Goal: Task Accomplishment & Management: Manage account settings

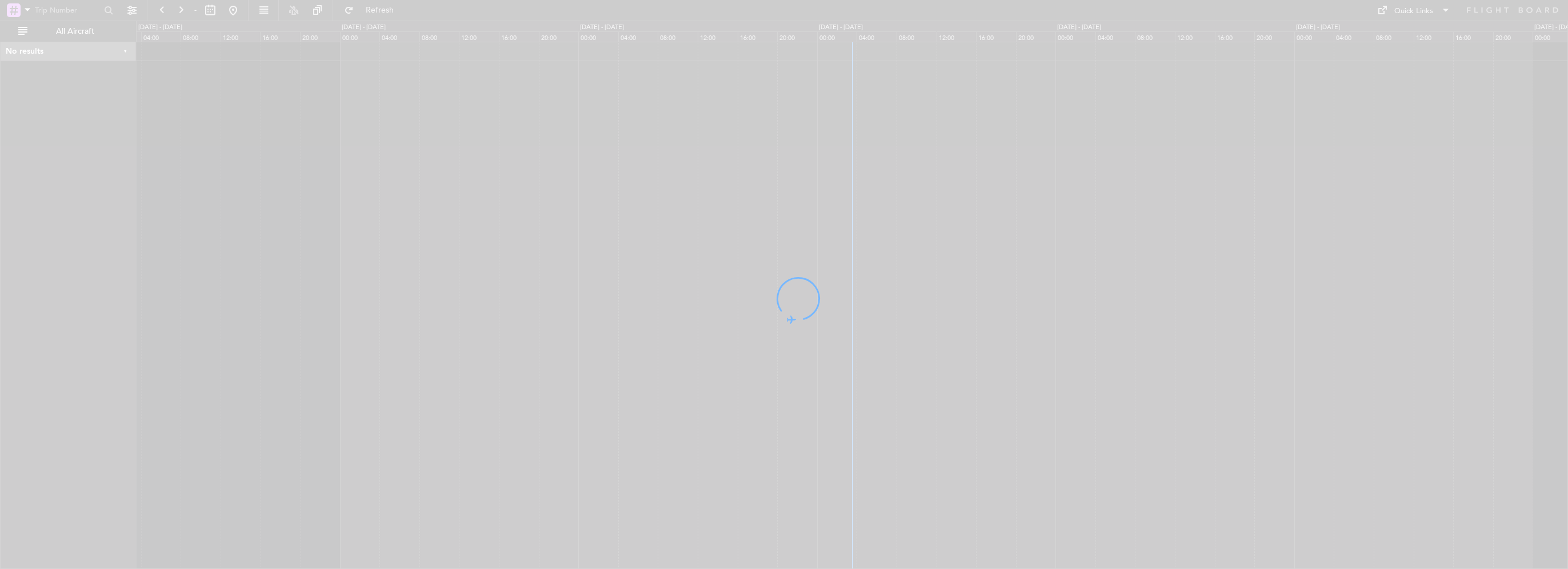
drag, startPoint x: 758, startPoint y: 151, endPoint x: 528, endPoint y: 141, distance: 230.2
click at [528, 141] on div at bounding box center [784, 284] width 1568 height 569
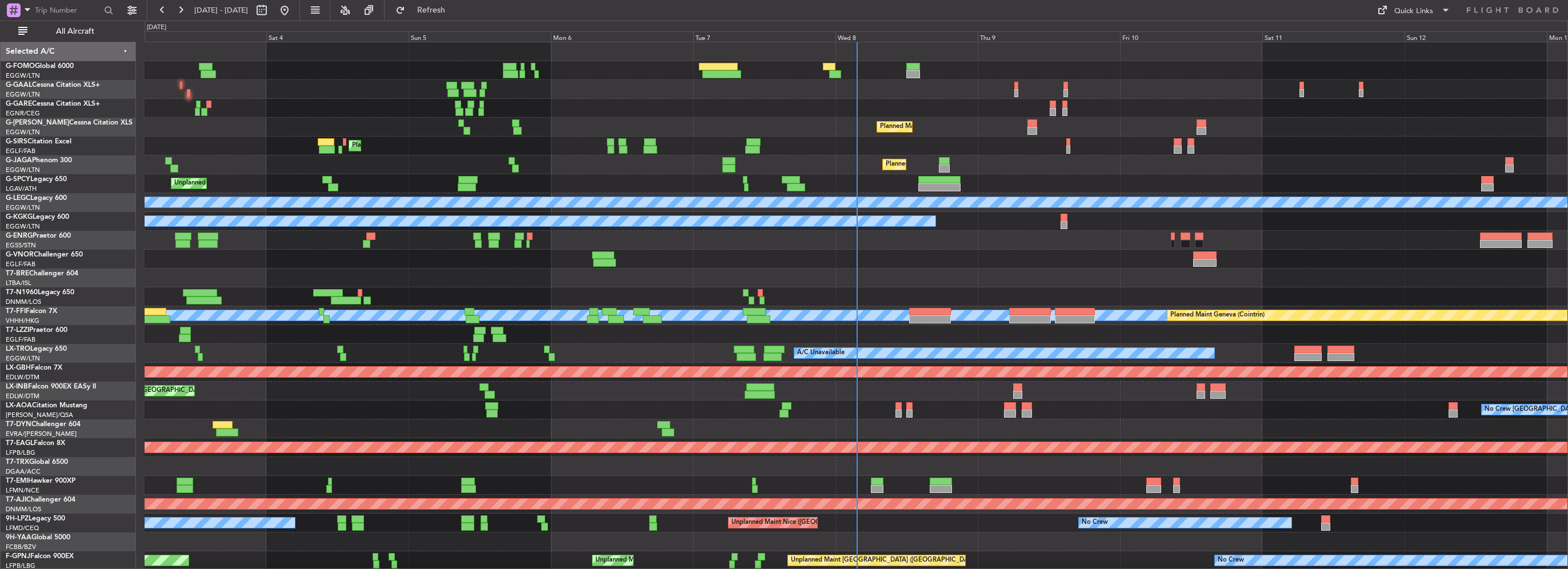
click at [557, 119] on div "Planned Maint [GEOGRAPHIC_DATA] ([GEOGRAPHIC_DATA])" at bounding box center [856, 127] width 1423 height 19
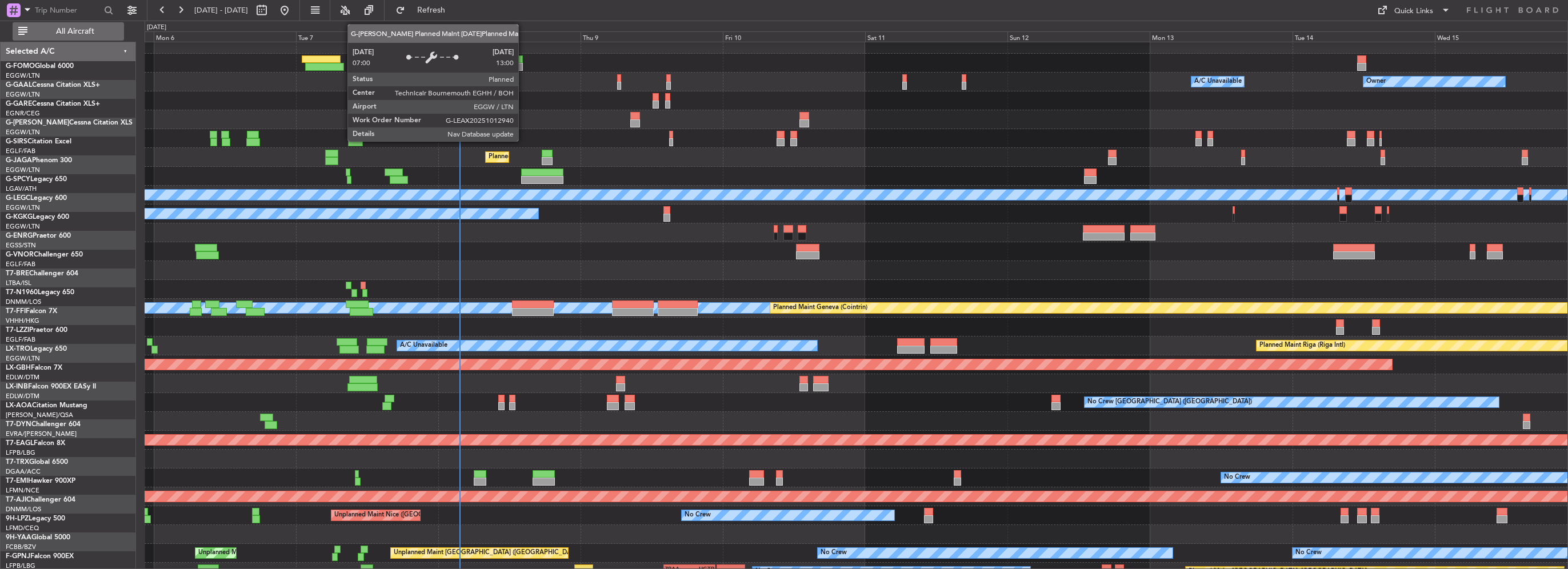
scroll to position [7, 0]
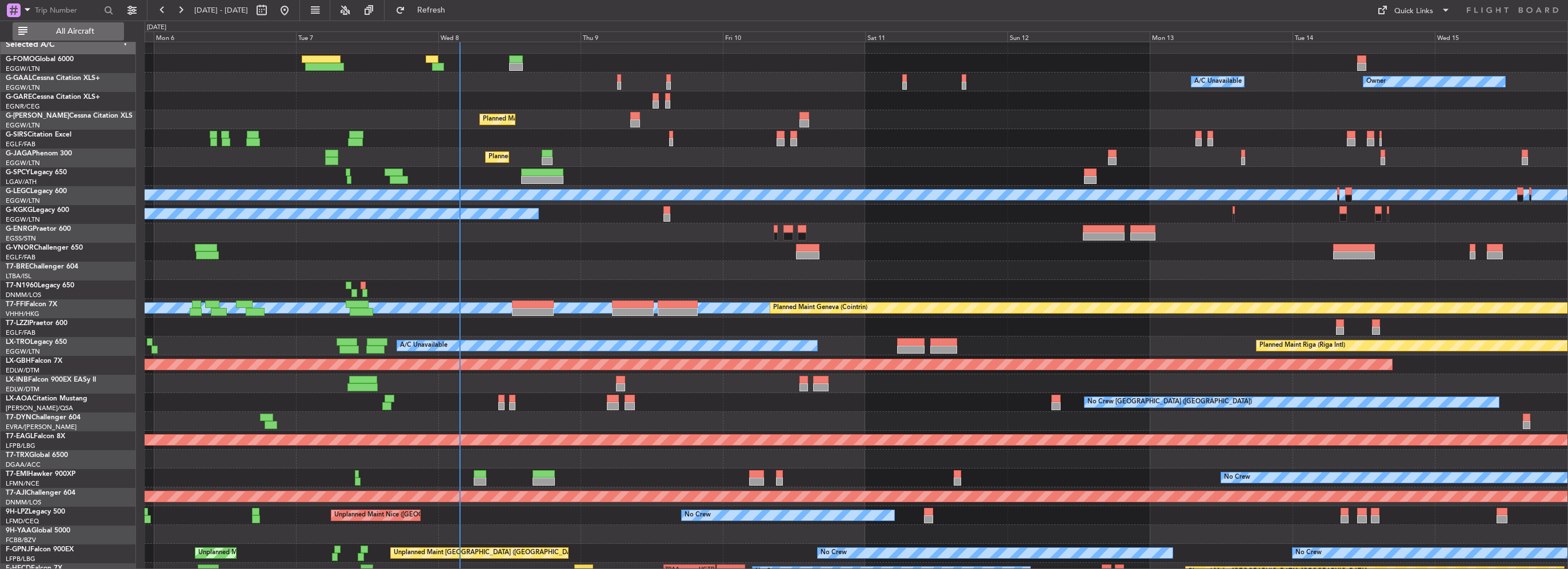
click at [89, 32] on span "All Aircraft" at bounding box center [76, 32] width 91 height 8
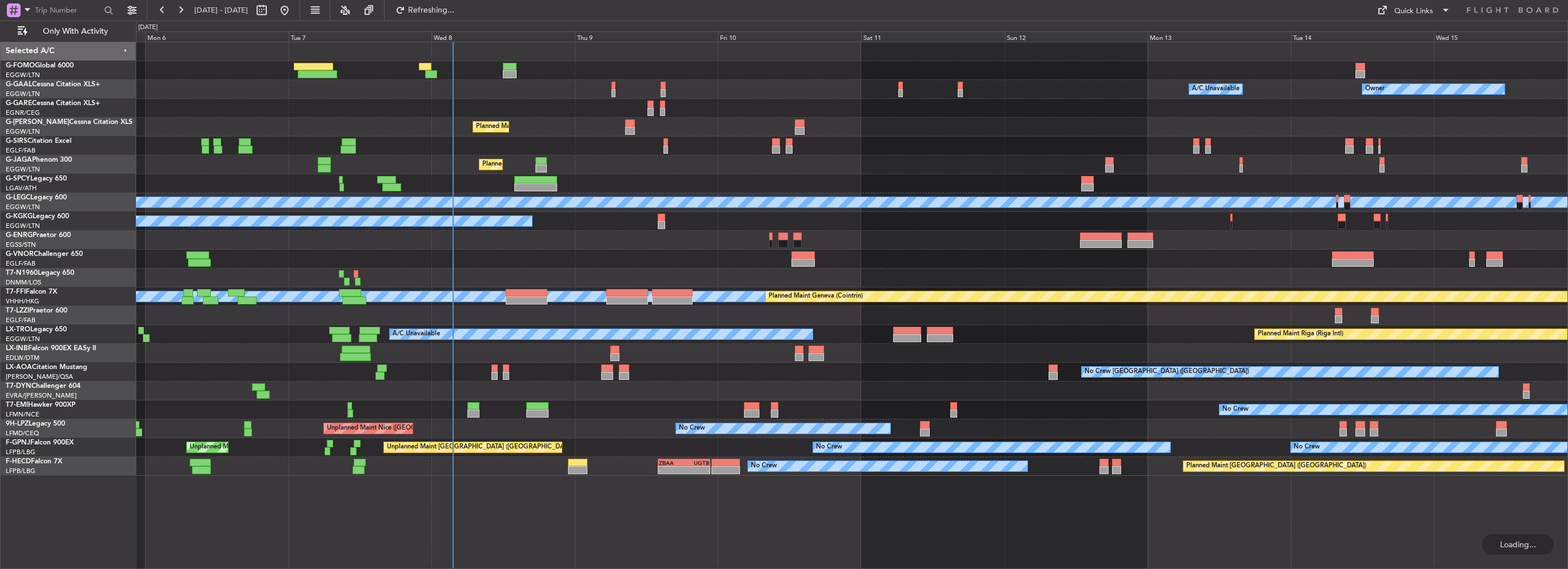
scroll to position [0, 0]
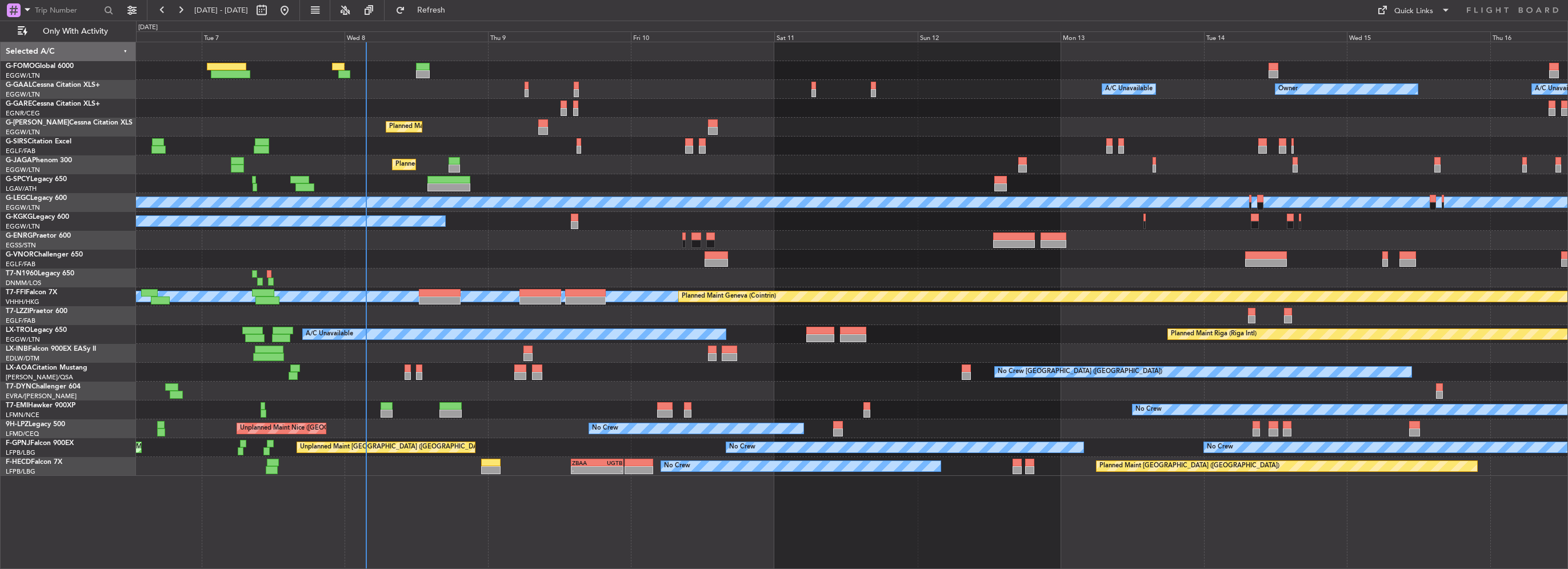
click at [567, 220] on div "A/C Unavailable [GEOGRAPHIC_DATA] (Ataturk)" at bounding box center [851, 221] width 1432 height 19
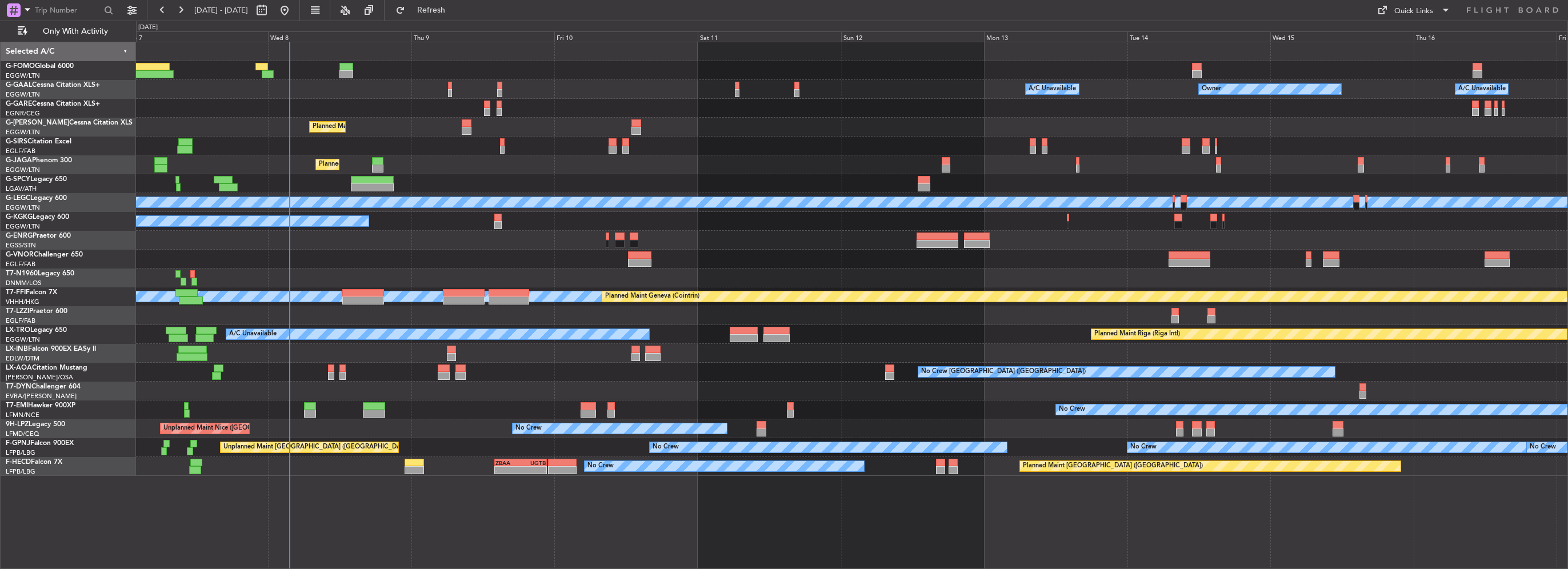
click at [387, 100] on div at bounding box center [851, 108] width 1432 height 19
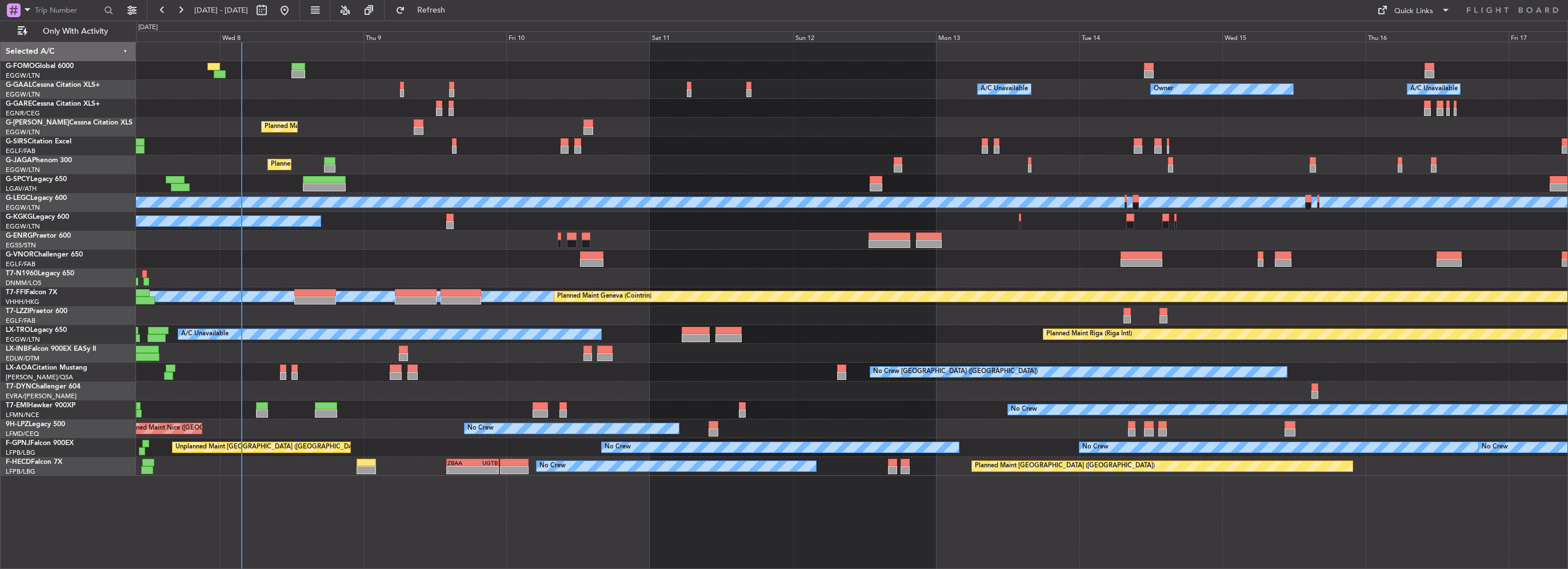
click at [445, 180] on div at bounding box center [851, 183] width 1432 height 19
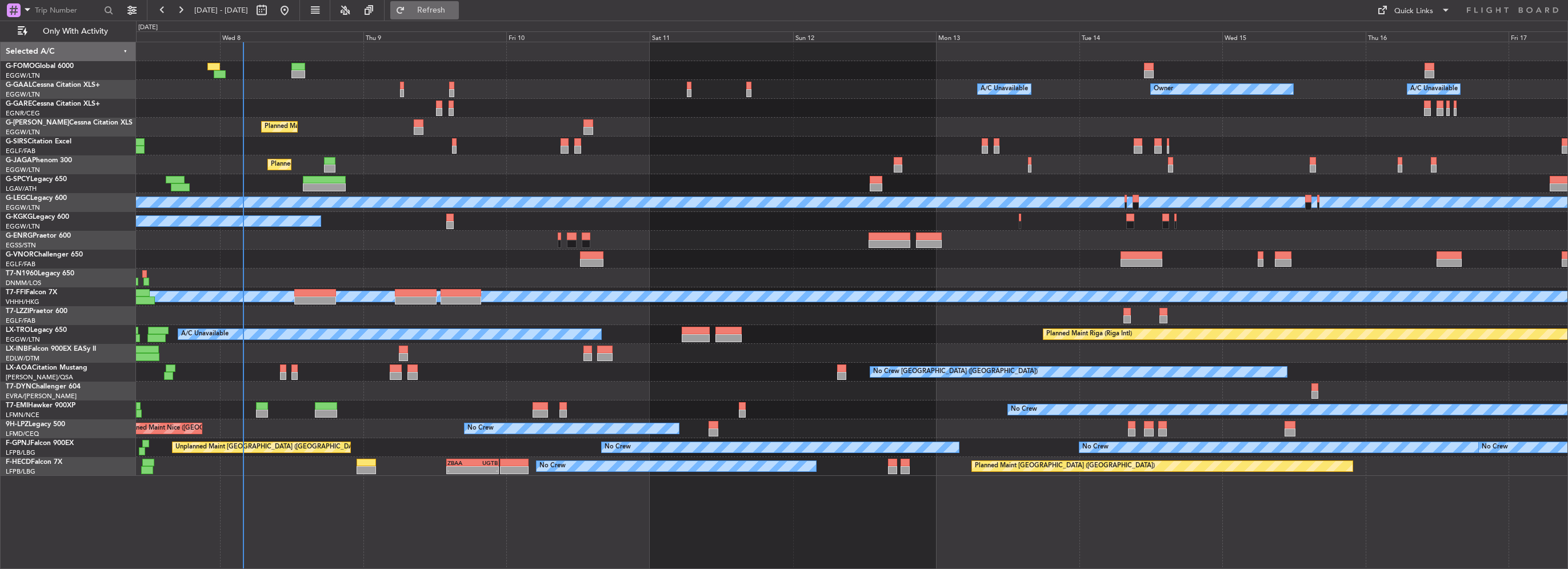
click at [456, 10] on span "Refresh" at bounding box center [432, 10] width 48 height 8
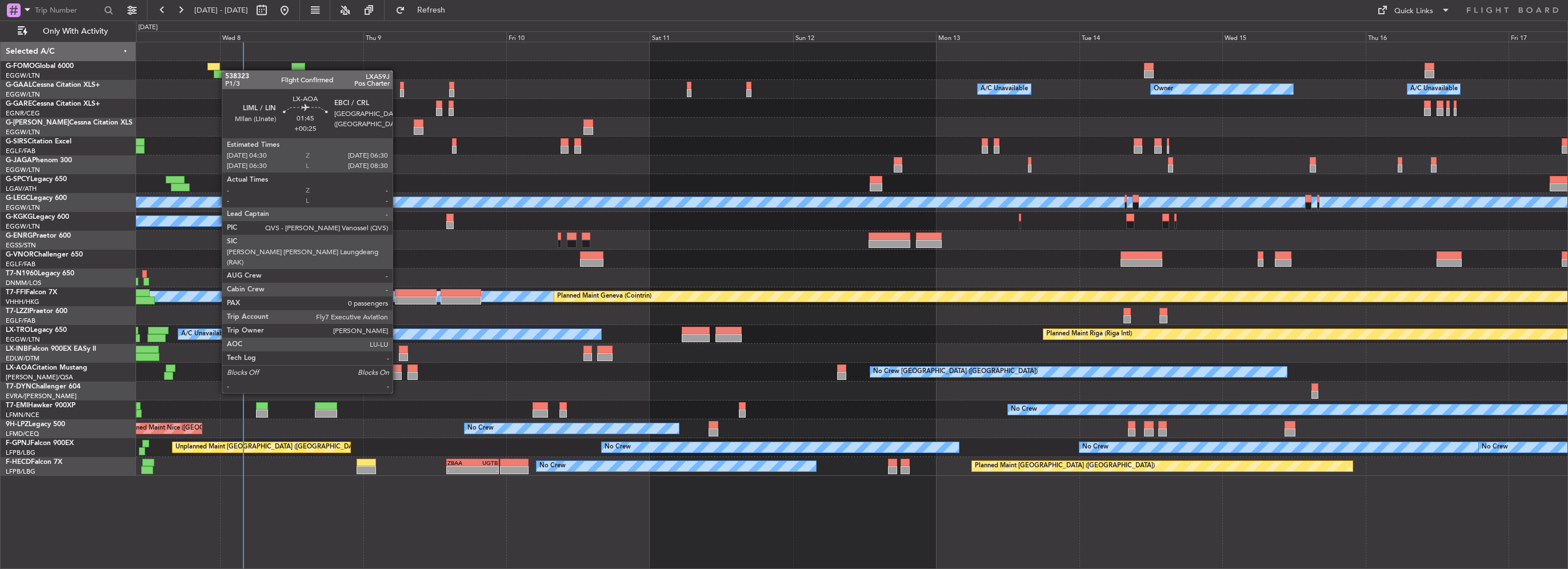
click at [398, 372] on div at bounding box center [396, 376] width 12 height 8
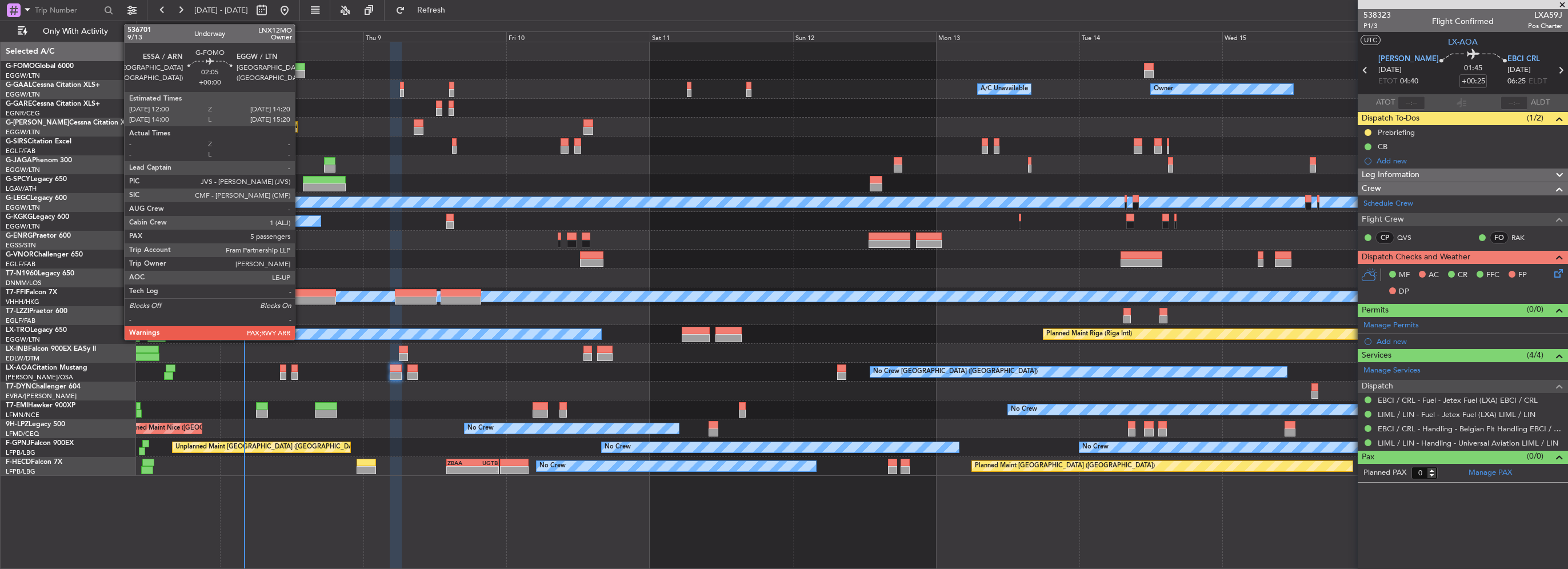
click at [300, 66] on div at bounding box center [298, 67] width 15 height 8
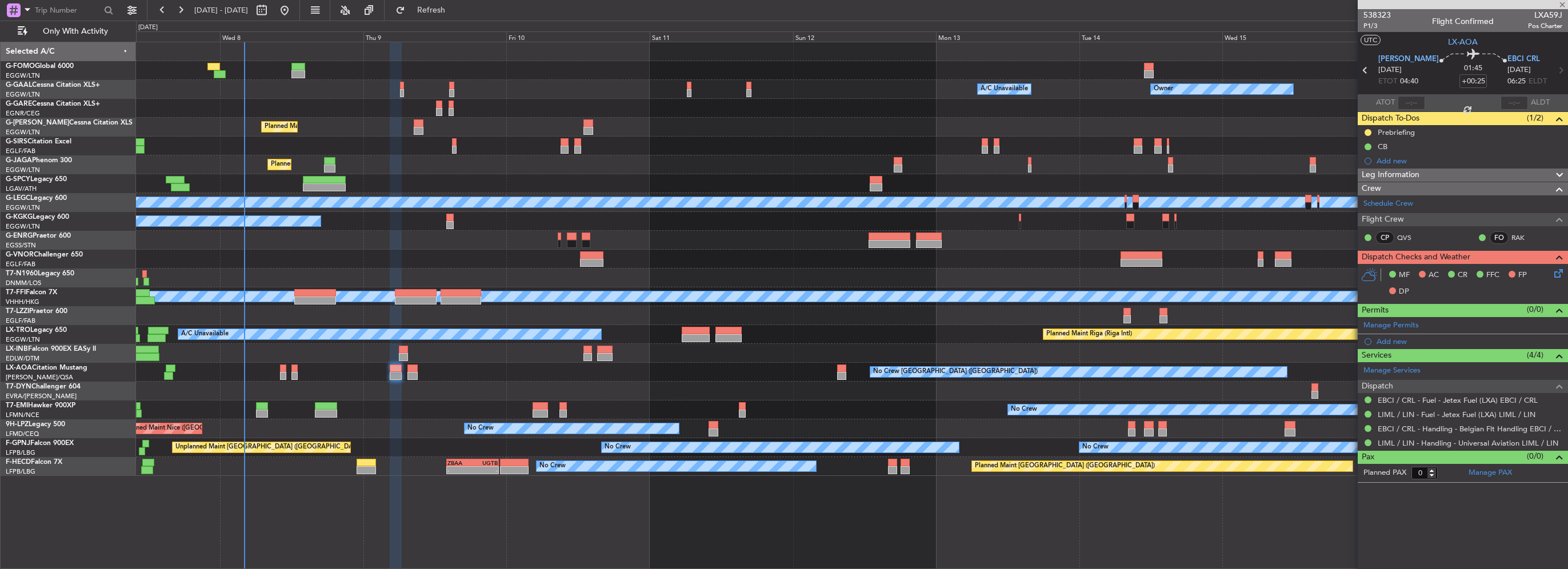
type input "5"
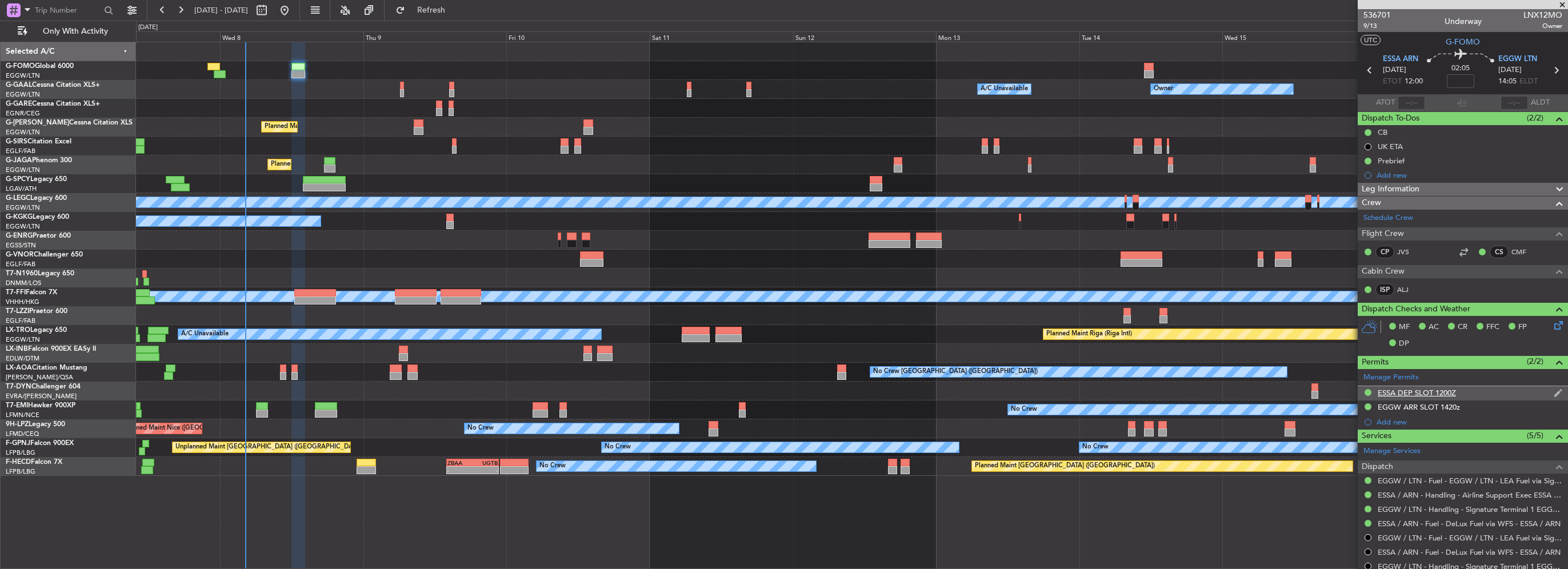
click at [1452, 391] on div "ESSA DEP SLOT 1200Z" at bounding box center [1417, 392] width 79 height 10
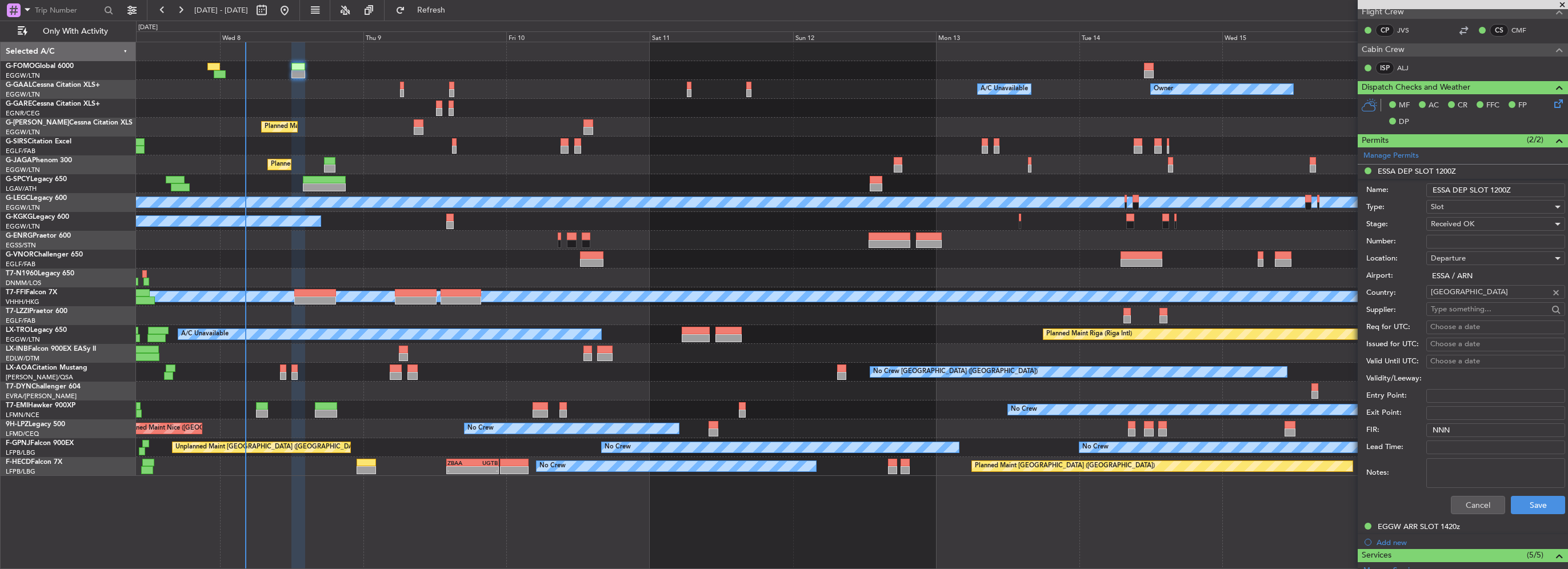
scroll to position [229, 0]
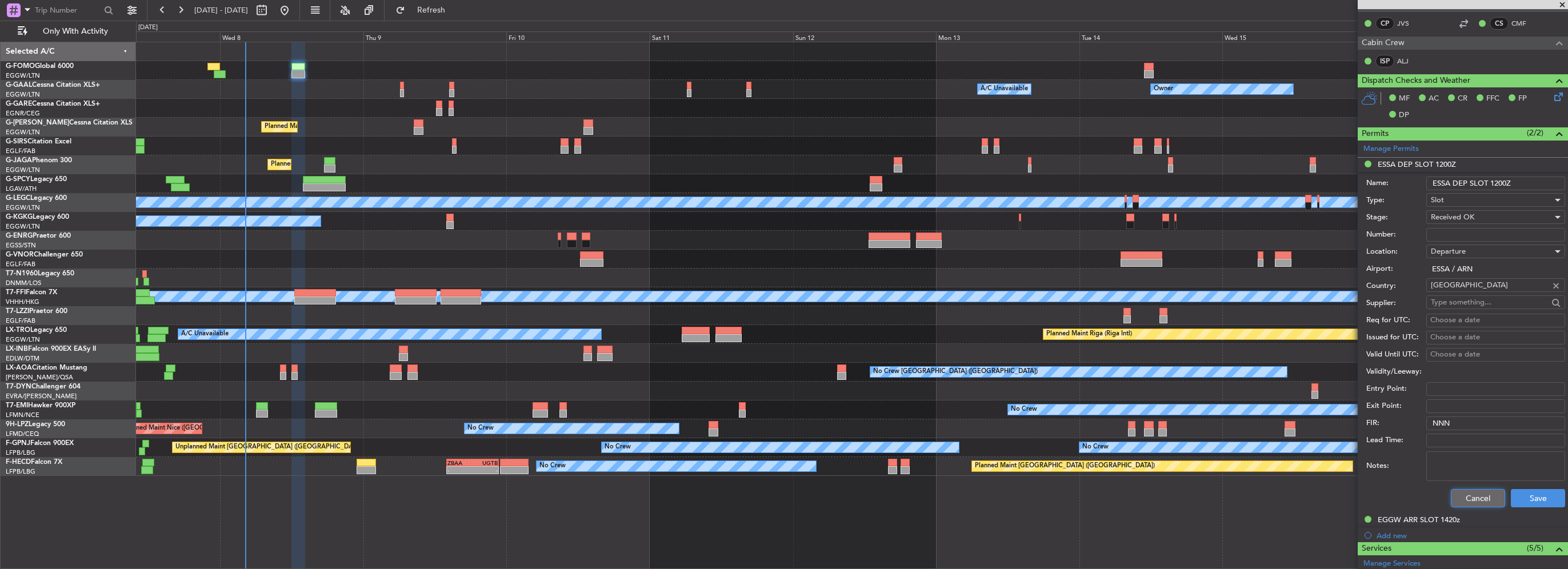
click at [1483, 500] on button "Cancel" at bounding box center [1478, 499] width 54 height 19
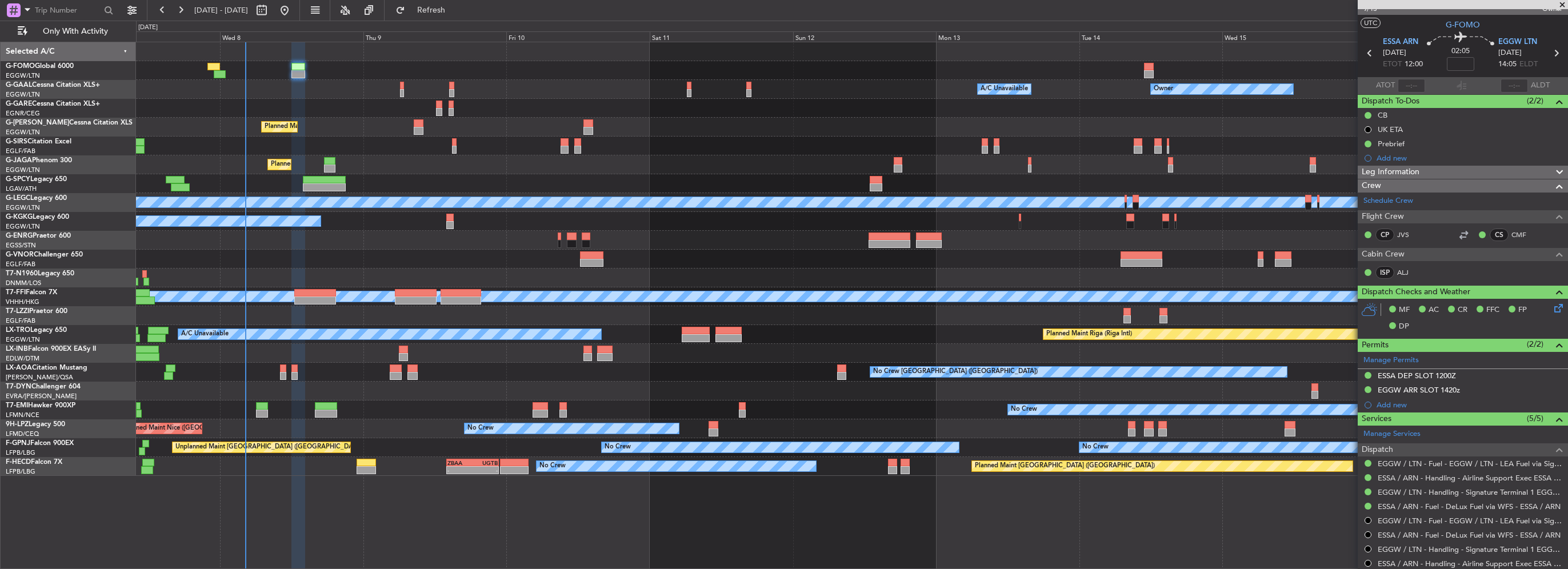
scroll to position [0, 0]
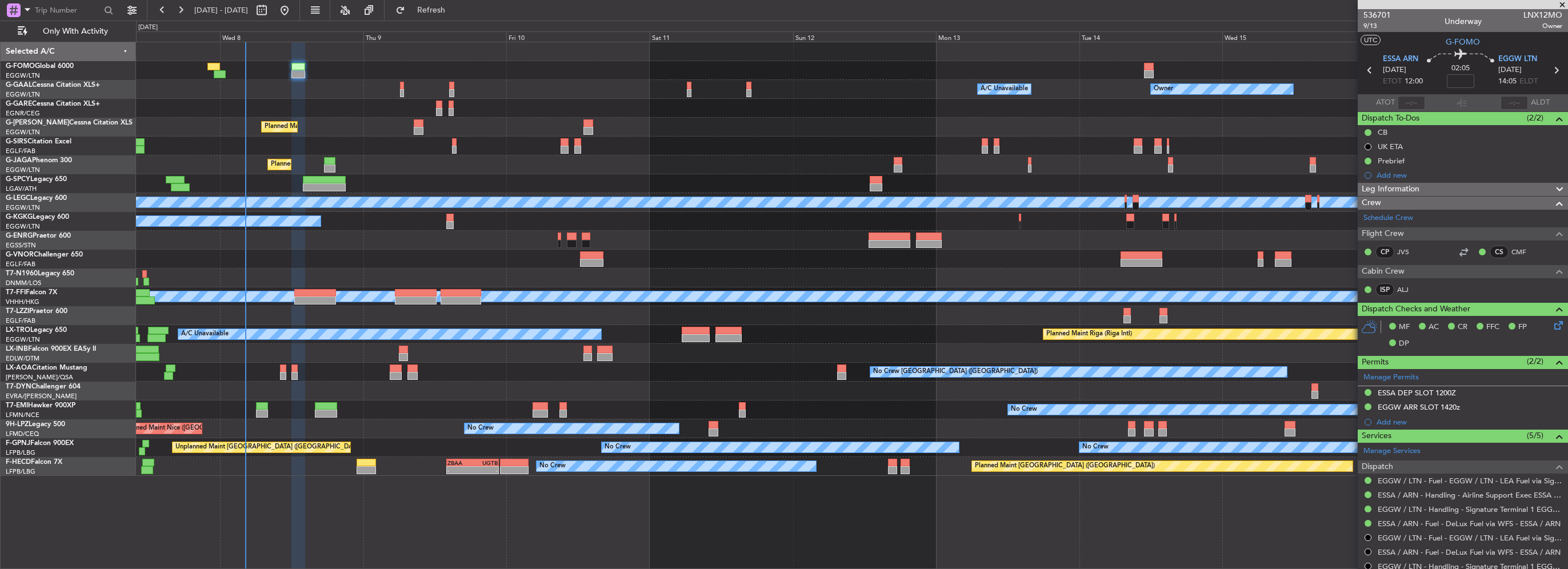
click at [1410, 187] on span "Leg Information" at bounding box center [1390, 189] width 58 height 13
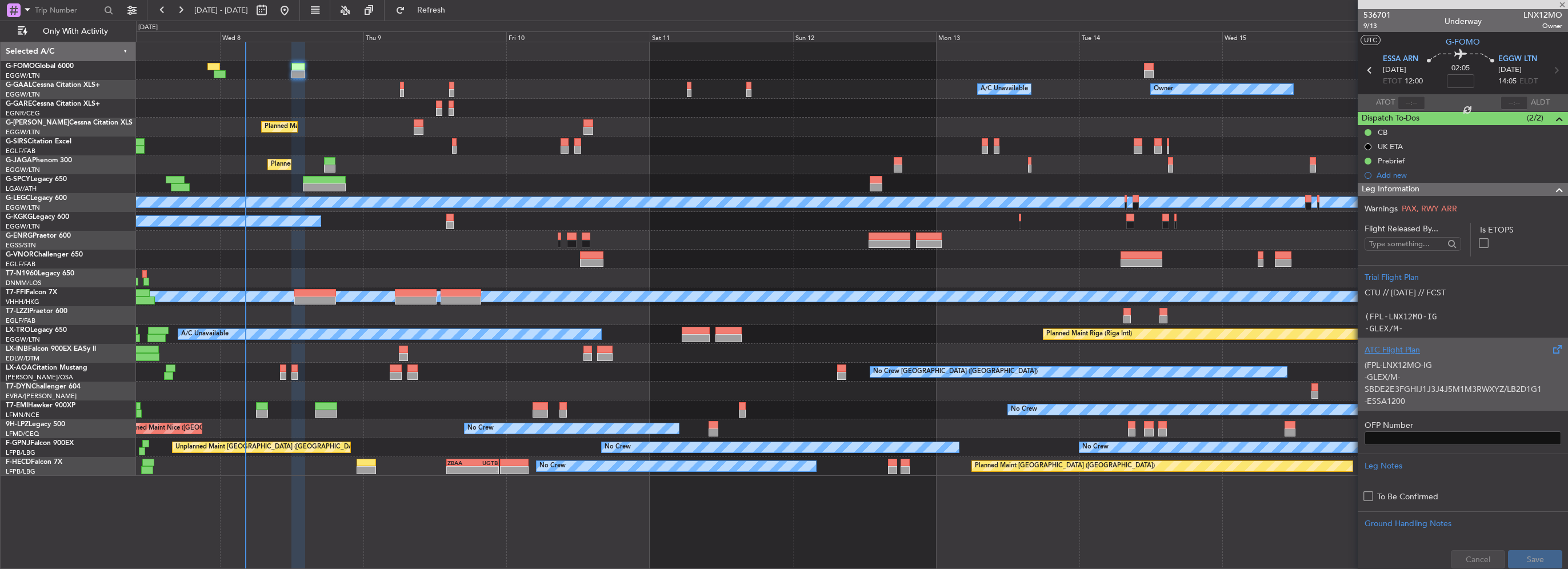
click at [1397, 361] on div "(FPL-LNX12MO-IG -GLEX/M-SBDE2E3FGHIJ1J3J4J5M1M3RWXYZ/LB2D1G1 -ESSA1200 -N0493F4…" at bounding box center [1462, 380] width 197 height 49
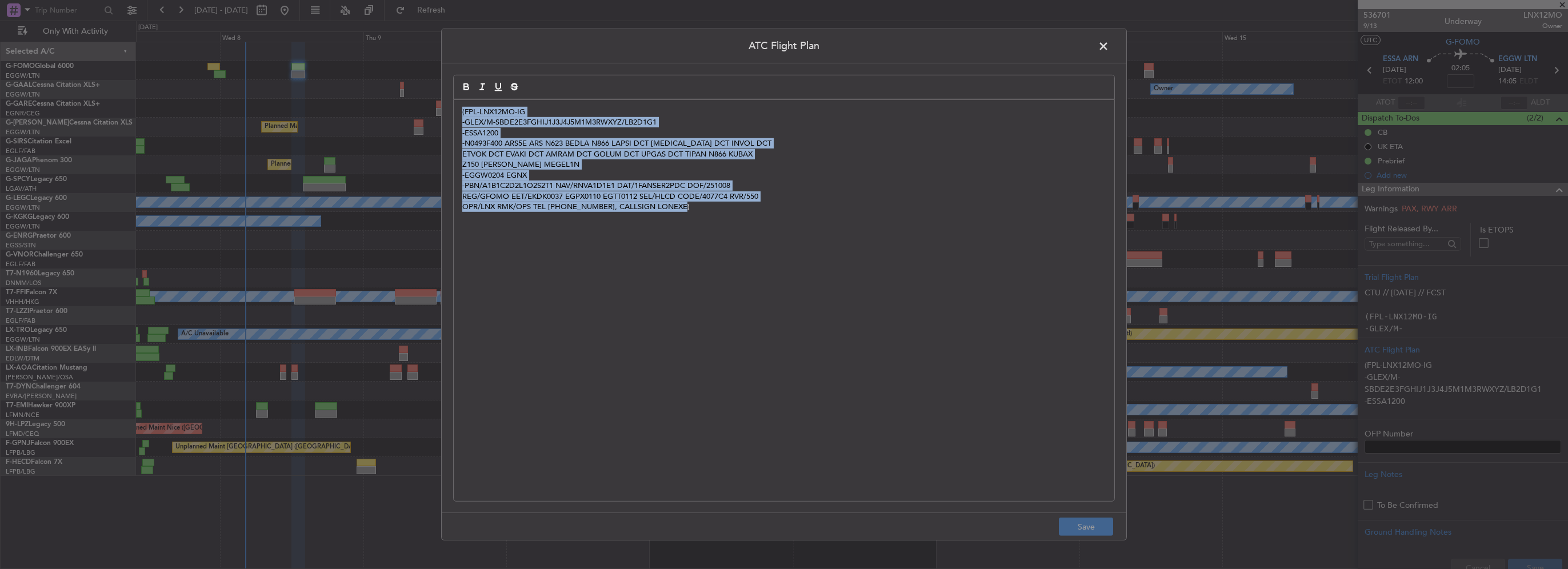
drag, startPoint x: 818, startPoint y: 247, endPoint x: 392, endPoint y: 79, distance: 457.9
click at [392, 79] on div "ATC Flight Plan (FPL-LNX12MO-IG -GLEX/M-SBDE2E3FGHIJ1J3J4J5M1M3RWXYZ/LB2D1G1 -E…" at bounding box center [784, 284] width 1568 height 569
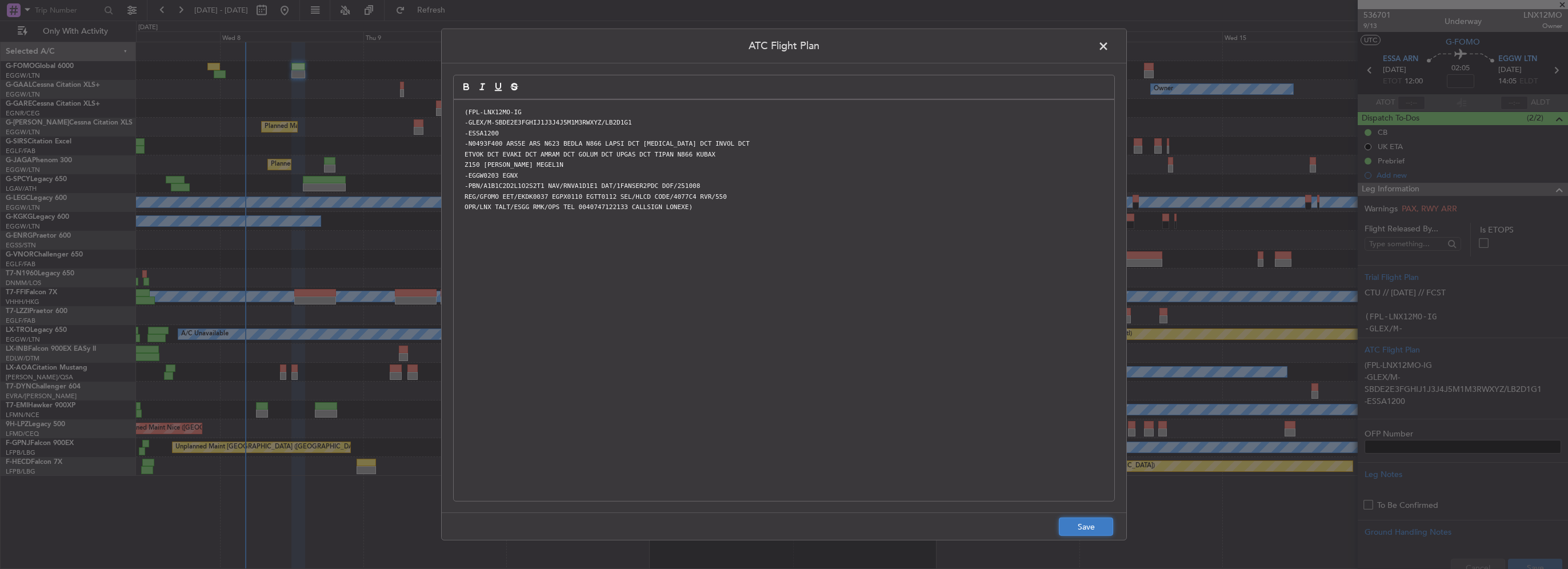
click at [1095, 523] on button "Save" at bounding box center [1086, 527] width 54 height 19
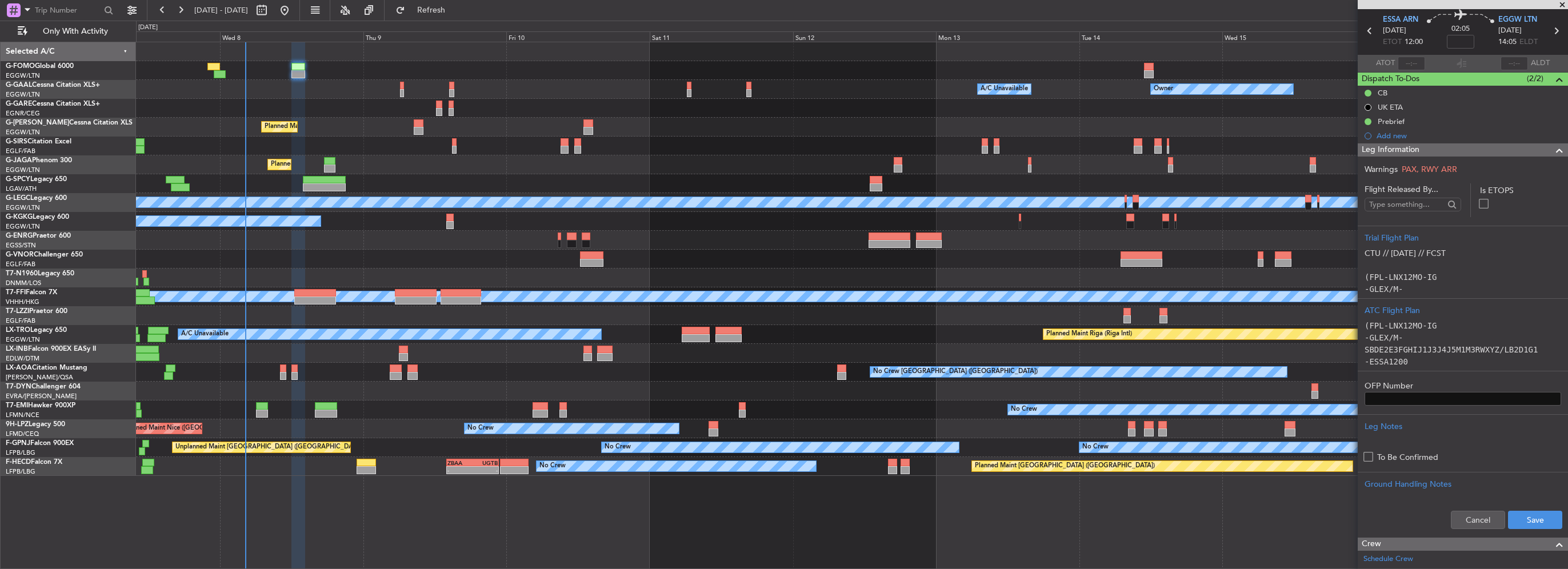
scroll to position [57, 0]
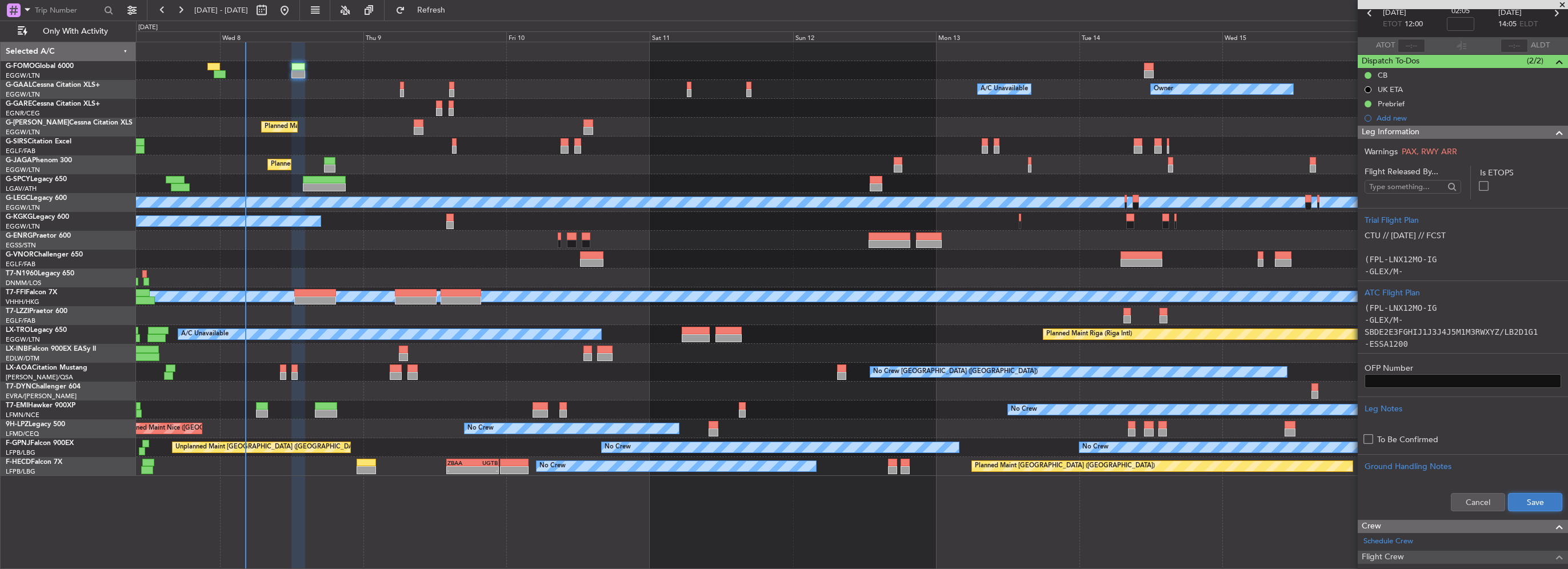
click at [1534, 506] on button "Save" at bounding box center [1535, 503] width 54 height 19
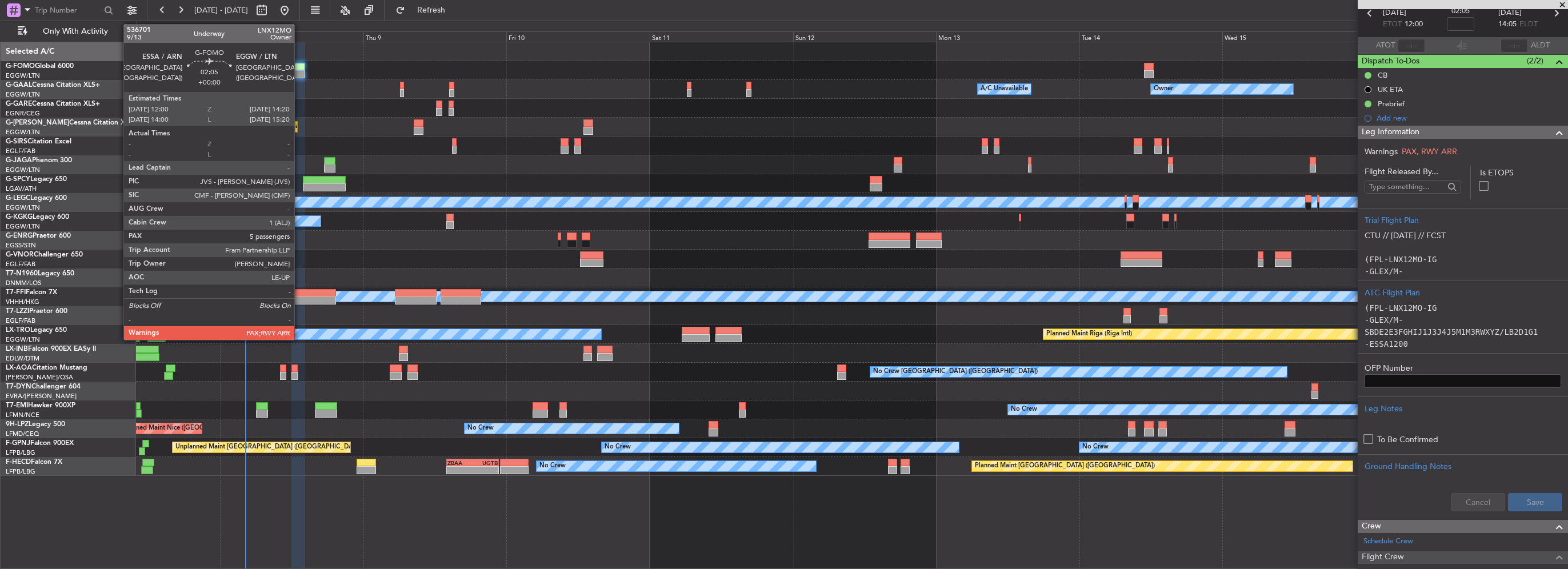
click at [301, 72] on div at bounding box center [298, 74] width 15 height 8
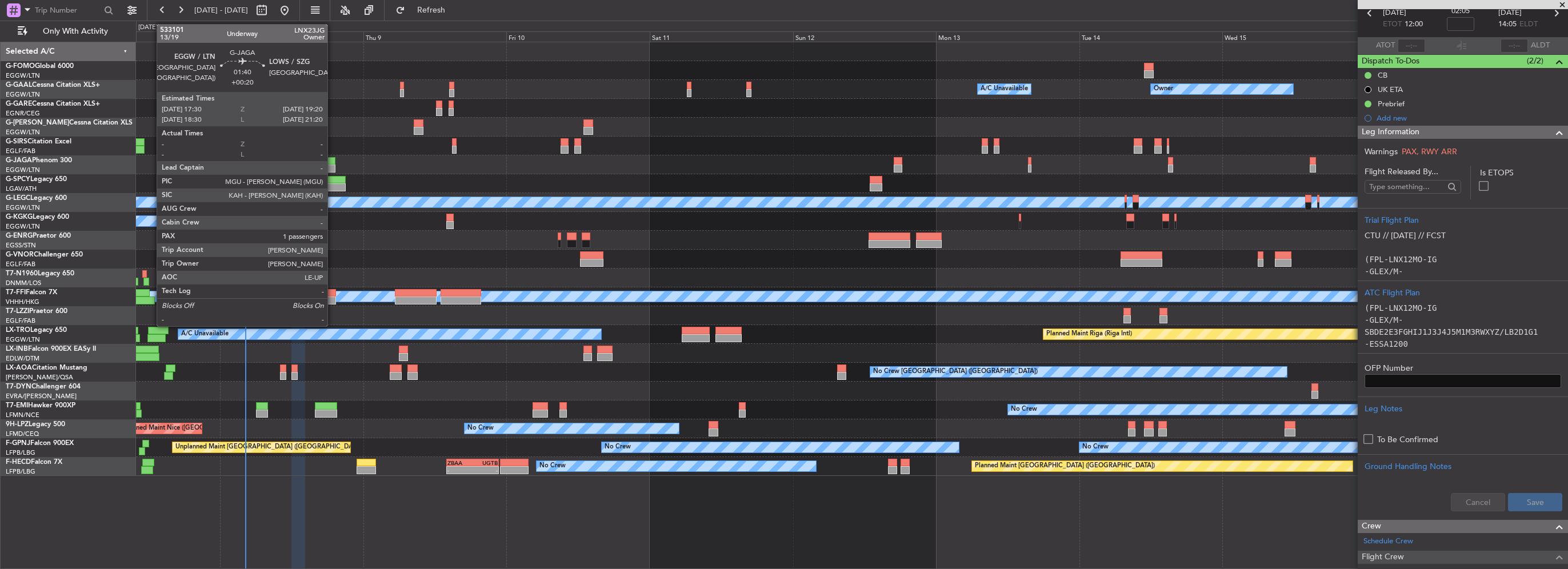
click at [332, 158] on div at bounding box center [329, 161] width 12 height 8
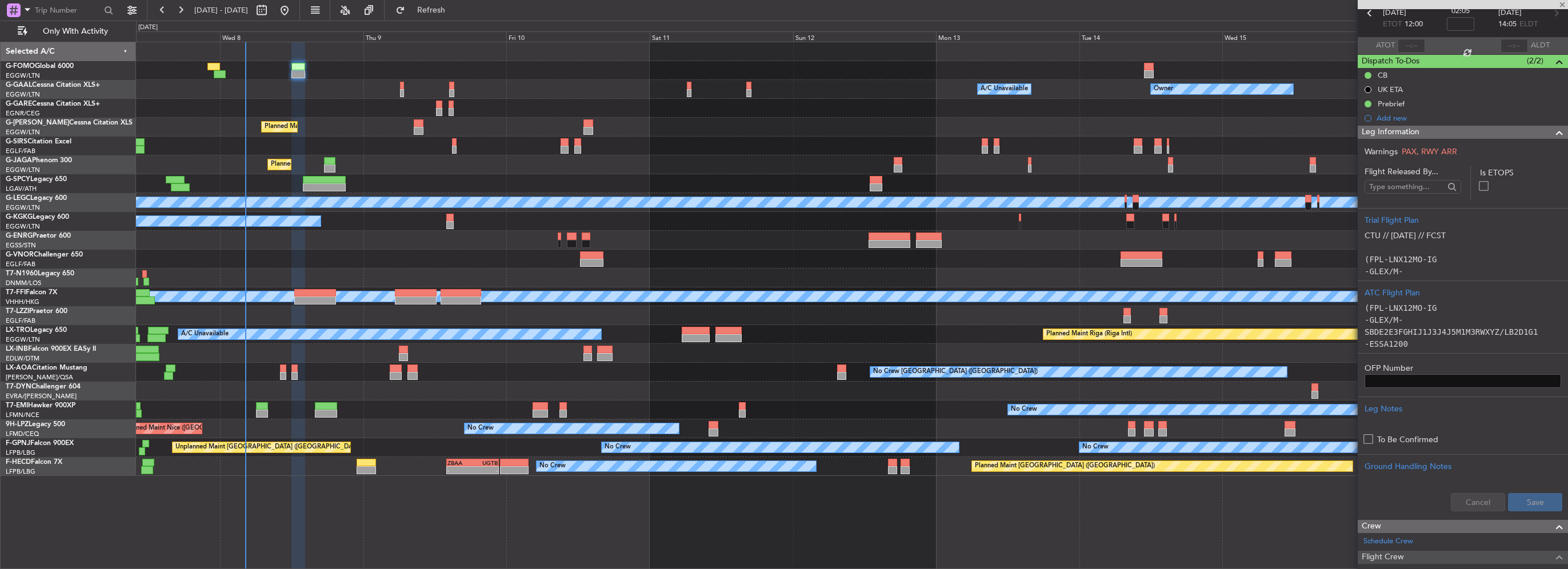
type input "+00:20"
type input "1"
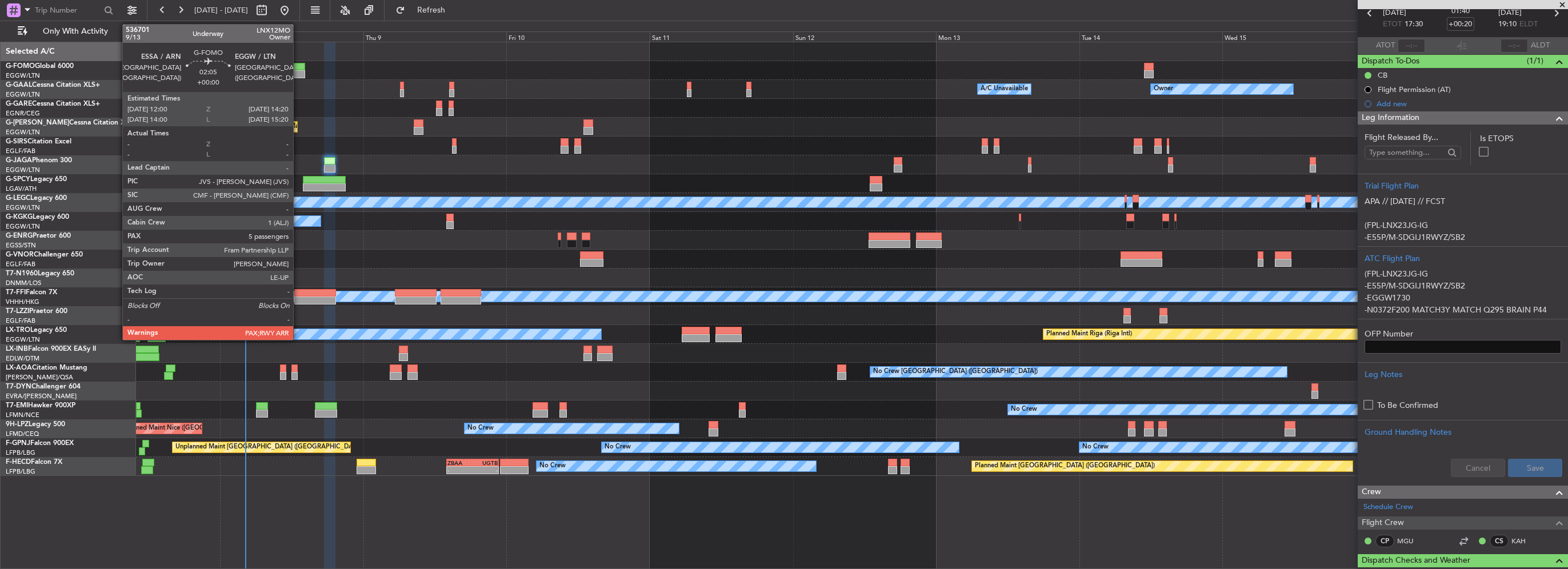
click at [298, 70] on div at bounding box center [298, 74] width 15 height 8
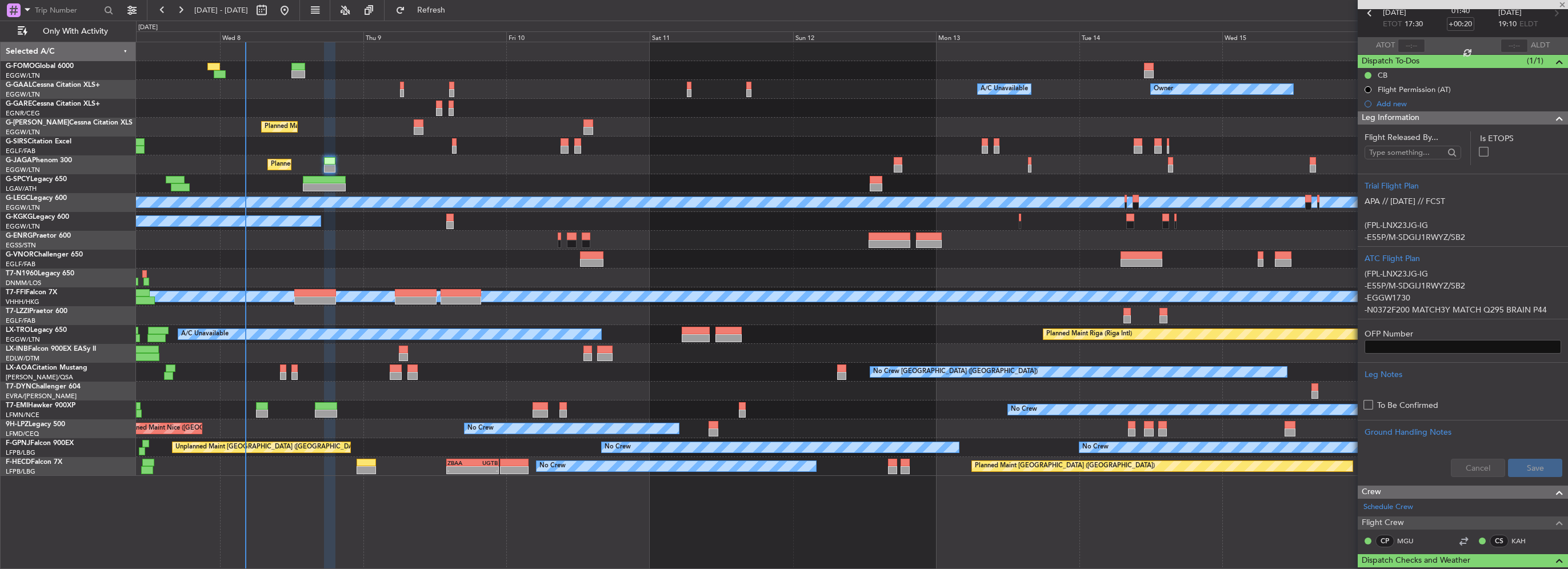
type input "5"
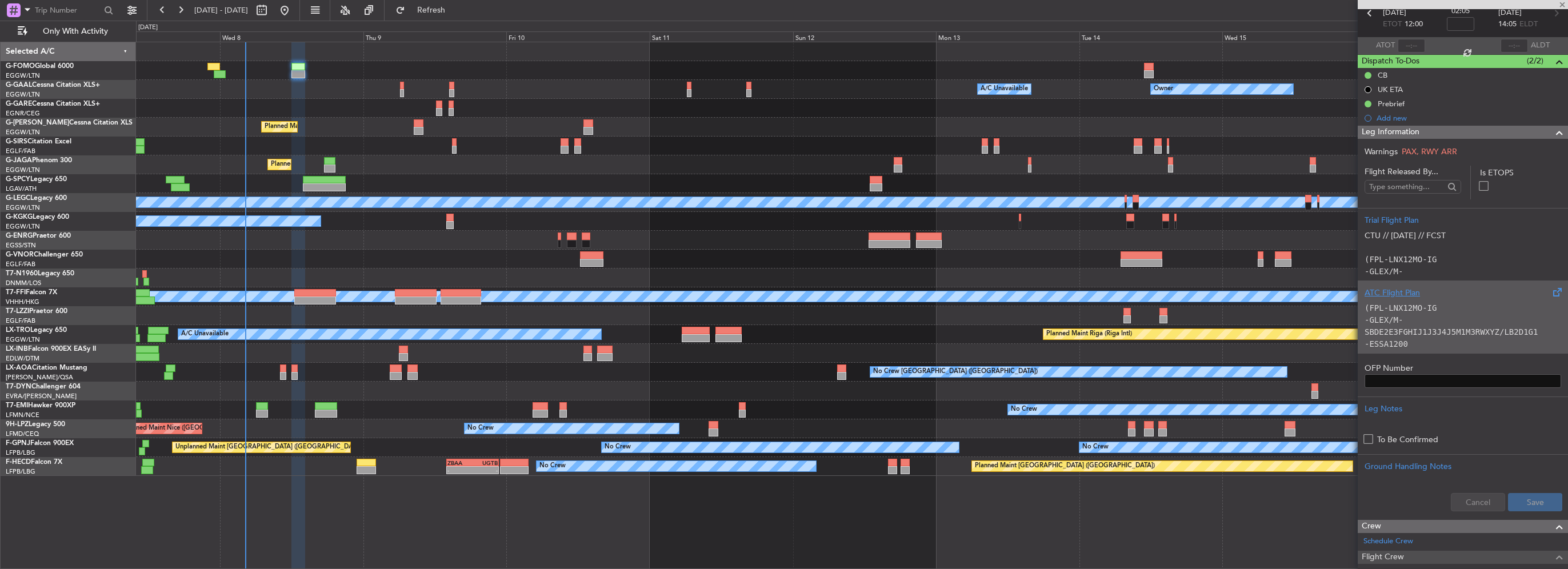
click at [1423, 323] on p "-GLEX/M-SBDE2E3FGHIJ1J3J4J5M1M3RWXYZ/LB2D1G1" at bounding box center [1462, 326] width 197 height 24
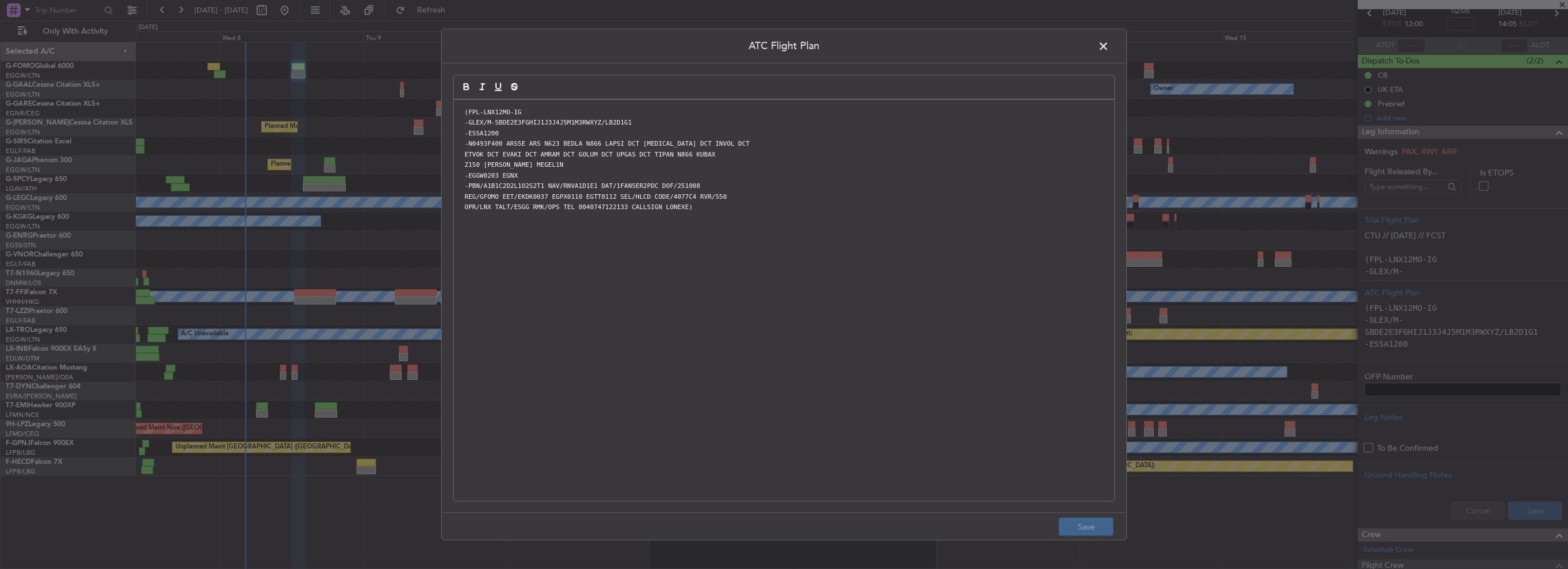
click at [1109, 48] on span at bounding box center [1109, 49] width 0 height 23
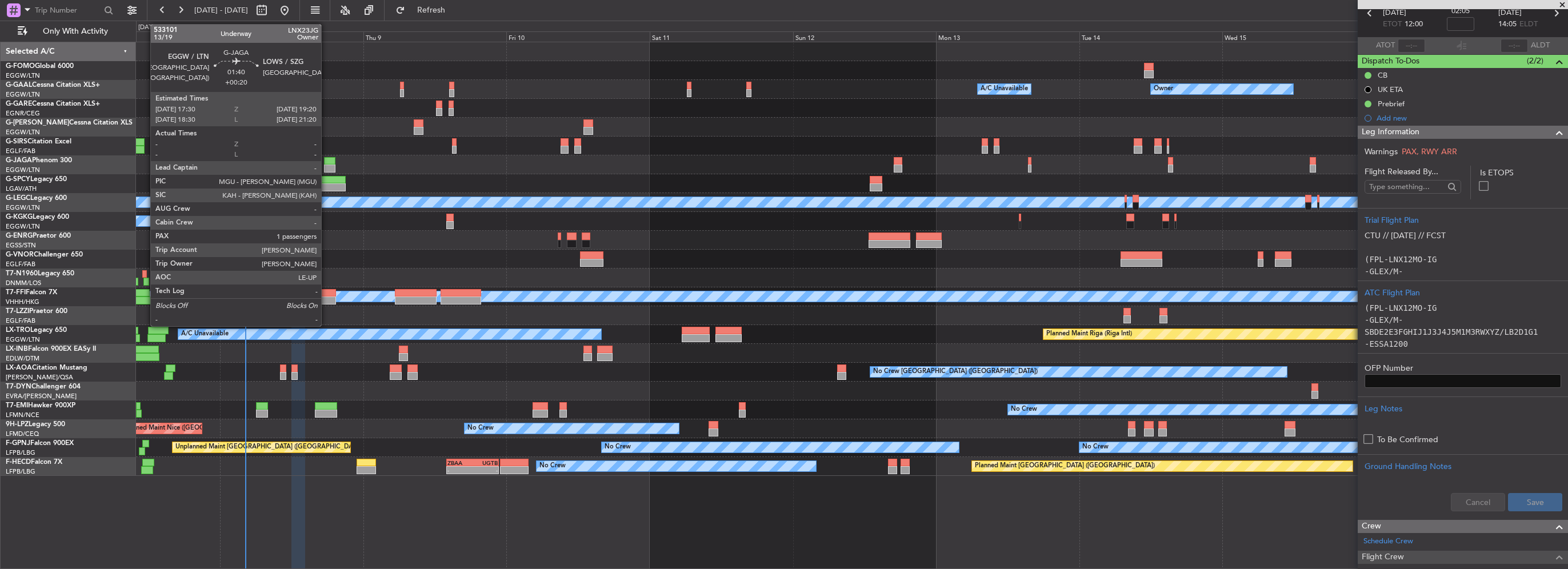
click at [326, 164] on div at bounding box center [329, 168] width 12 height 8
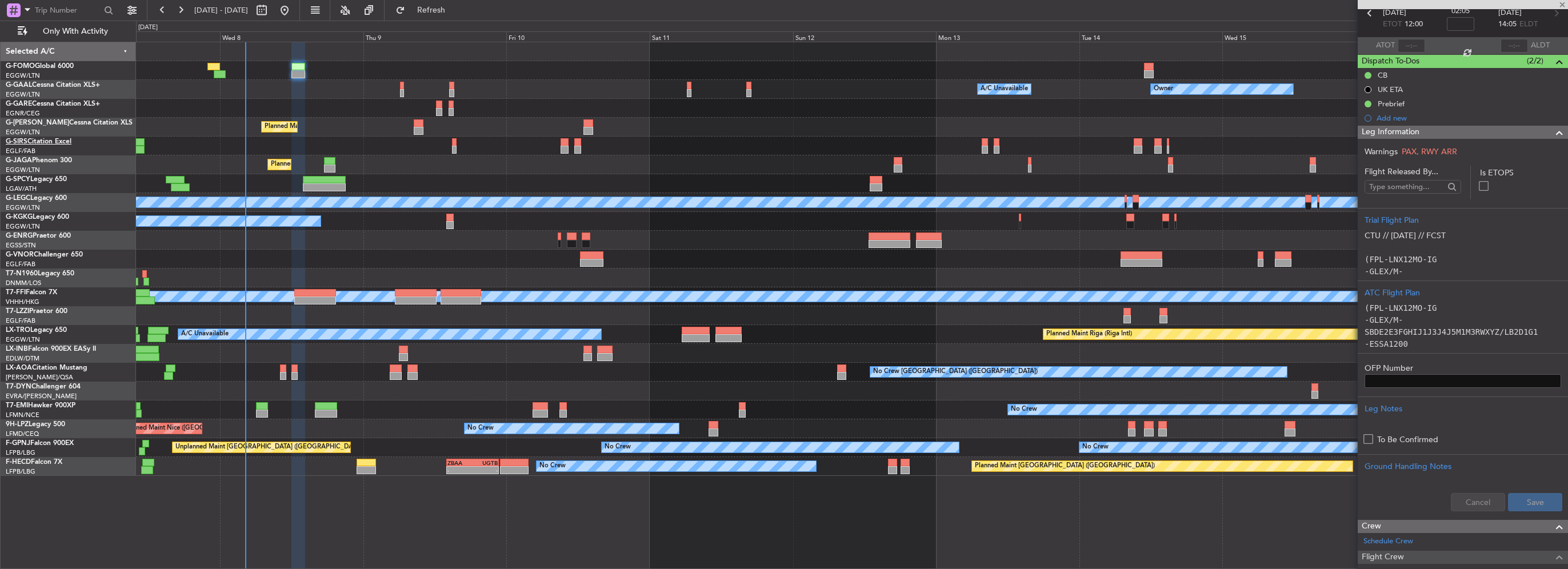
type input "+00:20"
type input "1"
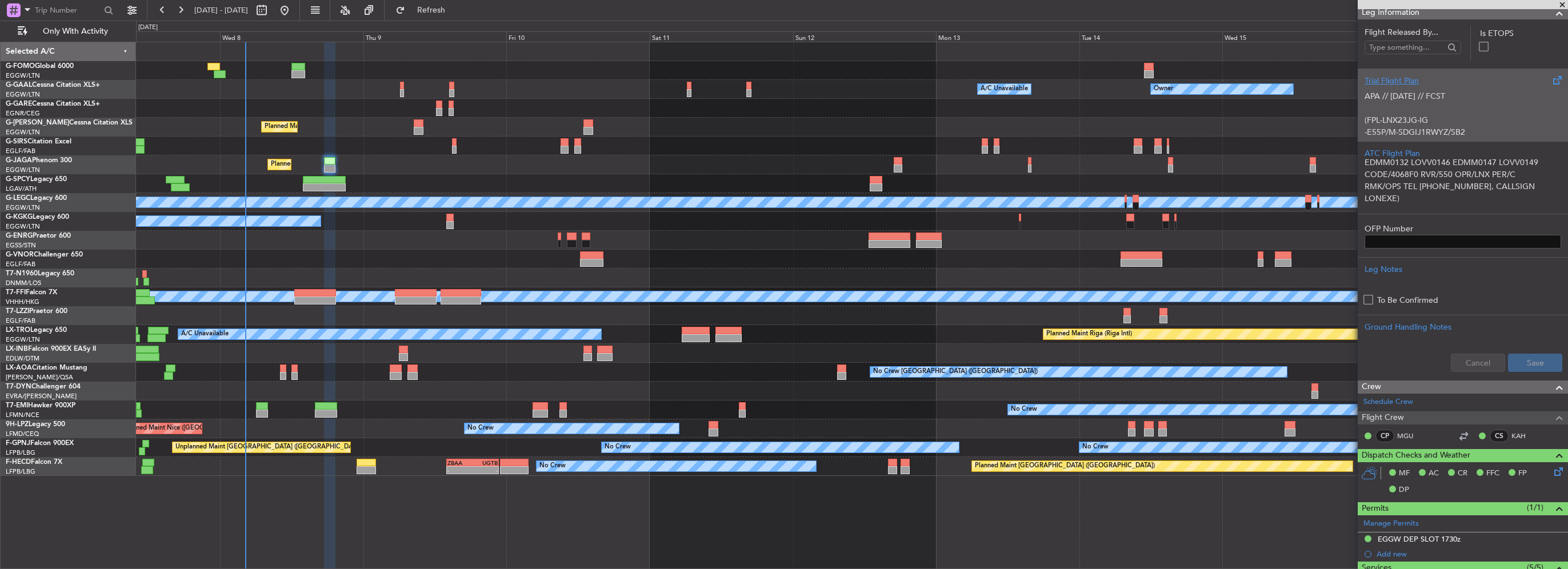
scroll to position [114, 0]
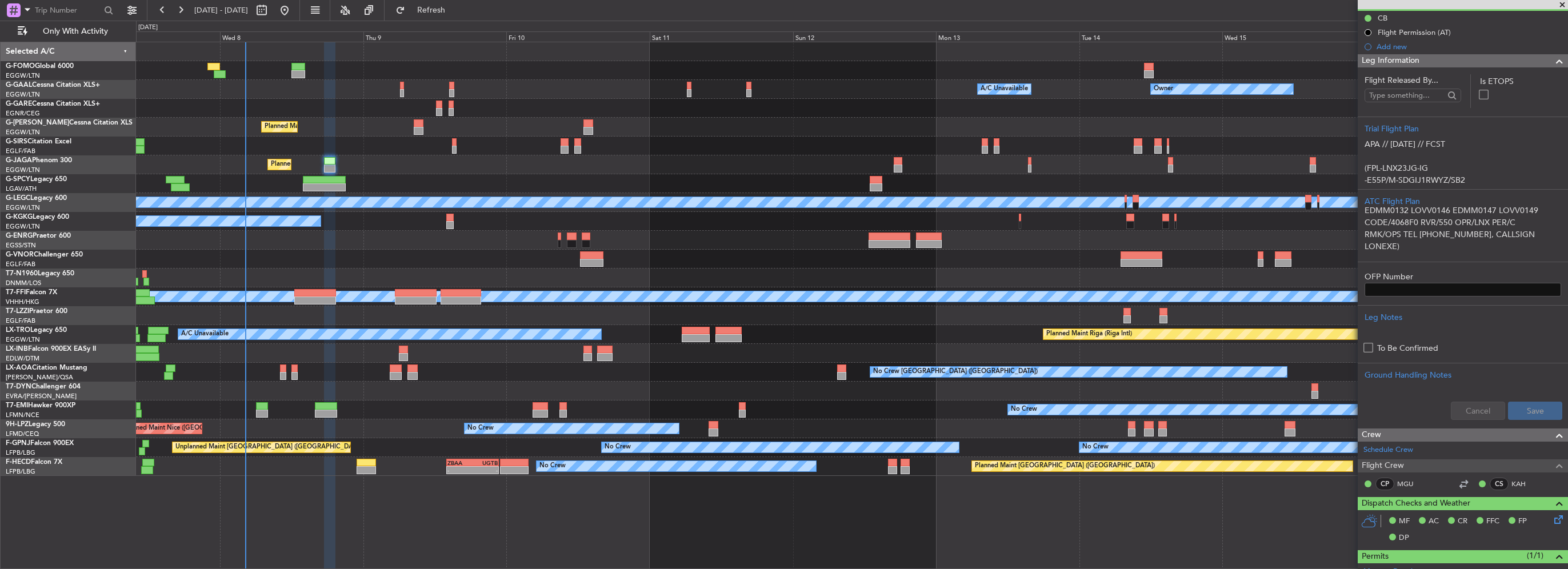
click at [1553, 62] on span at bounding box center [1560, 61] width 14 height 14
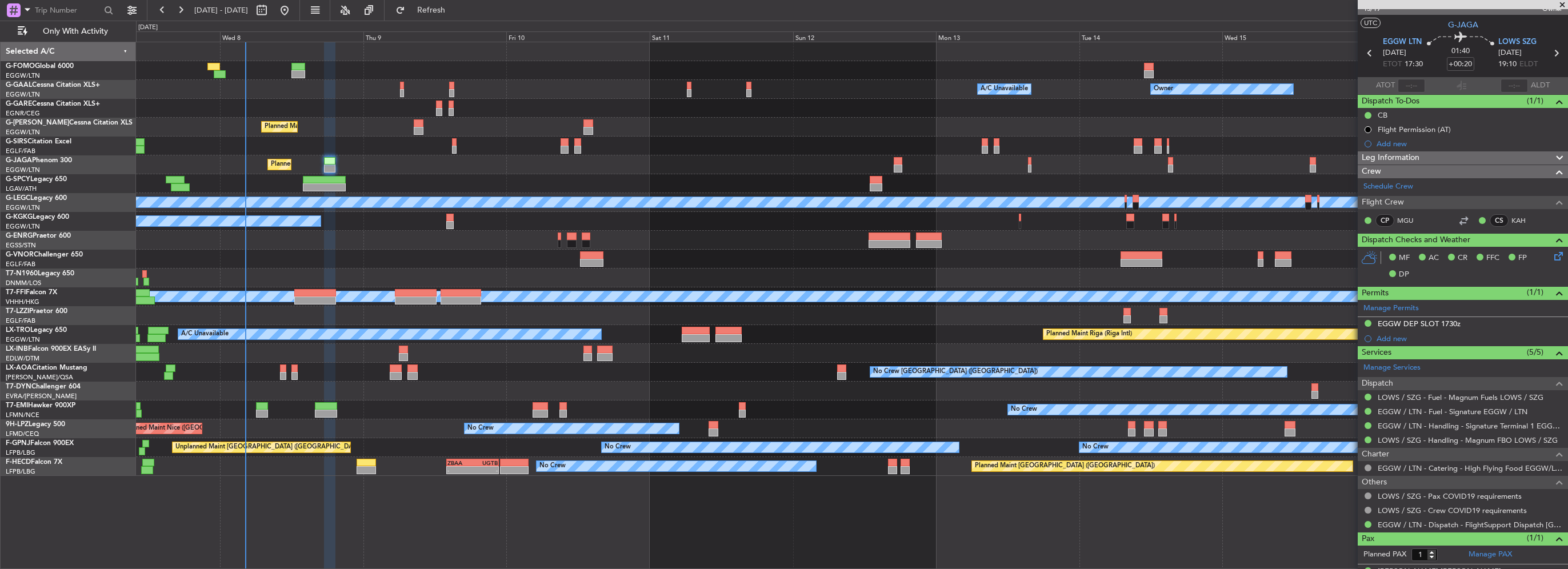
scroll to position [0, 0]
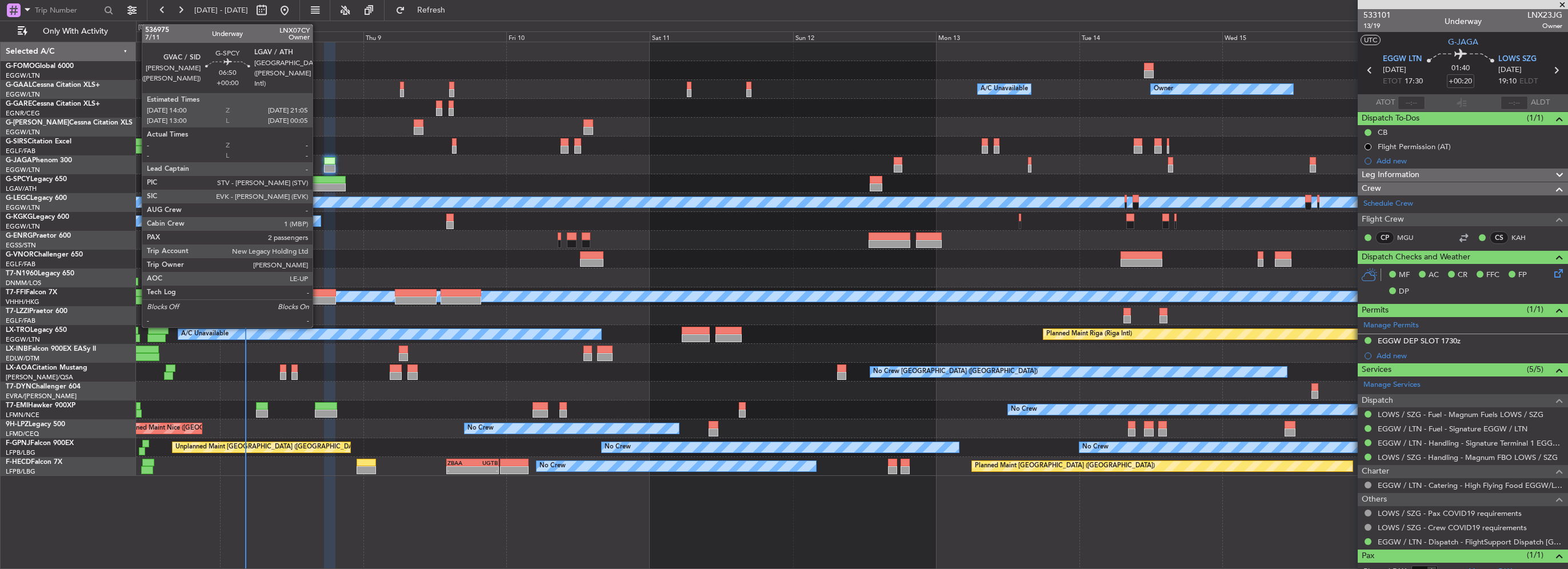
click at [318, 184] on div at bounding box center [324, 187] width 42 height 8
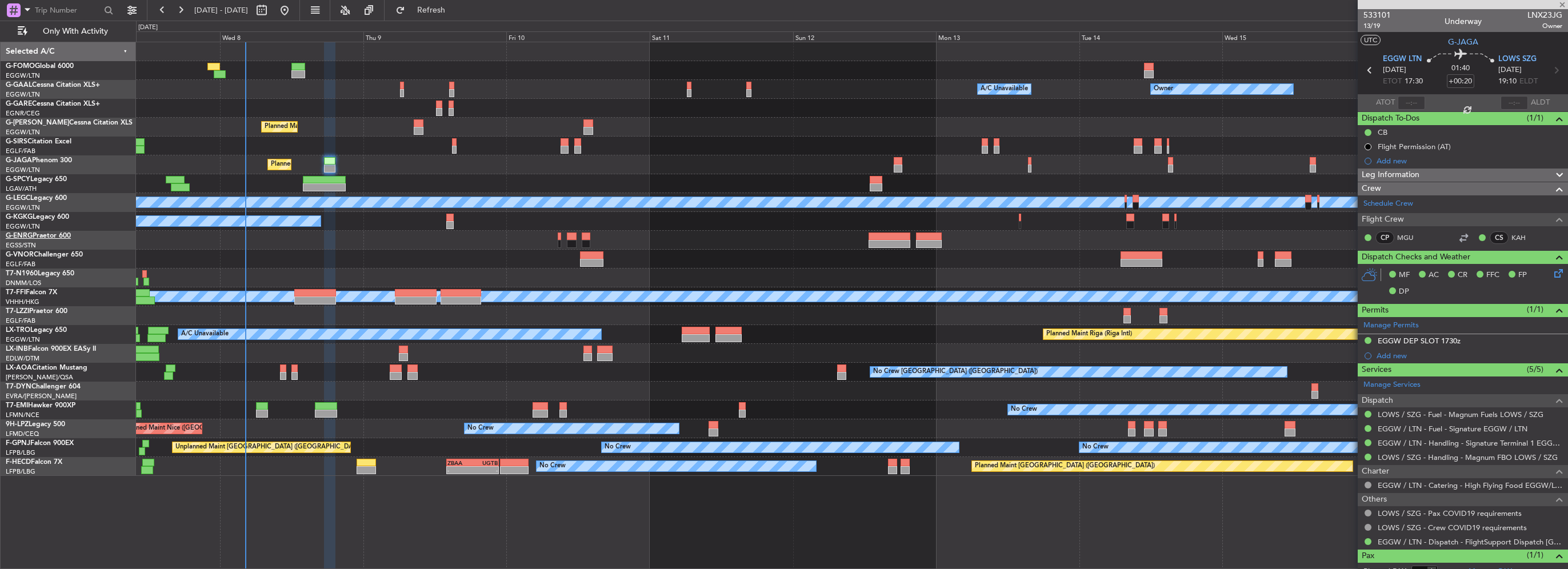
type input "2"
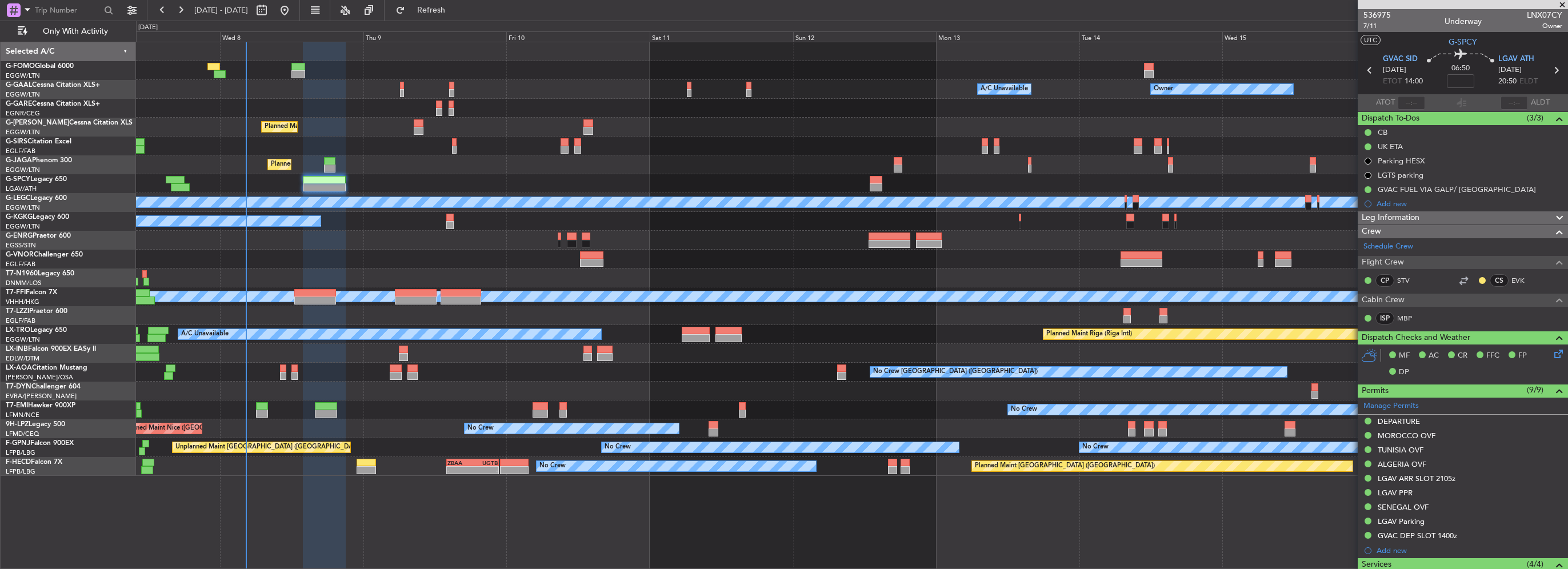
click at [1412, 218] on span "Leg Information" at bounding box center [1390, 217] width 58 height 13
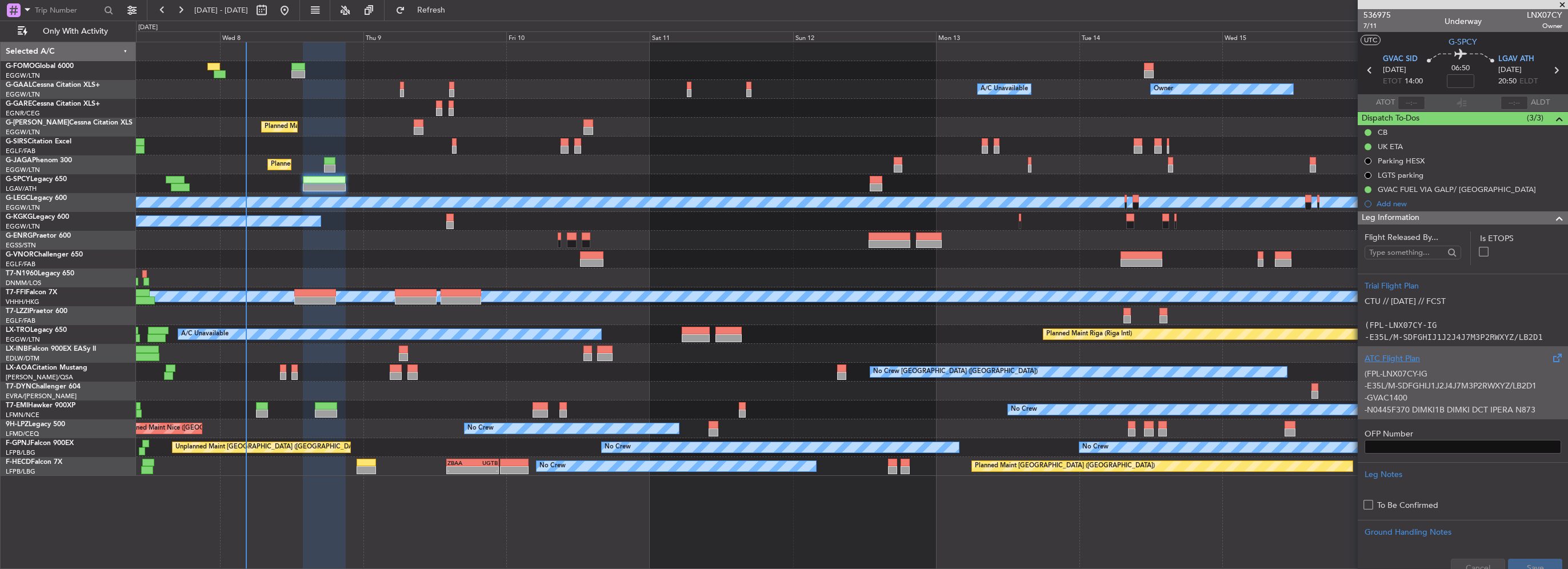
click at [1395, 359] on div "ATC Flight Plan" at bounding box center [1462, 359] width 197 height 12
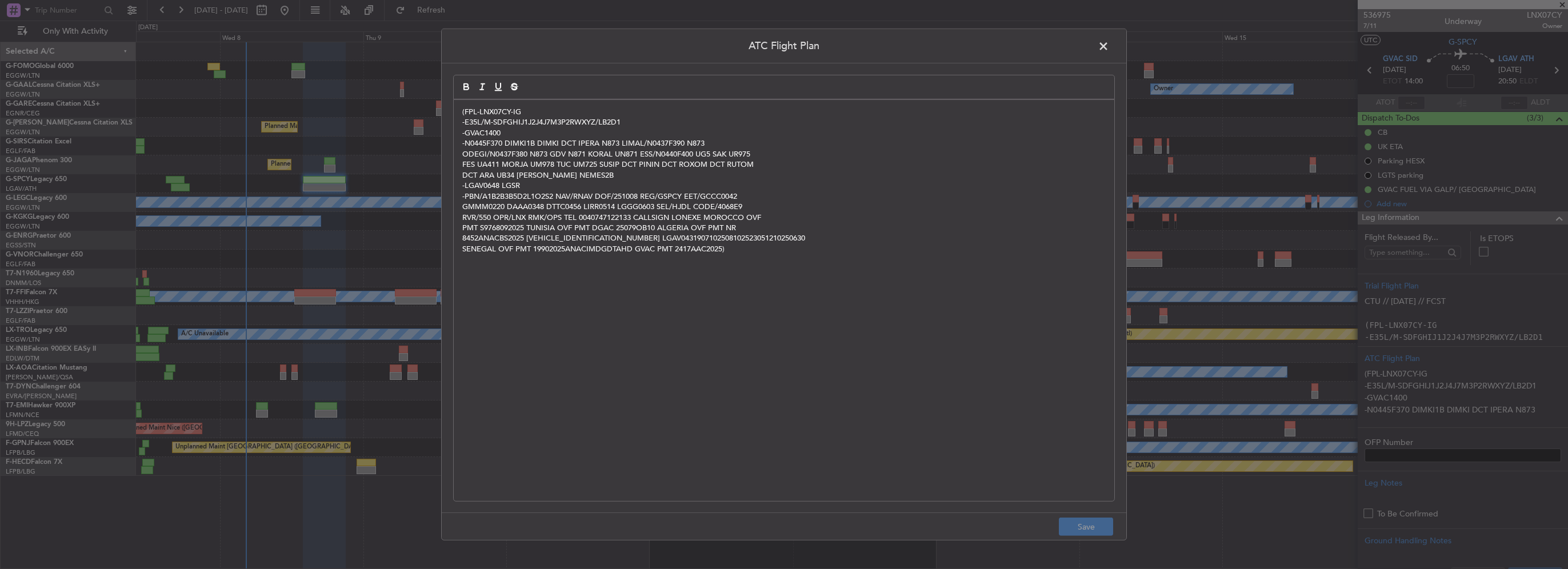
click at [576, 234] on p "8452ANACBS2025 ASLLGAVAJST593300 LGAV0431907102508102523051210250630" at bounding box center [784, 237] width 644 height 10
click at [1109, 48] on span at bounding box center [1109, 49] width 0 height 23
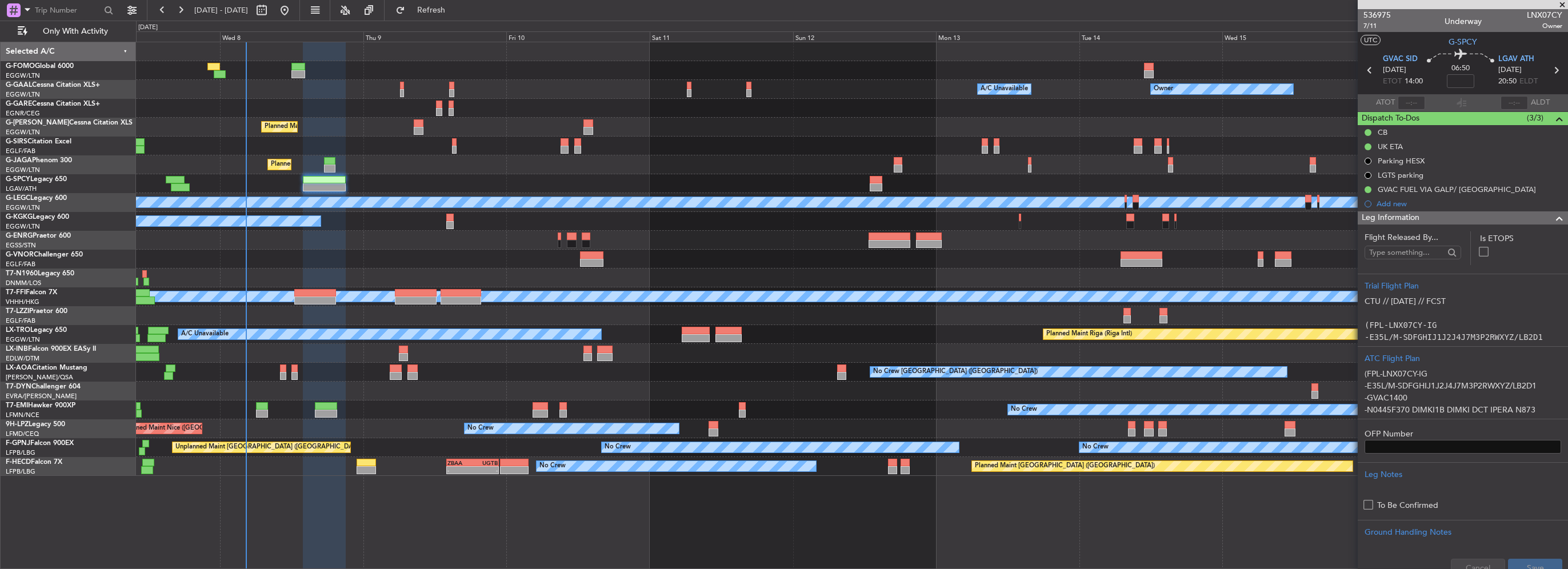
click at [1553, 214] on span at bounding box center [1560, 218] width 14 height 14
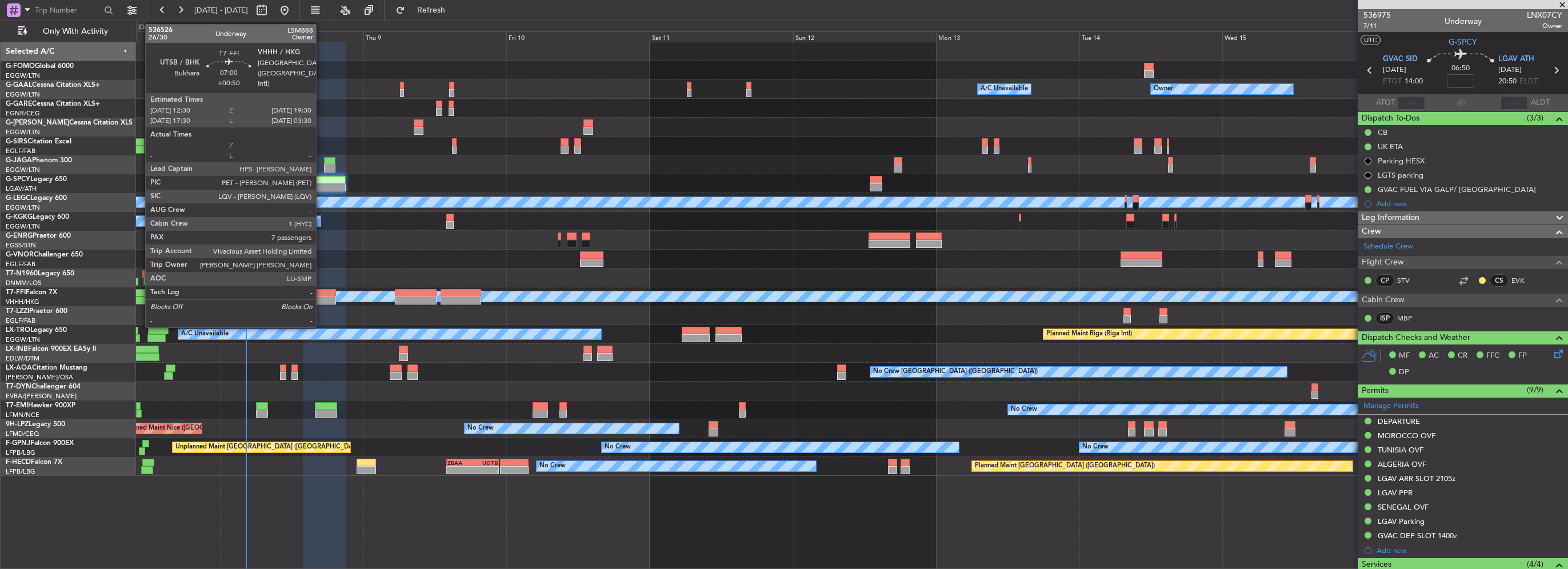
click at [321, 302] on div at bounding box center [315, 301] width 42 height 8
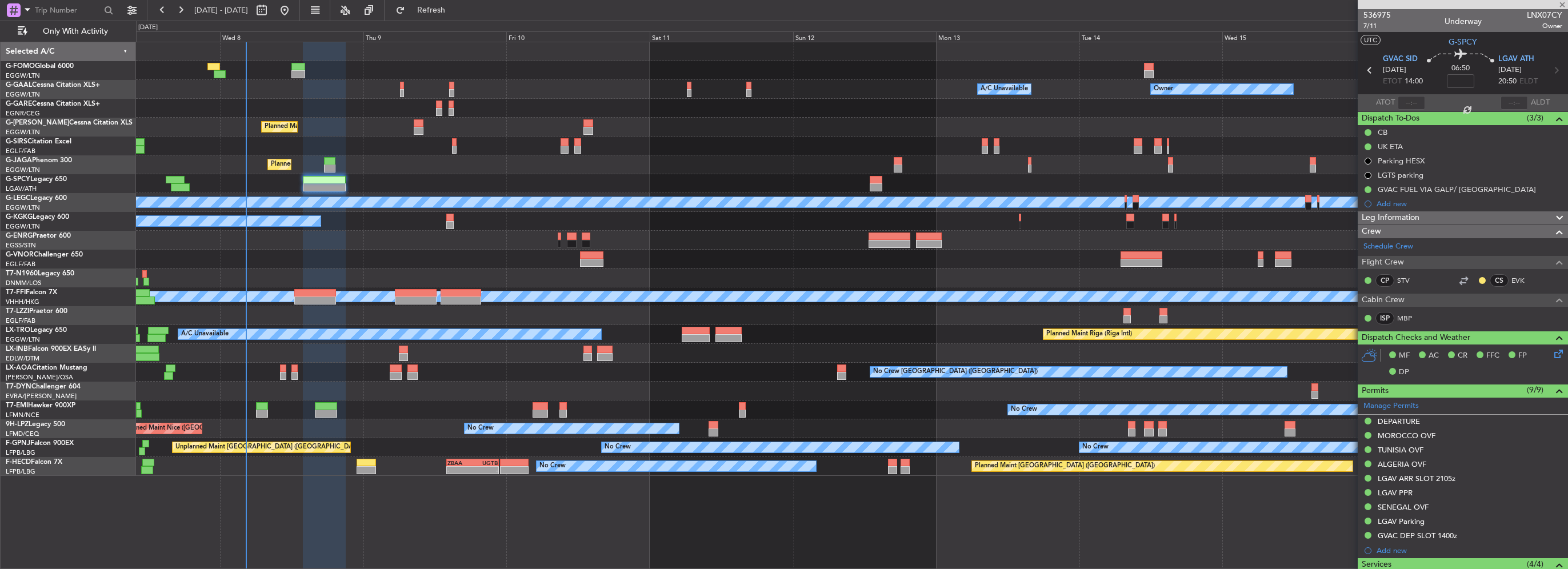
type input "+00:50"
type input "7"
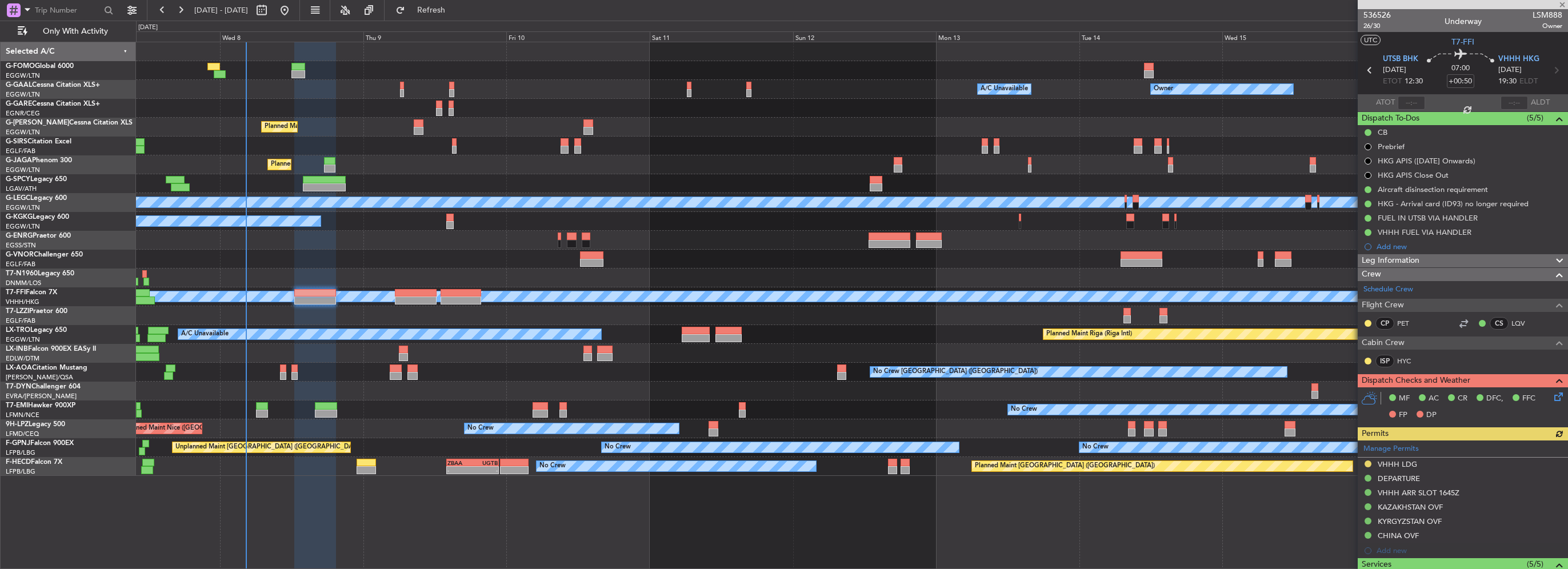
drag, startPoint x: 1425, startPoint y: 148, endPoint x: 1428, endPoint y: 153, distance: 5.8
click at [1425, 148] on div "Prebrief" at bounding box center [1462, 146] width 210 height 15
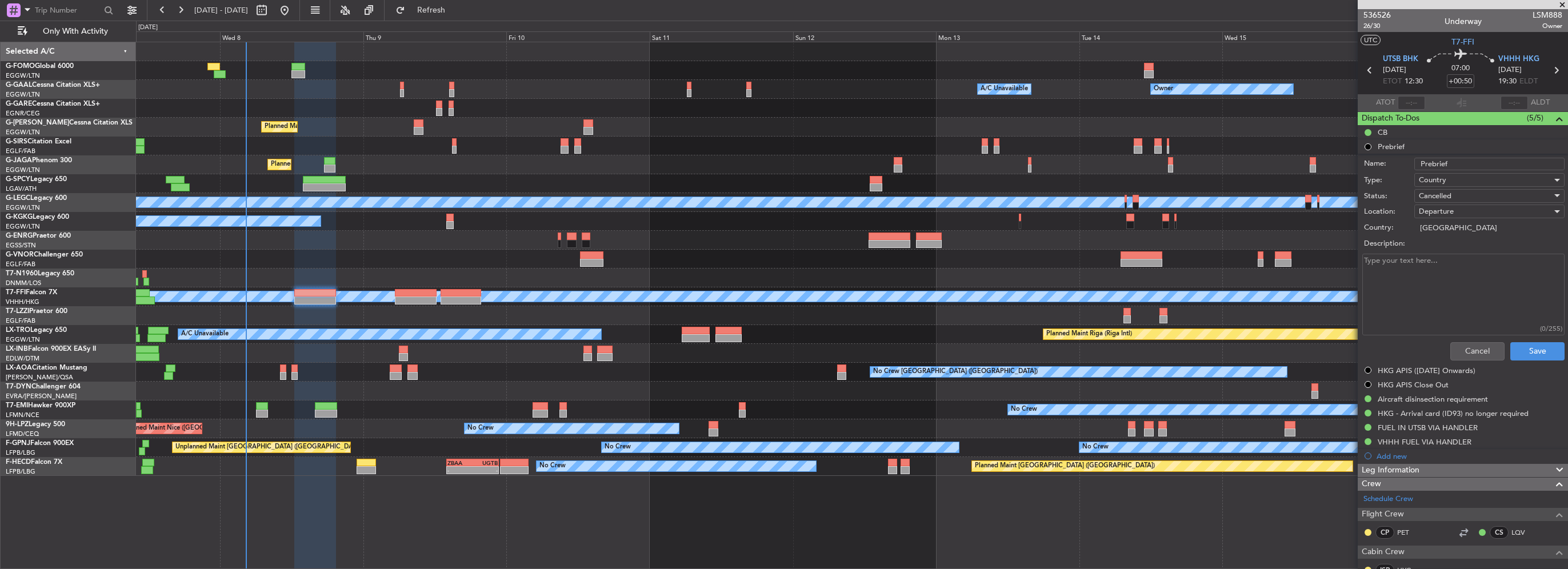
click at [1440, 265] on textarea "Description:" at bounding box center [1463, 295] width 202 height 82
type textarea "29500"
click at [1449, 196] on div "Cancelled" at bounding box center [1486, 196] width 133 height 17
click at [1449, 255] on span "Completed" at bounding box center [1483, 253] width 133 height 17
click at [1533, 354] on button "Save" at bounding box center [1537, 352] width 54 height 19
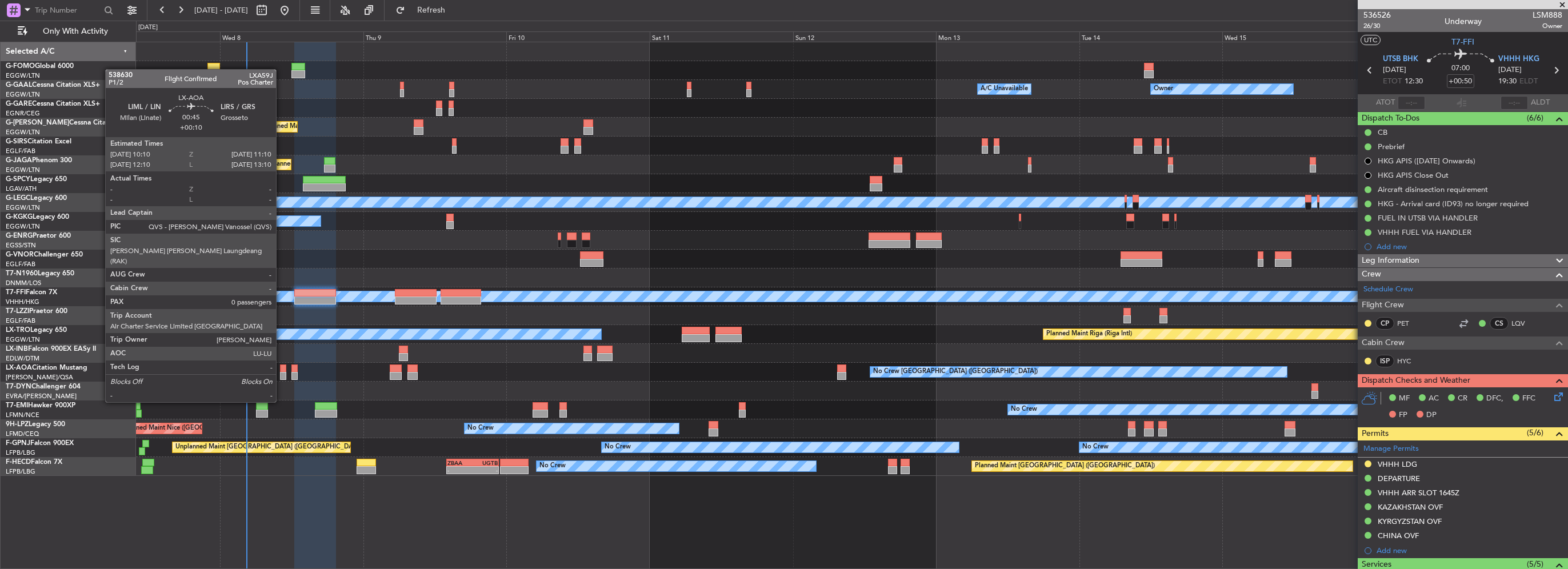
click at [281, 370] on div at bounding box center [283, 369] width 6 height 8
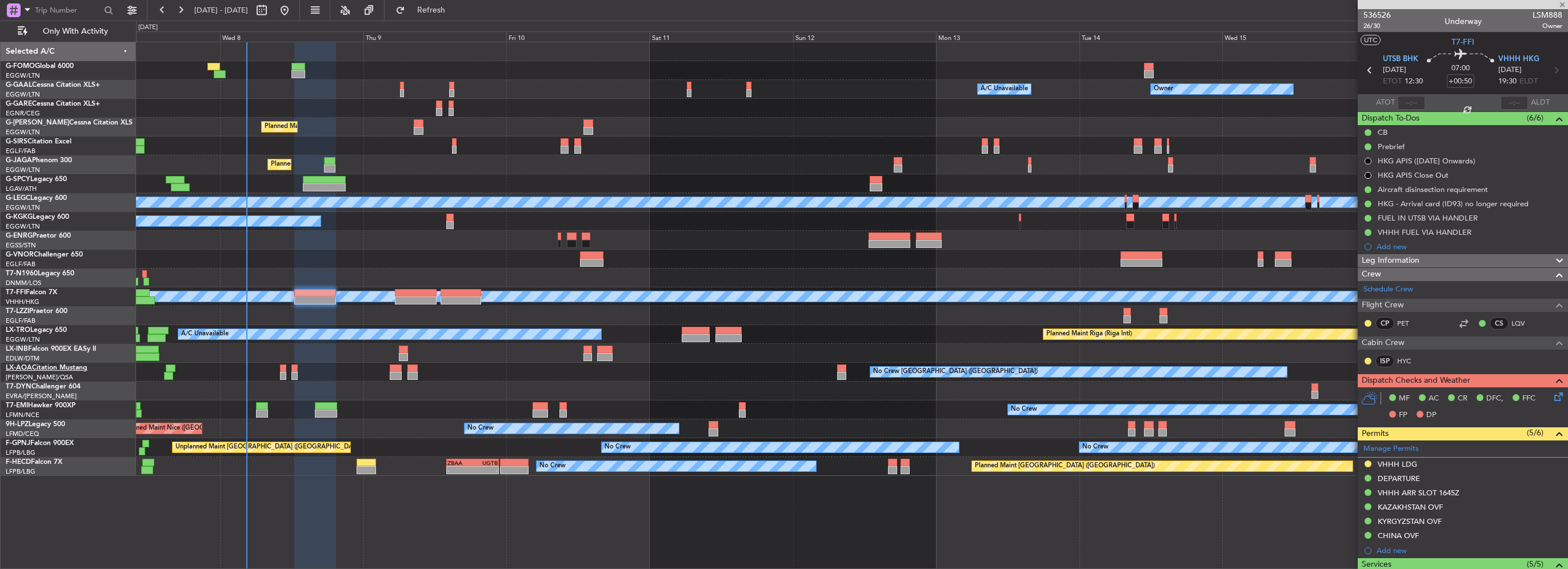
type input "+00:10"
type input "0"
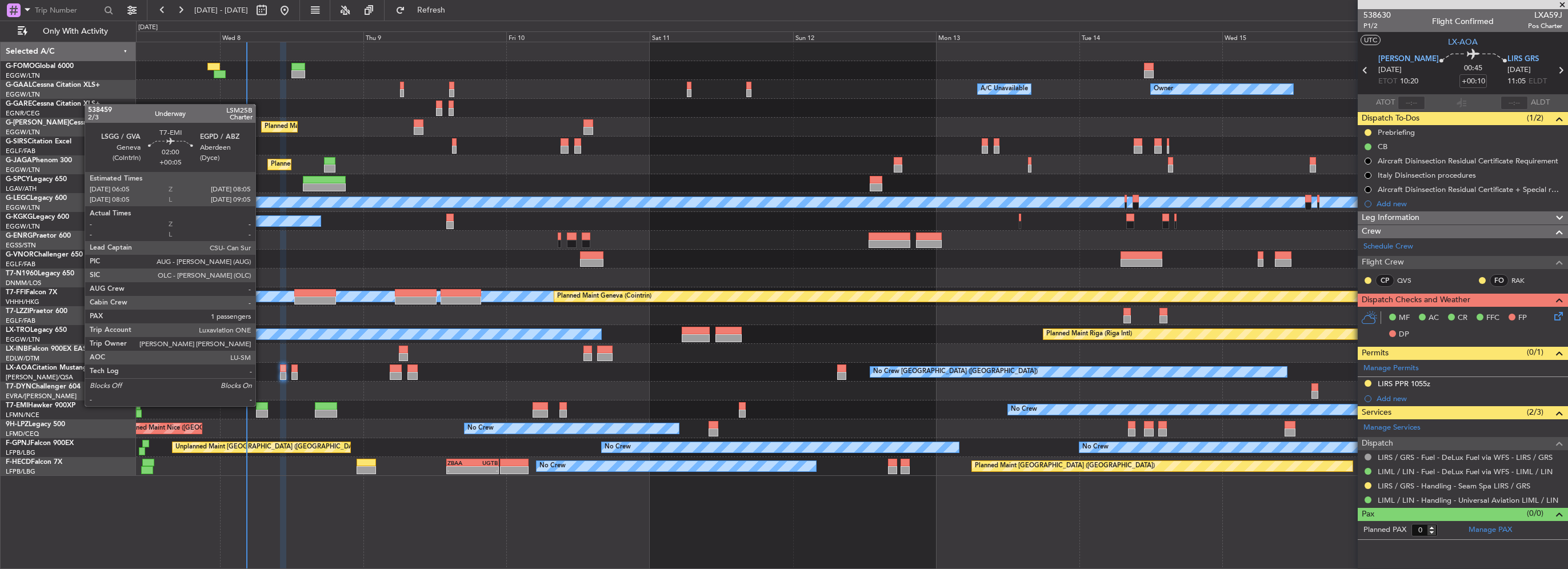
click at [261, 408] on div at bounding box center [262, 406] width 12 height 8
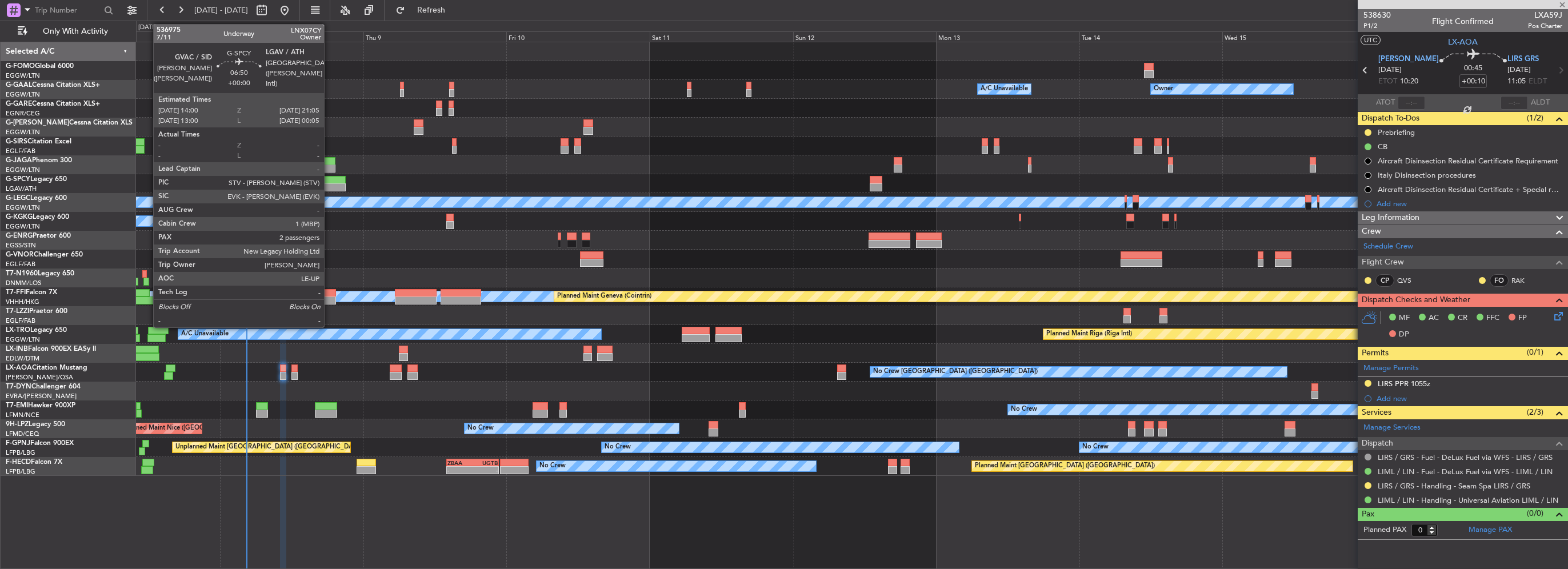
type input "+00:05"
type input "1"
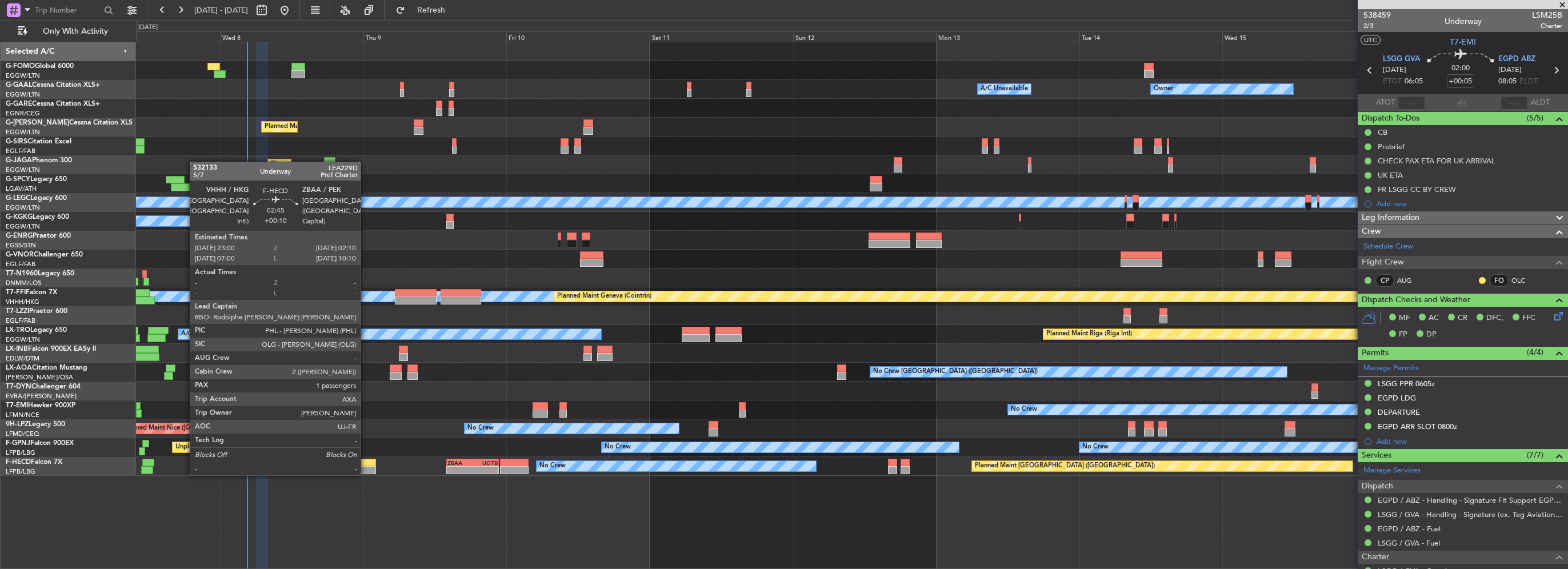
click at [365, 464] on div at bounding box center [366, 463] width 19 height 8
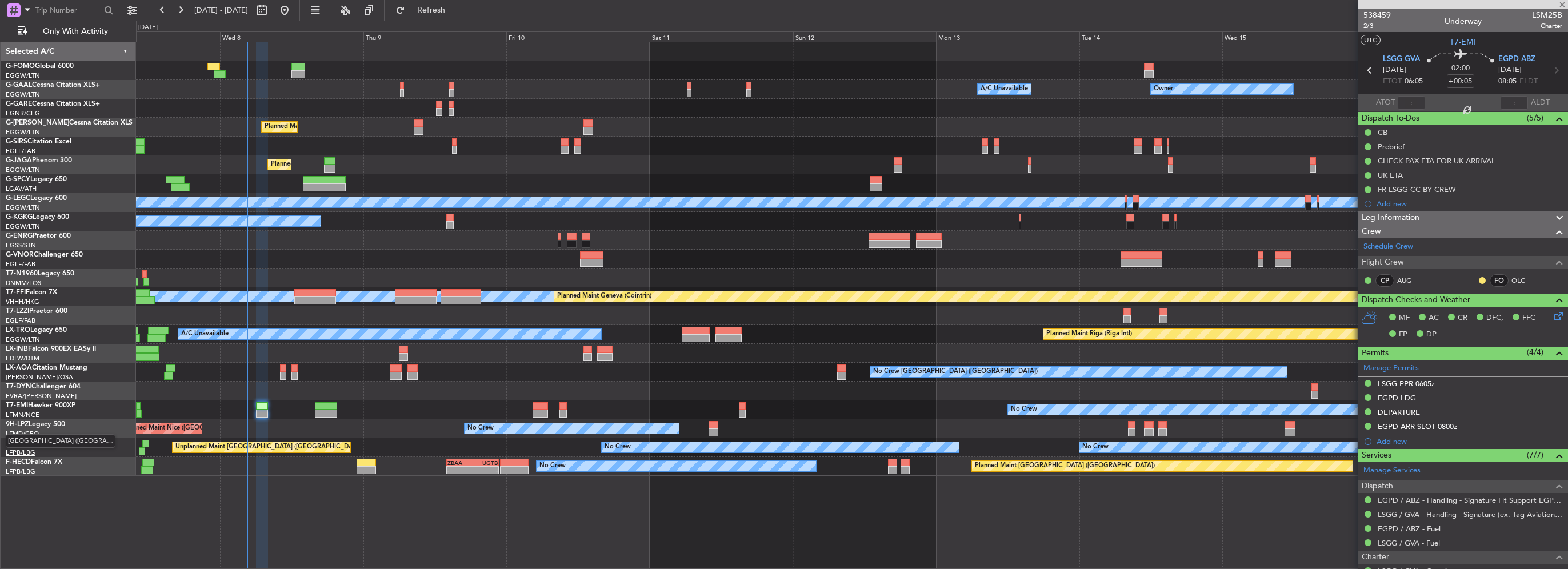
type input "+00:10"
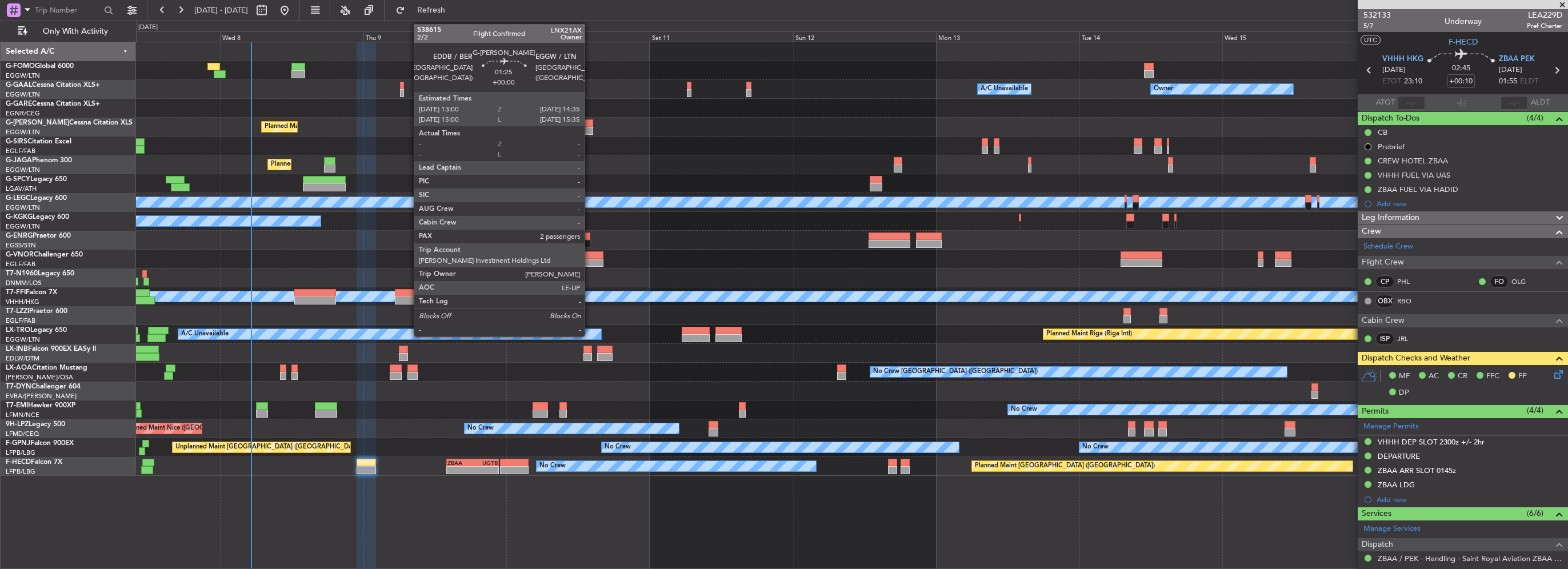
click at [590, 127] on div at bounding box center [588, 131] width 10 height 8
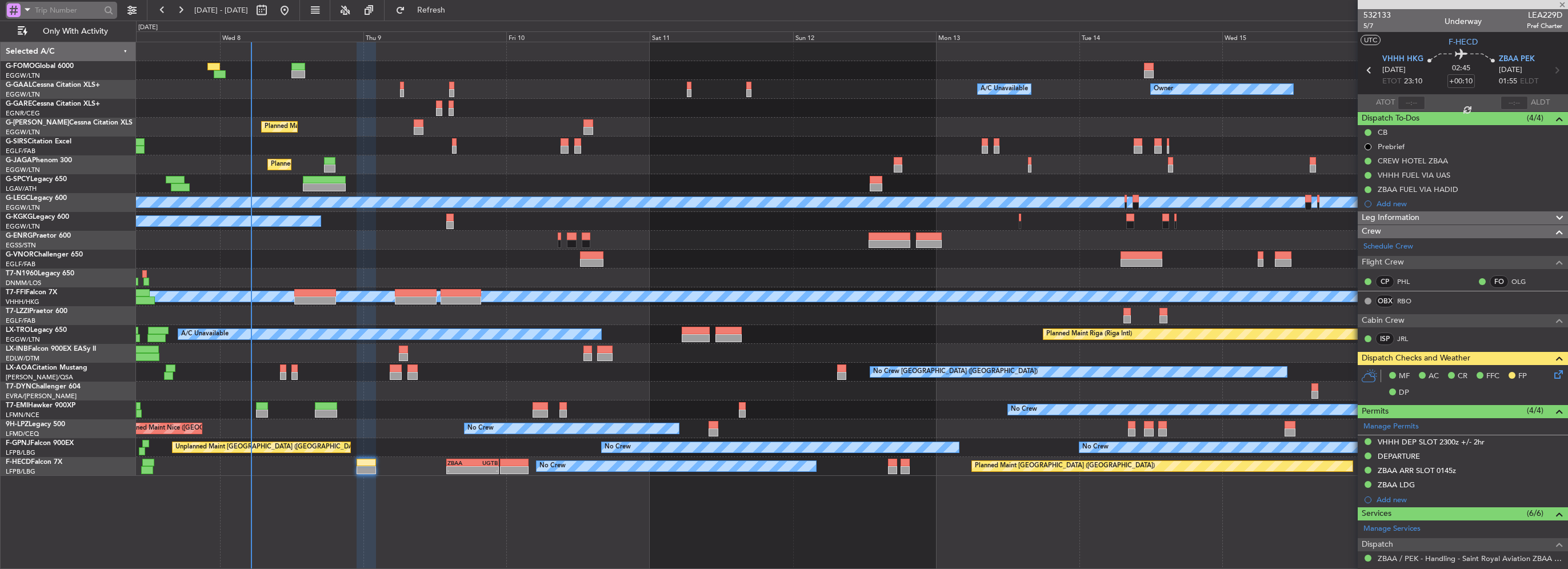
type input "2"
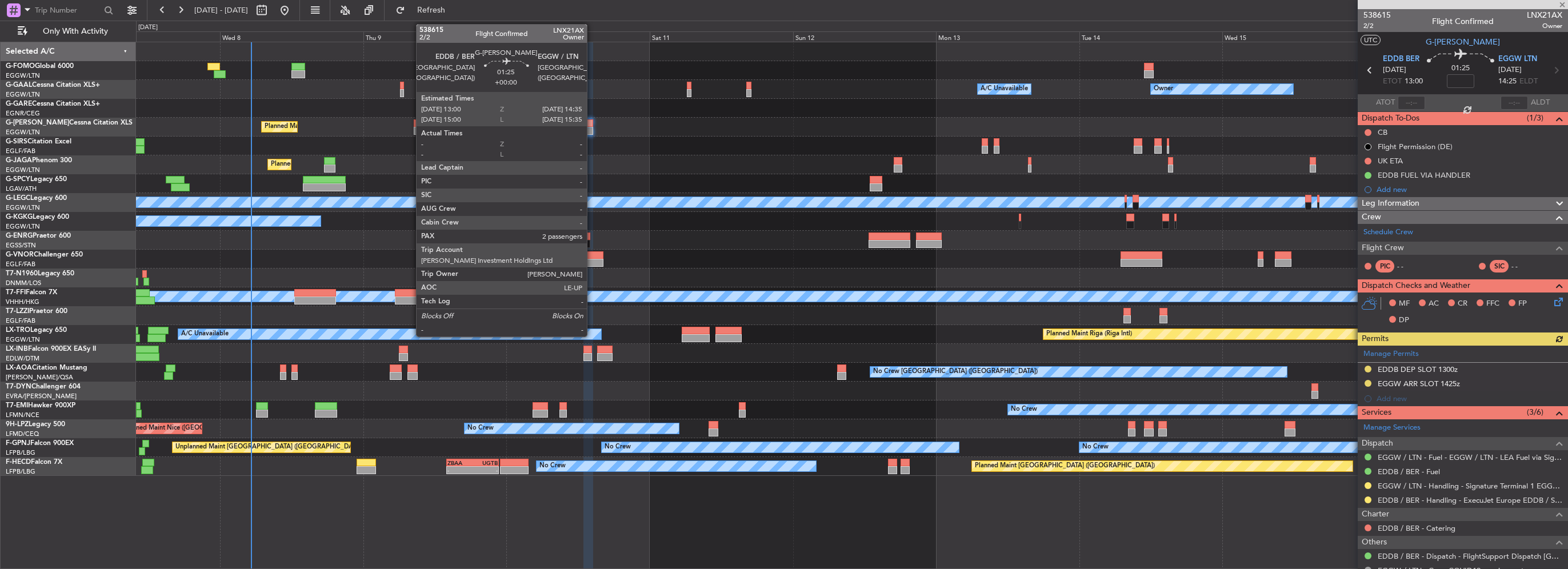
click at [592, 129] on div at bounding box center [588, 131] width 10 height 8
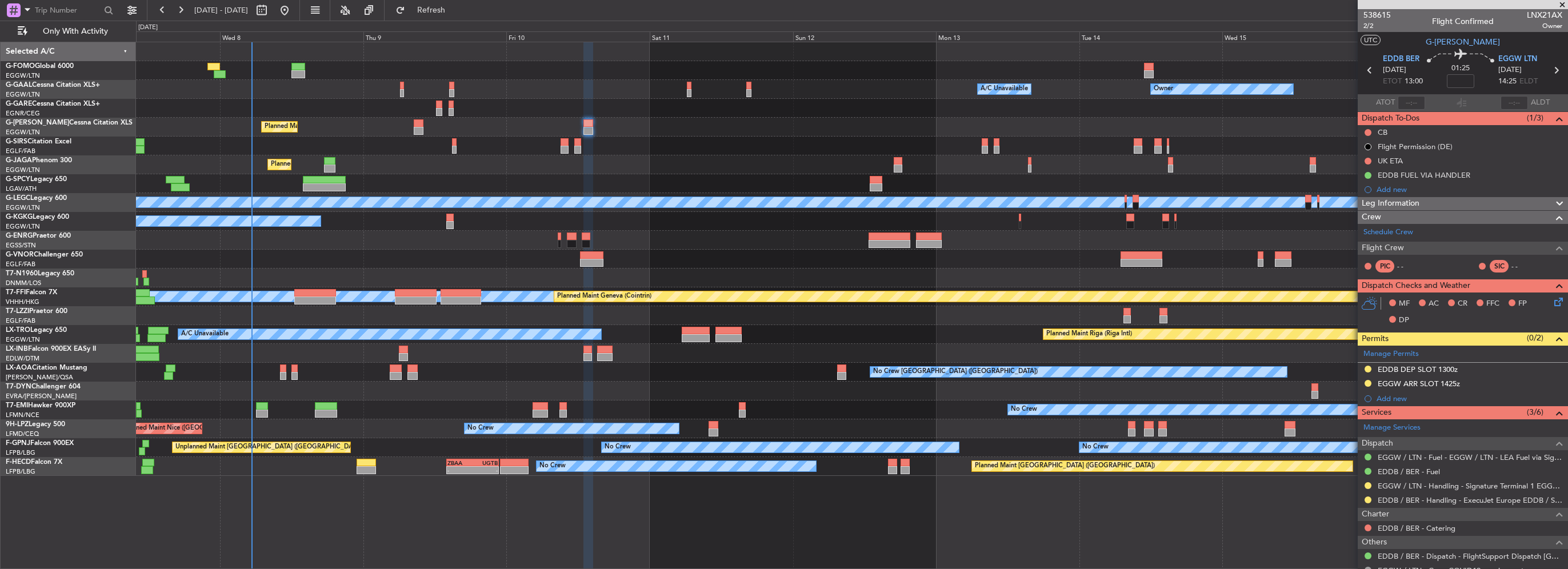
click at [1408, 200] on span "Leg Information" at bounding box center [1390, 204] width 58 height 13
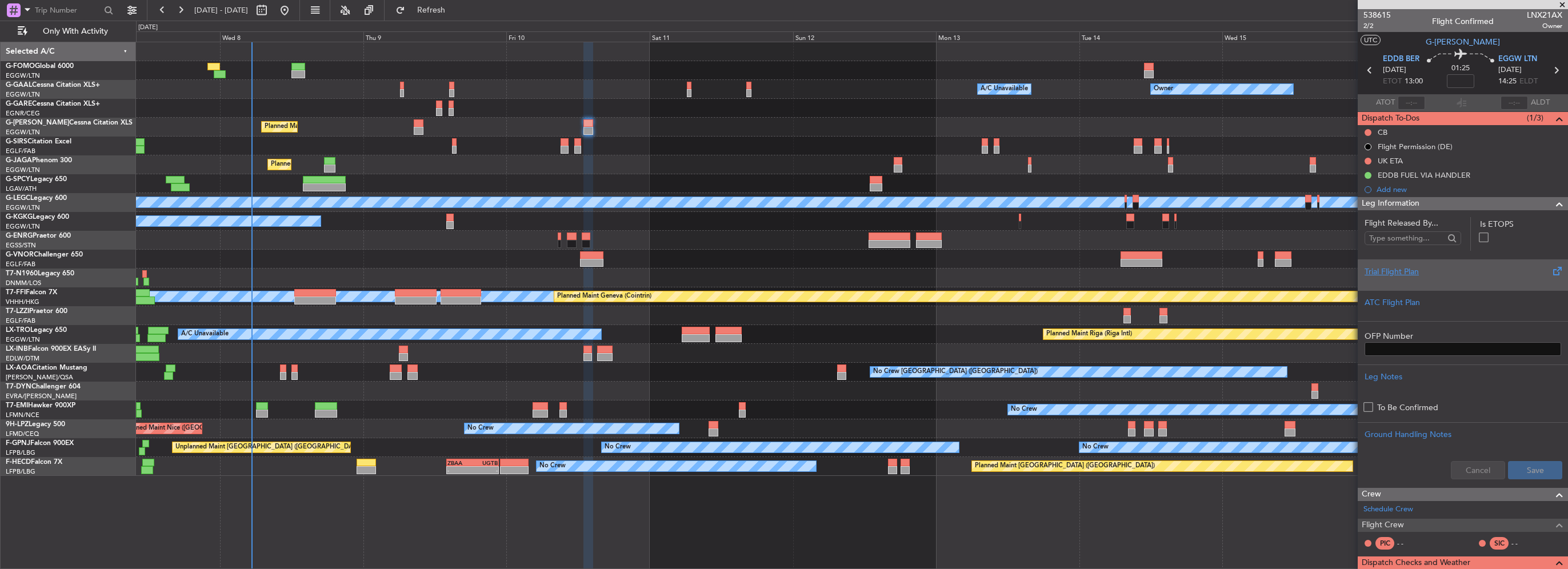
click at [1380, 281] on div at bounding box center [1462, 281] width 197 height 7
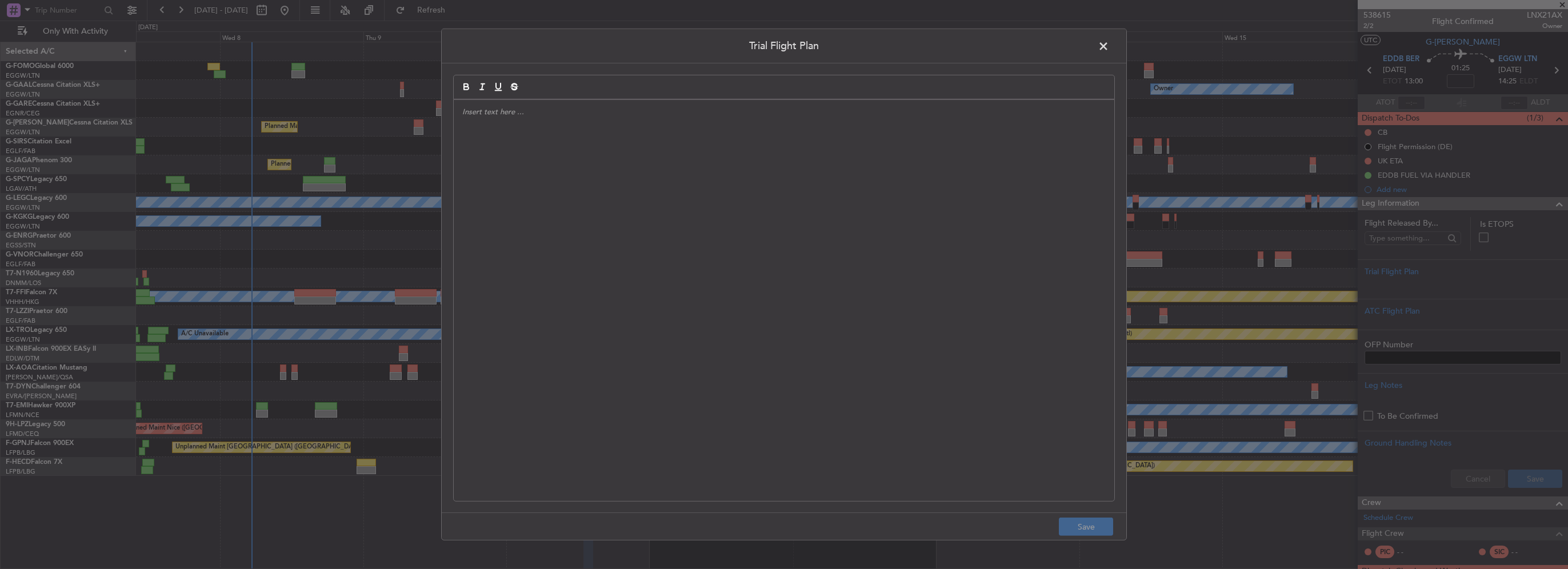
click at [646, 243] on div at bounding box center [784, 301] width 661 height 401
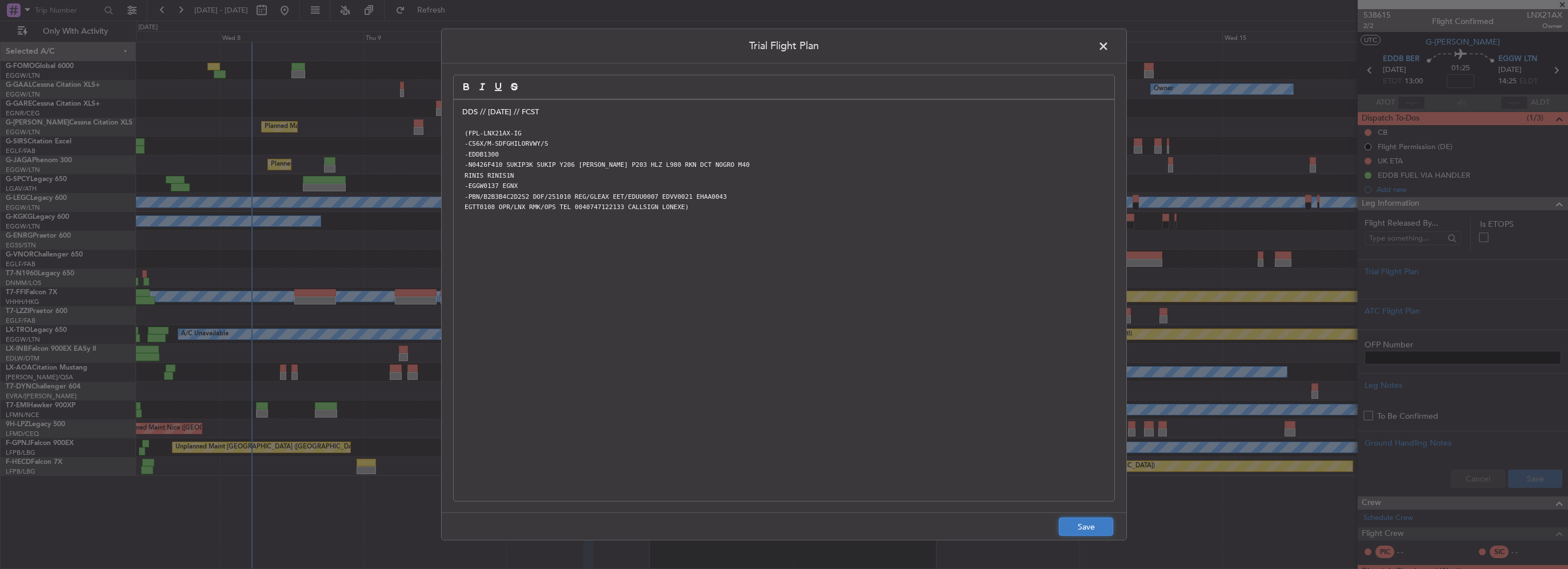
click at [1085, 530] on button "Save" at bounding box center [1086, 527] width 54 height 19
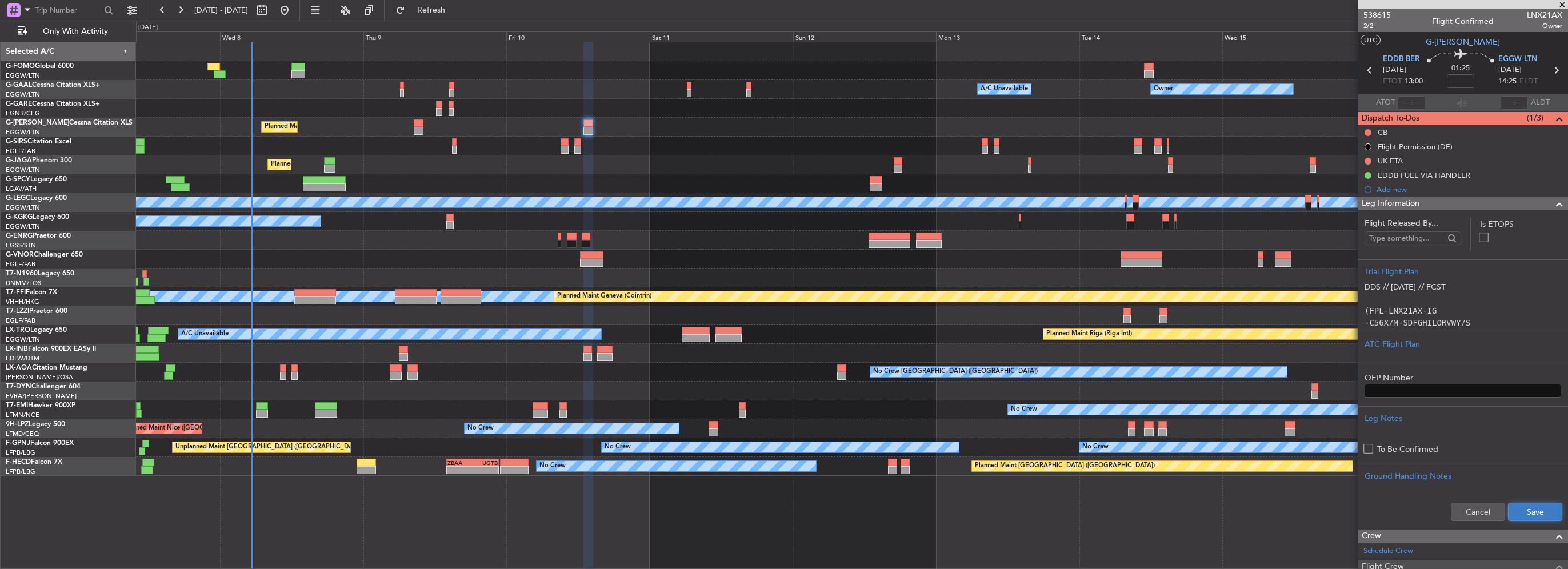
click at [1539, 514] on button "Save" at bounding box center [1535, 512] width 54 height 19
drag, startPoint x: 1465, startPoint y: 72, endPoint x: 1462, endPoint y: 80, distance: 8.5
click at [1463, 80] on mat-tooltip-component "Flight Time" at bounding box center [1458, 89] width 52 height 30
click at [1458, 83] on input at bounding box center [1461, 81] width 28 height 14
click at [1553, 200] on span at bounding box center [1560, 204] width 14 height 14
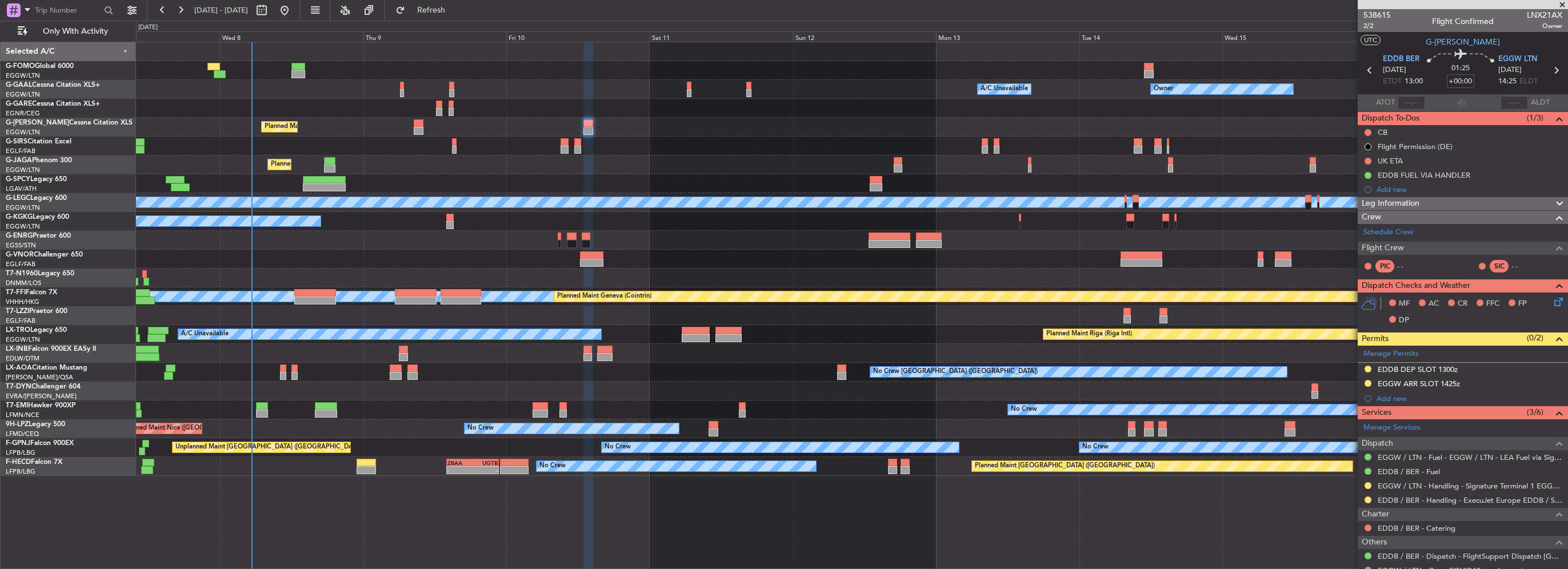
click at [1463, 81] on input "+00:00" at bounding box center [1461, 81] width 28 height 14
click at [1461, 79] on input "+00:00" at bounding box center [1461, 81] width 28 height 14
drag, startPoint x: 1461, startPoint y: 82, endPoint x: 1472, endPoint y: 82, distance: 11.0
click at [1472, 82] on div "01:25 +00:00" at bounding box center [1461, 70] width 76 height 42
type input "+00:15"
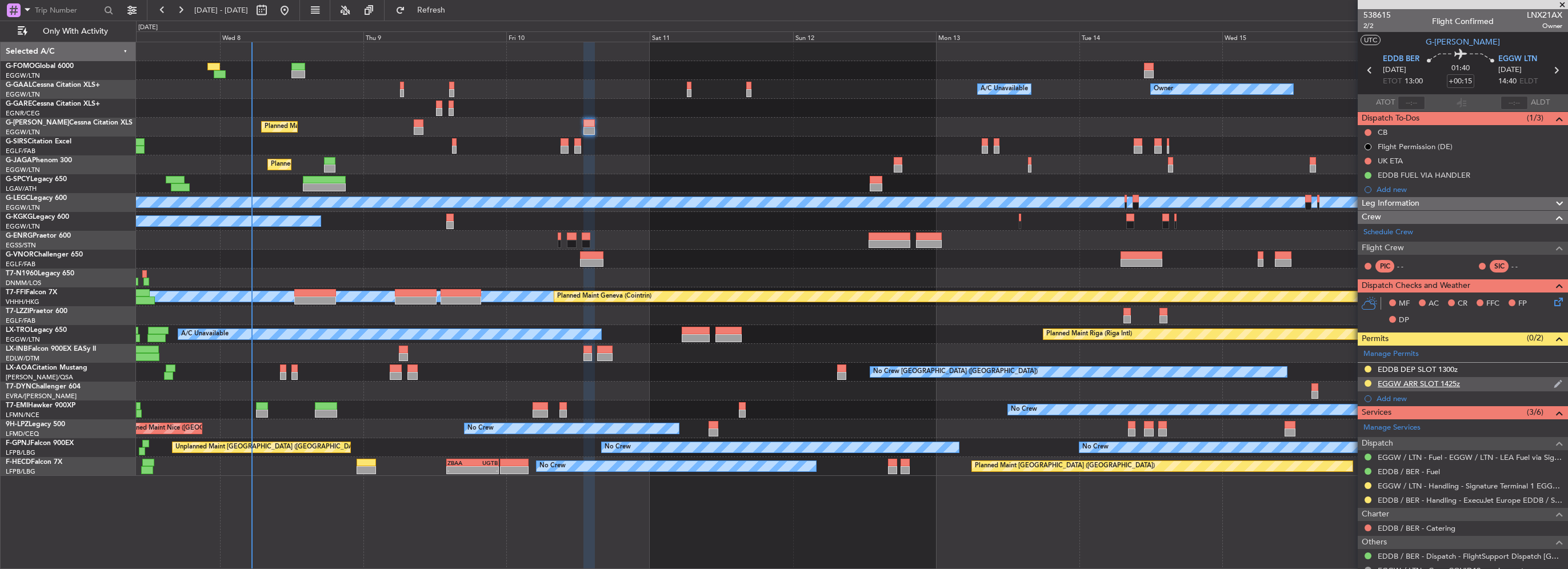
click at [1456, 383] on div "EGGW ARR SLOT 1425z" at bounding box center [1418, 383] width 82 height 10
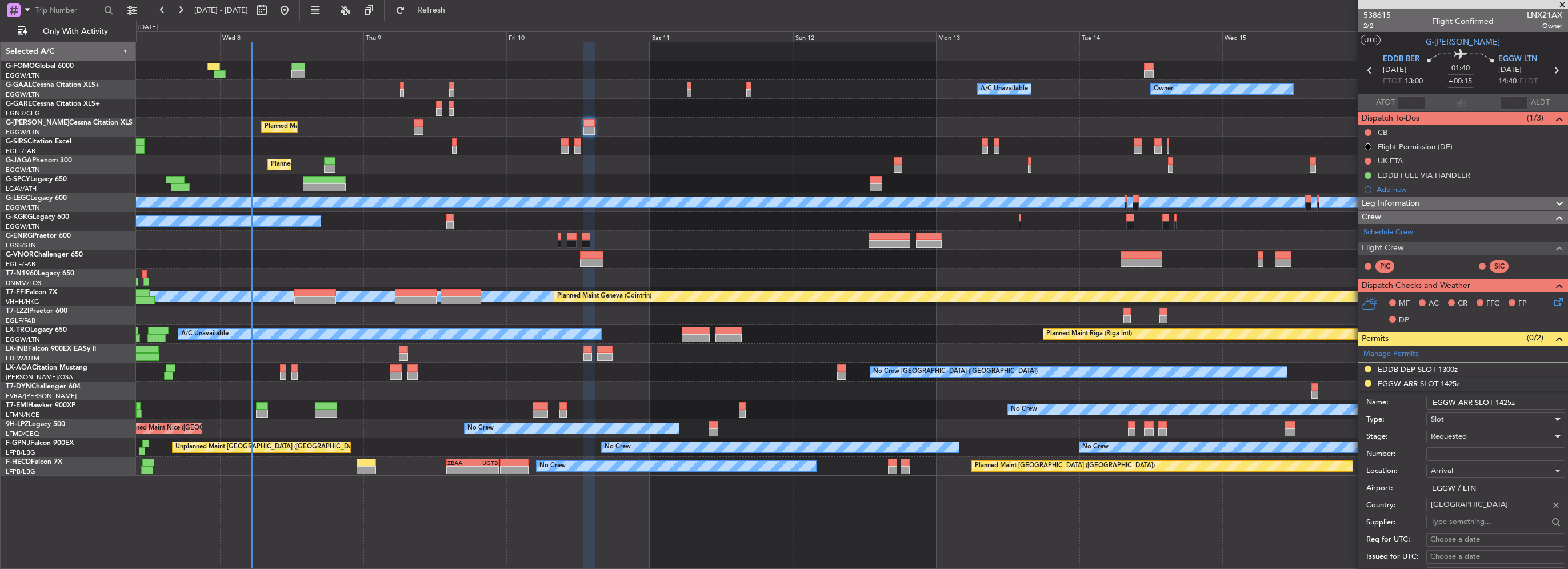
click at [1504, 403] on input "EGGW ARR SLOT 1425z" at bounding box center [1496, 403] width 139 height 14
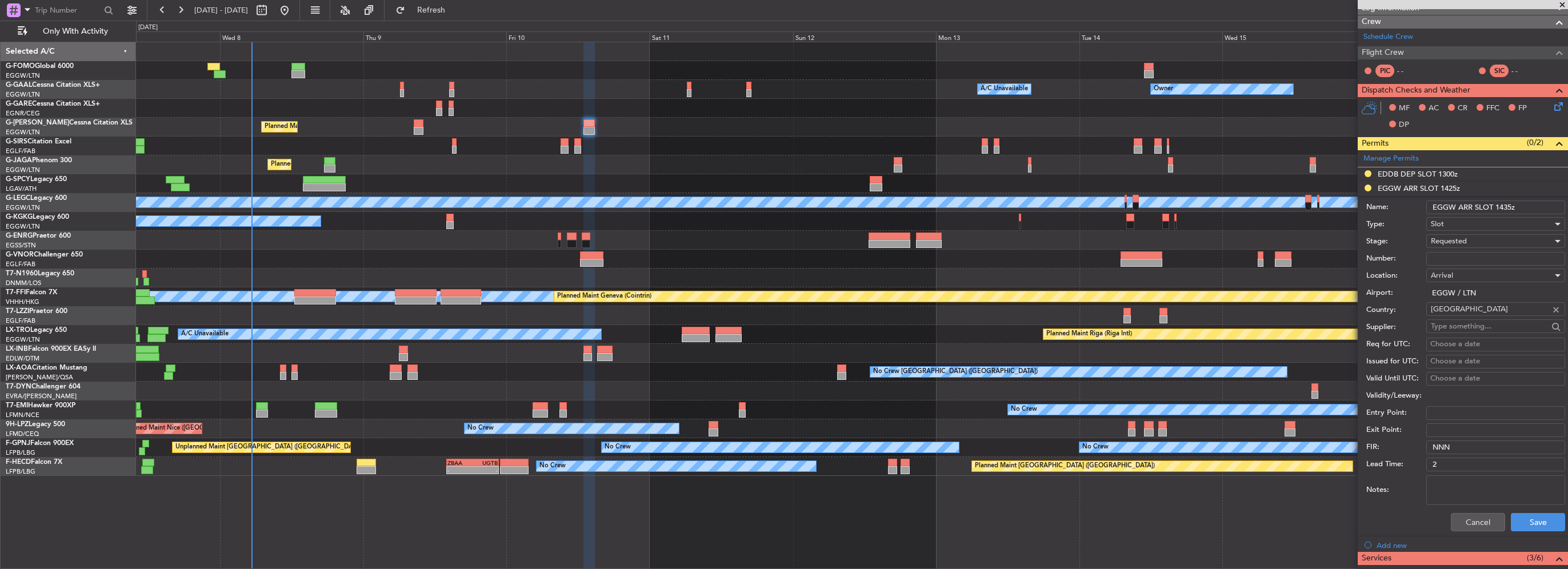
scroll to position [229, 0]
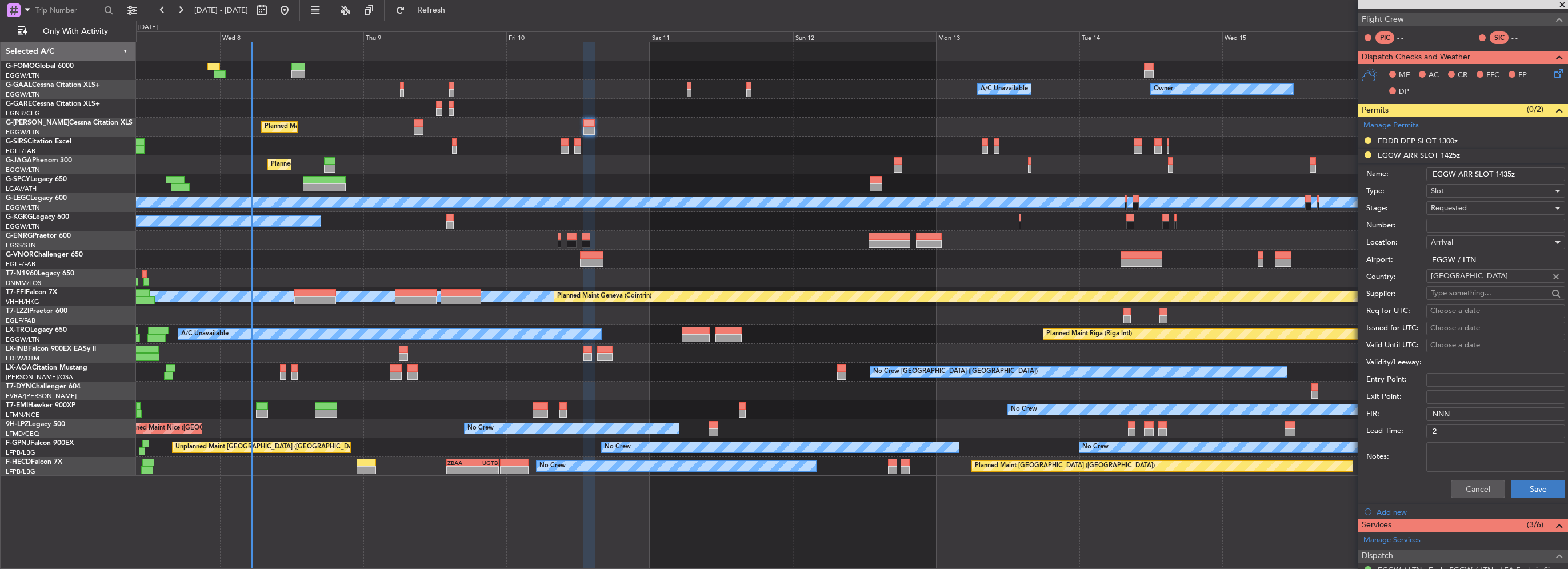
type input "EGGW ARR SLOT 1435z"
click at [1534, 487] on button "Save" at bounding box center [1538, 490] width 54 height 19
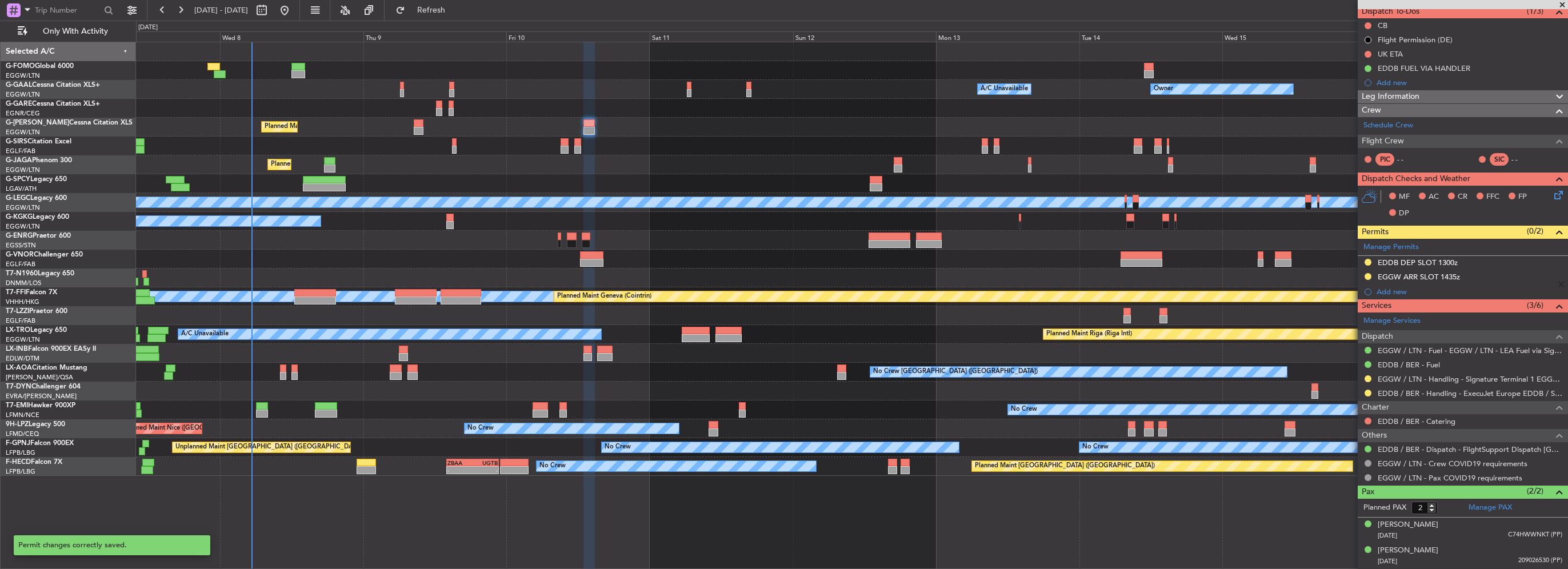
scroll to position [105, 0]
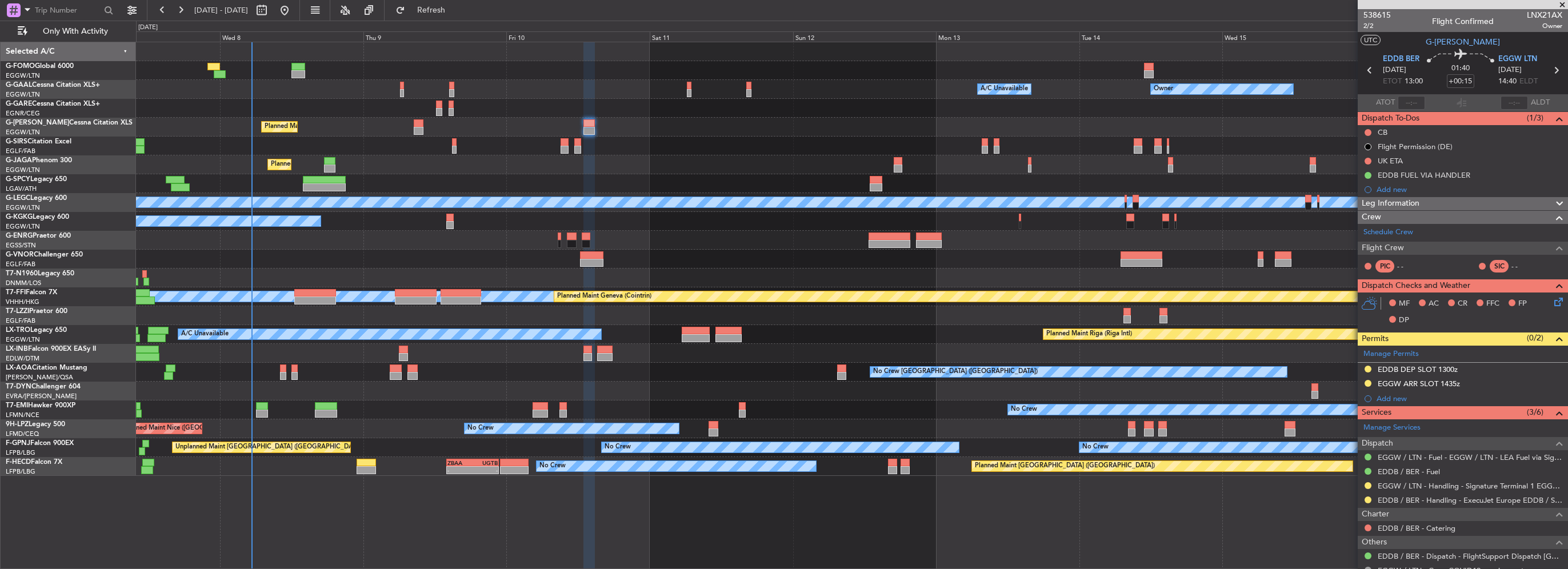
scroll to position [105, 0]
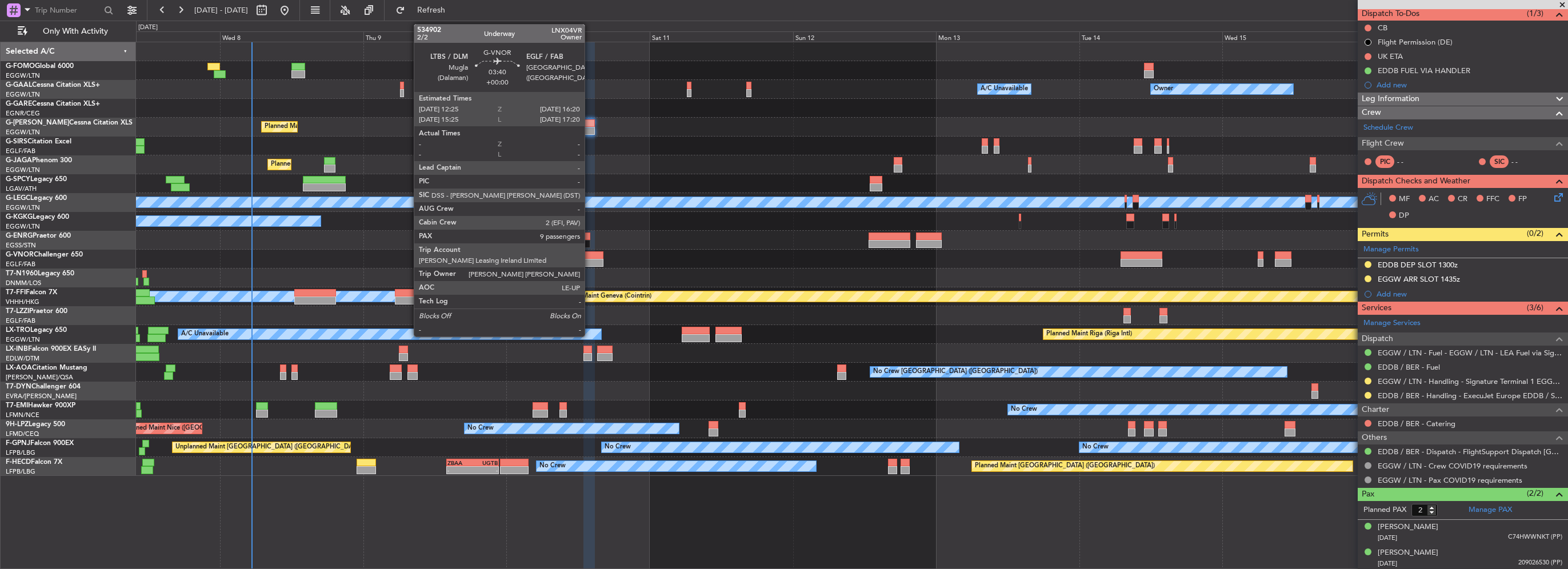
click at [591, 261] on div at bounding box center [591, 263] width 23 height 8
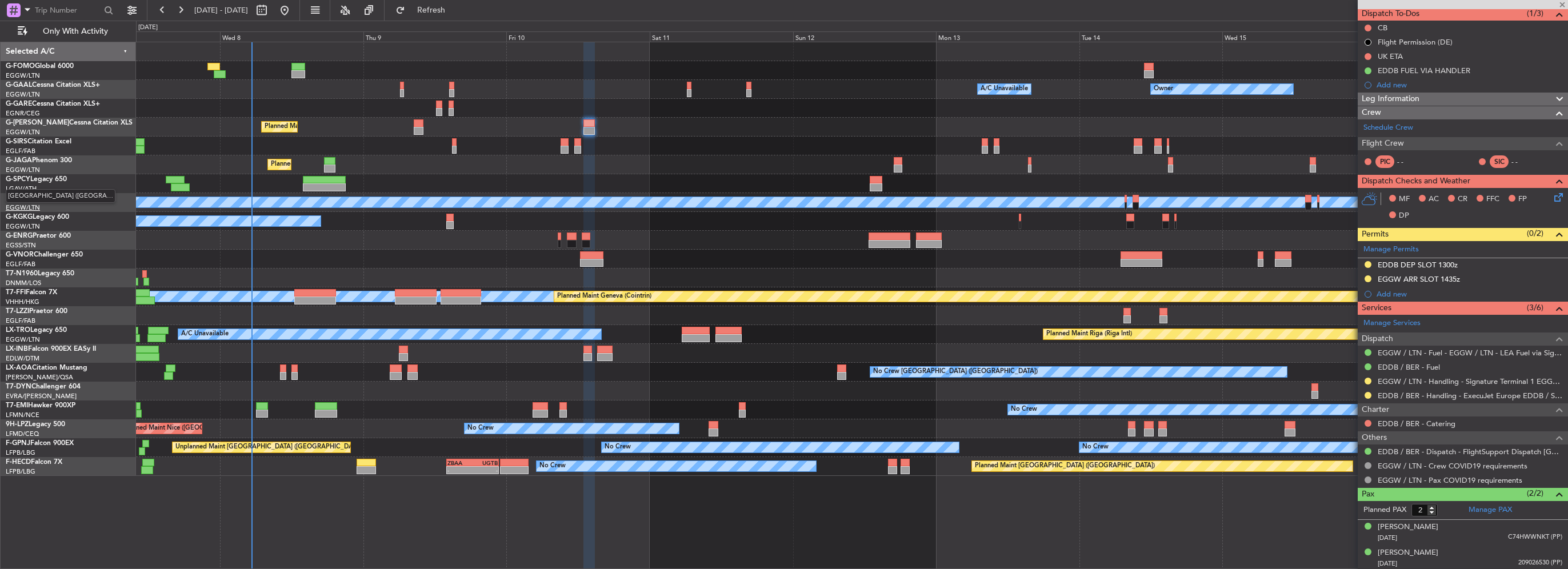
type input "9"
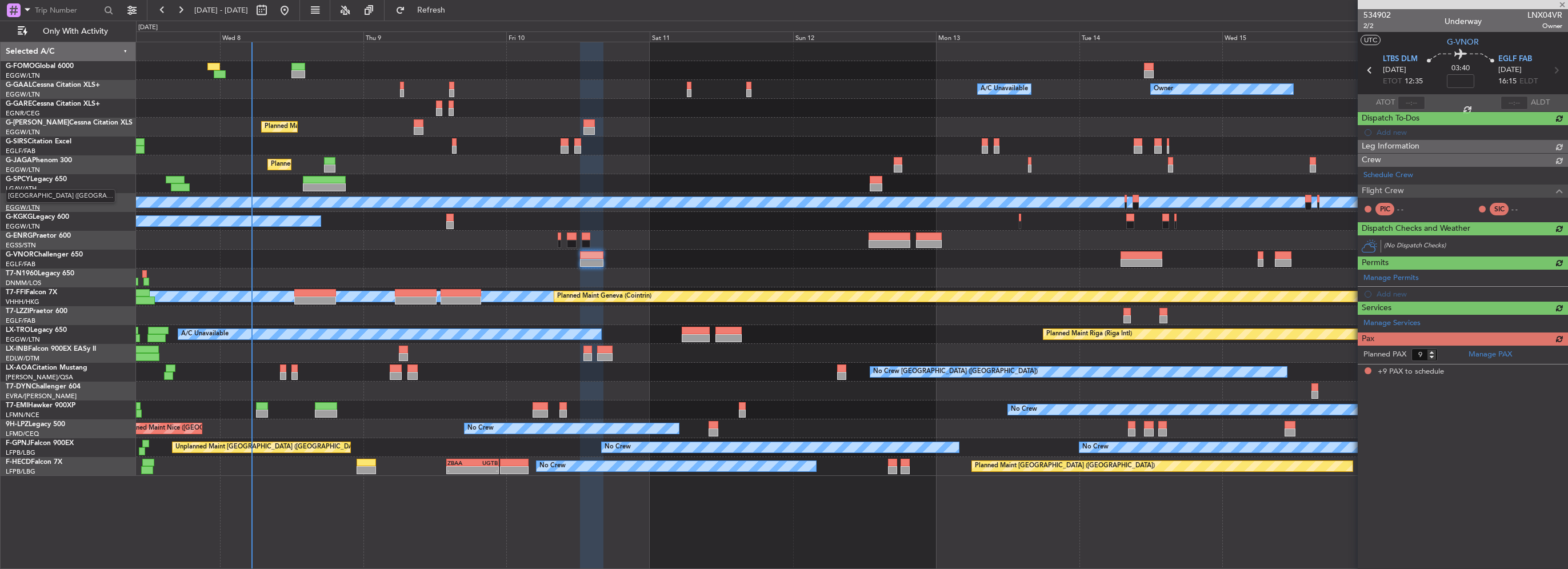
scroll to position [0, 0]
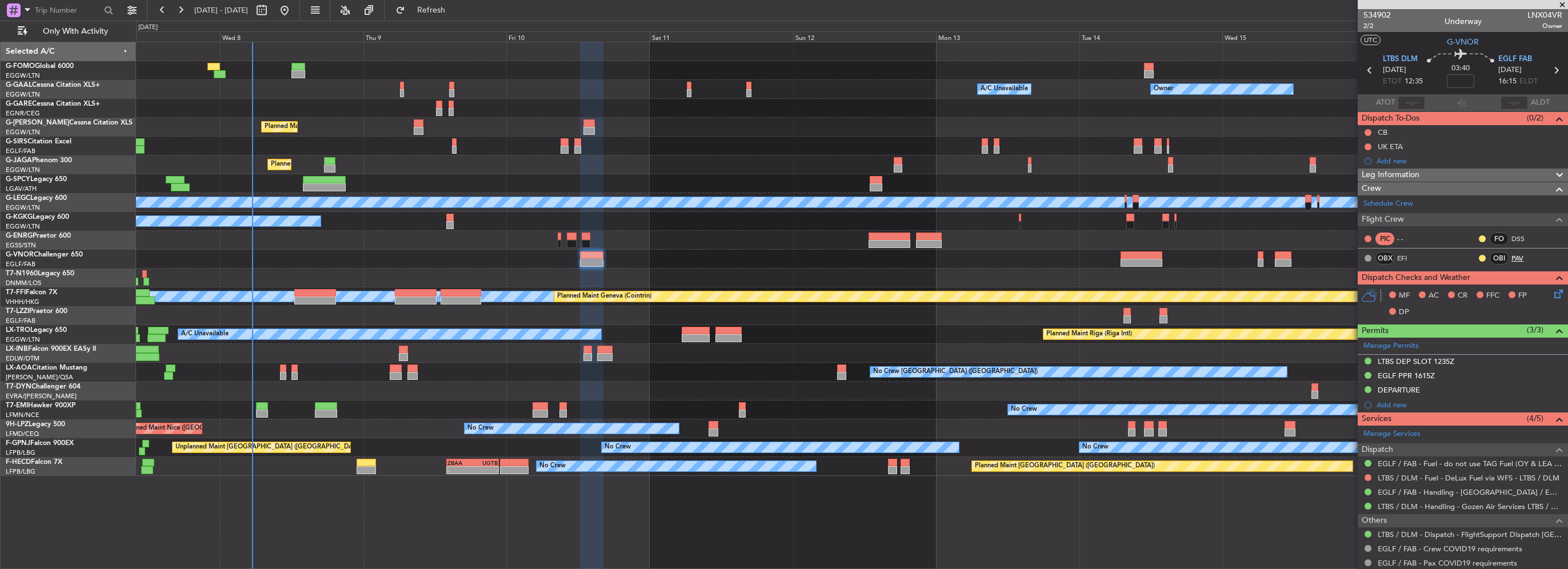
click at [1512, 259] on link "PAV" at bounding box center [1524, 258] width 25 height 10
click at [1512, 237] on link "DSS" at bounding box center [1524, 238] width 25 height 10
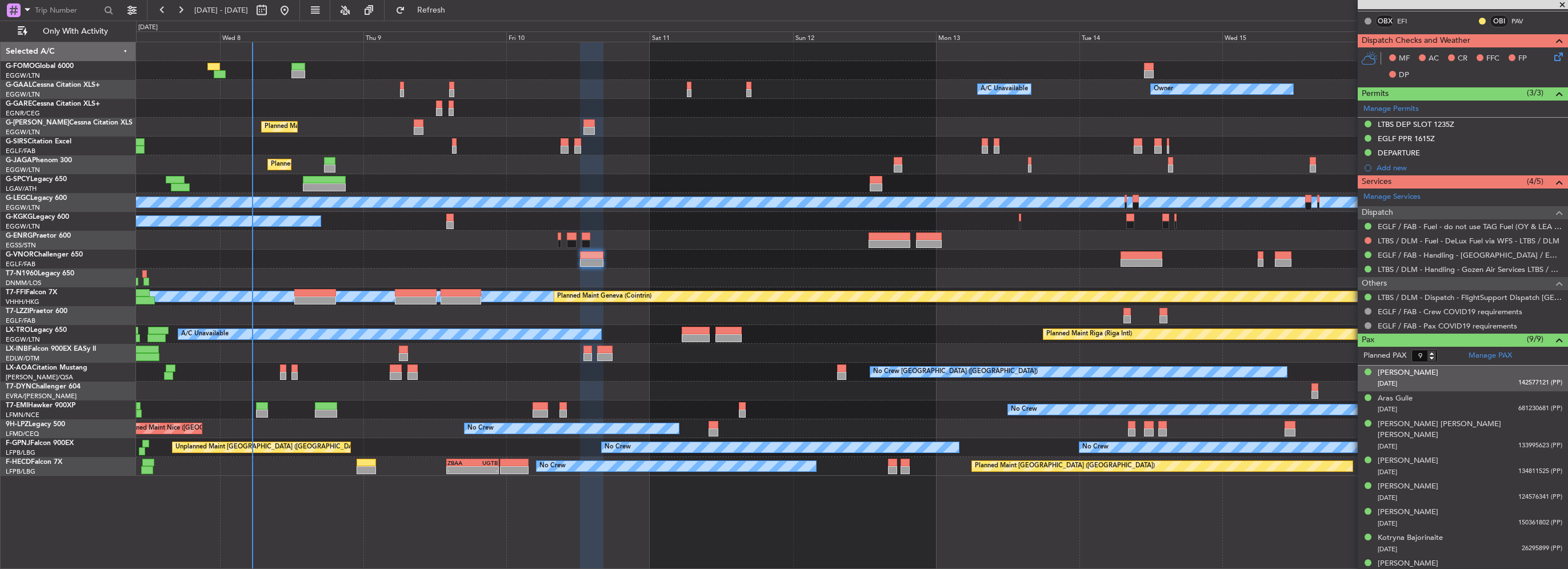
scroll to position [263, 0]
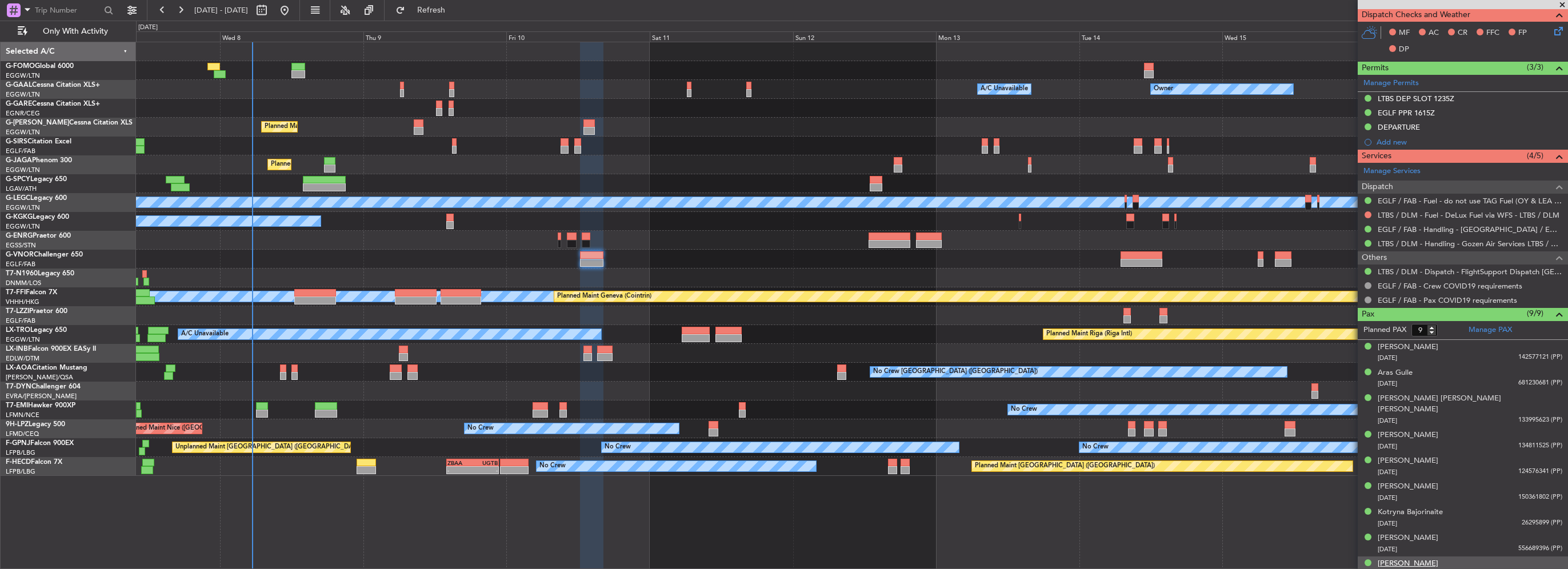
click at [1404, 558] on div "[PERSON_NAME]" at bounding box center [1408, 564] width 61 height 12
click at [1426, 507] on div "Kotryna Bajorinaite" at bounding box center [1410, 513] width 66 height 12
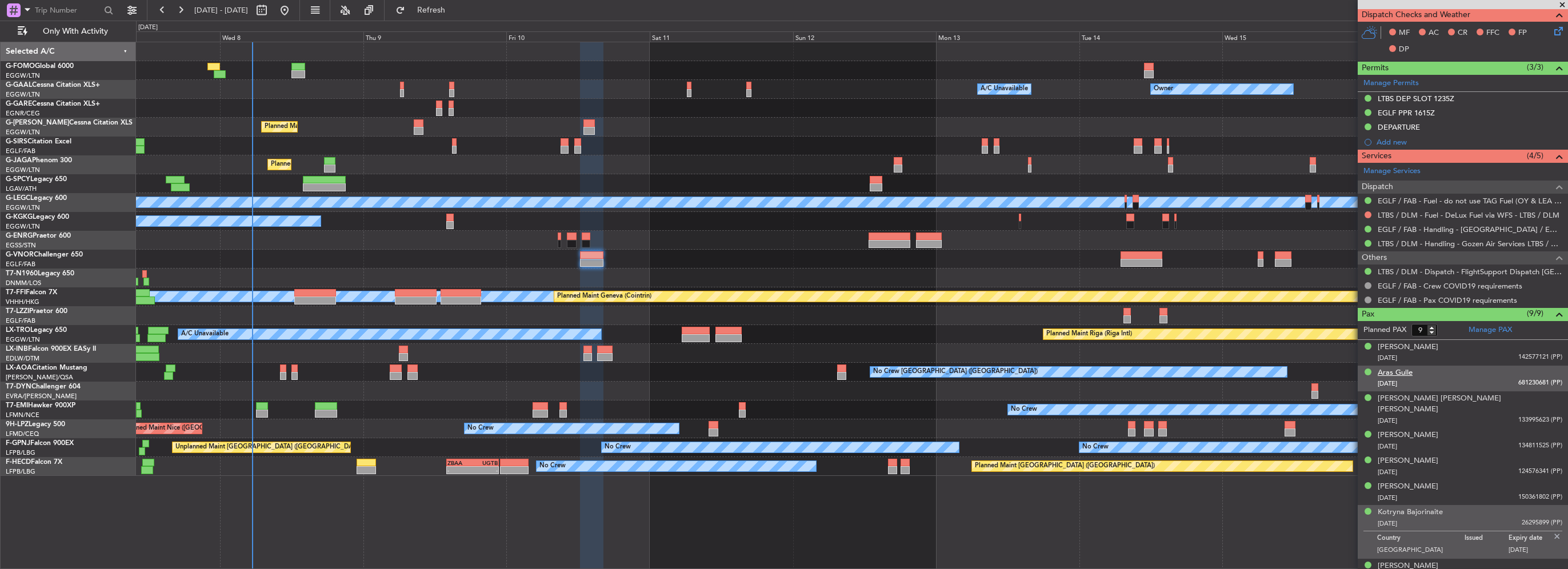
click at [1401, 373] on div "Aras Gulle" at bounding box center [1395, 373] width 35 height 12
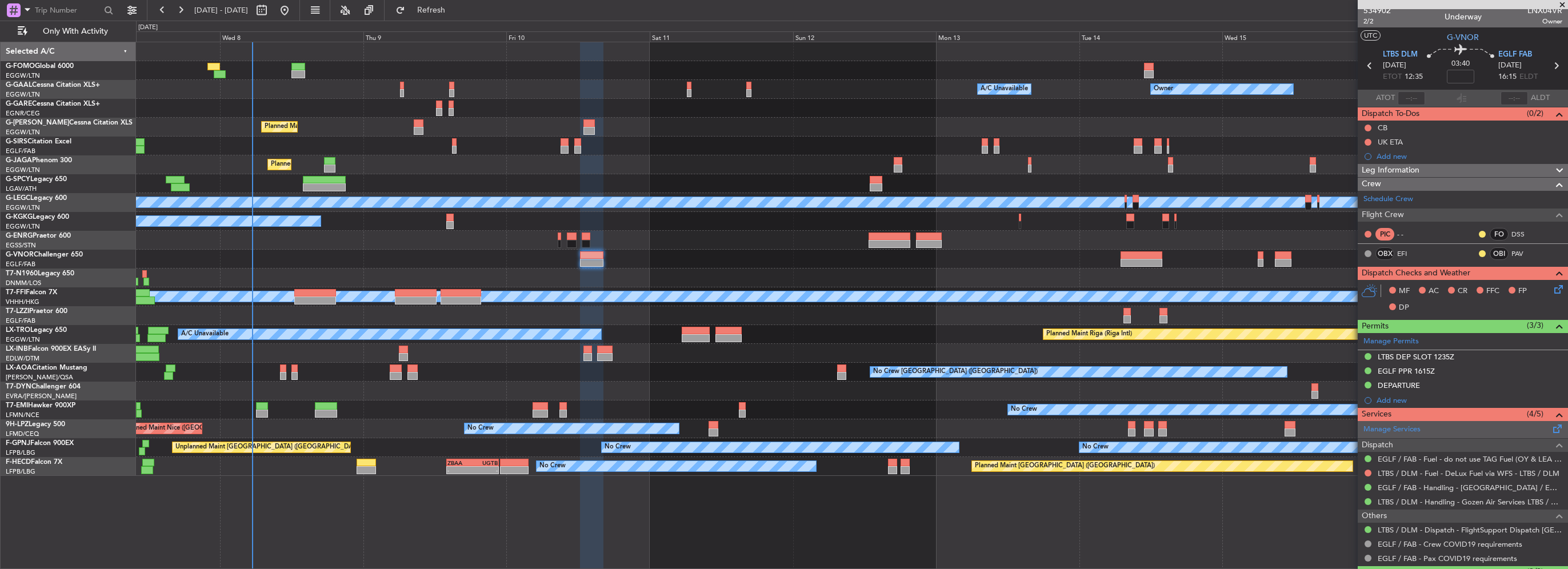
scroll to position [0, 0]
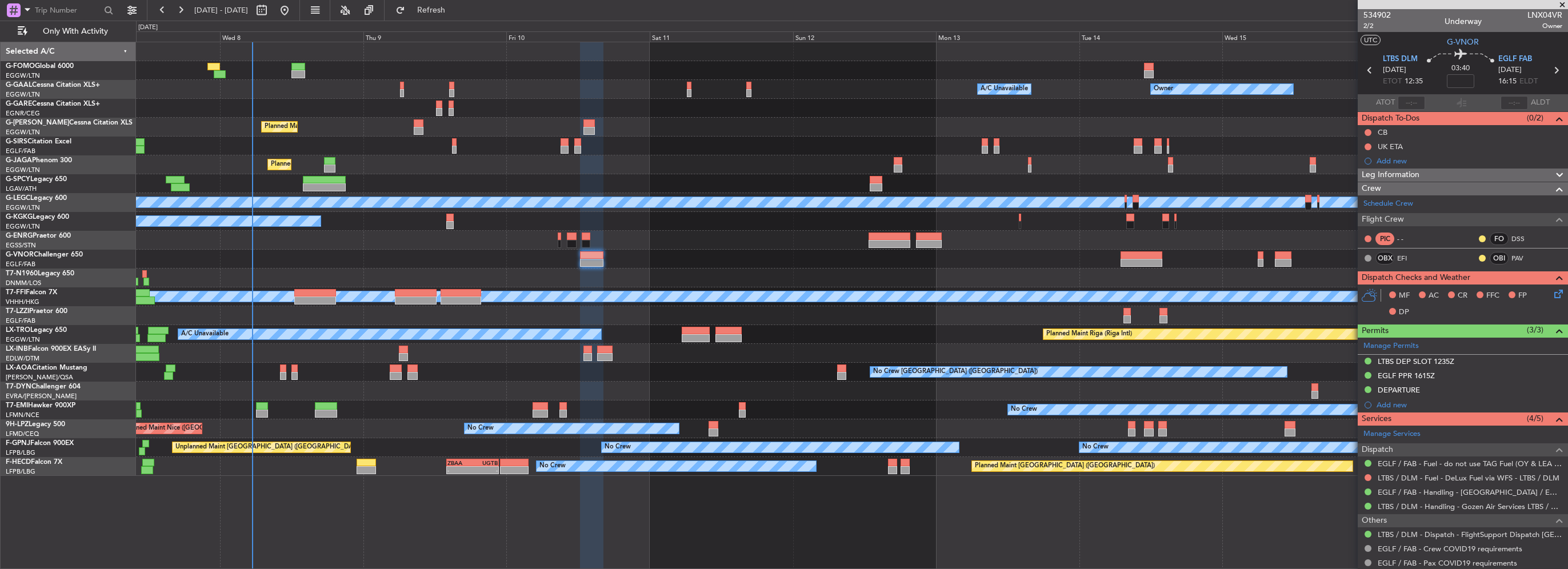
click at [1418, 173] on span "Leg Information" at bounding box center [1390, 175] width 58 height 13
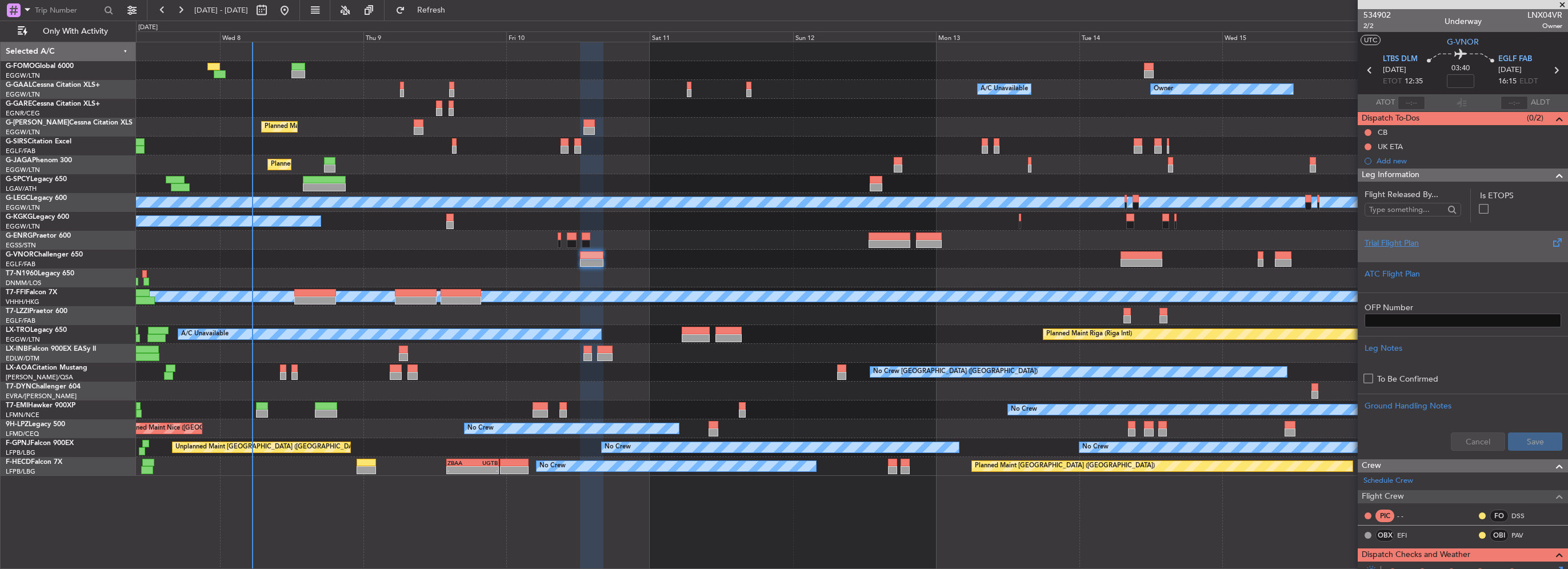
click at [1399, 244] on div "Trial Flight Plan" at bounding box center [1462, 244] width 197 height 12
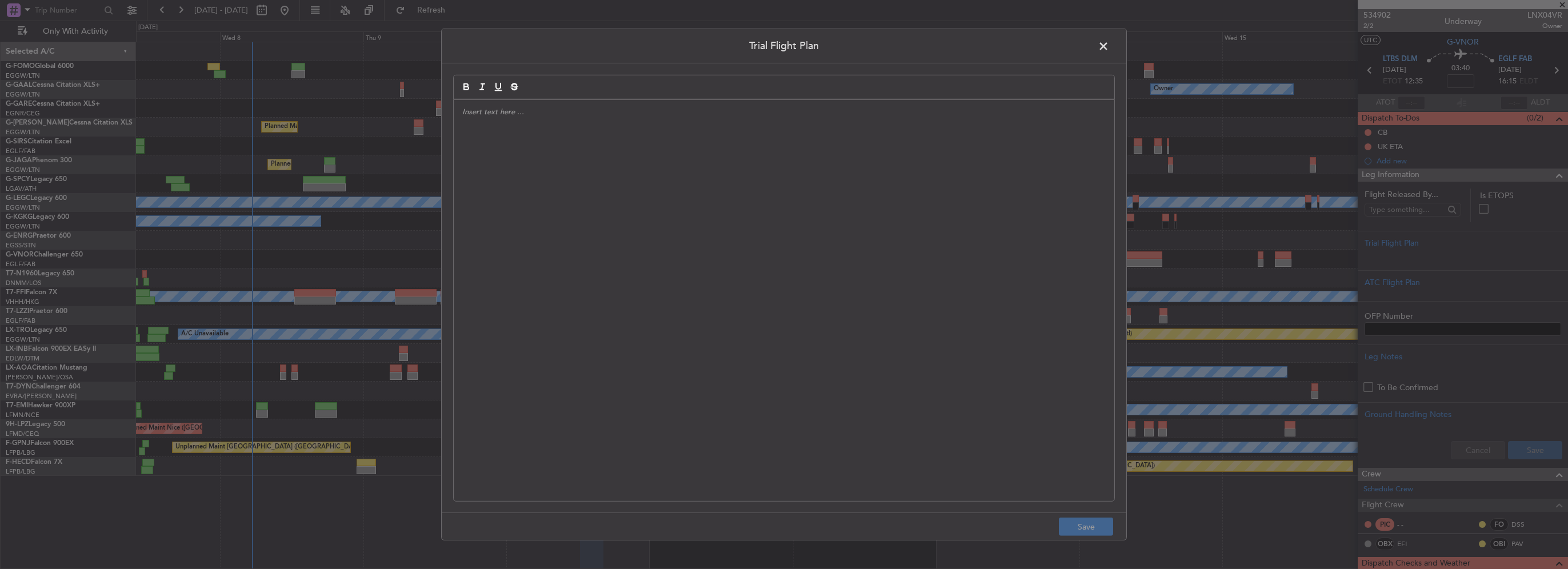
click at [666, 138] on div at bounding box center [784, 301] width 661 height 401
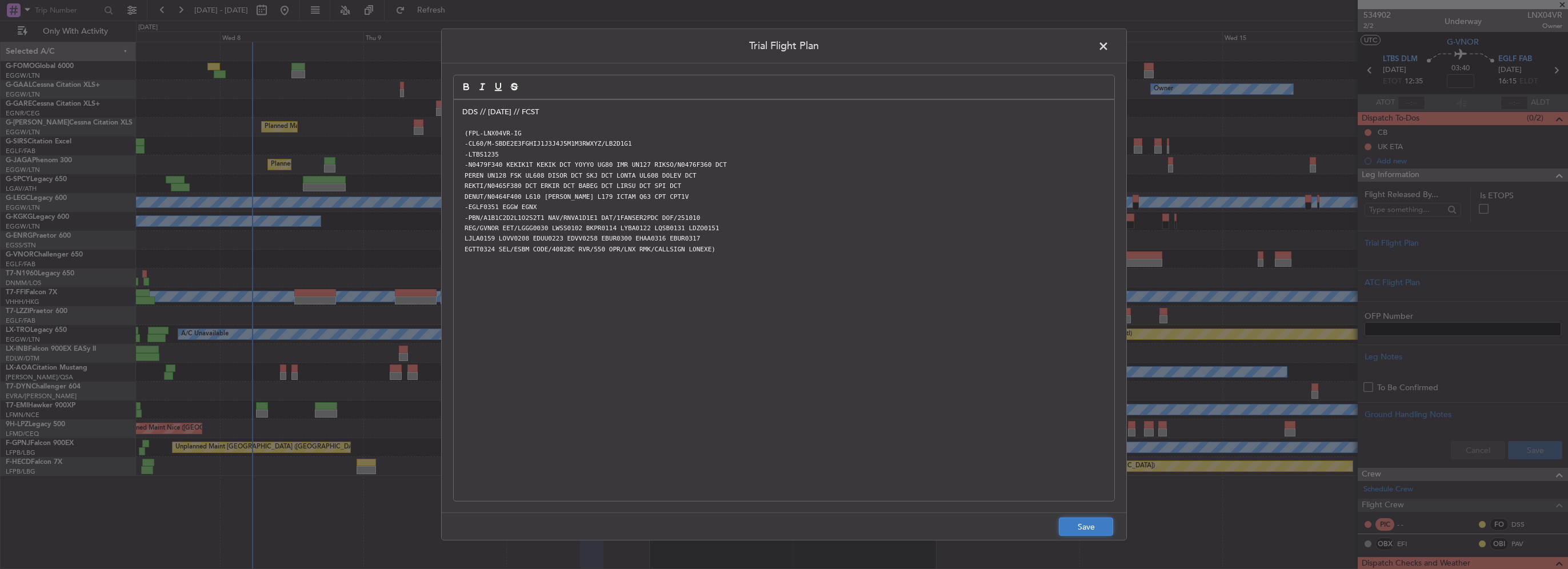
drag, startPoint x: 1099, startPoint y: 524, endPoint x: 1567, endPoint y: 516, distance: 468.1
click at [1102, 524] on button "Save" at bounding box center [1086, 527] width 54 height 19
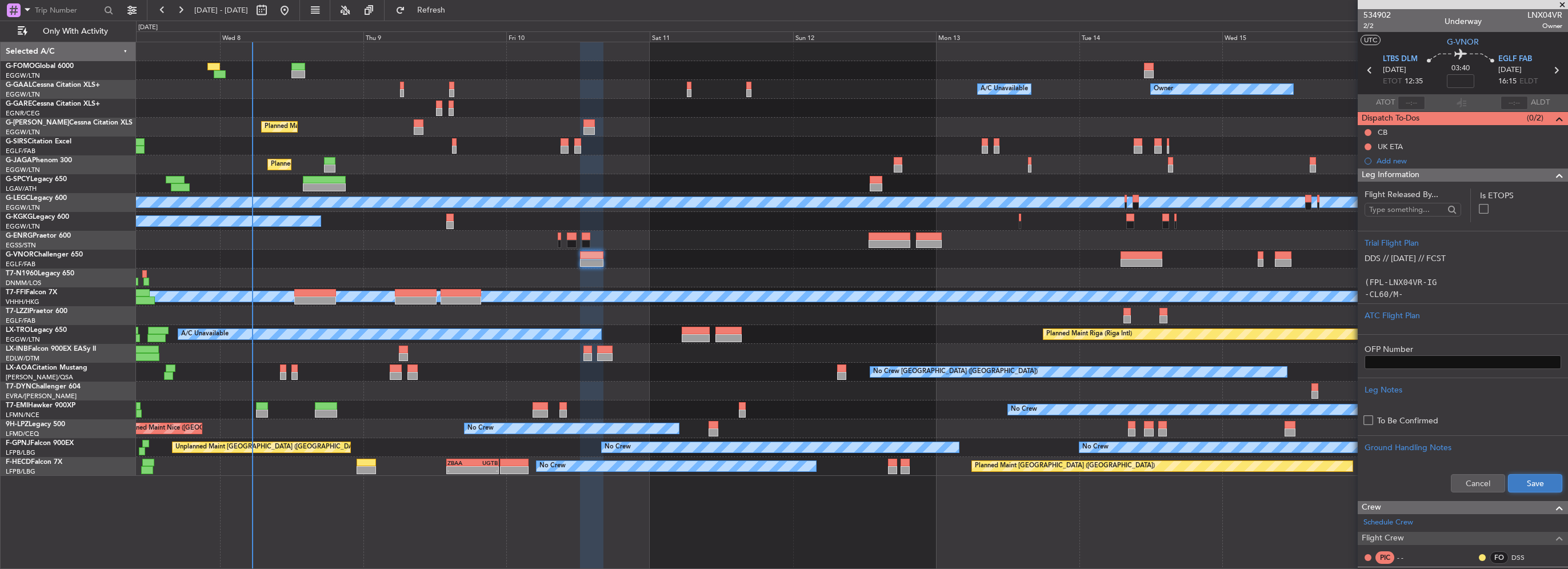
click at [1523, 480] on button "Save" at bounding box center [1535, 483] width 54 height 19
click at [1467, 82] on input at bounding box center [1461, 81] width 28 height 14
type input "+00:10"
click at [1553, 177] on span at bounding box center [1560, 176] width 14 height 14
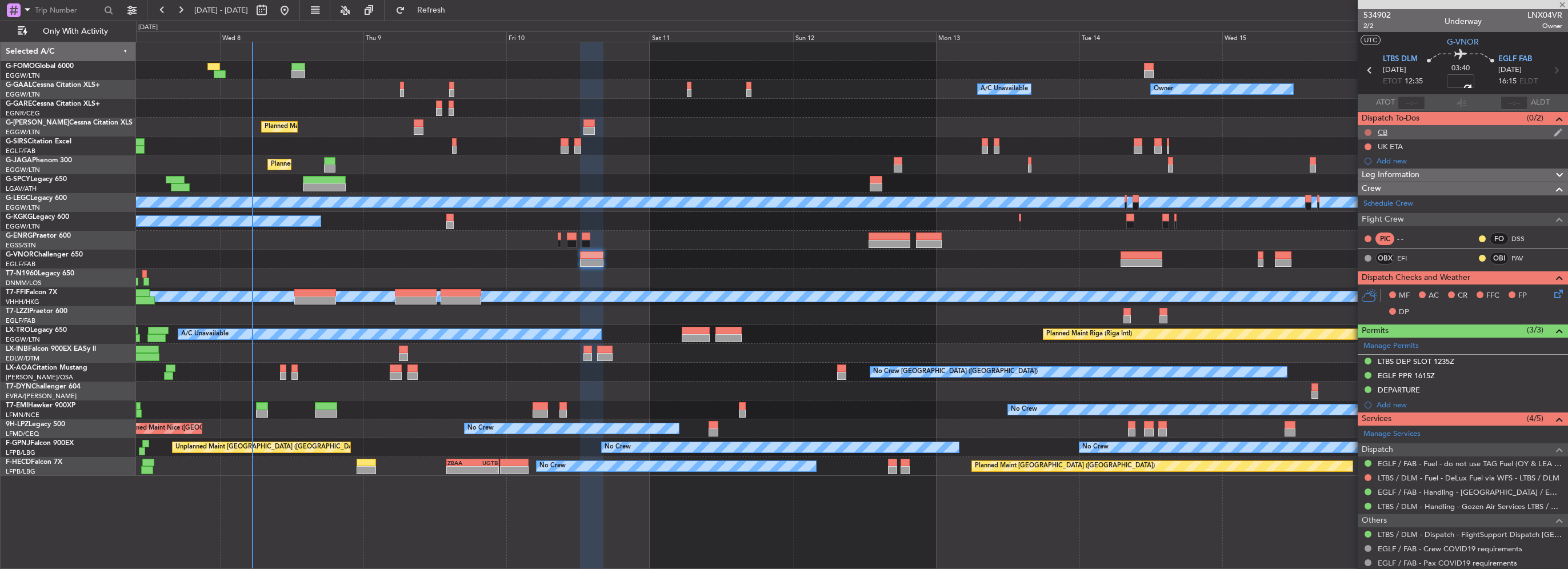
click at [1367, 130] on button at bounding box center [1368, 133] width 7 height 7
click at [1363, 181] on span "Completed" at bounding box center [1373, 183] width 38 height 12
click at [1552, 291] on icon at bounding box center [1556, 292] width 9 height 9
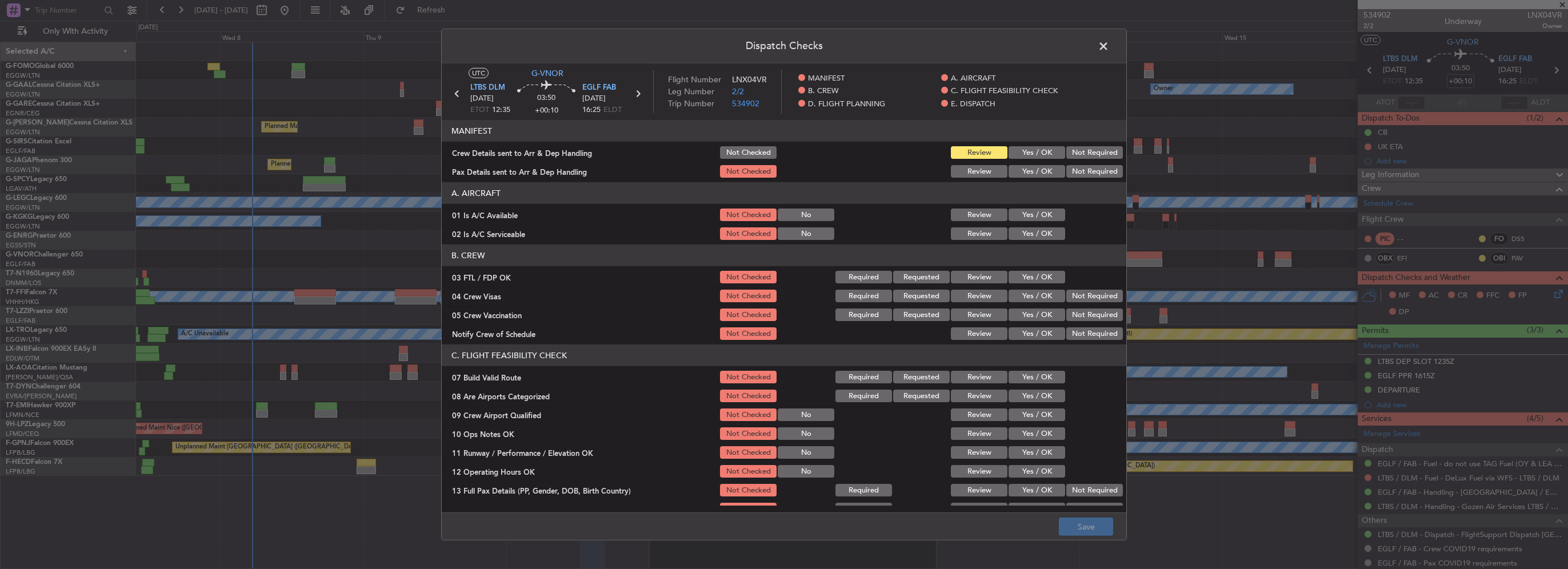
click at [1033, 218] on button "Yes / OK" at bounding box center [1036, 215] width 56 height 12
click at [1031, 235] on button "Yes / OK" at bounding box center [1036, 234] width 56 height 12
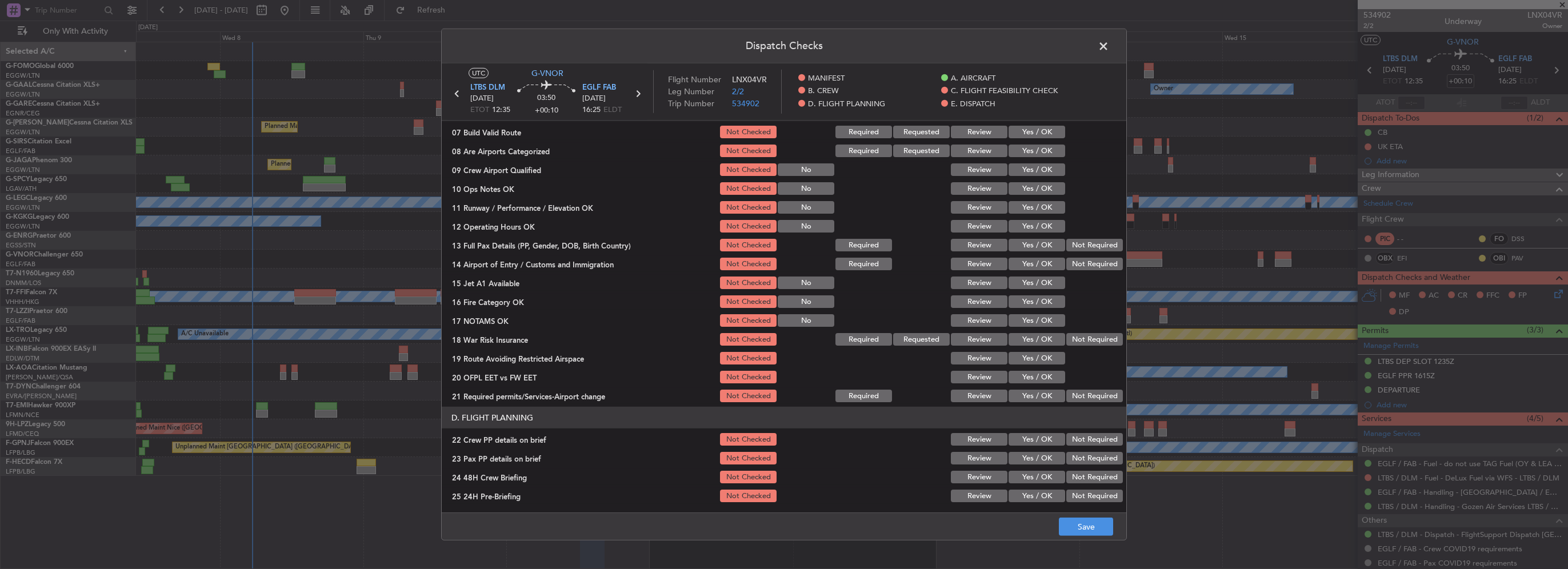
scroll to position [171, 0]
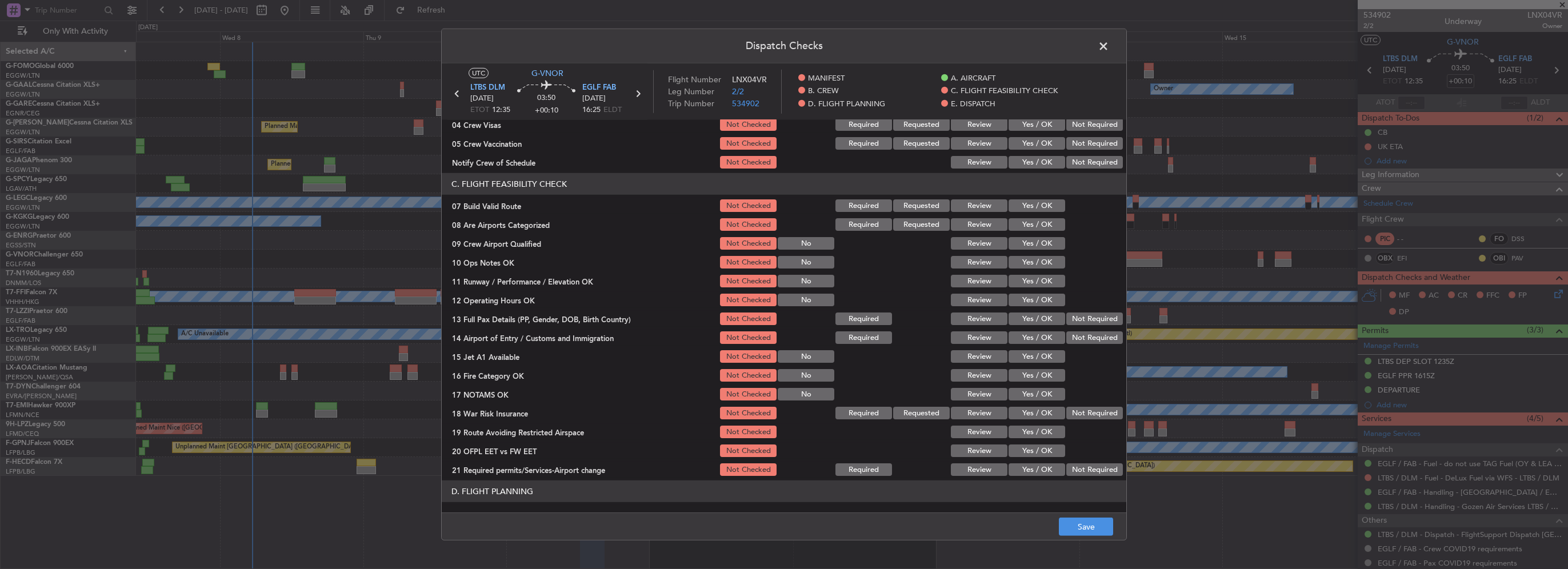
click at [1036, 210] on button "Yes / OK" at bounding box center [1036, 206] width 56 height 12
click at [1032, 253] on section "C. FLIGHT FEASIBILITY CHECK 07 Build Valid Route Not Checked Required Requested…" at bounding box center [784, 325] width 685 height 305
click at [1033, 265] on button "Yes / OK" at bounding box center [1036, 262] width 56 height 12
click at [1035, 295] on button "Yes / OK" at bounding box center [1036, 300] width 56 height 12
click at [1035, 281] on button "Yes / OK" at bounding box center [1036, 281] width 56 height 12
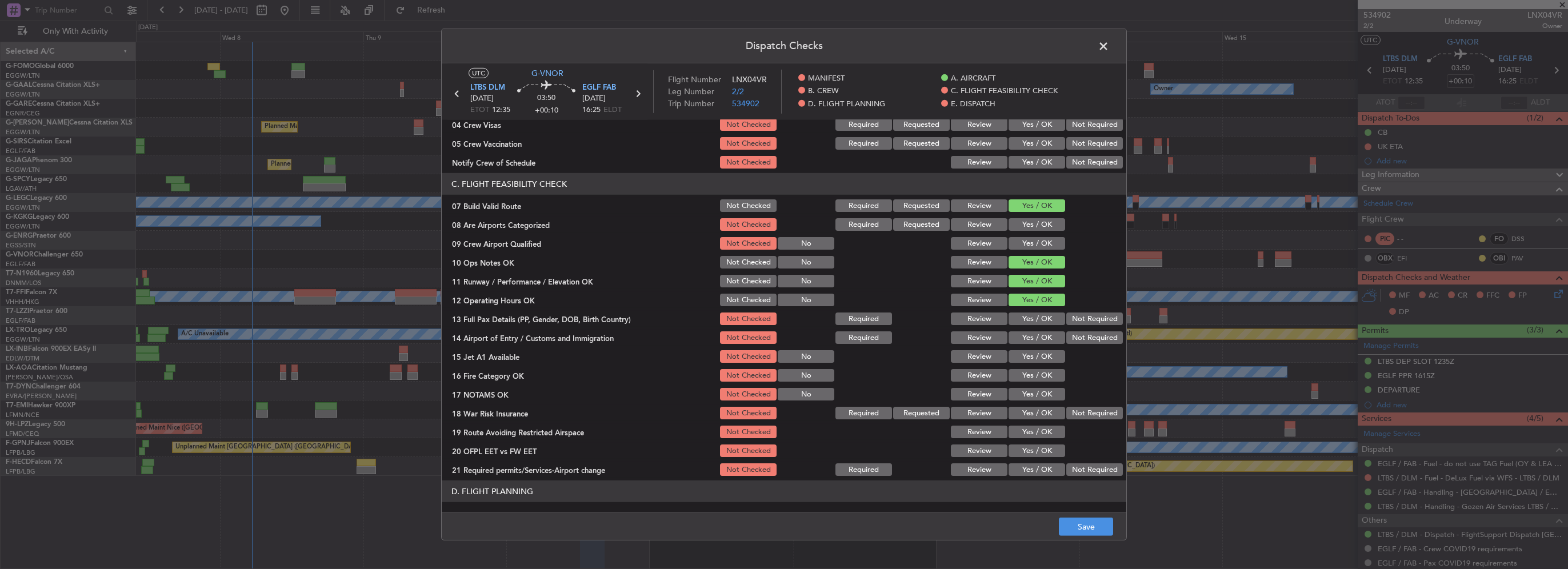
click at [1039, 311] on section "C. FLIGHT FEASIBILITY CHECK 07 Build Valid Route Not Checked Required Requested…" at bounding box center [784, 325] width 685 height 305
click at [1041, 325] on div "Yes / OK" at bounding box center [1035, 318] width 58 height 16
click at [1037, 321] on button "Yes / OK" at bounding box center [1036, 318] width 56 height 12
click at [1037, 338] on button "Yes / OK" at bounding box center [1036, 338] width 56 height 12
click at [1036, 363] on div "Yes / OK" at bounding box center [1035, 356] width 58 height 16
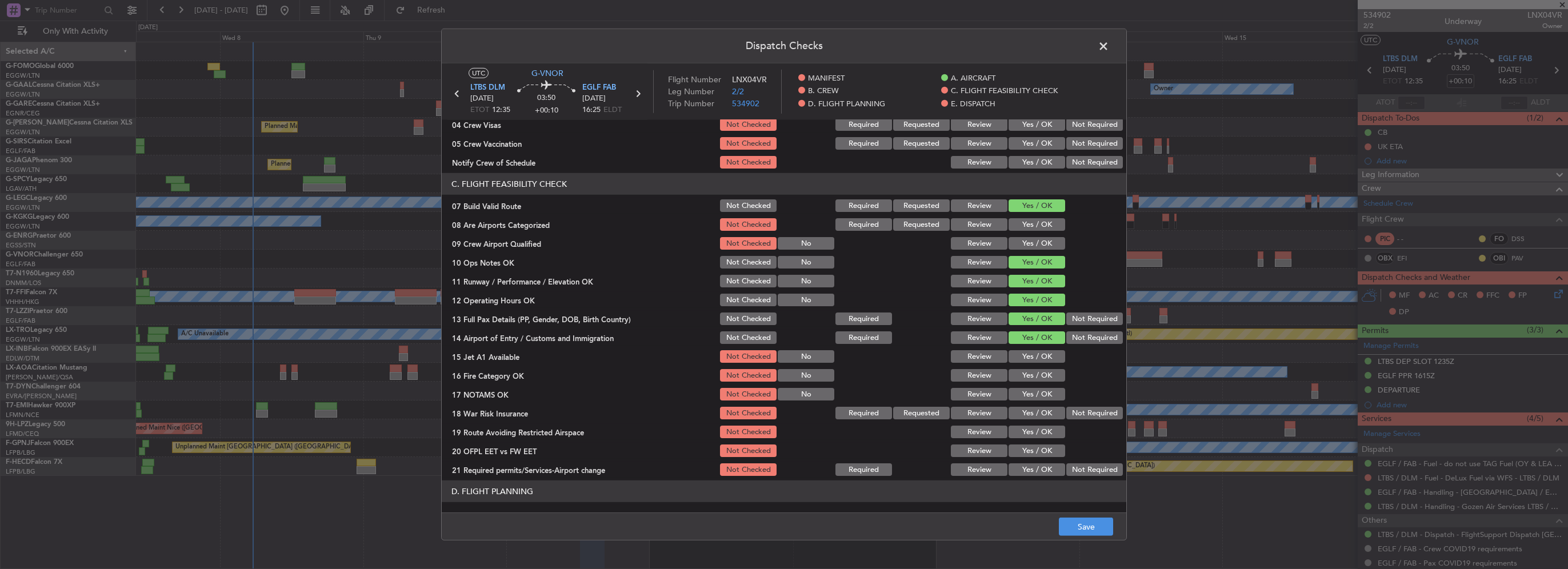
click at [1031, 354] on button "Yes / OK" at bounding box center [1036, 356] width 56 height 12
click at [1038, 376] on button "Yes / OK" at bounding box center [1036, 375] width 56 height 12
click at [1038, 394] on button "Yes / OK" at bounding box center [1036, 394] width 56 height 12
click at [1044, 424] on div "Yes / OK" at bounding box center [1035, 432] width 58 height 16
click at [1039, 411] on button "Yes / OK" at bounding box center [1036, 413] width 56 height 12
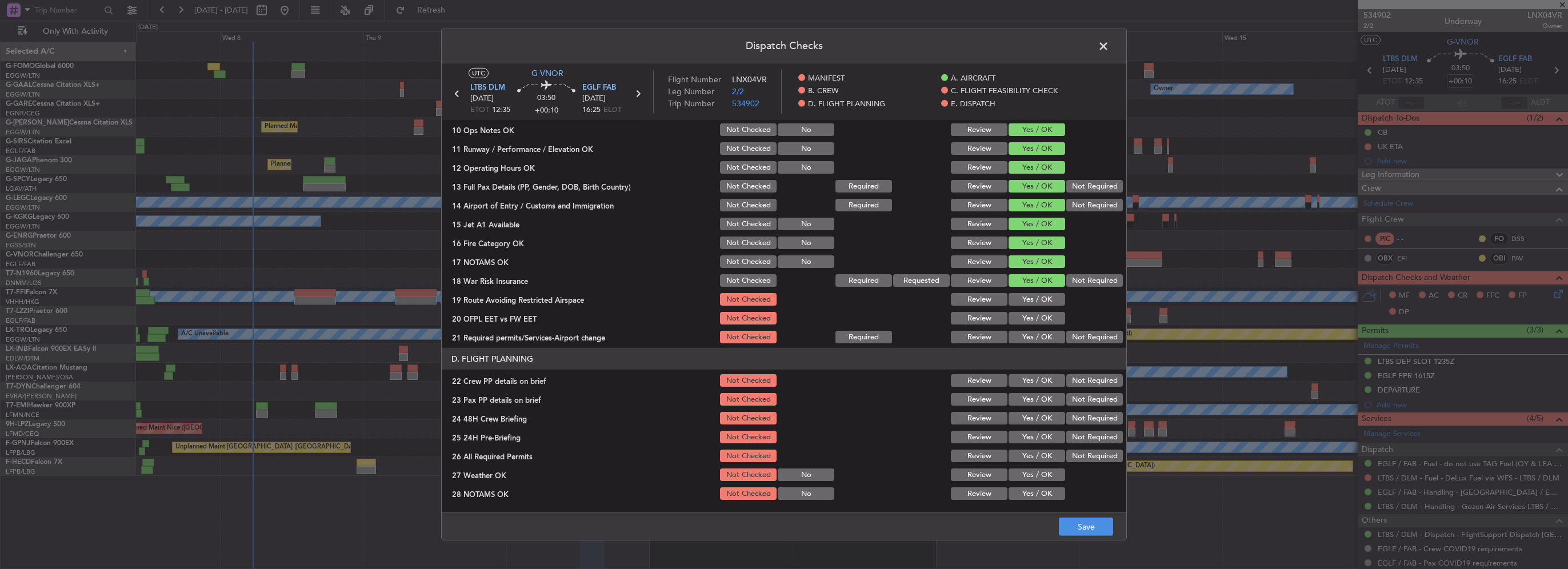
scroll to position [343, 0]
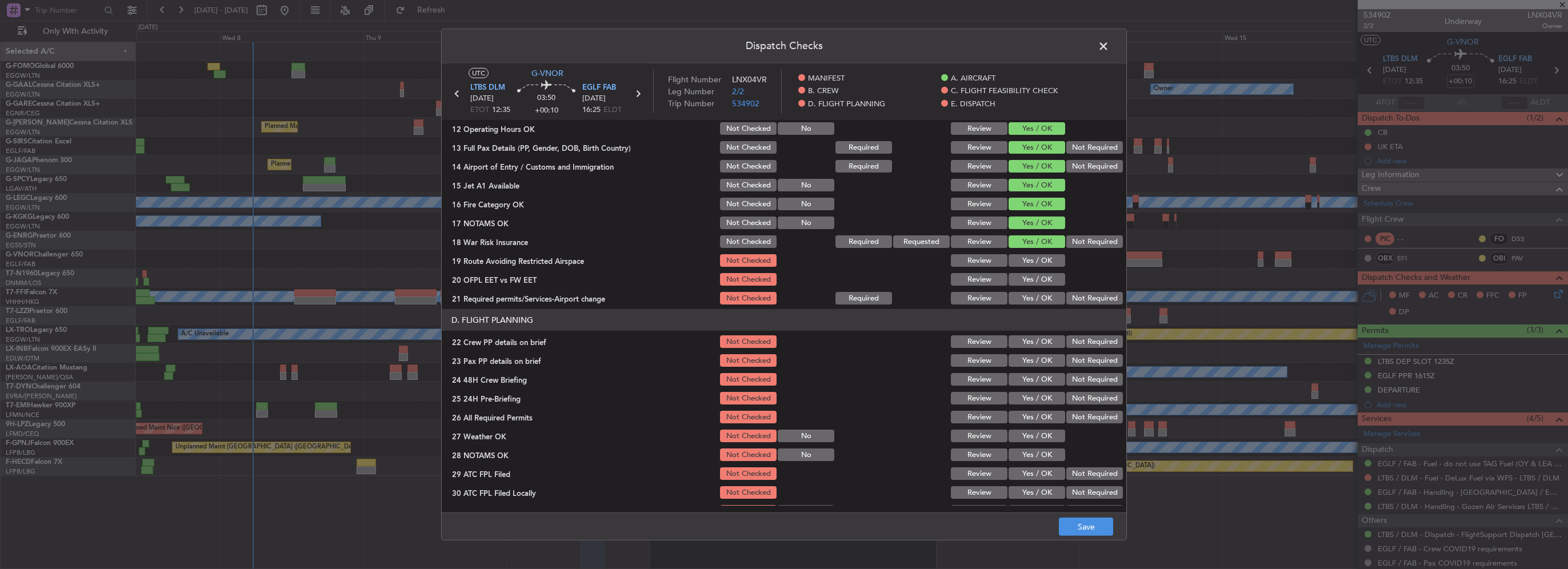
click at [1032, 258] on button "Yes / OK" at bounding box center [1036, 261] width 56 height 12
click at [1035, 284] on button "Yes / OK" at bounding box center [1036, 279] width 56 height 12
click at [1035, 304] on button "Yes / OK" at bounding box center [1036, 298] width 56 height 12
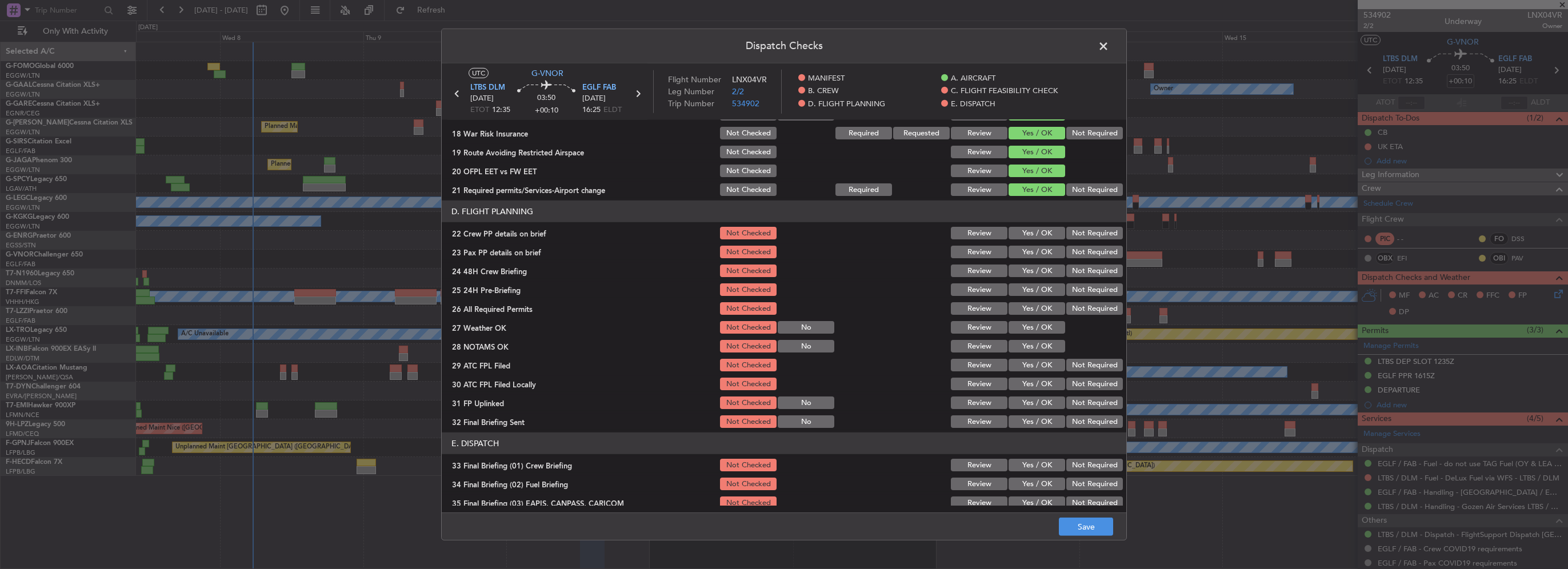
scroll to position [457, 0]
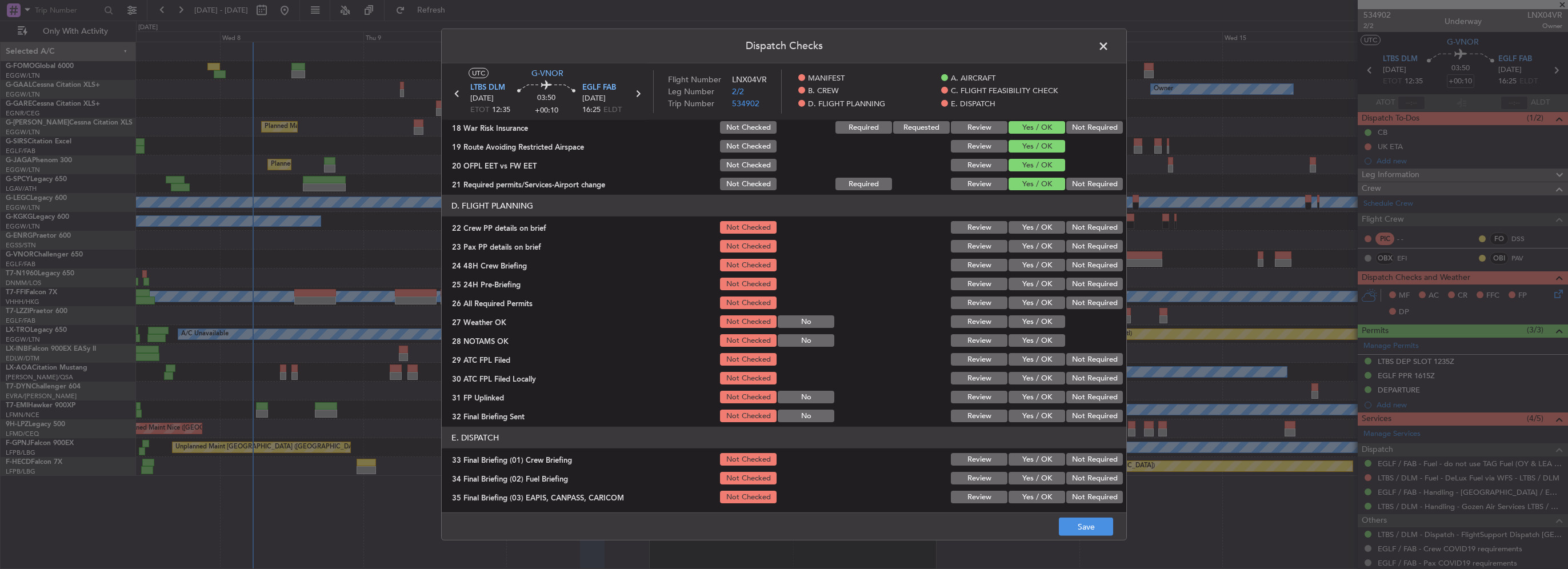
click at [1028, 229] on button "Yes / OK" at bounding box center [1036, 227] width 56 height 12
click at [1035, 249] on button "Yes / OK" at bounding box center [1036, 246] width 56 height 12
click at [1041, 264] on button "Yes / OK" at bounding box center [1036, 265] width 56 height 12
click at [1072, 284] on button "Not Required" at bounding box center [1094, 284] width 56 height 12
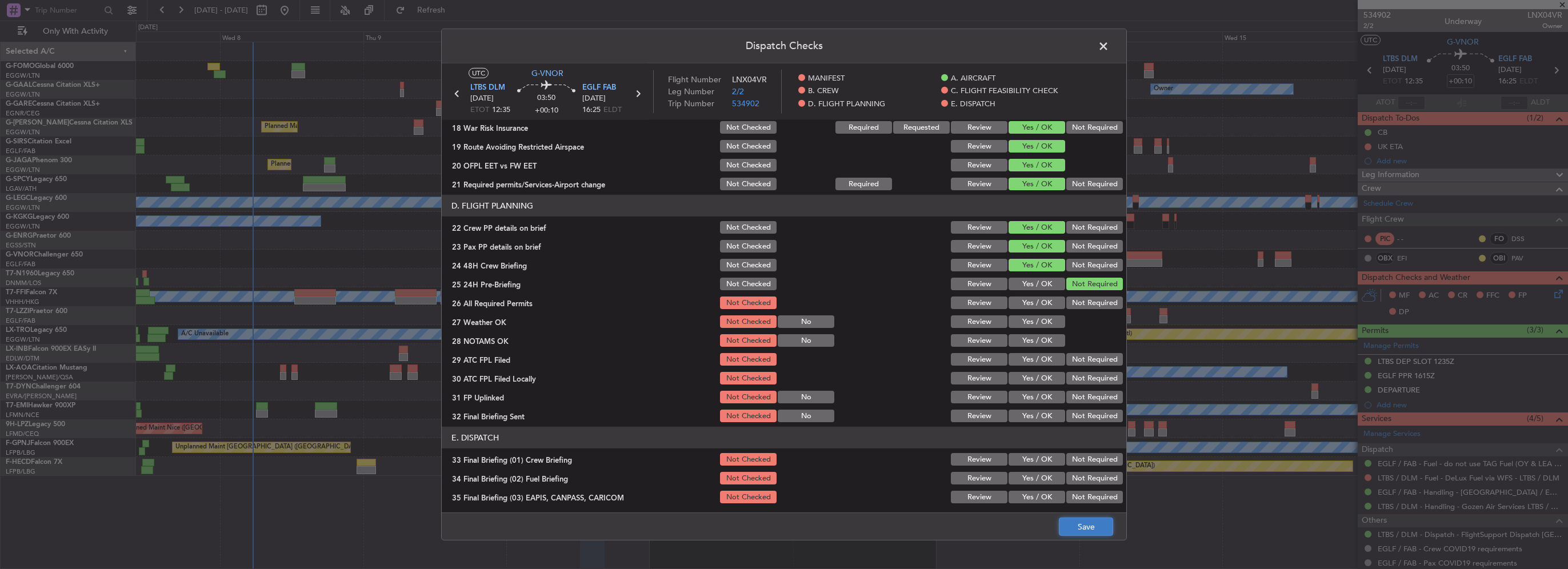
click at [1095, 520] on button "Save" at bounding box center [1086, 527] width 54 height 19
click at [1109, 46] on span at bounding box center [1109, 49] width 0 height 23
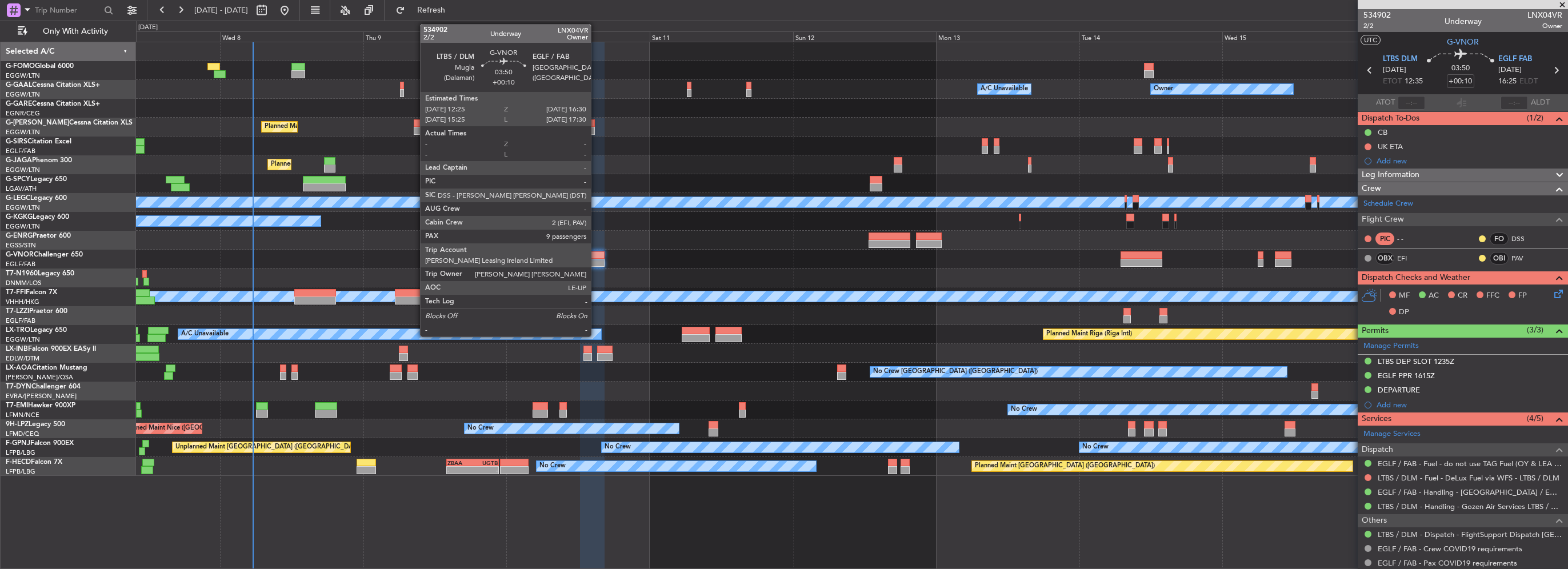
click at [596, 259] on div at bounding box center [592, 263] width 25 height 8
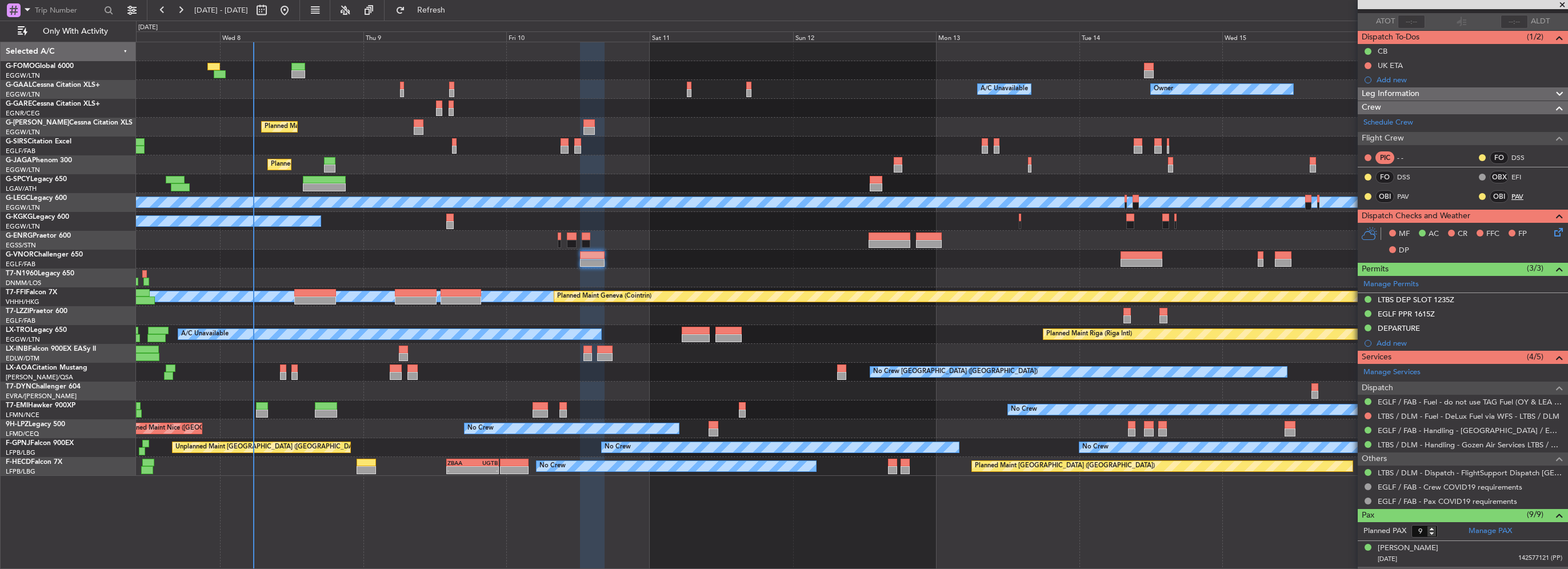
scroll to position [57, 0]
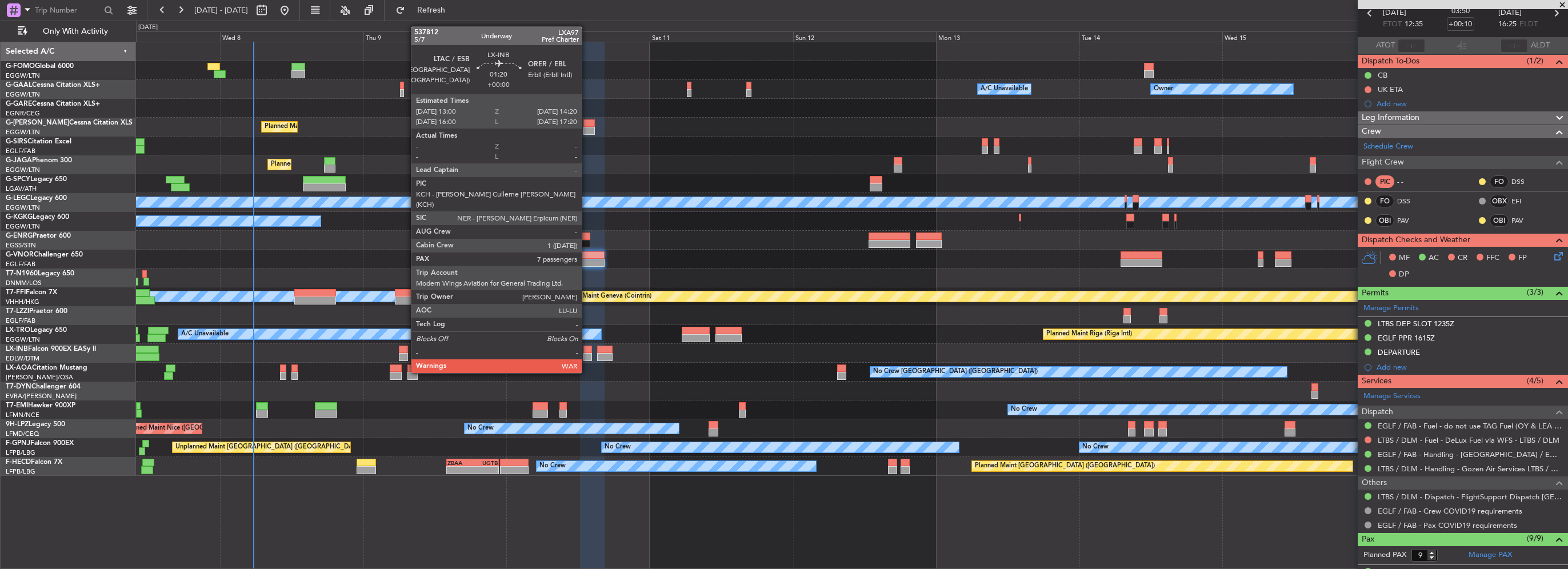
click at [587, 352] on div at bounding box center [587, 349] width 8 height 8
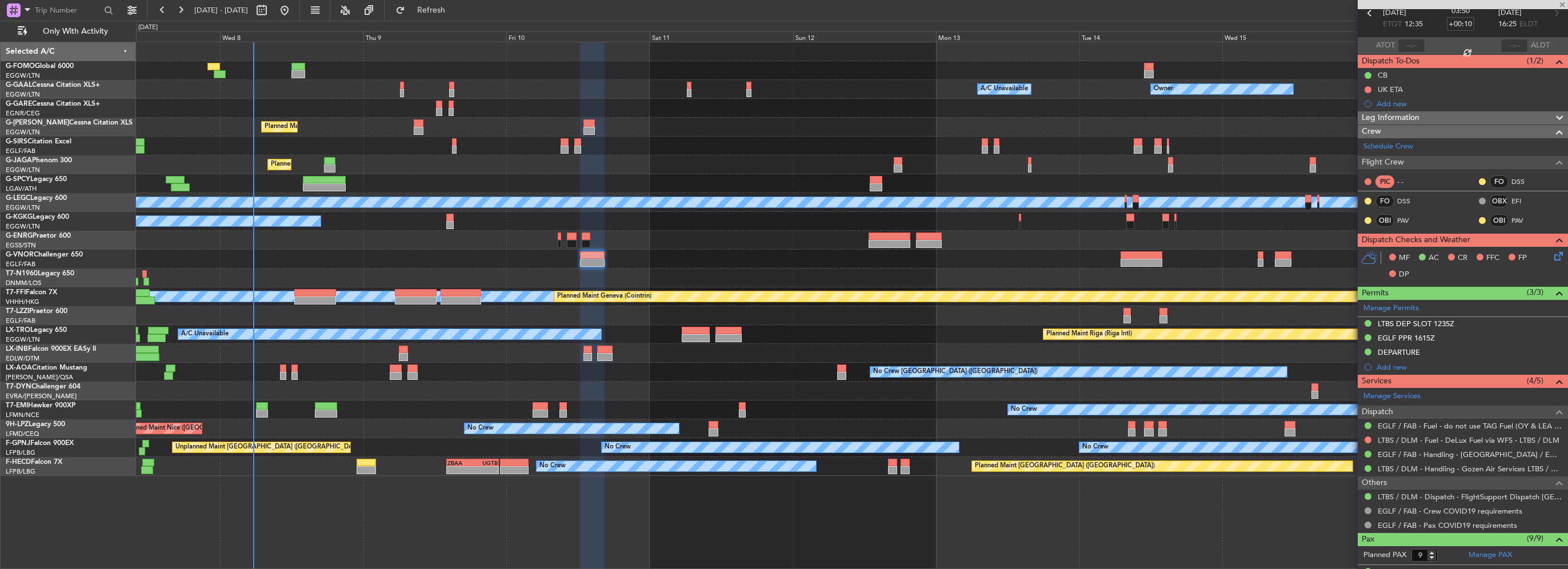
type input "7"
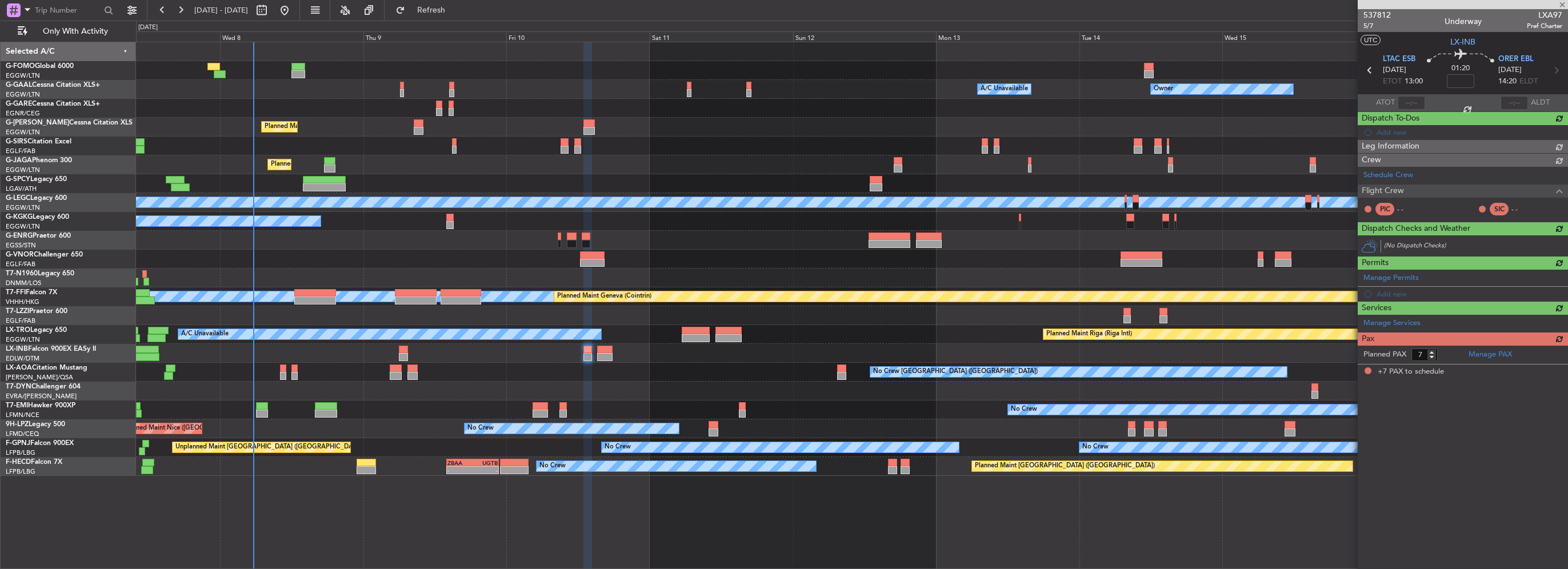
scroll to position [0, 0]
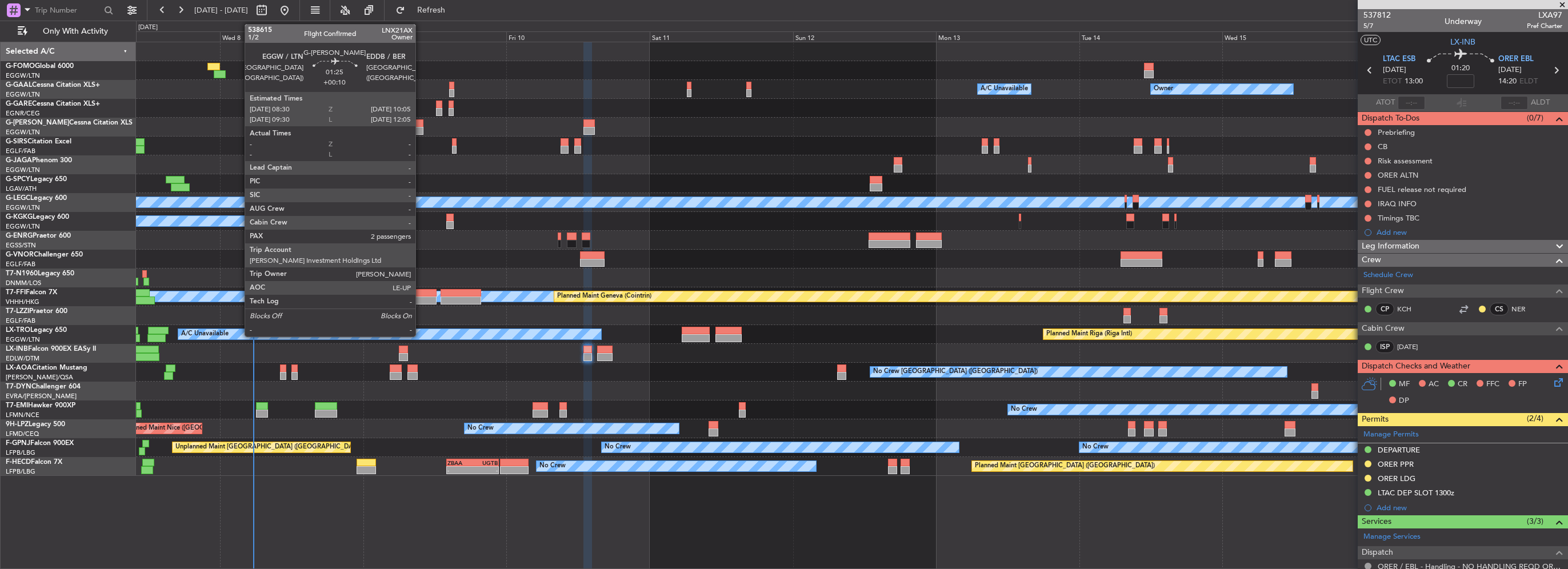
click at [421, 130] on div at bounding box center [419, 131] width 10 height 8
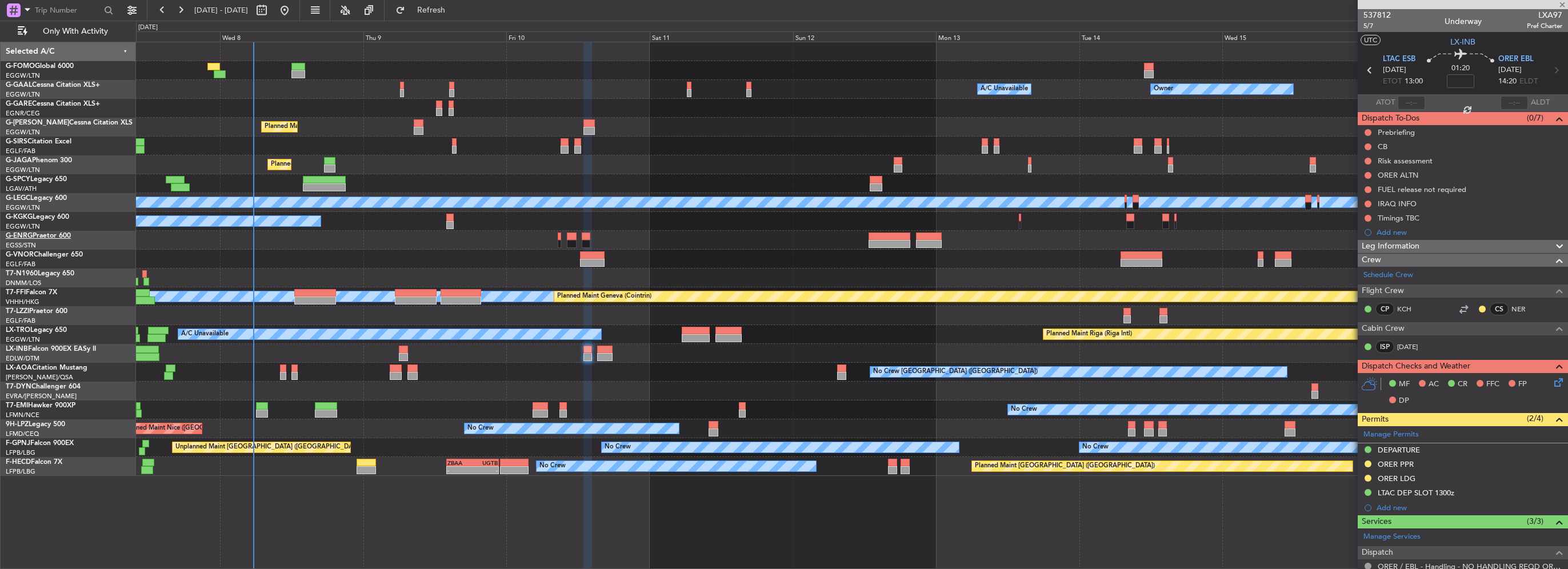
type input "+00:10"
type input "2"
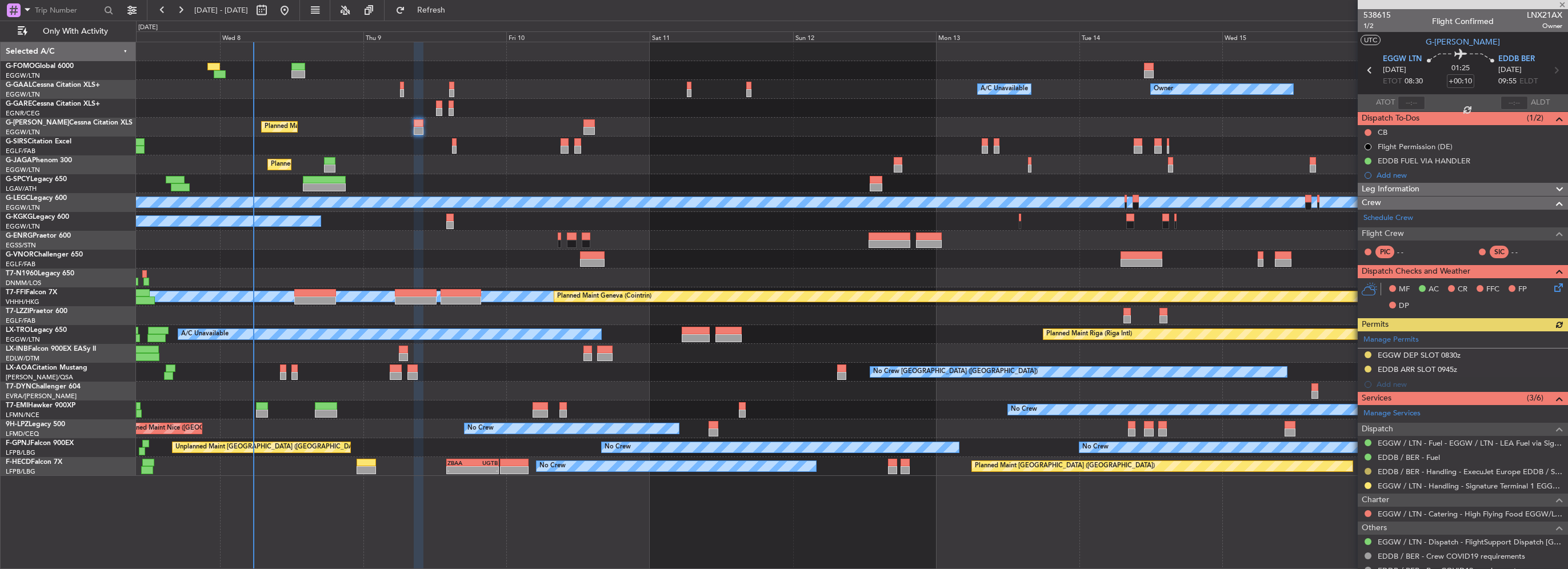
click at [1368, 468] on button at bounding box center [1368, 471] width 7 height 7
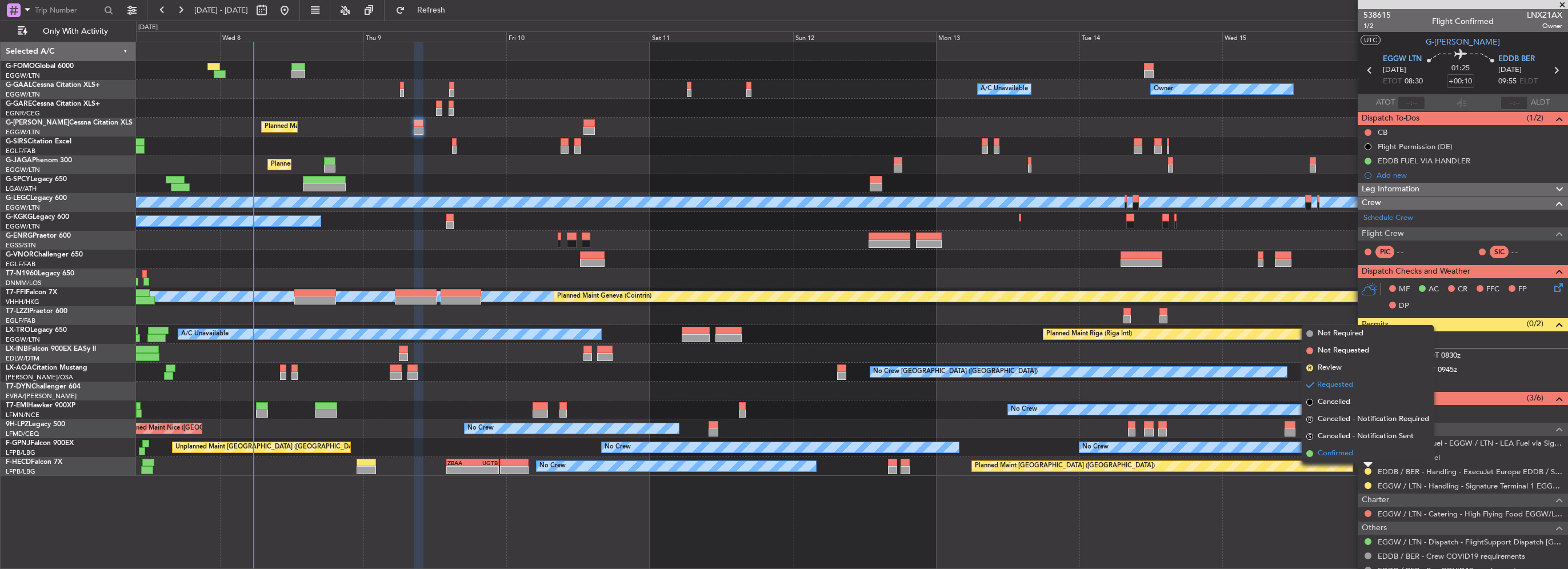
click at [1338, 450] on span "Confirmed" at bounding box center [1335, 453] width 35 height 12
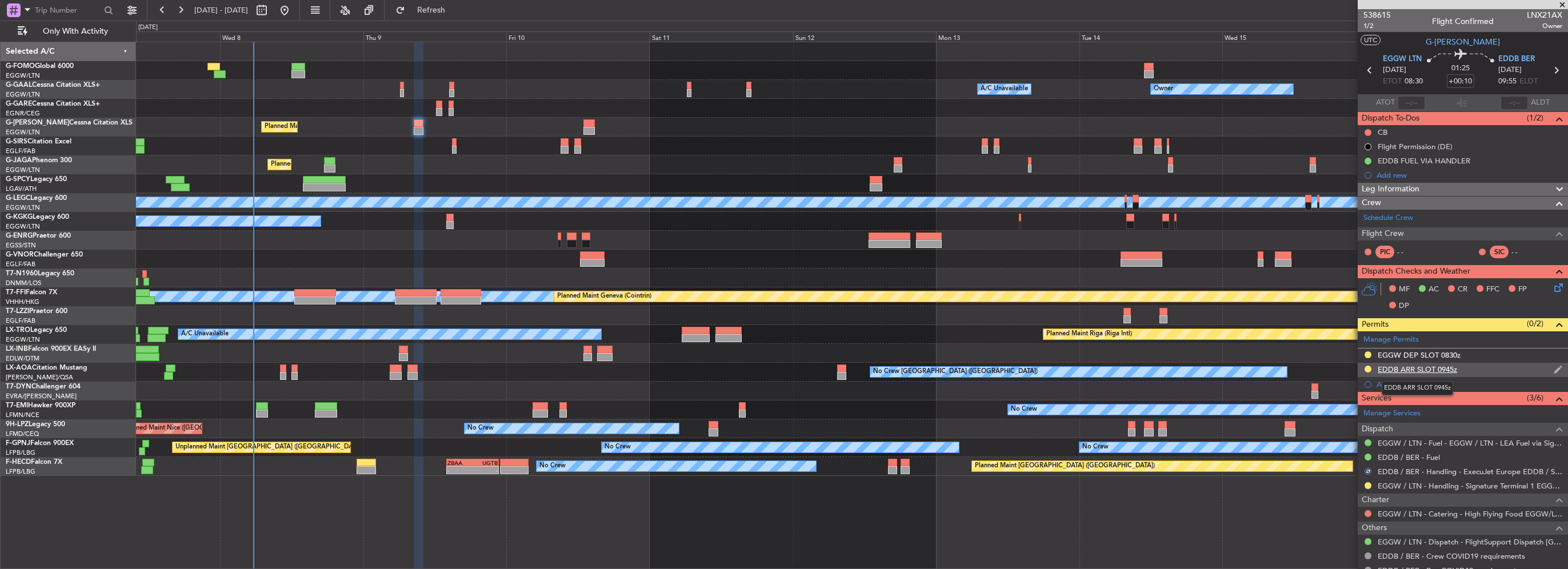
click at [1442, 370] on div "EDDB ARR SLOT 0945z" at bounding box center [1417, 369] width 79 height 10
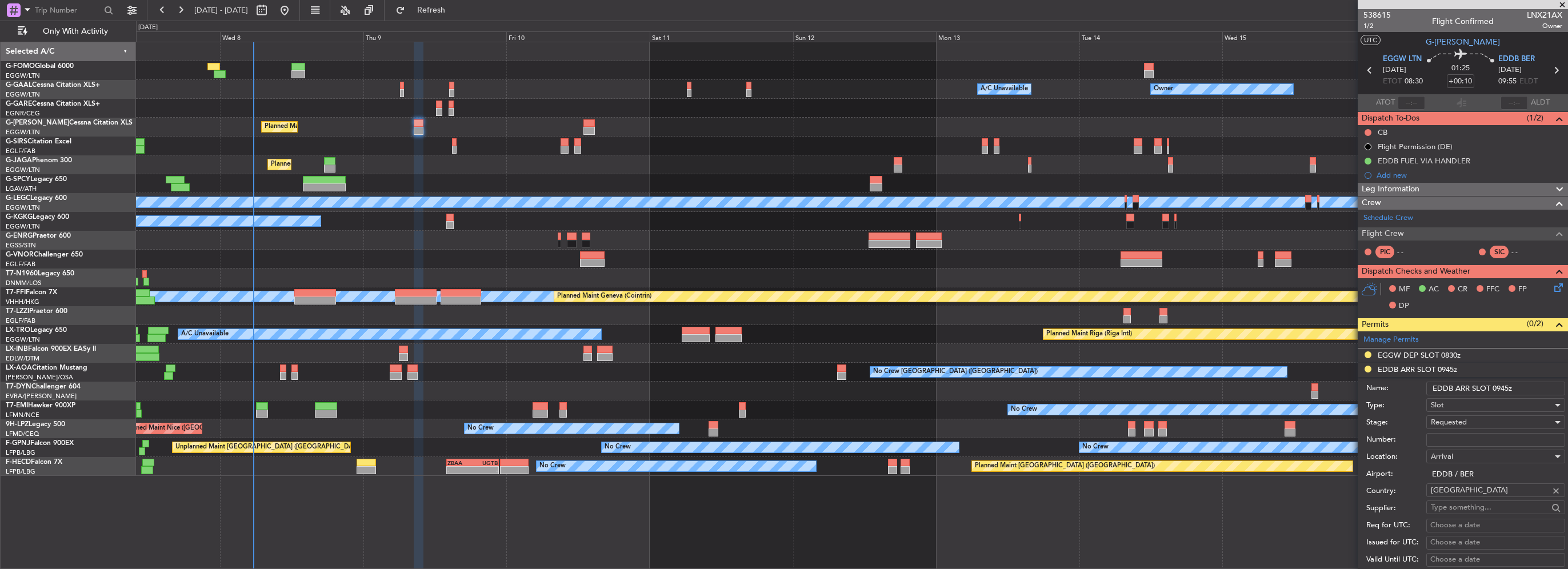
click at [1456, 444] on input "Number:" at bounding box center [1496, 440] width 139 height 14
paste input "ASLEDDB0810256319"
type input "ASLEDDB0810256319"
click at [1469, 421] on div "Requested" at bounding box center [1492, 423] width 122 height 17
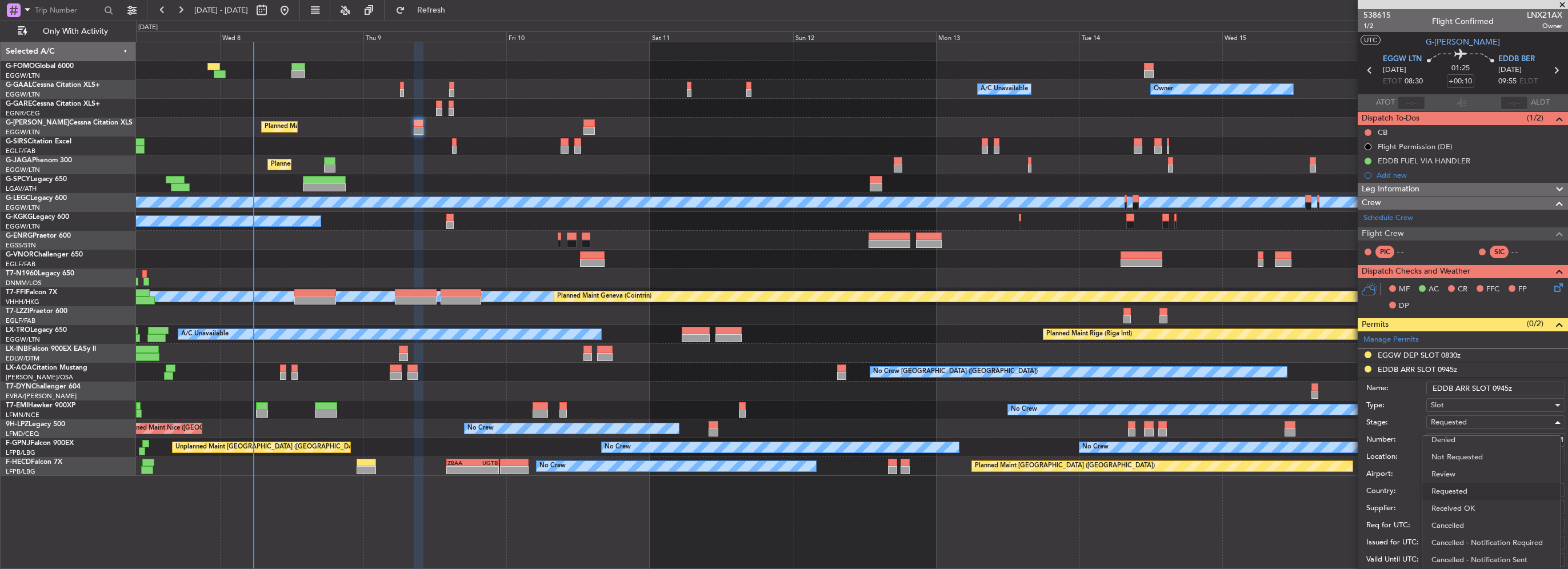
drag, startPoint x: 1470, startPoint y: 505, endPoint x: 1529, endPoint y: 369, distance: 148.2
click at [1470, 501] on span "Received OK" at bounding box center [1492, 509] width 120 height 17
drag, startPoint x: 1506, startPoint y: 388, endPoint x: 1499, endPoint y: 389, distance: 7.1
click at [1499, 389] on input "EDDB ARR SLOT 0945z" at bounding box center [1496, 389] width 139 height 14
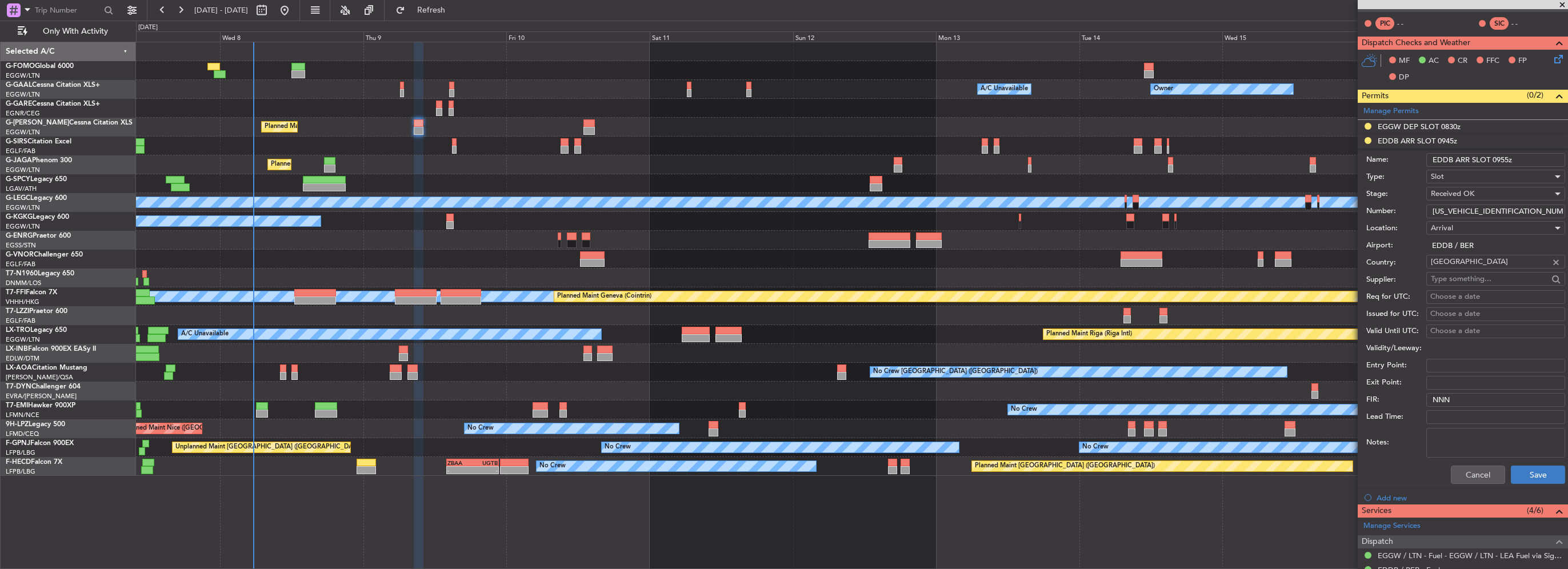
type input "EDDB ARR SLOT 0955z"
click at [1534, 470] on button "Save" at bounding box center [1538, 475] width 54 height 19
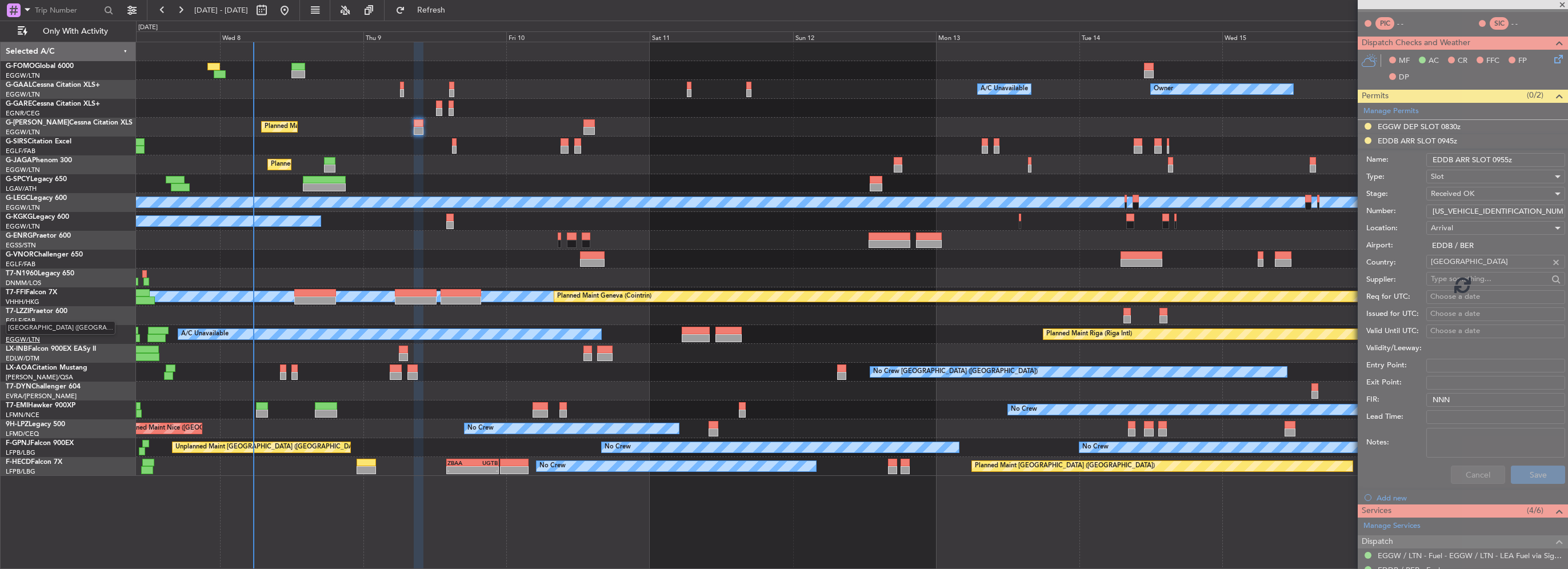
scroll to position [90, 0]
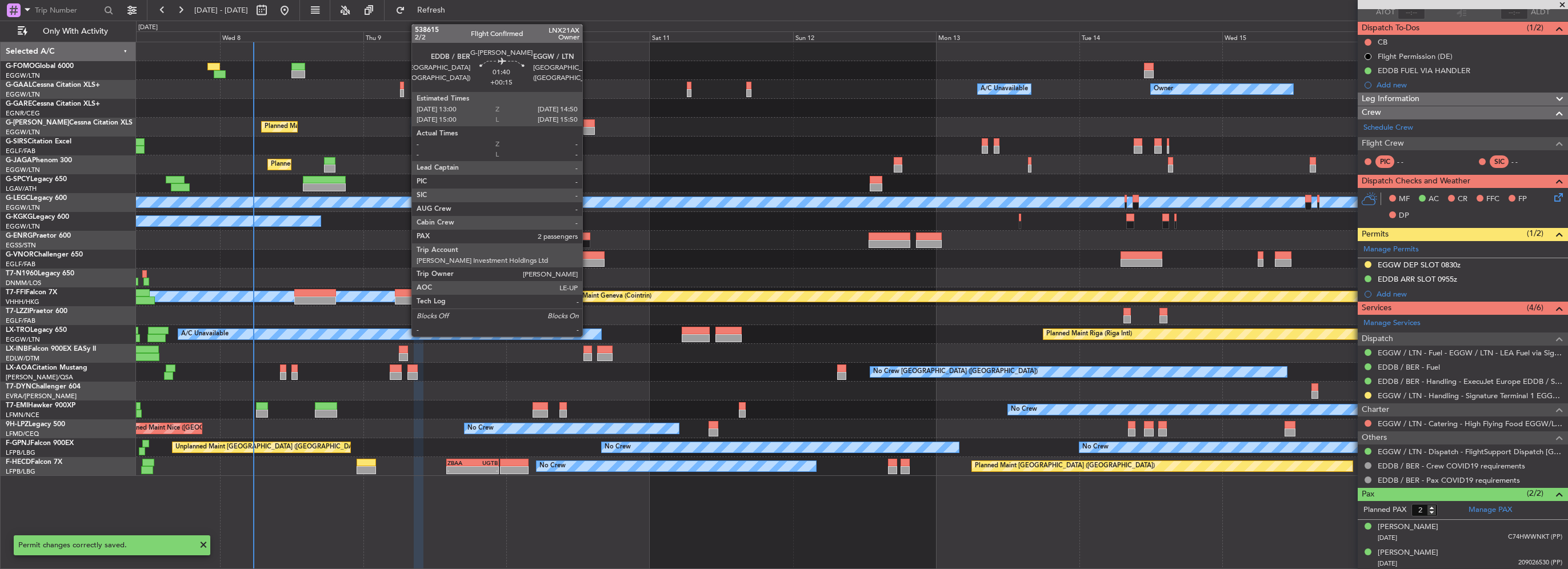
click at [587, 124] on div at bounding box center [589, 123] width 12 height 8
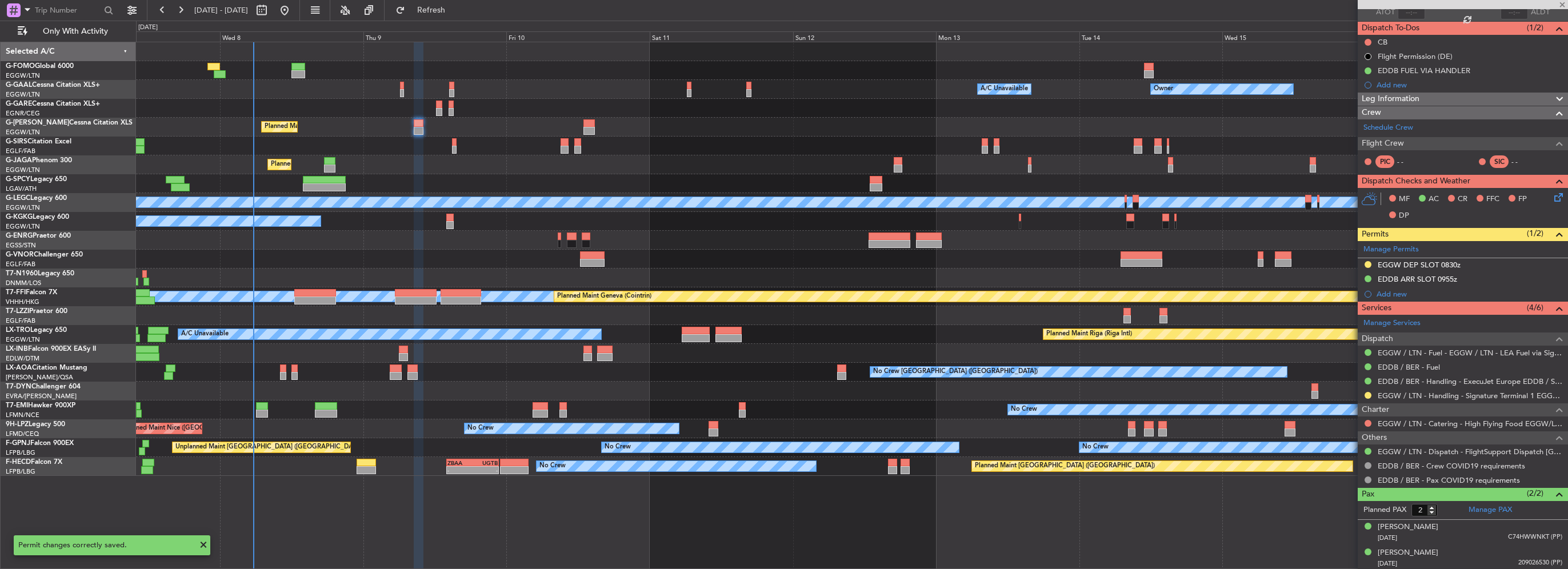
type input "+00:15"
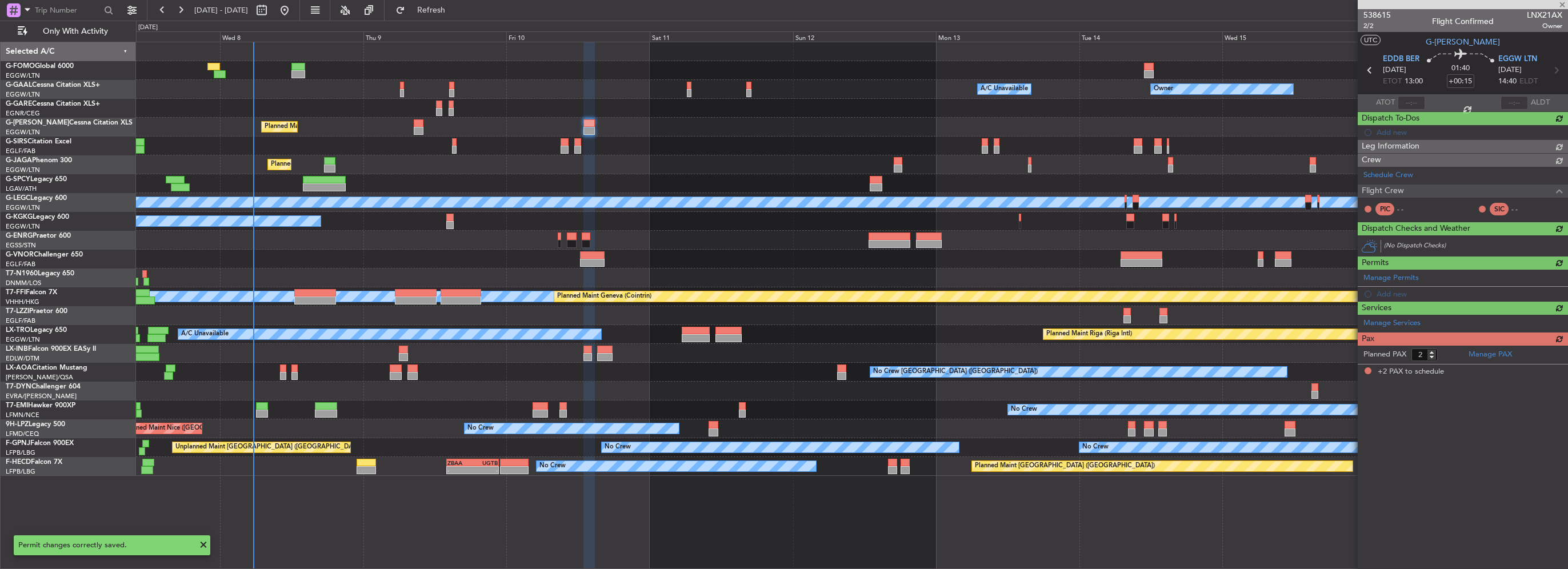
scroll to position [0, 0]
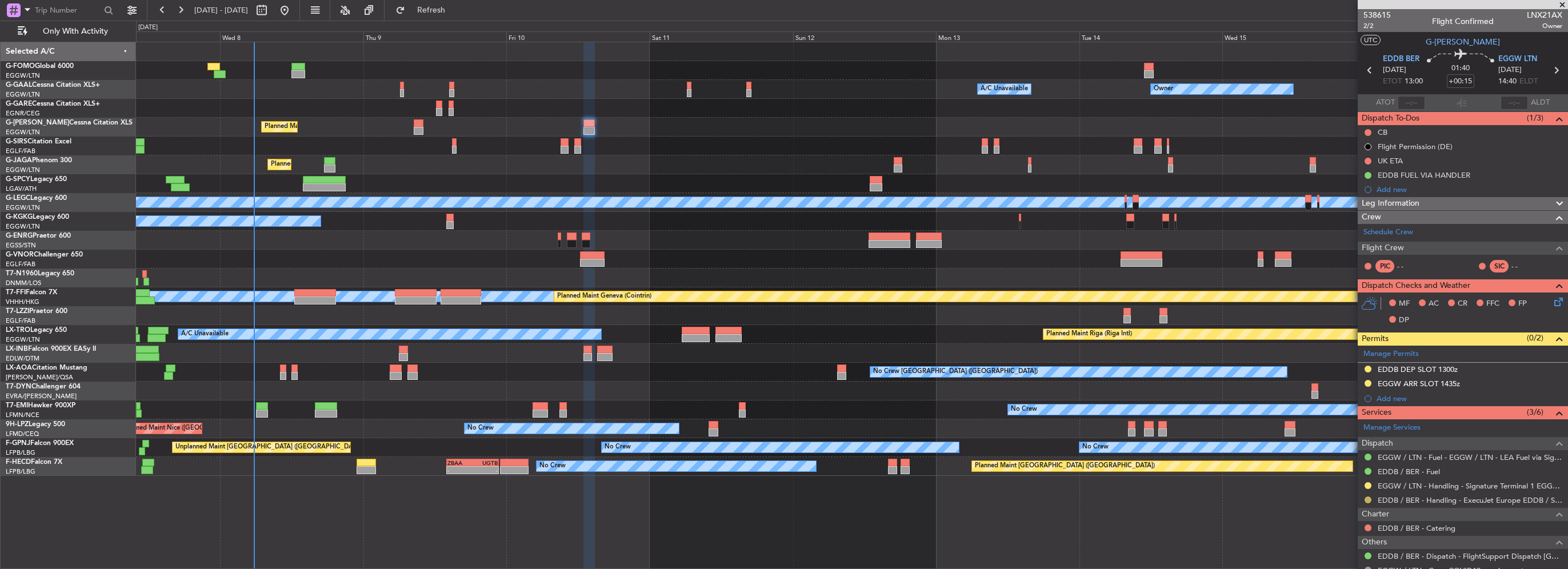
click at [1368, 500] on button at bounding box center [1368, 500] width 7 height 7
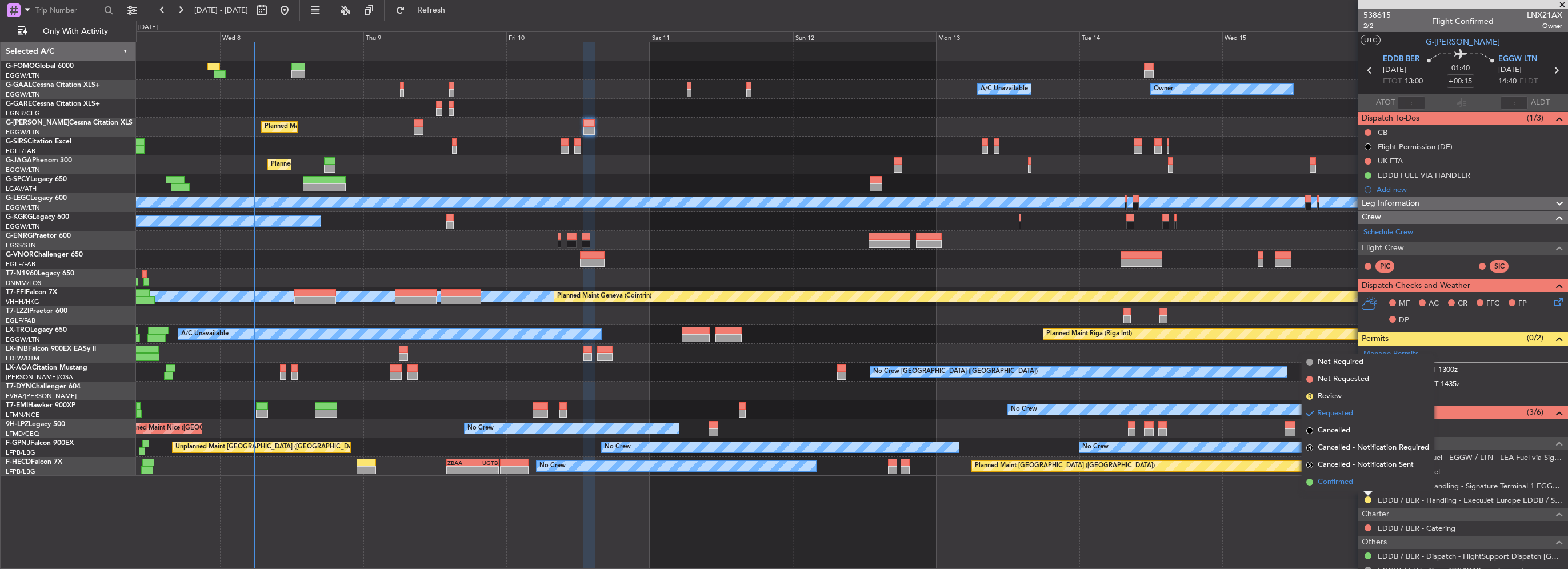
click at [1351, 478] on span "Confirmed" at bounding box center [1335, 482] width 35 height 12
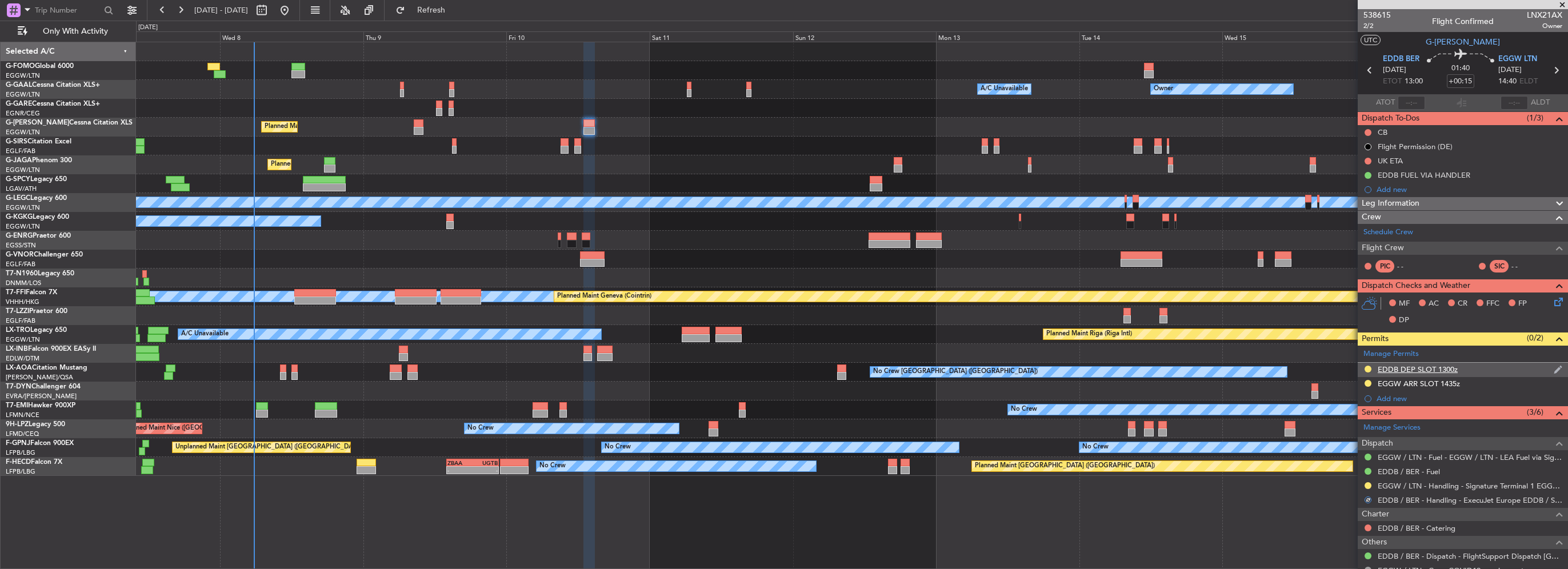
click at [1445, 369] on div "EDDB DEP SLOT 1300z" at bounding box center [1418, 369] width 80 height 10
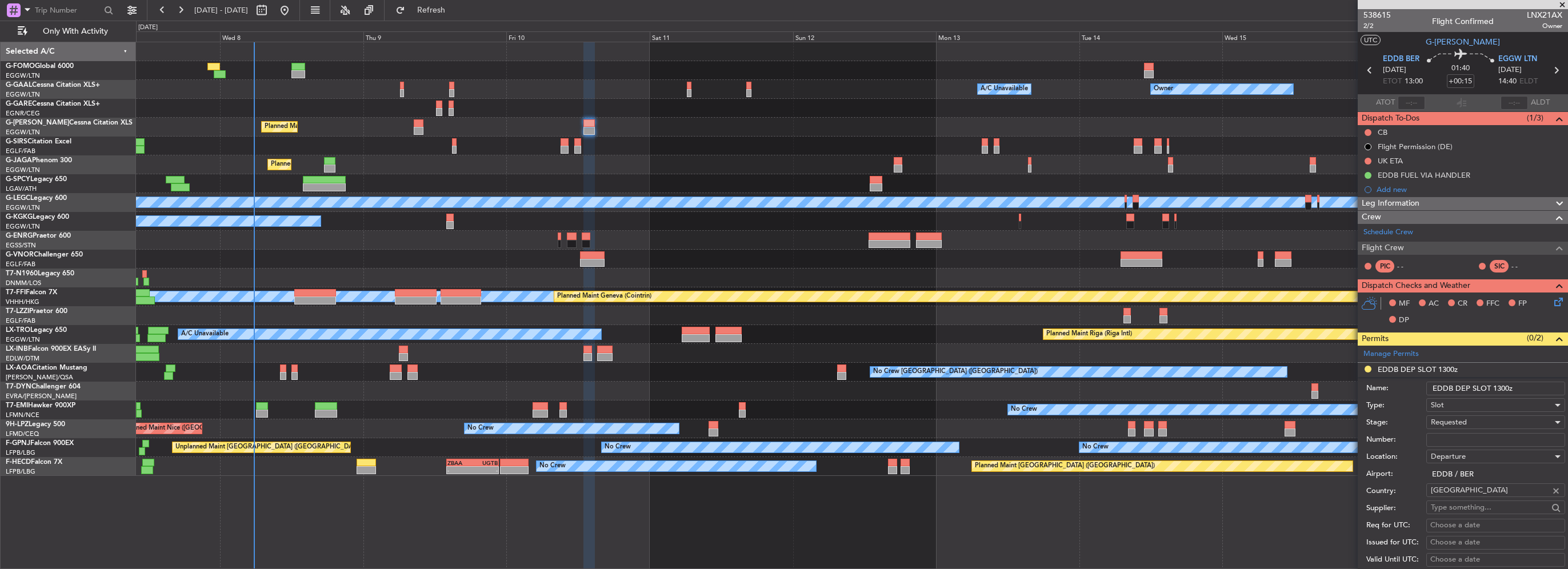
click at [1474, 441] on input "Number:" at bounding box center [1496, 440] width 139 height 14
paste input "ASLEDDB0810256320"
type input "ASLEDDB0810256320"
click at [1446, 416] on div "Requested" at bounding box center [1492, 423] width 122 height 17
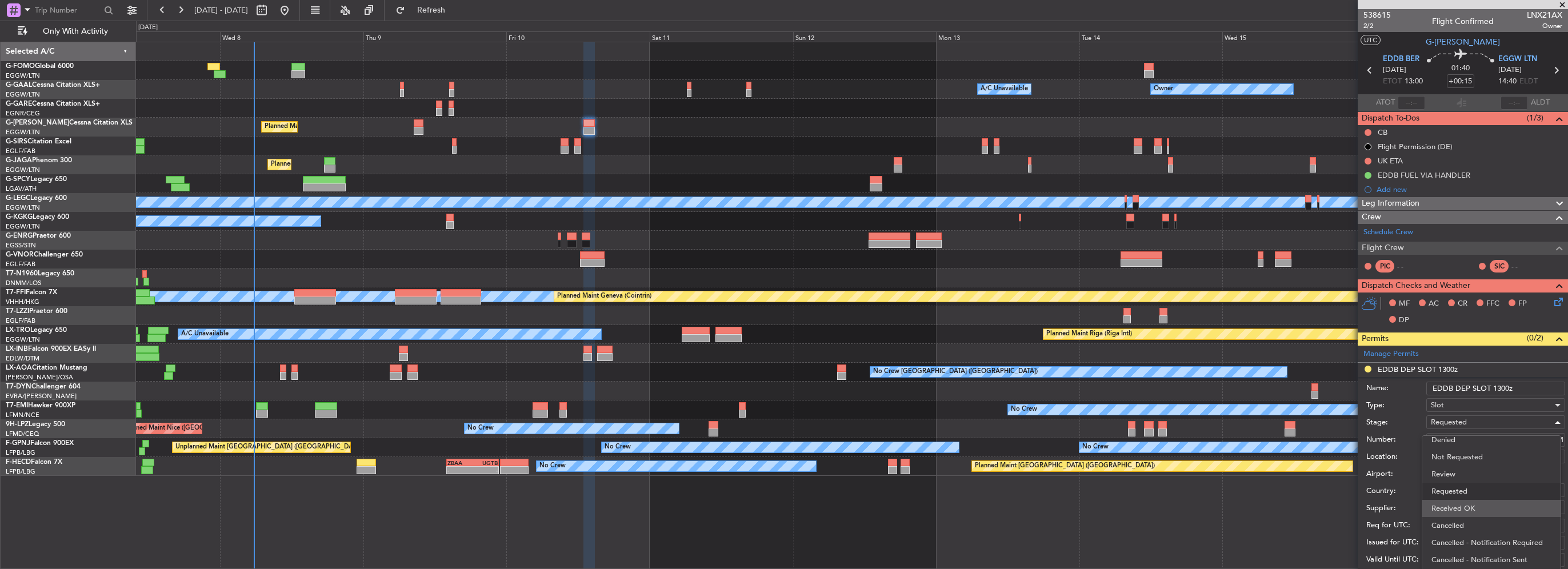
click at [1470, 508] on span "Received OK" at bounding box center [1492, 509] width 120 height 17
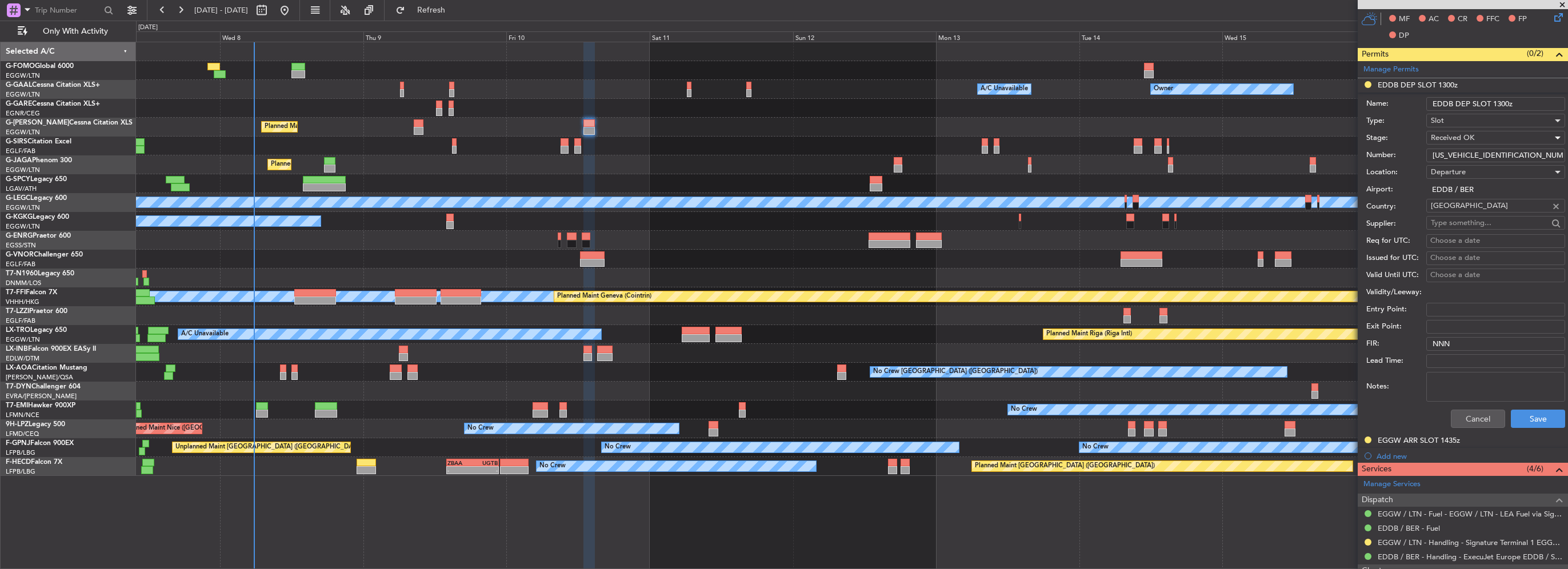
scroll to position [286, 0]
drag, startPoint x: 1534, startPoint y: 420, endPoint x: 1229, endPoint y: 446, distance: 306.1
click at [1534, 420] on button "Save" at bounding box center [1538, 418] width 54 height 19
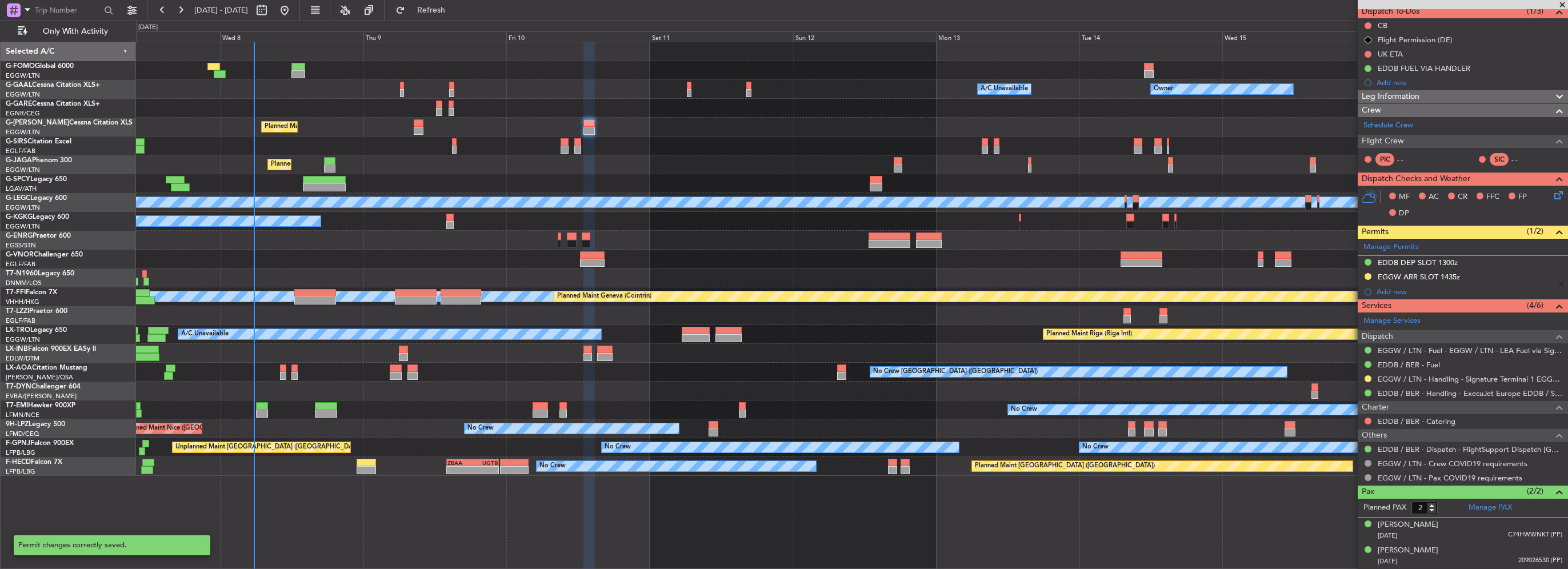
scroll to position [105, 0]
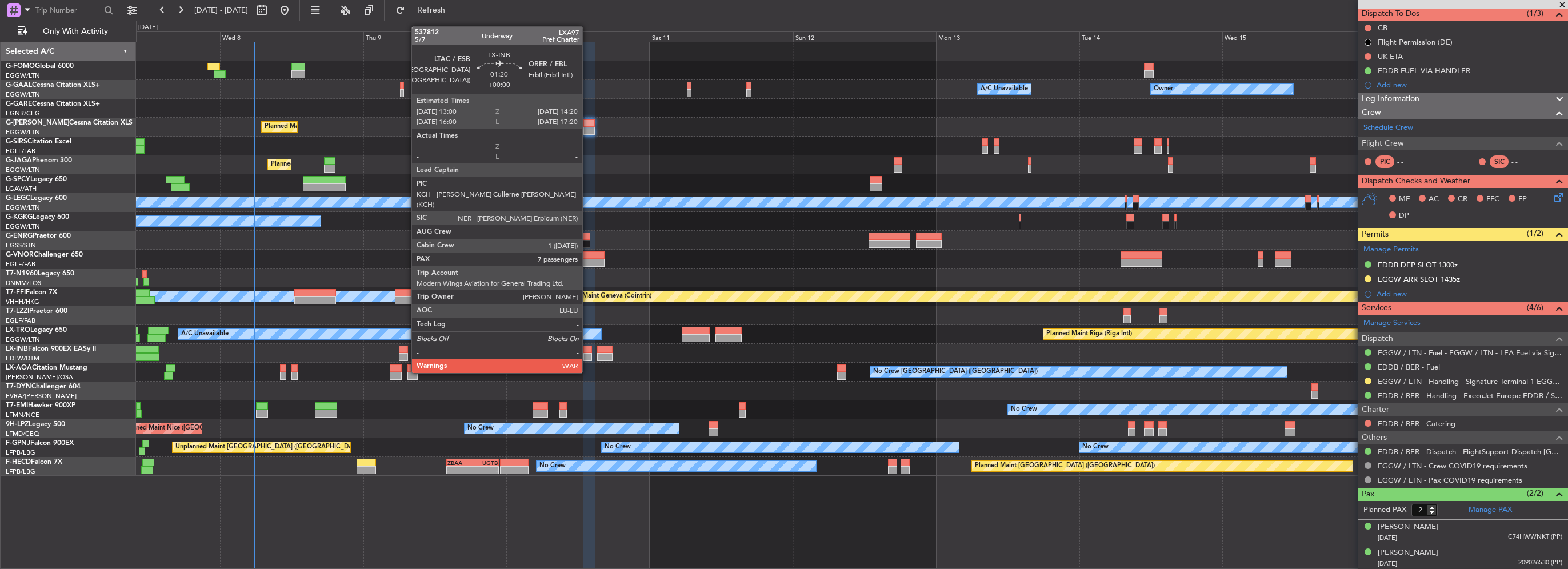
click at [587, 352] on div at bounding box center [587, 349] width 8 height 8
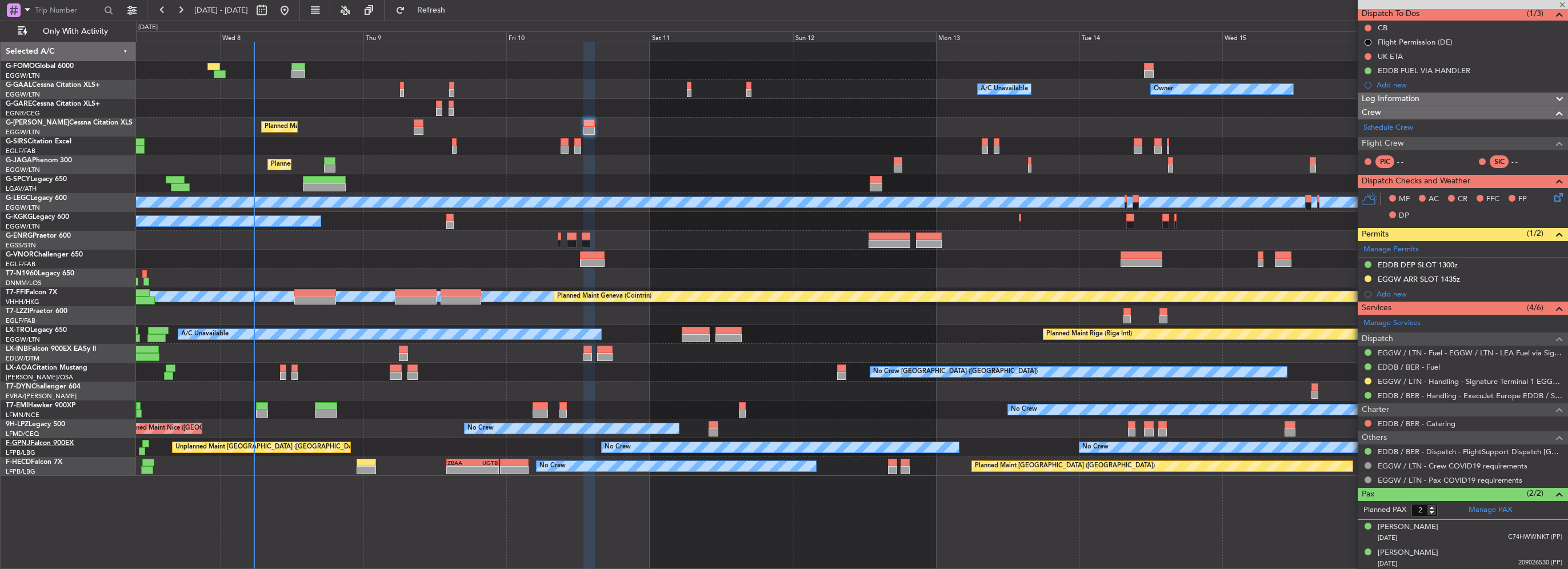
type input "7"
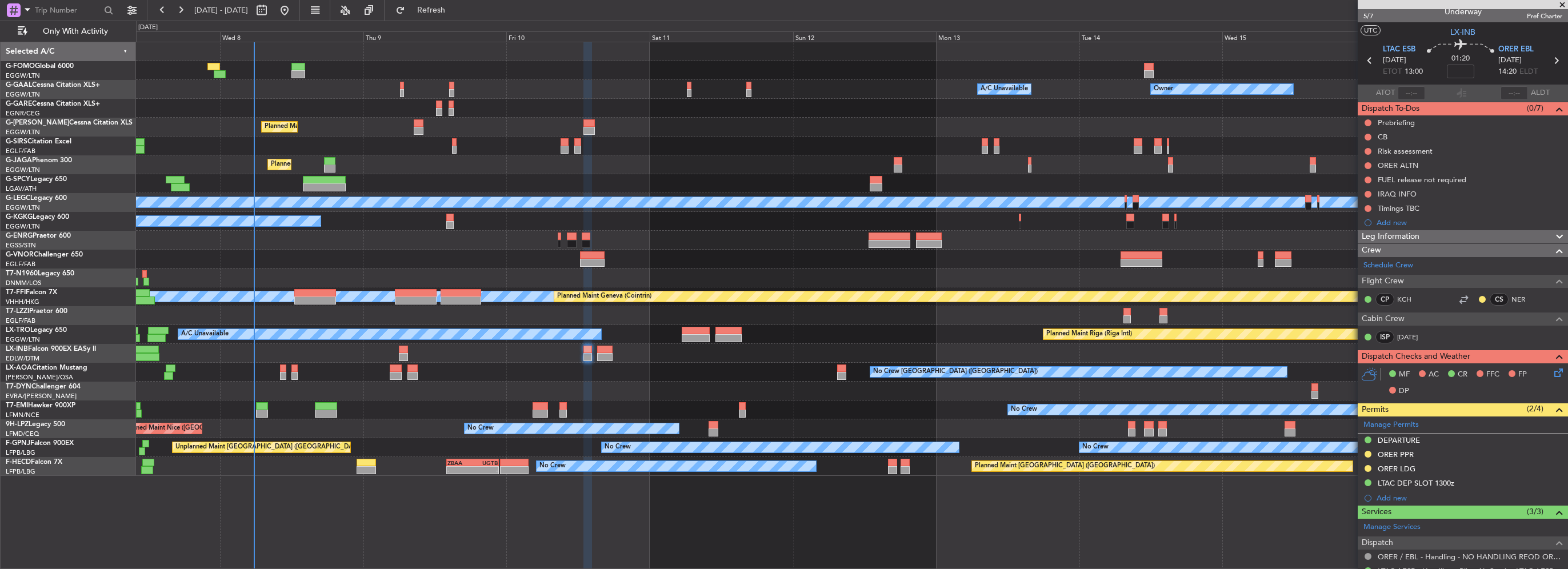
scroll to position [0, 0]
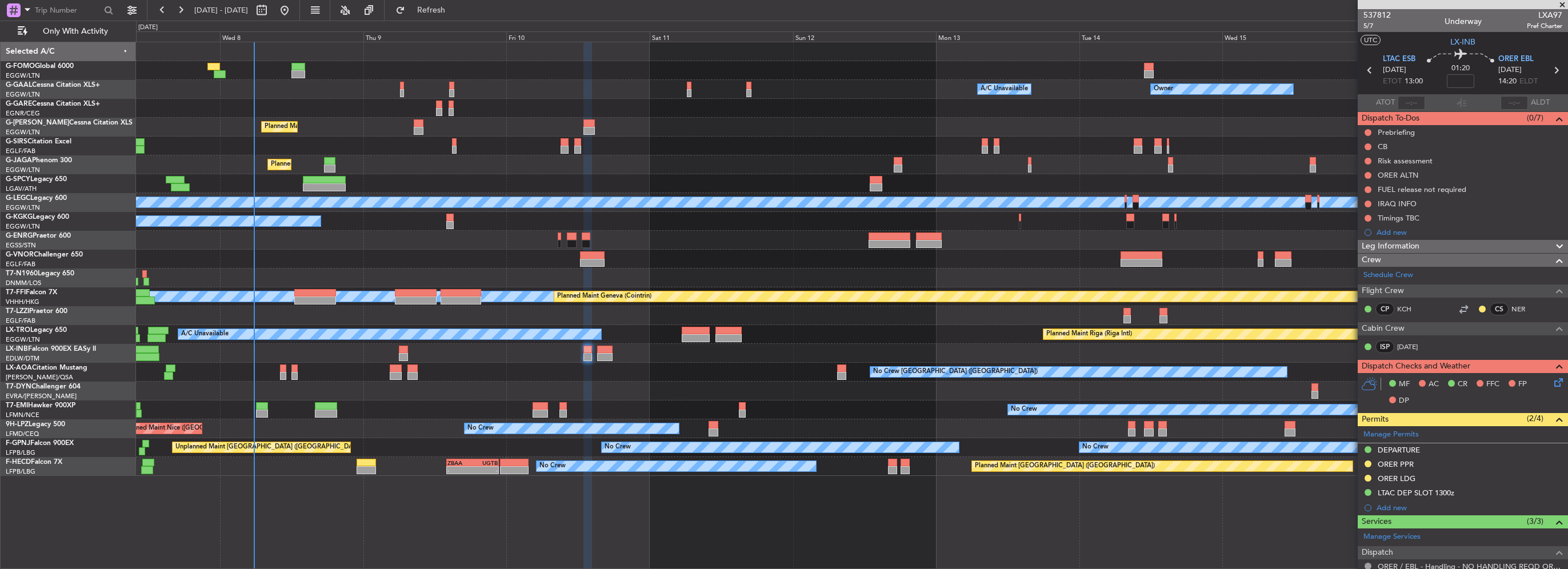
click at [584, 354] on div at bounding box center [587, 357] width 8 height 8
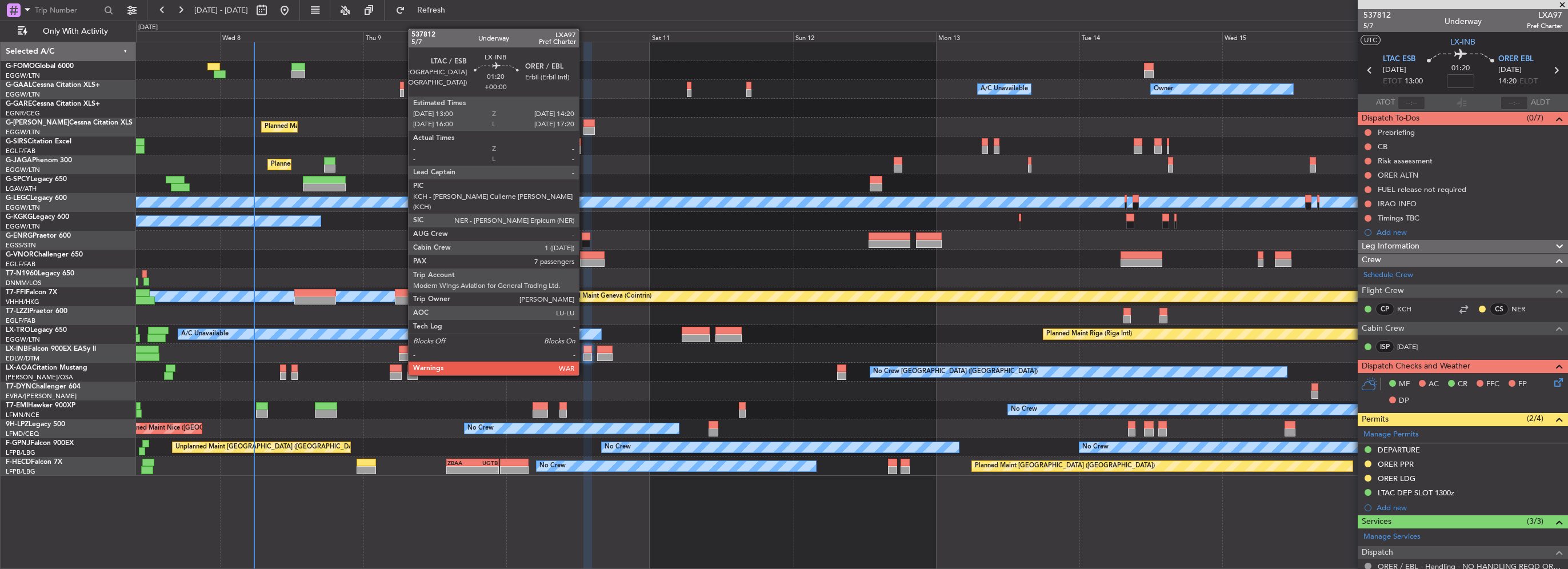
click at [584, 354] on div at bounding box center [587, 357] width 8 height 8
click at [584, 359] on div at bounding box center [587, 357] width 8 height 8
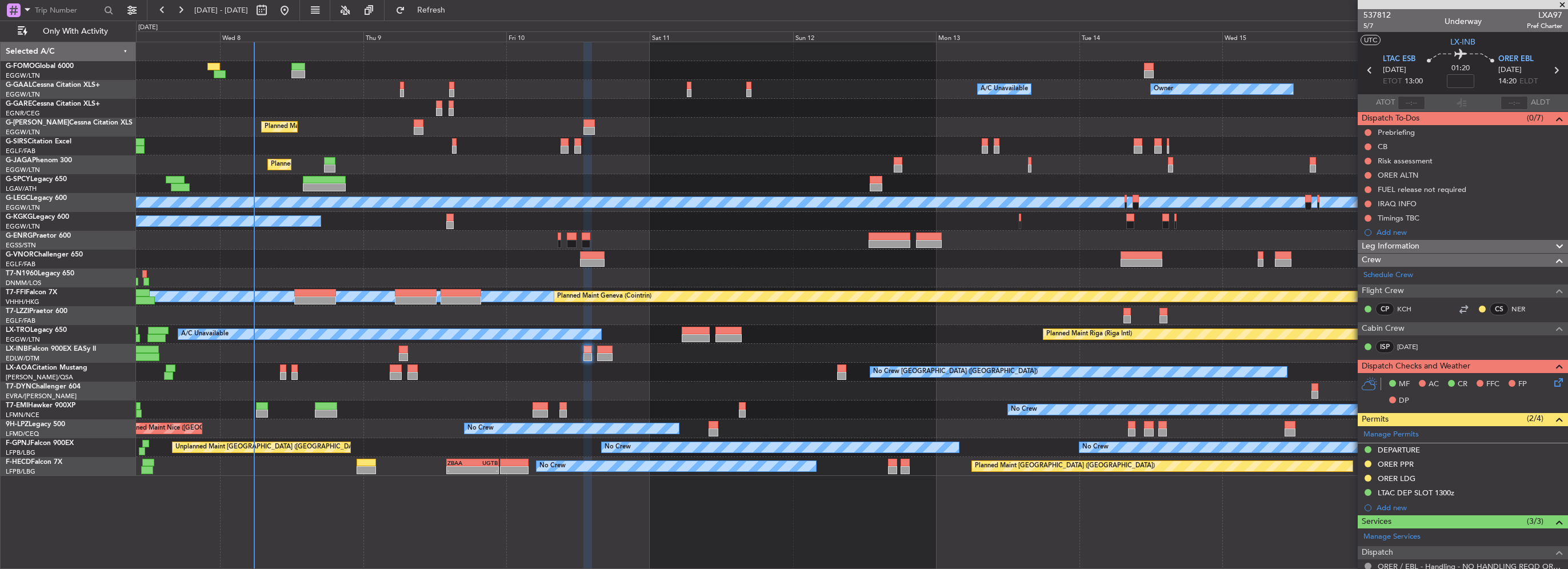
click at [1410, 242] on span "Leg Information" at bounding box center [1390, 246] width 58 height 13
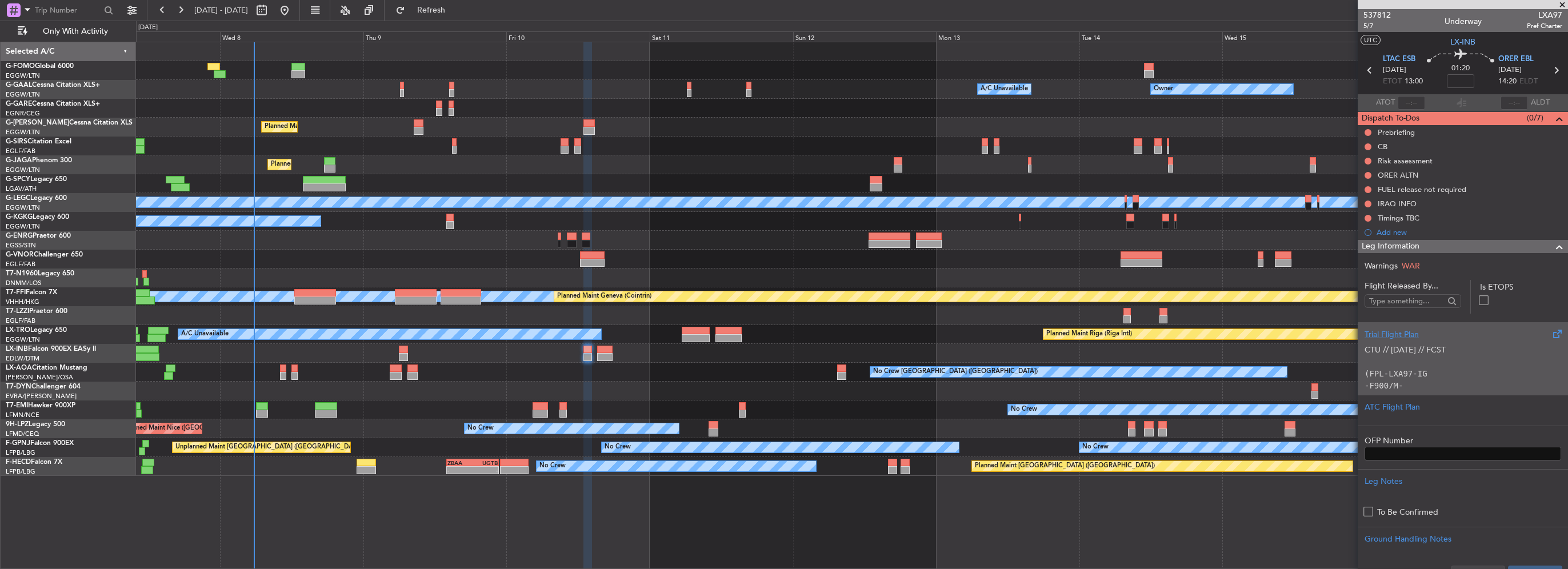
click at [1402, 338] on div "Trial Flight Plan" at bounding box center [1462, 335] width 197 height 12
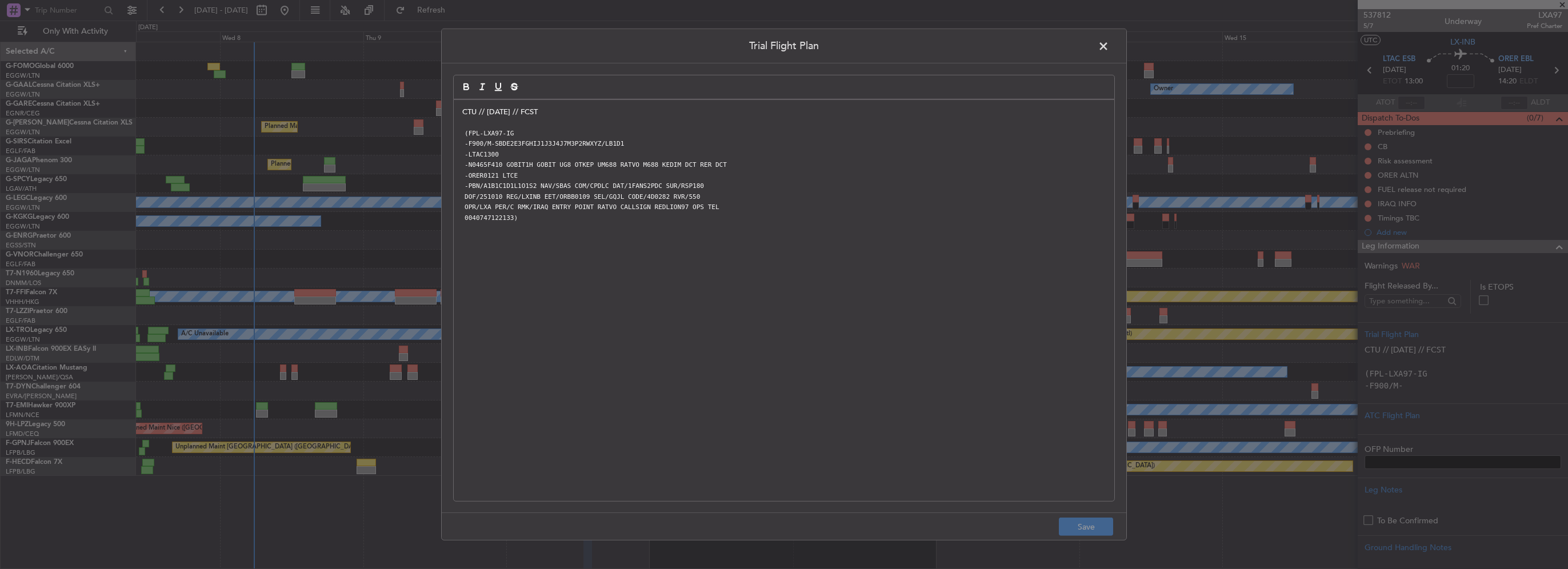
click at [460, 109] on div "CTU // 07OCT // FCST (FPL-LXA97-IG -F900/M-SBDE2E3FGHIJ1J3J4J7M3P2RWXYZ/LB1D1 -…" at bounding box center [784, 301] width 661 height 401
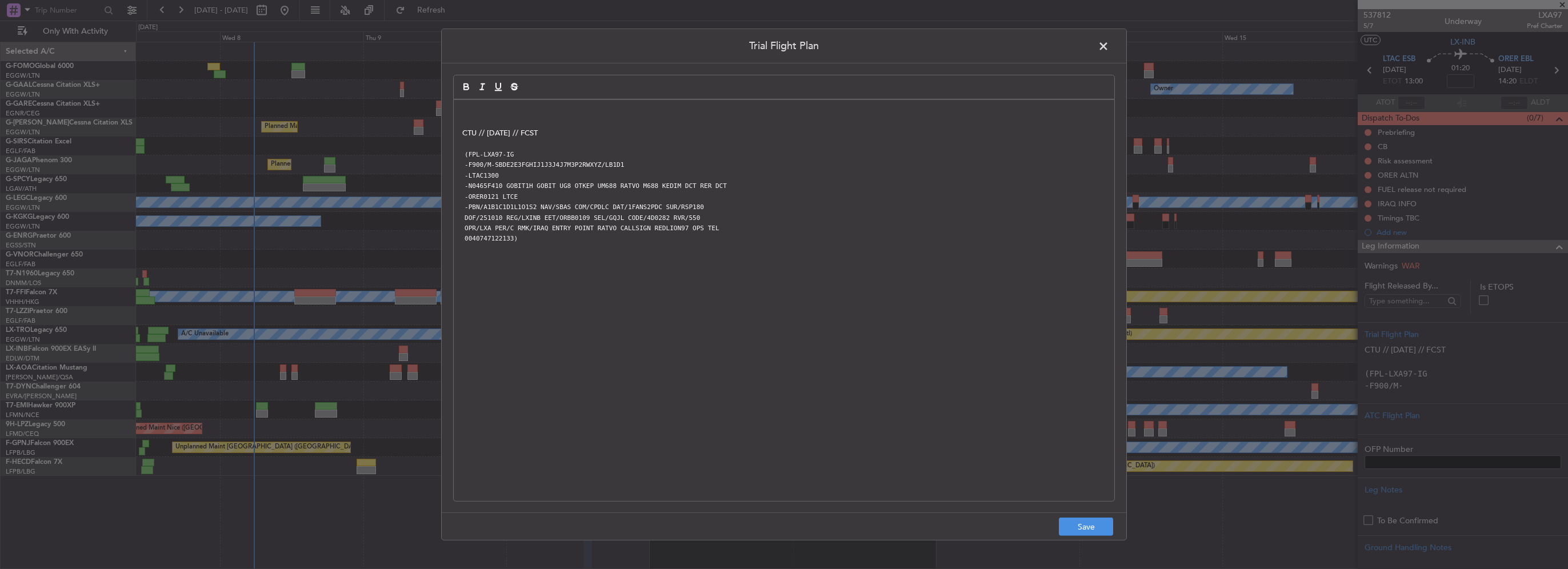
click at [466, 107] on p at bounding box center [784, 112] width 644 height 10
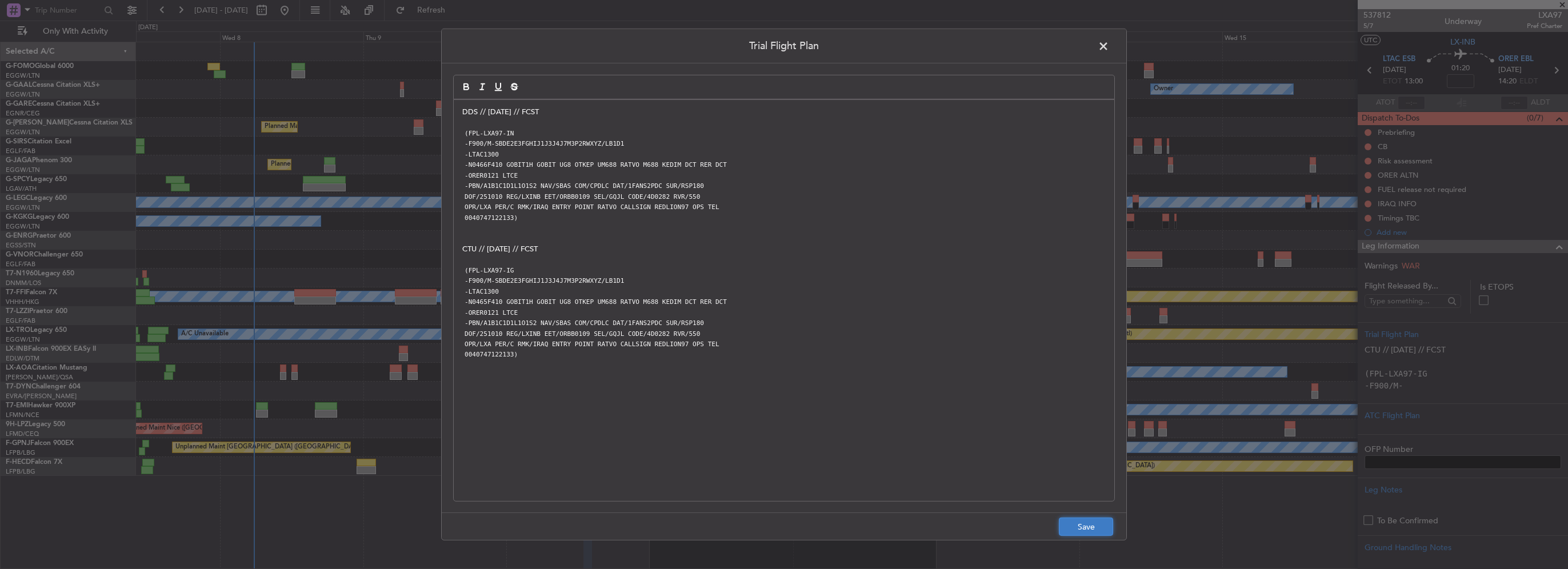
click at [1092, 529] on button "Save" at bounding box center [1086, 527] width 54 height 19
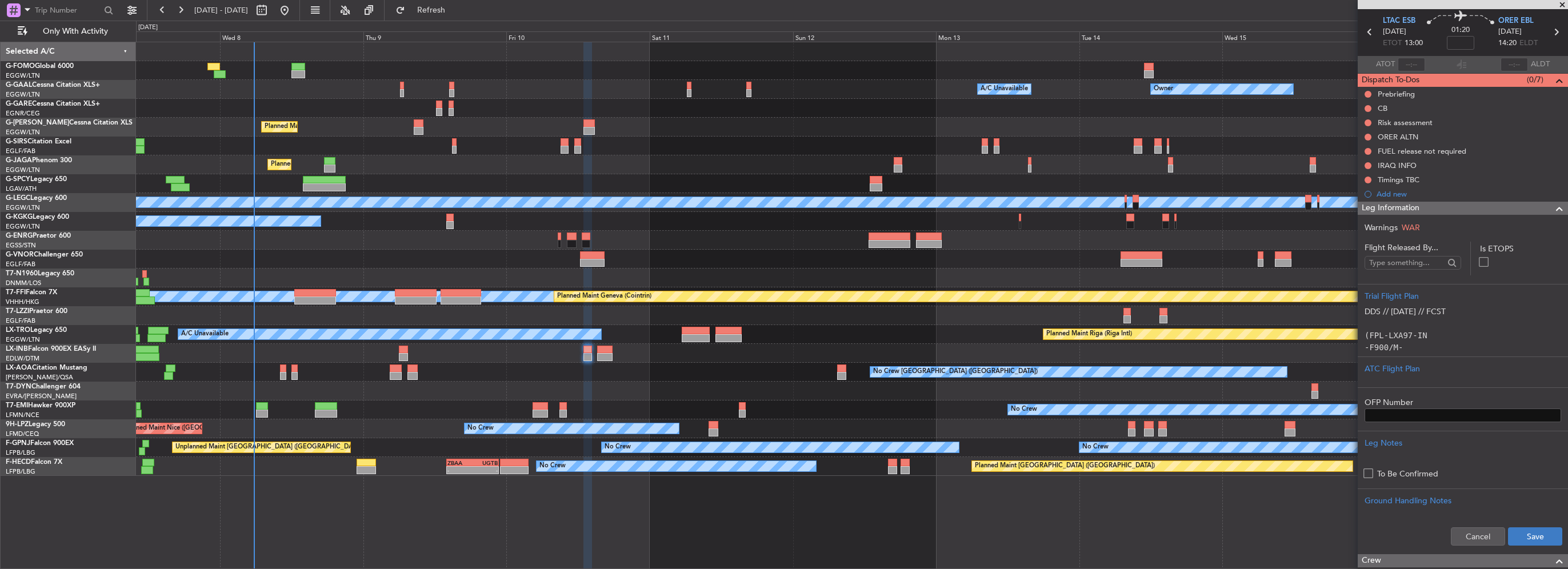
scroll to position [57, 0]
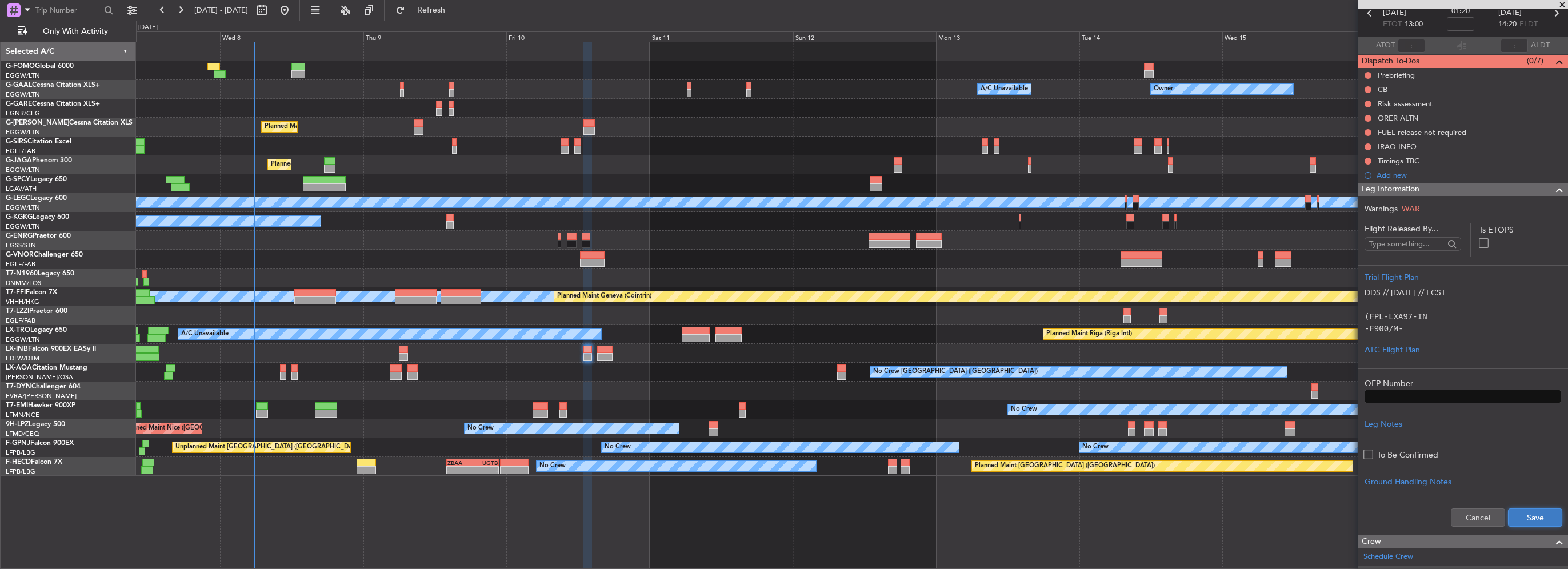
click at [1532, 516] on button "Save" at bounding box center [1535, 518] width 54 height 19
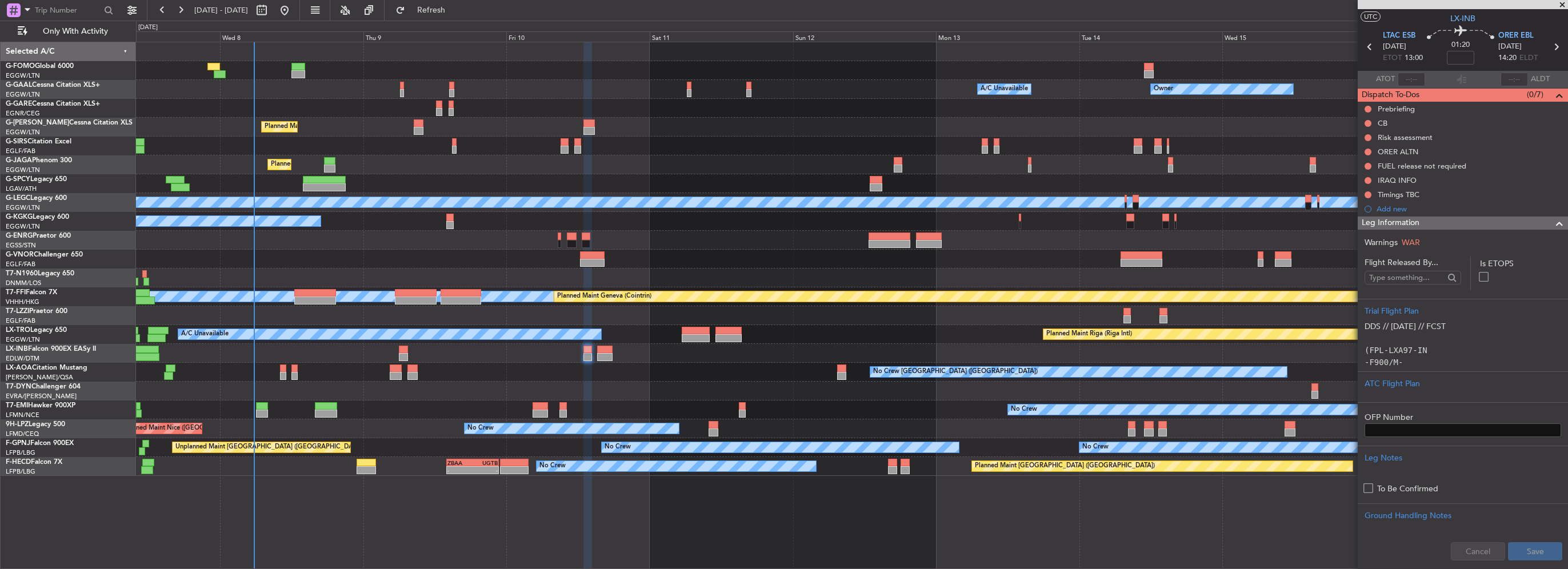
scroll to position [0, 0]
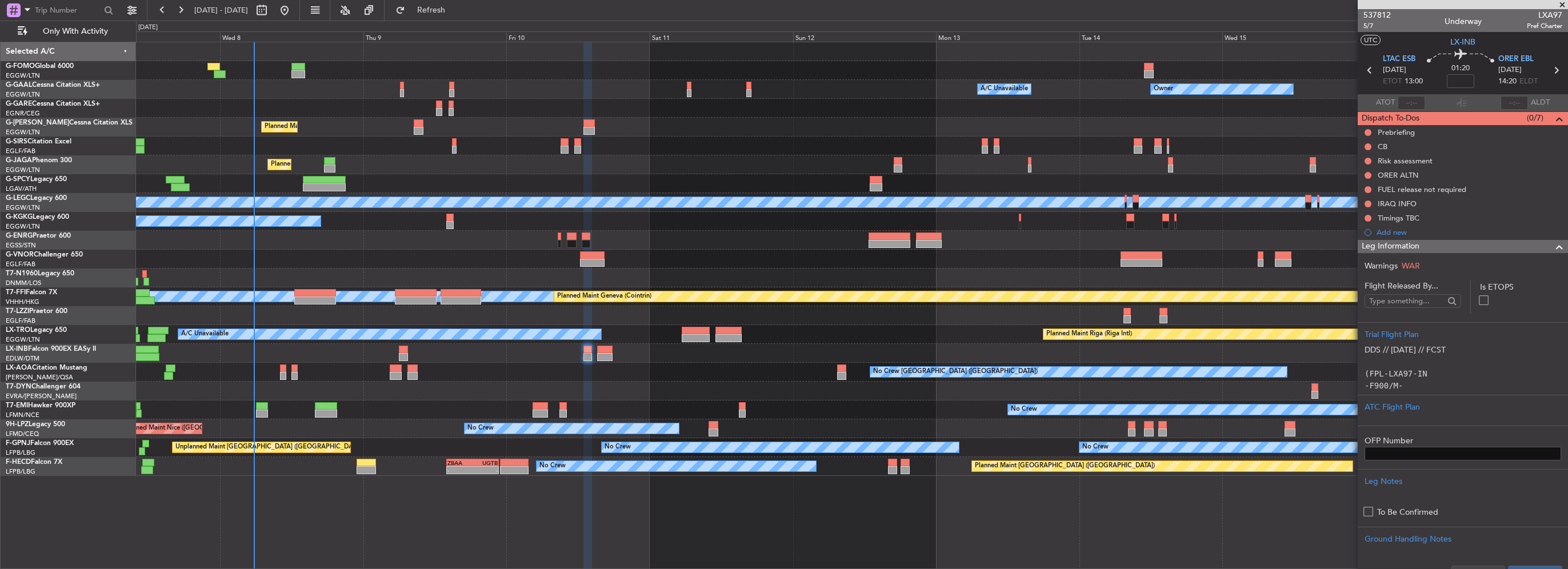
drag, startPoint x: 1552, startPoint y: 244, endPoint x: 1546, endPoint y: 244, distance: 6.0
click at [1553, 245] on span at bounding box center [1560, 247] width 14 height 14
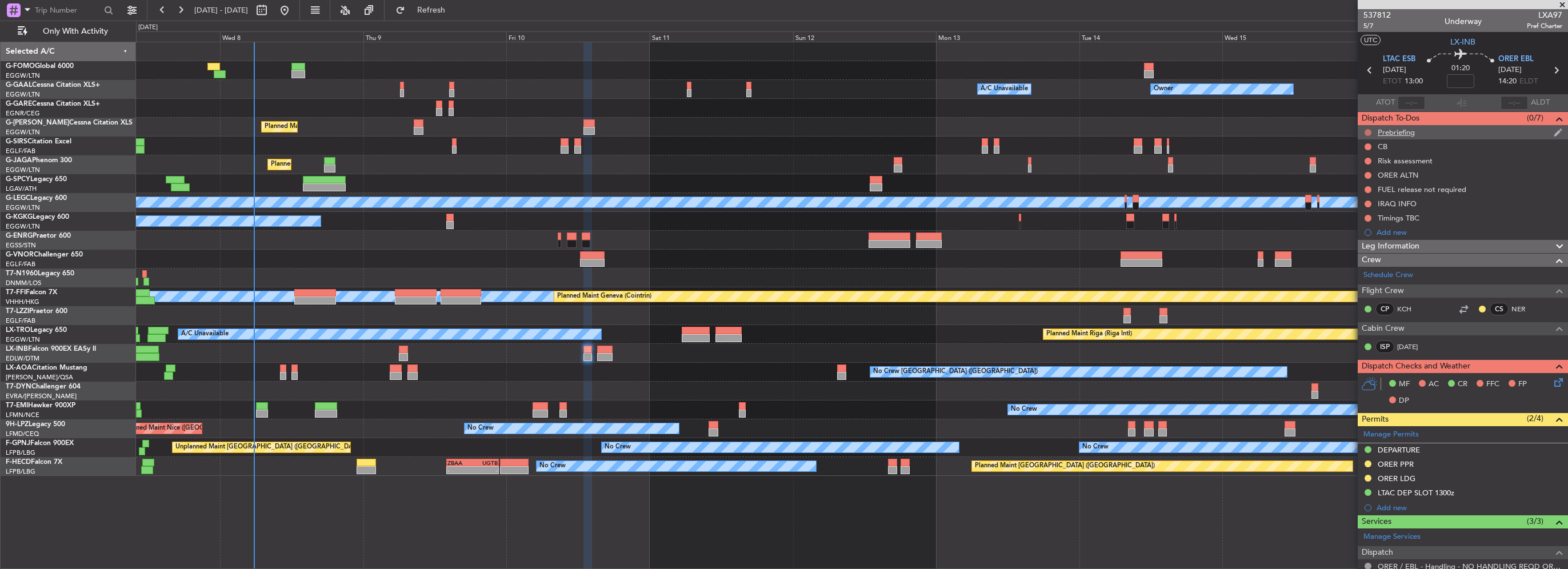
click at [1364, 132] on button at bounding box center [1368, 133] width 7 height 7
click at [1360, 157] on li "In Progress" at bounding box center [1368, 166] width 61 height 17
click at [1368, 147] on button at bounding box center [1368, 146] width 7 height 7
drag, startPoint x: 1363, startPoint y: 194, endPoint x: 1355, endPoint y: 192, distance: 8.2
click at [1362, 194] on span "Completed" at bounding box center [1373, 197] width 38 height 12
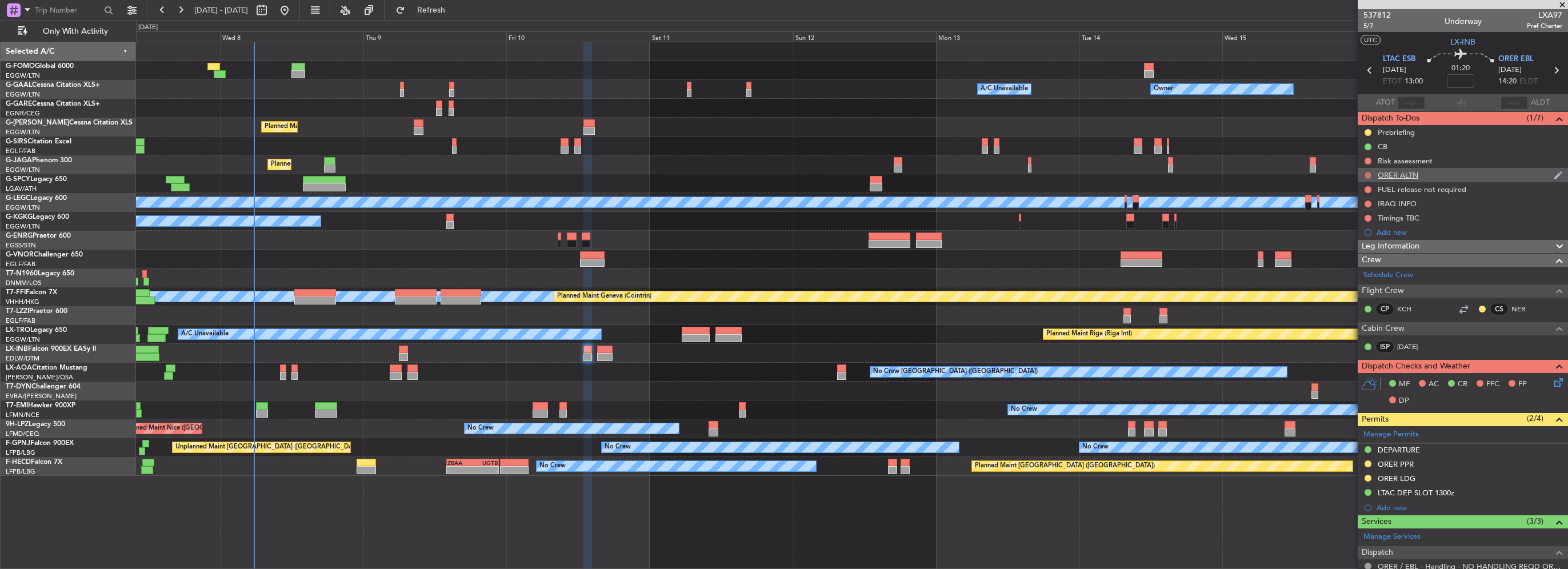
click at [1367, 173] on button at bounding box center [1368, 175] width 7 height 7
click at [1370, 220] on span "Completed" at bounding box center [1373, 225] width 38 height 12
drag, startPoint x: 1365, startPoint y: 187, endPoint x: 1371, endPoint y: 204, distance: 18.0
click at [1365, 187] on button at bounding box center [1368, 190] width 7 height 7
click at [1364, 240] on span "Completed" at bounding box center [1373, 240] width 38 height 12
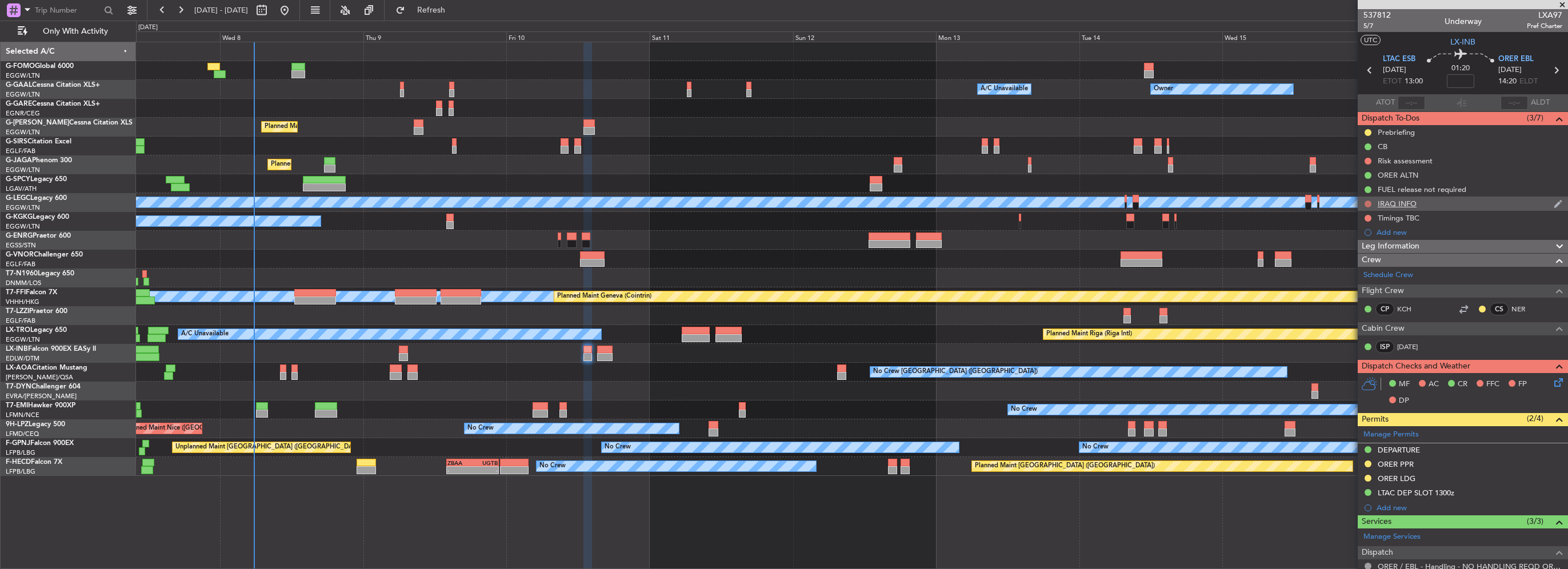
click at [1367, 202] on button at bounding box center [1368, 204] width 7 height 7
click at [1360, 257] on span "Completed" at bounding box center [1373, 254] width 38 height 12
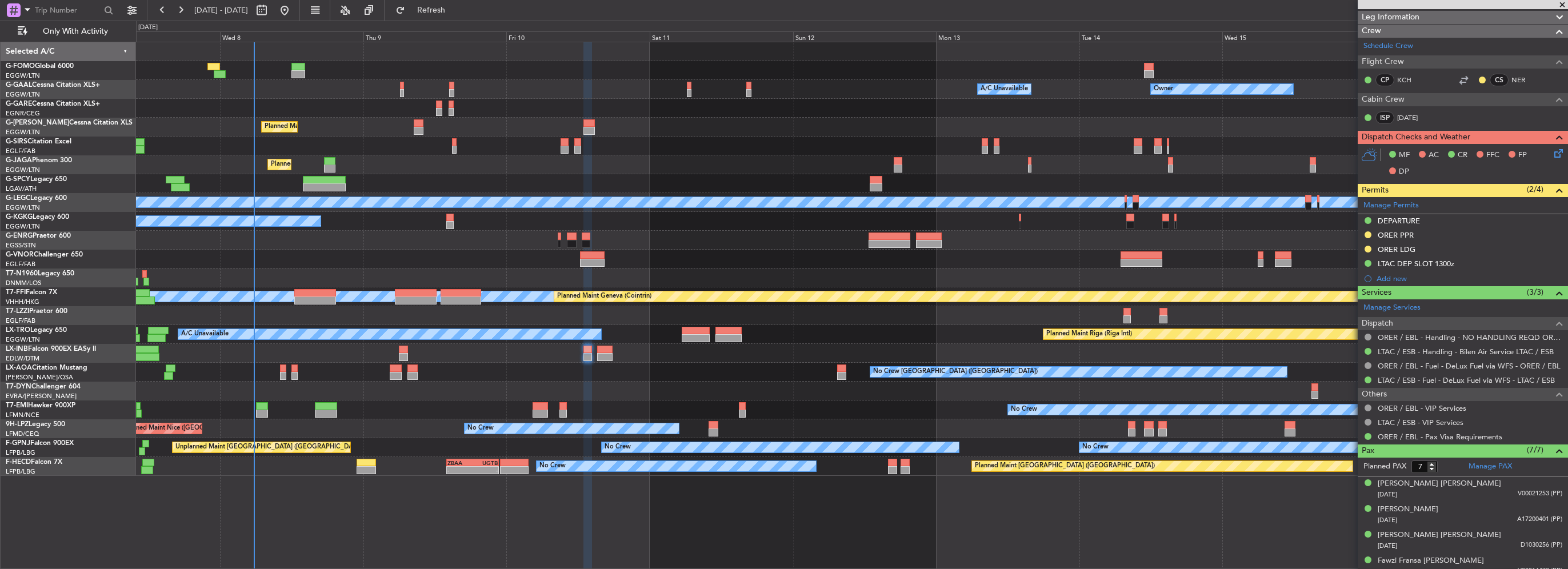
scroll to position [29, 0]
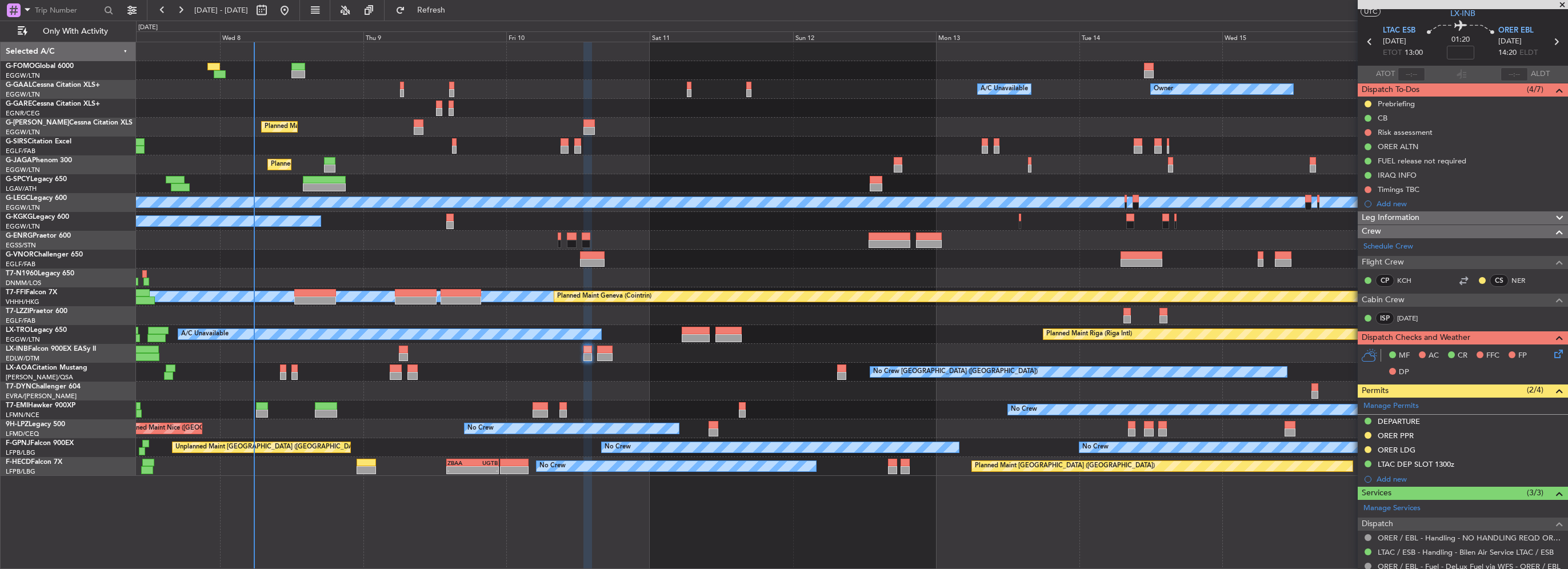
click at [1543, 359] on div "MF AC CR FFC FP DP" at bounding box center [1468, 365] width 168 height 34
click at [1552, 357] on icon at bounding box center [1556, 352] width 9 height 9
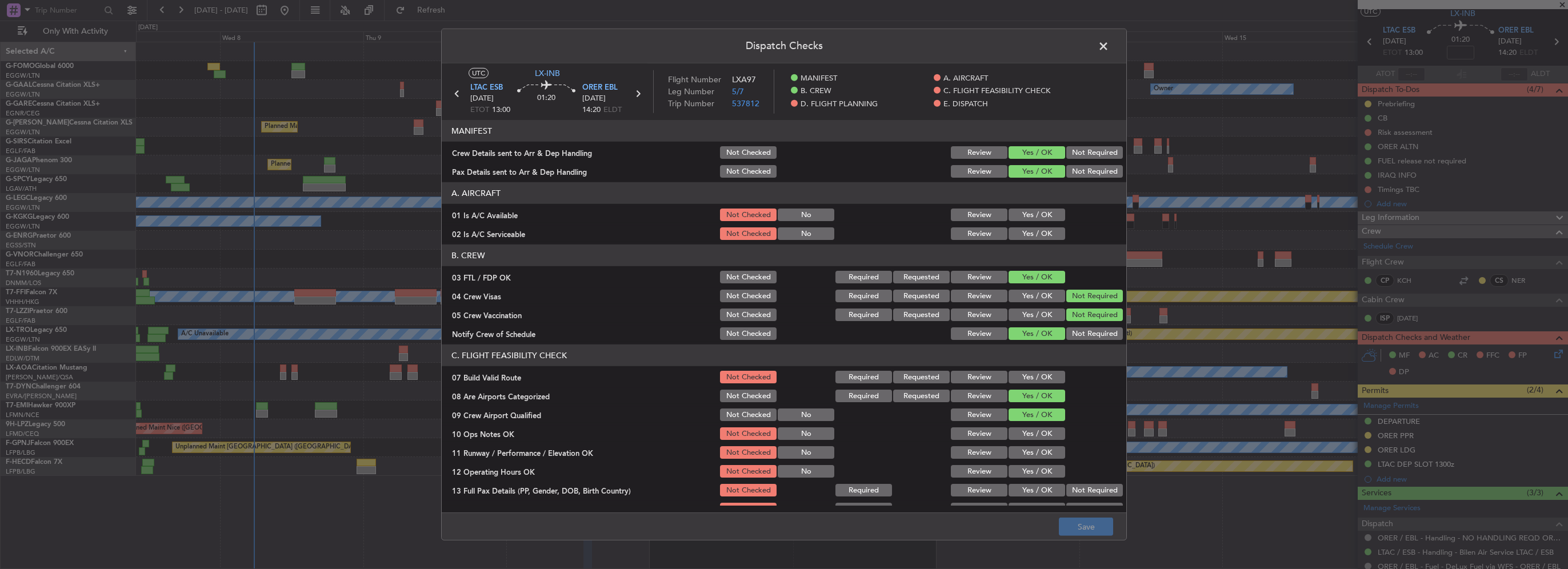
drag, startPoint x: 1021, startPoint y: 217, endPoint x: 1030, endPoint y: 241, distance: 25.6
click at [1021, 217] on button "Yes / OK" at bounding box center [1036, 215] width 56 height 12
click at [1030, 241] on div "Yes / OK" at bounding box center [1035, 234] width 58 height 16
click at [1031, 237] on button "Yes / OK" at bounding box center [1036, 234] width 56 height 12
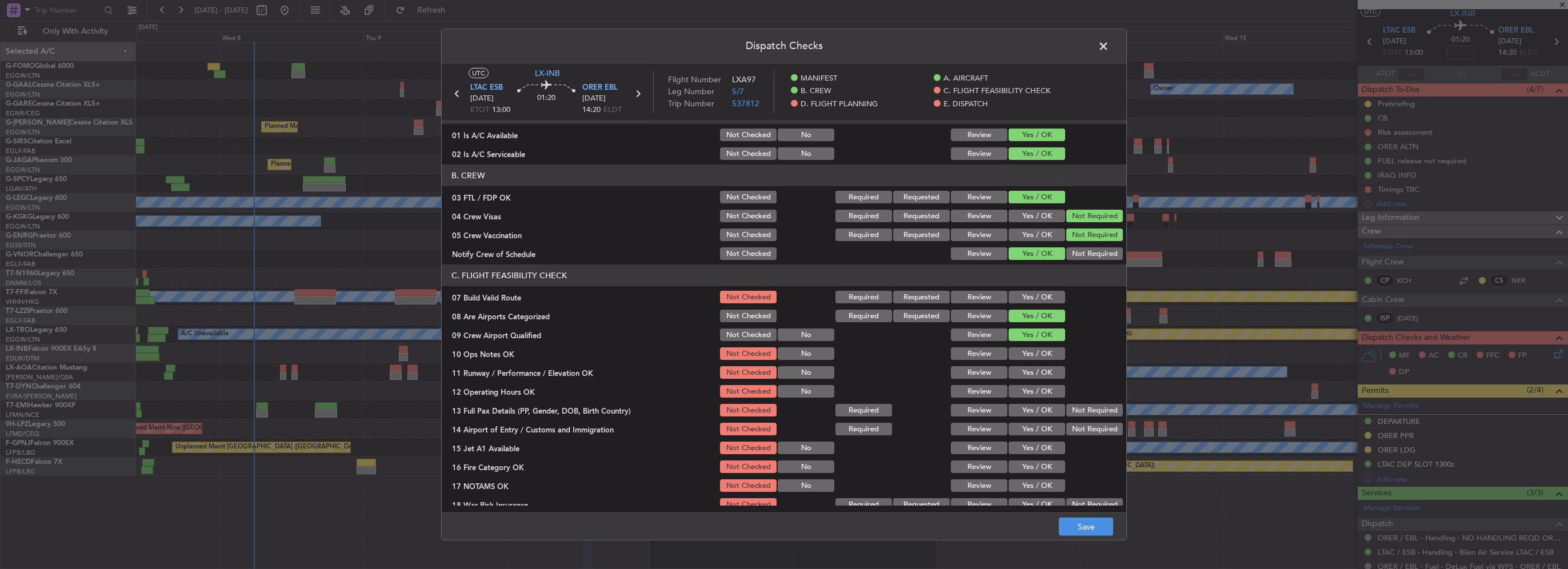
scroll to position [114, 0]
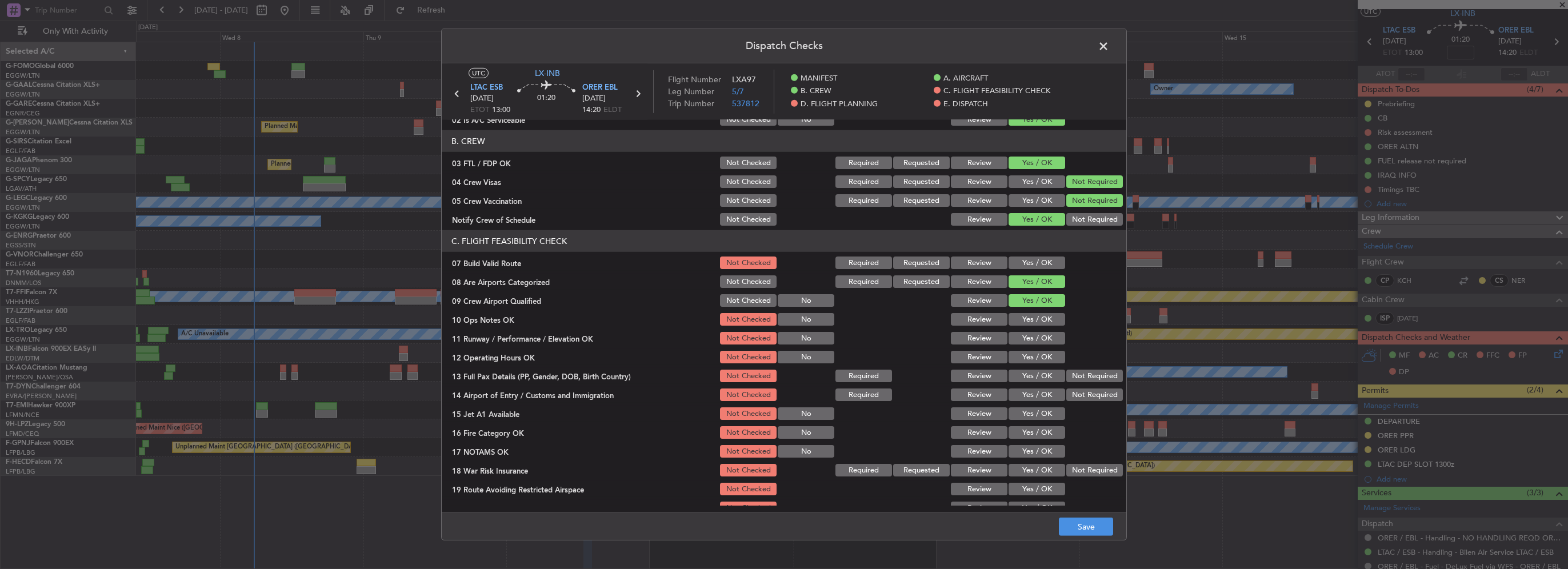
click at [1039, 260] on button "Yes / OK" at bounding box center [1036, 263] width 56 height 12
drag, startPoint x: 1035, startPoint y: 317, endPoint x: 1043, endPoint y: 341, distance: 25.3
click at [1037, 322] on button "Yes / OK" at bounding box center [1036, 319] width 56 height 12
click at [1043, 341] on button "Yes / OK" at bounding box center [1036, 338] width 56 height 12
click at [1046, 360] on button "Yes / OK" at bounding box center [1036, 357] width 56 height 12
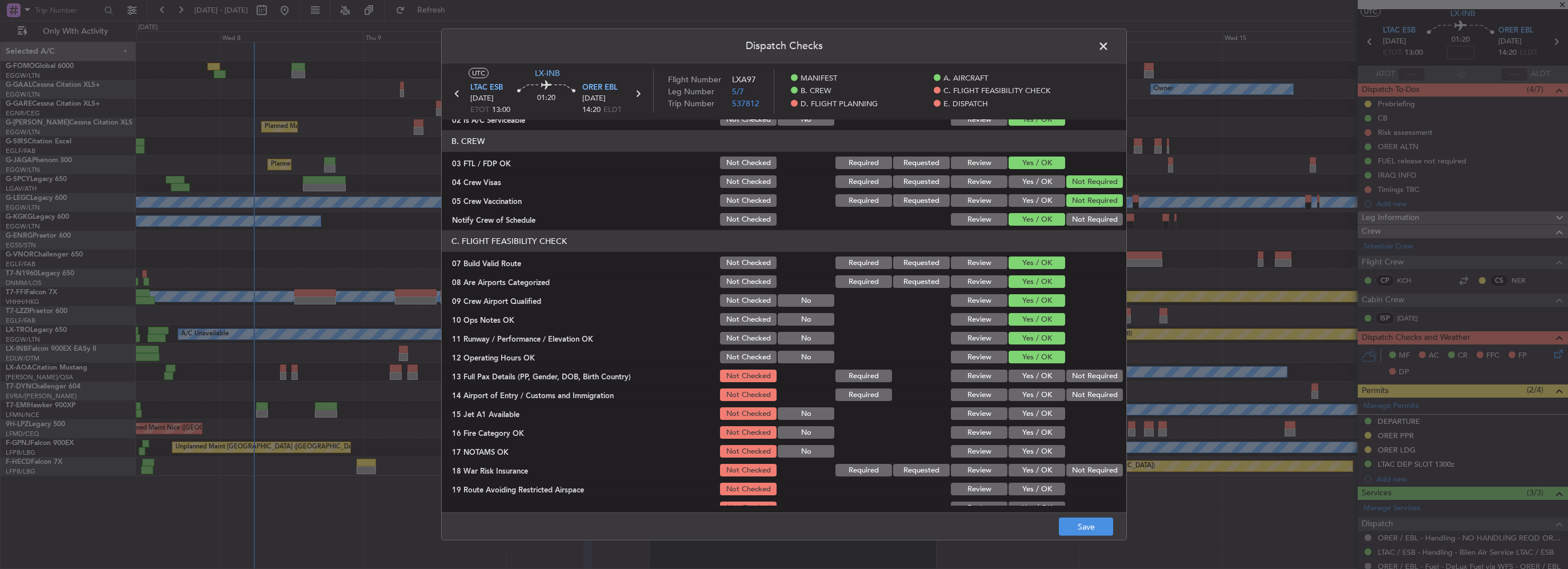
click at [1042, 379] on button "Yes / OK" at bounding box center [1036, 376] width 56 height 12
click at [1037, 404] on section "C. FLIGHT FEASIBILITY CHECK 07 Build Valid Route Not Checked Required Requested…" at bounding box center [784, 382] width 685 height 305
click at [1038, 398] on button "Yes / OK" at bounding box center [1036, 395] width 56 height 12
drag, startPoint x: 1043, startPoint y: 412, endPoint x: 1044, endPoint y: 434, distance: 22.0
click at [1043, 414] on button "Yes / OK" at bounding box center [1036, 414] width 56 height 12
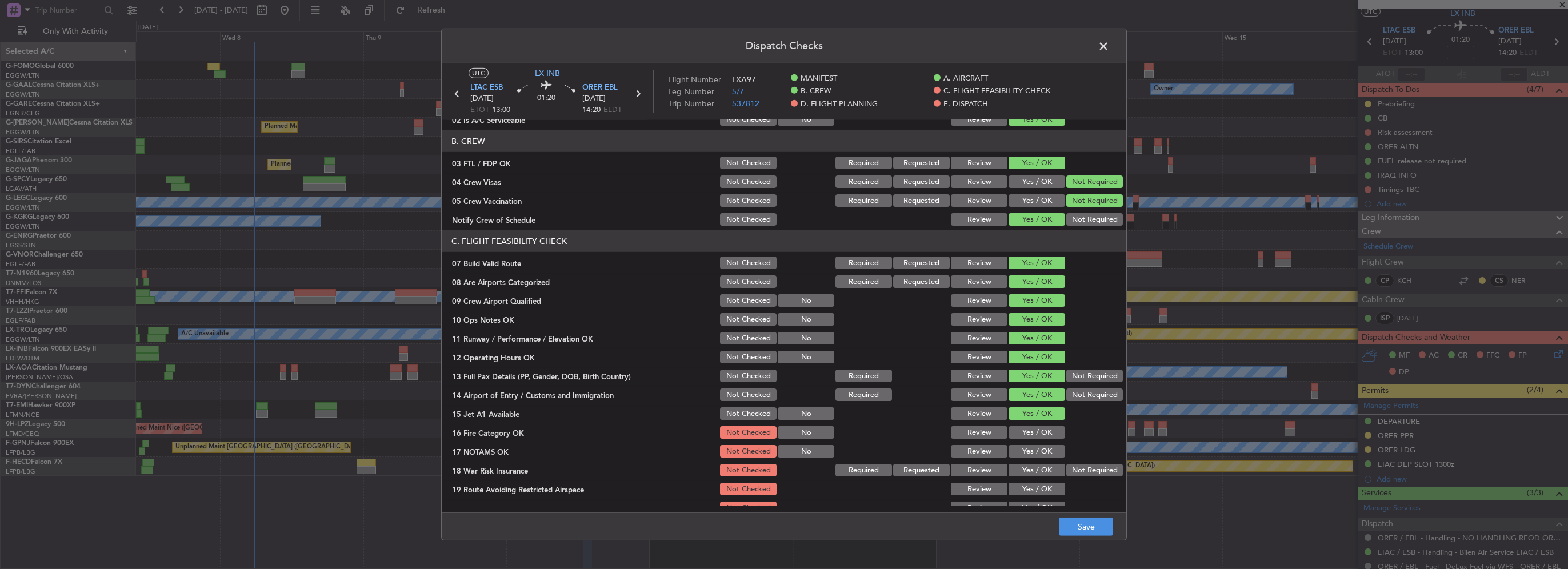
drag, startPoint x: 1044, startPoint y: 436, endPoint x: 1045, endPoint y: 443, distance: 7.1
click at [1043, 437] on button "Yes / OK" at bounding box center [1036, 433] width 56 height 12
drag, startPoint x: 1045, startPoint y: 446, endPoint x: 1046, endPoint y: 458, distance: 12.0
click at [1045, 446] on button "Yes / OK" at bounding box center [1036, 451] width 56 height 12
click at [1046, 458] on div "Yes / OK" at bounding box center [1035, 451] width 58 height 16
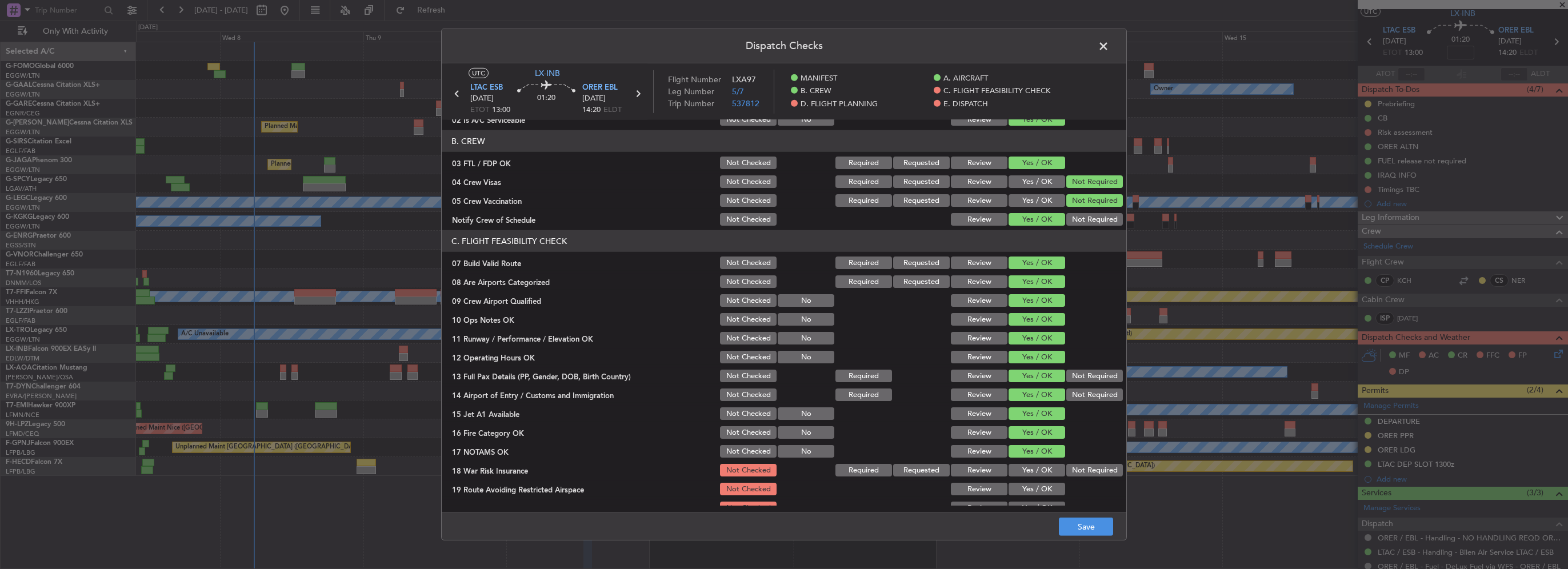
click at [1037, 476] on div "Yes / OK" at bounding box center [1035, 470] width 58 height 16
click at [1038, 471] on button "Yes / OK" at bounding box center [1036, 470] width 56 height 12
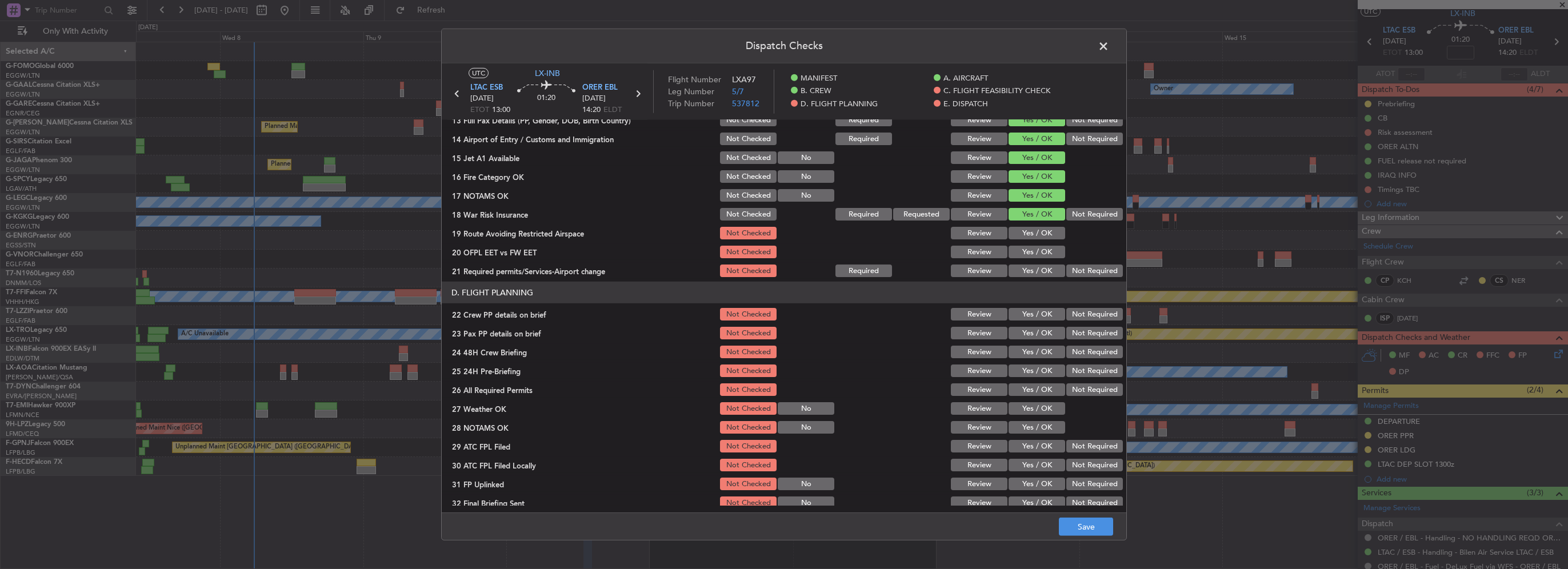
scroll to position [400, 0]
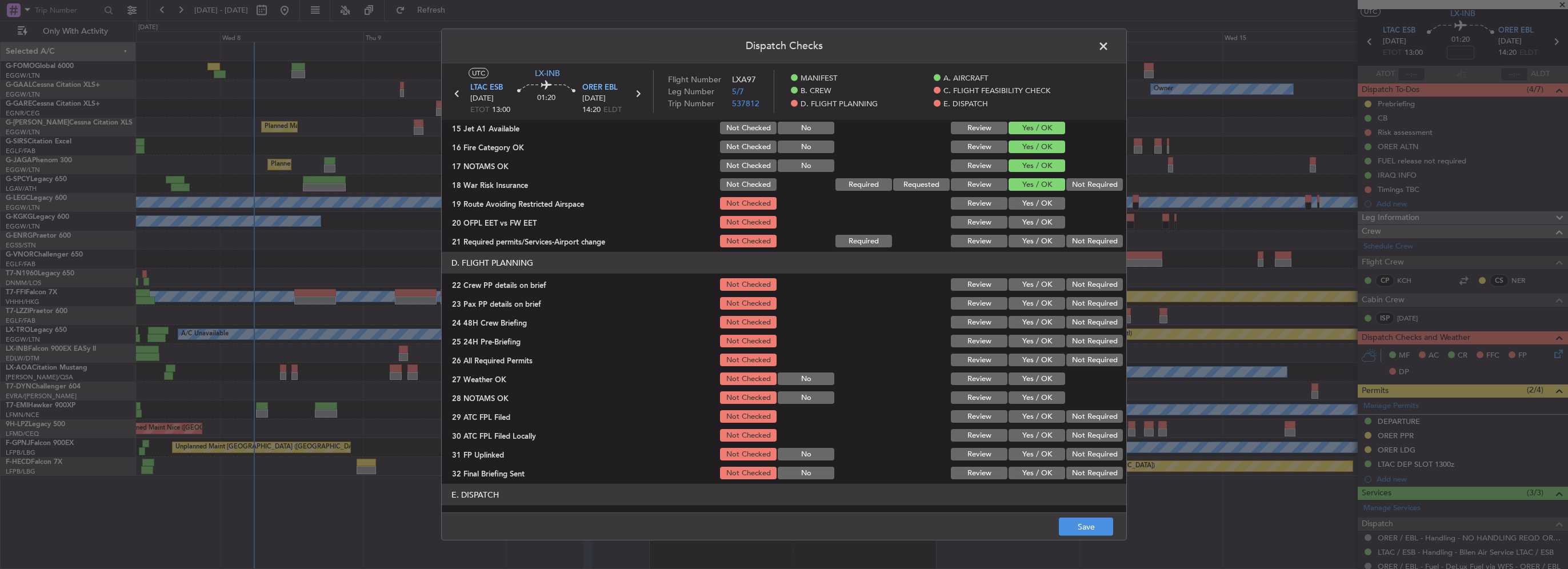
click at [1031, 200] on button "Yes / OK" at bounding box center [1036, 204] width 56 height 12
click at [1035, 216] on button "Yes / OK" at bounding box center [1036, 222] width 56 height 12
click at [1035, 238] on button "Yes / OK" at bounding box center [1036, 241] width 56 height 12
click at [1041, 284] on button "Yes / OK" at bounding box center [1036, 284] width 56 height 12
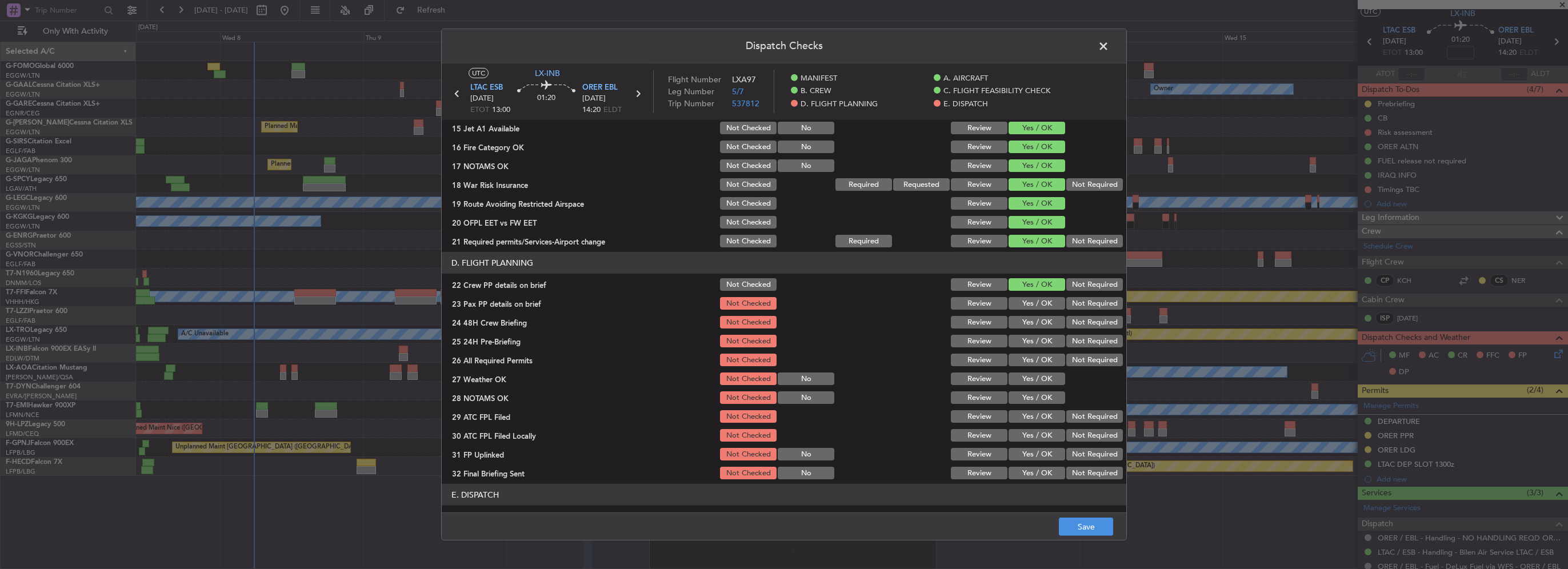
click at [1044, 308] on button "Yes / OK" at bounding box center [1036, 303] width 56 height 12
click at [1045, 327] on button "Yes / OK" at bounding box center [1036, 322] width 56 height 12
click at [1084, 342] on button "Not Required" at bounding box center [1094, 341] width 56 height 12
click at [1096, 529] on button "Save" at bounding box center [1086, 527] width 54 height 19
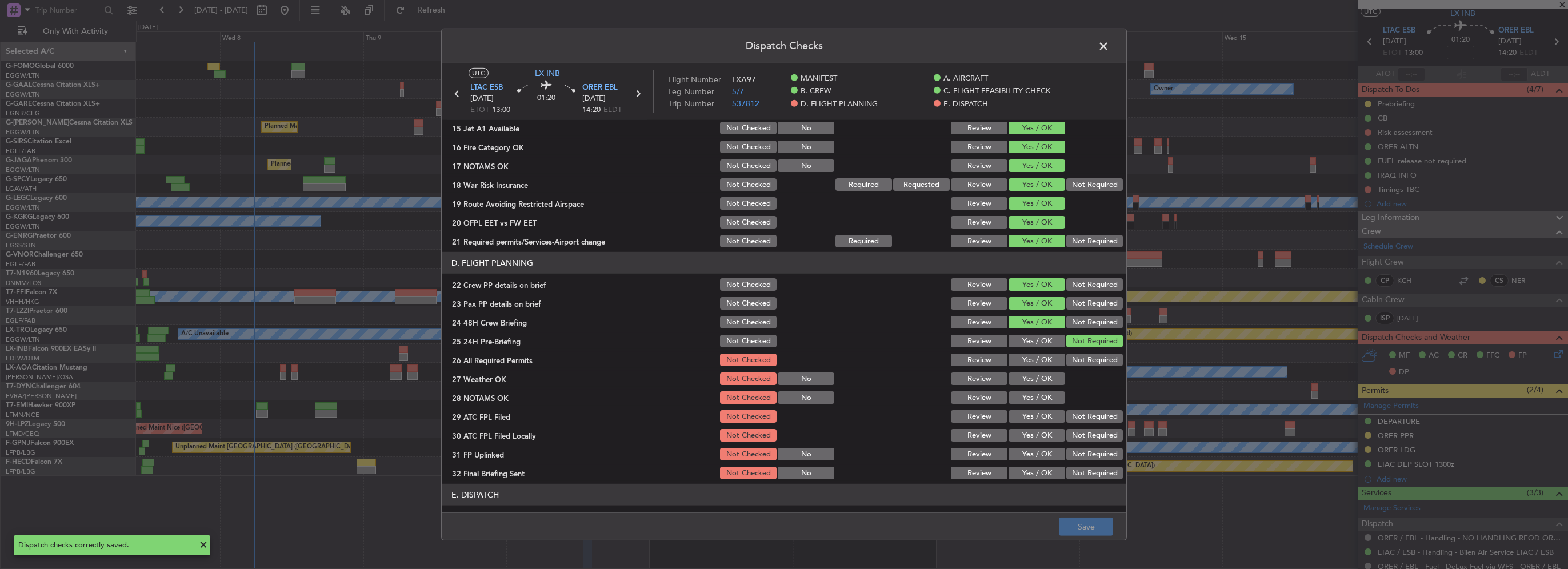
click at [1109, 48] on span at bounding box center [1109, 49] width 0 height 23
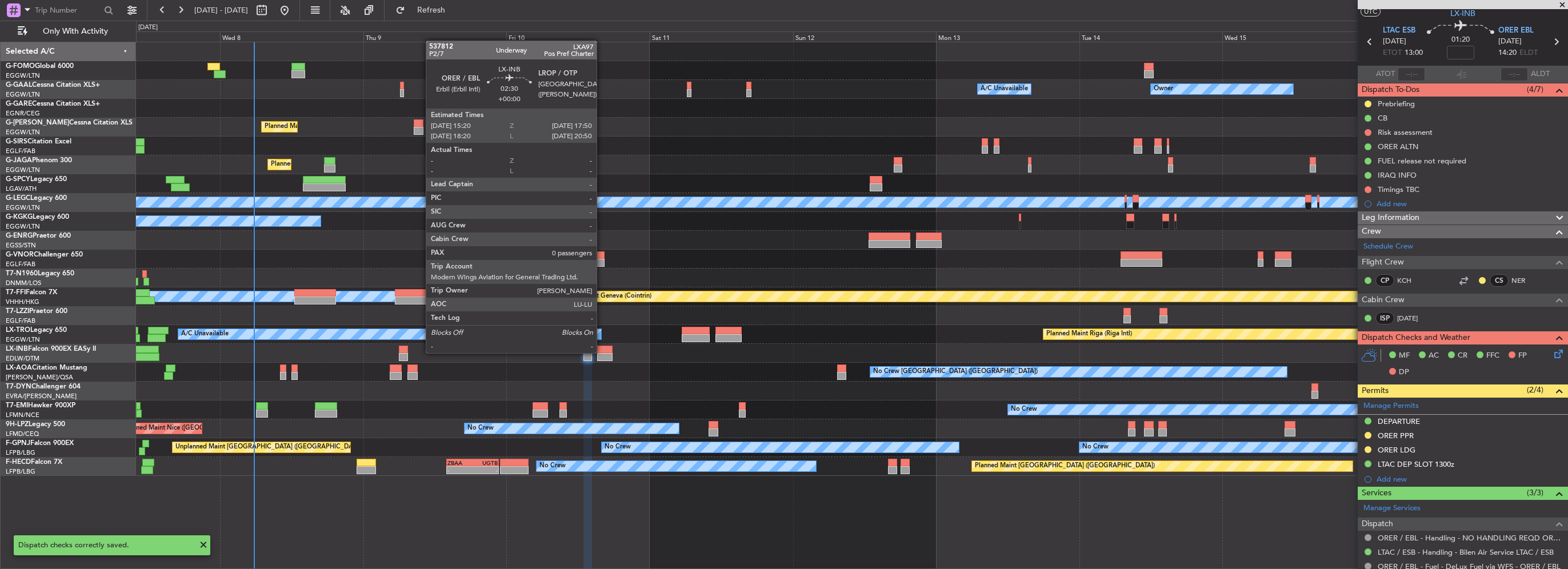
click at [602, 352] on div at bounding box center [605, 349] width 15 height 8
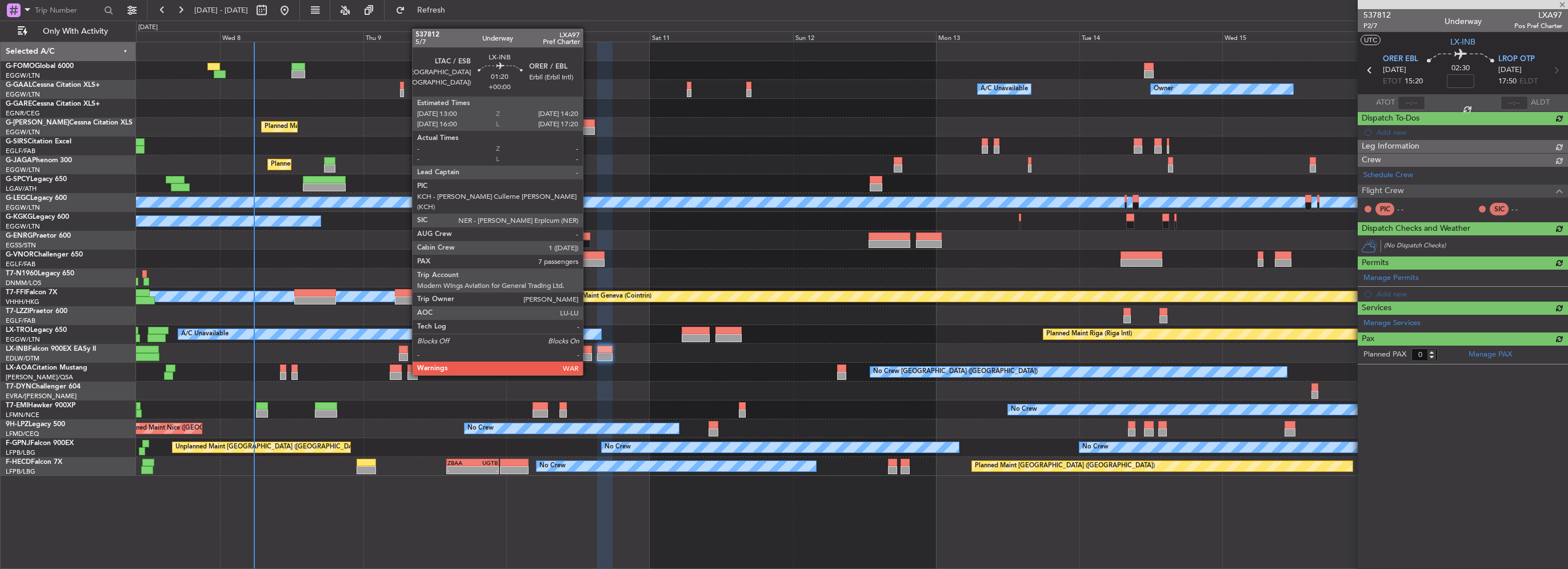
scroll to position [0, 0]
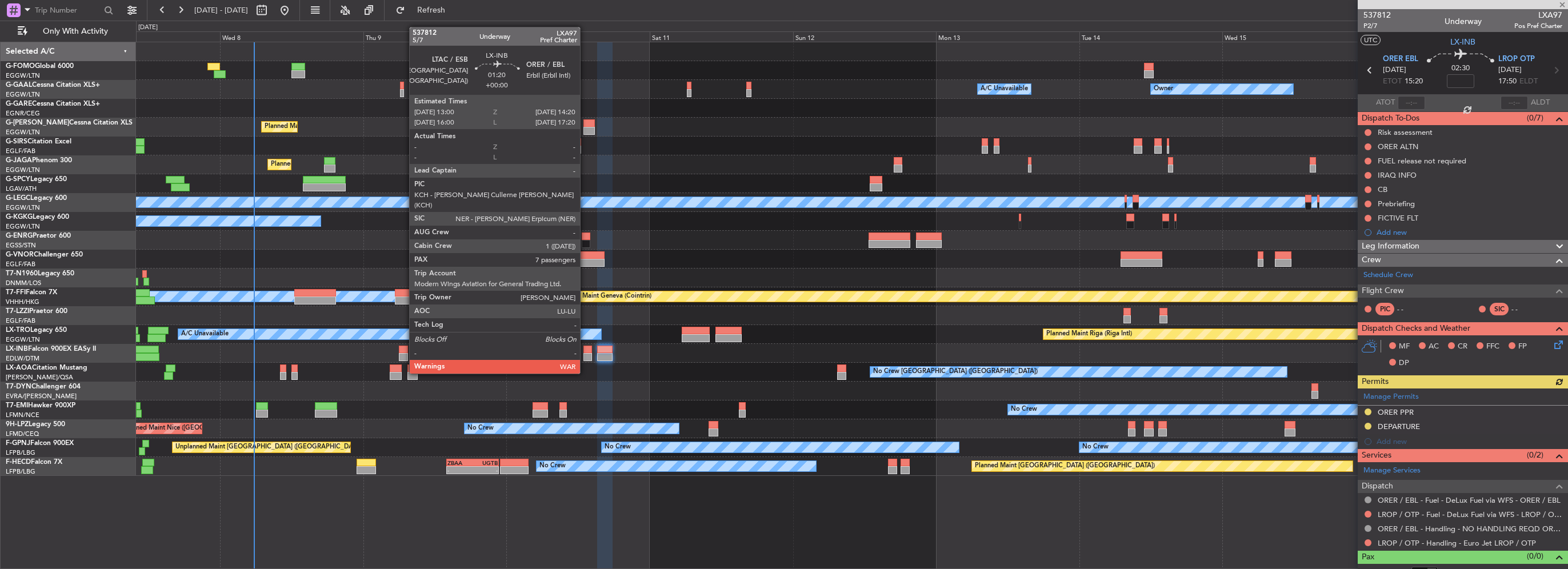
click at [585, 352] on div at bounding box center [587, 349] width 8 height 8
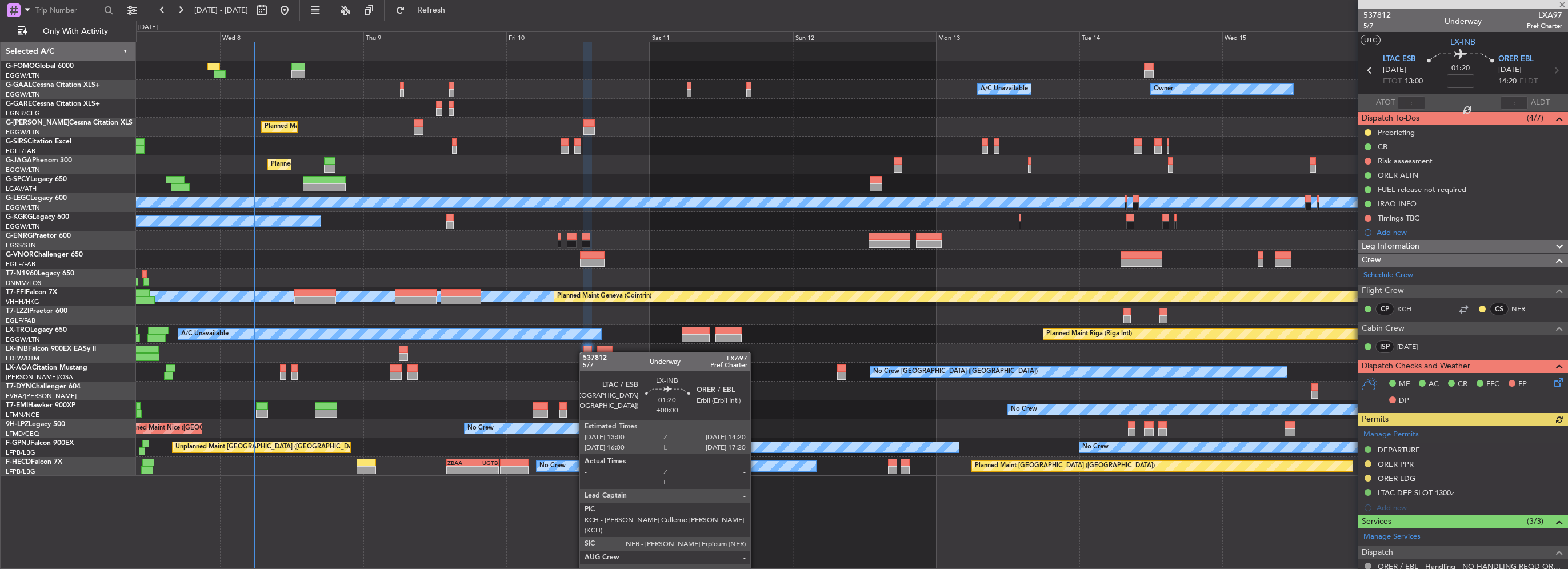
click at [585, 352] on div at bounding box center [587, 349] width 8 height 8
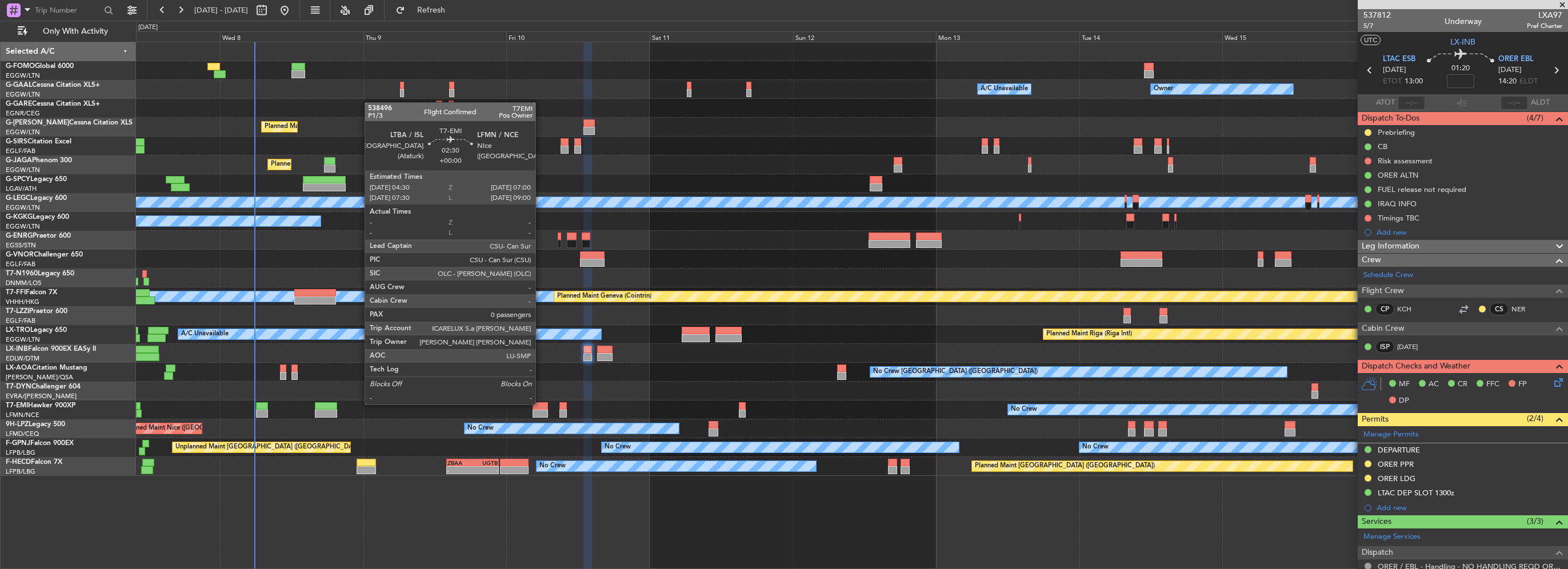
click at [540, 403] on div at bounding box center [540, 406] width 15 height 8
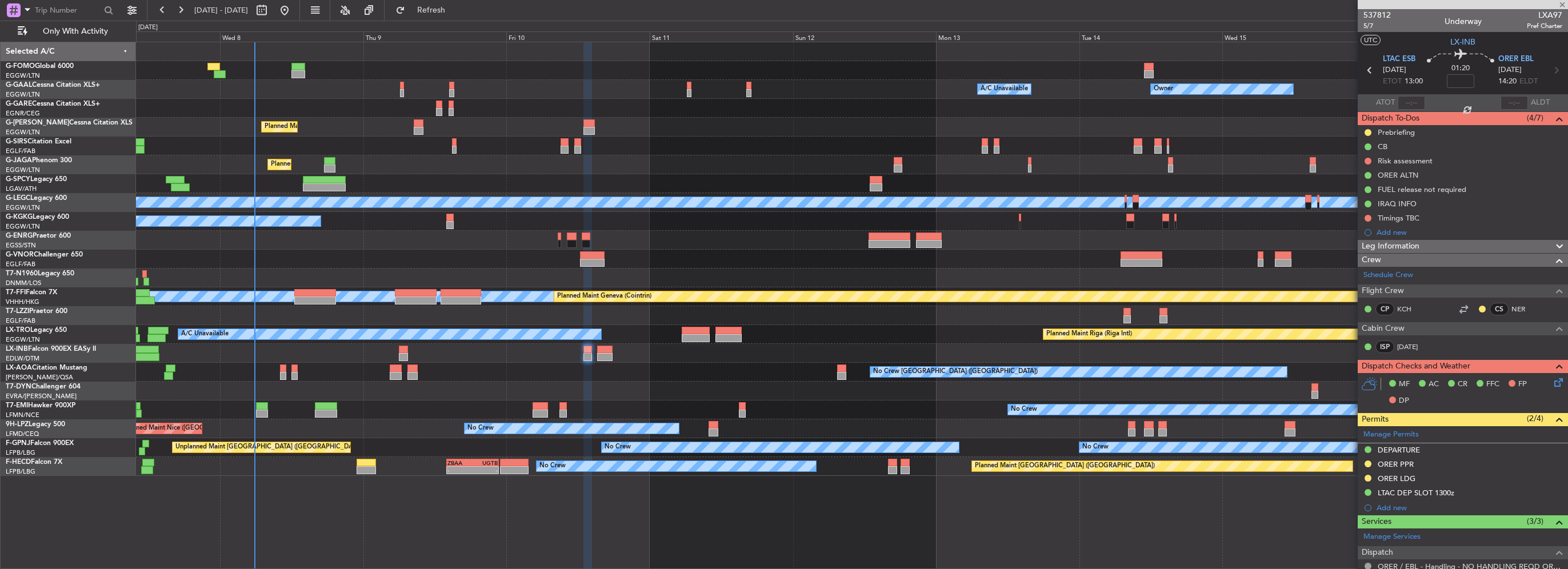
type input "0"
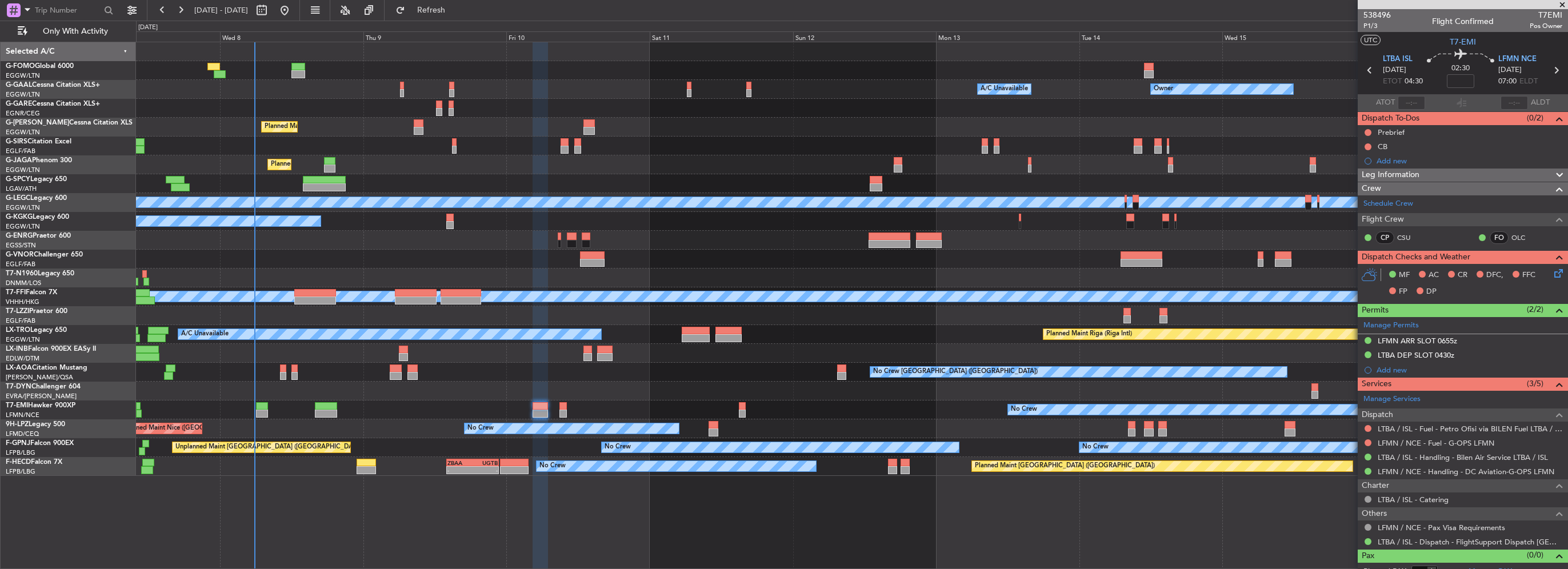
click at [268, 251] on div "Owner Owner A/C Unavailable A/C Unavailable Owner Planned Maint London (Luton) …" at bounding box center [851, 259] width 1432 height 434
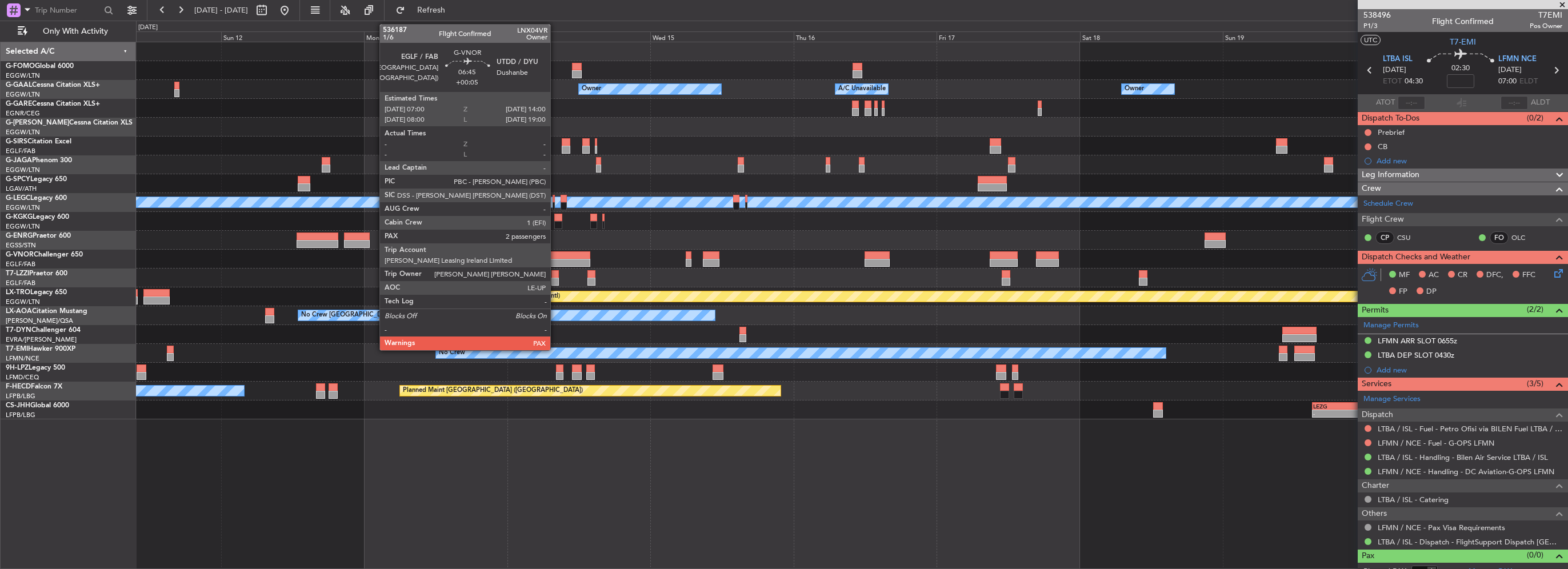
click at [556, 257] on div at bounding box center [570, 255] width 42 height 8
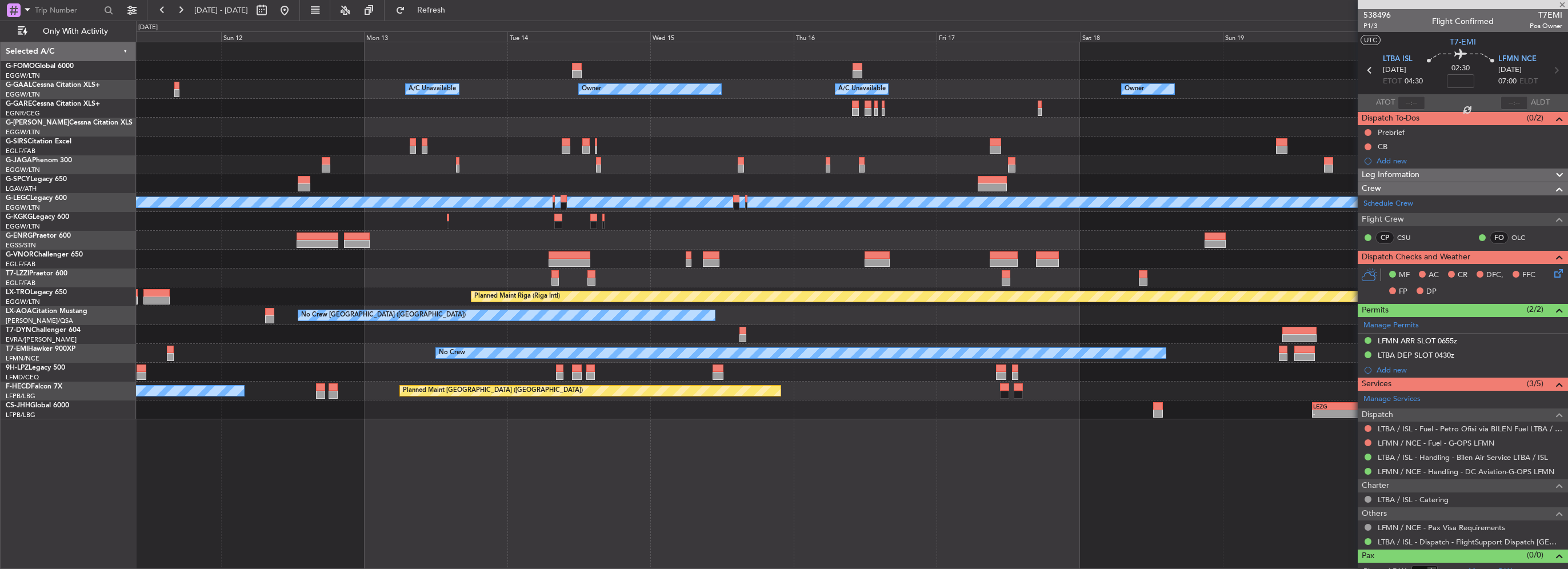
type input "+00:05"
type input "2"
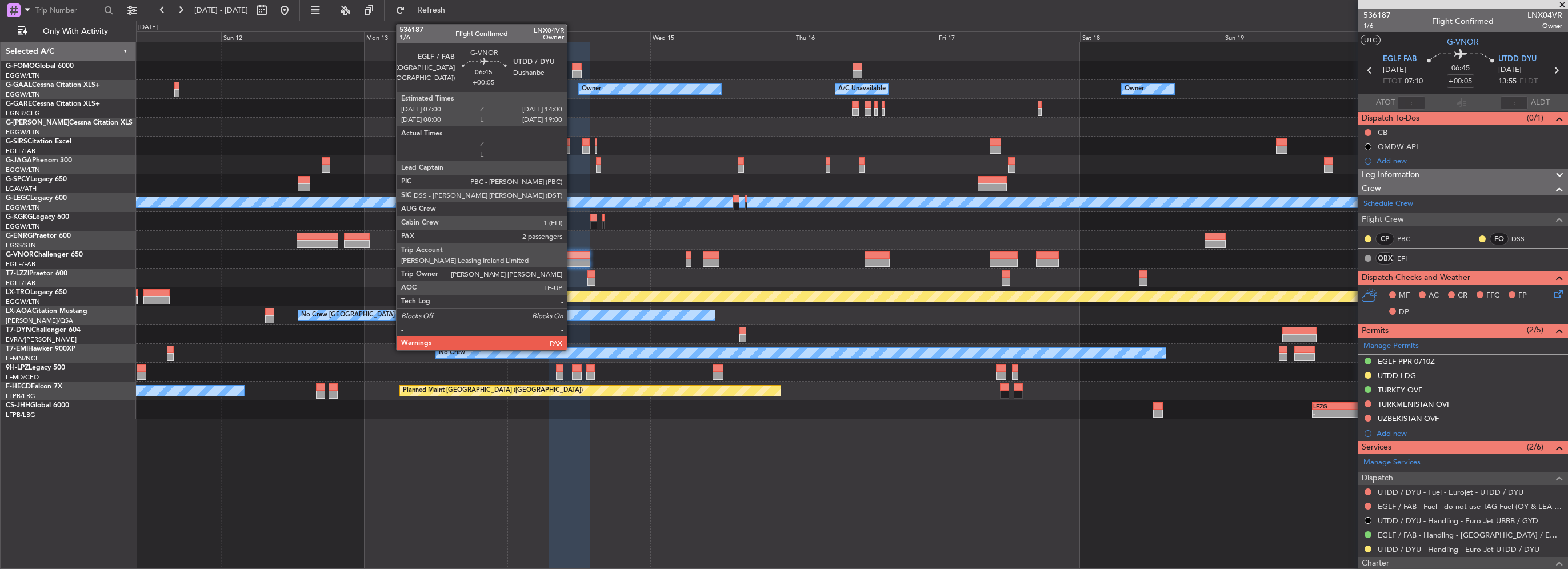
click at [572, 256] on div at bounding box center [570, 255] width 42 height 8
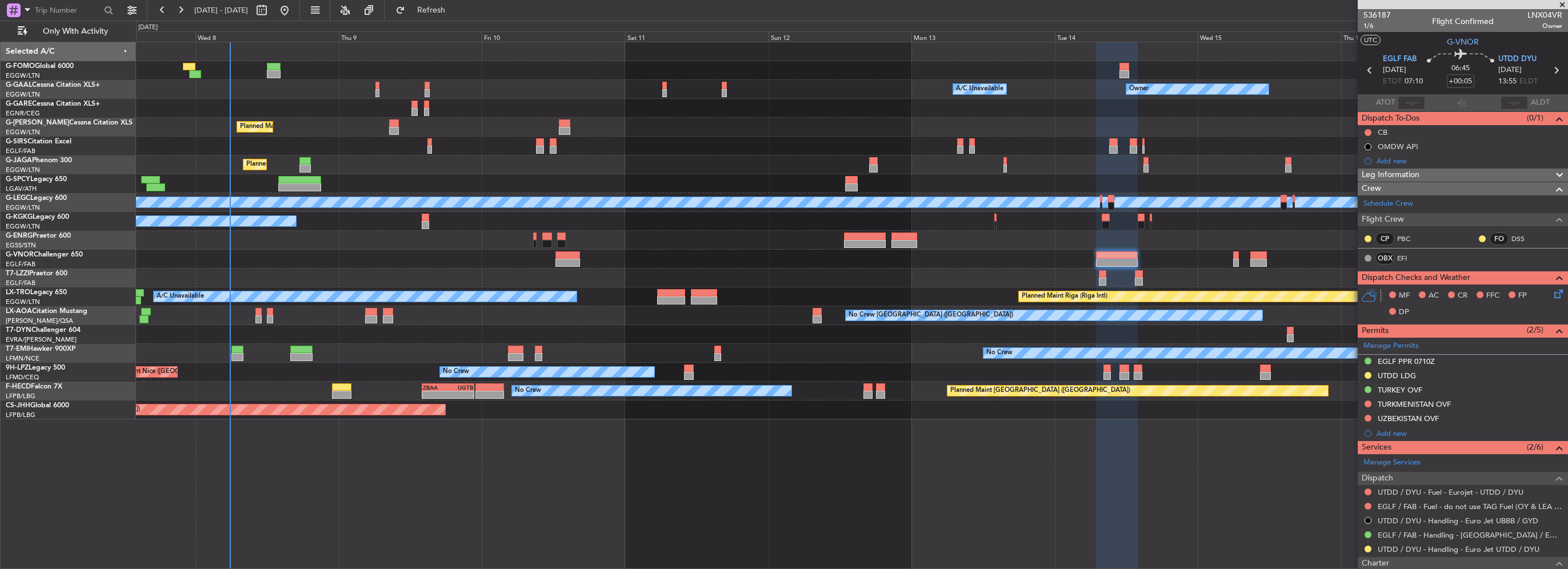
click at [878, 307] on div "Owner Owner A/C Unavailable A/C Unavailable Owner Planned Maint London (Luton) …" at bounding box center [851, 231] width 1432 height 377
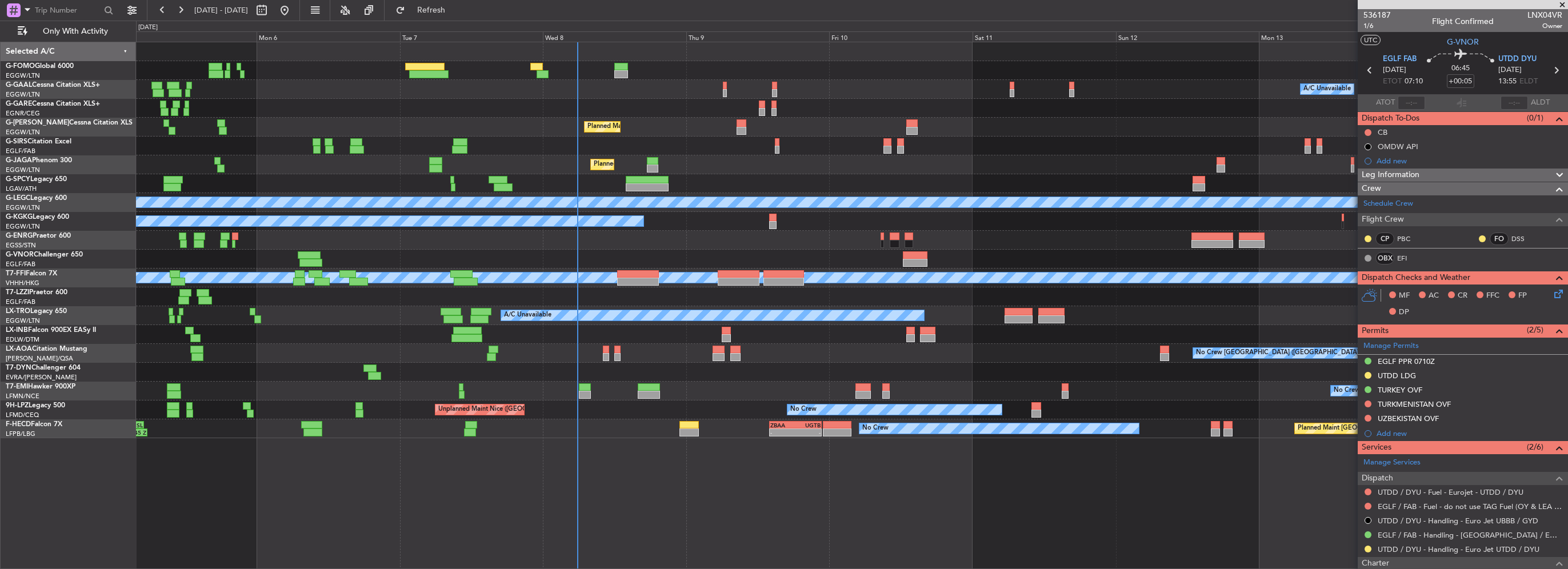
click at [663, 240] on div at bounding box center [851, 240] width 1432 height 19
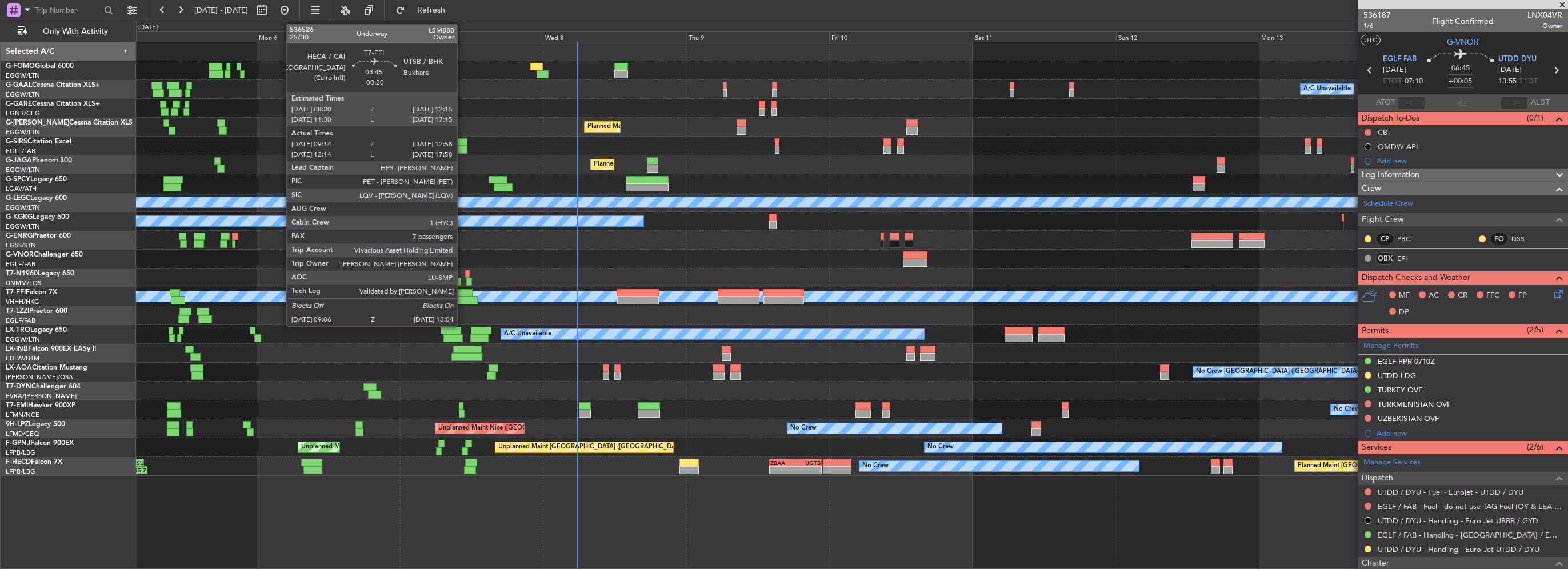
click at [463, 293] on div at bounding box center [462, 293] width 23 height 8
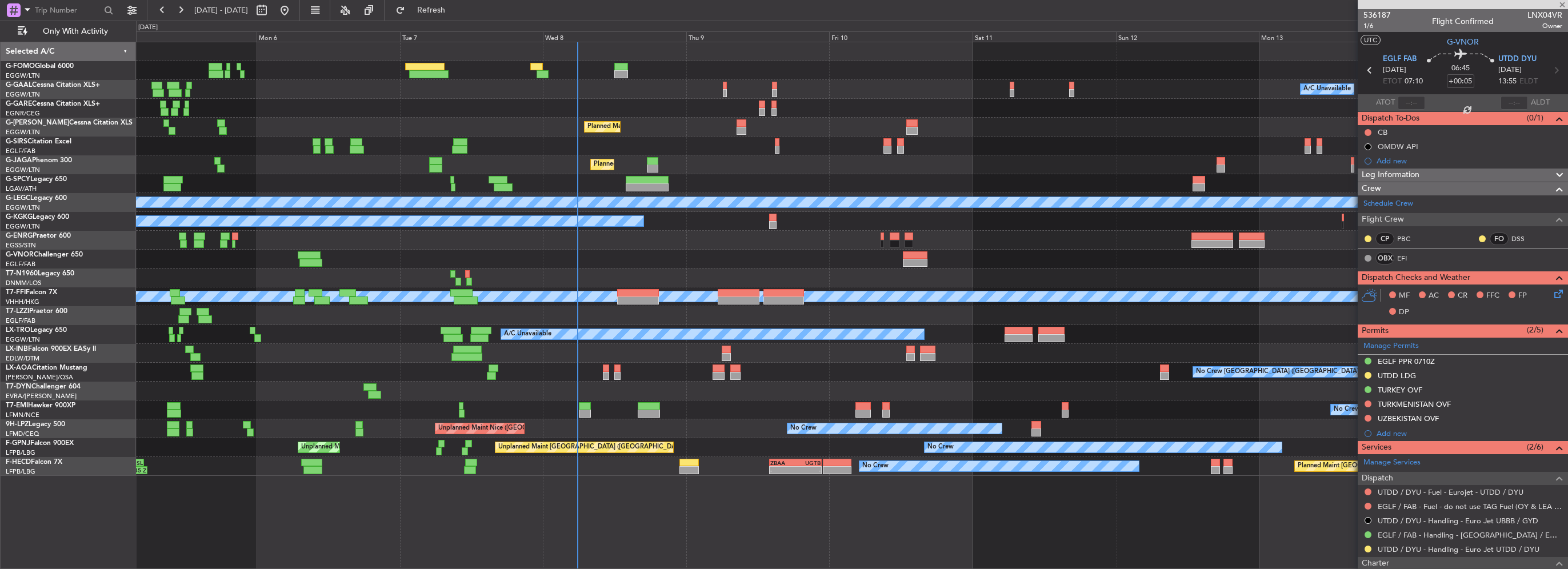
type input "-00:20"
type input "09:14"
type input "12:58"
type input "7"
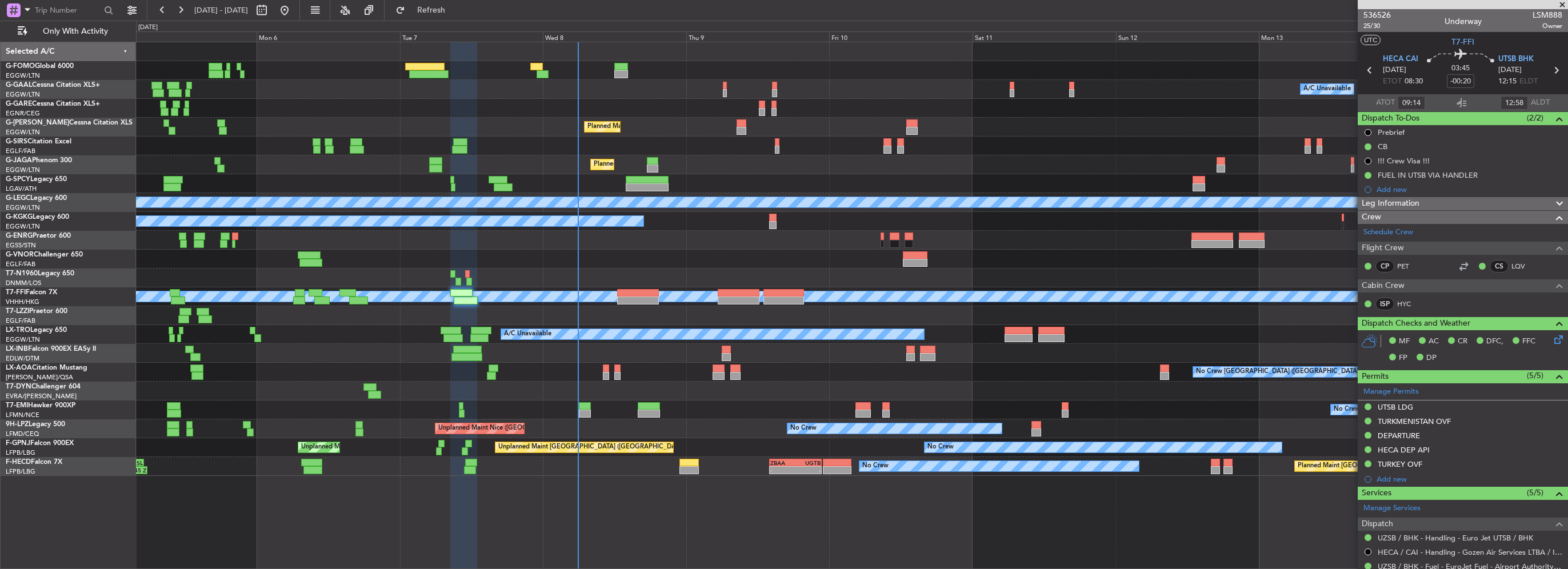
click at [199, 241] on div at bounding box center [851, 240] width 1432 height 19
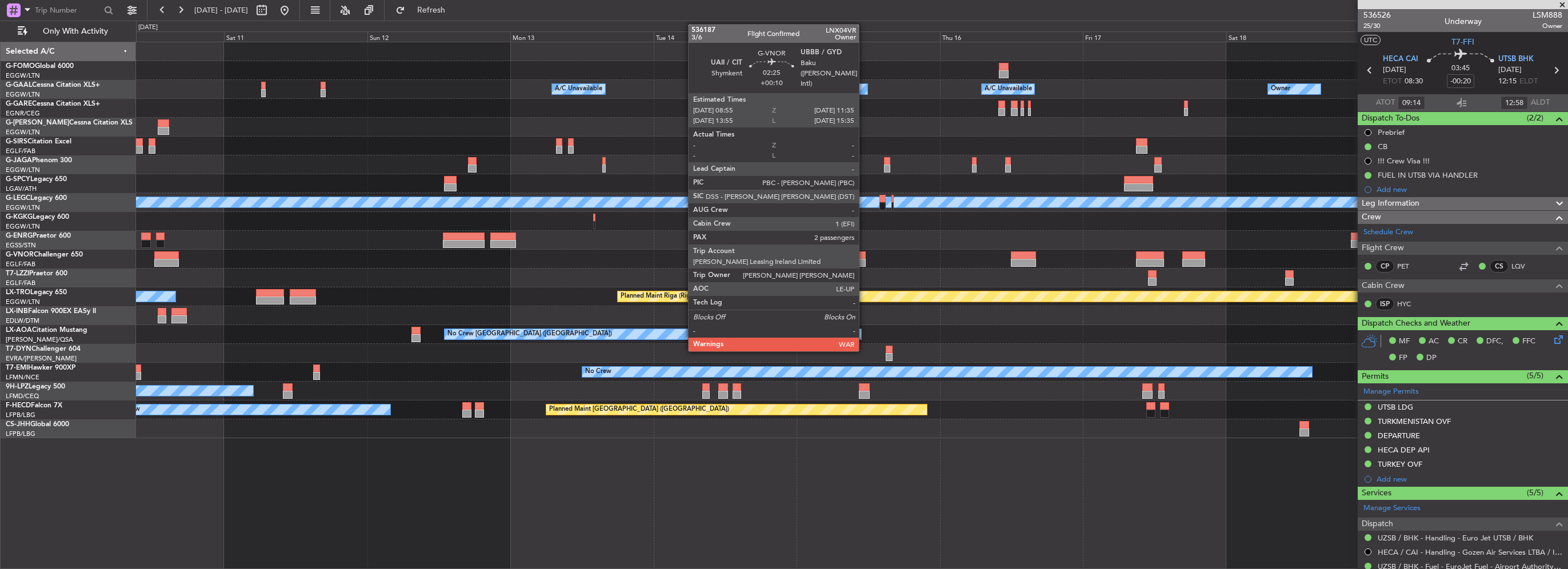
click at [864, 259] on div at bounding box center [857, 263] width 16 height 8
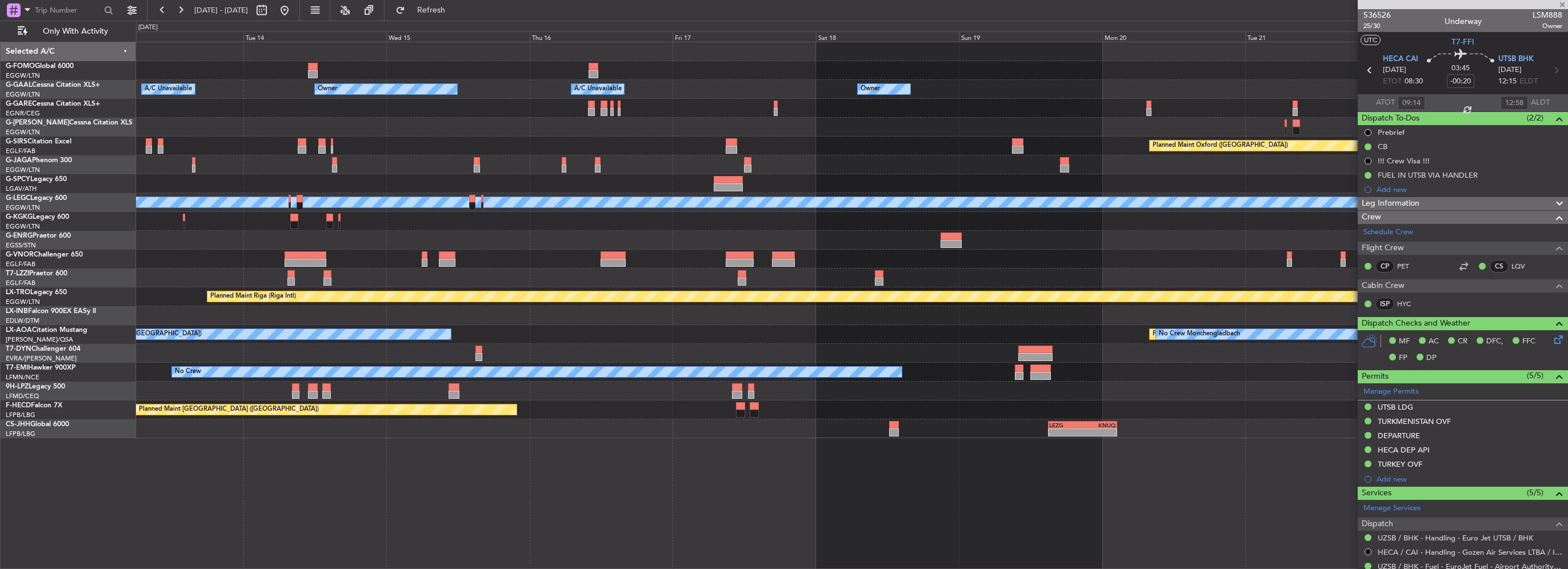
click at [560, 227] on div "Owner A/C Unavailable Owner A/C Unavailable Owner Owner Planned Maint Oxford (K…" at bounding box center [851, 241] width 1432 height 396
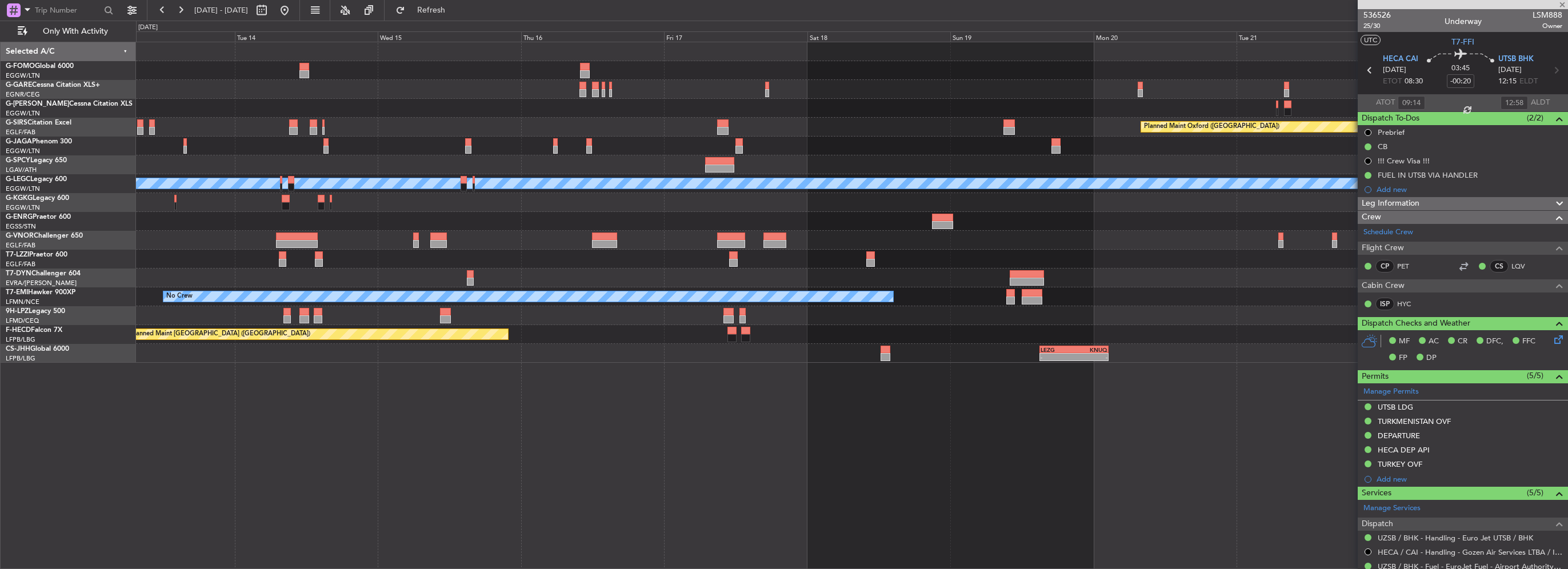
type input "+00:10"
type input "2"
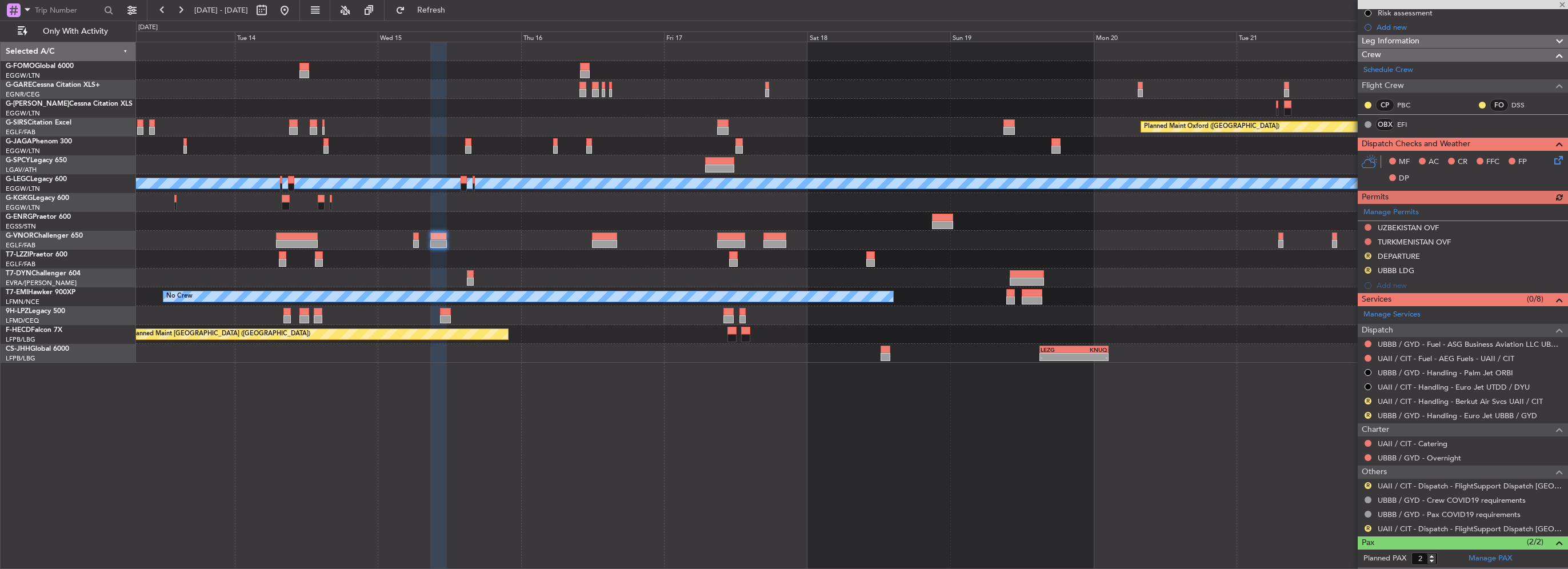
scroll to position [182, 0]
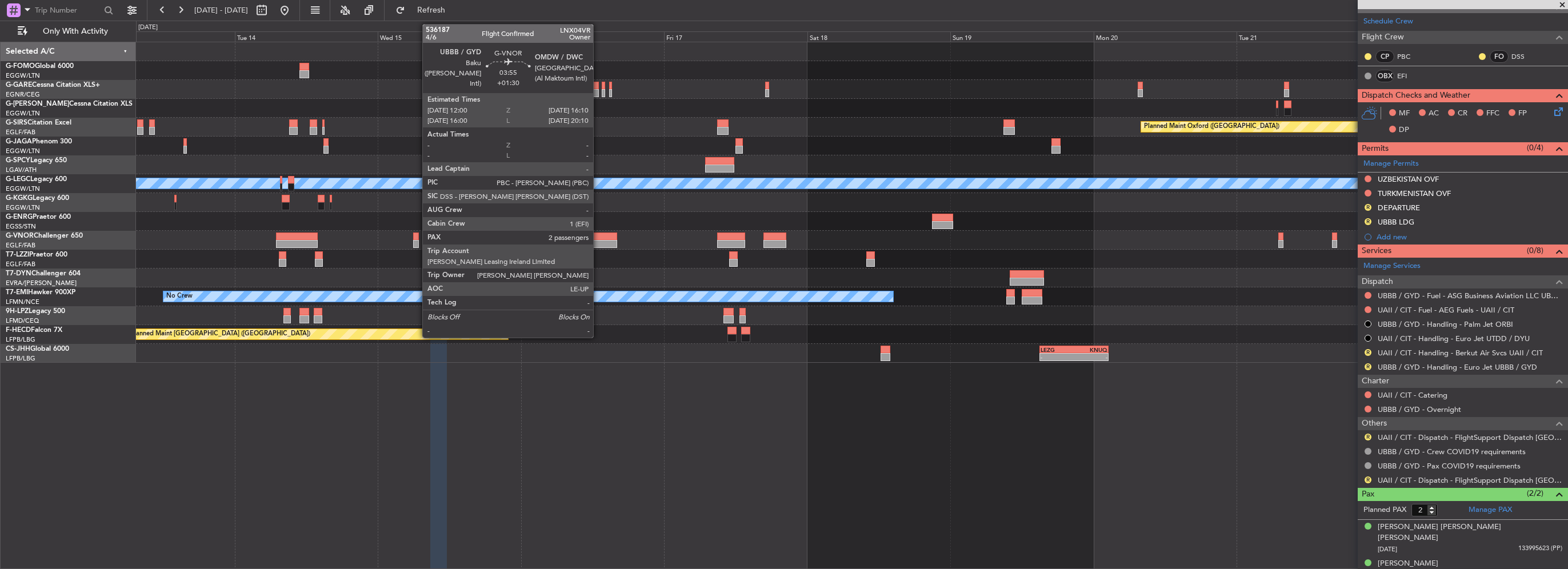
click at [598, 237] on div at bounding box center [604, 237] width 25 height 8
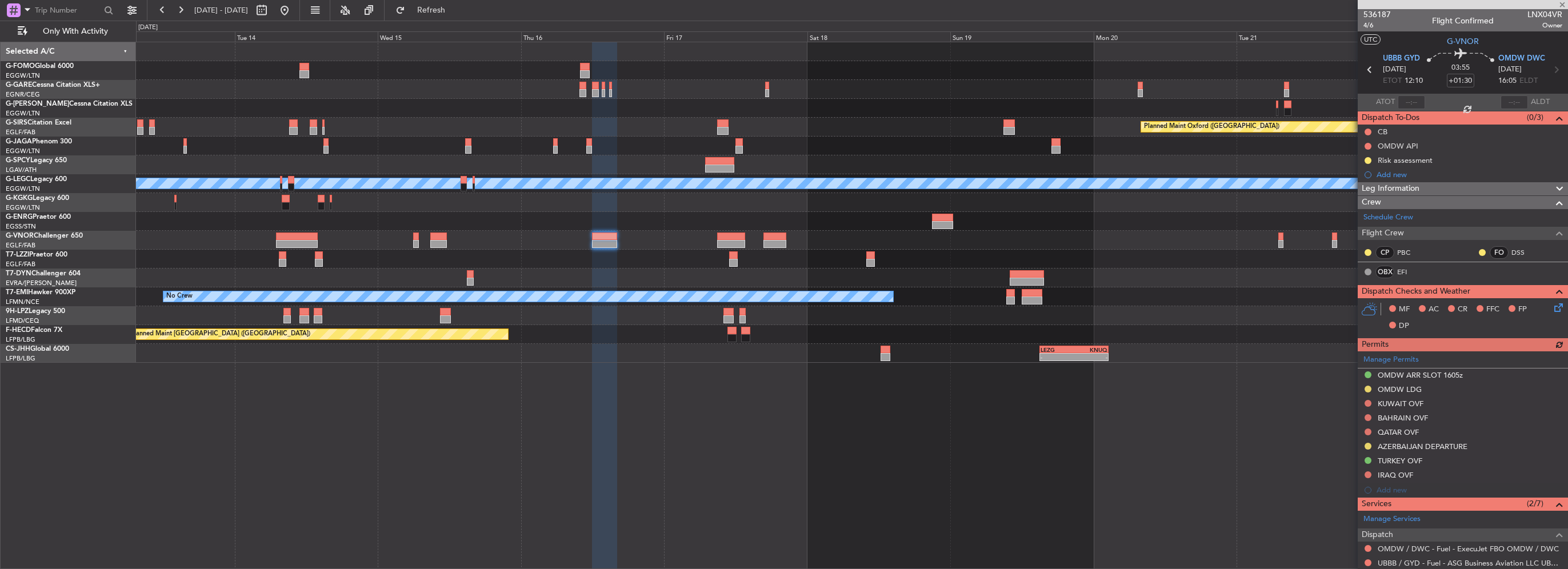
scroll to position [0, 0]
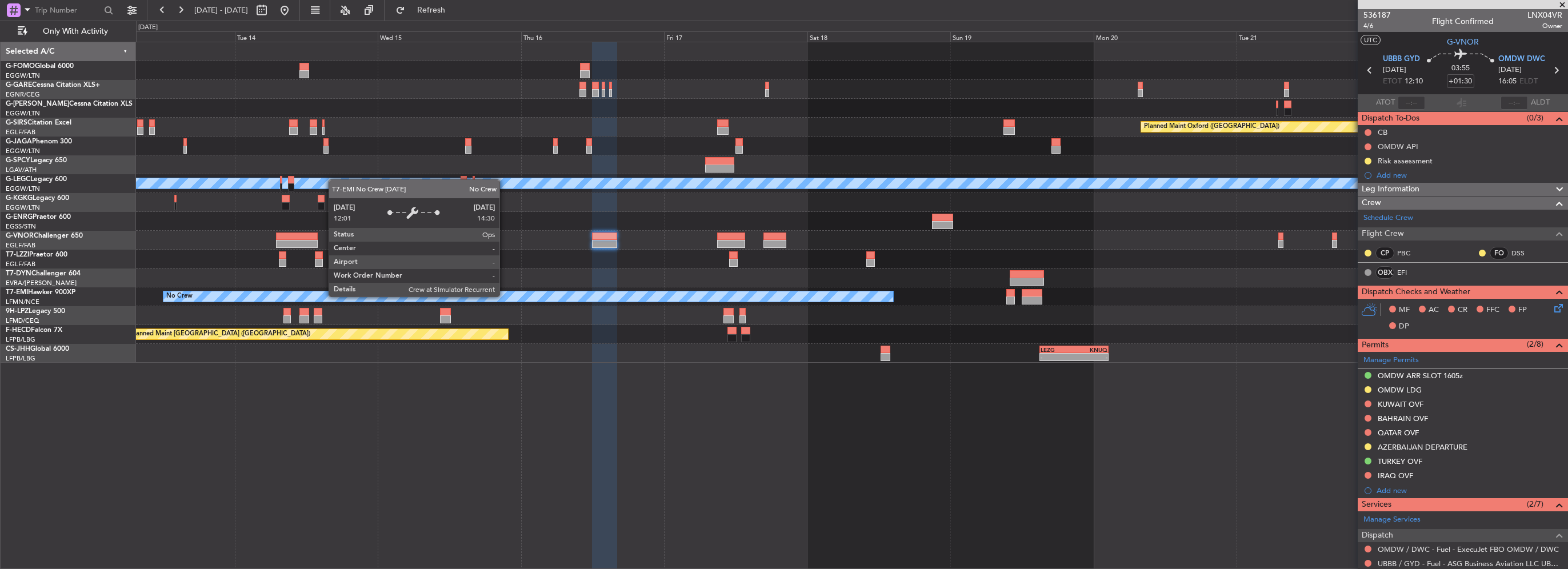
click at [1116, 315] on div "Planned Maint Oxford (Kidlington) A/C Unavailable London (Luton) A/C Unavailabl…" at bounding box center [851, 203] width 1432 height 321
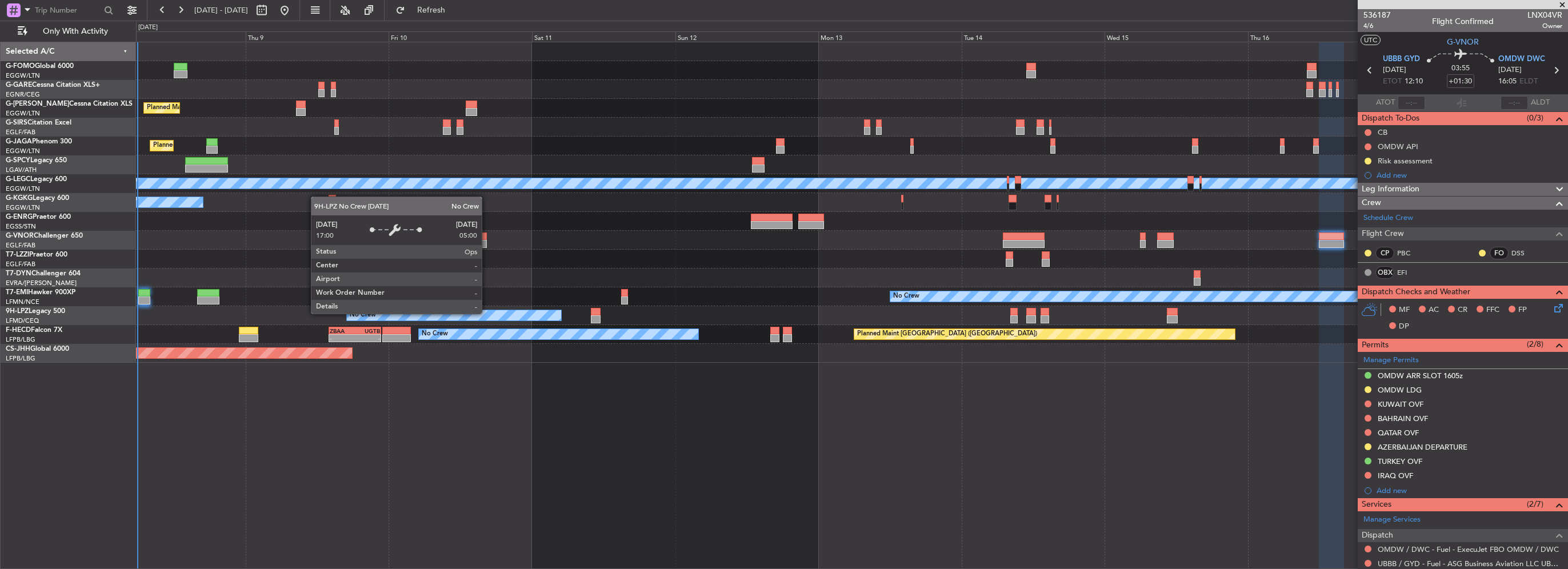
click at [747, 286] on div at bounding box center [851, 278] width 1432 height 19
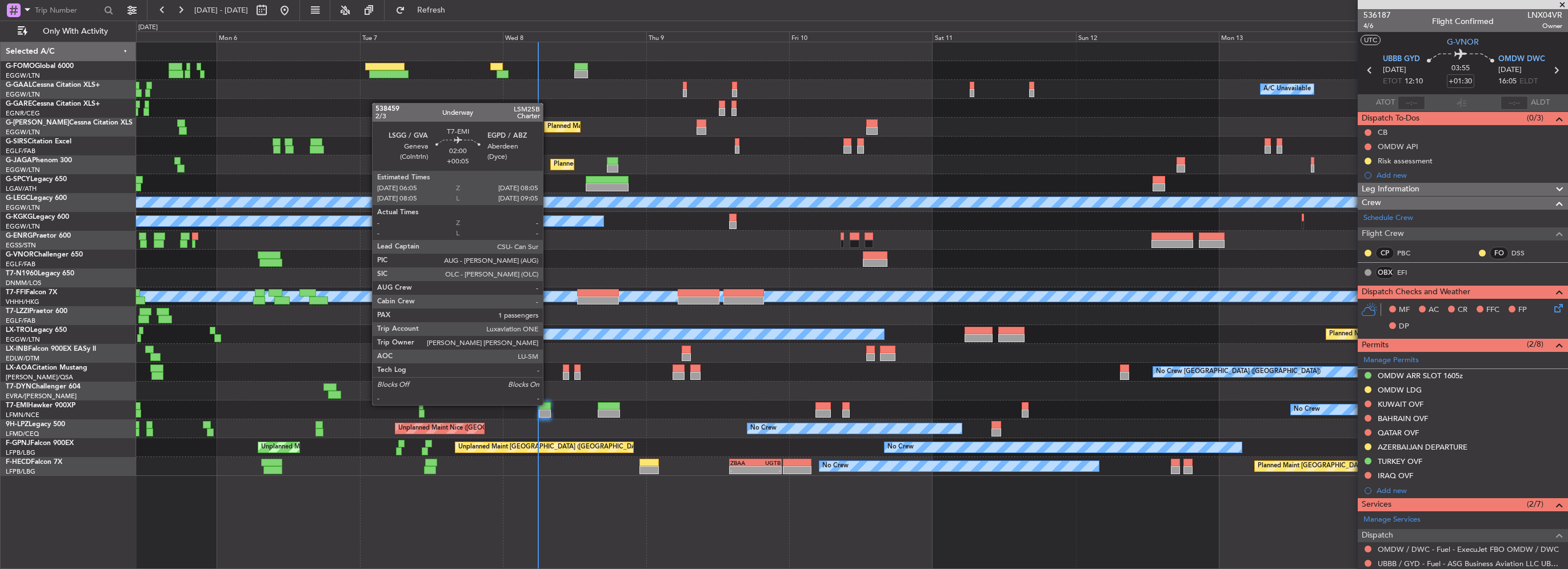
click at [548, 404] on div at bounding box center [545, 406] width 12 height 8
type input "+00:05"
type input "1"
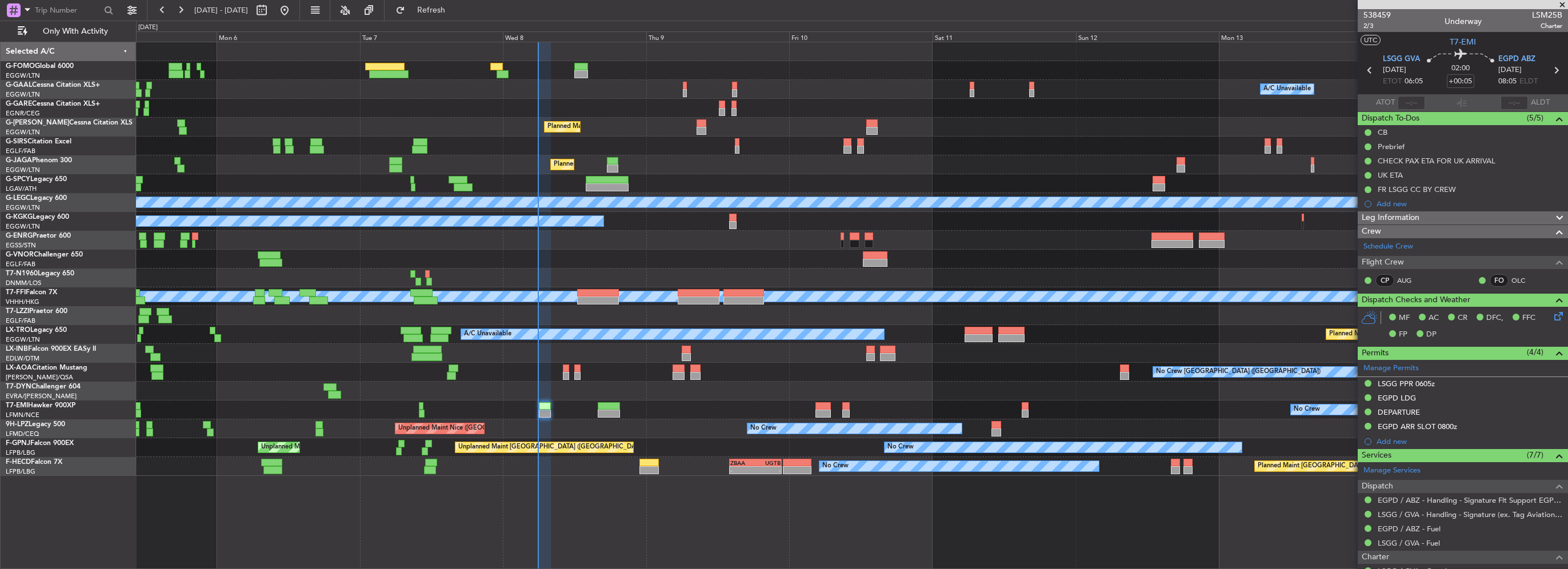
click at [604, 406] on div at bounding box center [608, 406] width 22 height 8
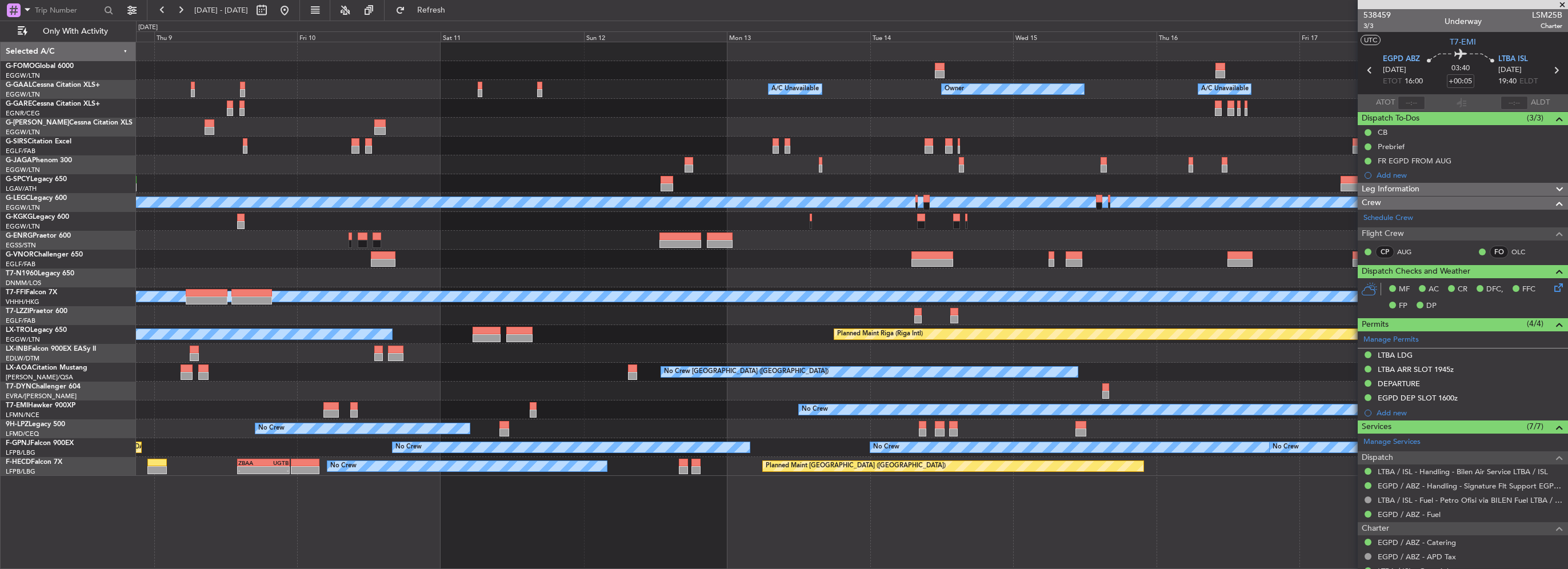
click at [492, 423] on div "No Crew Unplanned Maint Nice (Côte d'Azur Airport)" at bounding box center [851, 429] width 1432 height 19
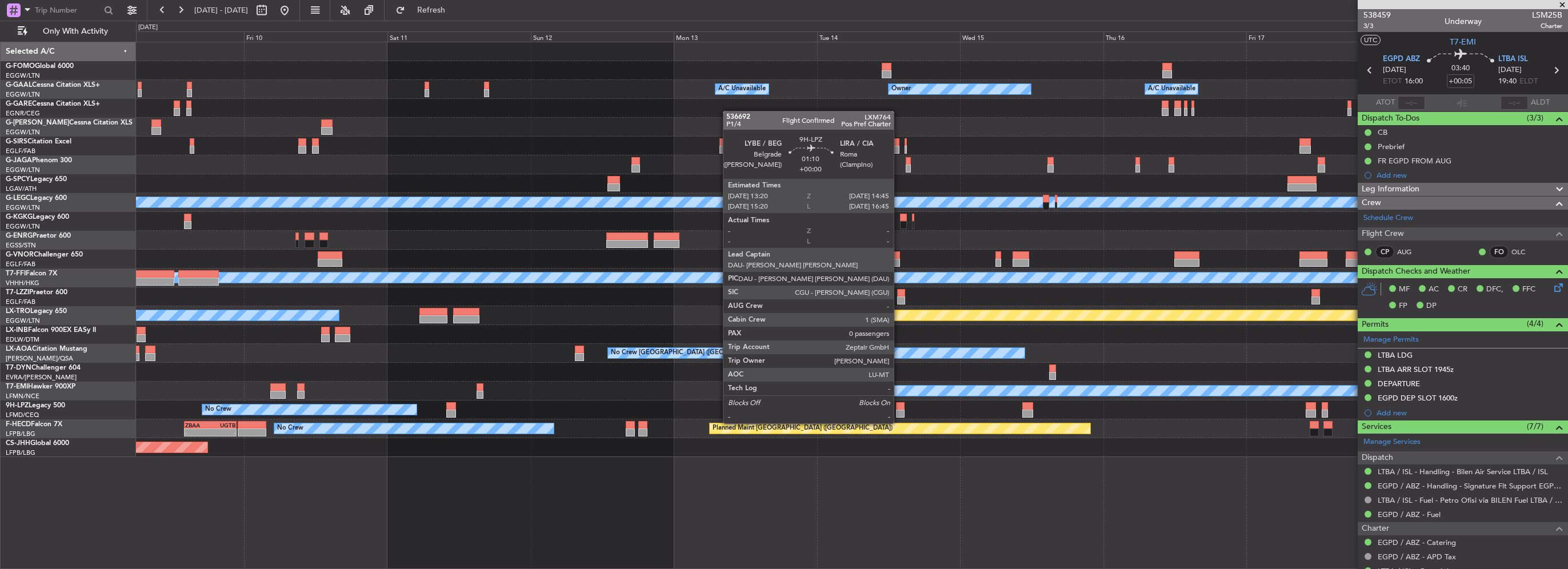
click at [899, 412] on div at bounding box center [900, 413] width 8 height 8
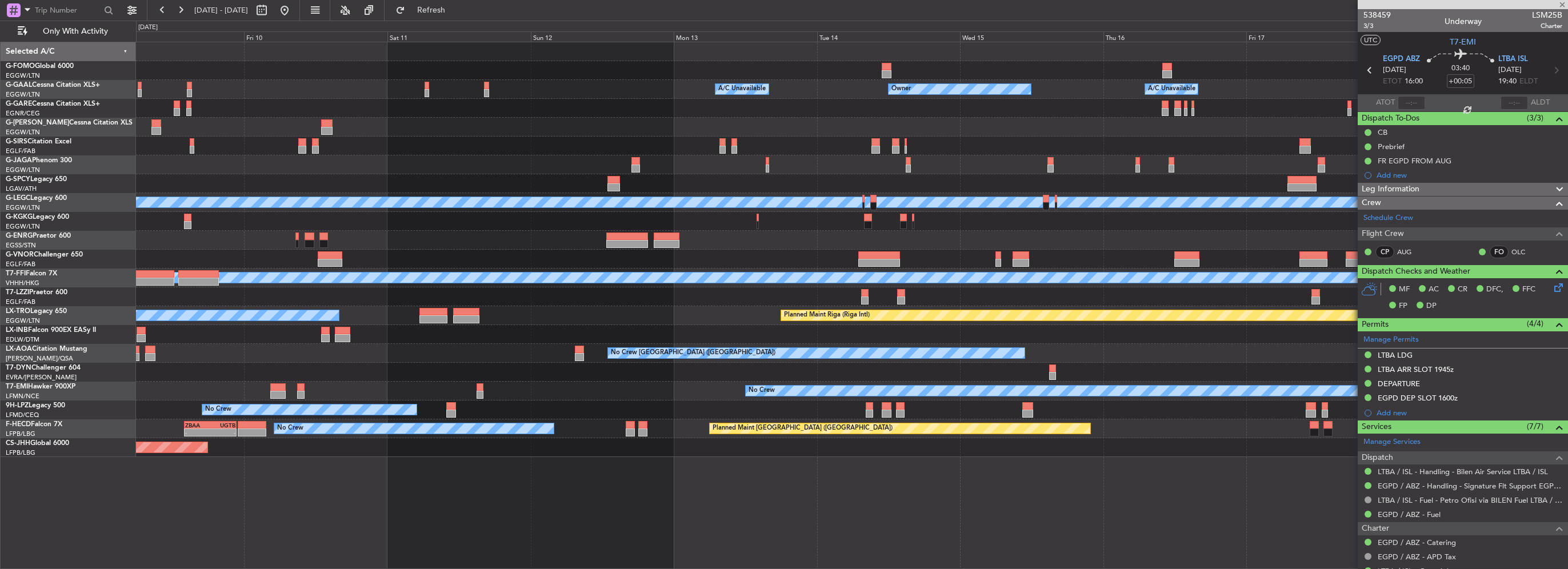
type input "0"
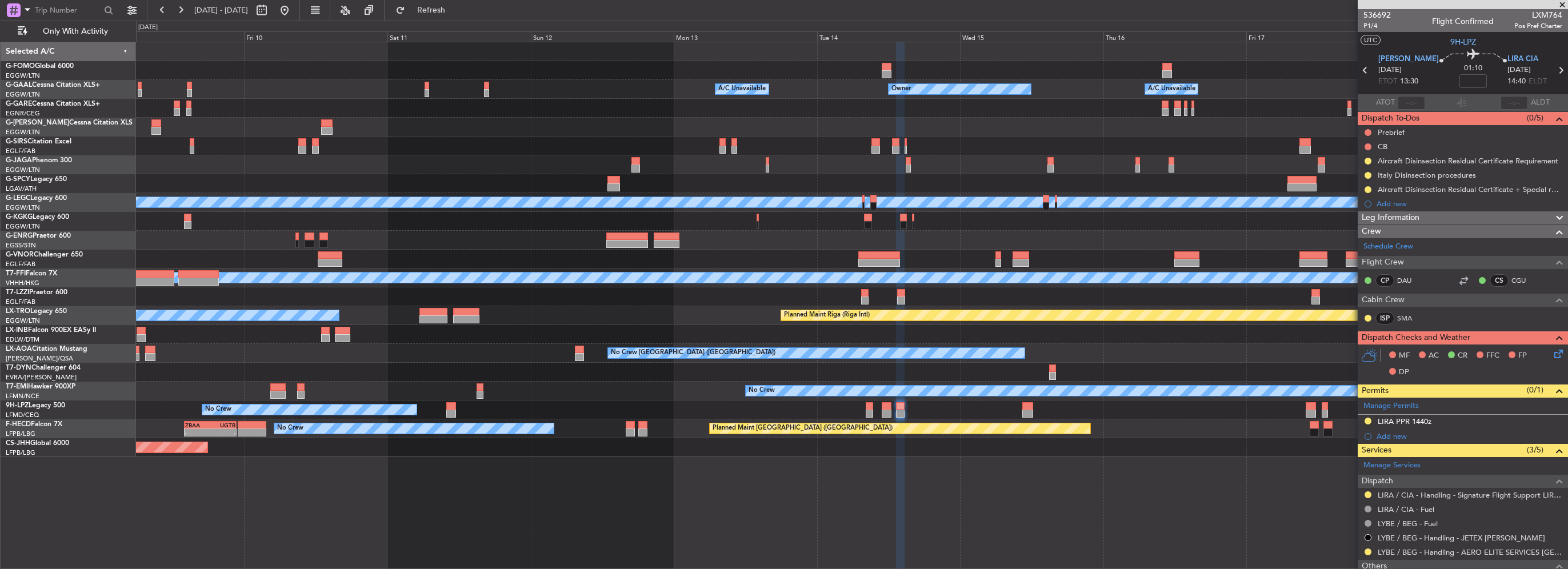
drag, startPoint x: 1434, startPoint y: 421, endPoint x: 1512, endPoint y: 420, distance: 78.0
click at [1434, 421] on div "LIRA PPR 1440z" at bounding box center [1462, 422] width 210 height 15
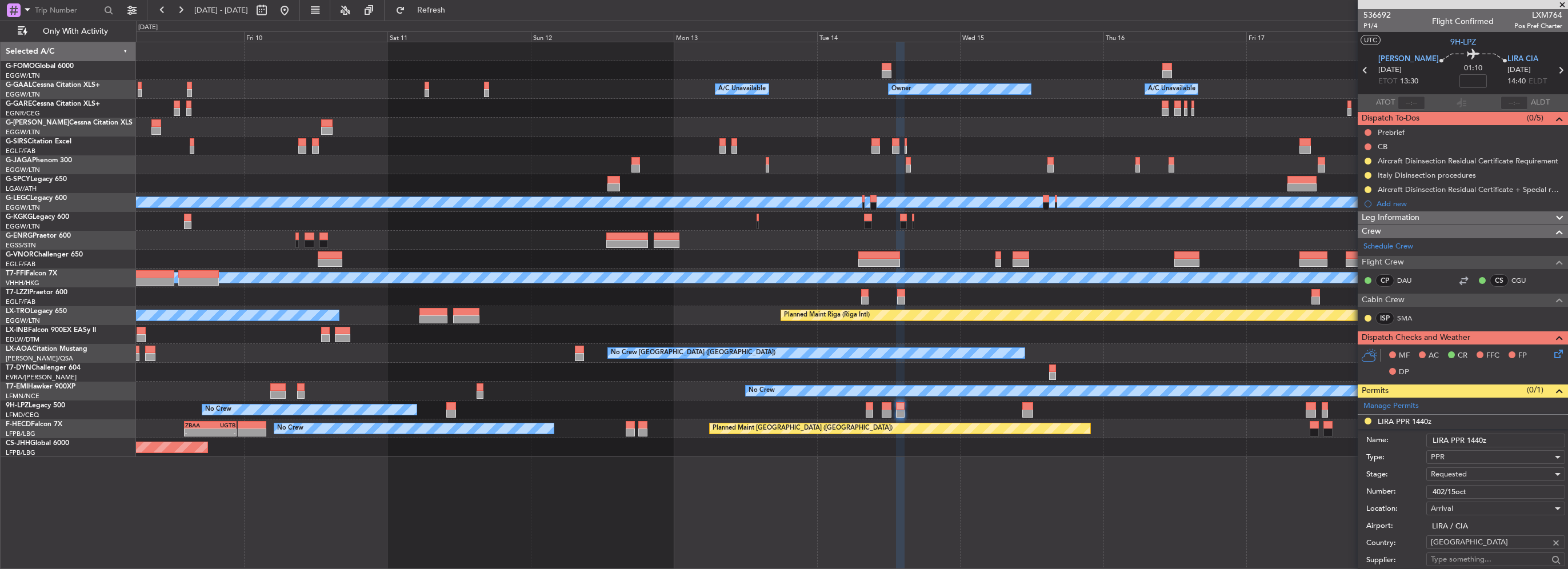
click at [1481, 443] on input "LIRA PPR 1440z" at bounding box center [1496, 441] width 139 height 14
type input "LIRA PPR 1445z"
click at [1452, 493] on input "402/15oct" at bounding box center [1496, 492] width 139 height 14
click at [1452, 493] on input "402/15oct" at bounding box center [1496, 492] width 139 height 14
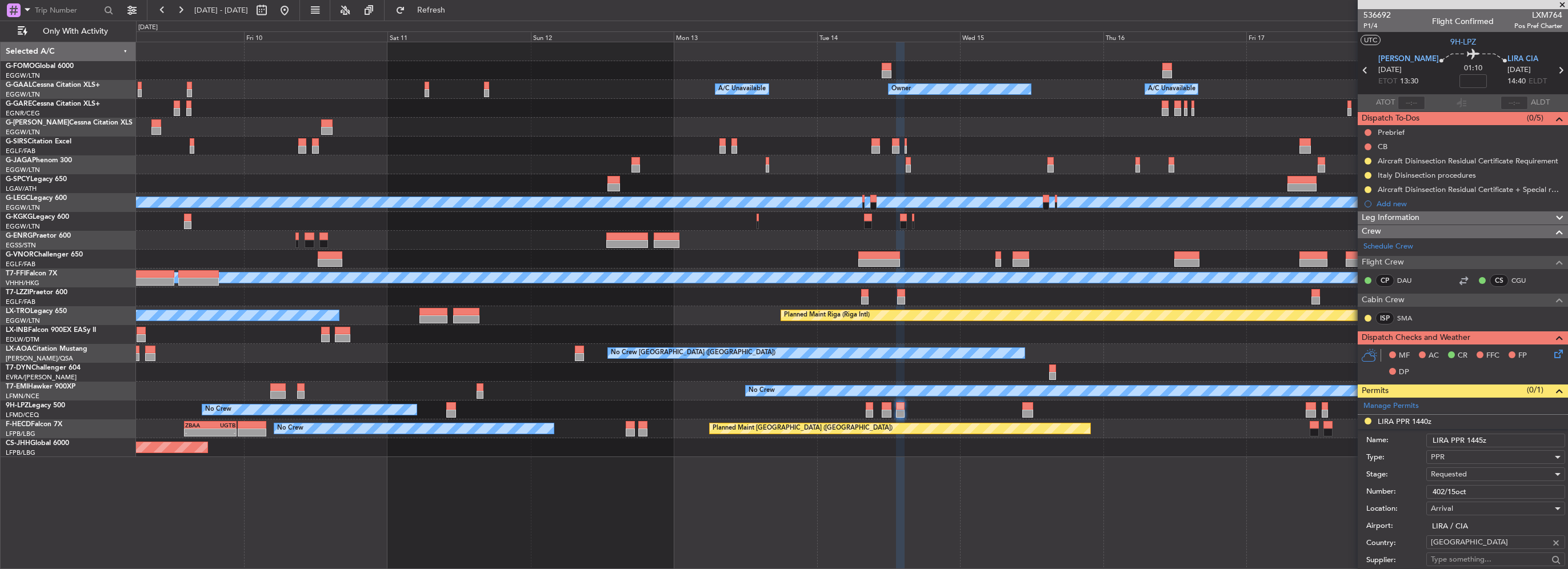
paste input "6/14"
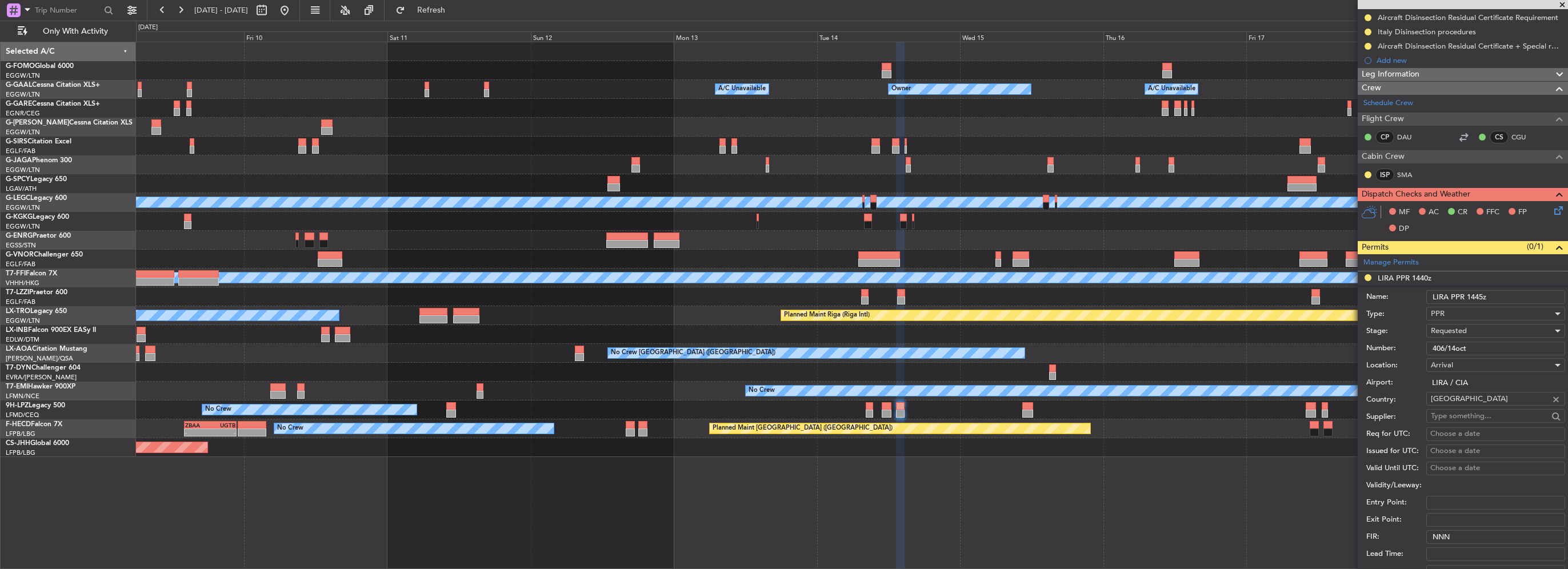
scroll to position [171, 0]
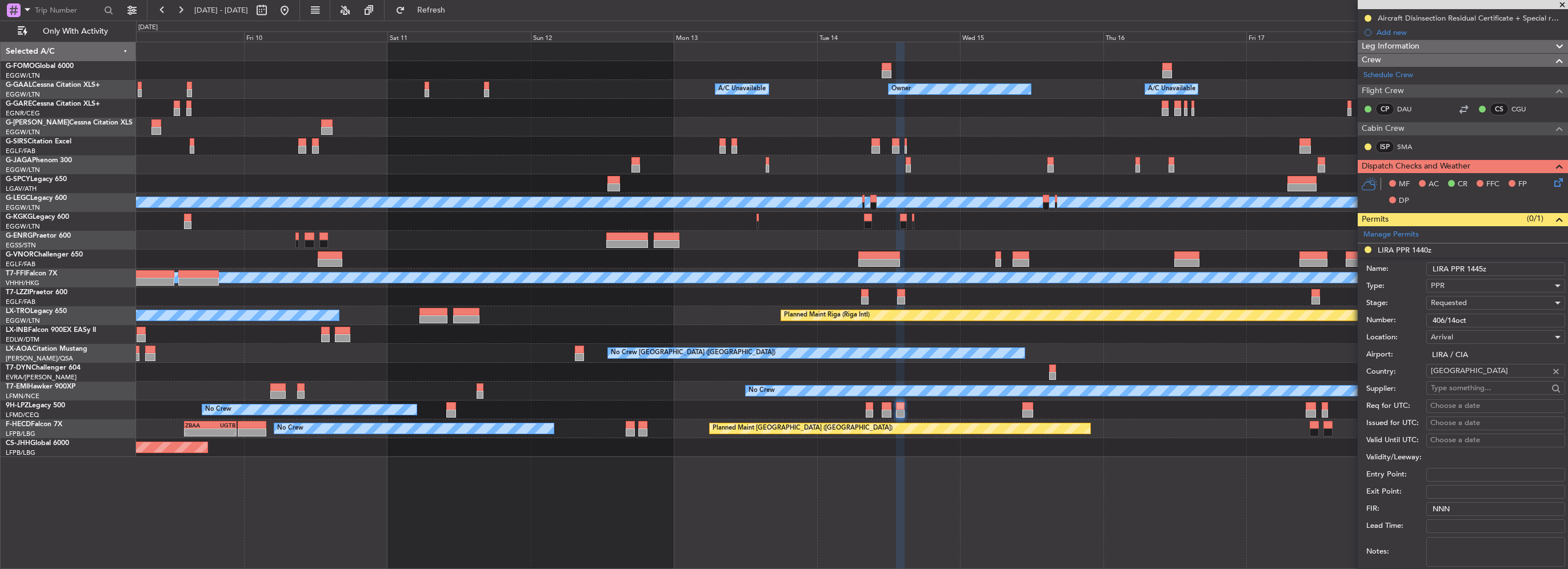
type input "406/14oct"
click at [1457, 304] on span "Requested" at bounding box center [1449, 302] width 36 height 10
click at [1477, 386] on span "Received OK" at bounding box center [1492, 389] width 120 height 17
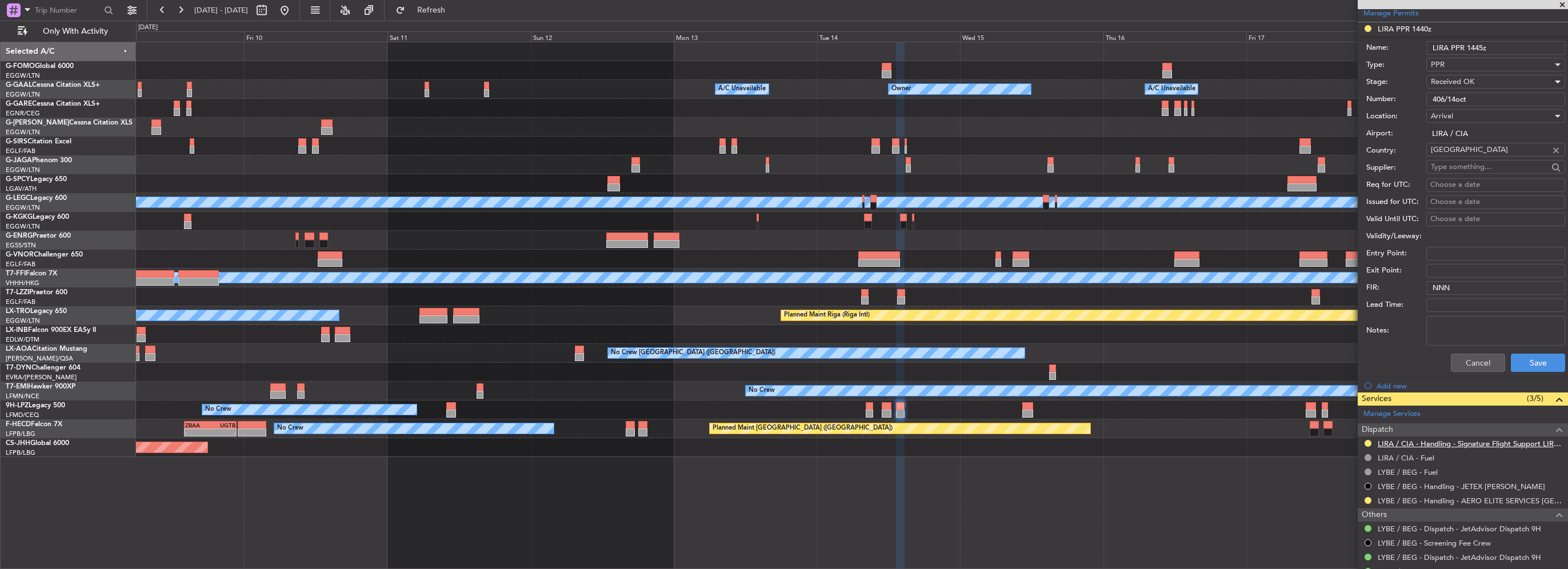
scroll to position [400, 0]
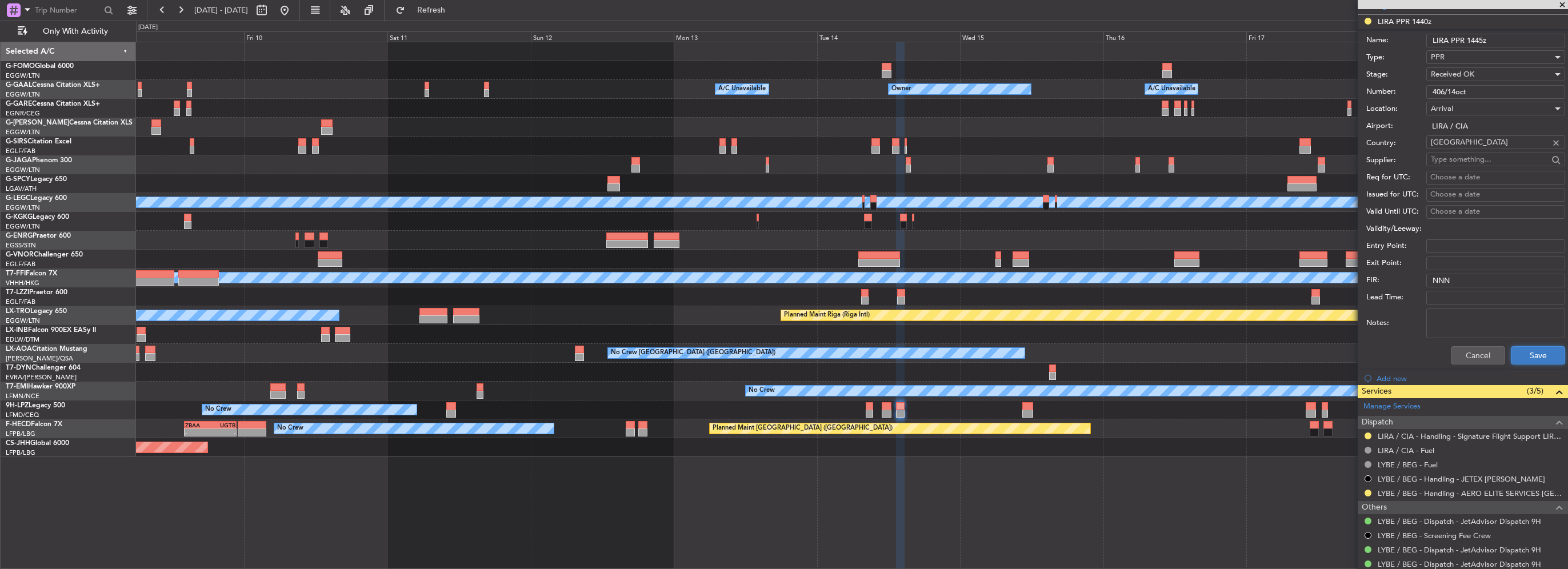
click at [1526, 350] on button "Save" at bounding box center [1538, 355] width 54 height 19
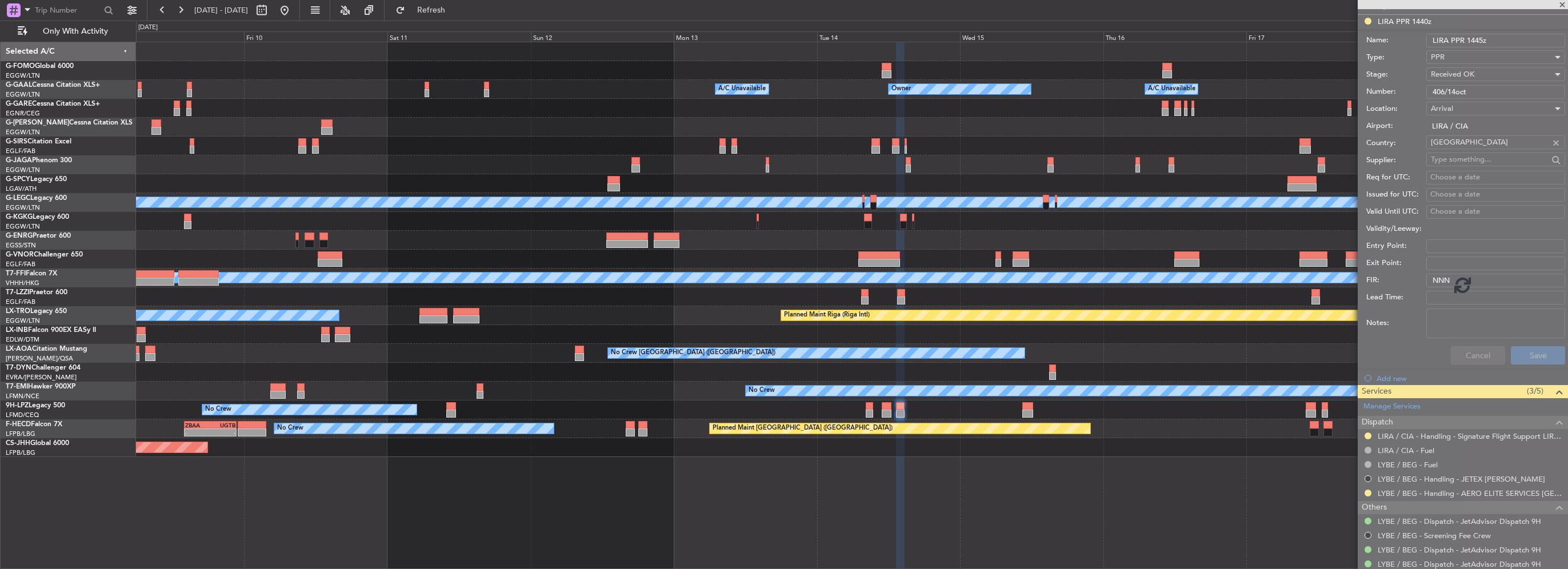
scroll to position [92, 0]
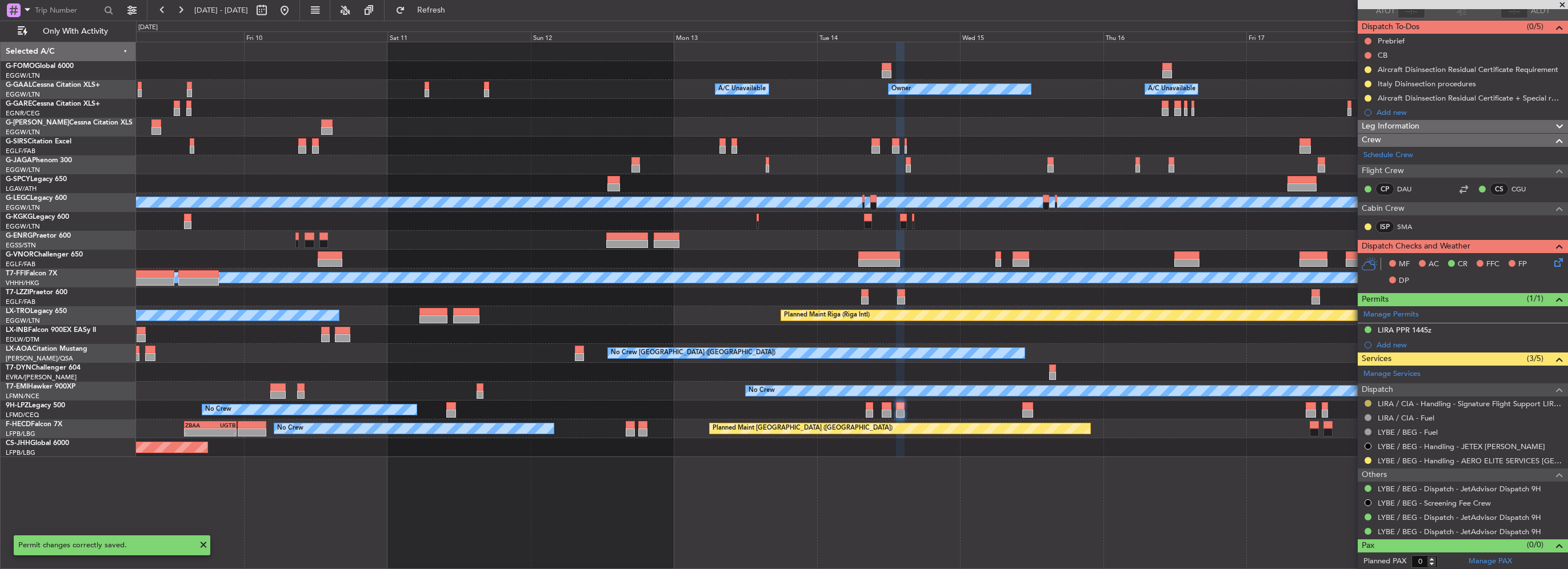
click at [1364, 401] on button at bounding box center [1368, 403] width 7 height 7
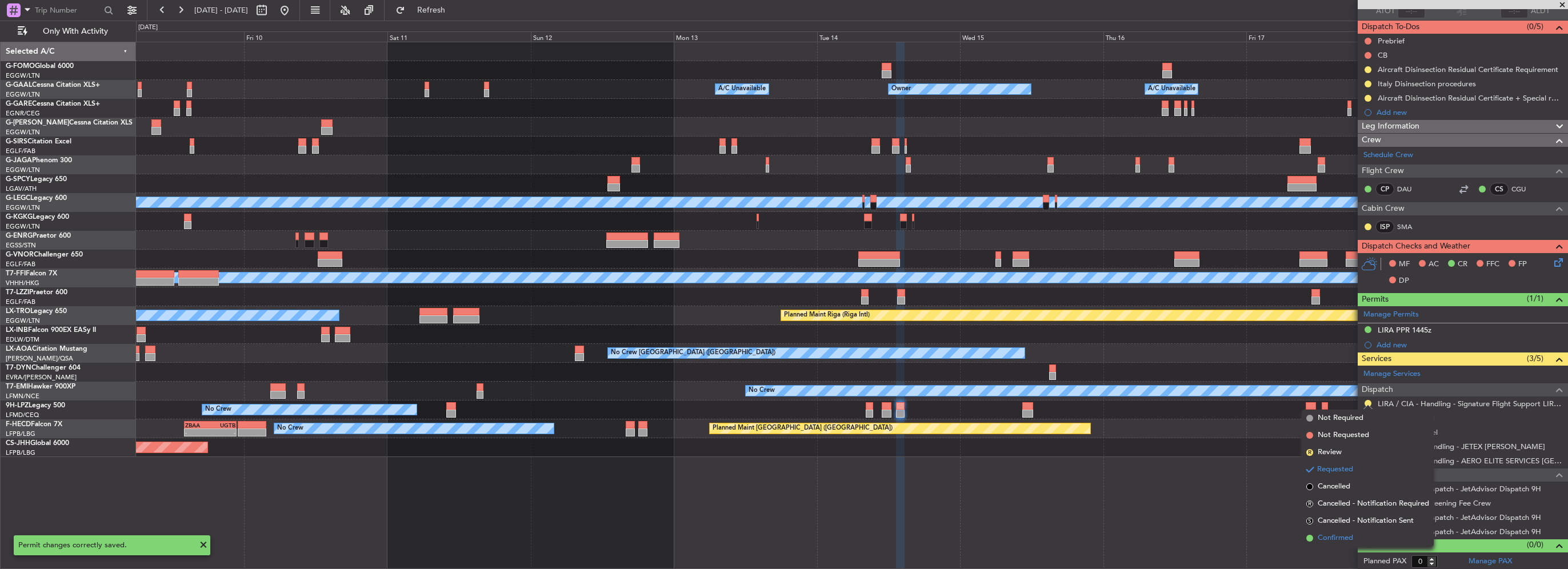
click at [1339, 537] on span "Confirmed" at bounding box center [1335, 538] width 35 height 12
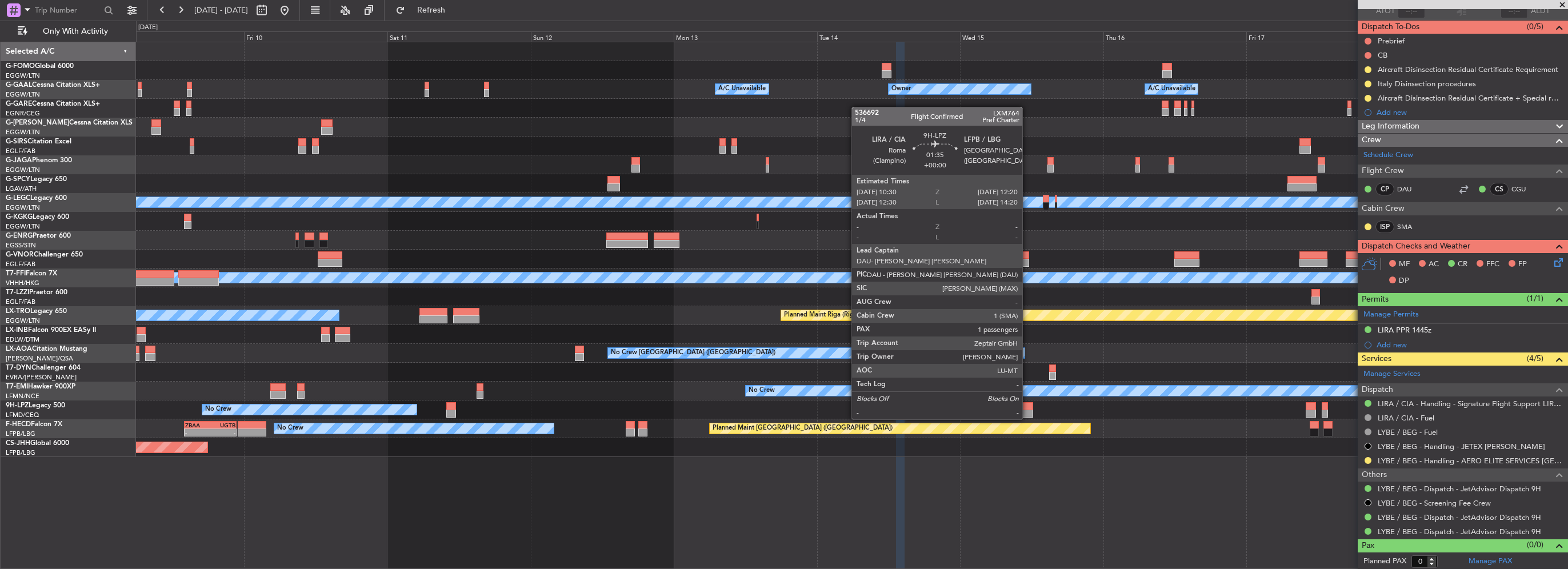
click at [1028, 408] on div at bounding box center [1028, 406] width 12 height 8
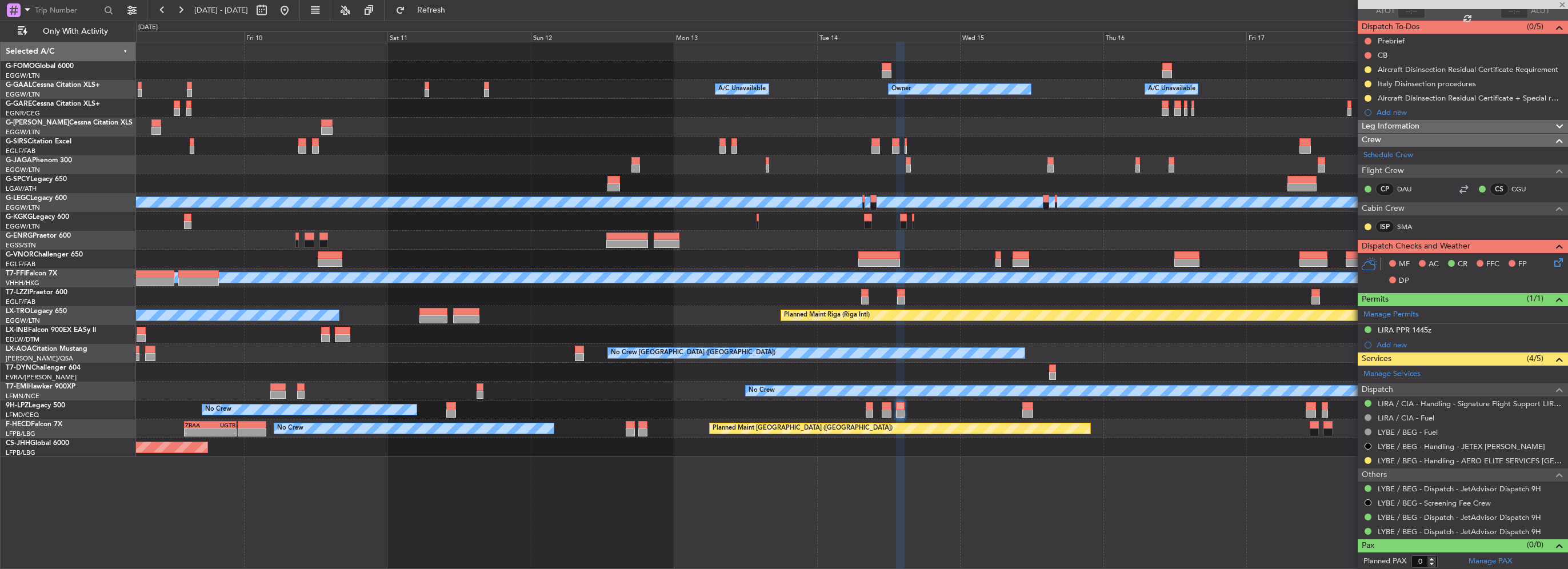
type input "1"
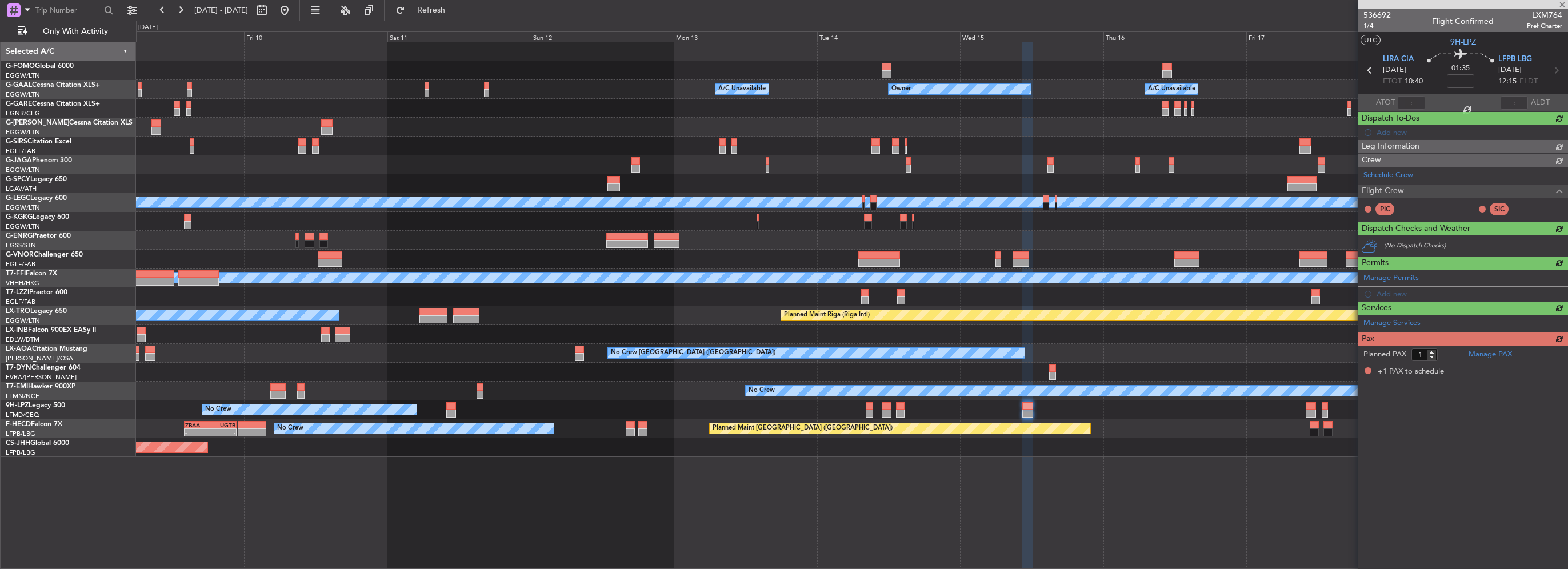
scroll to position [0, 0]
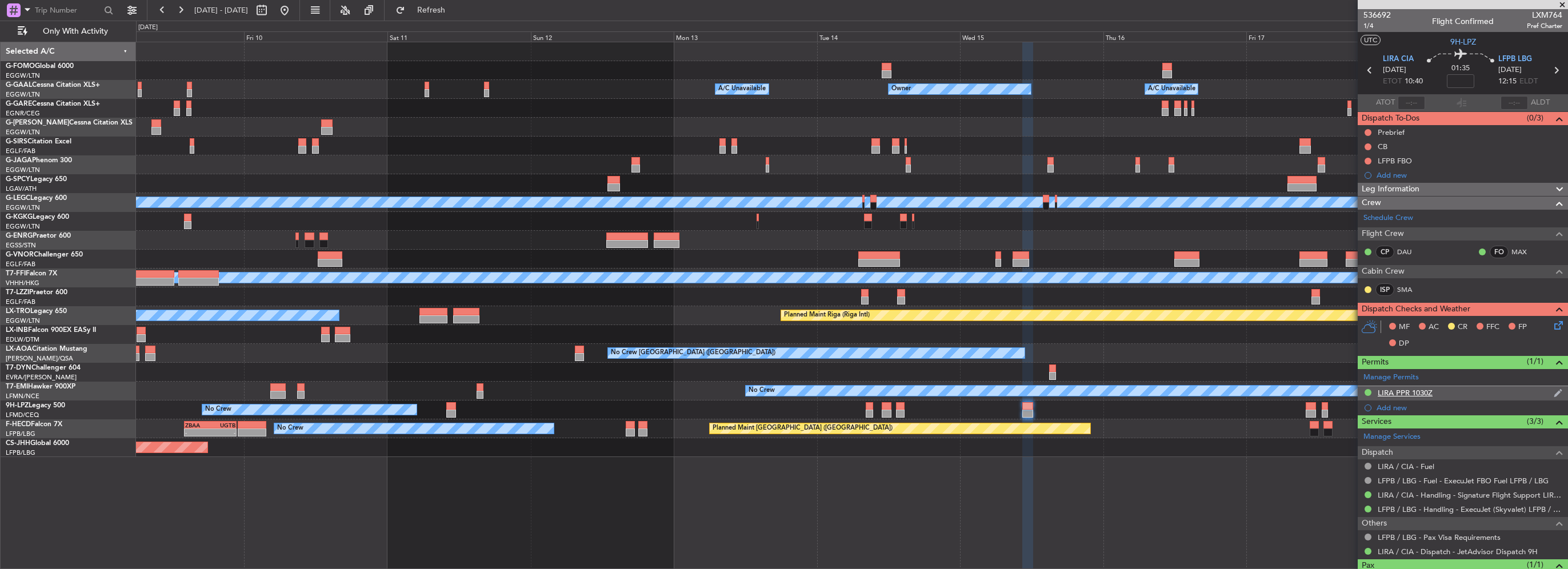
click at [1422, 392] on div "LIRA PPR 1030Z" at bounding box center [1405, 392] width 55 height 10
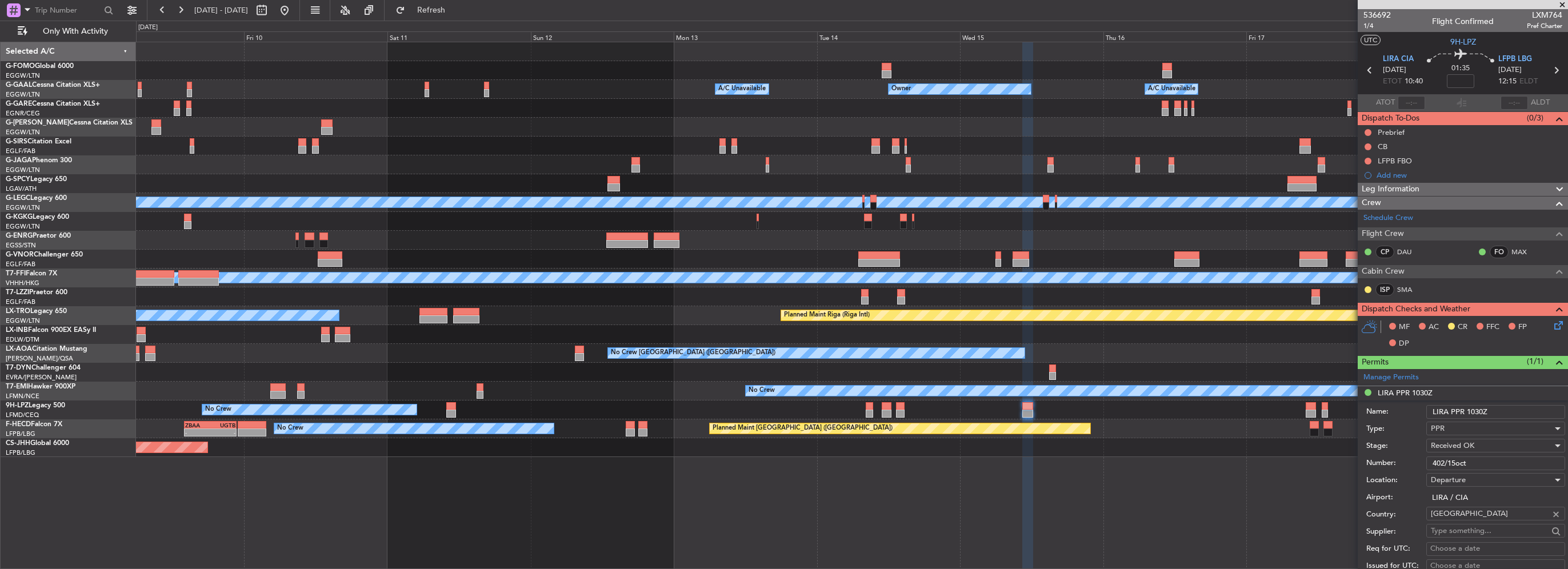
drag, startPoint x: 1482, startPoint y: 458, endPoint x: 1226, endPoint y: 455, distance: 256.0
click at [1238, 456] on fb-app "09 Oct 2025 - 19 Oct 2025 Refresh Quick Links Only With Activity Owner A/C Unav…" at bounding box center [784, 288] width 1568 height 561
paste input "6/14"
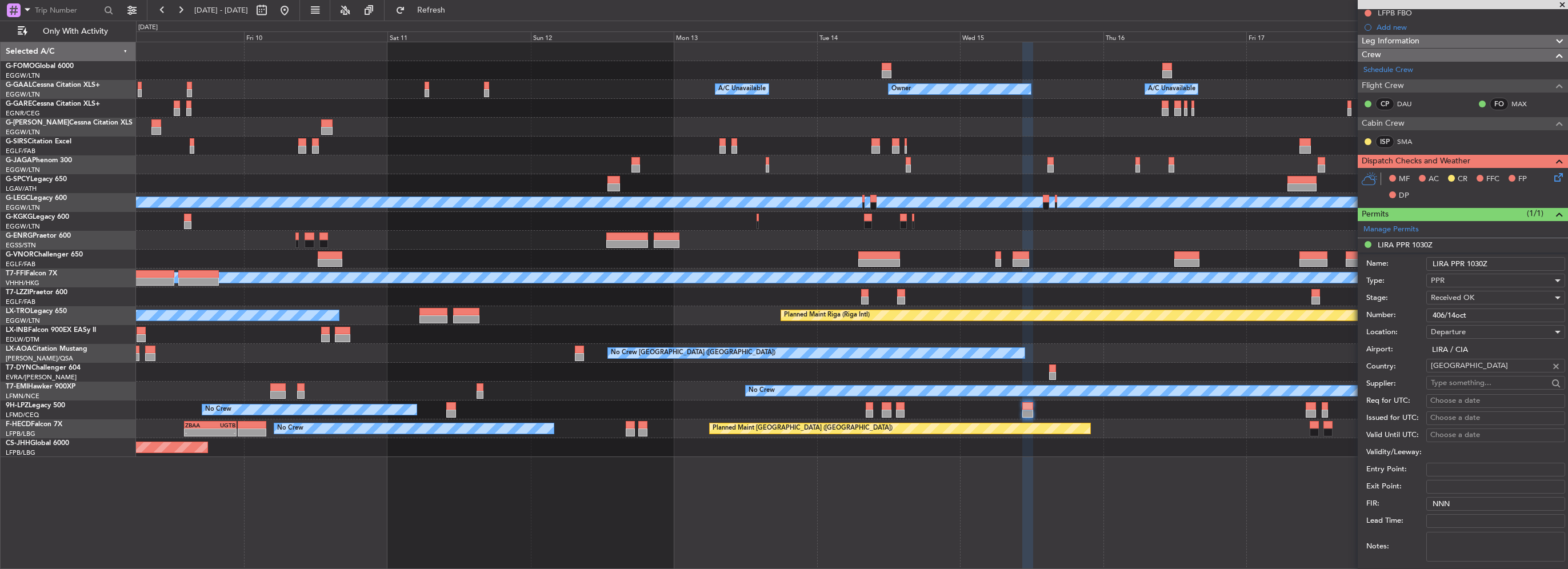
scroll to position [171, 0]
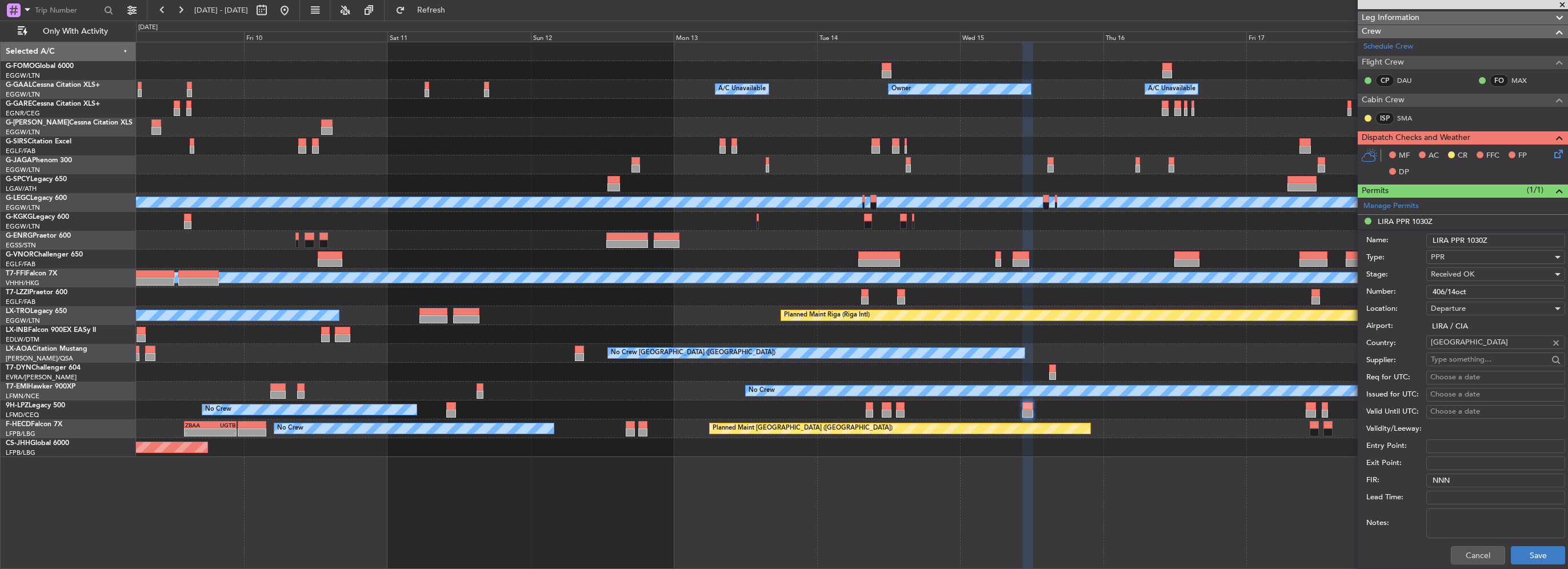
type input "406/14oct"
click at [1525, 547] on button "Save" at bounding box center [1538, 556] width 54 height 19
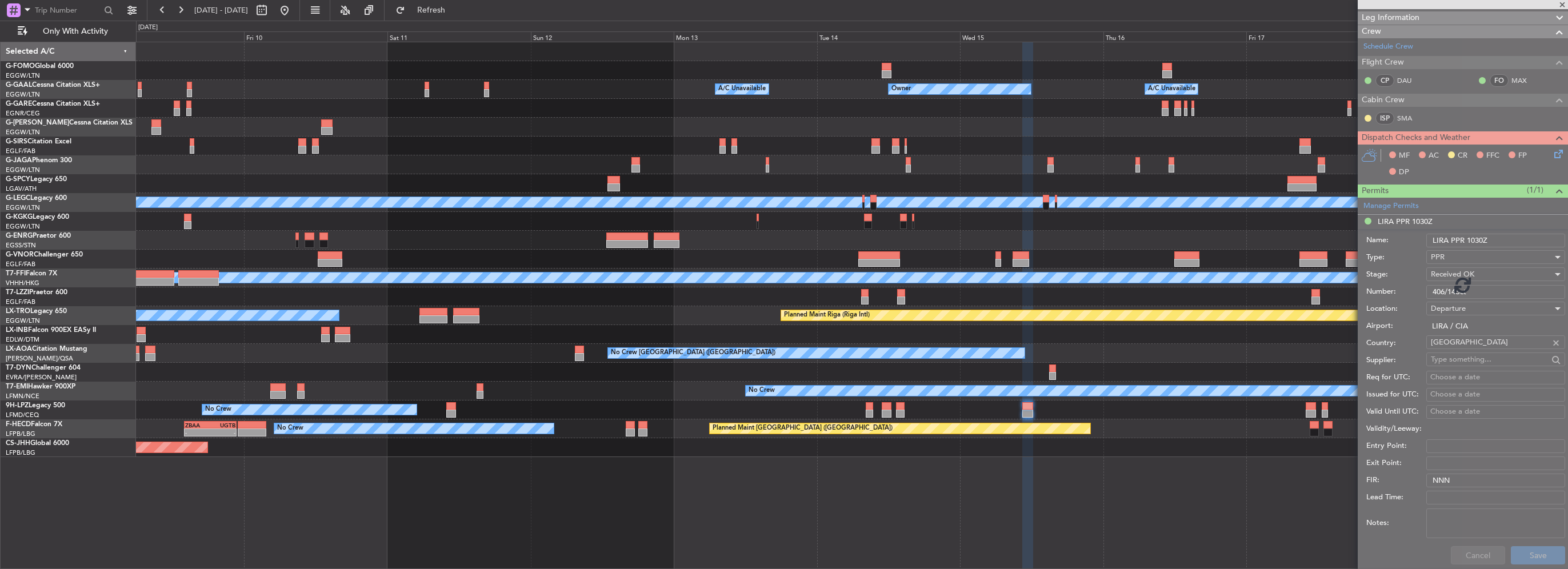
scroll to position [45, 0]
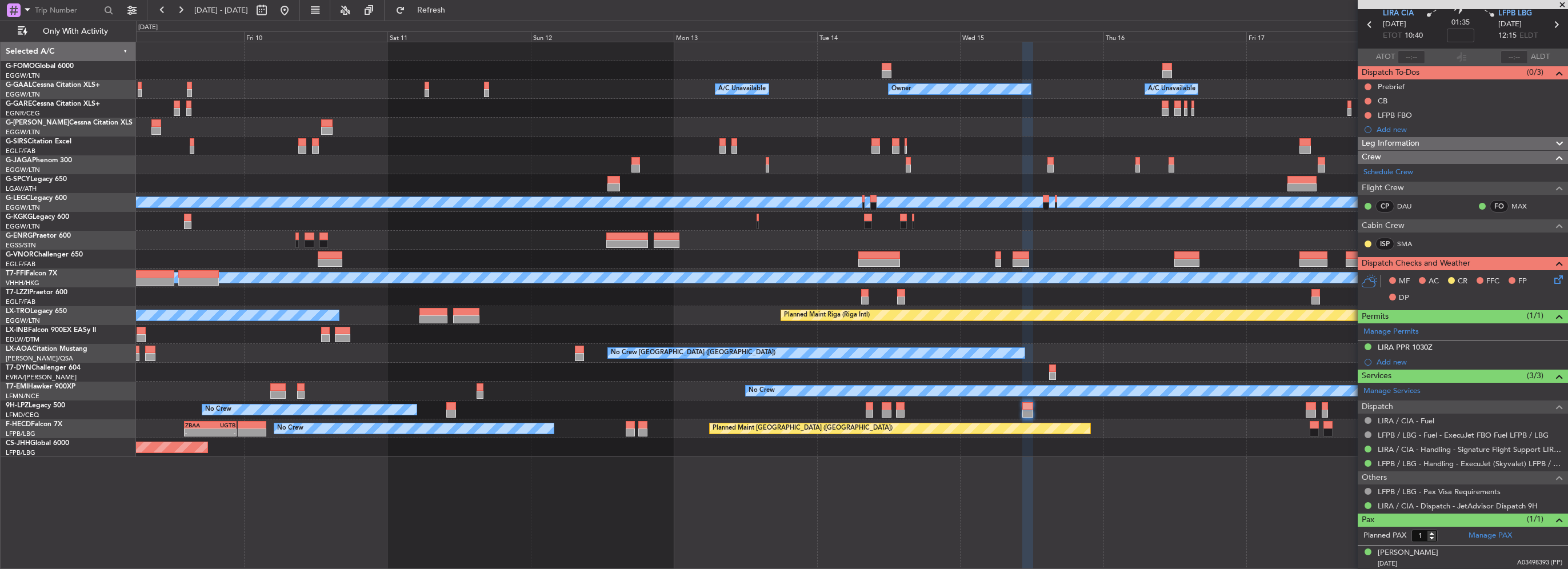
click at [867, 202] on div "Owner A/C Unavailable Owner A/C Unavailable Owner Planned Maint London (Luton) …" at bounding box center [851, 250] width 1432 height 415
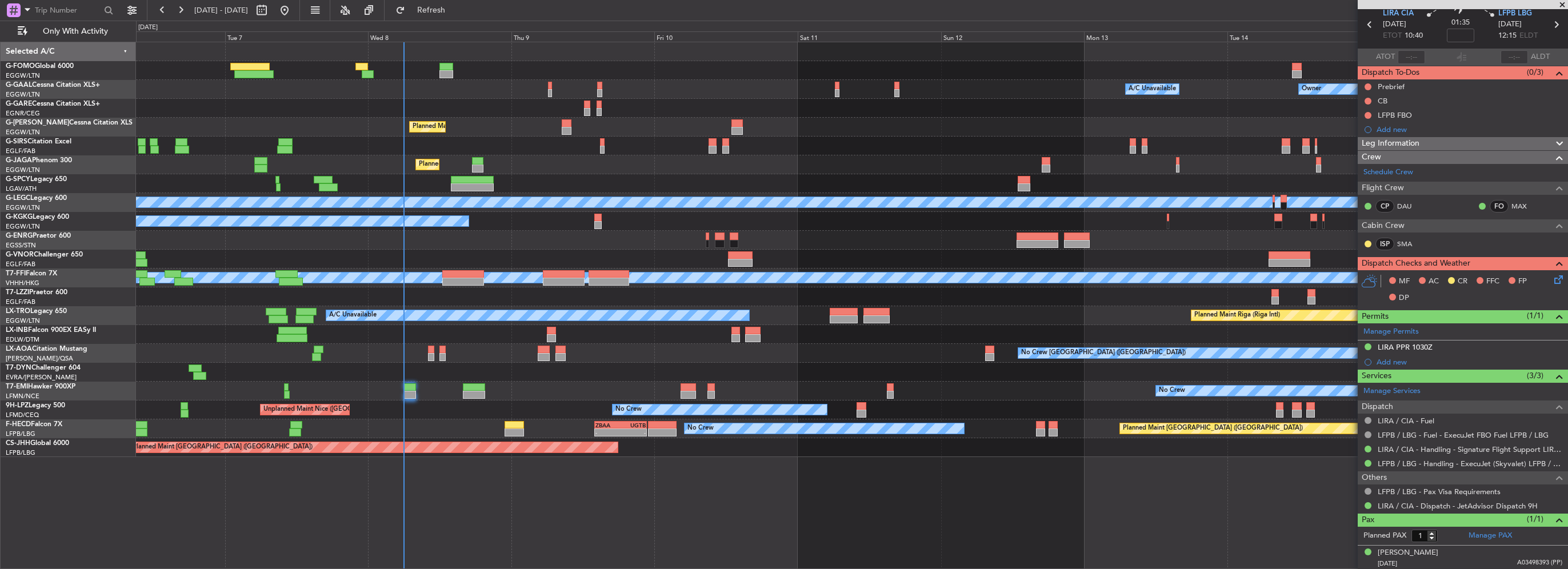
click at [126, 150] on div "Owner A/C Unavailable Owner A/C Unavailable Owner Planned Maint London (Luton) …" at bounding box center [784, 295] width 1568 height 549
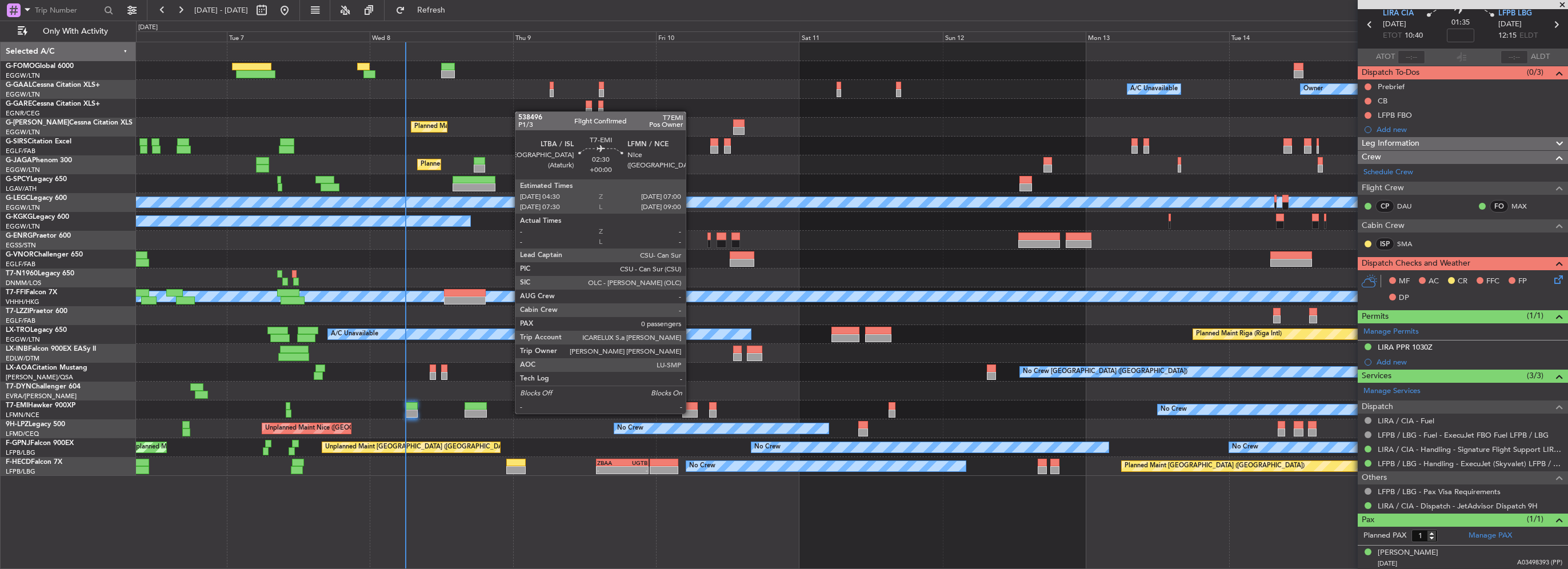
click at [692, 412] on div at bounding box center [690, 413] width 15 height 8
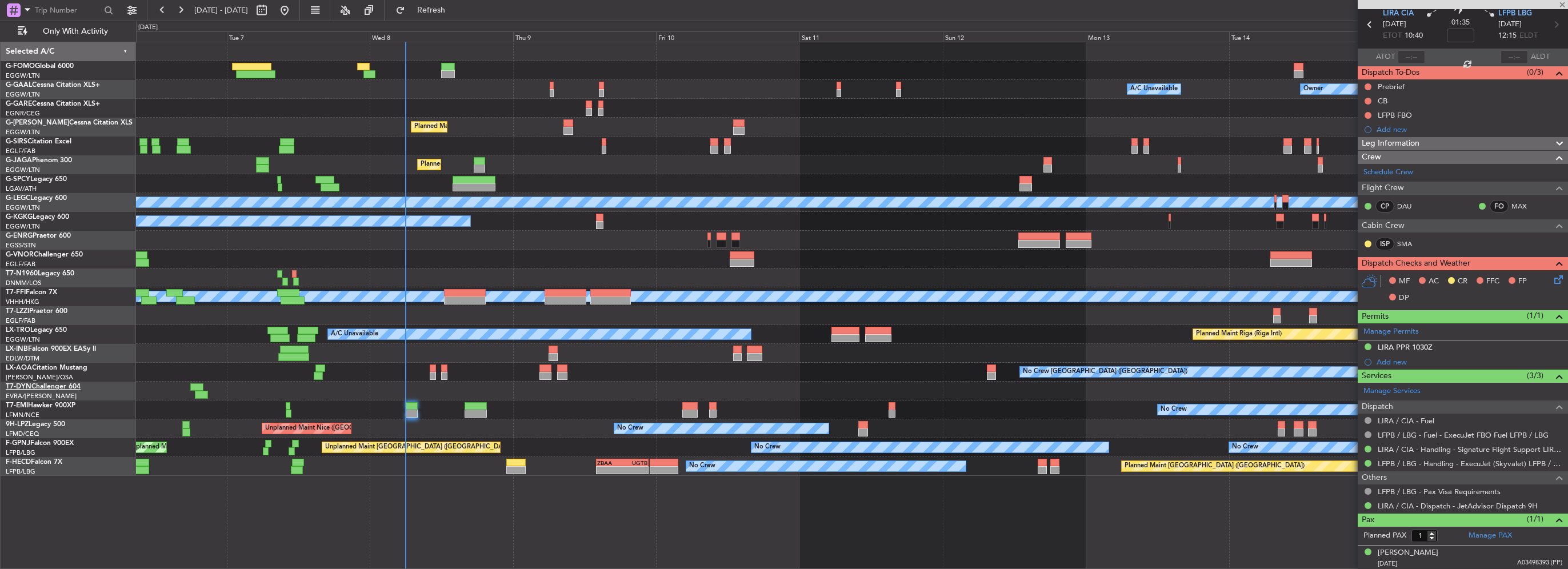
type input "0"
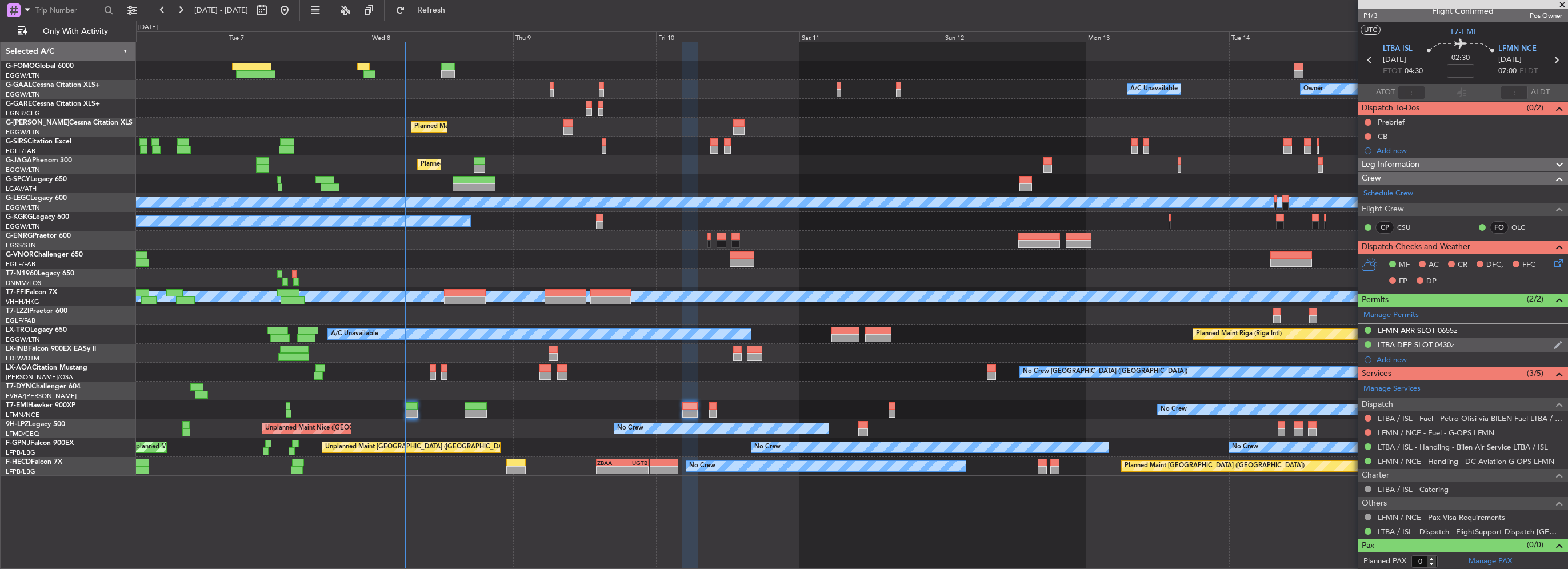
scroll to position [0, 0]
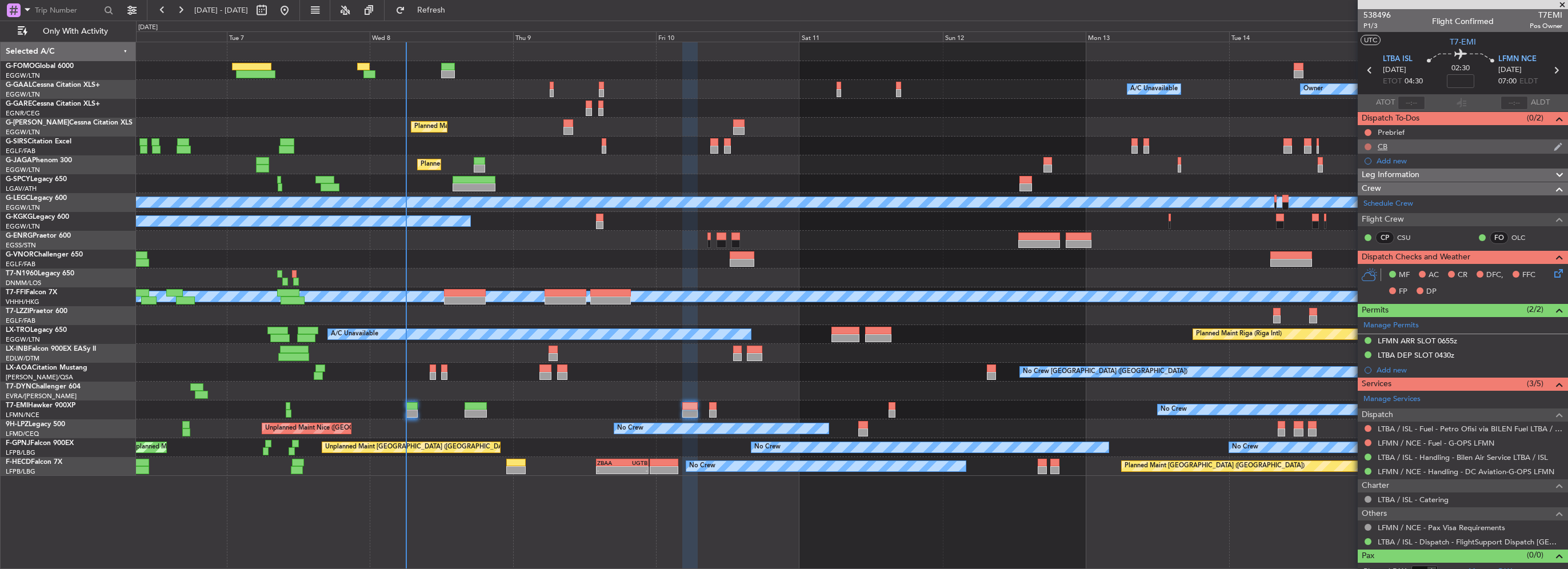
click at [1368, 145] on button at bounding box center [1368, 146] width 7 height 7
click at [1358, 194] on span "Completed" at bounding box center [1373, 197] width 38 height 12
click at [1364, 133] on button at bounding box center [1368, 133] width 7 height 7
click at [1358, 165] on span "In Progress" at bounding box center [1374, 166] width 39 height 12
click at [1438, 175] on div "Leg Information" at bounding box center [1462, 175] width 210 height 13
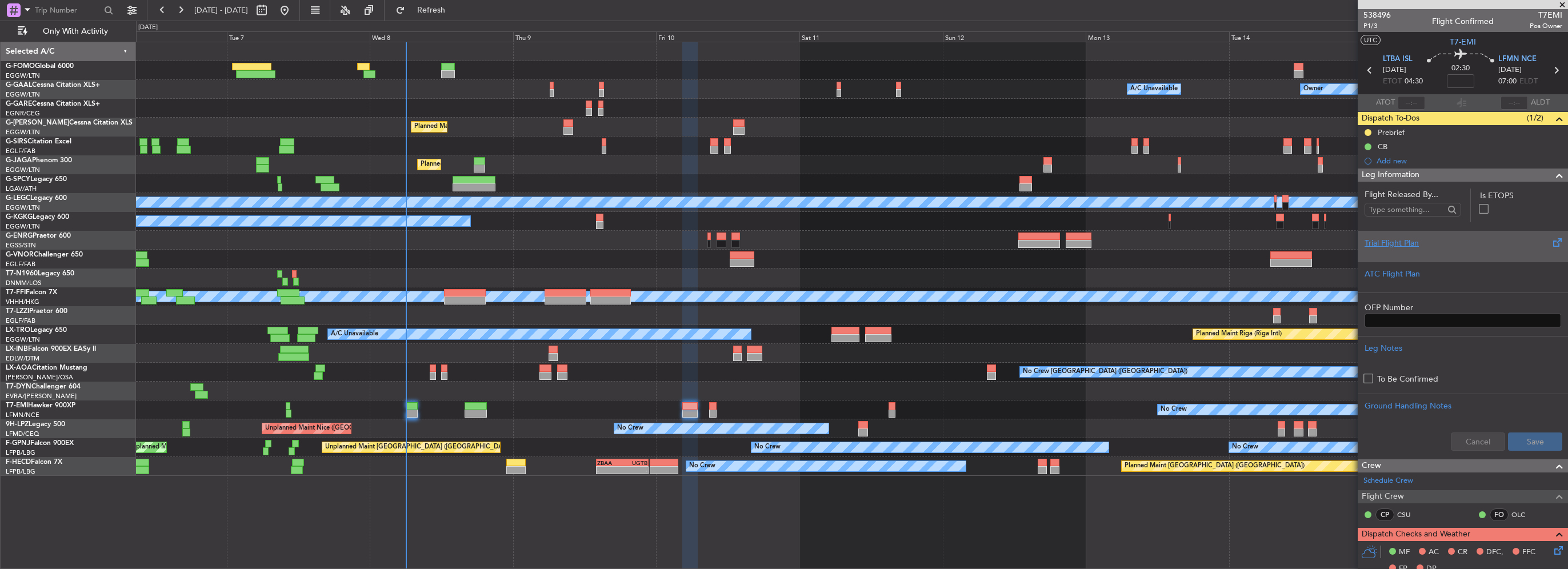
click at [1390, 247] on div "Trial Flight Plan" at bounding box center [1462, 244] width 197 height 12
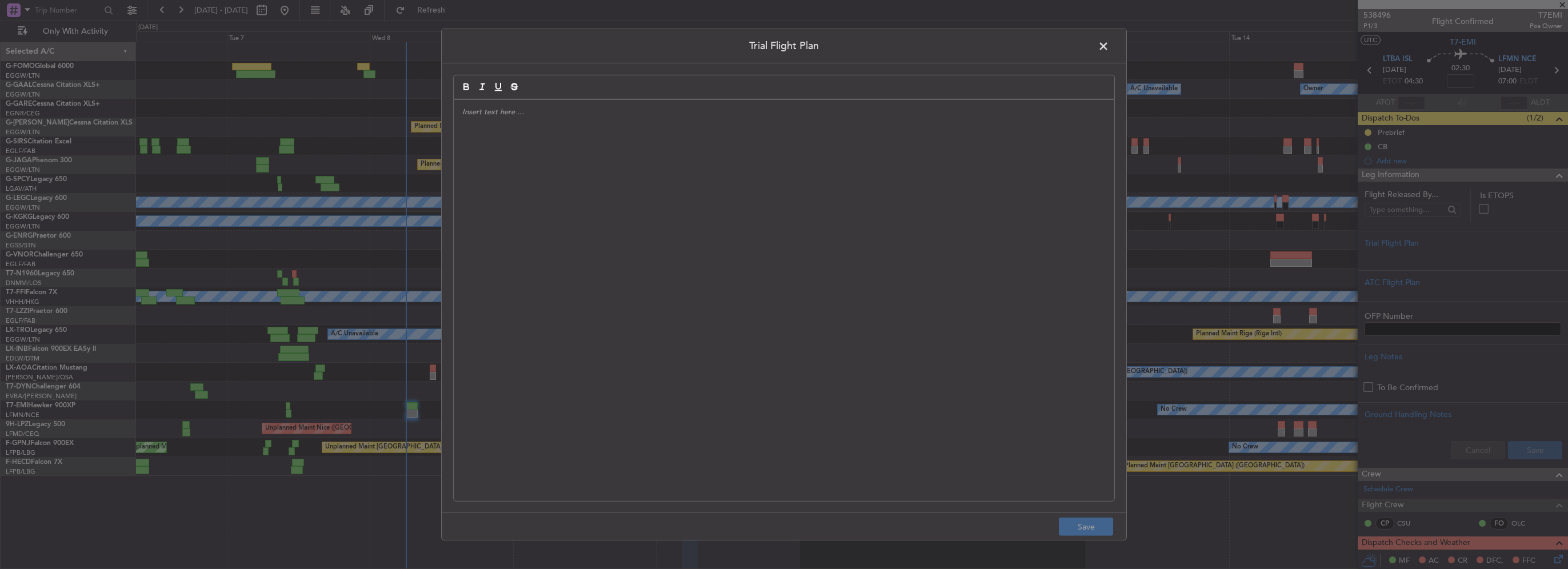
click at [675, 180] on div at bounding box center [784, 301] width 661 height 401
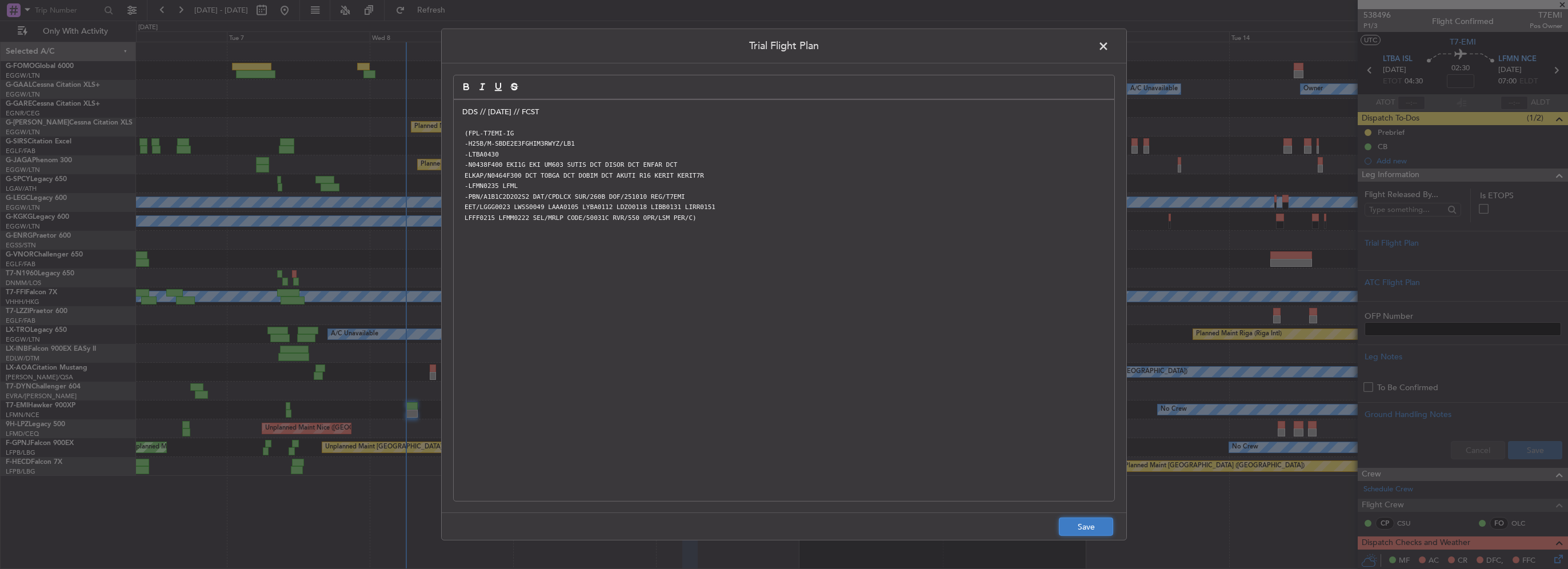
click at [1081, 524] on button "Save" at bounding box center [1086, 527] width 54 height 19
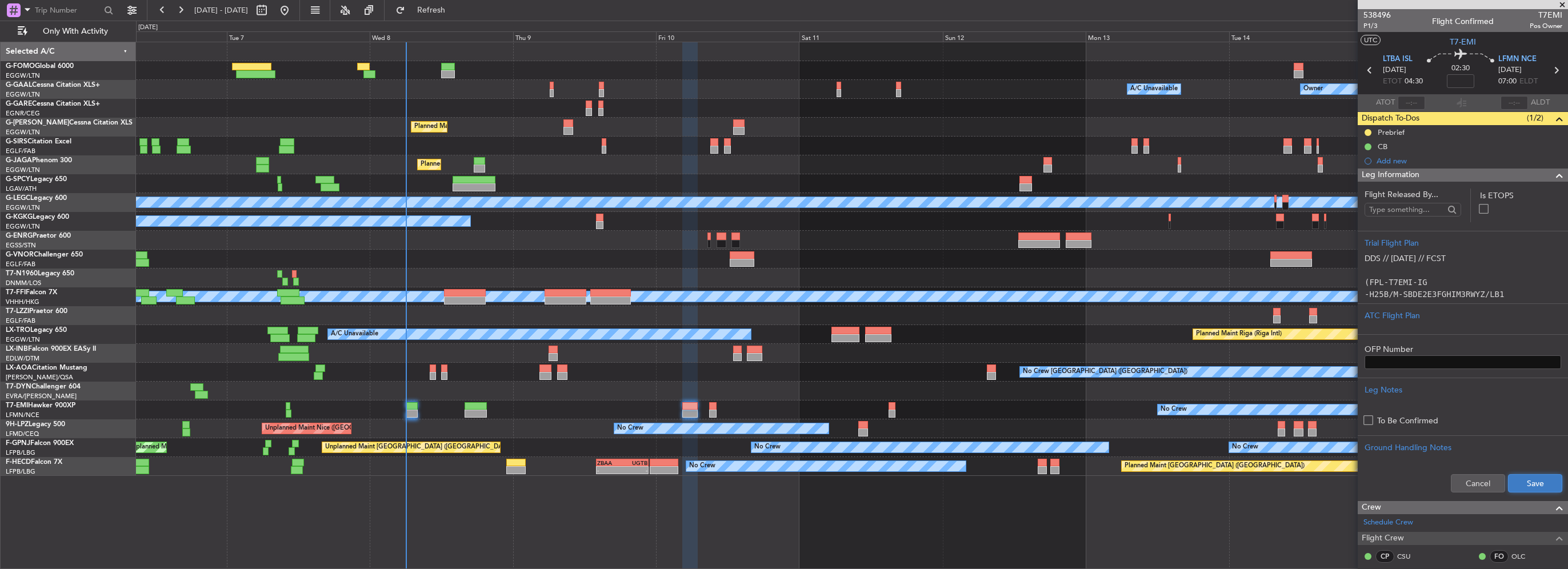
click at [1529, 490] on button "Save" at bounding box center [1535, 483] width 54 height 19
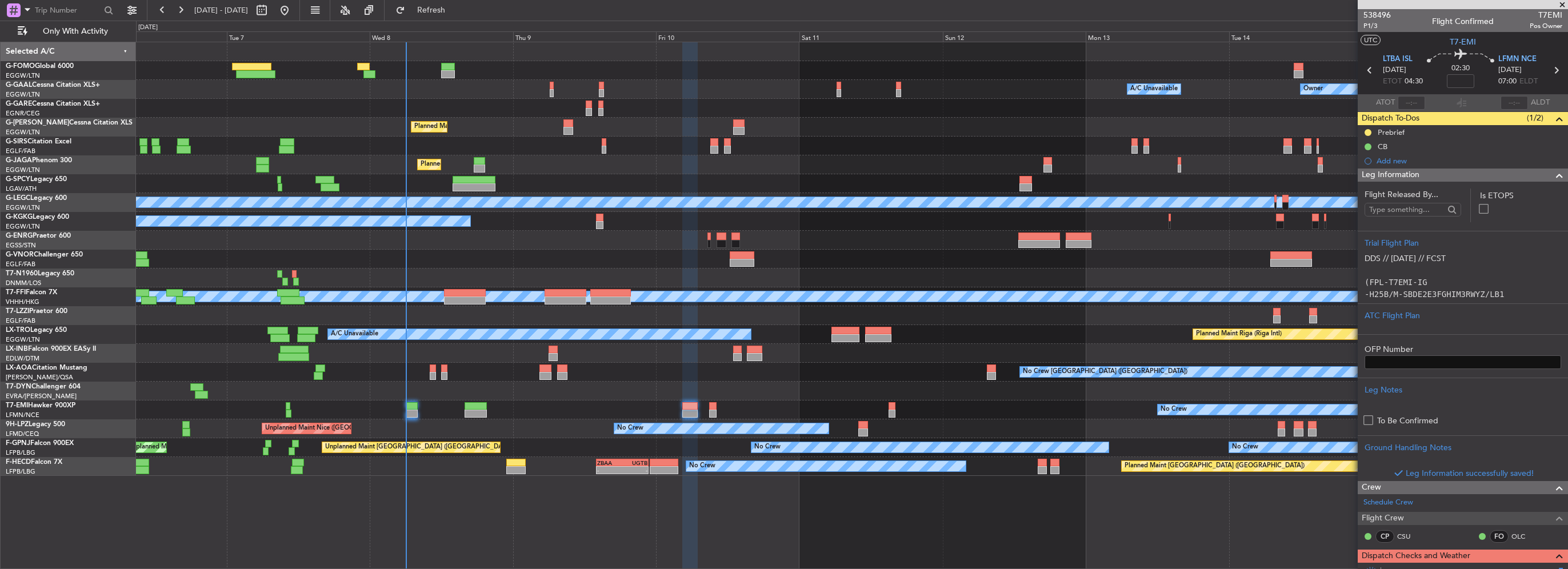
click at [1553, 174] on span at bounding box center [1560, 176] width 14 height 14
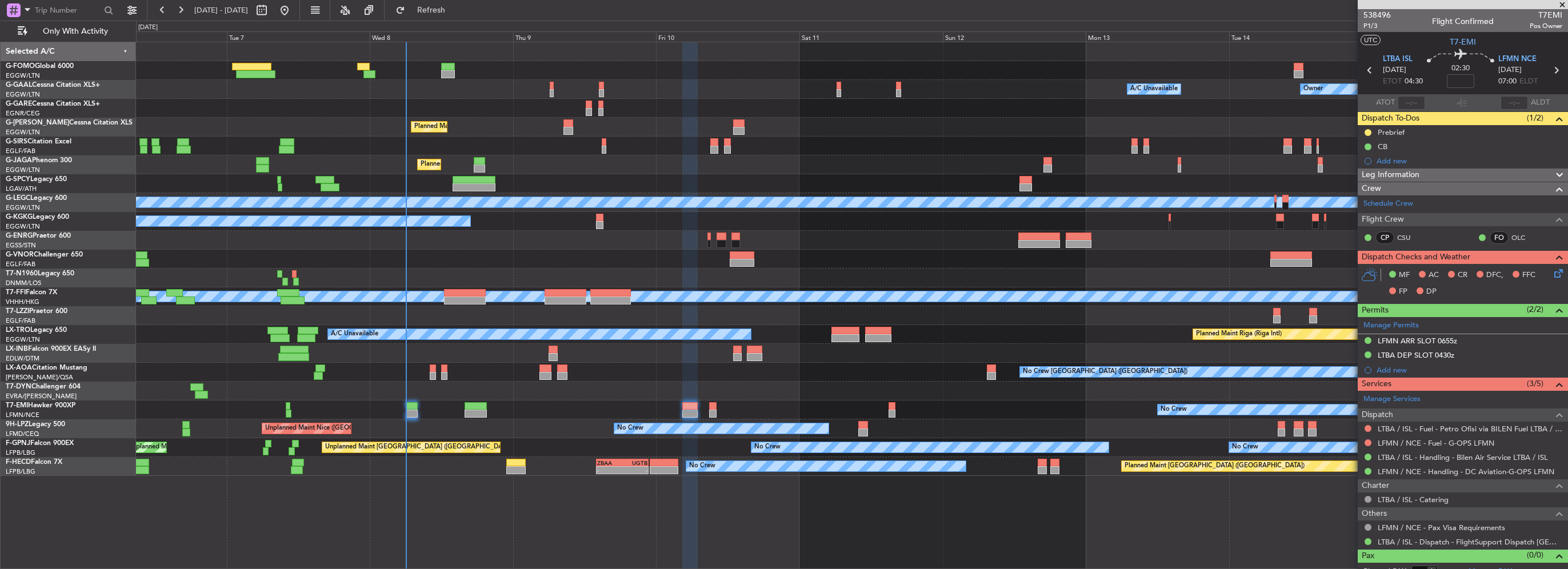
click at [1556, 276] on icon at bounding box center [1556, 271] width 9 height 9
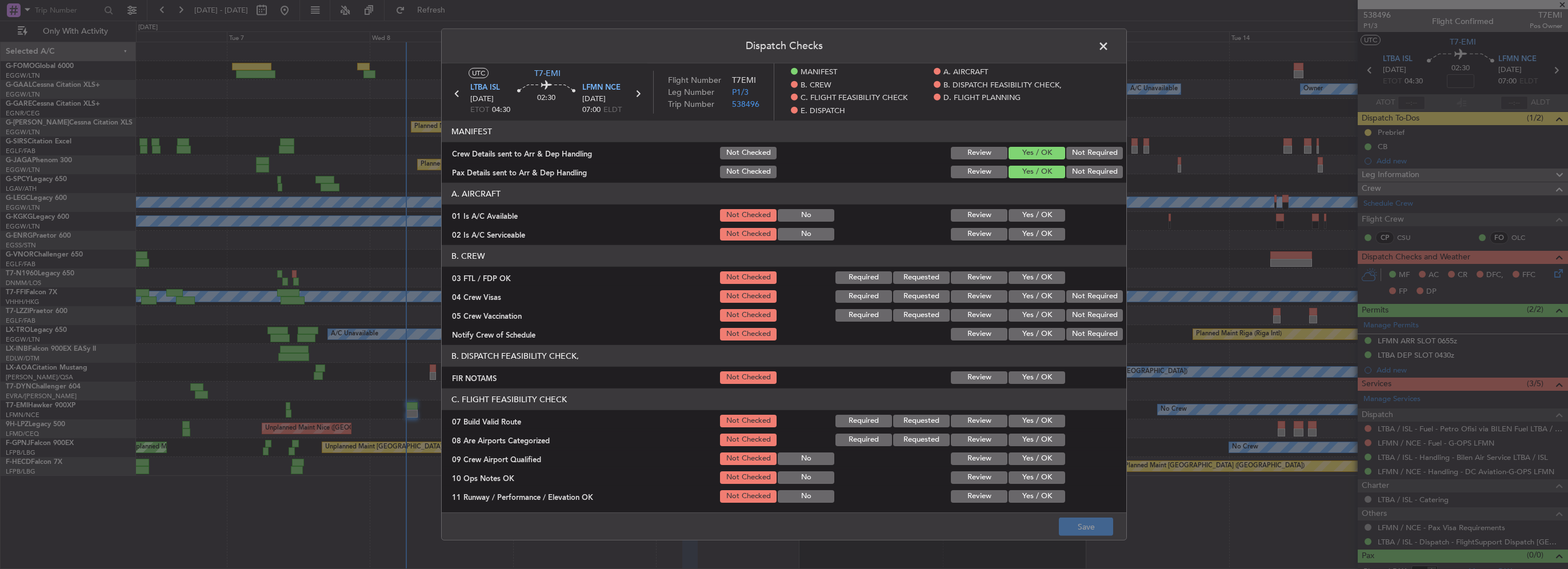
drag, startPoint x: 1035, startPoint y: 208, endPoint x: 1038, endPoint y: 235, distance: 27.2
click at [1035, 210] on div "Yes / OK" at bounding box center [1035, 215] width 58 height 16
click at [1038, 235] on button "Yes / OK" at bounding box center [1036, 234] width 56 height 12
click at [1035, 219] on button "Yes / OK" at bounding box center [1036, 215] width 56 height 12
drag, startPoint x: 1031, startPoint y: 275, endPoint x: 1064, endPoint y: 291, distance: 36.7
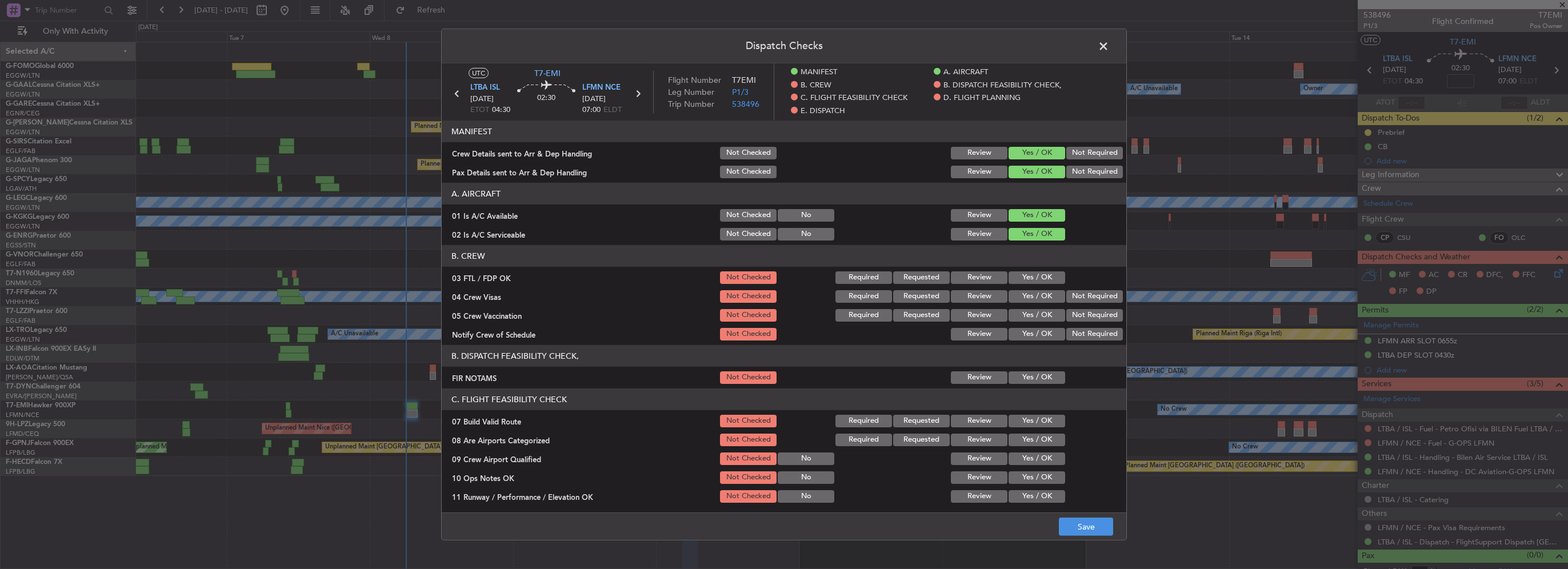
click at [1033, 278] on button "Yes / OK" at bounding box center [1036, 278] width 56 height 12
click at [1095, 299] on button "Not Required" at bounding box center [1094, 297] width 56 height 12
click at [1092, 317] on button "Not Required" at bounding box center [1094, 315] width 56 height 12
click at [1024, 344] on article "MANIFEST Crew Details sent to Arr & Dep Handling Not Checked Review Yes / OK No…" at bounding box center [784, 313] width 685 height 386
click at [1028, 338] on button "Yes / OK" at bounding box center [1036, 334] width 56 height 12
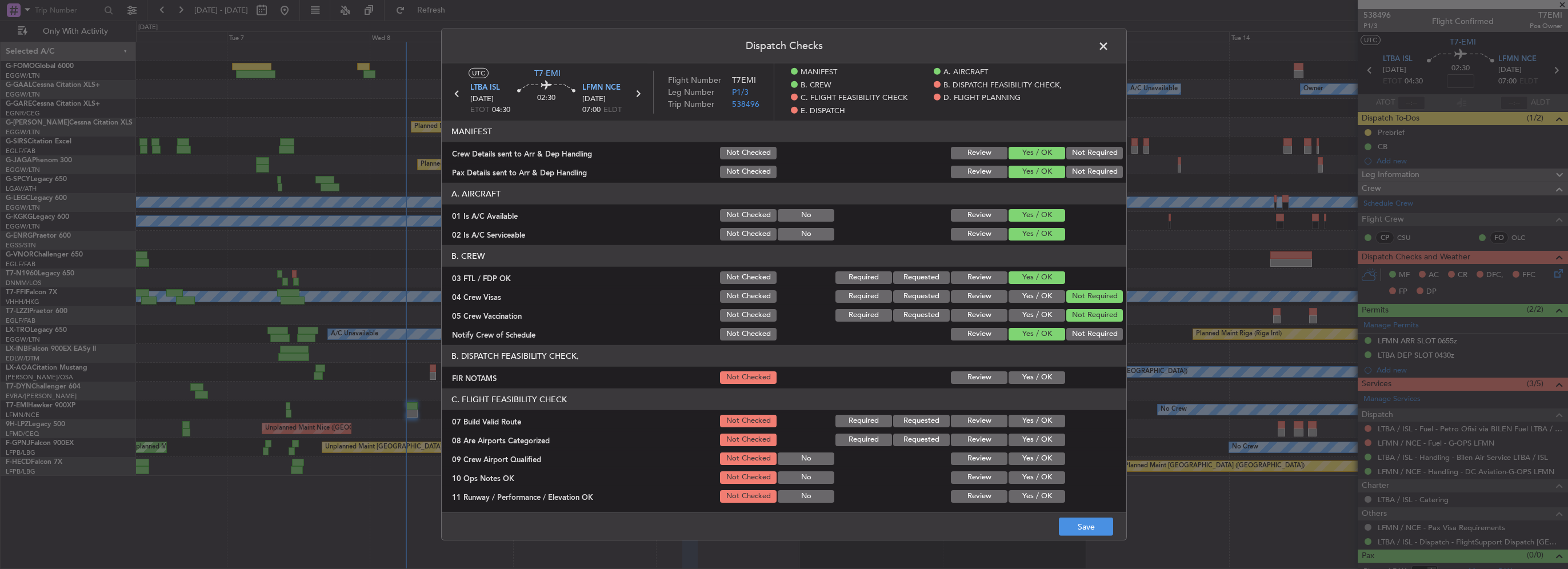
click at [1033, 386] on article "MANIFEST Crew Details sent to Arr & Dep Handling Not Checked Review Yes / OK No…" at bounding box center [784, 313] width 685 height 386
click at [1036, 379] on button "Yes / OK" at bounding box center [1036, 378] width 56 height 12
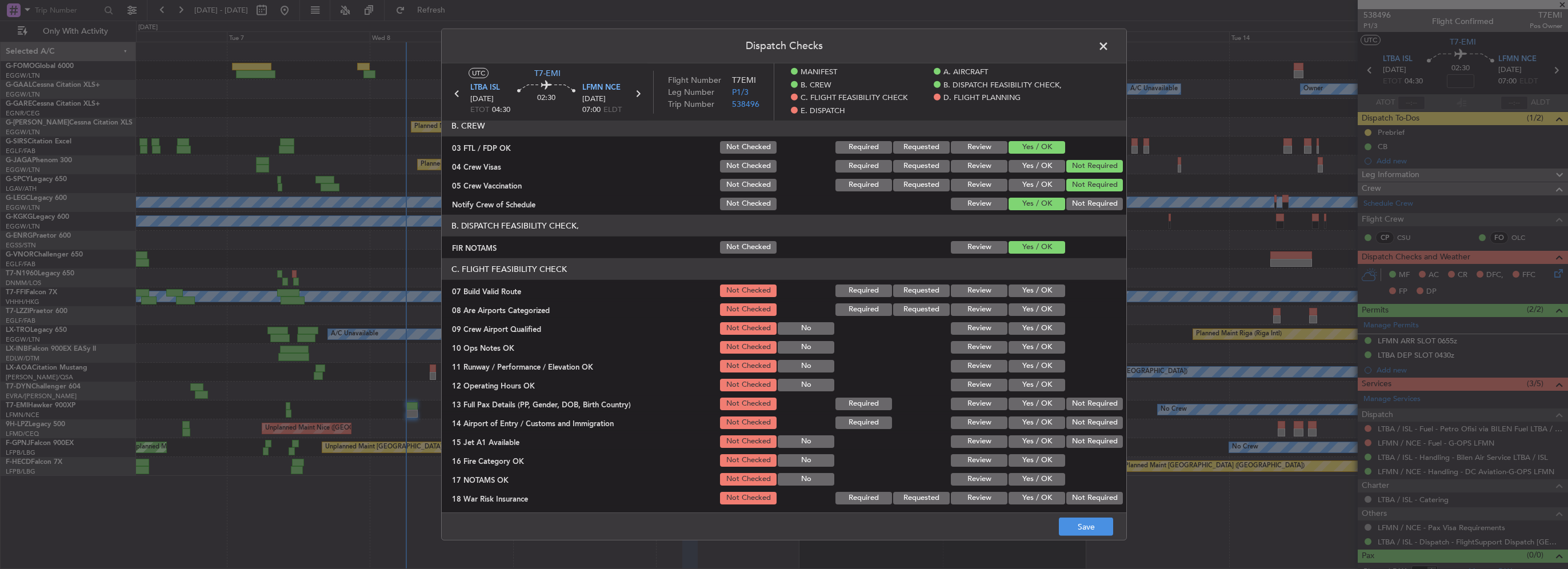
scroll to position [114, 0]
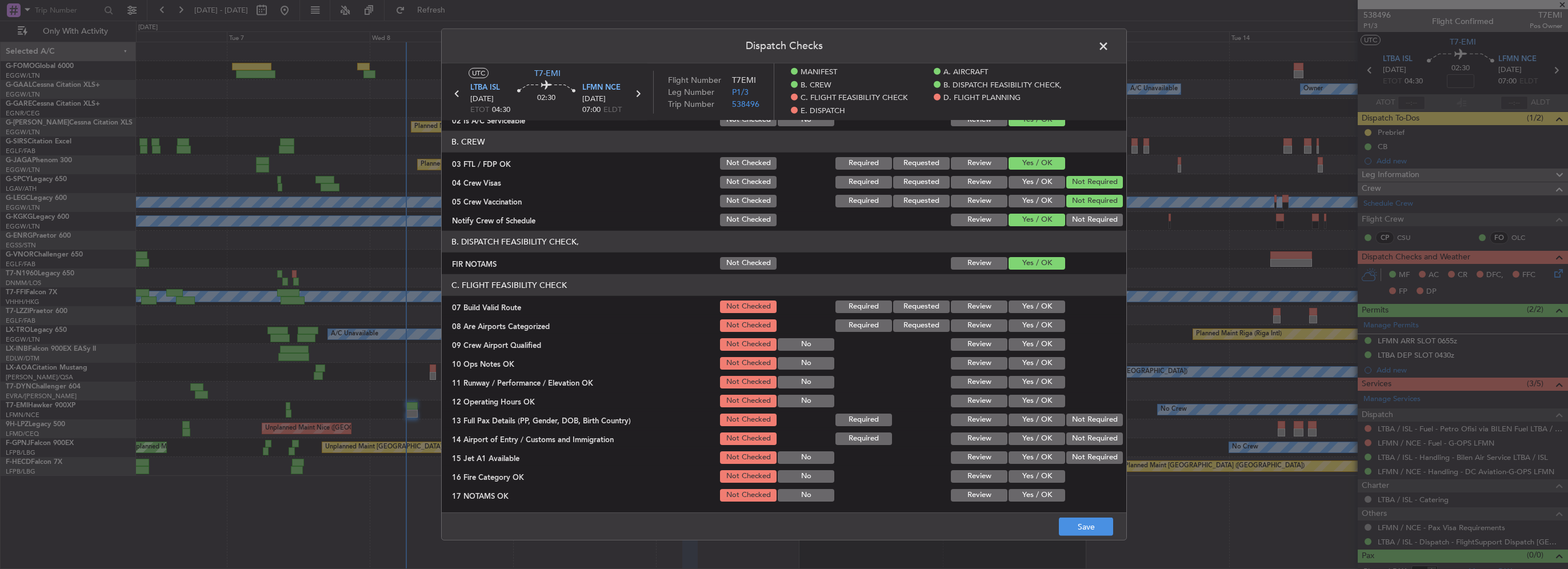
drag, startPoint x: 1034, startPoint y: 305, endPoint x: 1038, endPoint y: 327, distance: 22.4
click at [1034, 306] on button "Yes / OK" at bounding box center [1036, 307] width 56 height 12
click at [1038, 327] on button "Yes / OK" at bounding box center [1036, 325] width 56 height 12
click at [1041, 341] on button "Yes / OK" at bounding box center [1036, 345] width 56 height 12
click at [1041, 359] on button "Yes / OK" at bounding box center [1036, 363] width 56 height 12
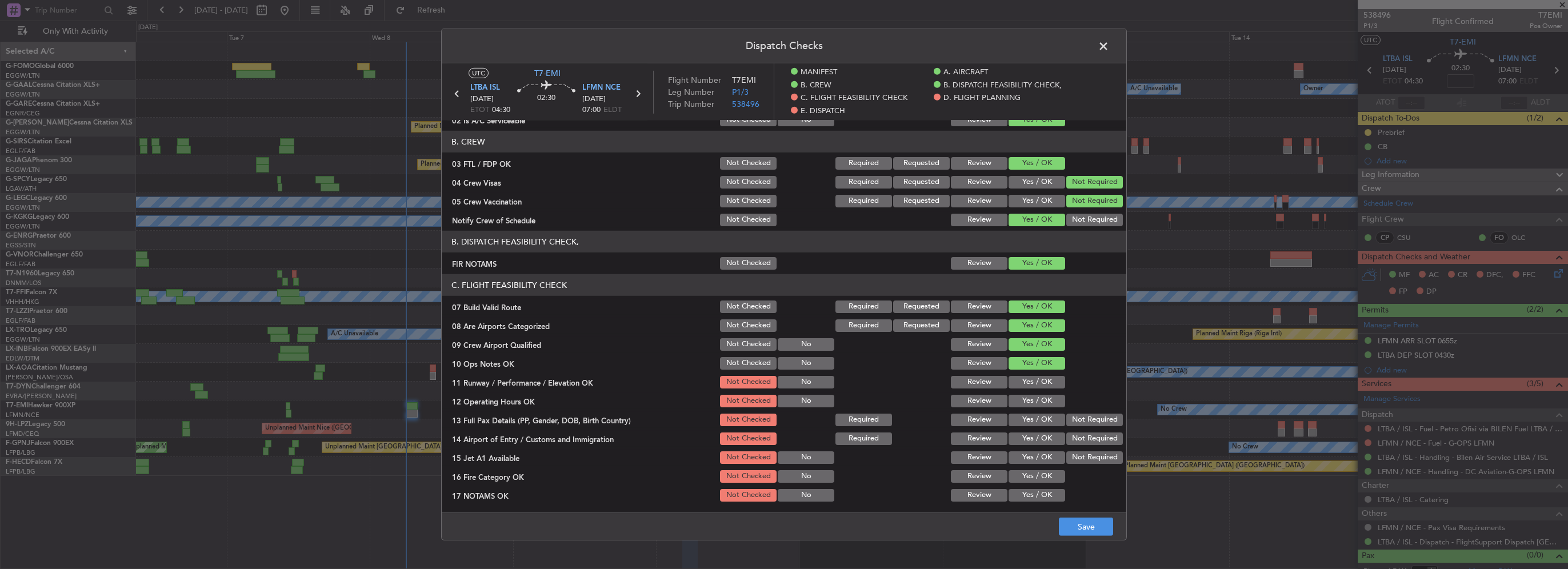
click at [1040, 379] on button "Yes / OK" at bounding box center [1036, 382] width 56 height 12
click at [1040, 398] on button "Yes / OK" at bounding box center [1036, 401] width 56 height 12
click at [1033, 423] on button "Yes / OK" at bounding box center [1036, 420] width 56 height 12
click at [1037, 440] on button "Yes / OK" at bounding box center [1036, 439] width 56 height 12
click at [1045, 461] on button "Yes / OK" at bounding box center [1036, 458] width 56 height 12
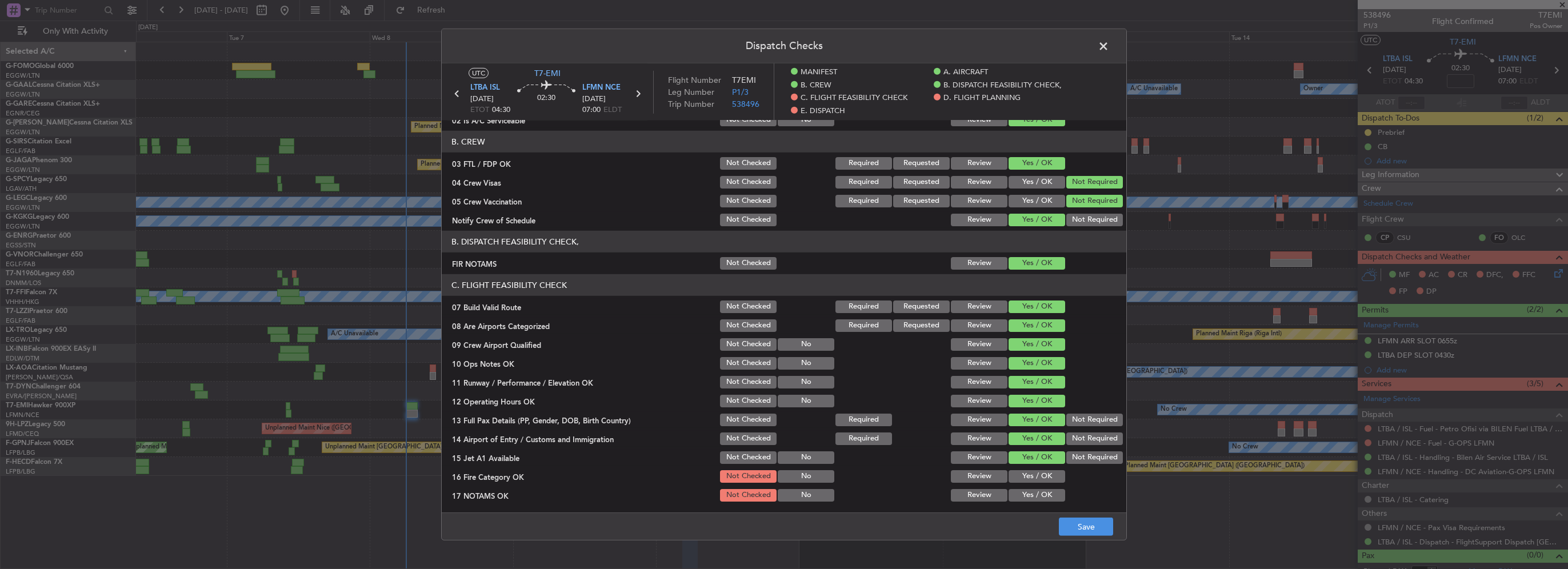
click at [1045, 475] on button "Yes / OK" at bounding box center [1036, 476] width 56 height 12
drag, startPoint x: 1048, startPoint y: 495, endPoint x: 1044, endPoint y: 476, distance: 19.4
click at [1048, 493] on button "Yes / OK" at bounding box center [1036, 496] width 56 height 12
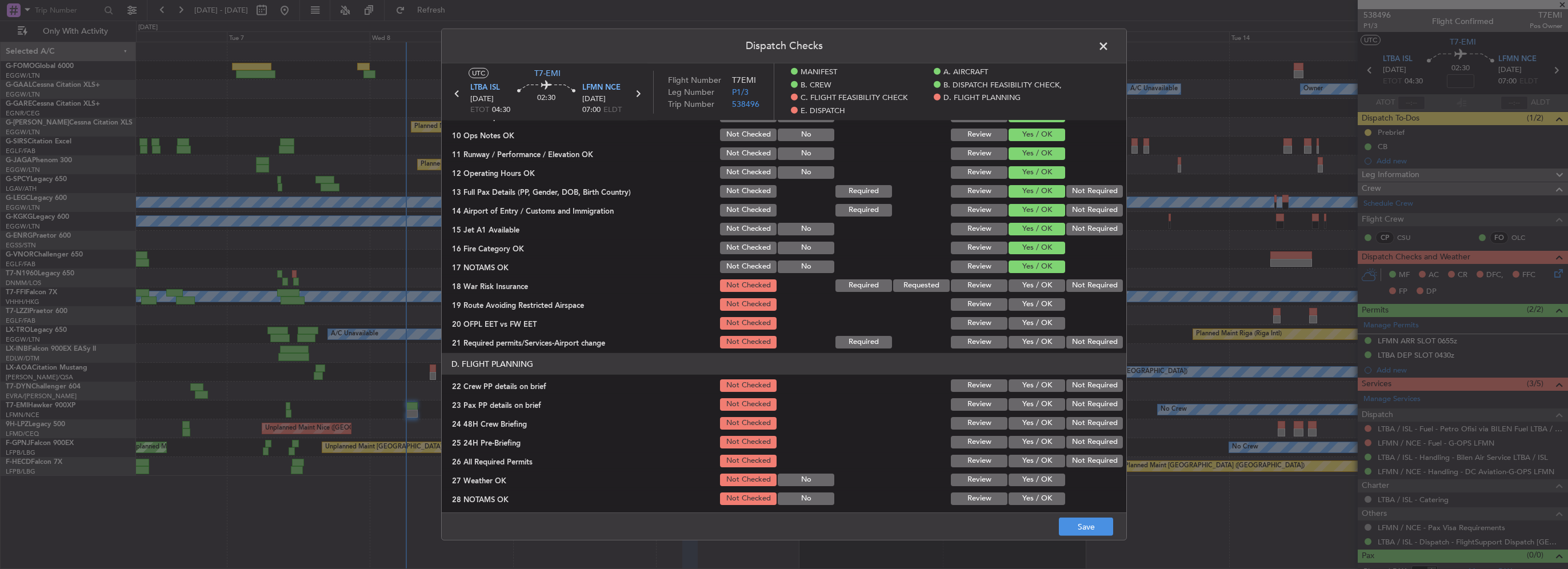
click at [1028, 287] on button "Yes / OK" at bounding box center [1036, 285] width 56 height 12
click at [1032, 304] on button "Yes / OK" at bounding box center [1036, 305] width 56 height 12
click at [1037, 325] on button "Yes / OK" at bounding box center [1036, 323] width 56 height 12
click at [1038, 343] on button "Yes / OK" at bounding box center [1036, 342] width 56 height 12
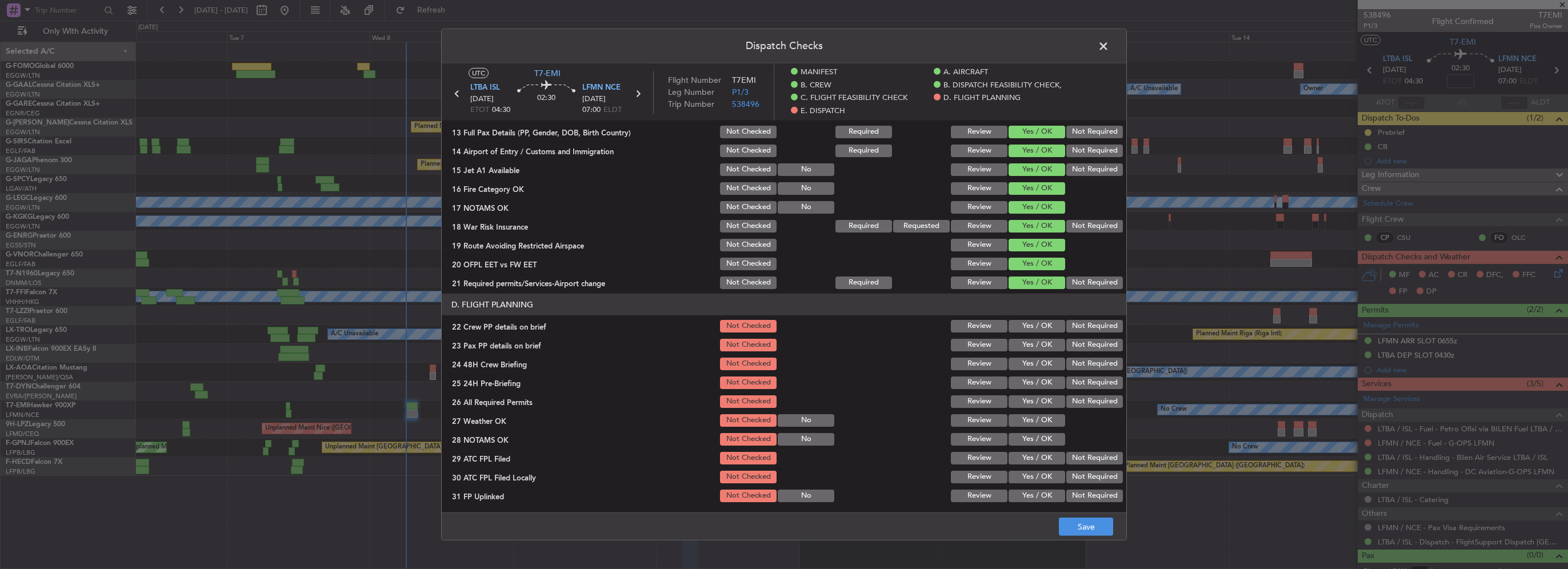
scroll to position [457, 0]
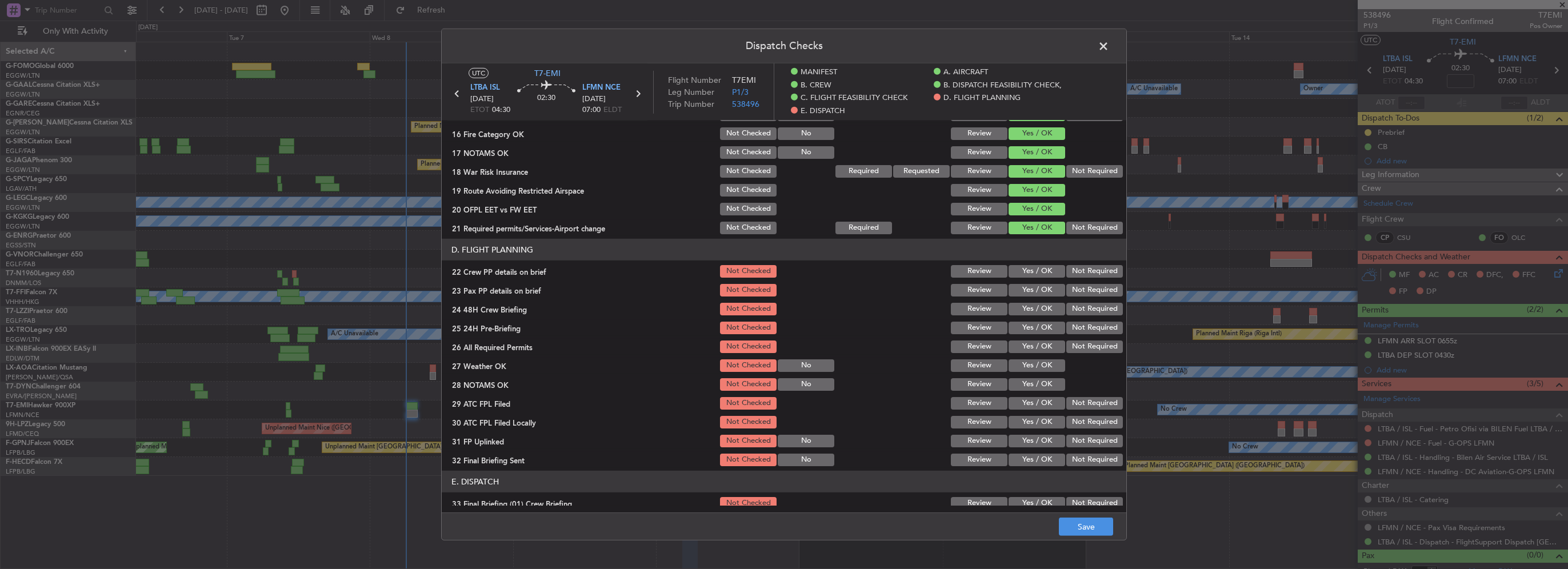
click at [1027, 271] on button "Yes / OK" at bounding box center [1036, 271] width 56 height 12
click at [1033, 288] on button "Yes / OK" at bounding box center [1036, 290] width 56 height 12
click at [1037, 303] on button "Yes / OK" at bounding box center [1036, 309] width 56 height 12
click at [1079, 319] on section "D. FLIGHT PLANNING 22 Crew PP details on brief Not Checked Review Yes / OK Not …" at bounding box center [784, 353] width 685 height 229
click at [1079, 323] on button "Not Required" at bounding box center [1094, 328] width 56 height 12
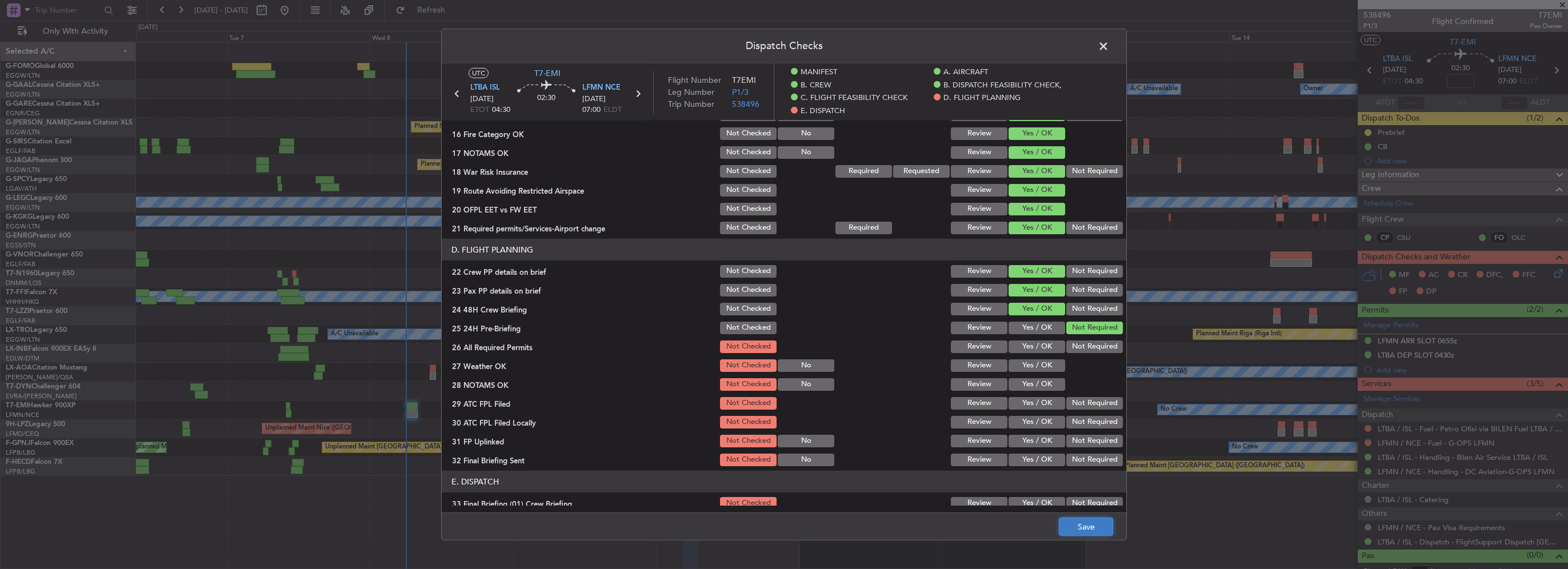
click at [1090, 530] on button "Save" at bounding box center [1086, 527] width 54 height 19
click at [1109, 48] on span at bounding box center [1109, 49] width 0 height 23
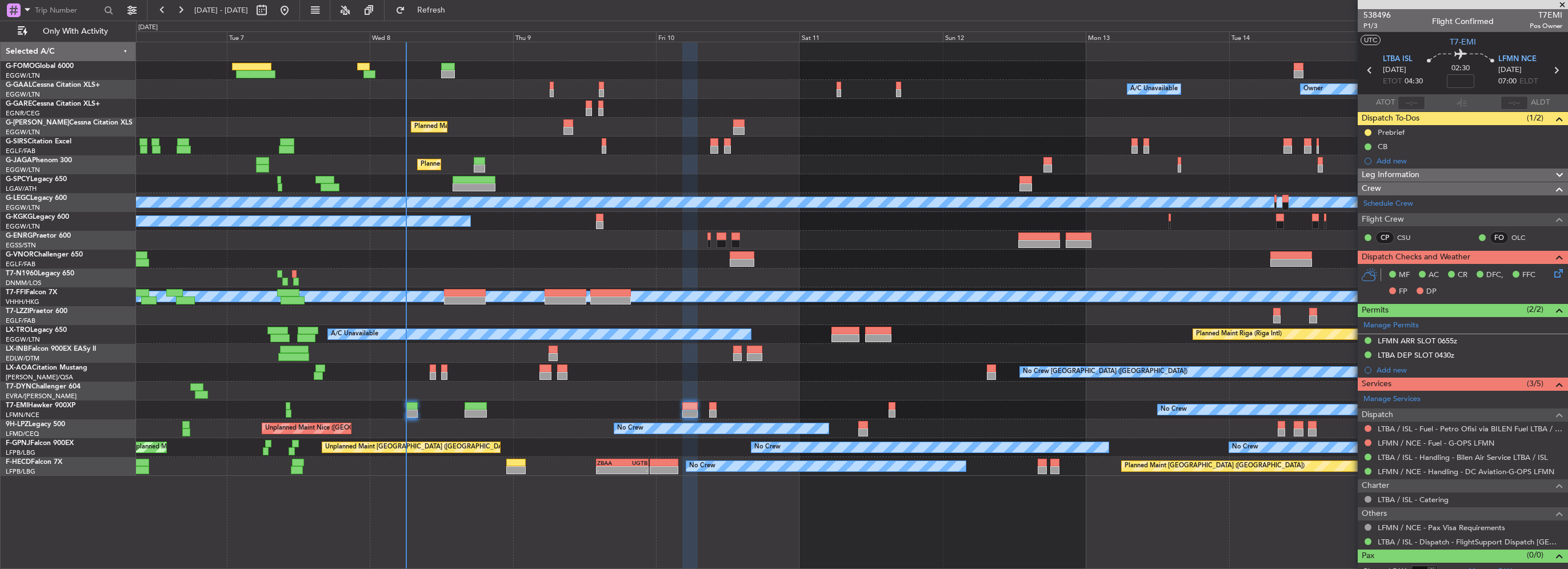
click at [1463, 72] on span "02:30" at bounding box center [1461, 69] width 19 height 12
click at [1465, 79] on mat-tooltip-component "Flight Time" at bounding box center [1458, 89] width 52 height 30
click at [1456, 76] on input at bounding box center [1461, 81] width 28 height 14
type input "+00:05"
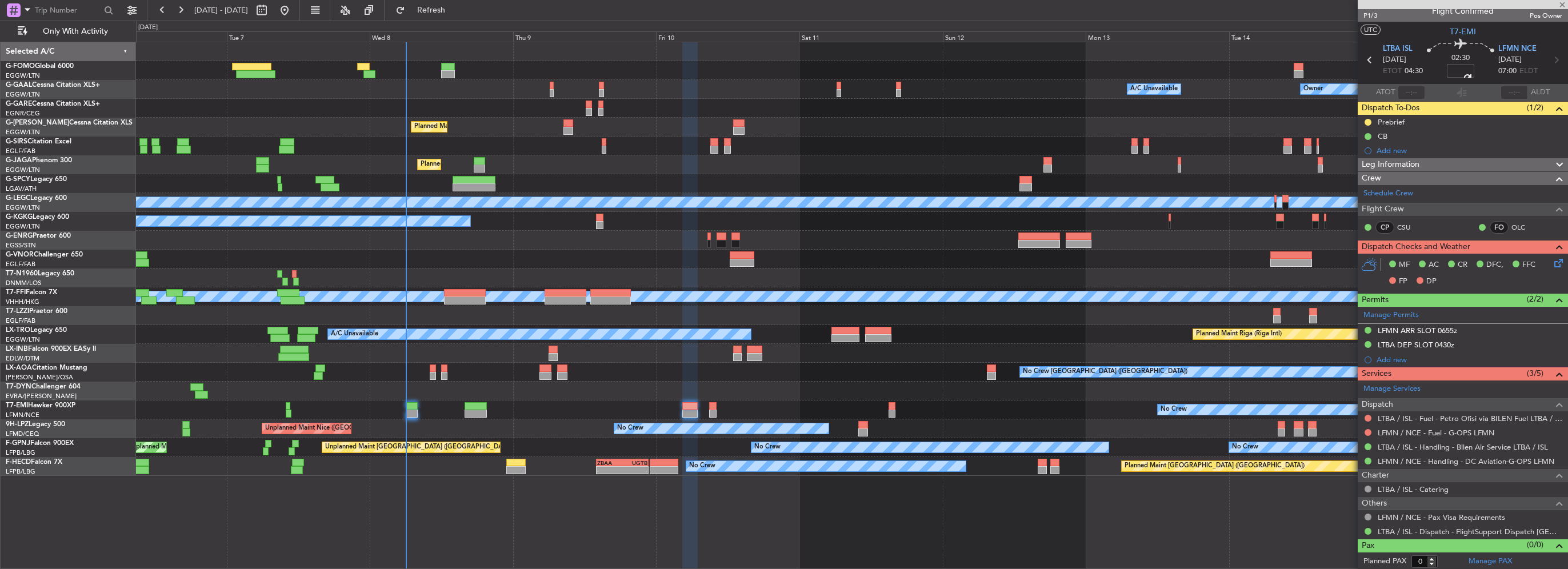
scroll to position [0, 0]
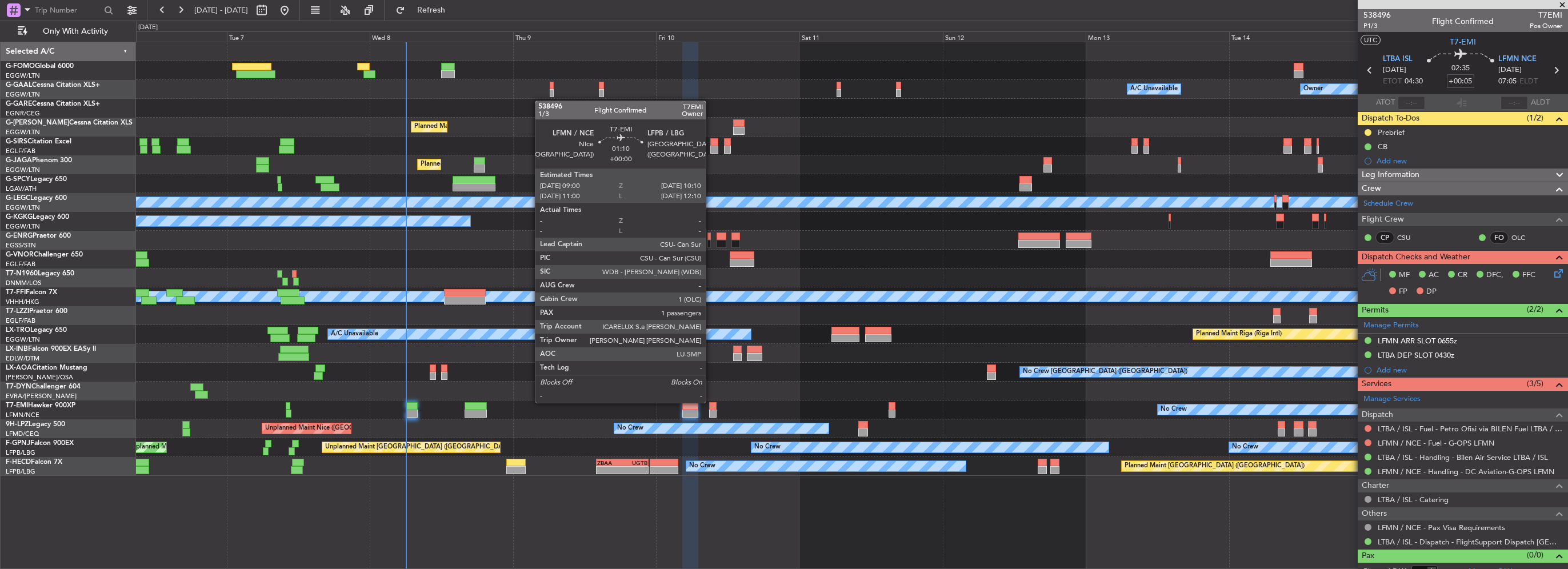
click at [711, 402] on div at bounding box center [713, 406] width 8 height 8
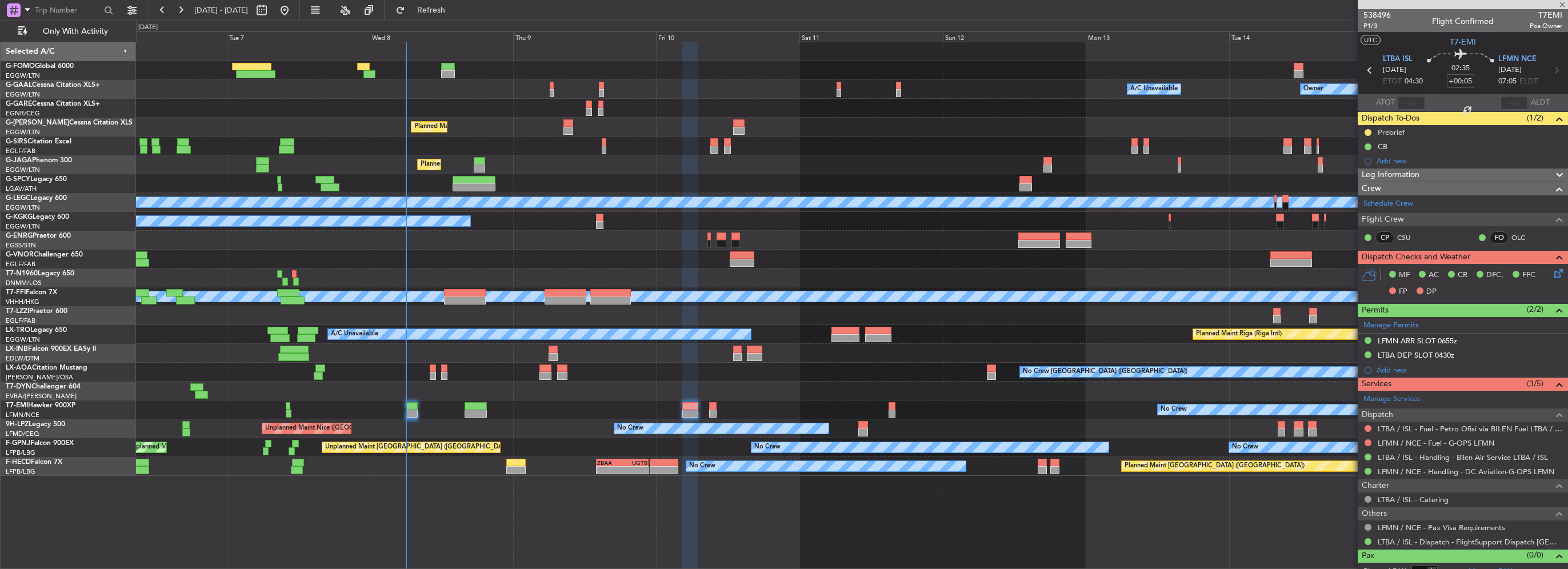
type input "1"
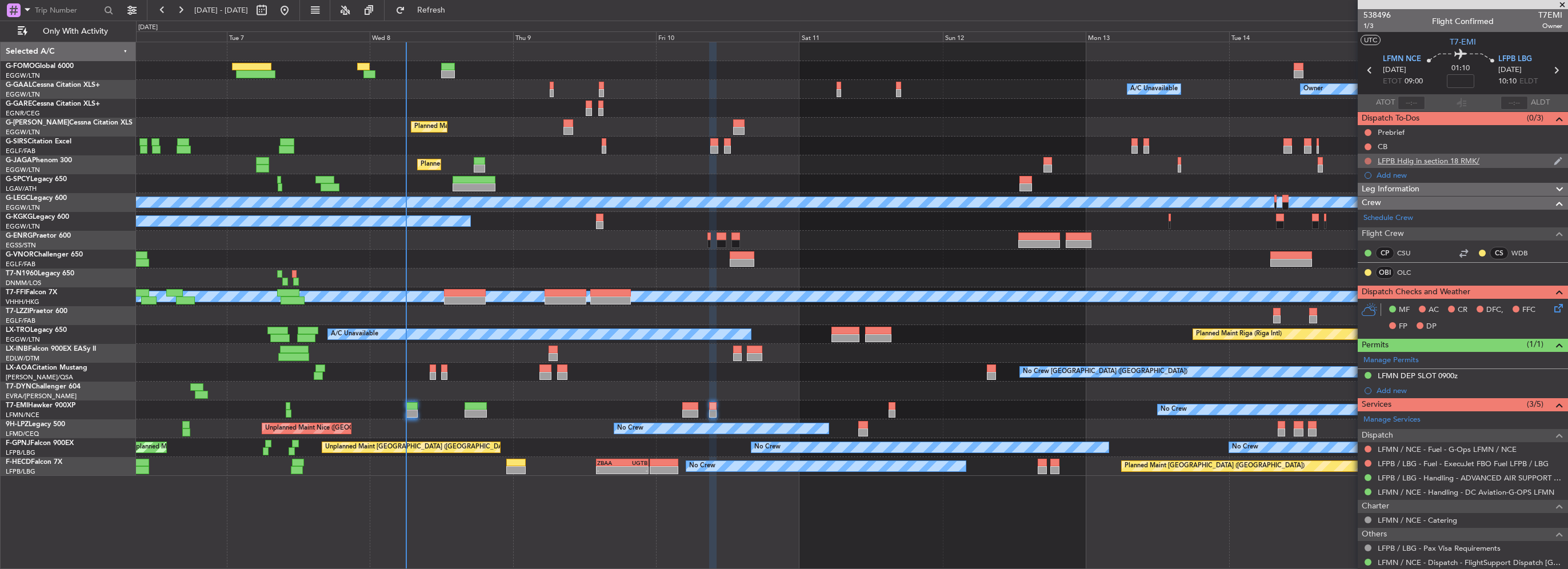
click at [1368, 160] on button at bounding box center [1368, 161] width 7 height 7
click at [1359, 209] on span "Completed" at bounding box center [1373, 211] width 38 height 12
click at [1364, 149] on div at bounding box center [1368, 147] width 9 height 9
click at [1367, 146] on button at bounding box center [1368, 146] width 7 height 7
click at [1366, 192] on span "Completed" at bounding box center [1373, 197] width 38 height 12
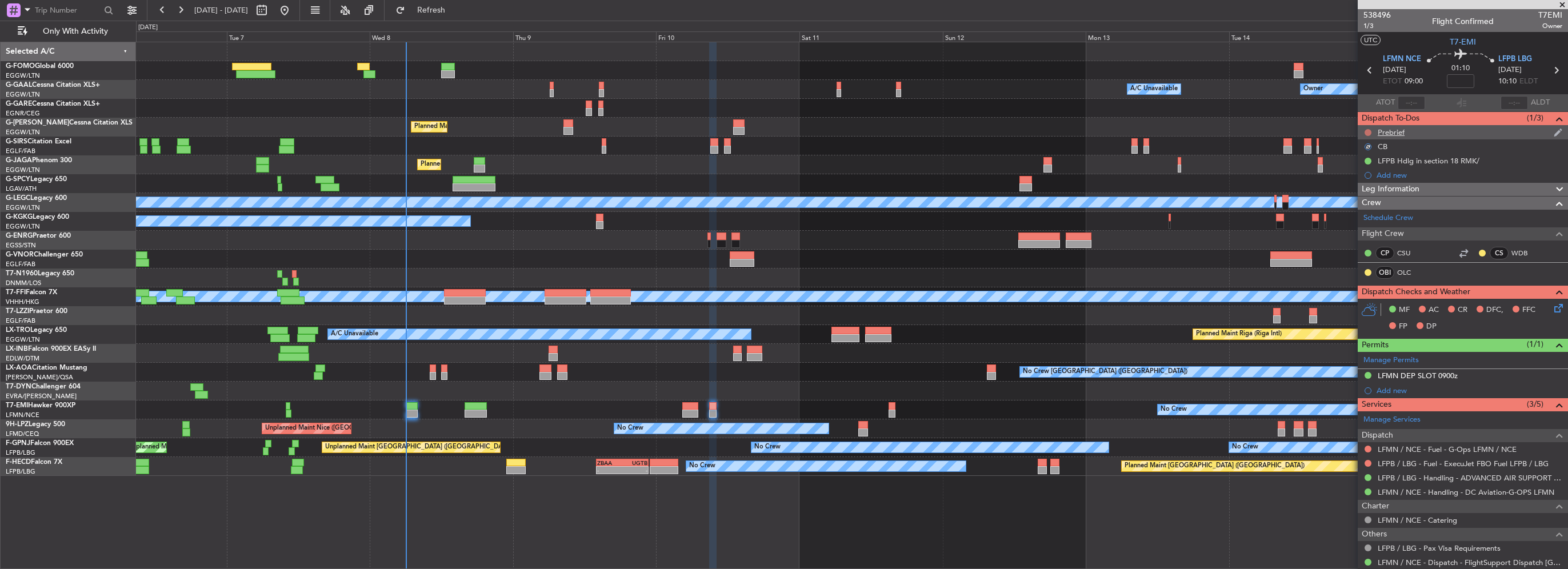
click at [1367, 130] on button at bounding box center [1368, 133] width 7 height 7
click at [1360, 167] on span "In Progress" at bounding box center [1374, 166] width 39 height 12
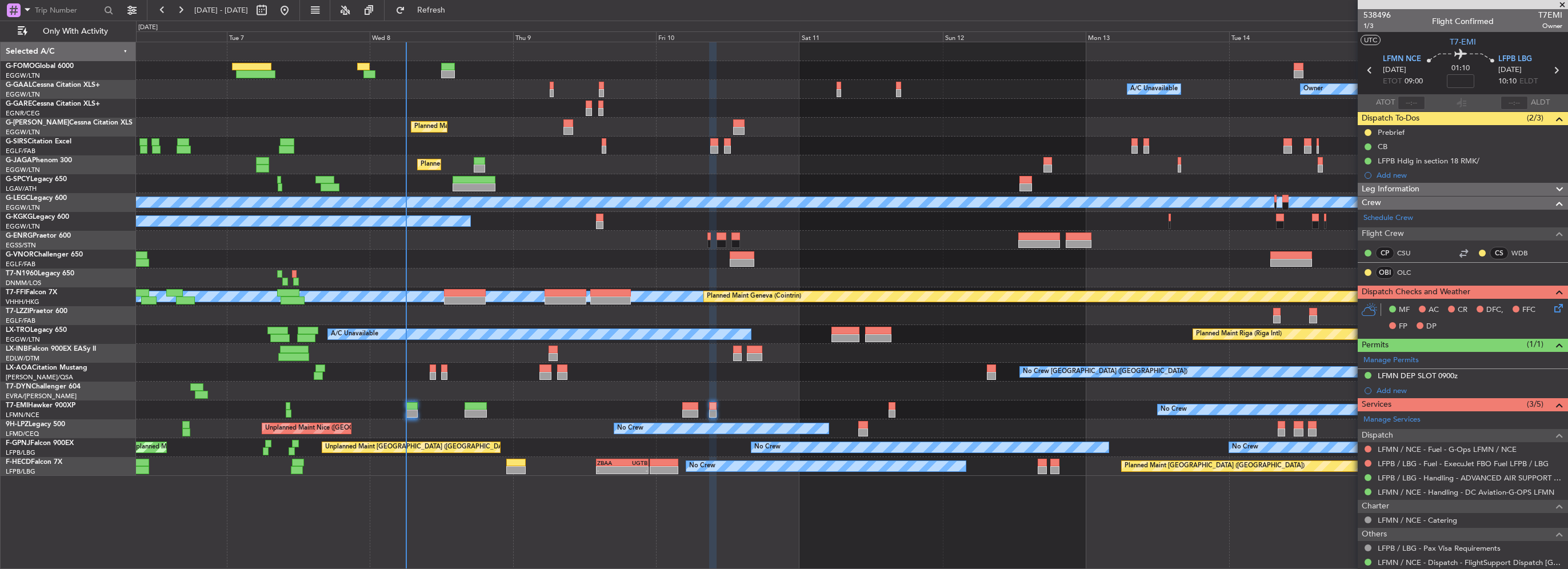
click at [1466, 186] on div "Leg Information" at bounding box center [1462, 189] width 210 height 13
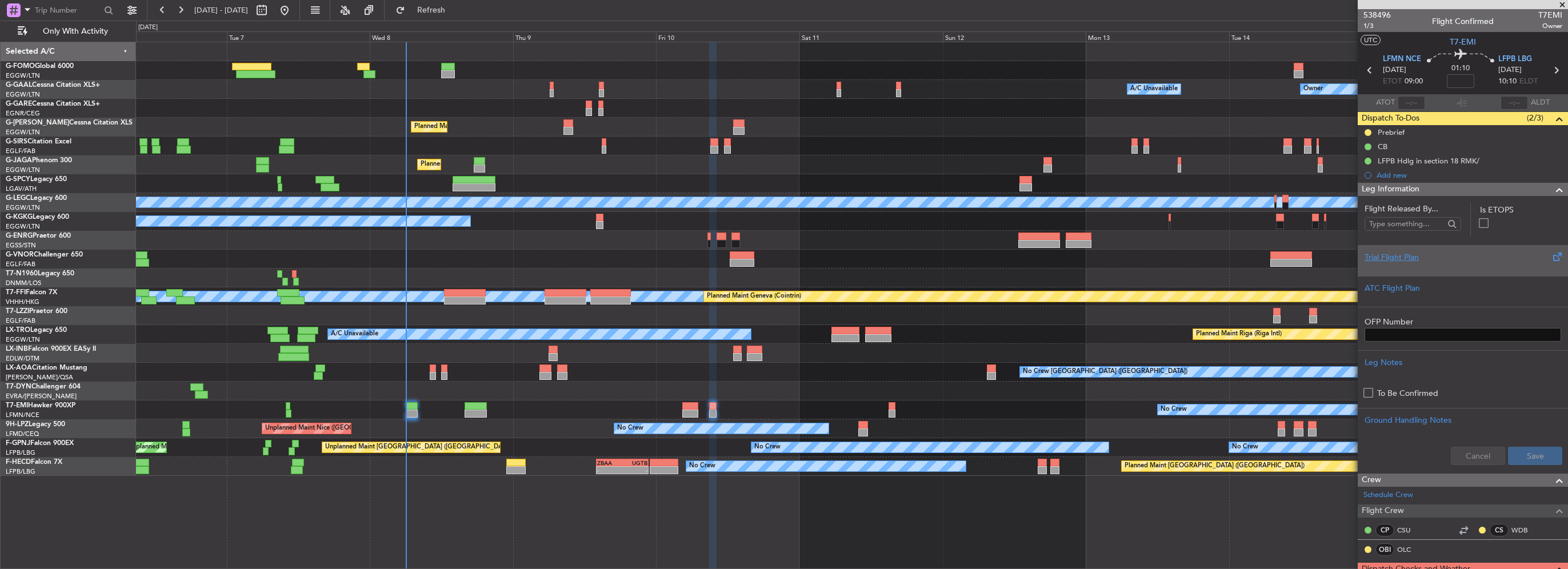
click at [1402, 255] on div "Trial Flight Plan" at bounding box center [1462, 258] width 197 height 12
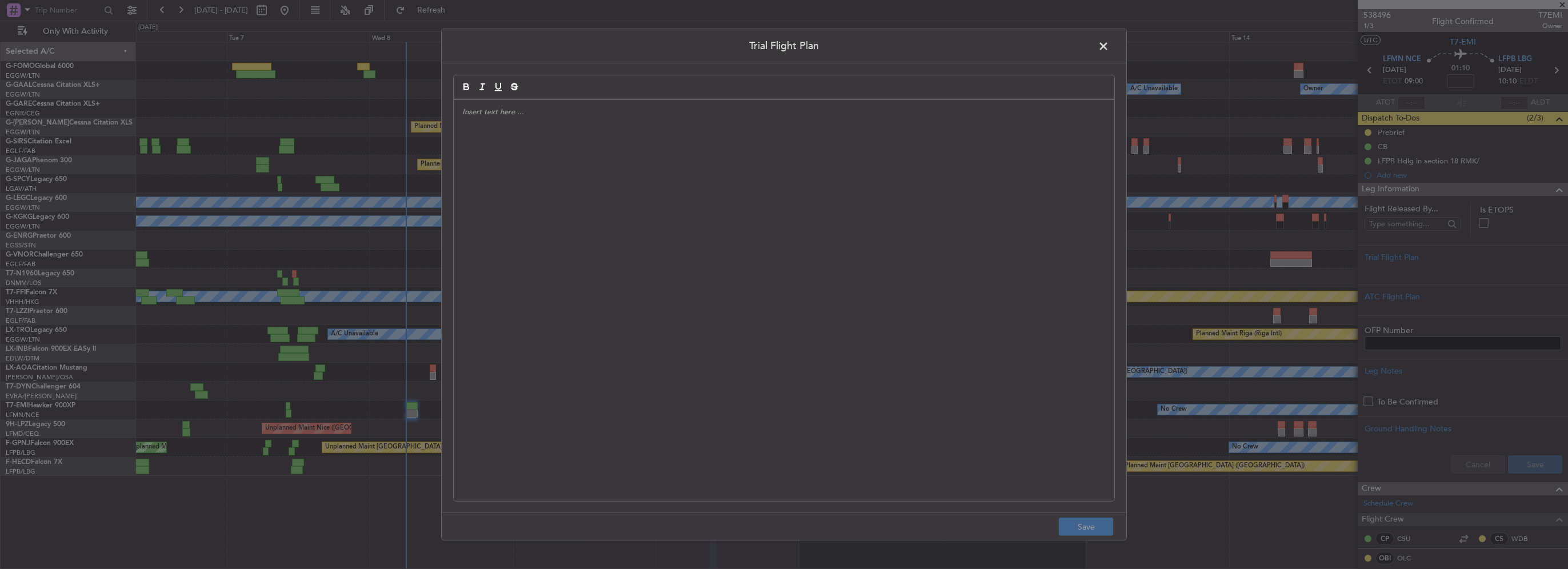
click at [812, 217] on div at bounding box center [784, 301] width 661 height 401
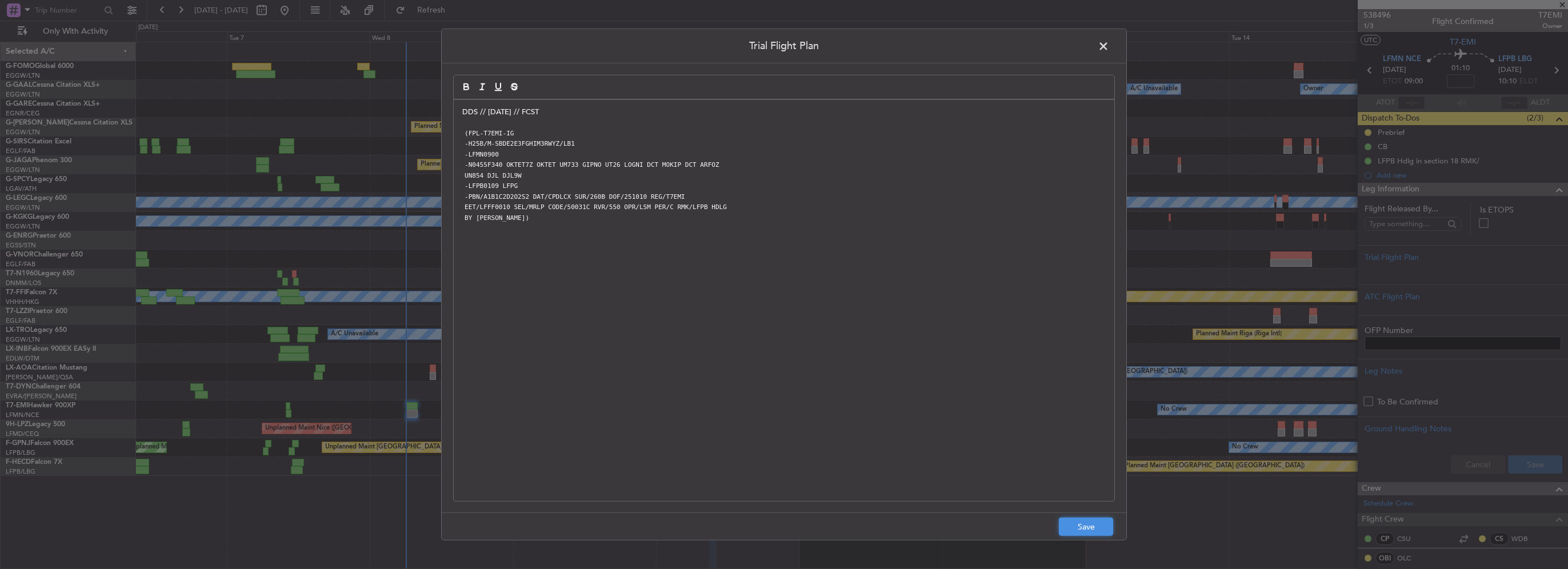
drag, startPoint x: 1102, startPoint y: 529, endPoint x: 1504, endPoint y: 485, distance: 404.4
click at [1102, 529] on button "Save" at bounding box center [1086, 527] width 54 height 19
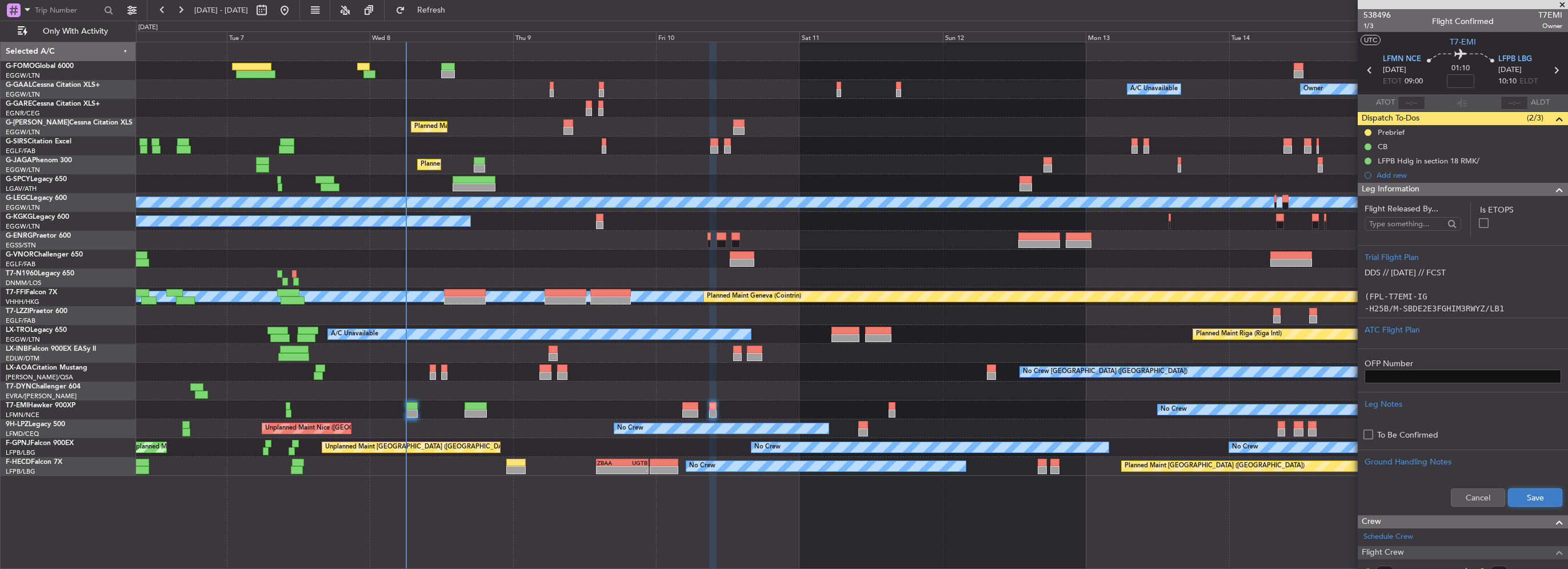
click at [1530, 496] on button "Save" at bounding box center [1535, 498] width 54 height 19
click at [1553, 189] on span at bounding box center [1560, 190] width 14 height 14
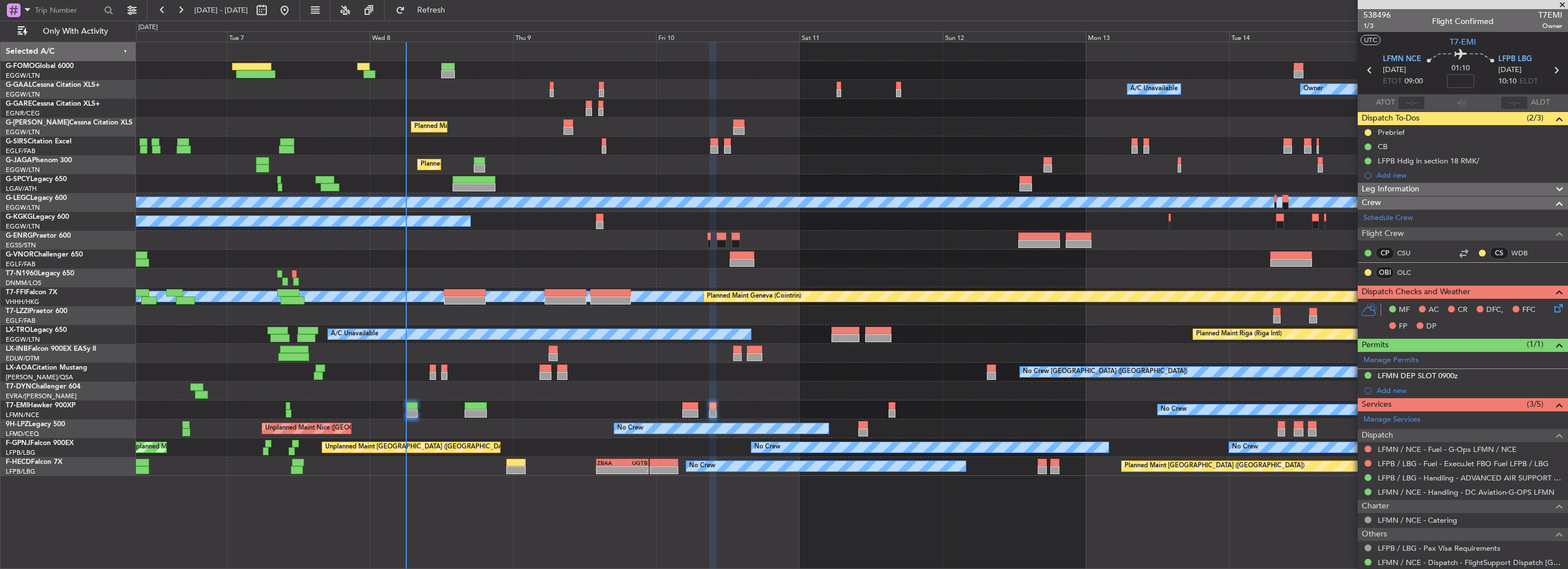
click at [1552, 306] on icon at bounding box center [1556, 306] width 9 height 9
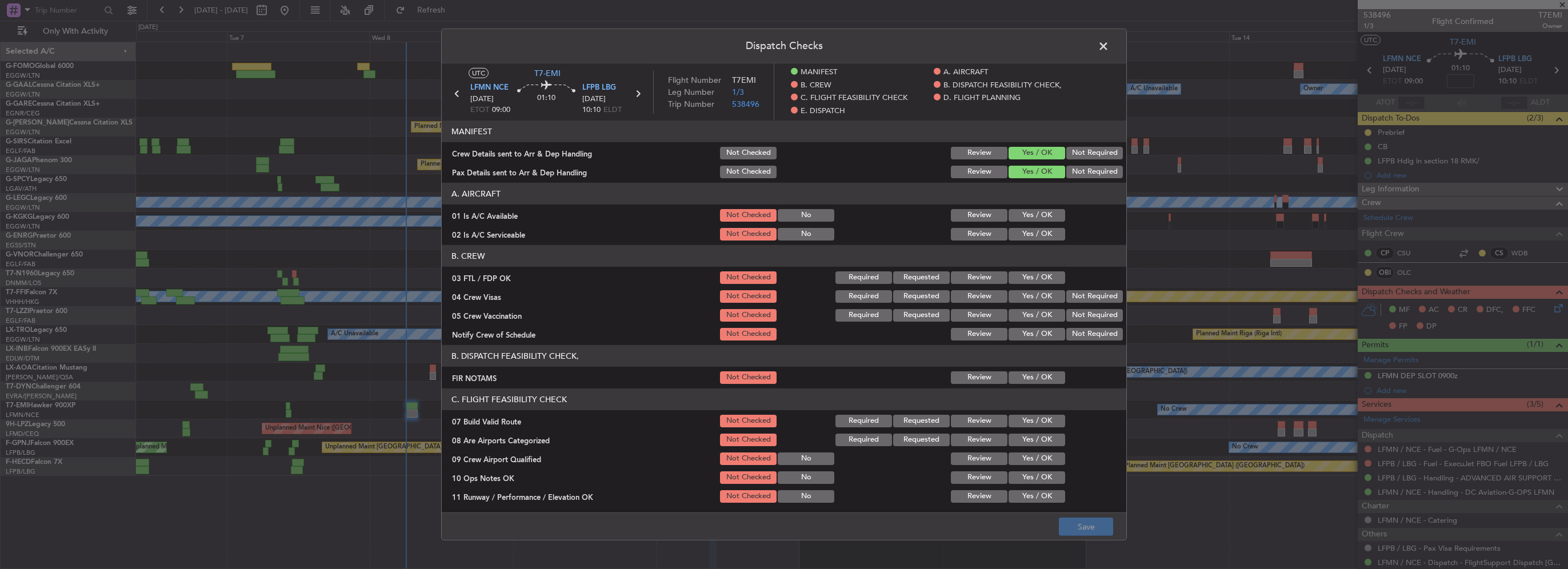
click at [1030, 211] on button "Yes / OK" at bounding box center [1036, 215] width 56 height 12
click at [1035, 237] on button "Yes / OK" at bounding box center [1036, 234] width 56 height 12
click at [1042, 277] on button "Yes / OK" at bounding box center [1036, 278] width 56 height 12
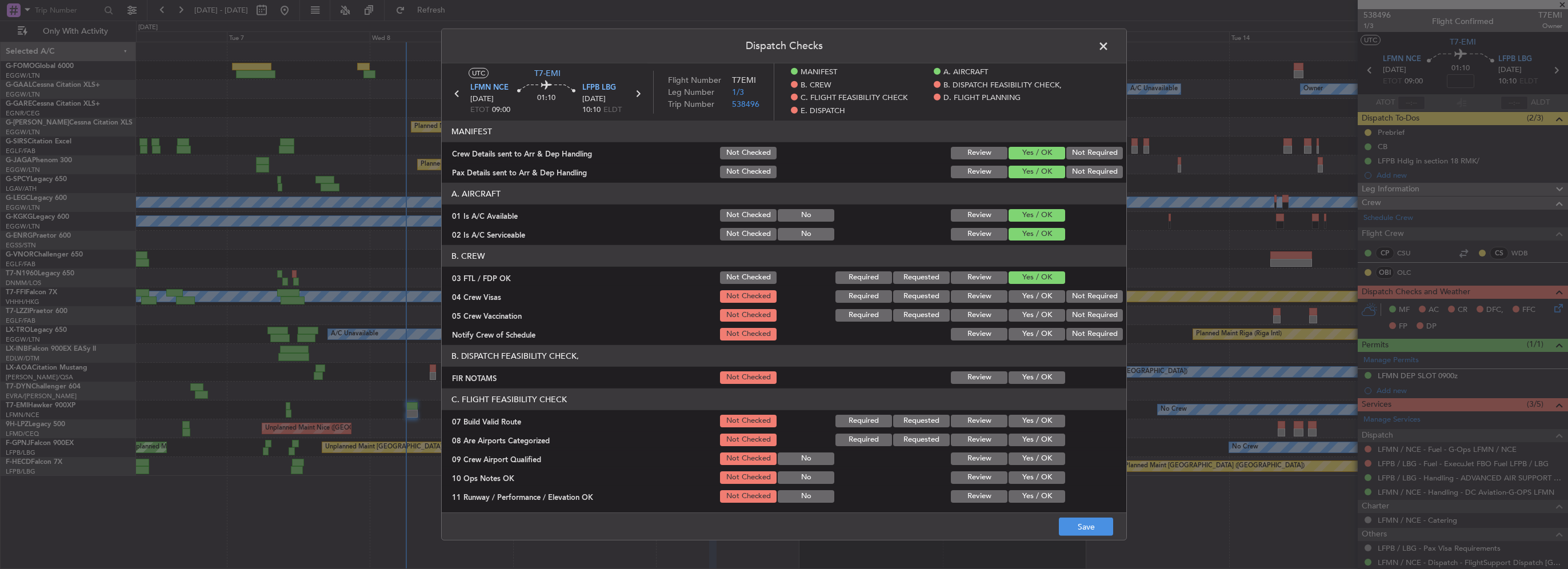
click at [1097, 303] on div "Not Required" at bounding box center [1093, 296] width 58 height 16
drag, startPoint x: 1092, startPoint y: 315, endPoint x: 1088, endPoint y: 309, distance: 7.2
click at [1090, 312] on button "Not Required" at bounding box center [1094, 315] width 56 height 12
drag, startPoint x: 1083, startPoint y: 297, endPoint x: 1031, endPoint y: 348, distance: 72.8
click at [1083, 297] on button "Not Required" at bounding box center [1094, 297] width 56 height 12
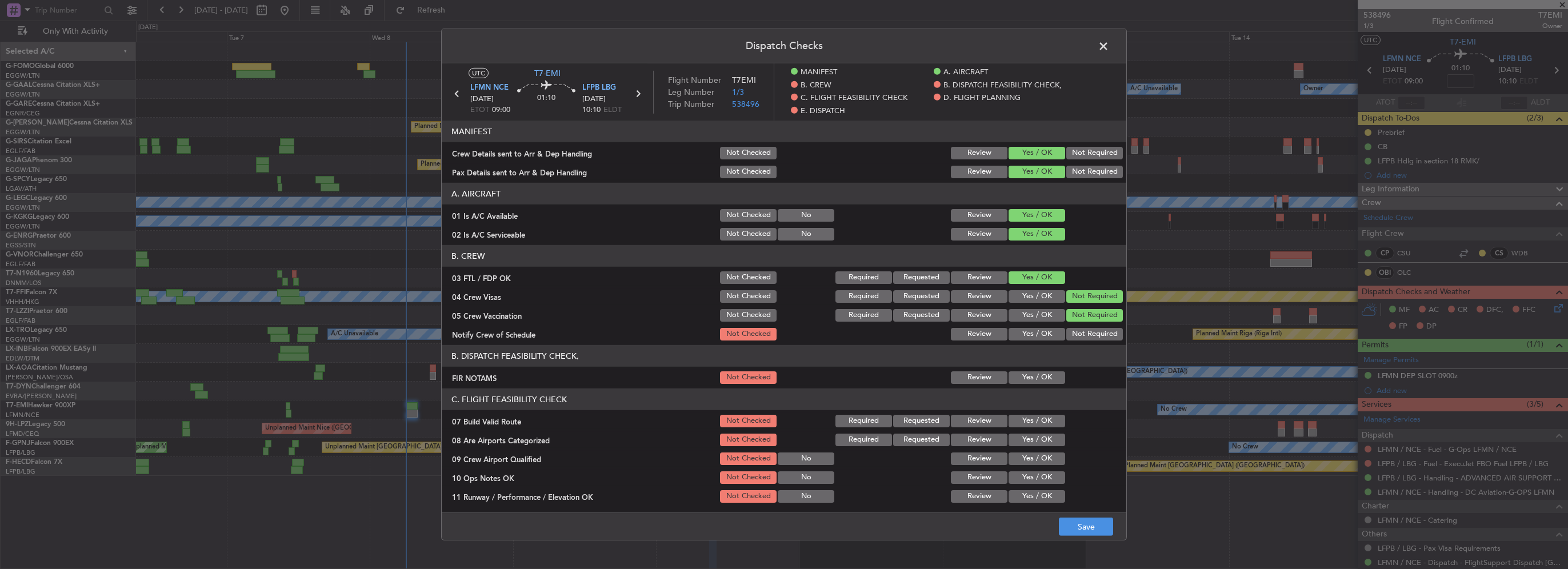
click at [1046, 329] on button "Yes / OK" at bounding box center [1036, 334] width 56 height 12
click at [1038, 378] on button "Yes / OK" at bounding box center [1036, 378] width 56 height 12
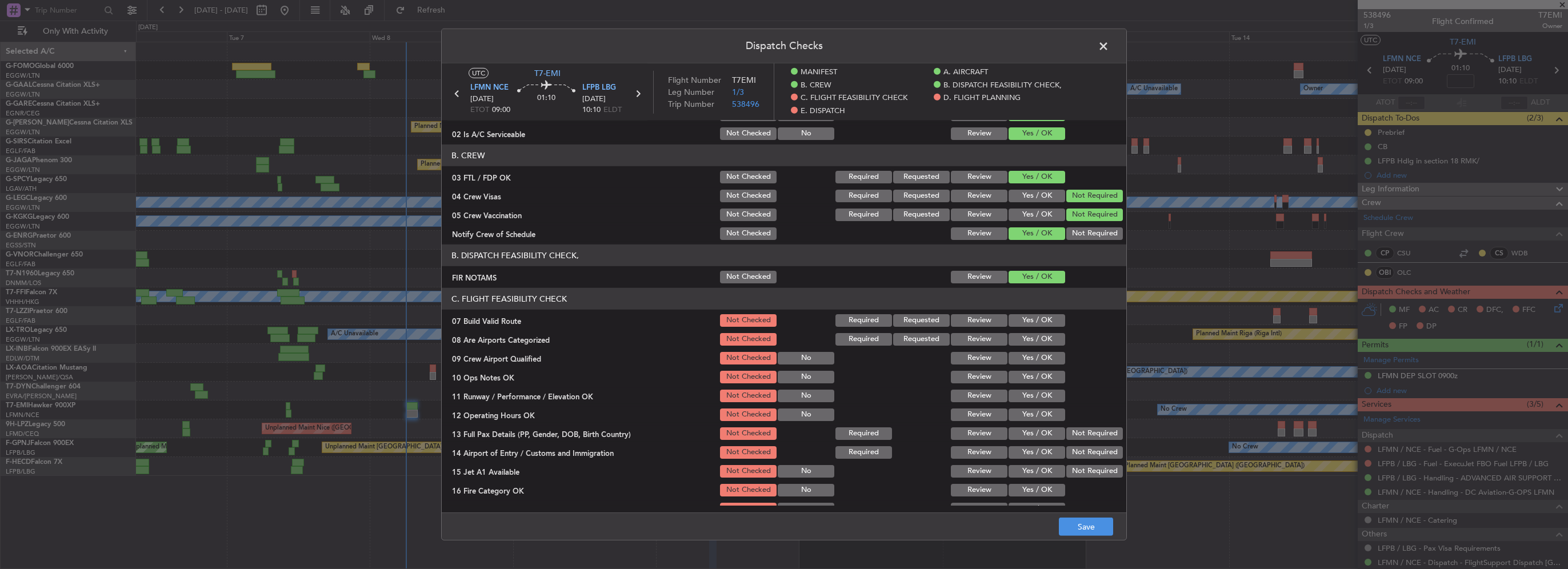
scroll to position [114, 0]
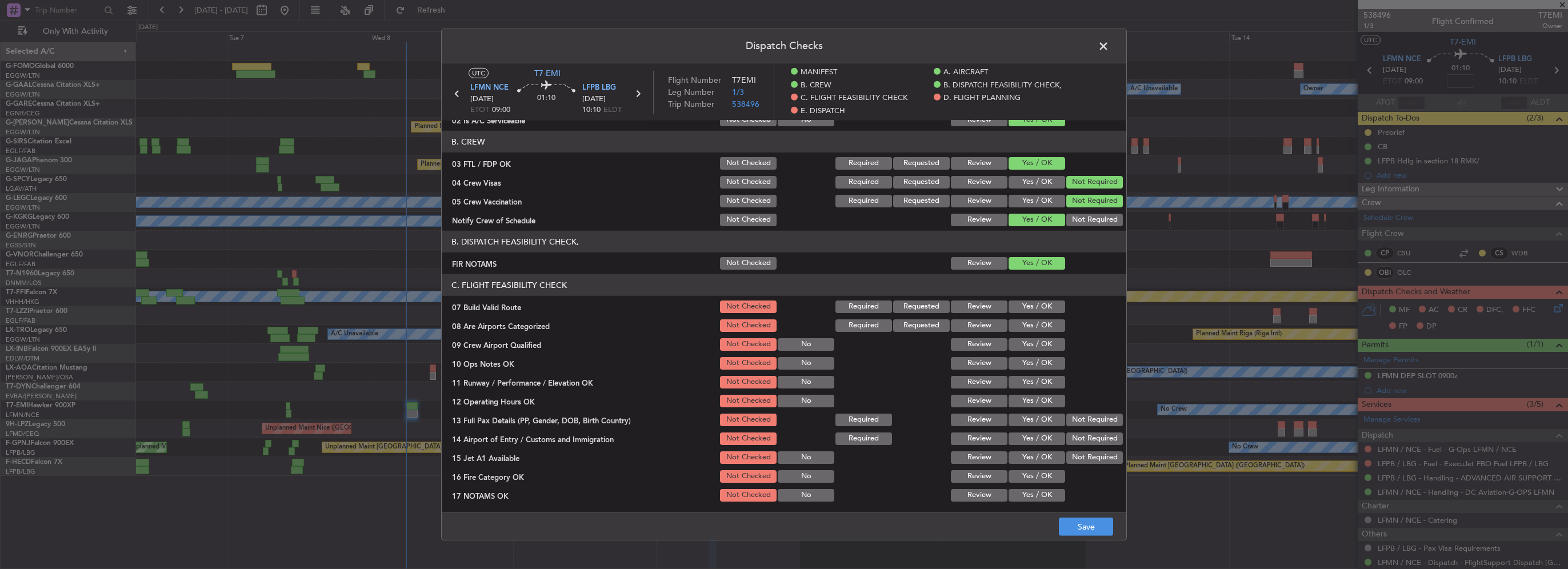
drag, startPoint x: 1041, startPoint y: 306, endPoint x: 1041, endPoint y: 322, distance: 16.0
click at [1041, 306] on button "Yes / OK" at bounding box center [1036, 307] width 56 height 12
drag, startPoint x: 1041, startPoint y: 322, endPoint x: 1043, endPoint y: 342, distance: 20.1
click at [1040, 323] on button "Yes / OK" at bounding box center [1036, 325] width 56 height 12
click at [1043, 342] on button "Yes / OK" at bounding box center [1036, 345] width 56 height 12
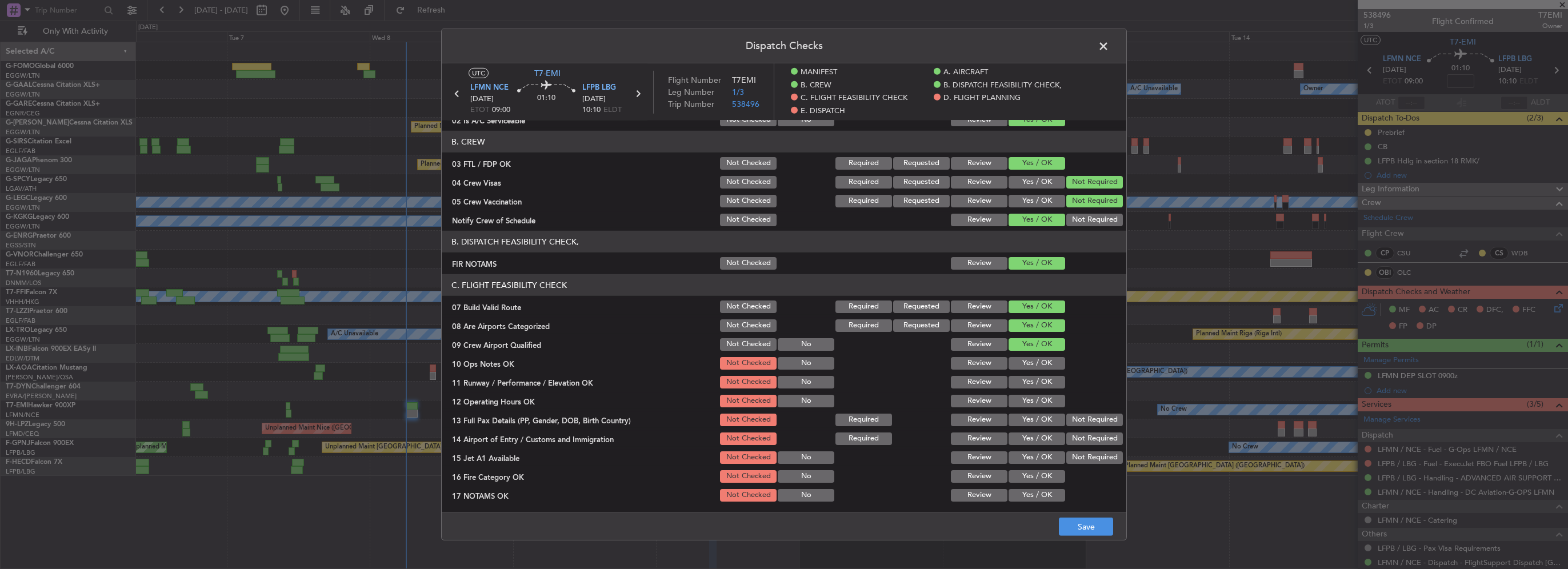
drag, startPoint x: 1045, startPoint y: 365, endPoint x: 1045, endPoint y: 379, distance: 14.0
click at [1045, 365] on button "Yes / OK" at bounding box center [1036, 363] width 56 height 12
click at [1045, 379] on button "Yes / OK" at bounding box center [1036, 382] width 56 height 12
click at [1038, 402] on button "Yes / OK" at bounding box center [1036, 401] width 56 height 12
drag, startPoint x: 1037, startPoint y: 421, endPoint x: 1035, endPoint y: 439, distance: 18.1
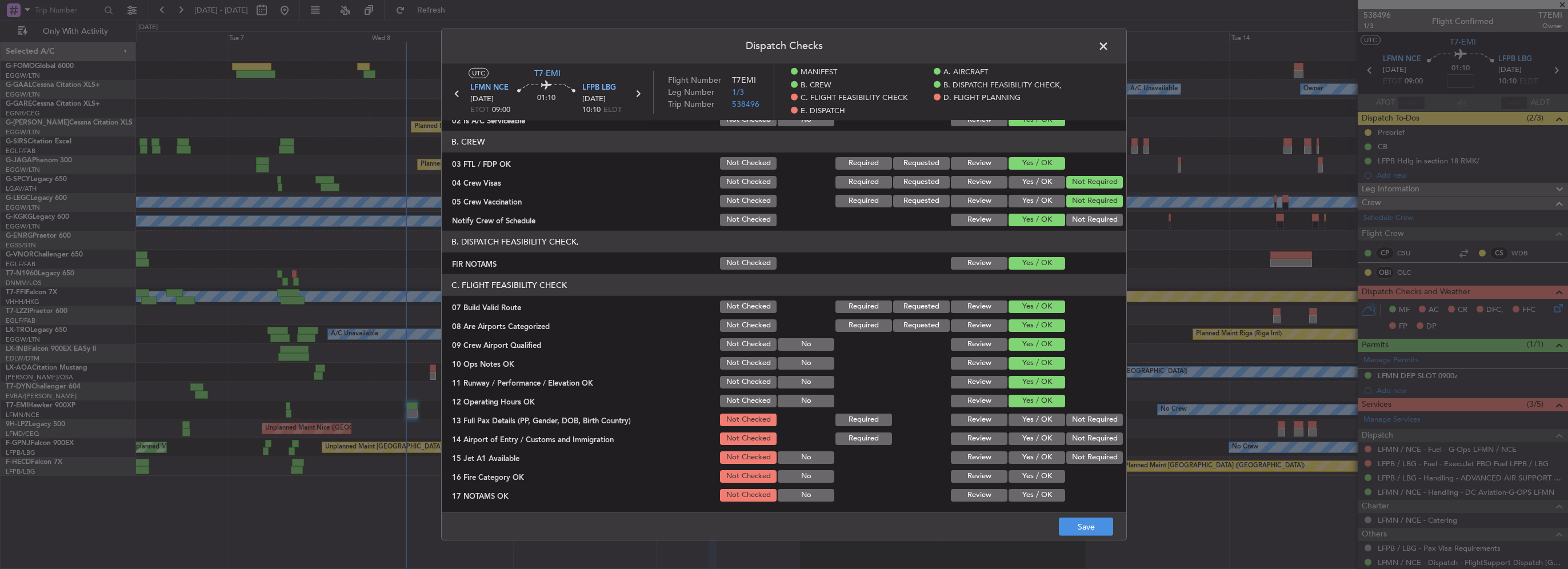
click at [1037, 422] on button "Yes / OK" at bounding box center [1036, 420] width 56 height 12
click at [1035, 444] on button "Yes / OK" at bounding box center [1036, 439] width 56 height 12
click at [1042, 460] on button "Yes / OK" at bounding box center [1036, 458] width 56 height 12
click at [1041, 471] on button "Yes / OK" at bounding box center [1036, 476] width 56 height 12
click at [1038, 491] on button "Yes / OK" at bounding box center [1036, 496] width 56 height 12
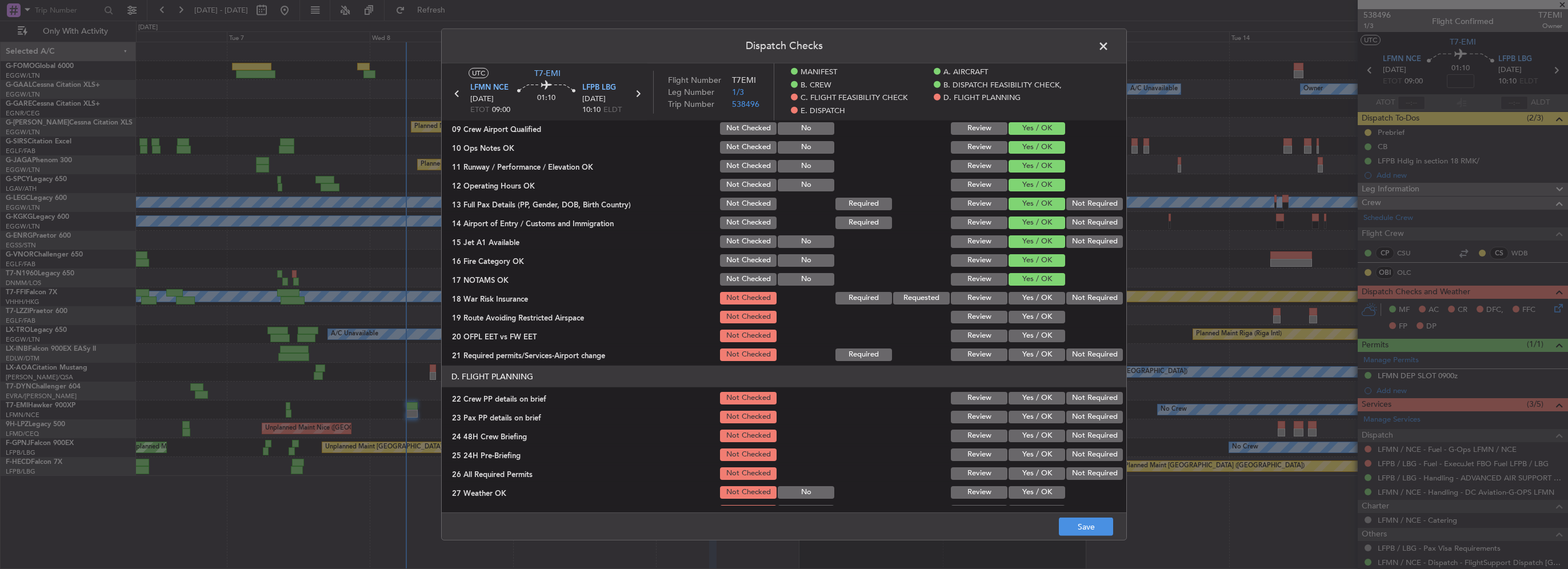
scroll to position [343, 0]
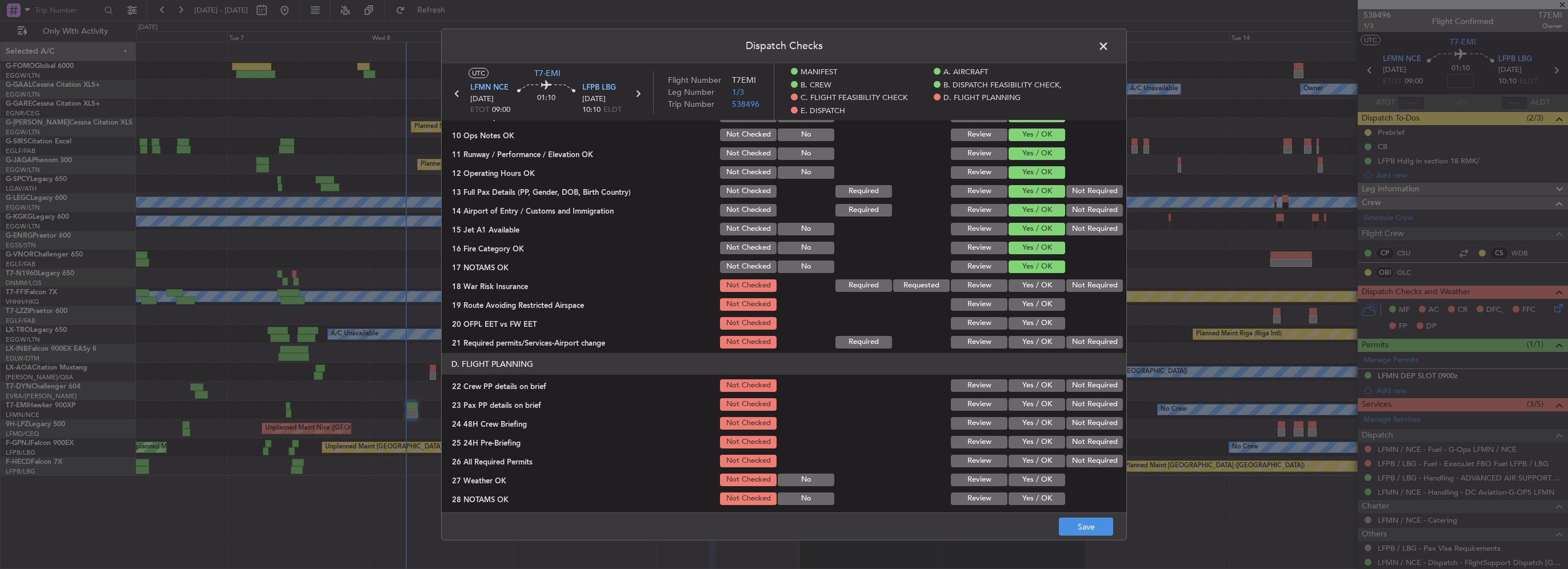
click at [1037, 287] on button "Yes / OK" at bounding box center [1036, 285] width 56 height 12
click at [1039, 303] on button "Yes / OK" at bounding box center [1036, 305] width 56 height 12
click at [1041, 322] on button "Yes / OK" at bounding box center [1036, 323] width 56 height 12
click at [1041, 341] on button "Yes / OK" at bounding box center [1036, 342] width 56 height 12
click at [1042, 389] on button "Yes / OK" at bounding box center [1036, 386] width 56 height 12
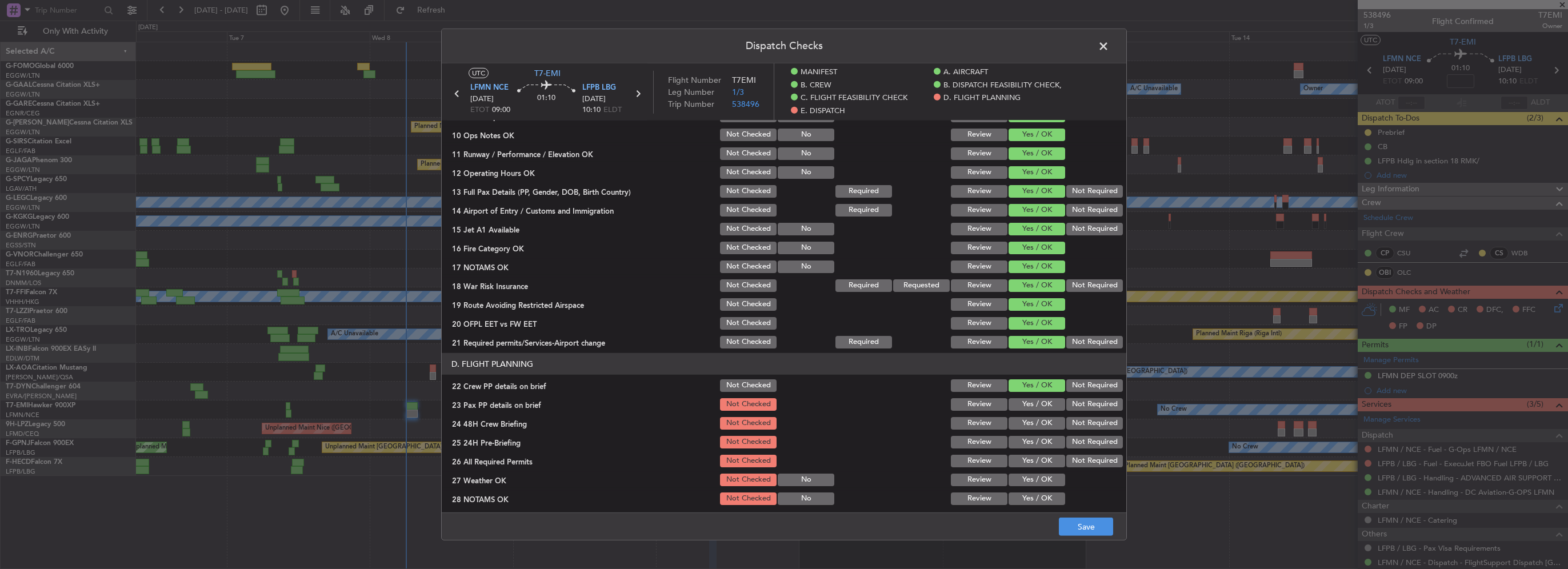
click at [1041, 408] on button "Yes / OK" at bounding box center [1036, 405] width 56 height 12
click at [1044, 429] on button "Yes / OK" at bounding box center [1036, 423] width 56 height 12
click at [1075, 443] on button "Not Required" at bounding box center [1094, 443] width 56 height 12
drag, startPoint x: 1097, startPoint y: 540, endPoint x: 1095, endPoint y: 527, distance: 13.2
click at [1096, 536] on footer "Save" at bounding box center [784, 527] width 685 height 28
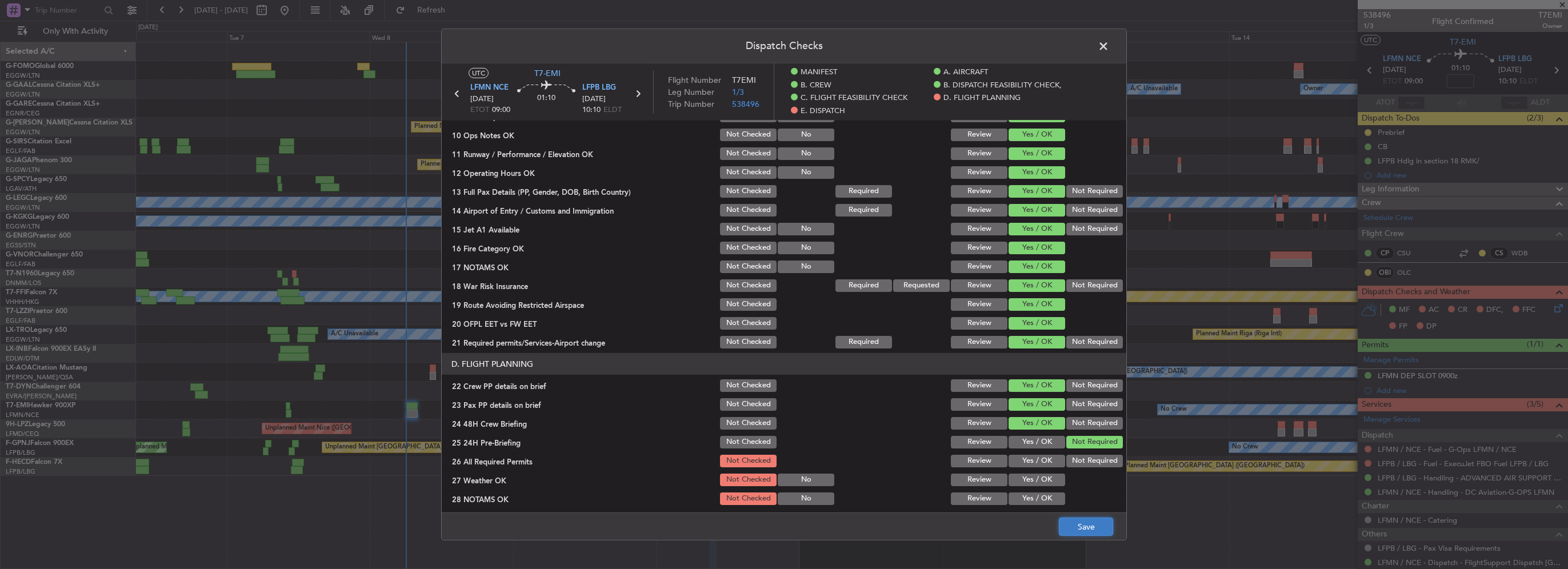
click at [1095, 525] on button "Save" at bounding box center [1086, 527] width 54 height 19
click at [1109, 41] on span at bounding box center [1109, 49] width 0 height 23
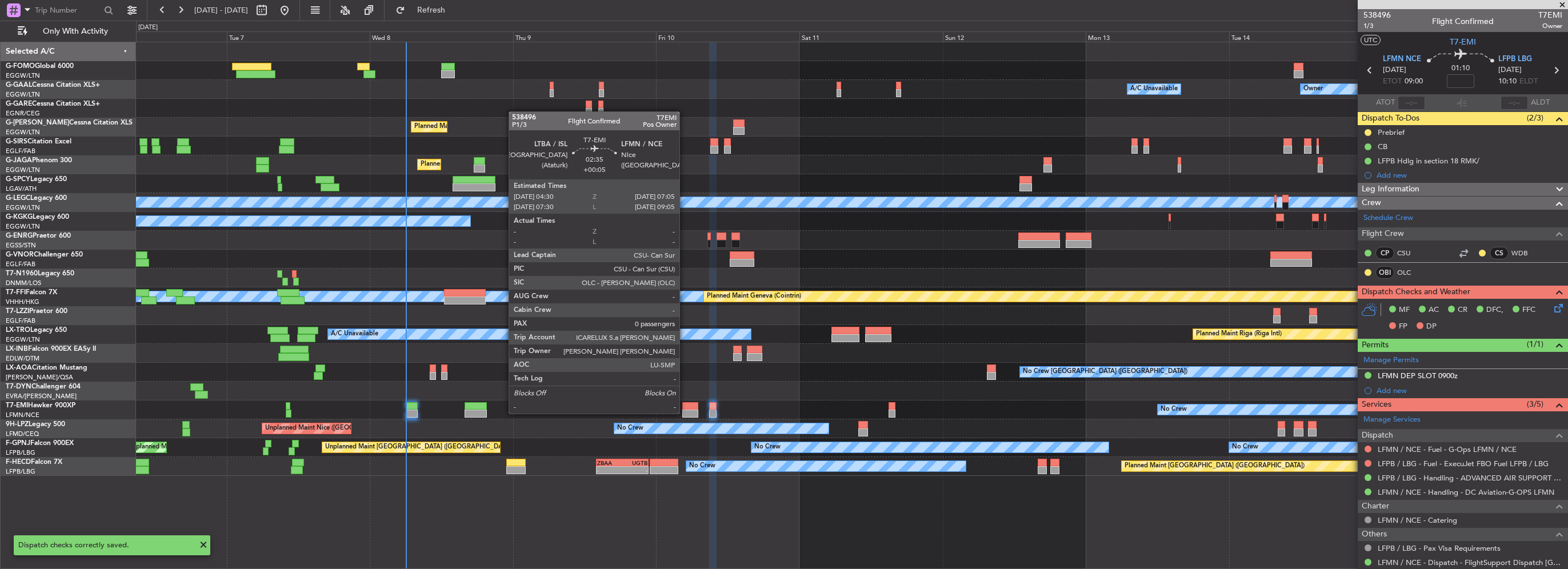
click at [688, 411] on div at bounding box center [690, 413] width 15 height 8
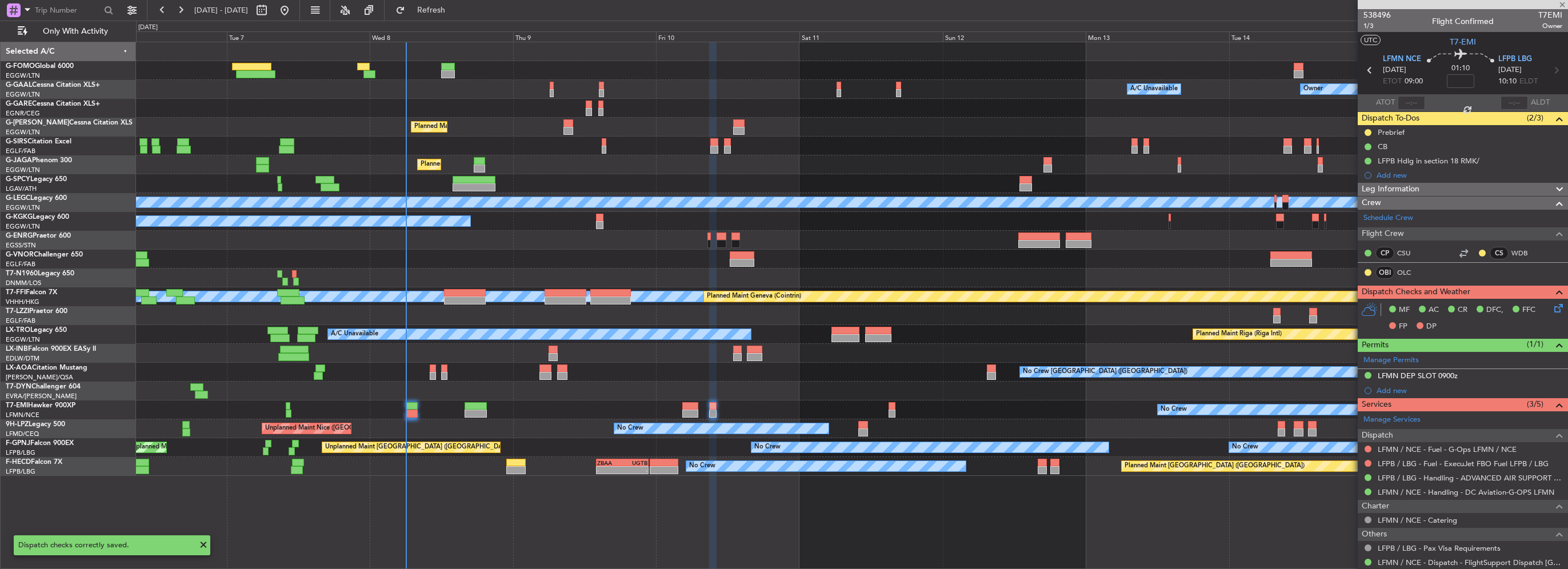
click at [692, 412] on div at bounding box center [690, 413] width 15 height 8
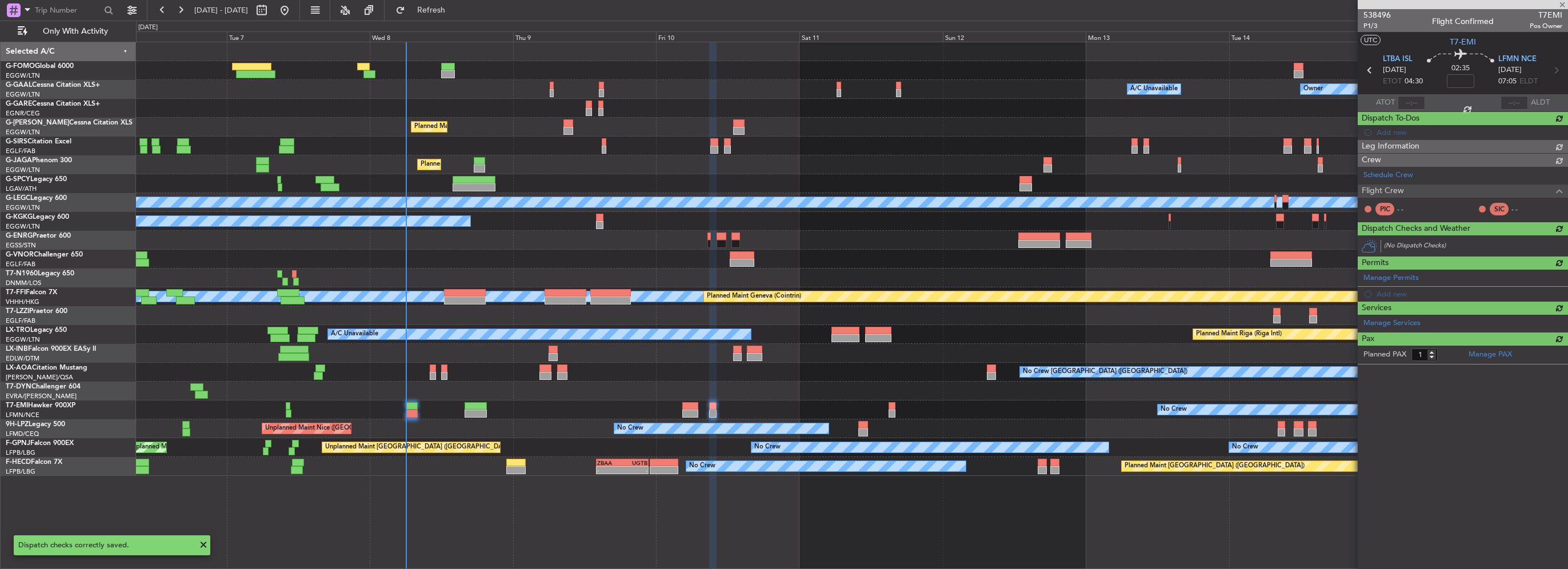
type input "+00:05"
type input "0"
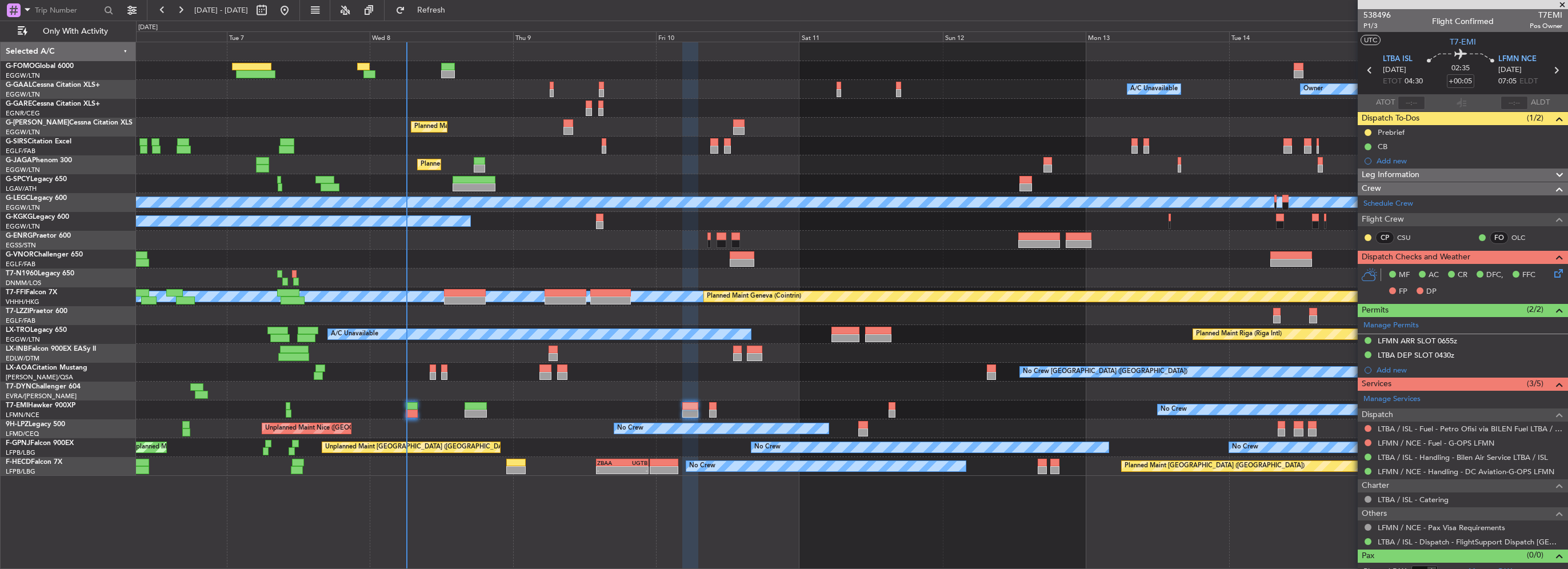
click at [498, 19] on div "06 Oct 2025 - 16 Oct 2025 Refresh Quick Links Only With Activity" at bounding box center [784, 10] width 1568 height 21
click at [456, 14] on span "Refresh" at bounding box center [432, 10] width 48 height 8
click at [966, 254] on div at bounding box center [851, 259] width 1432 height 19
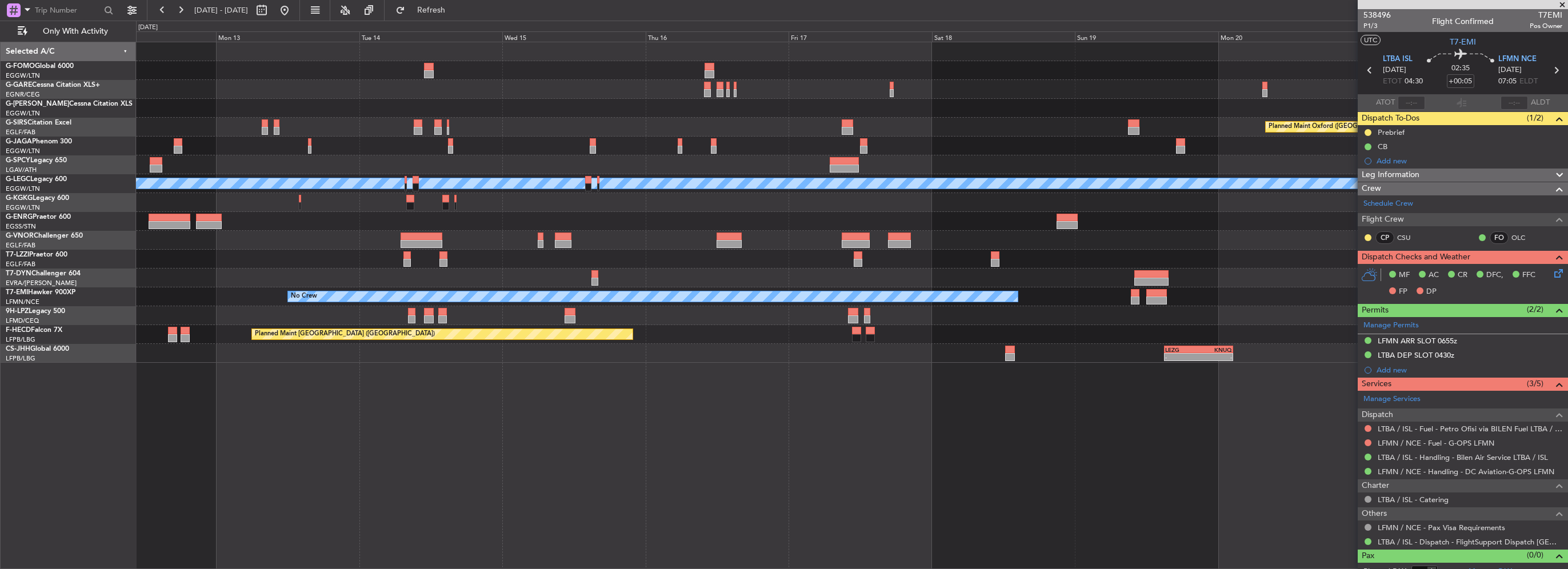
click at [1231, 233] on div "Planned Maint Oxford (Kidlington) A/C Unavailable London (Luton) A/C Unavailabl…" at bounding box center [851, 203] width 1432 height 321
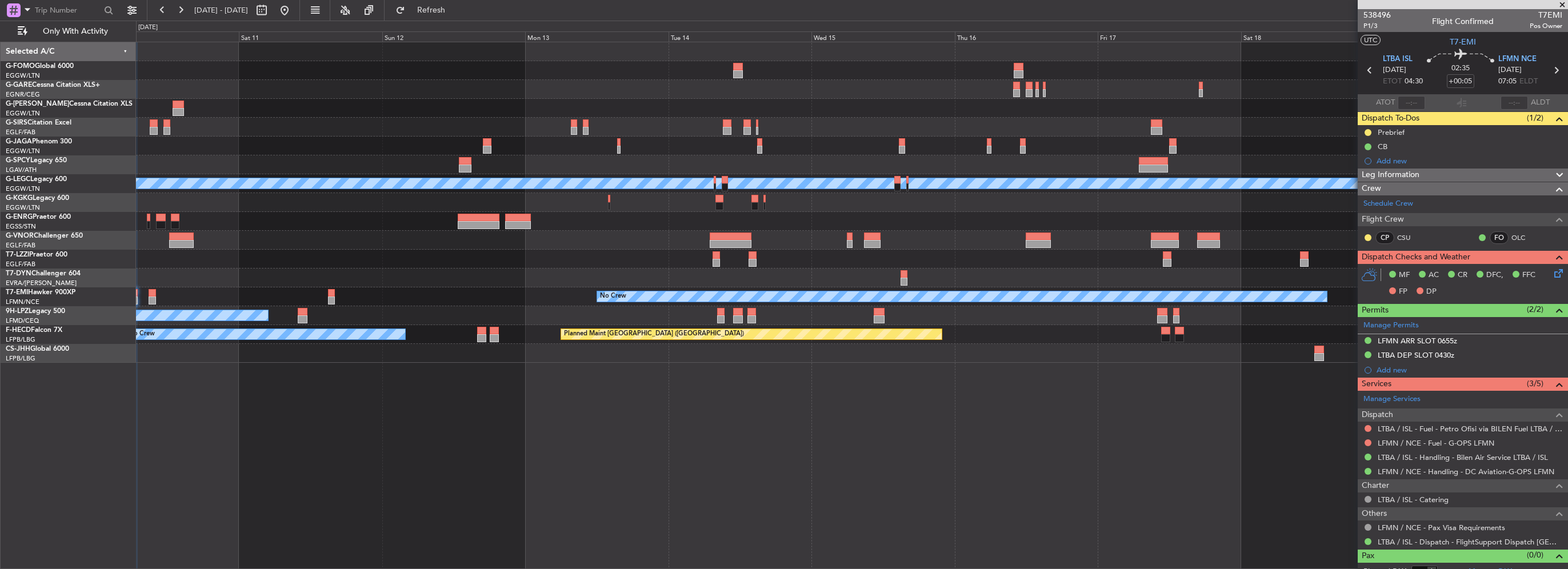
click at [1019, 228] on div at bounding box center [851, 221] width 1432 height 19
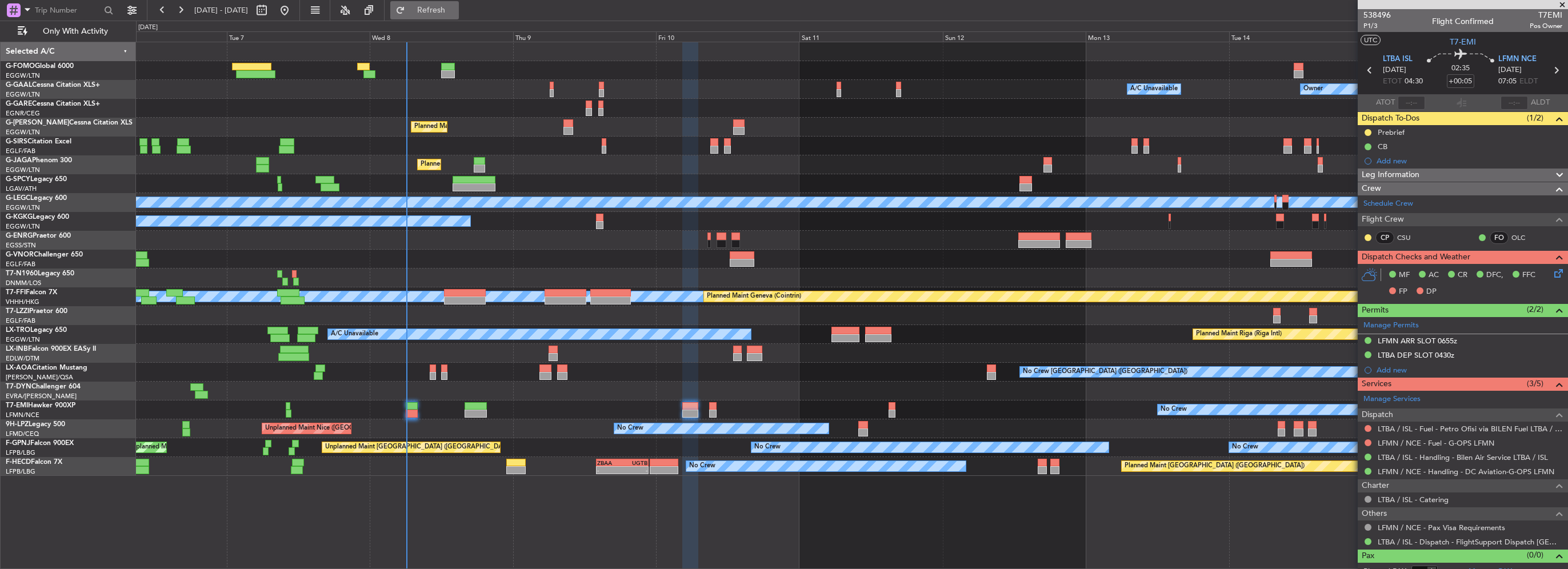
click at [459, 8] on button "Refresh" at bounding box center [424, 10] width 69 height 19
click at [459, 8] on button "Refreshing..." at bounding box center [424, 10] width 69 height 19
click at [456, 13] on span "Refresh" at bounding box center [432, 10] width 48 height 8
click at [449, 15] on button "Refresh" at bounding box center [424, 10] width 69 height 19
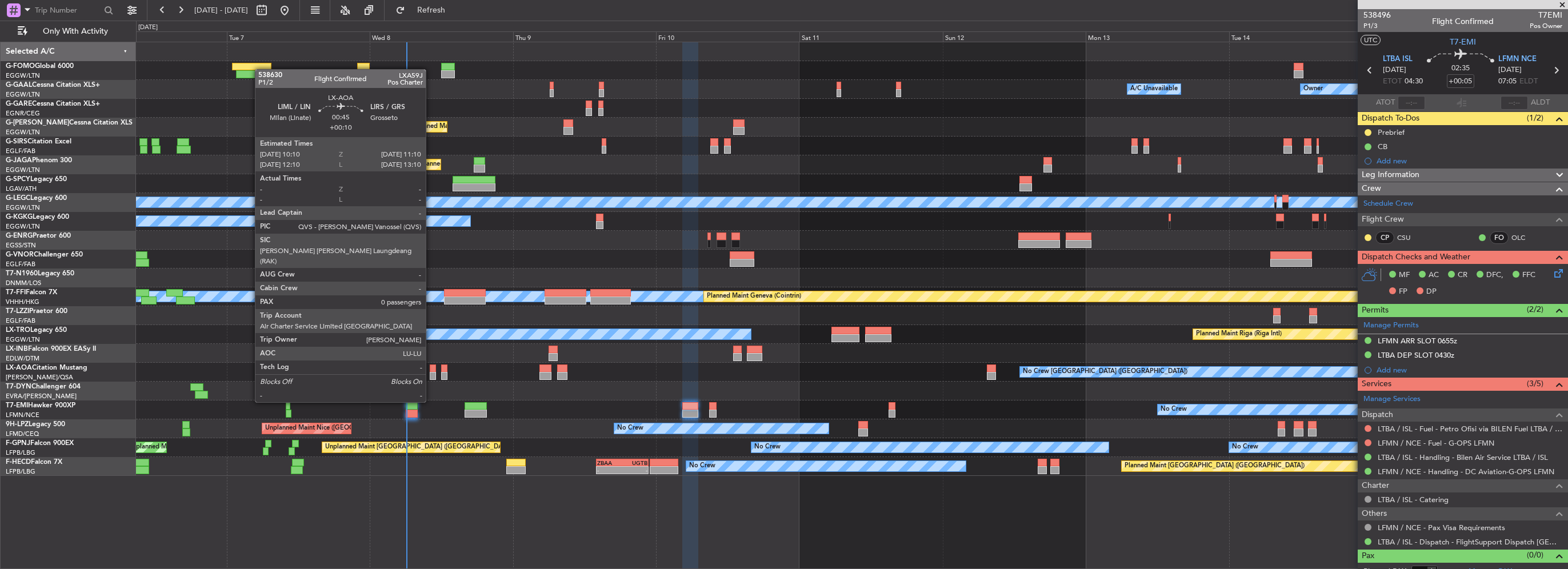
click at [431, 370] on div at bounding box center [432, 369] width 6 height 8
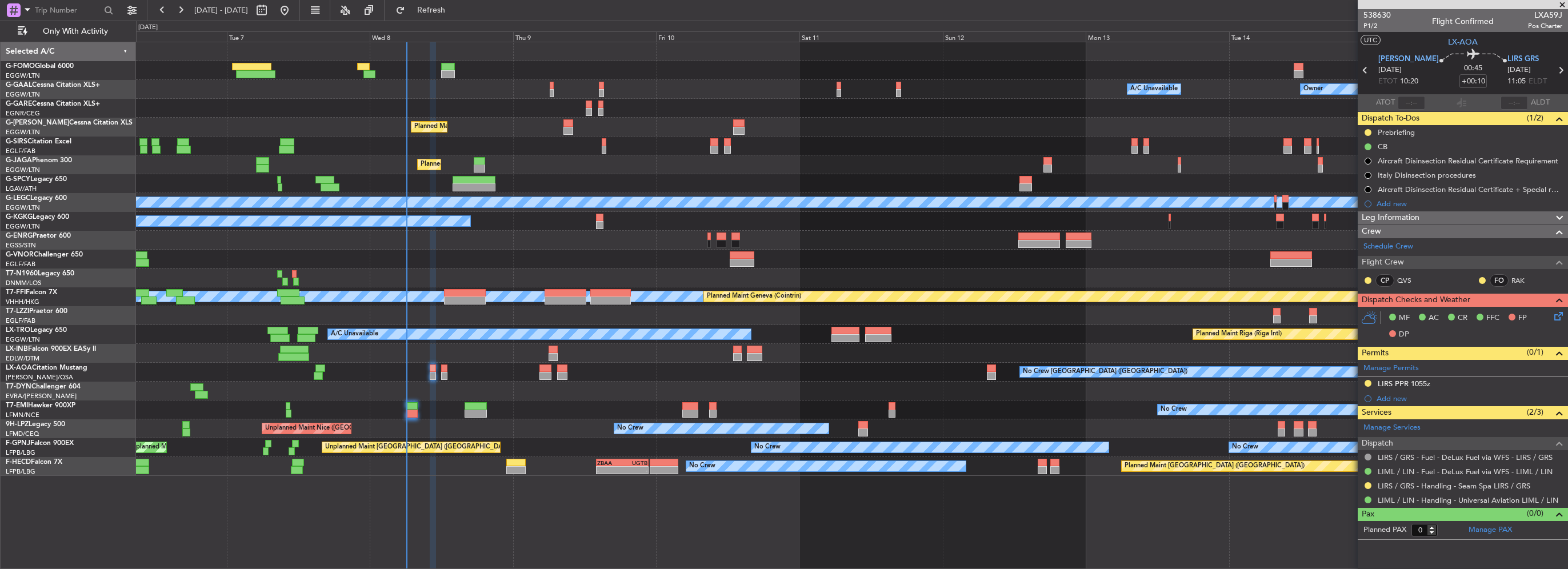
drag, startPoint x: 472, startPoint y: 3, endPoint x: 456, endPoint y: 23, distance: 25.6
click at [459, 3] on button "Refresh" at bounding box center [424, 10] width 69 height 19
click at [456, 13] on span "Refresh" at bounding box center [432, 10] width 48 height 8
click at [417, 405] on div at bounding box center [412, 406] width 12 height 8
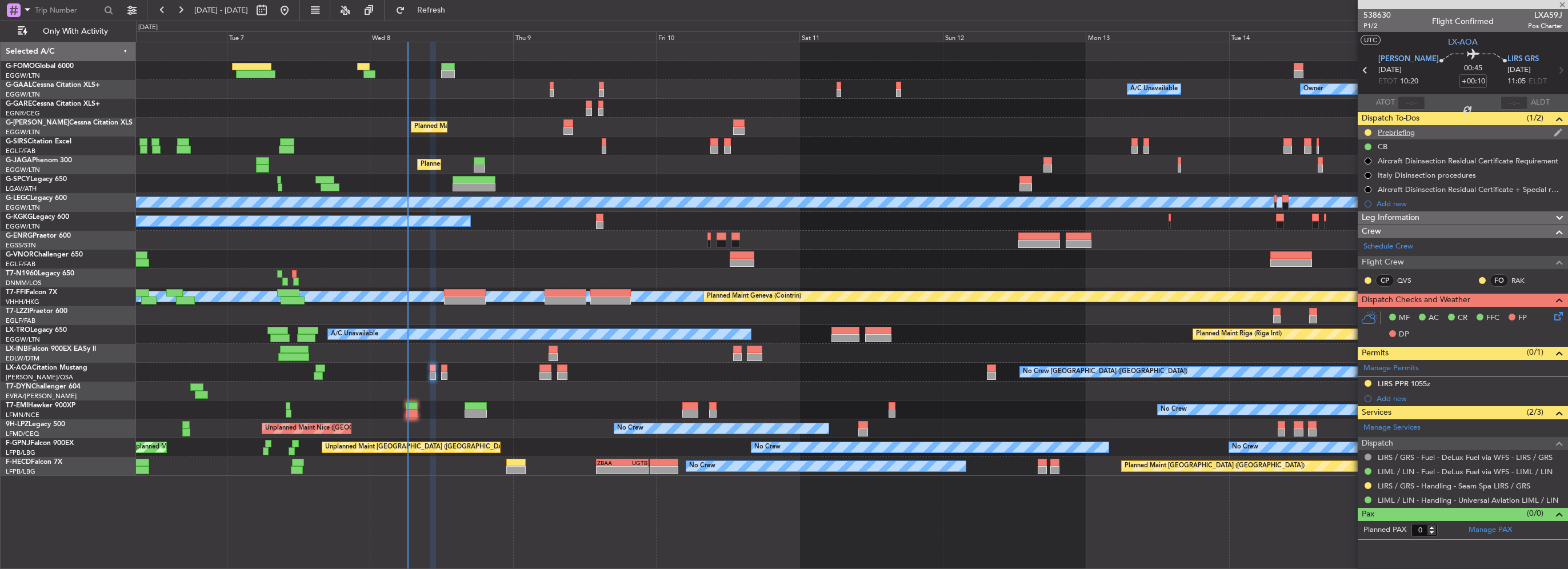
type input "+00:05"
type input "1"
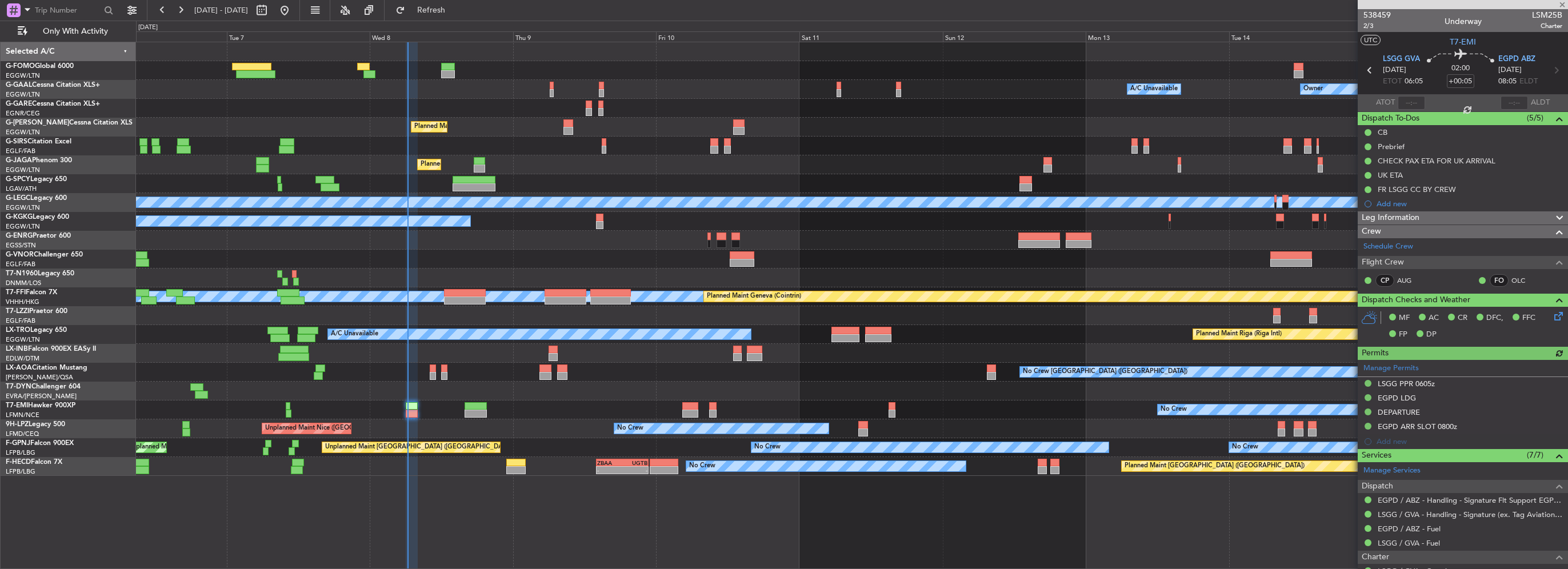
click at [1408, 99] on div at bounding box center [1412, 103] width 28 height 14
click at [1412, 106] on input "text" at bounding box center [1412, 103] width 28 height 14
type input "06:15"
click at [456, 6] on span "Refresh" at bounding box center [432, 10] width 48 height 8
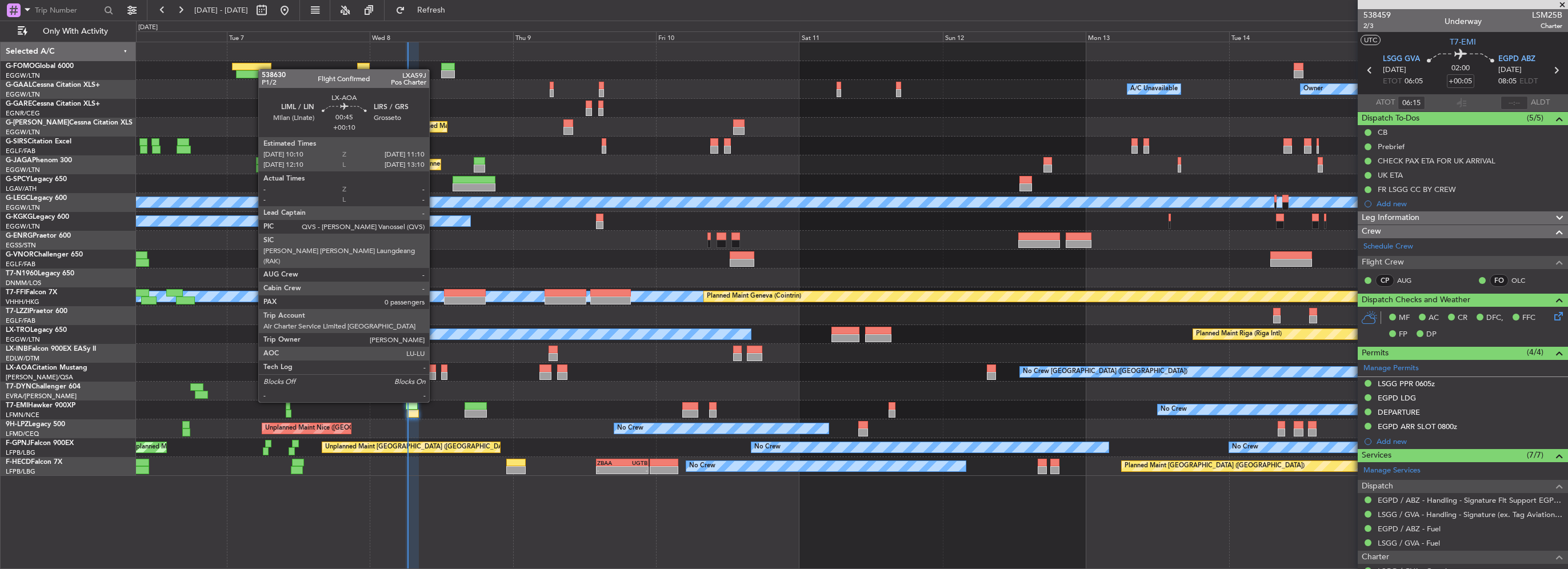
click at [434, 370] on div at bounding box center [432, 369] width 6 height 8
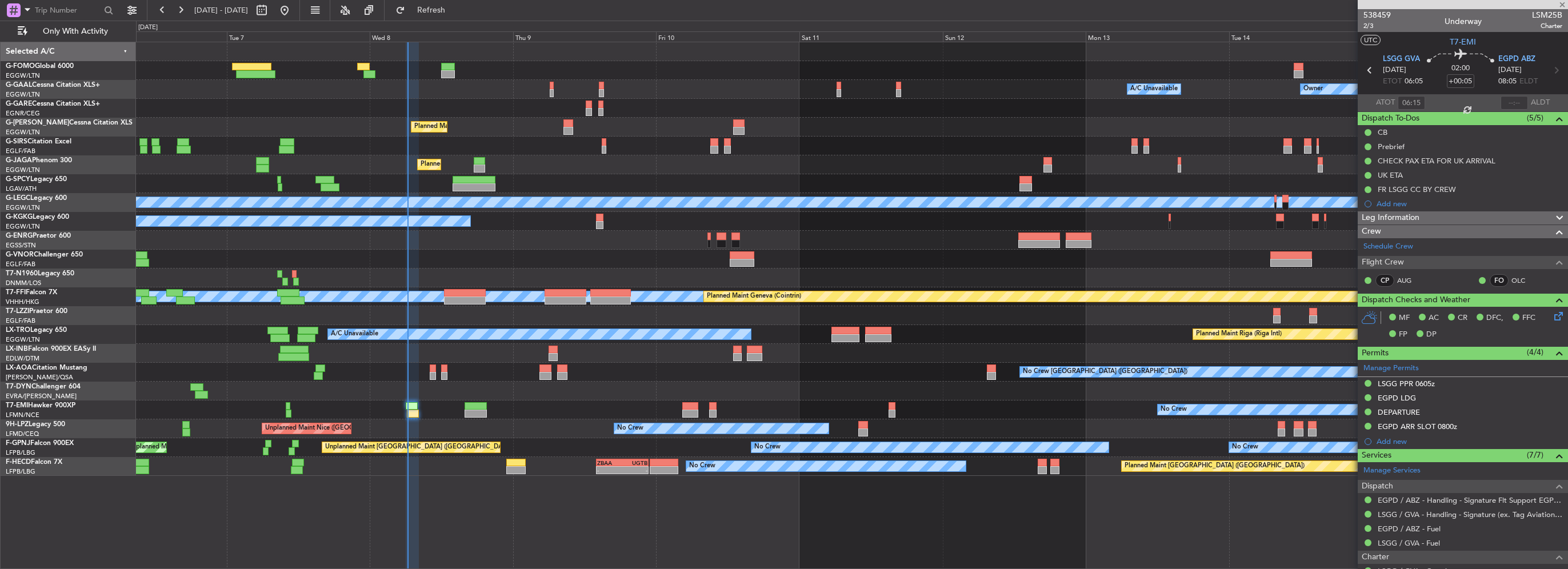
type input "+00:10"
type input "0"
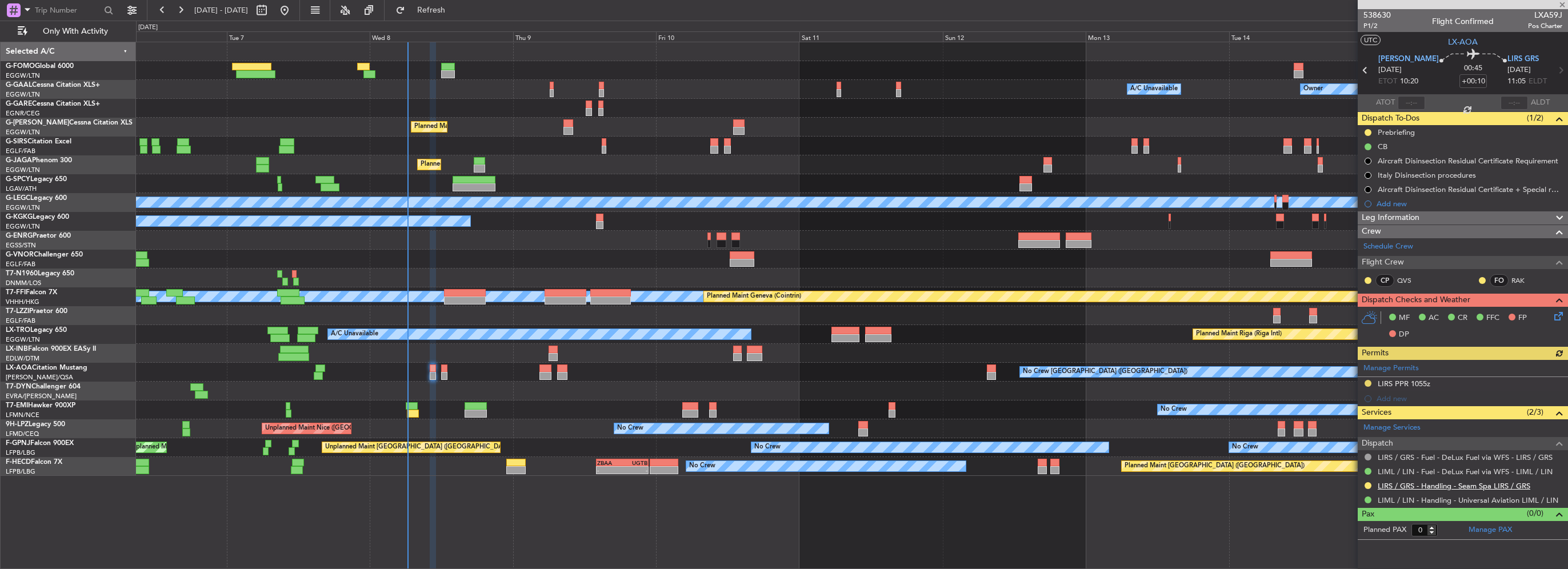
click at [1440, 487] on link "LIRS / GRS - Handling - Seam Spa LIRS / GRS" at bounding box center [1454, 486] width 153 height 10
click at [456, 8] on span "Refresh" at bounding box center [432, 10] width 48 height 8
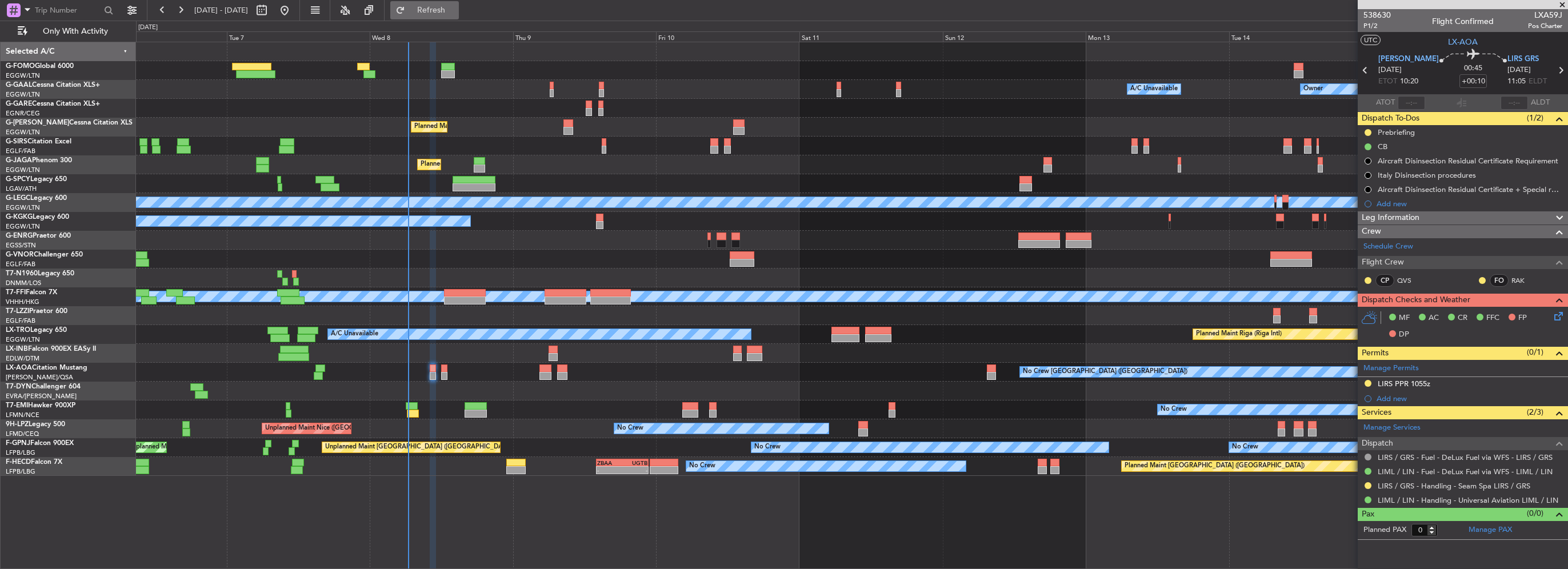
drag, startPoint x: 446, startPoint y: 8, endPoint x: 445, endPoint y: 17, distance: 9.1
click at [447, 8] on span "Refresh" at bounding box center [432, 10] width 48 height 8
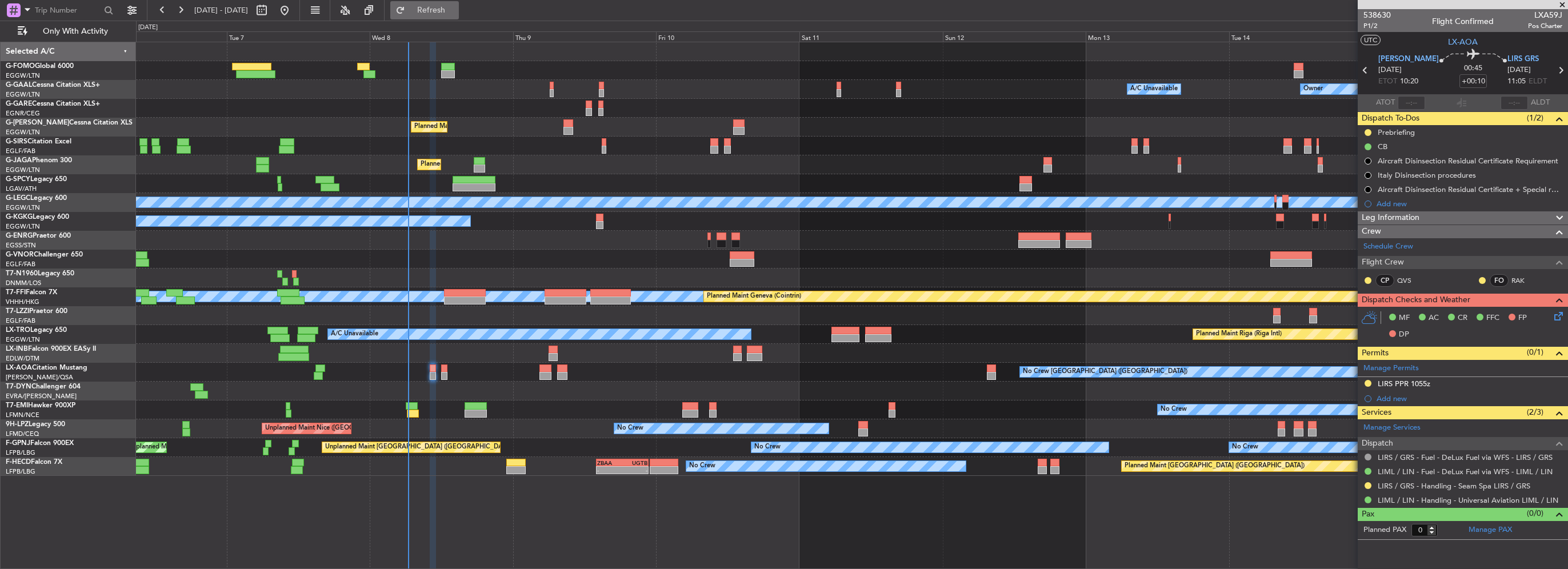
click at [444, 7] on span "Refresh" at bounding box center [432, 10] width 48 height 8
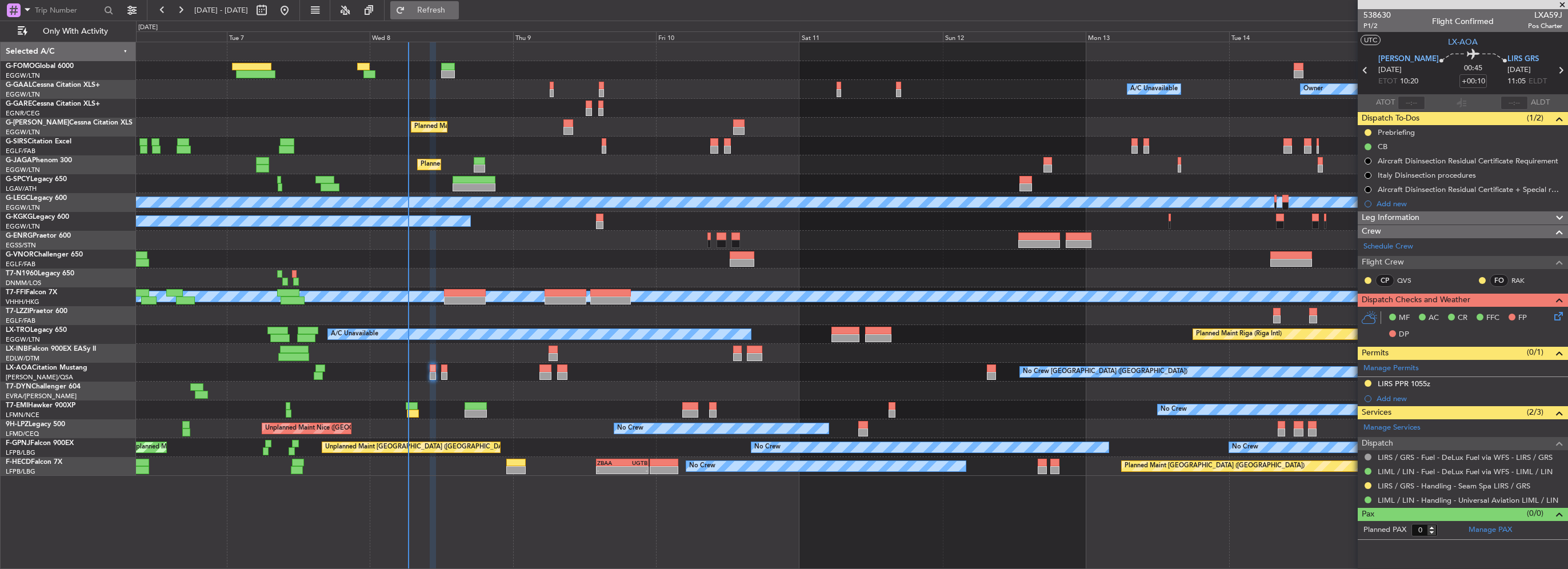
click at [456, 7] on span "Refresh" at bounding box center [432, 10] width 48 height 8
click at [442, 4] on button "Refresh" at bounding box center [424, 10] width 69 height 19
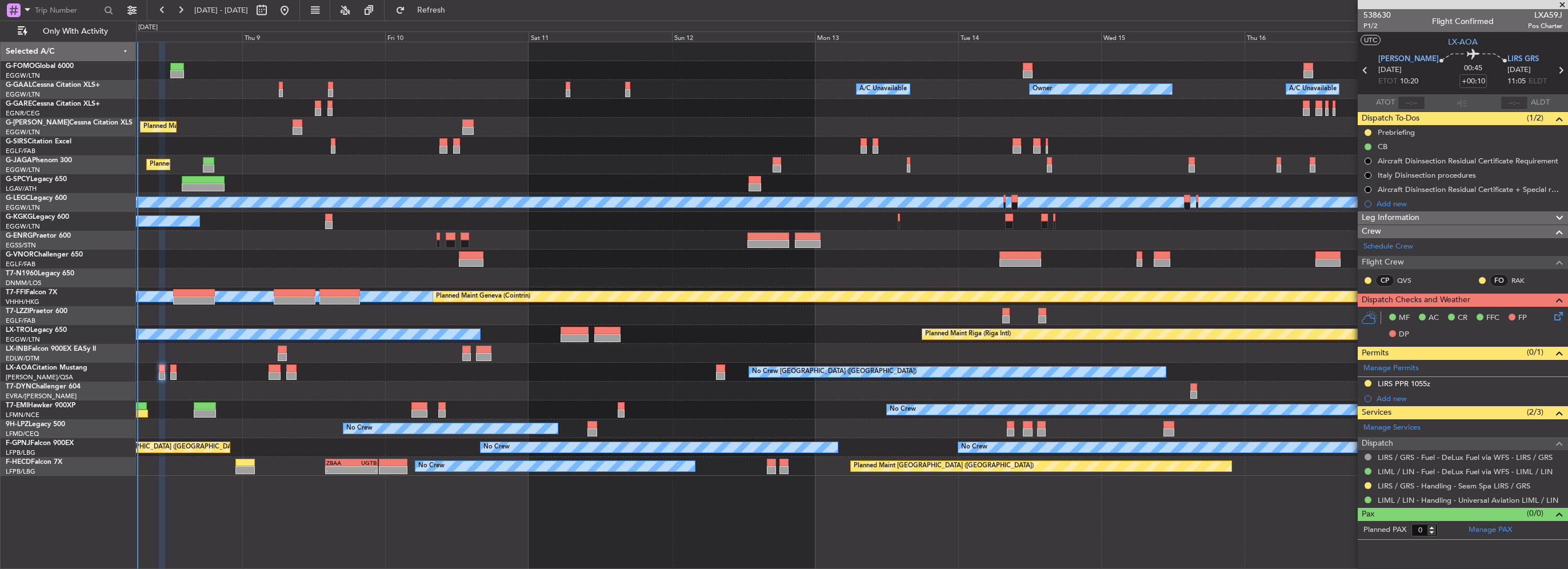
click at [772, 250] on div at bounding box center [851, 259] width 1432 height 19
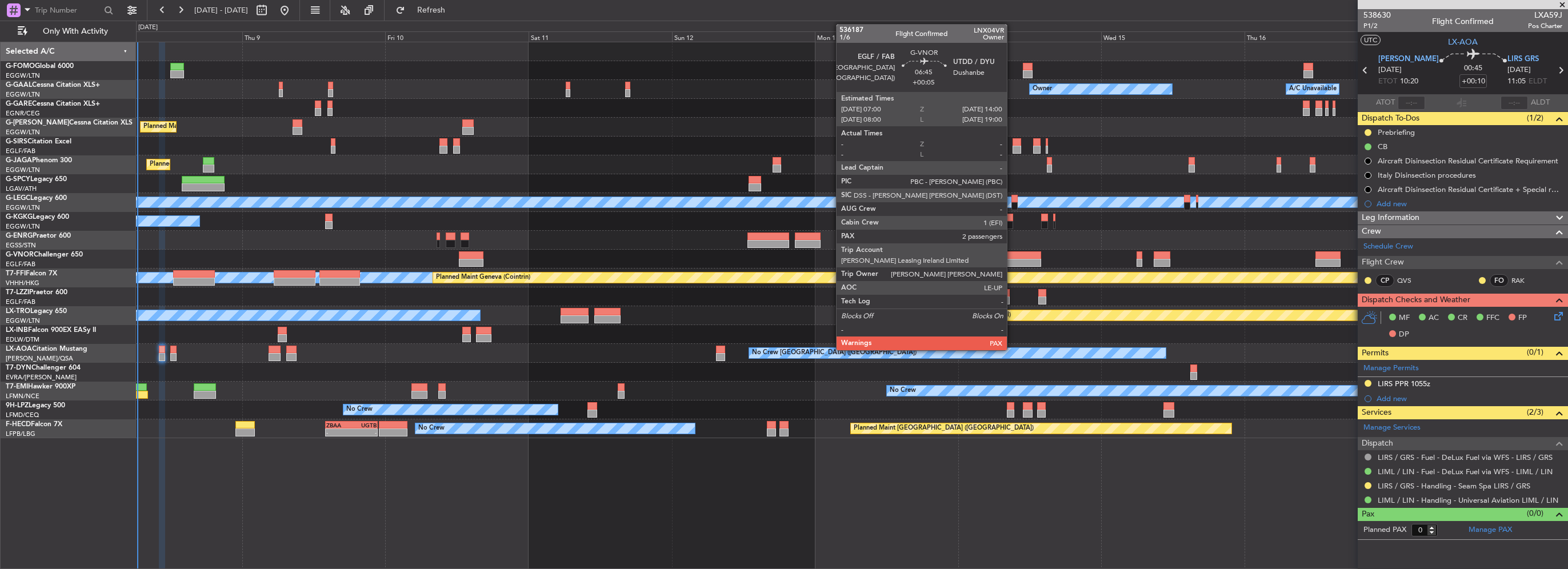
click at [1012, 261] on div at bounding box center [1020, 263] width 42 height 8
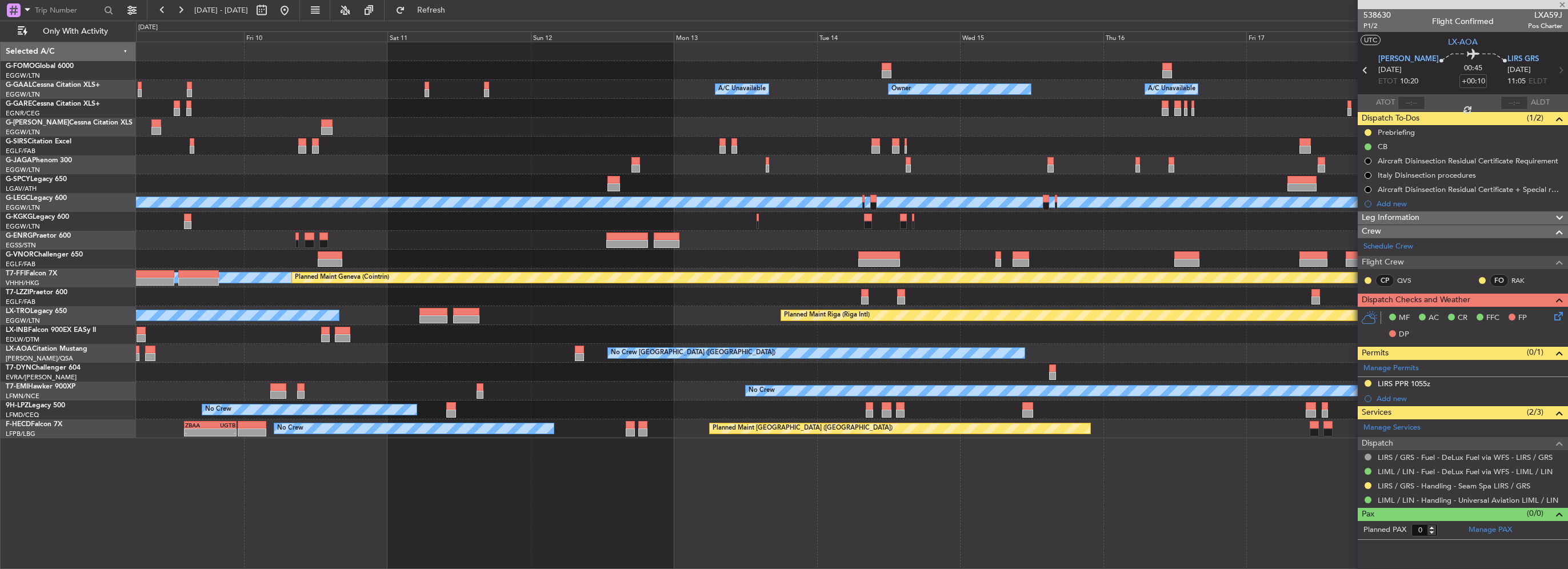
click at [823, 247] on div "Owner Owner A/C Unavailable A/C Unavailable Owner Planned Maint London (Luton) …" at bounding box center [851, 241] width 1432 height 396
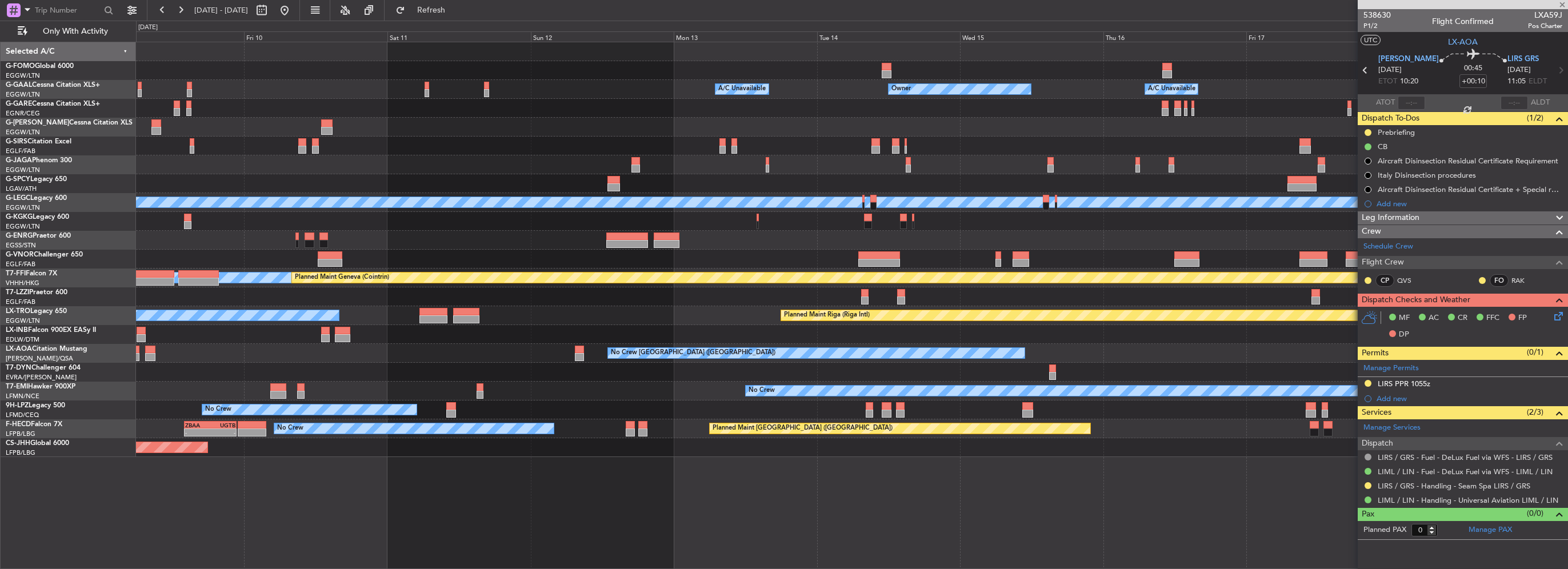
type input "+00:05"
type input "2"
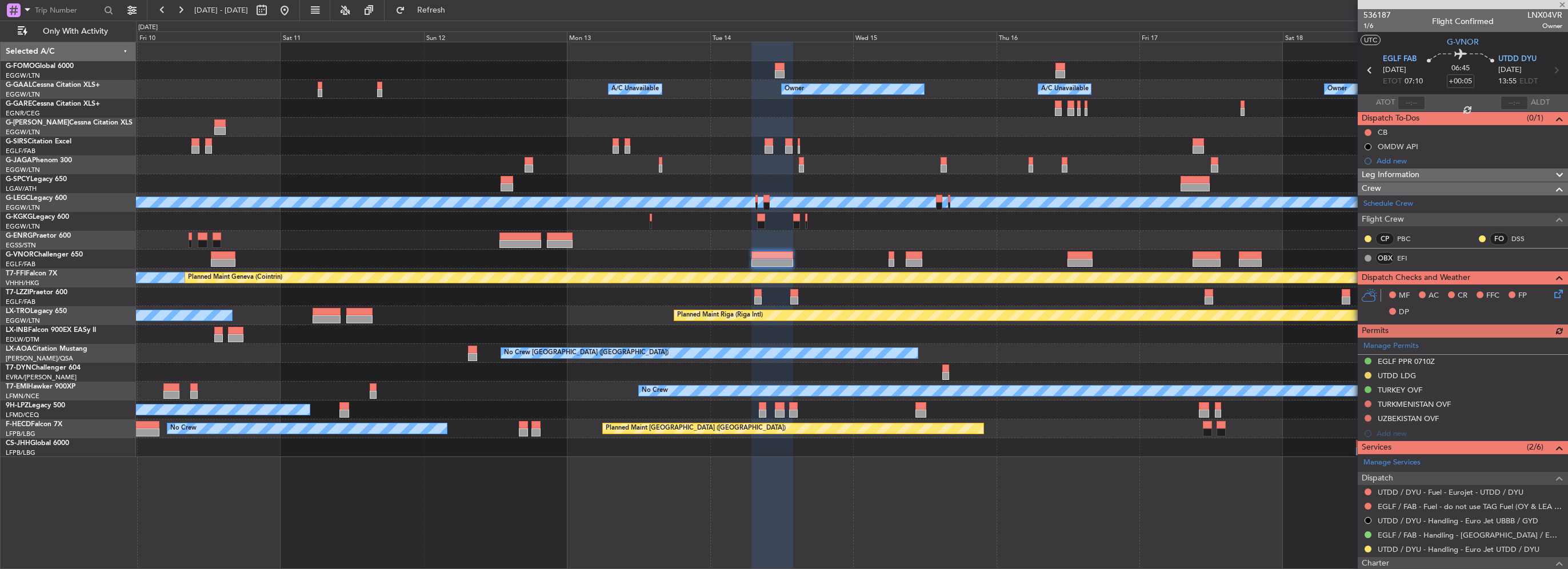
click at [697, 260] on div at bounding box center [851, 259] width 1432 height 19
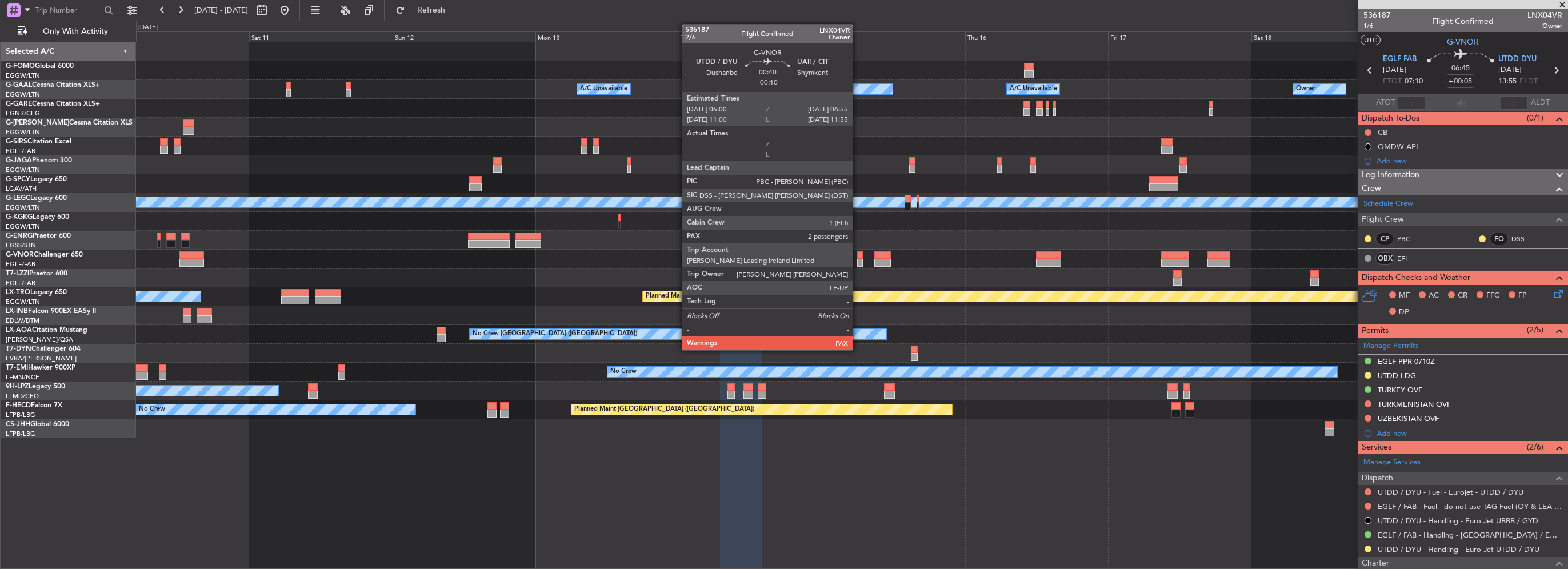
click at [858, 259] on div at bounding box center [860, 263] width 5 height 8
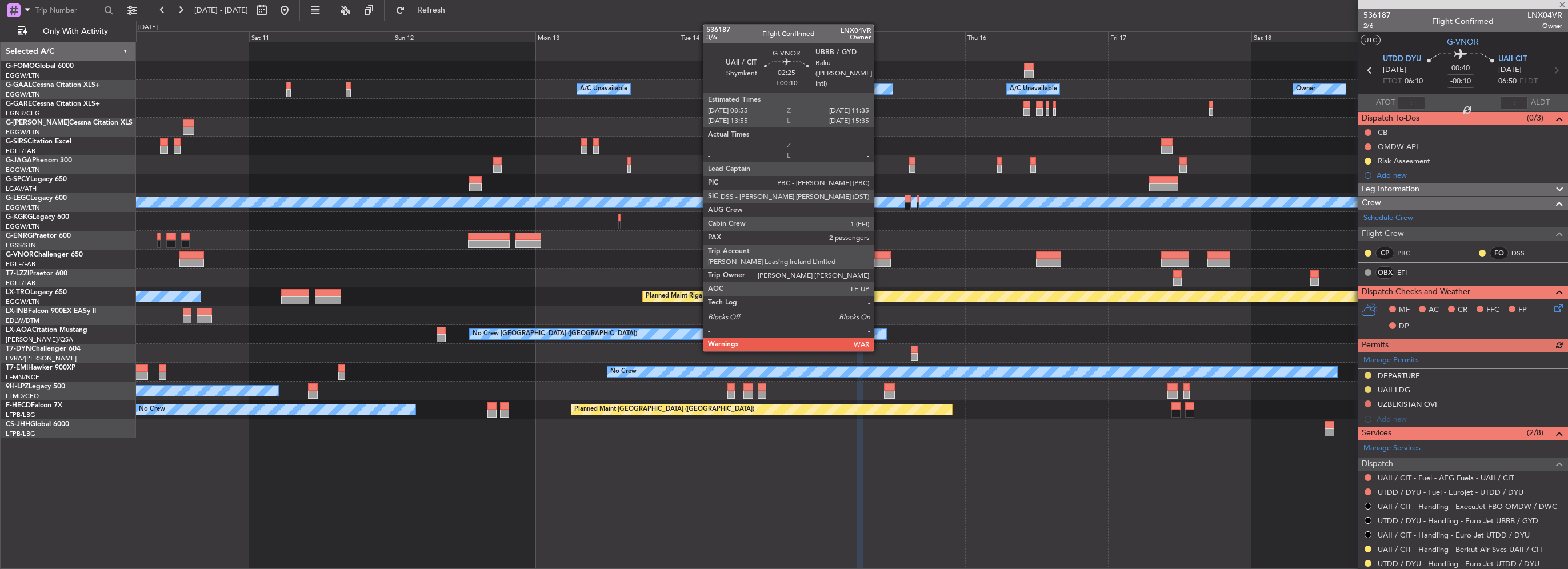
click at [879, 259] on div at bounding box center [882, 263] width 16 height 8
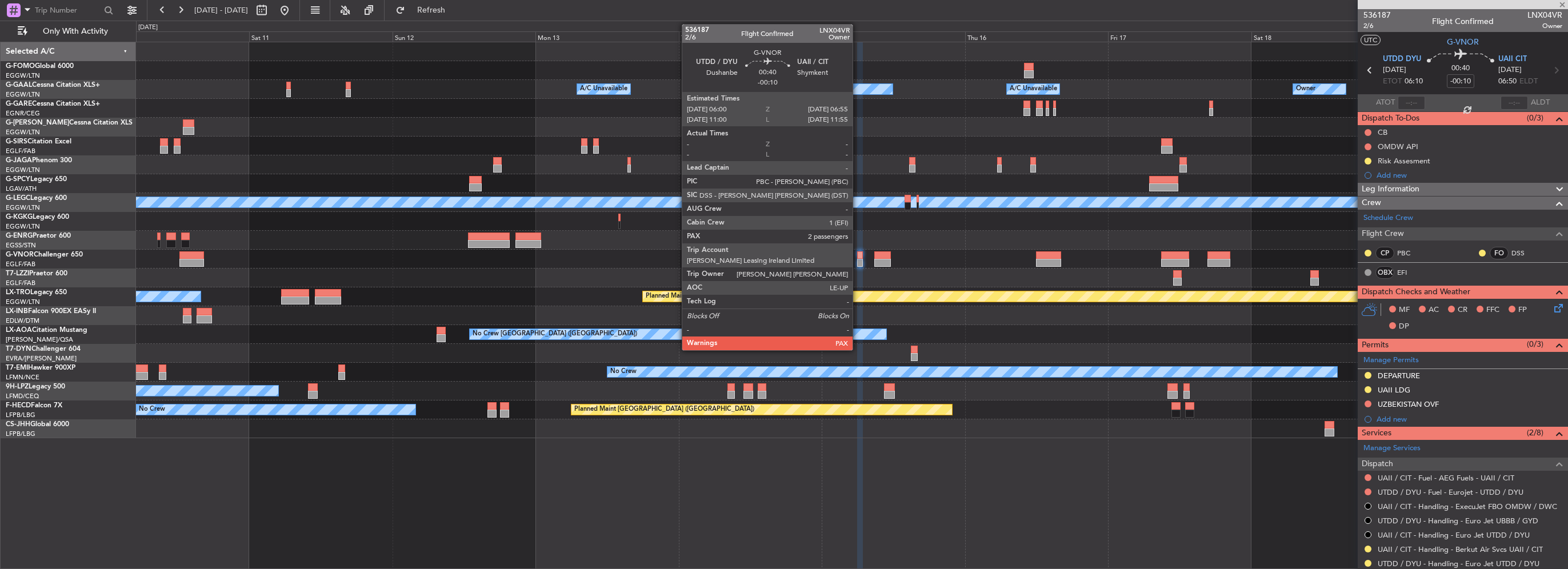
type input "+00:10"
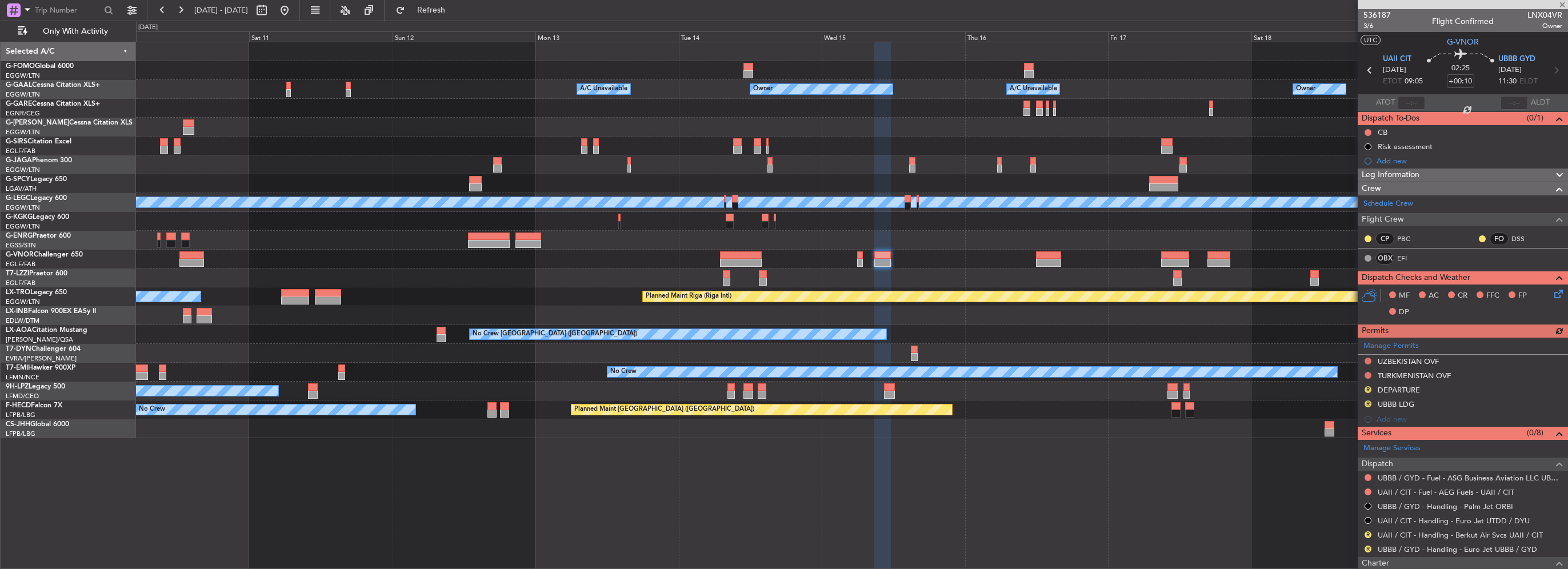
click at [918, 254] on div at bounding box center [851, 259] width 1432 height 19
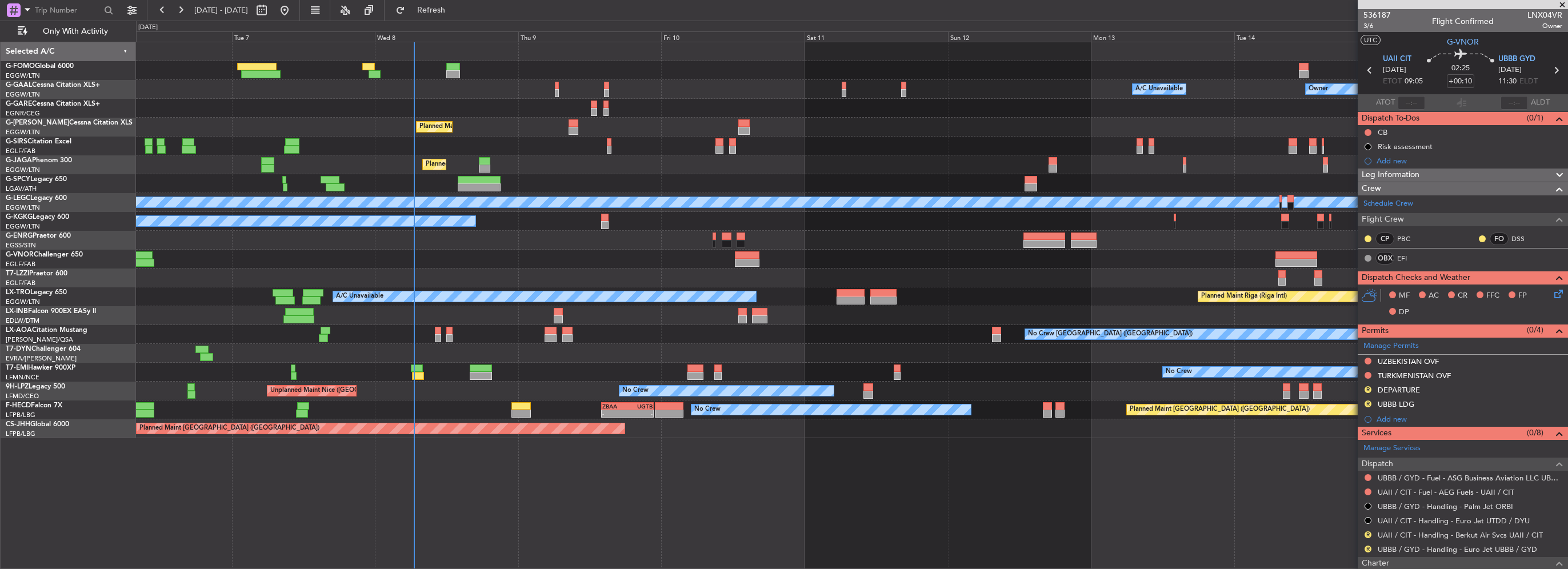
click at [721, 260] on div at bounding box center [851, 259] width 1432 height 19
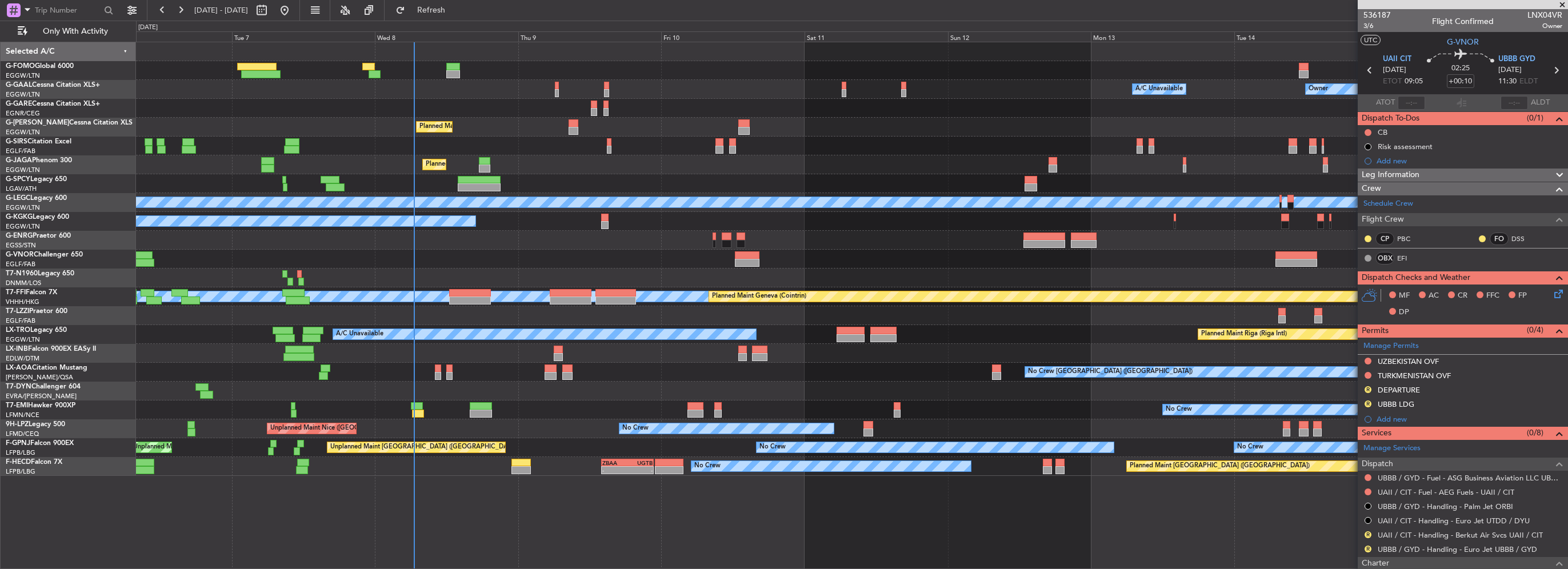
drag, startPoint x: 473, startPoint y: 8, endPoint x: 237, endPoint y: 2, distance: 236.1
click at [456, 8] on span "Refresh" at bounding box center [432, 10] width 48 height 8
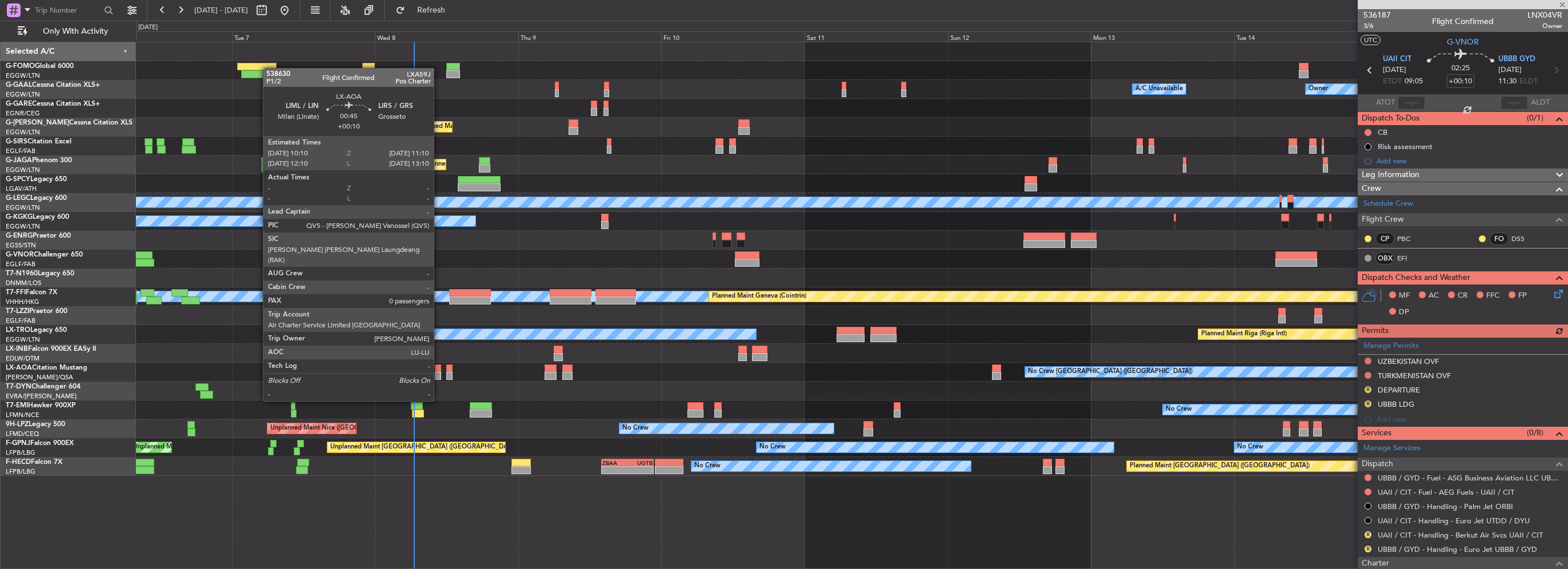
click at [439, 369] on div at bounding box center [438, 369] width 6 height 8
type input "0"
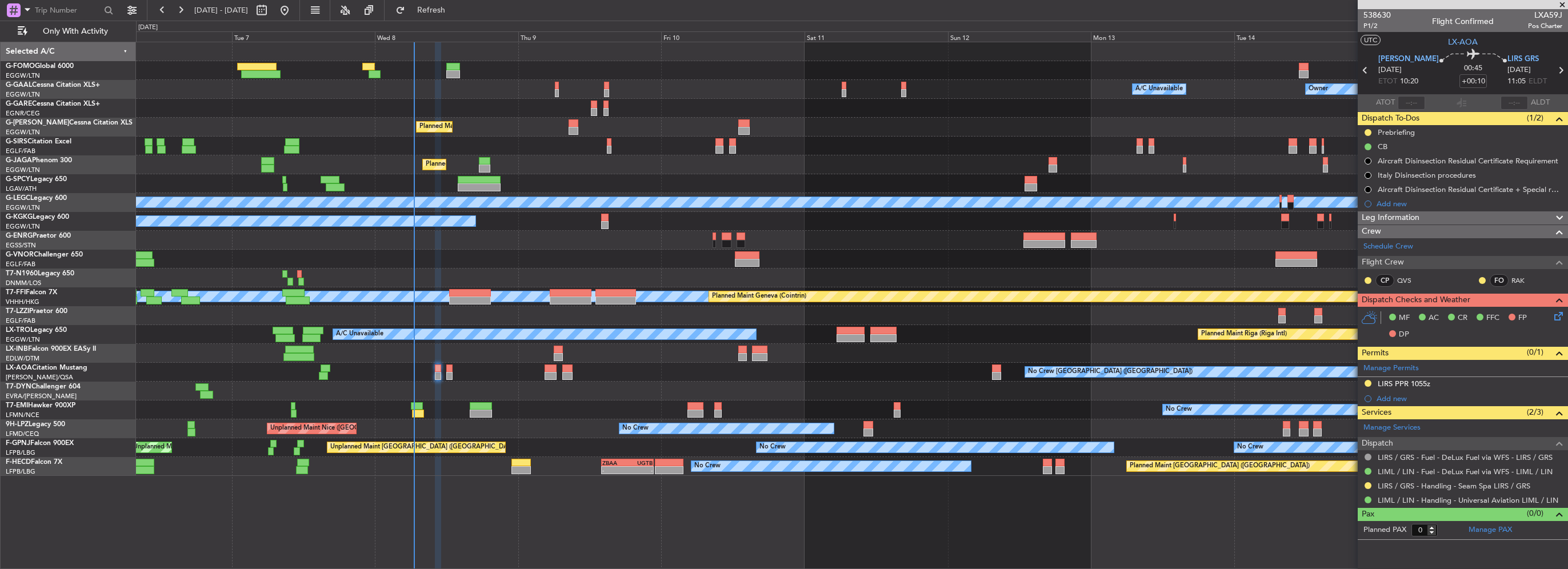
click at [721, 288] on div "Owner Owner A/C Unavailable A/C Unavailable Owner Planned Maint London (Luton) …" at bounding box center [851, 259] width 1432 height 434
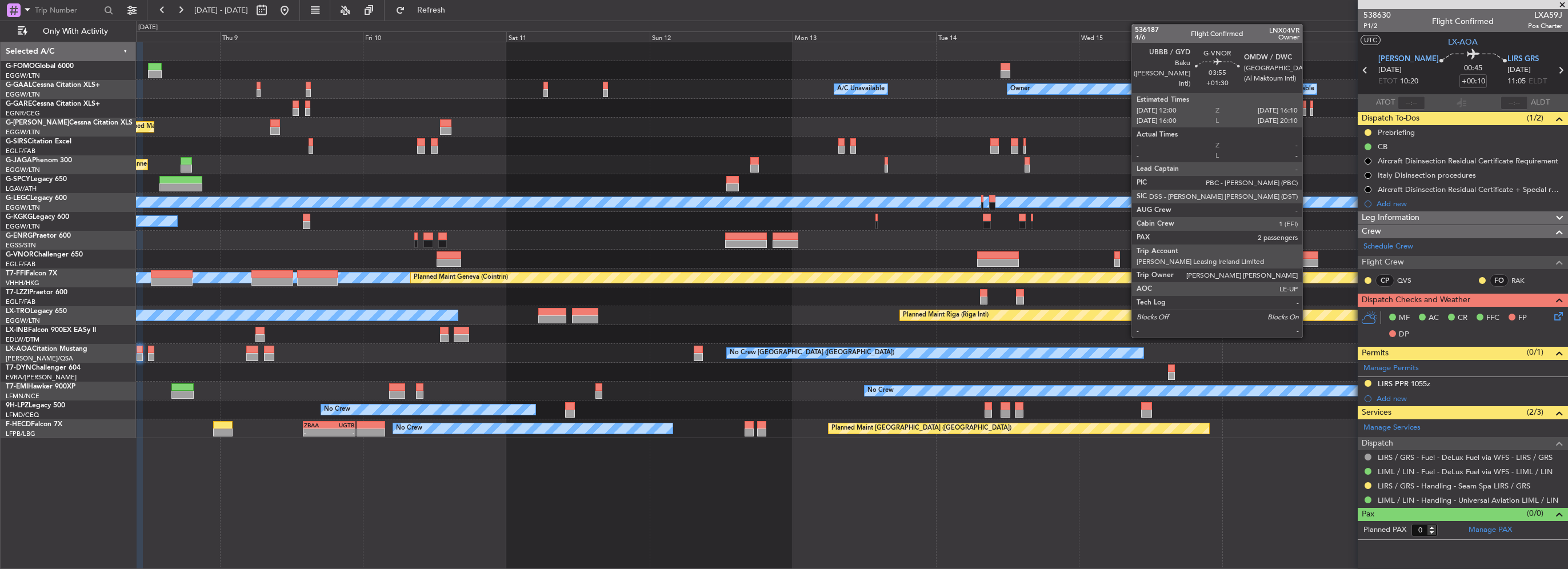
click at [1307, 260] on div at bounding box center [1305, 263] width 25 height 8
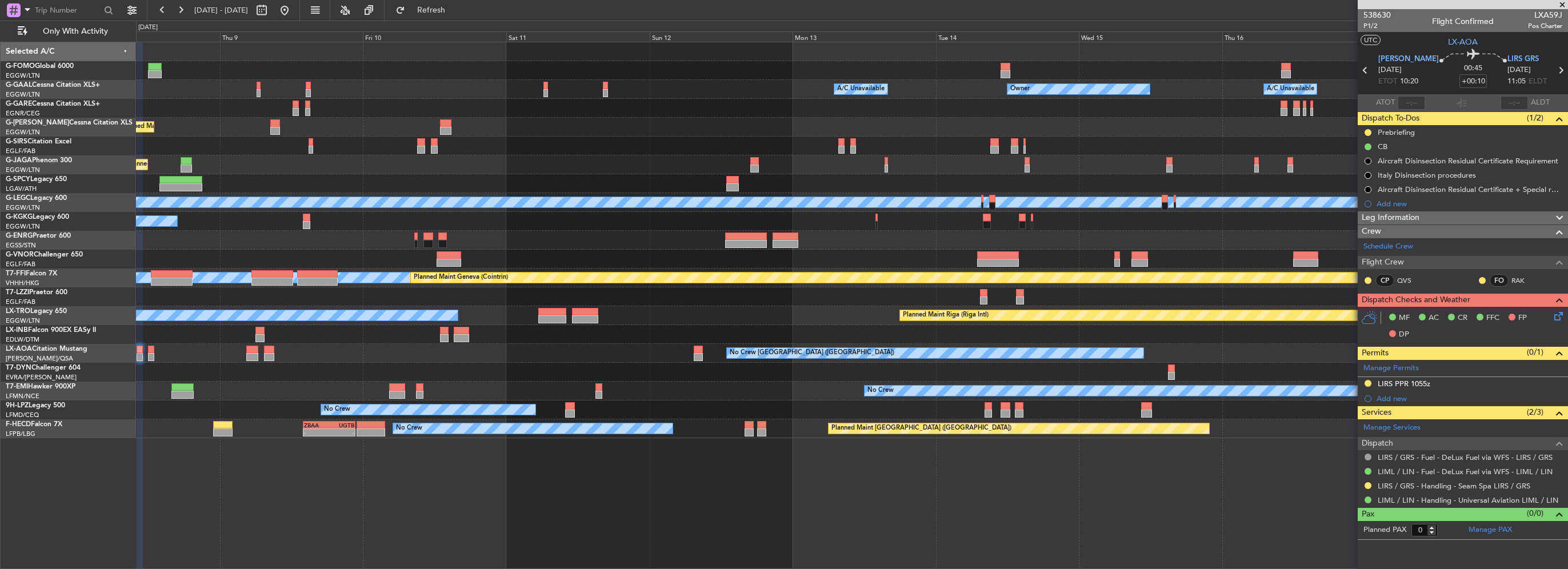
click at [709, 247] on div "Owner Owner A/C Unavailable A/C Unavailable Owner Planned Maint London (Luton) …" at bounding box center [851, 241] width 1432 height 396
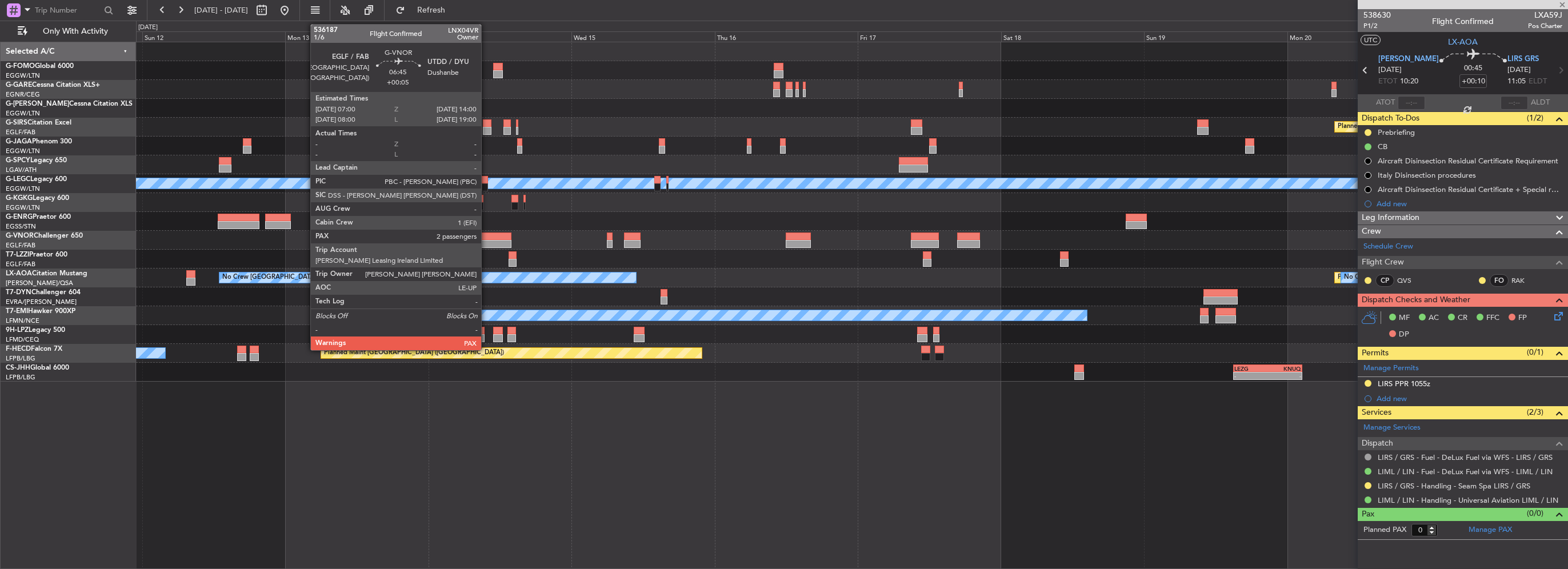
type input "+01:30"
type input "2"
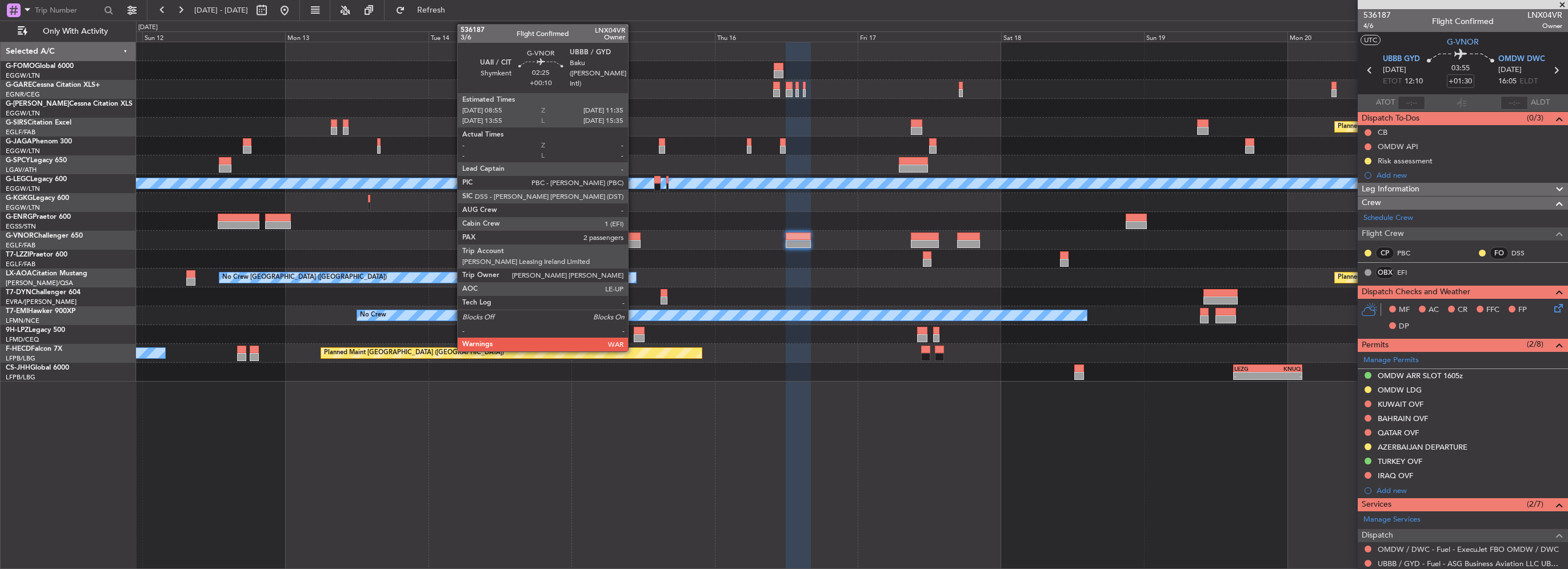
click at [633, 235] on div at bounding box center [631, 237] width 16 height 8
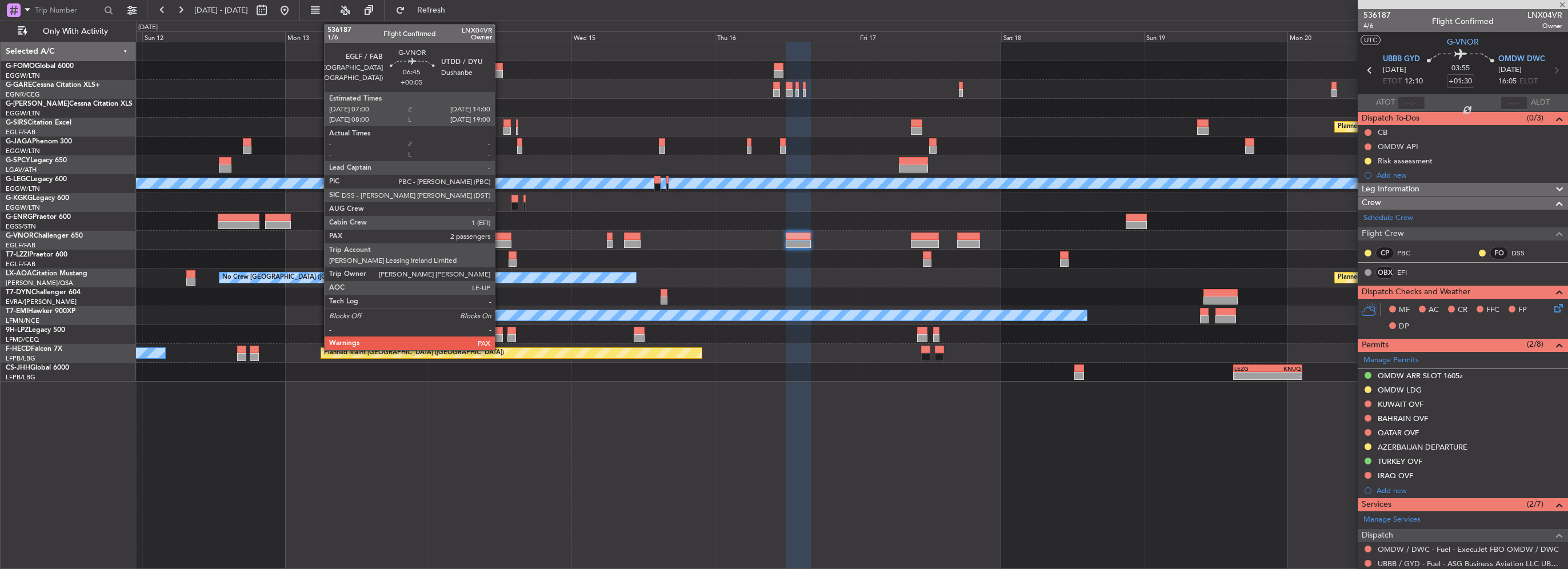
type input "+00:10"
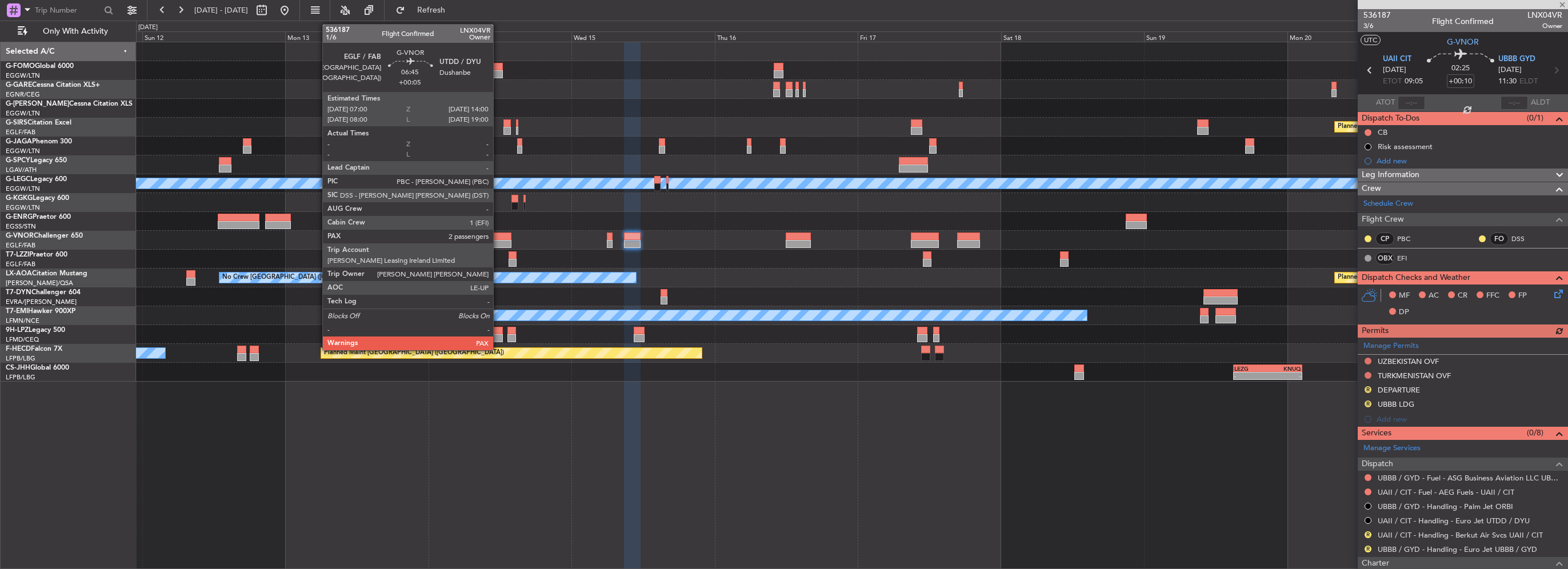
click at [498, 240] on div at bounding box center [490, 244] width 42 height 8
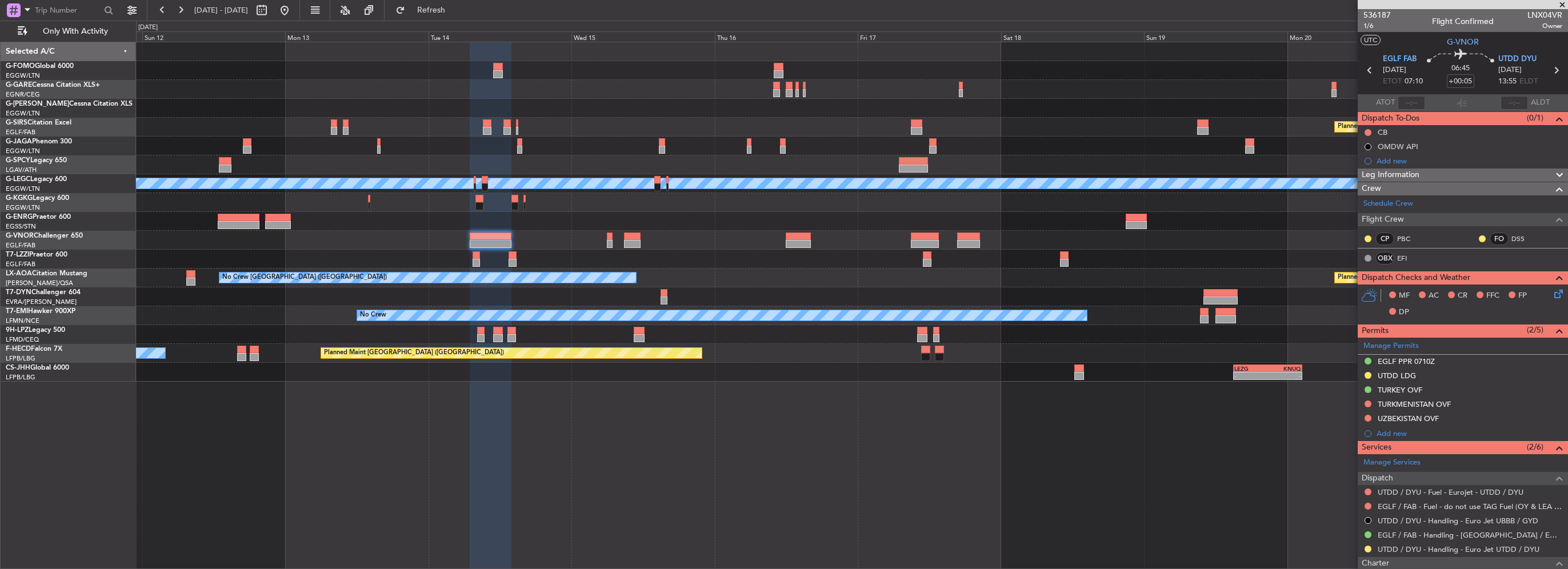
click at [918, 284] on div "Planned Maint Oxford (Kidlington) A/C Unavailable London (Luton) A/C Unavailabl…" at bounding box center [851, 212] width 1432 height 339
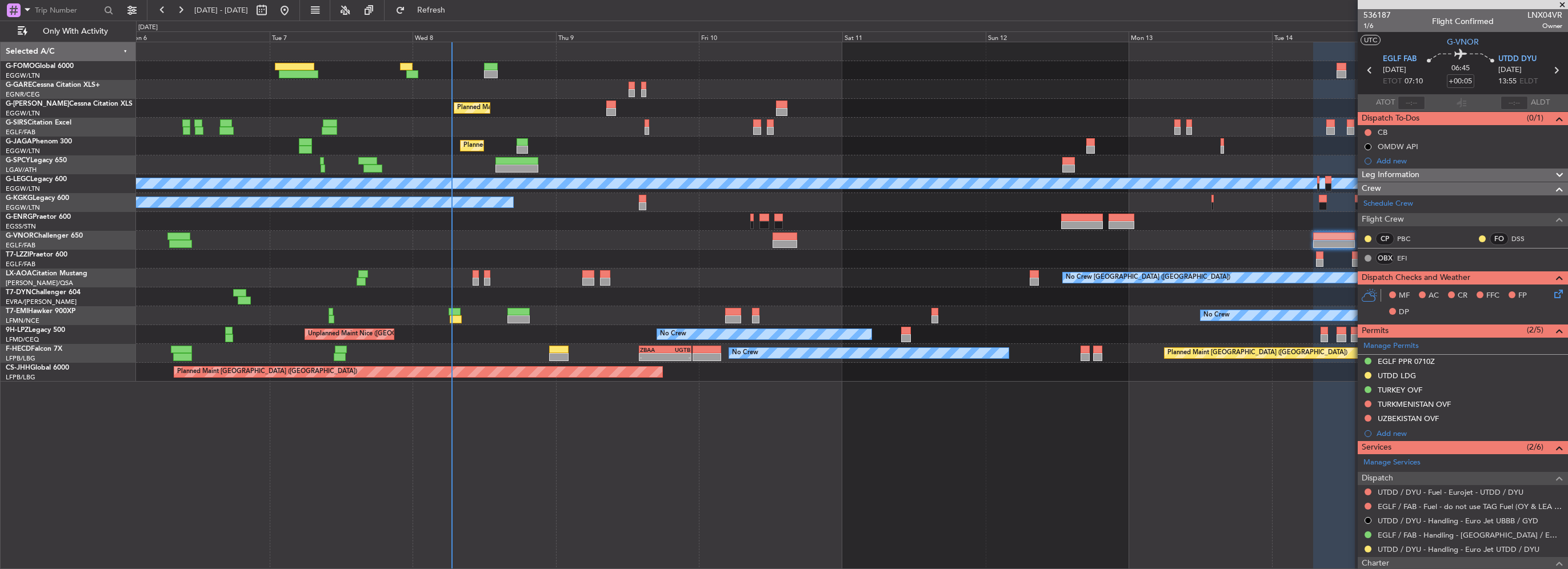
click at [878, 281] on div "No Crew [GEOGRAPHIC_DATA] ([GEOGRAPHIC_DATA])" at bounding box center [851, 278] width 1432 height 19
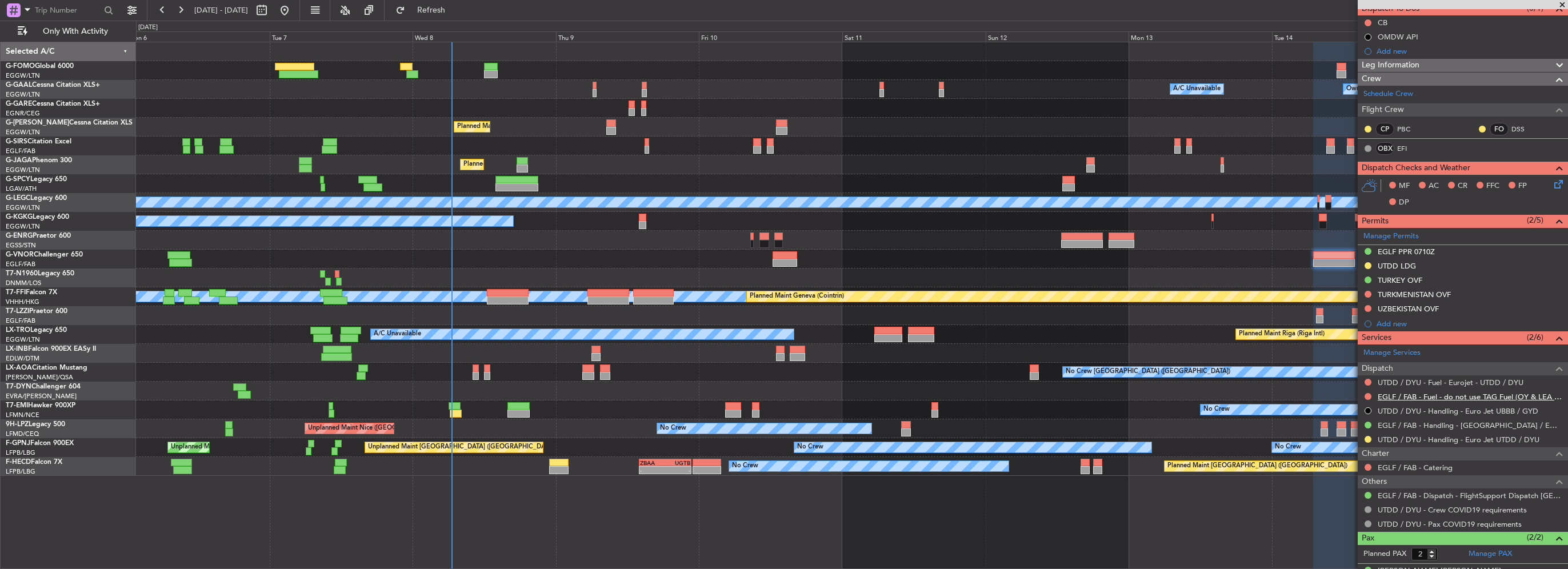
scroll to position [153, 0]
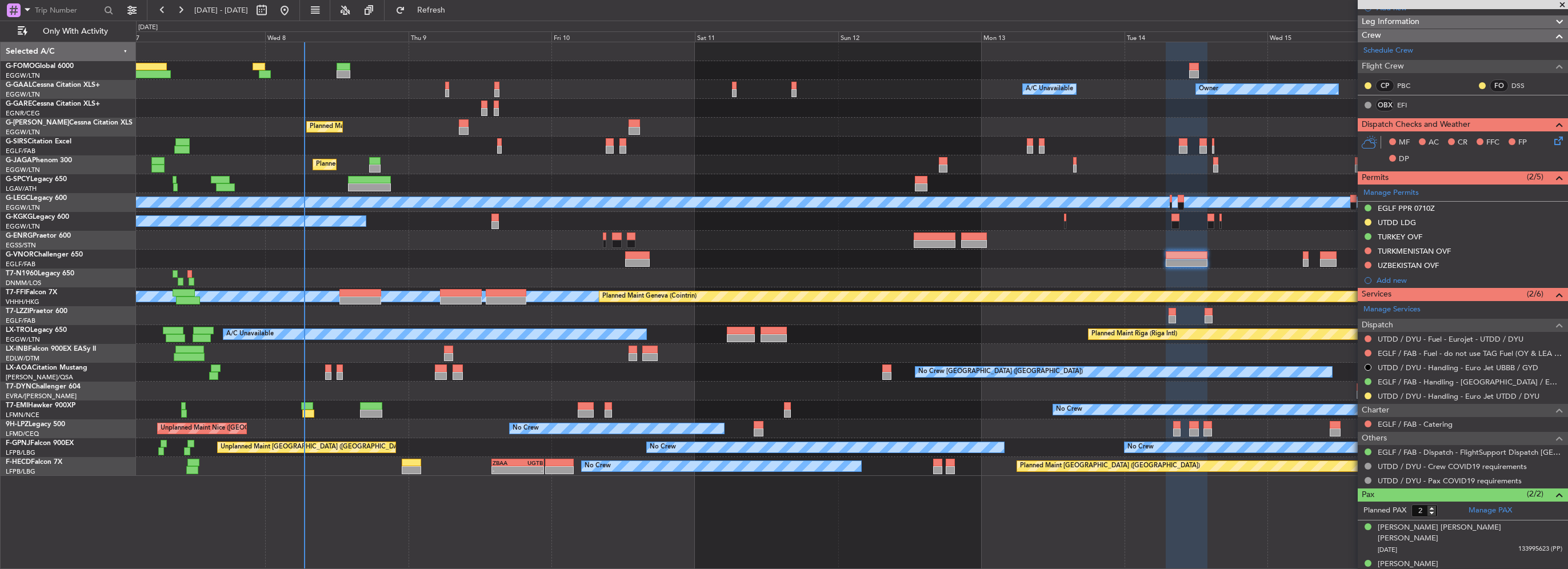
click at [441, 220] on div "Owner A/C Unavailable Owner A/C Unavailable Owner Planned Maint London (Luton) …" at bounding box center [851, 259] width 1432 height 434
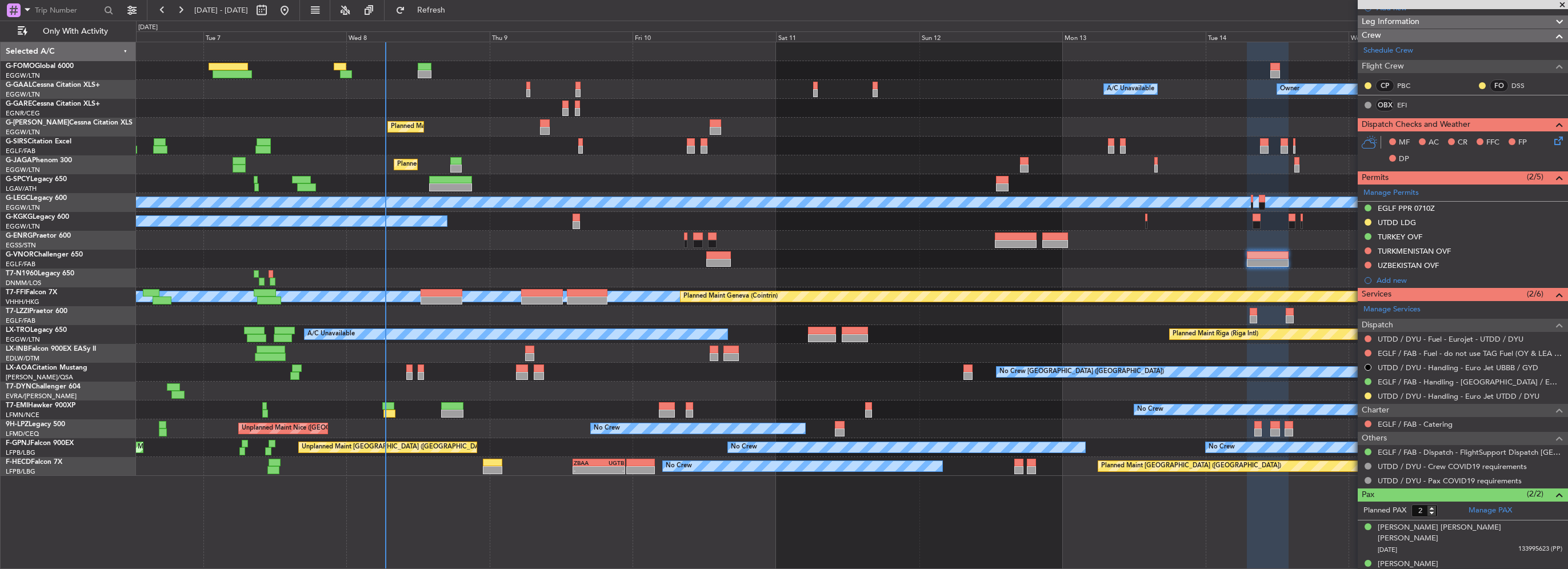
click at [469, 87] on div "Owner A/C Unavailable Owner A/C Unavailable Owner" at bounding box center [851, 89] width 1432 height 19
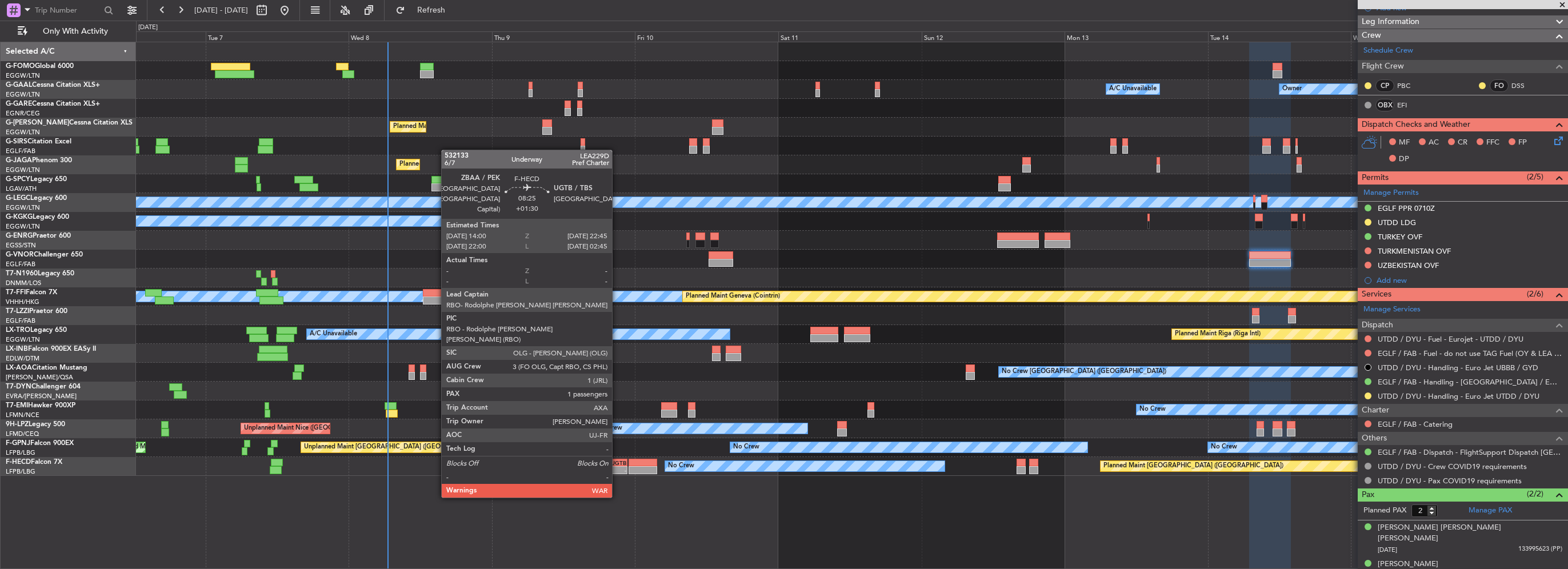
click at [617, 465] on div "UGTB" at bounding box center [614, 463] width 25 height 7
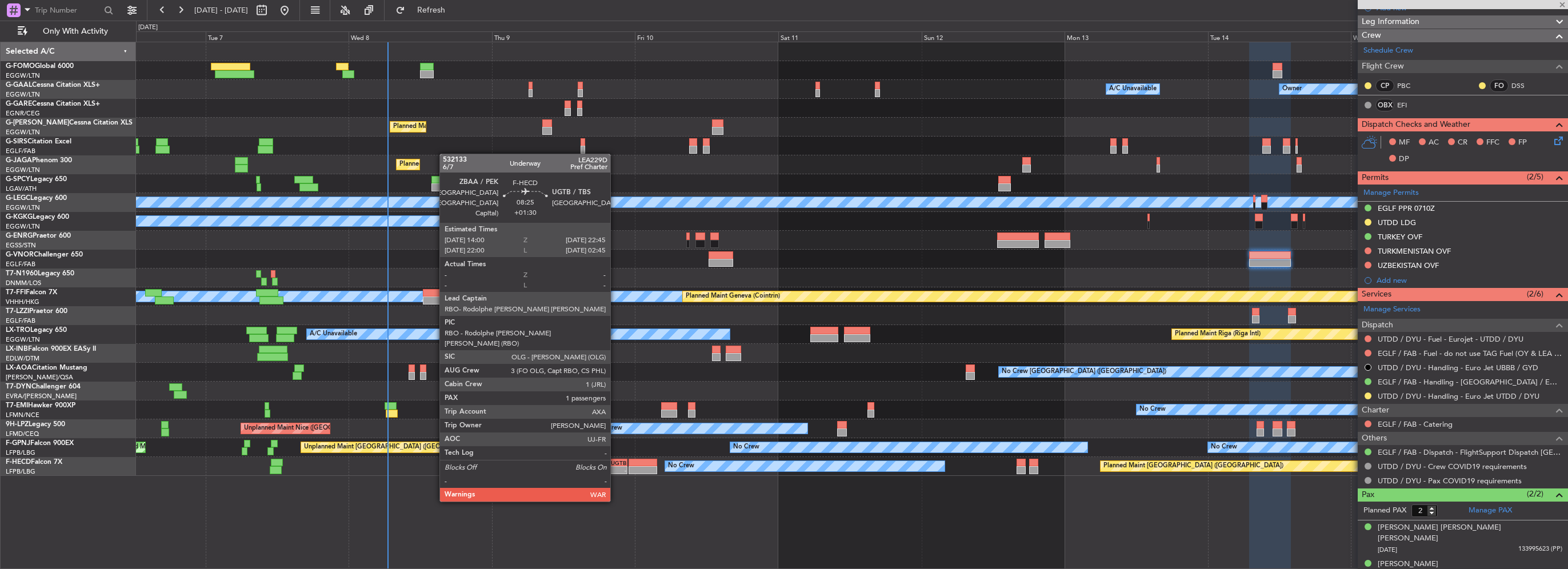
type input "+01:30"
type input "1"
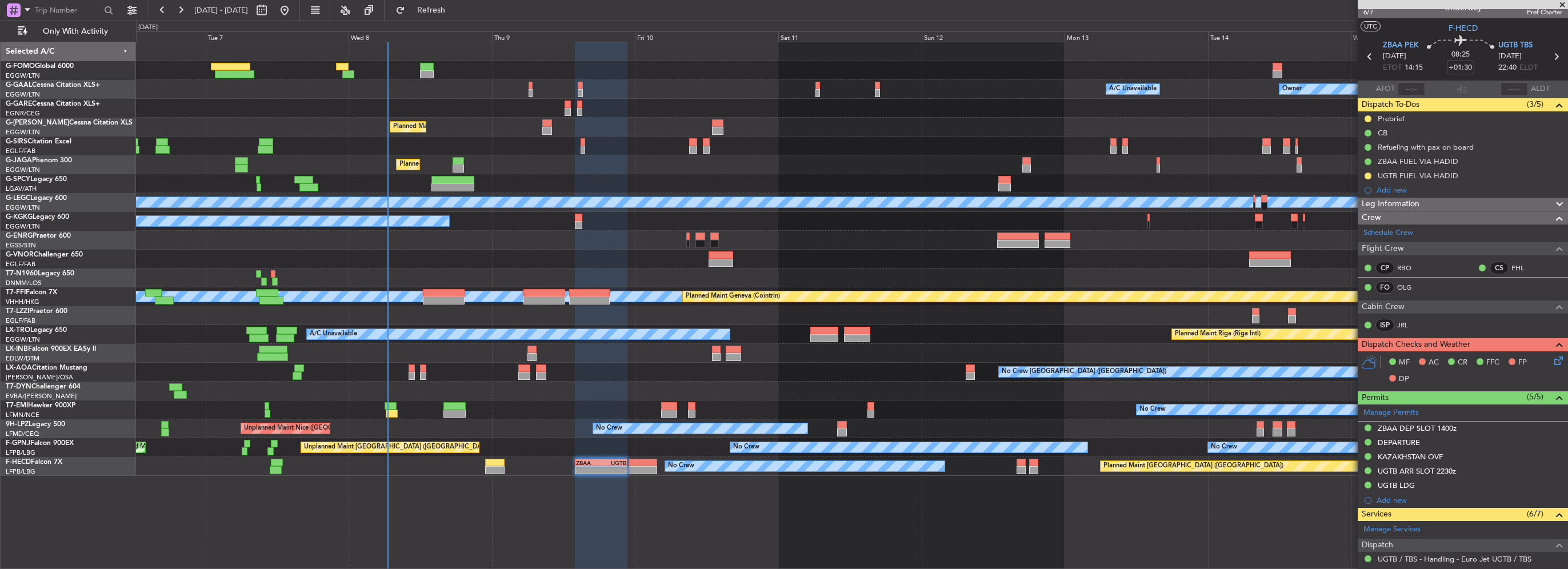
scroll to position [0, 0]
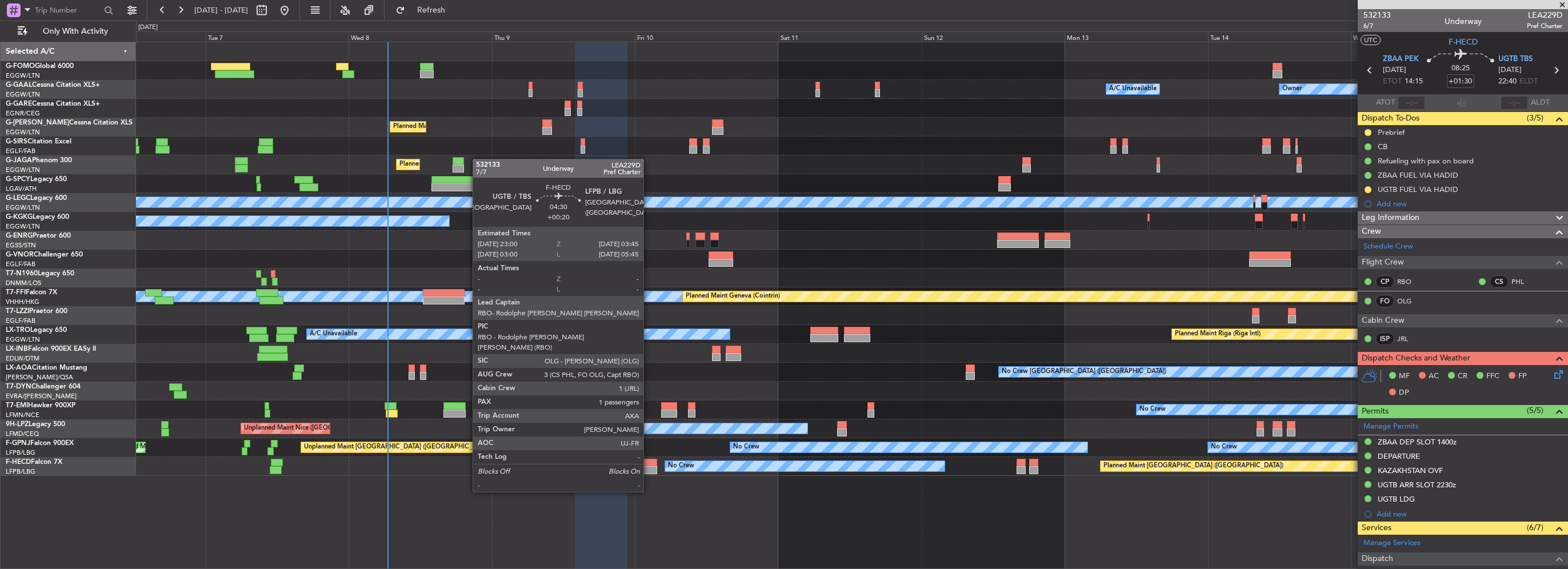
click at [648, 460] on div at bounding box center [642, 463] width 29 height 8
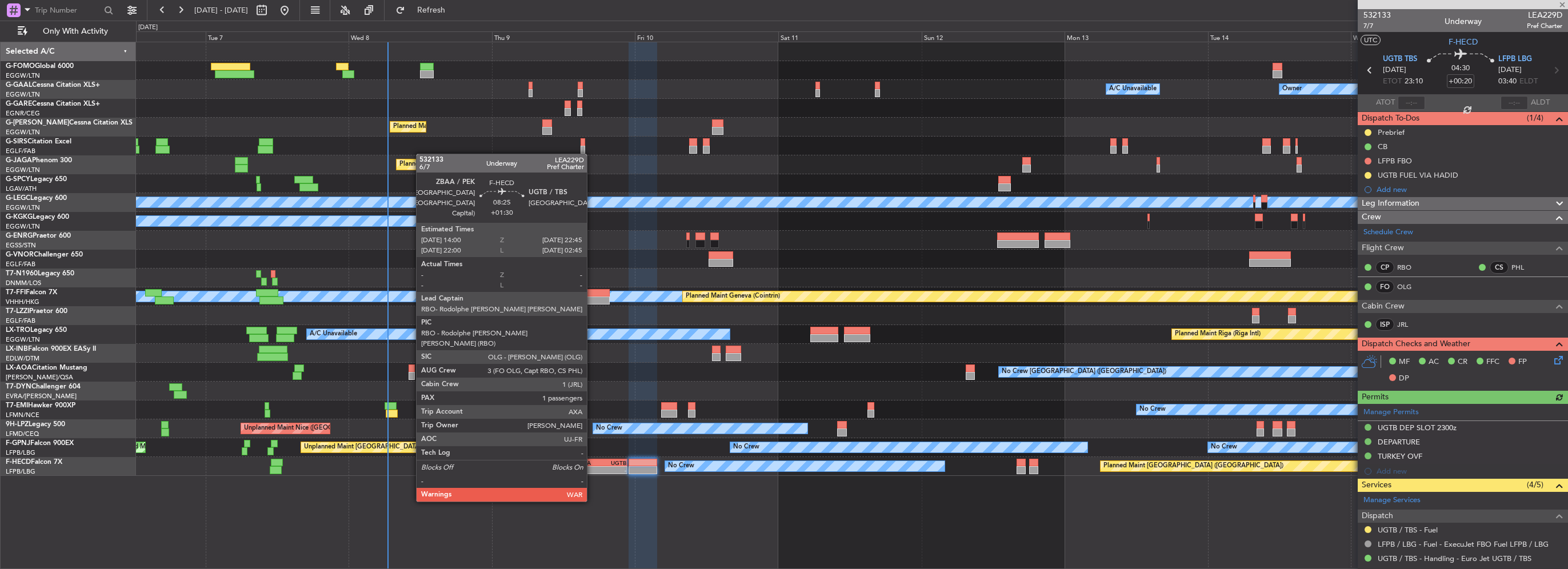
click at [593, 467] on div "-" at bounding box center [588, 470] width 25 height 7
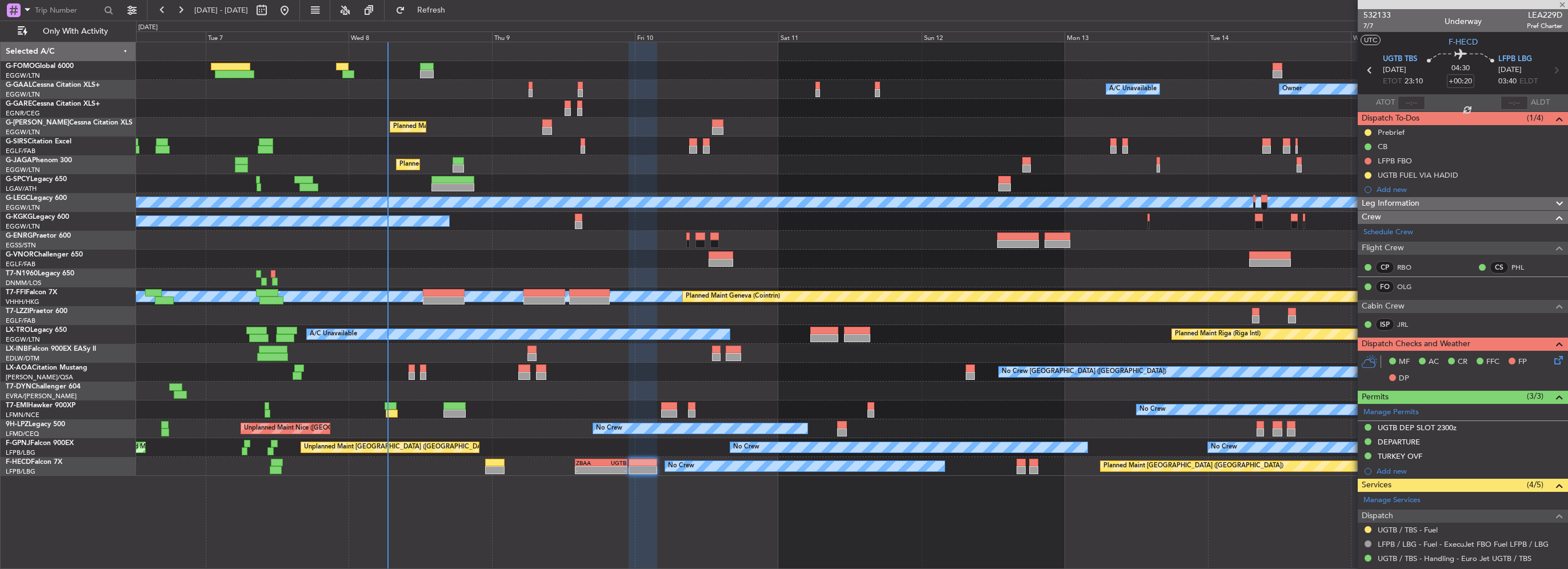
type input "+01:30"
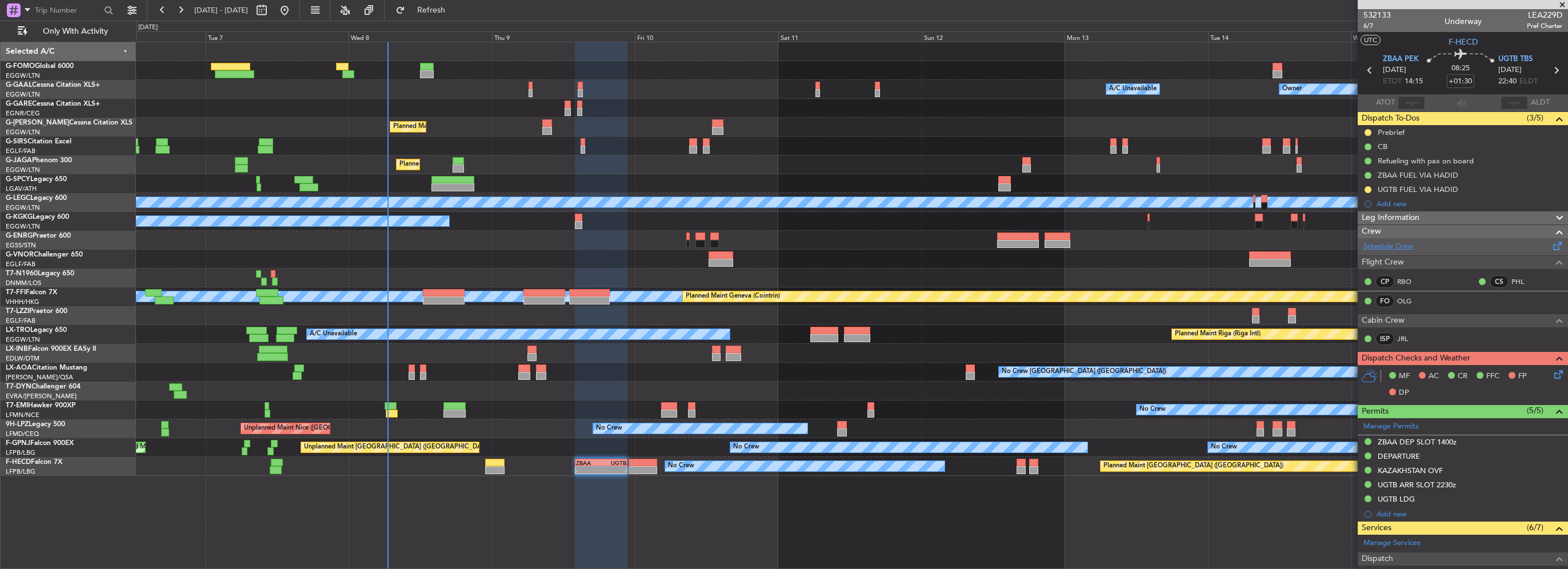
click at [1411, 242] on link "Schedule Crew" at bounding box center [1388, 247] width 49 height 12
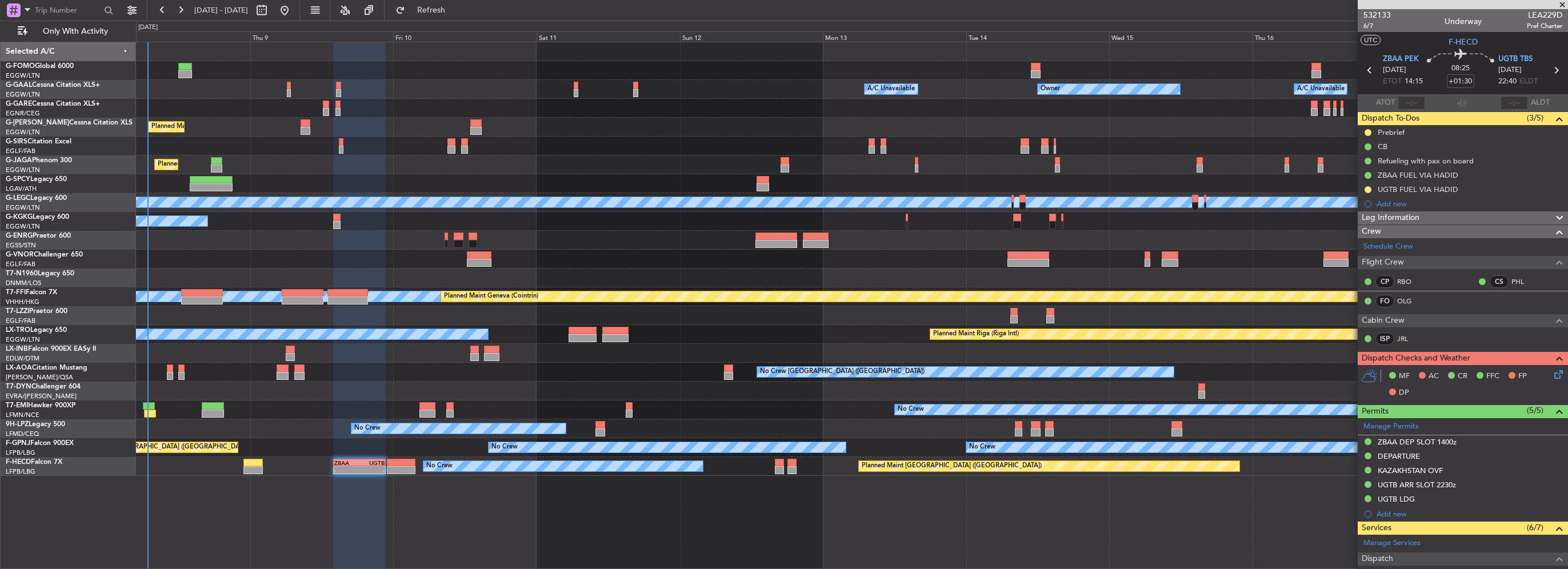
click at [708, 334] on div "A/C Unavailable Planned Maint Riga (Riga Intl)" at bounding box center [851, 335] width 1432 height 19
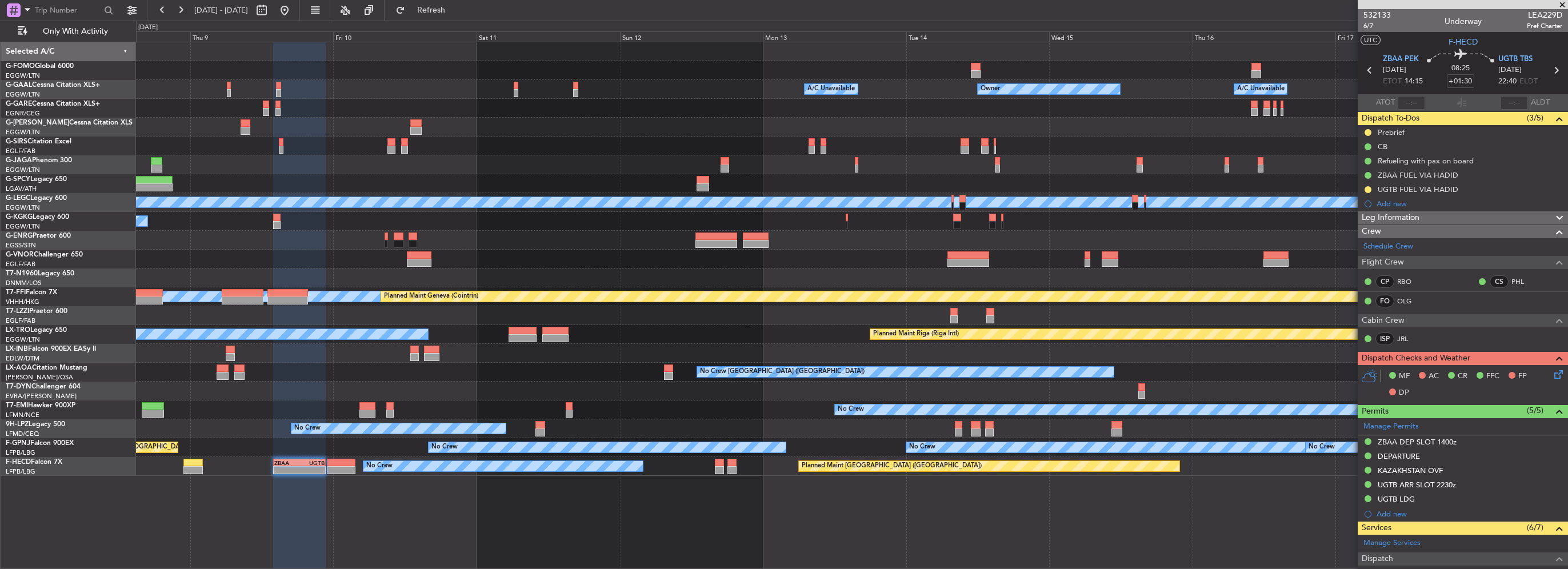
click at [695, 311] on div at bounding box center [851, 315] width 1432 height 19
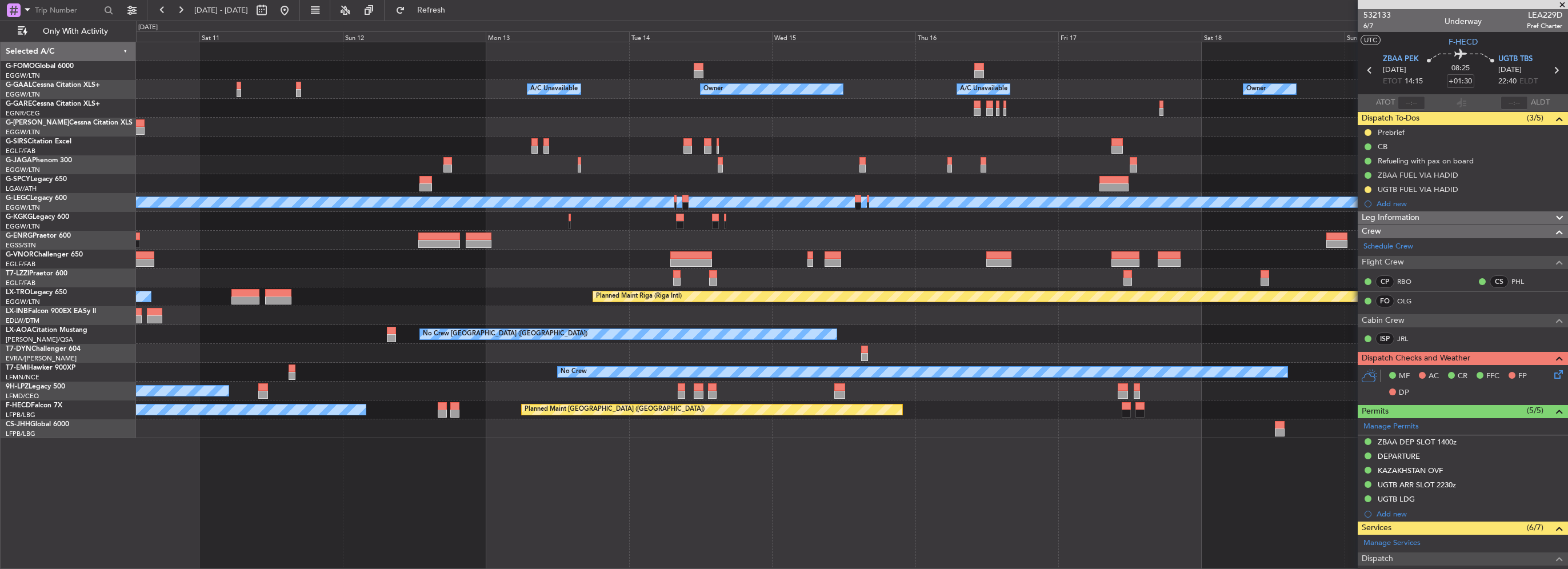
click at [373, 284] on div at bounding box center [851, 278] width 1432 height 19
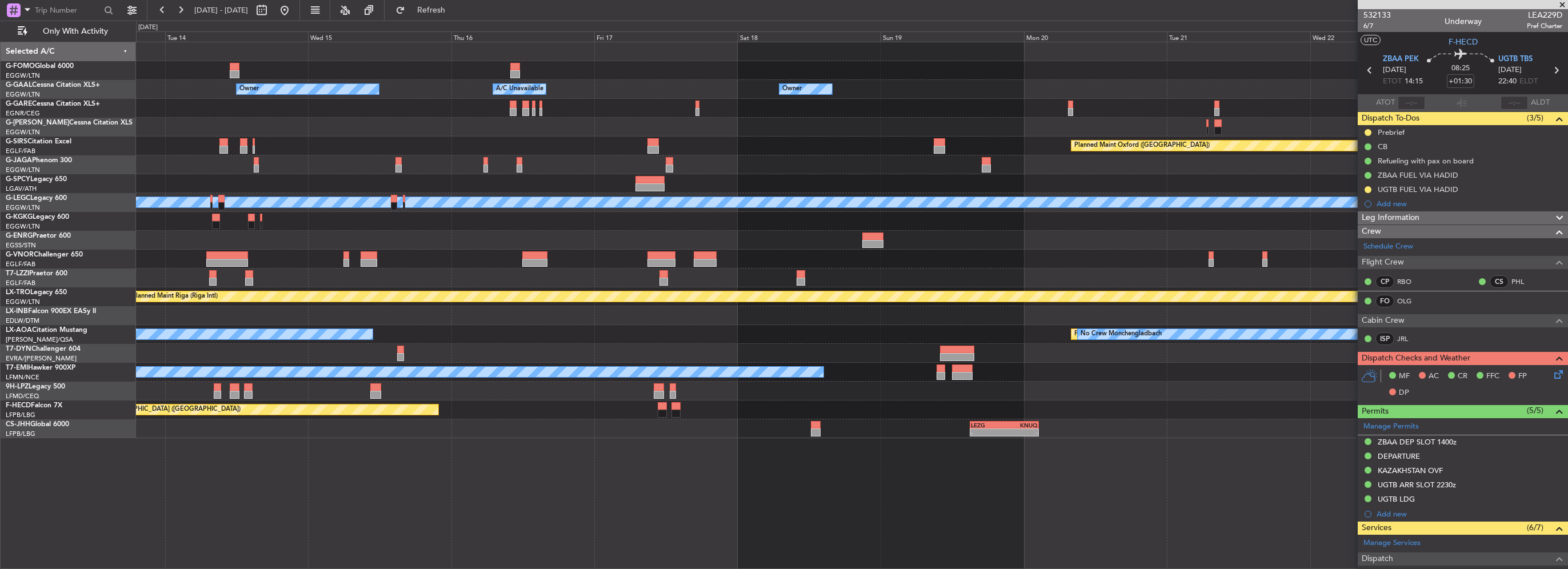
click at [505, 263] on div at bounding box center [851, 259] width 1432 height 19
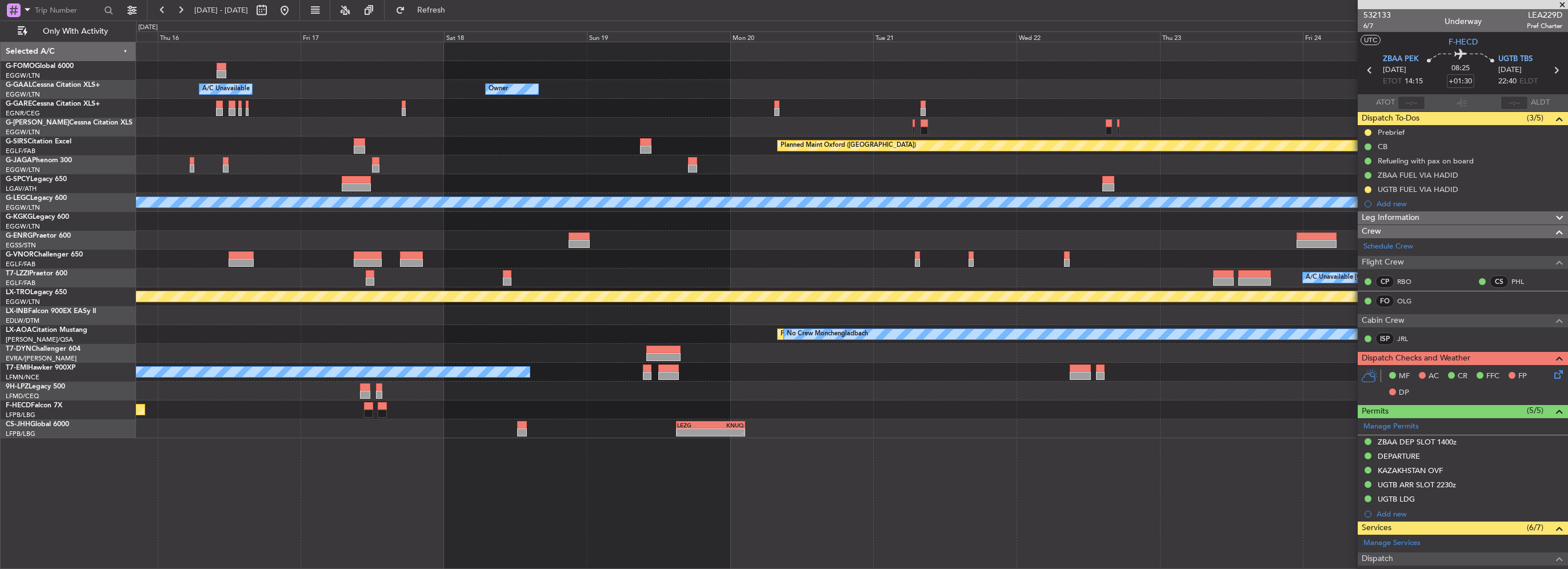
click at [366, 244] on div "Owner A/C Unavailable Owner Owner Owner A/C Unavailable Planned Maint Oxford (K…" at bounding box center [851, 241] width 1432 height 396
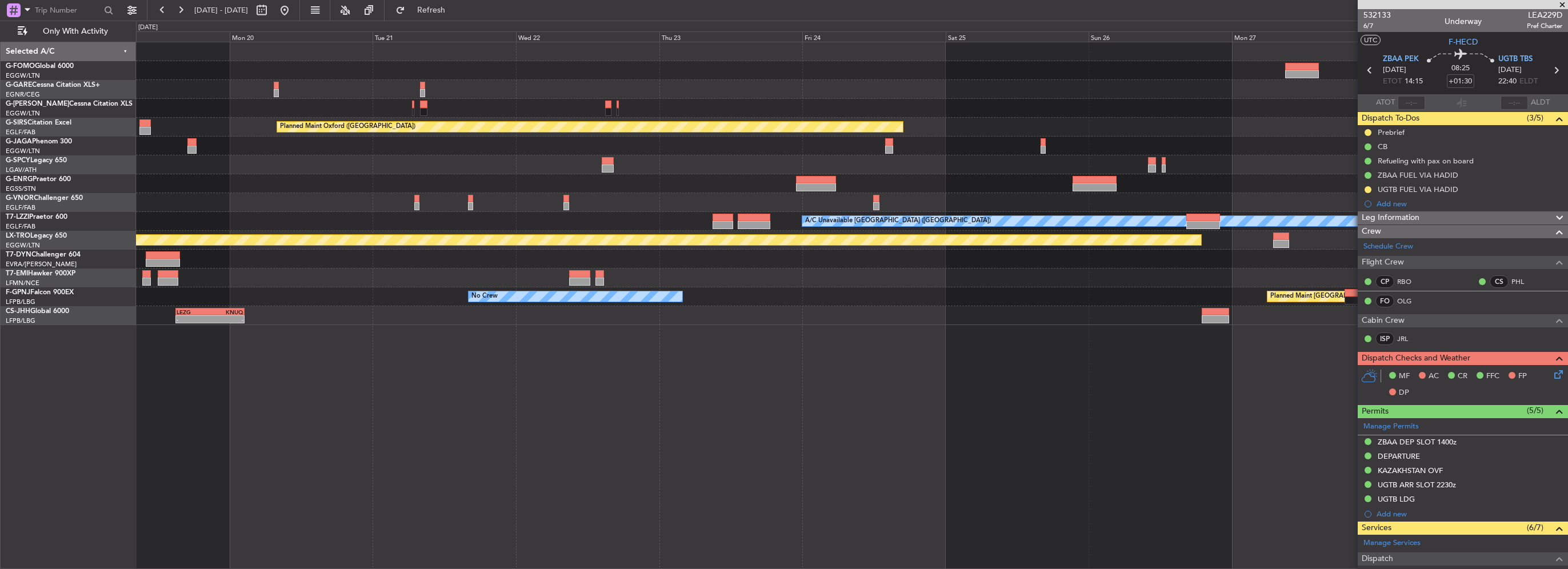
click at [621, 200] on div at bounding box center [851, 203] width 1432 height 19
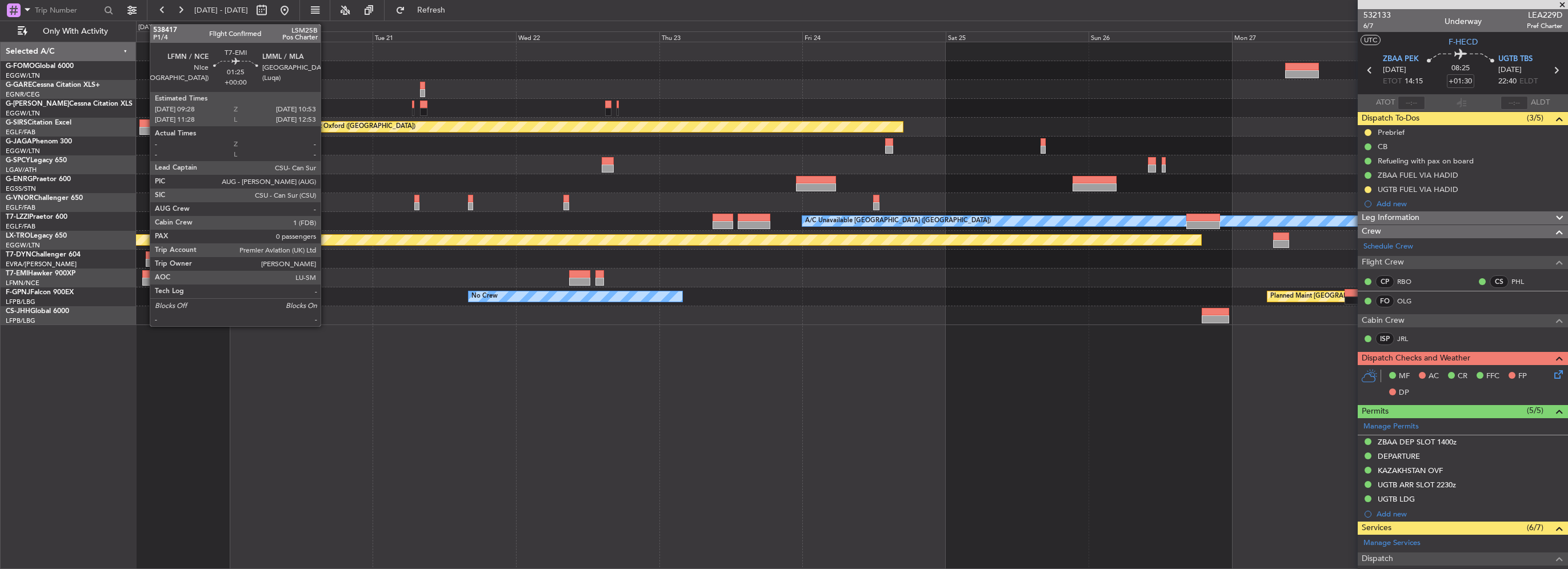
click at [144, 279] on div at bounding box center [146, 281] width 8 height 8
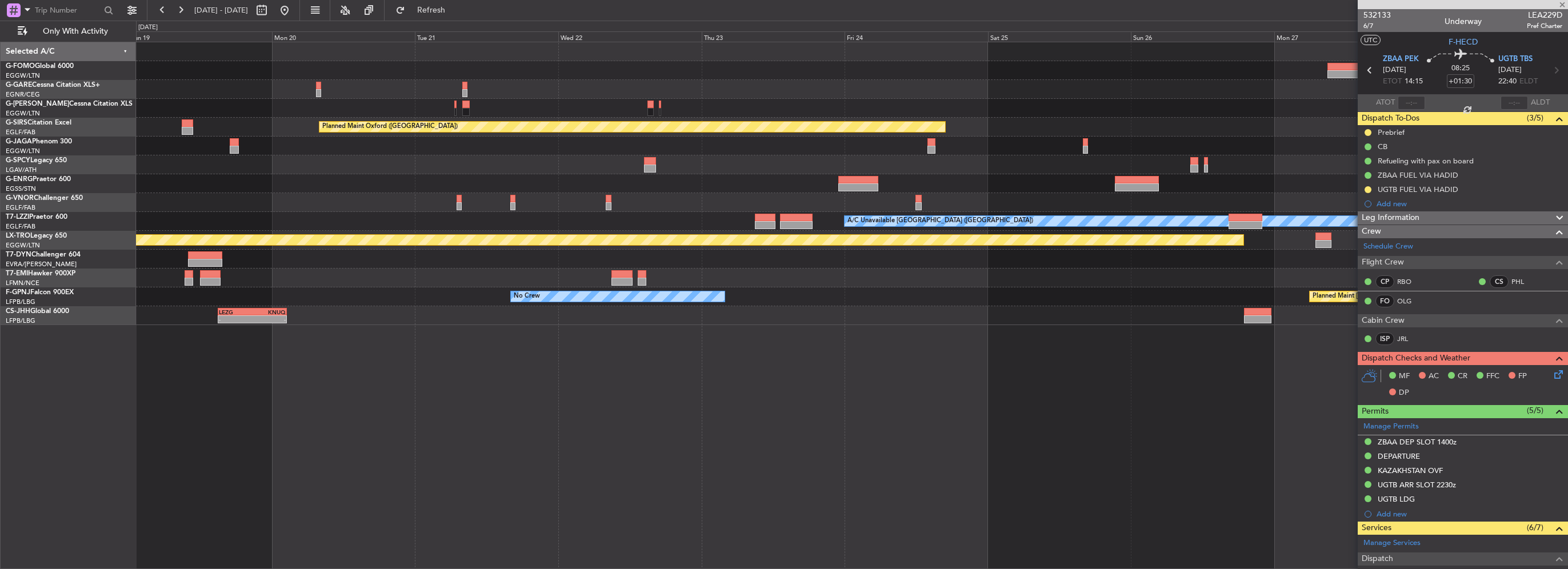
click at [545, 271] on div "No Crew" at bounding box center [851, 278] width 1432 height 19
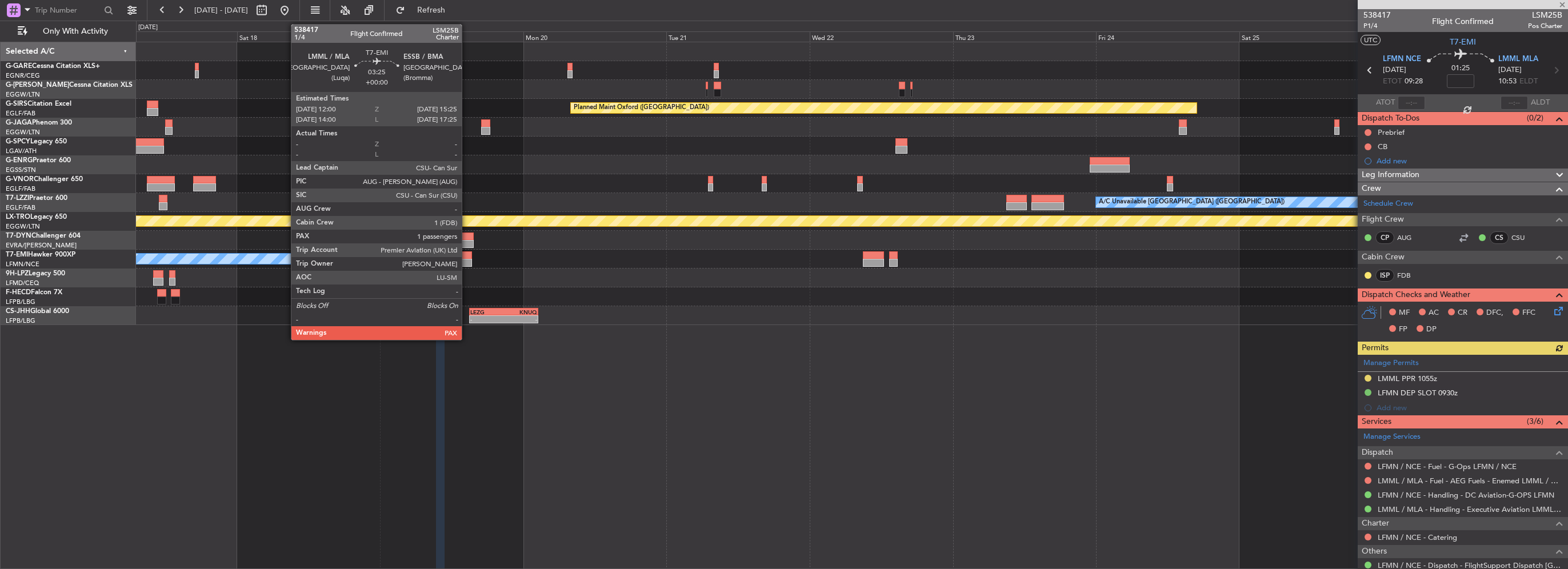
click at [467, 257] on div at bounding box center [462, 255] width 21 height 8
type input "1"
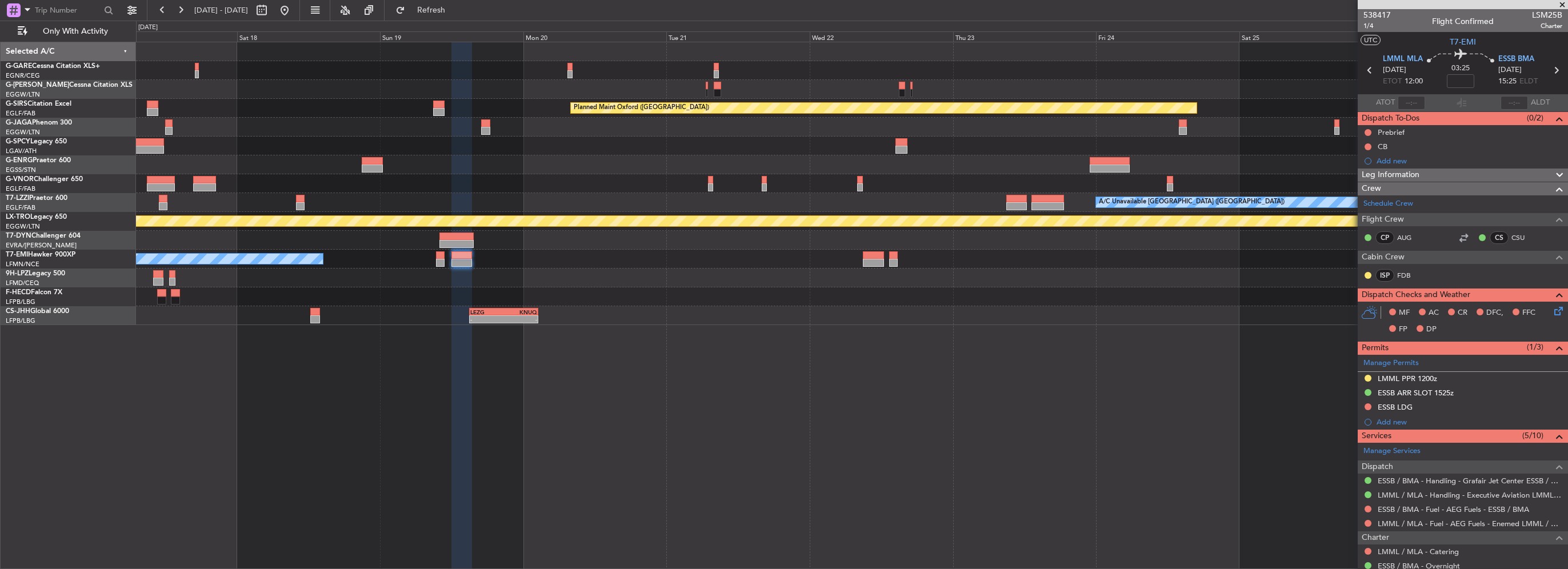
scroll to position [120, 0]
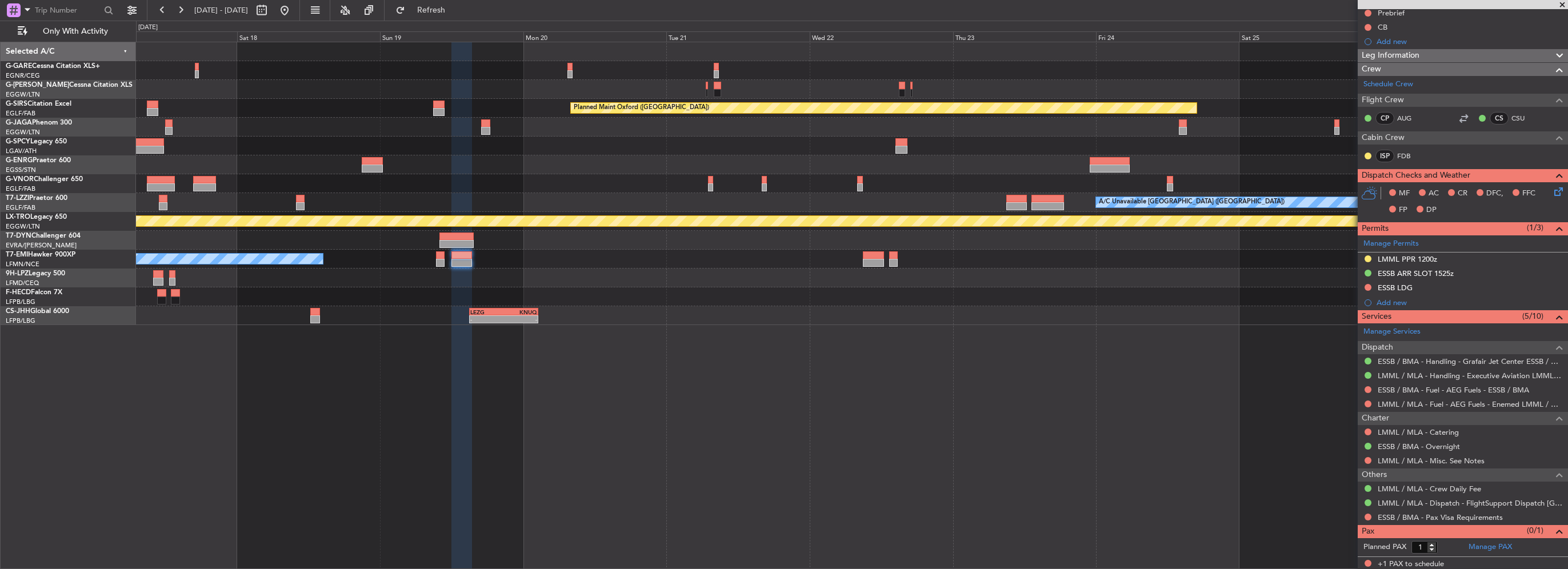
click at [960, 315] on div "Planned Maint Oxford (Kidlington) A/C Unavailable London (Luton) Planned Maint …" at bounding box center [851, 183] width 1432 height 283
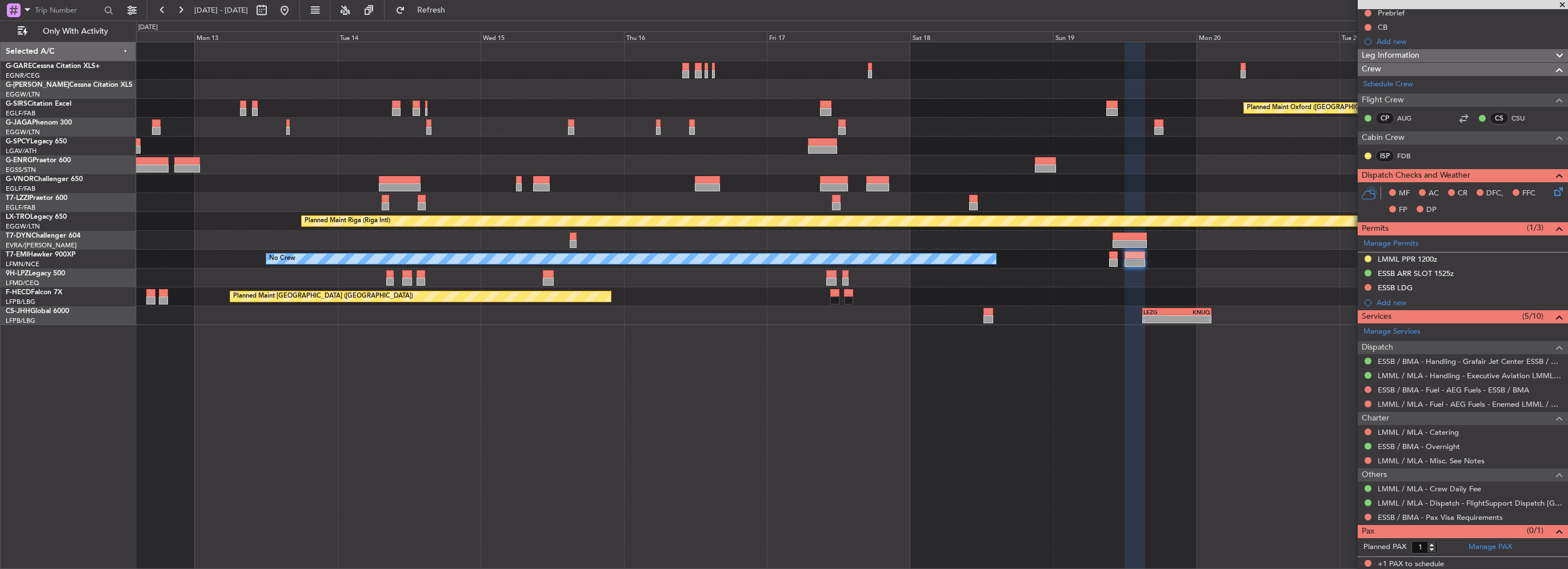
click at [809, 377] on div "Planned Maint Oxford (Kidlington) A/C Unavailable London (Luton) Planned Maint …" at bounding box center [852, 305] width 1432 height 527
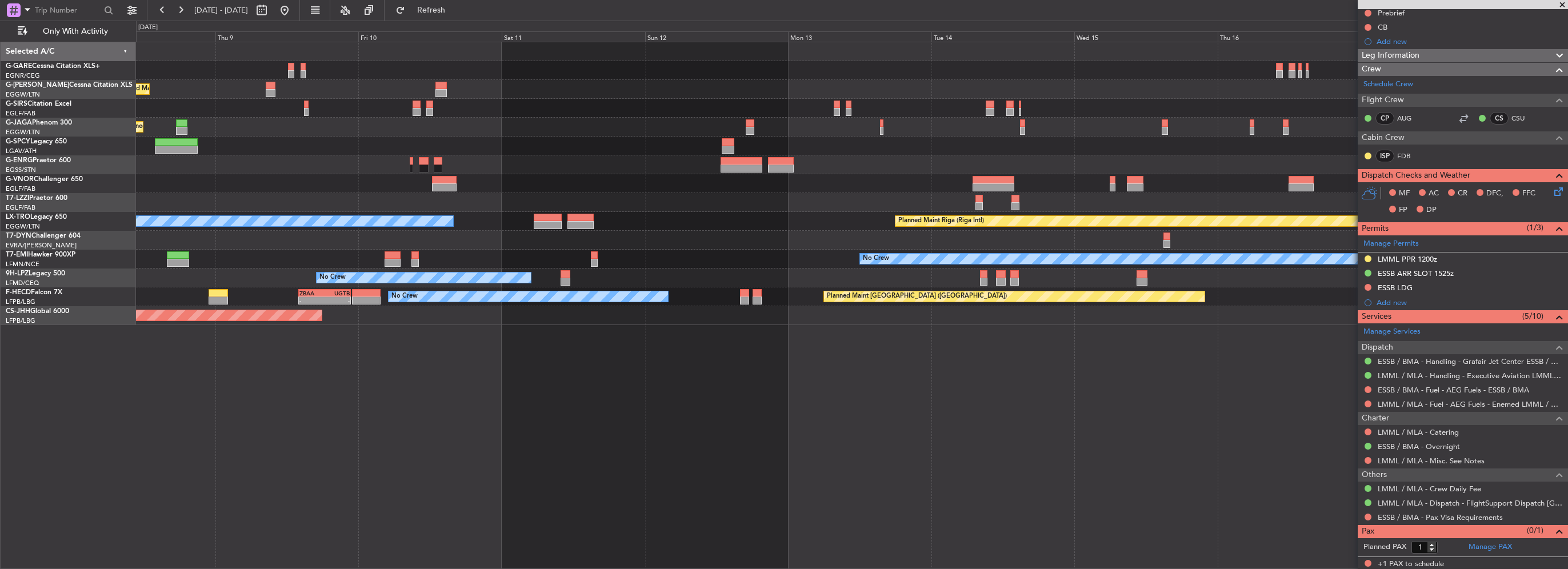
click at [866, 391] on div "Planned Maint London (Luton) Planned Maint Oxford (Kidlington) Planned Maint Lo…" at bounding box center [852, 305] width 1432 height 527
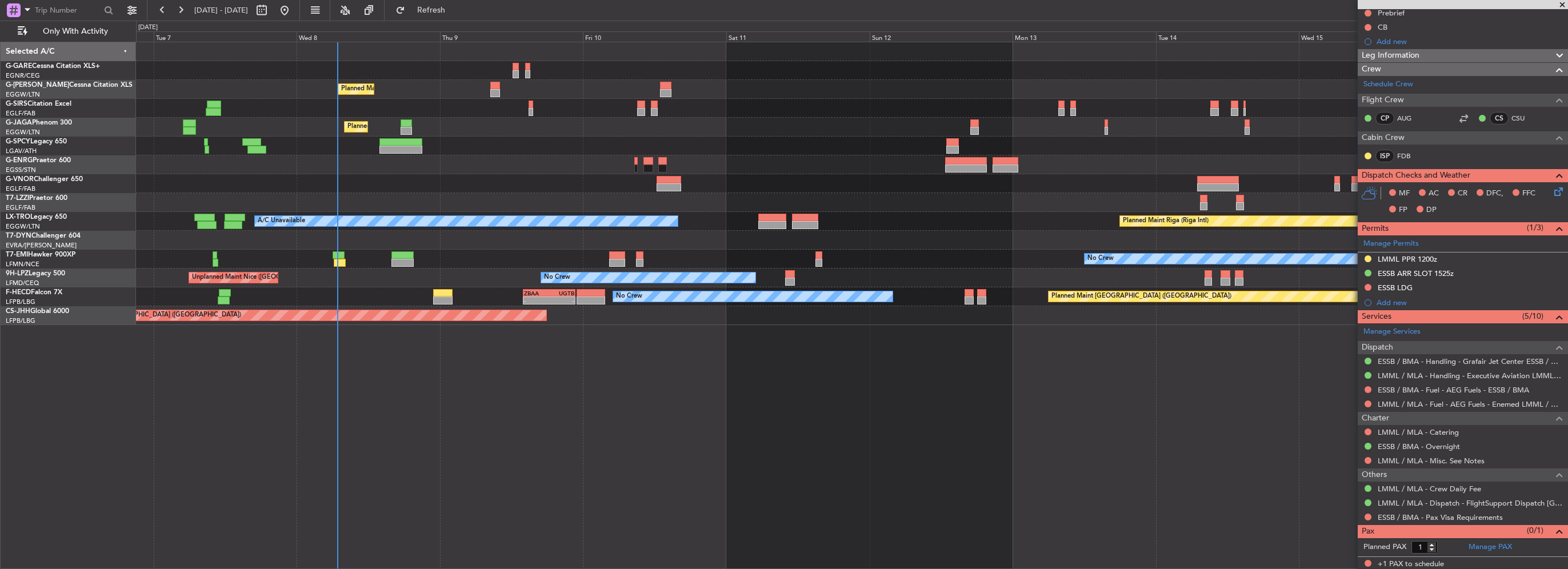
click at [102, 416] on div "Planned Maint London (Luton) Planned Maint London (Farnborough) Planned Maint L…" at bounding box center [784, 295] width 1568 height 549
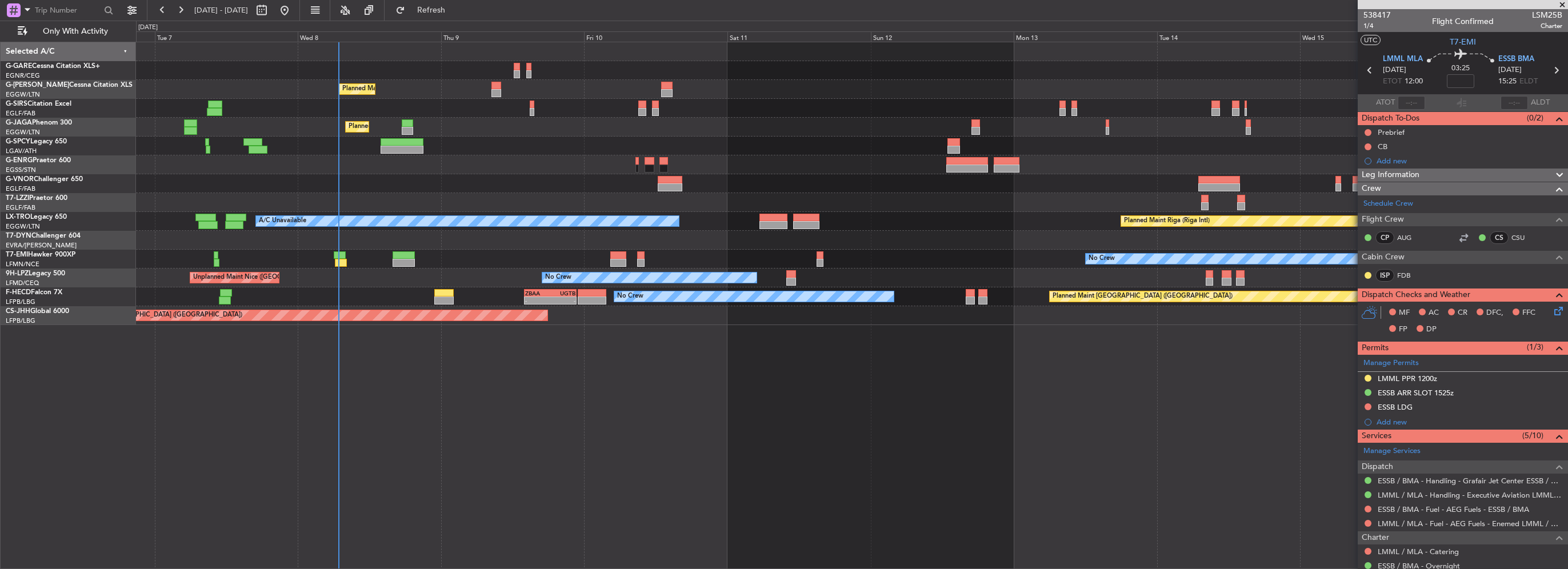
scroll to position [0, 0]
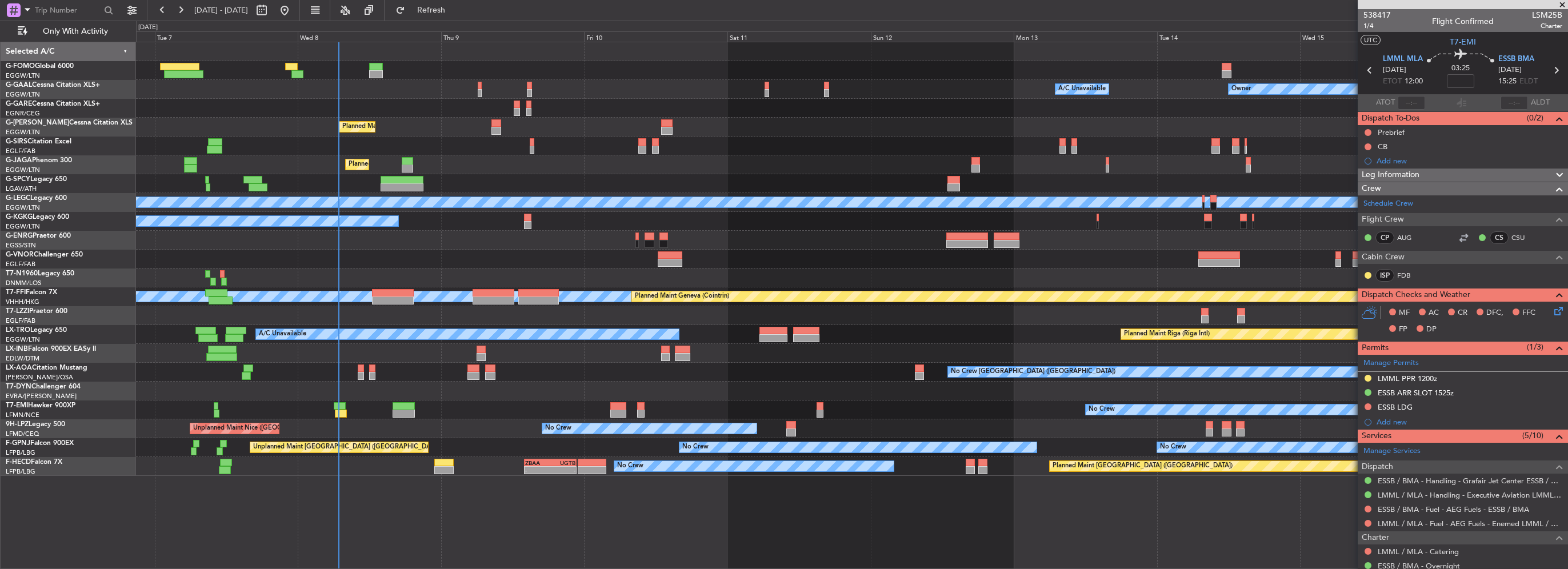
drag, startPoint x: 463, startPoint y: 3, endPoint x: 448, endPoint y: 140, distance: 137.8
click at [459, 3] on button "Refresh" at bounding box center [424, 10] width 69 height 19
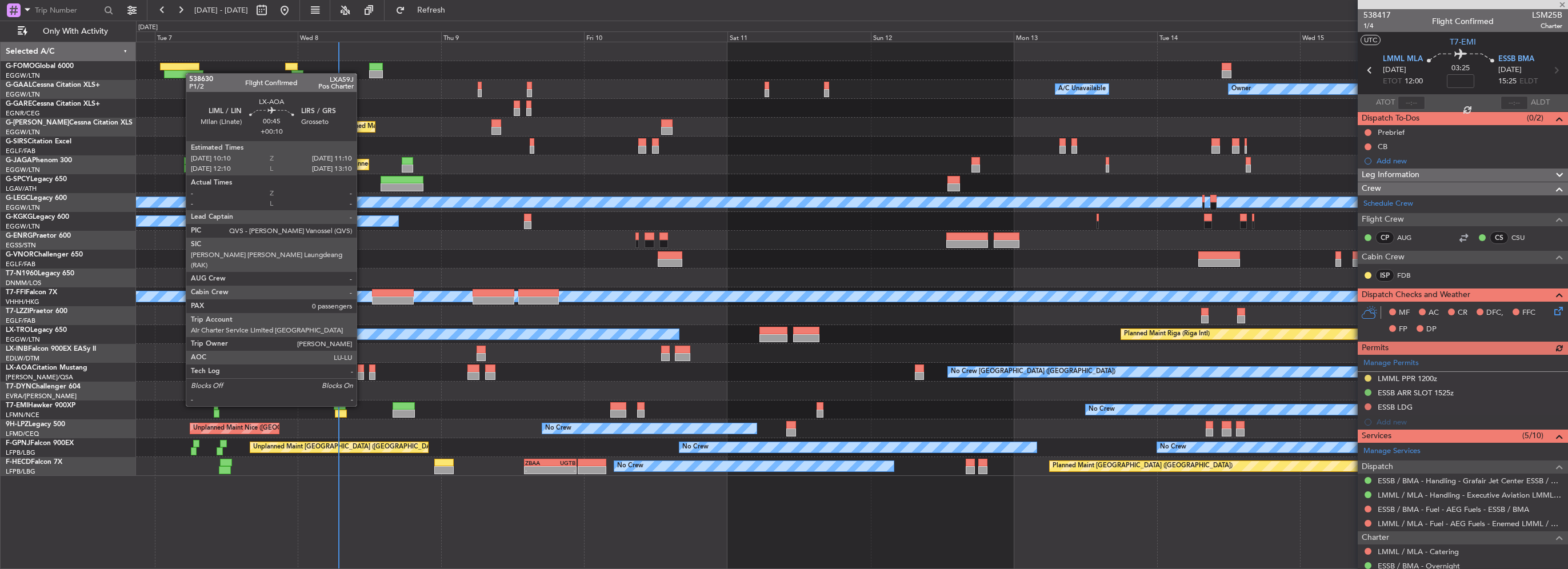
click at [362, 375] on div at bounding box center [361, 376] width 6 height 8
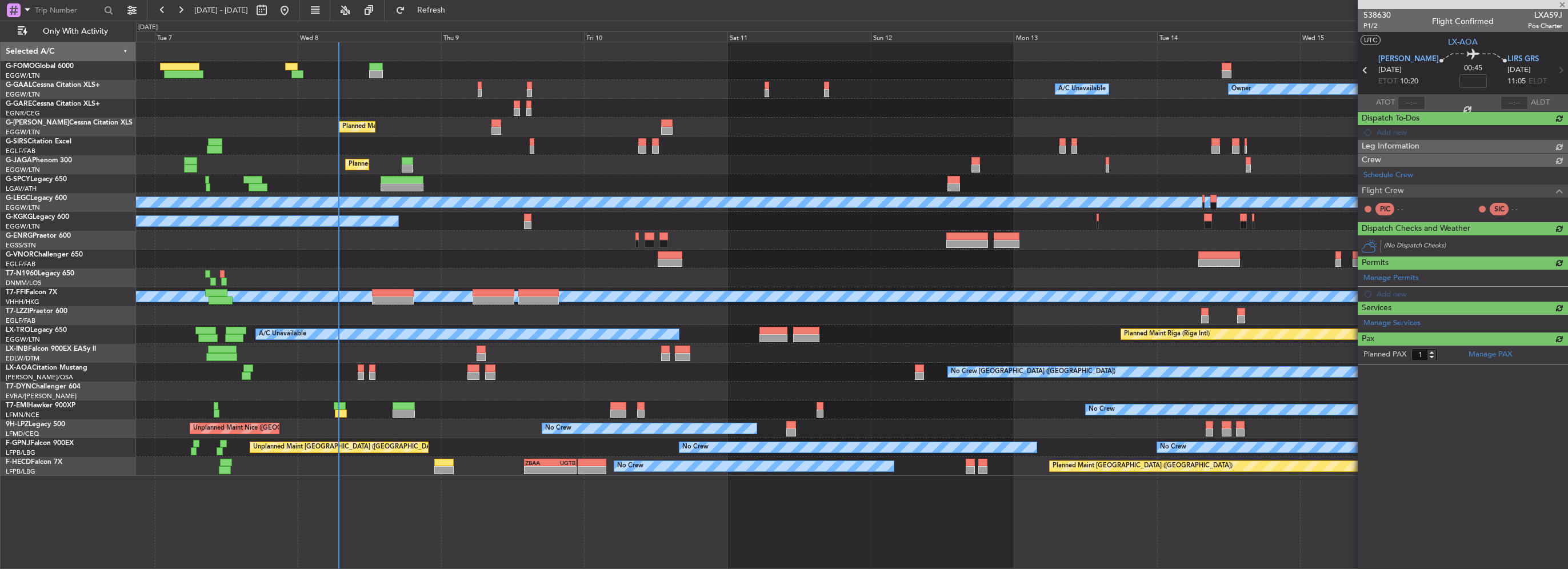
type input "+00:10"
type input "0"
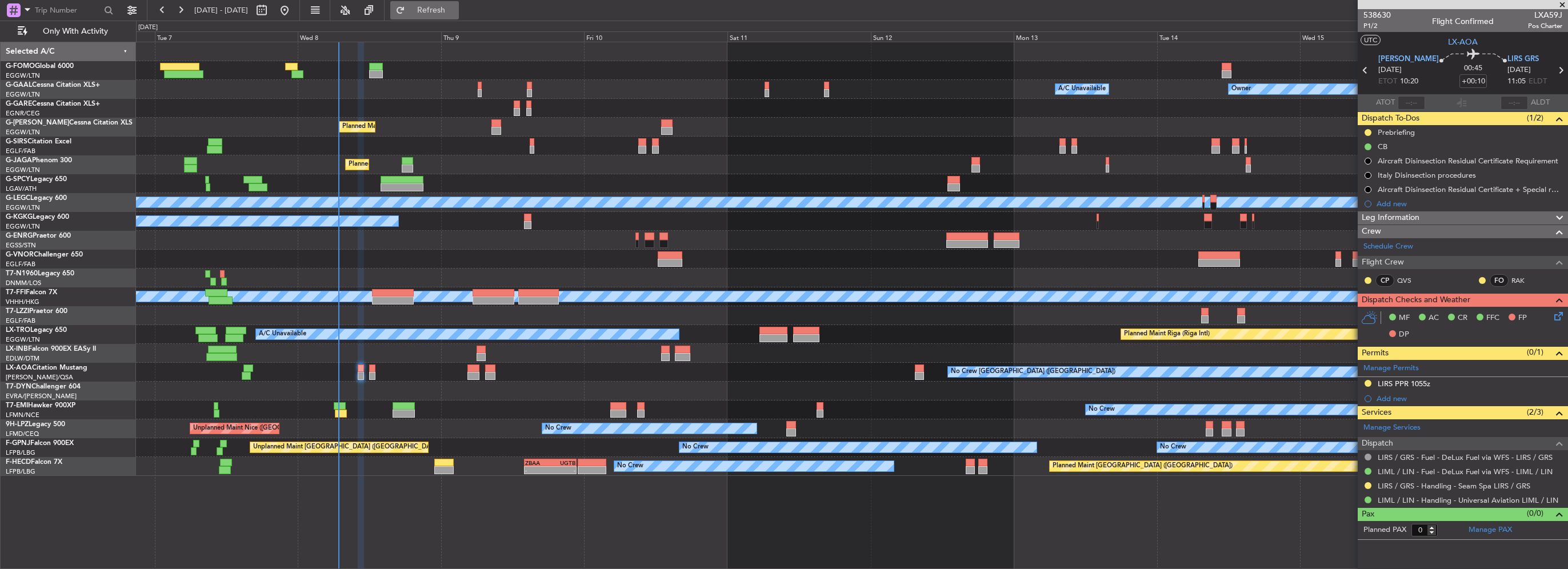
click at [456, 10] on span "Refresh" at bounding box center [432, 10] width 48 height 8
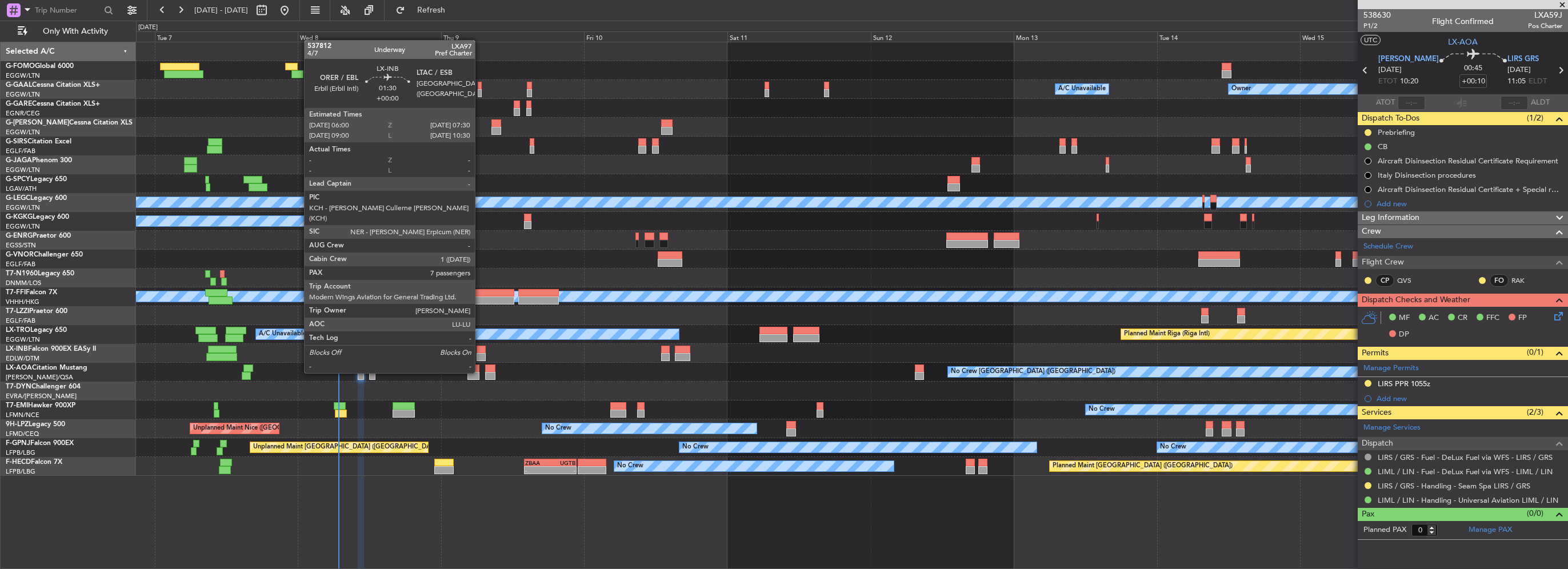
click at [480, 352] on div at bounding box center [481, 349] width 9 height 8
type input "7"
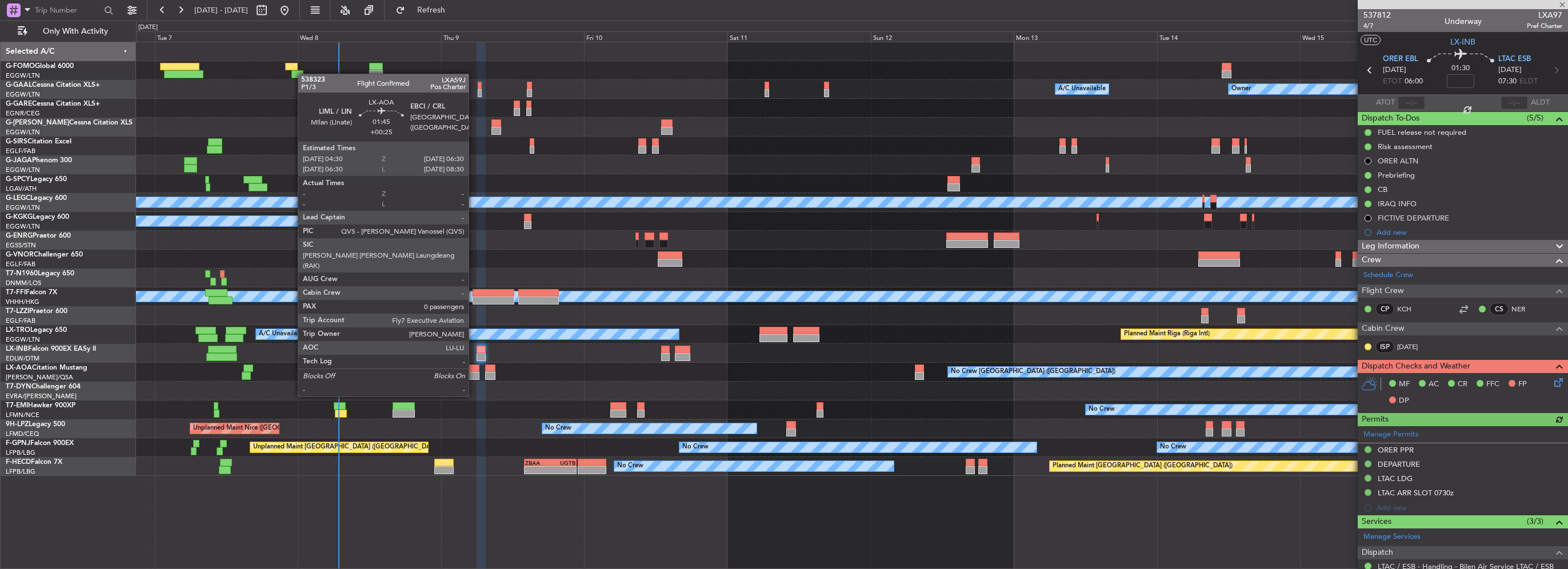
click at [474, 375] on div at bounding box center [473, 376] width 12 height 8
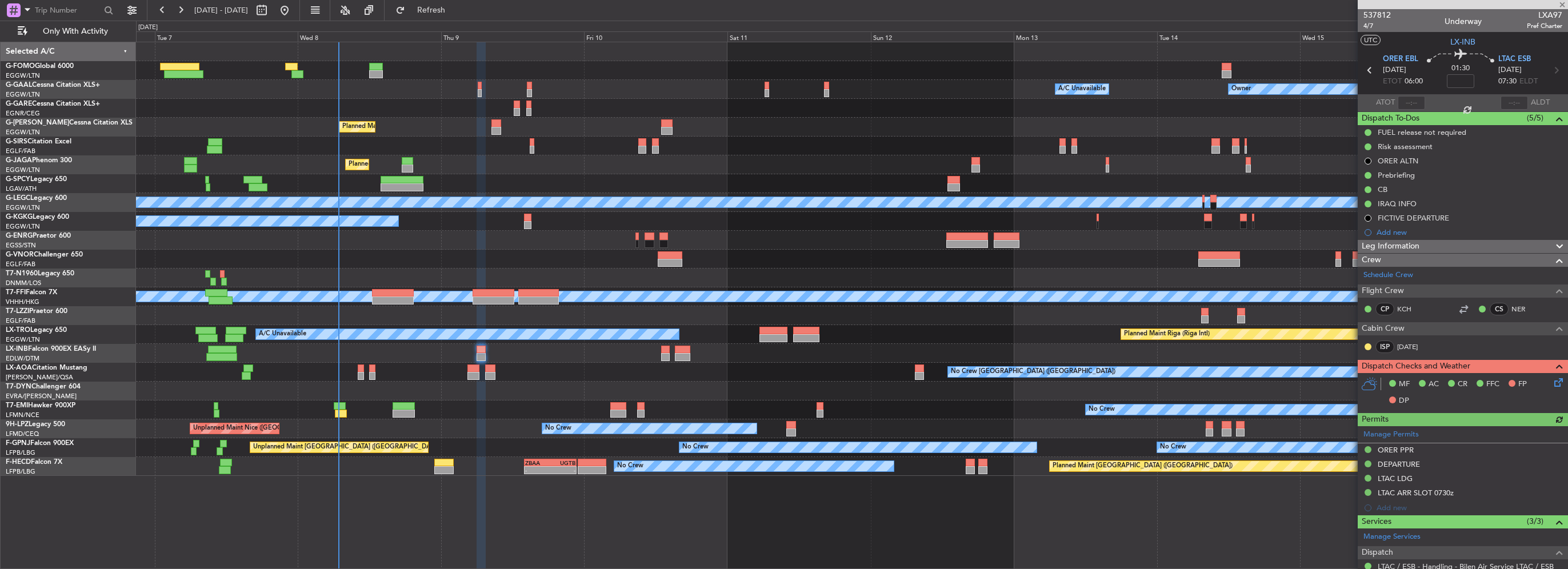
type input "+00:25"
type input "0"
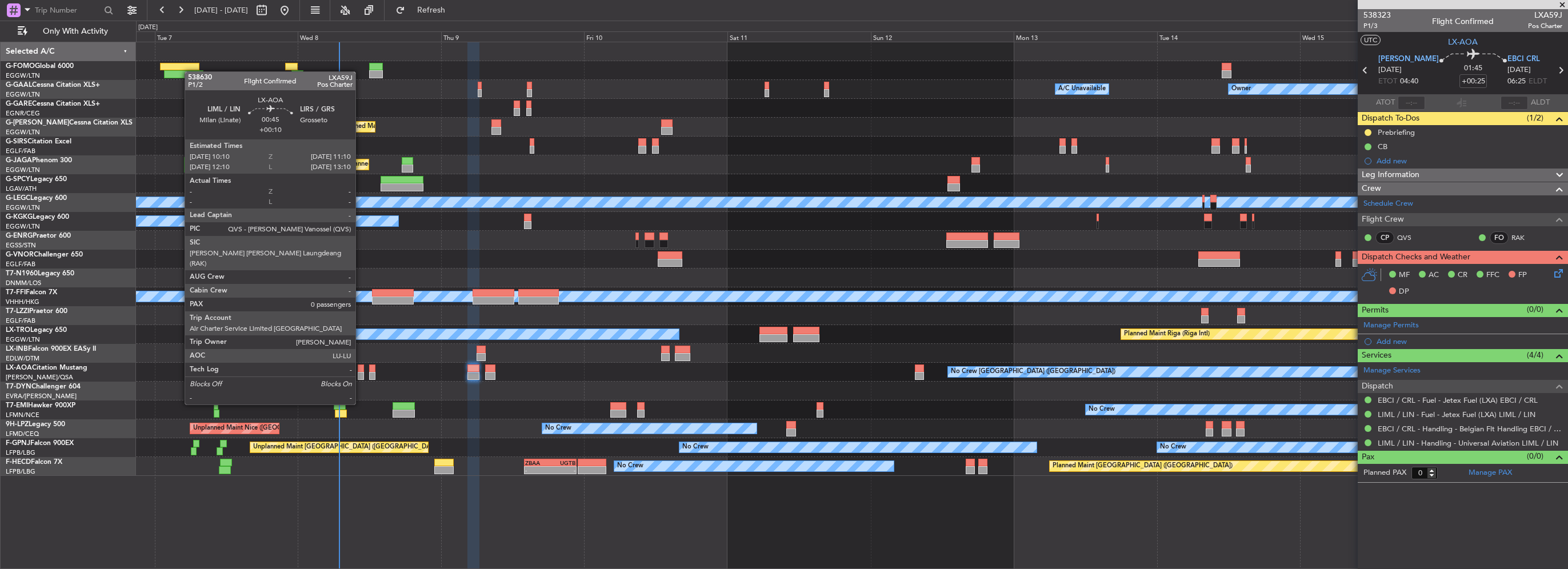
click at [361, 376] on div at bounding box center [361, 376] width 6 height 8
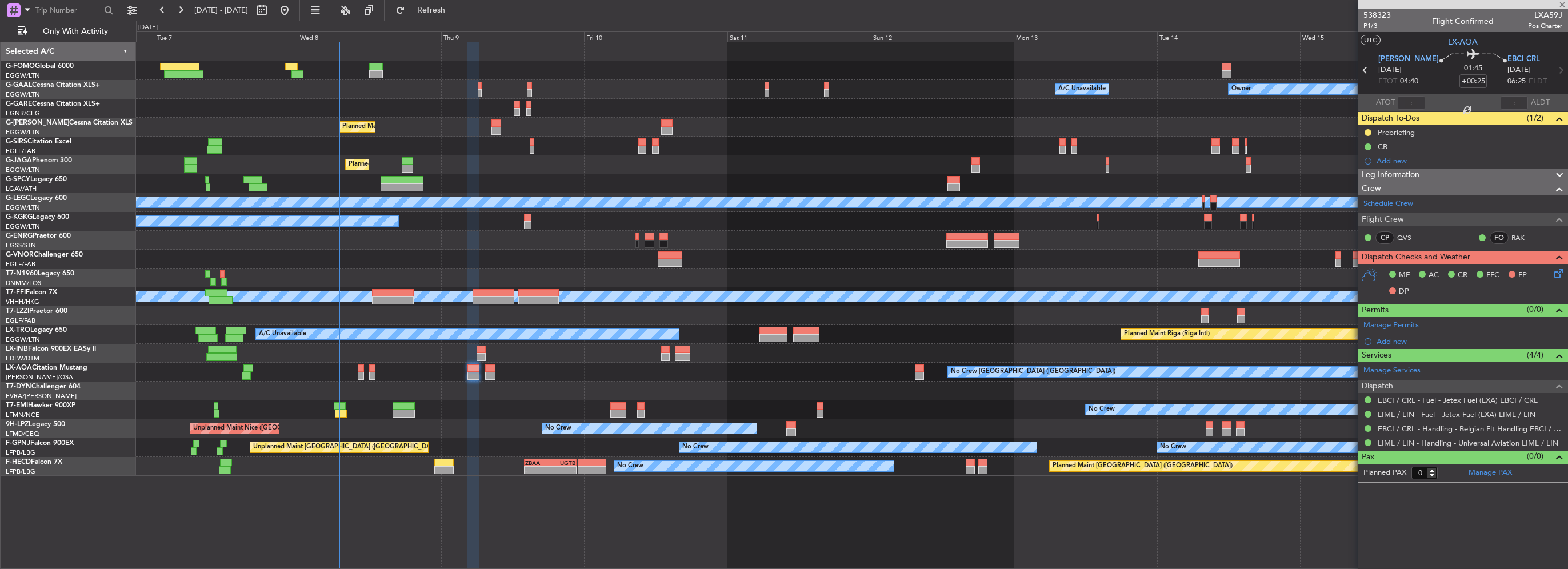
type input "+00:10"
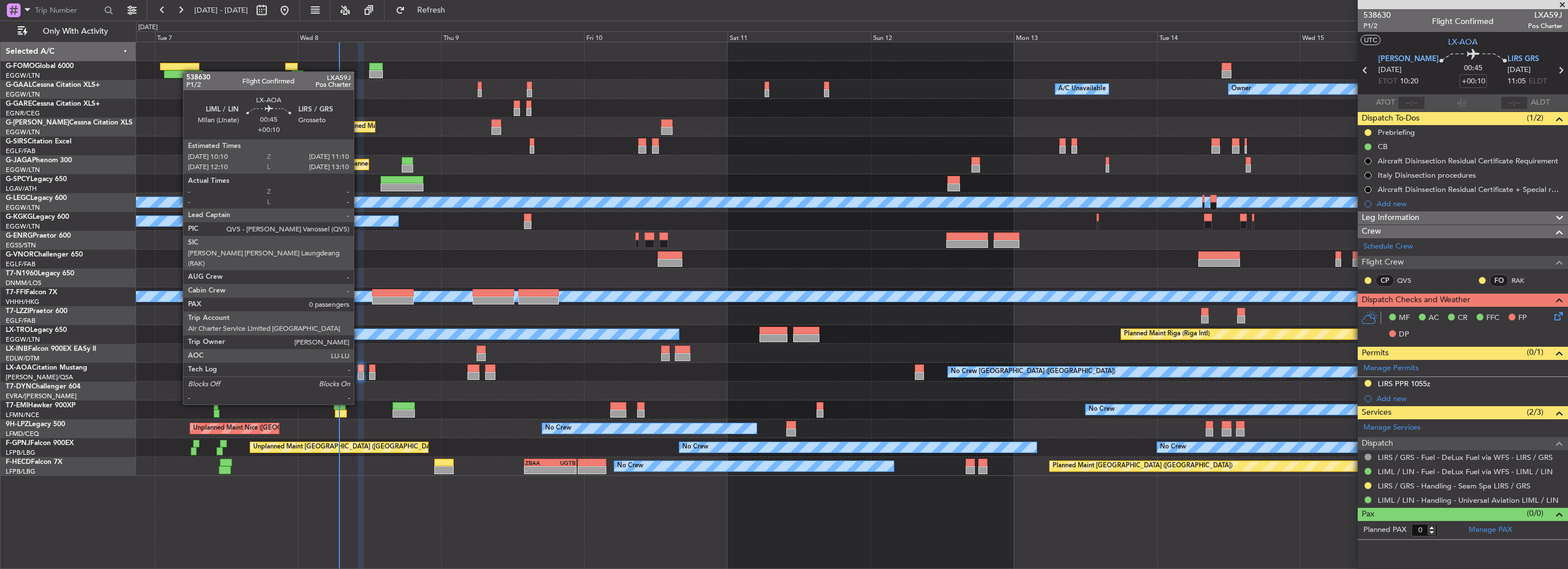
click at [359, 372] on div at bounding box center [361, 376] width 6 height 8
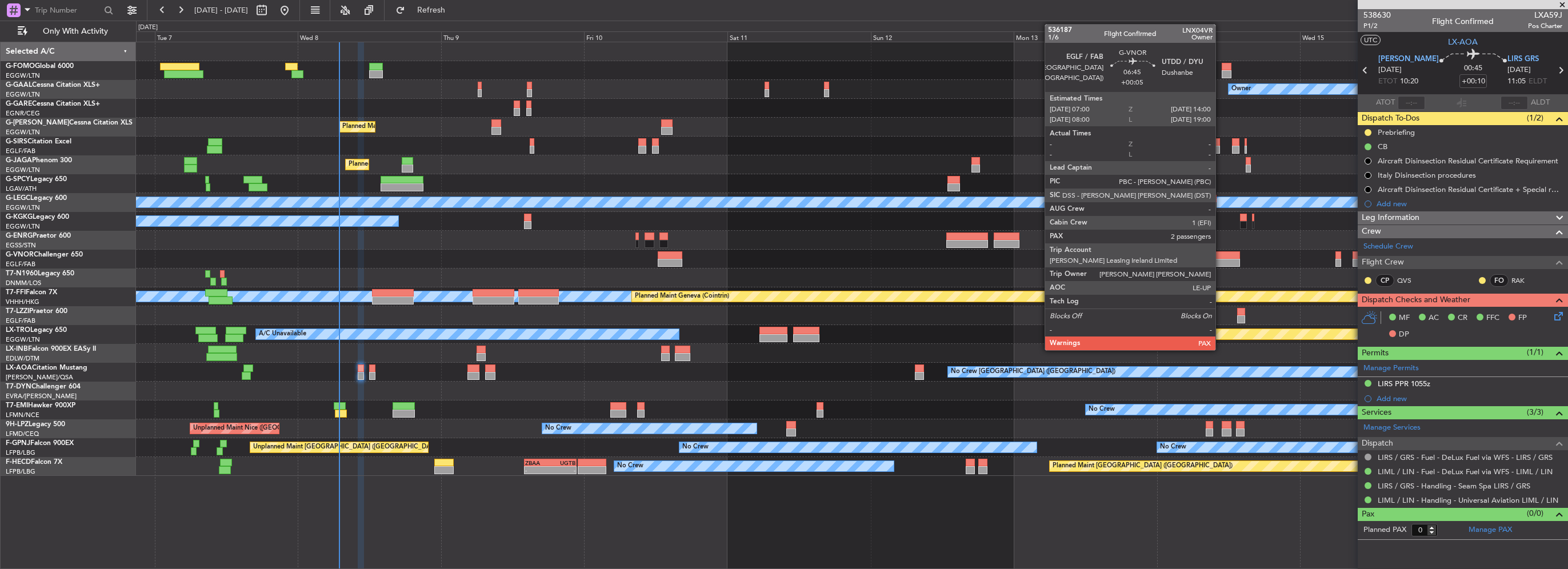
click at [823, 263] on div at bounding box center [851, 259] width 1432 height 19
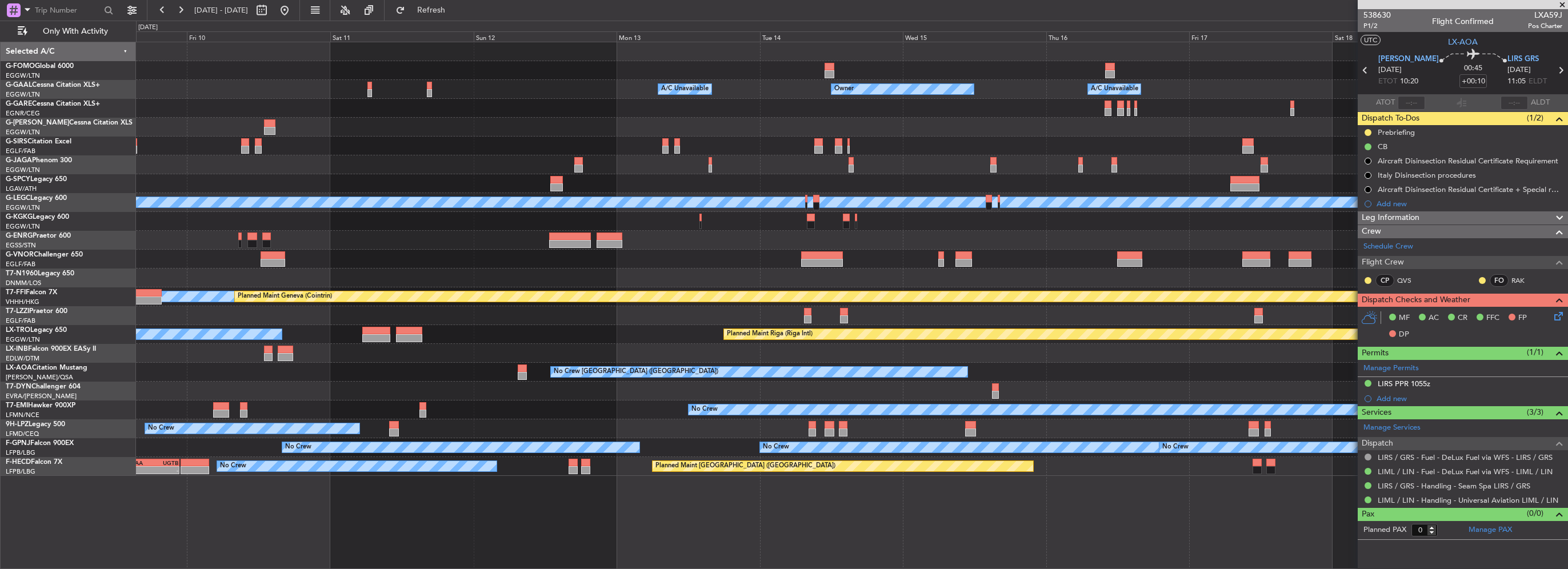
click at [547, 233] on div "Owner A/C Unavailable Owner A/C Unavailable Owner Planned Maint London (Luton) …" at bounding box center [851, 259] width 1432 height 434
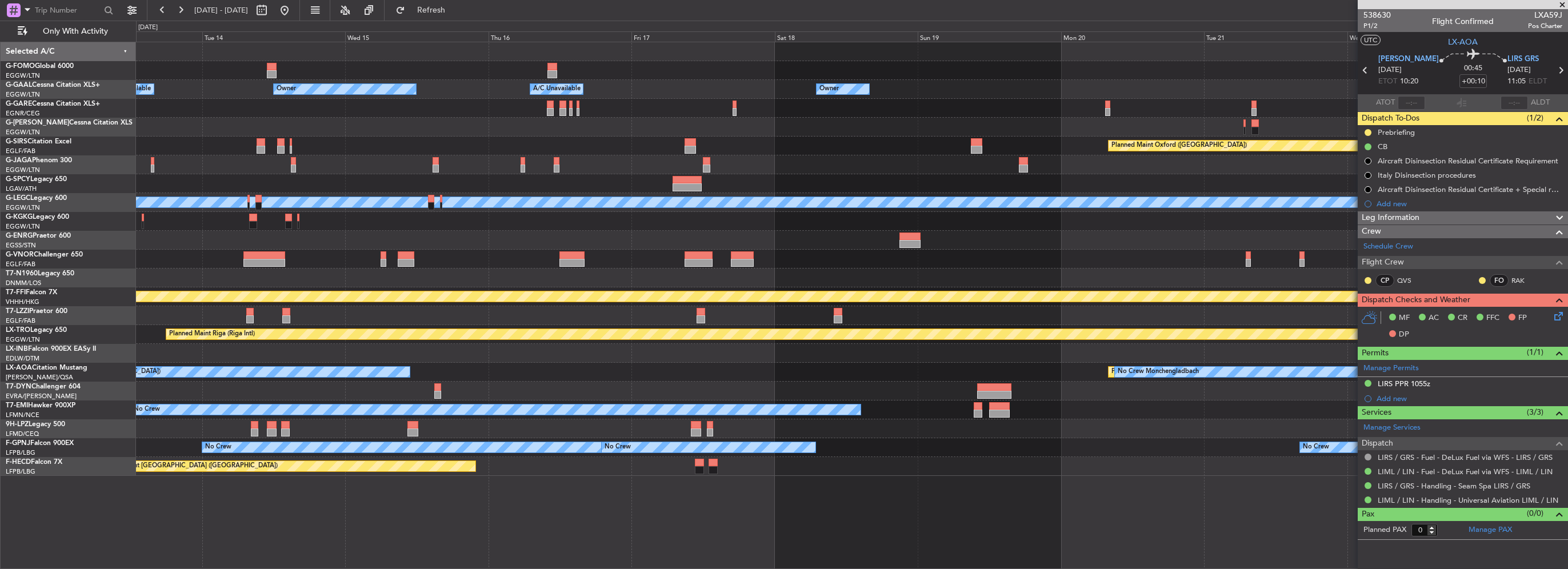
click at [391, 229] on div "Owner A/C Unavailable Owner A/C Unavailable Owner Owner Planned Maint Oxford (K…" at bounding box center [851, 259] width 1432 height 434
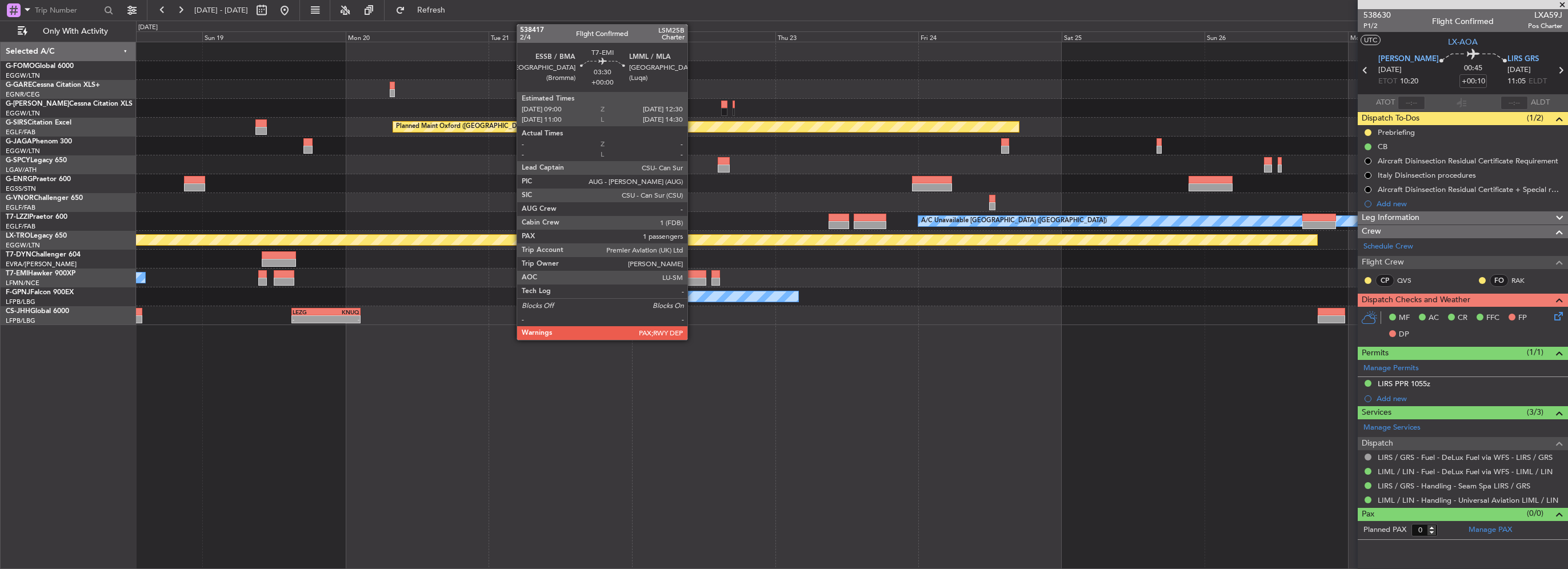
click at [692, 274] on div at bounding box center [695, 274] width 21 height 8
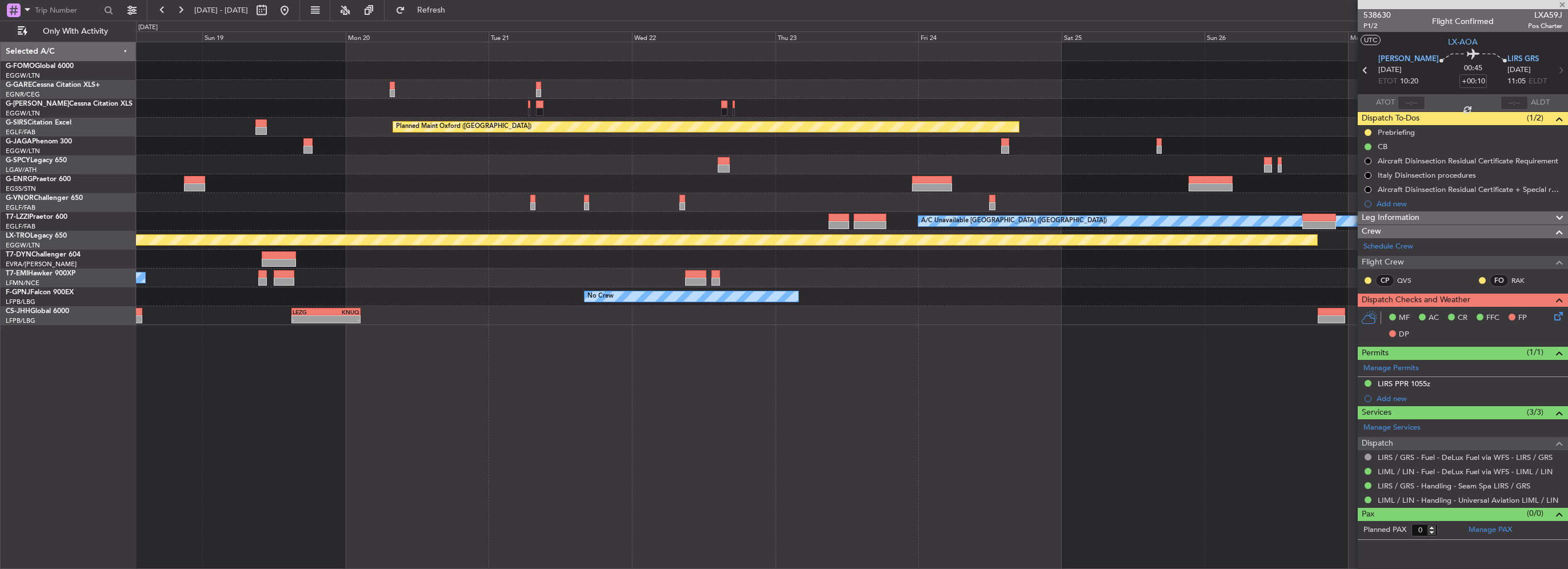
type input "1"
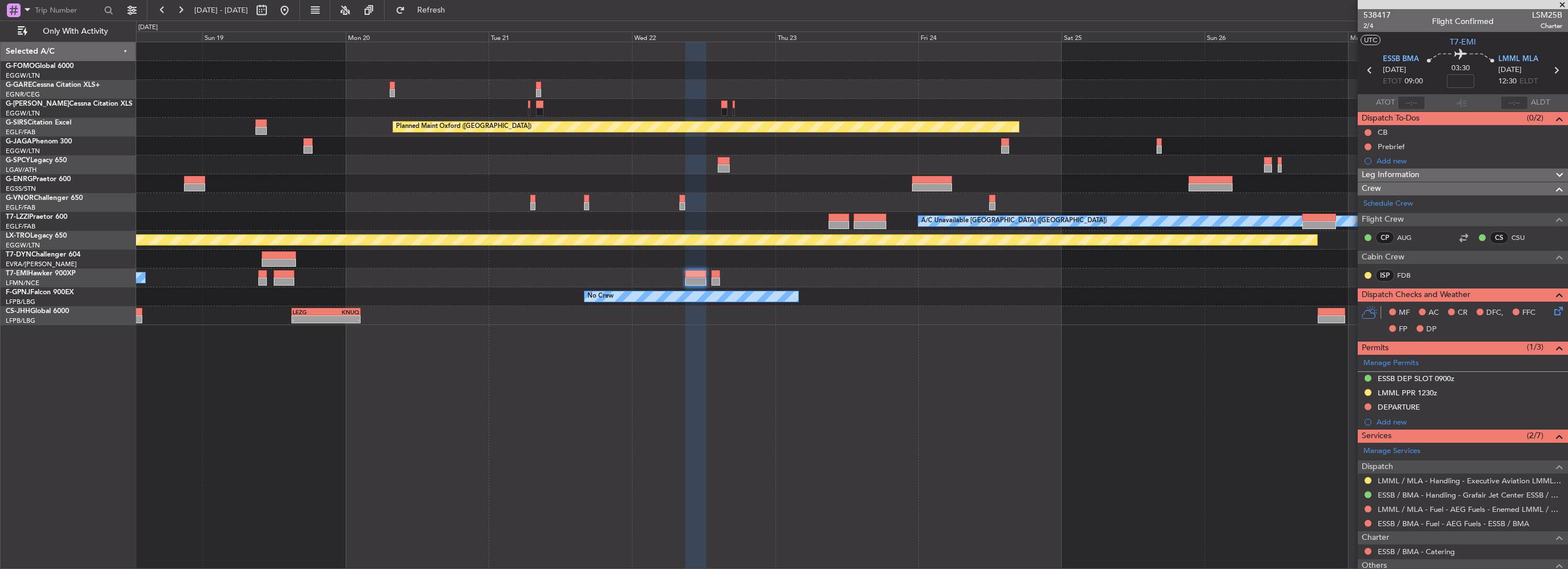
click at [1031, 336] on div "Planned Maint Oxford (Kidlington) A/C Unavailable London (Luton) Planned Maint …" at bounding box center [852, 305] width 1432 height 527
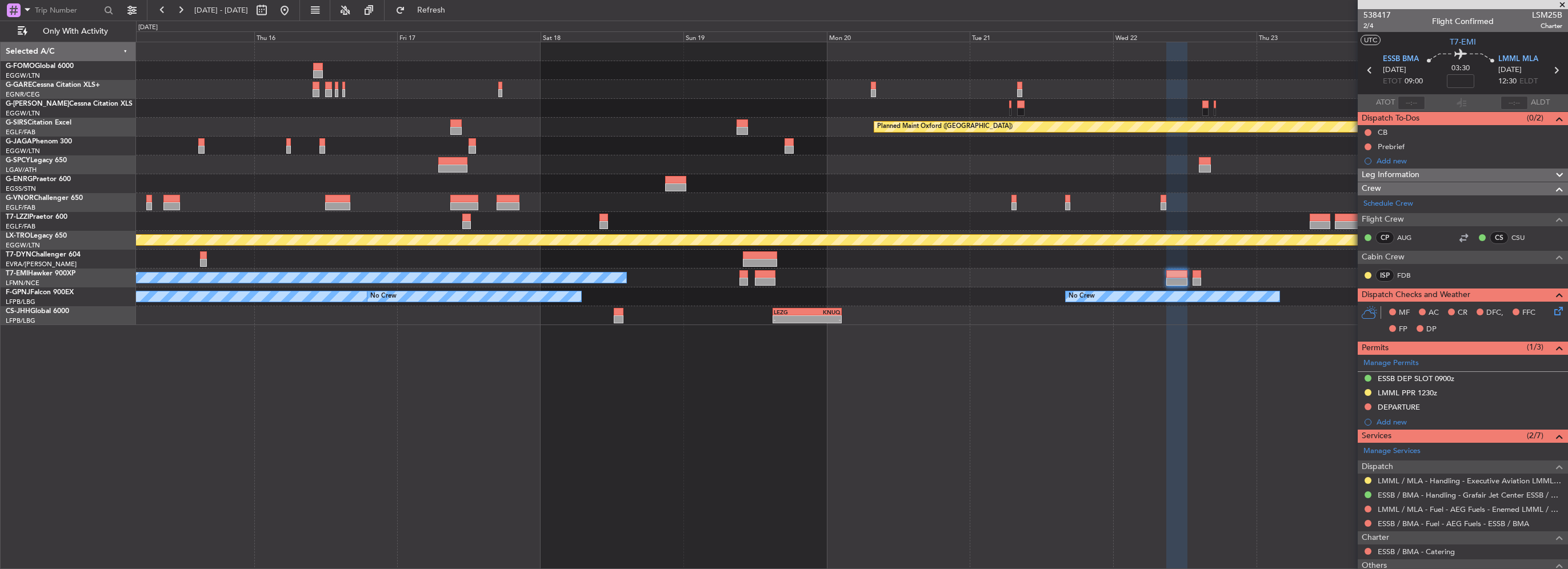
click at [557, 327] on div "Planned Maint Oxford (Kidlington) A/C Unavailable London (Luton) Planned Maint …" at bounding box center [852, 305] width 1432 height 527
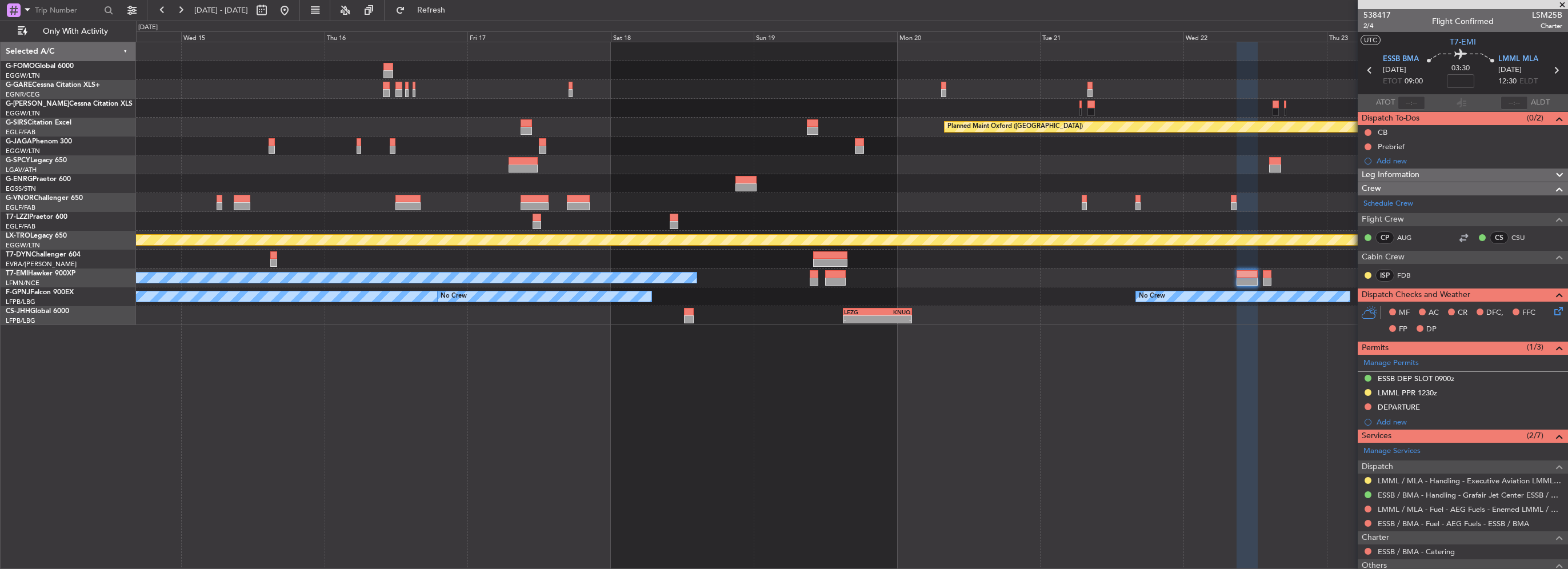
click at [930, 335] on div "Planned Maint Oxford (Kidlington) A/C Unavailable London (Luton) Planned Maint …" at bounding box center [852, 305] width 1432 height 527
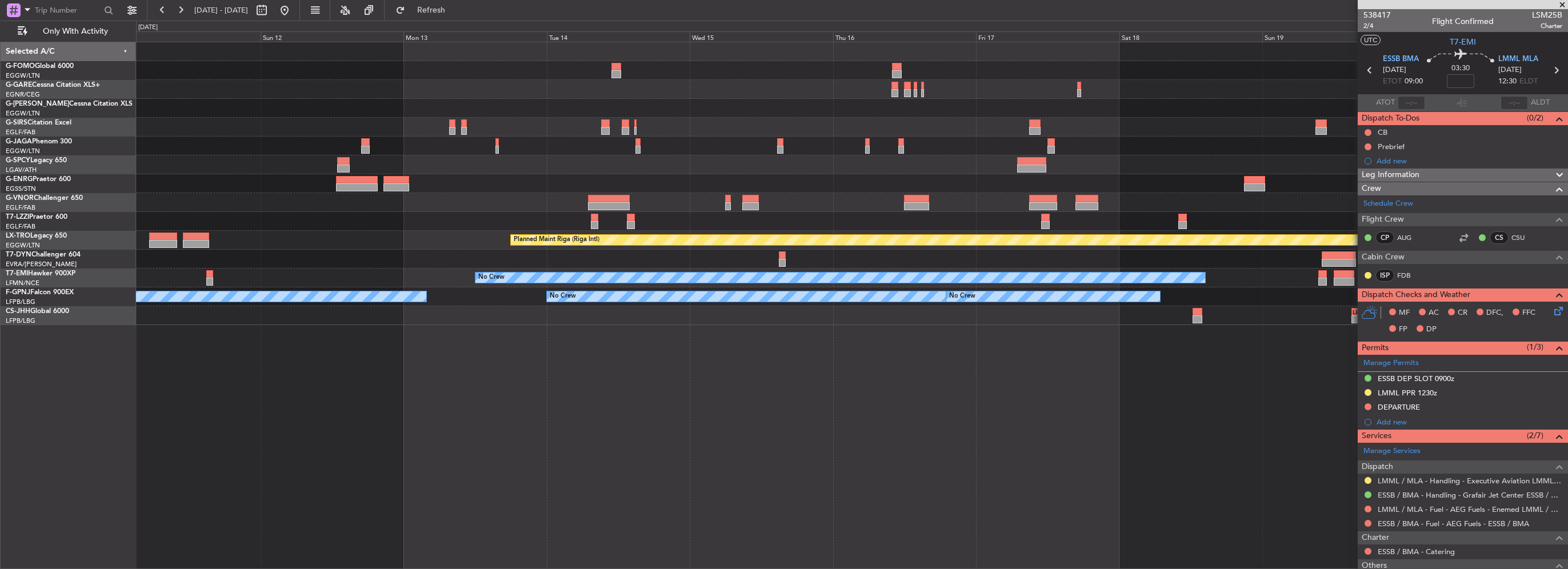
click at [855, 327] on div "Planned Maint Oxford (Kidlington) Planned Maint Riga (Riga Intl) A/C Unavailabl…" at bounding box center [852, 305] width 1432 height 527
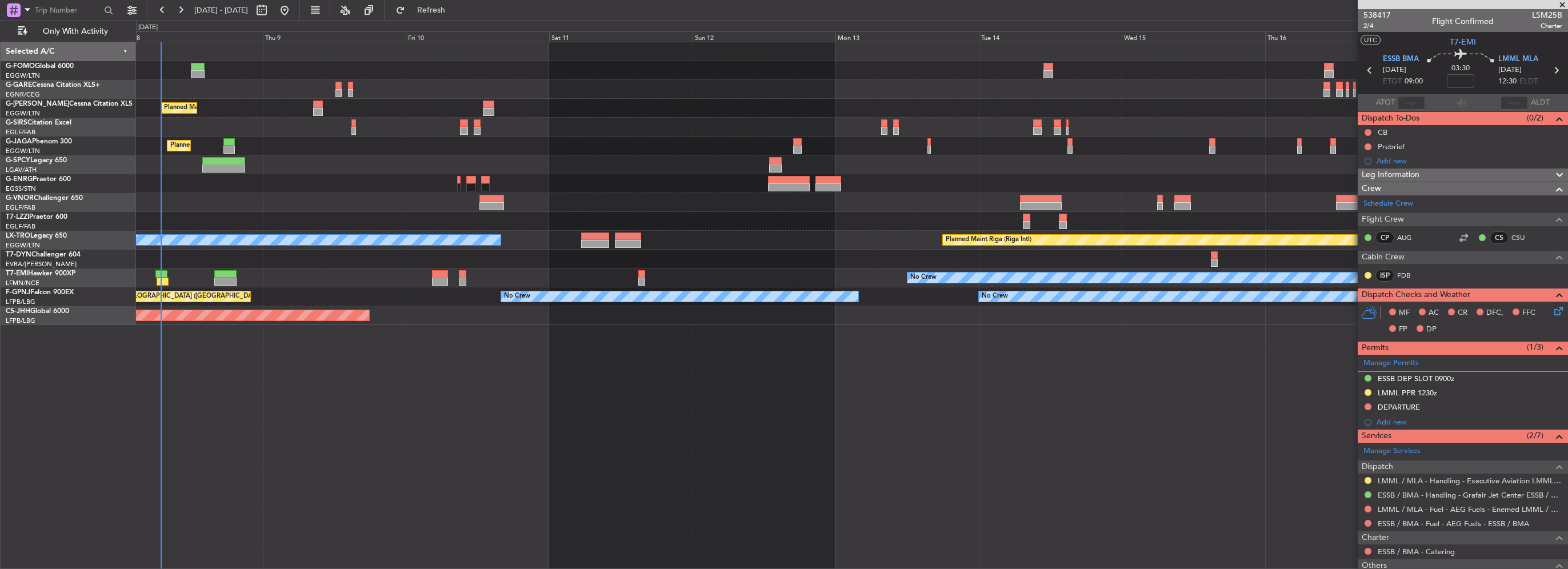
click at [870, 301] on div "Planned Maint London (Luton) Planned Maint Oxford (Kidlington) Planned Maint Lo…" at bounding box center [851, 183] width 1432 height 283
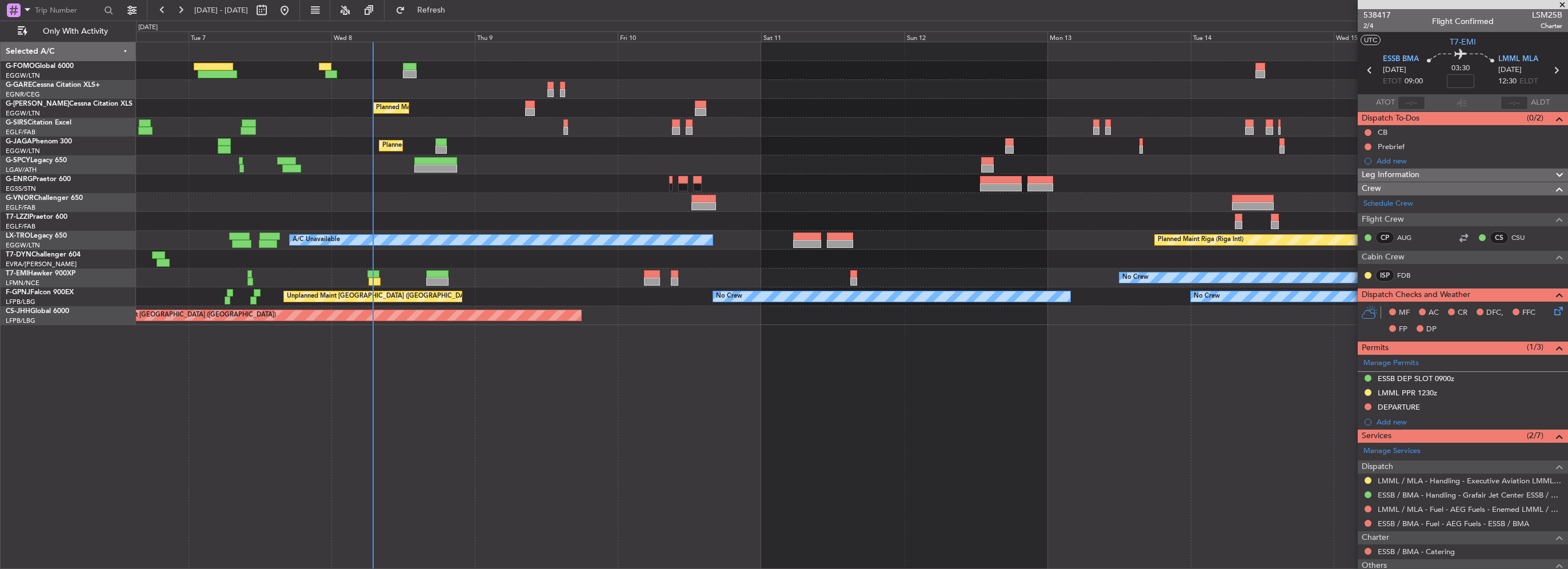
click at [548, 213] on div "Planned Maint London (Luton) Planned Maint London (Farnborough) Planned Maint L…" at bounding box center [851, 183] width 1432 height 283
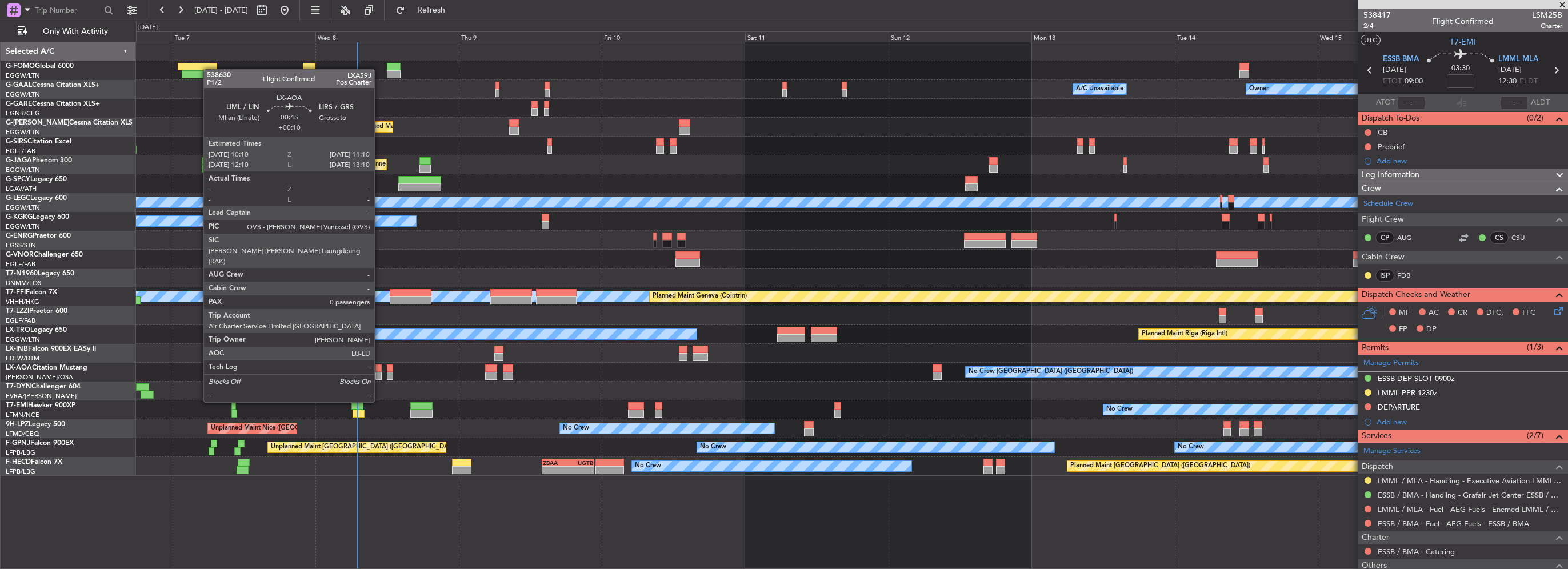
click at [379, 370] on div at bounding box center [379, 369] width 6 height 8
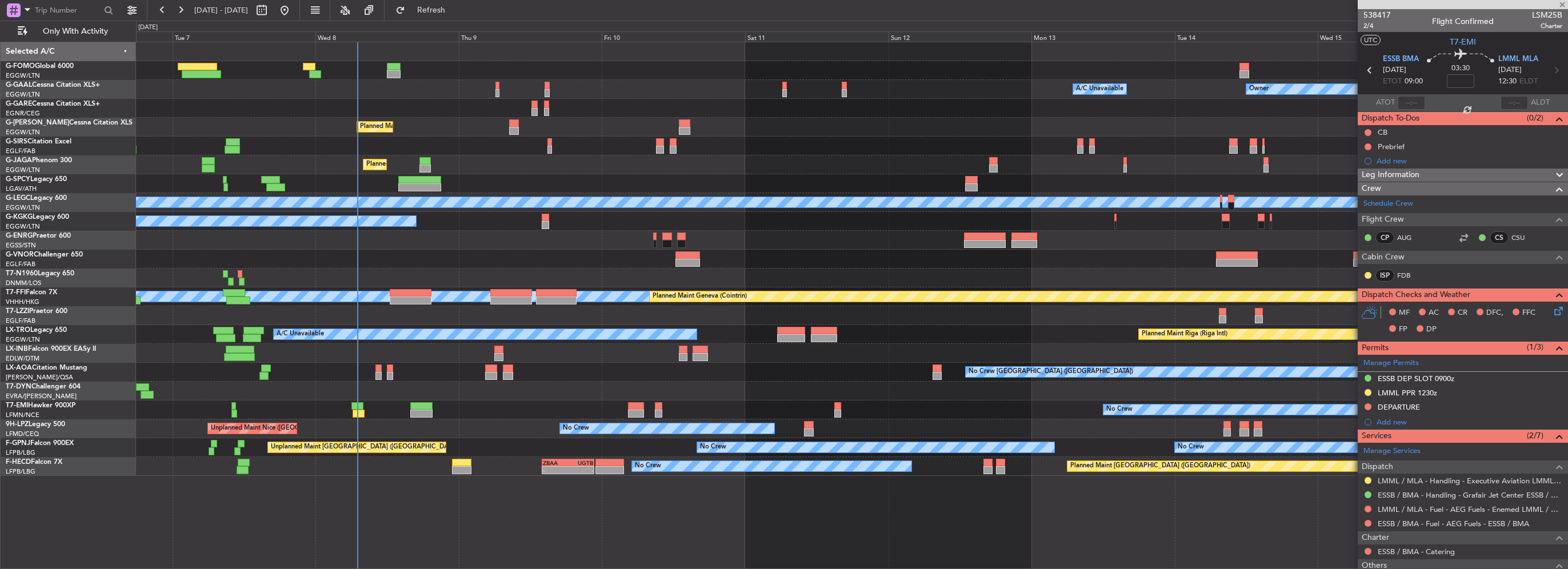
type input "+00:10"
type input "0"
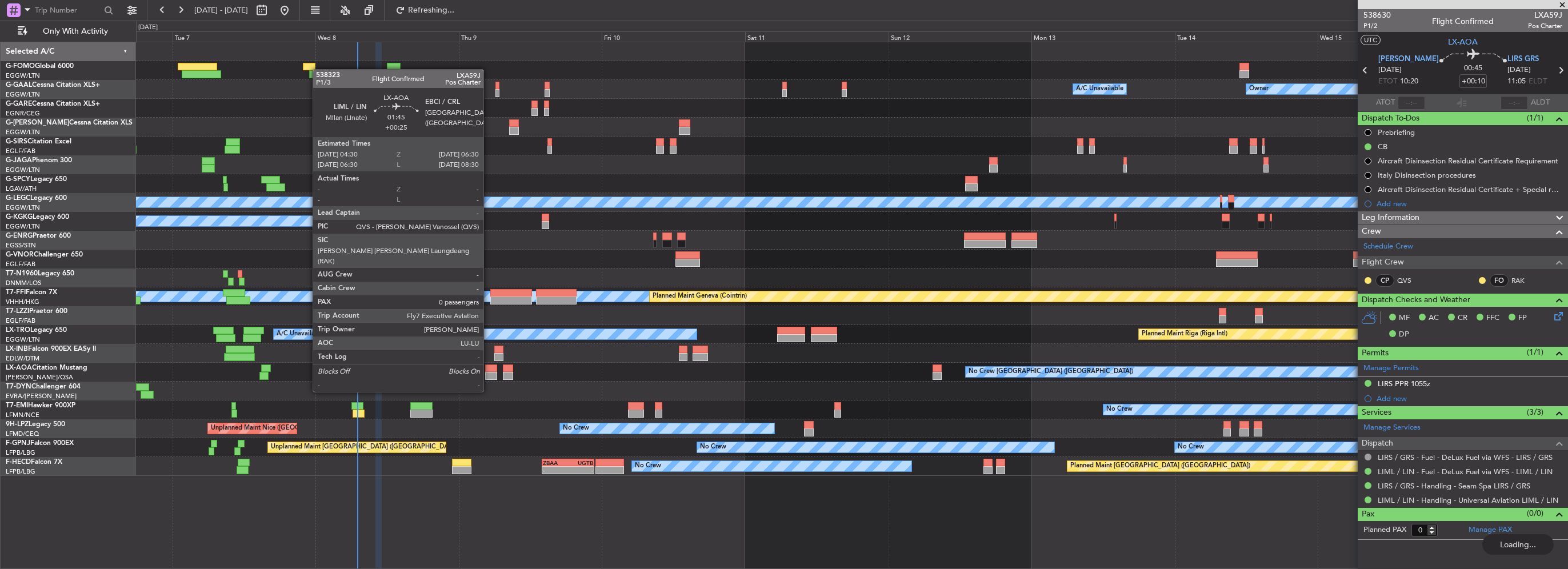
click at [489, 370] on div at bounding box center [491, 369] width 12 height 8
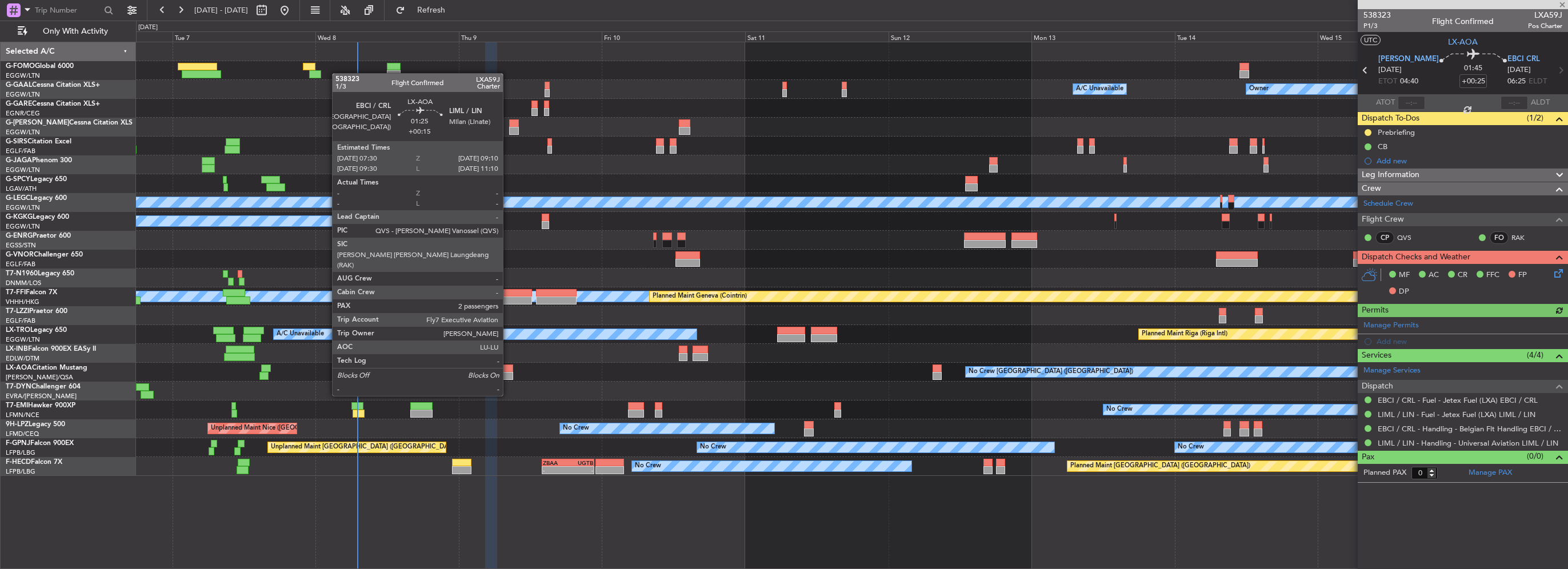
click at [508, 375] on div at bounding box center [507, 376] width 10 height 8
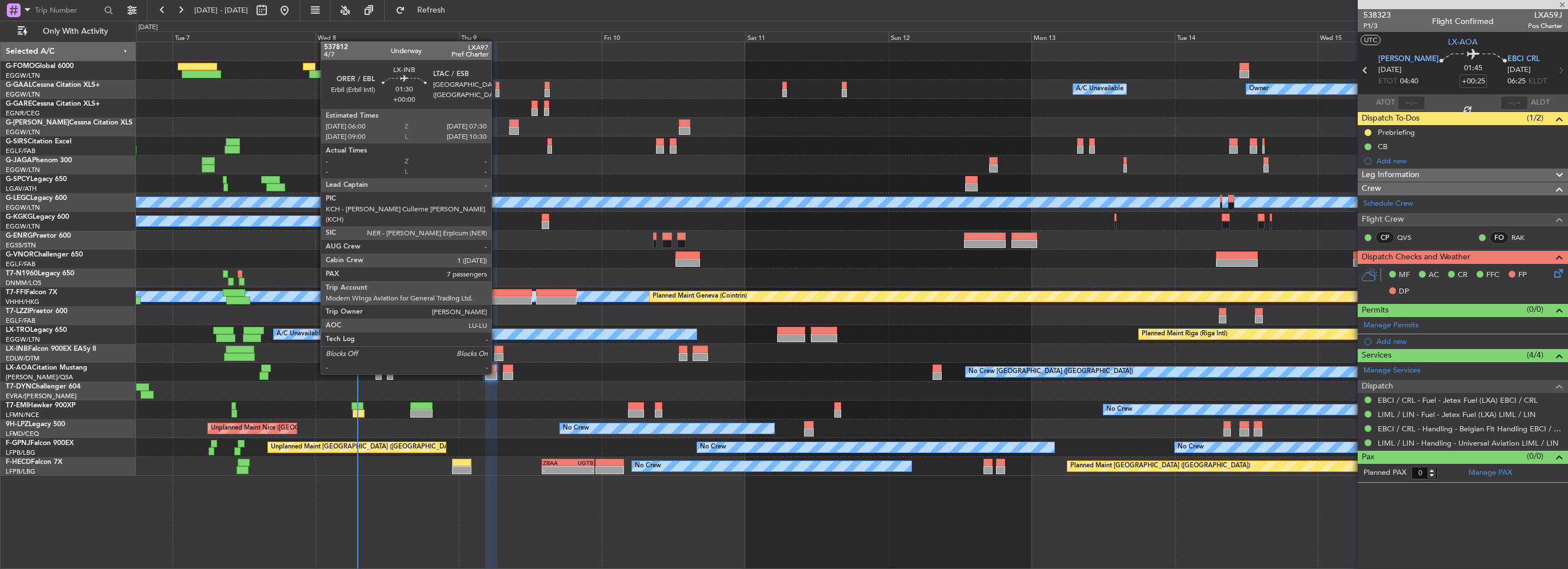
type input "+00:15"
type input "2"
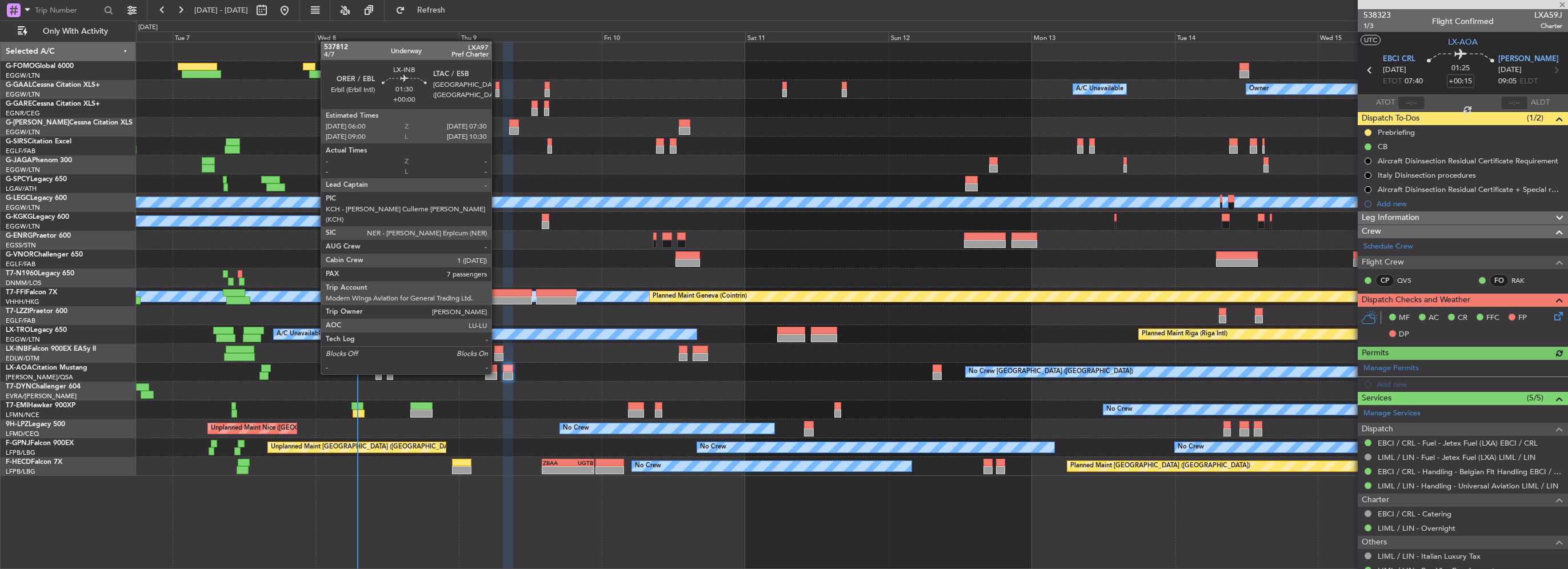
click at [496, 353] on div at bounding box center [499, 357] width 9 height 8
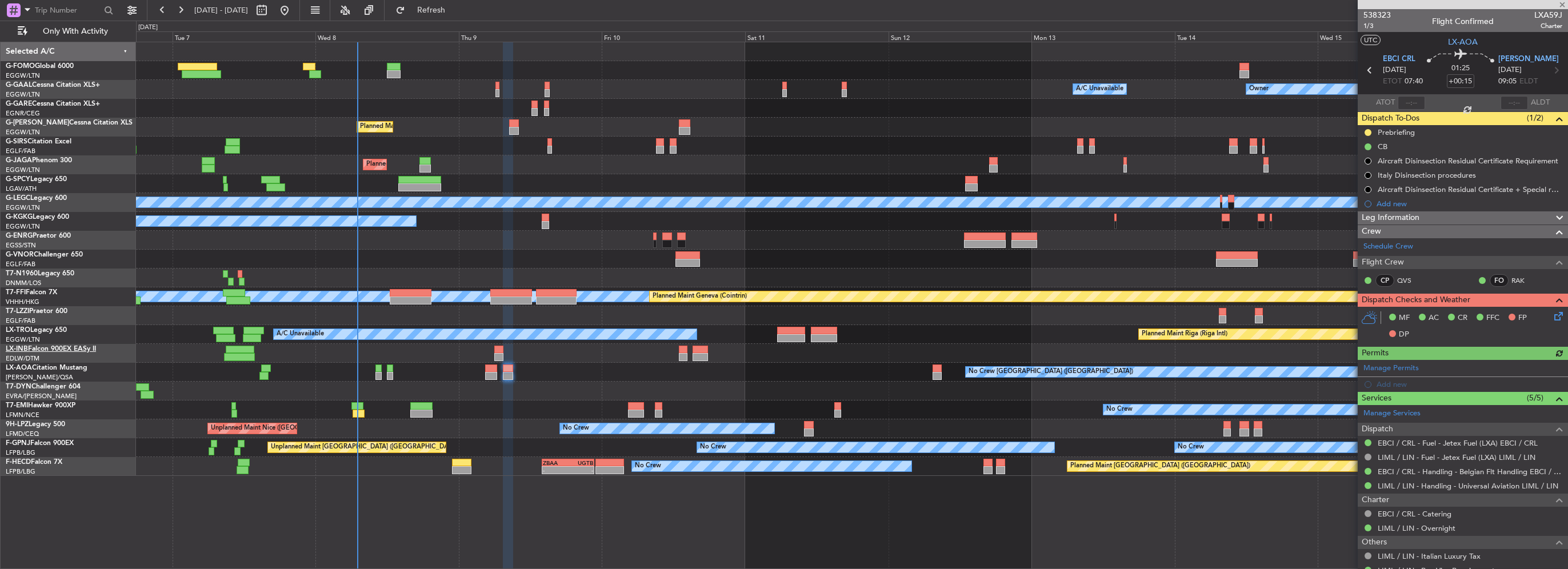
type input "7"
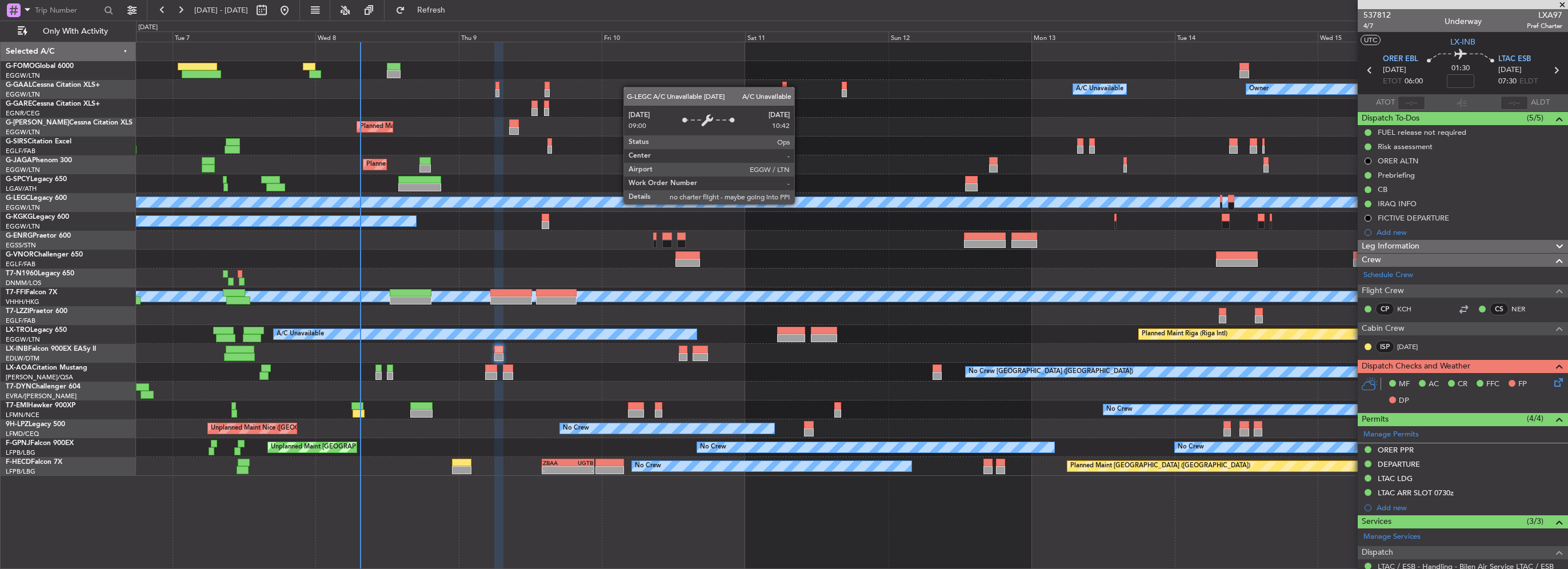
click at [424, 213] on div "Owner A/C Unavailable Owner A/C Unavailable Owner Planned Maint London (Luton) …" at bounding box center [851, 259] width 1432 height 434
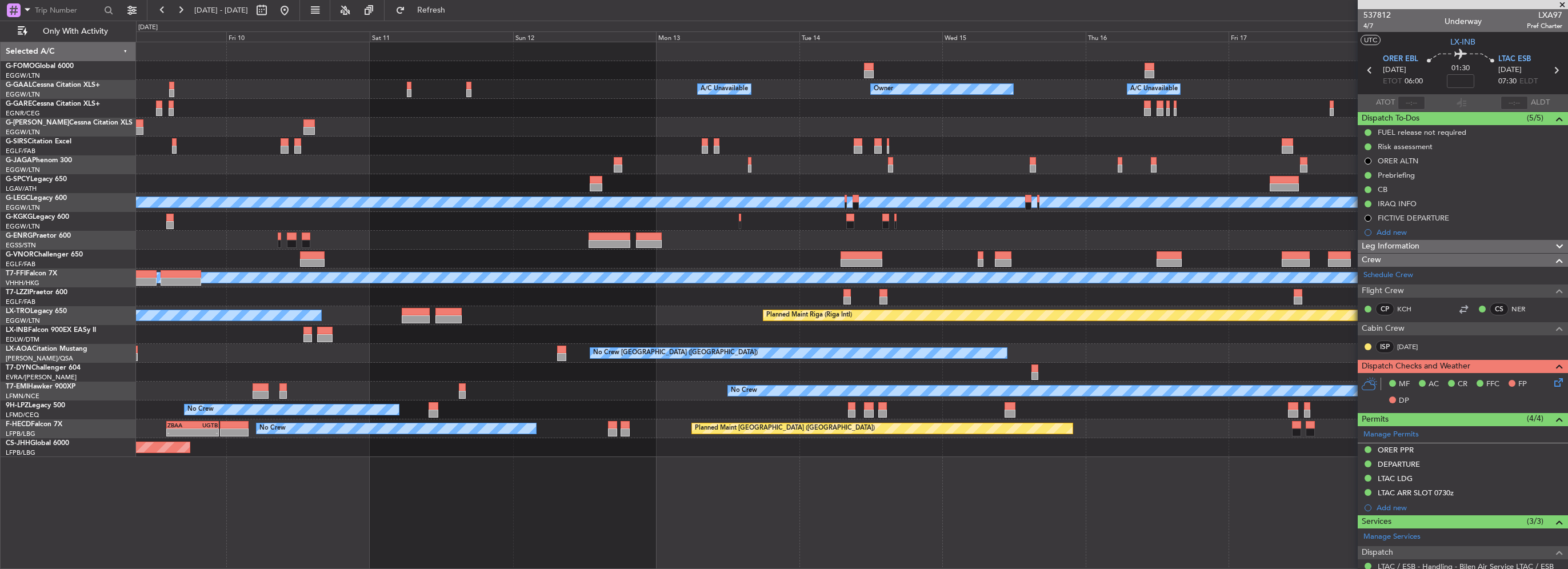
drag, startPoint x: 456, startPoint y: 5, endPoint x: 421, endPoint y: 3, distance: 35.1
click at [456, 6] on span "Refresh" at bounding box center [432, 10] width 48 height 8
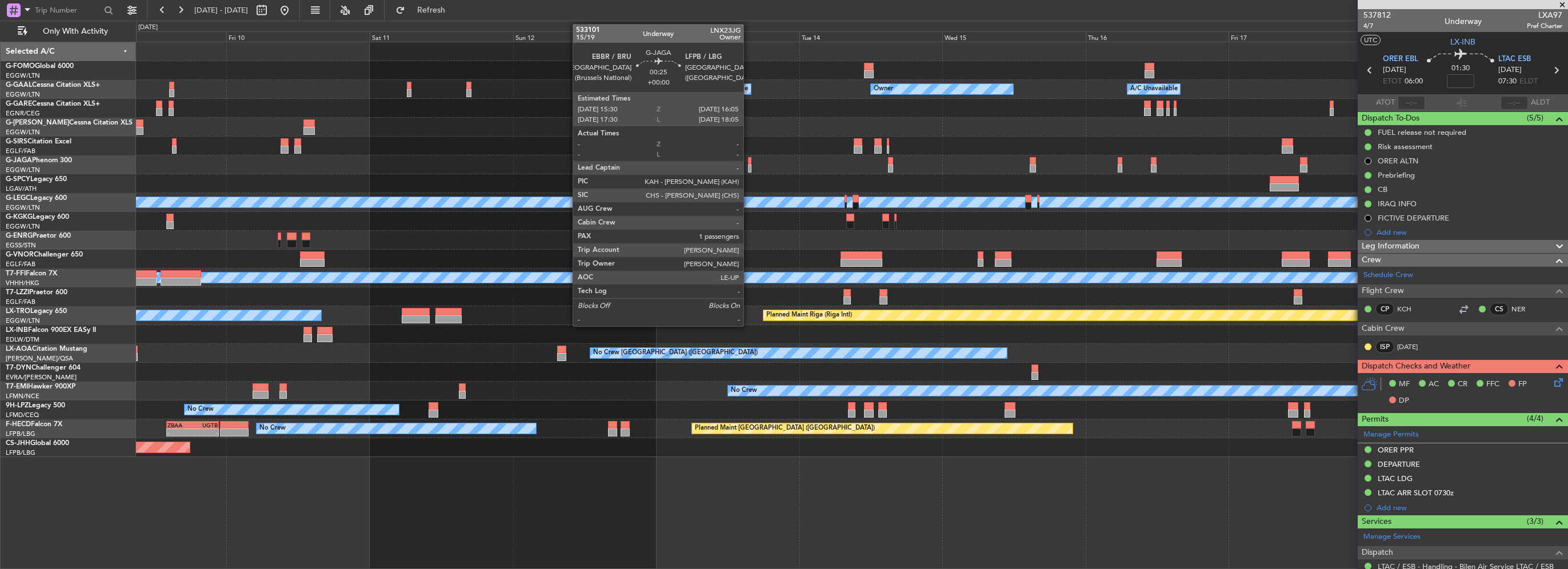
click at [1136, 227] on div "Owner Owner A/C Unavailable Owner A/C Unavailable Planned Maint London (Luton) …" at bounding box center [851, 250] width 1432 height 415
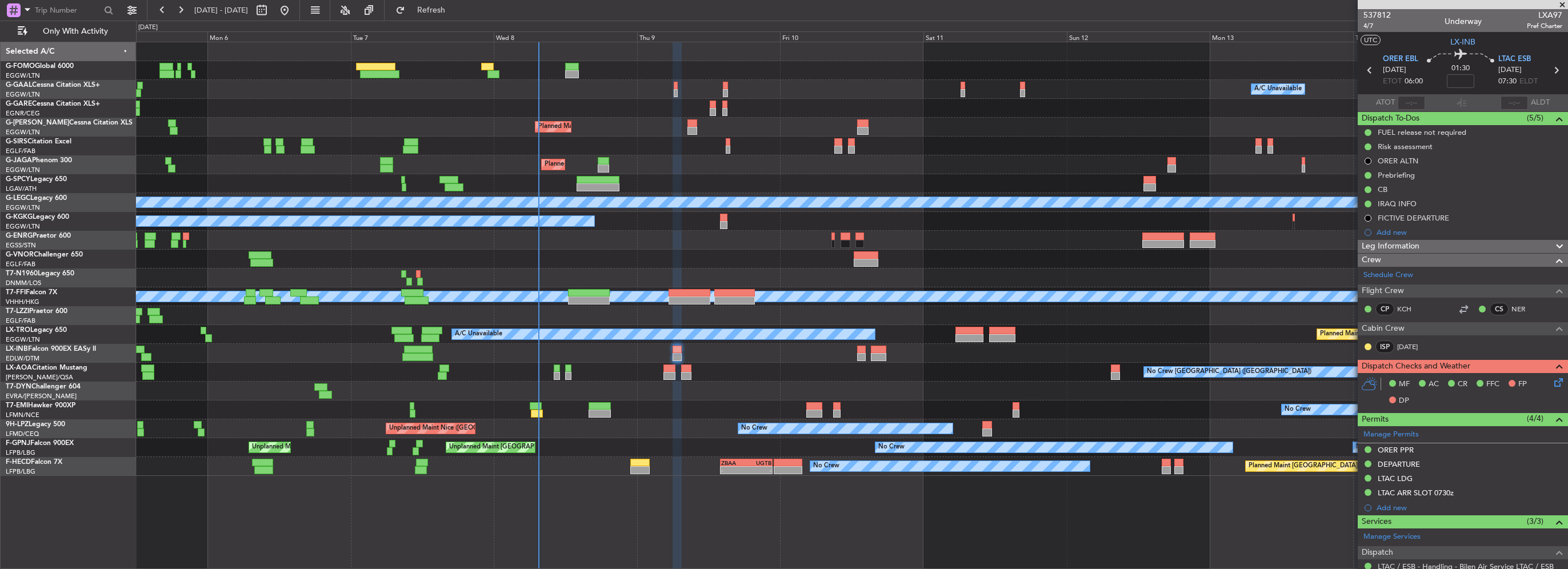
click at [439, 190] on div "Unplanned Maint [GEOGRAPHIC_DATA]" at bounding box center [851, 183] width 1432 height 19
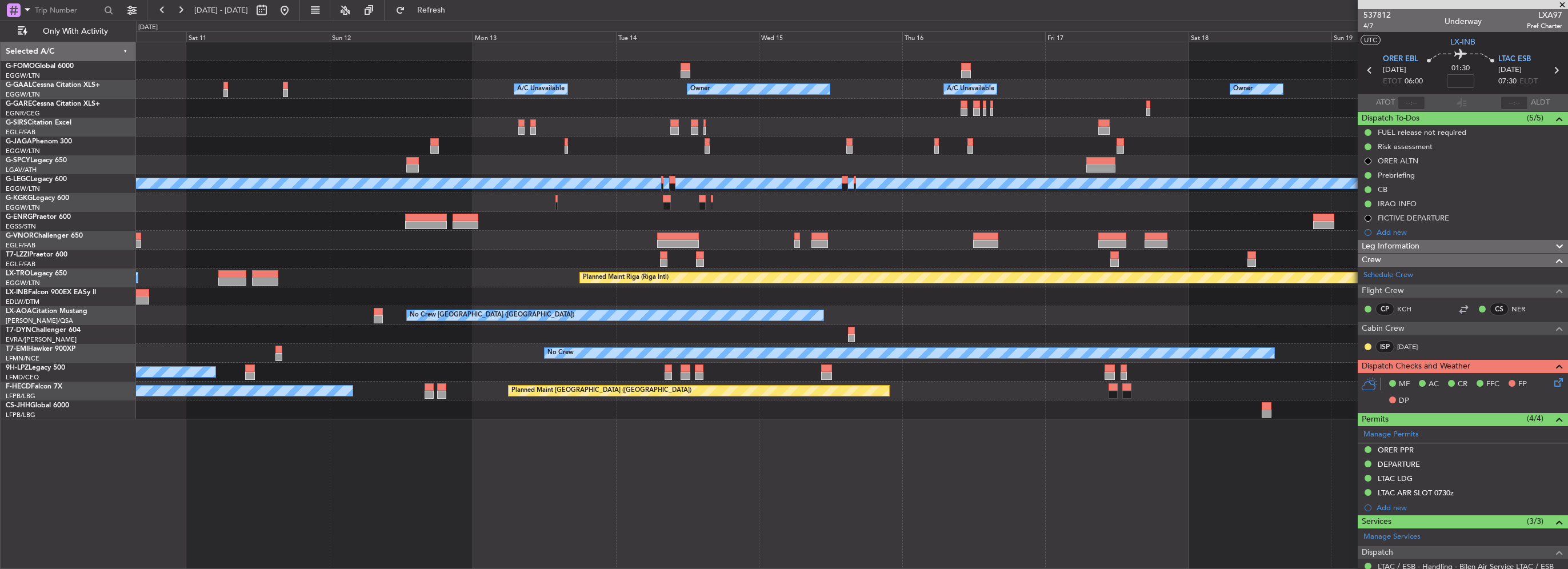
click at [580, 466] on div "Owner A/C Unavailable Owner A/C Unavailable Owner Planned Maint Oxford (Kidling…" at bounding box center [852, 305] width 1432 height 527
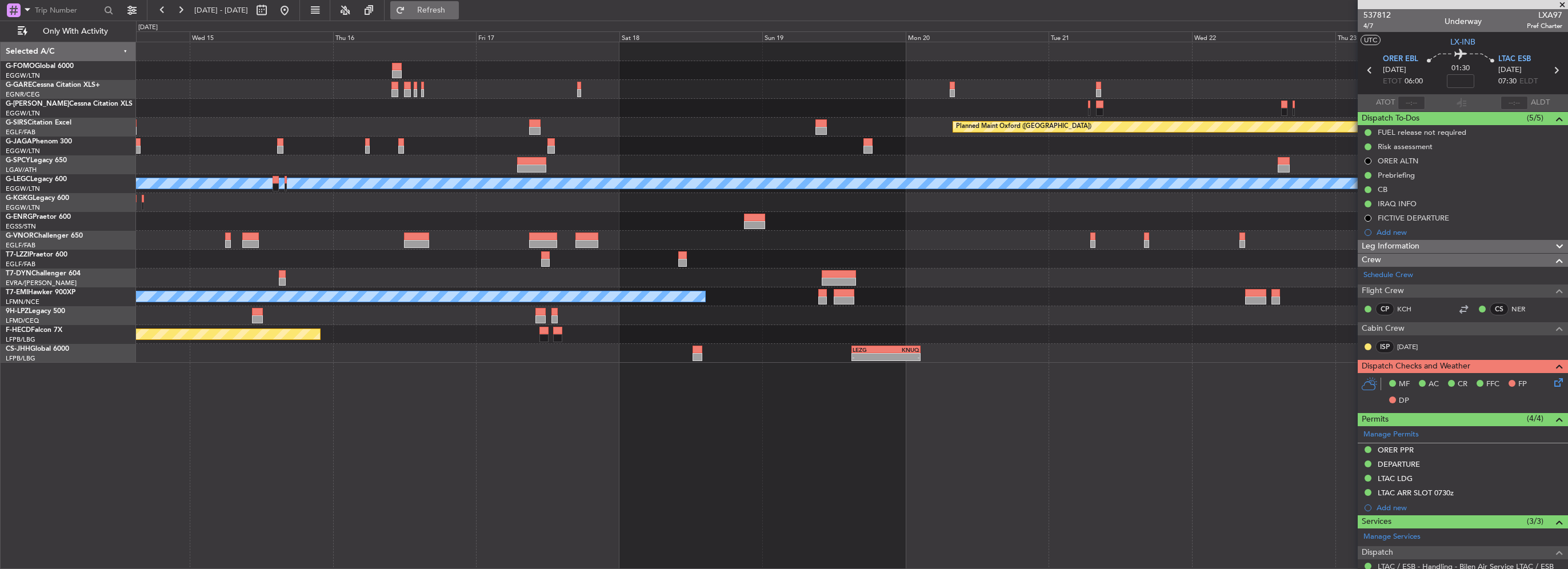
click at [459, 3] on button "Refresh" at bounding box center [424, 10] width 69 height 19
click at [823, 163] on div "Planned Maint Oxford (Kidlington) A/C Unavailable London (Luton) A/C Unavailabl…" at bounding box center [784, 295] width 1568 height 549
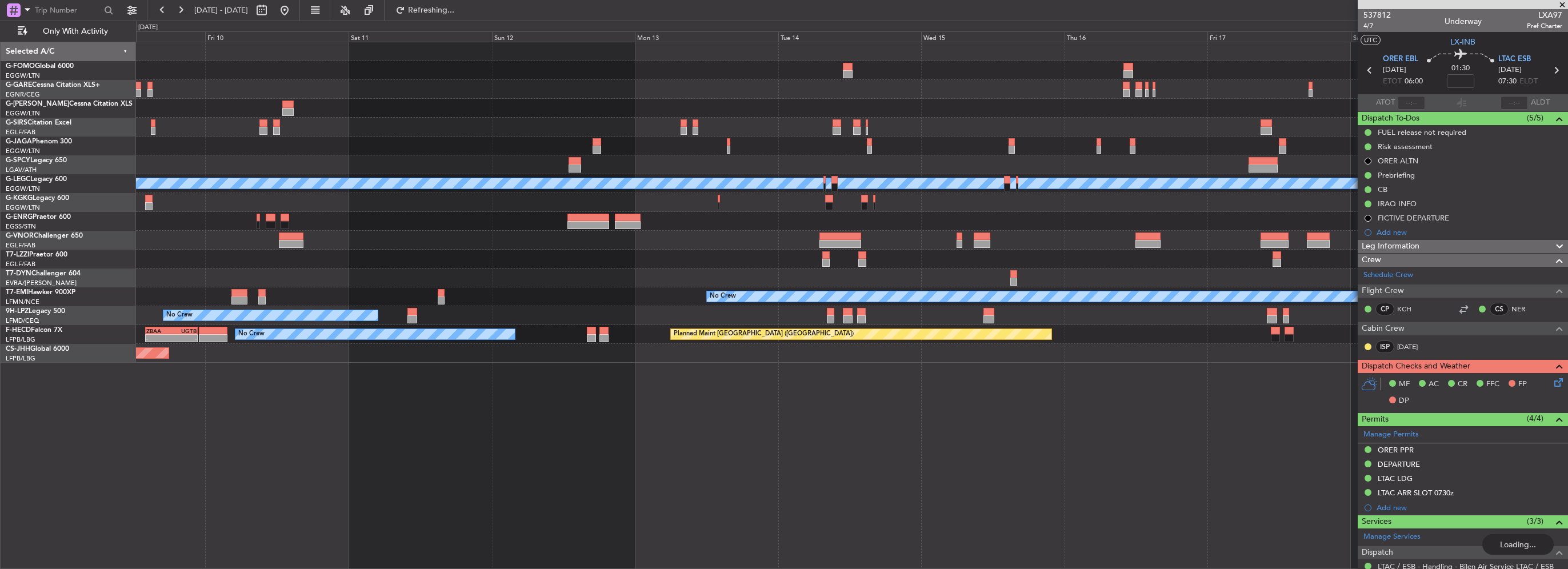
click at [876, 133] on div "Planned Maint London (Luton) Planned Maint Oxford (Kidlington) Planned Maint Lo…" at bounding box center [851, 203] width 1432 height 321
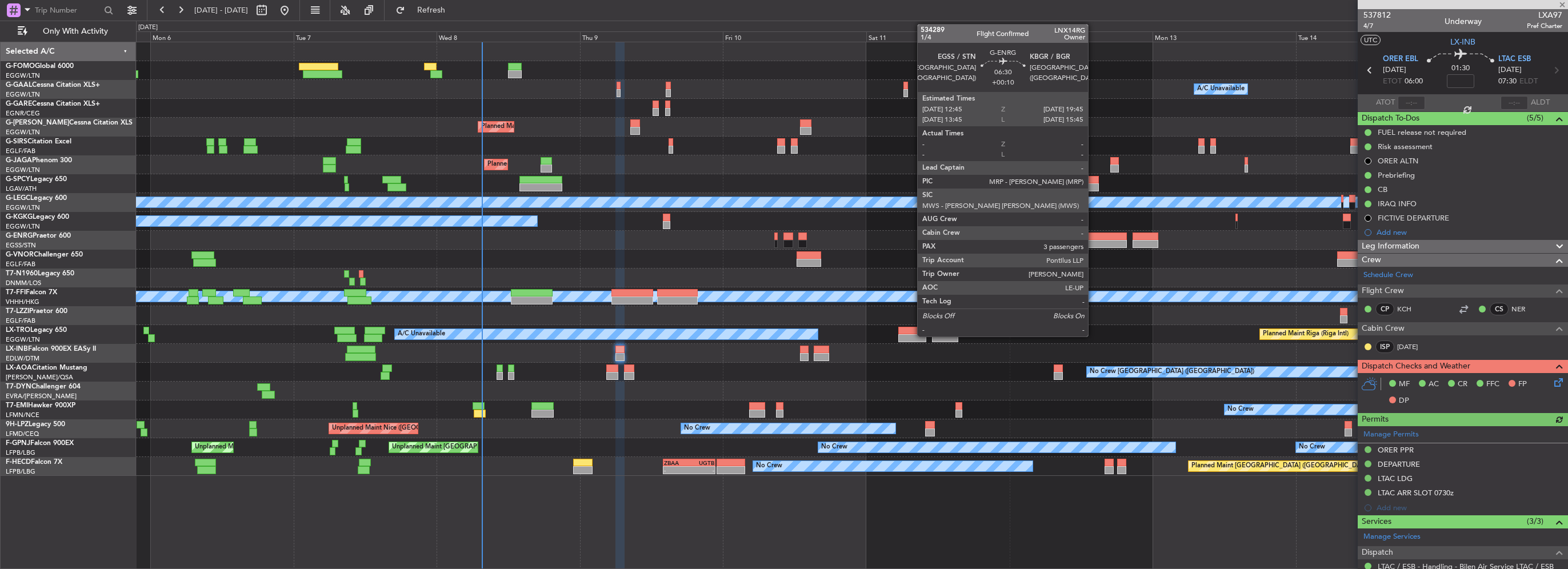
click at [1093, 241] on div at bounding box center [1106, 244] width 42 height 8
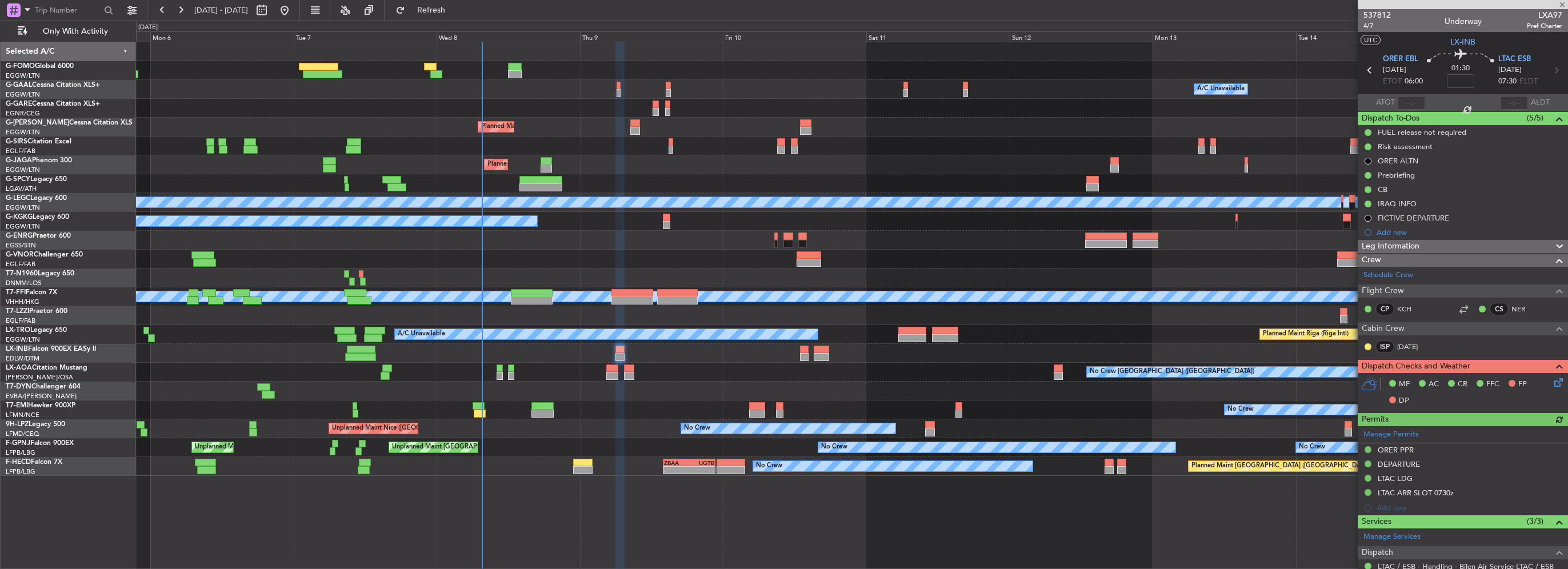
click at [715, 261] on div at bounding box center [851, 259] width 1432 height 19
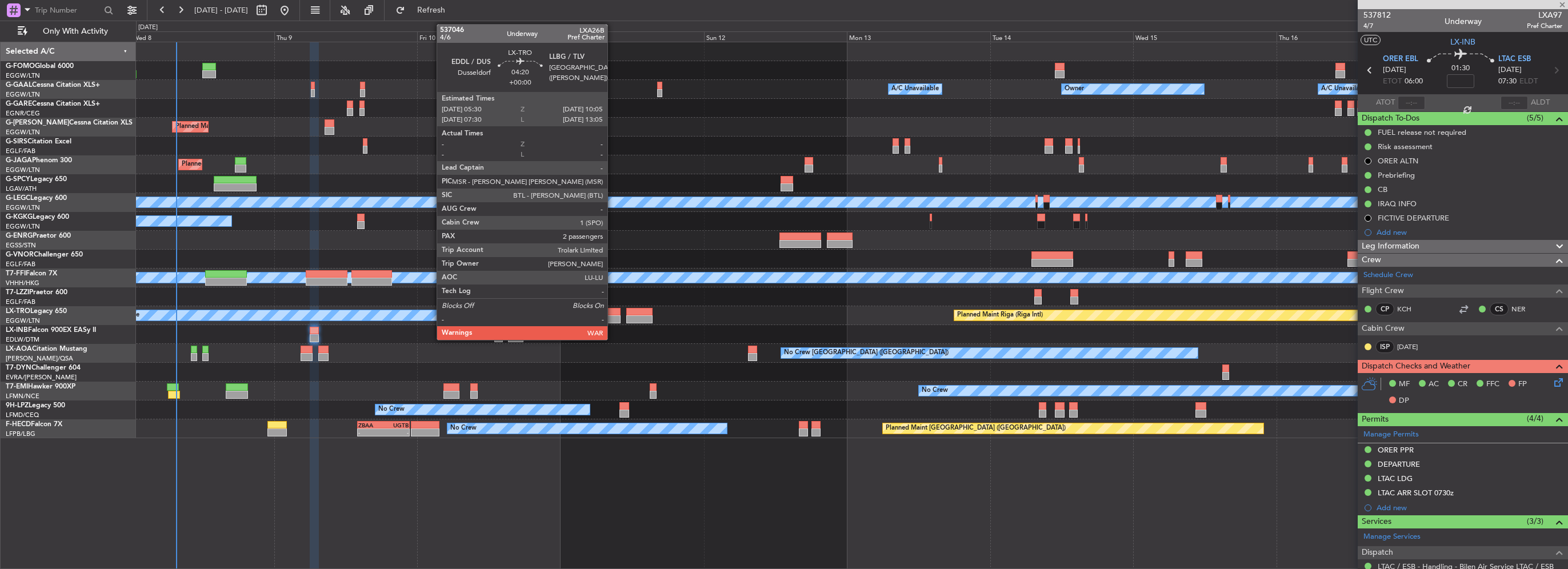
type input "+00:10"
type input "3"
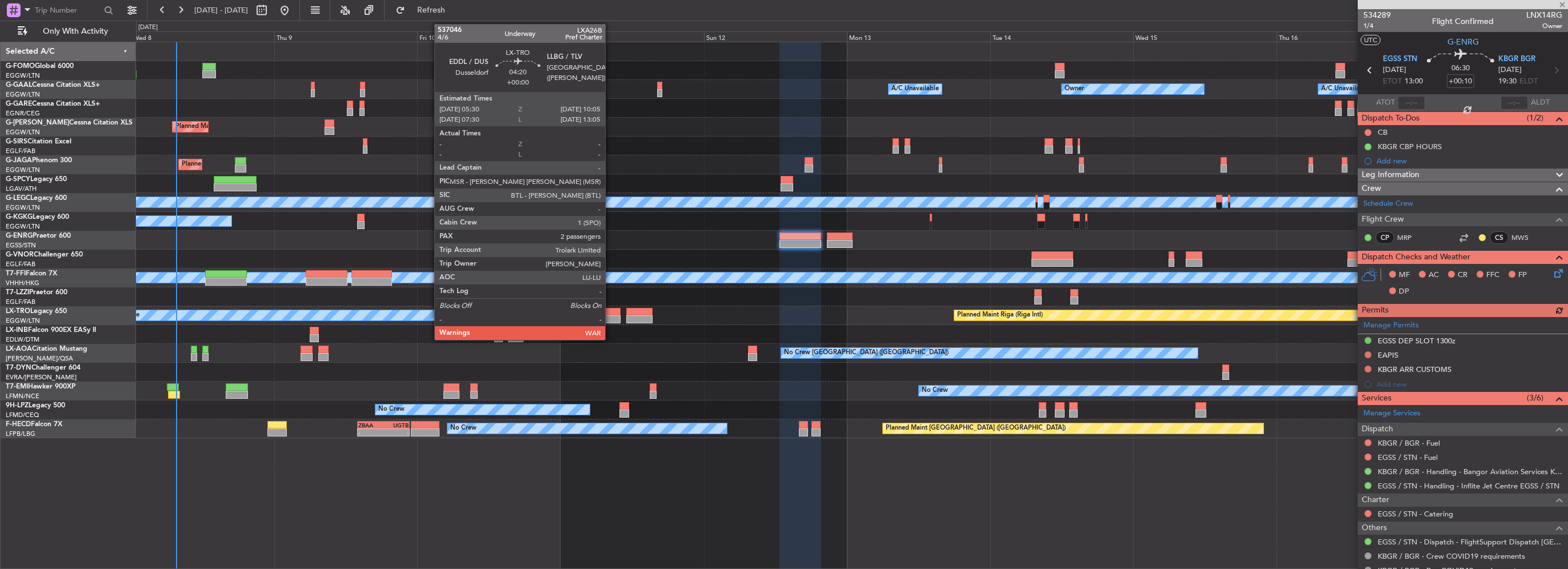
click at [611, 315] on div at bounding box center [607, 319] width 28 height 8
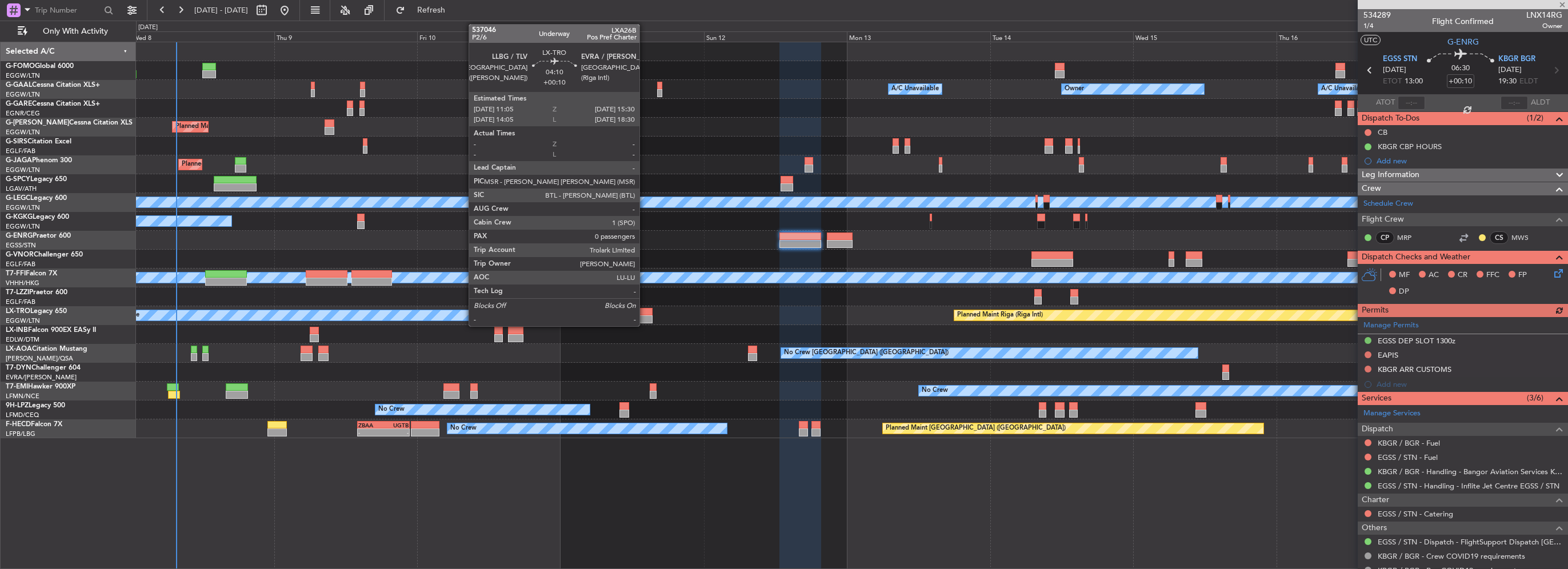
type input "2"
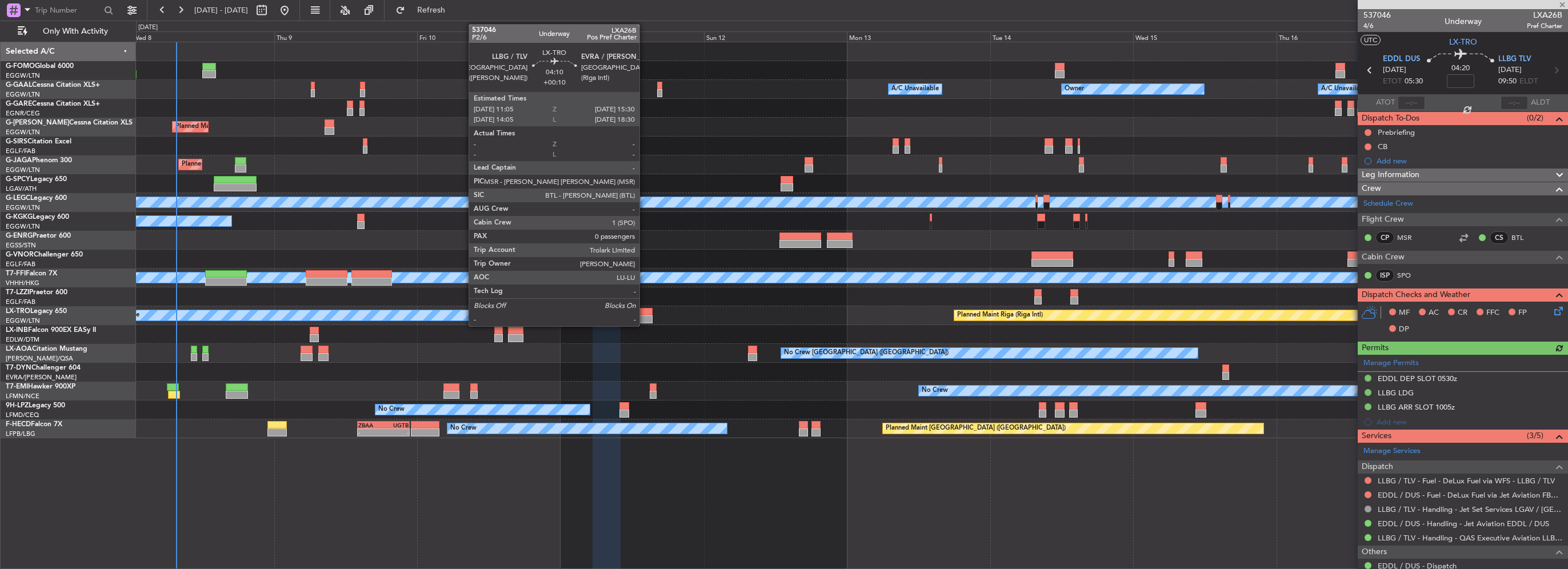
click at [644, 315] on div at bounding box center [639, 312] width 27 height 8
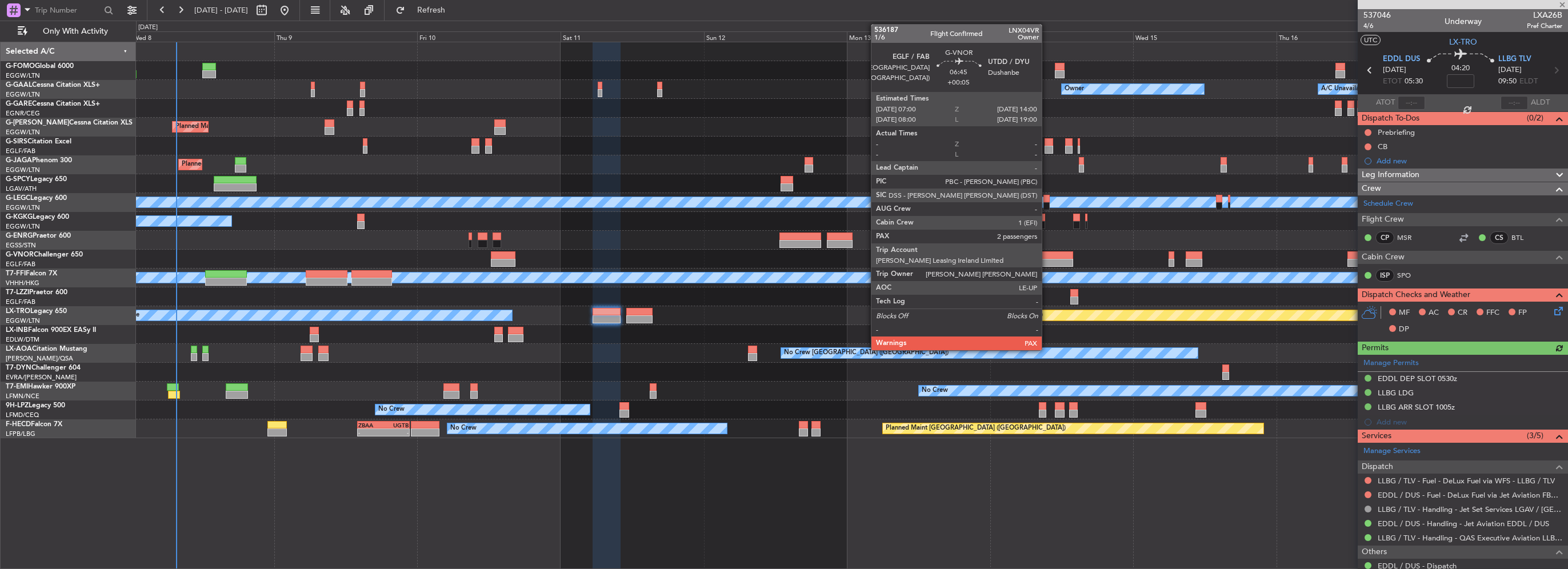
click at [1047, 260] on div at bounding box center [1052, 263] width 42 height 8
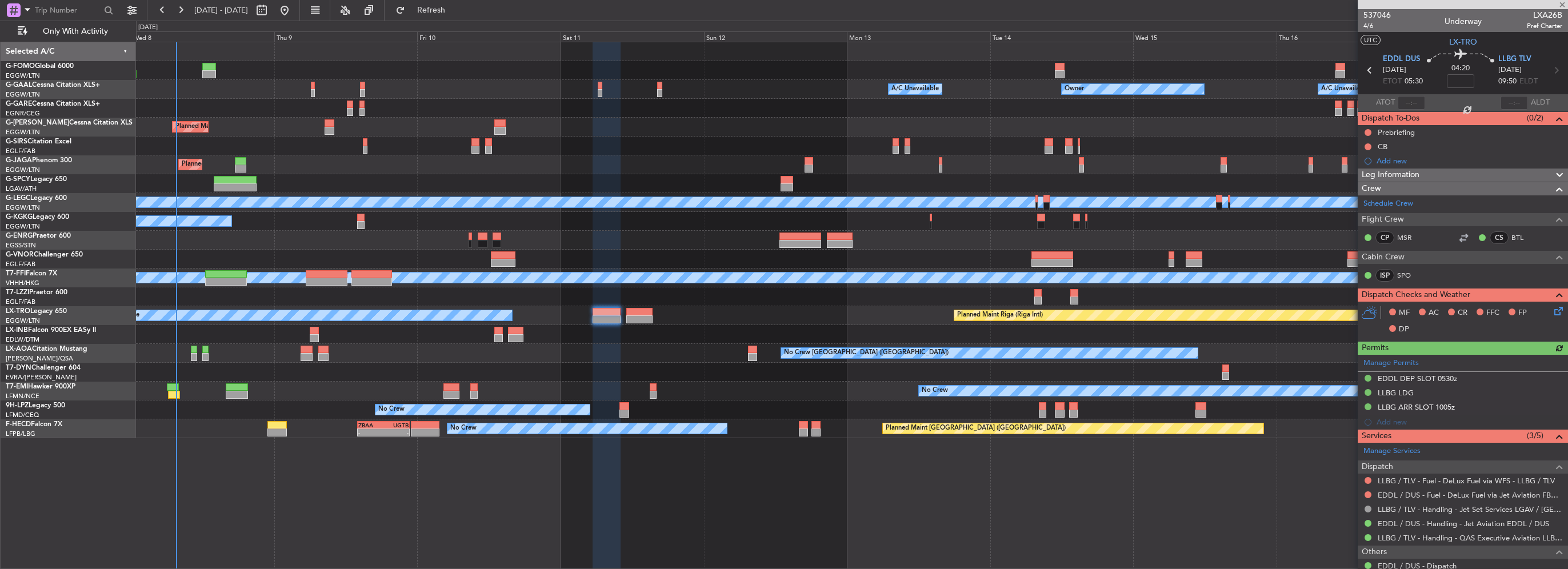
type input "+00:10"
type input "0"
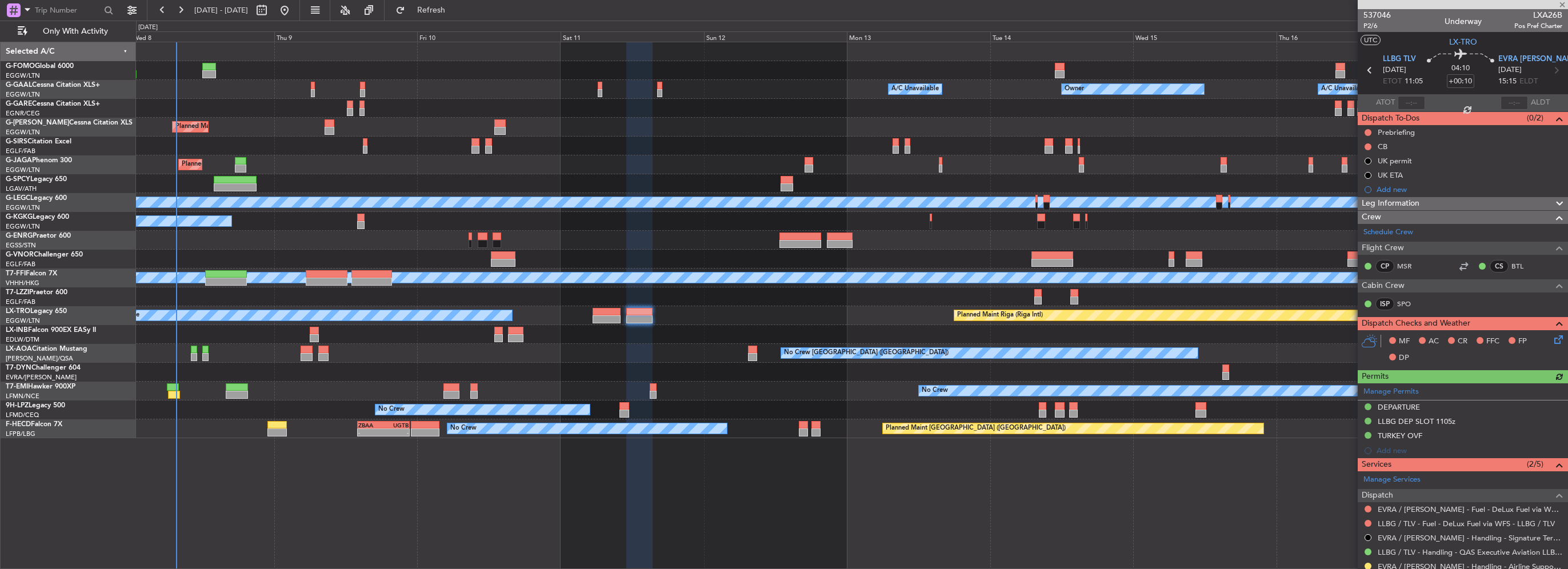
type input "+00:05"
type input "2"
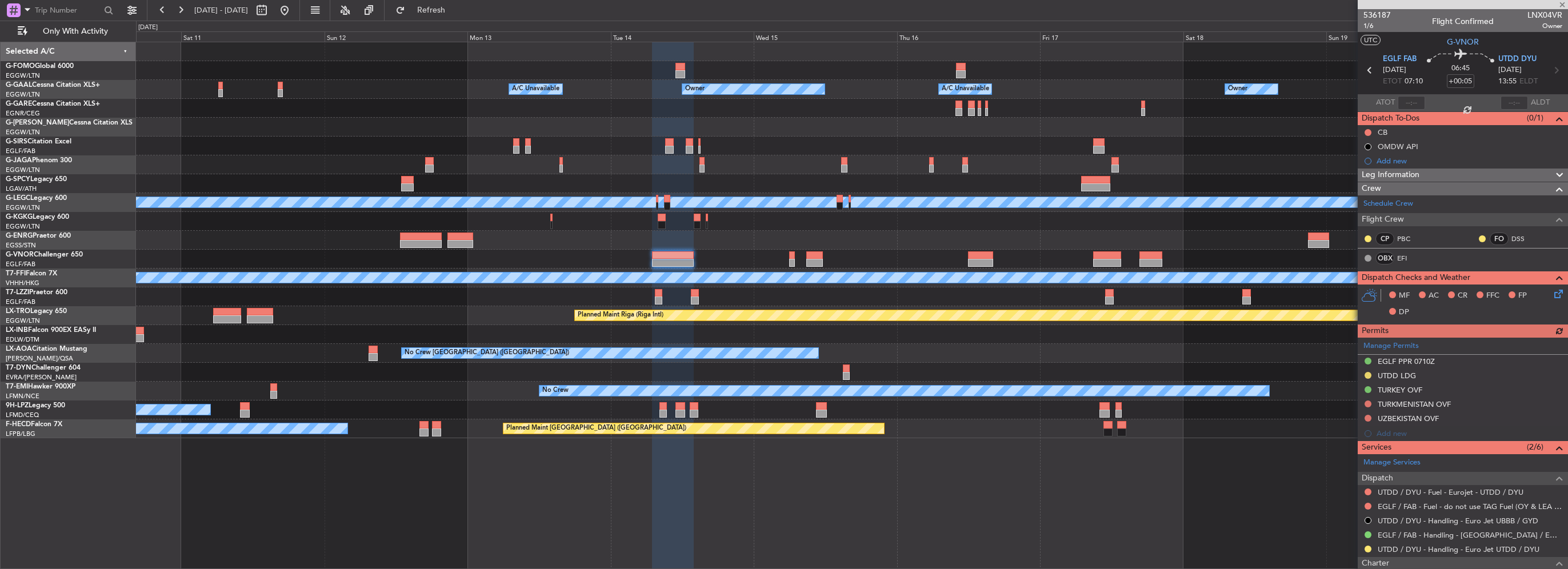
click at [483, 261] on div at bounding box center [851, 259] width 1432 height 19
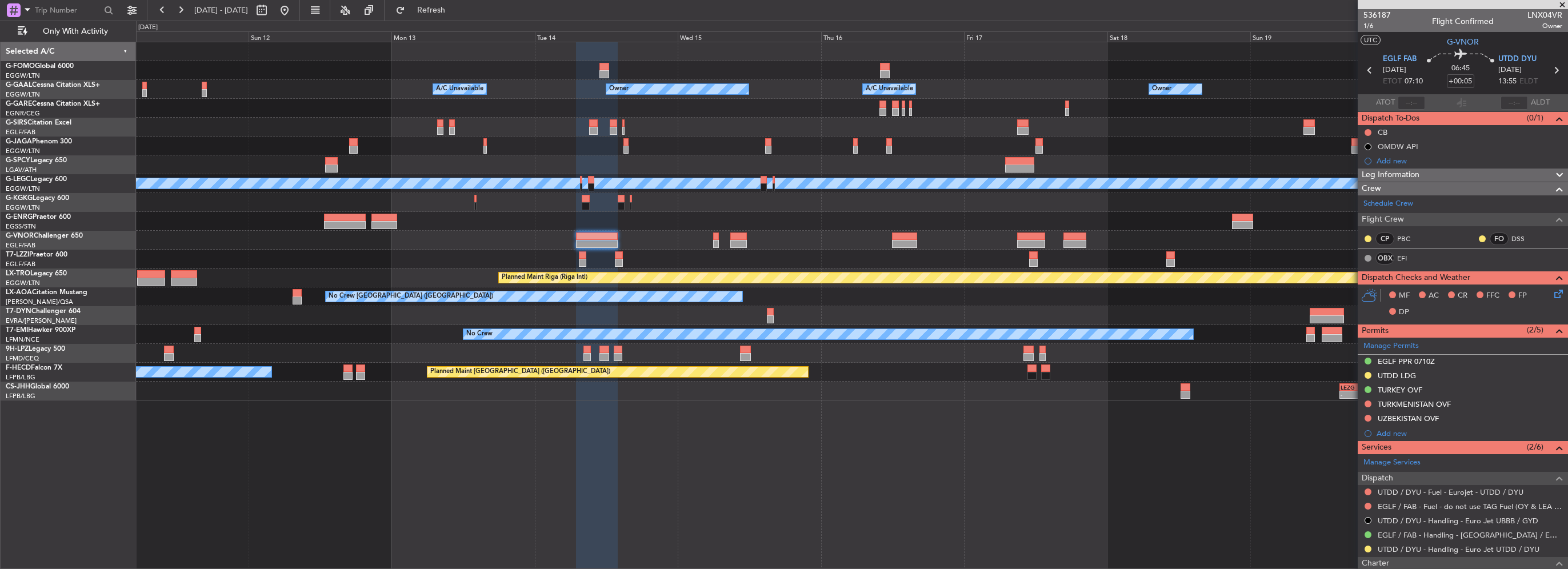
click at [833, 388] on div "Owner Owner A/C Unavailable A/C Unavailable Owner Planned Maint Oxford (Kidling…" at bounding box center [851, 221] width 1432 height 359
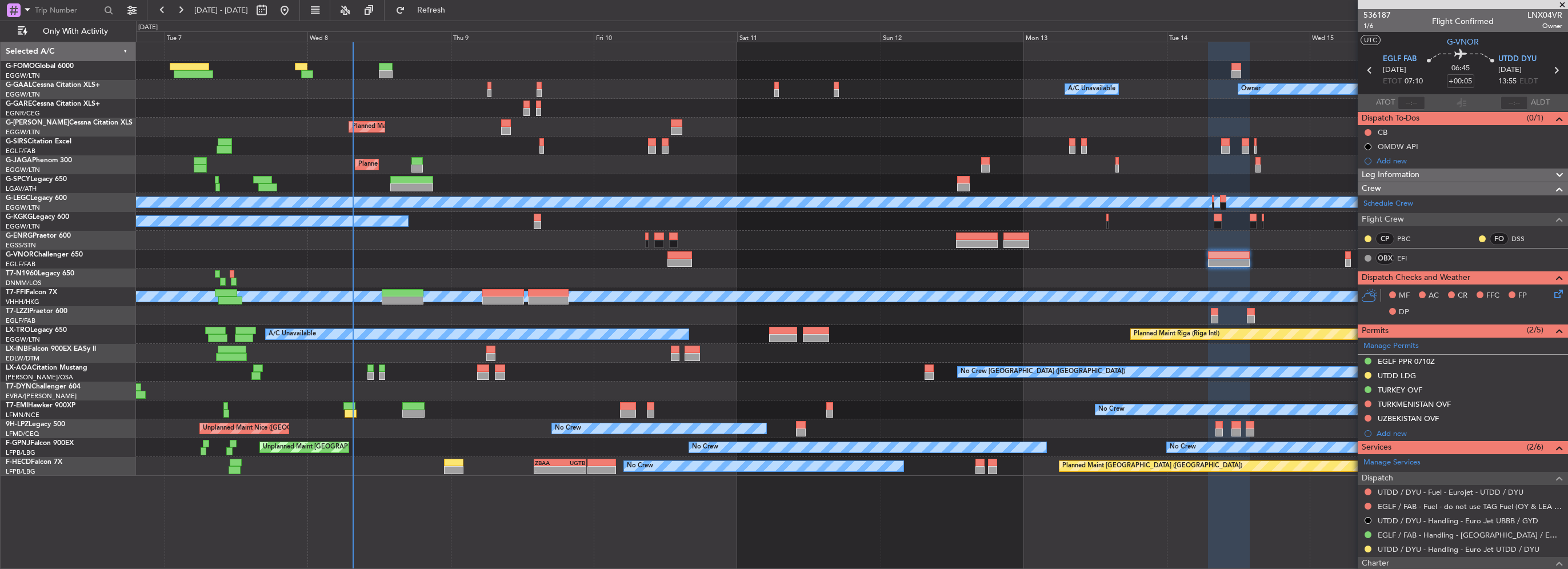
click at [465, 2] on fb-refresh-button "Refresh" at bounding box center [425, 10] width 80 height 21
click at [456, 6] on span "Refresh" at bounding box center [432, 10] width 48 height 8
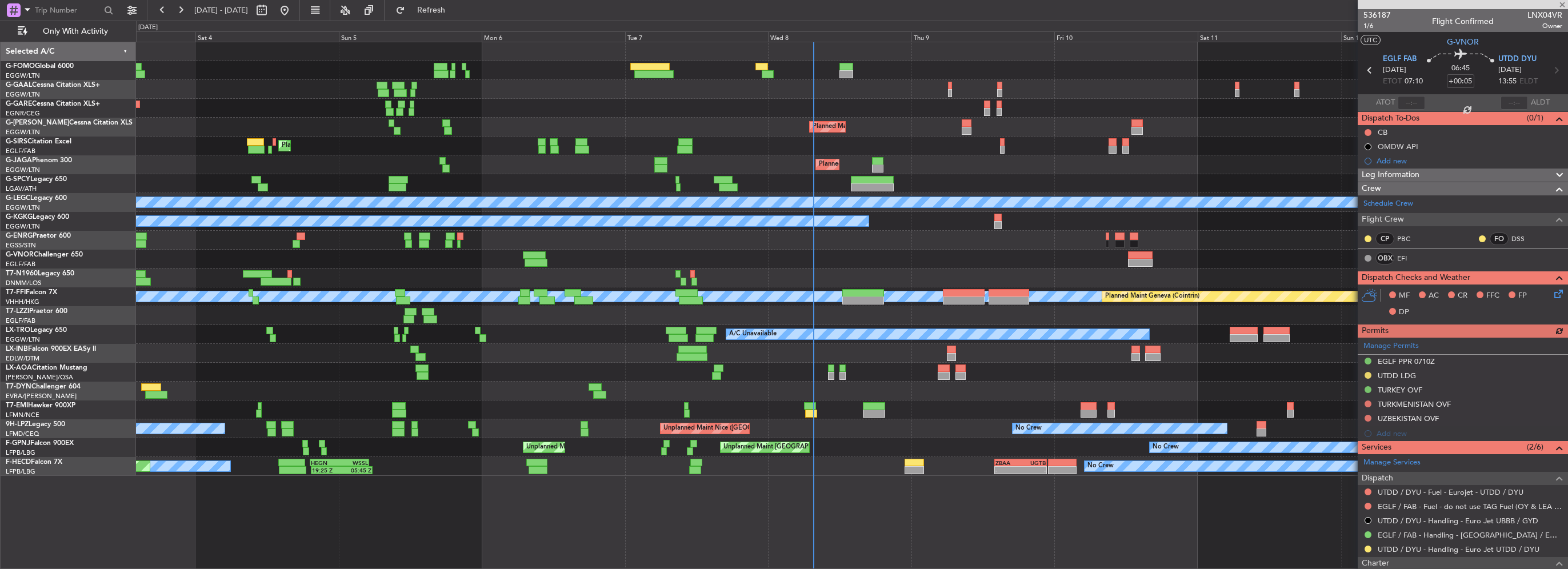
click at [825, 352] on div "Planned Maint [GEOGRAPHIC_DATA]" at bounding box center [851, 353] width 1432 height 19
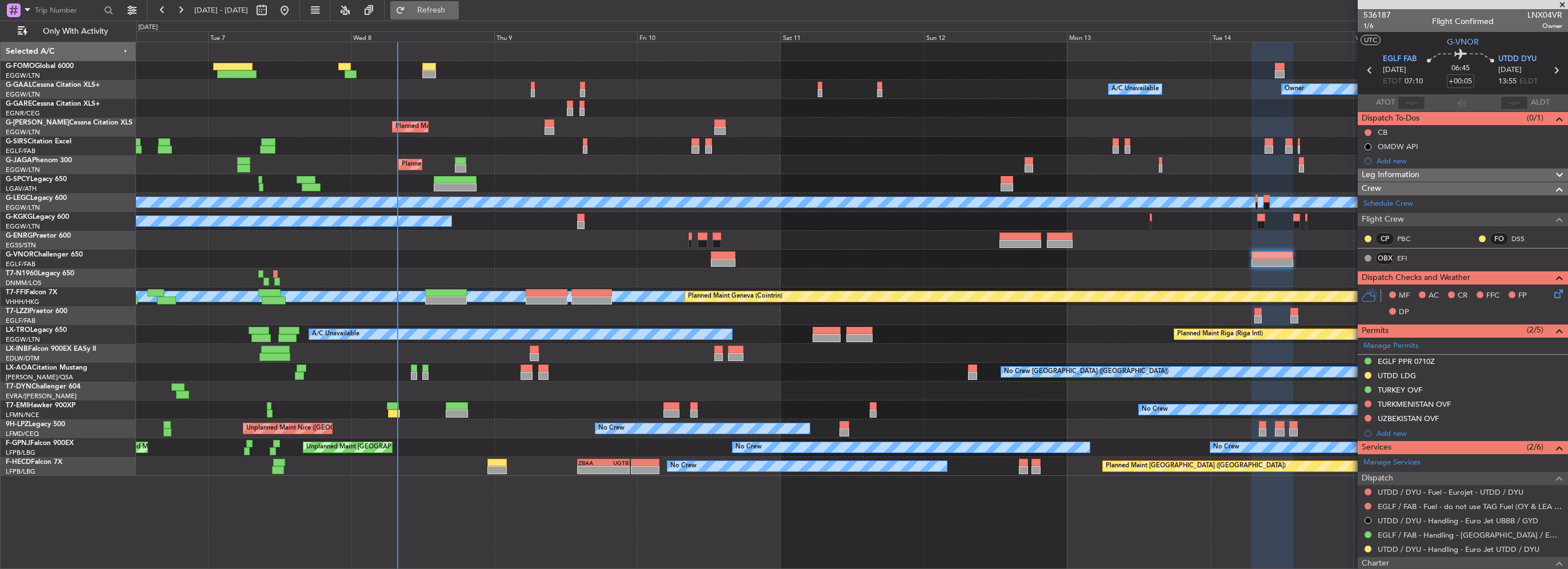
drag, startPoint x: 499, startPoint y: 5, endPoint x: 466, endPoint y: 10, distance: 33.4
click at [465, 7] on fb-refresh-button "Refresh" at bounding box center [425, 10] width 80 height 21
click at [456, 12] on span "Refresh" at bounding box center [432, 10] width 48 height 8
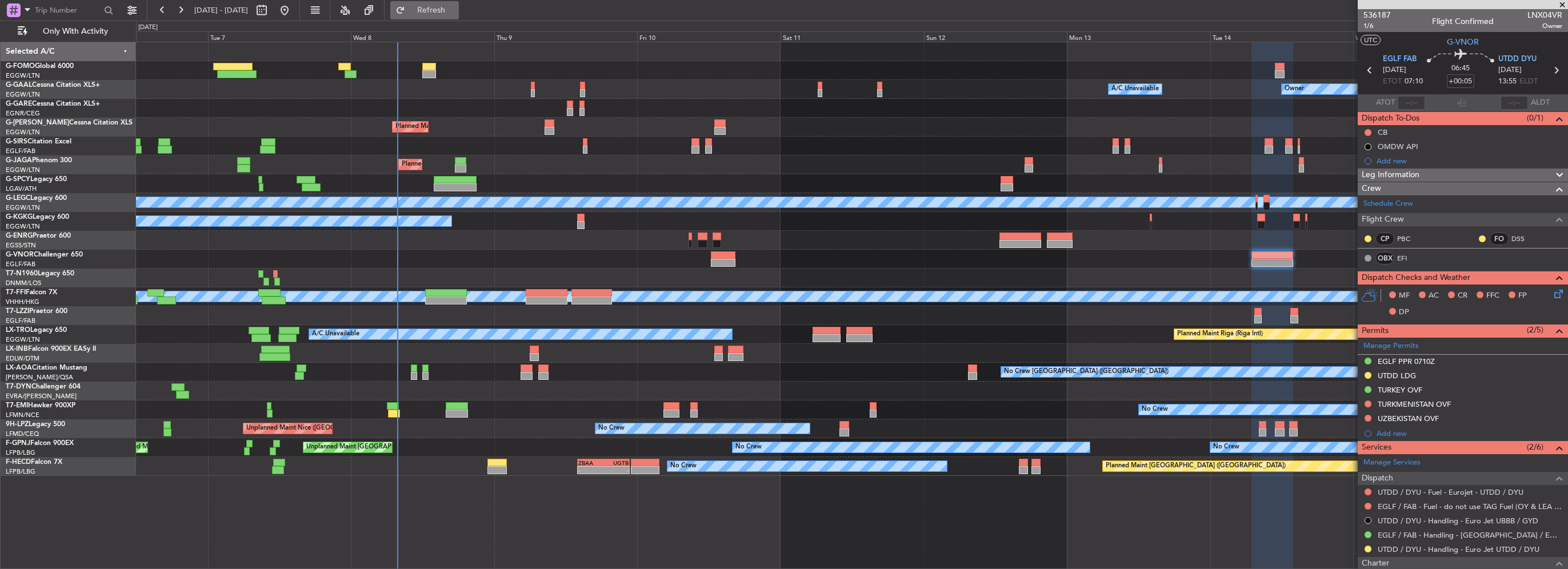
click at [456, 10] on span "Refresh" at bounding box center [432, 10] width 48 height 8
click at [459, 19] on button "Refresh" at bounding box center [424, 10] width 69 height 19
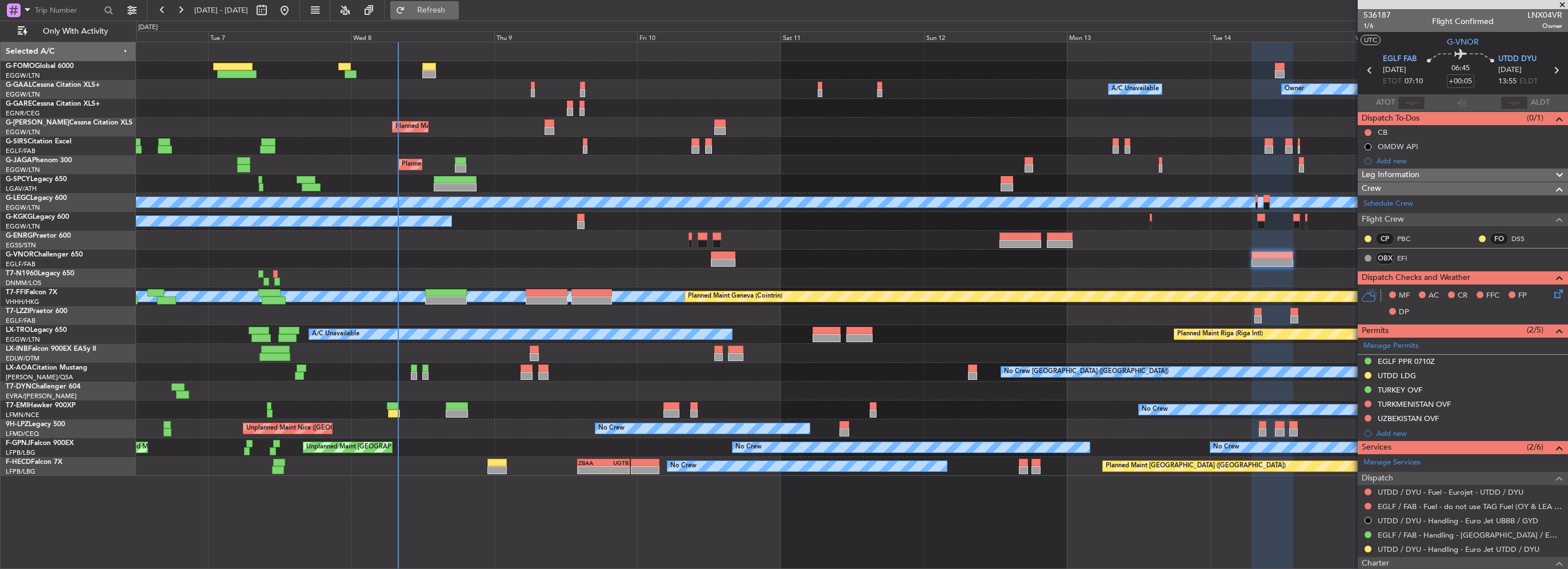
click at [457, 1] on button "Refresh" at bounding box center [424, 10] width 69 height 19
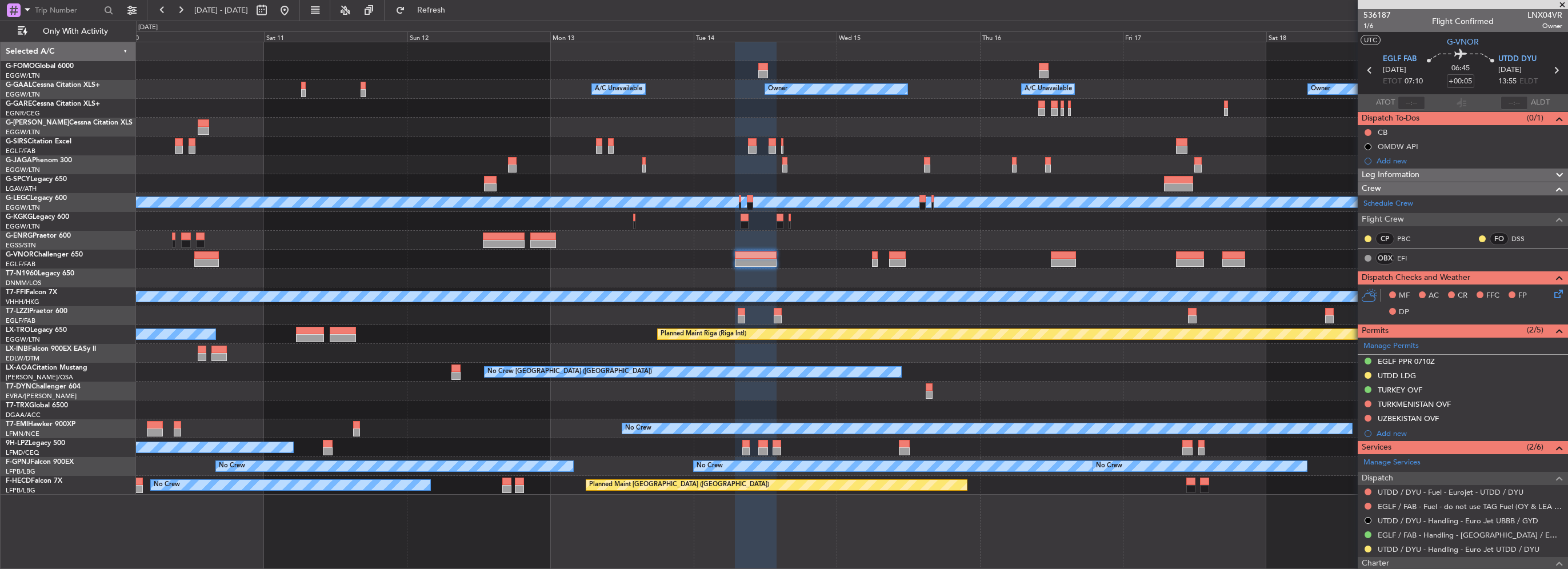
click at [133, 268] on div "Owner Owner A/C Unavailable A/C Unavailable Owner Planned Maint London (Luton) …" at bounding box center [784, 295] width 1568 height 549
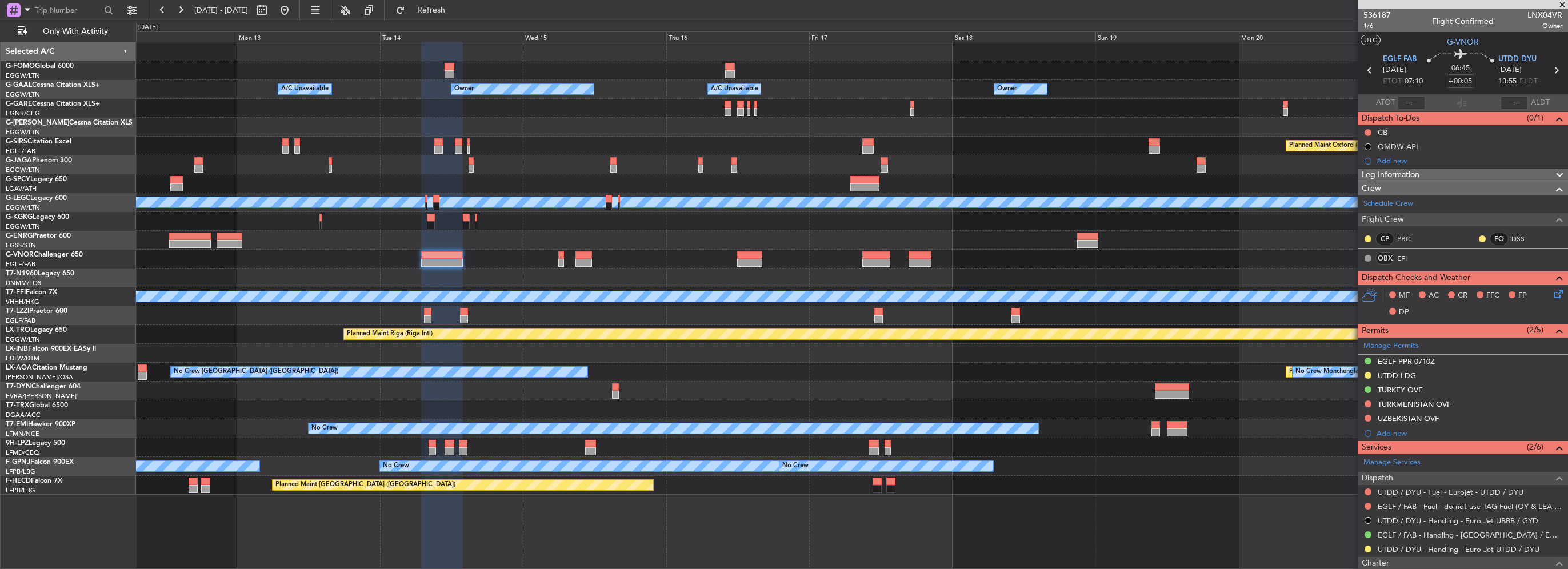
click at [188, 268] on div "Owner Owner A/C Unavailable A/C Unavailable Owner Planned Maint Oxford (Kidling…" at bounding box center [851, 268] width 1432 height 453
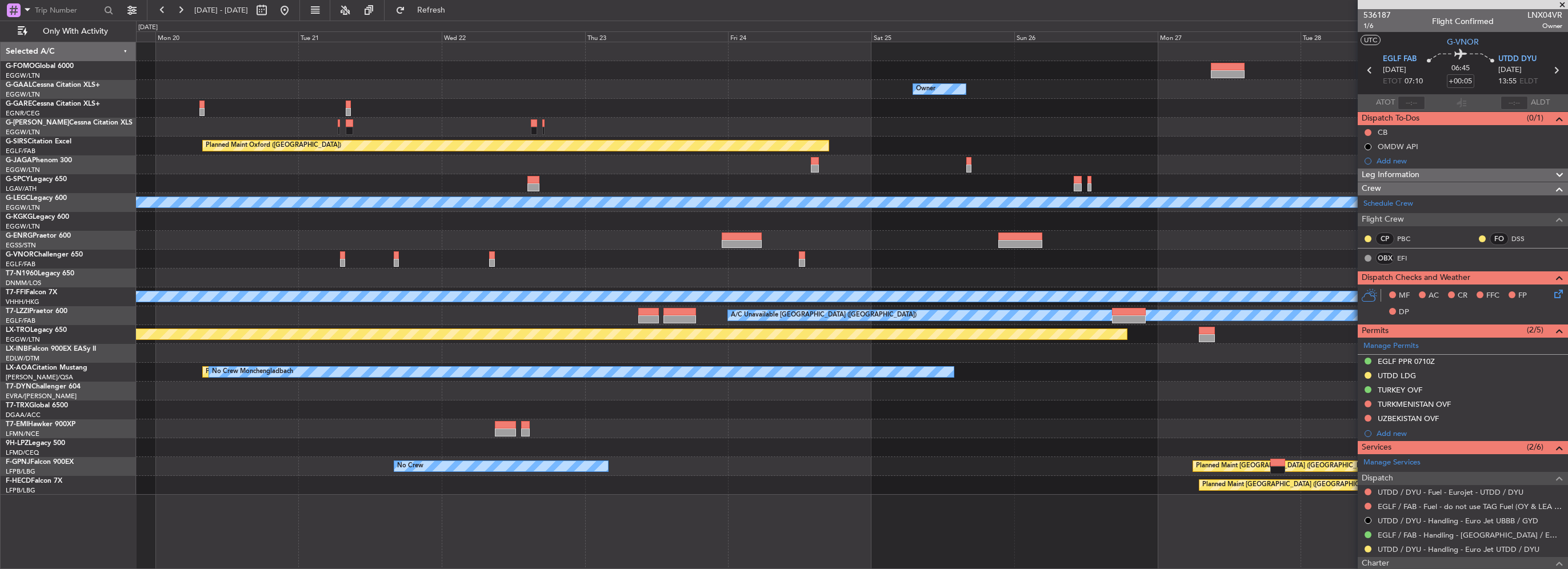
click at [396, 263] on div "Owner Owner Planned Maint Oxford (Kidlington) A/C Unavailable London (Luton) Pl…" at bounding box center [851, 268] width 1432 height 453
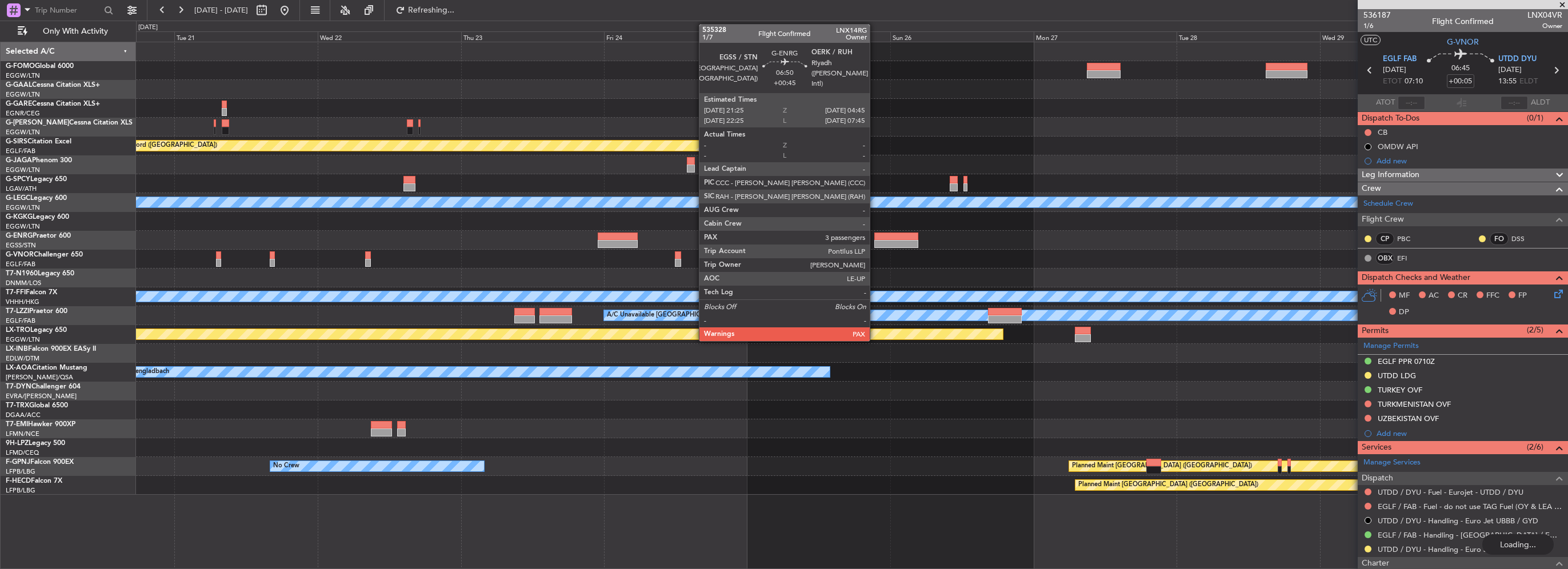
click at [291, 248] on div at bounding box center [851, 240] width 1432 height 19
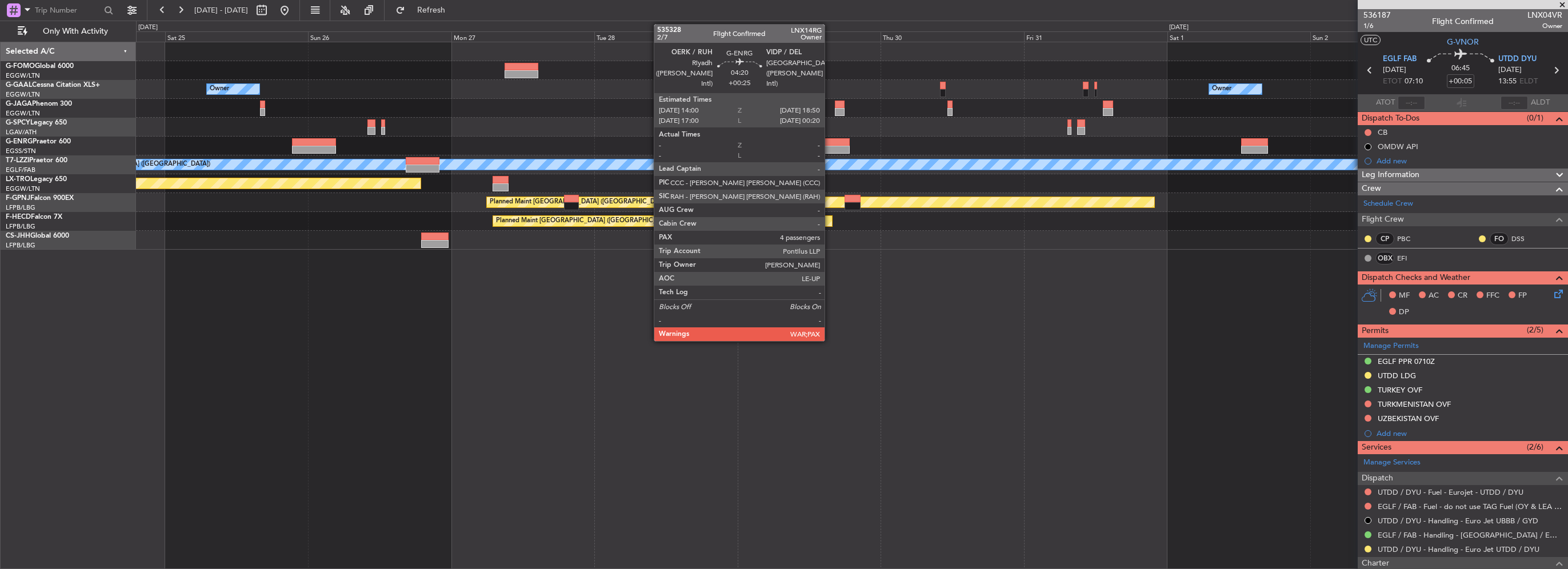
click at [829, 149] on div at bounding box center [835, 150] width 29 height 8
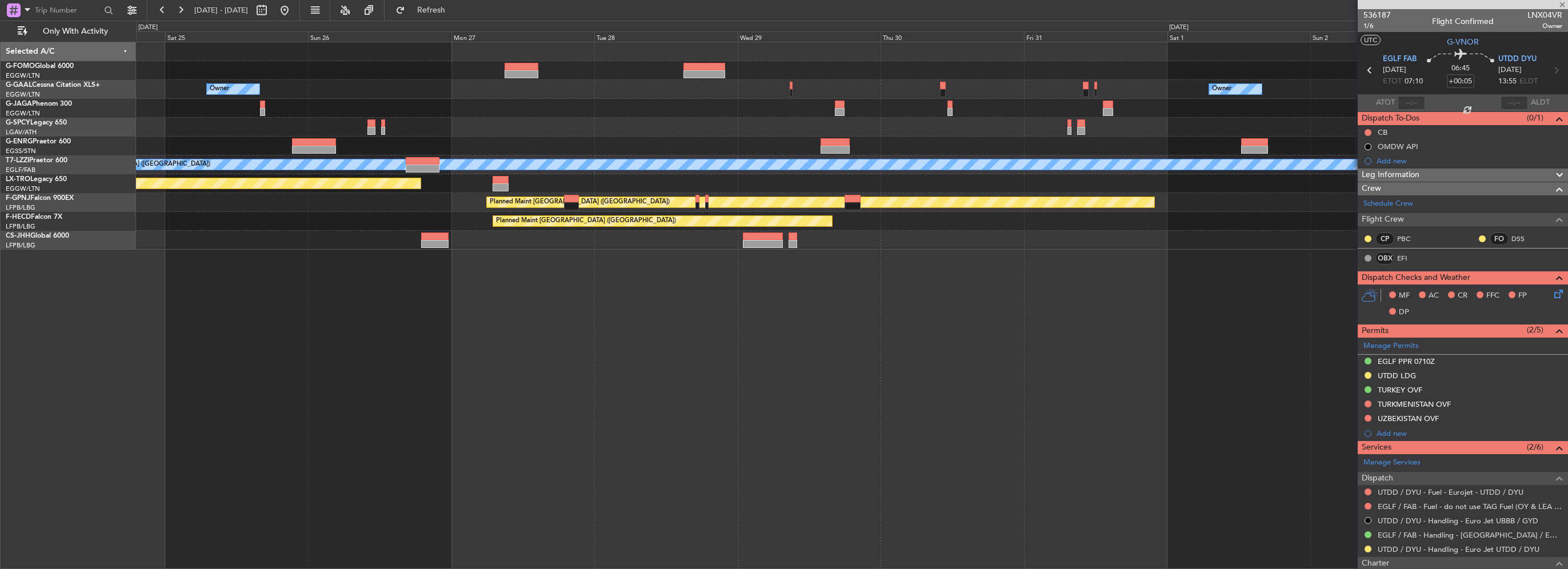
type input "+00:25"
type input "5"
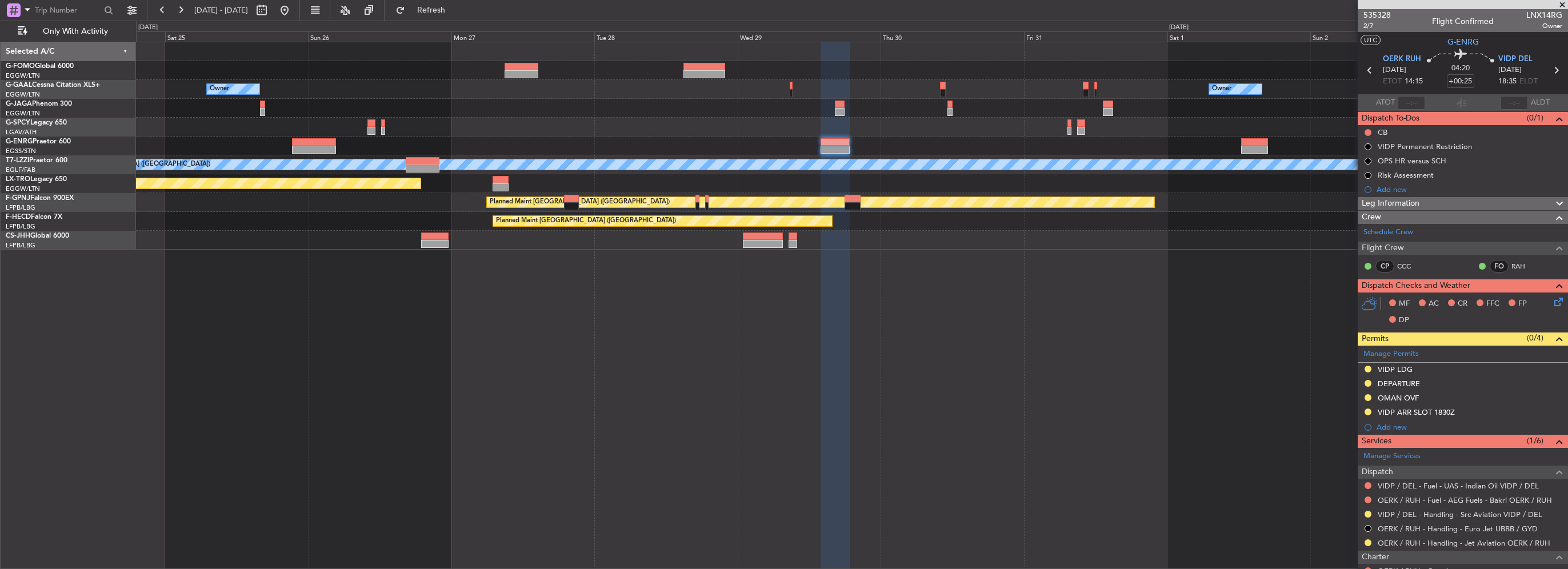
click at [1159, 99] on div at bounding box center [851, 108] width 1432 height 19
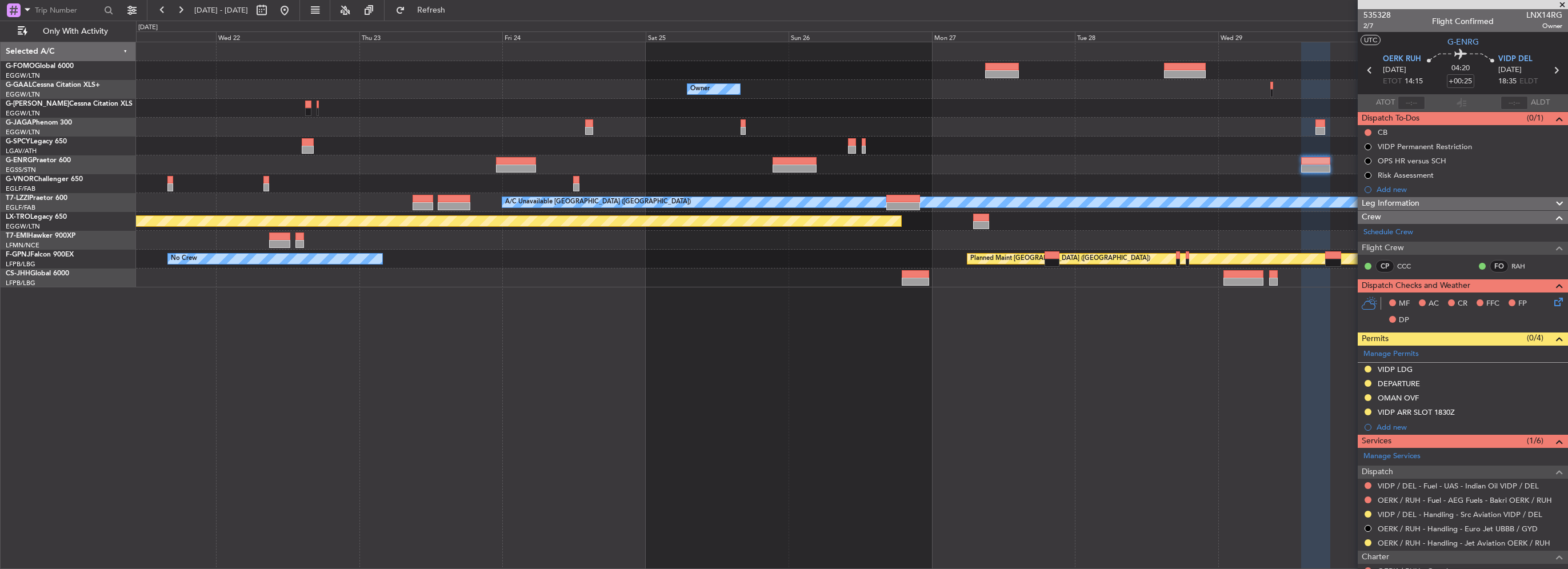
click at [820, 146] on div at bounding box center [851, 146] width 1432 height 19
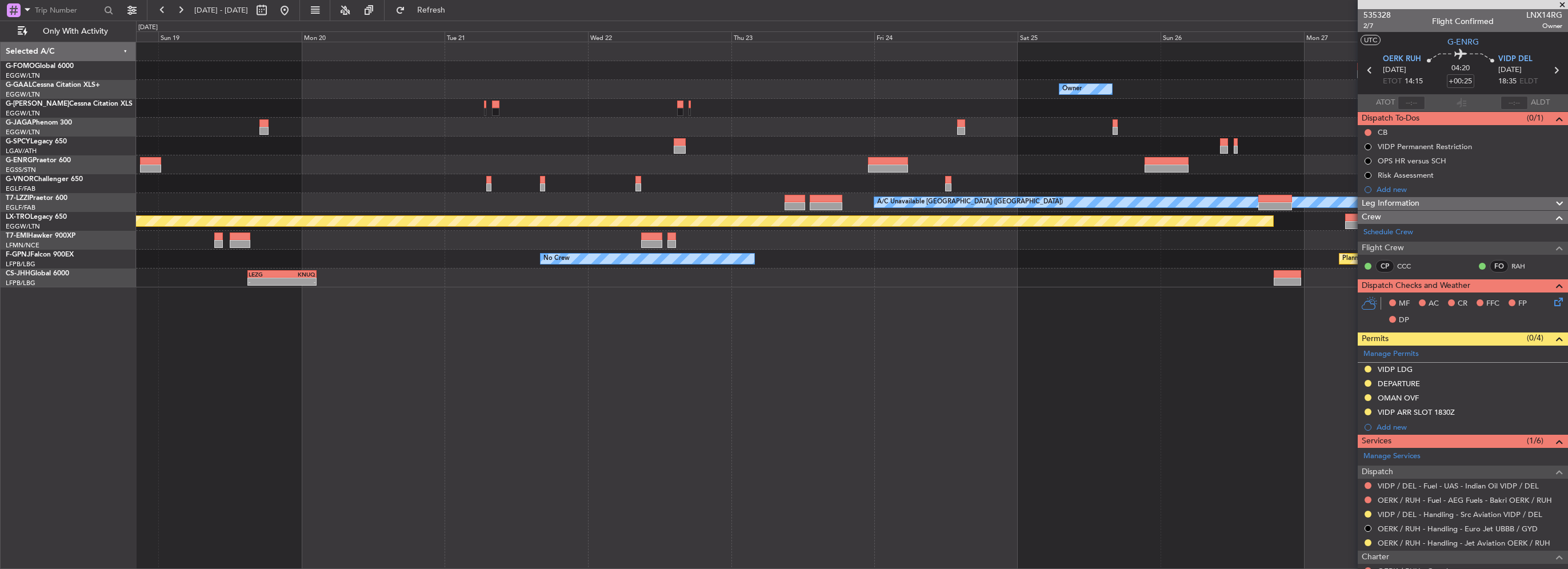
click at [789, 145] on div "Owner Owner Owner A/C Unavailable A/C Unavailable London (Luton) Planned Maint …" at bounding box center [851, 165] width 1432 height 245
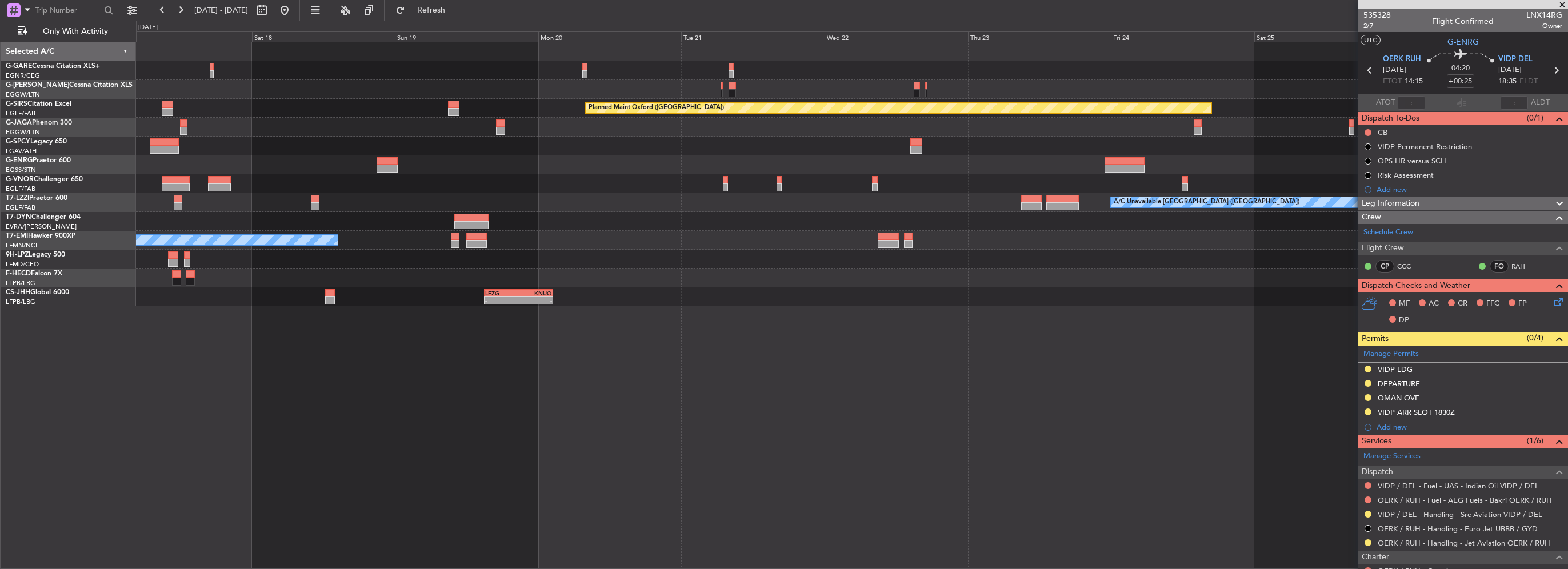
click at [370, 160] on div at bounding box center [851, 165] width 1432 height 19
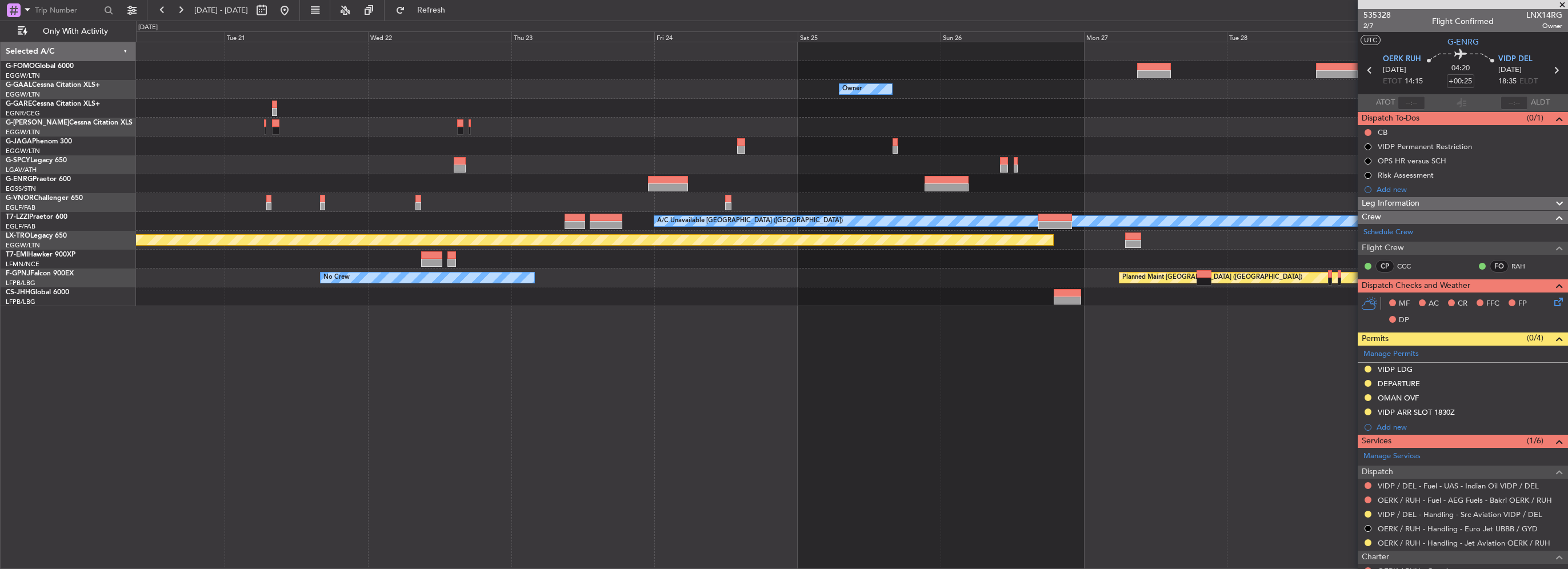
click at [225, 149] on div "Owner Owner Owner A/C Unavailable London (Luton) Planned Maint Riga (Riga Intl)…" at bounding box center [851, 174] width 1432 height 264
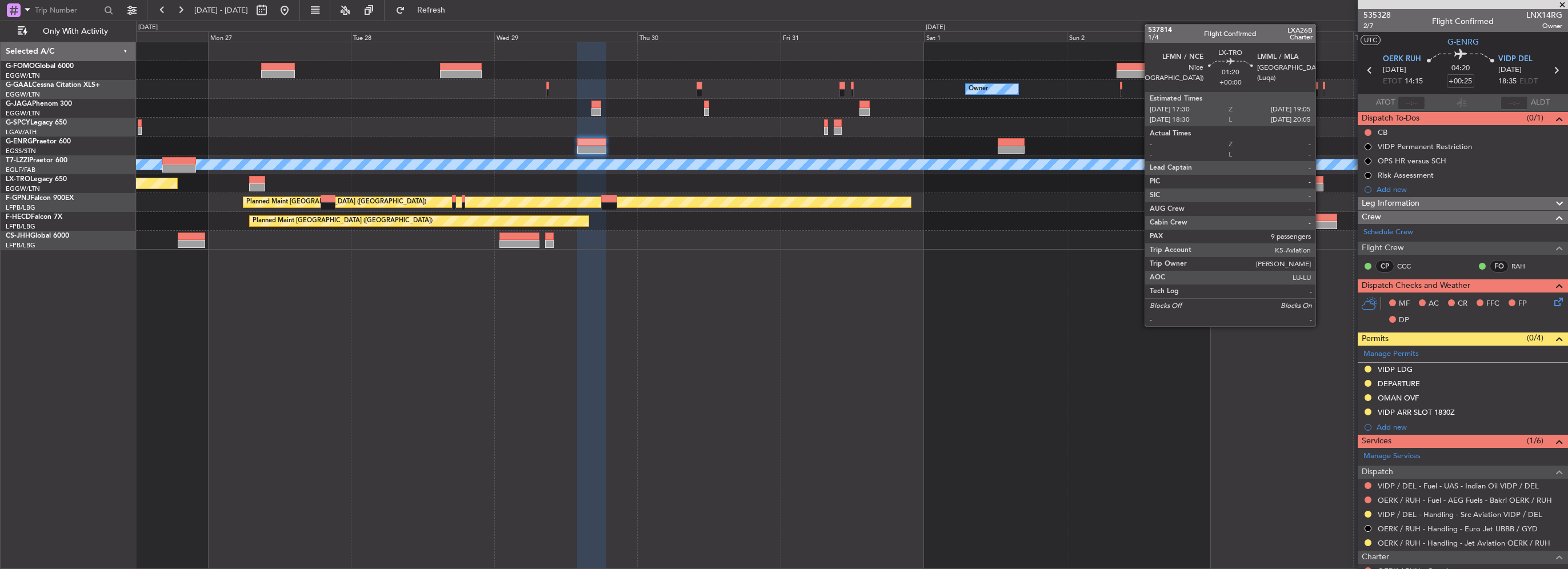
click at [1321, 182] on div at bounding box center [1318, 180] width 10 height 8
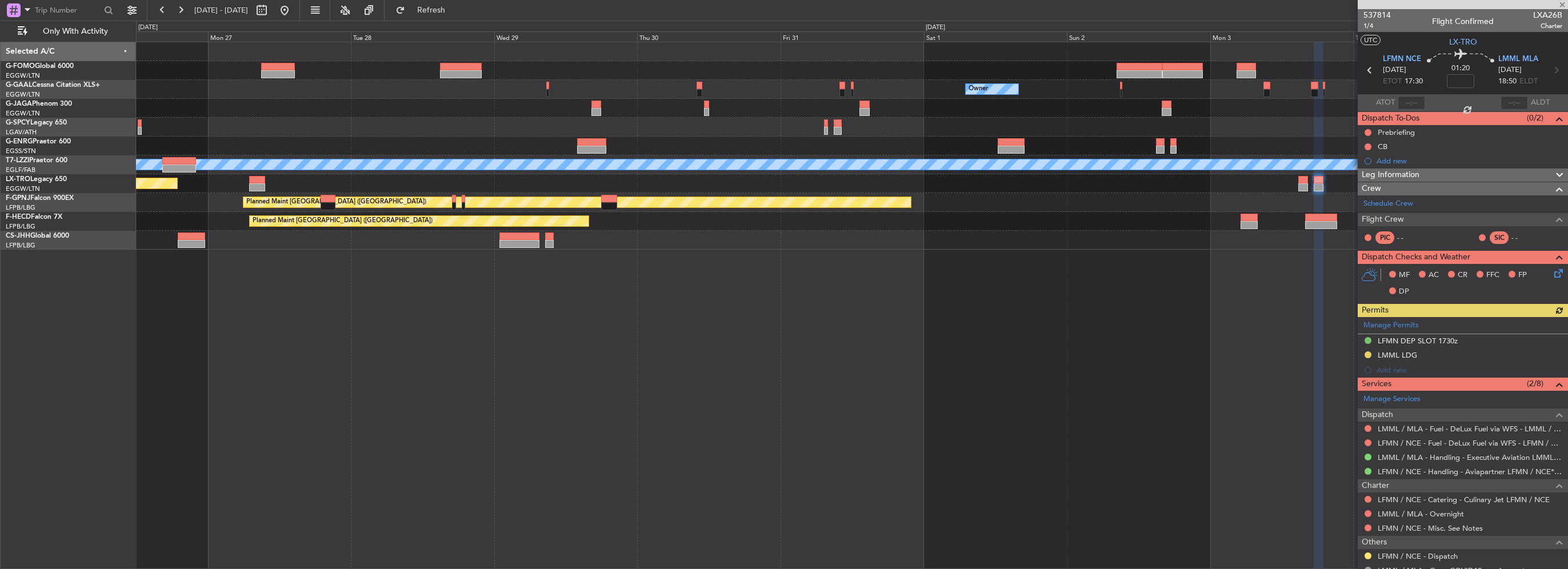
click at [577, 273] on div "- - RKSI 08:00 Z KLAX 18:50 Z Owner Owner A/C Unavailable London (Luton) - - TB…" at bounding box center [852, 305] width 1432 height 527
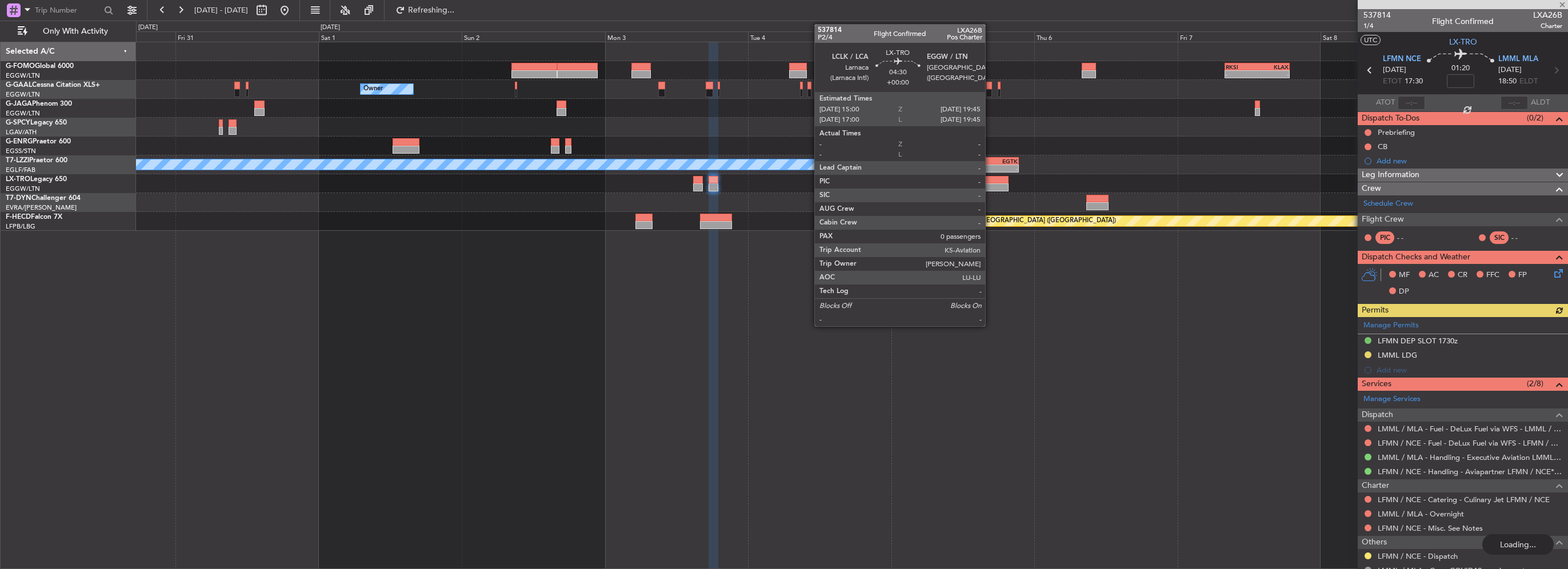
click at [991, 181] on div at bounding box center [994, 180] width 29 height 8
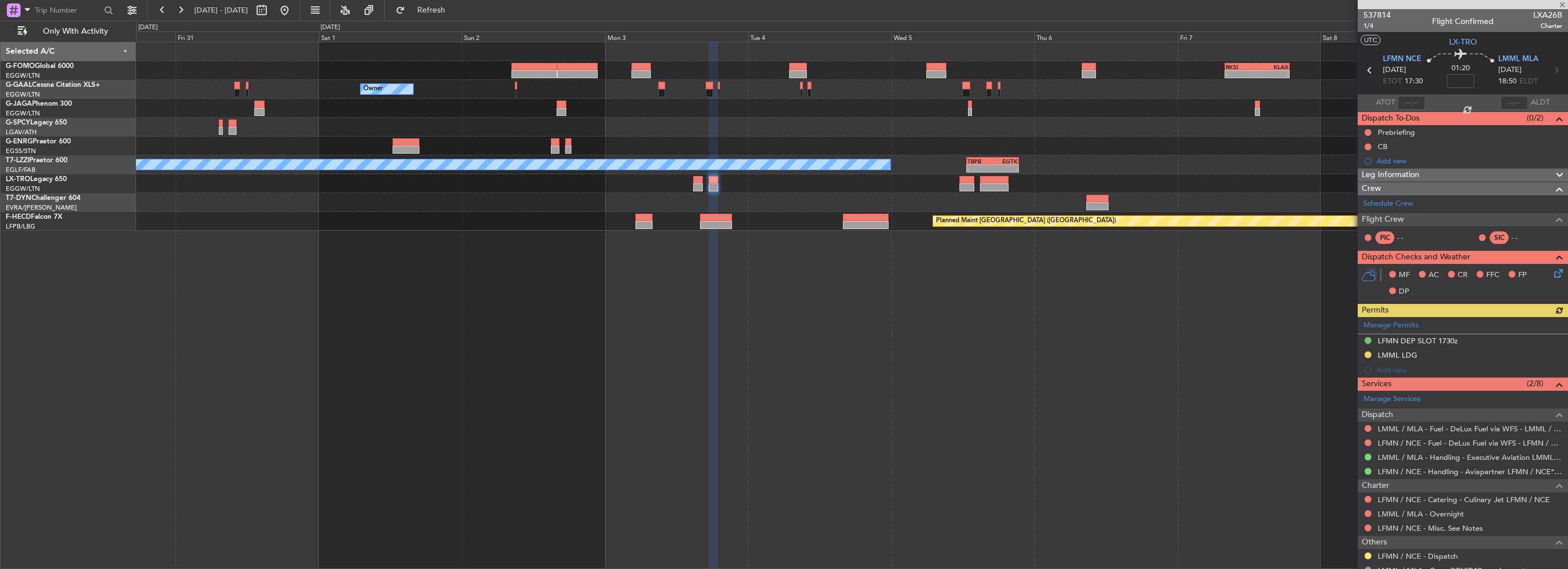
click at [765, 200] on div "- - RKSI 08:00 Z KLAX 18:50 Z Owner Owner A/C Unavailable London (Luton) - - TB…" at bounding box center [851, 136] width 1432 height 189
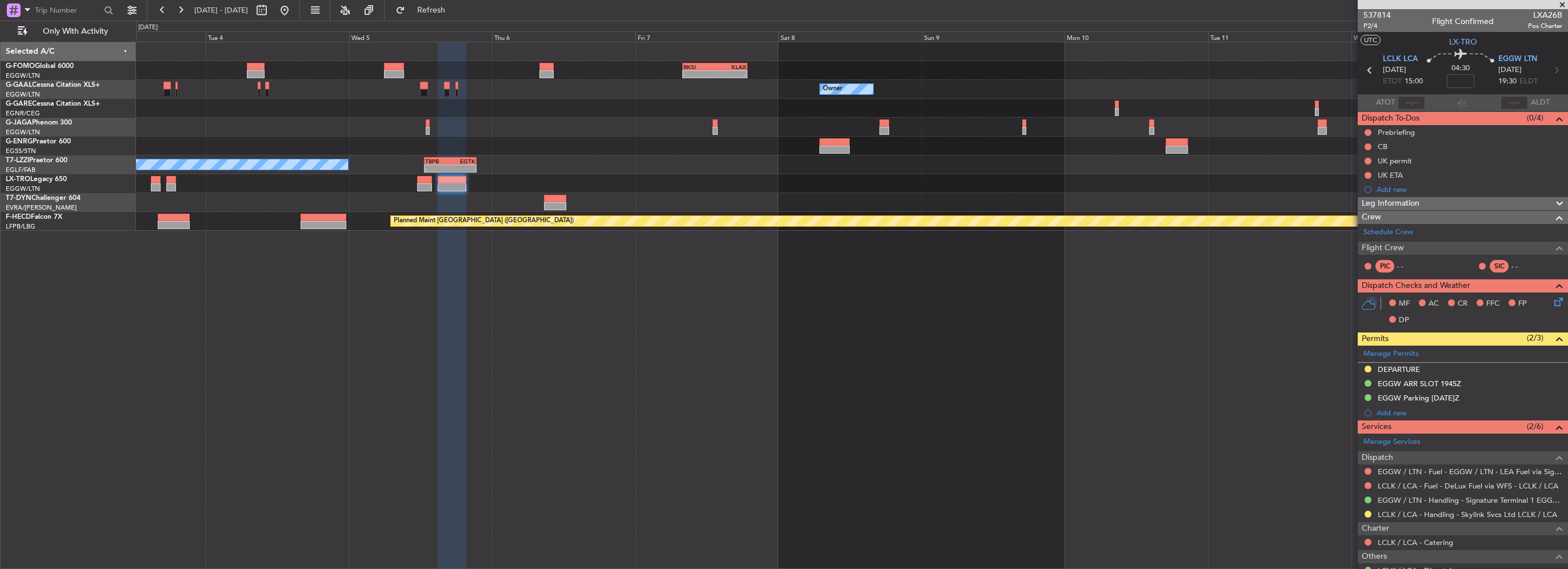
click at [322, 189] on div at bounding box center [851, 183] width 1432 height 19
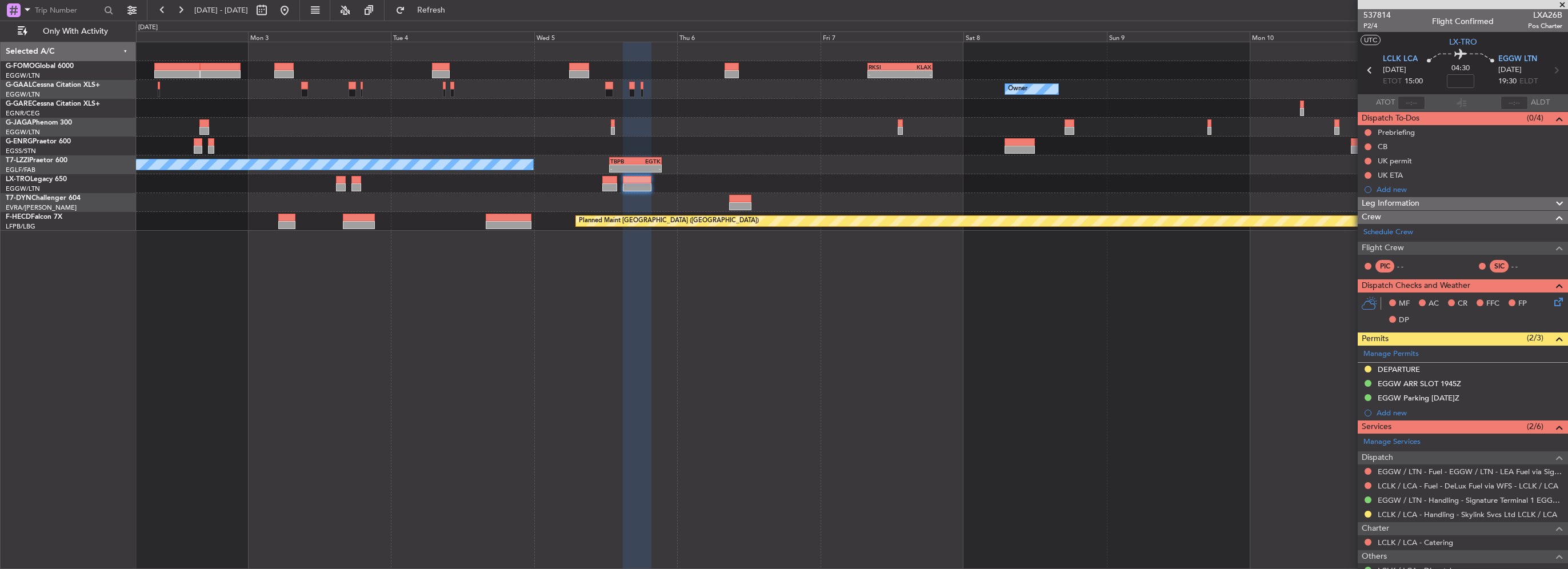
click at [1289, 177] on div at bounding box center [851, 183] width 1432 height 19
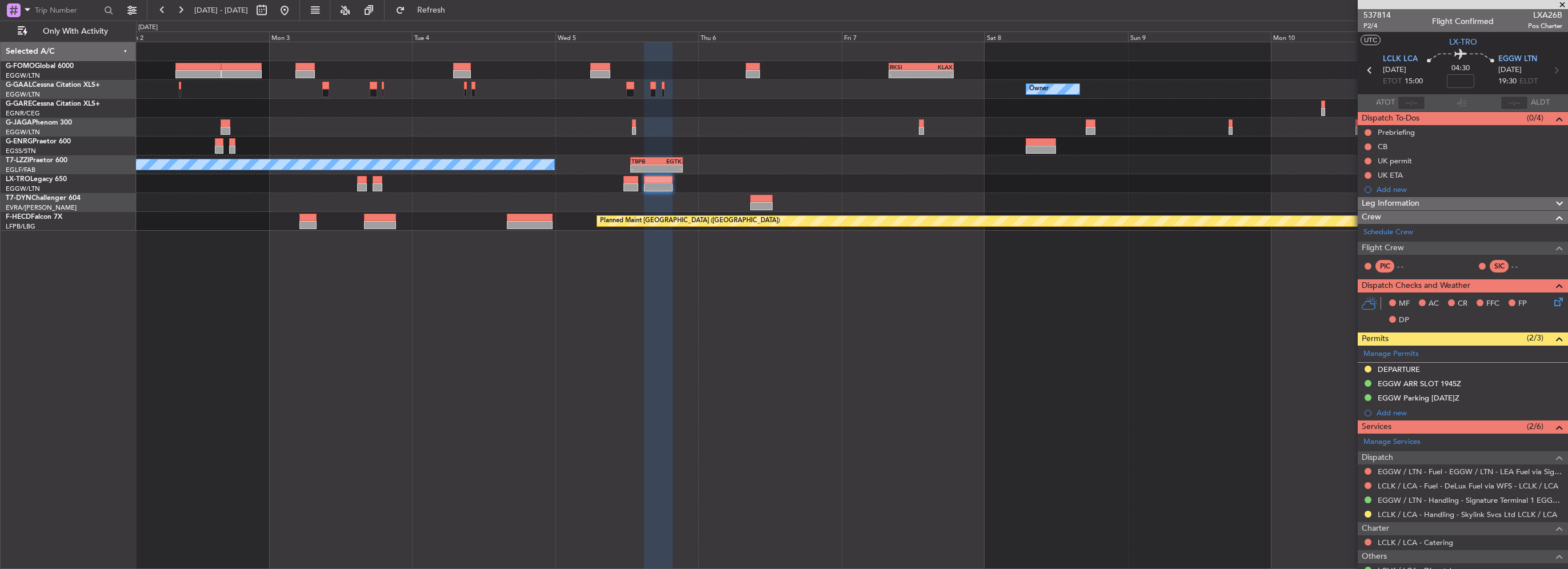
click at [1150, 177] on div at bounding box center [851, 183] width 1432 height 19
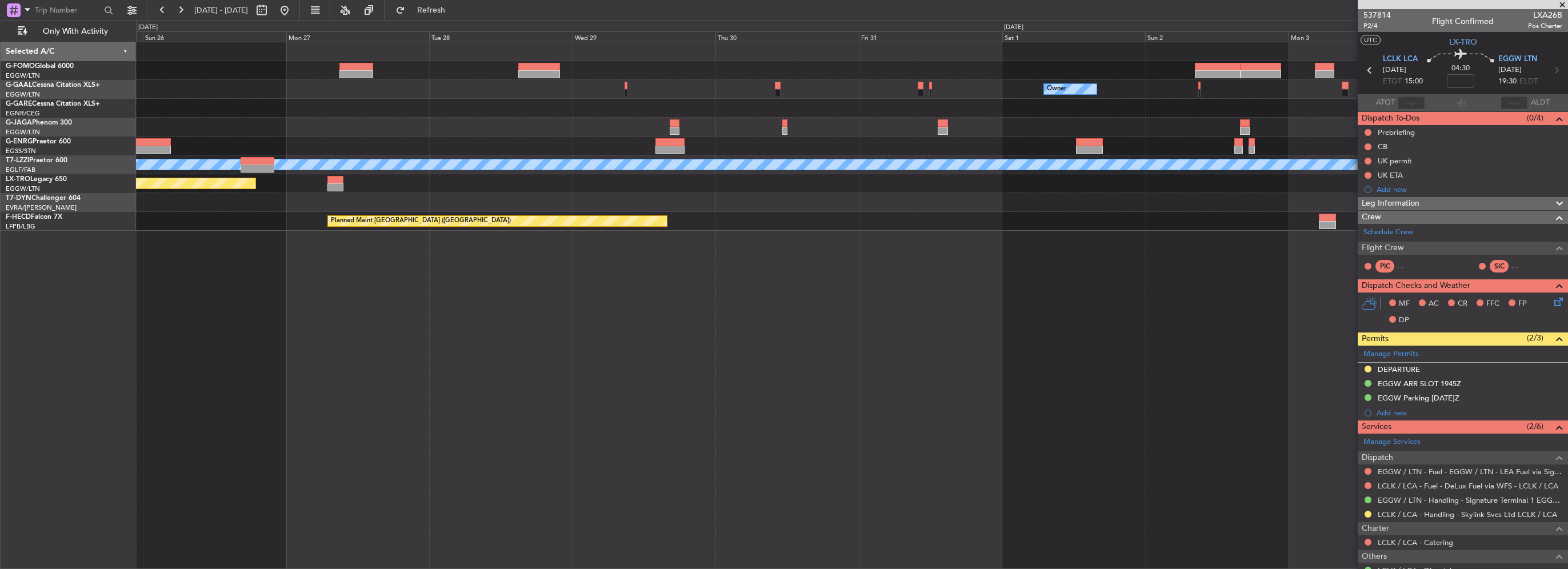
click at [1013, 187] on div "- - RKSI 08:00 Z KLAX 18:50 Z Owner Owner A/C Unavailable London (Luton) - - TB…" at bounding box center [851, 136] width 1432 height 189
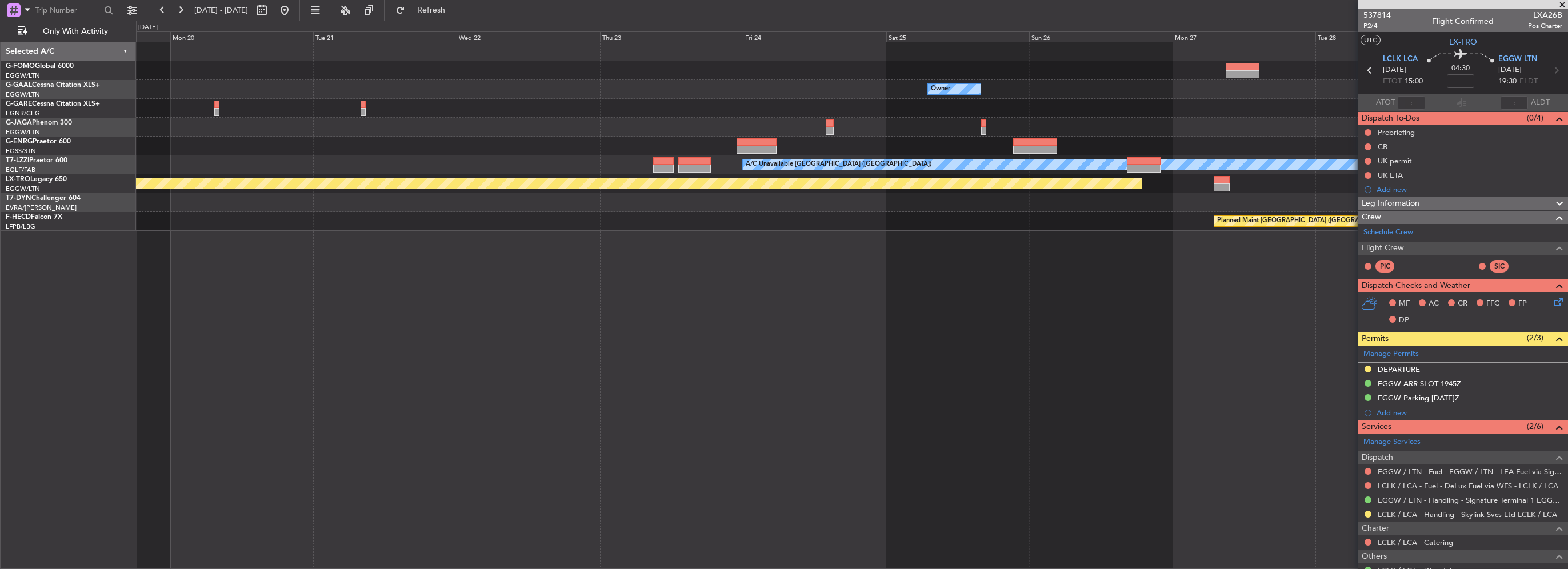
click at [1124, 252] on div "Owner A/C Unavailable London (Luton) Planned Maint Riga (Riga Intl) Planned Mai…" at bounding box center [852, 305] width 1432 height 527
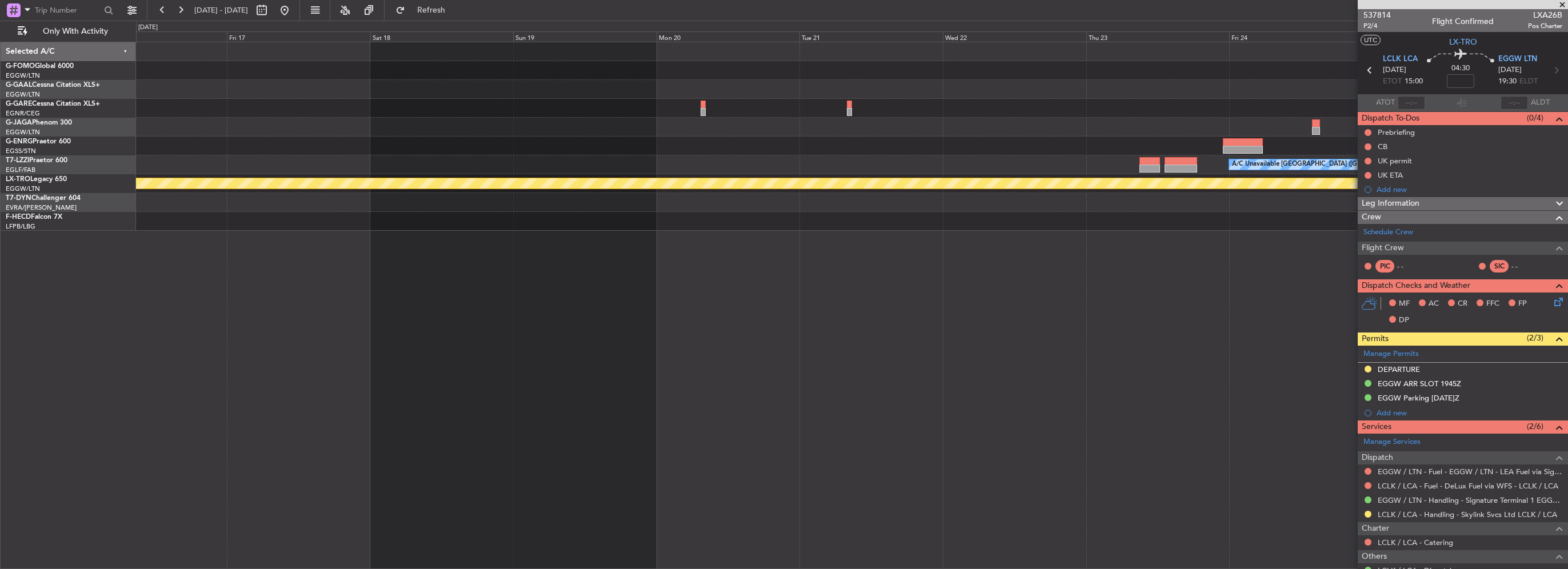
click at [1017, 248] on div "Owner Owner A/C Unavailable London (Luton) Planned Maint Riga (Riga Intl) Plann…" at bounding box center [852, 305] width 1432 height 527
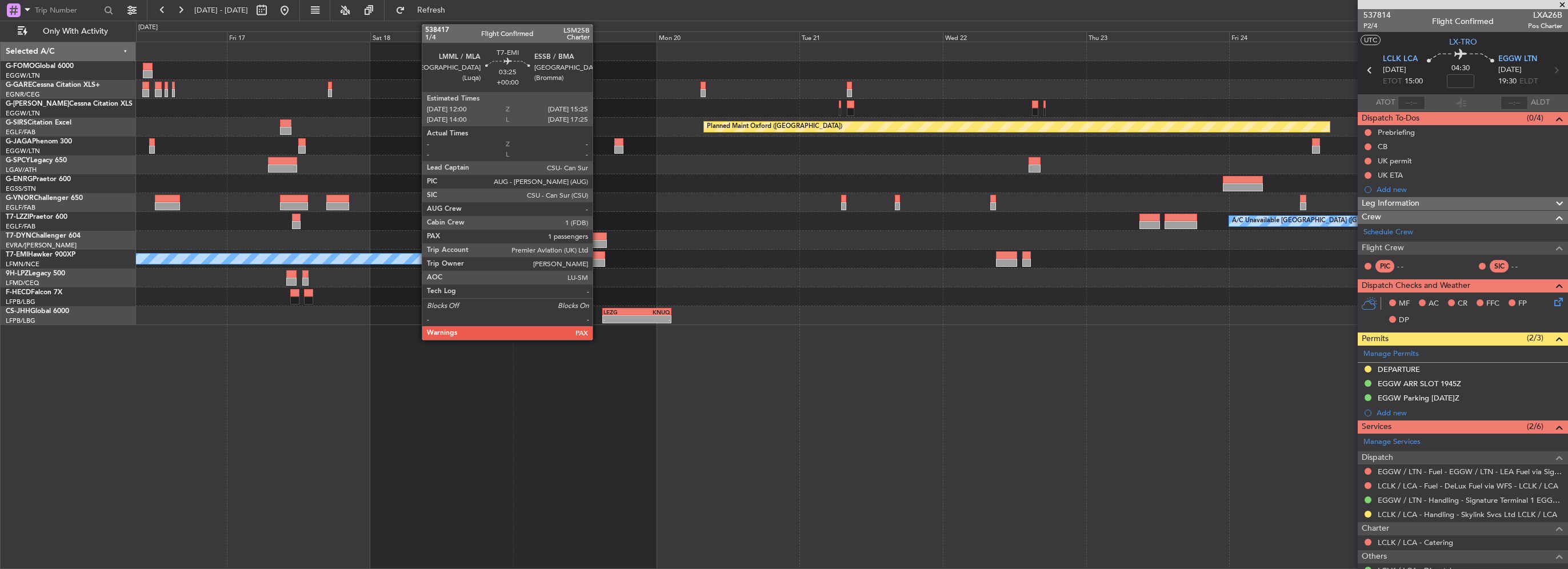
click at [597, 263] on div at bounding box center [594, 263] width 21 height 8
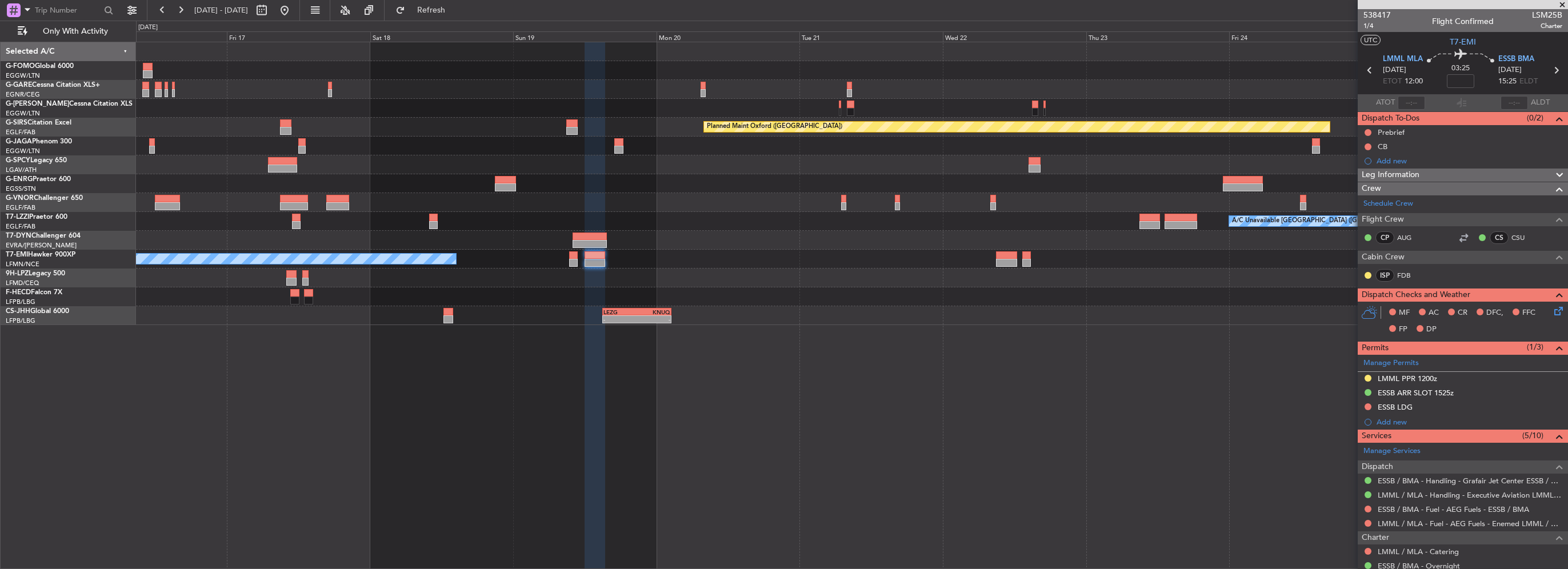
click at [656, 183] on div at bounding box center [851, 183] width 1432 height 19
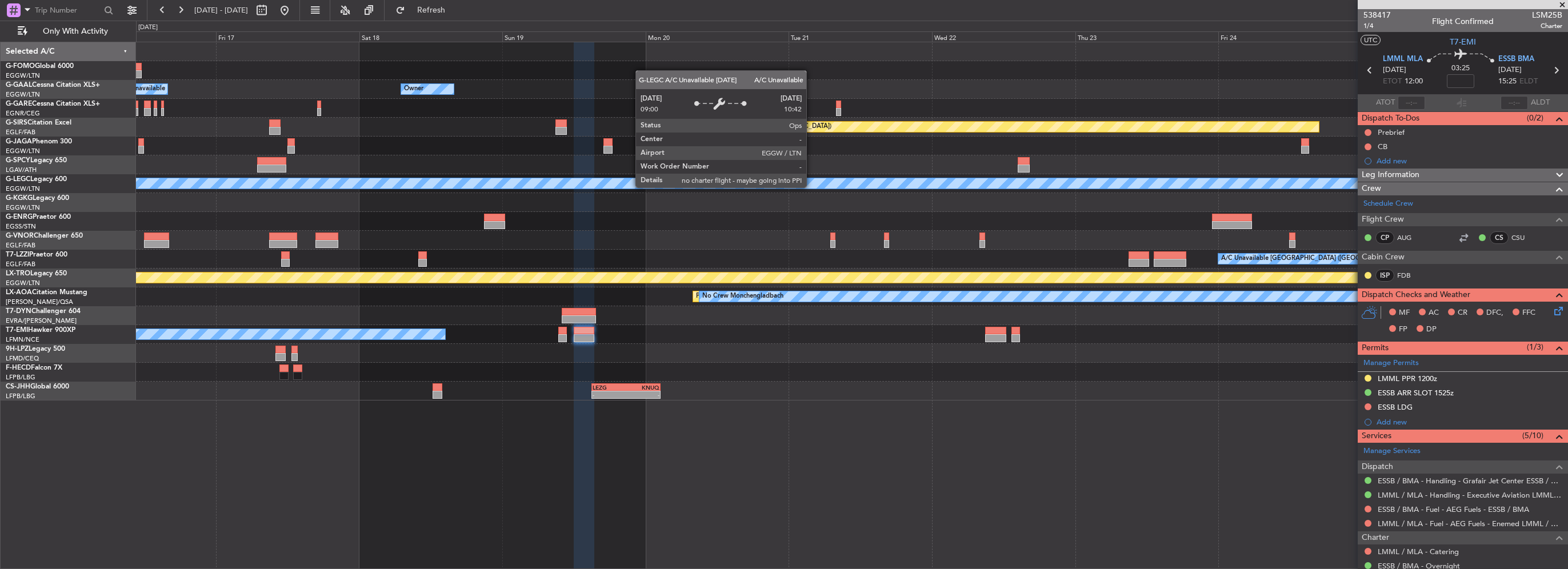
click at [279, 189] on div "A/C Unavailable [GEOGRAPHIC_DATA] ([GEOGRAPHIC_DATA])" at bounding box center [851, 183] width 1432 height 19
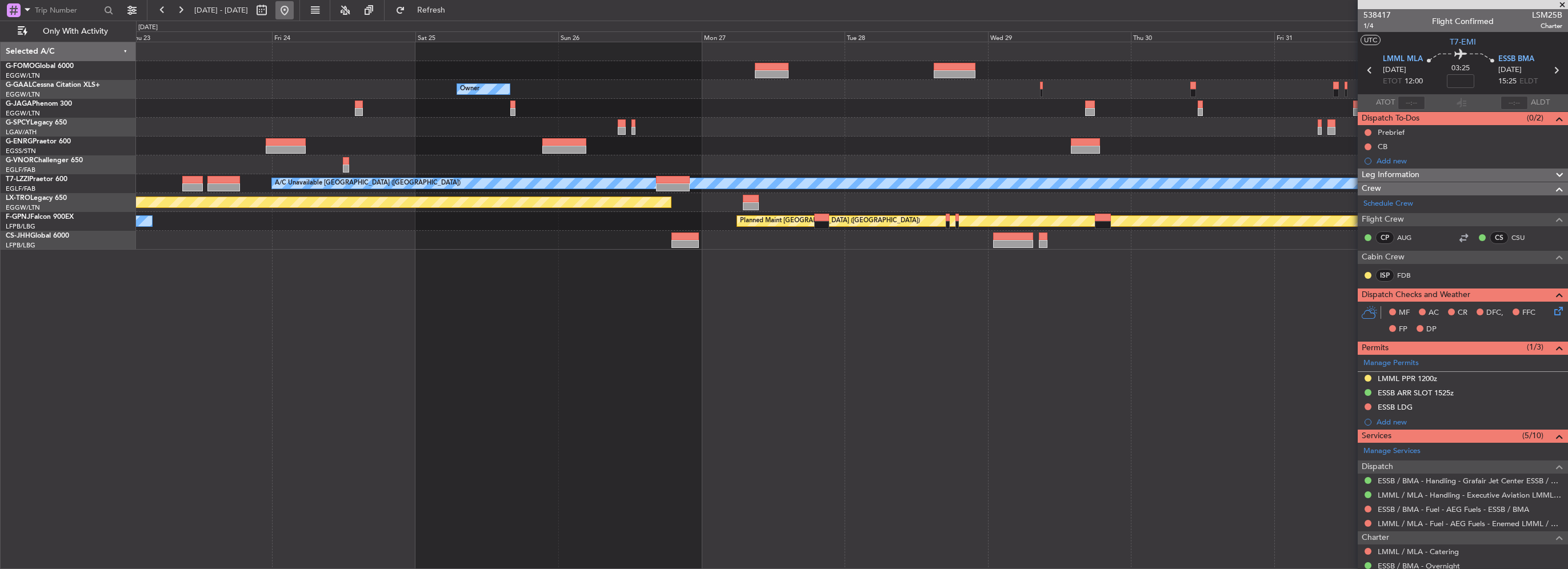
click at [294, 10] on button at bounding box center [284, 10] width 19 height 19
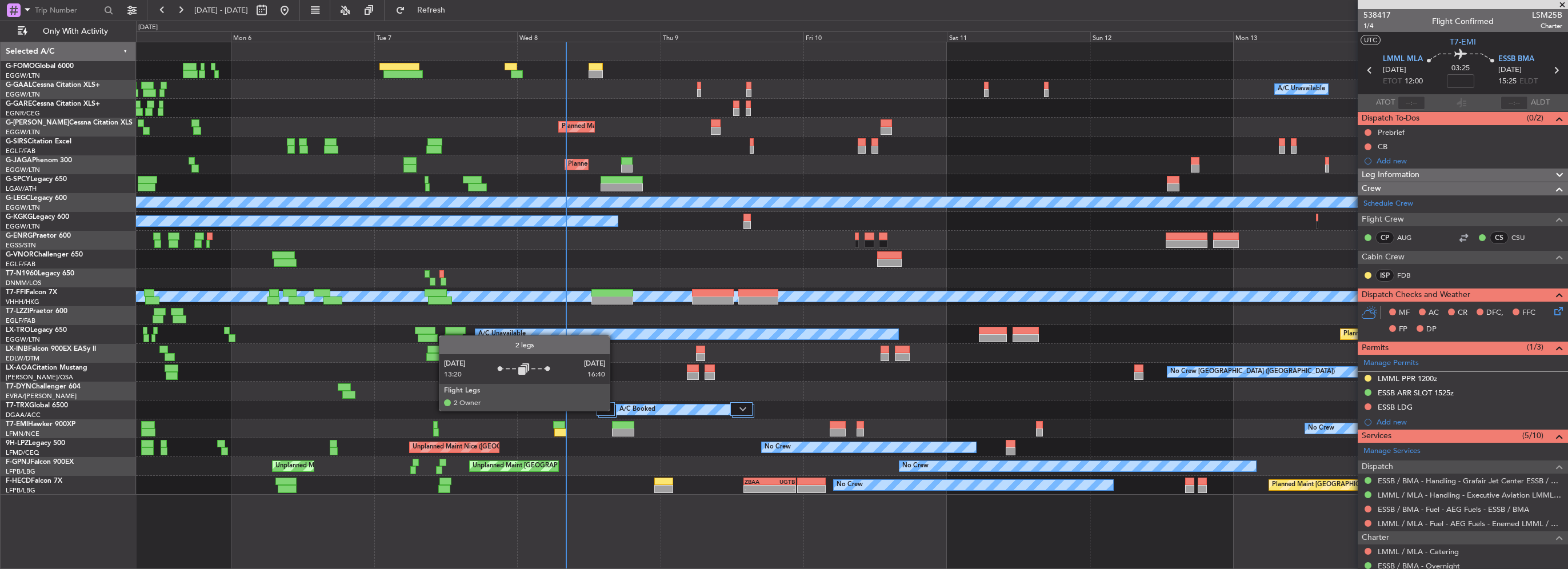
click at [615, 410] on div at bounding box center [607, 411] width 19 height 14
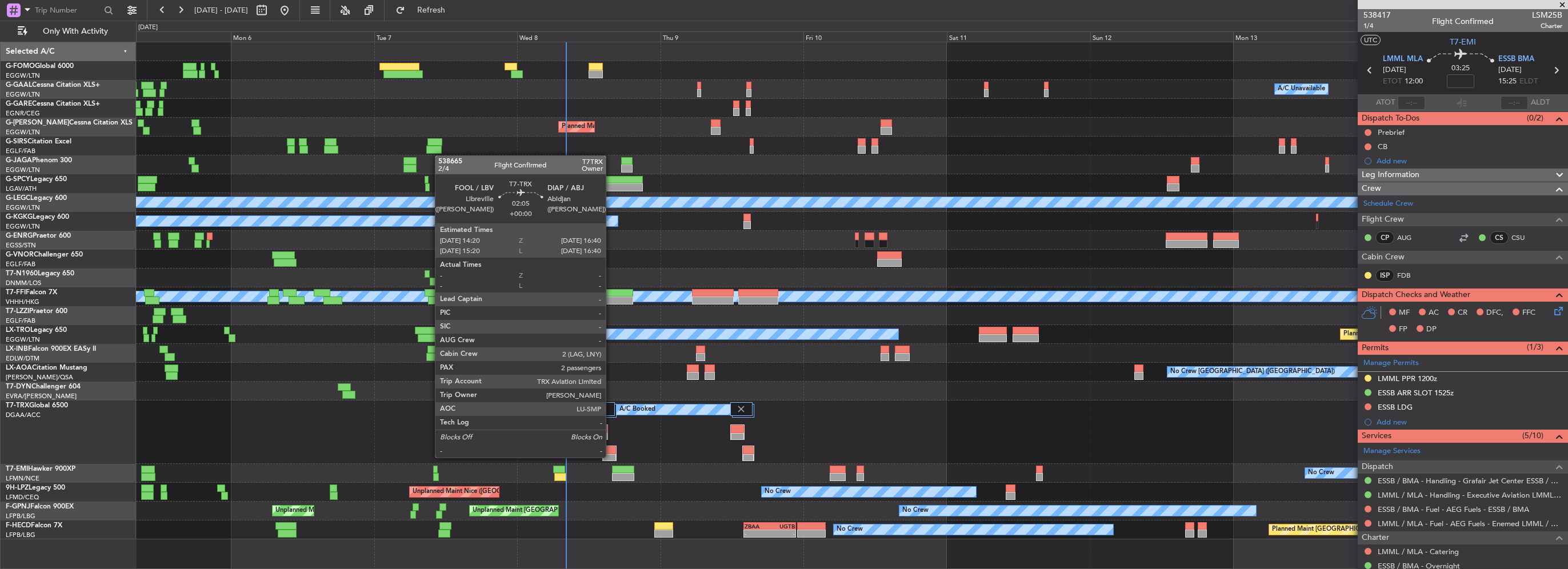
click at [611, 458] on div at bounding box center [609, 458] width 13 height 8
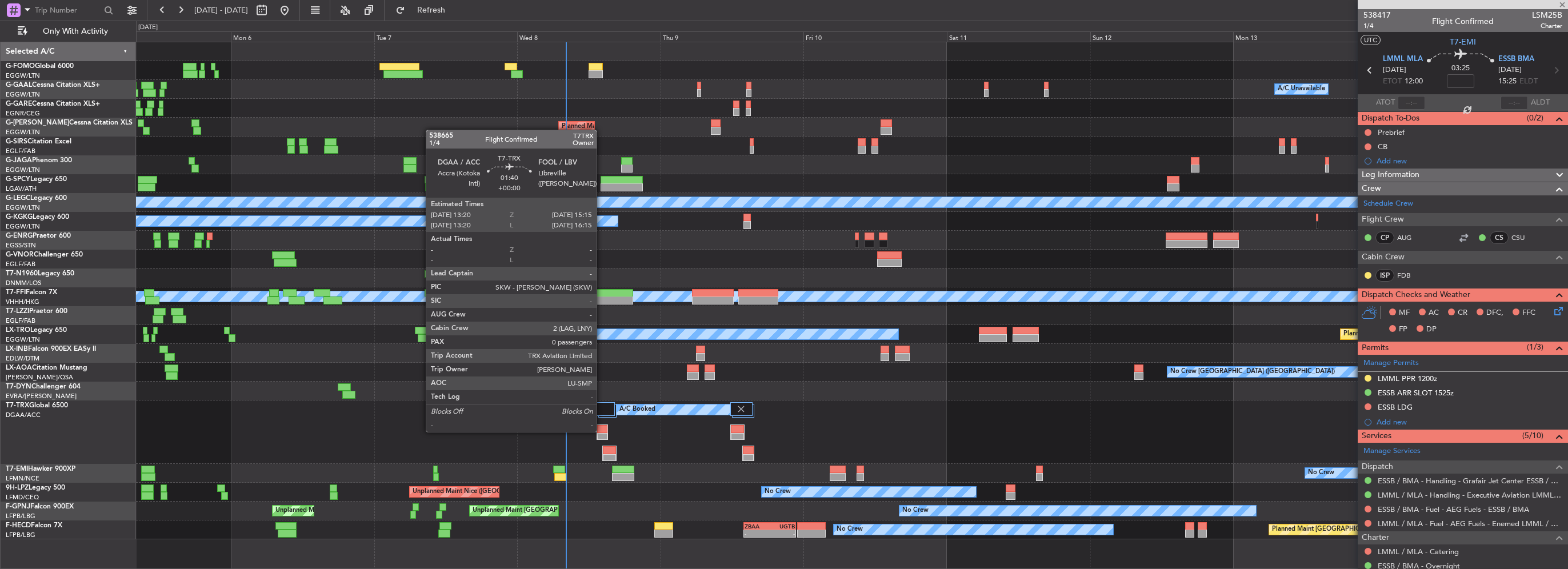
type input "2"
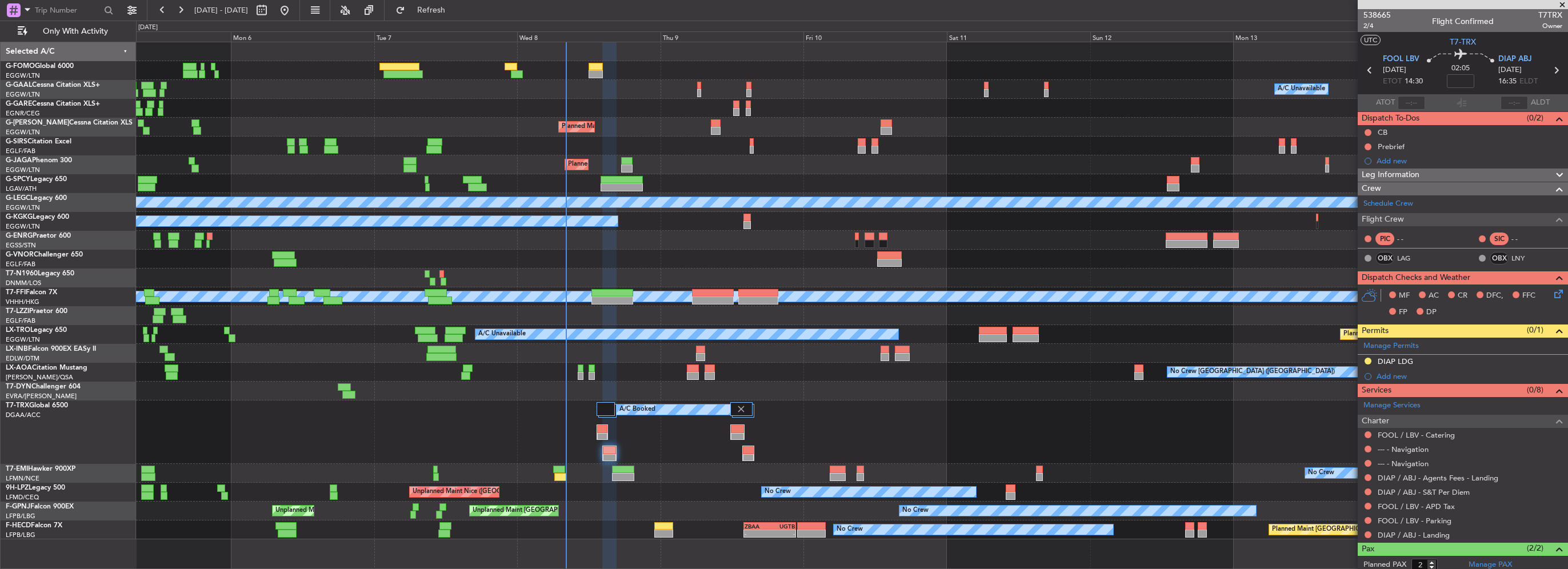
click at [355, 170] on div "Owner A/C Unavailable Owner A/C Unavailable Planned Maint London (Luton) Planne…" at bounding box center [851, 291] width 1432 height 497
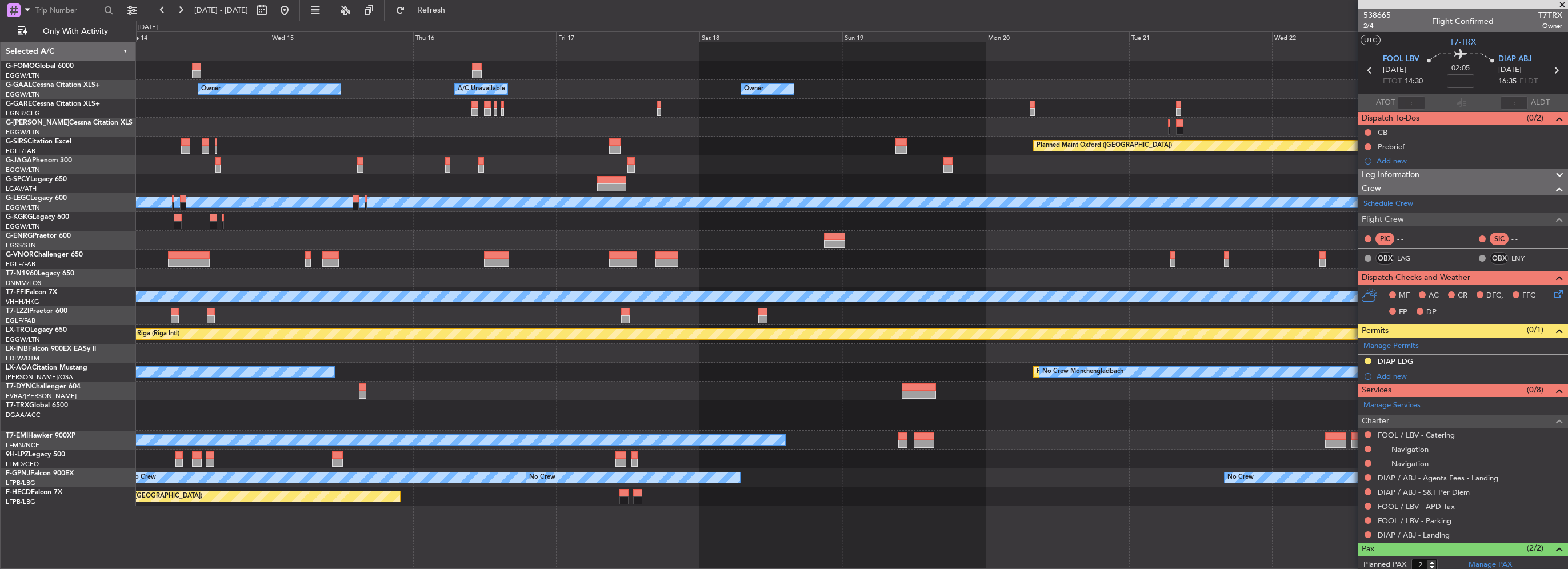
click at [227, 220] on div at bounding box center [851, 221] width 1432 height 19
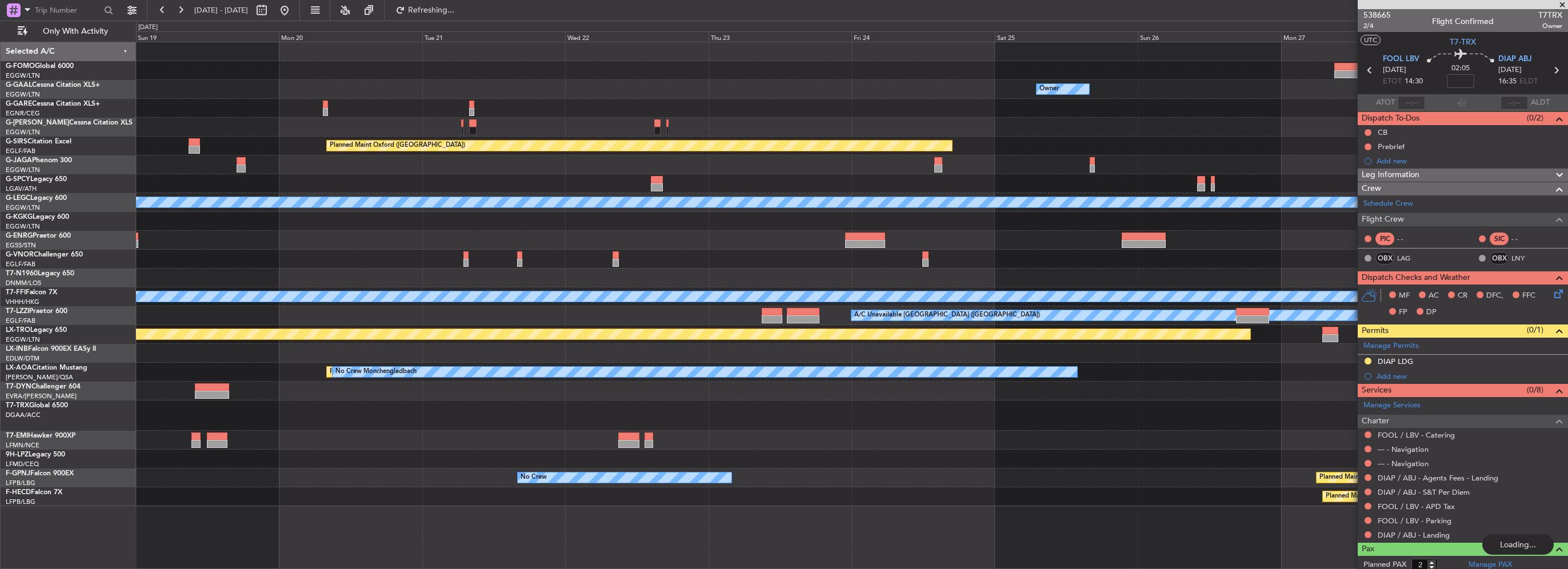
click at [328, 246] on div "Owner Owner A/C Unavailable Owner Planned Maint Oxford (Kidlington) A/C Unavail…" at bounding box center [851, 274] width 1432 height 464
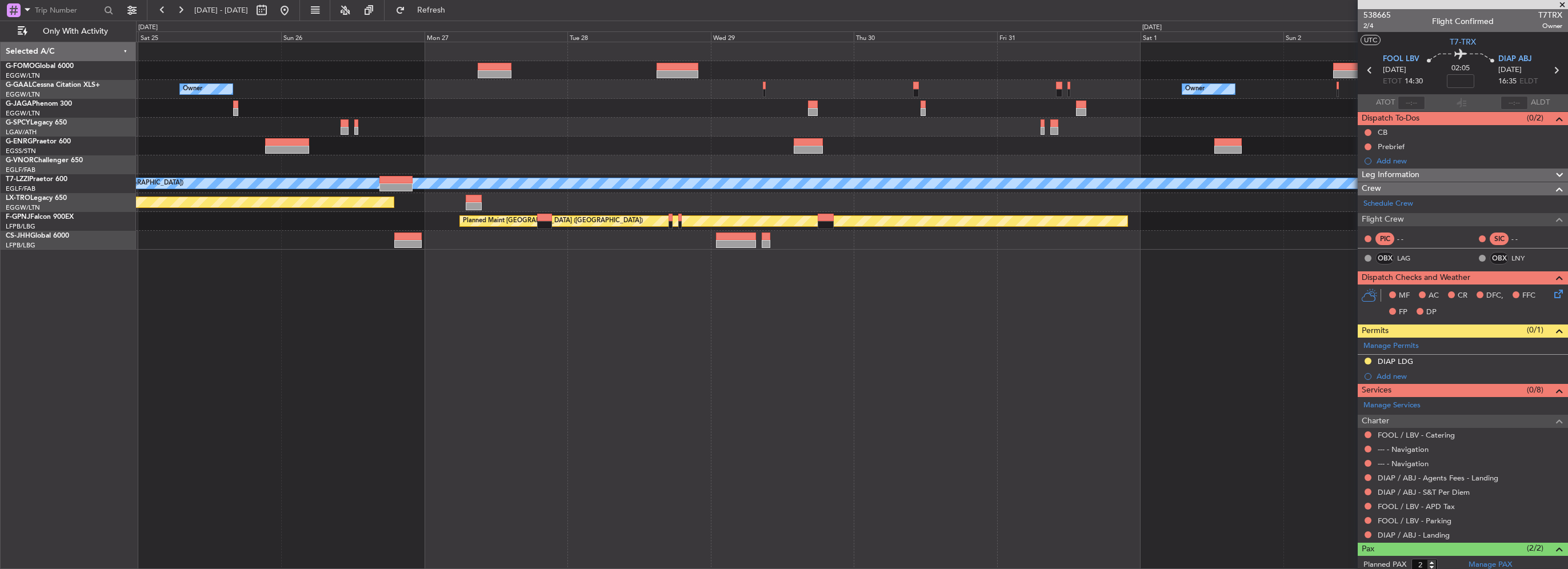
click at [585, 133] on div "Owner Owner A/C Unavailable London (Luton) - - TBPB 12:40 Z EGTK 21:25 Z Planne…" at bounding box center [851, 146] width 1432 height 207
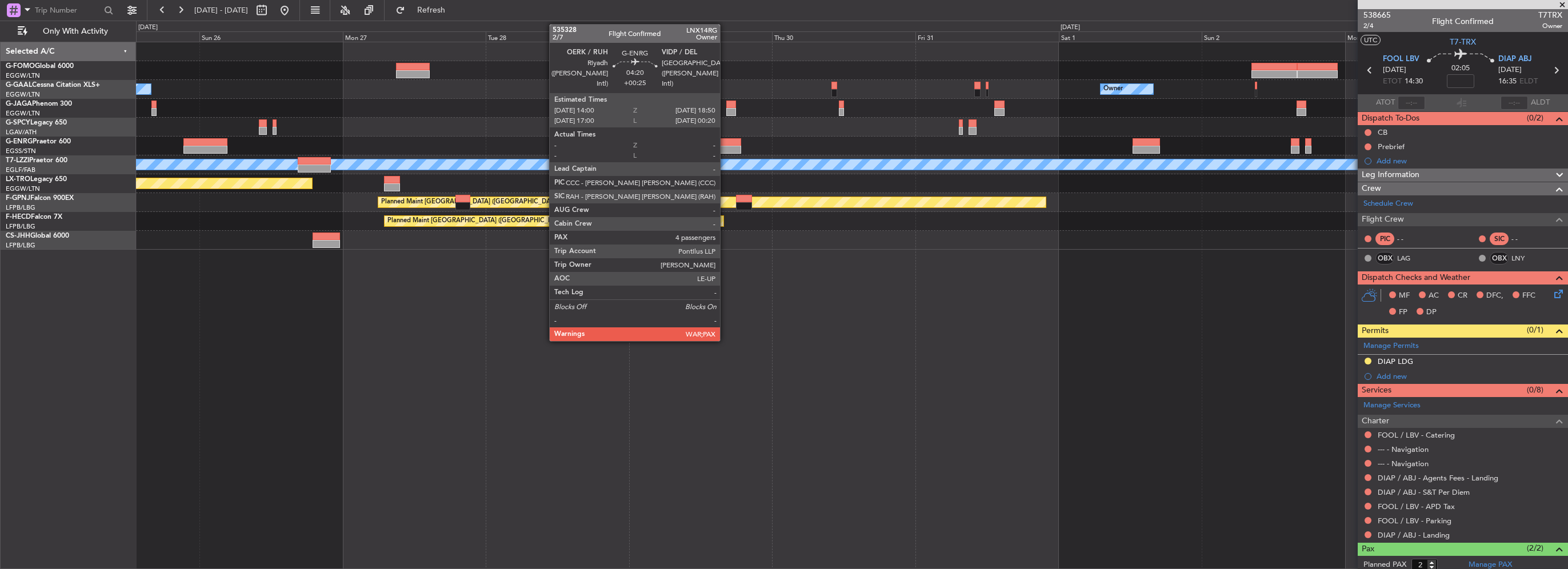
click at [725, 147] on div at bounding box center [727, 150] width 29 height 8
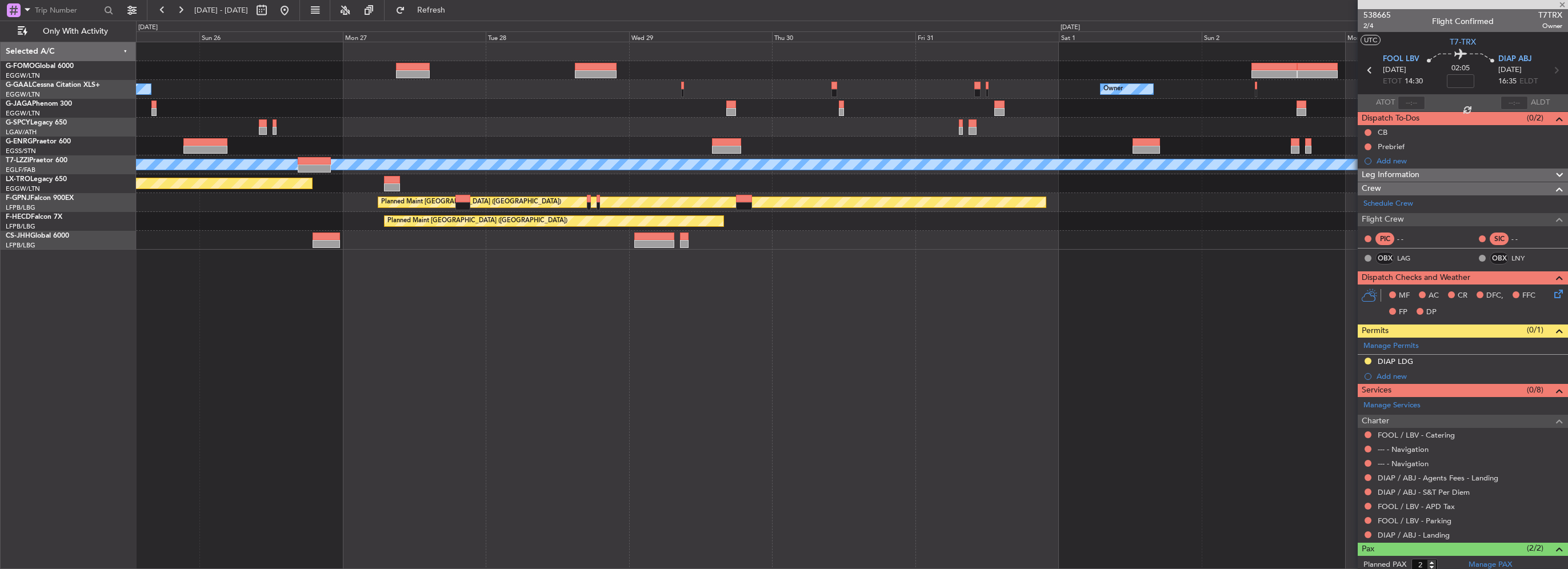
type input "+00:25"
type input "5"
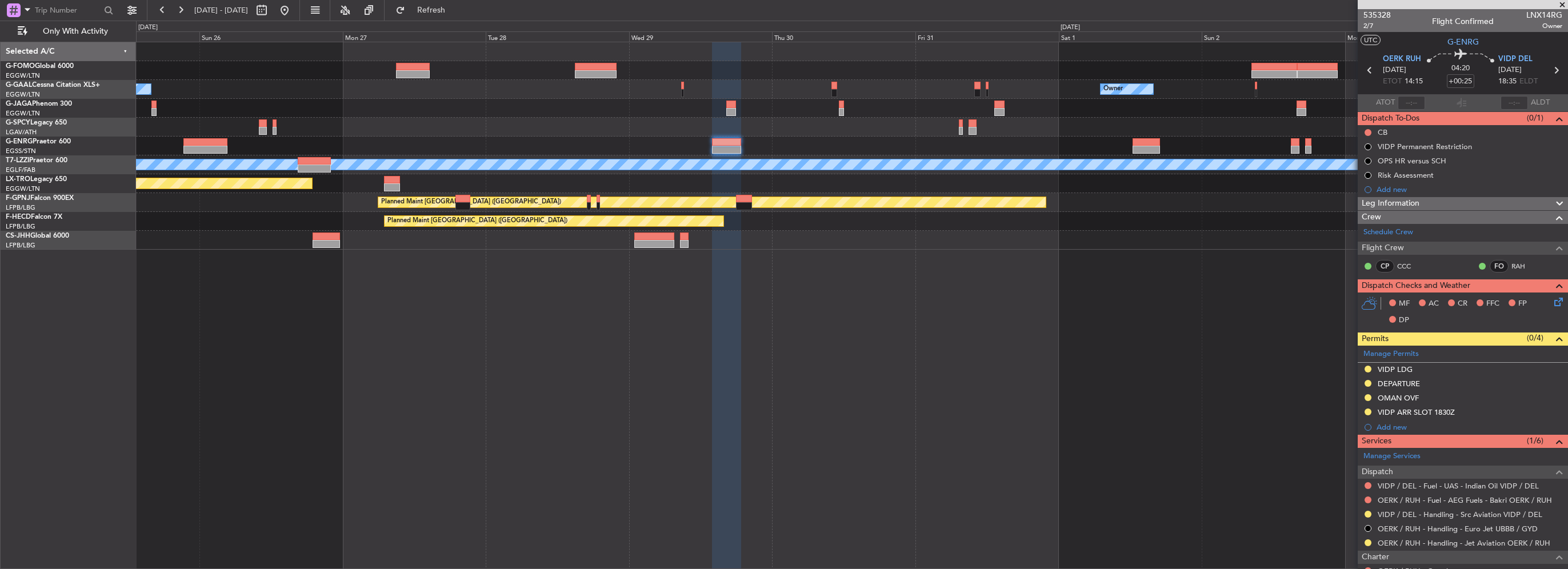
click at [980, 386] on div "Owner Owner A/C Unavailable London (Luton) - - TBPB 12:40 Z EGTK 21:25 Z Planne…" at bounding box center [852, 305] width 1432 height 527
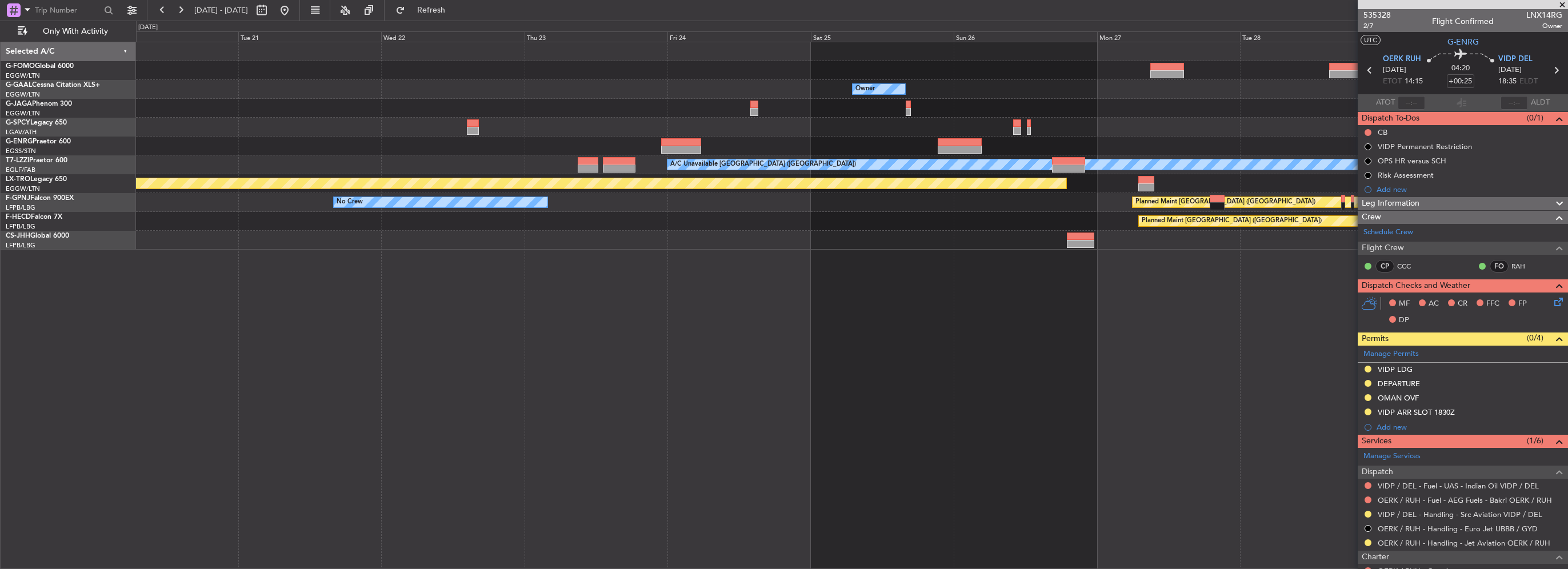
click at [964, 401] on div "Owner Owner Owner A/C Unavailable London (Luton) Planned Maint Riga (Riga Intl)…" at bounding box center [852, 305] width 1432 height 527
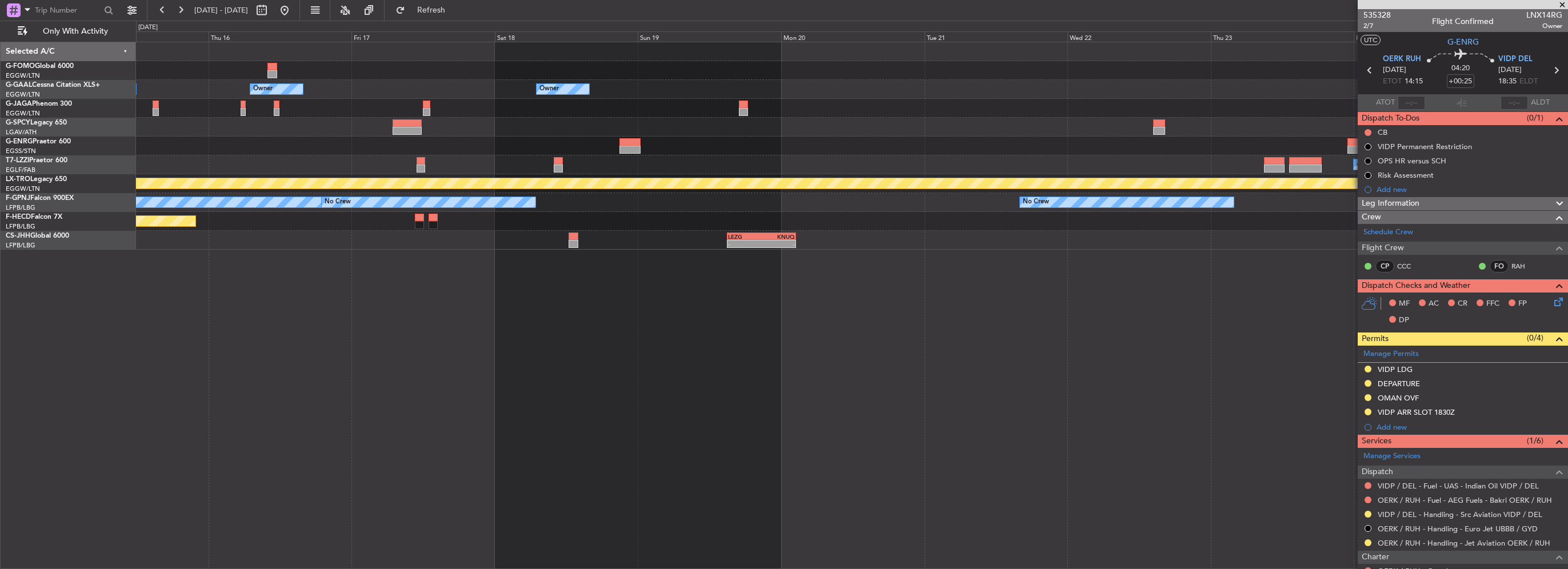
click at [899, 372] on div "Owner Owner A/C Unavailable Owner Owner A/C Unavailable A/C Unavailable London …" at bounding box center [852, 305] width 1432 height 527
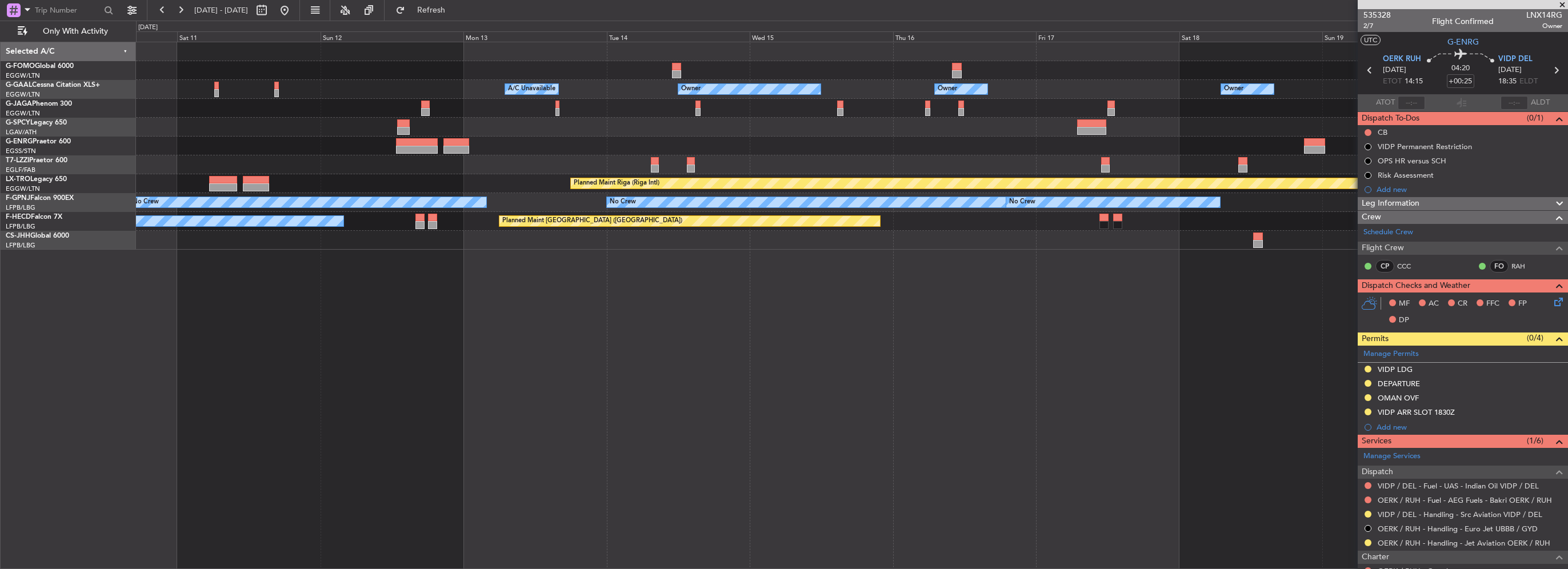
click at [1149, 369] on div "Owner A/C Unavailable Owner Owner A/C Unavailable Planned Maint London (Luton) …" at bounding box center [852, 305] width 1432 height 527
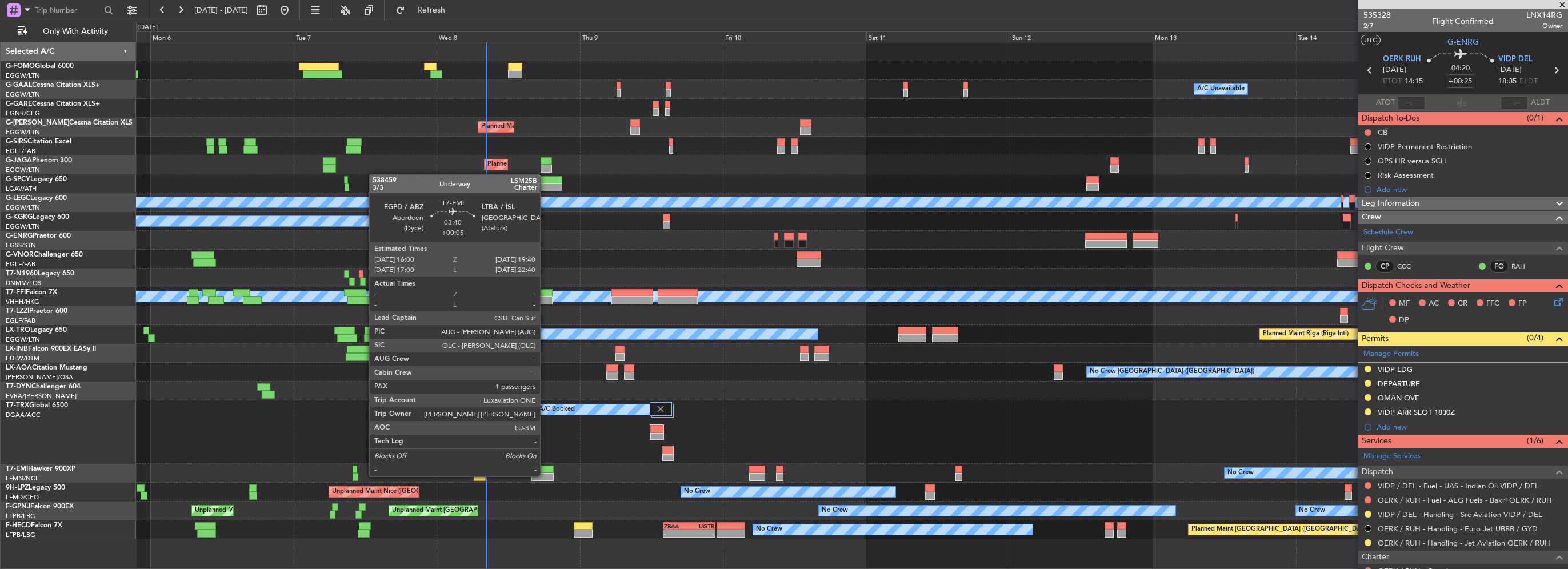
click at [545, 476] on div at bounding box center [542, 477] width 22 height 8
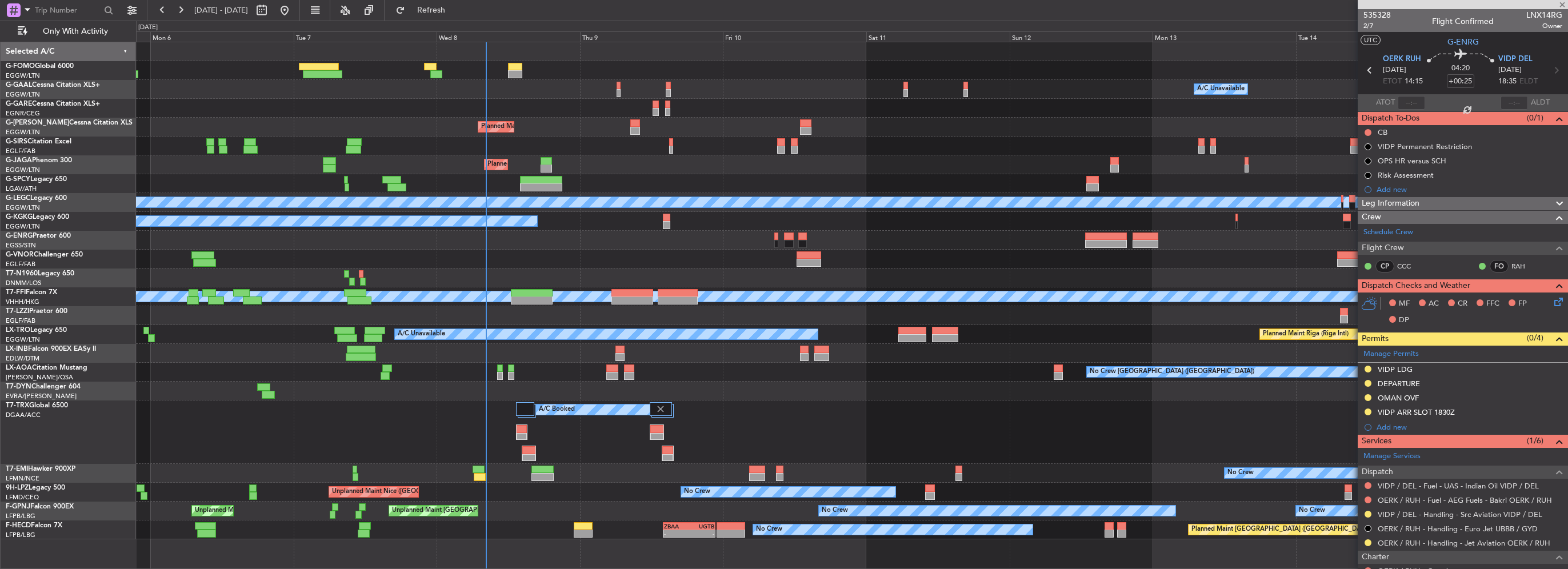
type input "+00:05"
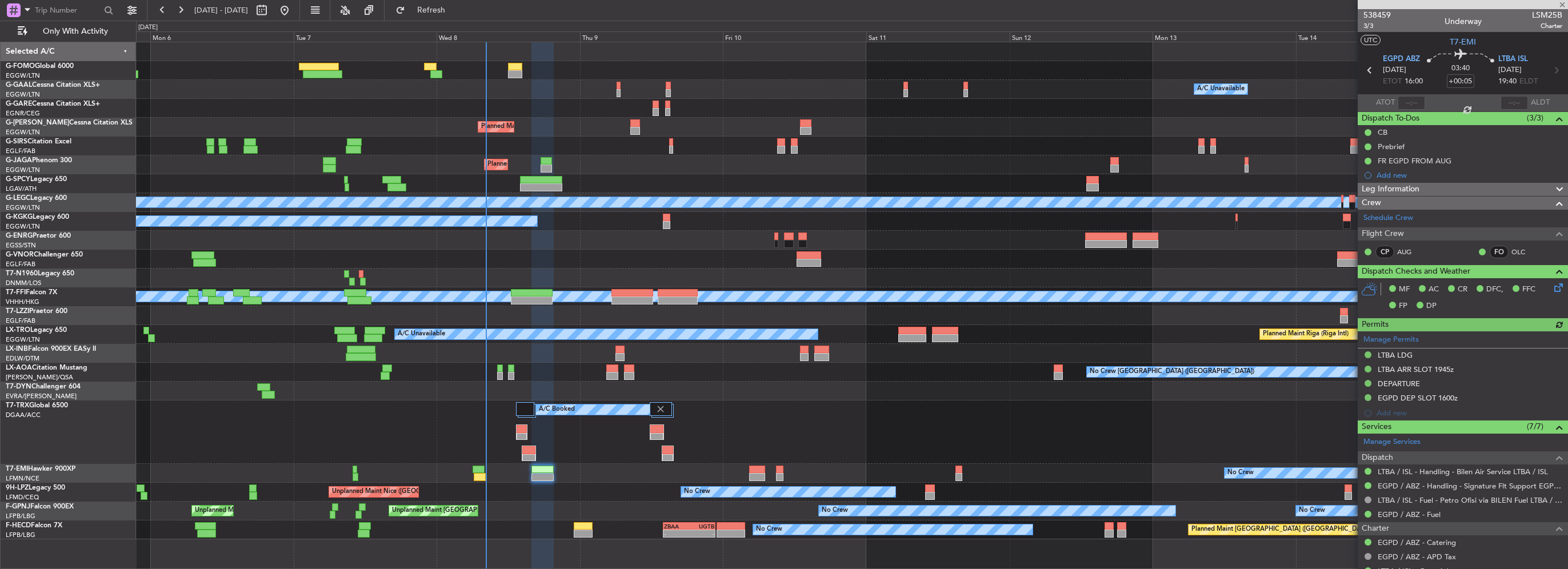
click at [1401, 185] on span "Leg Information" at bounding box center [1390, 189] width 58 height 13
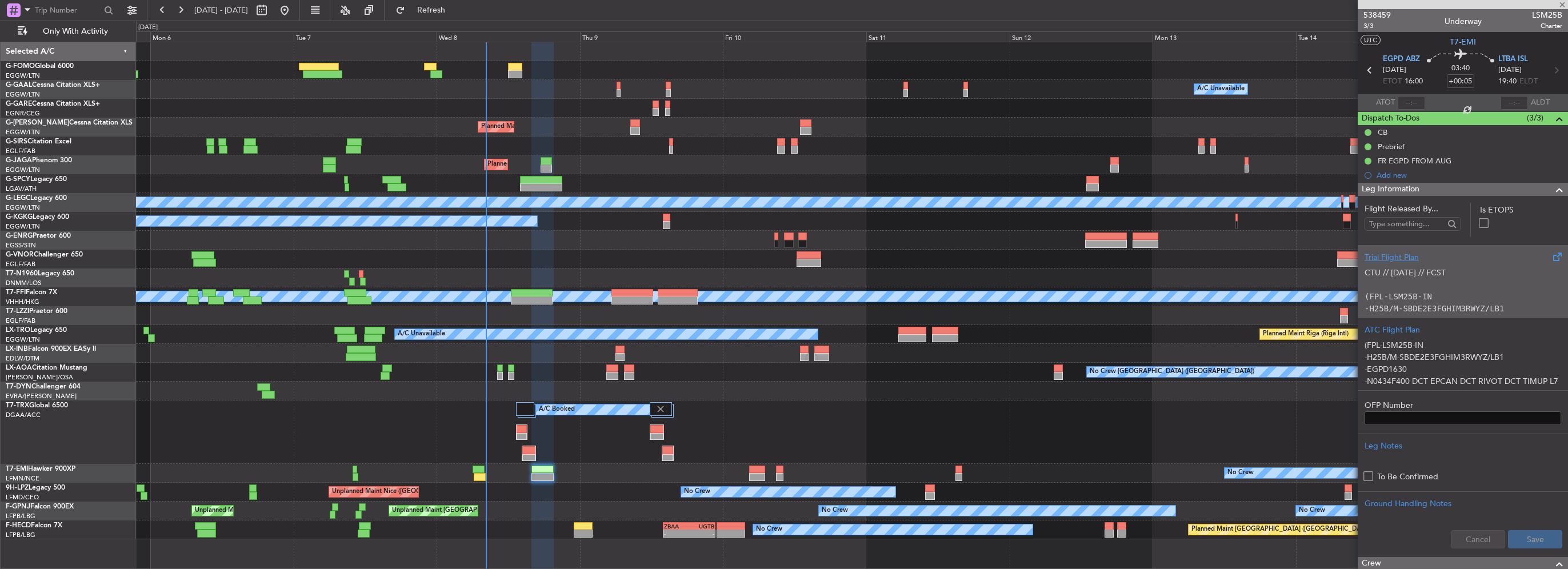
click at [1435, 272] on p "CTU // [DATE] // FCST" at bounding box center [1462, 273] width 197 height 12
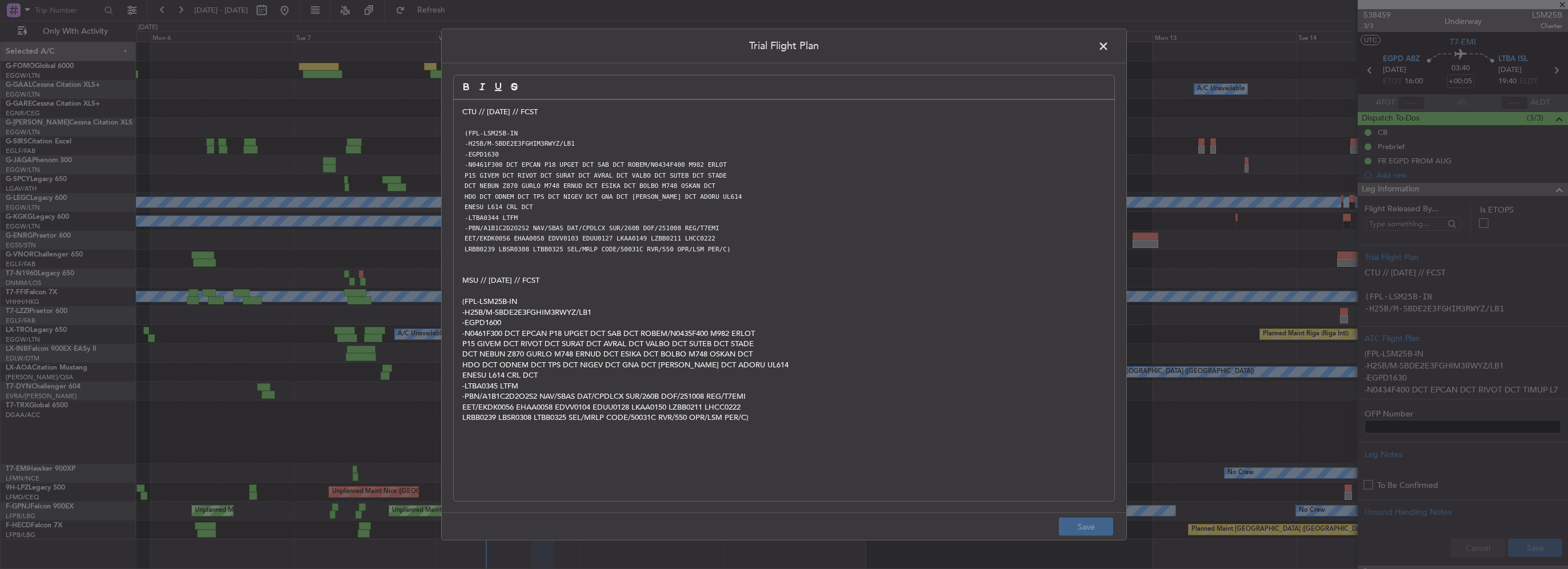
click at [1109, 48] on span at bounding box center [1109, 49] width 0 height 23
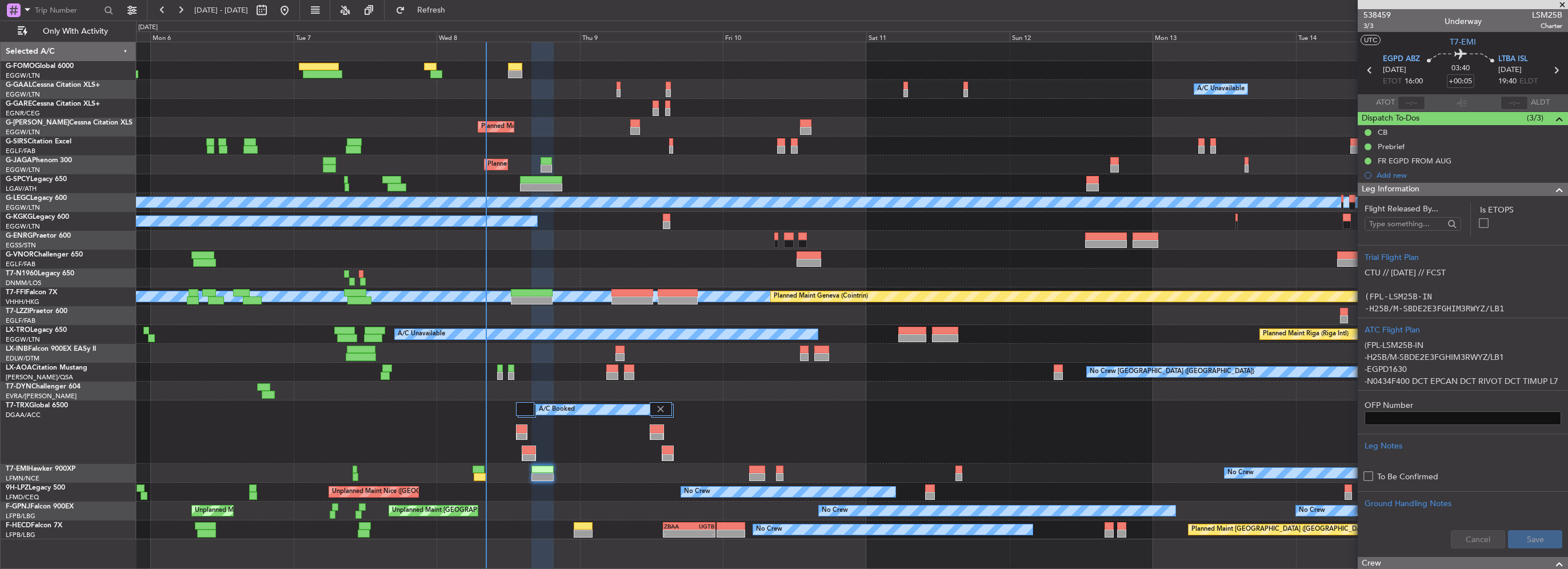
click at [1567, 2] on span at bounding box center [1562, 5] width 12 height 10
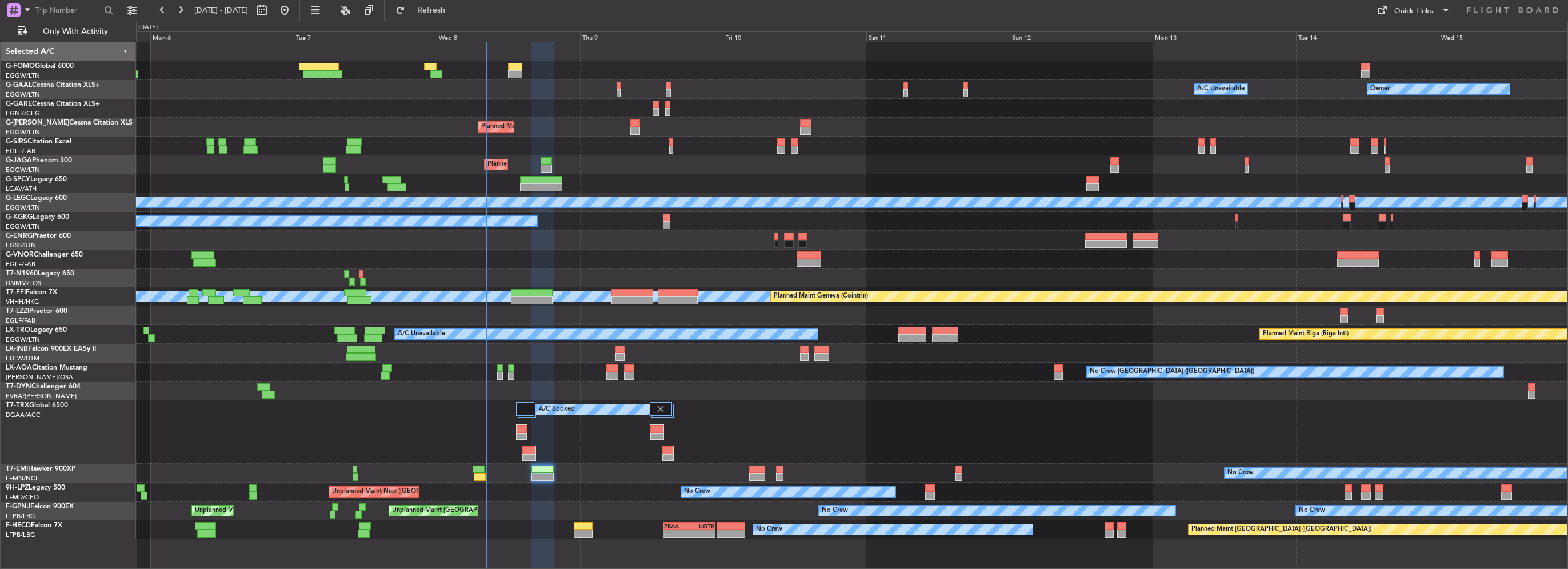
type input "0"
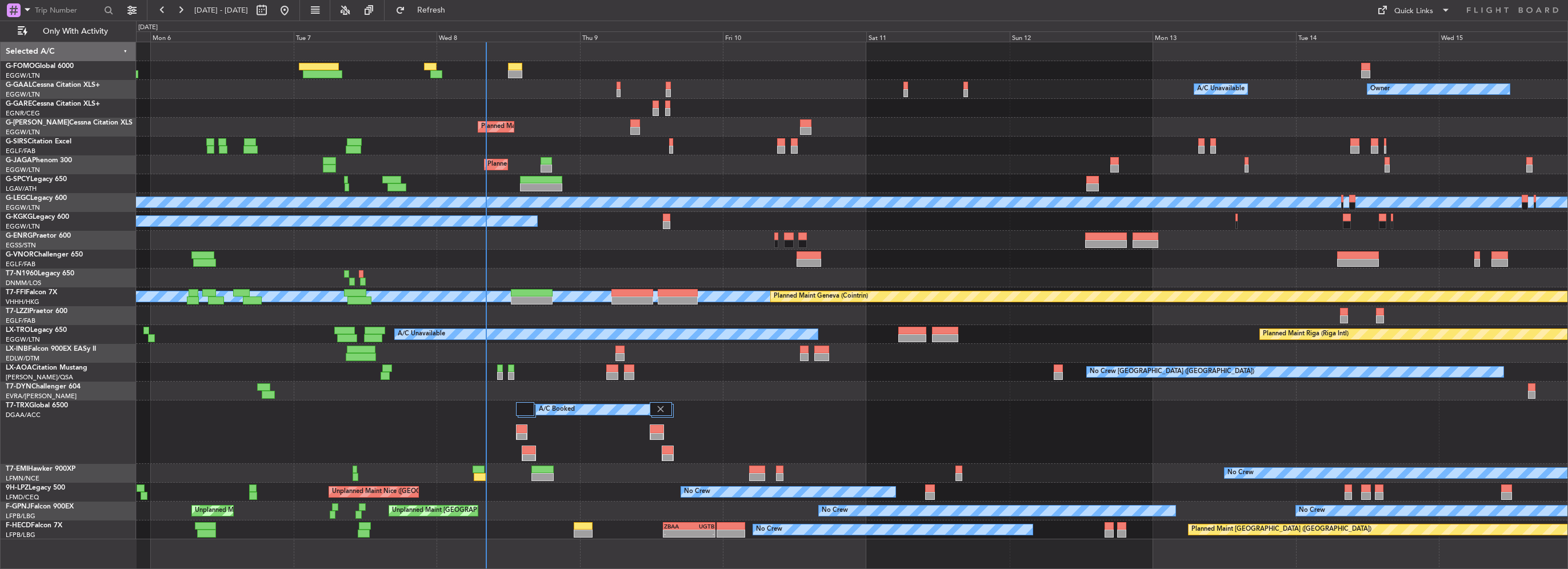
click at [30, 217] on div "Owner A/C Unavailable Owner A/C Unavailable Owner Planned Maint London (Luton) …" at bounding box center [784, 295] width 1568 height 549
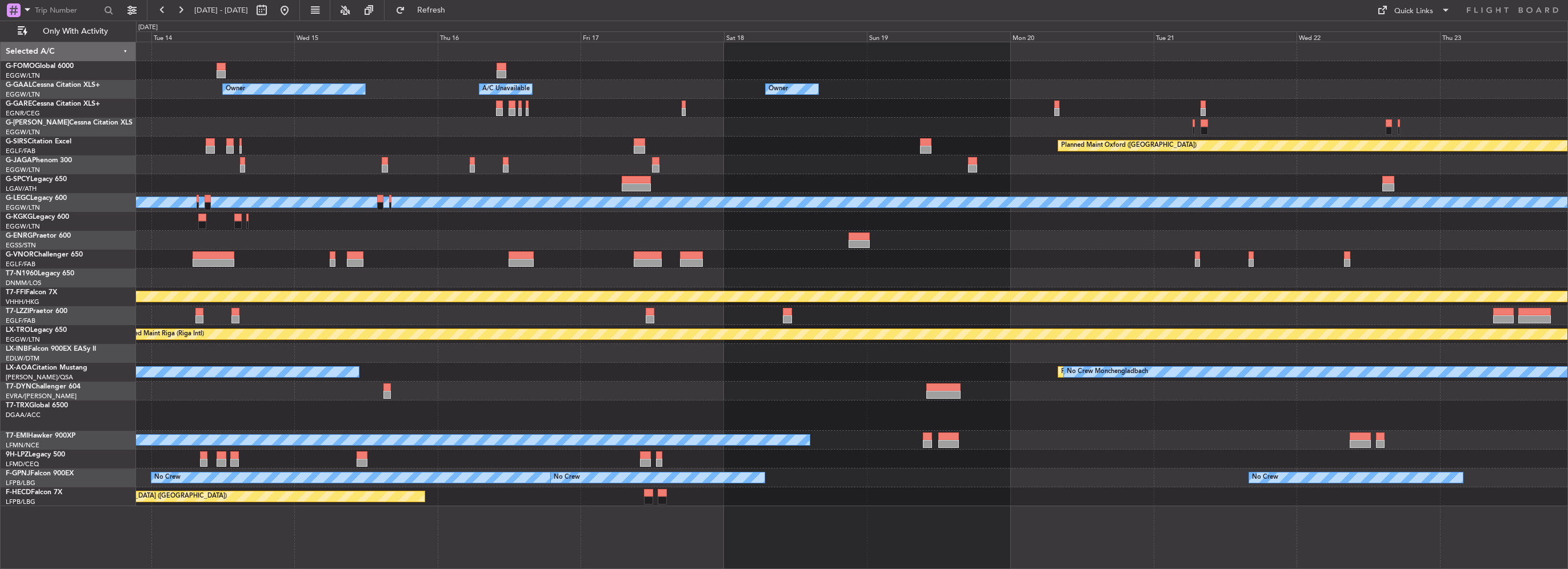
click at [105, 206] on div "Owner Owner A/C Unavailable Owner A/C Unavailable Owner Planned Maint Oxford (K…" at bounding box center [784, 295] width 1568 height 549
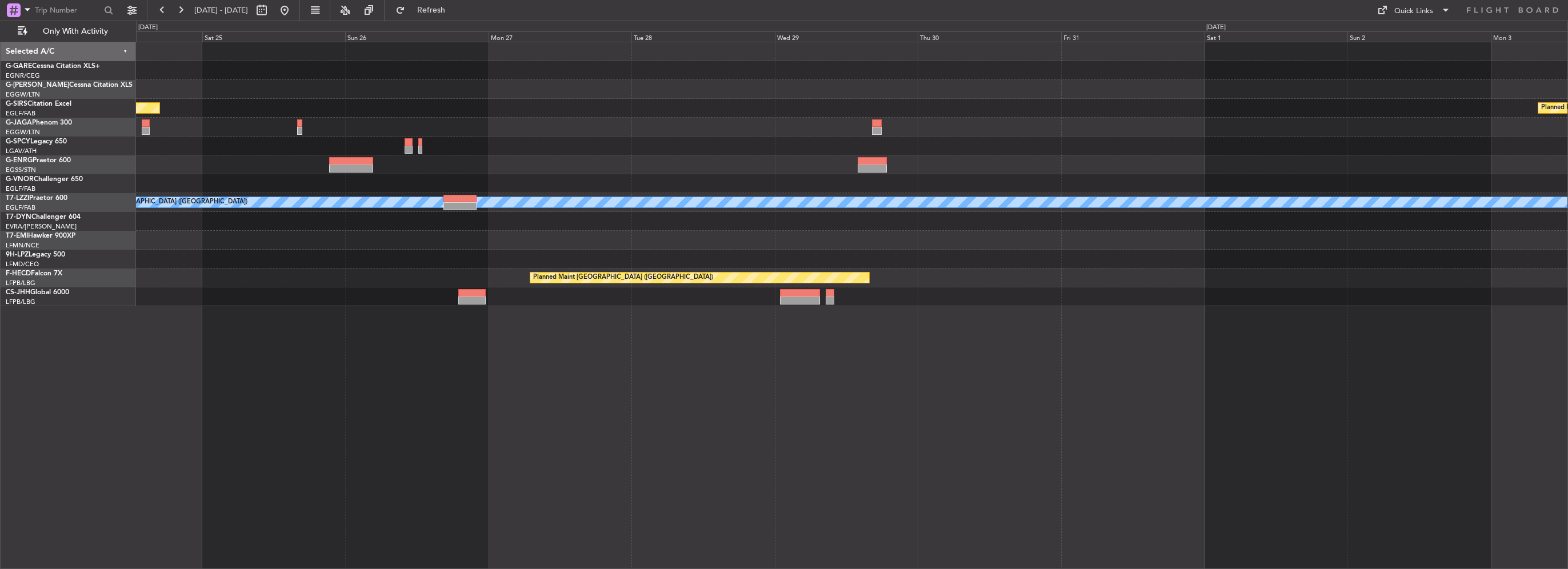
click at [521, 254] on div at bounding box center [851, 259] width 1432 height 19
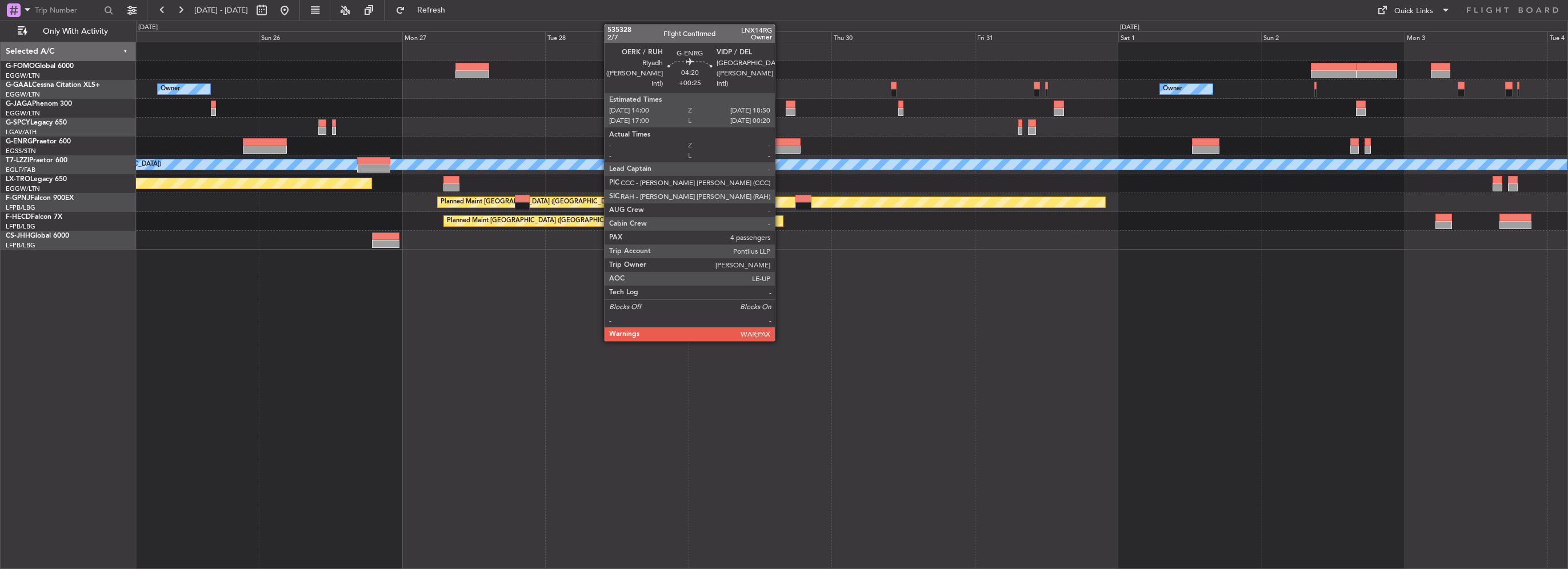
click at [780, 144] on div at bounding box center [786, 142] width 29 height 8
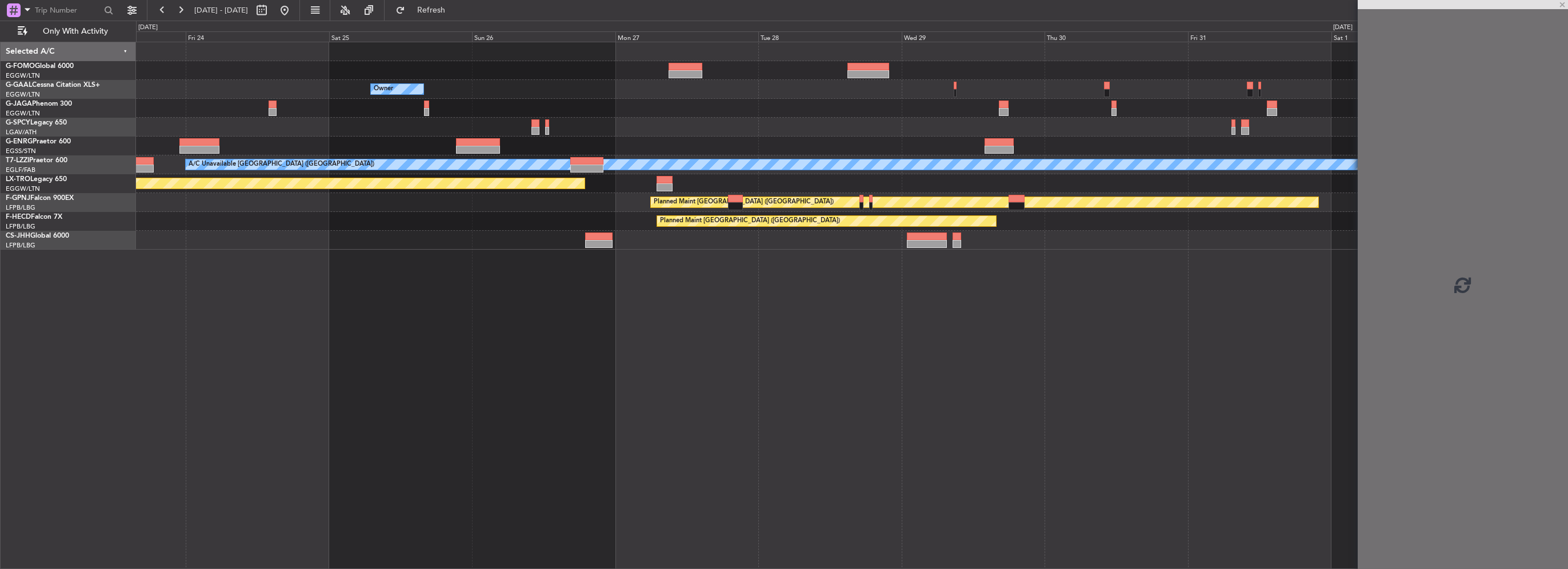
click at [905, 148] on div at bounding box center [851, 146] width 1432 height 19
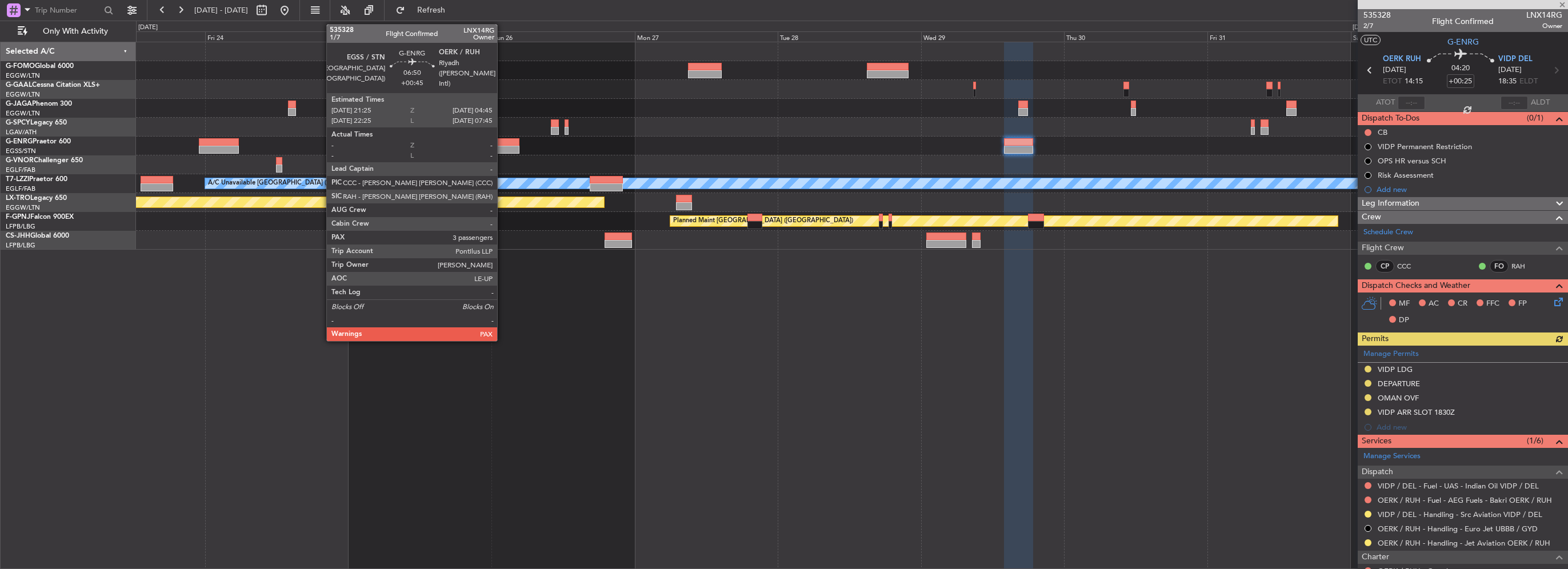
click at [503, 149] on div at bounding box center [497, 150] width 44 height 8
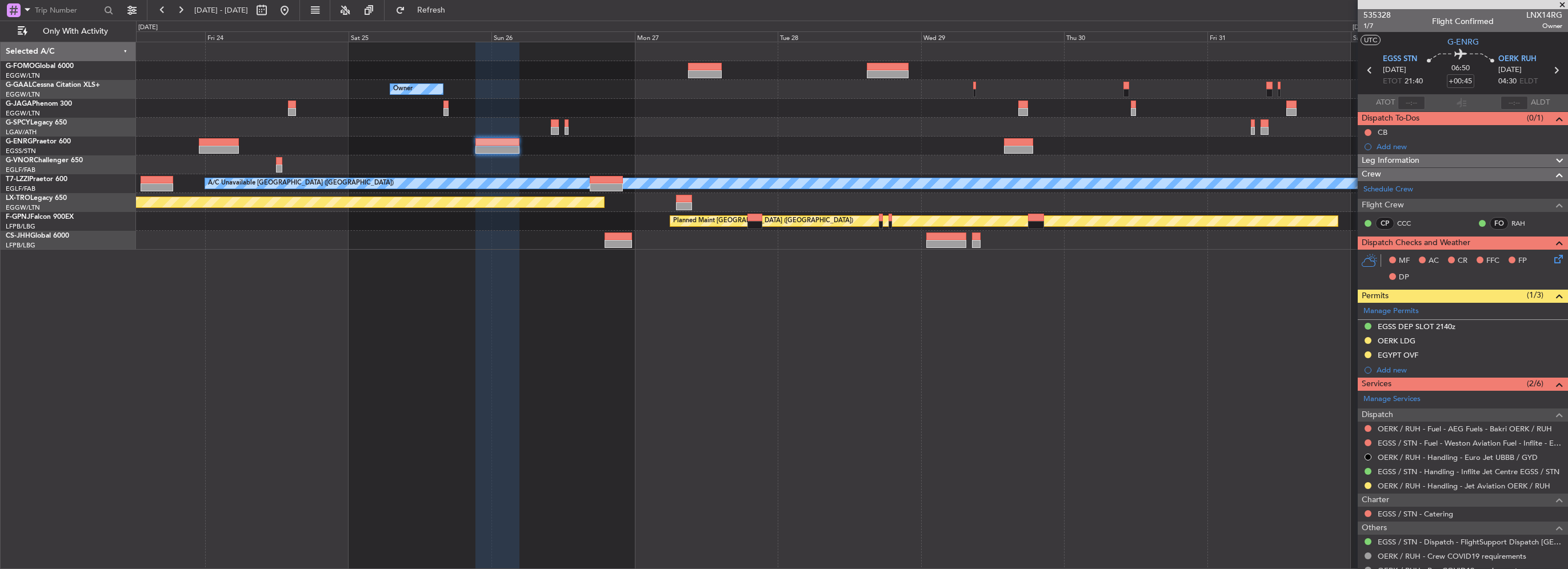
click at [1406, 163] on span "Leg Information" at bounding box center [1390, 160] width 58 height 13
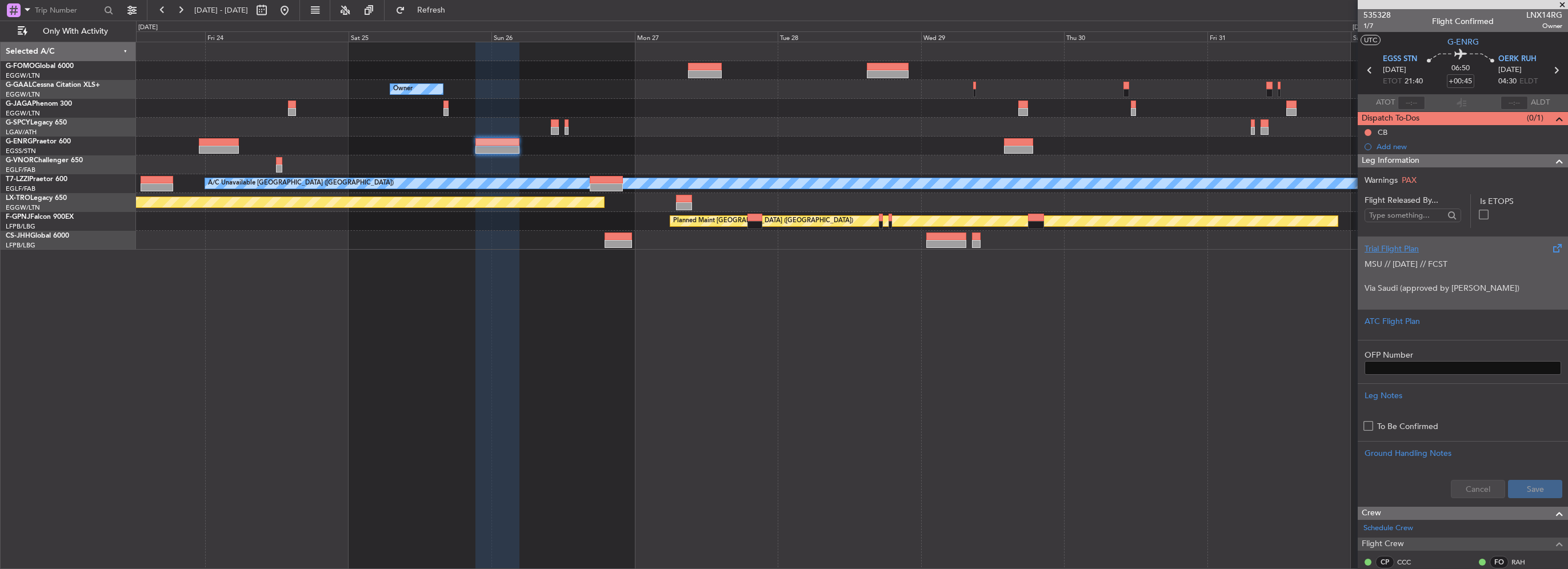
click at [1418, 273] on p at bounding box center [1462, 277] width 197 height 12
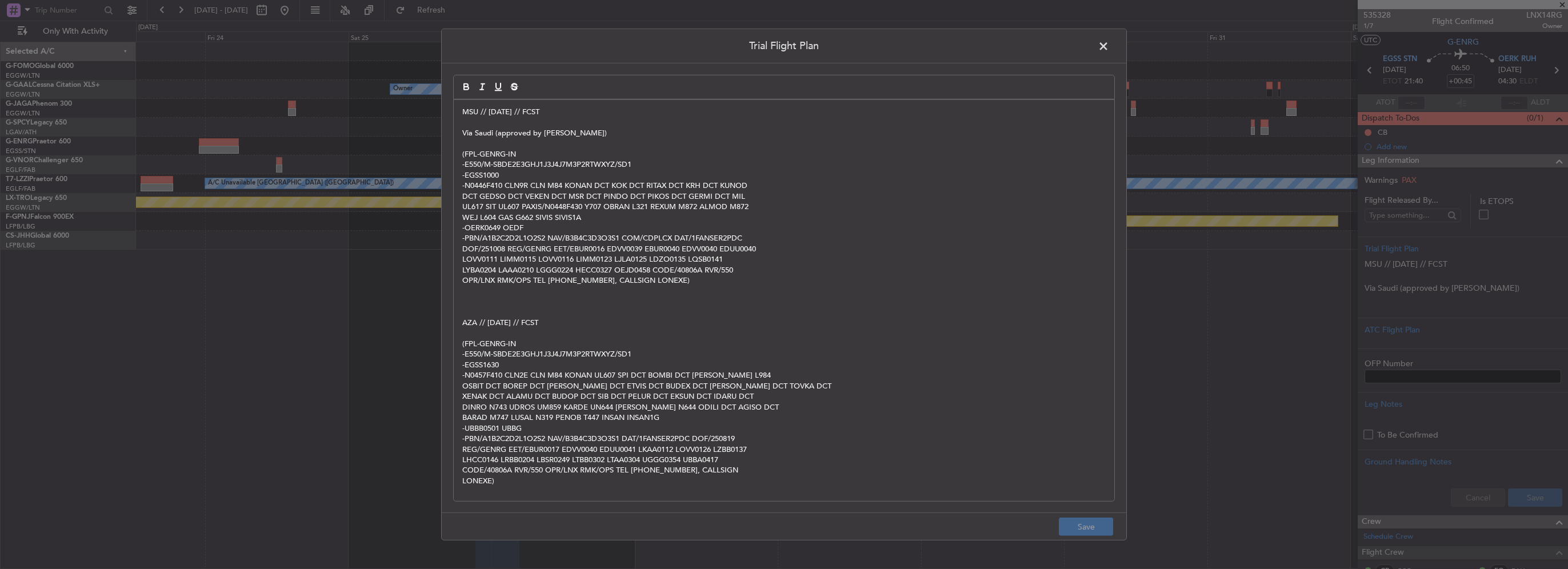
click at [590, 251] on p "DOF/251008 REG/GENRG EET/EBUR0016 EDVV0039 EBUR0040 EDVV0040 EDUU0040" at bounding box center [784, 249] width 644 height 10
click at [554, 197] on p "DCT GEDSO DCT VEKEN DCT MSR DCT PINDO DCT PIKOS DCT GERMI DCT MIL" at bounding box center [784, 196] width 644 height 10
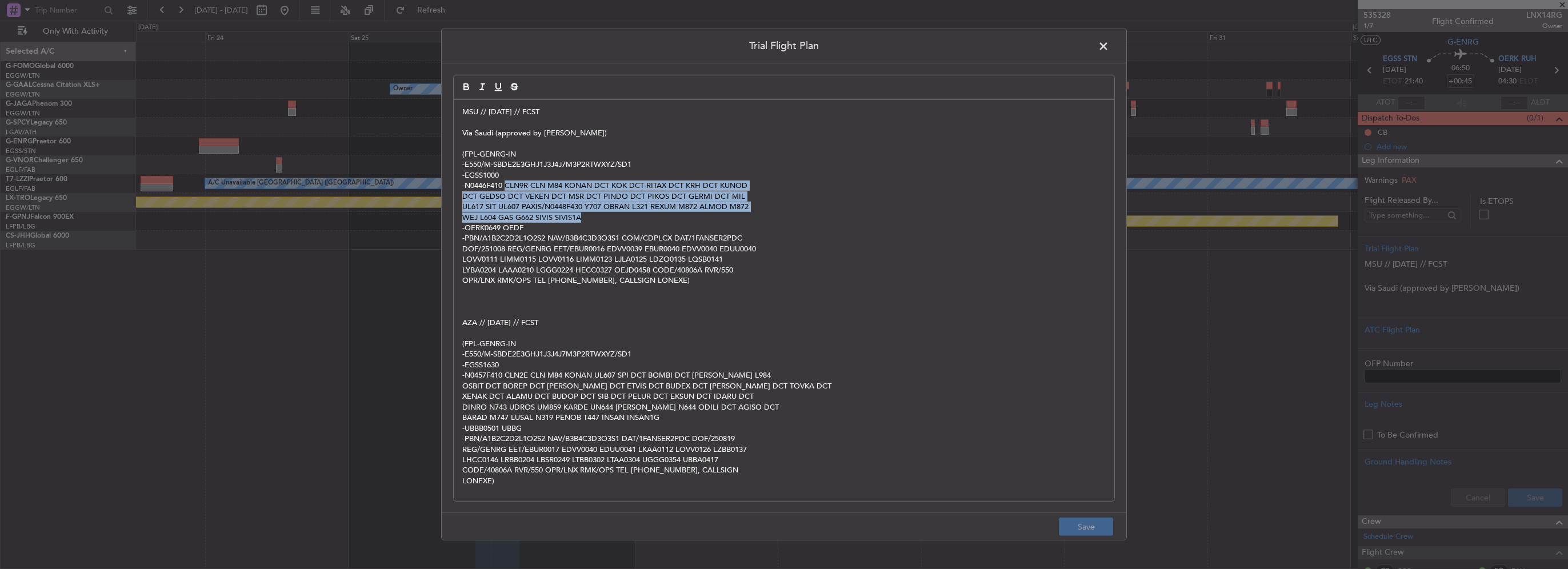
drag, startPoint x: 584, startPoint y: 211, endPoint x: 506, endPoint y: 187, distance: 81.6
click at [506, 187] on div "MSU // 07OCT // FCST Via Saudi (approved by Stefan Pederson) (FPL-GENRG-IN -E55…" at bounding box center [784, 301] width 661 height 401
copy div "CLN9R CLN M84 KONAN DCT KOK DCT RITAX DCT KRH DCT KUNOD DCT GEDSO DCT VEKEN DCT…"
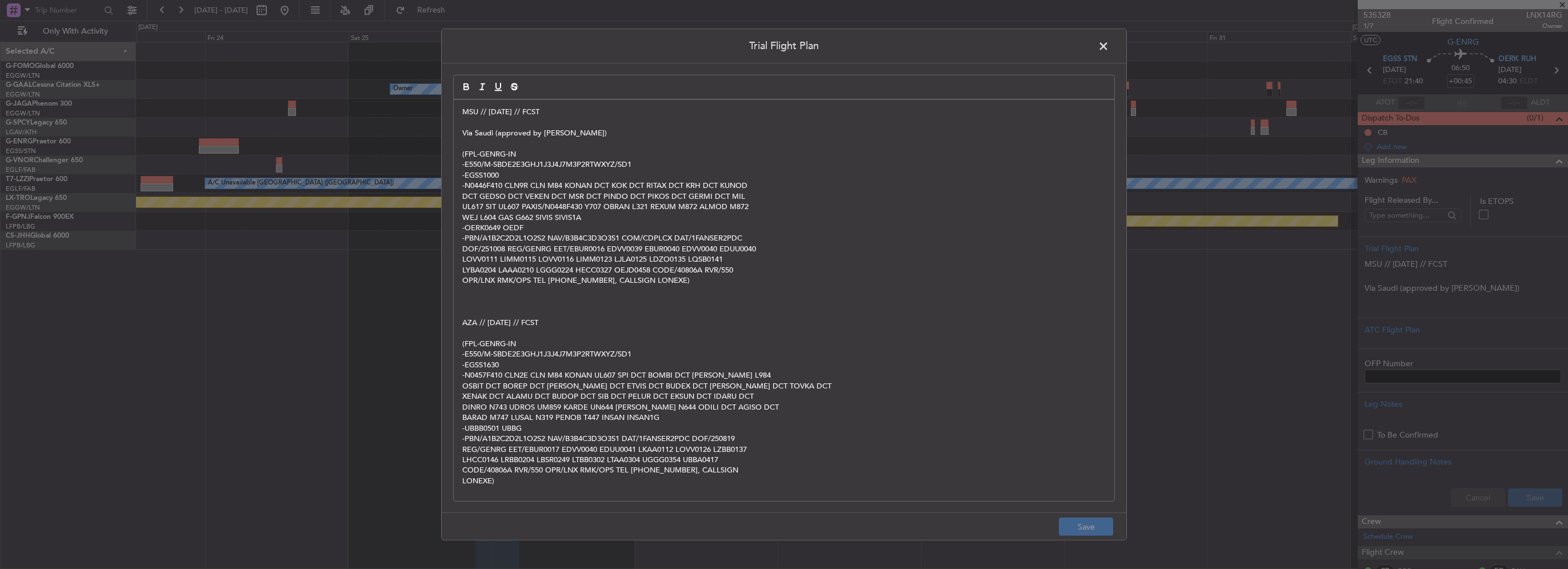
click at [1109, 45] on span at bounding box center [1109, 49] width 0 height 23
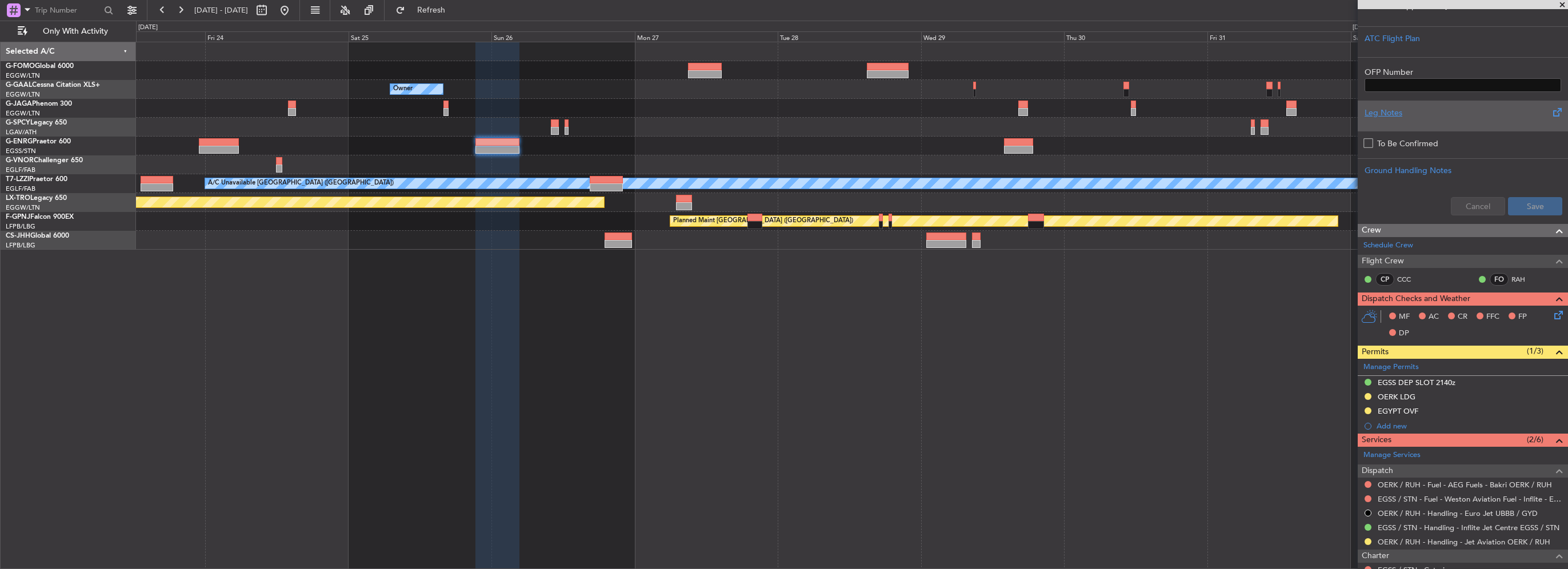
scroll to position [286, 0]
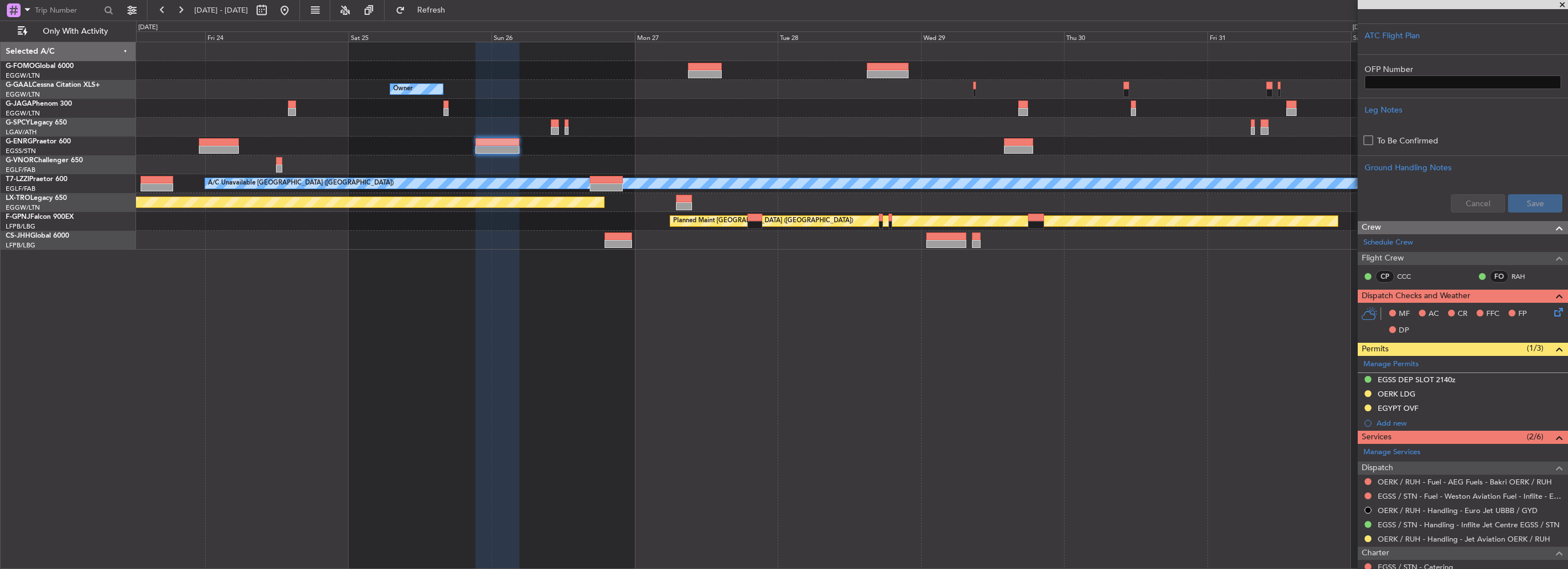
click at [1108, 250] on div "Owner Owner A/C Unavailable London (Luton) Planned Maint Riga (Riga Intl) Plann…" at bounding box center [851, 146] width 1432 height 207
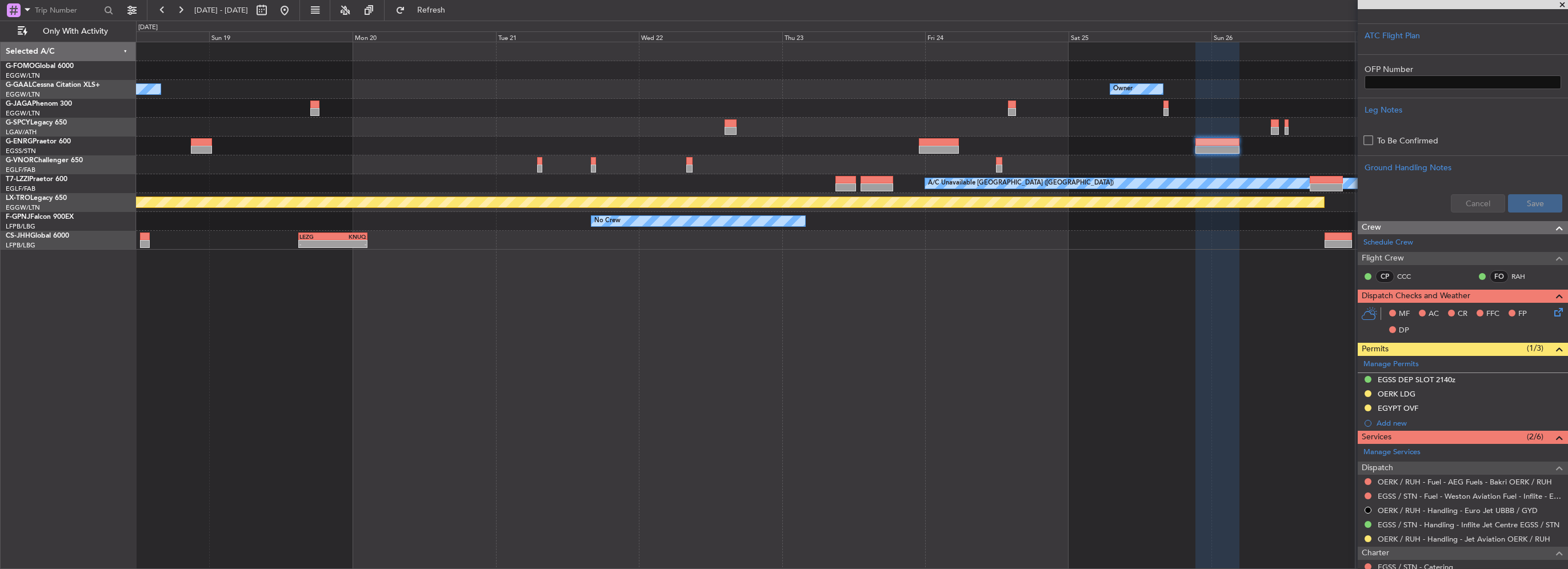
click at [986, 350] on div "Owner Owner A/C Unavailable Owner A/C Unavailable London (Luton) Planned Maint …" at bounding box center [852, 305] width 1432 height 527
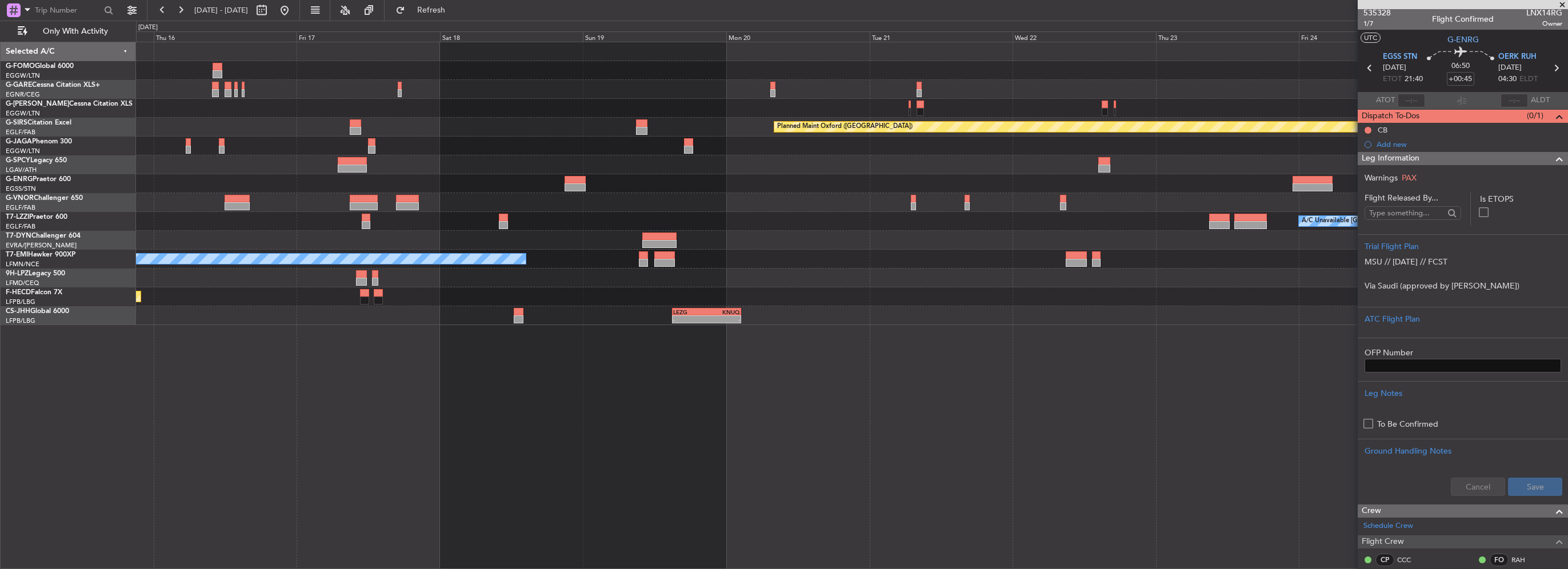
scroll to position [0, 0]
click at [1556, 160] on span at bounding box center [1560, 161] width 14 height 14
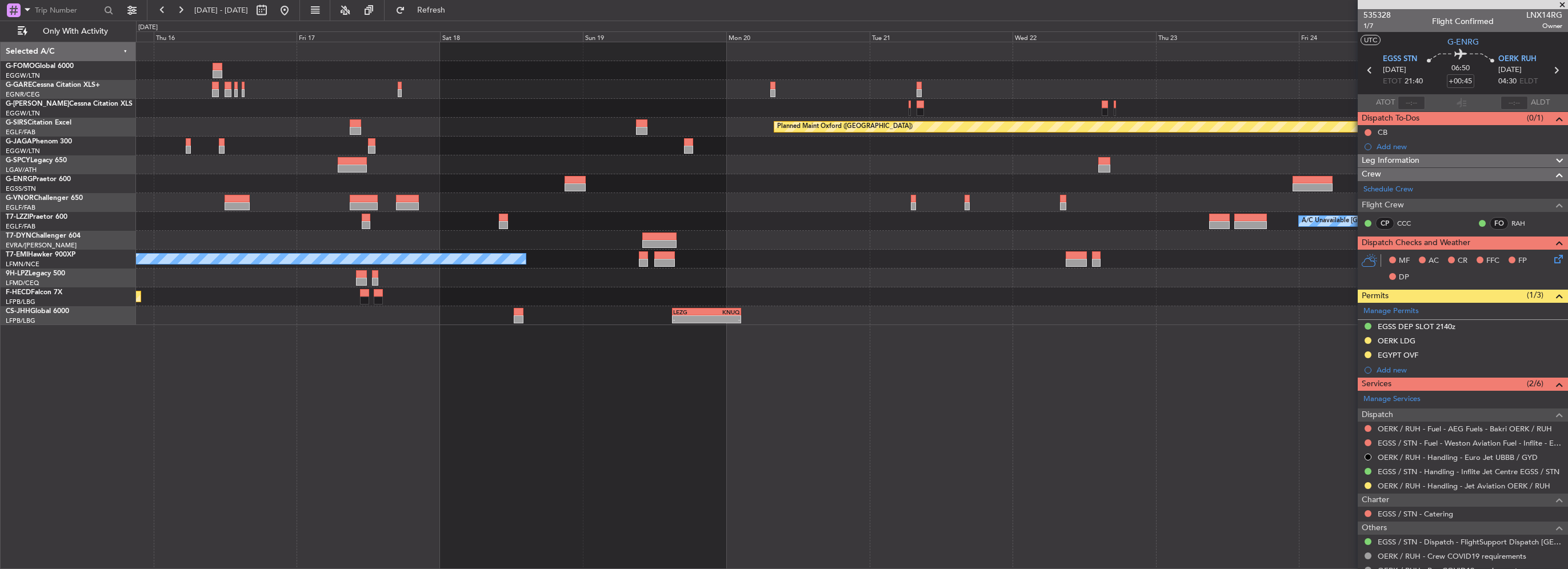
click at [661, 355] on div "Planned Maint Oxford (Kidlington) A/C Unavailable London (Luton) No Crew Planne…" at bounding box center [852, 305] width 1432 height 527
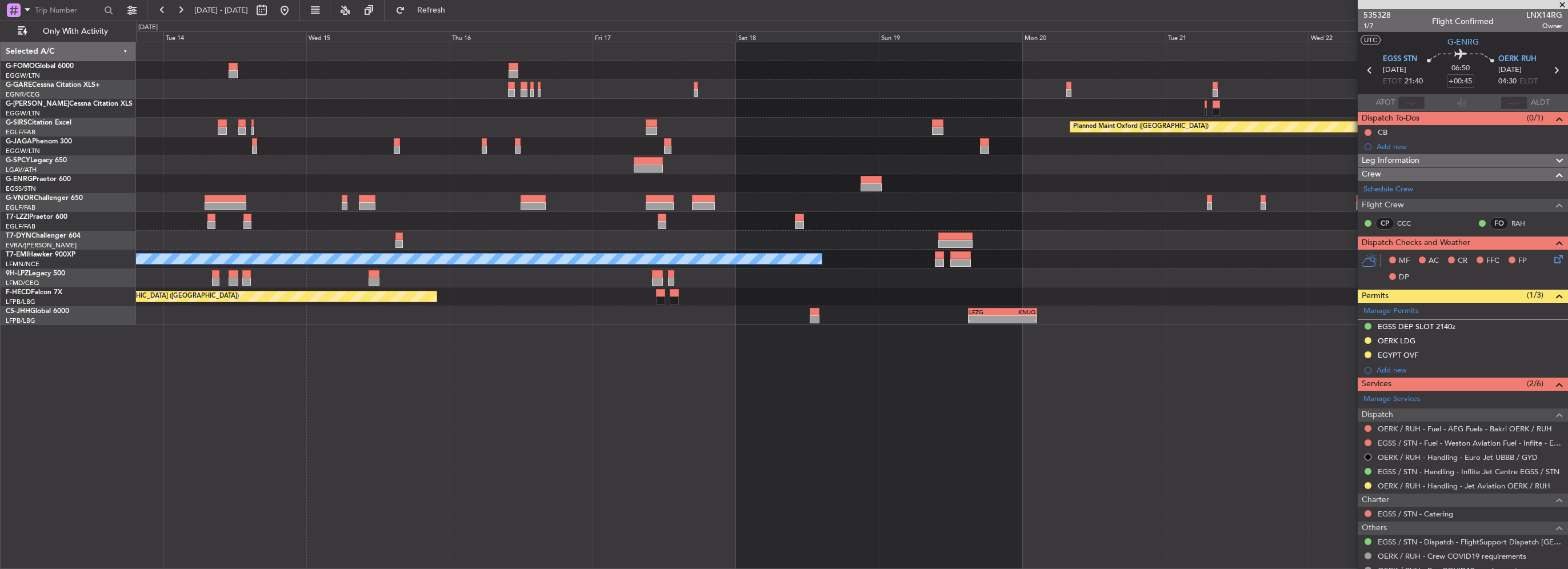
click at [809, 352] on div "Planned Maint Oxford (Kidlington) A/C Unavailable London (Luton) No Crew Planne…" at bounding box center [852, 305] width 1432 height 527
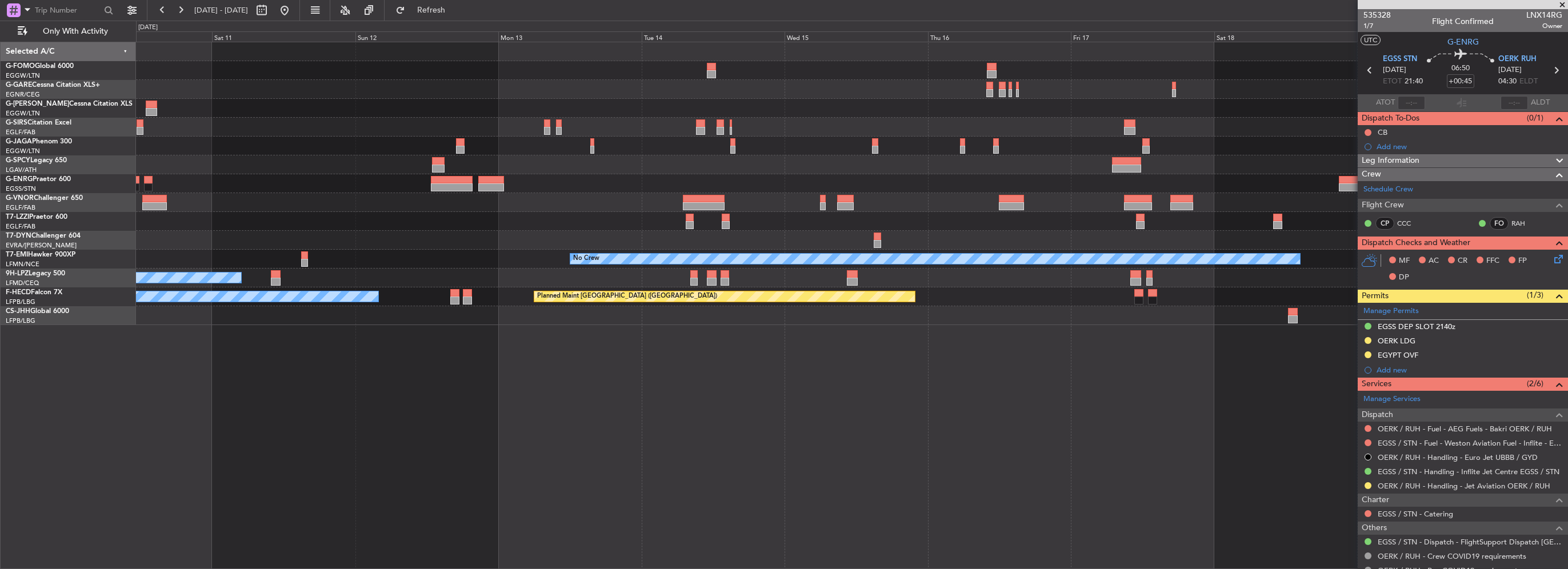
click at [809, 378] on div "Planned Maint Oxford (Kidlington) No Crew No Crew Planned Maint Paris (Le Bourg…" at bounding box center [852, 305] width 1432 height 527
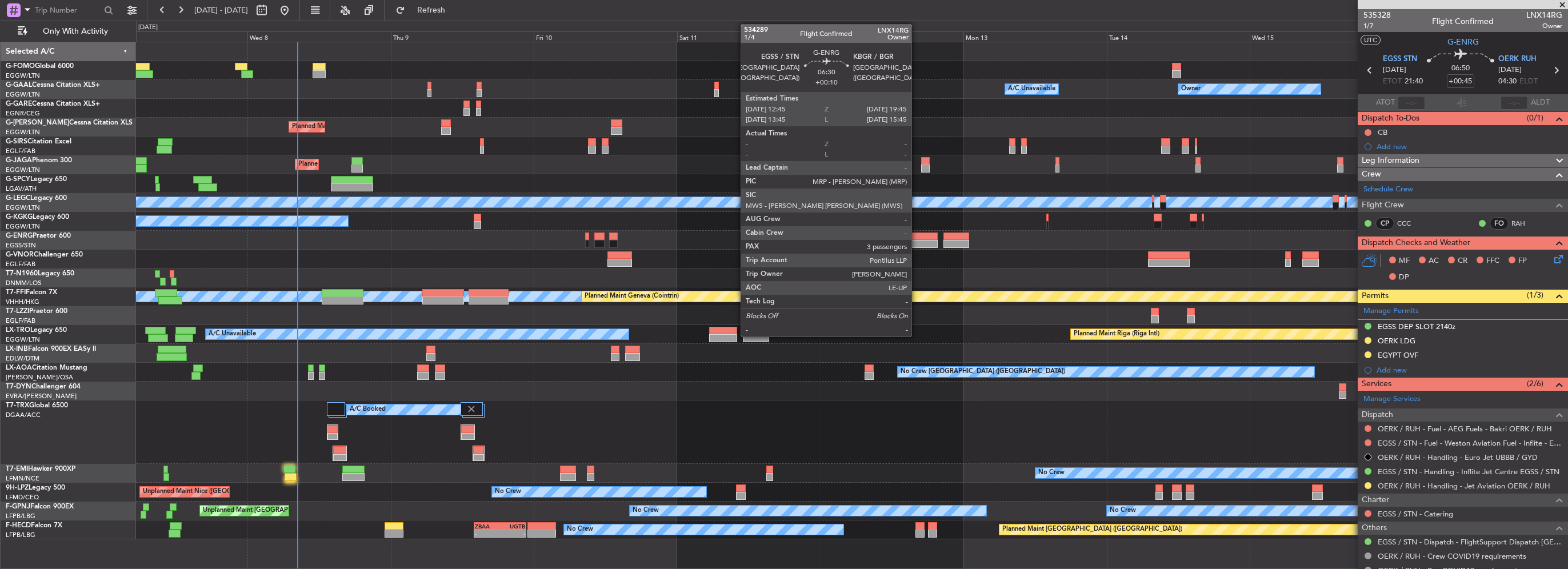
click at [917, 242] on div at bounding box center [917, 244] width 42 height 8
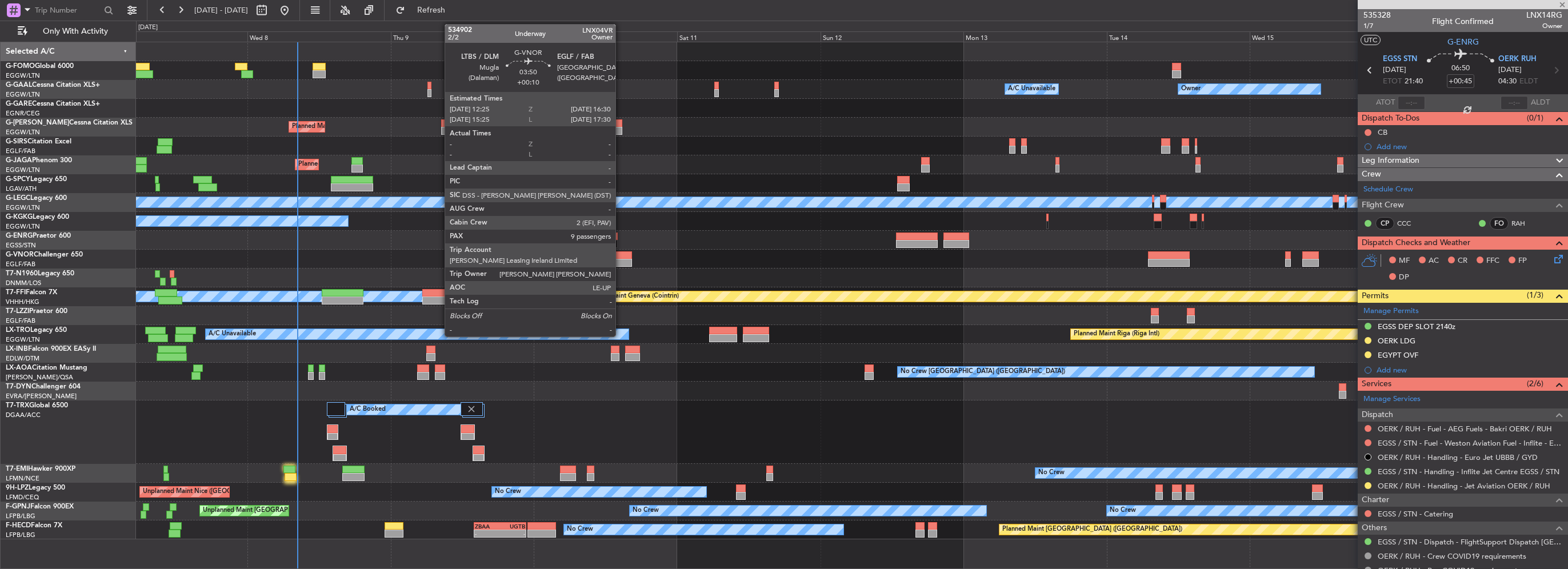
type input "+00:10"
type input "3"
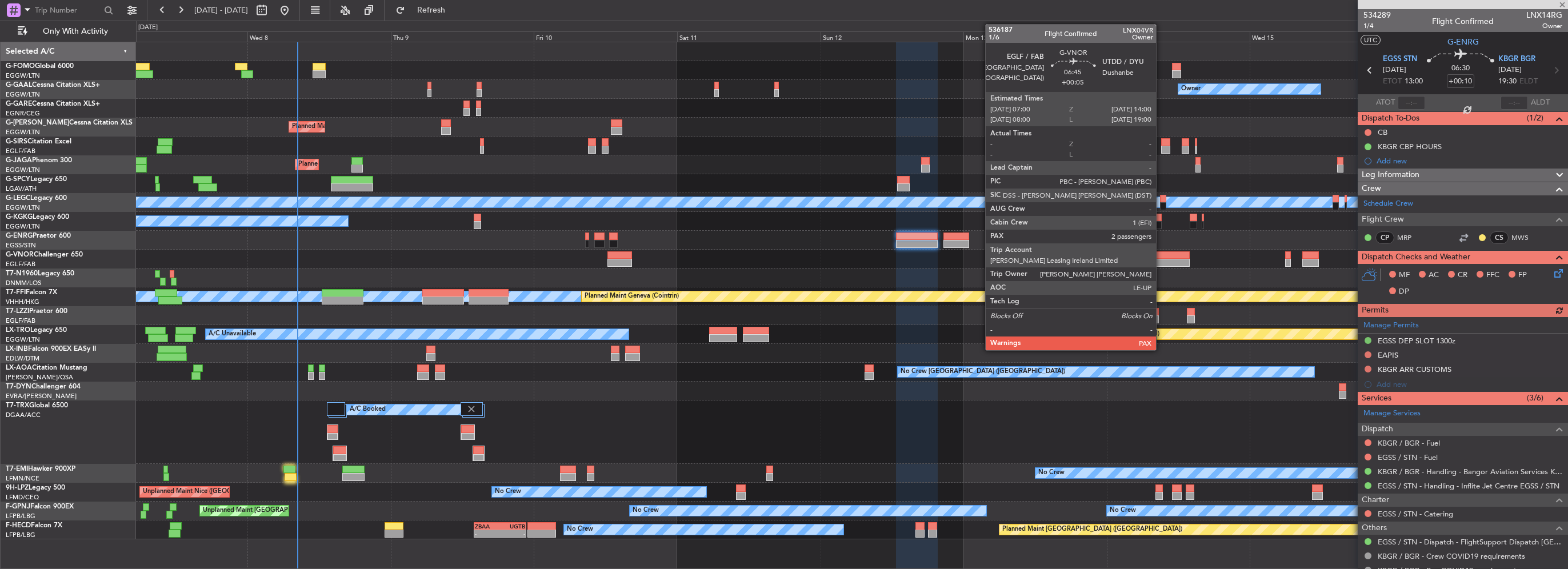
click at [1161, 259] on div at bounding box center [1169, 263] width 42 height 8
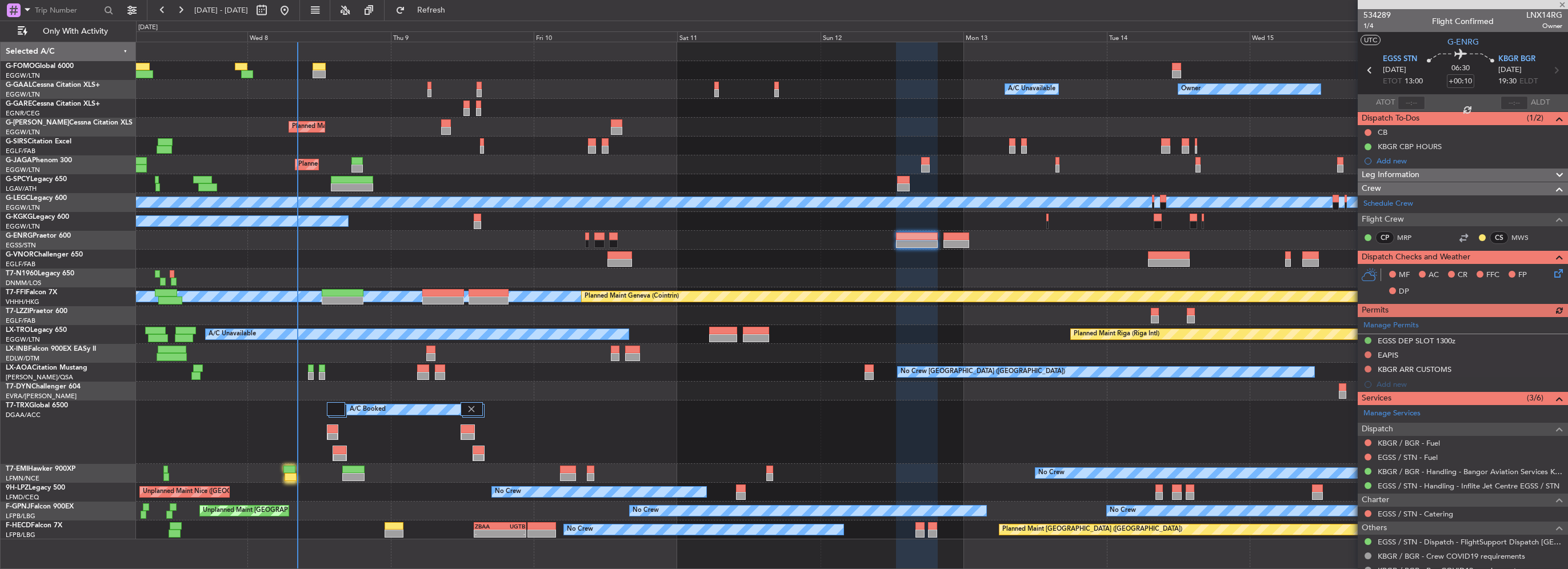
click at [389, 268] on div at bounding box center [851, 259] width 1432 height 19
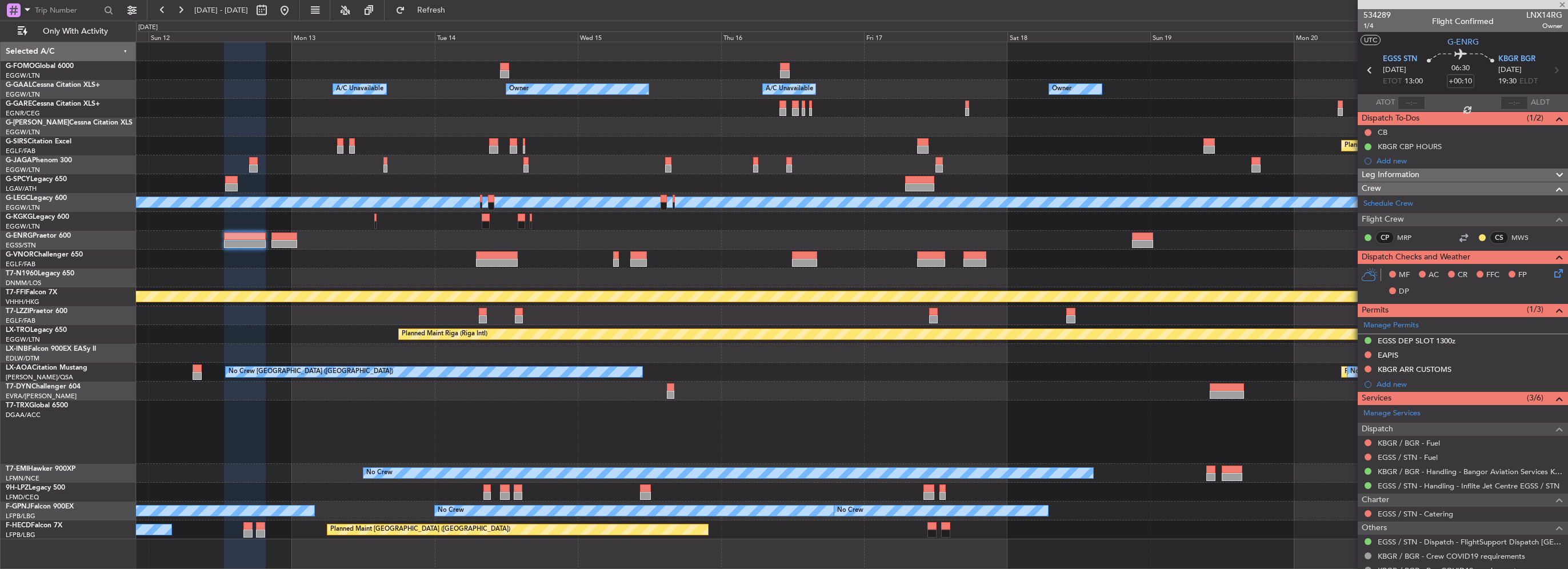
type input "+00:05"
type input "2"
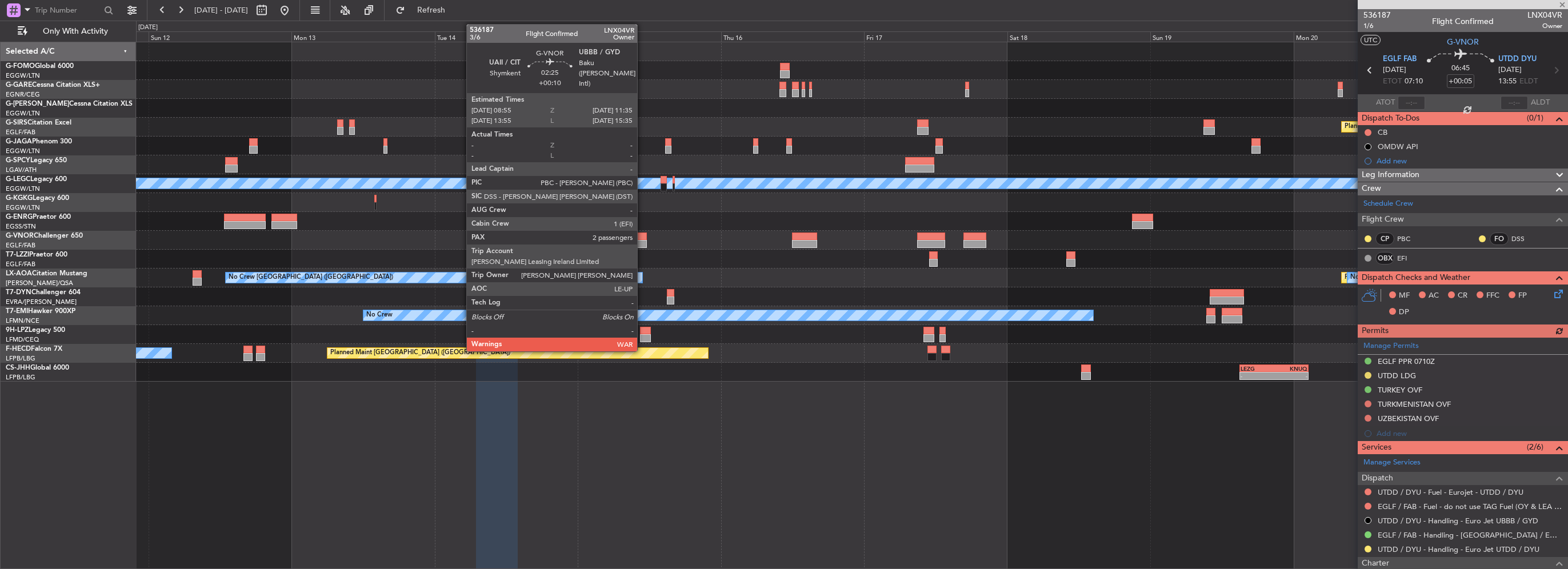
click at [640, 241] on div at bounding box center [851, 240] width 1432 height 19
click at [640, 240] on div at bounding box center [638, 244] width 16 height 8
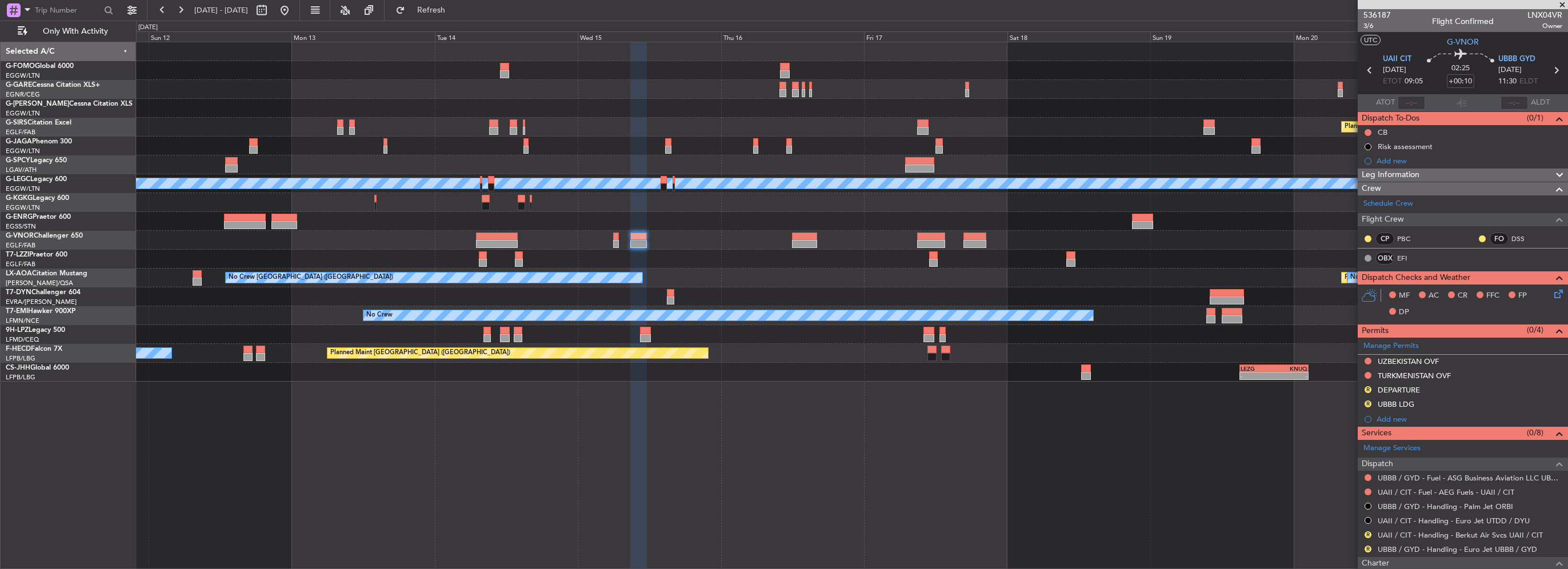
click at [1077, 206] on div "Planned Maint Oxford ([GEOGRAPHIC_DATA]) A/C Unavailable [GEOGRAPHIC_DATA] ([GE…" at bounding box center [851, 212] width 1432 height 339
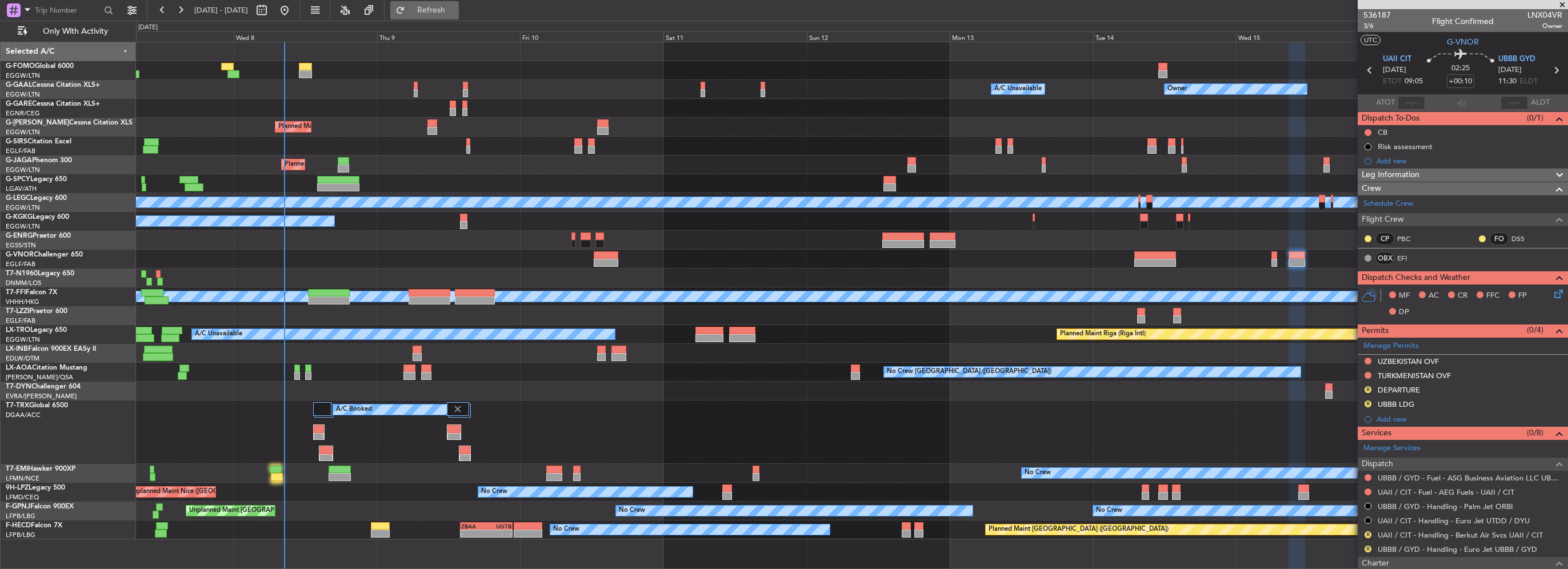
click at [459, 18] on button "Refresh" at bounding box center [424, 10] width 69 height 19
click at [459, 2] on button "Refresh" at bounding box center [424, 10] width 69 height 19
click at [456, 10] on span "Refresh" at bounding box center [432, 10] width 48 height 8
click at [449, 6] on span "Refresh" at bounding box center [432, 10] width 48 height 8
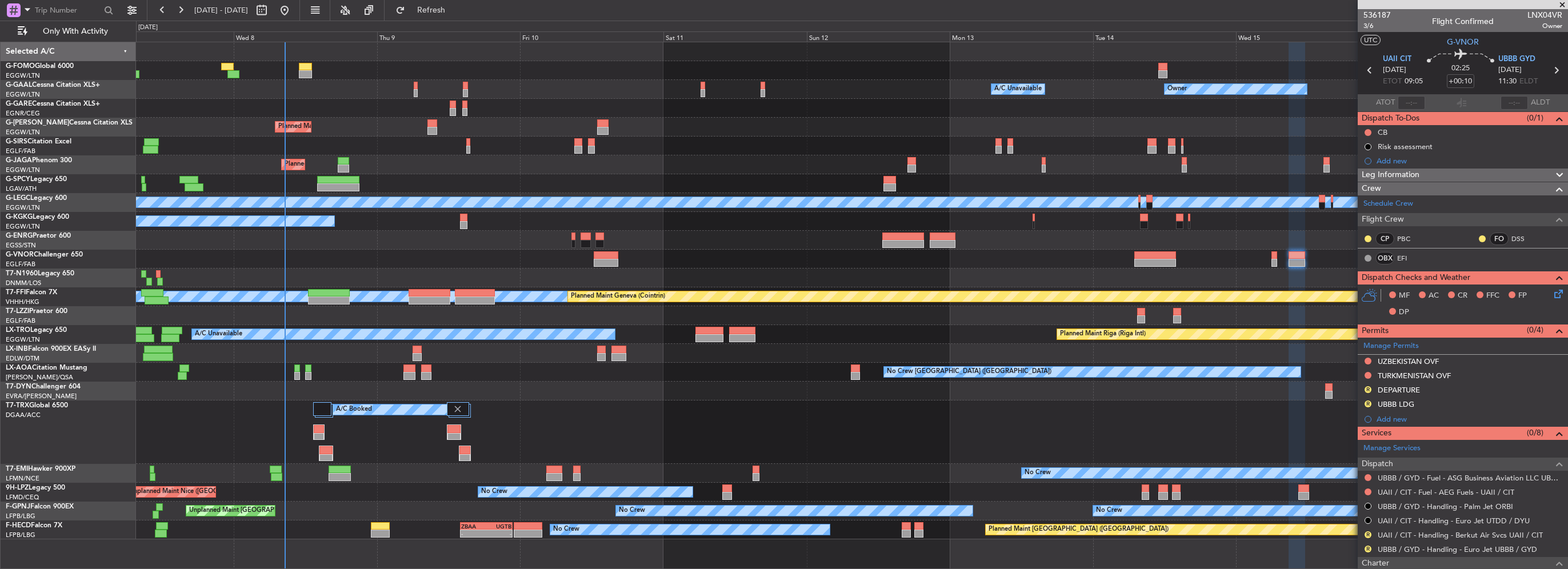
click at [540, 288] on div "[PERSON_NAME] [PERSON_NAME] Planned Maint Geneva ([GEOGRAPHIC_DATA])" at bounding box center [851, 297] width 1432 height 19
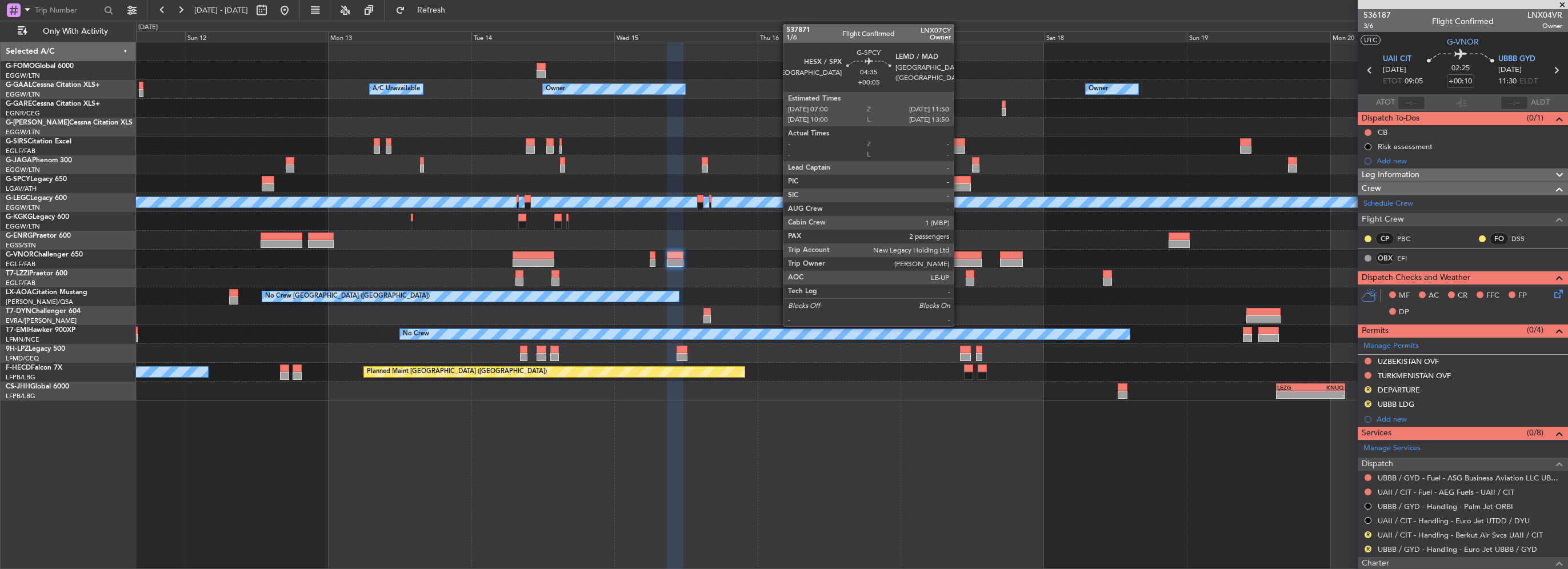
click at [959, 180] on div at bounding box center [957, 180] width 29 height 8
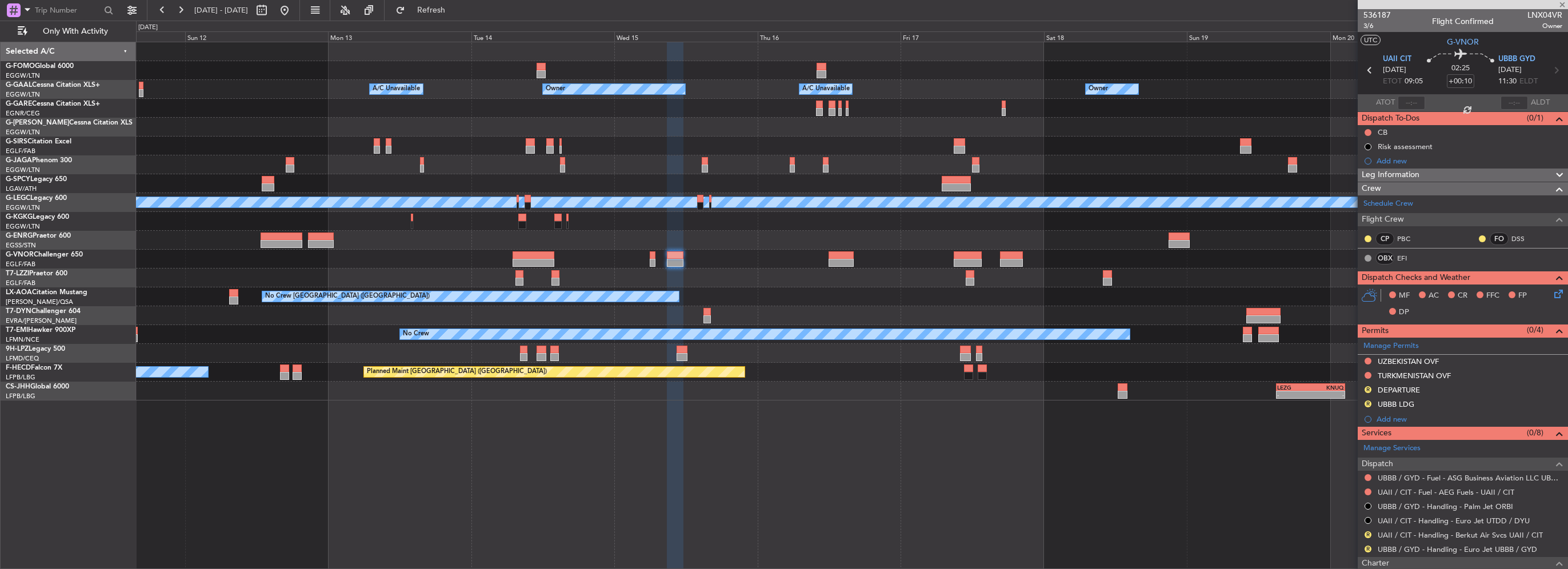
type input "+00:05"
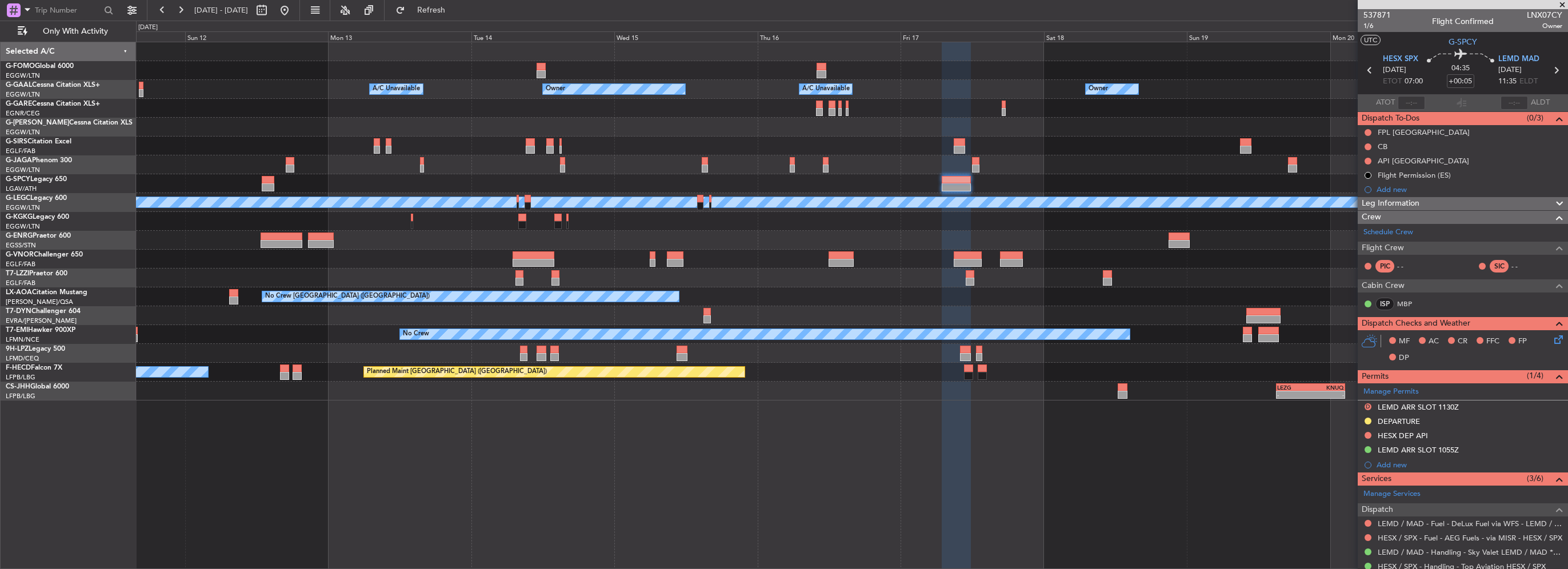
click at [1118, 130] on div at bounding box center [851, 127] width 1432 height 19
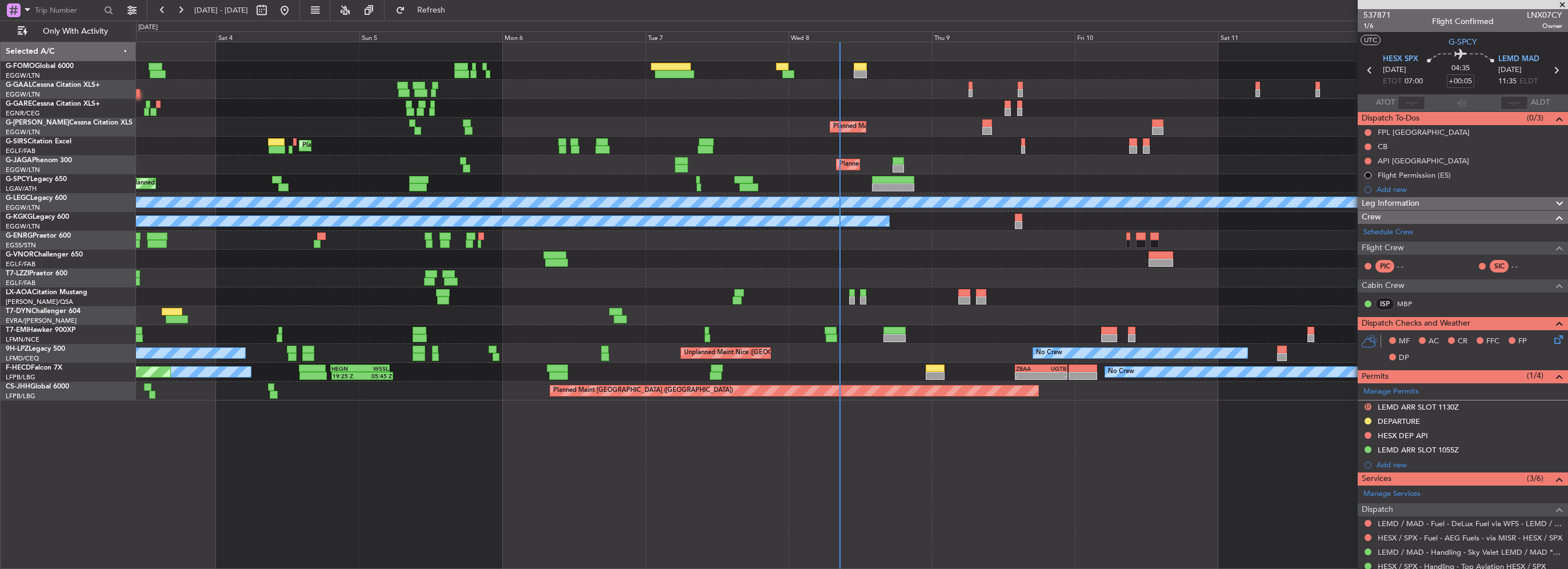
click at [293, 235] on div "A/C Unavailable AOG Maint [GEOGRAPHIC_DATA] Owner Planned [GEOGRAPHIC_DATA] Pla…" at bounding box center [851, 221] width 1432 height 359
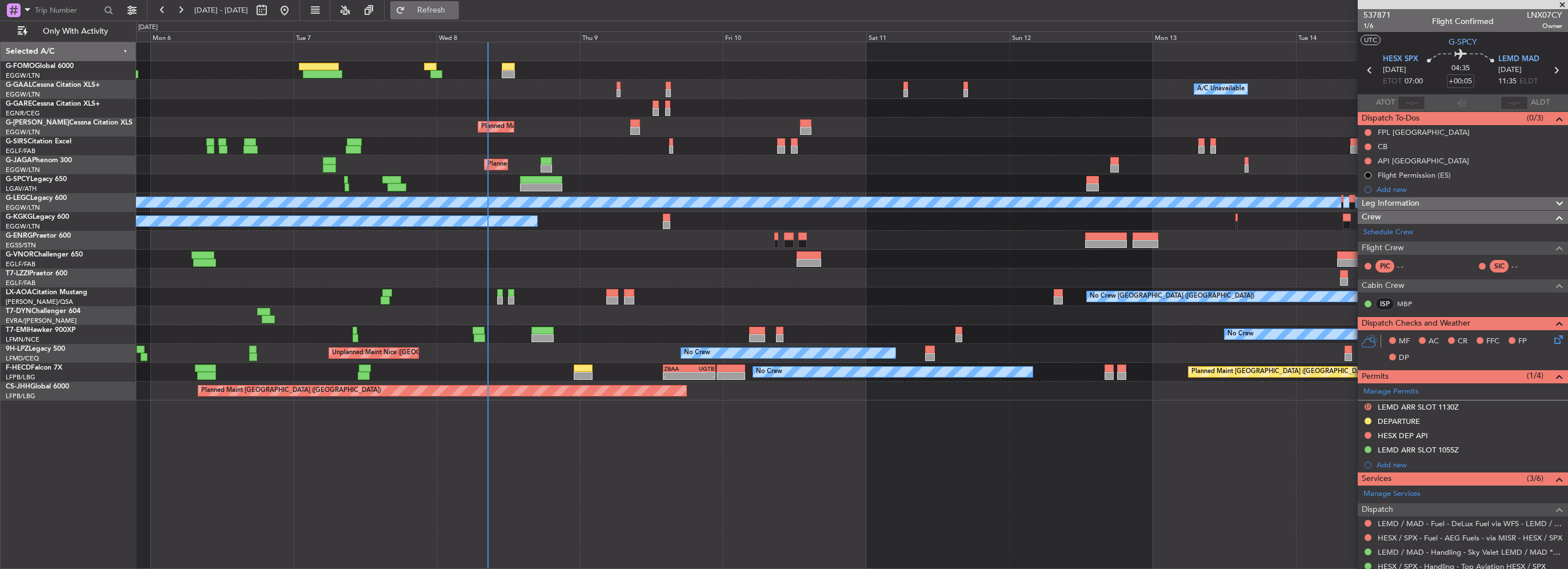
click at [456, 6] on span "Refresh" at bounding box center [432, 10] width 48 height 8
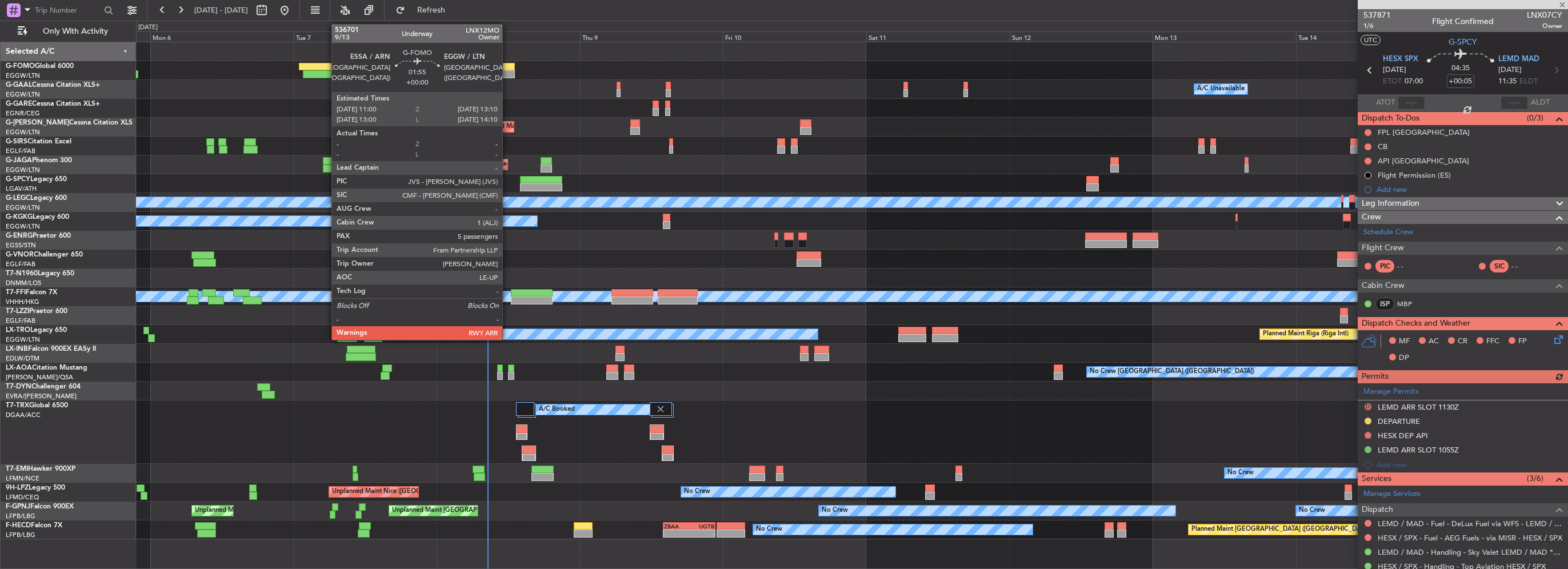
click at [507, 68] on div at bounding box center [508, 67] width 13 height 8
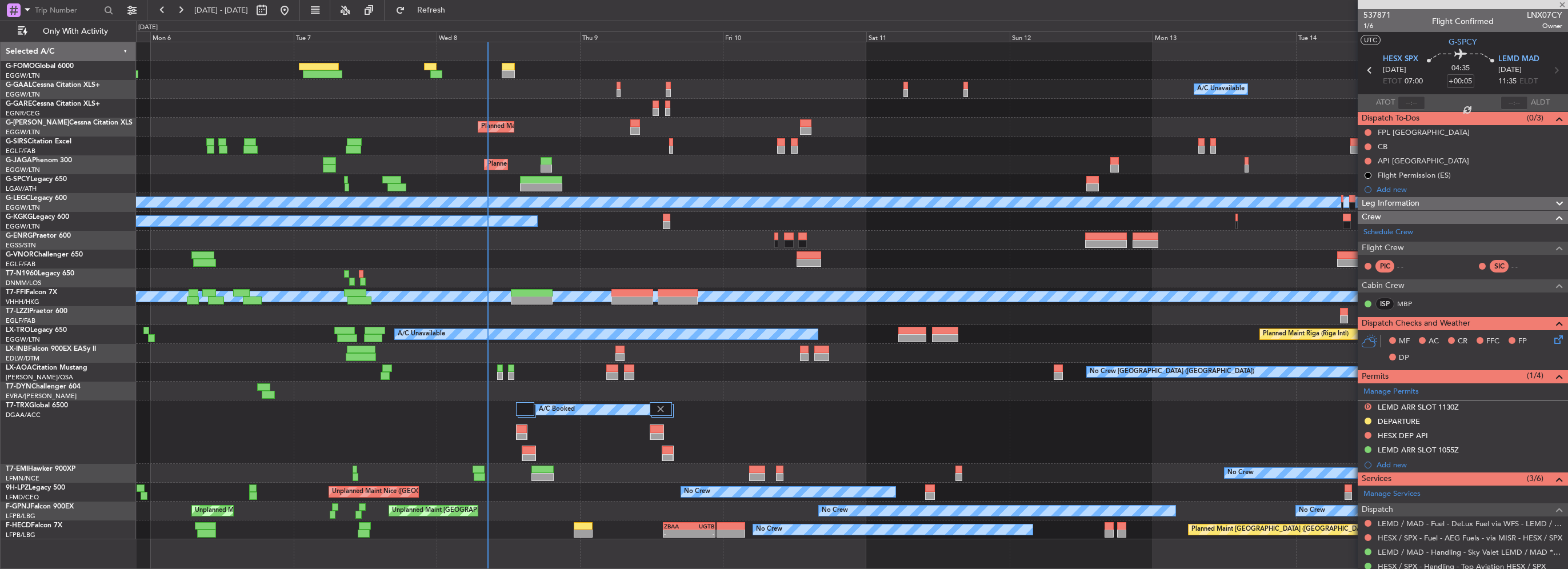
type input "5"
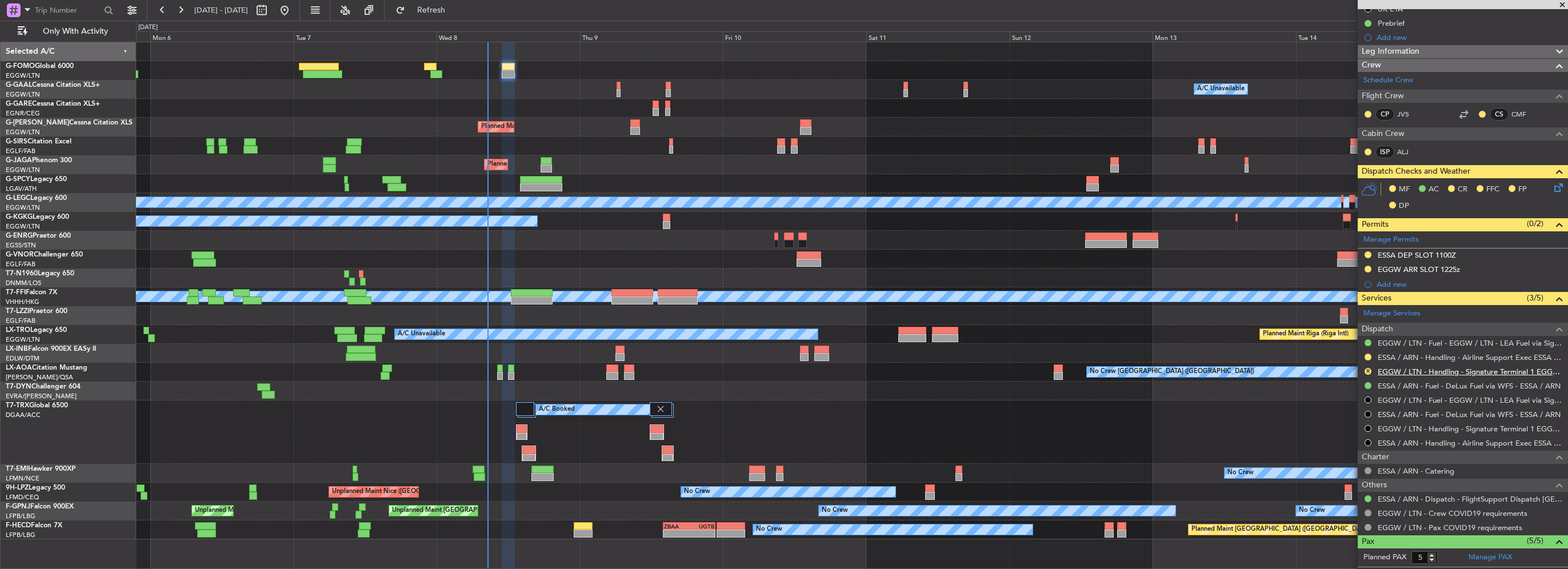
scroll to position [57, 0]
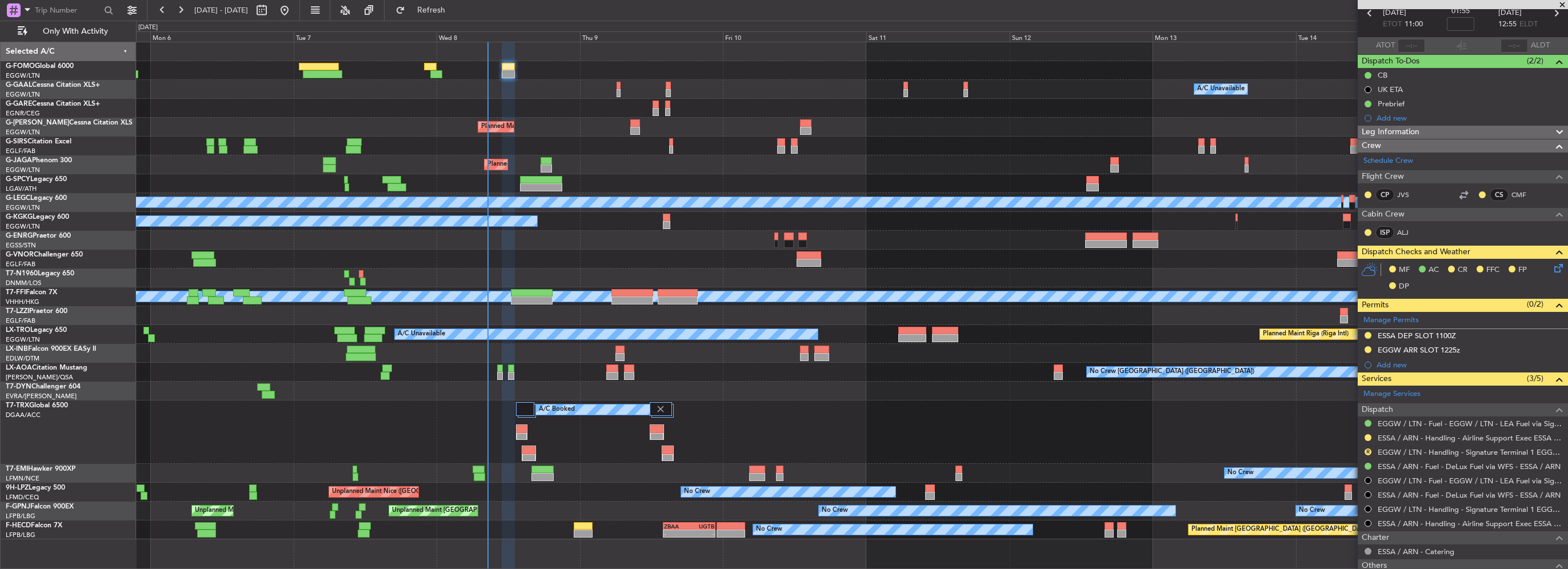
click at [134, 94] on div "Owner A/C Unavailable Owner A/C Unavailable Owner Planned Maint [GEOGRAPHIC_DAT…" at bounding box center [784, 295] width 1568 height 549
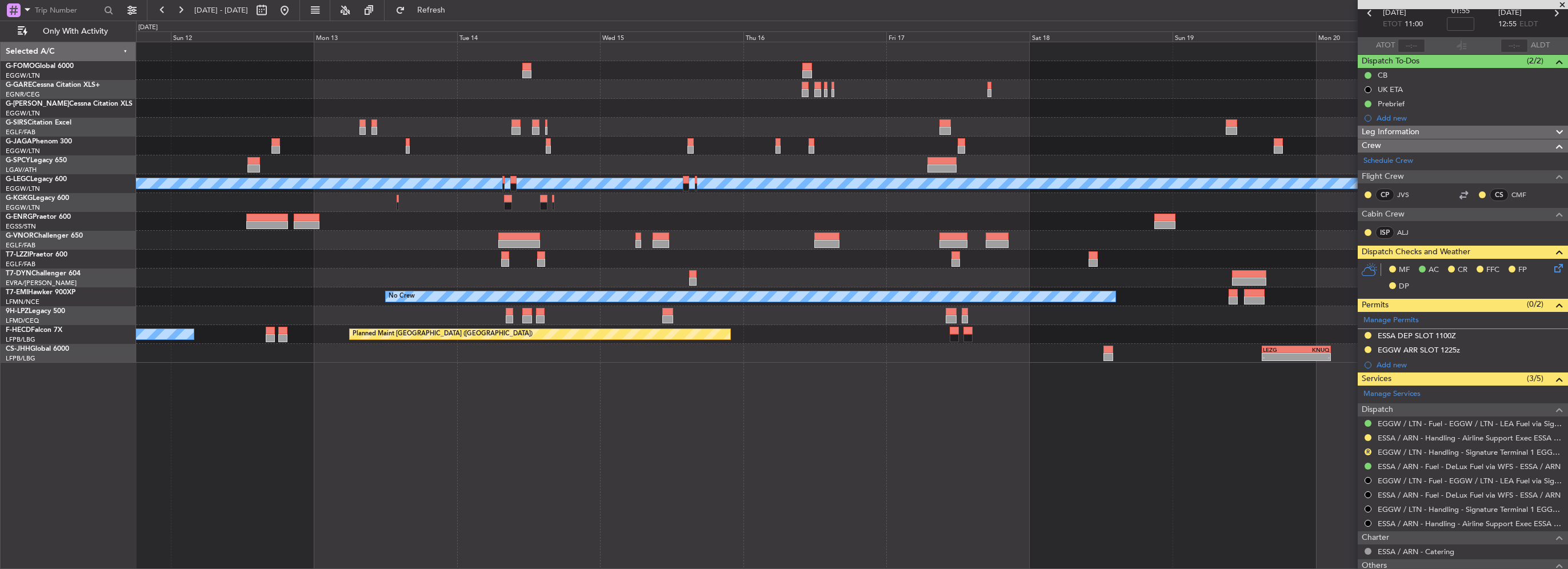
click at [526, 143] on div at bounding box center [851, 146] width 1432 height 19
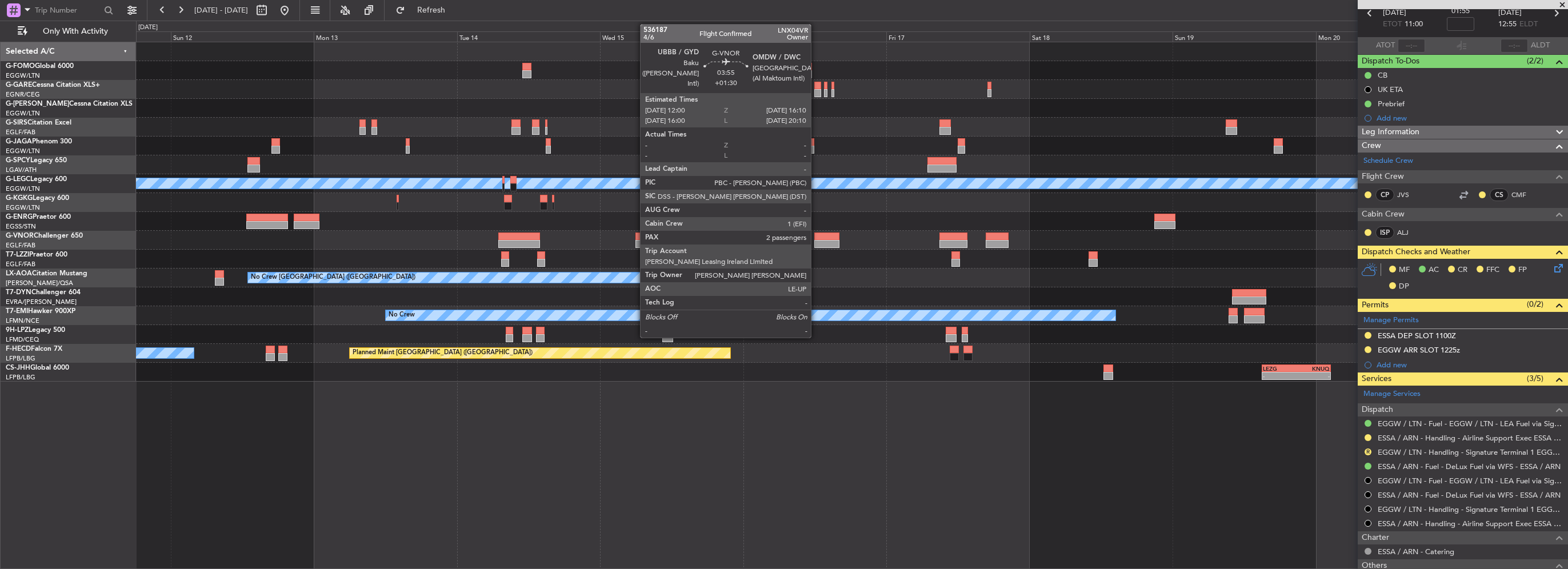
click at [816, 235] on div at bounding box center [826, 237] width 25 height 8
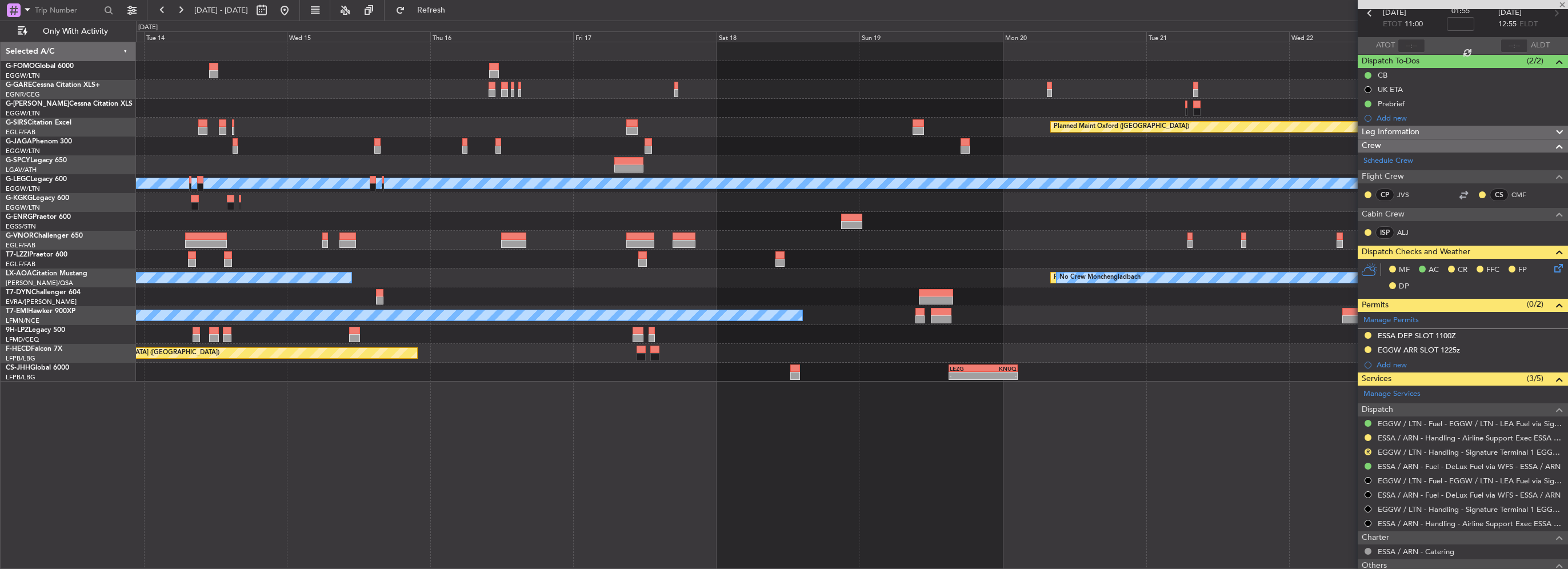
click at [439, 253] on div "Planned Maint Oxford ([GEOGRAPHIC_DATA]) A/C Unavailable [GEOGRAPHIC_DATA] ([GE…" at bounding box center [851, 212] width 1432 height 339
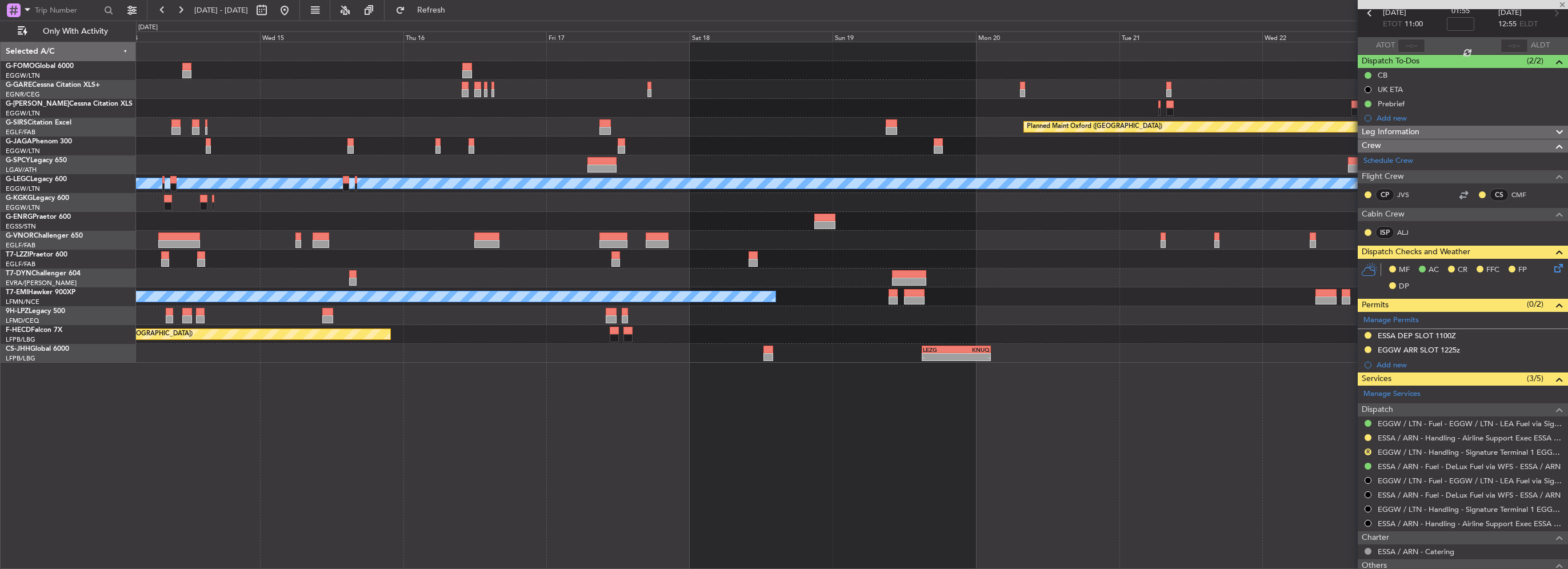
type input "+01:30"
type input "2"
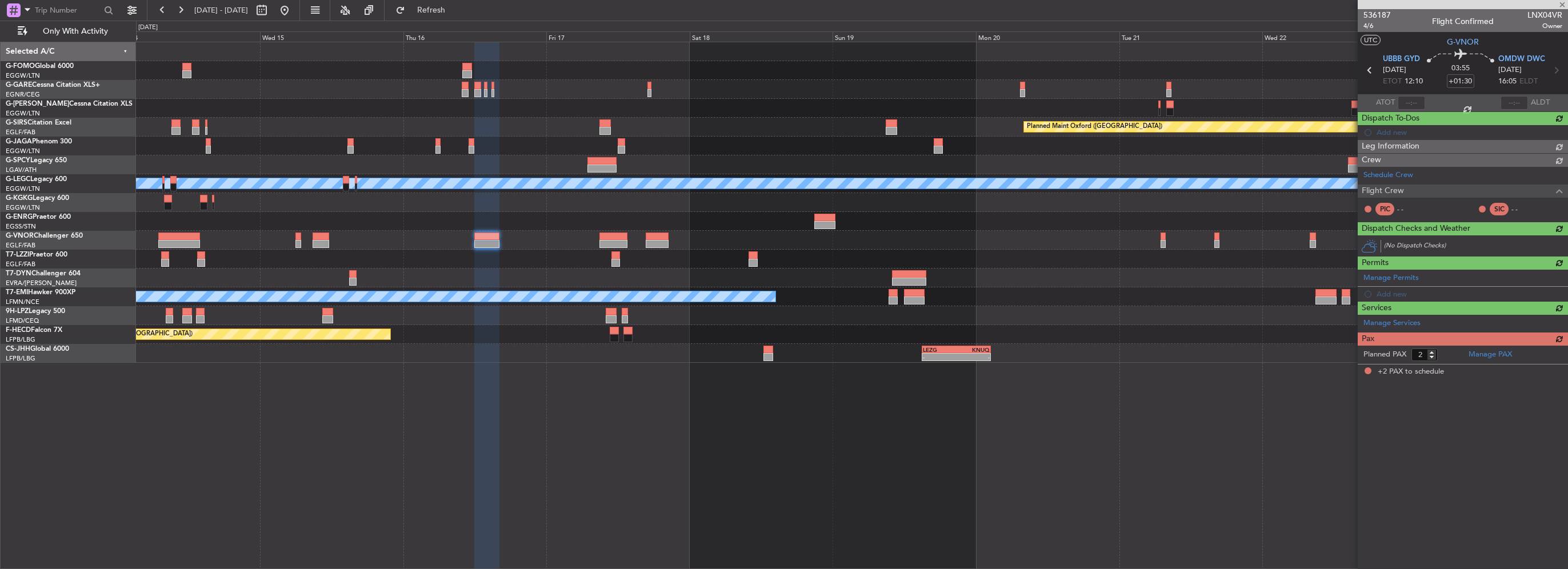
scroll to position [0, 0]
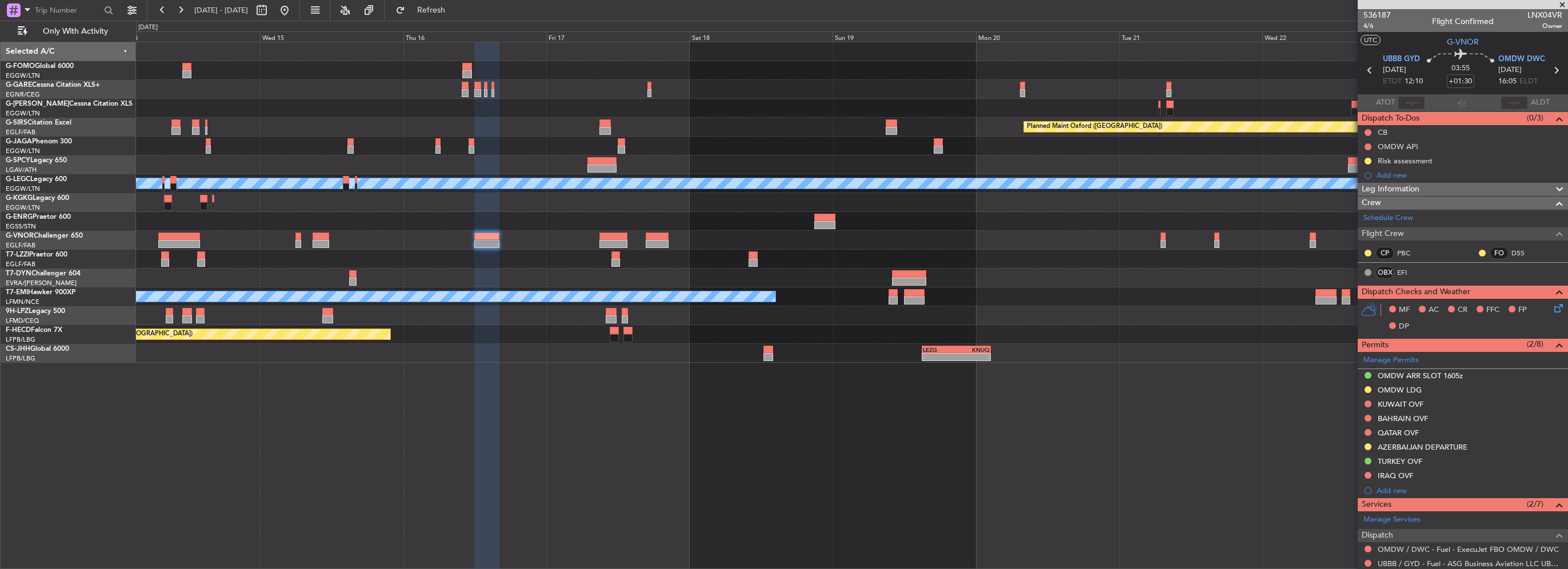
click at [960, 152] on div "Planned Maint Oxford ([GEOGRAPHIC_DATA]) A/C Unavailable [GEOGRAPHIC_DATA] ([GE…" at bounding box center [851, 203] width 1432 height 321
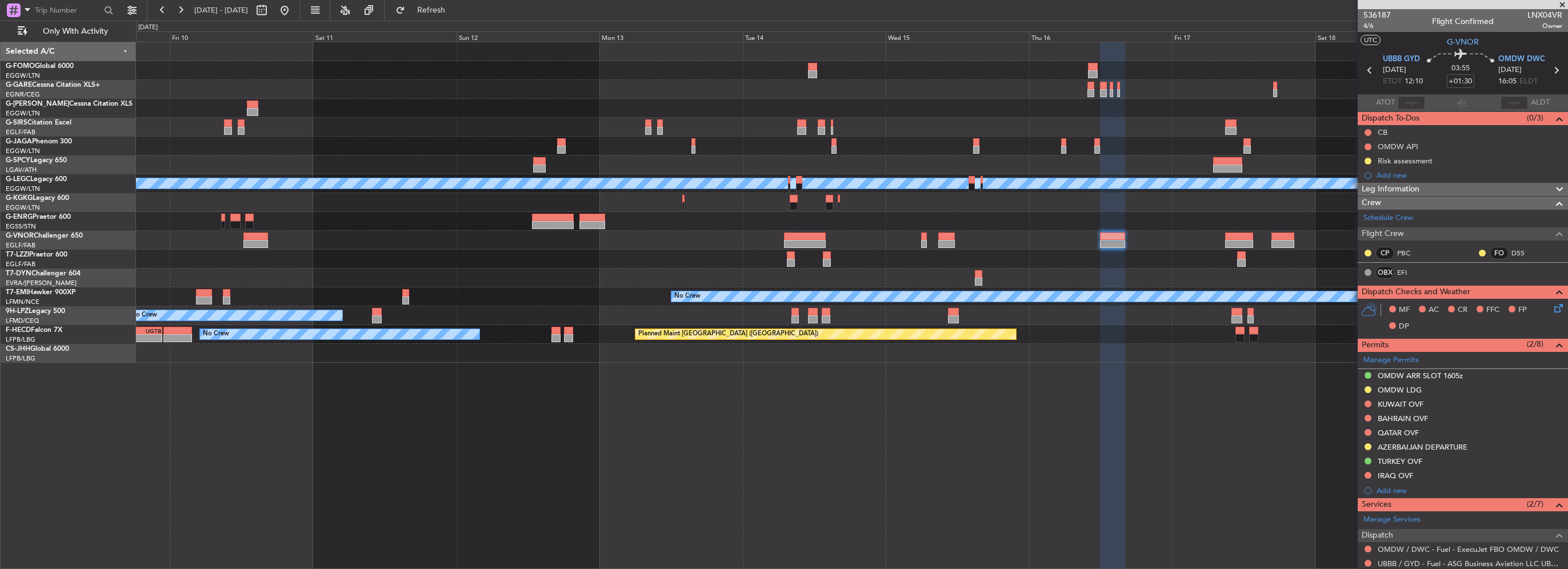
click at [1186, 140] on div "Planned Maint [GEOGRAPHIC_DATA] ([GEOGRAPHIC_DATA]) Planned Maint [GEOGRAPHIC_D…" at bounding box center [851, 203] width 1432 height 321
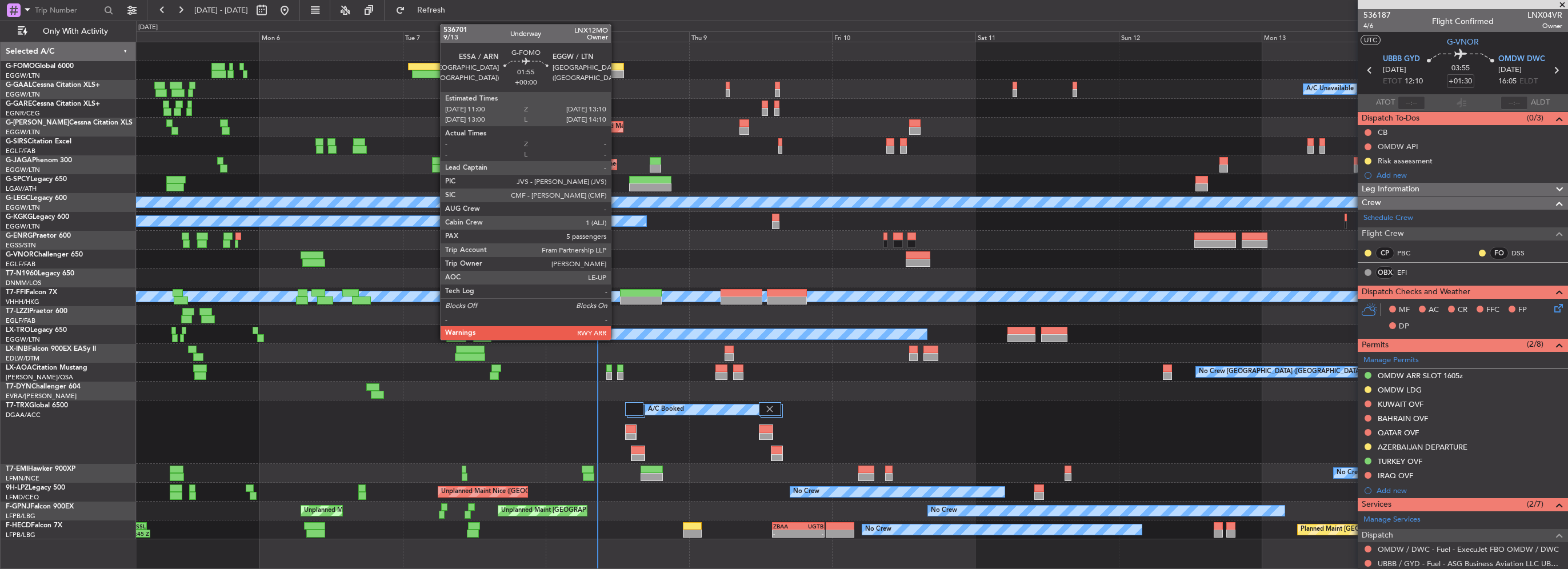
click at [616, 72] on div at bounding box center [617, 74] width 13 height 8
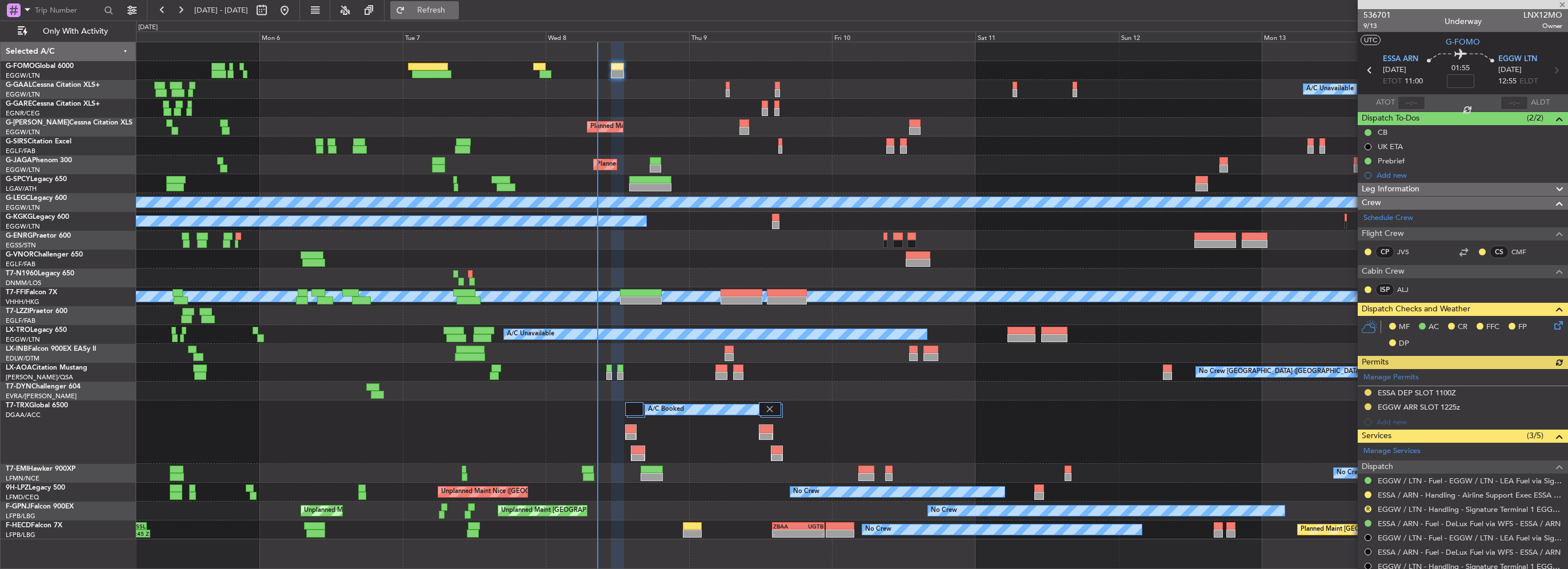
click at [459, 3] on button "Refresh" at bounding box center [424, 10] width 69 height 19
click at [443, 18] on button "Refresh" at bounding box center [424, 10] width 69 height 19
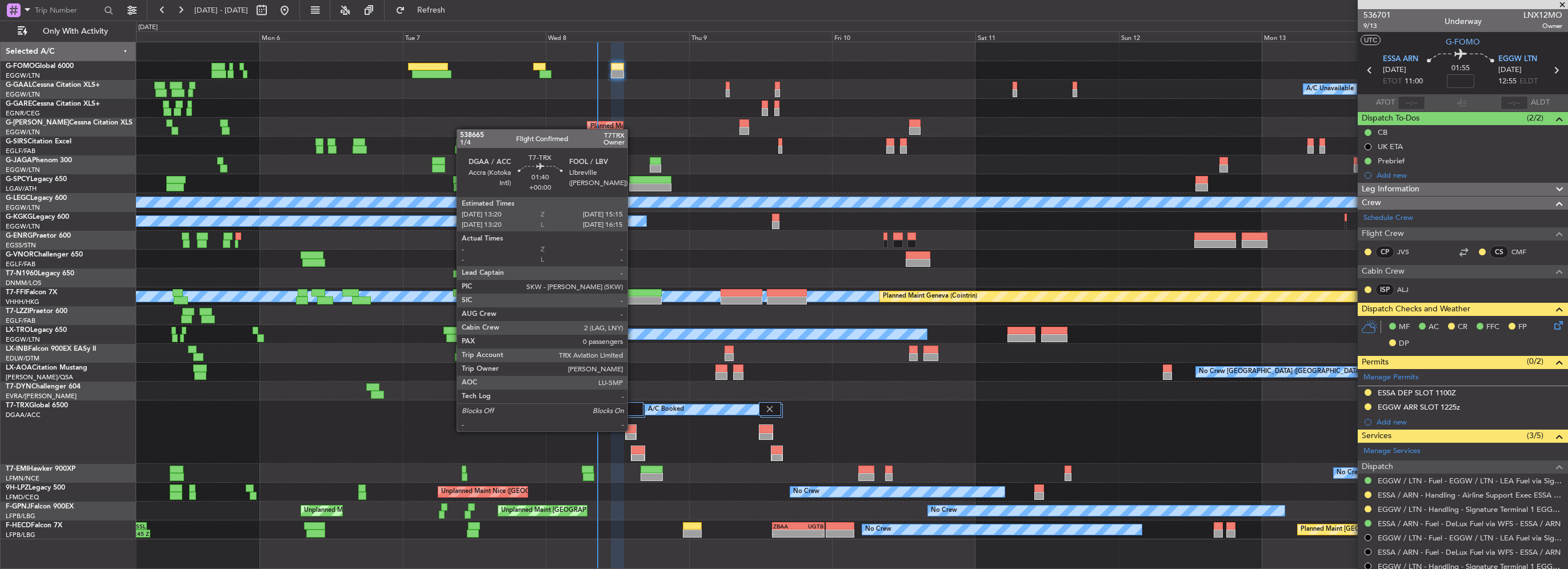
click at [633, 430] on div at bounding box center [631, 429] width 11 height 8
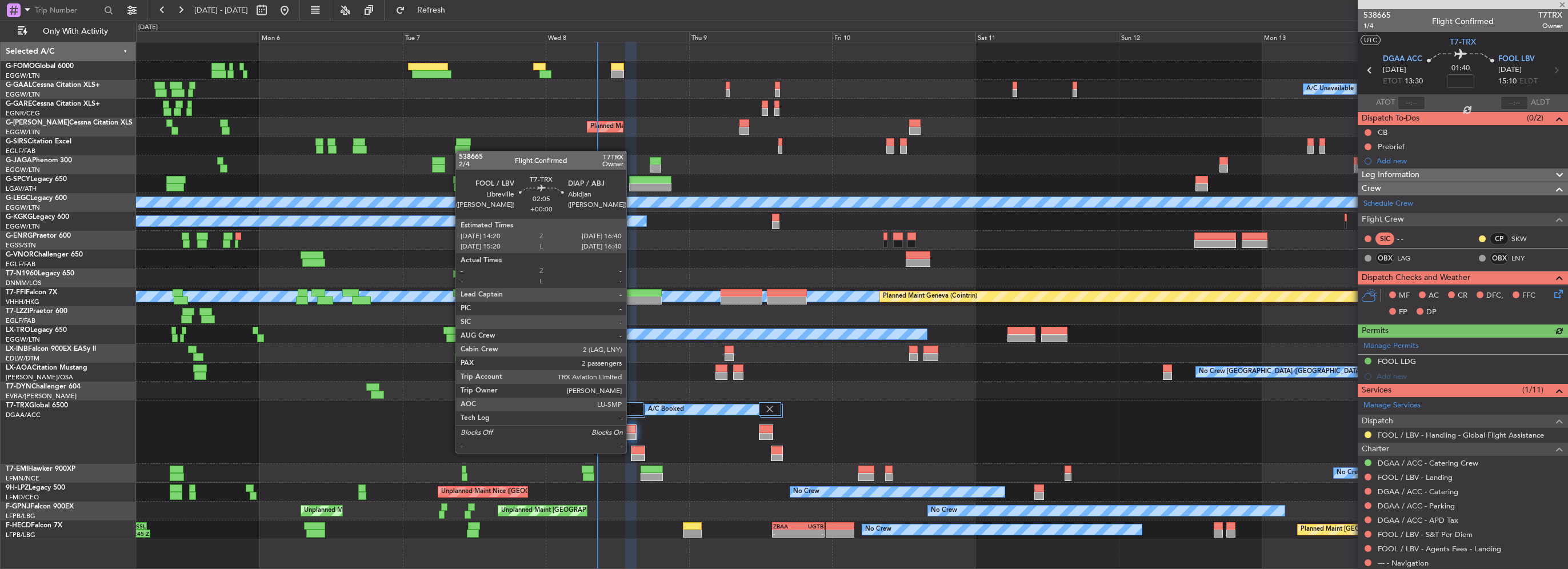
click at [631, 454] on div at bounding box center [638, 458] width 13 height 8
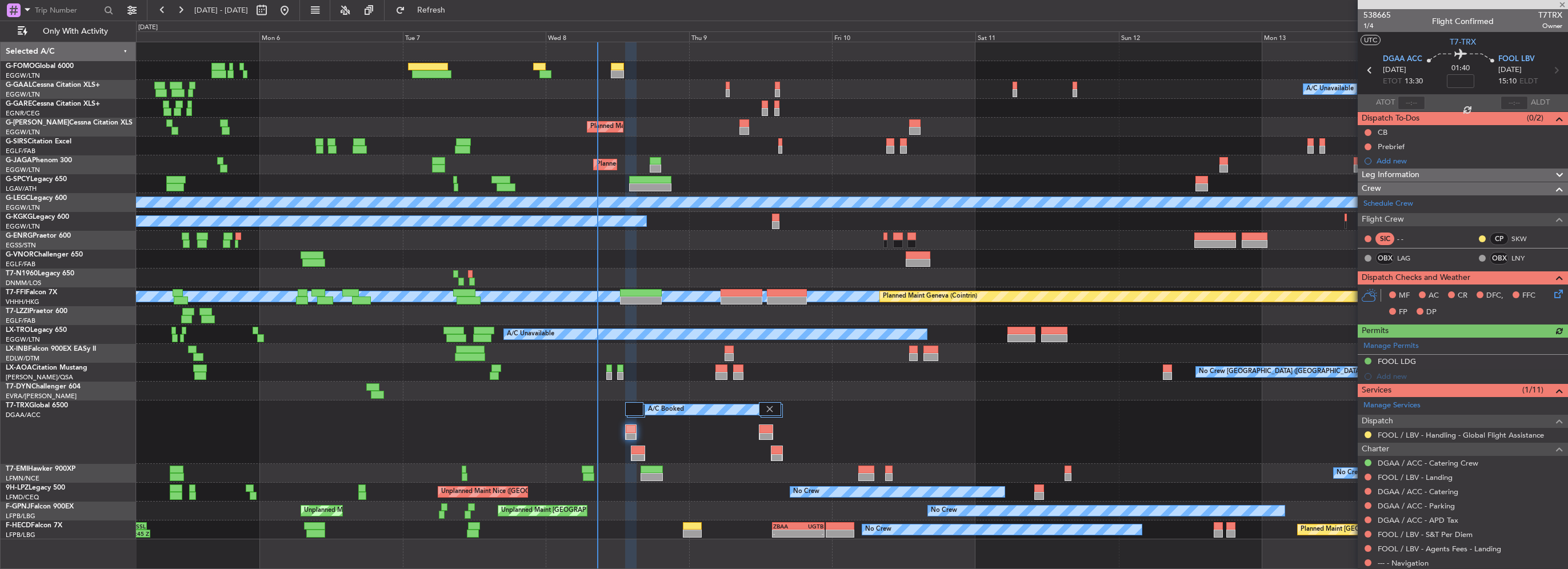
type input "2"
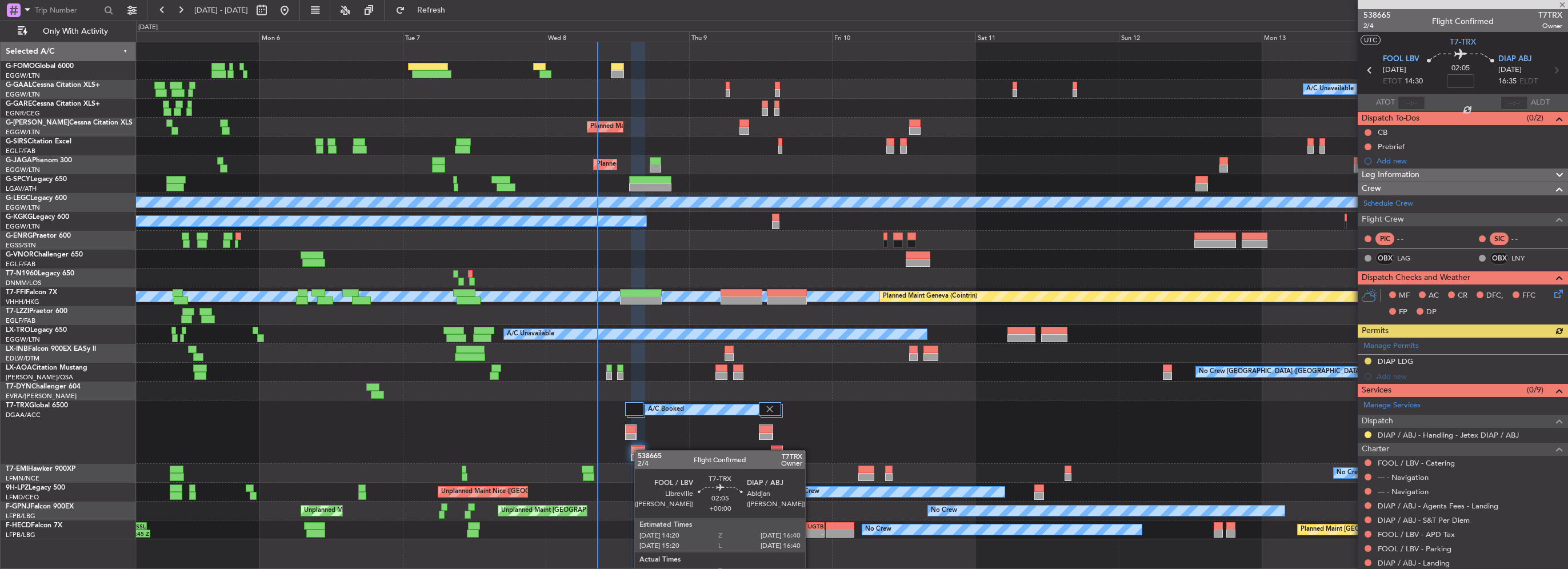
click at [640, 450] on div at bounding box center [638, 450] width 13 height 8
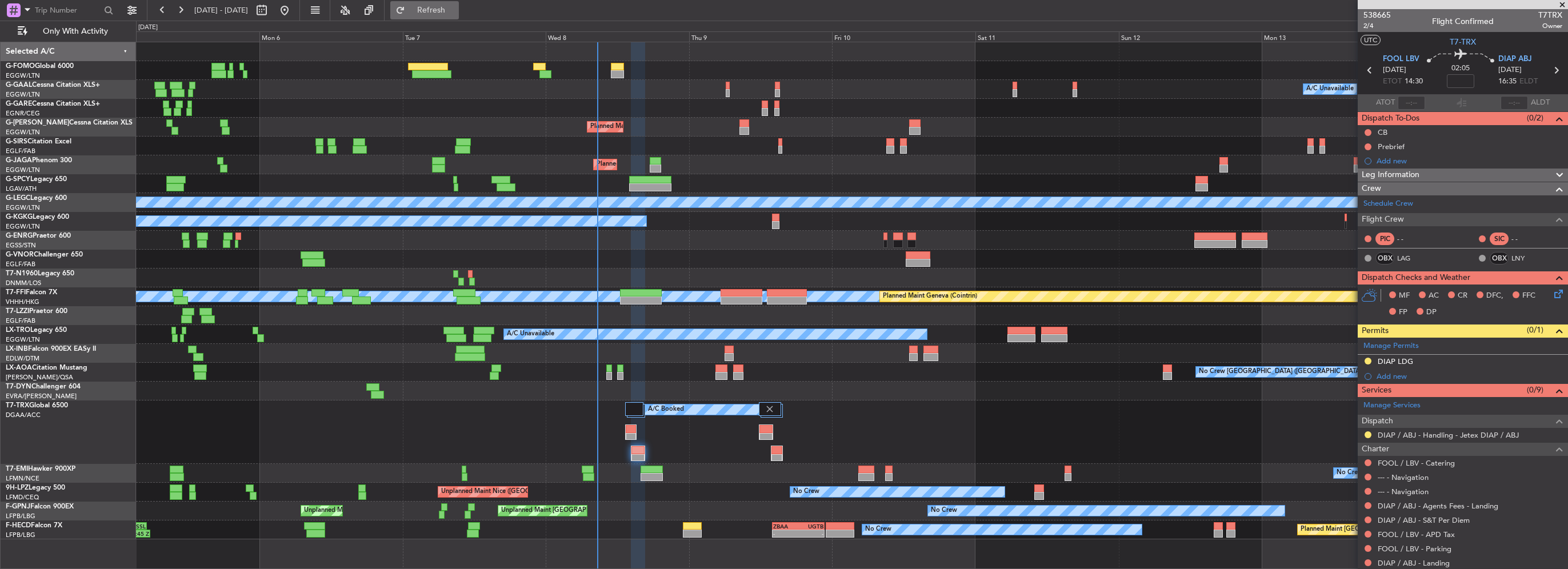
click at [456, 10] on span "Refresh" at bounding box center [432, 10] width 48 height 8
click at [459, 4] on button "Refresh" at bounding box center [424, 10] width 69 height 19
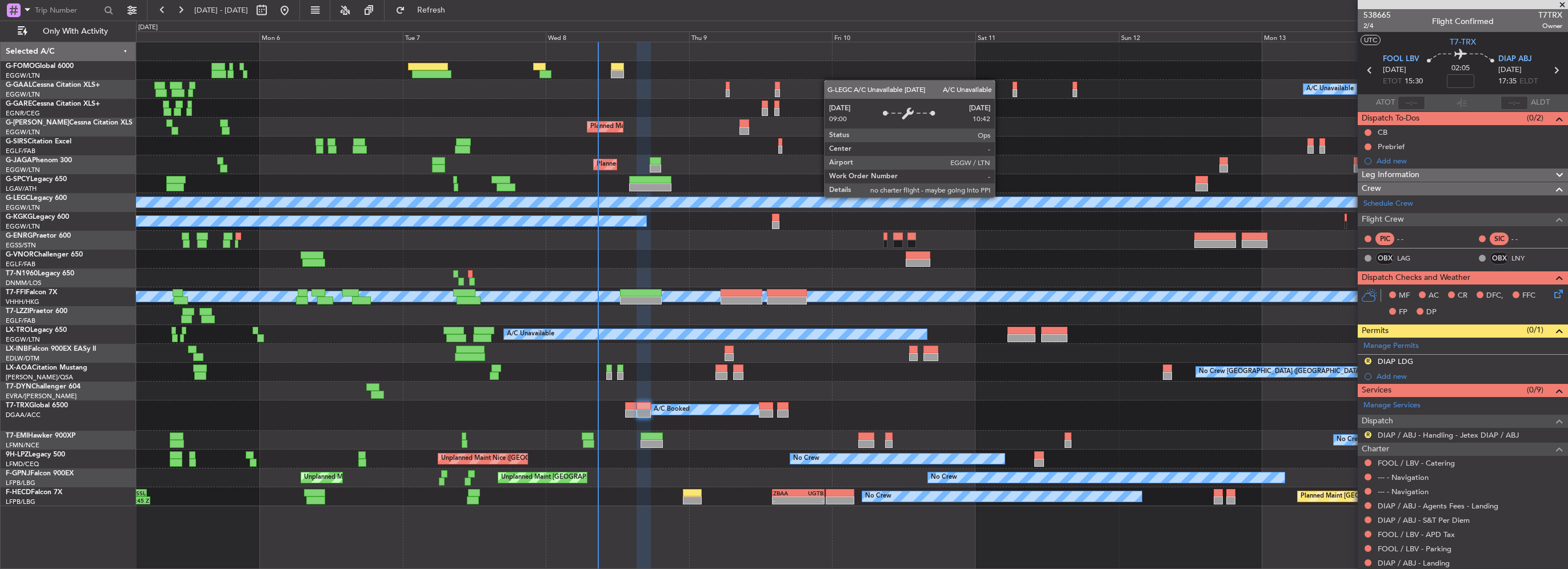
click at [262, 165] on div "Owner A/C Unavailable Owner A/C Unavailable Planned Maint [GEOGRAPHIC_DATA] ([G…" at bounding box center [851, 274] width 1432 height 464
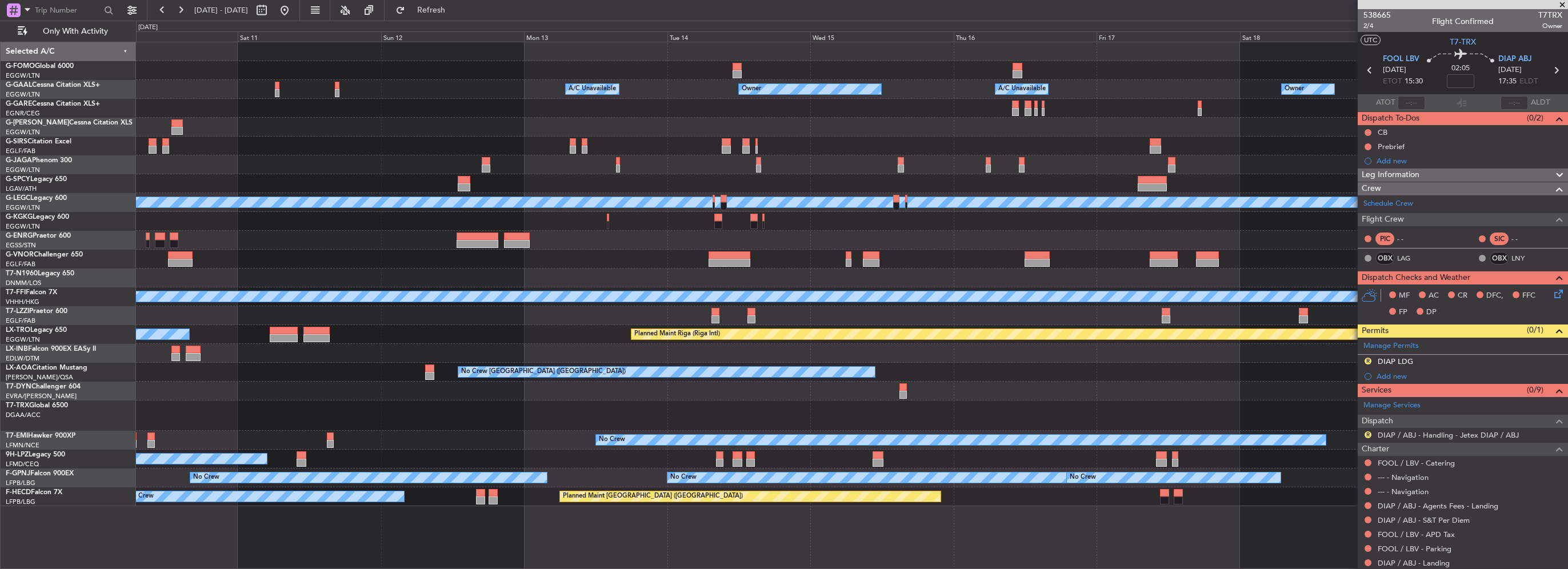
click at [118, 120] on div "Owner A/C Unavailable Owner A/C Unavailable Owner Planned Maint [GEOGRAPHIC_DAT…" at bounding box center [784, 295] width 1568 height 549
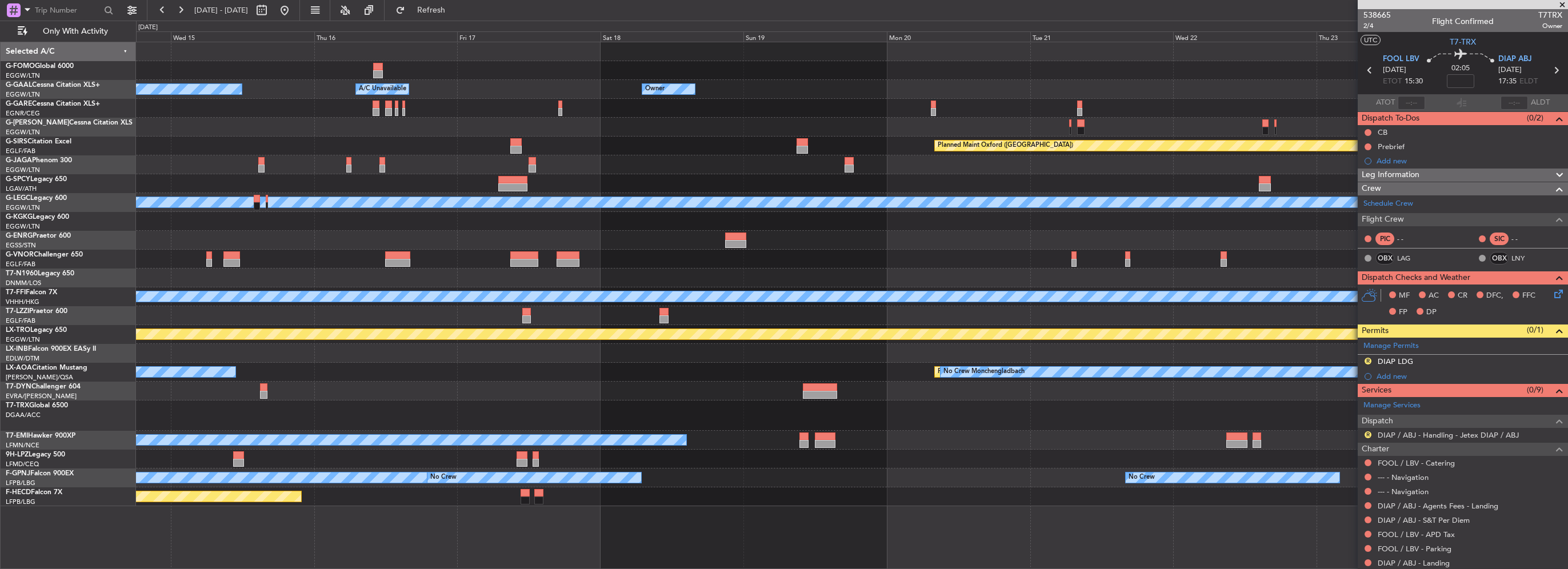
click at [352, 153] on div "Owner Owner A/C Unavailable Owner A/C Unavailable Owner Planned Maint [GEOGRAPH…" at bounding box center [851, 274] width 1432 height 464
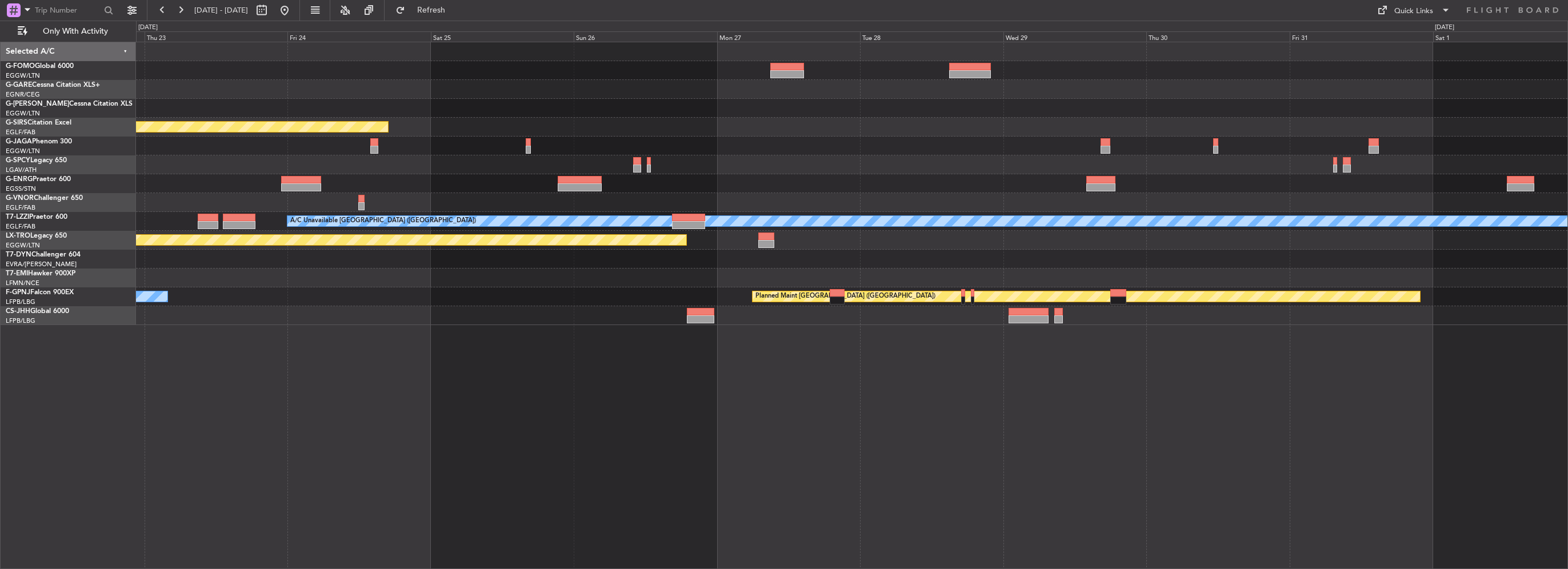
click at [388, 176] on div at bounding box center [851, 183] width 1432 height 19
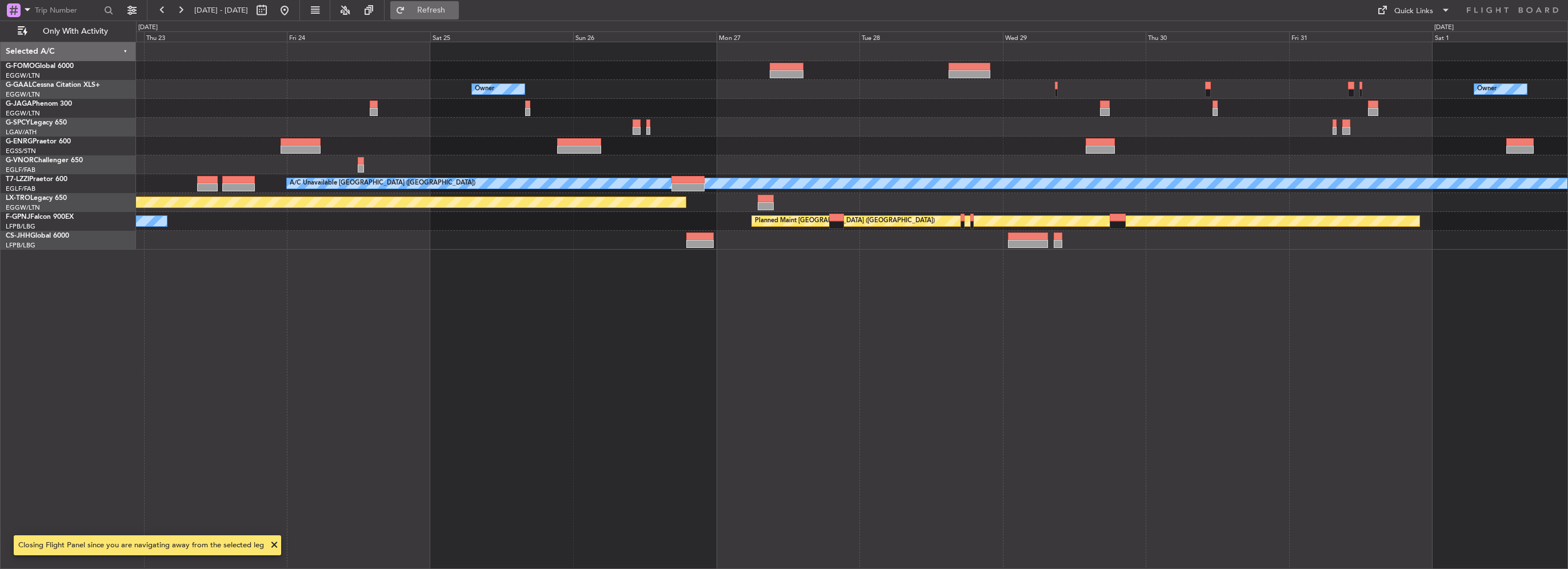
click at [459, 16] on button "Refresh" at bounding box center [424, 10] width 69 height 19
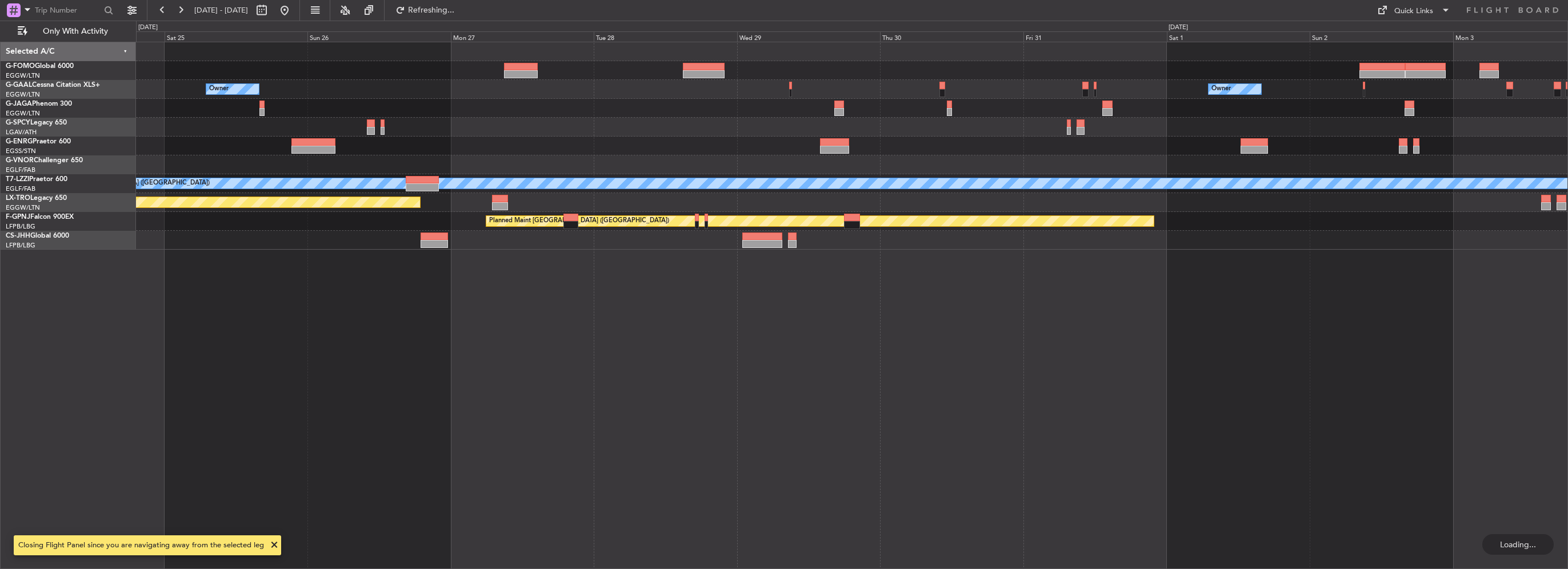
click at [1189, 119] on div "Owner Owner A/C Unavailable [GEOGRAPHIC_DATA] ([GEOGRAPHIC_DATA]) - - TBPB 12:4…" at bounding box center [851, 146] width 1432 height 207
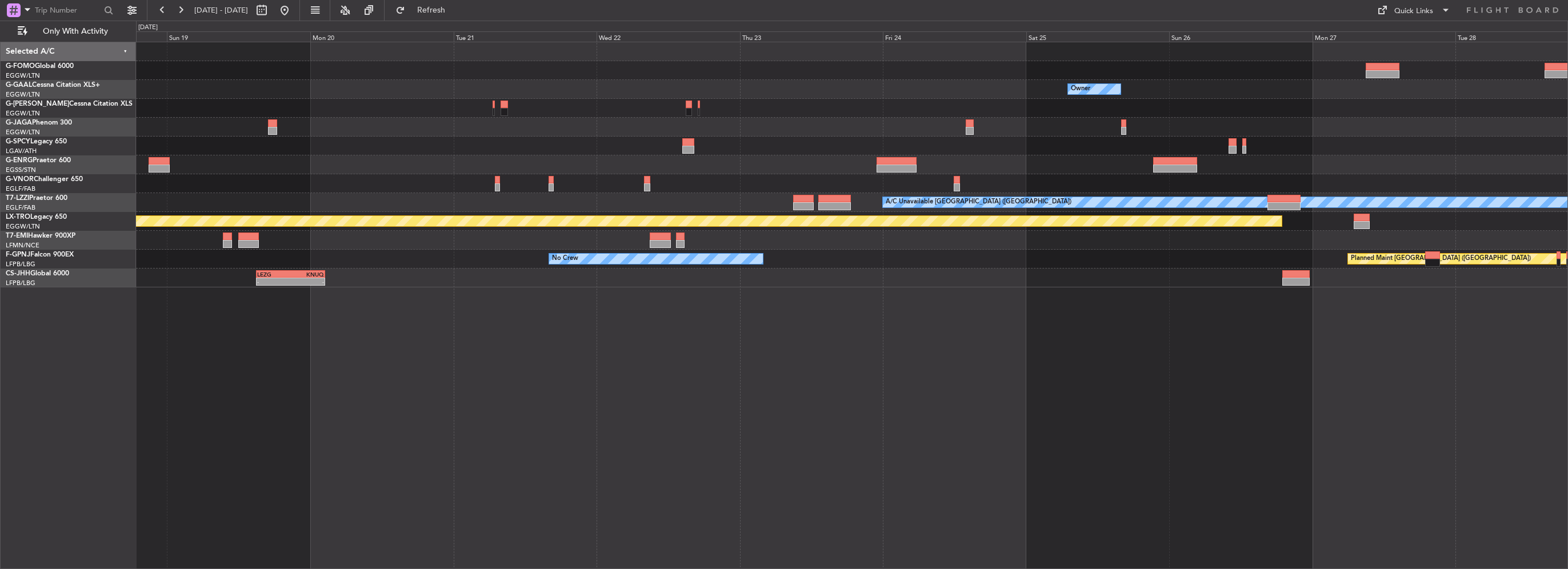
click at [765, 156] on div at bounding box center [851, 165] width 1432 height 19
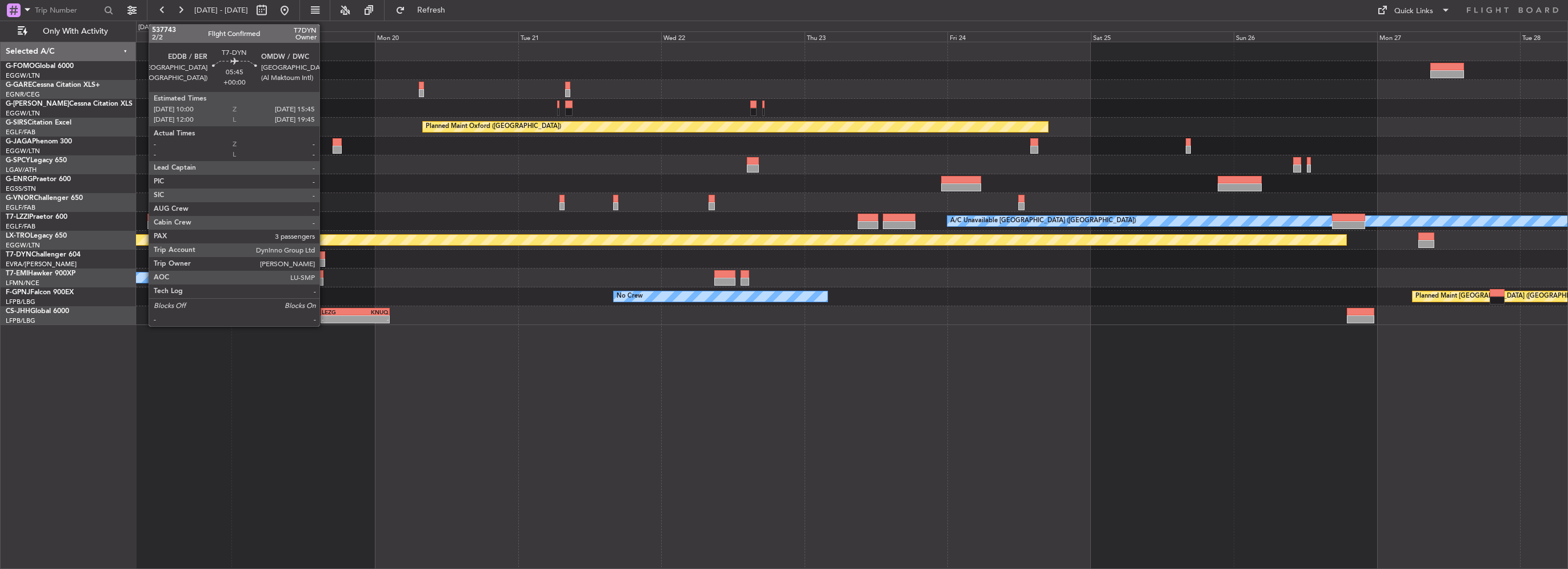
click at [325, 258] on div at bounding box center [308, 255] width 35 height 8
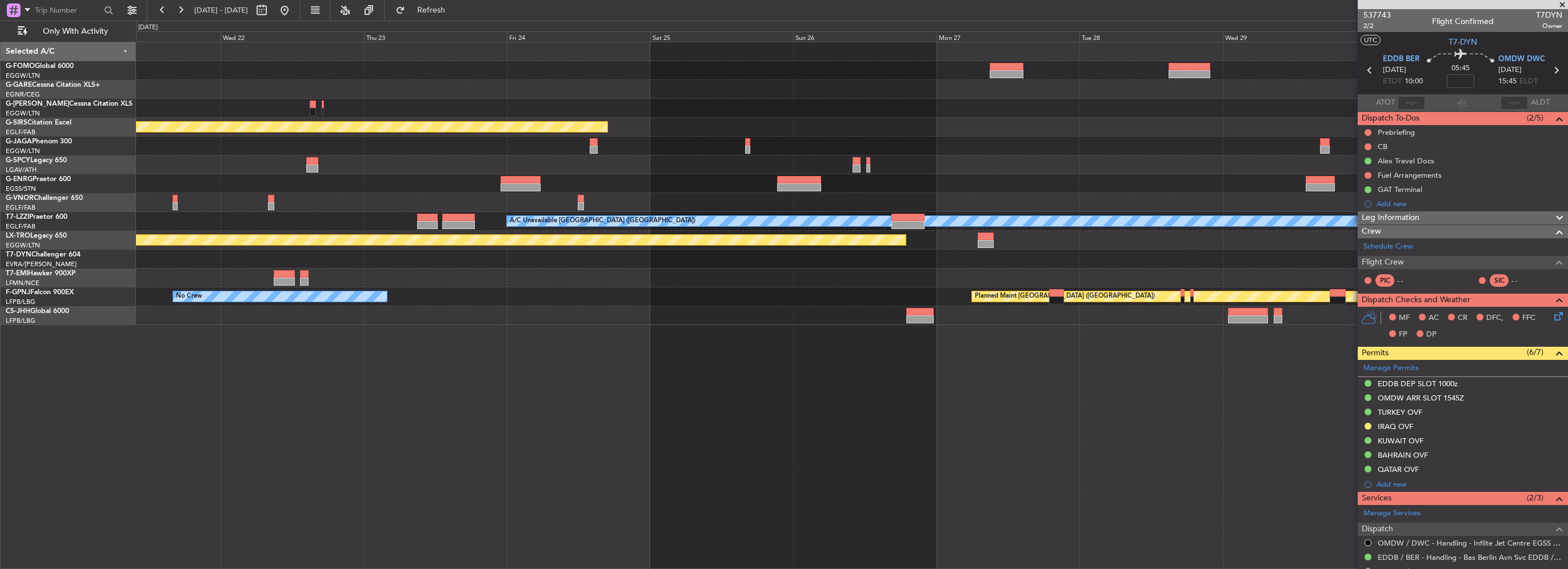
click at [183, 272] on div at bounding box center [851, 278] width 1432 height 19
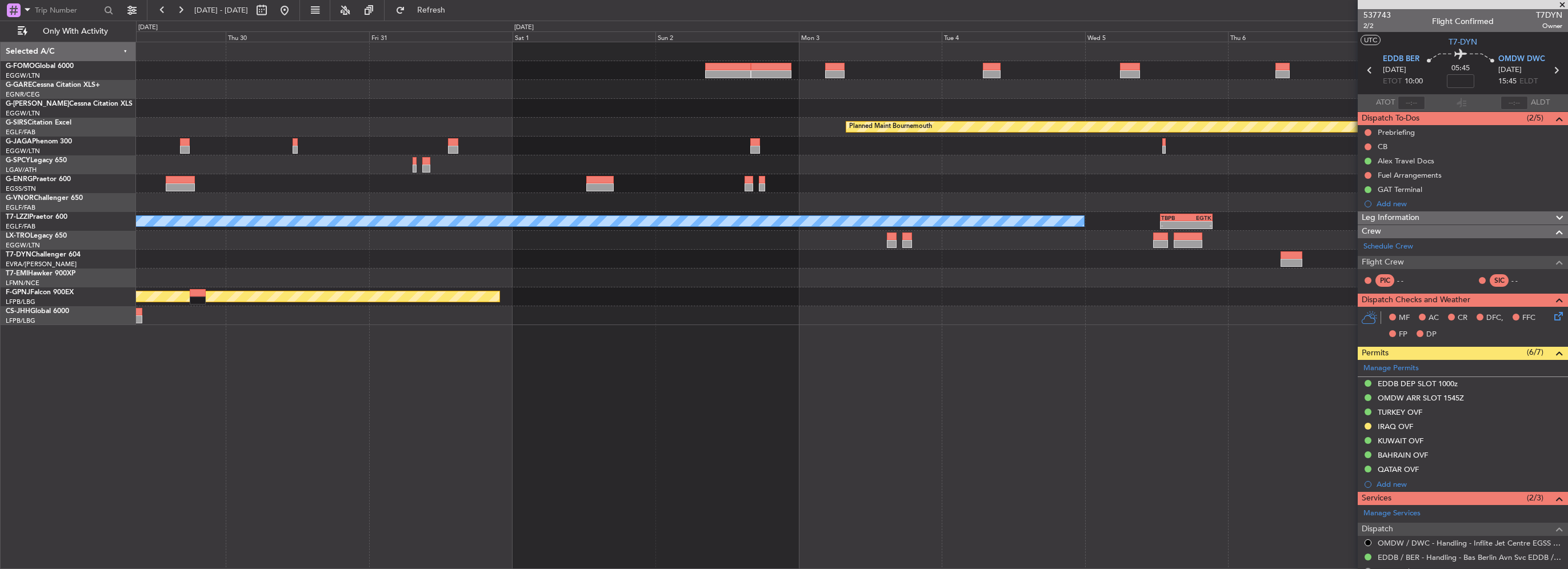
click at [149, 271] on div at bounding box center [851, 278] width 1432 height 19
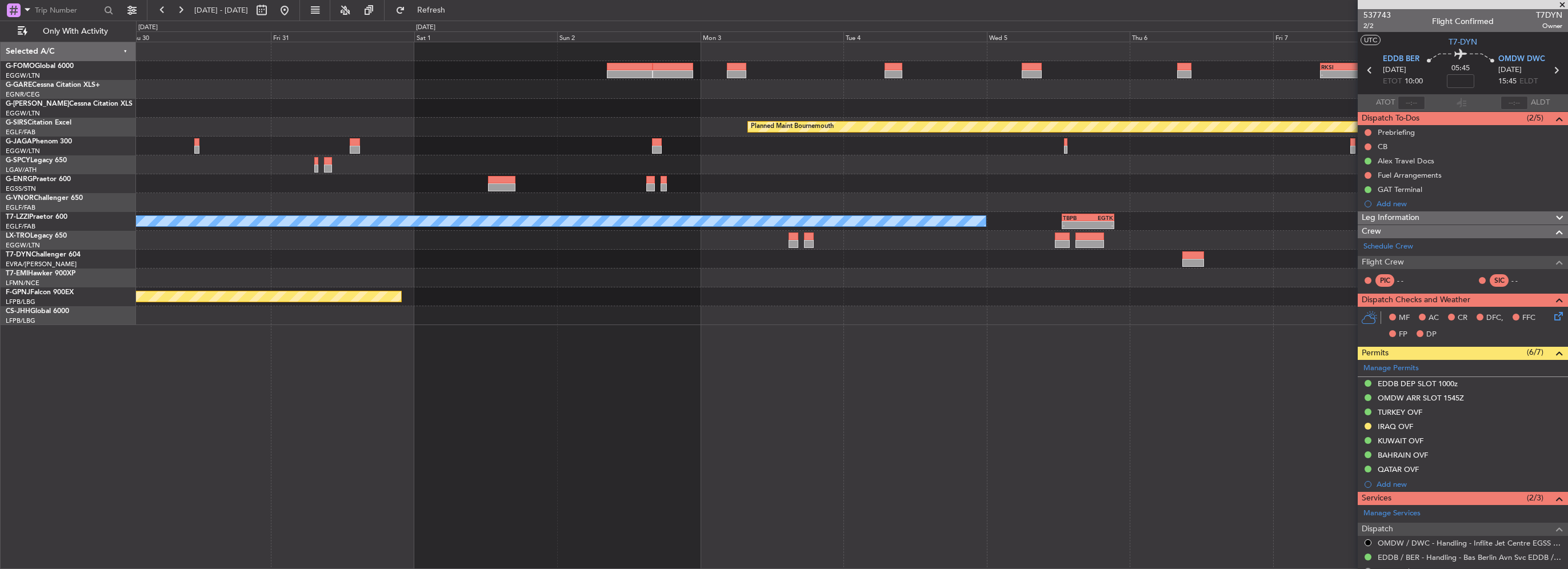
click at [277, 259] on div at bounding box center [851, 259] width 1432 height 19
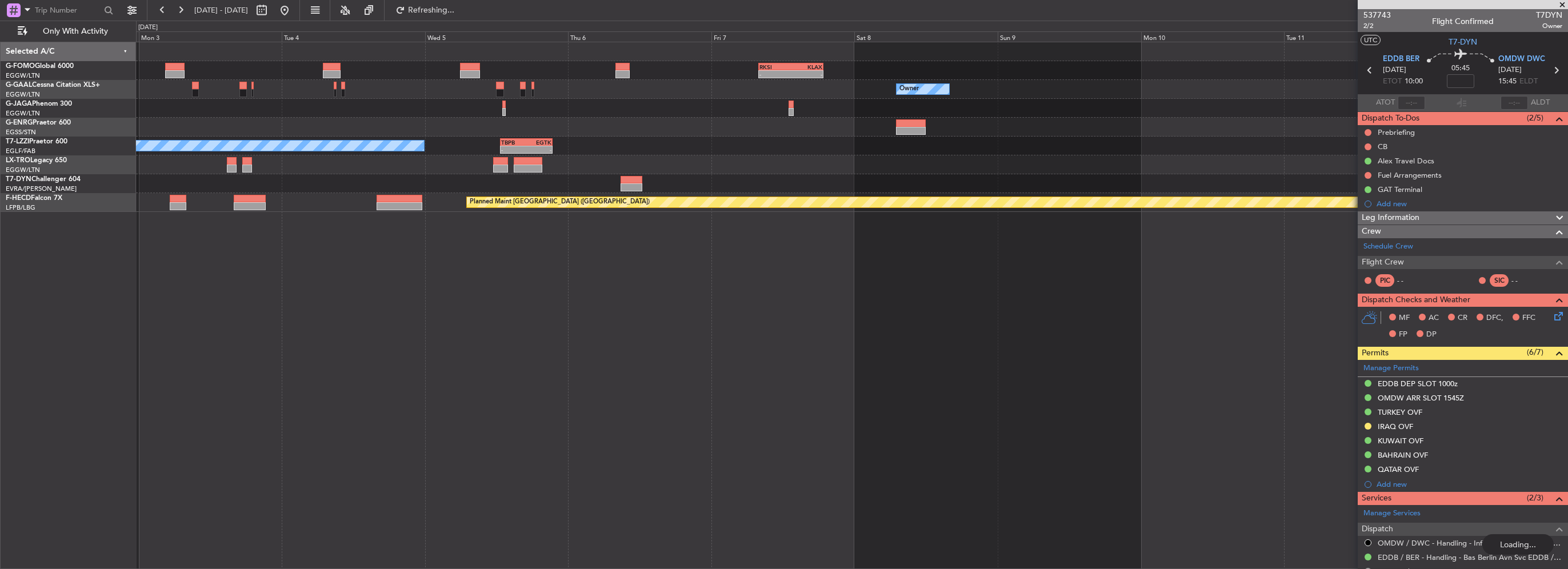
click at [600, 247] on div "- - RKSI 08:00 Z KLAX 18:50 Z Owner Owner A/C Unavailable [GEOGRAPHIC_DATA] ([G…" at bounding box center [852, 305] width 1432 height 527
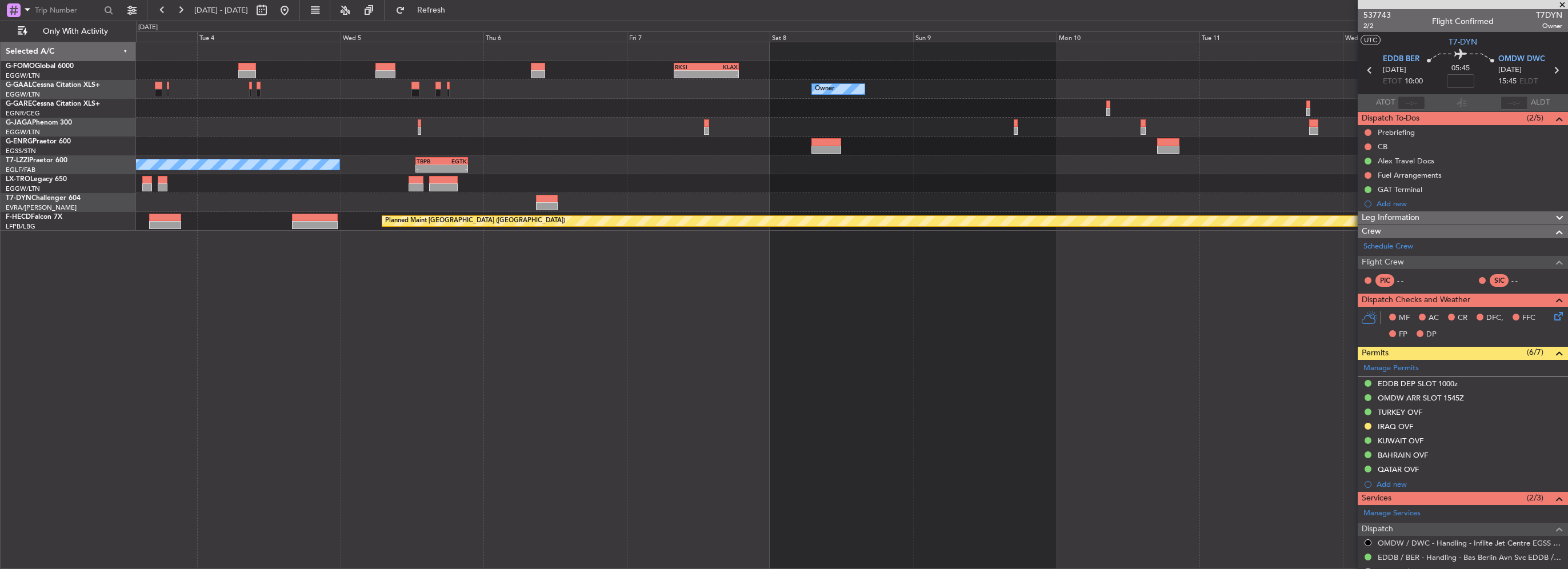
click at [551, 183] on div at bounding box center [851, 183] width 1432 height 19
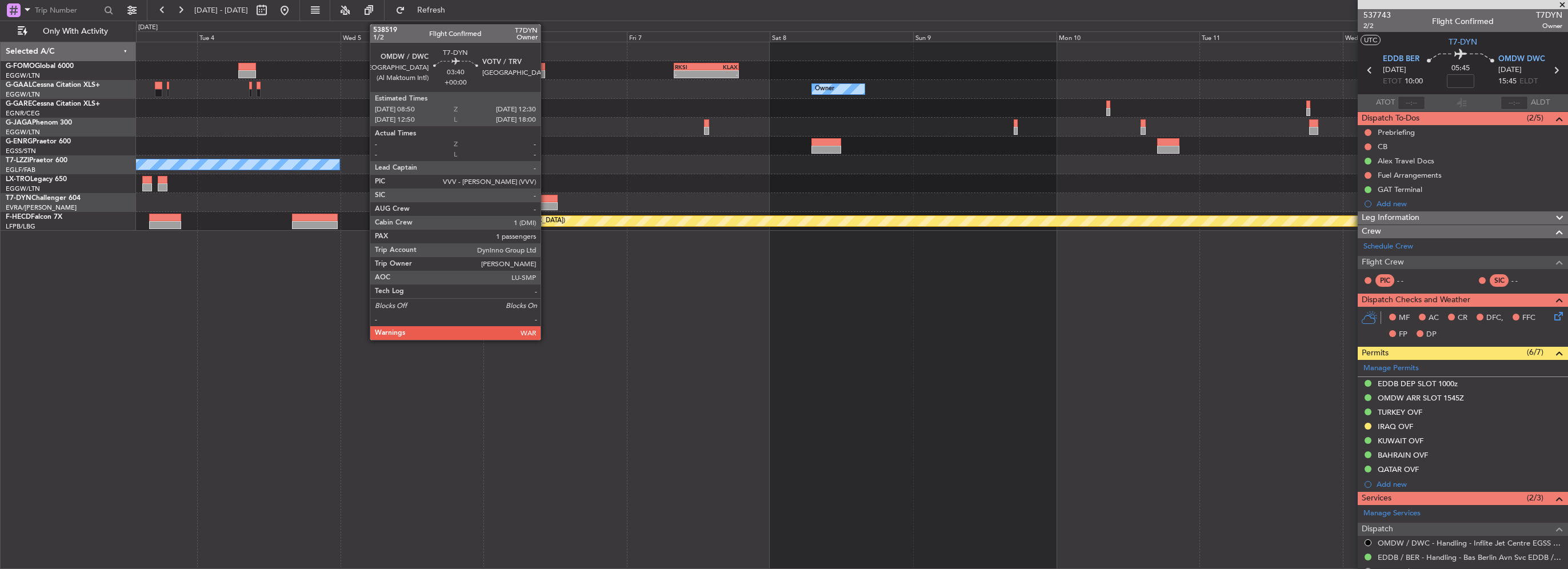
click at [546, 204] on div at bounding box center [547, 206] width 22 height 8
type input "1"
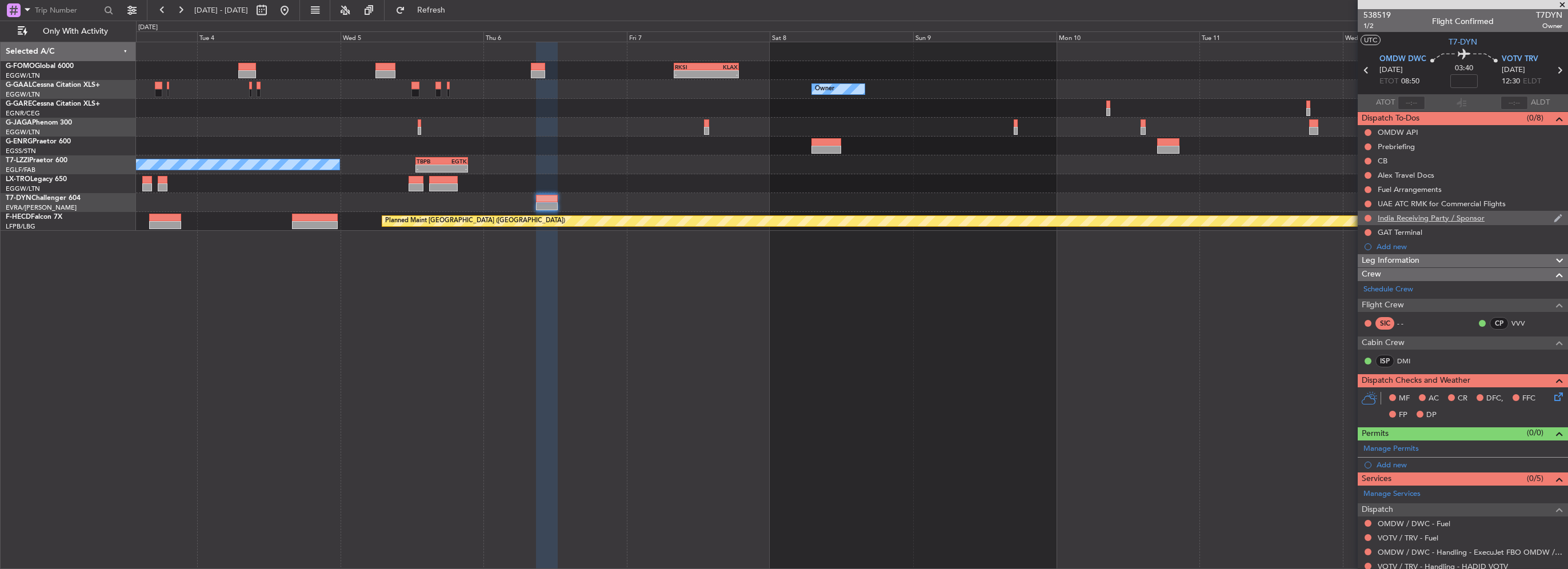
click at [1440, 220] on div "India Receiving Party / Sponsor" at bounding box center [1431, 217] width 107 height 10
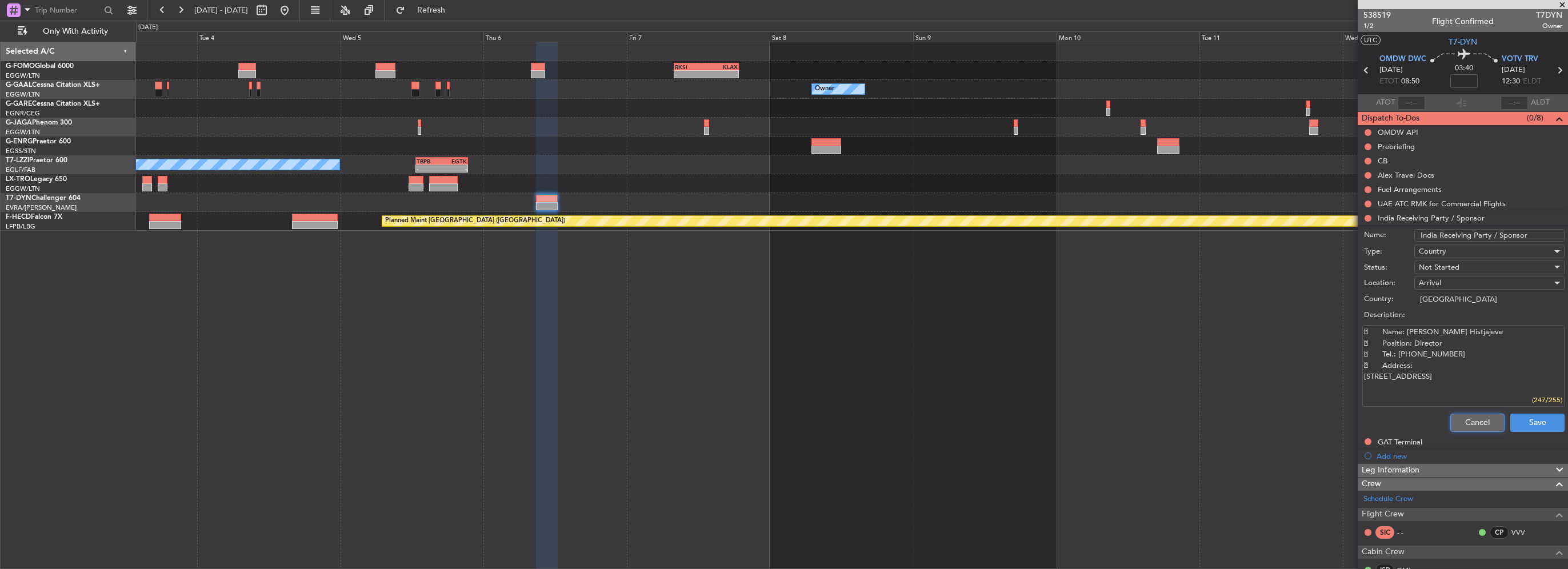
click at [1456, 421] on button "Cancel" at bounding box center [1477, 423] width 54 height 19
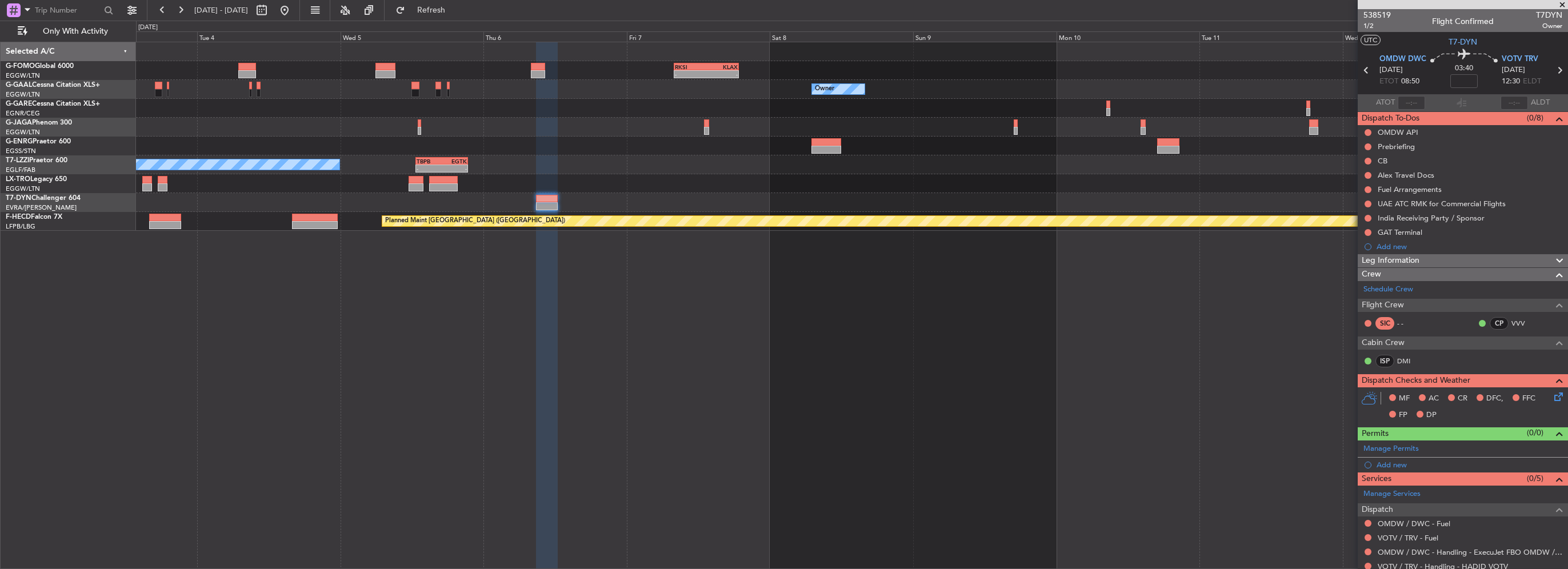
click at [1415, 259] on span "Leg Information" at bounding box center [1390, 261] width 58 height 13
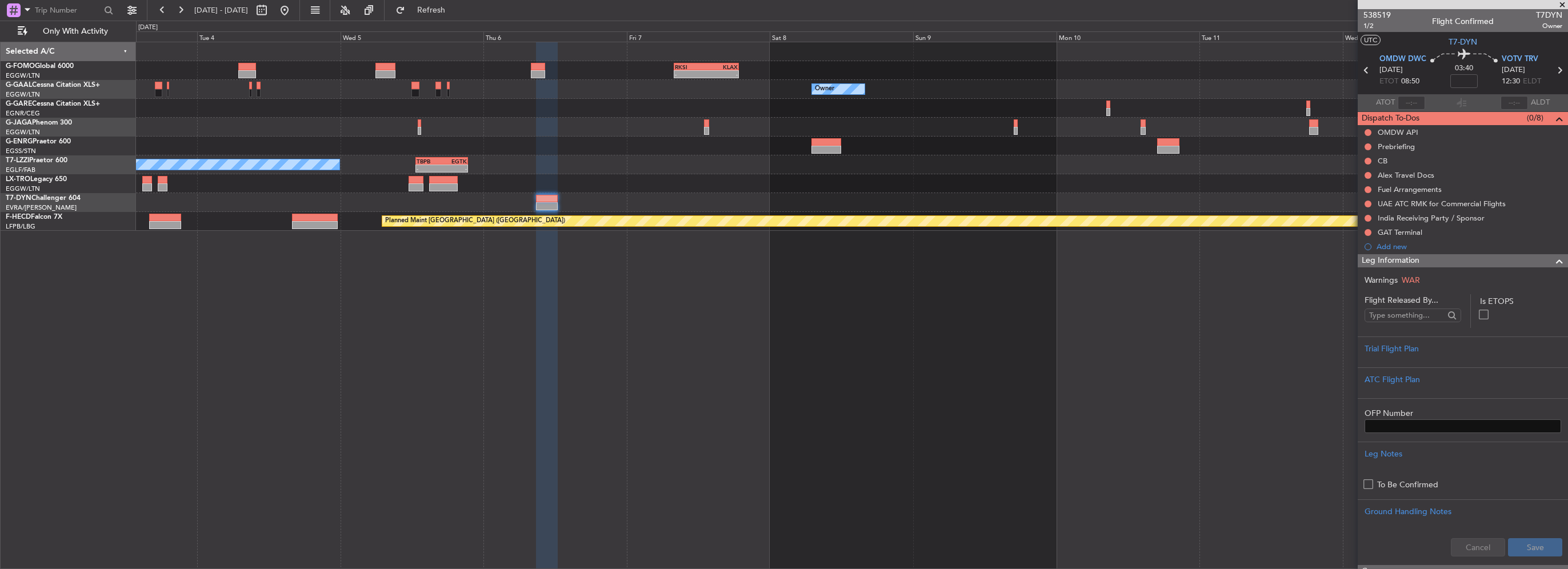
click at [1415, 259] on span "Leg Information" at bounding box center [1390, 261] width 58 height 13
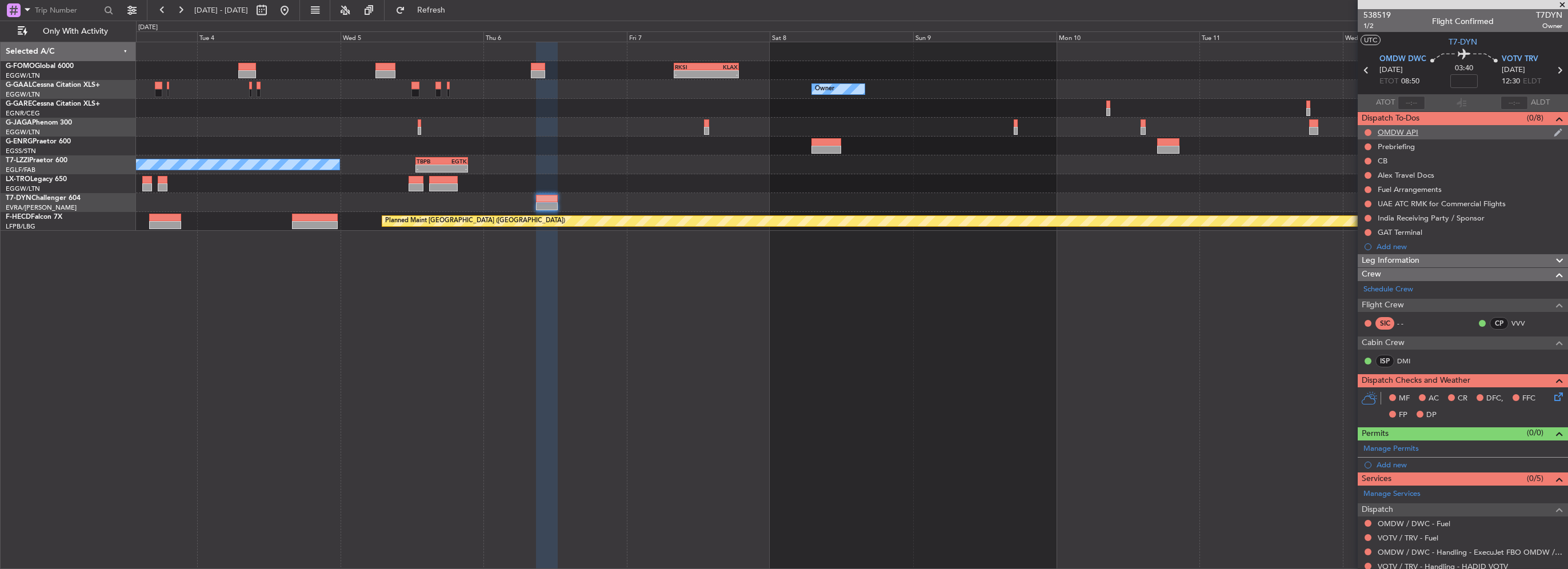
click at [1364, 130] on nimbus-traffic-light at bounding box center [1368, 133] width 9 height 9
click at [1366, 134] on button at bounding box center [1368, 133] width 7 height 7
click at [1367, 202] on span "Cancelled" at bounding box center [1371, 200] width 32 height 12
click at [1366, 200] on button at bounding box center [1368, 204] width 7 height 7
click at [1367, 273] on span "Cancelled" at bounding box center [1371, 271] width 32 height 12
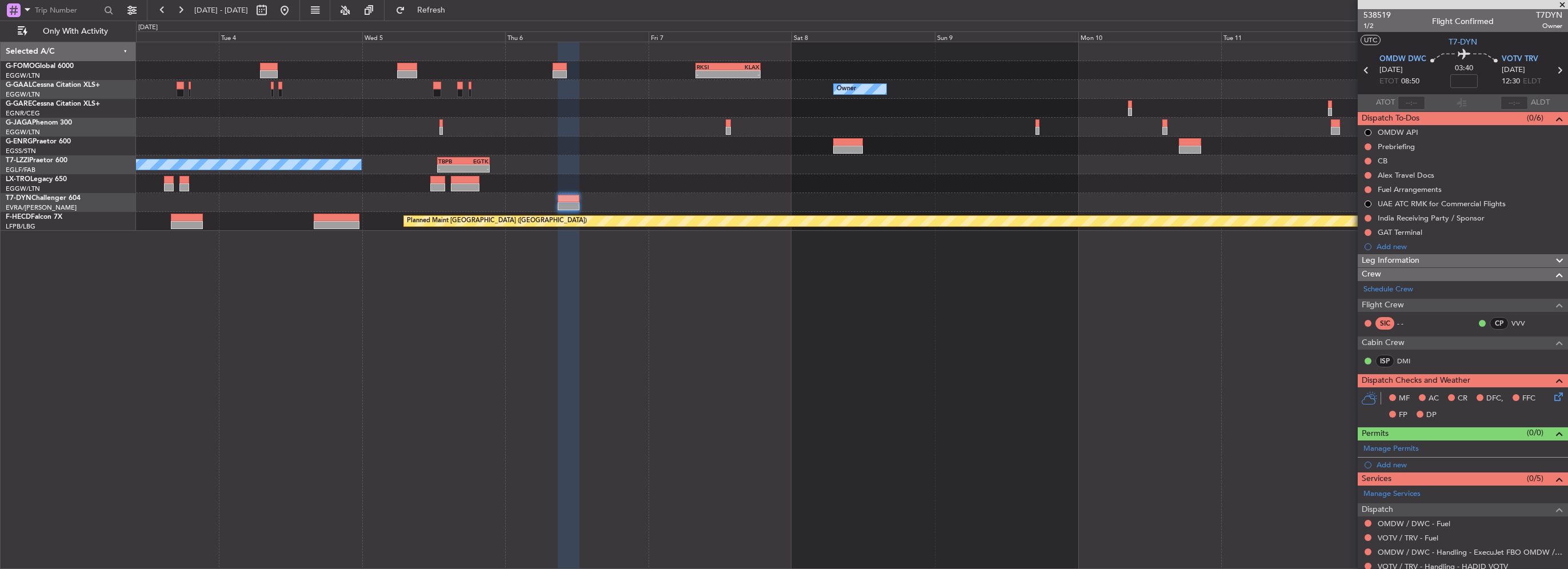
click at [1233, 359] on div "- - RKSI 08:00 Z KLAX 18:50 Z Owner Owner Owner Owner A/C Unavailable London (L…" at bounding box center [852, 305] width 1432 height 527
click at [1397, 263] on span "Leg Information" at bounding box center [1390, 261] width 58 height 13
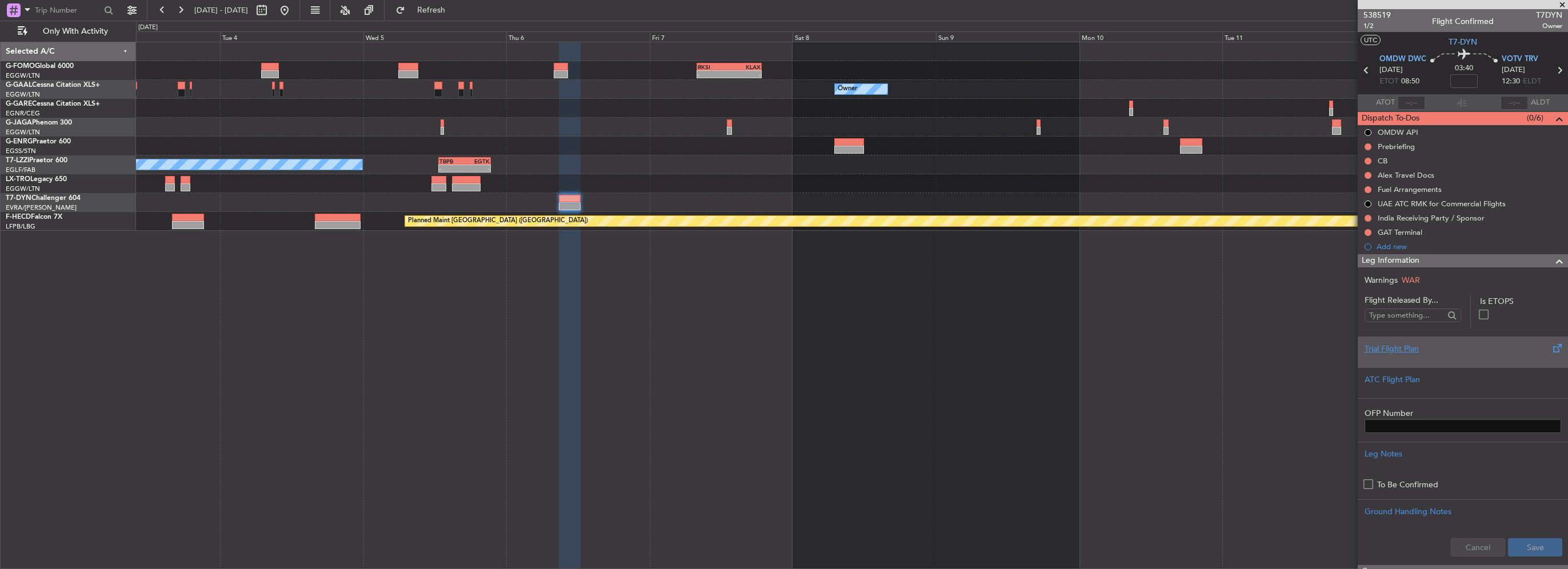
click at [1384, 341] on div "Trial Flight Plan" at bounding box center [1462, 352] width 210 height 31
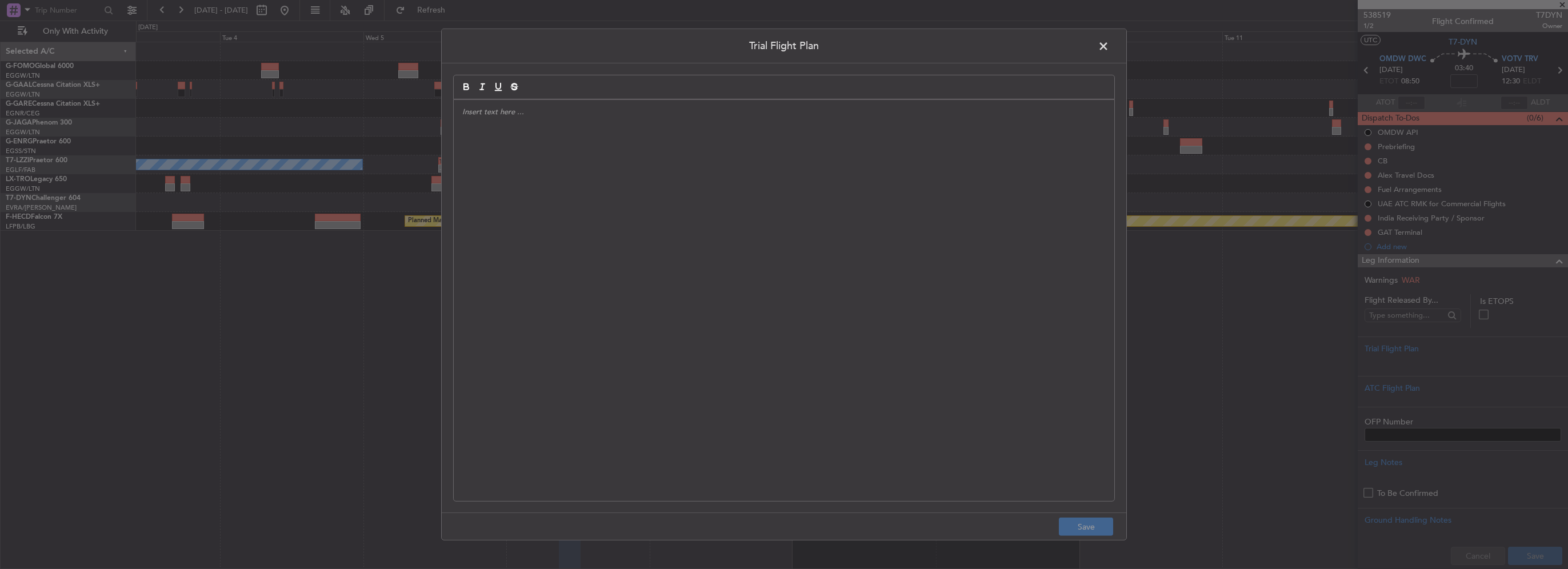
click at [587, 215] on div at bounding box center [784, 301] width 661 height 401
click at [529, 255] on div "DDS // [DATE] // FCST" at bounding box center [784, 301] width 661 height 401
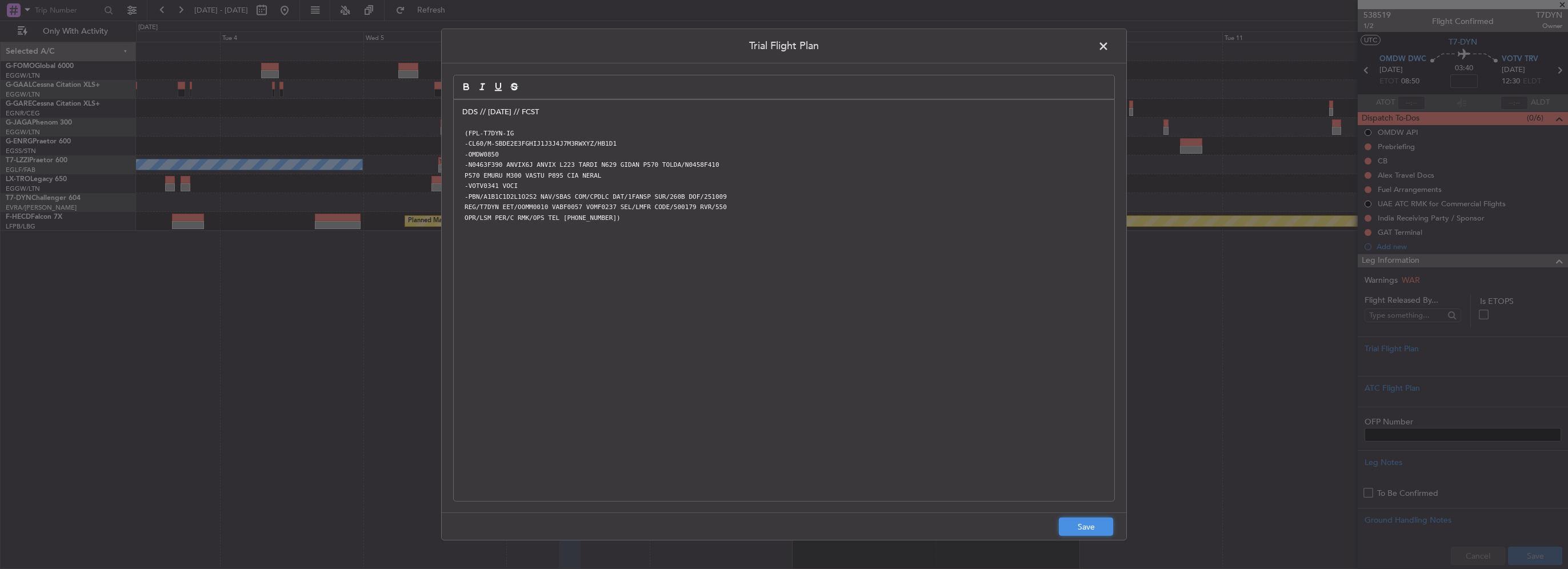
drag, startPoint x: 1097, startPoint y: 531, endPoint x: 1207, endPoint y: 528, distance: 110.0
click at [1097, 531] on button "Save" at bounding box center [1086, 527] width 54 height 19
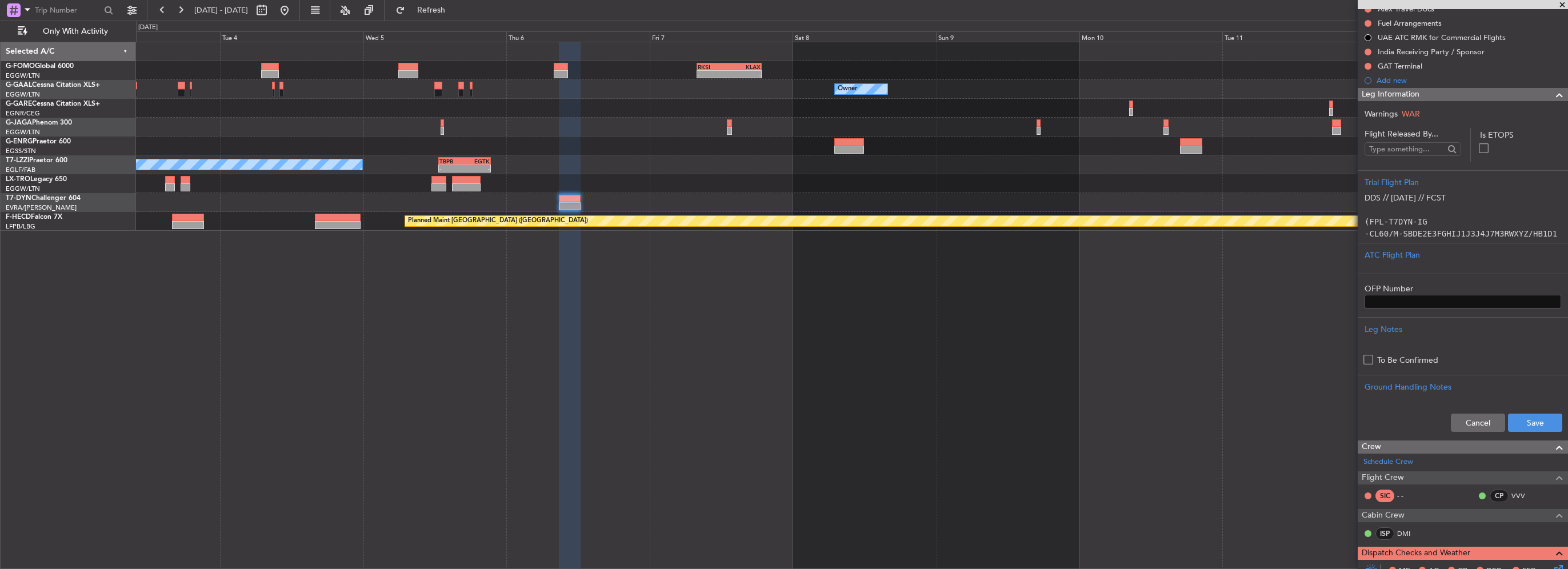
scroll to position [171, 0]
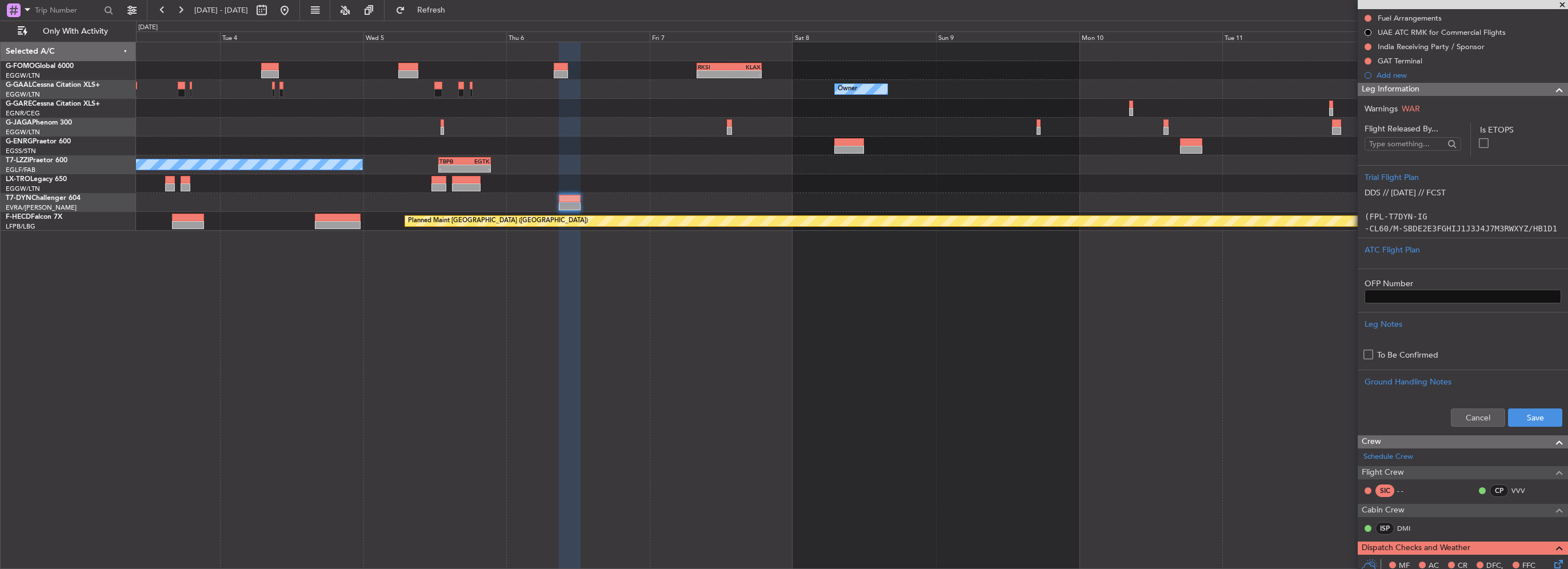
click at [1523, 427] on div "Cancel Save" at bounding box center [1462, 418] width 210 height 34
click at [1528, 419] on button "Save" at bounding box center [1535, 418] width 54 height 19
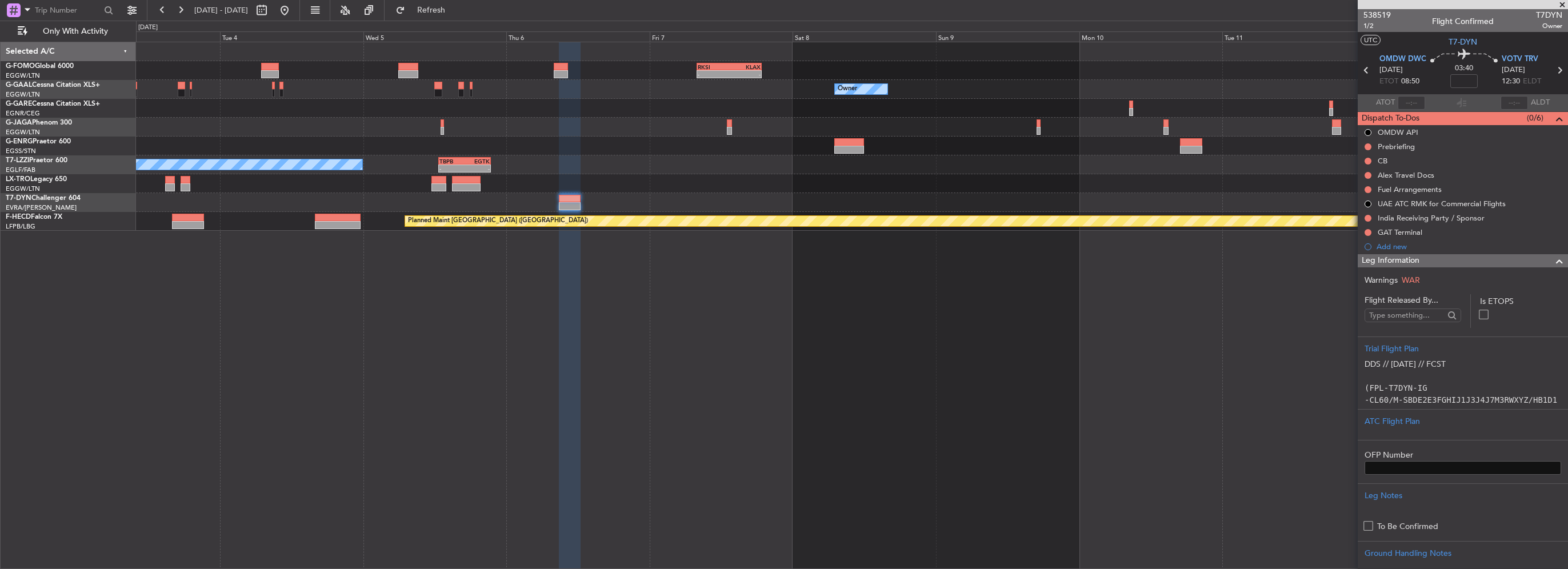
click at [1557, 259] on div "Leg Information" at bounding box center [1462, 261] width 210 height 13
click at [1553, 260] on span at bounding box center [1560, 261] width 14 height 14
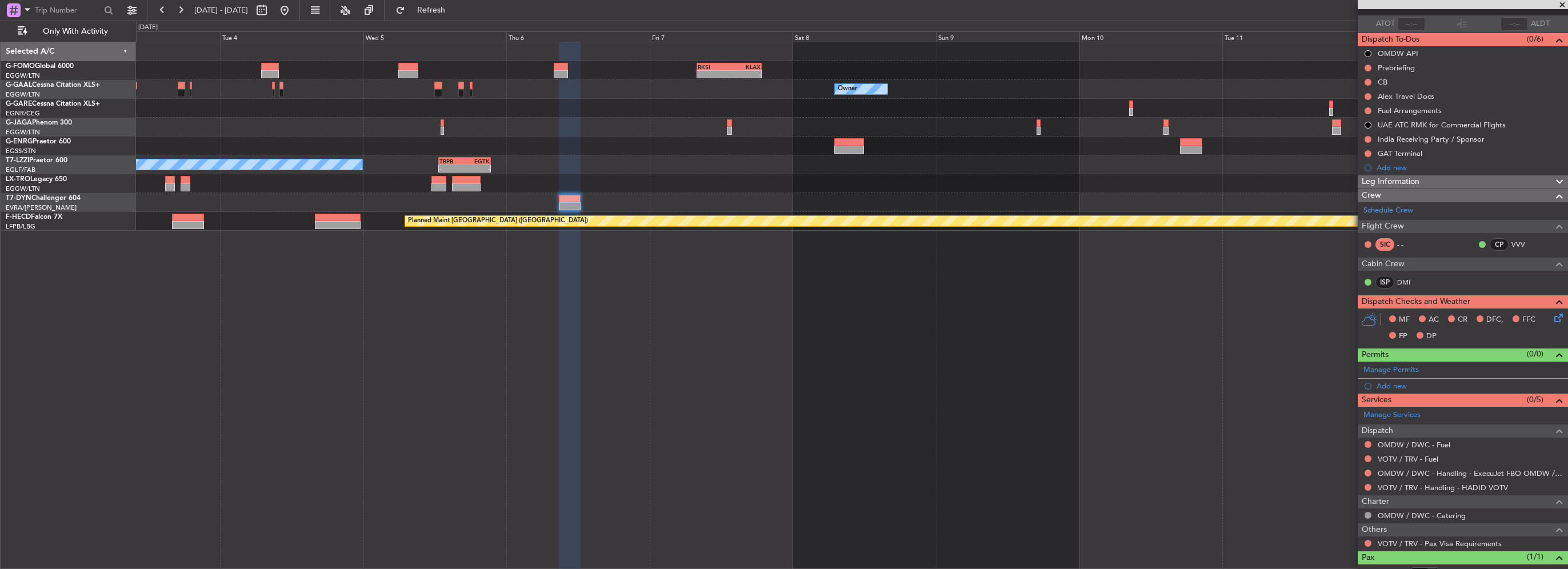
scroll to position [116, 0]
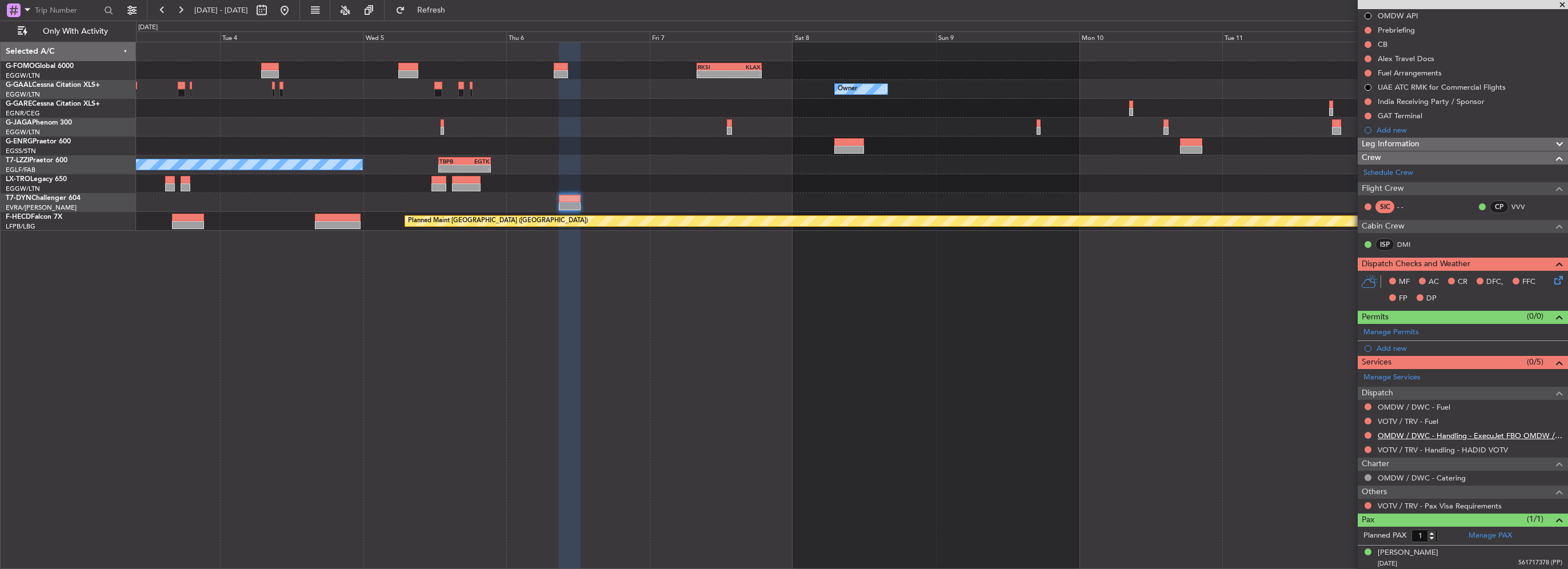
click at [1463, 438] on link "OMDW / DWC - Handling - ExecuJet FBO OMDW / DWC" at bounding box center [1469, 436] width 184 height 10
click at [1398, 344] on div "Add new" at bounding box center [1465, 348] width 176 height 10
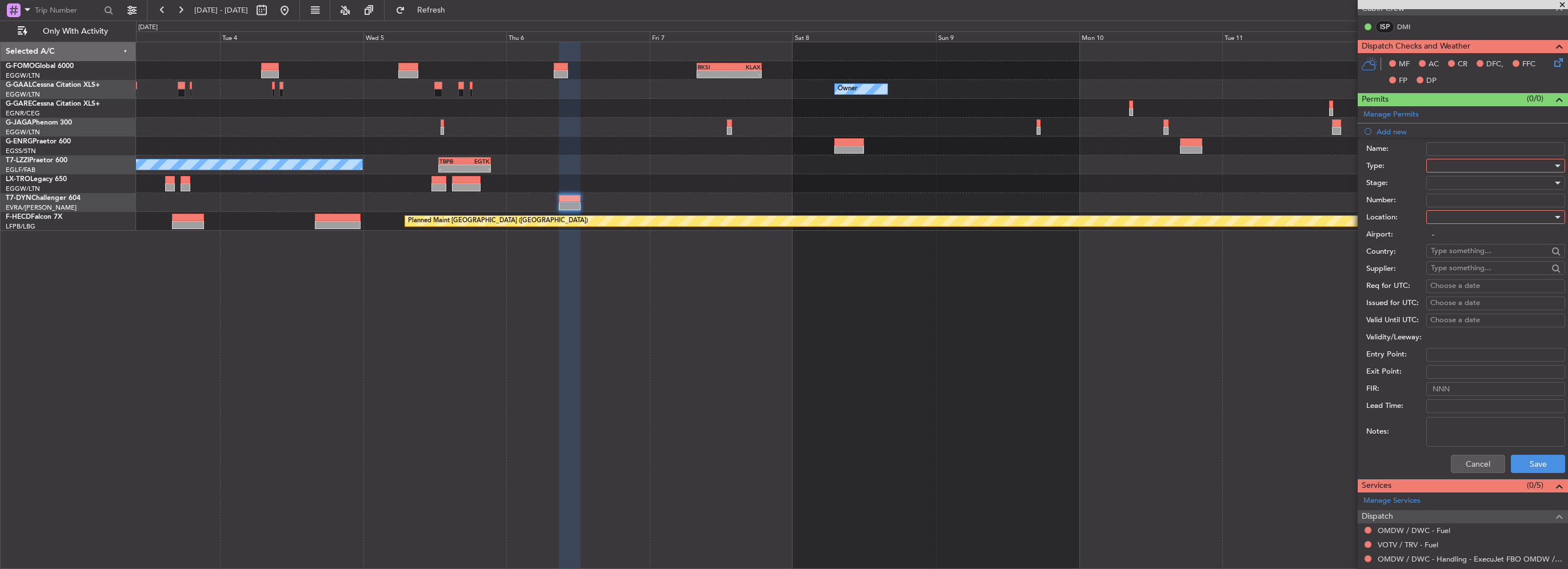
scroll to position [345, 0]
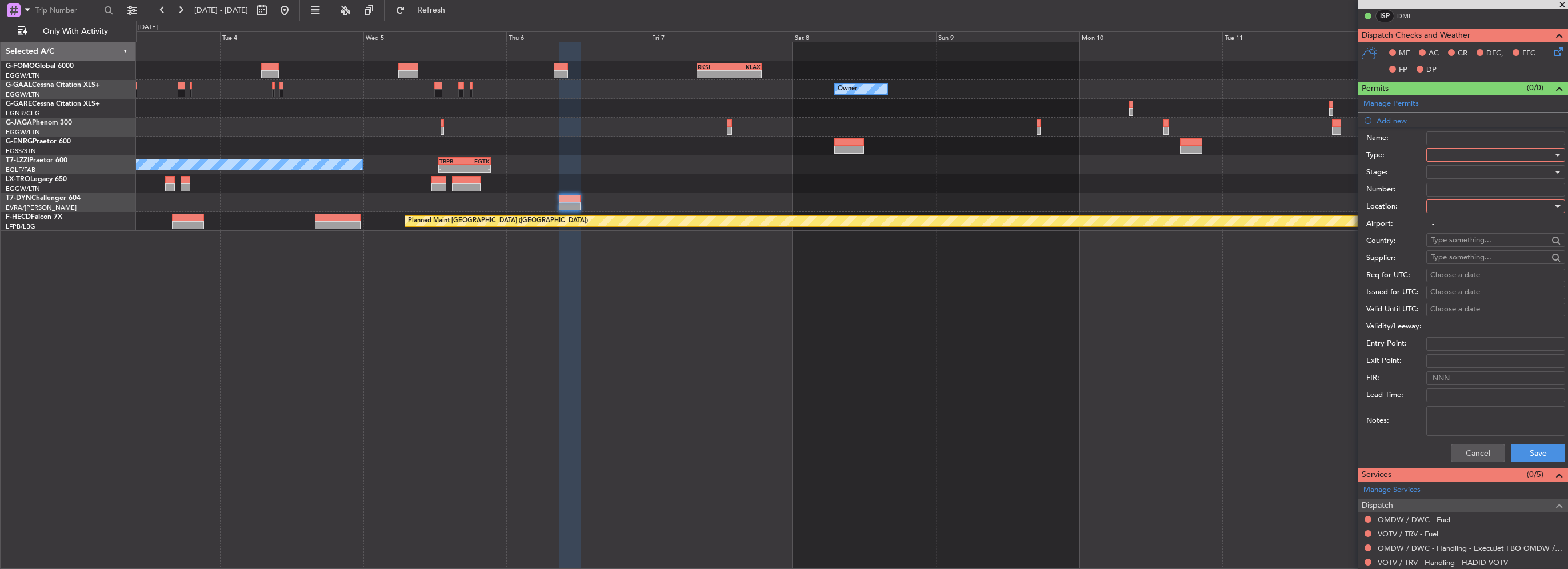
click at [1460, 153] on div at bounding box center [1492, 155] width 122 height 17
click at [1450, 255] on span "Slot" at bounding box center [1492, 262] width 120 height 17
click at [1459, 204] on div at bounding box center [1492, 206] width 122 height 17
click at [1457, 233] on span "Departure" at bounding box center [1492, 228] width 120 height 17
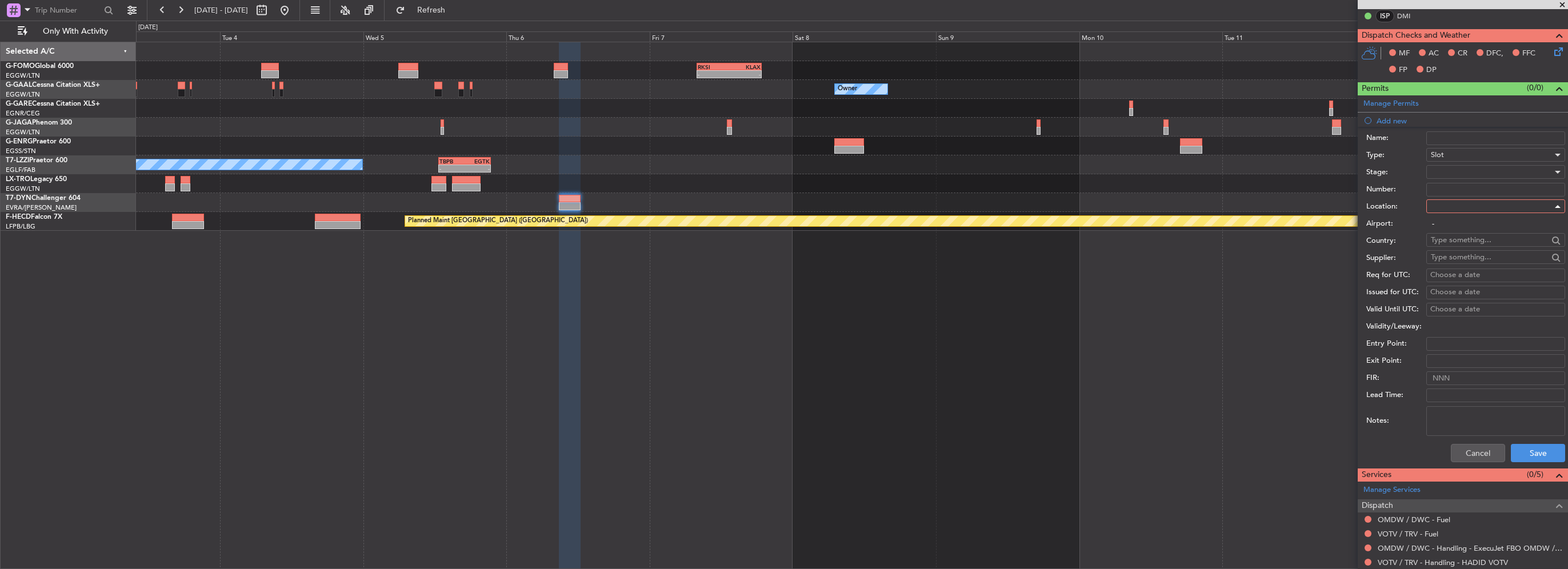
type input "OMDW / DWC"
click at [1459, 171] on div at bounding box center [1492, 172] width 122 height 17
click at [1469, 244] on span "Requested" at bounding box center [1492, 246] width 120 height 17
click at [1532, 458] on button "Save" at bounding box center [1538, 453] width 54 height 19
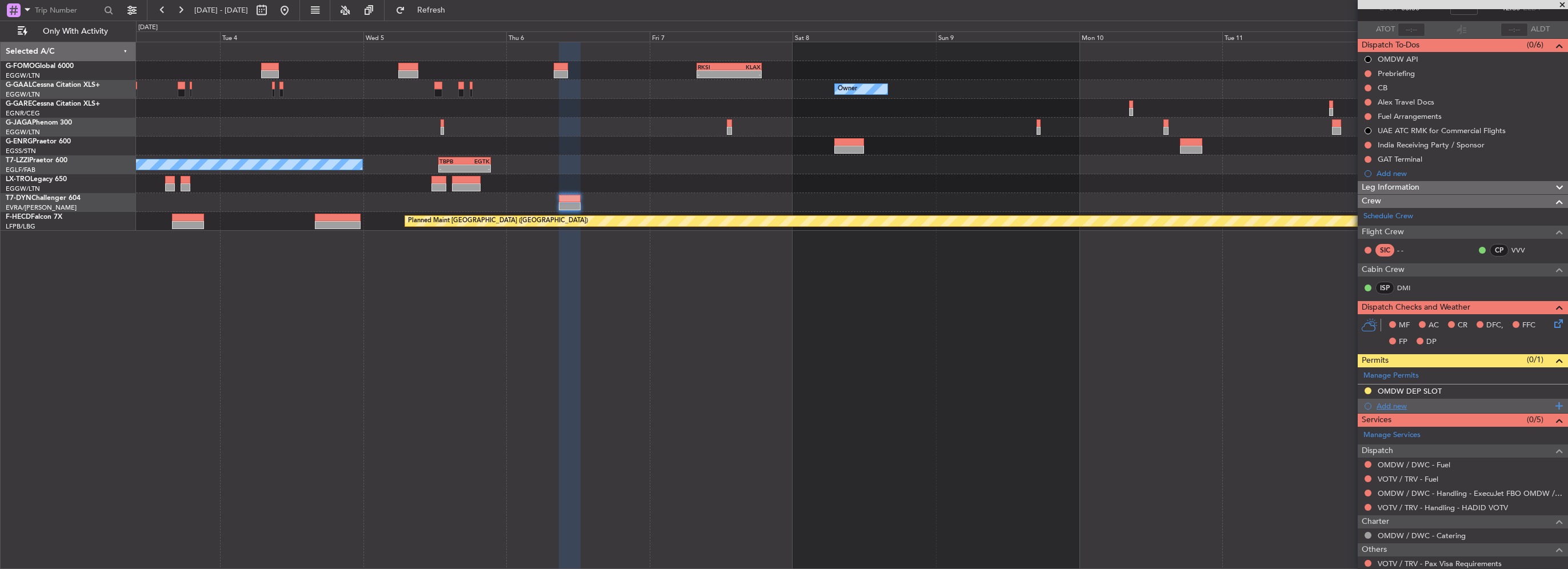
scroll to position [0, 0]
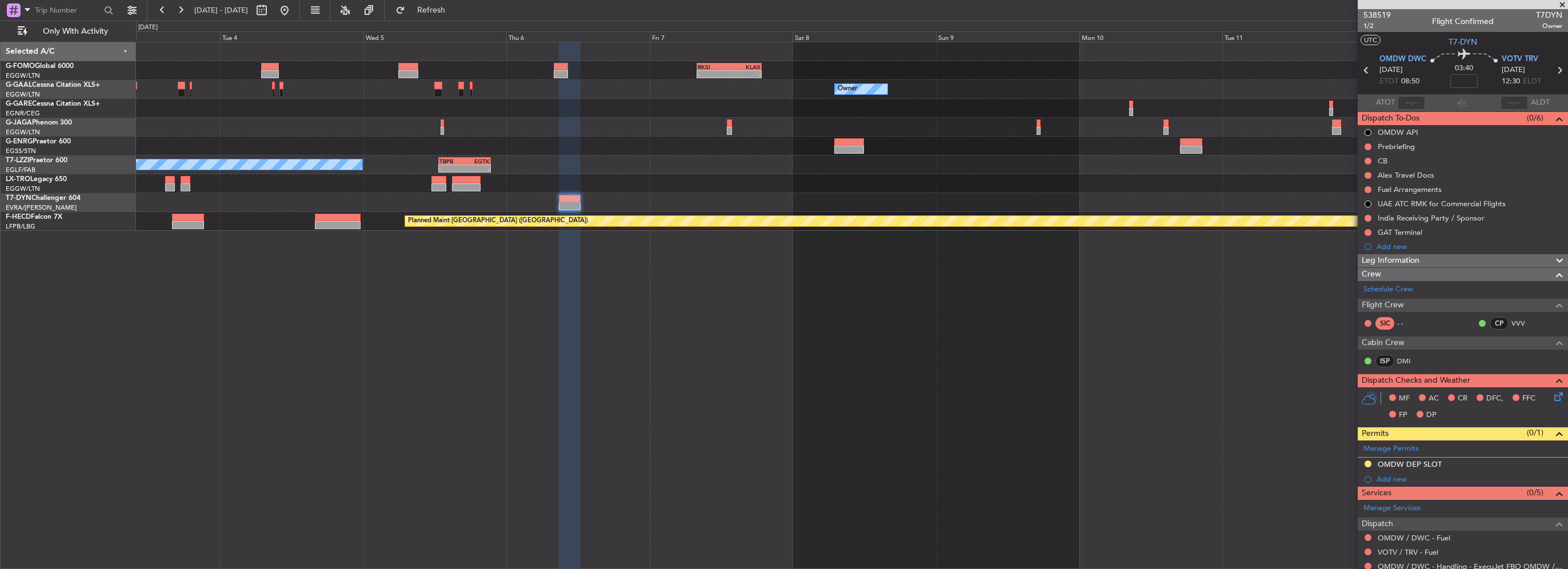
drag, startPoint x: 1454, startPoint y: 460, endPoint x: 1466, endPoint y: 463, distance: 12.4
click at [1454, 460] on div "OMDW DEP SLOT" at bounding box center [1462, 465] width 210 height 15
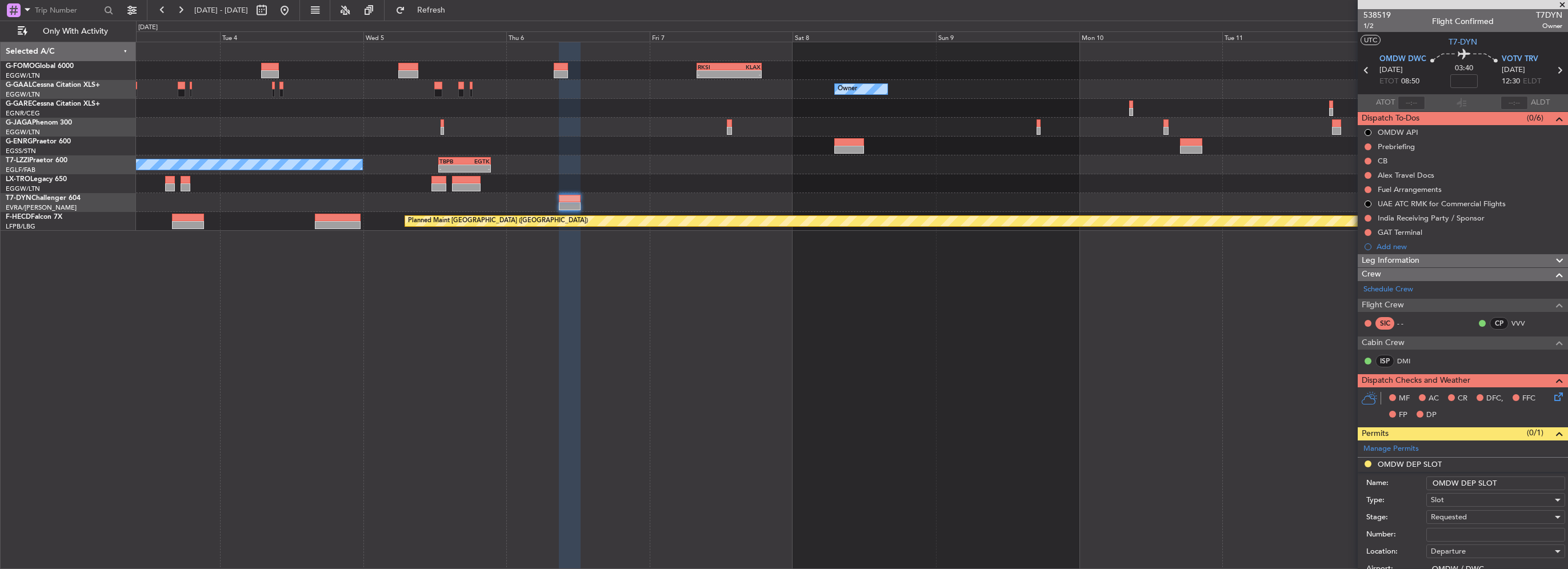
click at [1509, 482] on input "OMDW DEP SLOT" at bounding box center [1496, 483] width 139 height 14
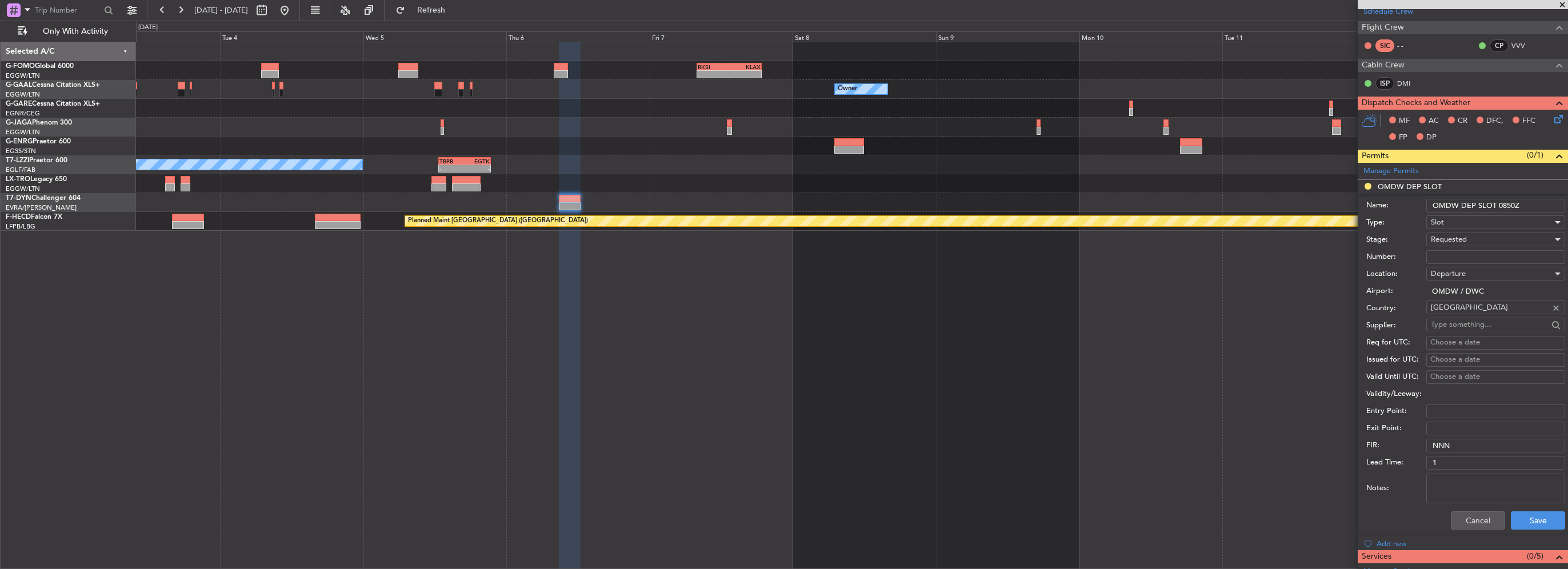
scroll to position [286, 0]
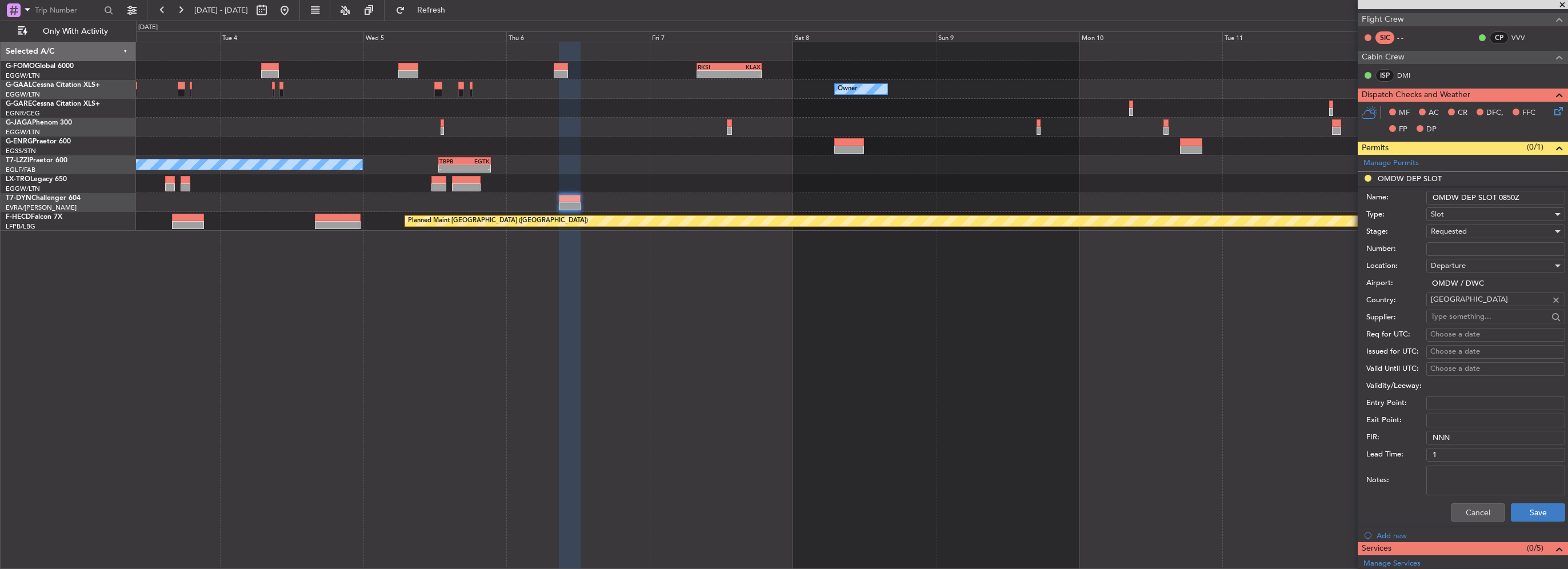
type input "OMDW DEP SLOT 0850Z"
click at [1531, 507] on button "Save" at bounding box center [1538, 513] width 54 height 19
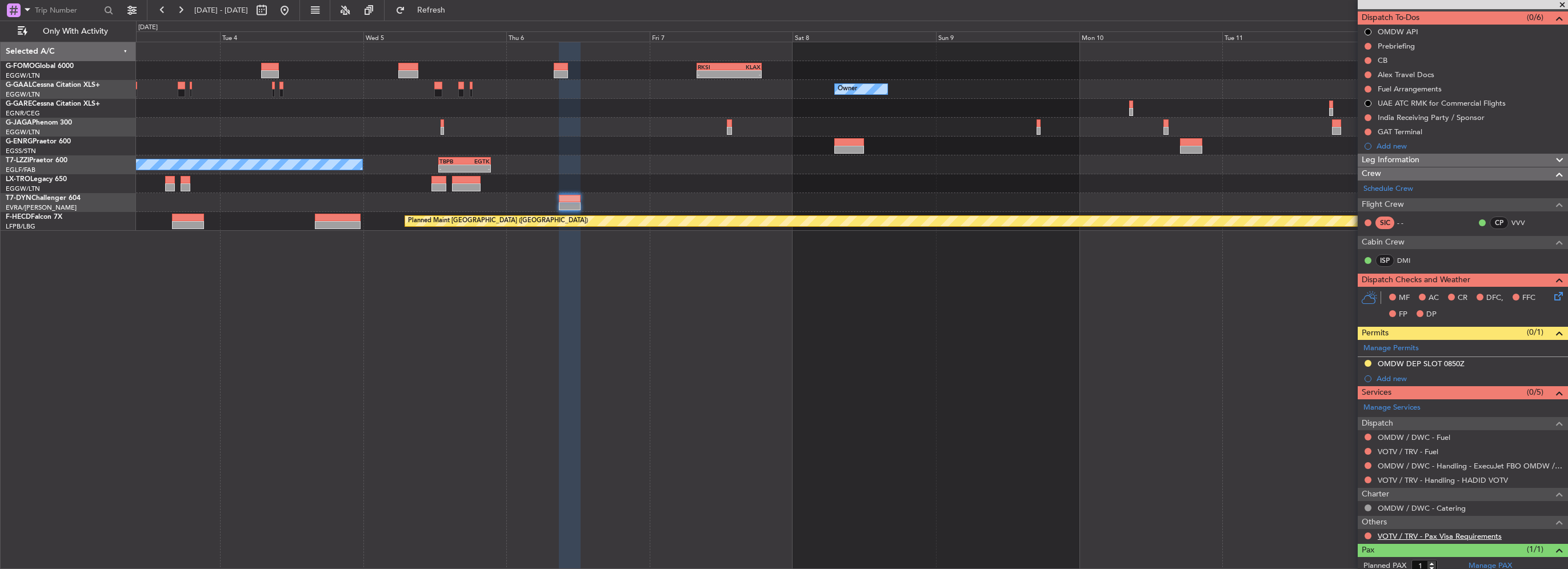
scroll to position [130, 0]
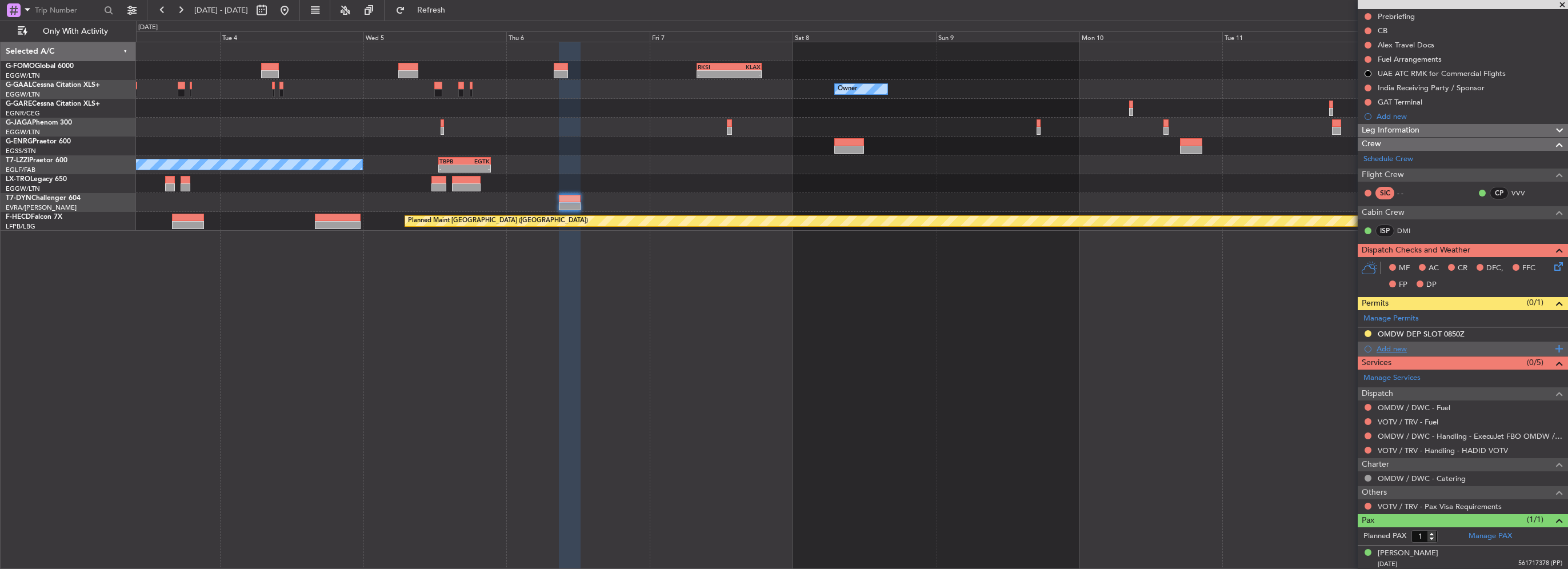
click at [1392, 348] on div "Add new" at bounding box center [1465, 348] width 176 height 10
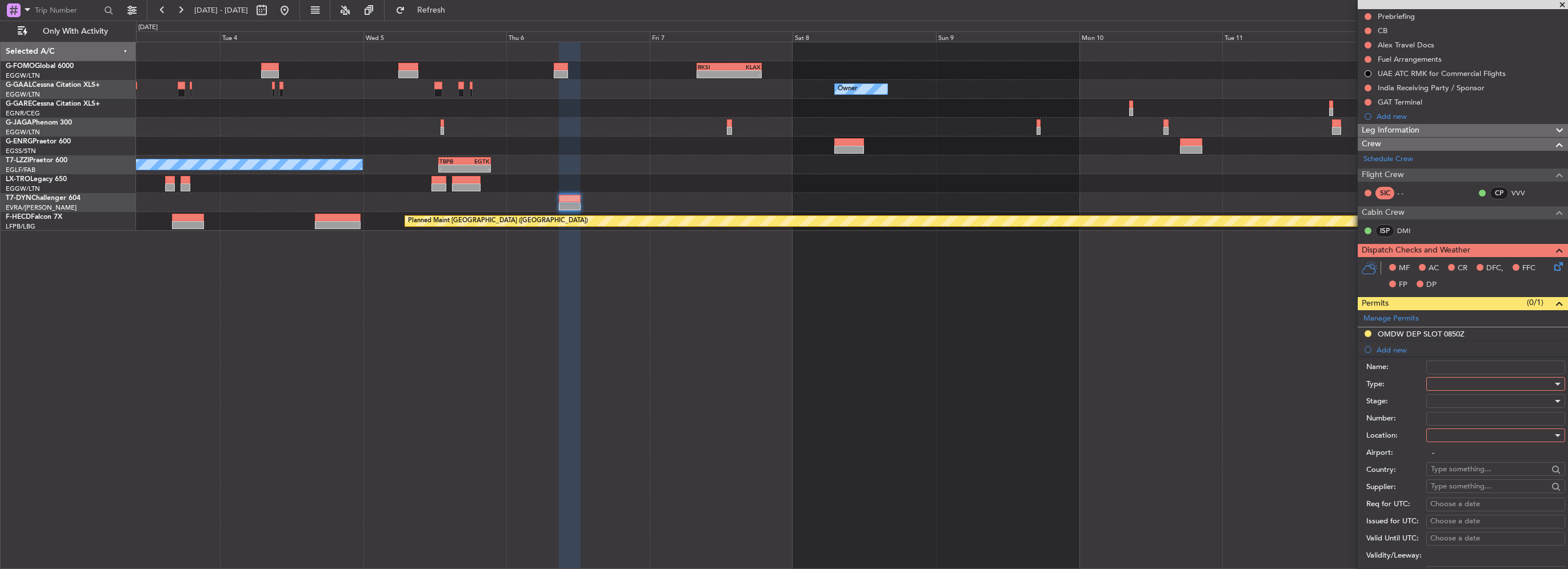
click at [1451, 388] on div at bounding box center [1492, 384] width 122 height 17
click at [1470, 476] on span "LOG Number" at bounding box center [1492, 468] width 120 height 17
click at [1452, 384] on span "LOG Number" at bounding box center [1453, 383] width 45 height 10
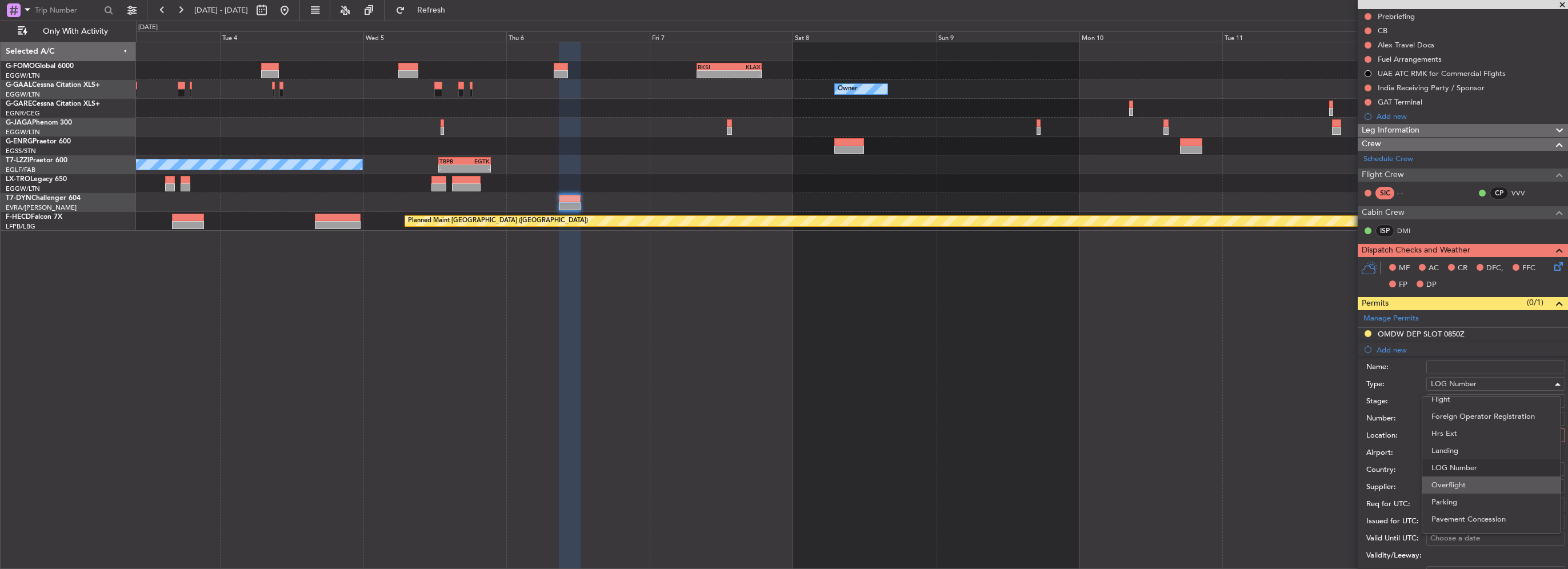
click at [1465, 483] on span "Overflight" at bounding box center [1492, 485] width 120 height 17
click at [1468, 434] on div at bounding box center [1492, 436] width 122 height 17
click at [1448, 520] on span "Enroute" at bounding box center [1492, 526] width 120 height 17
click at [1454, 470] on input "text" at bounding box center [1489, 469] width 117 height 17
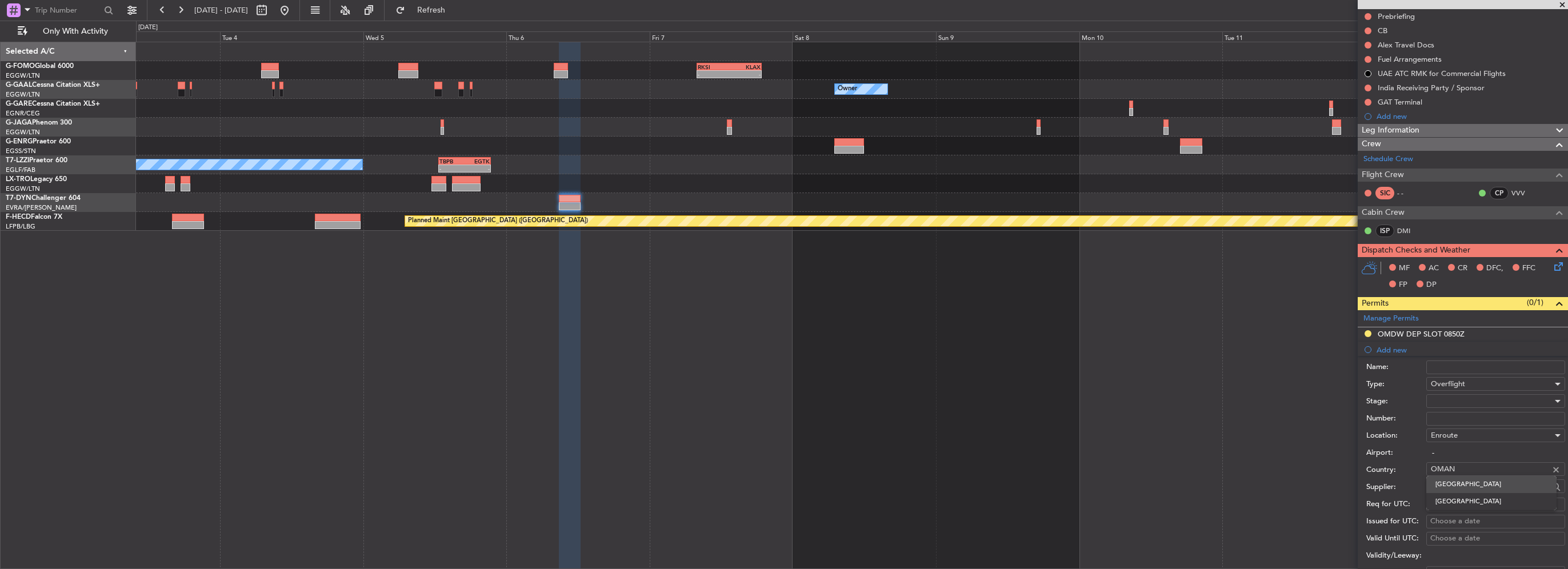
click at [1455, 486] on span "Oman" at bounding box center [1491, 484] width 112 height 17
type input "Oman"
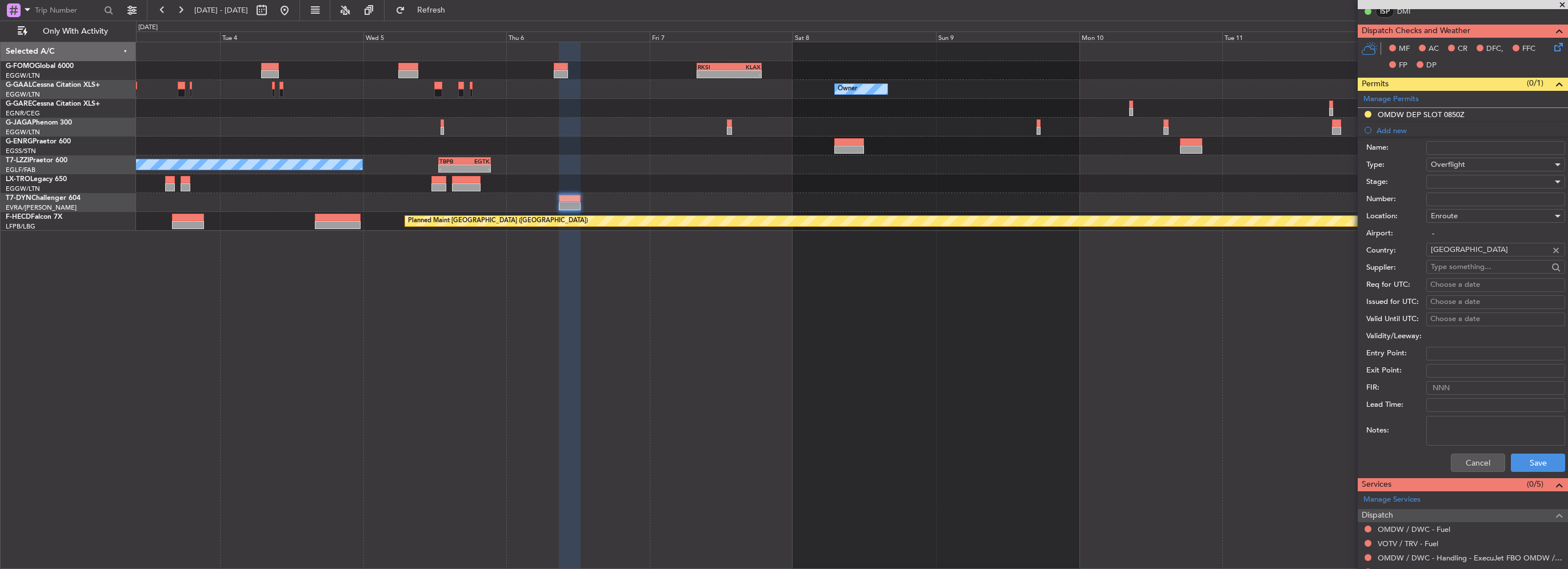
scroll to position [359, 0]
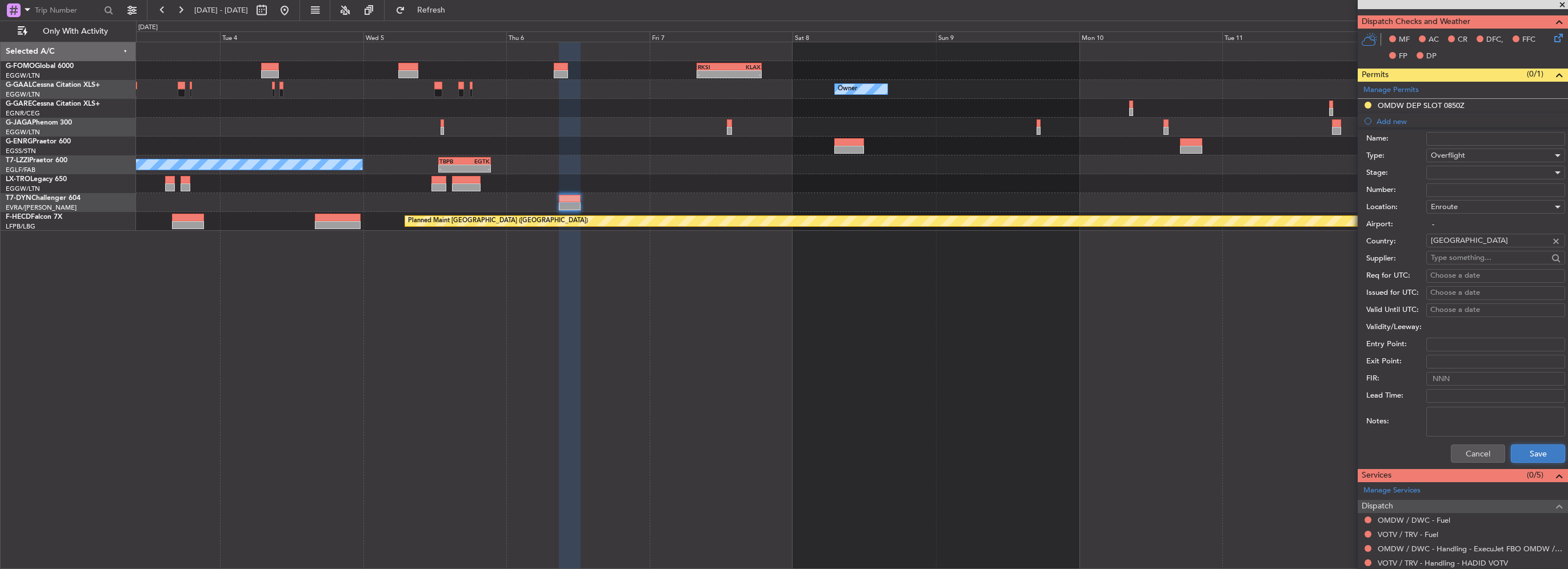
click at [1529, 446] on button "Save" at bounding box center [1538, 454] width 54 height 19
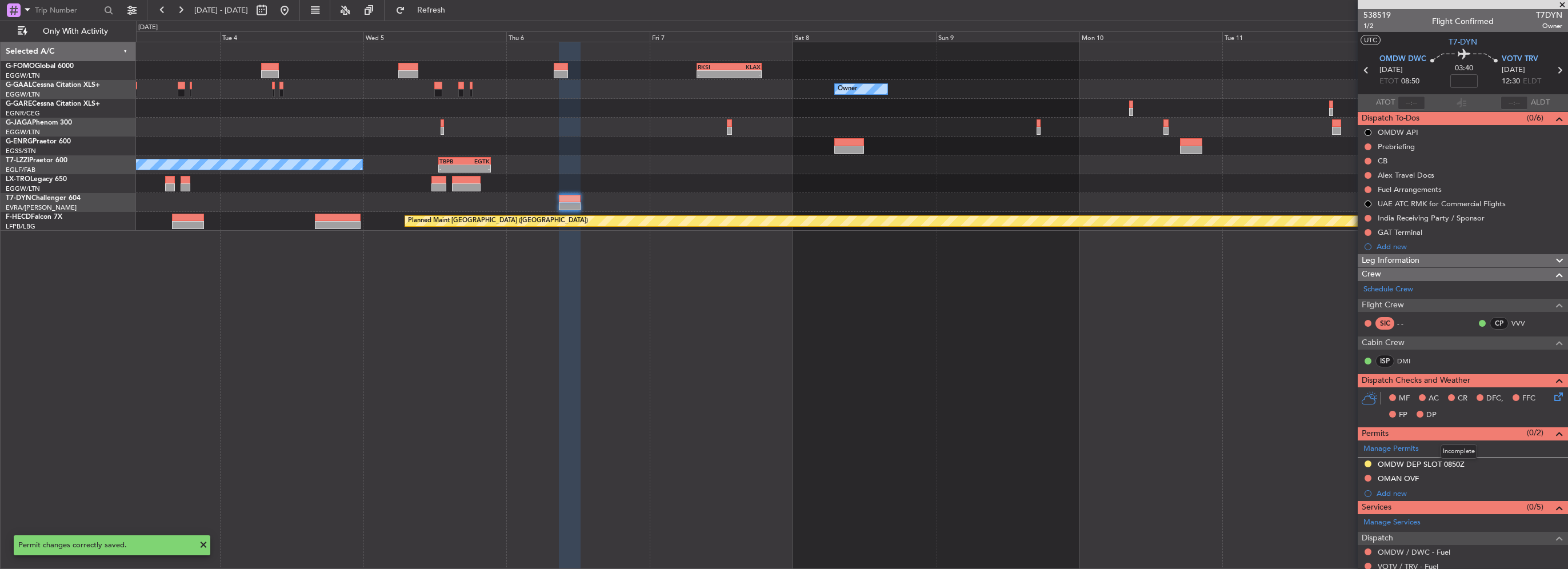
scroll to position [57, 0]
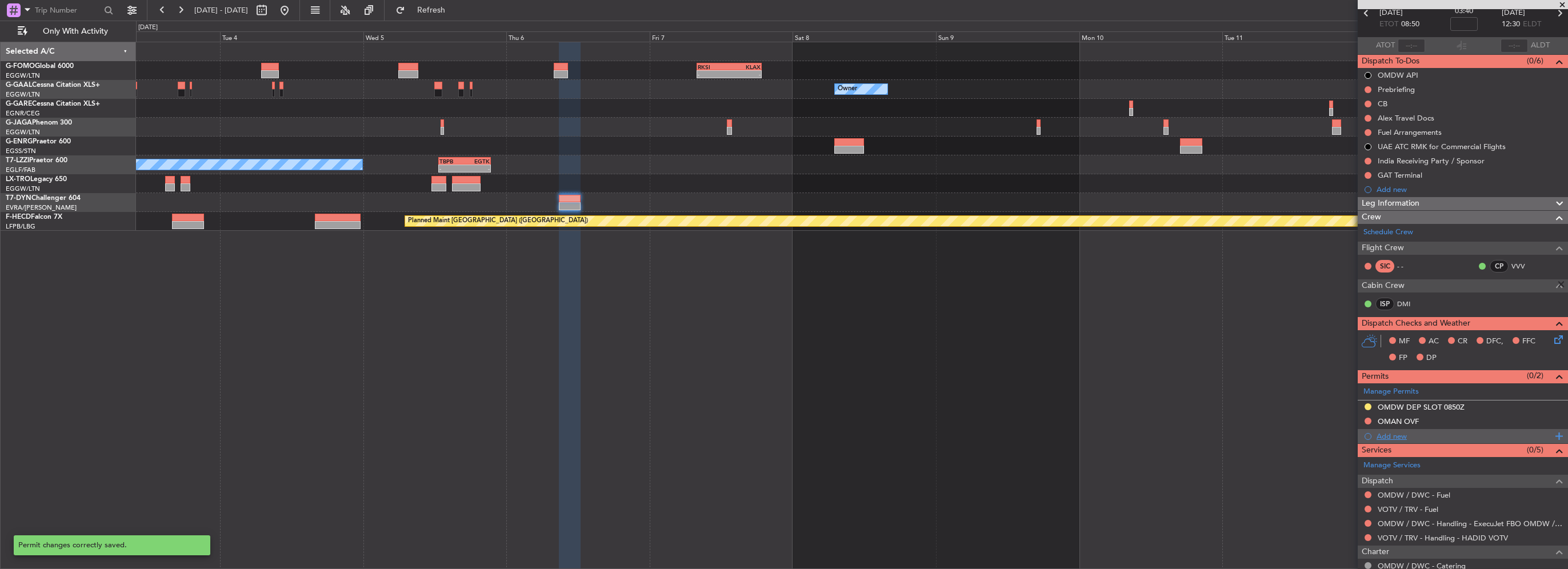
click at [1388, 434] on div "Add new" at bounding box center [1465, 436] width 176 height 10
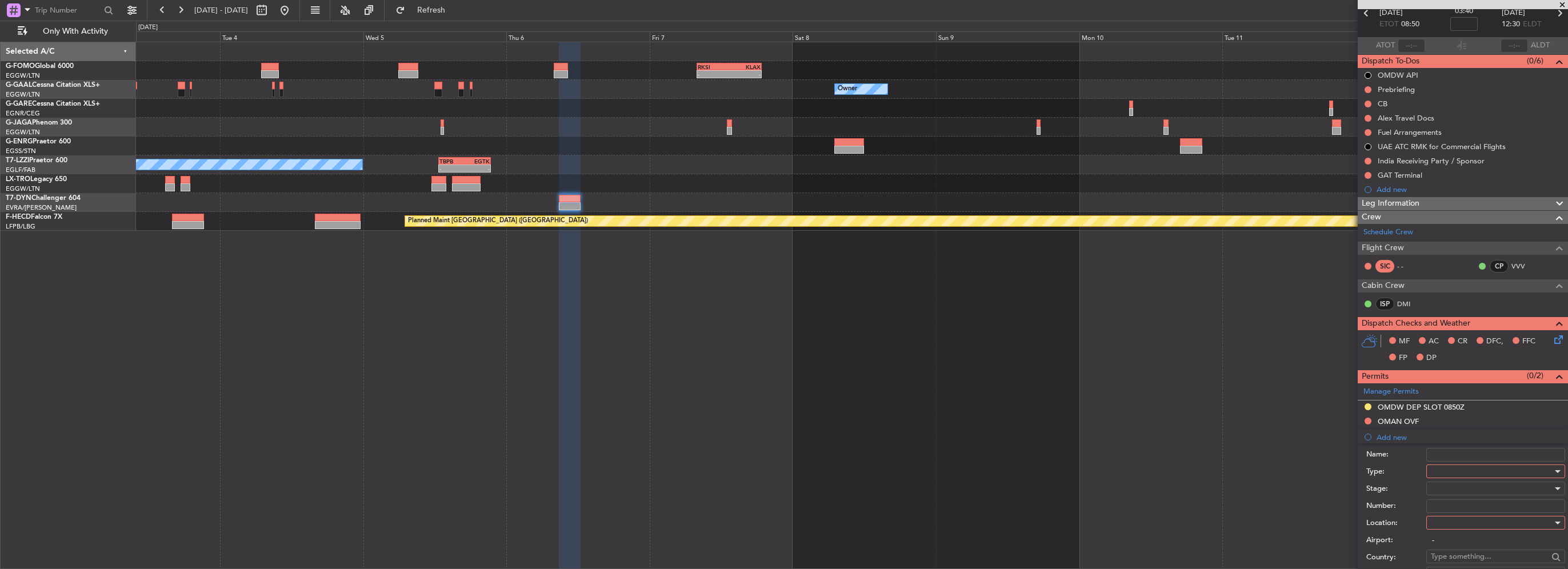
scroll to position [286, 0]
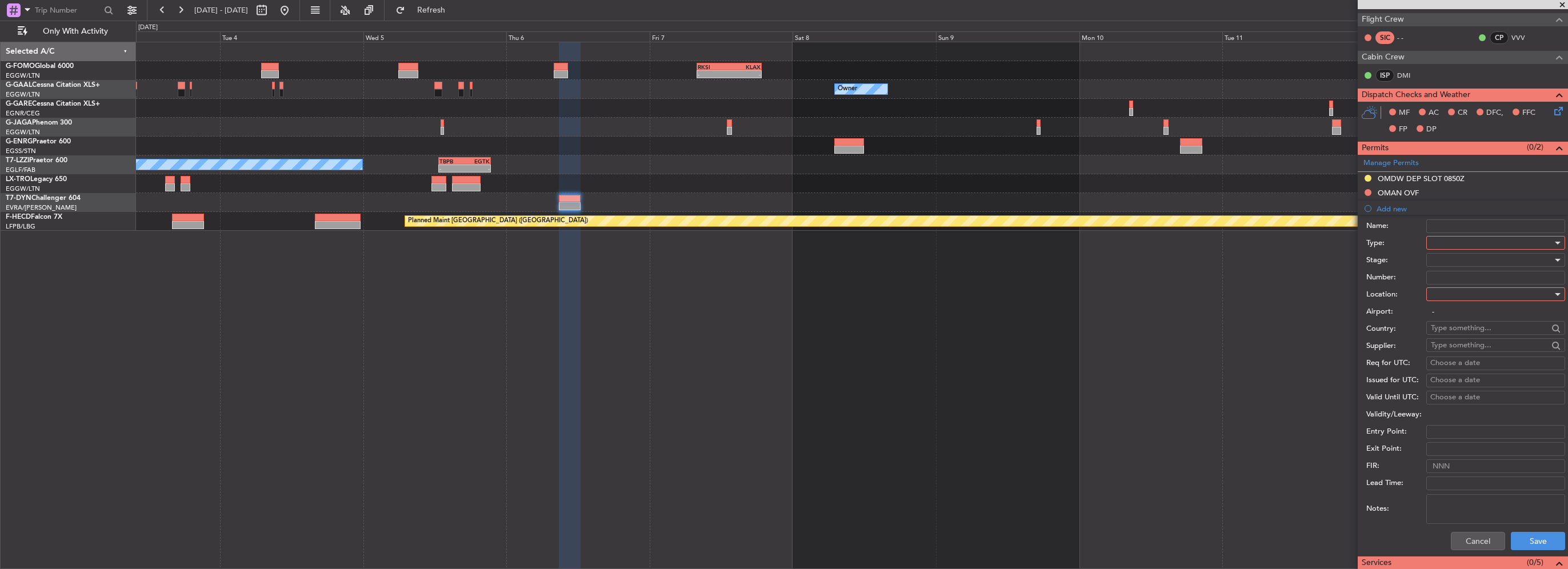
click at [1453, 242] on div at bounding box center [1492, 243] width 122 height 17
click at [1465, 366] on span "Landing" at bounding box center [1492, 368] width 120 height 17
click at [1460, 298] on div at bounding box center [1492, 295] width 122 height 17
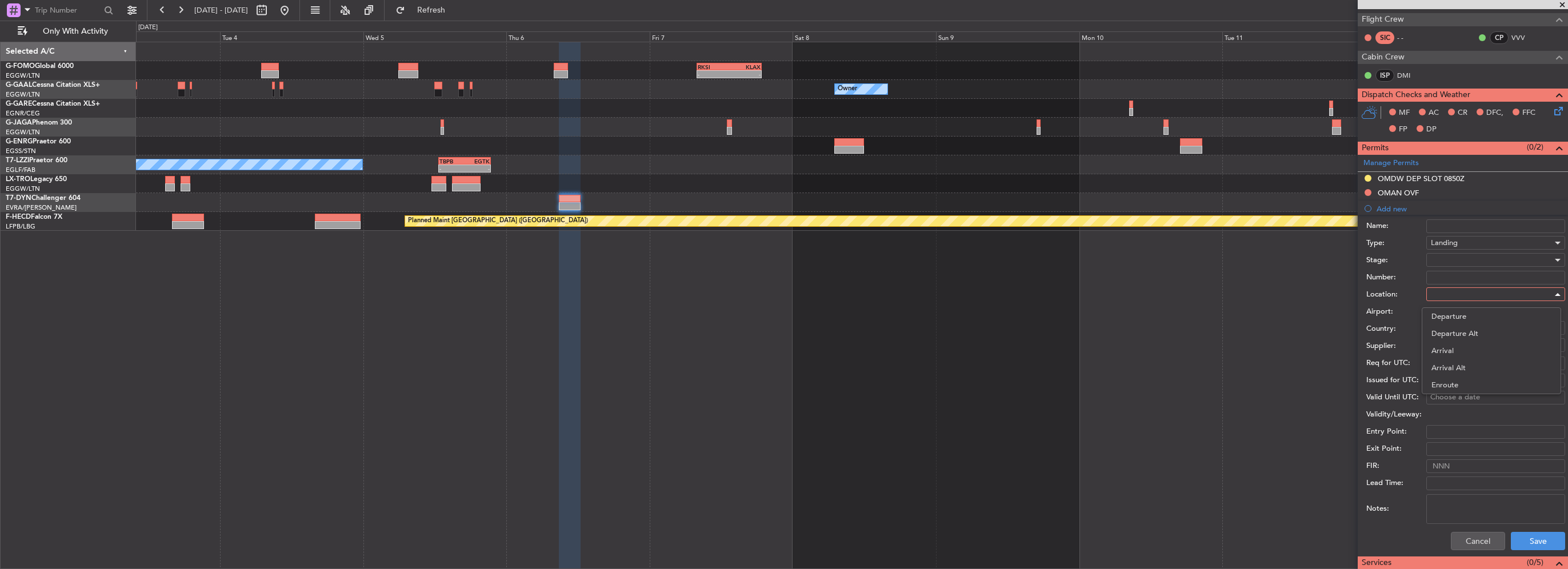
drag, startPoint x: 1462, startPoint y: 349, endPoint x: 1455, endPoint y: 262, distance: 87.3
click at [1462, 348] on span "Arrival" at bounding box center [1492, 351] width 120 height 17
type input "VOTV / TRV"
click at [1532, 538] on button "Save" at bounding box center [1538, 541] width 54 height 19
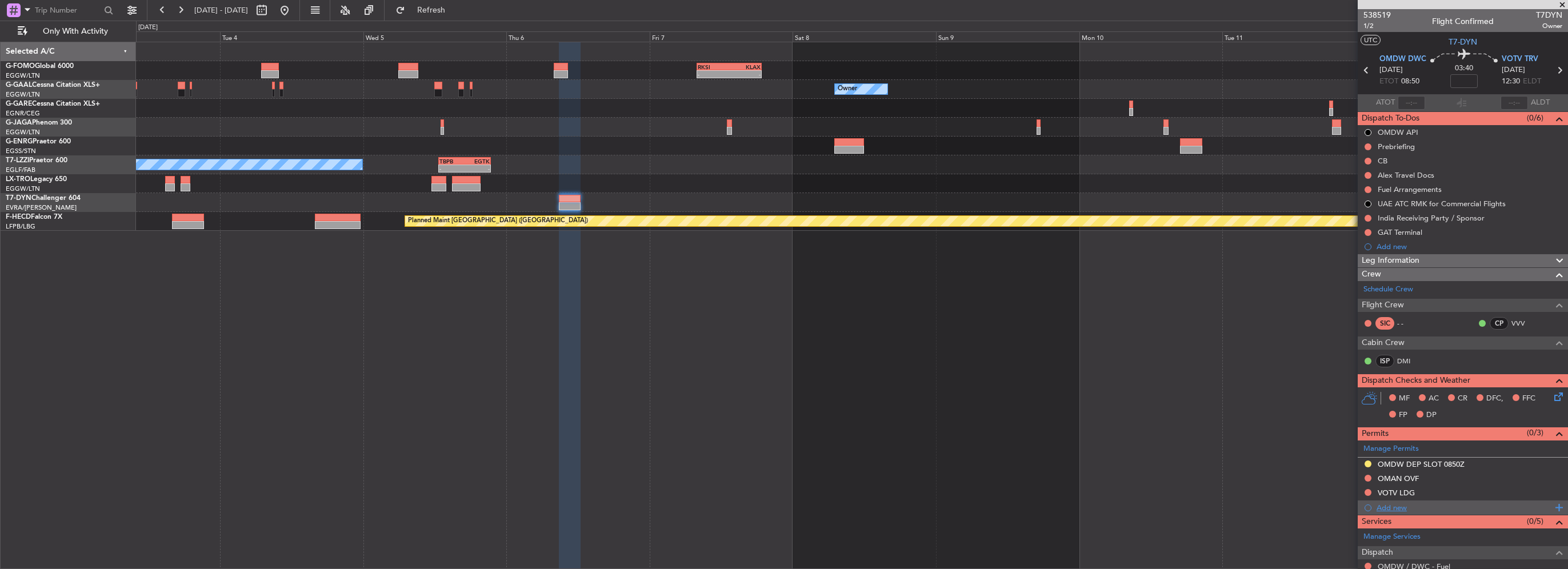
scroll to position [57, 0]
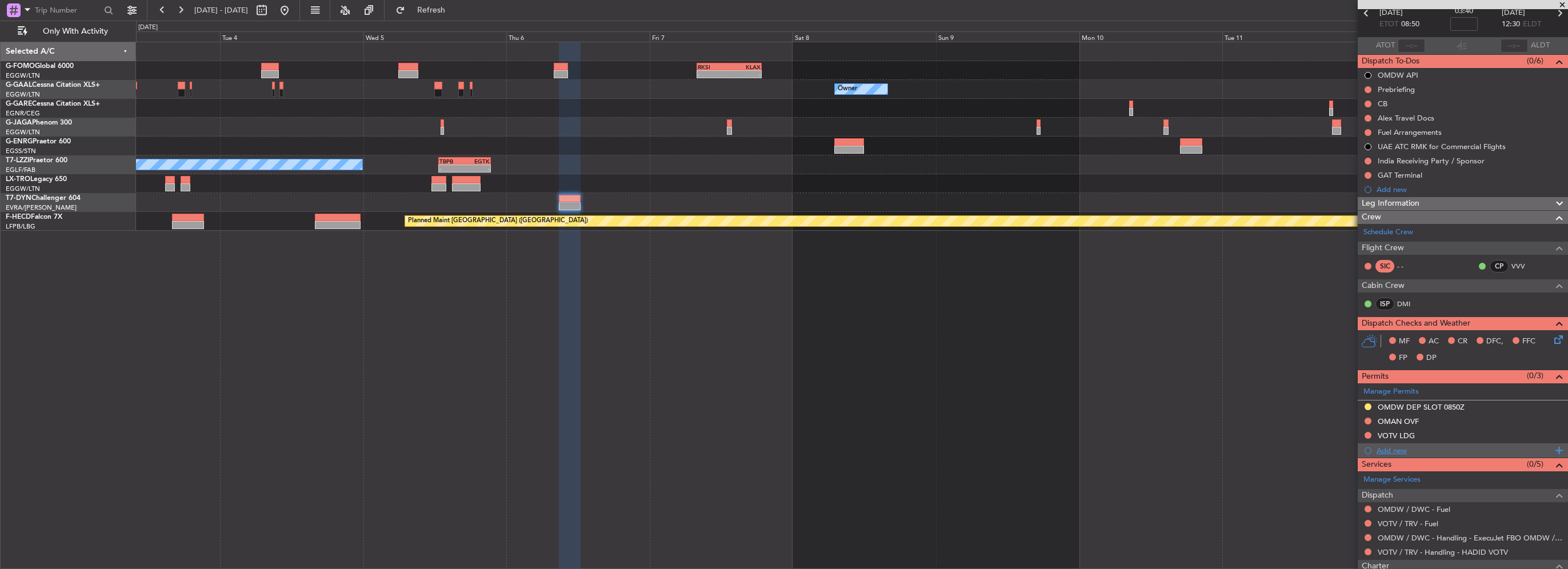
click at [1399, 449] on div "Add new" at bounding box center [1465, 450] width 176 height 10
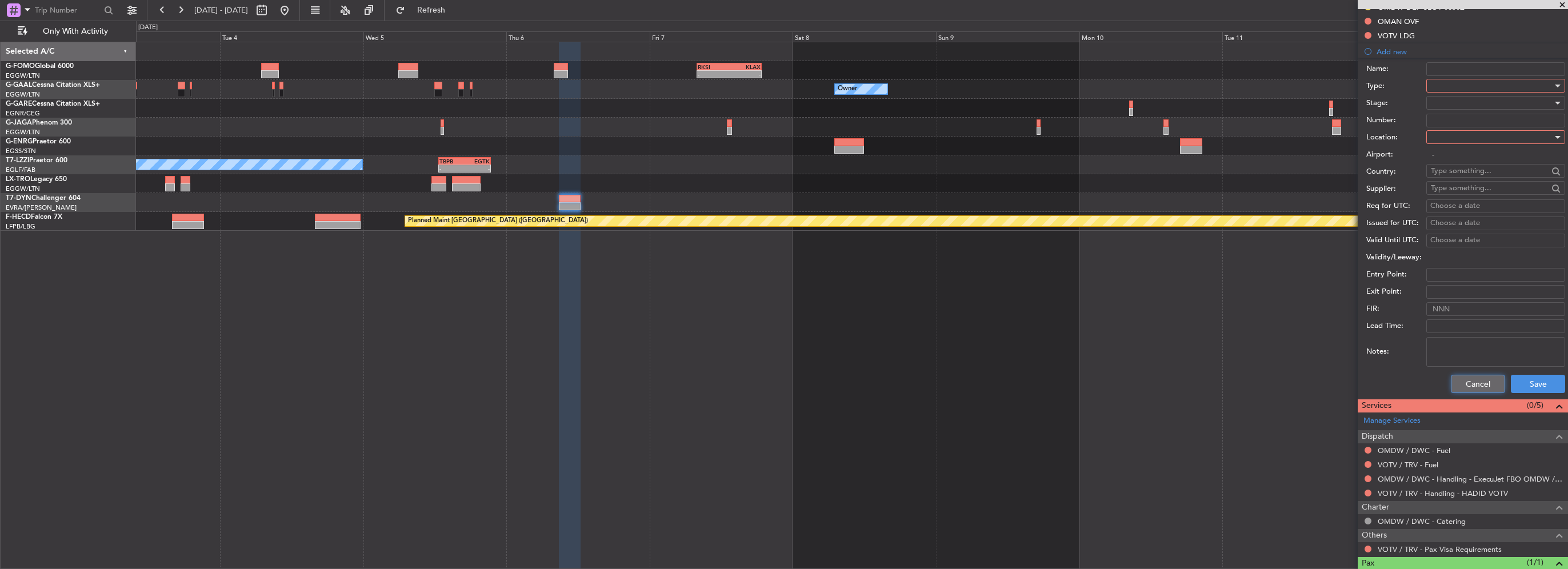
click at [1469, 389] on button "Cancel" at bounding box center [1478, 384] width 54 height 19
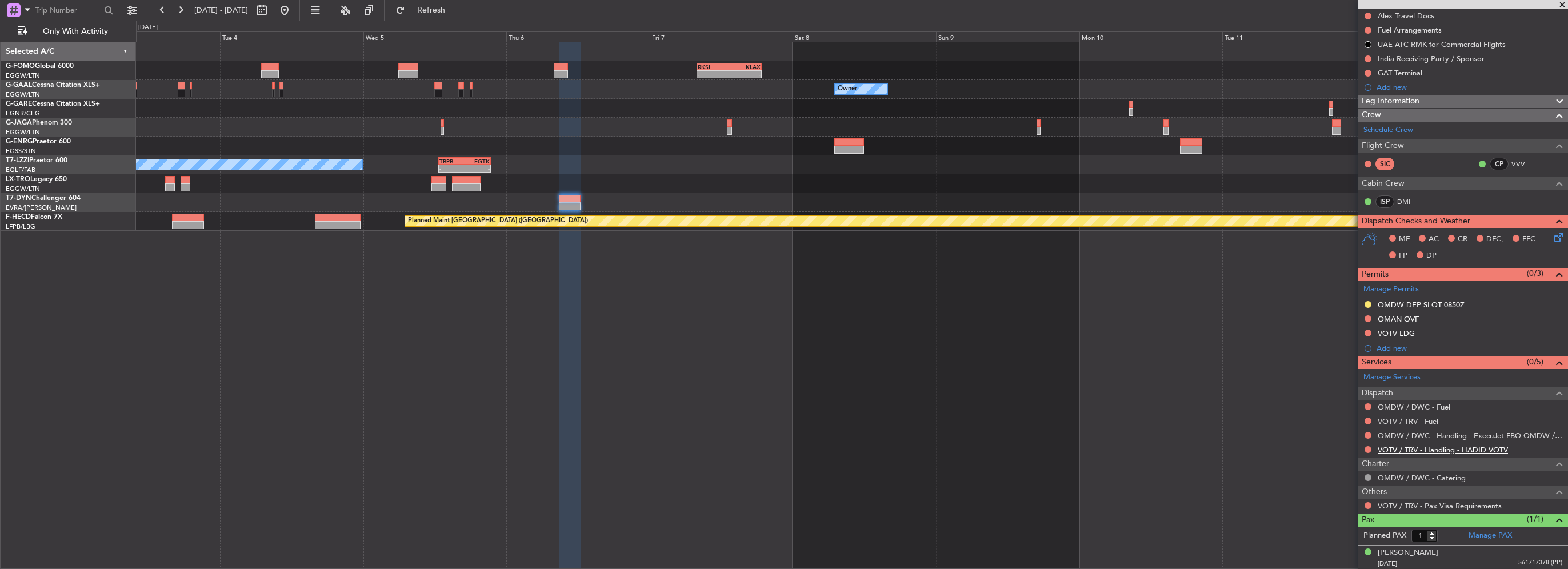
click at [1410, 447] on link "VOTV / TRV - Handling - HADID VOTV" at bounding box center [1442, 449] width 130 height 10
click at [1364, 315] on div at bounding box center [1368, 319] width 9 height 9
click at [1368, 318] on button at bounding box center [1368, 318] width 7 height 7
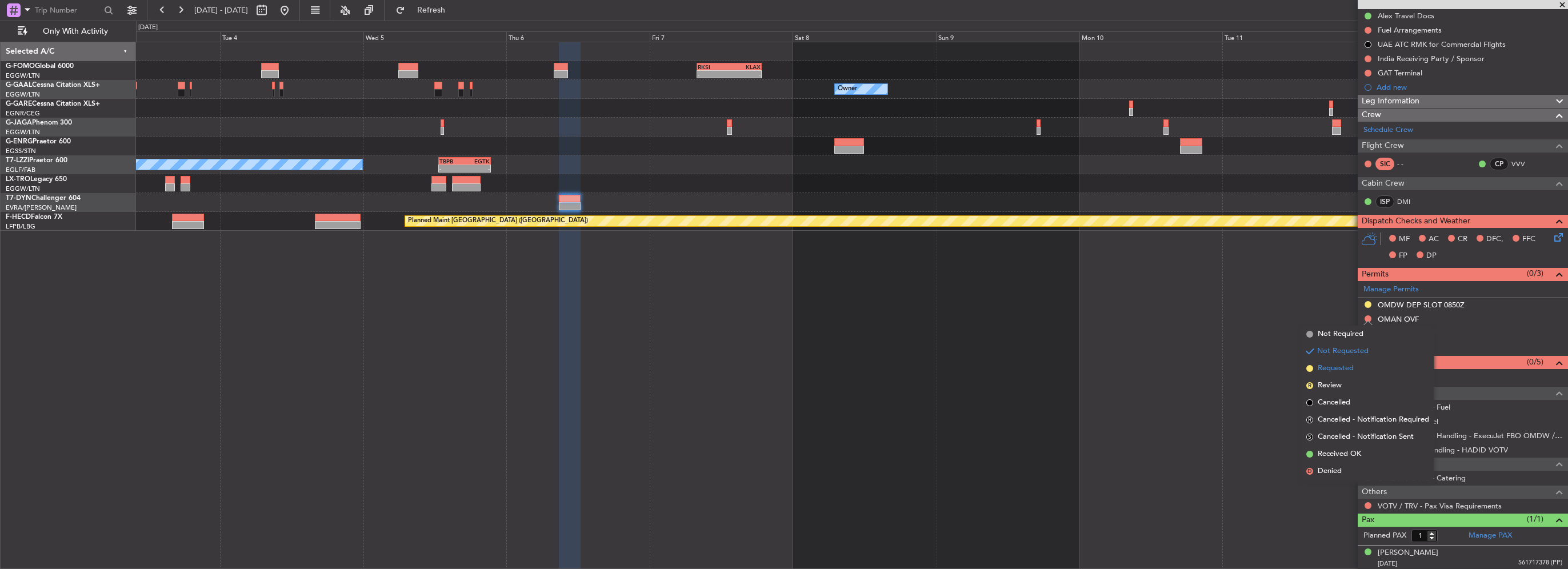
click at [1335, 370] on span "Requested" at bounding box center [1335, 369] width 36 height 12
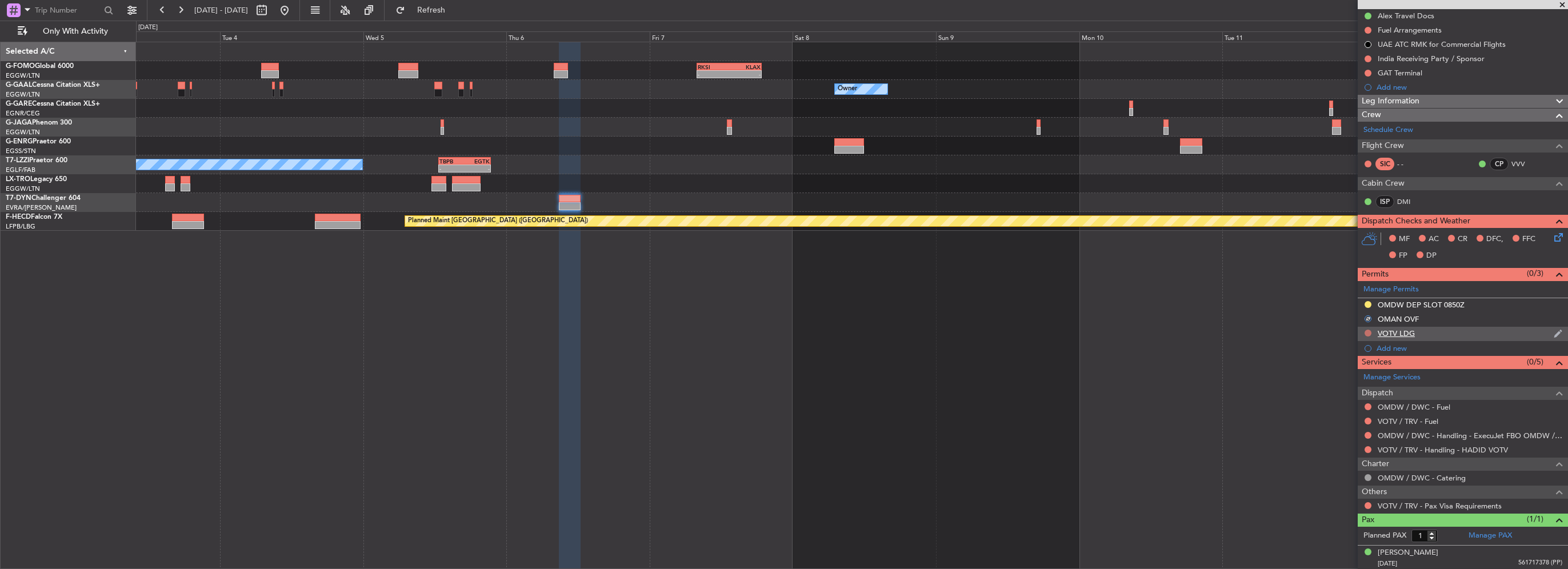
click at [1366, 330] on button at bounding box center [1368, 333] width 7 height 7
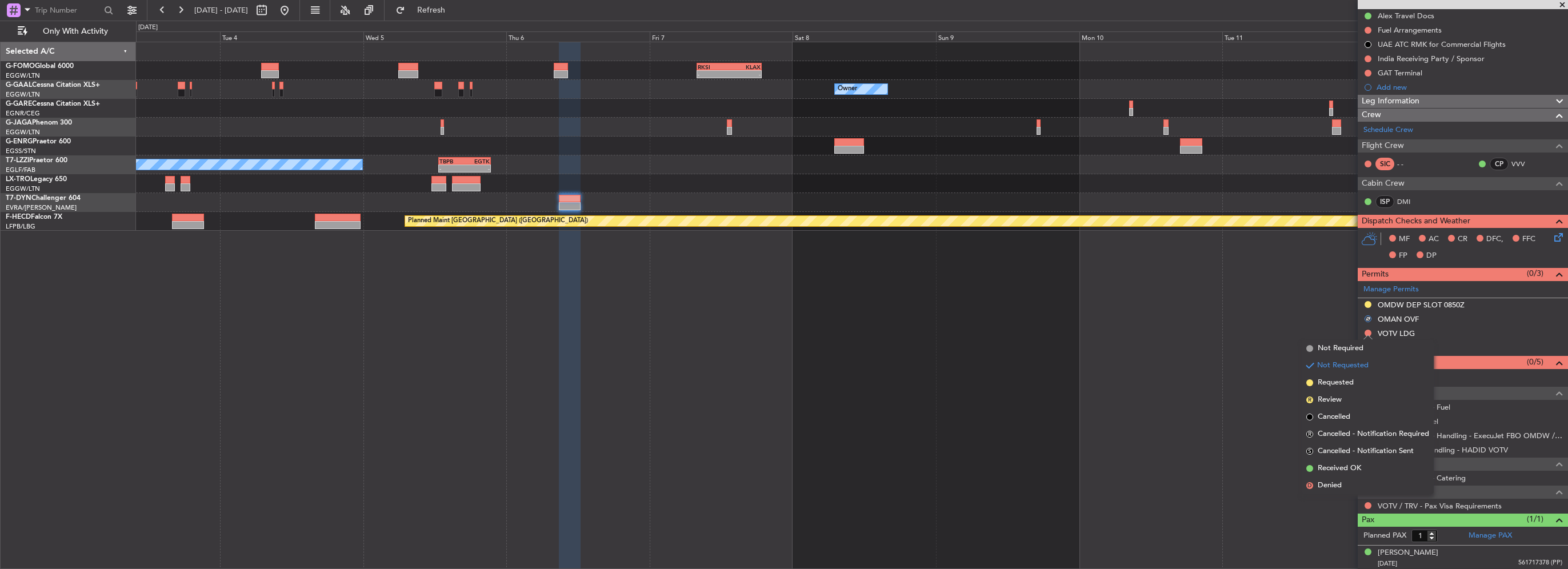
drag, startPoint x: 1333, startPoint y: 385, endPoint x: 905, endPoint y: 331, distance: 431.4
click at [1333, 386] on span "Requested" at bounding box center [1335, 382] width 36 height 12
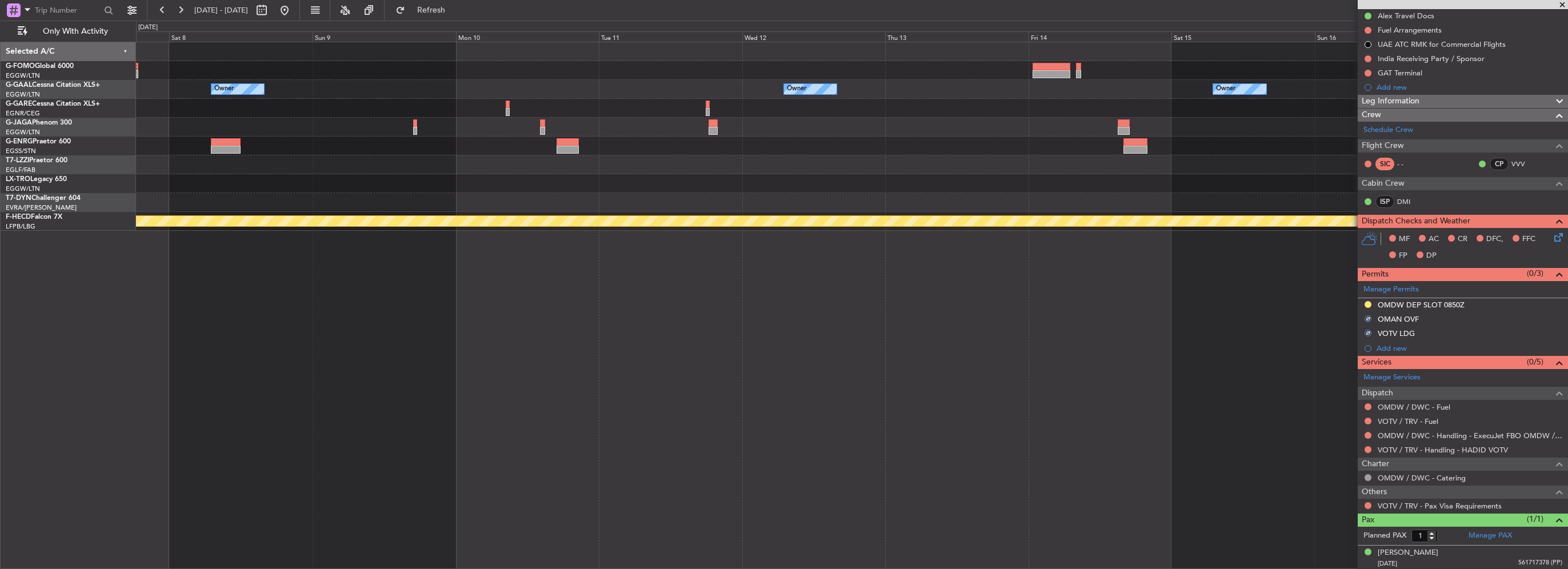
click at [404, 208] on div at bounding box center [851, 203] width 1432 height 19
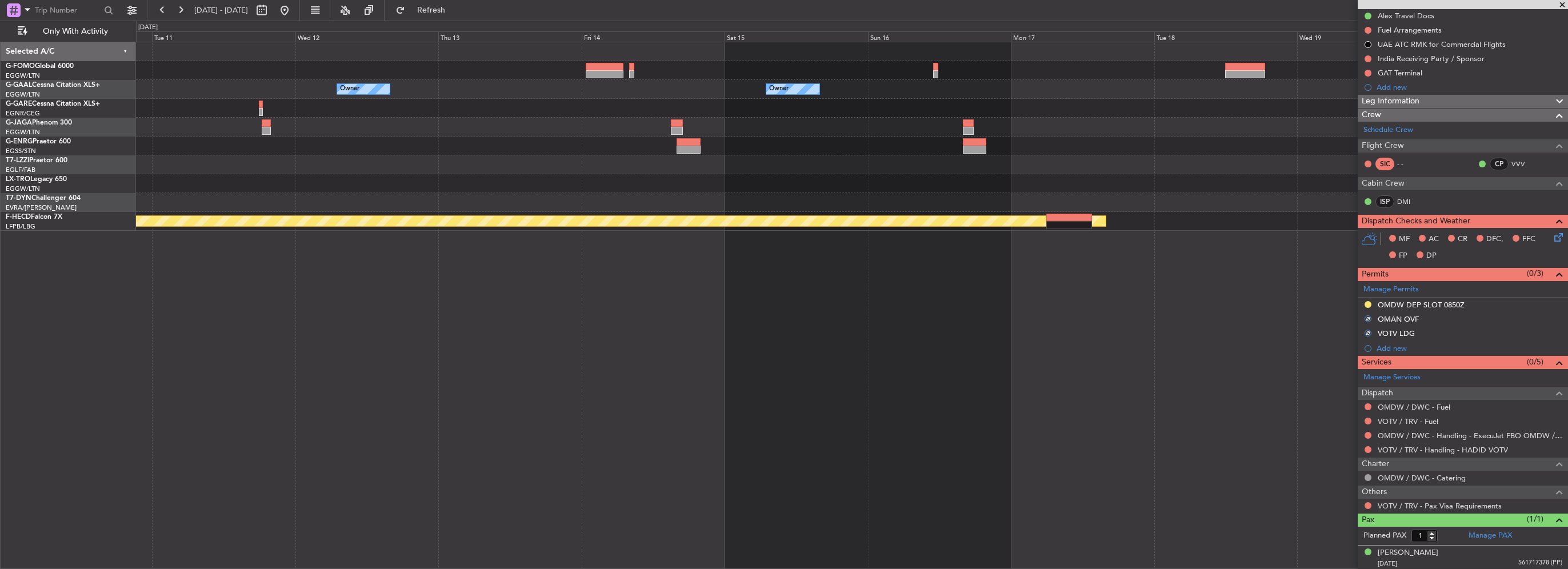
click at [386, 211] on div "Owner Owner Owner Planned Maint Paris (Le Bourget)" at bounding box center [851, 136] width 1432 height 189
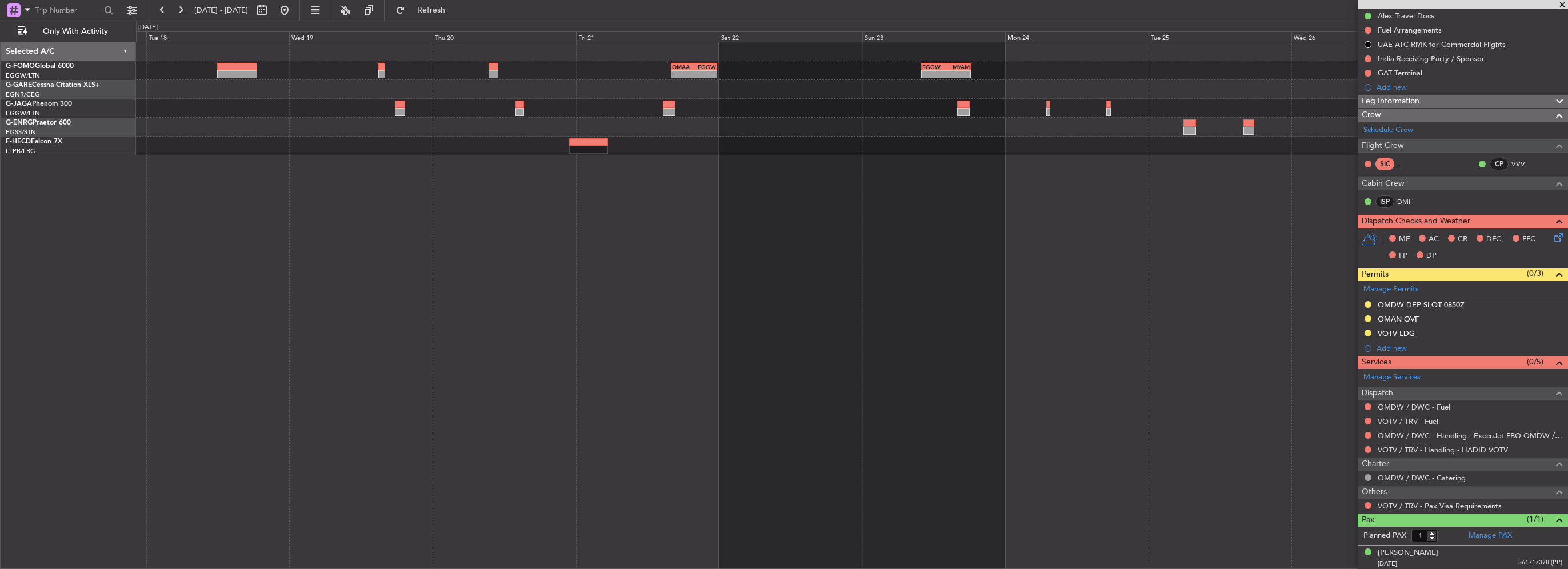
click at [486, 158] on div "- - OMAA 16:00 Z EGGW 23:45 Z - - EGGW 10:00 Z MYAM 18:15 Z Planned Maint Paris…" at bounding box center [852, 305] width 1432 height 527
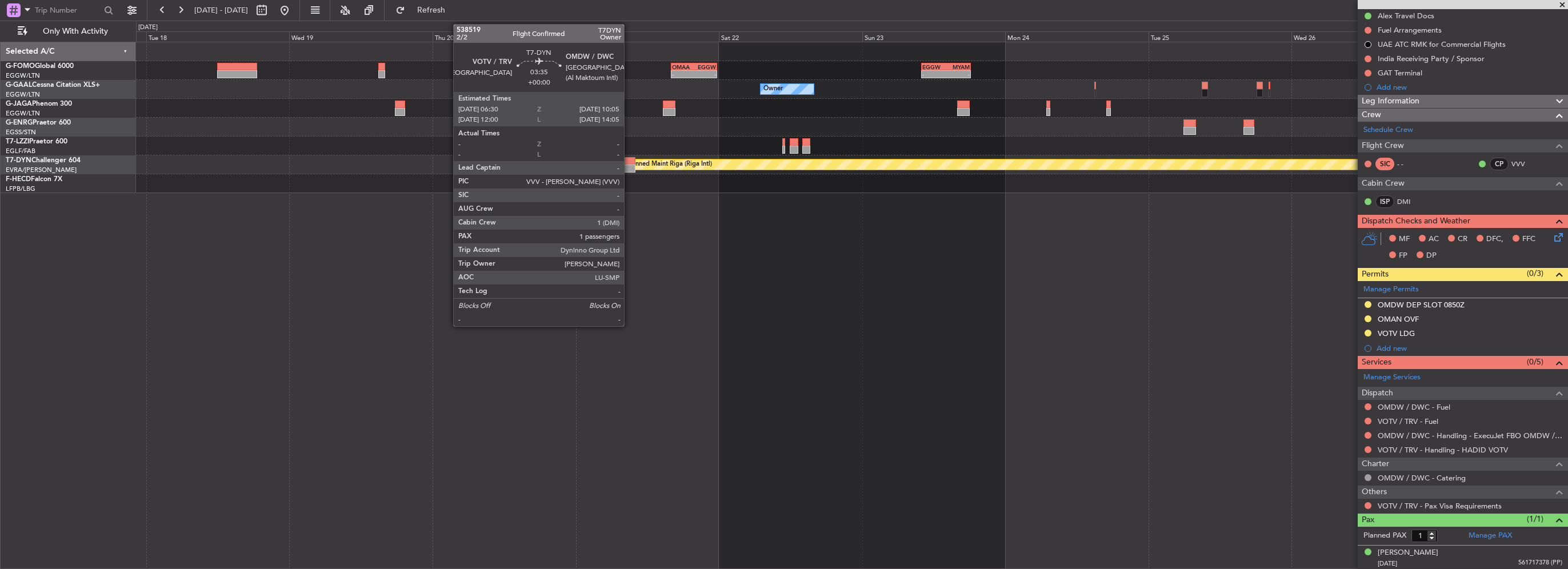
click at [629, 165] on div at bounding box center [624, 168] width 22 height 8
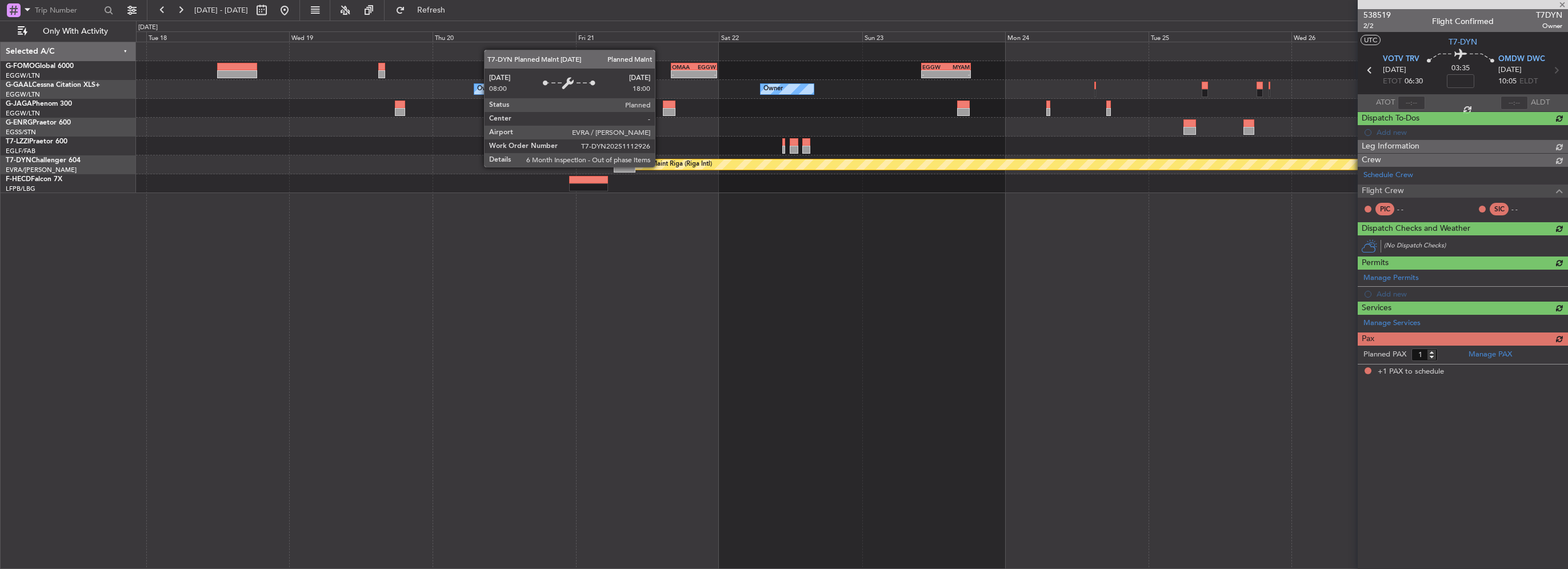
scroll to position [0, 0]
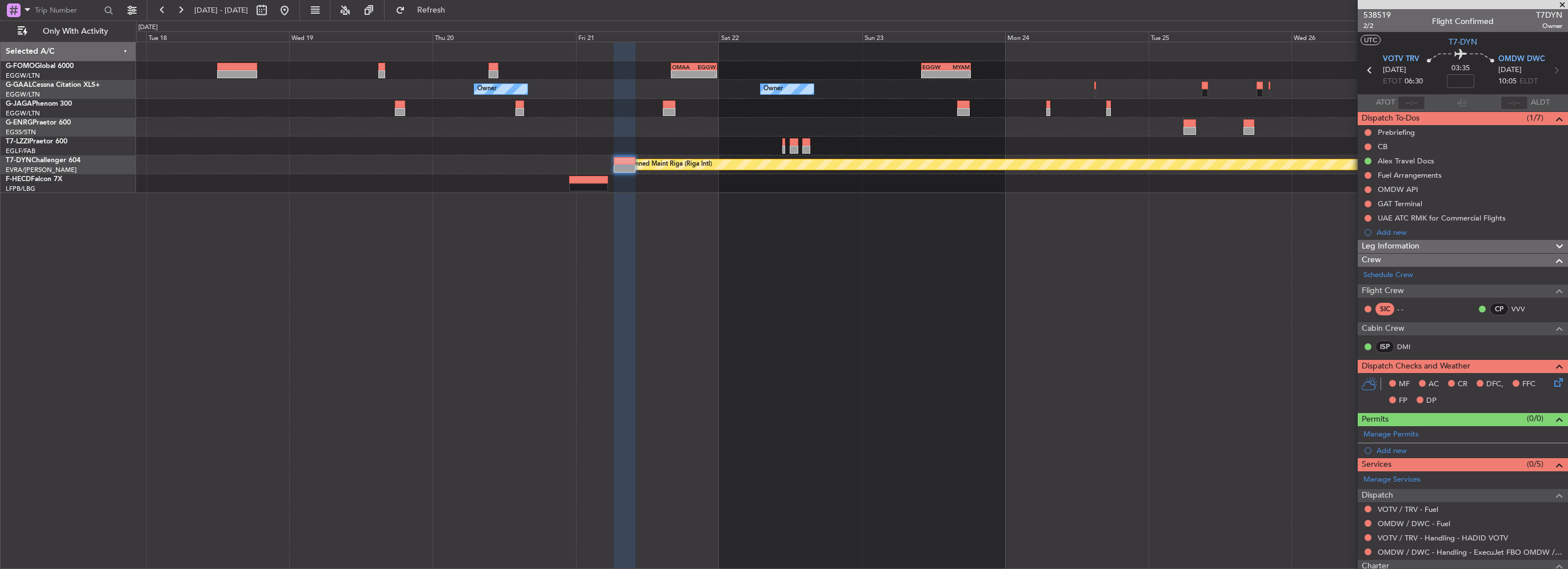
click at [1397, 242] on span "Leg Information" at bounding box center [1390, 246] width 58 height 13
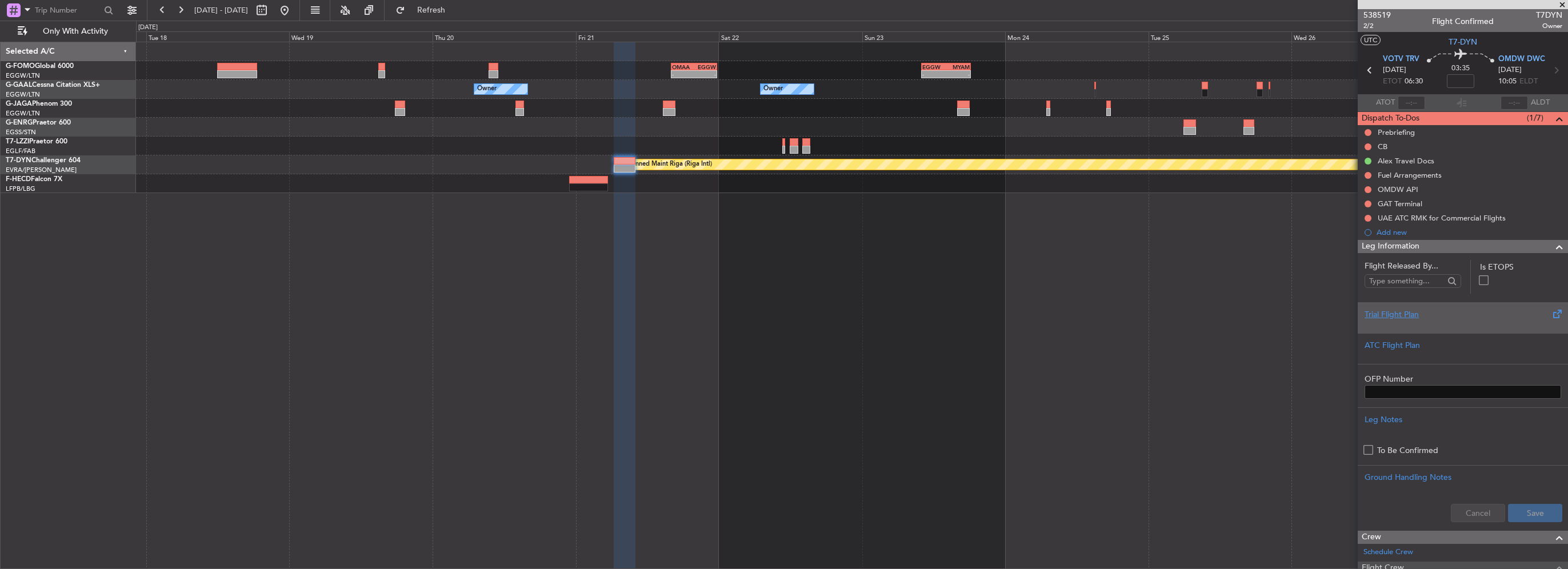
click at [1406, 315] on div "Trial Flight Plan" at bounding box center [1462, 315] width 197 height 12
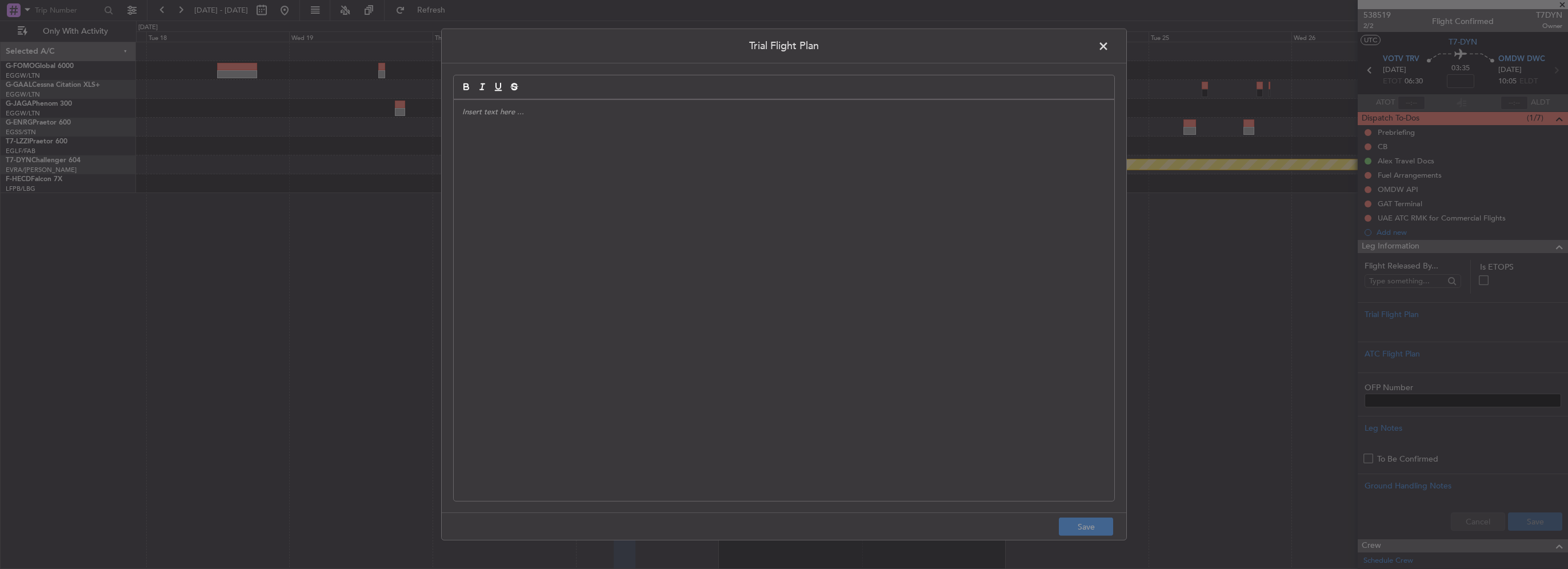
click at [611, 234] on div at bounding box center [784, 301] width 661 height 401
click at [685, 198] on div "DDS // 08OCT // FCST" at bounding box center [784, 301] width 661 height 401
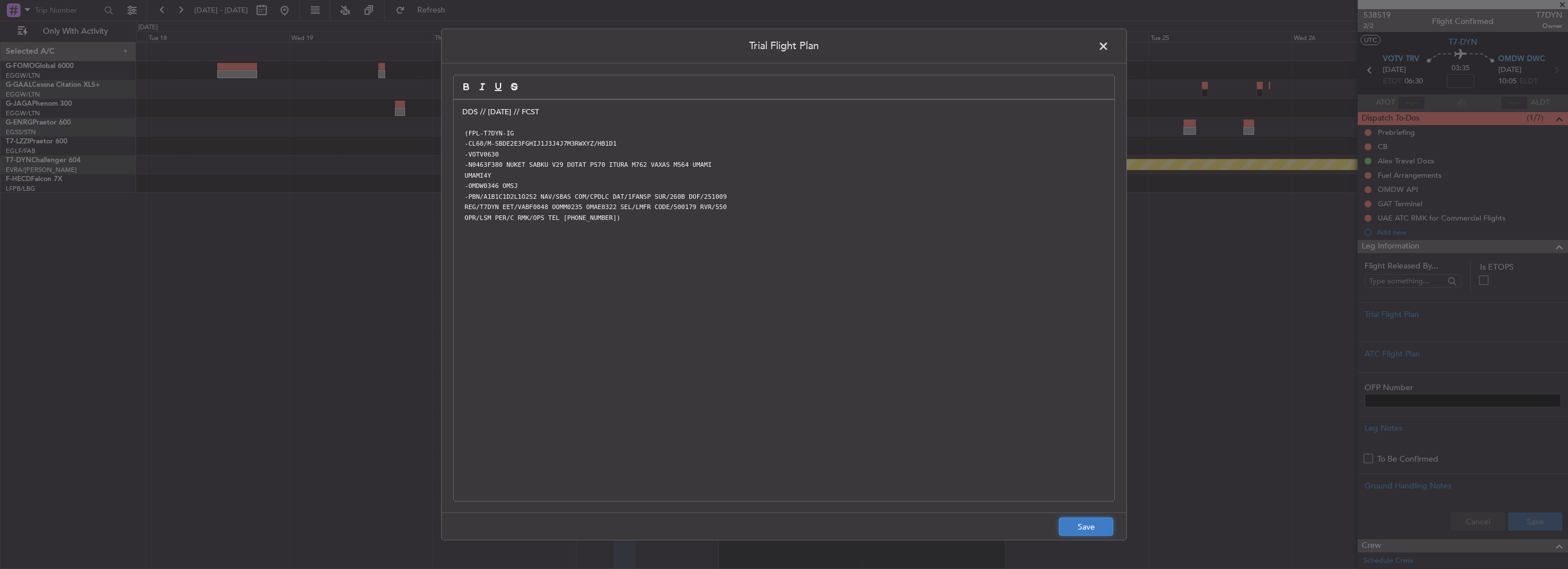
click at [1096, 528] on button "Save" at bounding box center [1086, 527] width 54 height 19
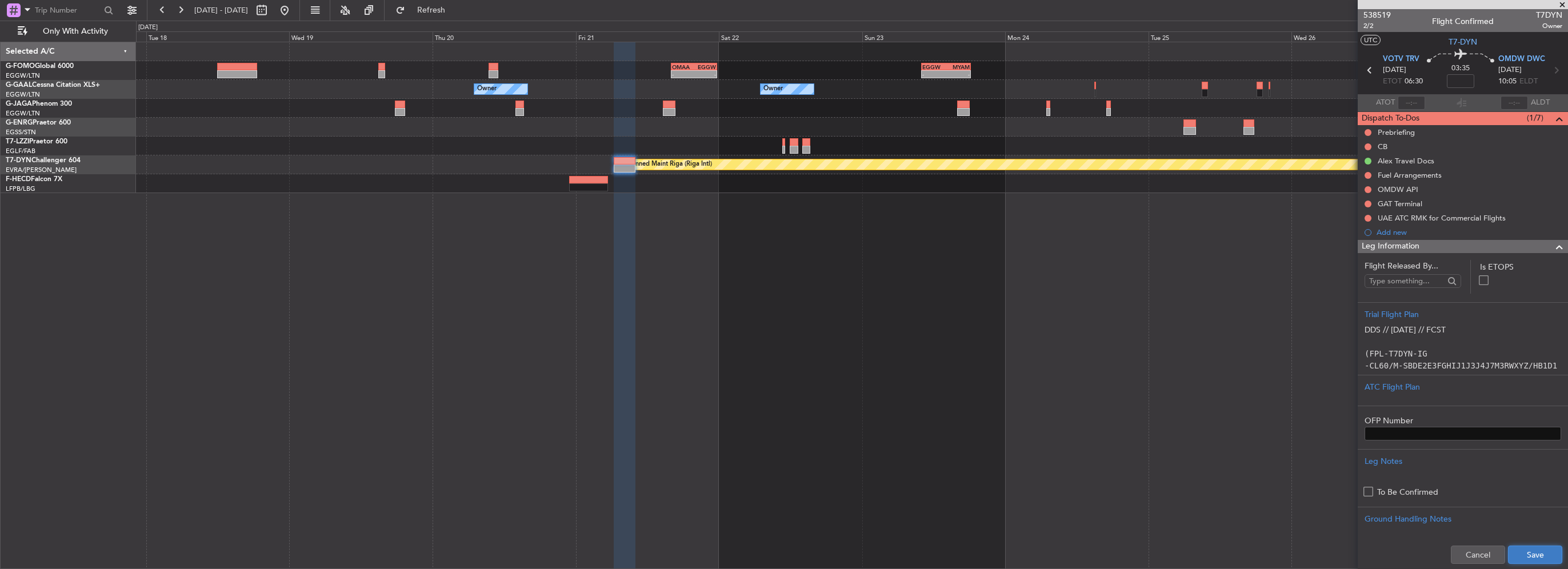
click at [1543, 554] on button "Save" at bounding box center [1535, 555] width 54 height 19
click at [1459, 76] on input at bounding box center [1461, 81] width 28 height 14
type input "+00:10"
click at [1553, 247] on span at bounding box center [1560, 247] width 14 height 14
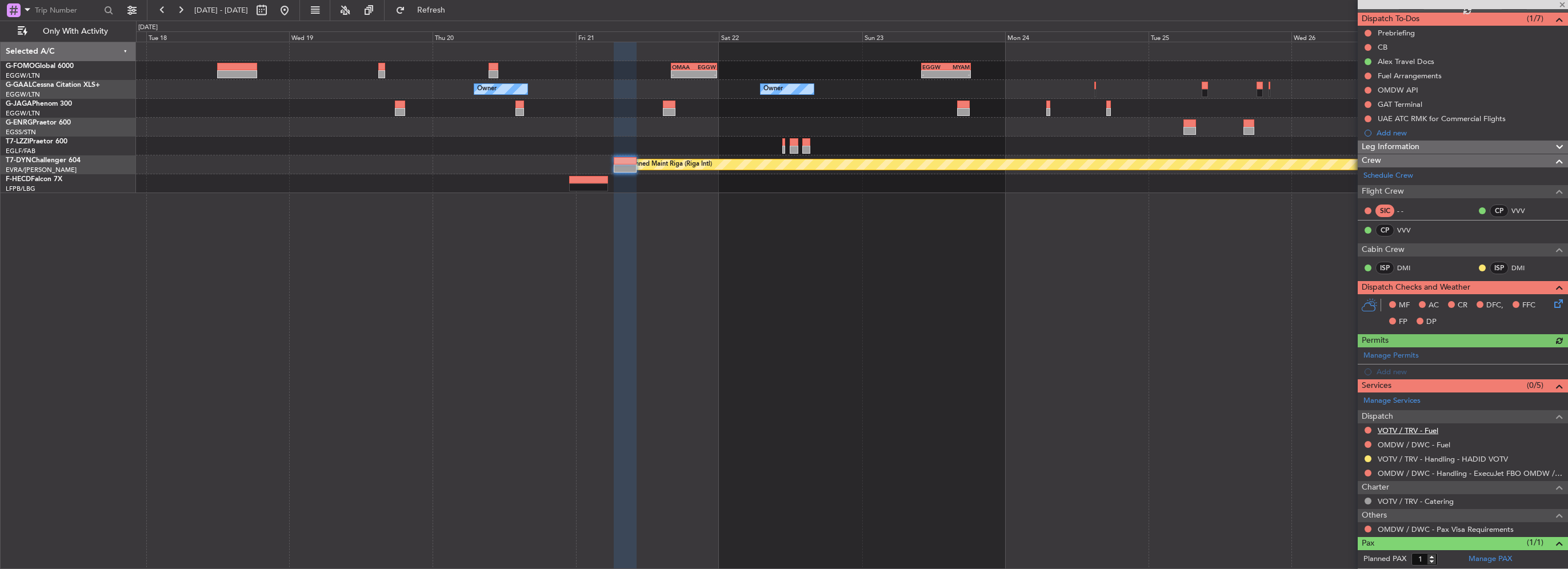
scroll to position [114, 0]
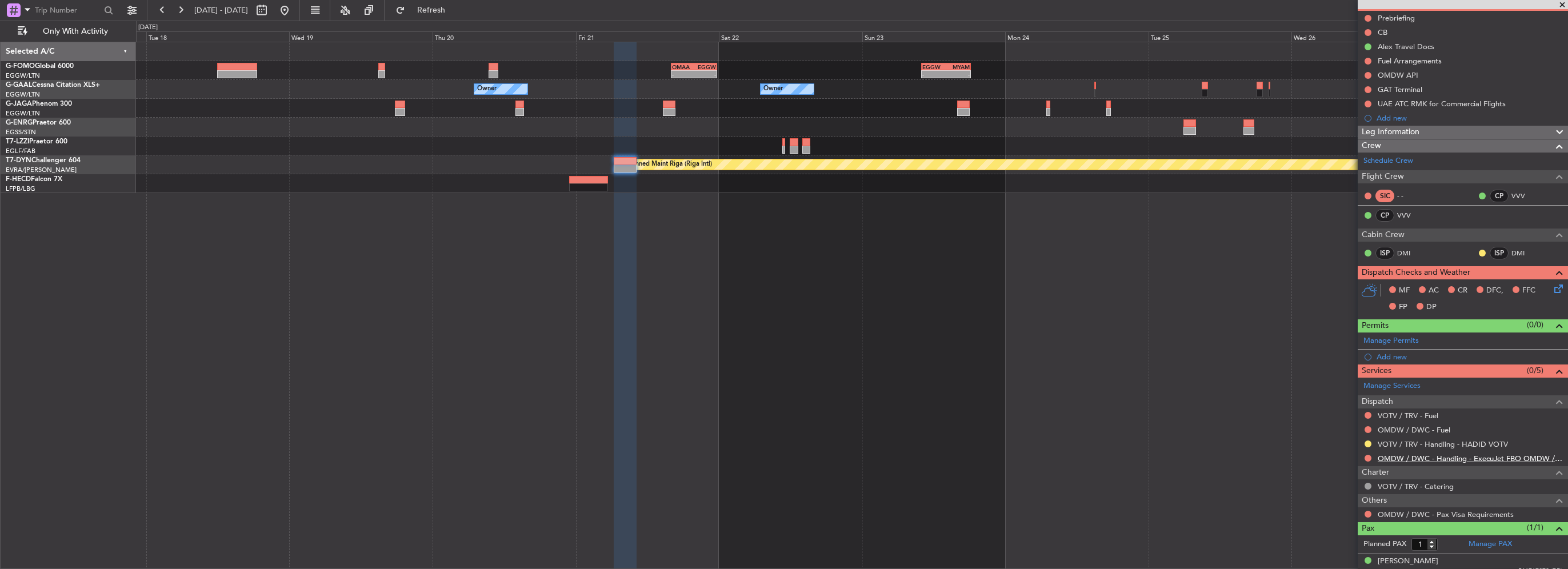
click at [1432, 456] on link "OMDW / DWC - Handling - ExecuJet FBO OMDW / DWC" at bounding box center [1469, 459] width 184 height 10
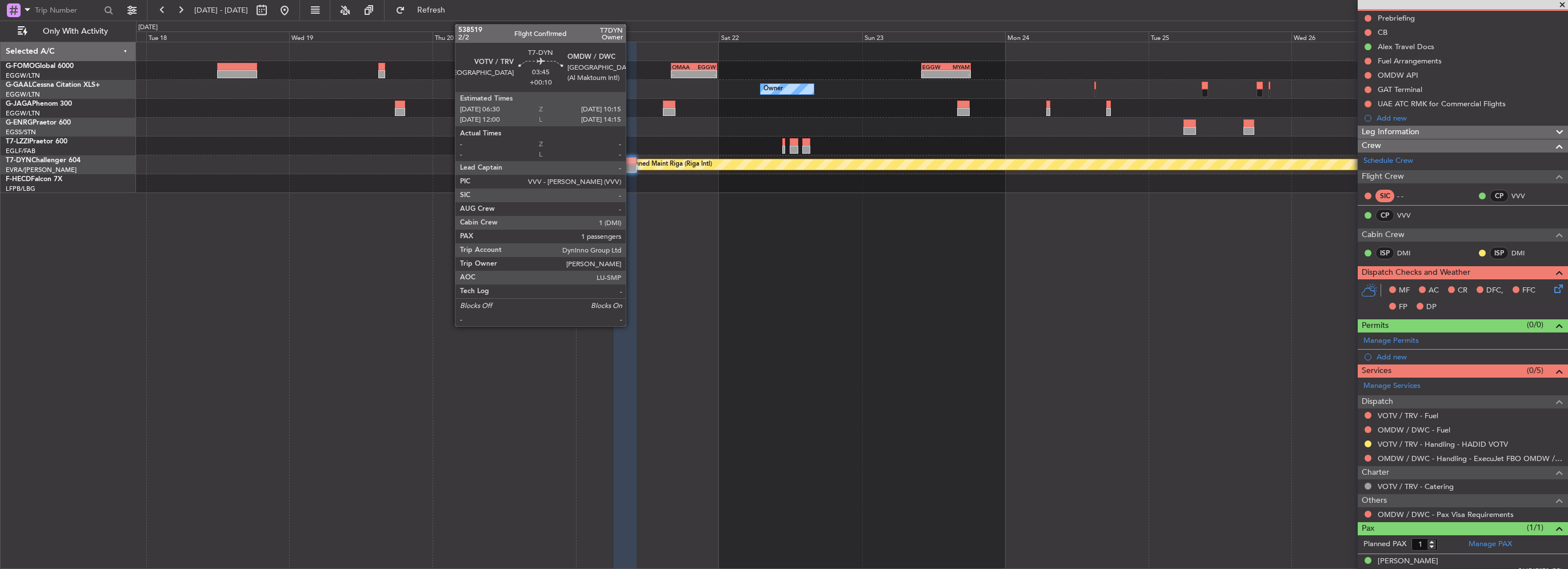
click at [631, 164] on div at bounding box center [625, 168] width 23 height 8
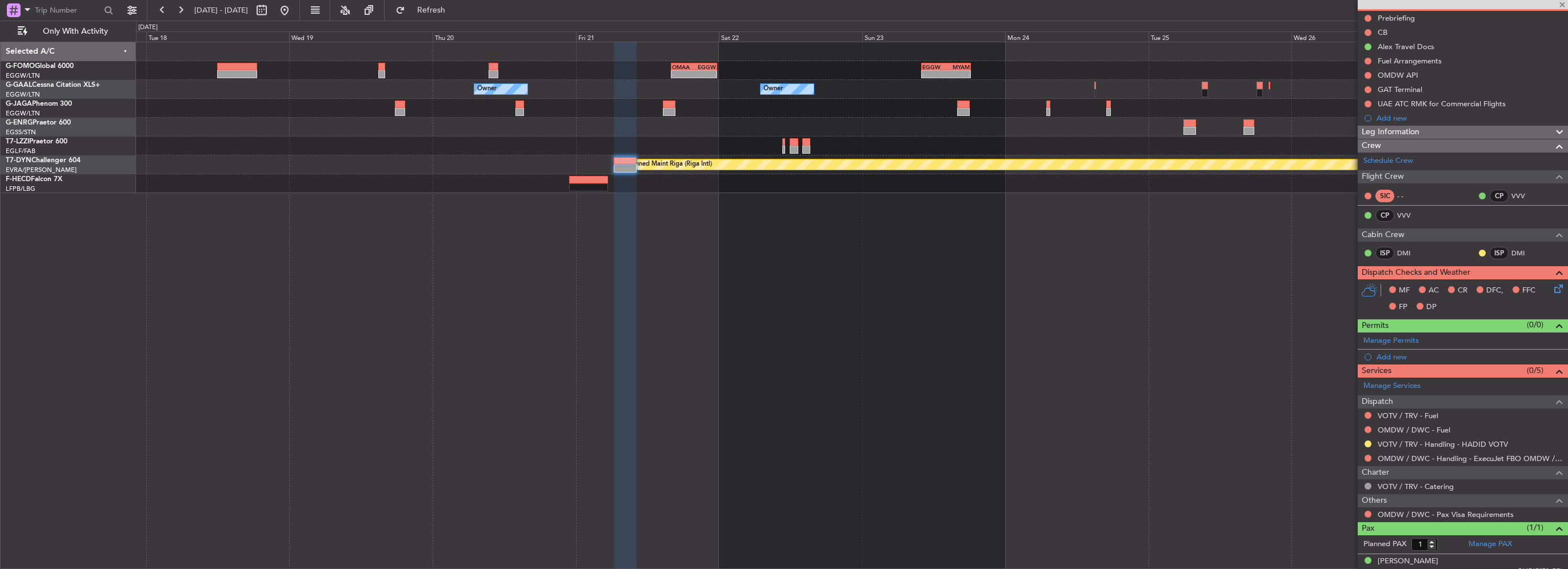
scroll to position [0, 0]
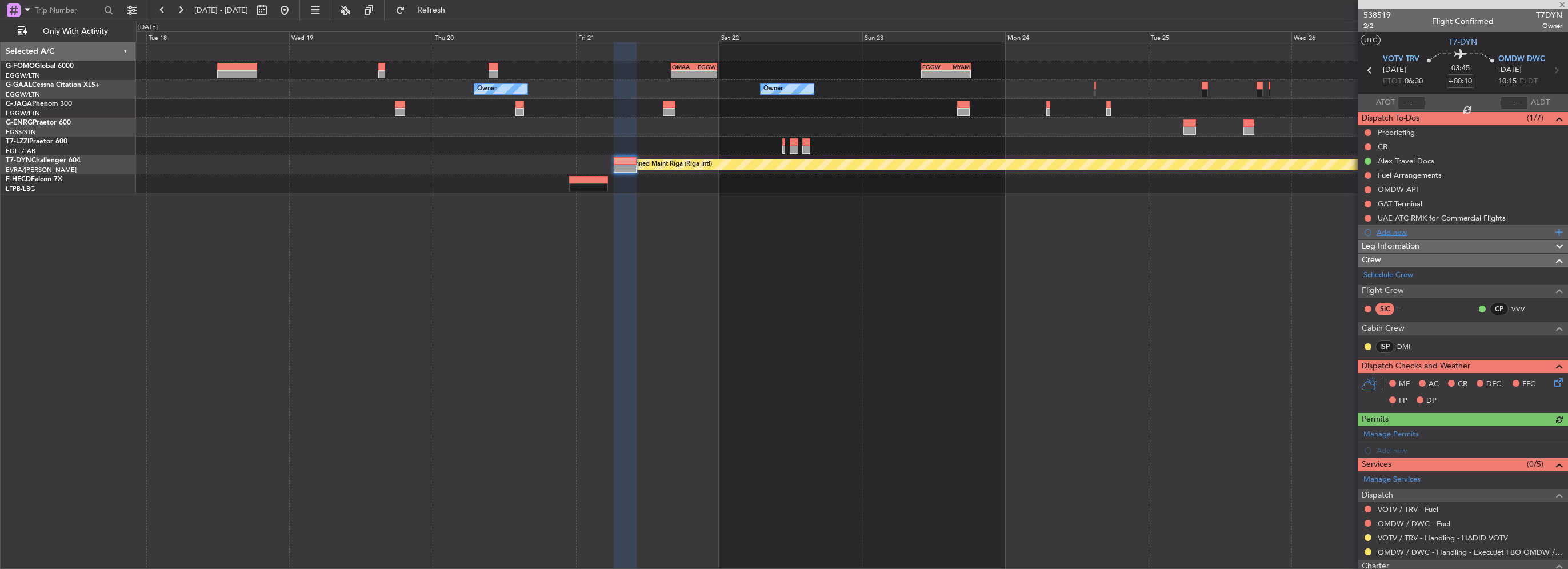
click at [1397, 231] on div "Add new" at bounding box center [1465, 232] width 176 height 10
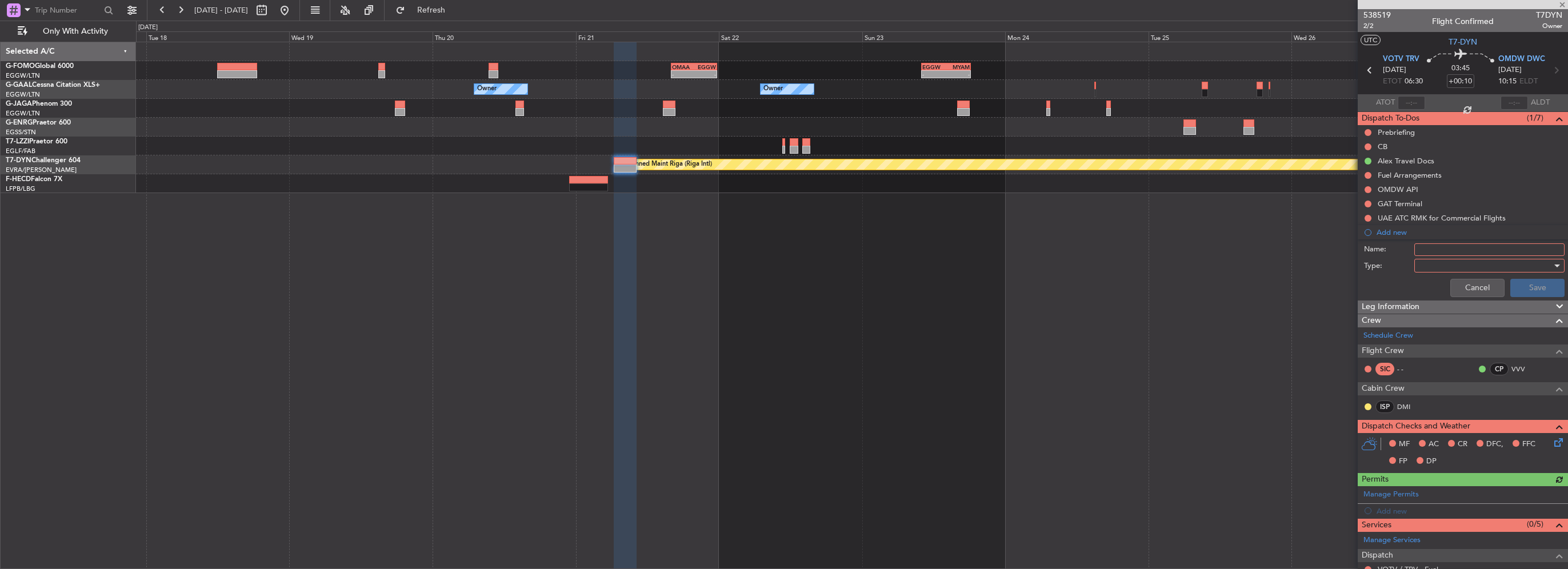
click at [1438, 242] on div "Name:" at bounding box center [1463, 250] width 222 height 17
click at [1440, 254] on input "Name:" at bounding box center [1489, 250] width 150 height 12
type input "Fictive dep 23NOV"
click at [1438, 268] on div at bounding box center [1486, 266] width 133 height 17
click at [1442, 293] on span "Generic" at bounding box center [1483, 288] width 133 height 17
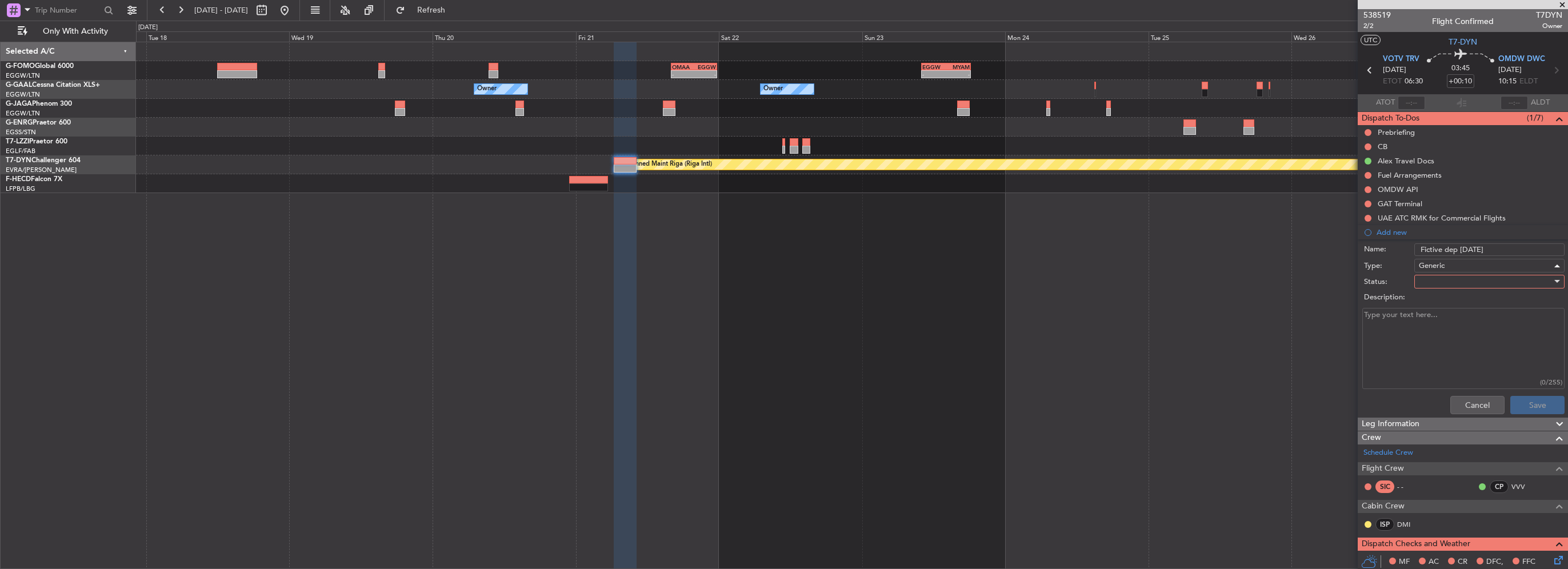
click at [1442, 274] on div at bounding box center [1486, 281] width 133 height 17
drag, startPoint x: 1440, startPoint y: 316, endPoint x: 1482, endPoint y: 346, distance: 51.6
click at [1440, 316] on span "In Progress" at bounding box center [1483, 321] width 133 height 17
click at [1534, 405] on button "Save" at bounding box center [1537, 406] width 54 height 19
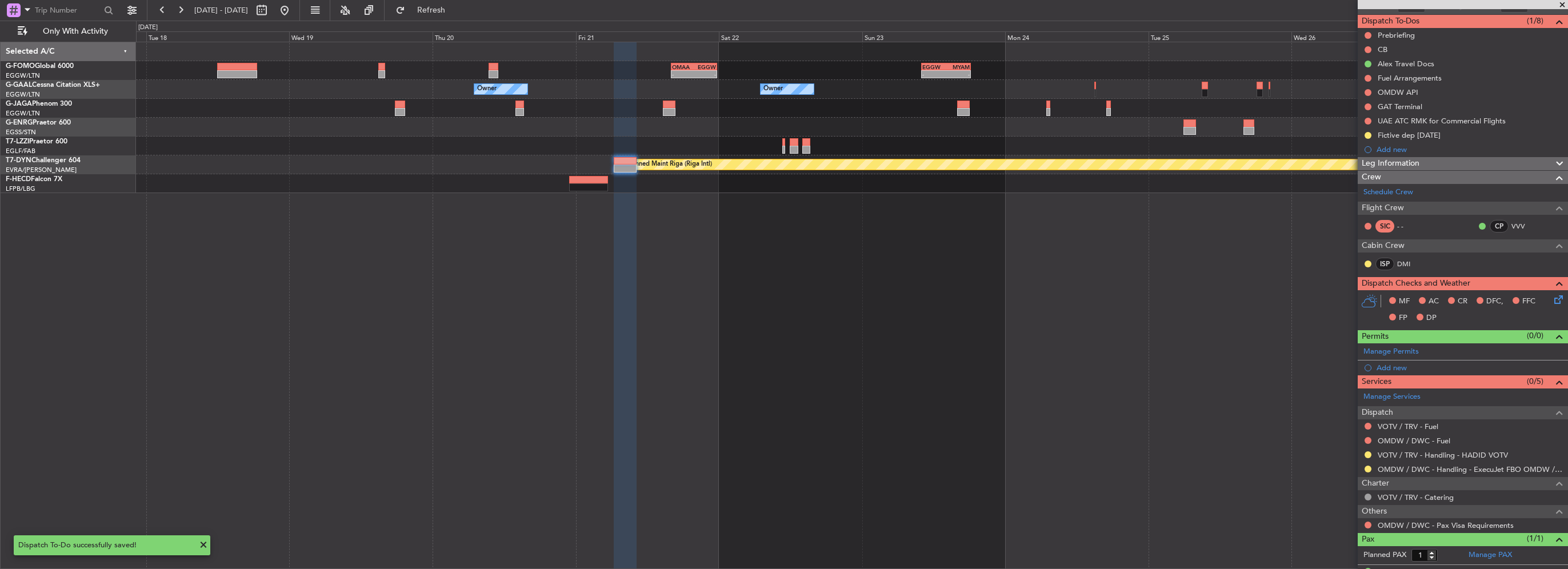
scroll to position [116, 0]
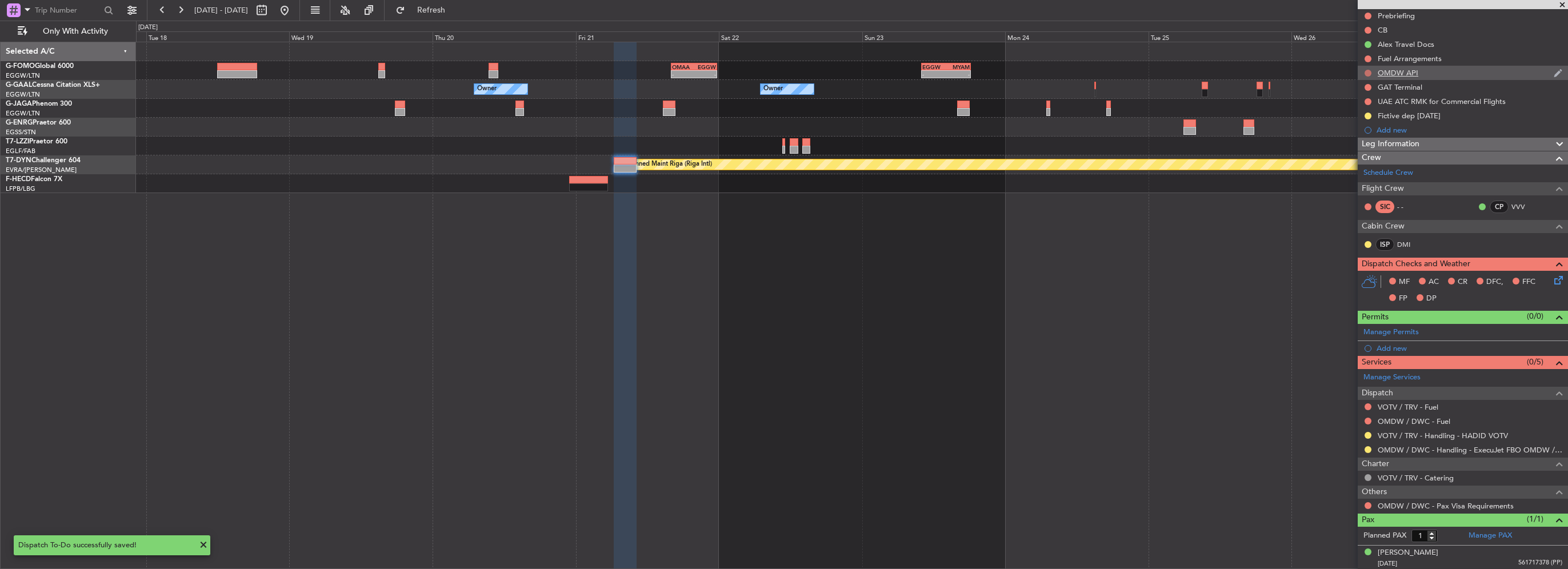
click at [1367, 72] on button at bounding box center [1368, 72] width 7 height 7
click at [1371, 137] on span "Cancelled" at bounding box center [1371, 140] width 32 height 12
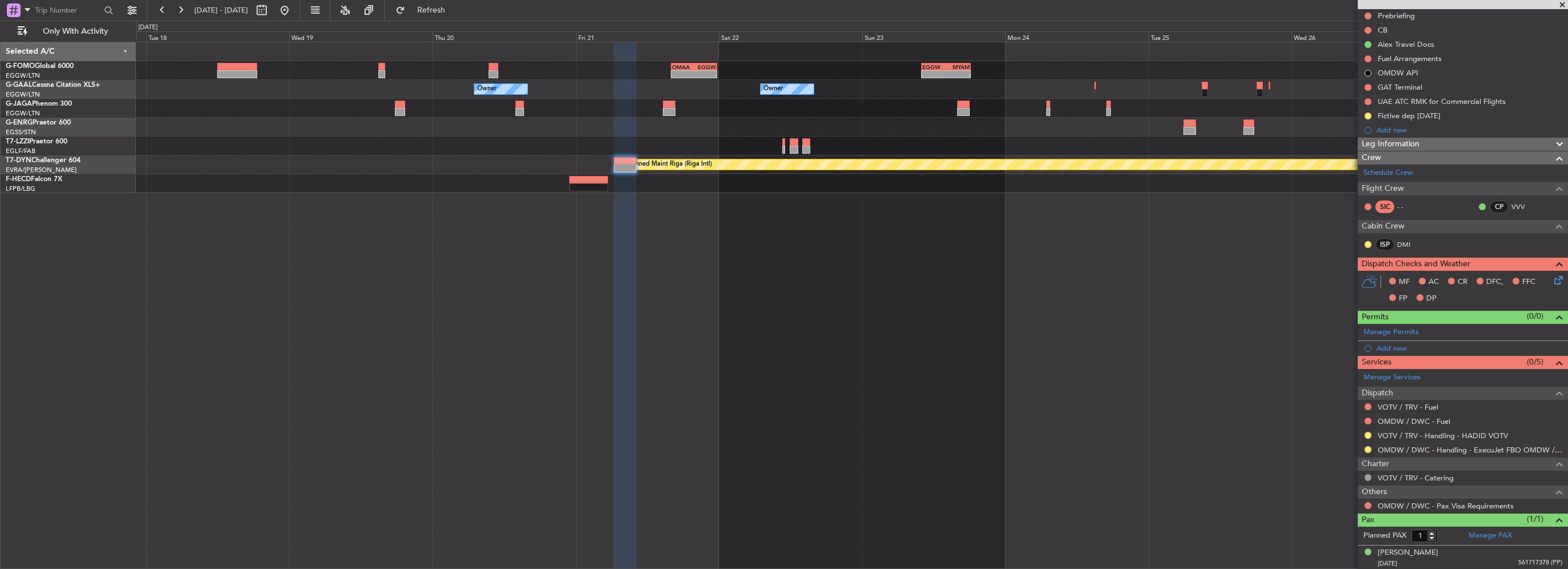
click at [1367, 100] on mat-tooltip-component "Not Started" at bounding box center [1368, 105] width 55 height 30
click at [1364, 99] on button at bounding box center [1368, 101] width 7 height 7
click at [1365, 162] on li "Cancelled" at bounding box center [1368, 169] width 61 height 17
click at [1401, 377] on link "Manage Services" at bounding box center [1392, 378] width 57 height 12
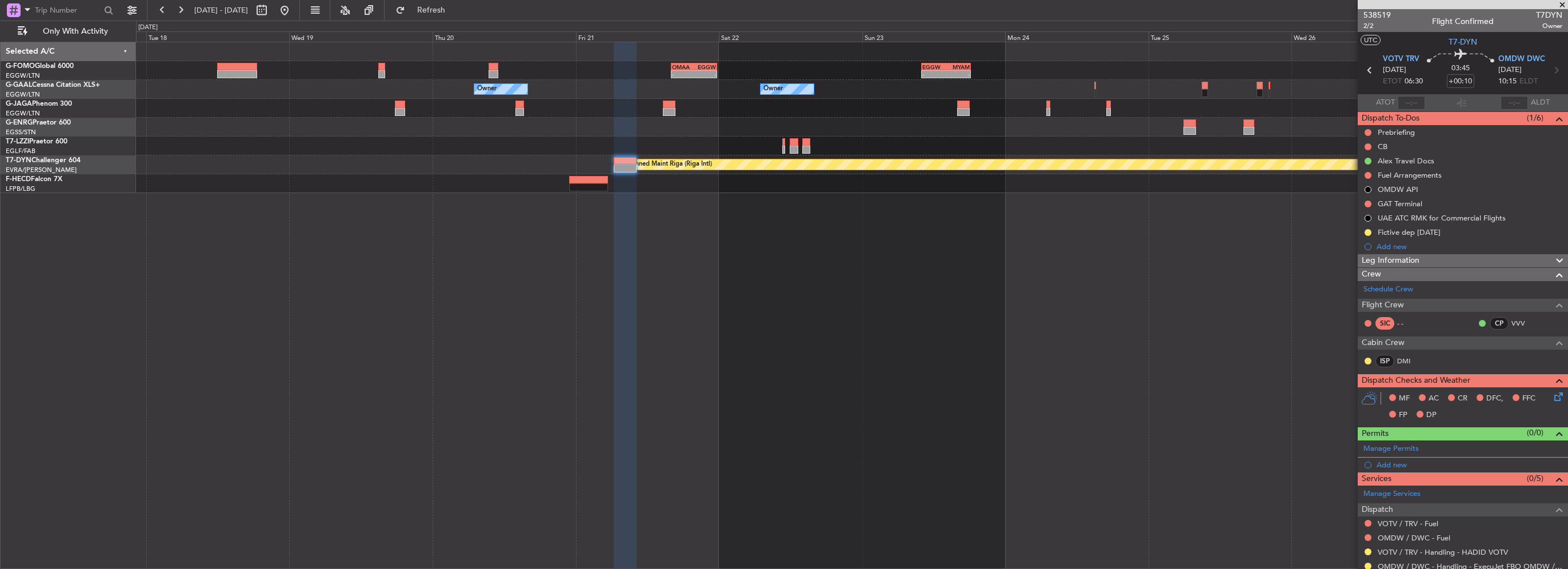
scroll to position [116, 0]
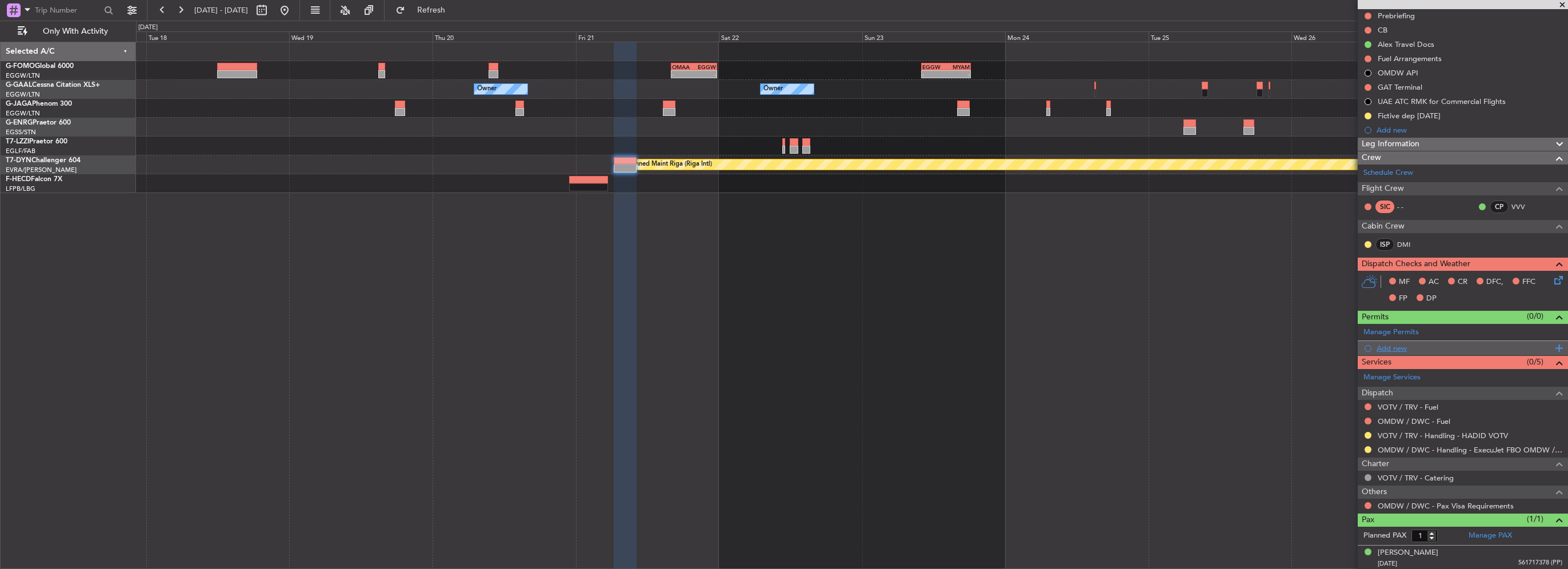
click at [1399, 344] on div "Add new" at bounding box center [1465, 348] width 176 height 10
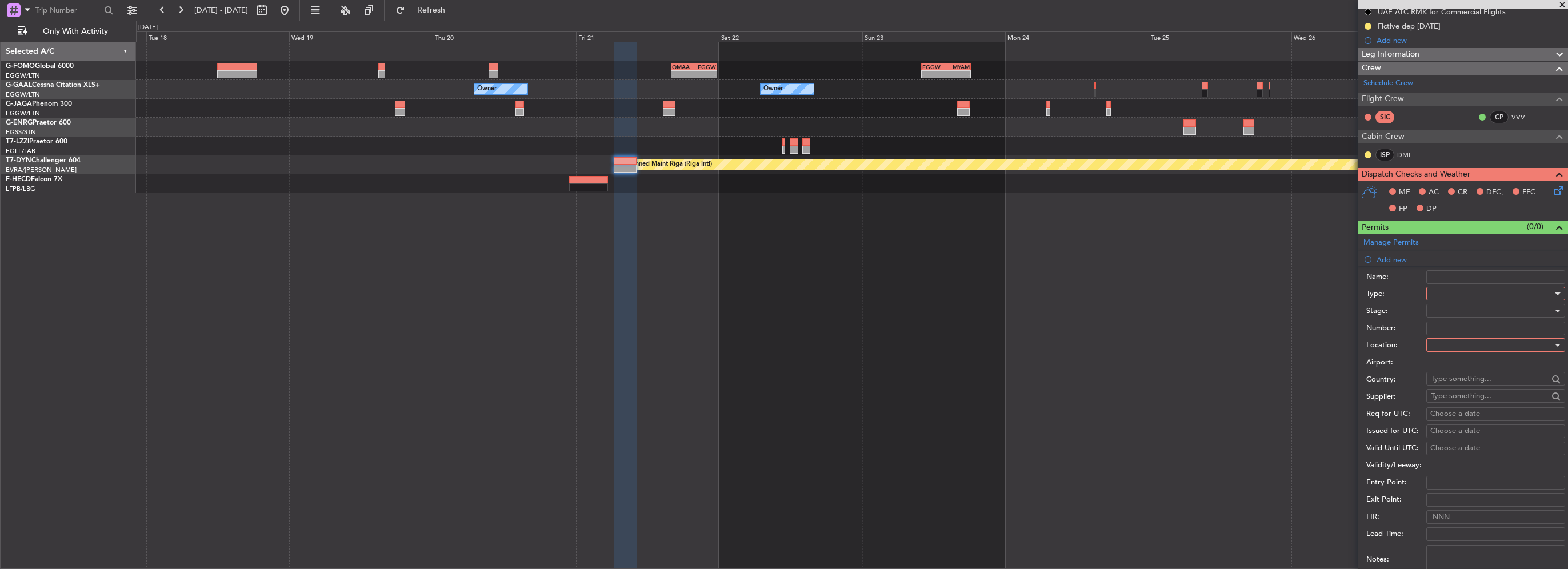
scroll to position [288, 0]
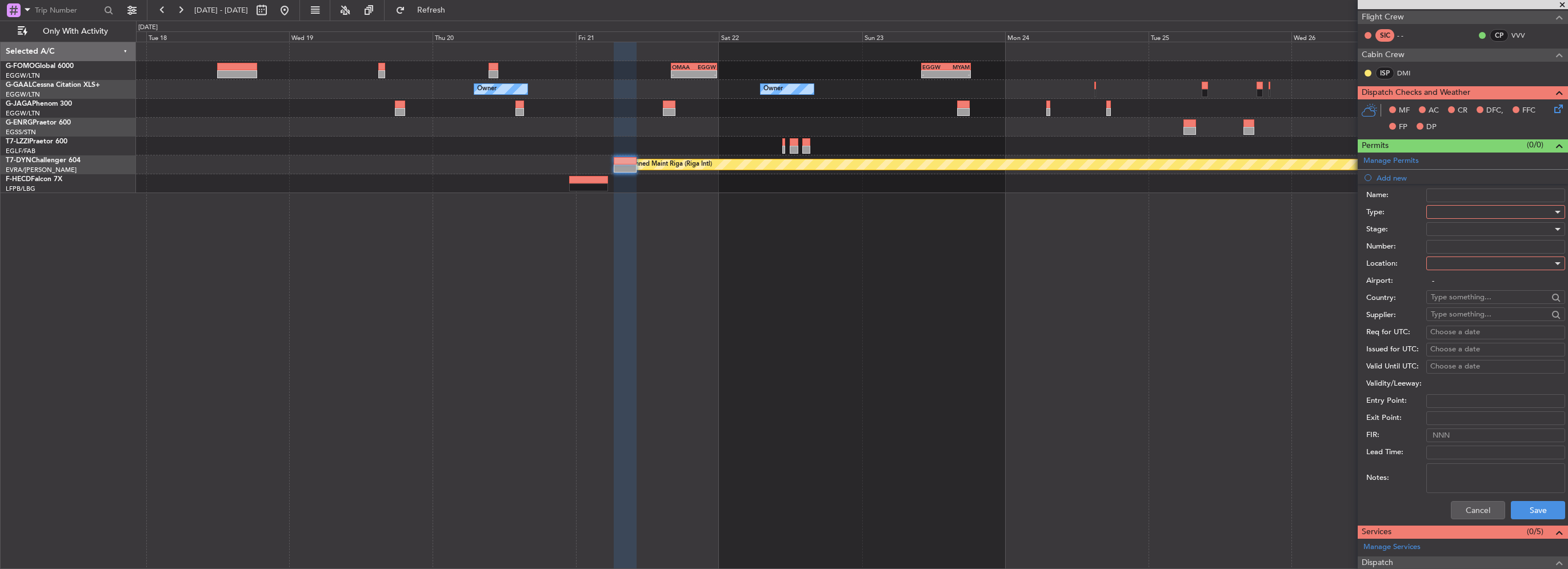
click at [1461, 207] on div at bounding box center [1492, 212] width 122 height 17
click at [1457, 261] on span "Departure" at bounding box center [1492, 257] width 120 height 17
click at [1462, 262] on div at bounding box center [1492, 264] width 122 height 17
click at [1461, 285] on span "Departure" at bounding box center [1492, 286] width 120 height 17
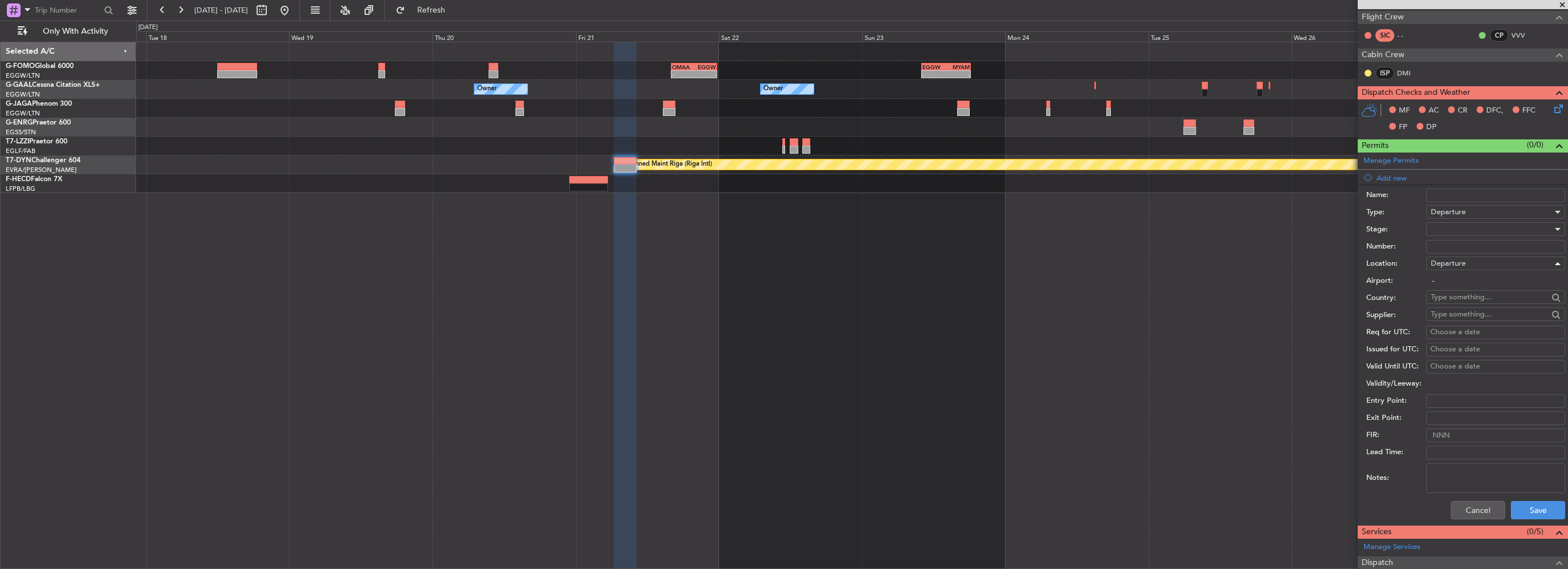
type input "VOTV / TRV"
click at [1525, 503] on button "Save" at bounding box center [1538, 510] width 54 height 19
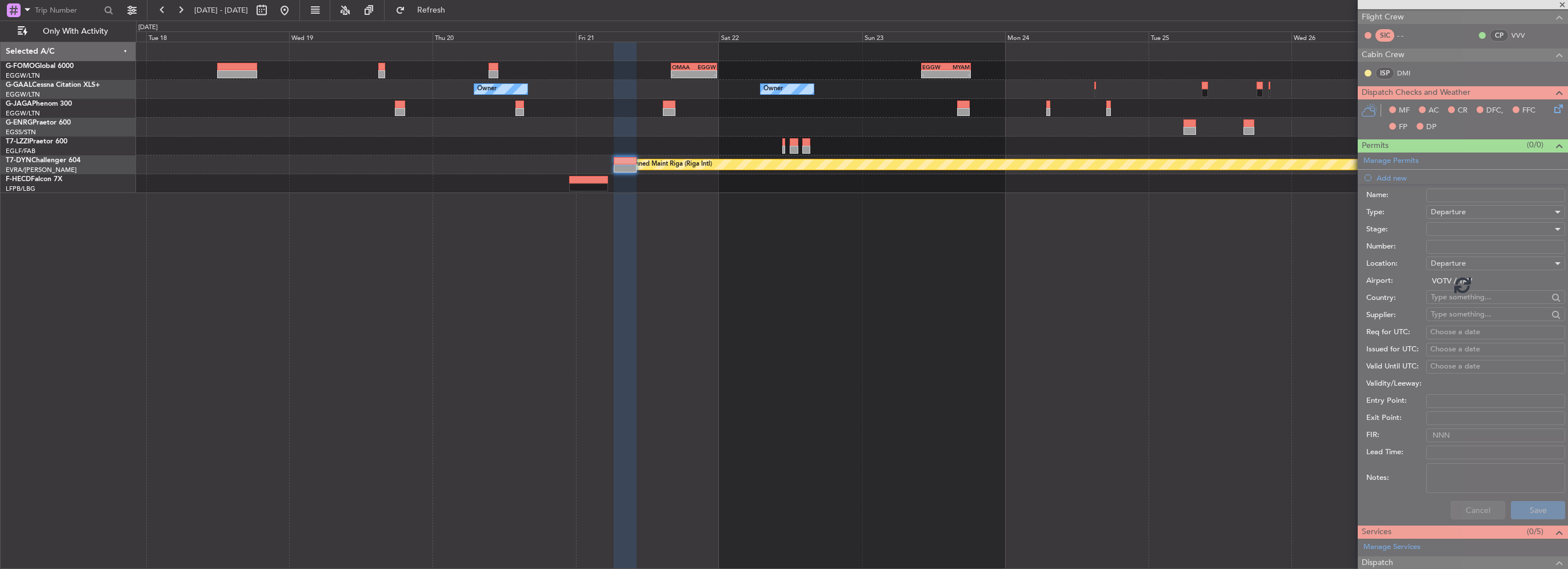
scroll to position [130, 0]
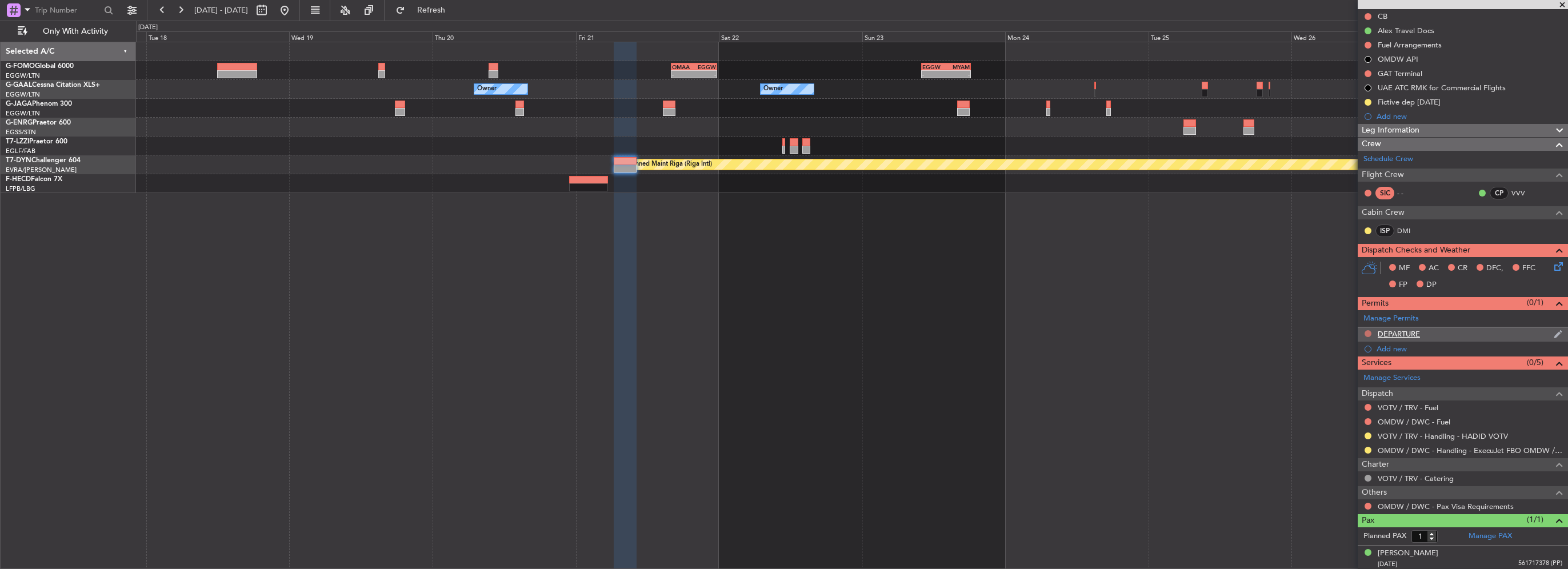
click at [1368, 330] on button at bounding box center [1368, 333] width 7 height 7
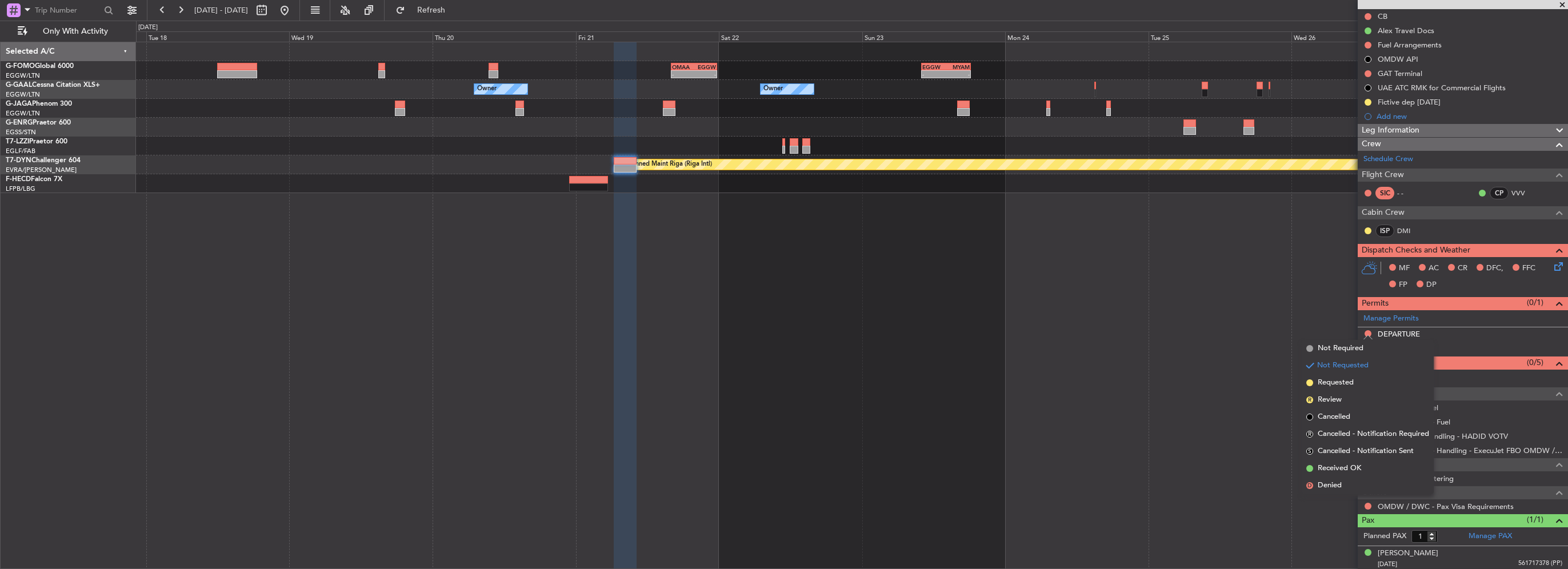
drag, startPoint x: 1335, startPoint y: 386, endPoint x: 1369, endPoint y: 357, distance: 44.7
click at [1335, 386] on span "Requested" at bounding box center [1335, 382] width 36 height 12
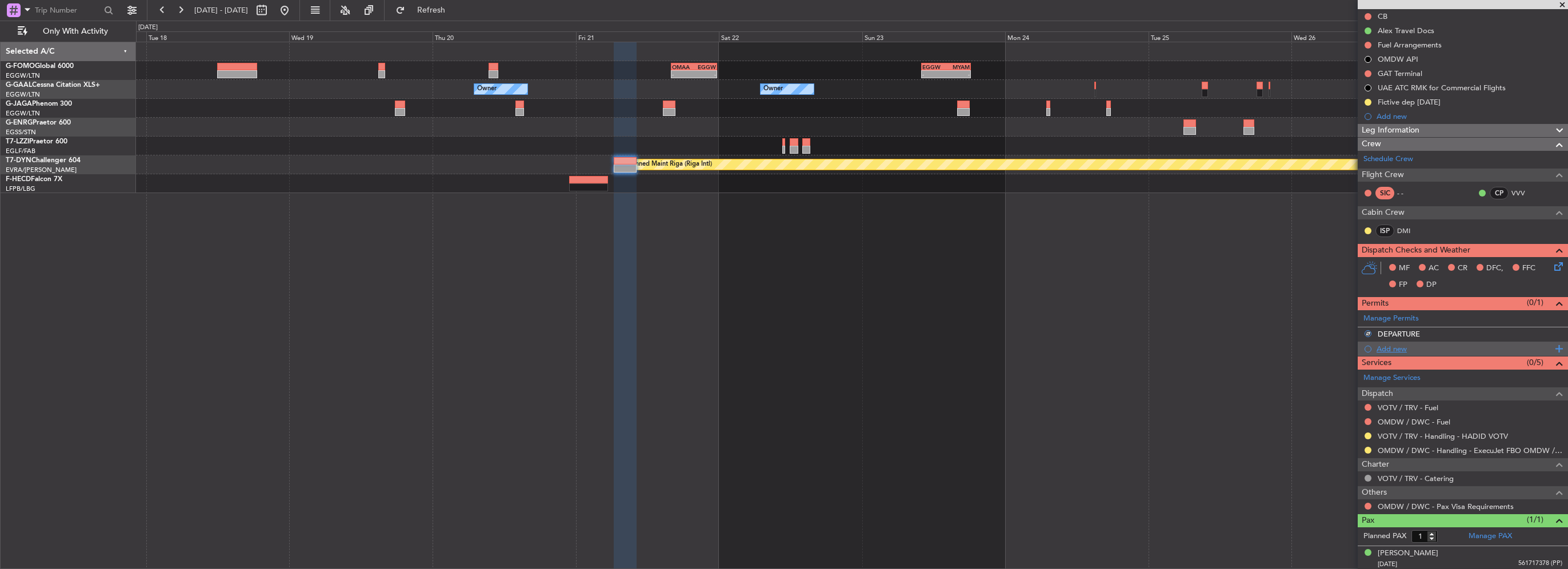
click at [1395, 348] on div "Add new" at bounding box center [1465, 348] width 176 height 10
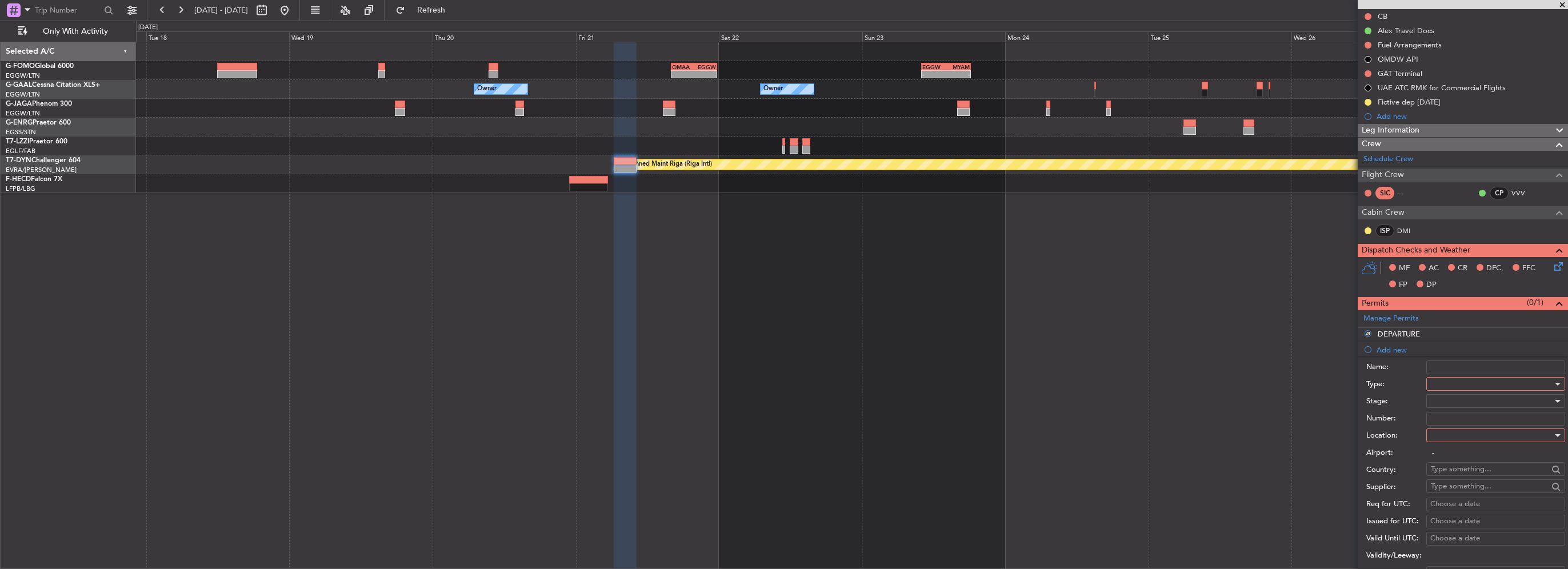
click at [1443, 376] on div at bounding box center [1492, 384] width 122 height 17
click at [1440, 491] on span "Slot" at bounding box center [1492, 491] width 120 height 17
click at [1456, 441] on div at bounding box center [1492, 436] width 122 height 17
drag, startPoint x: 1458, startPoint y: 490, endPoint x: 1465, endPoint y: 414, distance: 76.3
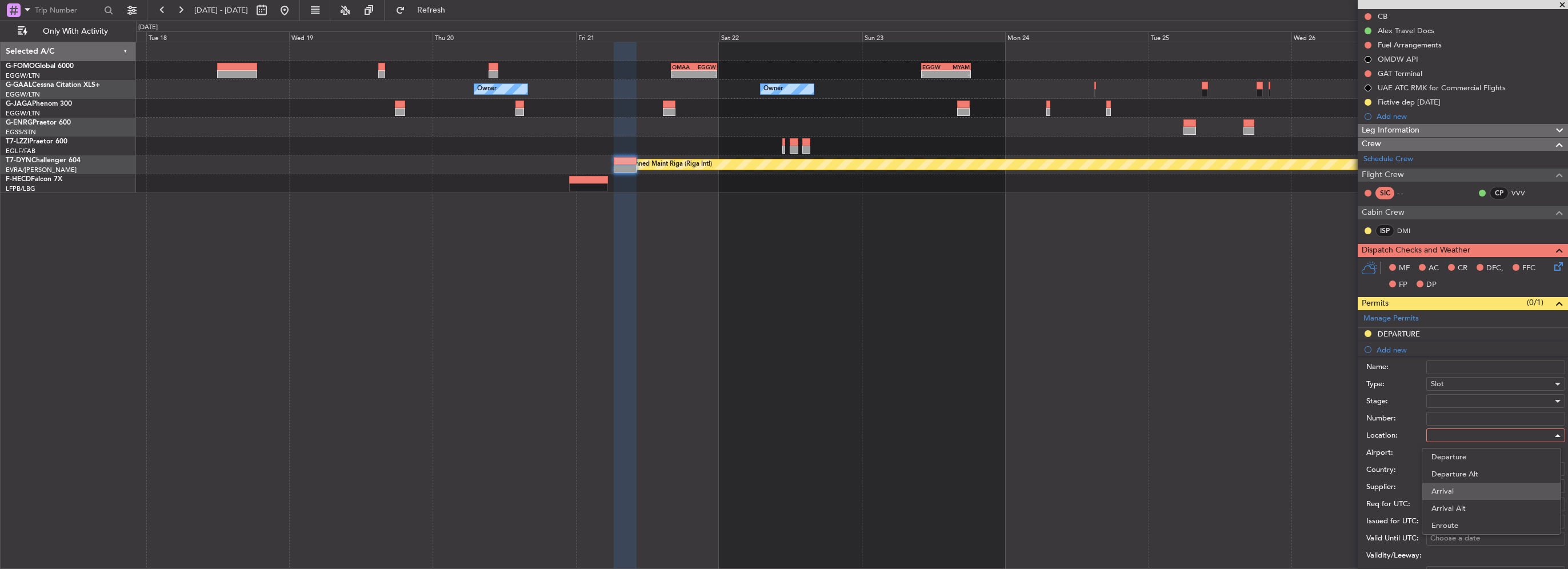
click at [1458, 488] on span "Arrival" at bounding box center [1492, 491] width 120 height 17
type input "OMDW / DWC"
click at [1461, 402] on div at bounding box center [1492, 401] width 122 height 17
click at [1470, 477] on span "Requested" at bounding box center [1492, 474] width 120 height 17
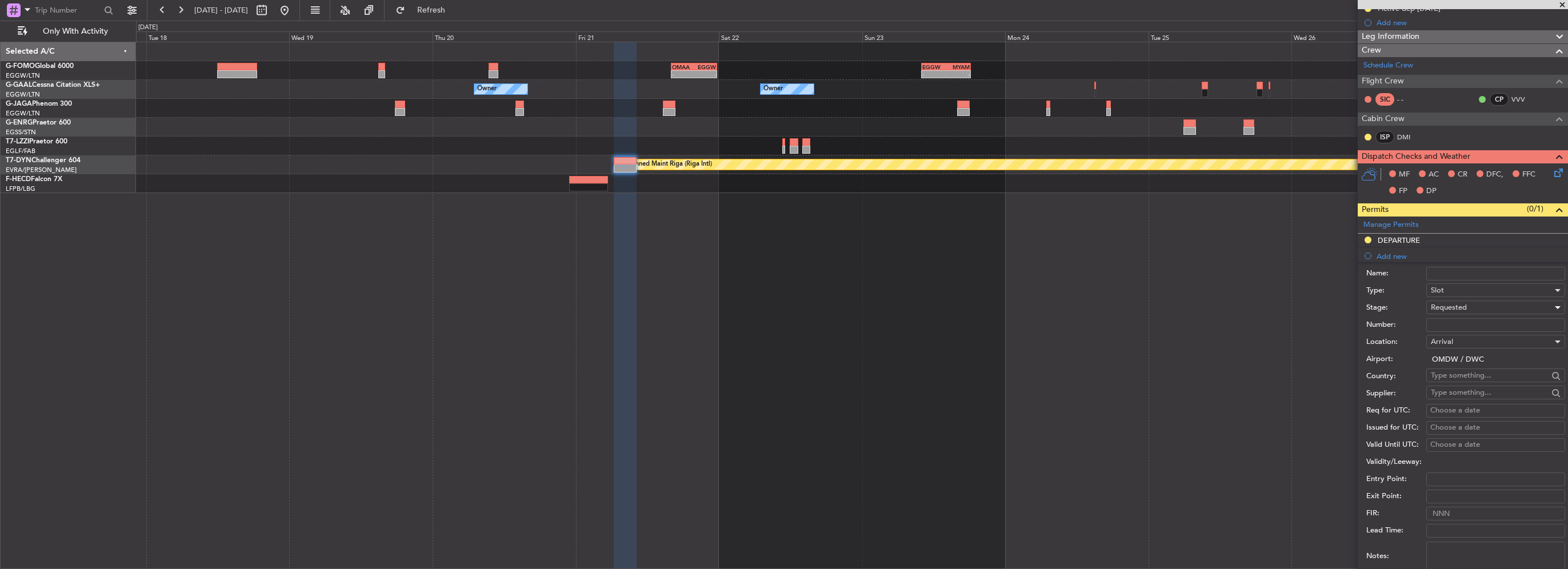
scroll to position [301, 0]
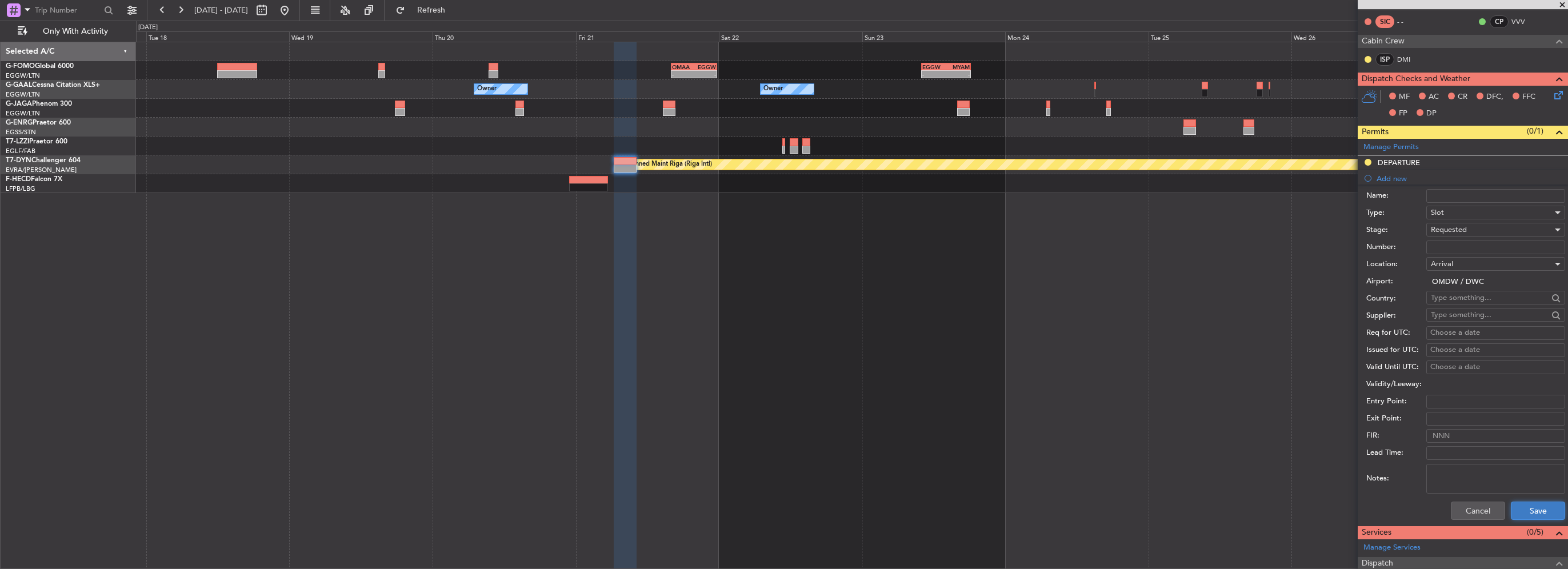
click at [1534, 507] on button "Save" at bounding box center [1538, 511] width 54 height 19
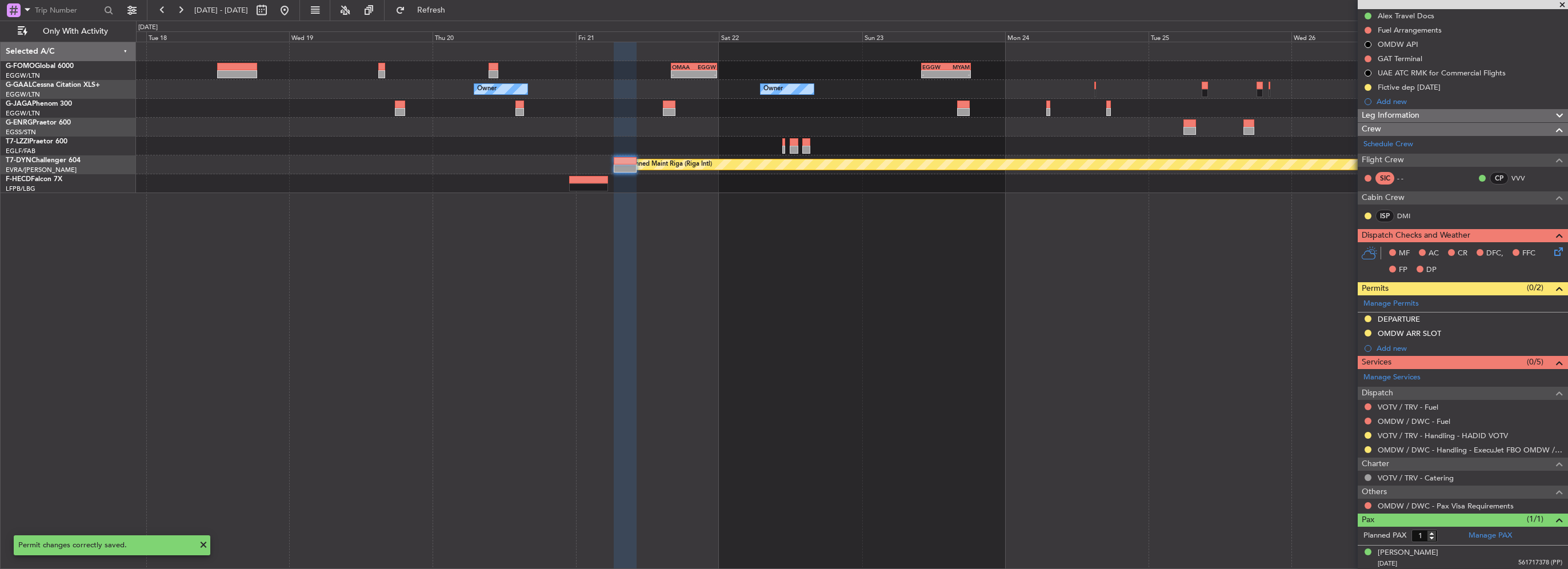
scroll to position [0, 0]
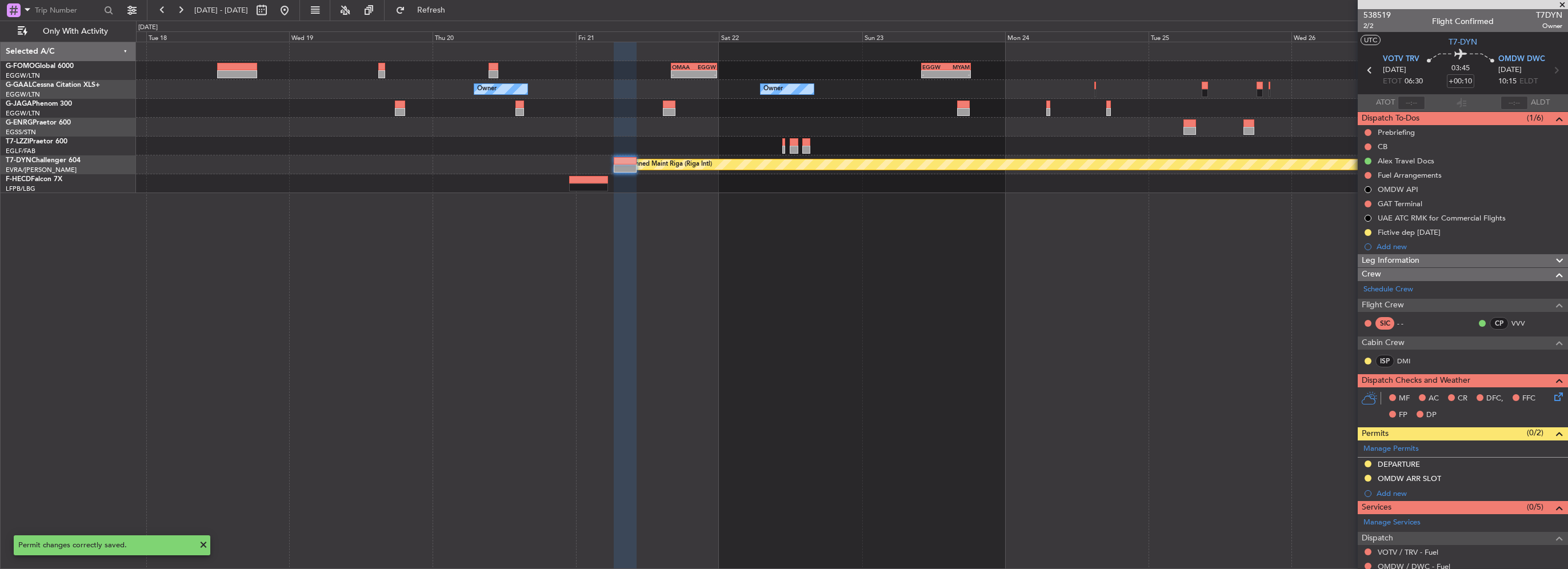
drag, startPoint x: 1462, startPoint y: 480, endPoint x: 1470, endPoint y: 483, distance: 8.5
click at [1462, 480] on div "OMDW ARR SLOT" at bounding box center [1462, 479] width 210 height 15
click at [1503, 496] on input "OMDW ARR SLOT" at bounding box center [1496, 498] width 139 height 14
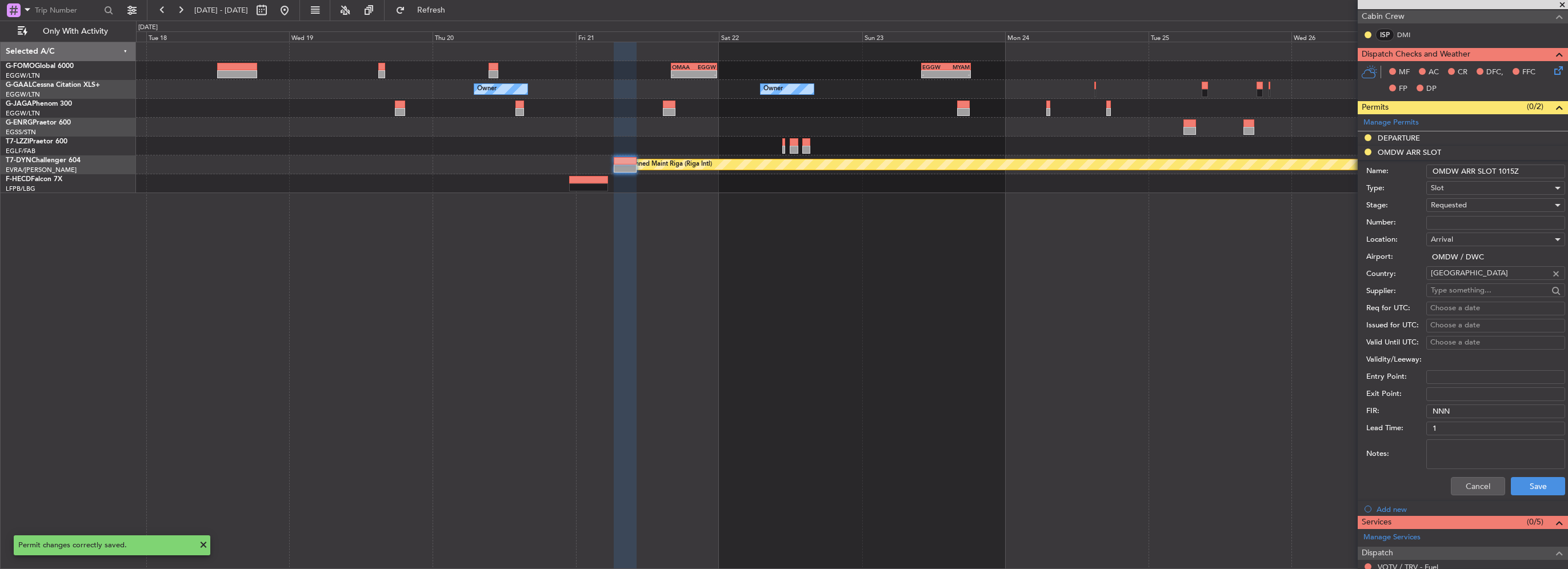
scroll to position [400, 0]
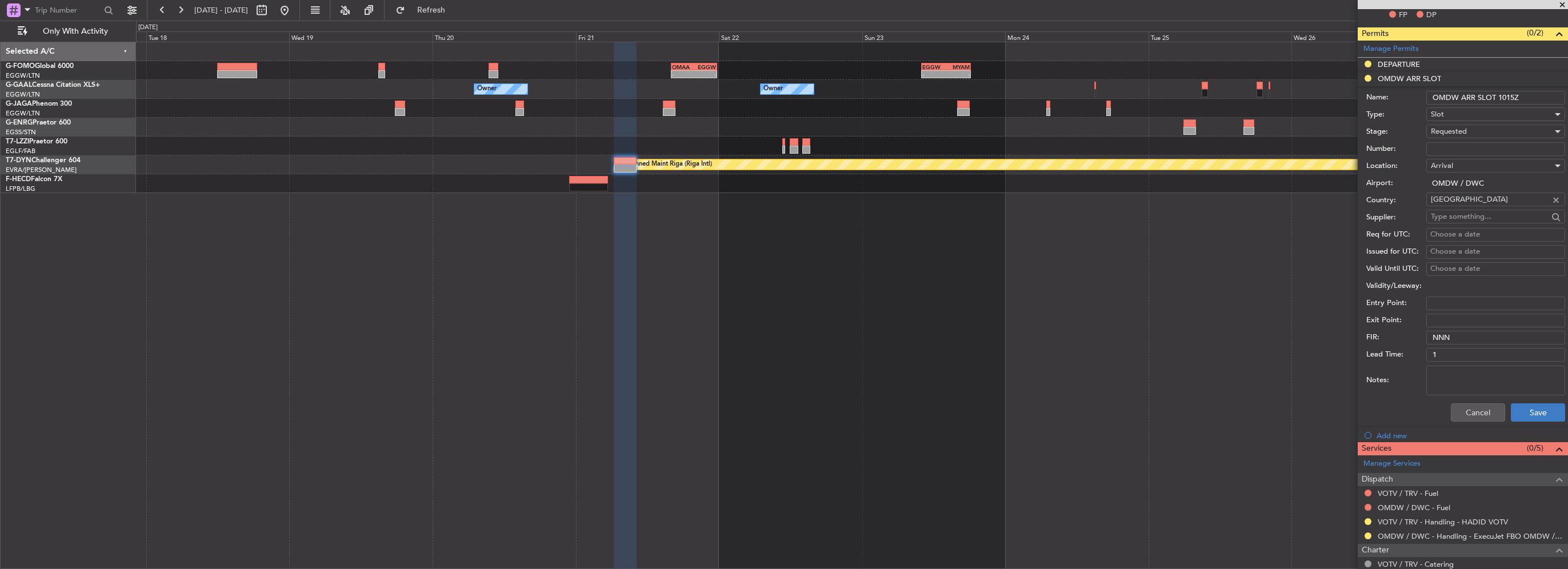
type input "OMDW ARR SLOT 1015Z"
click at [1523, 416] on button "Save" at bounding box center [1538, 412] width 54 height 19
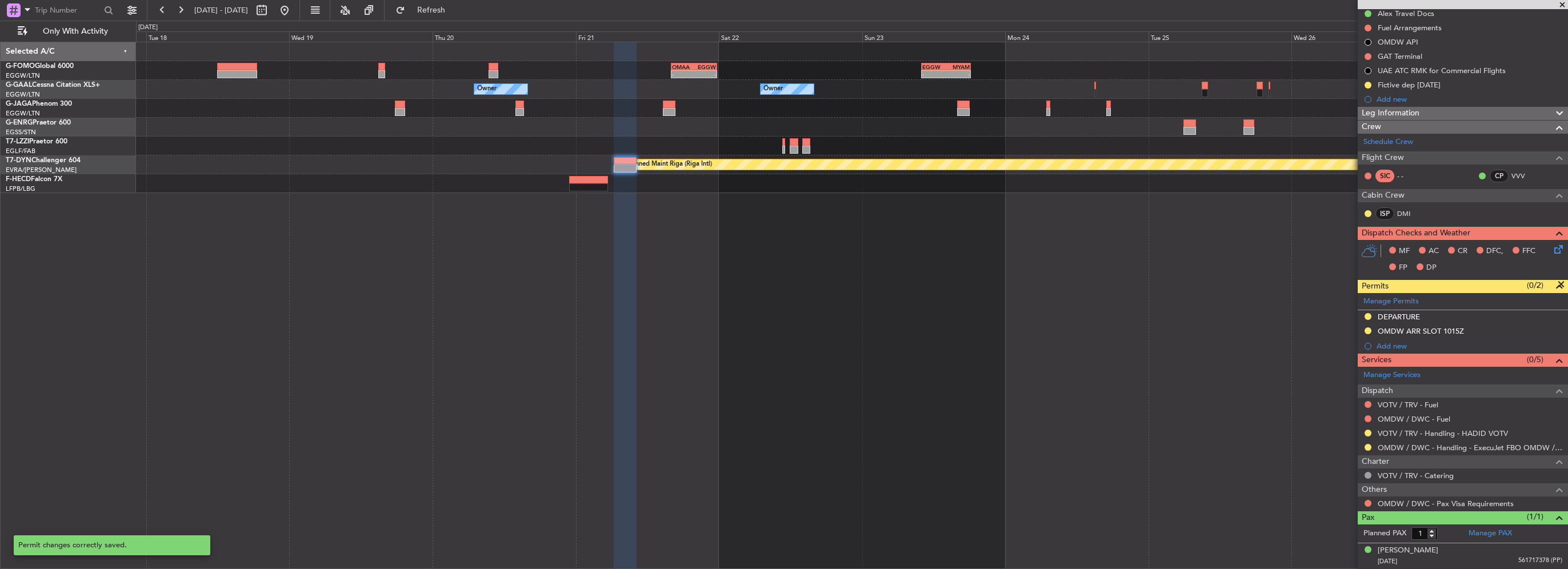
scroll to position [145, 0]
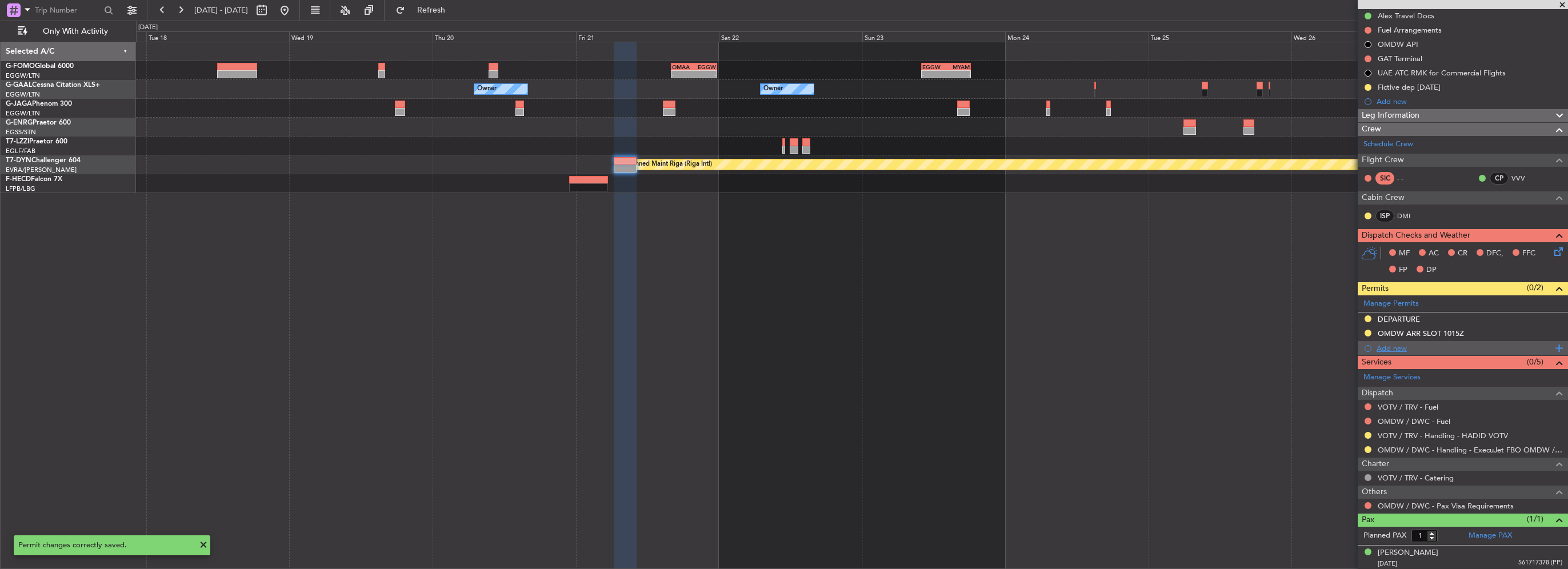
click at [1398, 351] on div "Add new" at bounding box center [1465, 348] width 176 height 10
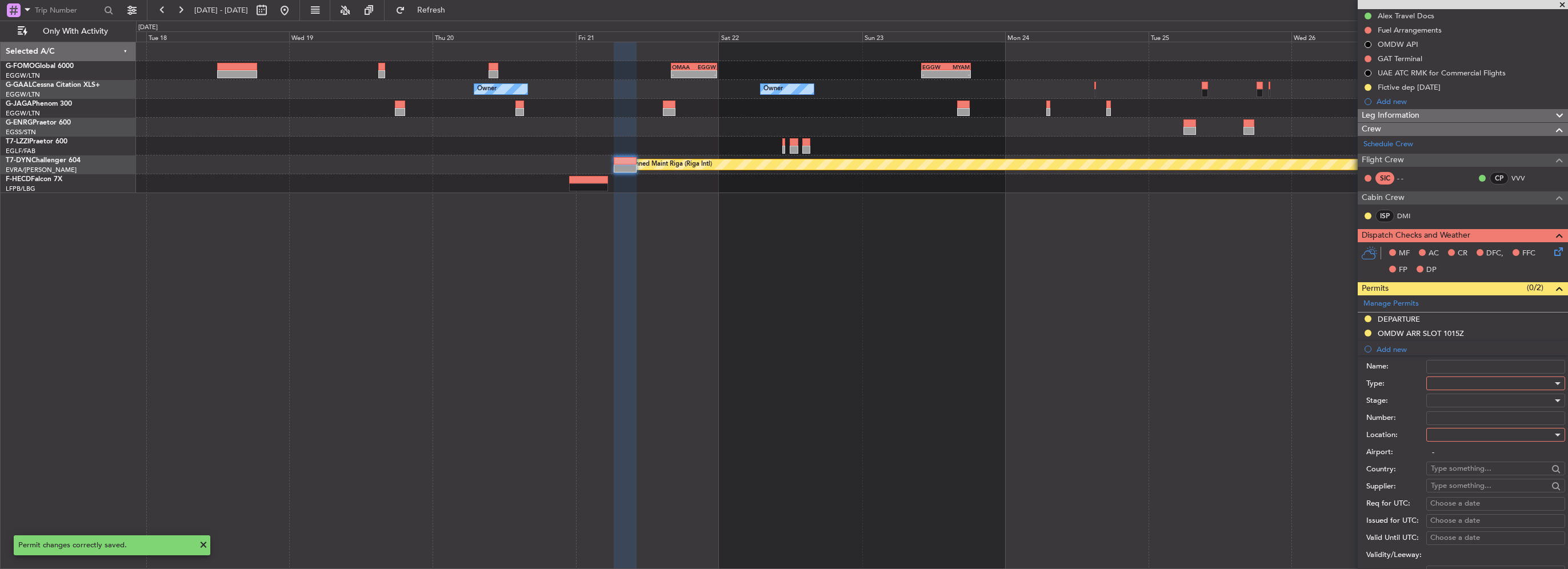
scroll to position [400, 0]
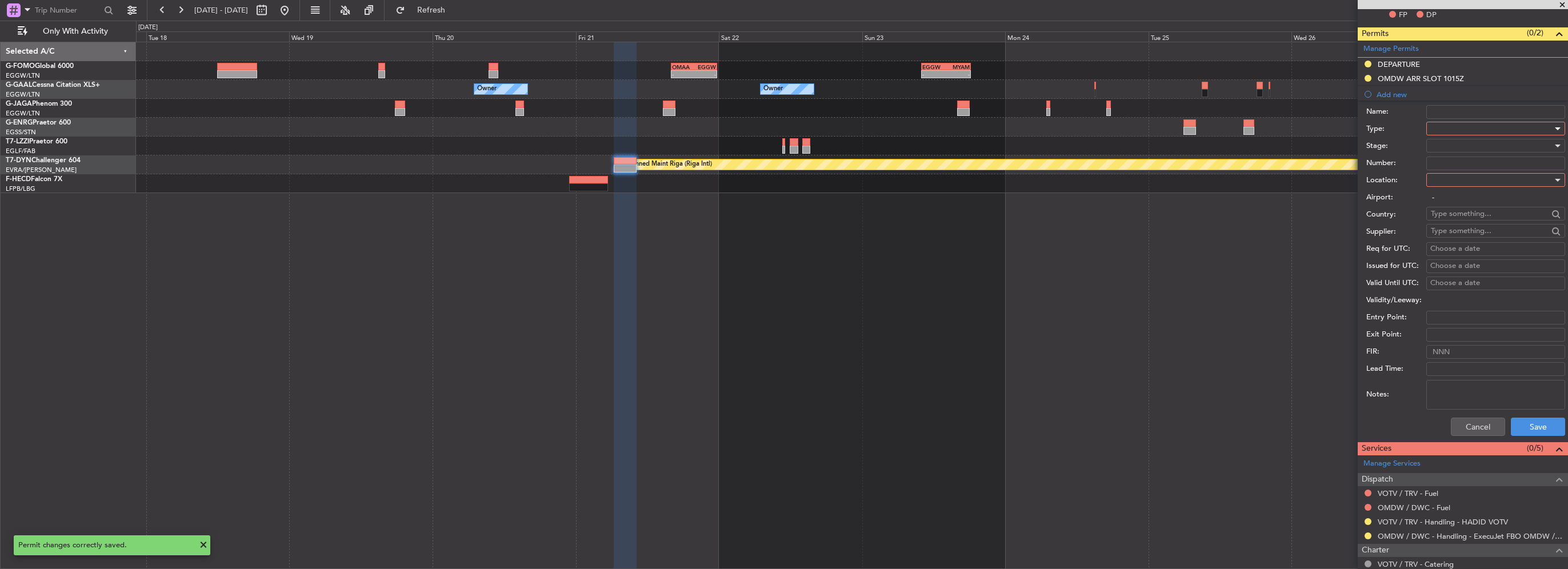
click at [1472, 130] on div at bounding box center [1492, 129] width 122 height 17
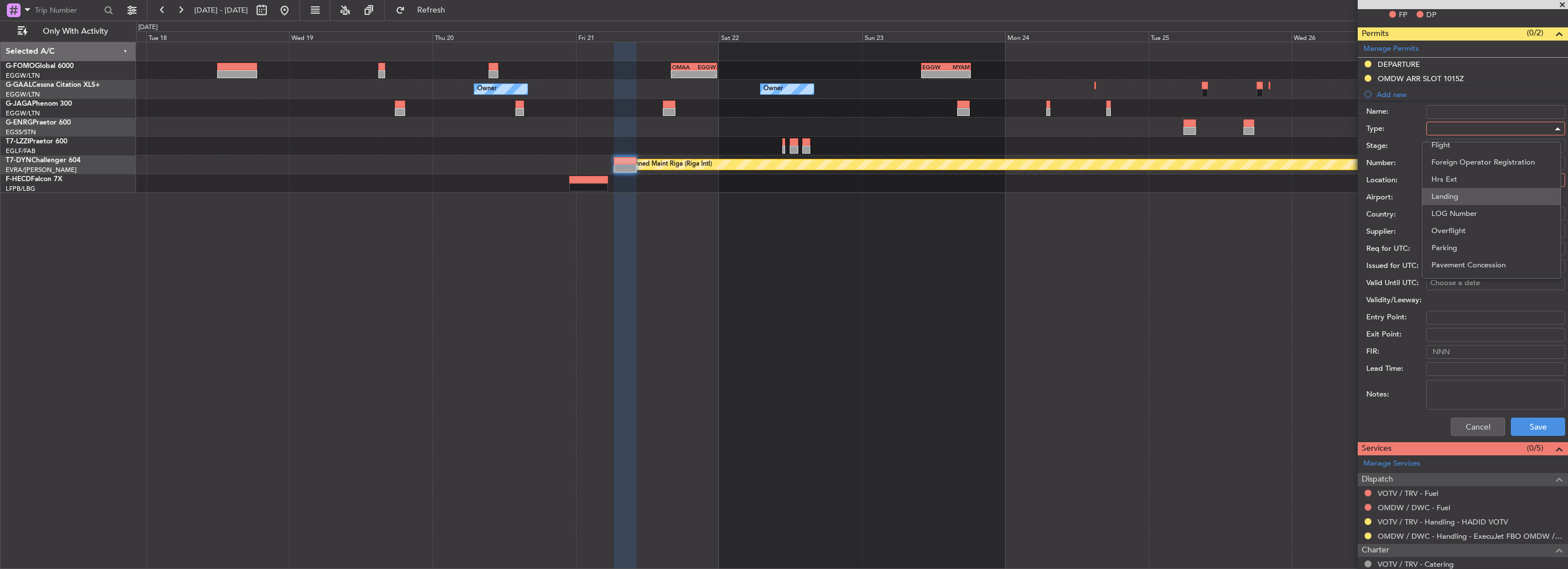
click at [1446, 194] on span "Landing" at bounding box center [1492, 197] width 120 height 17
click at [1465, 175] on div at bounding box center [1492, 180] width 122 height 17
click at [1455, 231] on span "Arrival" at bounding box center [1492, 237] width 120 height 17
type input "OMDW / DWC"
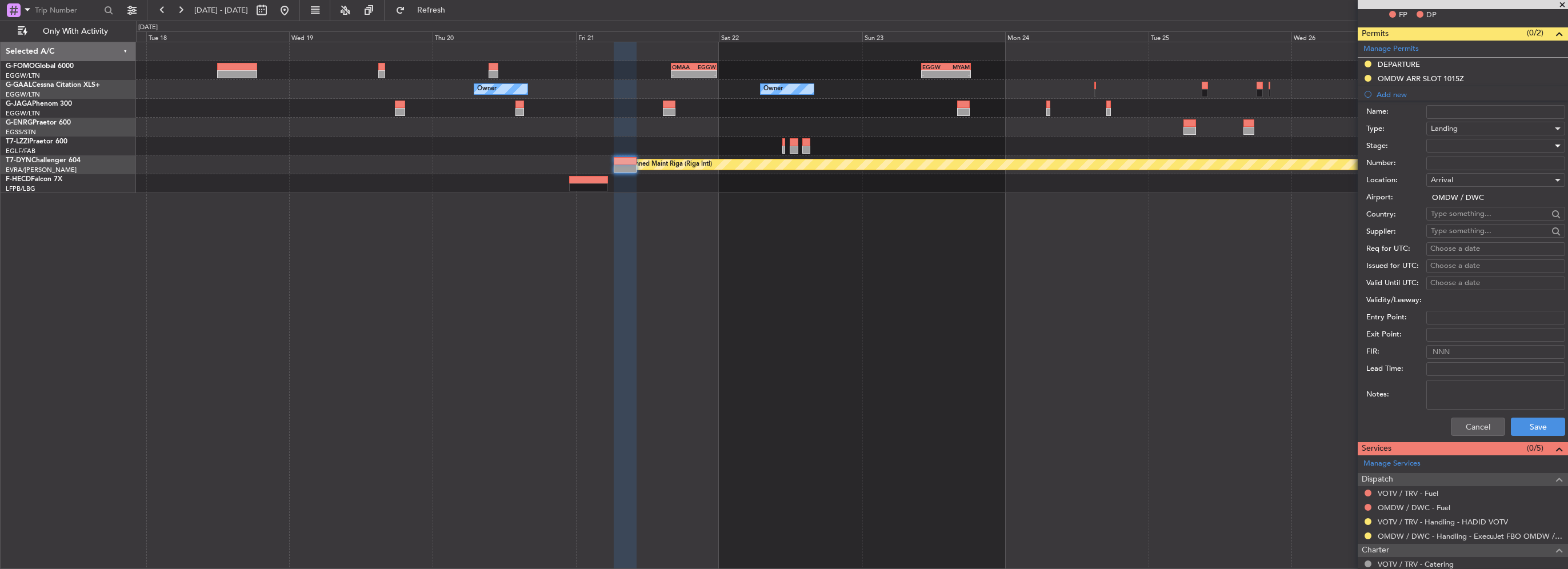
click at [1456, 142] on div at bounding box center [1492, 146] width 122 height 17
click at [1461, 216] on span "Requested" at bounding box center [1492, 220] width 120 height 17
click at [1533, 432] on button "Save" at bounding box center [1538, 427] width 54 height 19
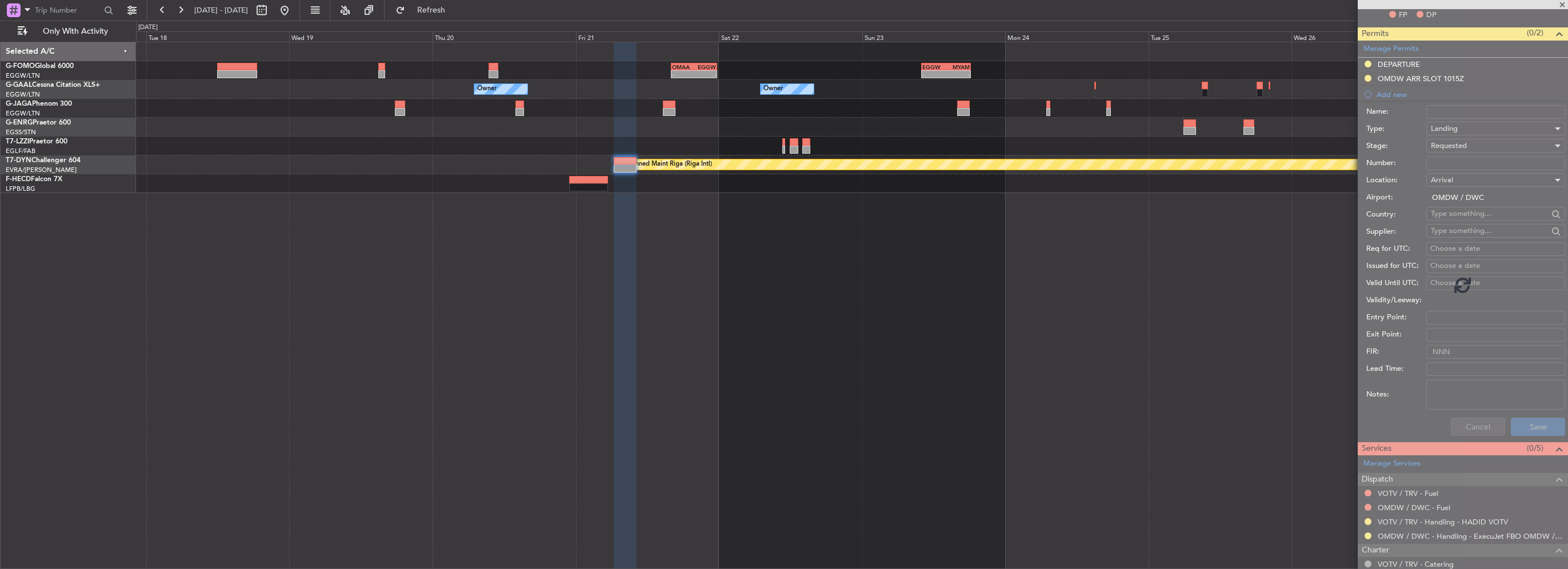
scroll to position [160, 0]
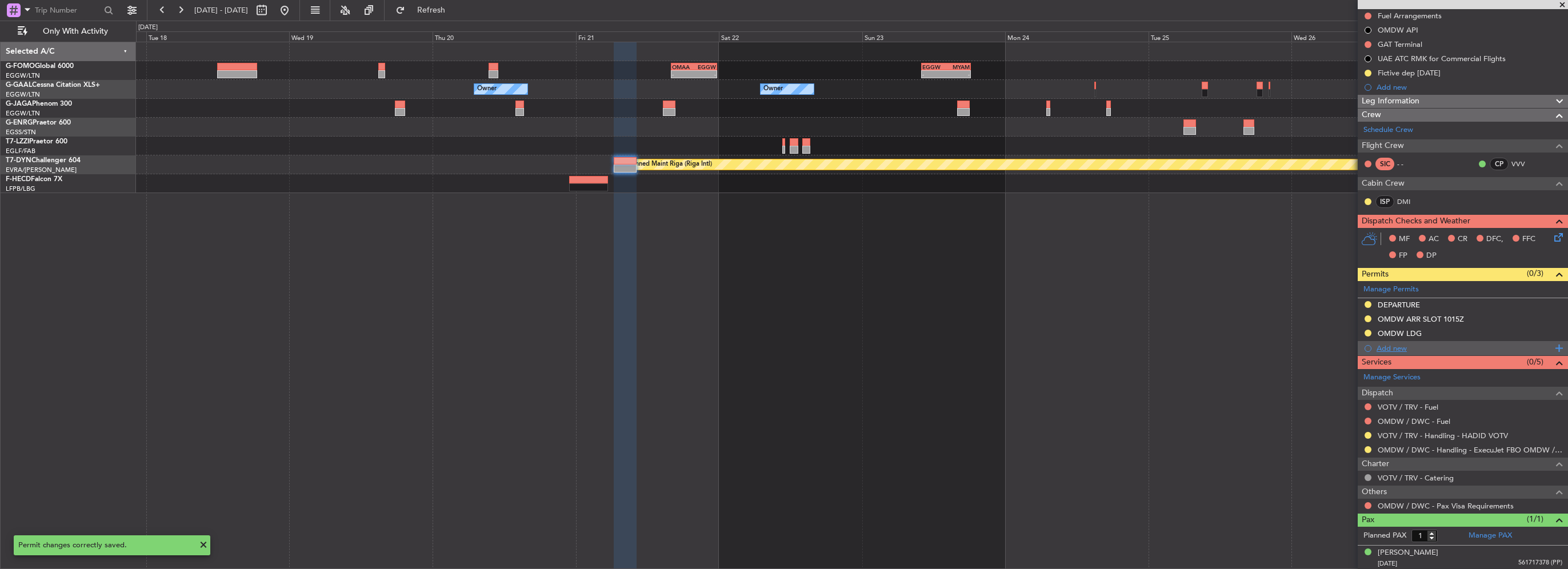
click at [1396, 348] on div "Add new" at bounding box center [1465, 348] width 176 height 10
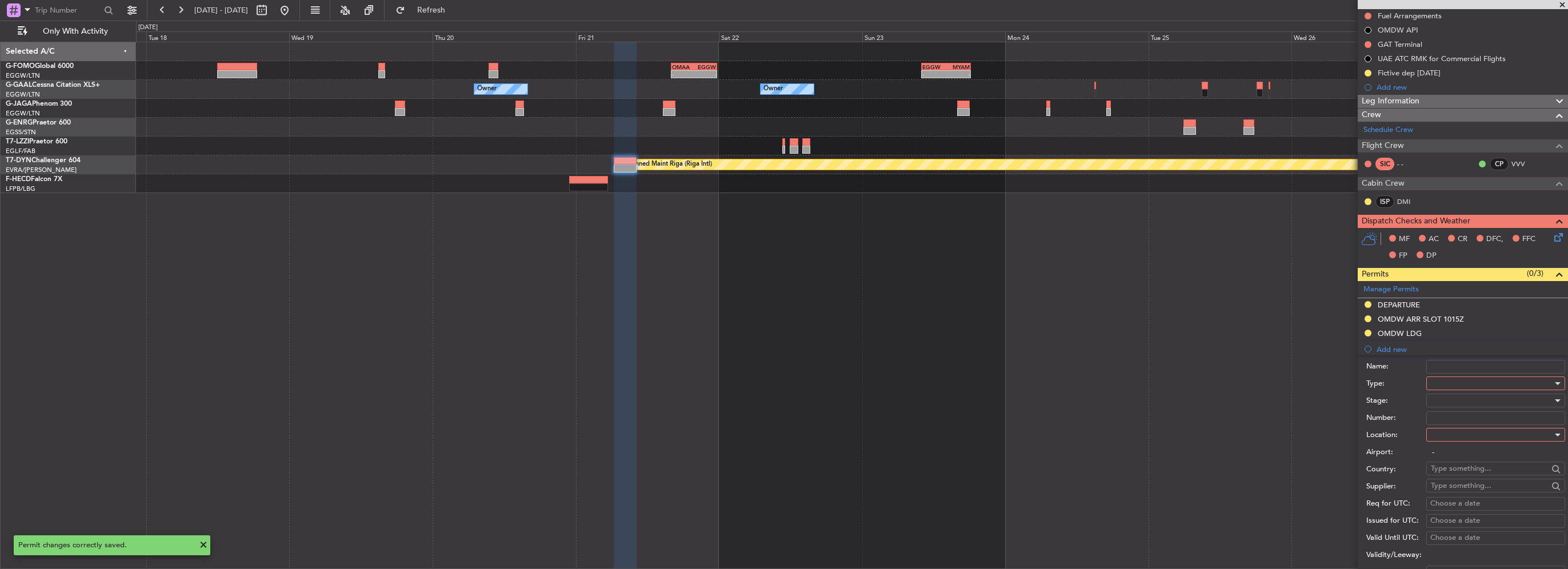
scroll to position [400, 0]
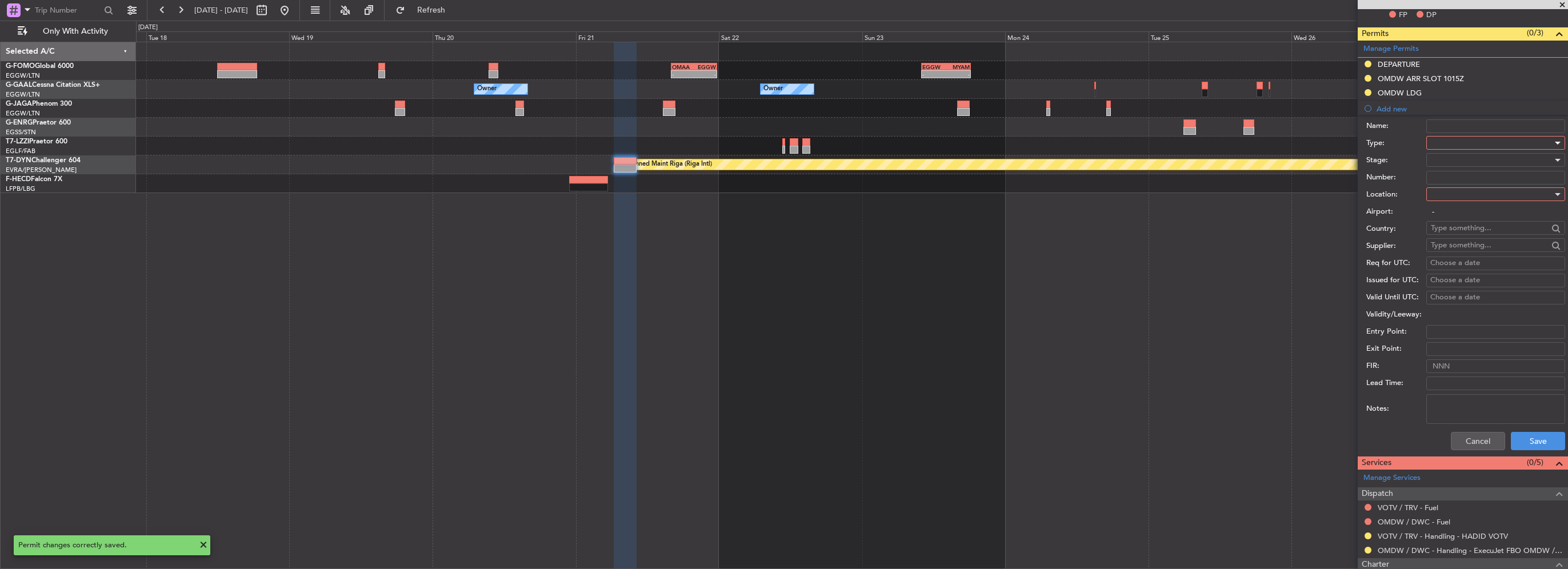
click at [1464, 144] on div at bounding box center [1492, 143] width 122 height 17
click at [1459, 235] on span "LOG Number" at bounding box center [1492, 228] width 120 height 17
click at [1449, 143] on span "LOG Number" at bounding box center [1453, 143] width 45 height 10
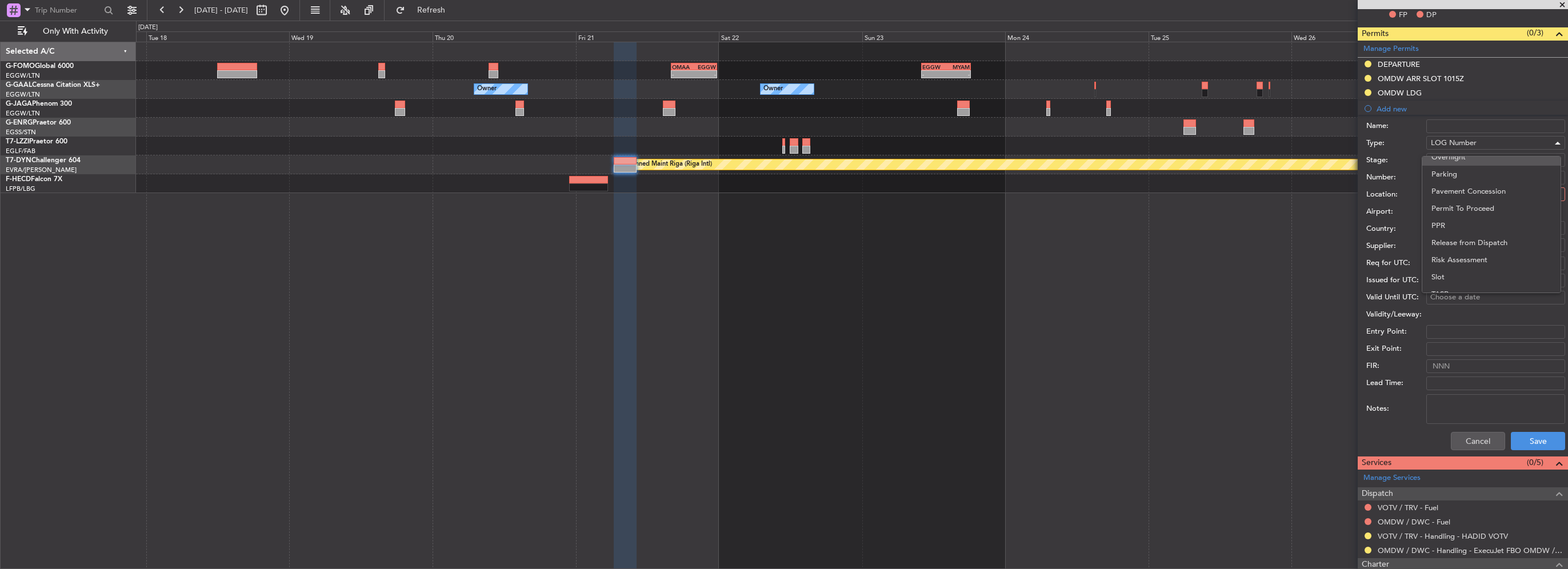
click at [1456, 162] on span "Overflight" at bounding box center [1492, 157] width 120 height 17
click at [1461, 200] on div at bounding box center [1492, 194] width 122 height 17
click at [1450, 284] on span "Enroute" at bounding box center [1492, 285] width 120 height 17
click at [1455, 156] on div at bounding box center [1492, 160] width 122 height 17
click at [1462, 229] on span "Requested" at bounding box center [1492, 234] width 120 height 17
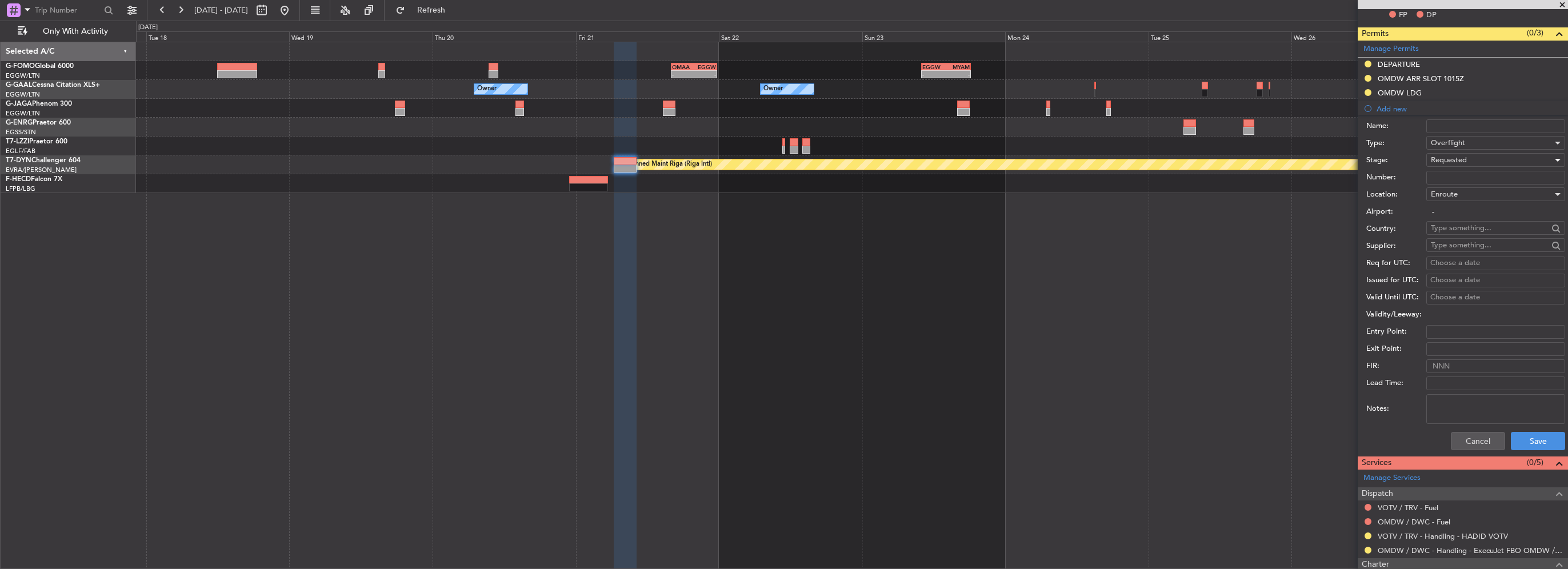
click at [1456, 231] on input "text" at bounding box center [1489, 228] width 117 height 17
click at [1463, 244] on span "[GEOGRAPHIC_DATA]" at bounding box center [1491, 244] width 112 height 17
type input "[GEOGRAPHIC_DATA]"
click at [1534, 433] on button "Save" at bounding box center [1538, 441] width 54 height 19
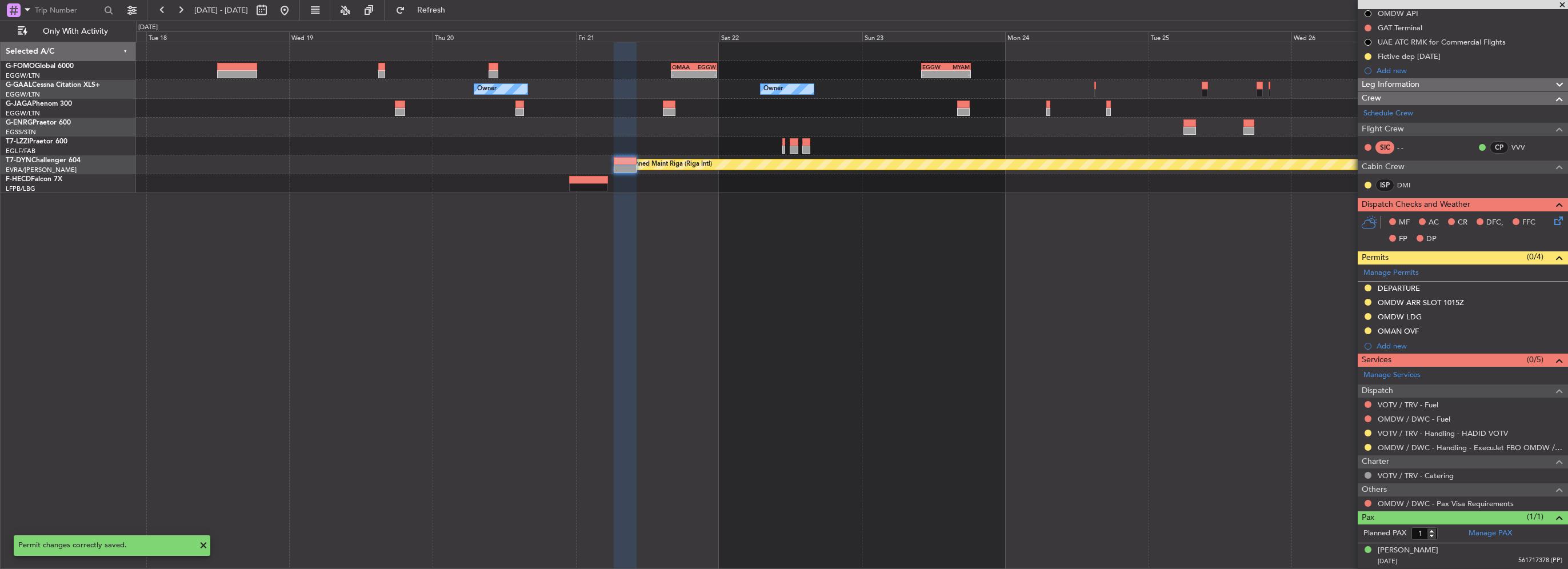
scroll to position [173, 0]
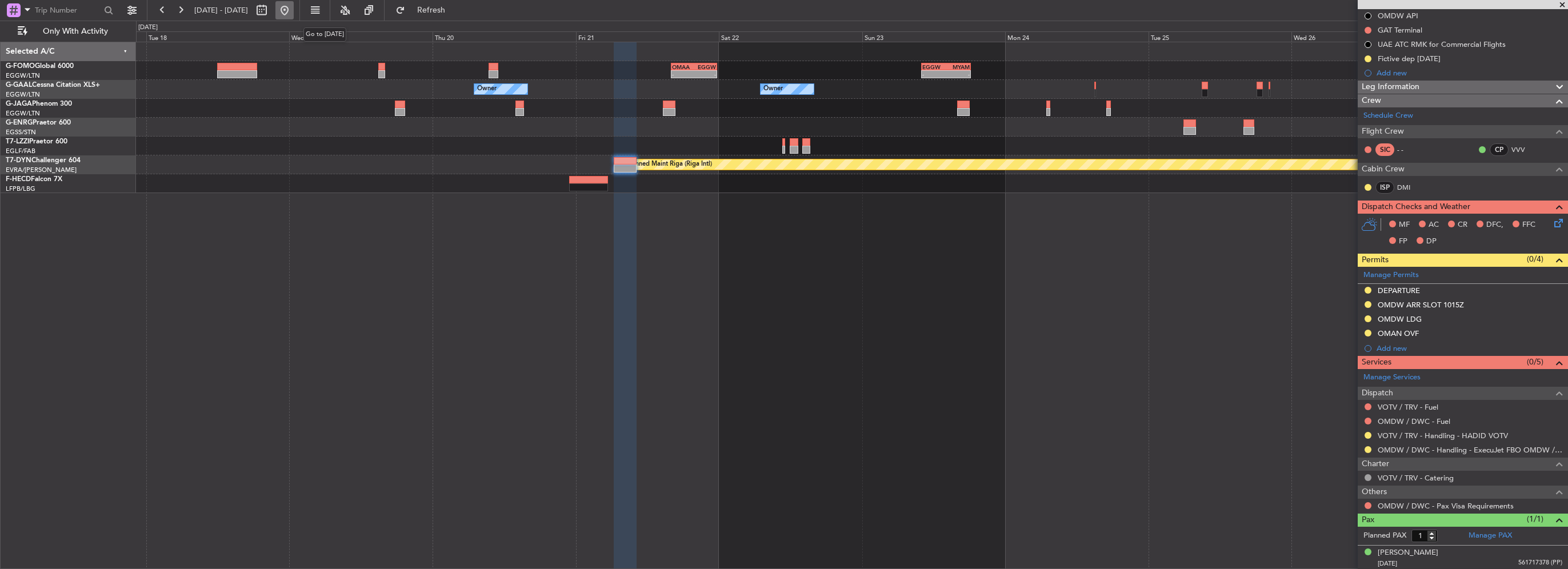
click at [294, 15] on button at bounding box center [284, 10] width 19 height 19
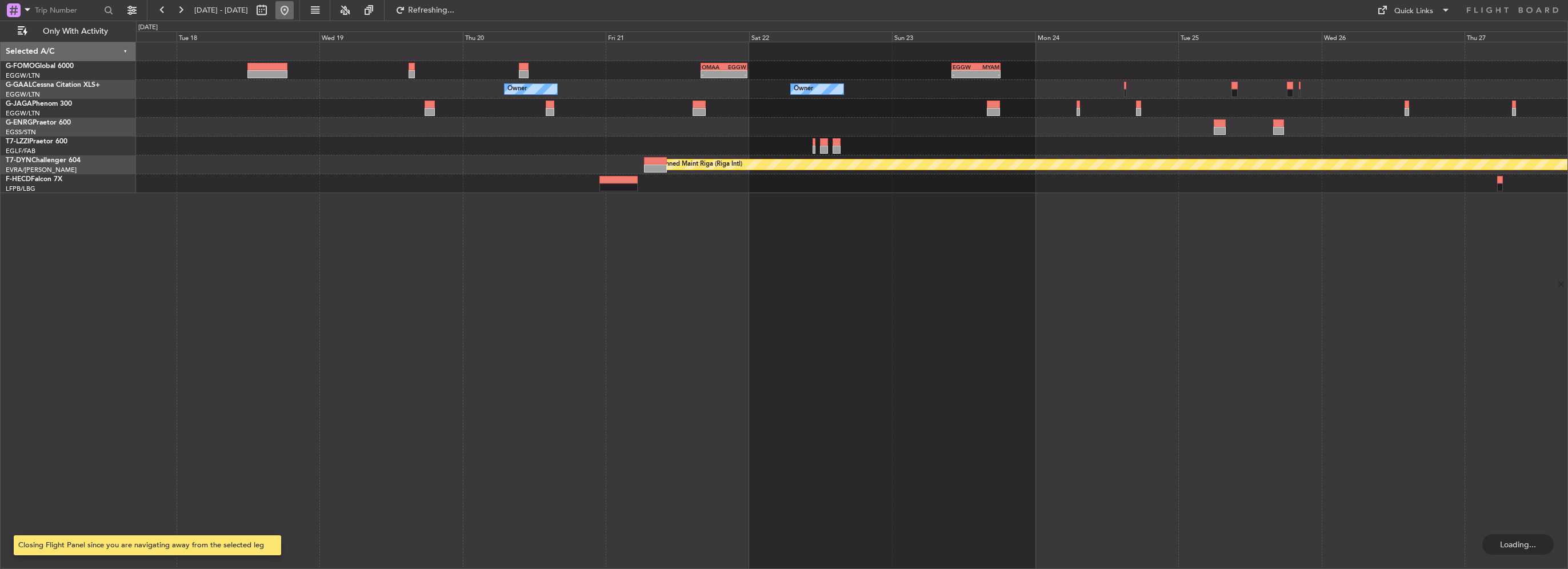
scroll to position [0, 0]
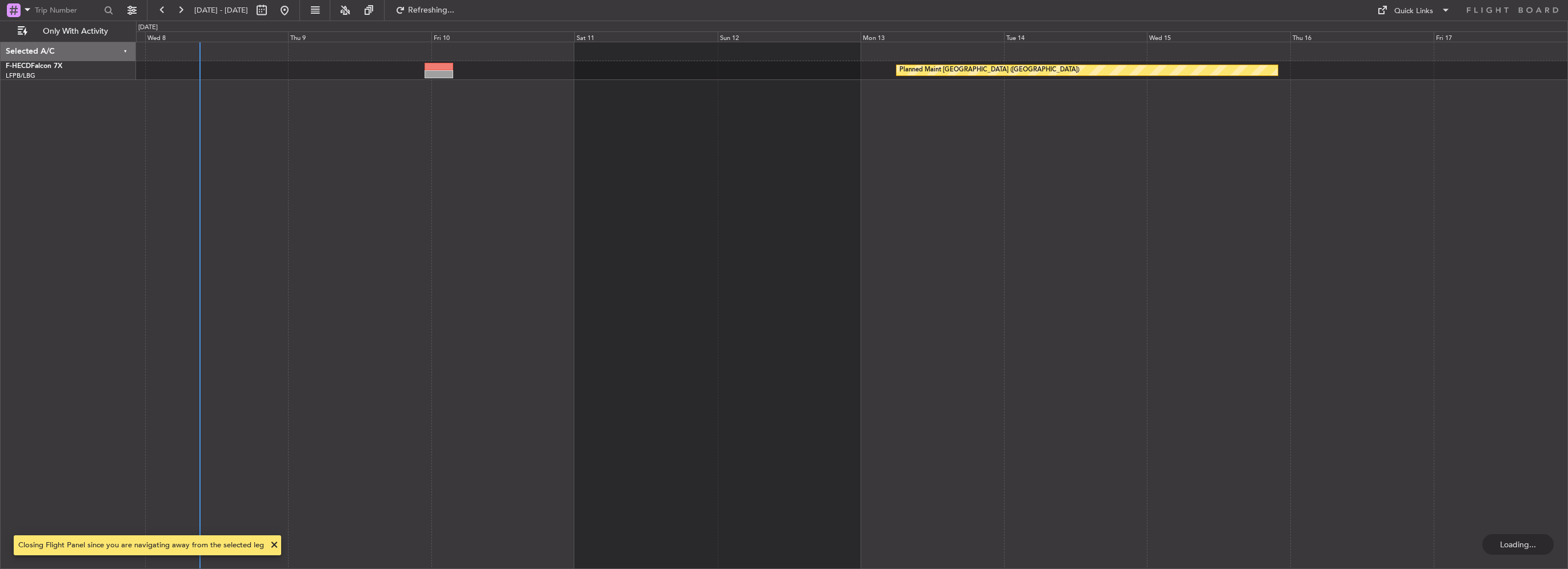
click at [306, 252] on div "Planned Maint [GEOGRAPHIC_DATA] ([GEOGRAPHIC_DATA])" at bounding box center [852, 305] width 1432 height 527
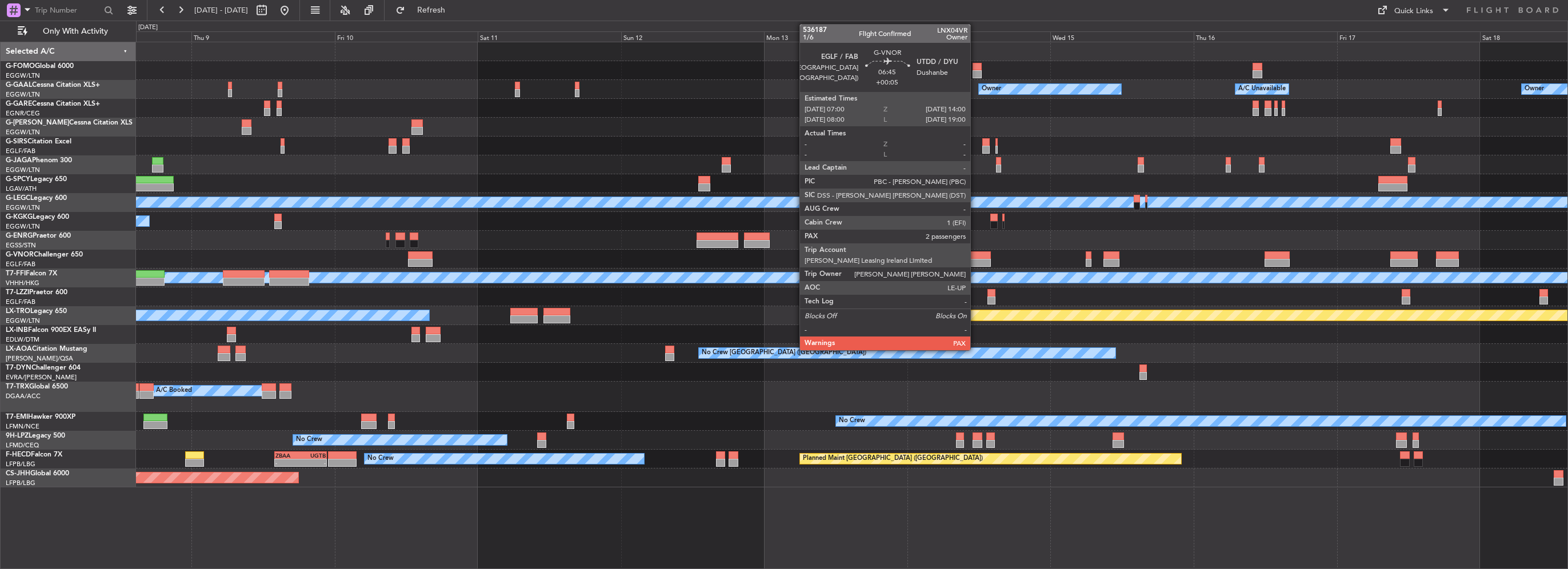
click at [975, 264] on div at bounding box center [970, 263] width 42 height 8
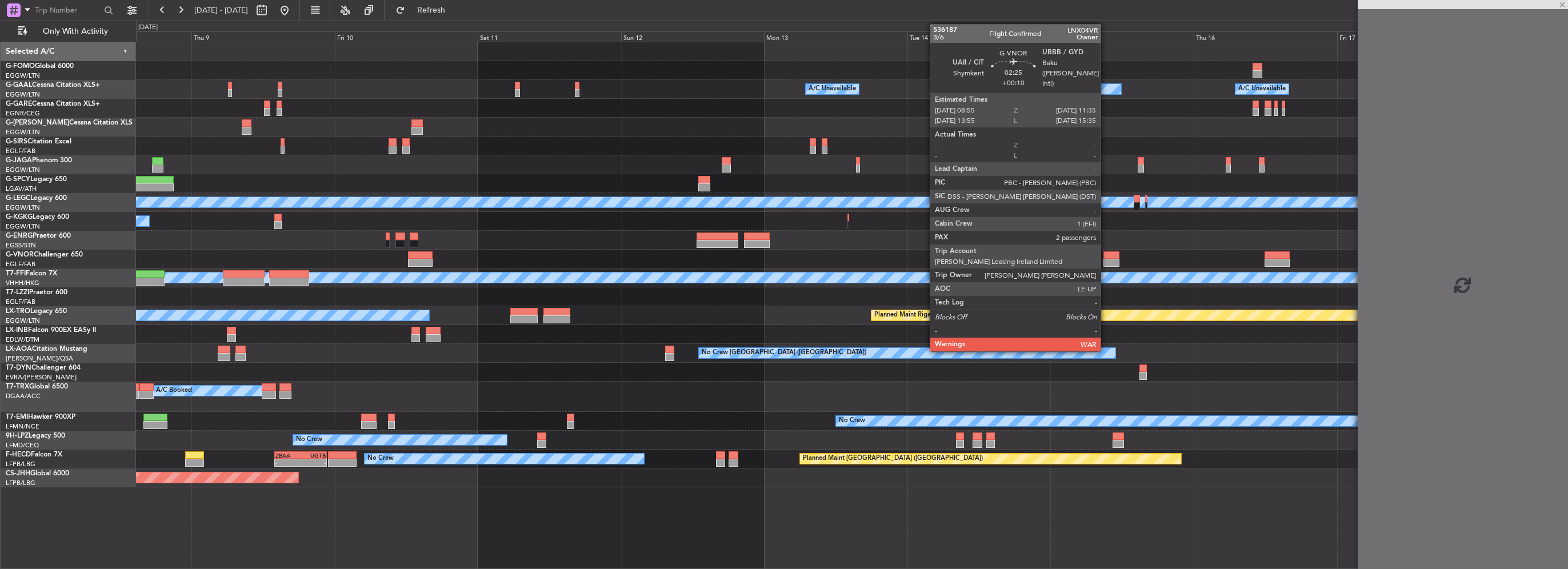
click at [1105, 261] on div at bounding box center [1111, 263] width 16 height 8
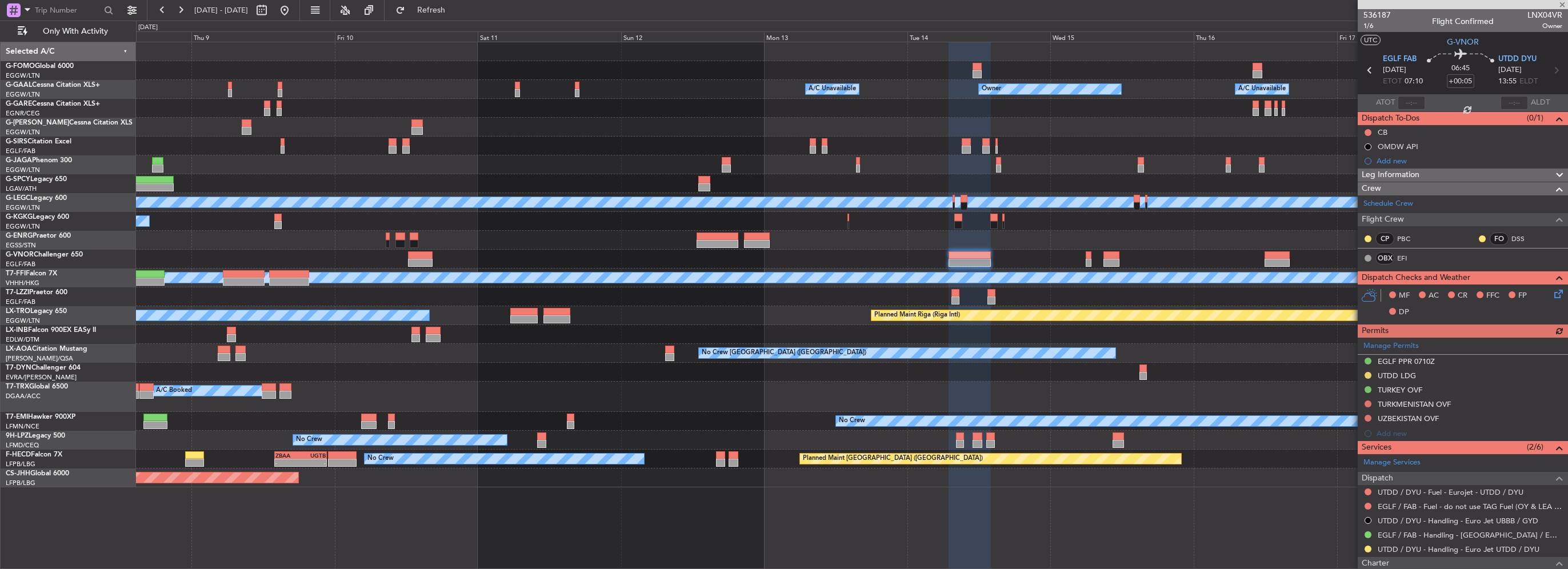
type input "+00:10"
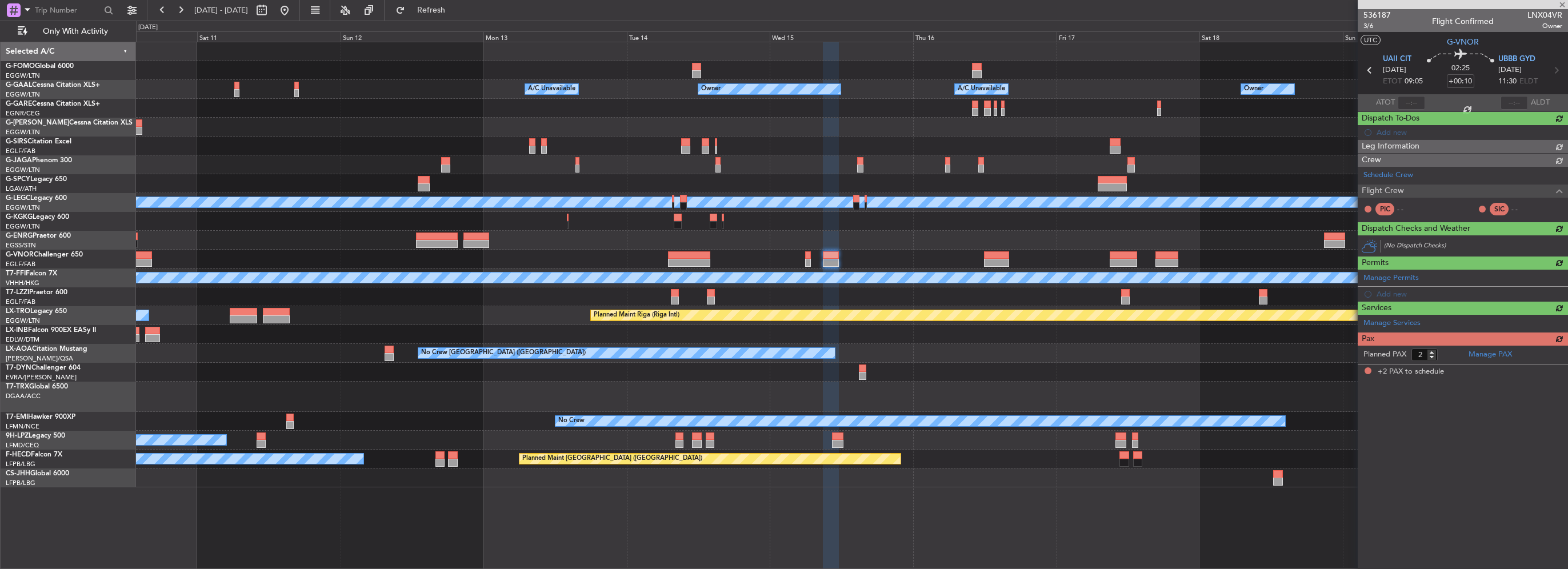
click at [813, 222] on div "A/C Unavailable [GEOGRAPHIC_DATA] (Ataturk)" at bounding box center [851, 221] width 1432 height 19
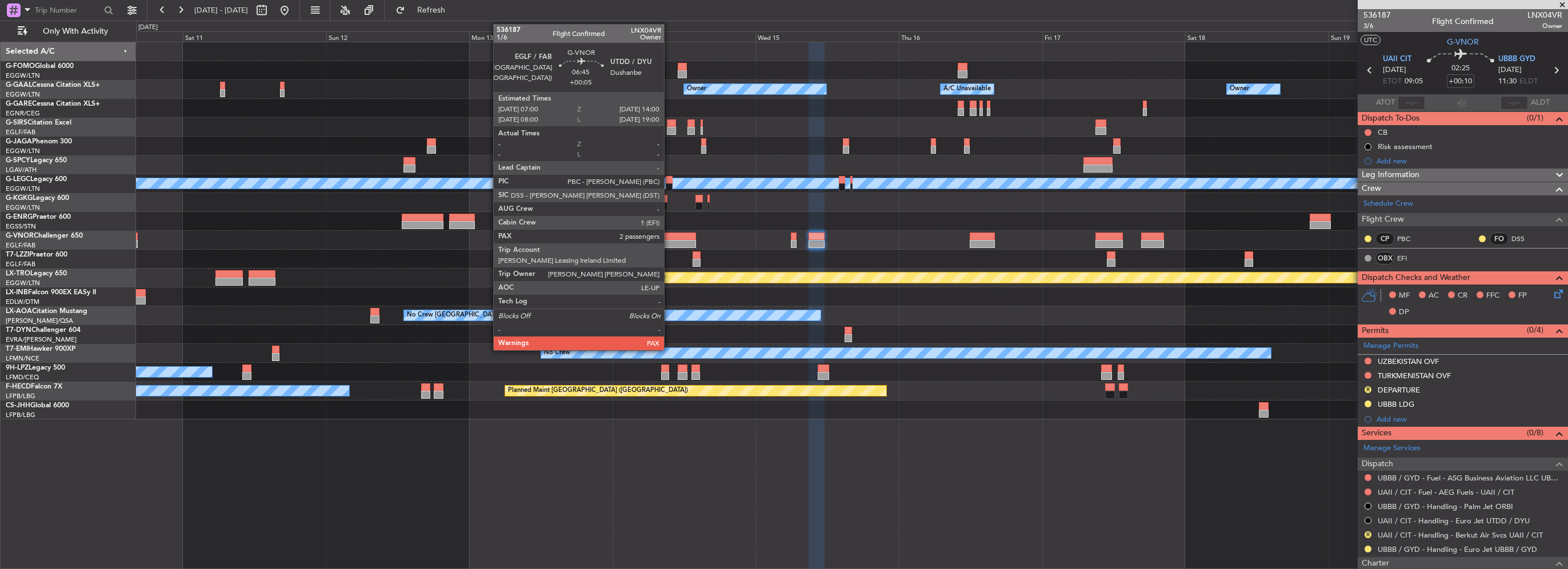
click at [1204, 224] on div "Owner A/C Unavailable Owner A/C Unavailable Owner Planned Maint [GEOGRAPHIC_DAT…" at bounding box center [851, 231] width 1432 height 377
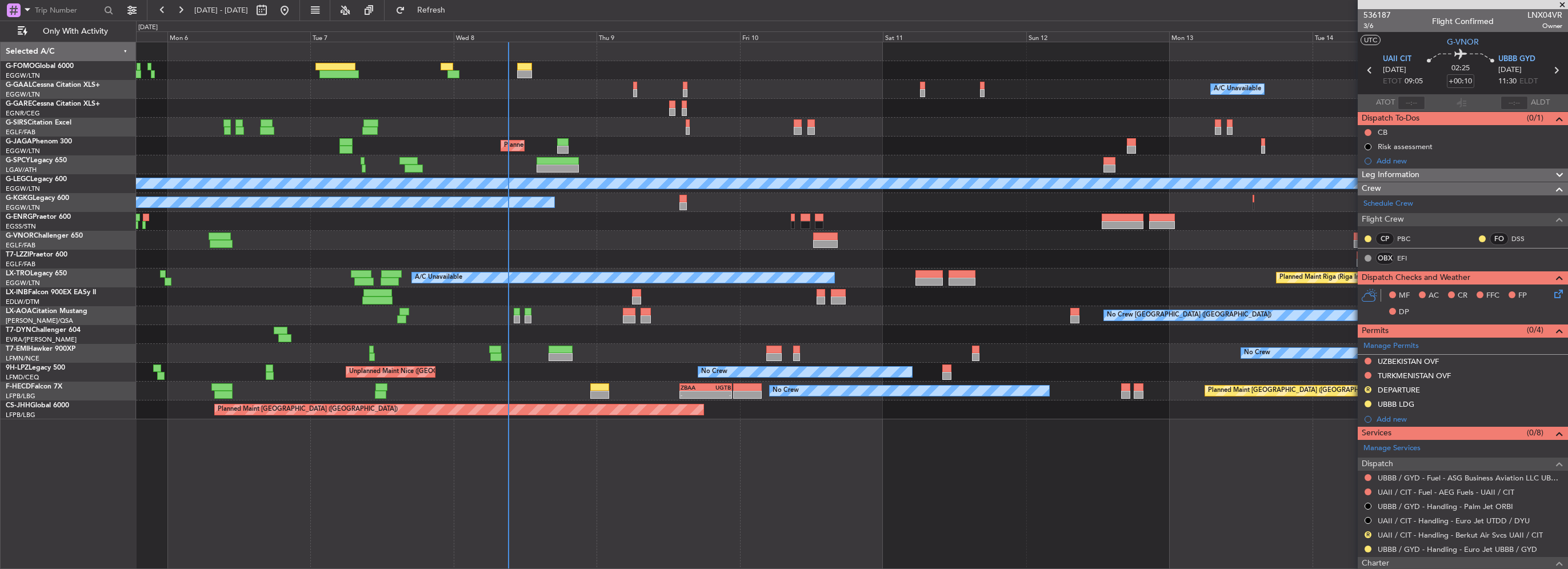
click at [530, 231] on div "Owner A/C Unavailable Owner A/C Unavailable Planned Maint [GEOGRAPHIC_DATA] ([G…" at bounding box center [851, 231] width 1432 height 377
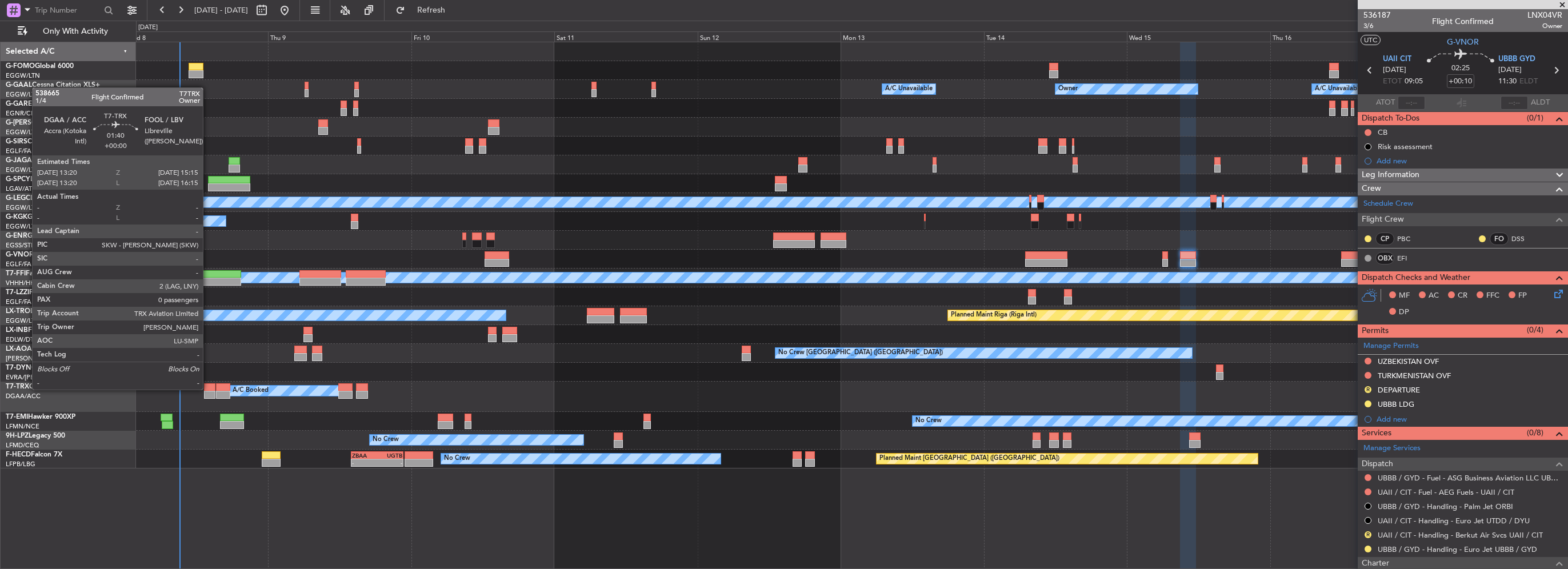
click at [208, 389] on div at bounding box center [210, 387] width 12 height 8
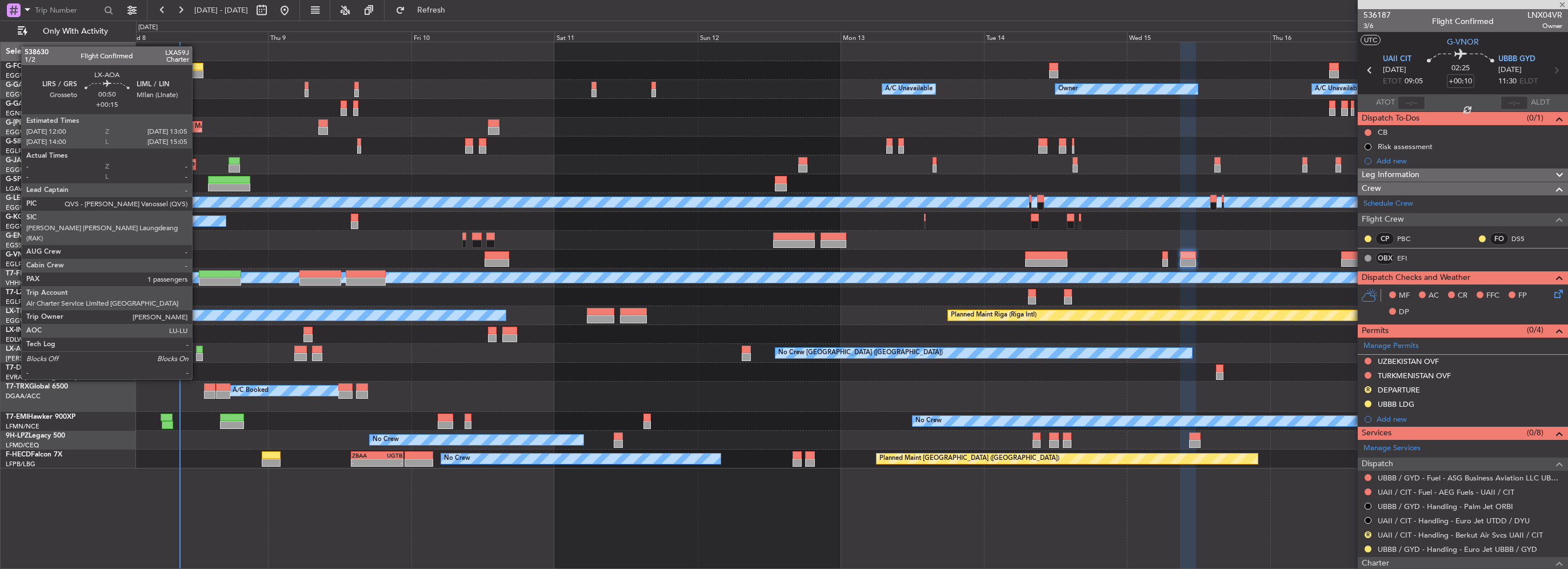
type input "0"
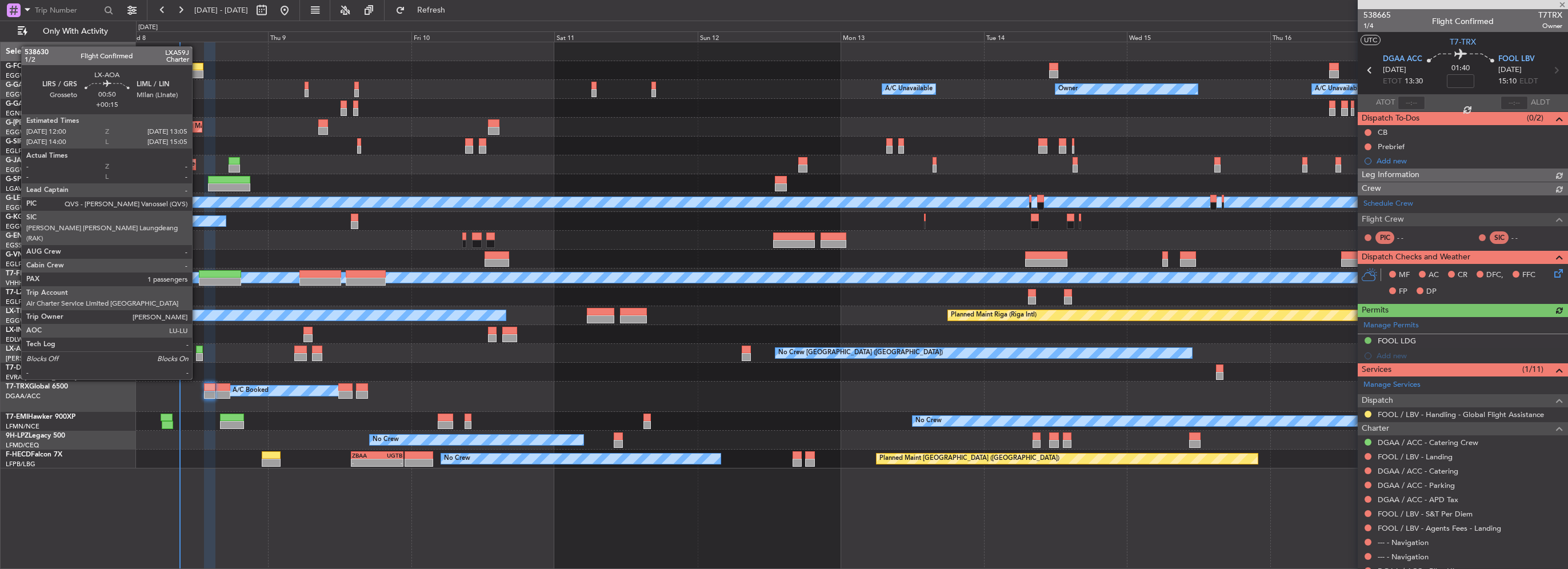
click at [197, 348] on div at bounding box center [199, 349] width 7 height 8
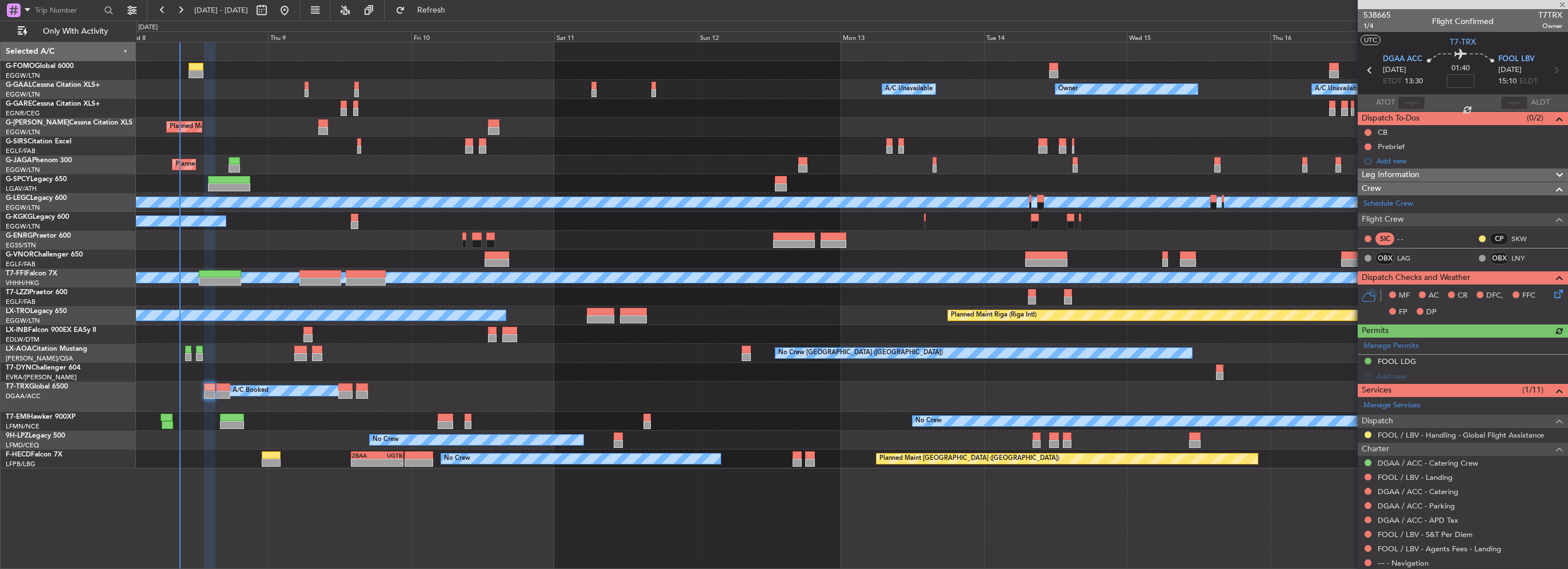
type input "+00:15"
type input "1"
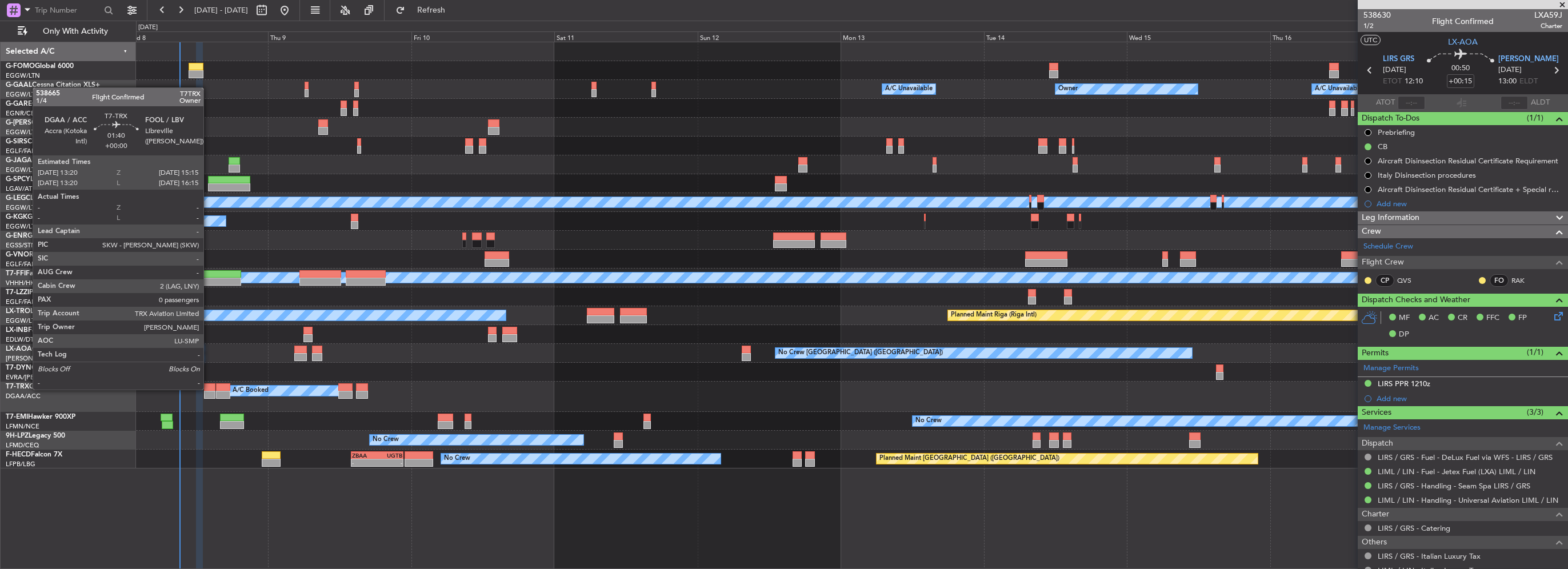
click at [208, 389] on div at bounding box center [210, 387] width 12 height 8
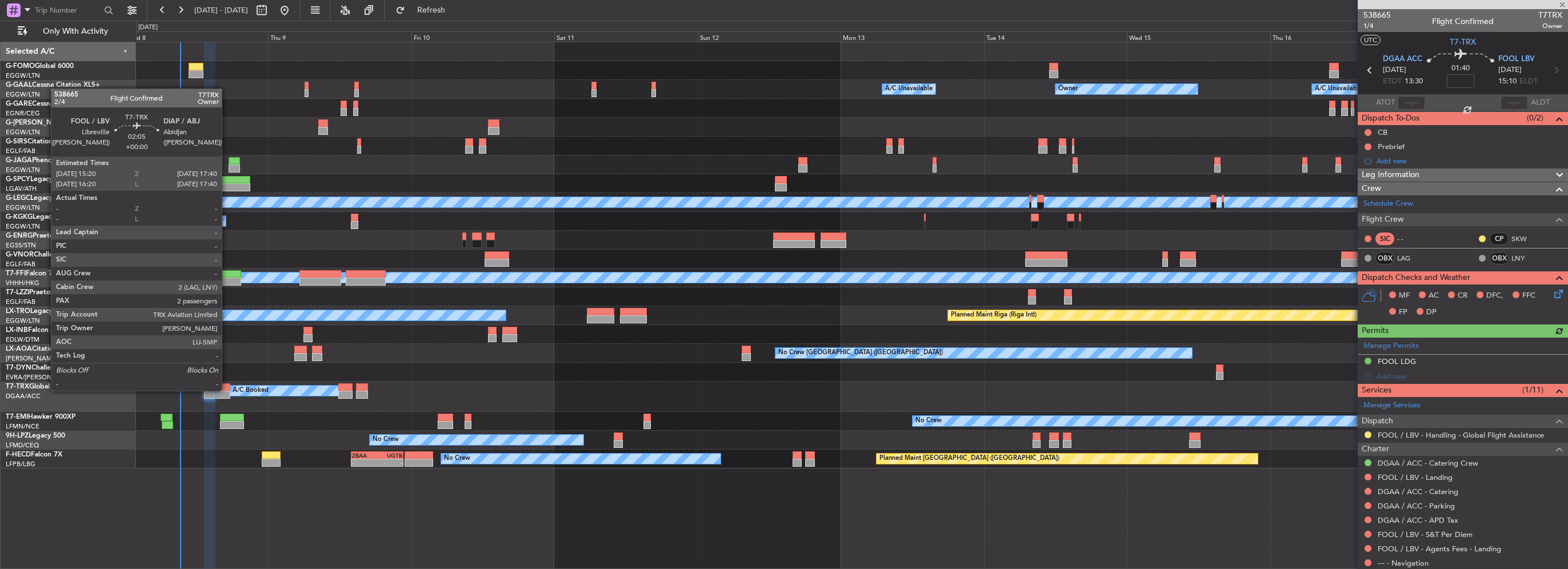
click at [227, 391] on div at bounding box center [223, 395] width 15 height 8
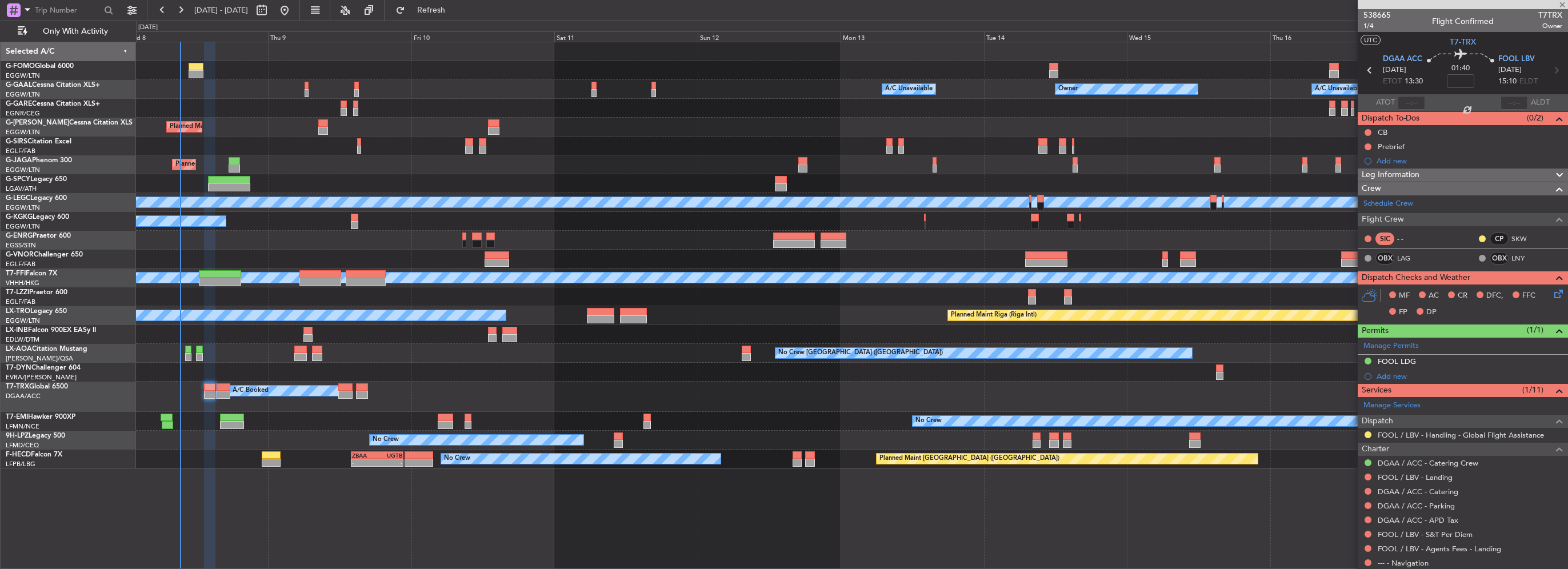
type input "2"
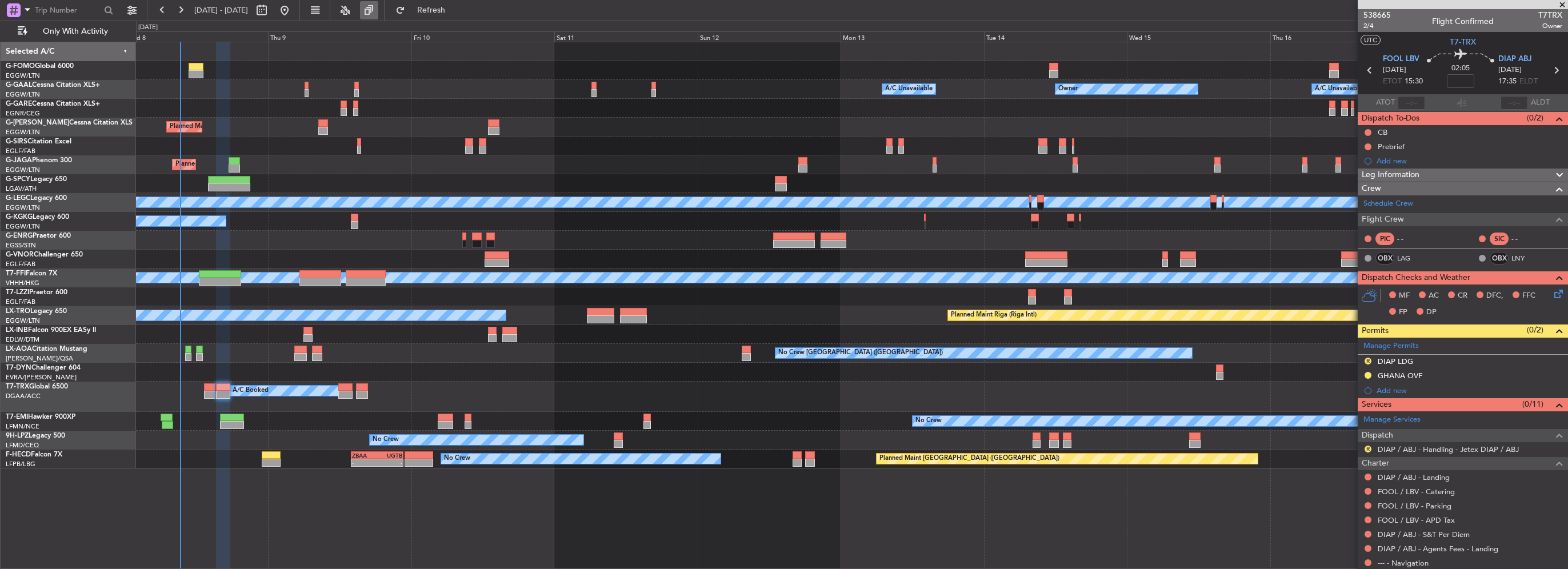
drag, startPoint x: 445, startPoint y: 10, endPoint x: 399, endPoint y: 15, distance: 46.3
click at [445, 10] on span "Refresh" at bounding box center [432, 10] width 48 height 8
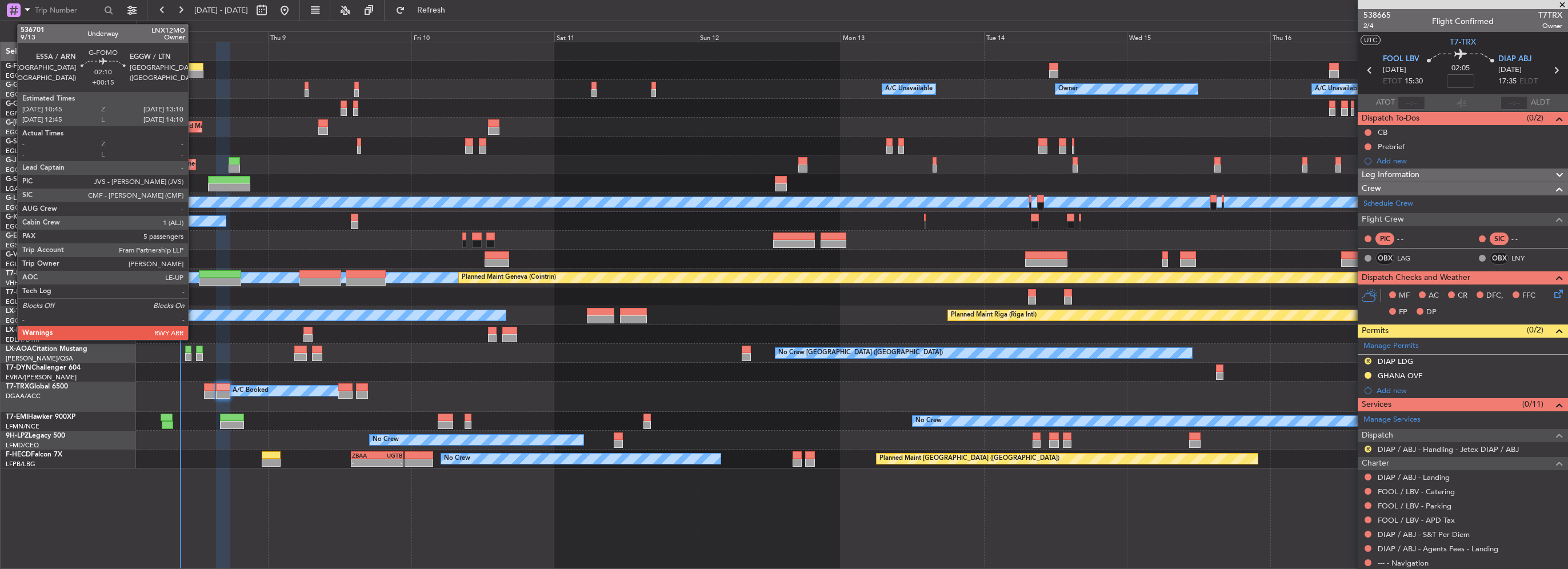
click at [193, 69] on div at bounding box center [196, 67] width 15 height 8
type input "+00:15"
type input "5"
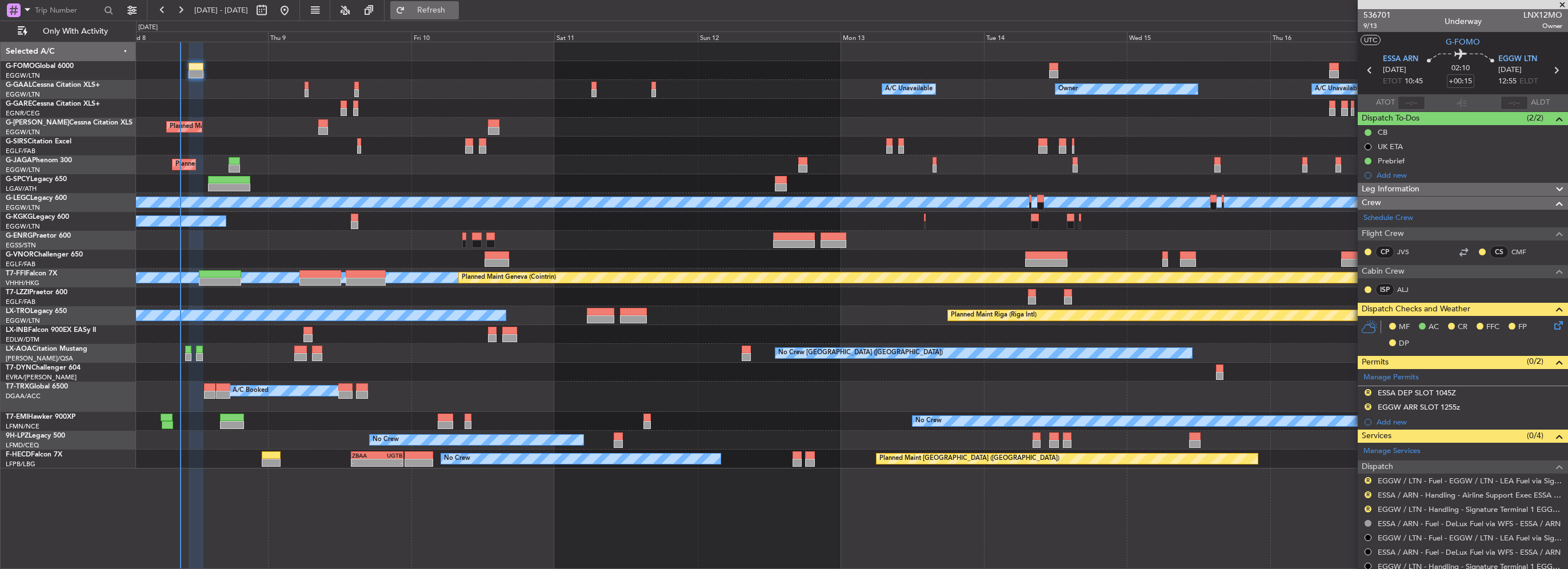
click at [449, 14] on span "Refresh" at bounding box center [432, 10] width 48 height 8
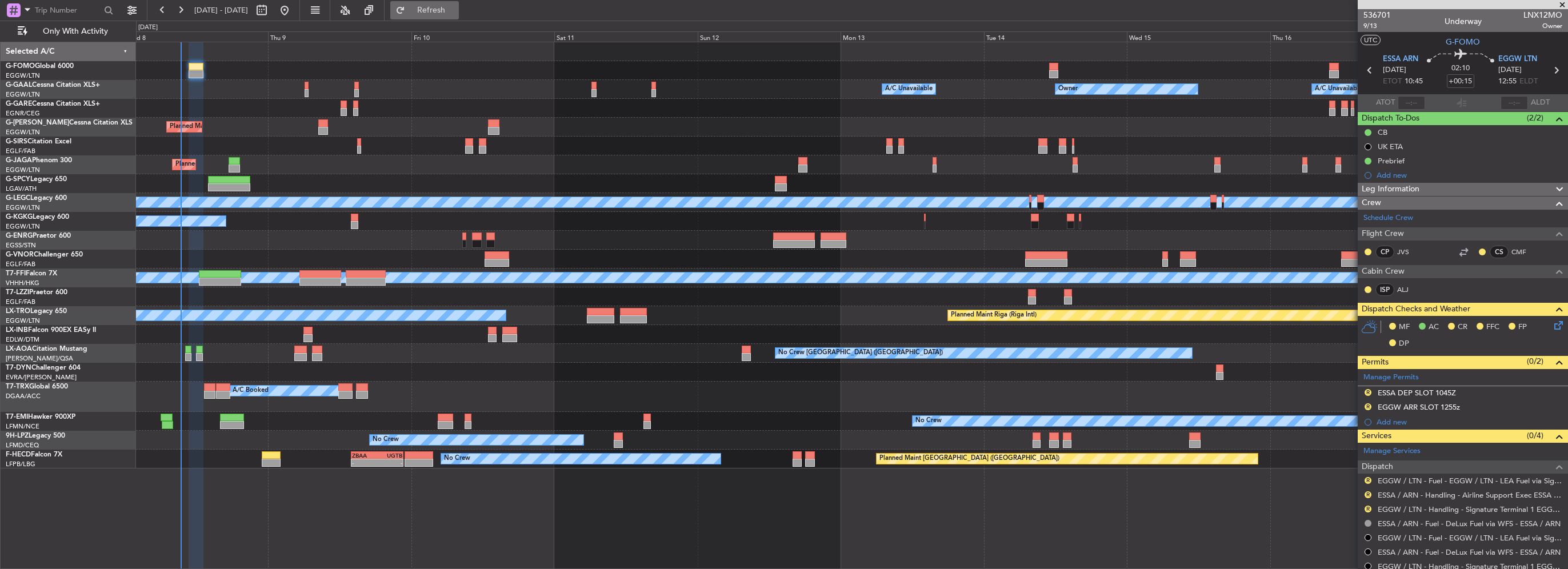
click at [456, 10] on span "Refresh" at bounding box center [432, 10] width 48 height 8
click at [456, 12] on span "Refreshing..." at bounding box center [432, 10] width 48 height 8
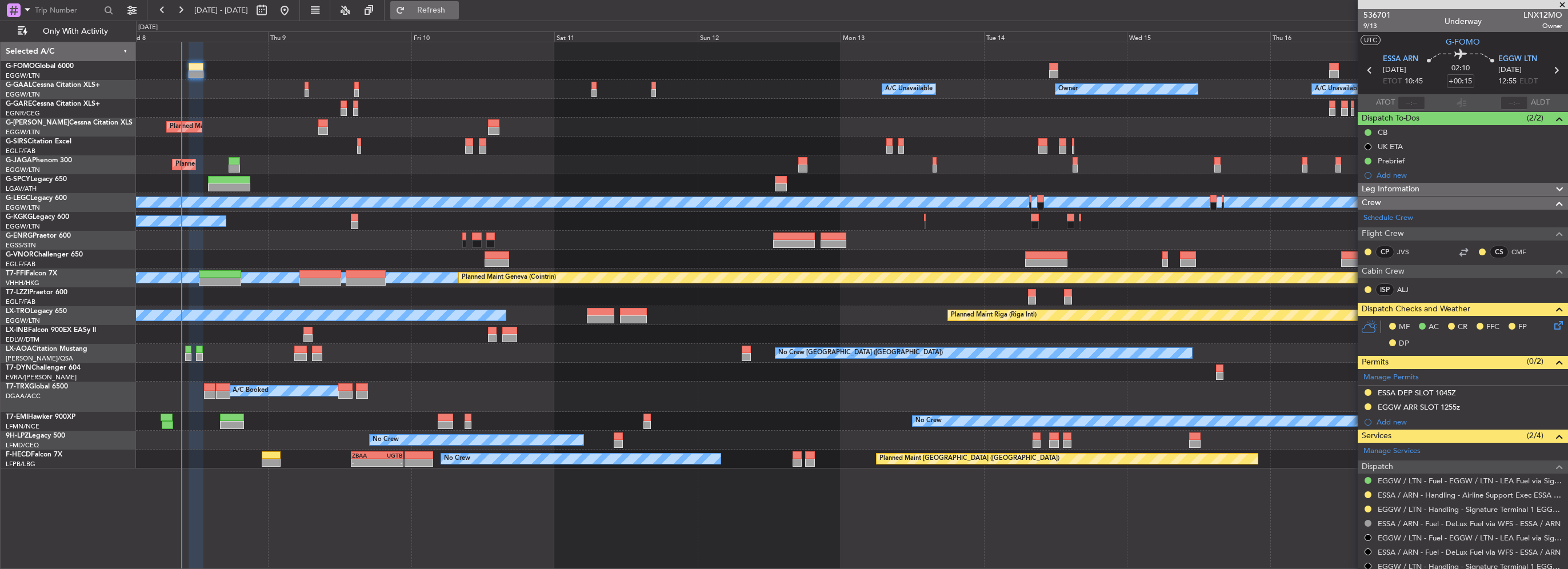
click at [456, 10] on span "Refresh" at bounding box center [432, 10] width 48 height 8
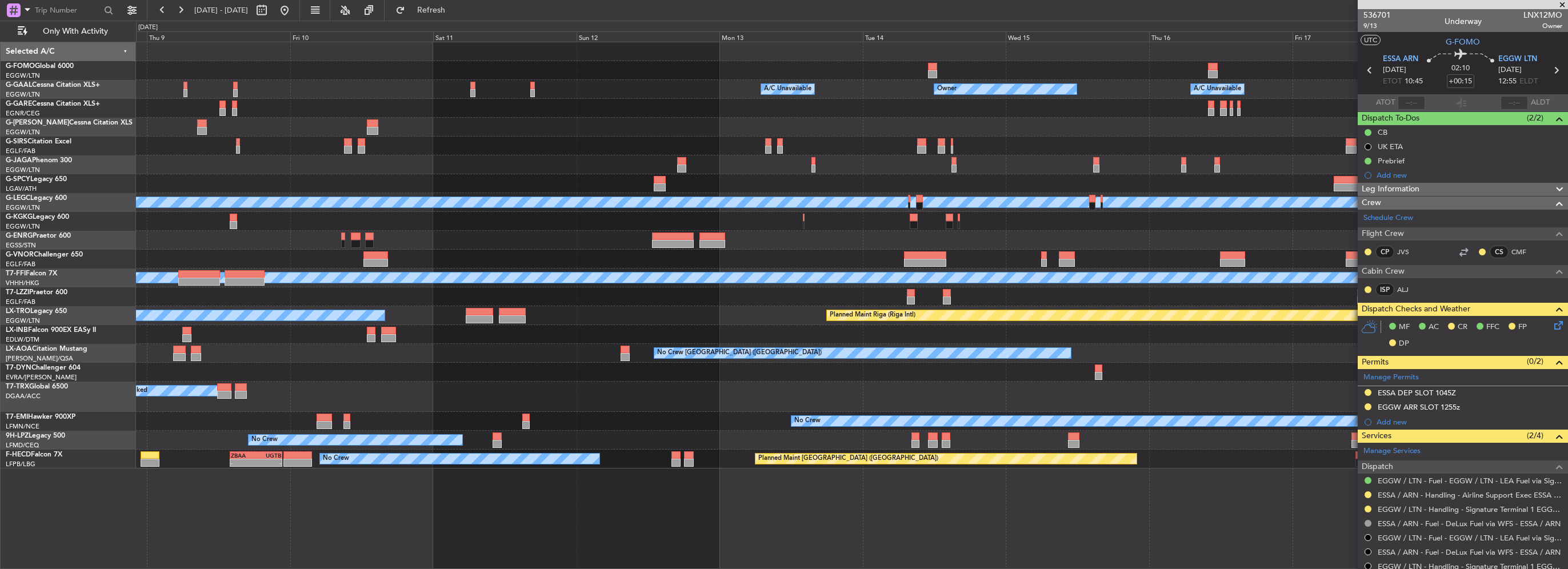
click at [105, 139] on div "Owner Owner A/C Unavailable A/C Unavailable Owner Planned Maint [GEOGRAPHIC_DAT…" at bounding box center [784, 295] width 1568 height 549
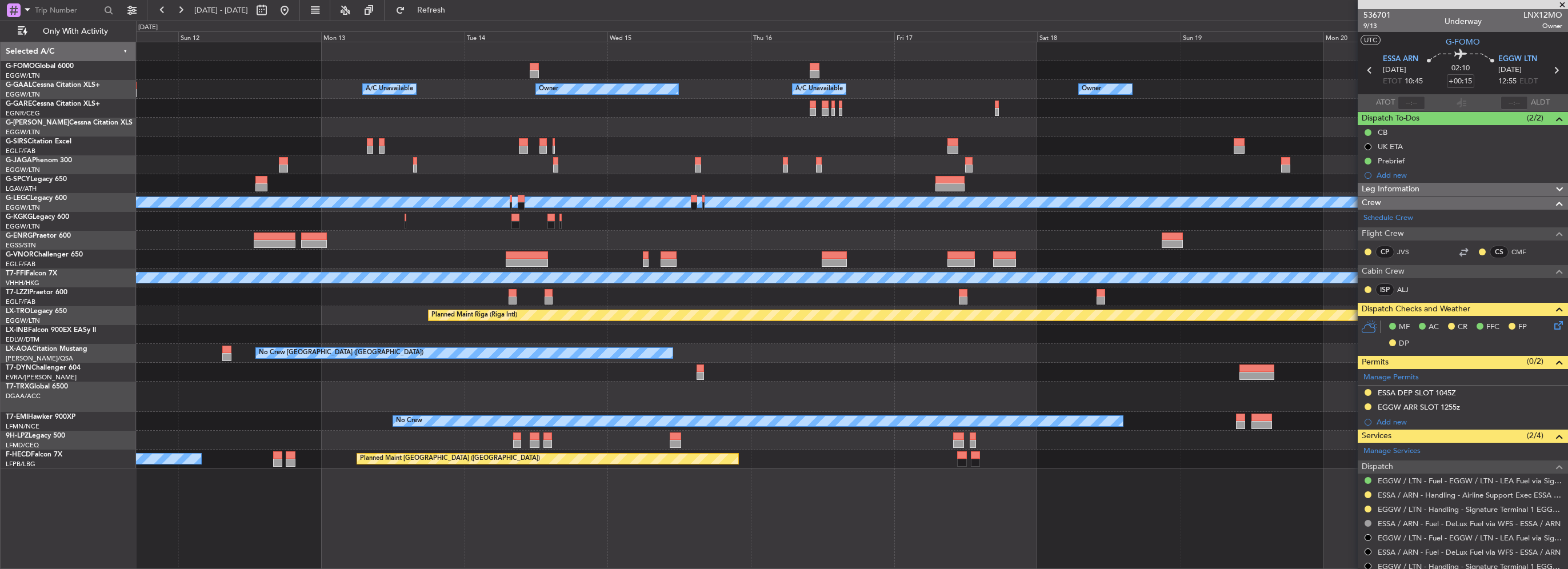
click at [192, 132] on div at bounding box center [851, 127] width 1432 height 19
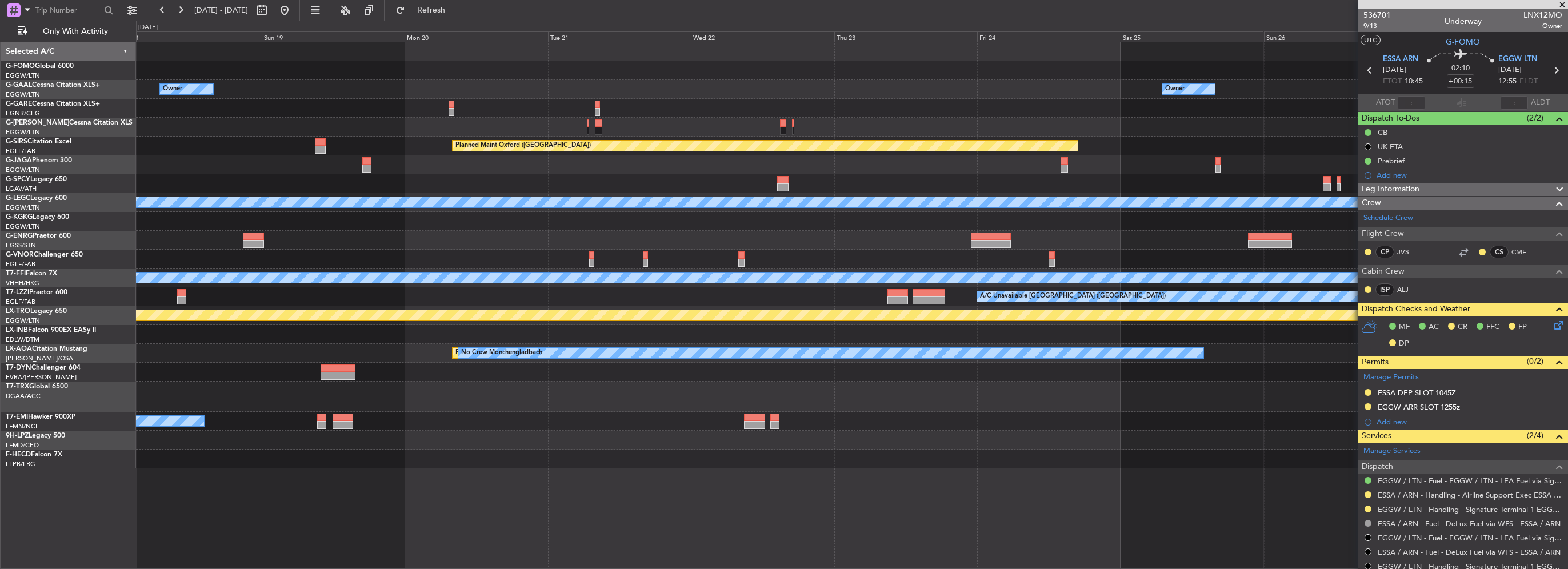
click at [196, 116] on div at bounding box center [851, 108] width 1432 height 19
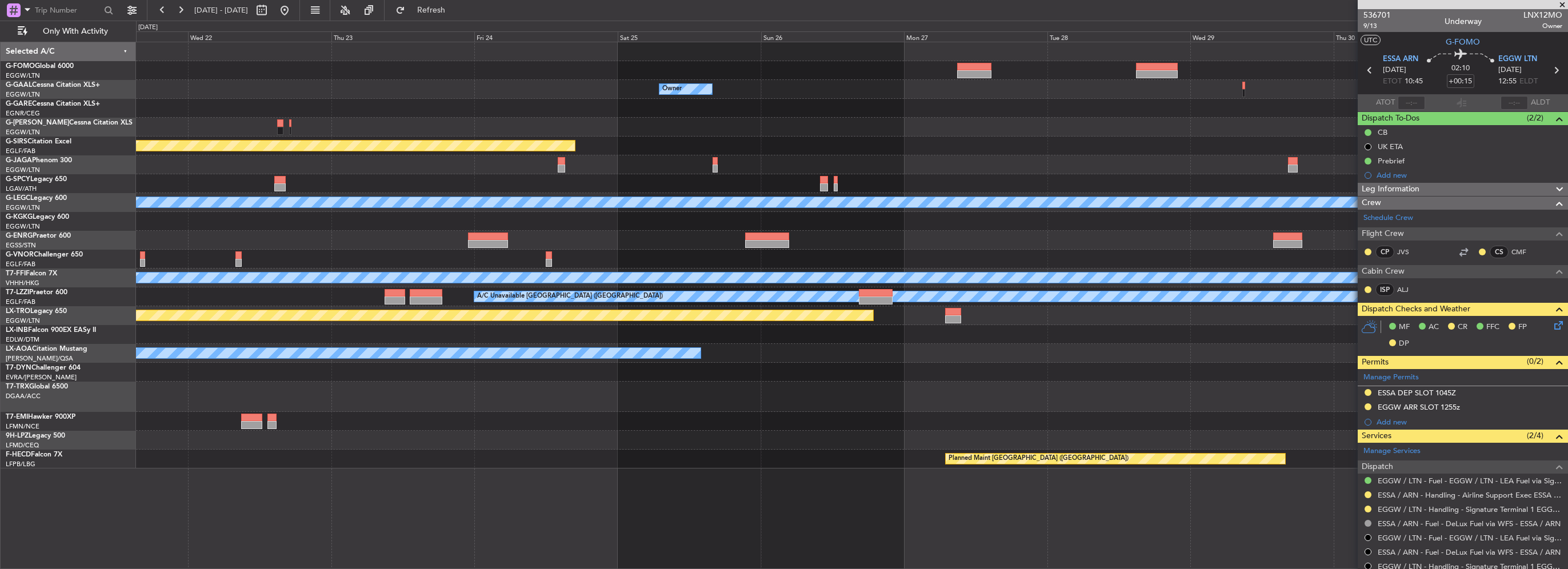
click at [311, 100] on div "Owner Planned Maint [GEOGRAPHIC_DATA] ([GEOGRAPHIC_DATA]) A/C Unavailable [GEOG…" at bounding box center [851, 255] width 1432 height 426
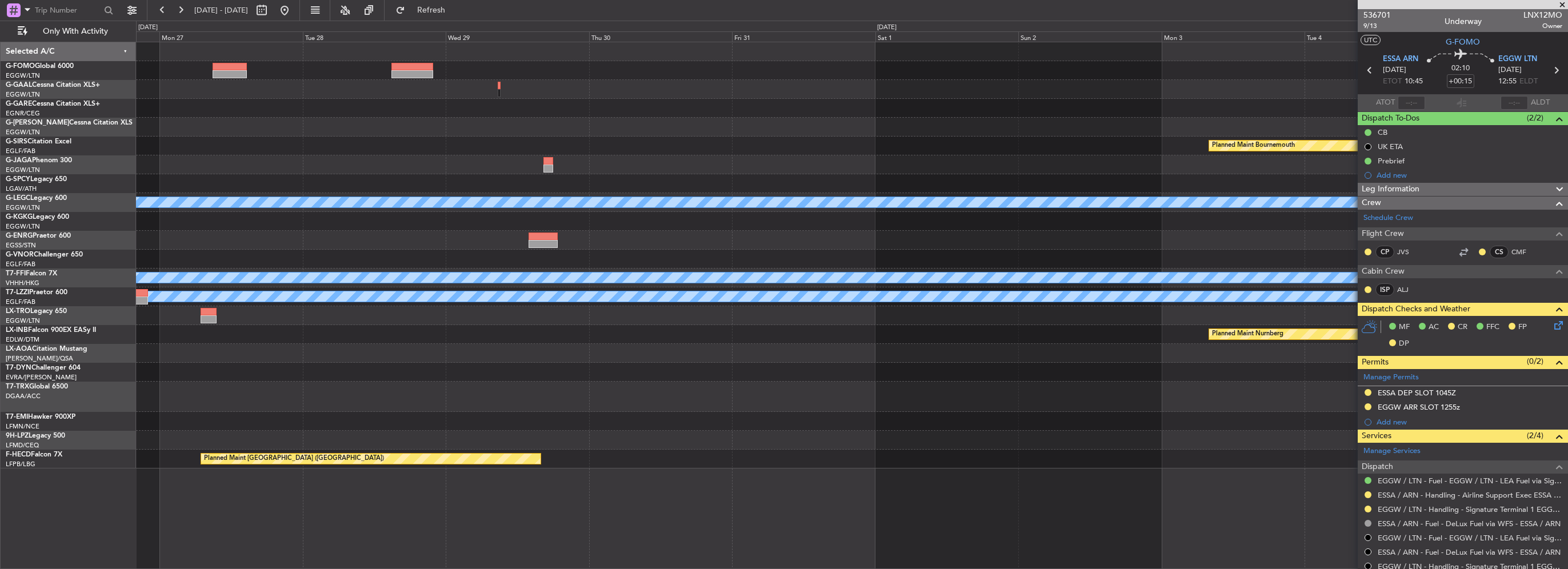
click at [379, 98] on div "Owner" at bounding box center [851, 89] width 1432 height 19
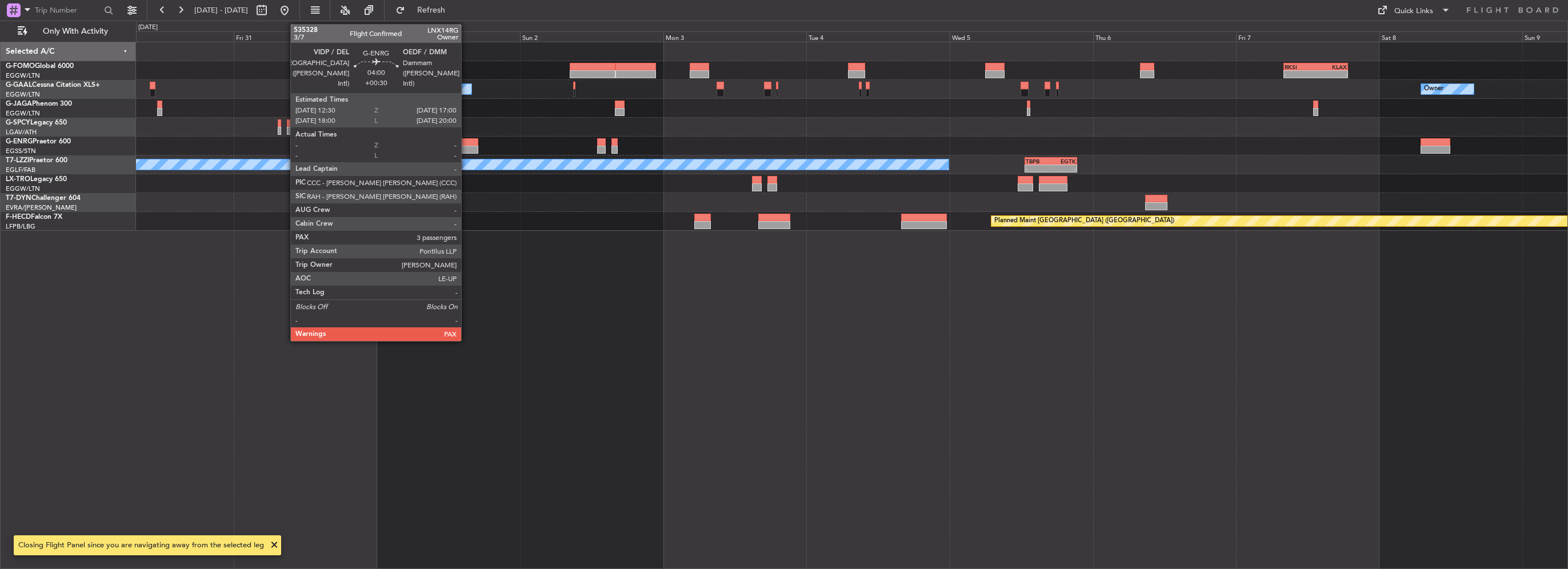
click at [466, 146] on div at bounding box center [464, 150] width 27 height 8
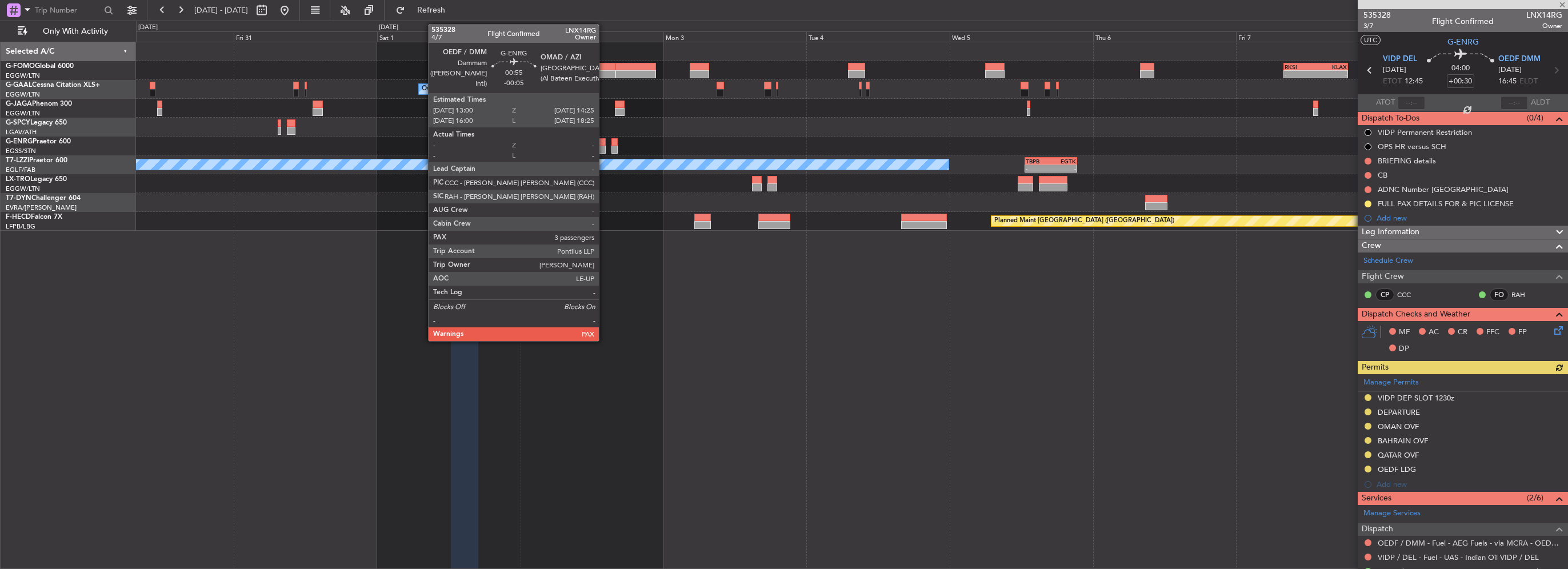
click at [604, 147] on div at bounding box center [601, 150] width 8 height 8
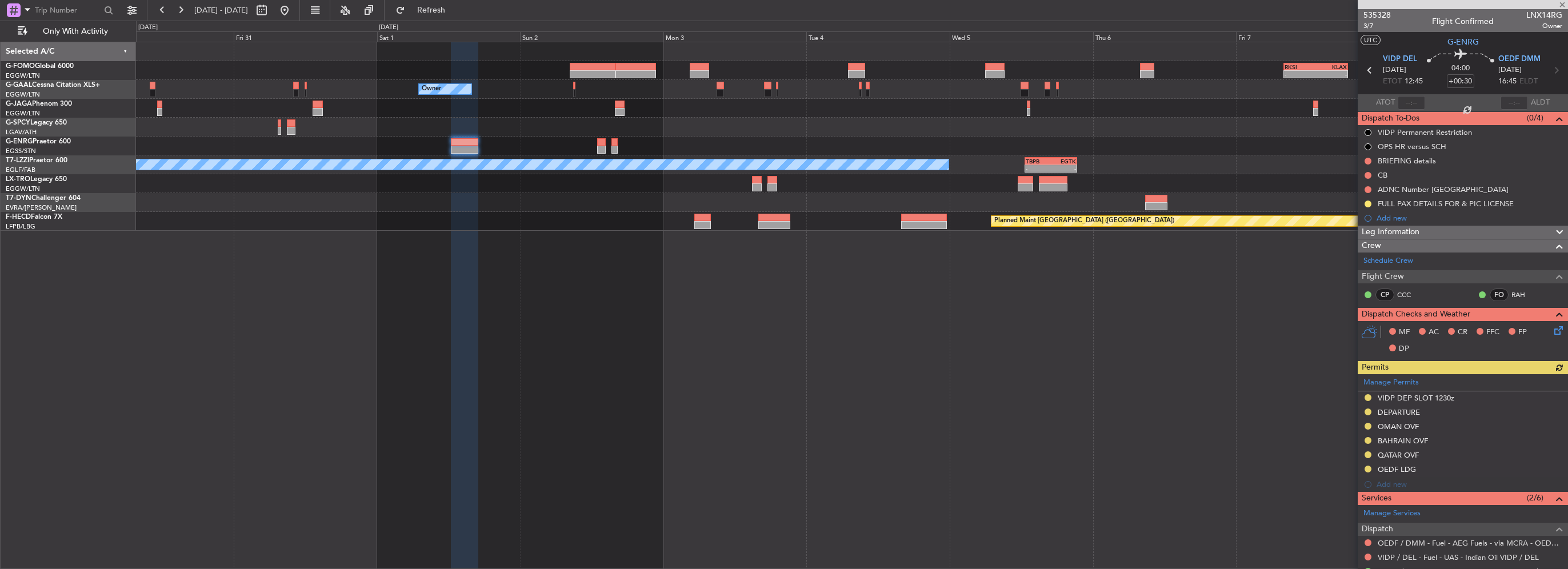
type input "-00:05"
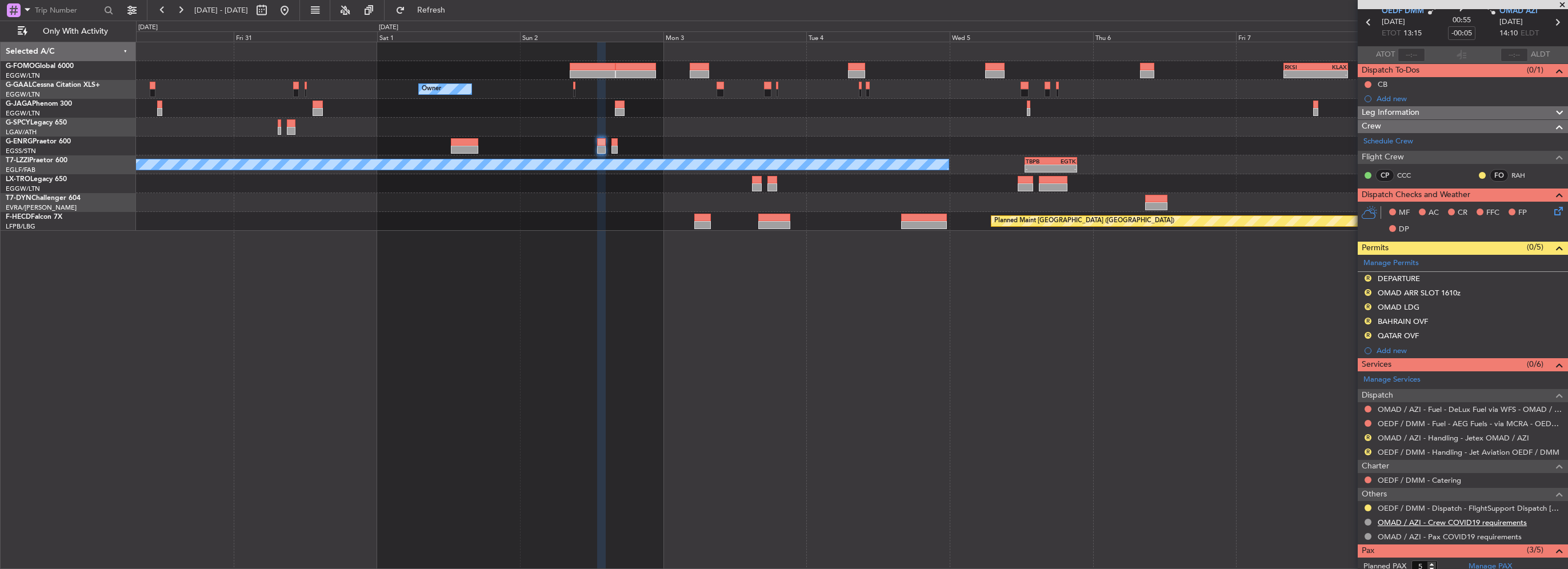
scroll to position [57, 0]
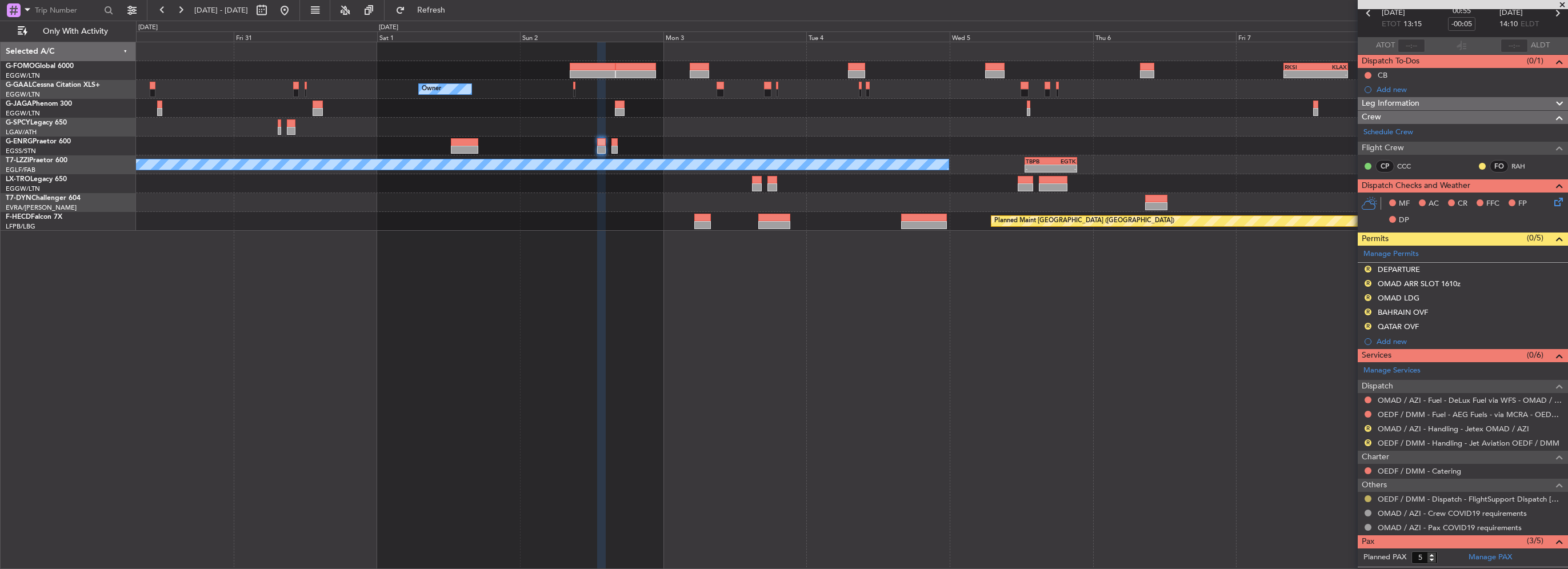
click at [1367, 498] on button at bounding box center [1368, 499] width 7 height 7
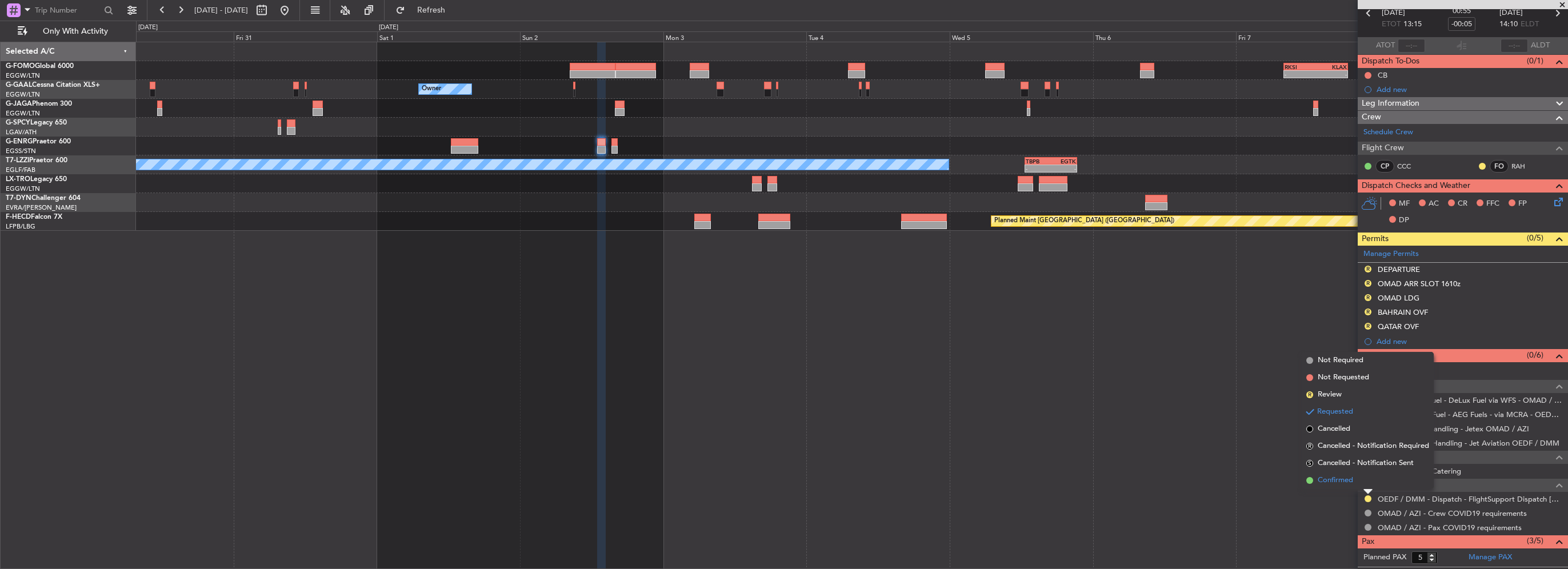
click at [1352, 483] on span "Confirmed" at bounding box center [1335, 480] width 35 height 12
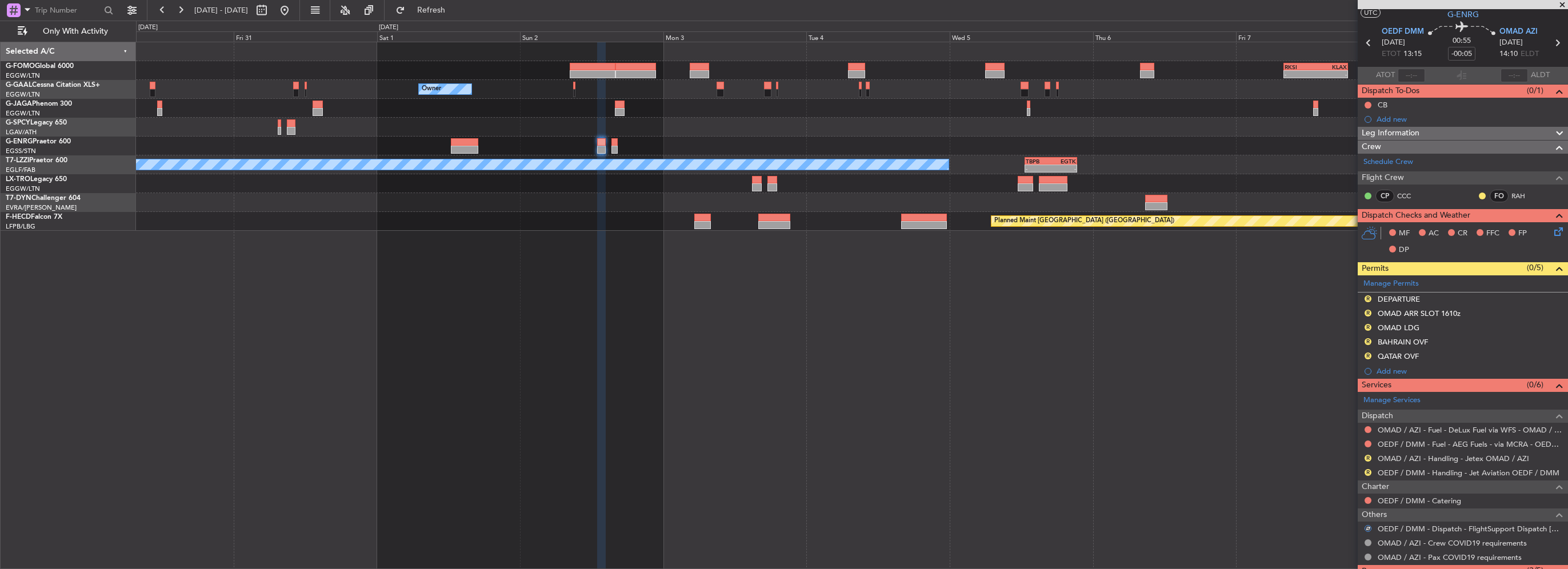
scroll to position [0, 0]
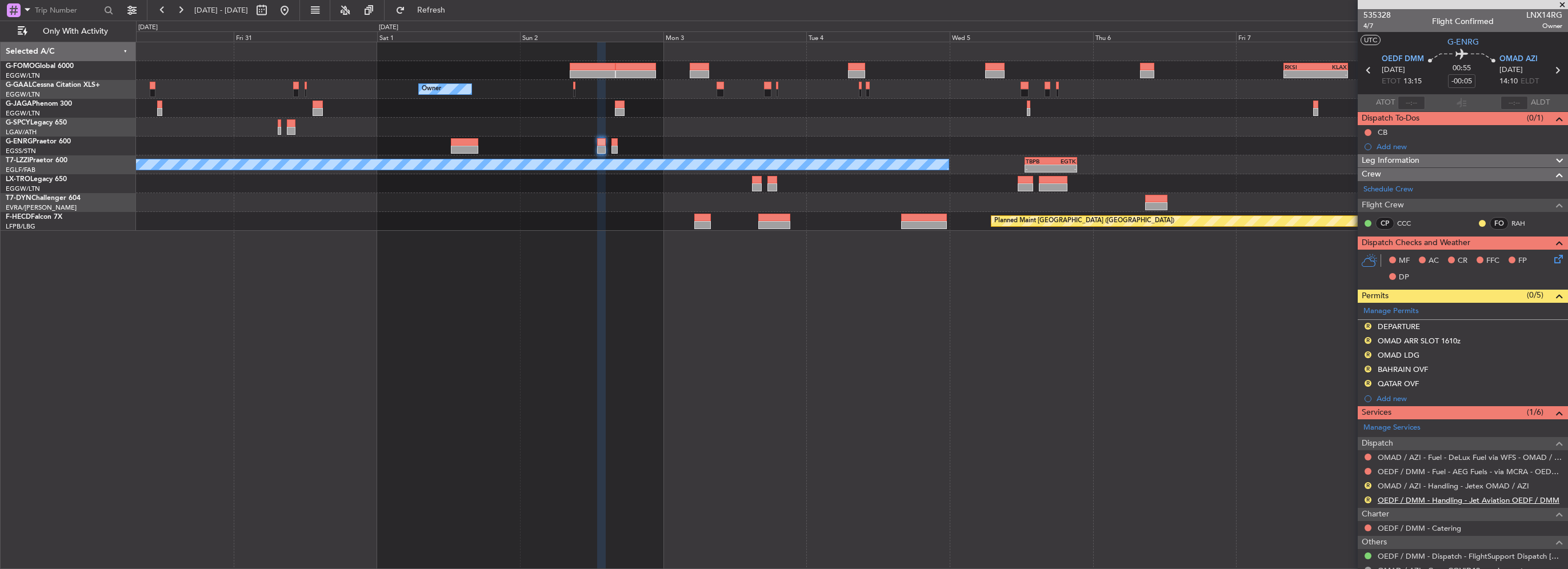
click at [1513, 500] on link "OEDF / DMM - Handling - Jet Aviation OEDF / DMM" at bounding box center [1469, 500] width 182 height 10
click at [1422, 485] on link "OMAD / AZI - Handling - Jetex OMAD / AZI" at bounding box center [1453, 486] width 151 height 10
click at [1367, 383] on button "R" at bounding box center [1368, 383] width 7 height 7
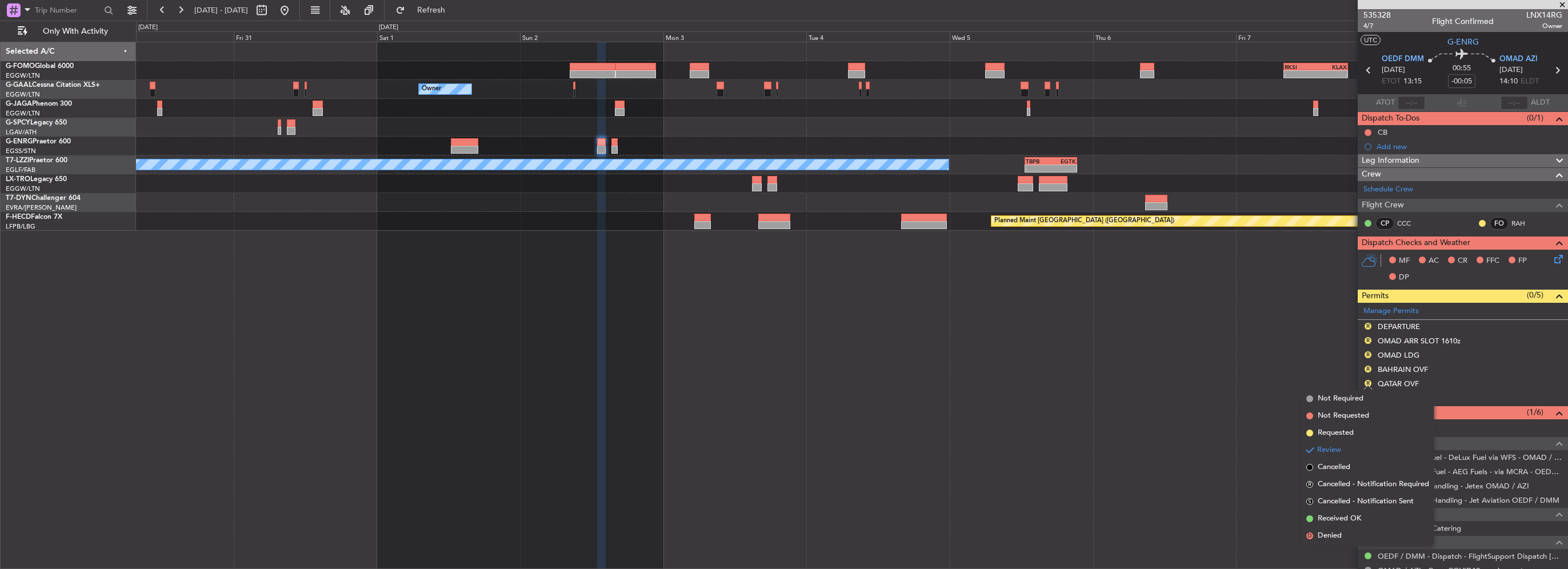
click at [1253, 363] on div "- - RKSI 08:00 Z KLAX 18:50 Z Owner Owner A/C Unavailable [GEOGRAPHIC_DATA] ([G…" at bounding box center [852, 305] width 1432 height 527
click at [1385, 382] on div "QATAR OVF" at bounding box center [1398, 383] width 41 height 10
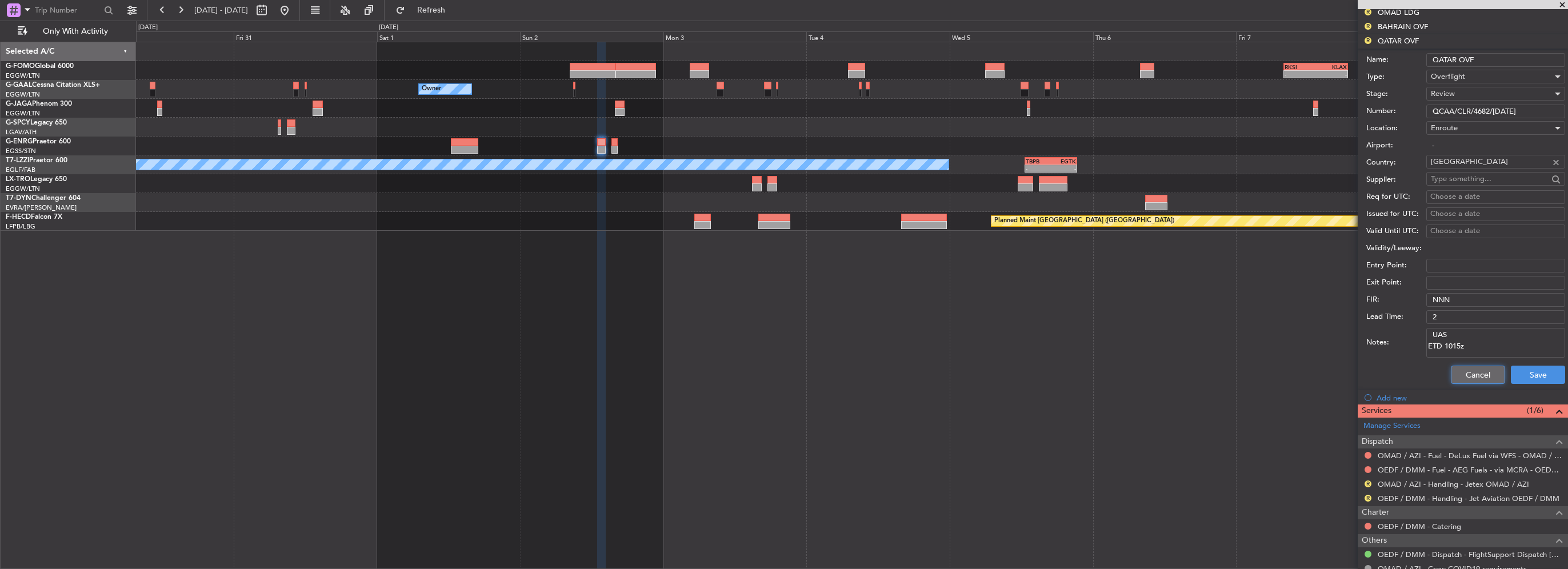
click at [1463, 376] on button "Cancel" at bounding box center [1478, 375] width 54 height 19
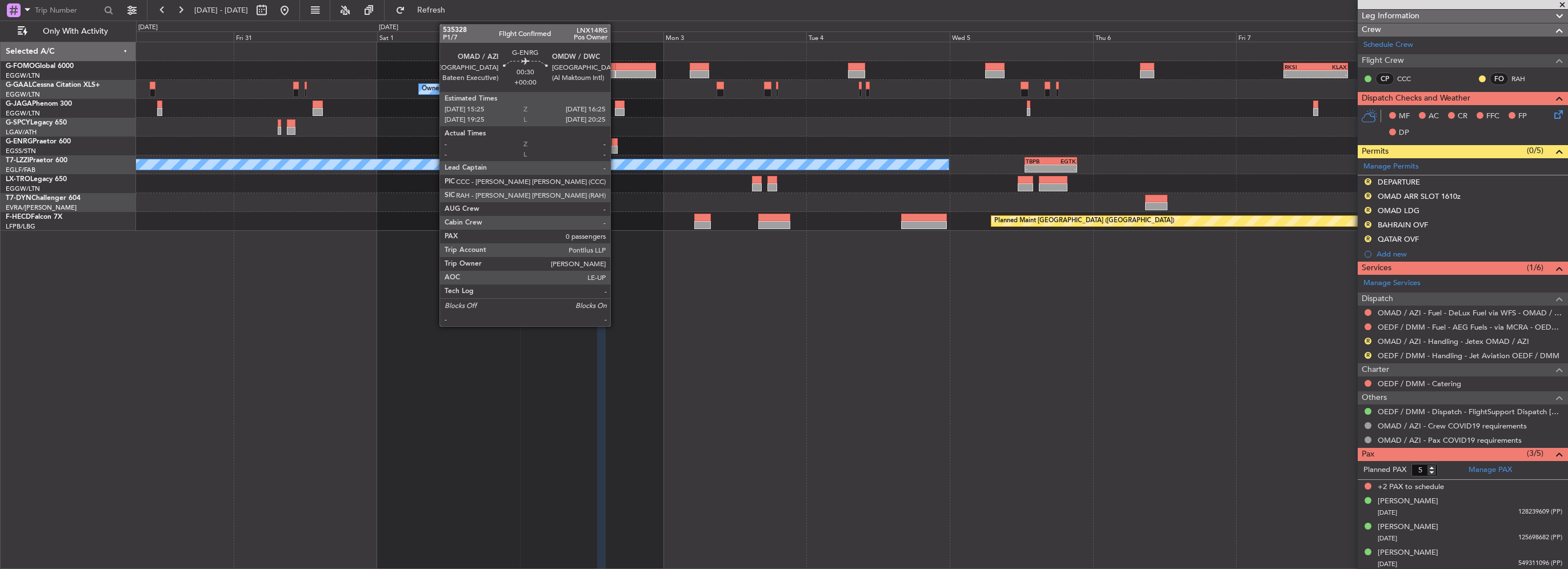
click at [615, 146] on div at bounding box center [614, 150] width 6 height 8
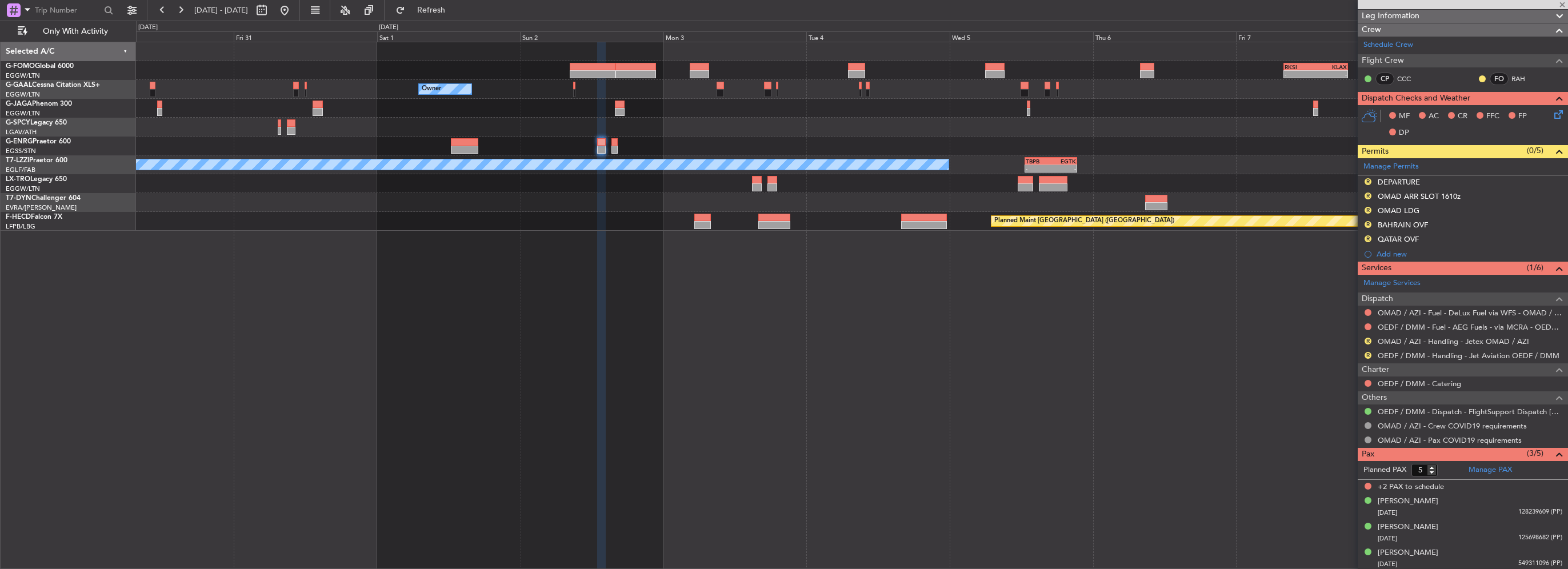
type input "0"
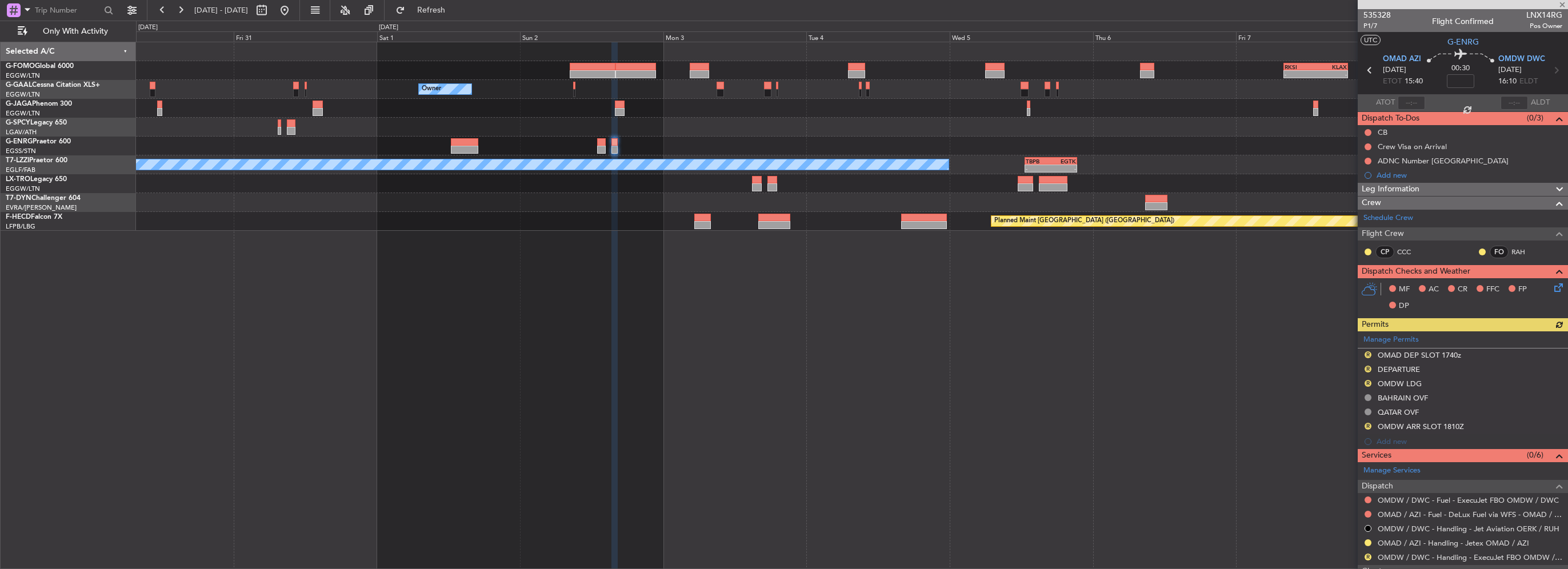
scroll to position [110, 0]
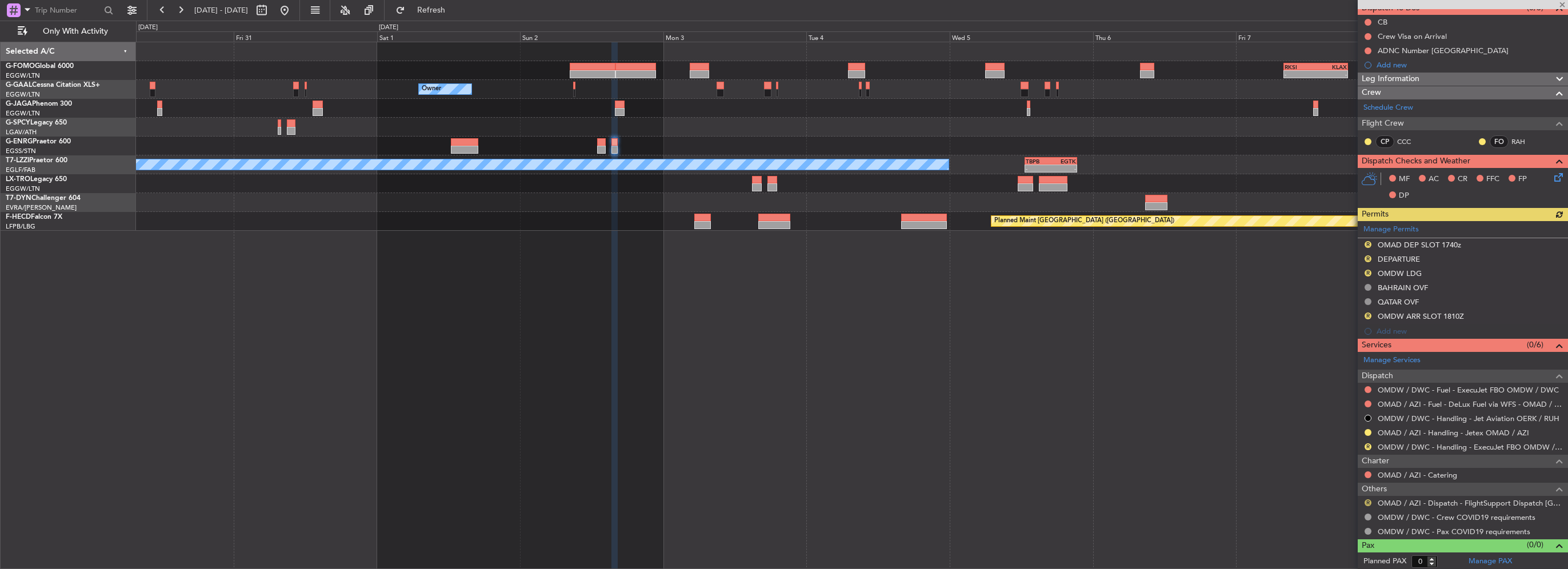
click at [1367, 501] on button "R" at bounding box center [1368, 503] width 7 height 7
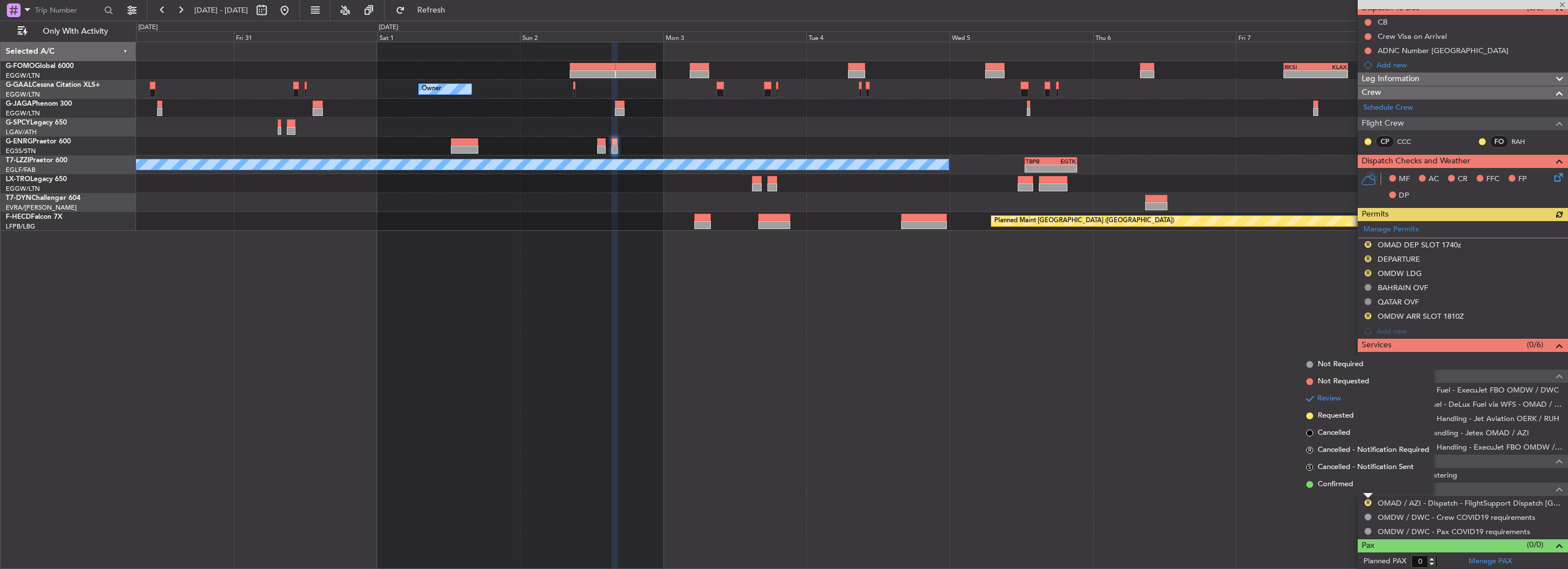
drag, startPoint x: 1339, startPoint y: 487, endPoint x: 1353, endPoint y: 483, distance: 14.6
click at [1340, 487] on span "Confirmed" at bounding box center [1335, 484] width 35 height 12
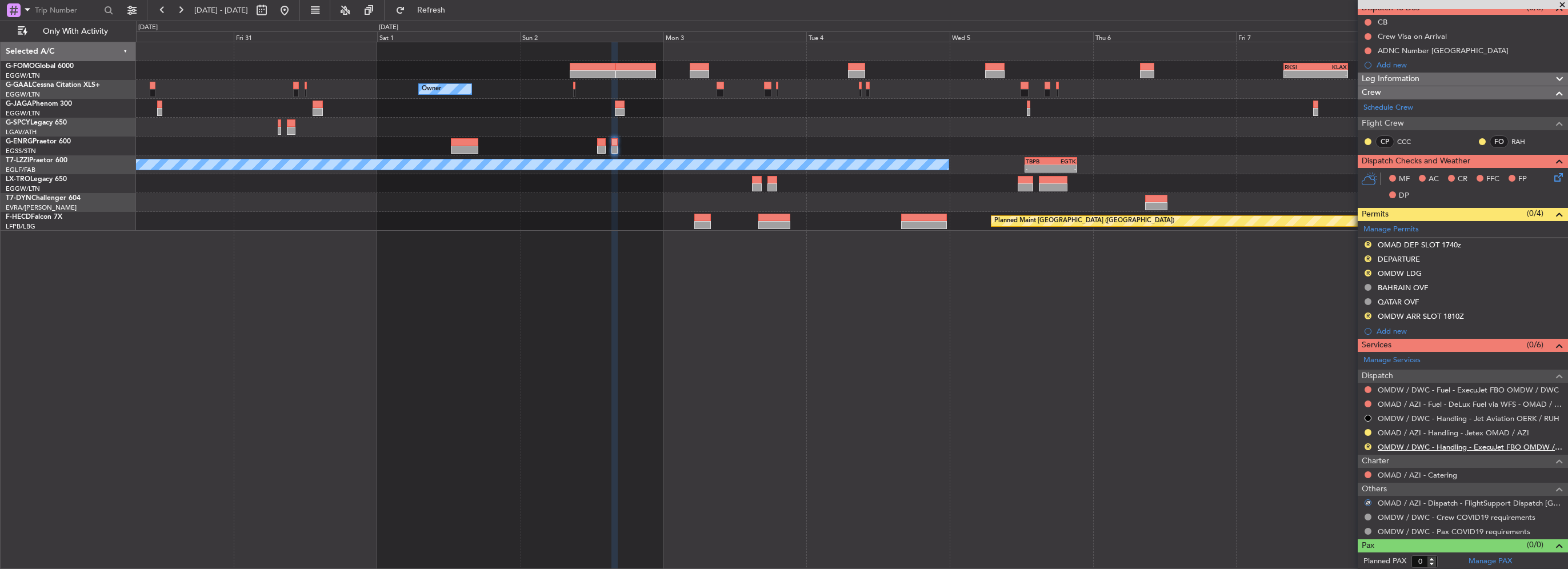
click at [1460, 443] on link "OMDW / DWC - Handling - ExecuJet FBO OMDW / DWC" at bounding box center [1469, 447] width 184 height 10
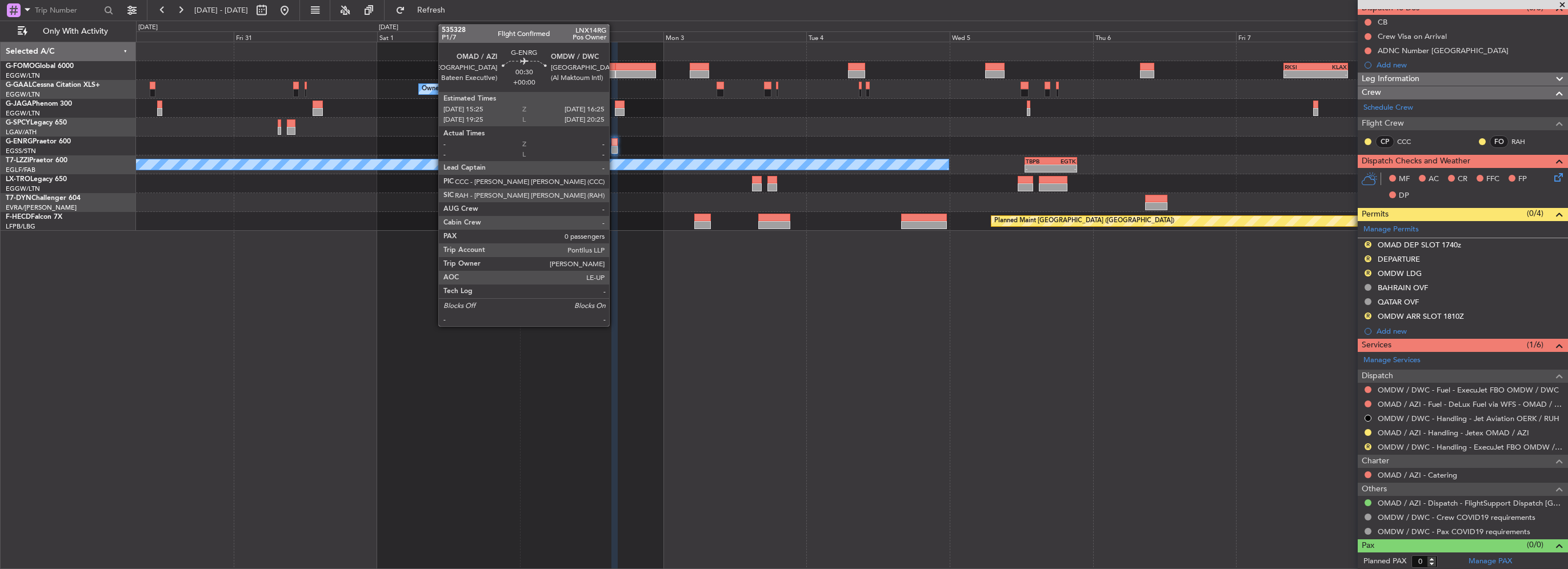
click at [613, 143] on div at bounding box center [614, 142] width 6 height 8
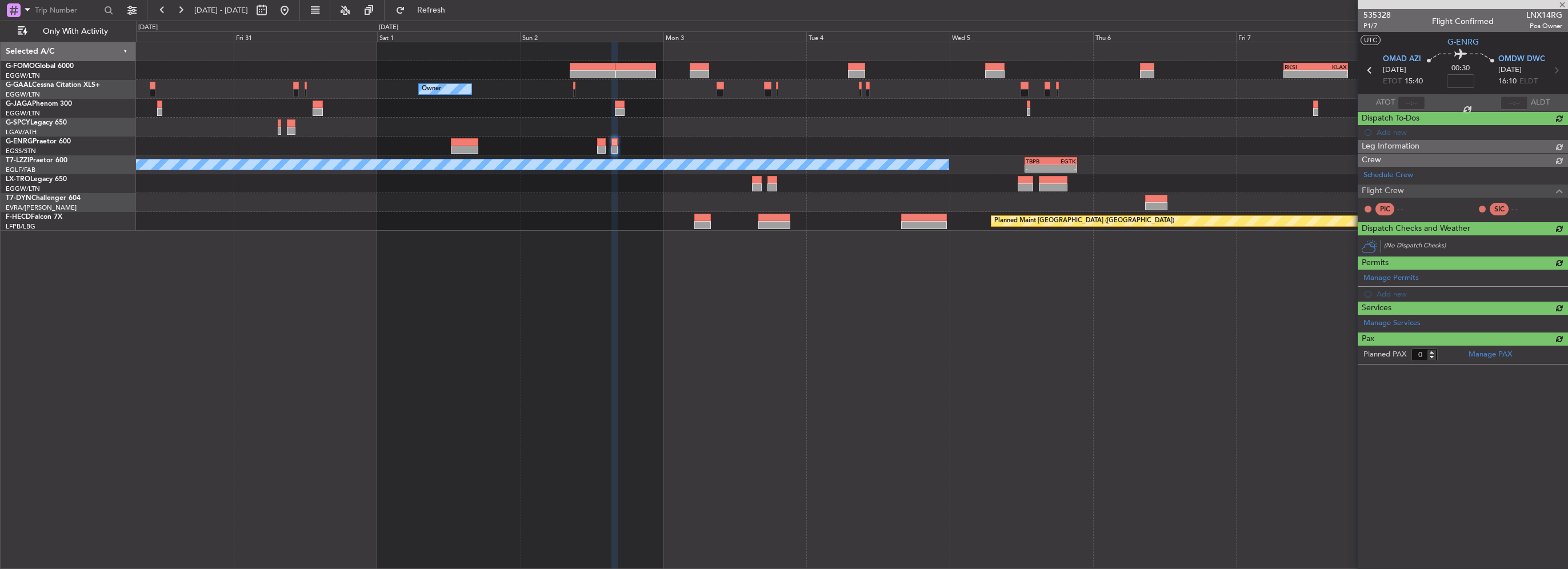
scroll to position [0, 0]
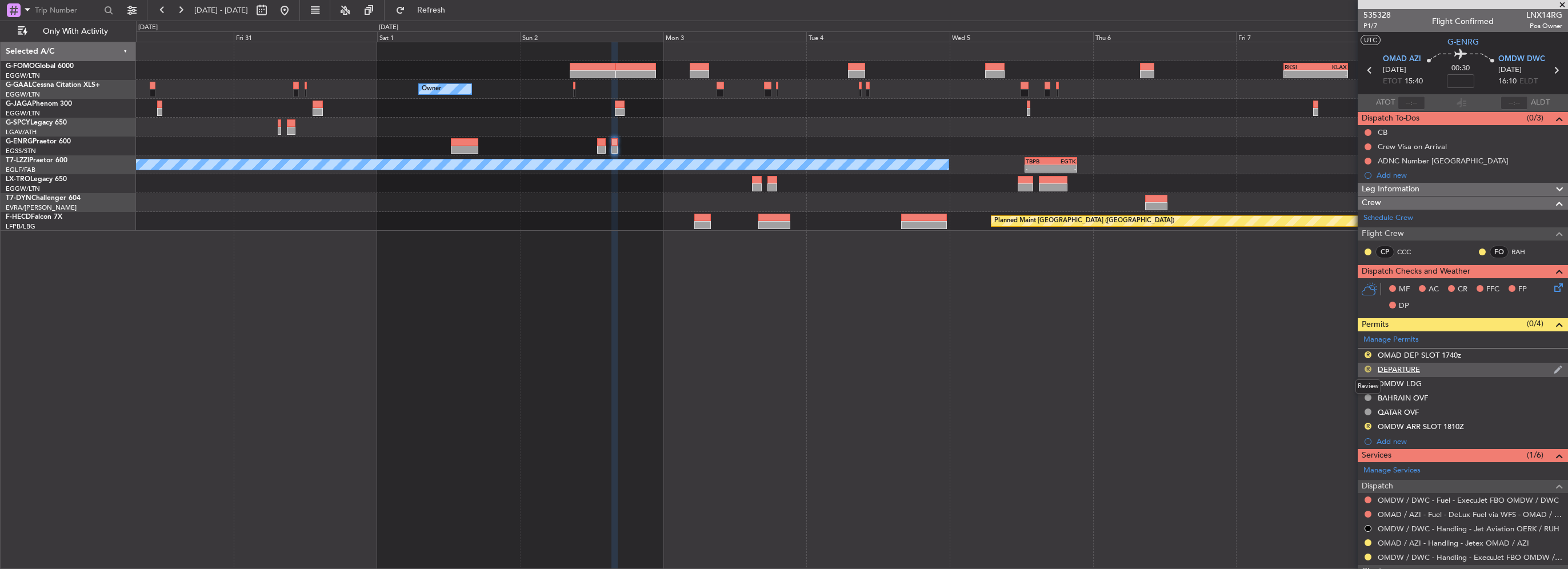
click at [1367, 367] on button "R" at bounding box center [1368, 369] width 7 height 7
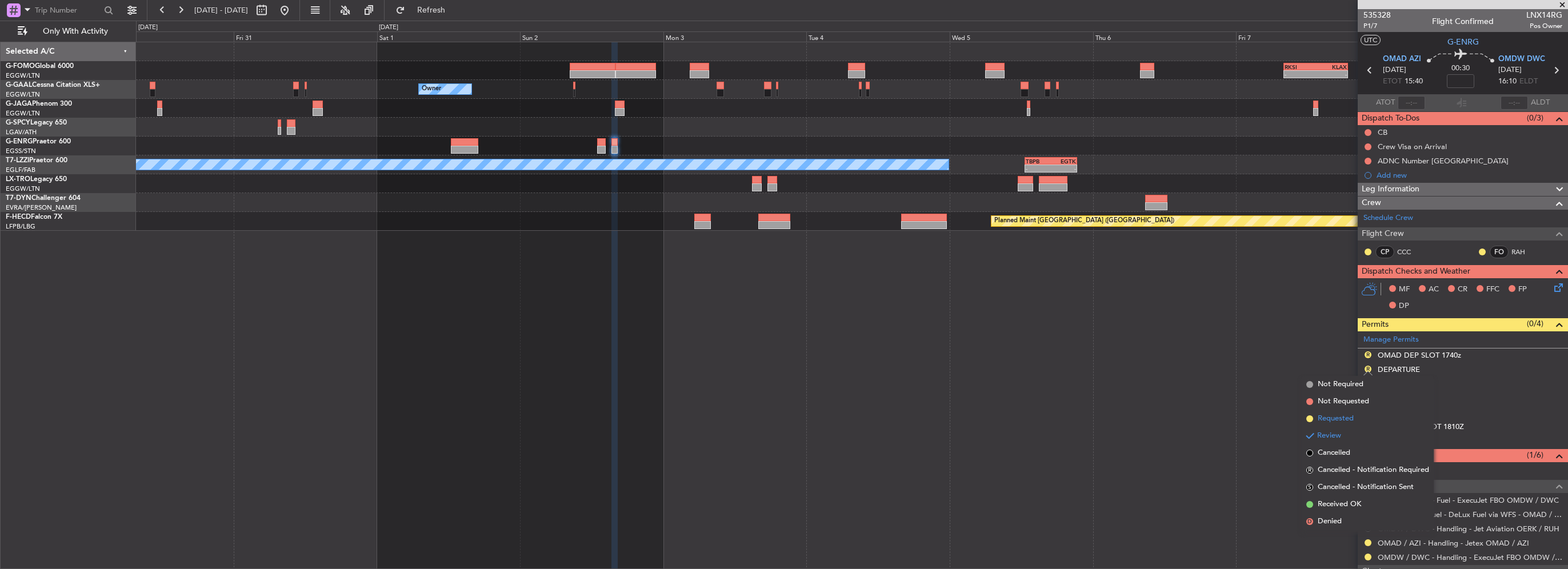
click at [1332, 423] on span "Requested" at bounding box center [1335, 419] width 36 height 12
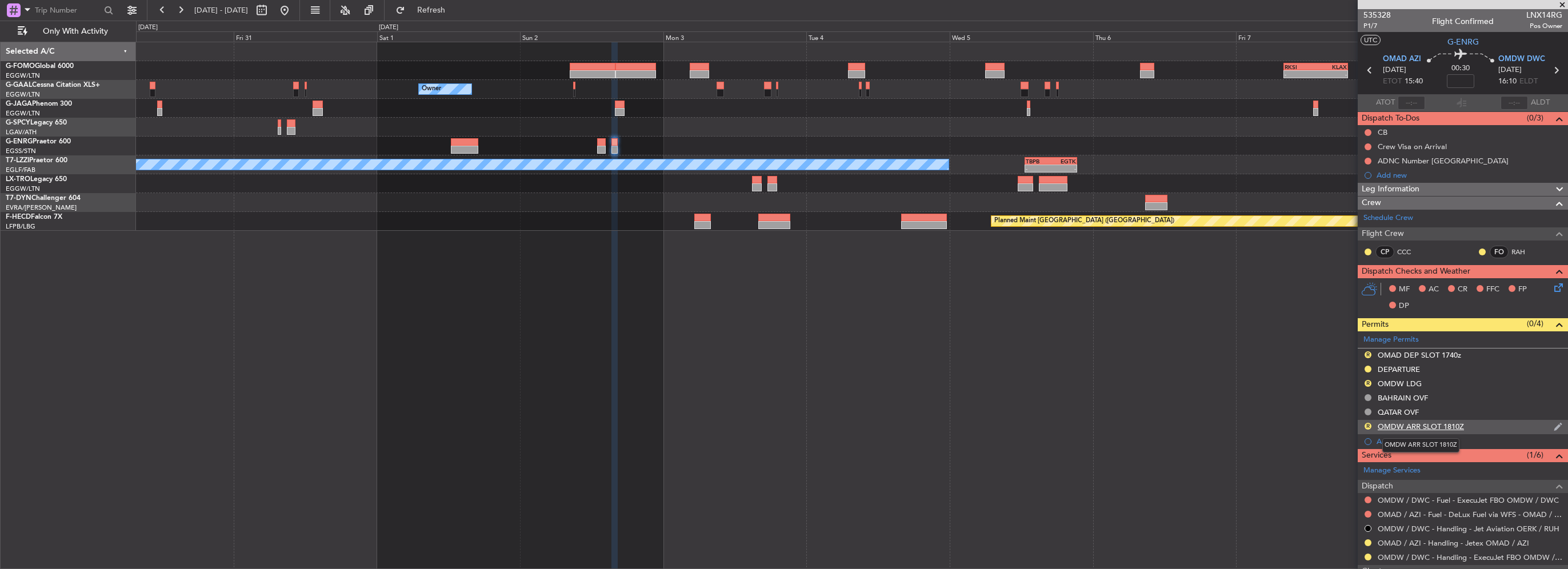
click at [1454, 426] on div "OMDW ARR SLOT 1810Z" at bounding box center [1421, 426] width 86 height 10
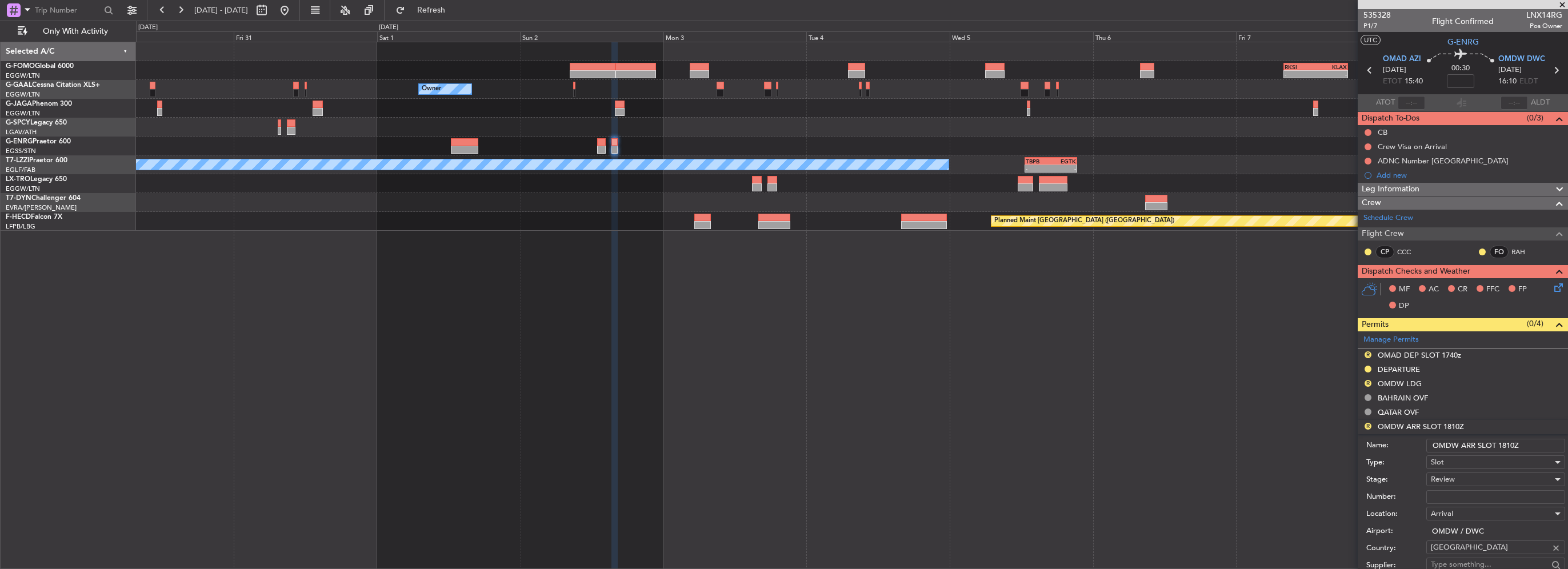
click at [1502, 446] on input "OMDW ARR SLOT 1810Z" at bounding box center [1496, 446] width 139 height 14
type input "OMDW ARR SLOT 1610Z"
click at [1458, 486] on div "Review" at bounding box center [1492, 480] width 122 height 17
click at [1461, 549] on span "Requested" at bounding box center [1492, 553] width 120 height 17
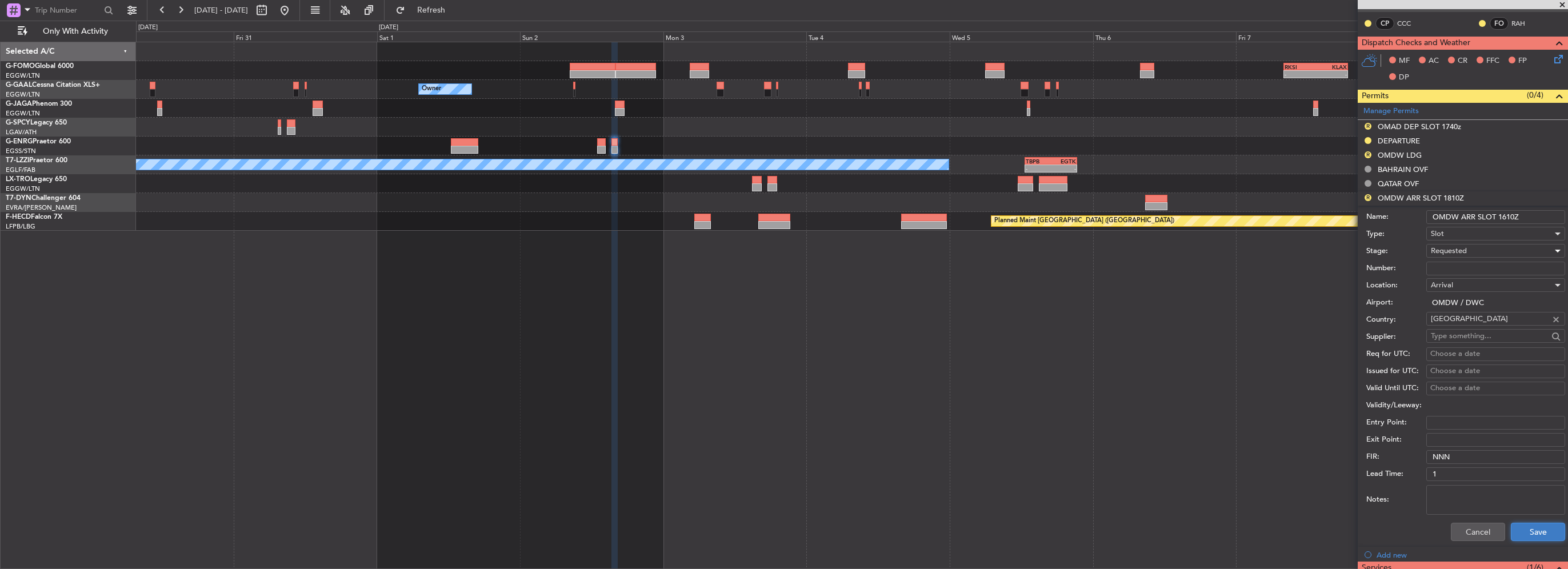
click at [1533, 526] on button "Save" at bounding box center [1538, 532] width 54 height 19
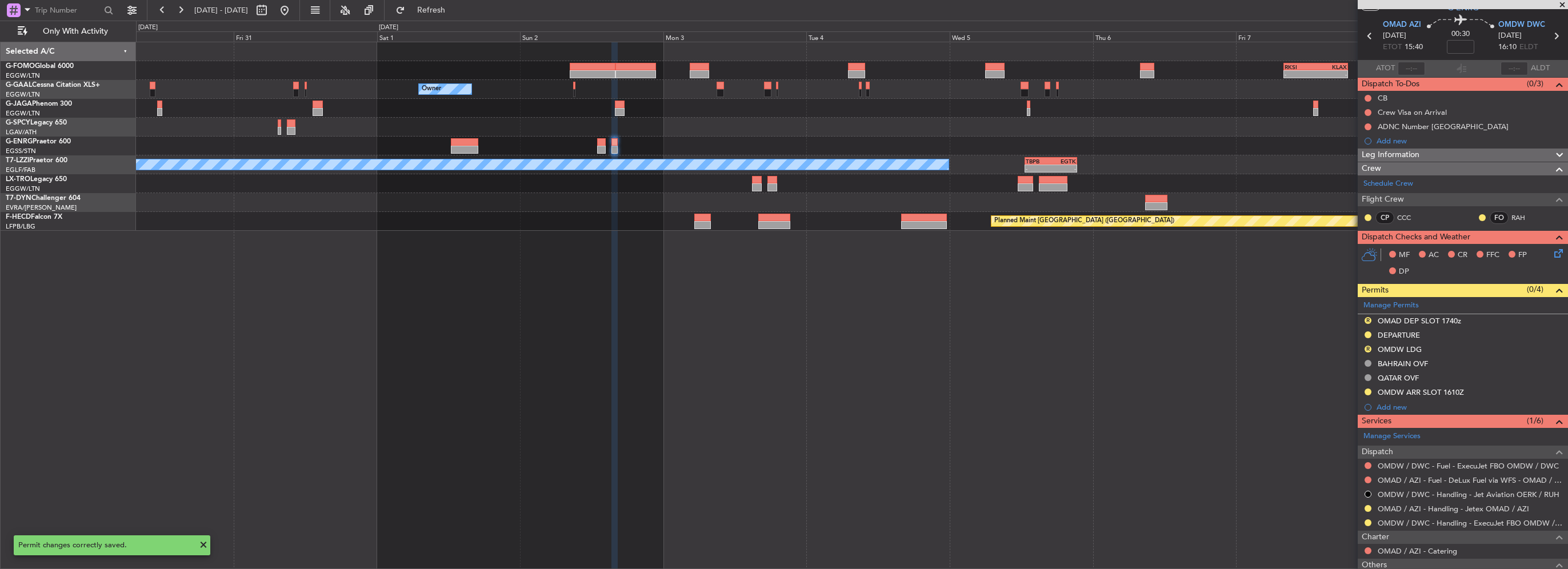
scroll to position [0, 0]
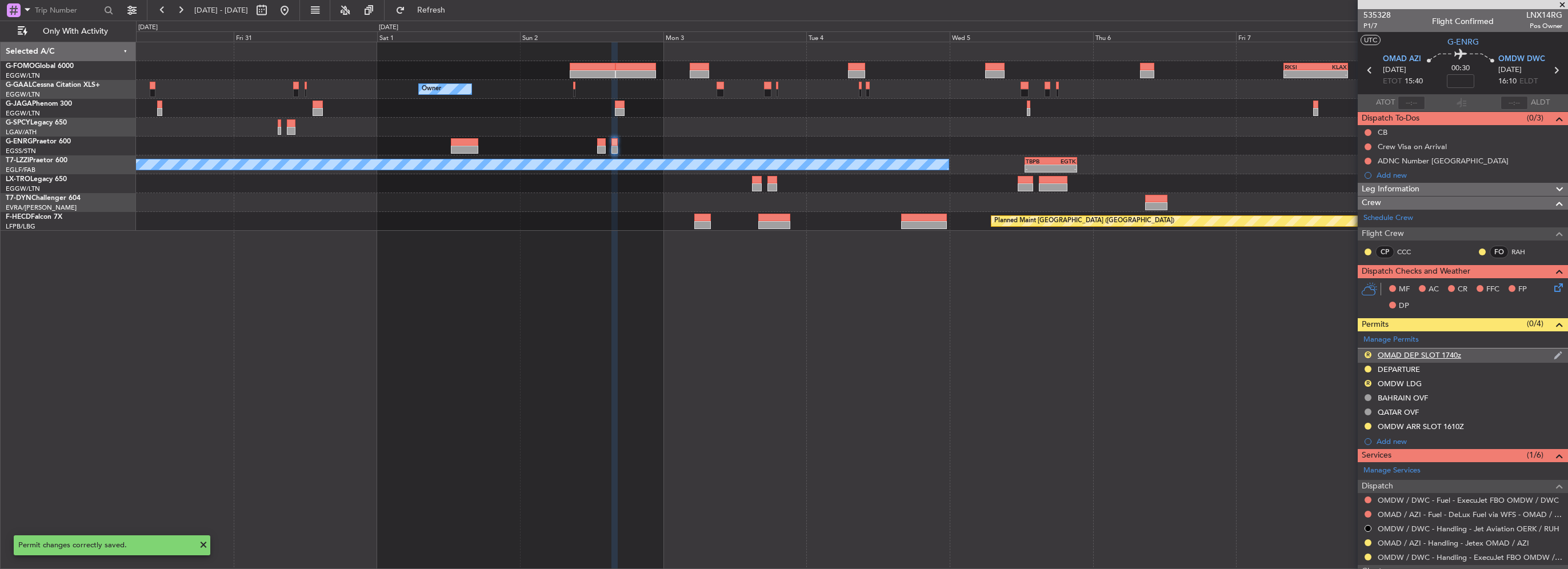
click at [1443, 358] on div "OMAD DEP SLOT 1740z" at bounding box center [1419, 355] width 83 height 10
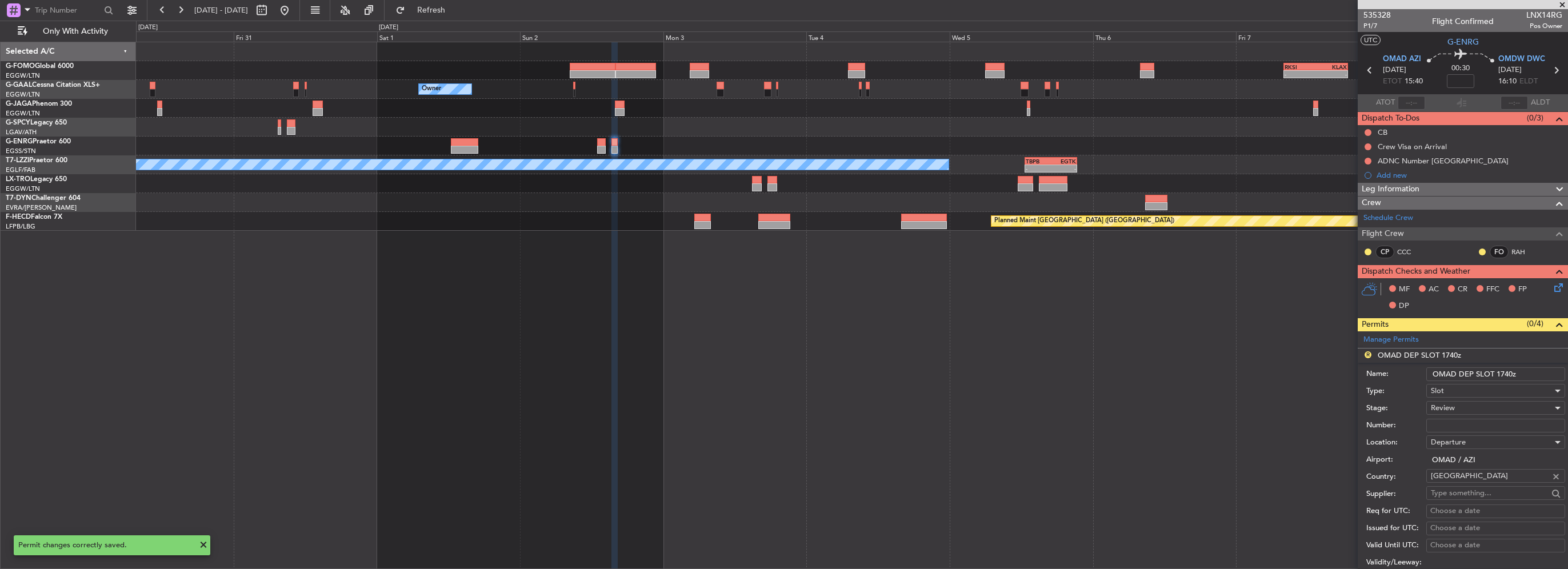
click at [1501, 372] on input "OMAD DEP SLOT 1740z" at bounding box center [1496, 375] width 139 height 14
type input "OMAD DEP SLOT 1540z"
click at [1452, 409] on span "Review" at bounding box center [1442, 408] width 24 height 10
click at [1468, 482] on span "Requested" at bounding box center [1492, 482] width 120 height 17
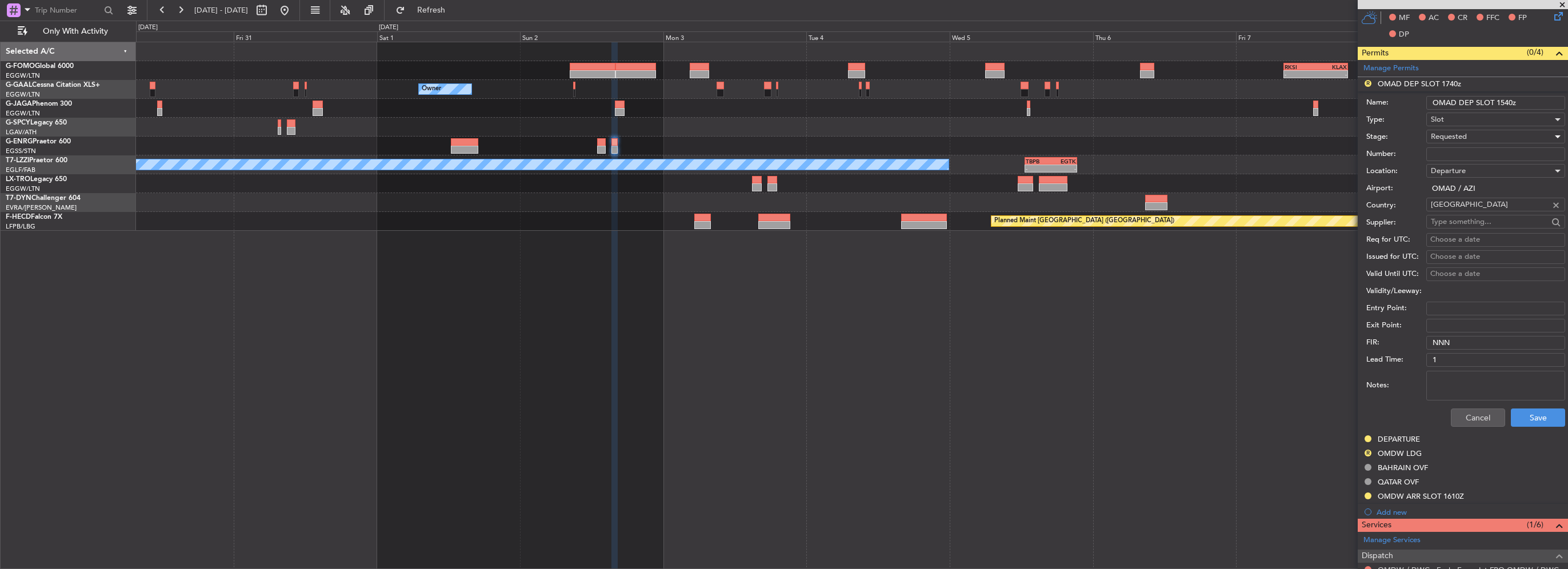
scroll to position [286, 0]
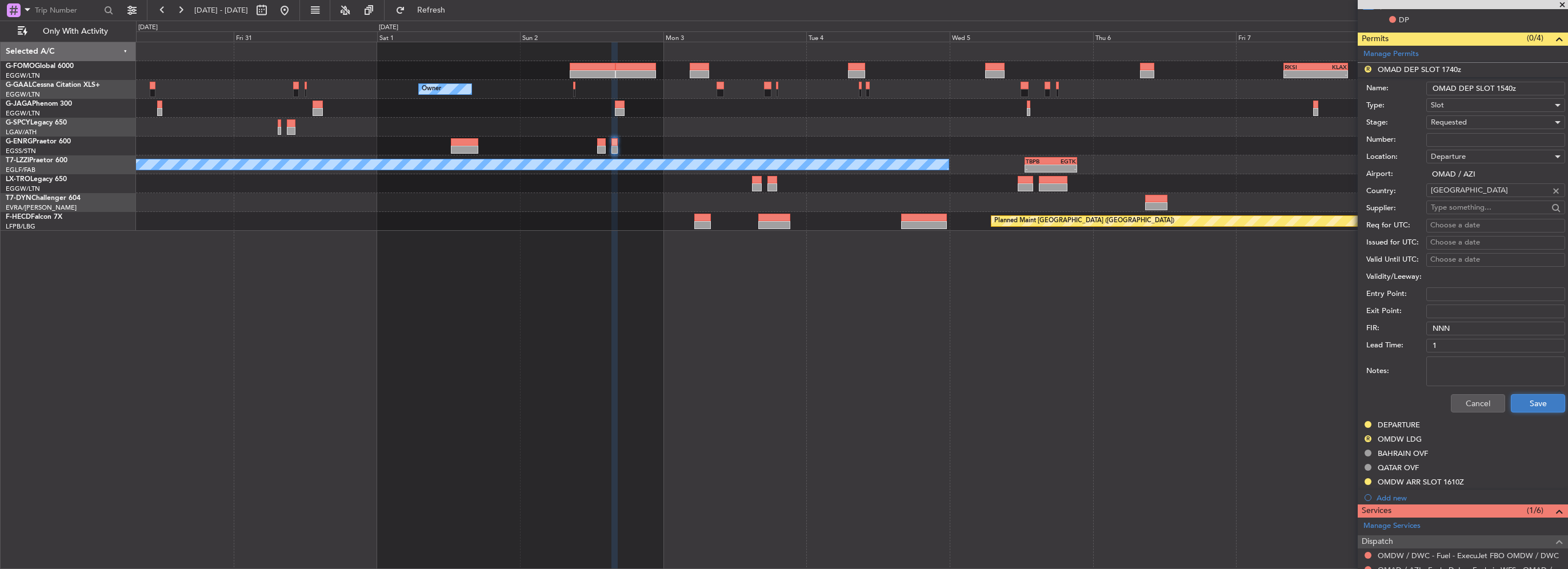
click at [1538, 403] on button "Save" at bounding box center [1538, 403] width 54 height 19
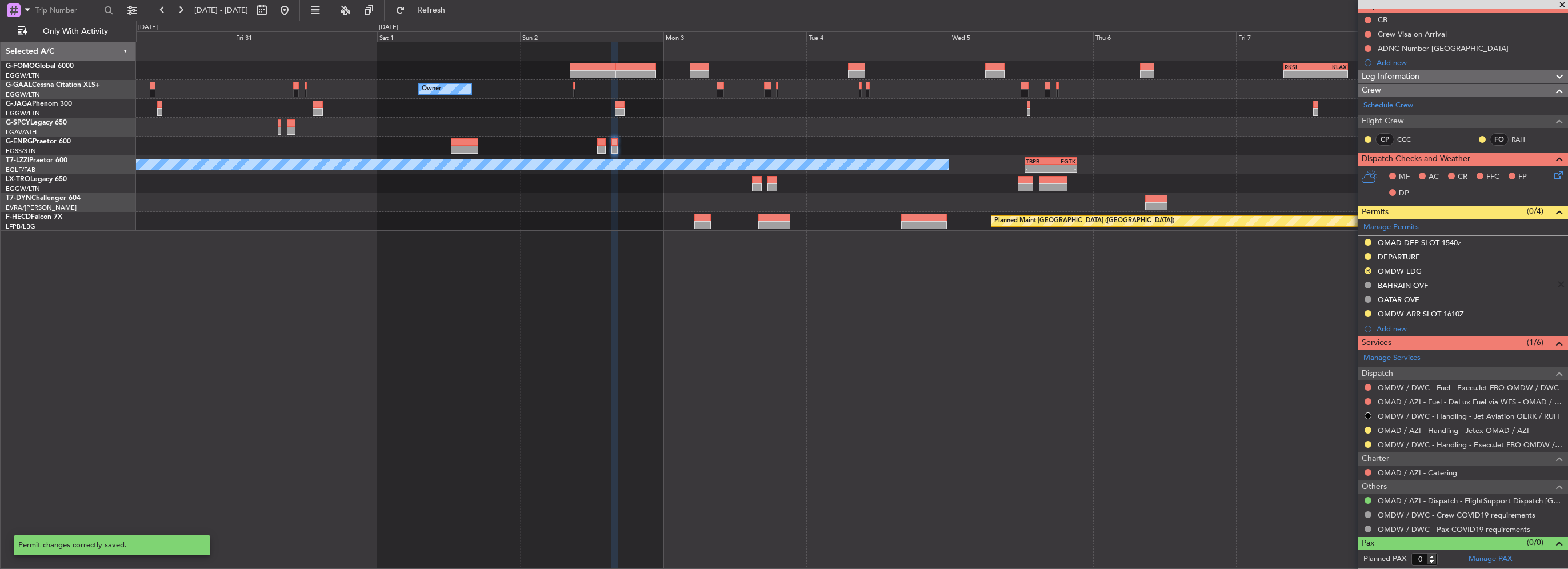
scroll to position [110, 0]
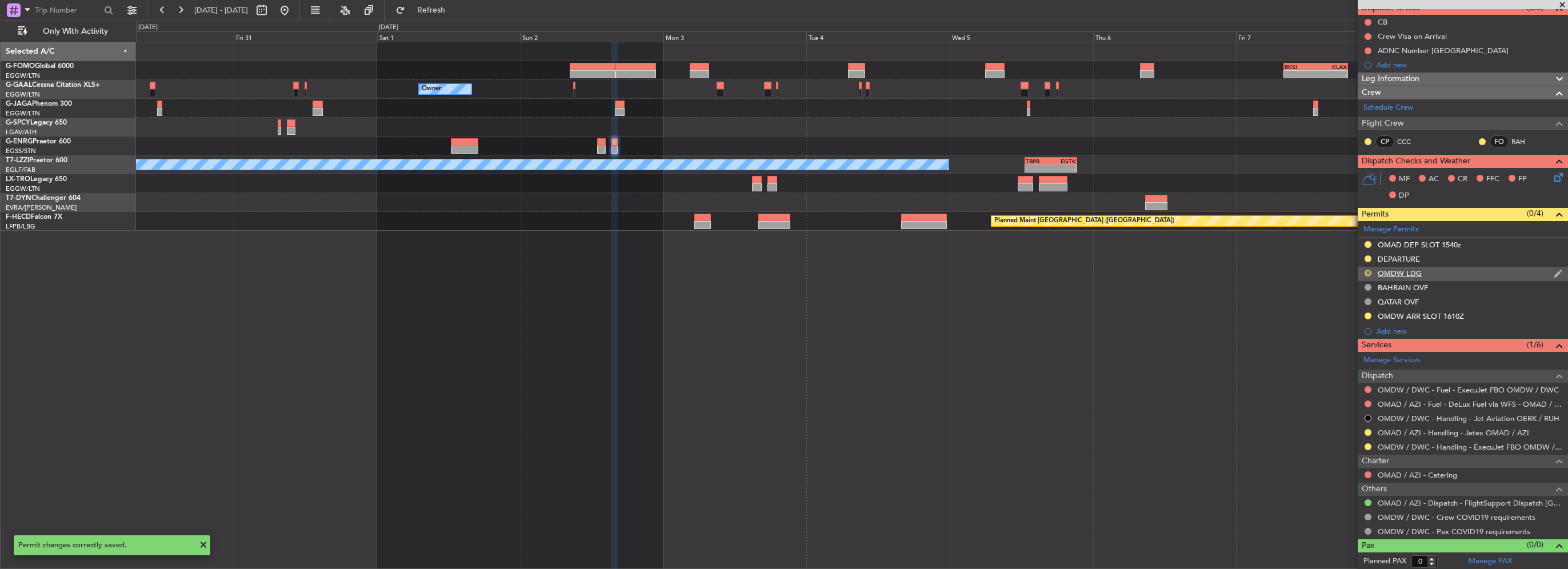
click at [1367, 271] on button "R" at bounding box center [1368, 273] width 7 height 7
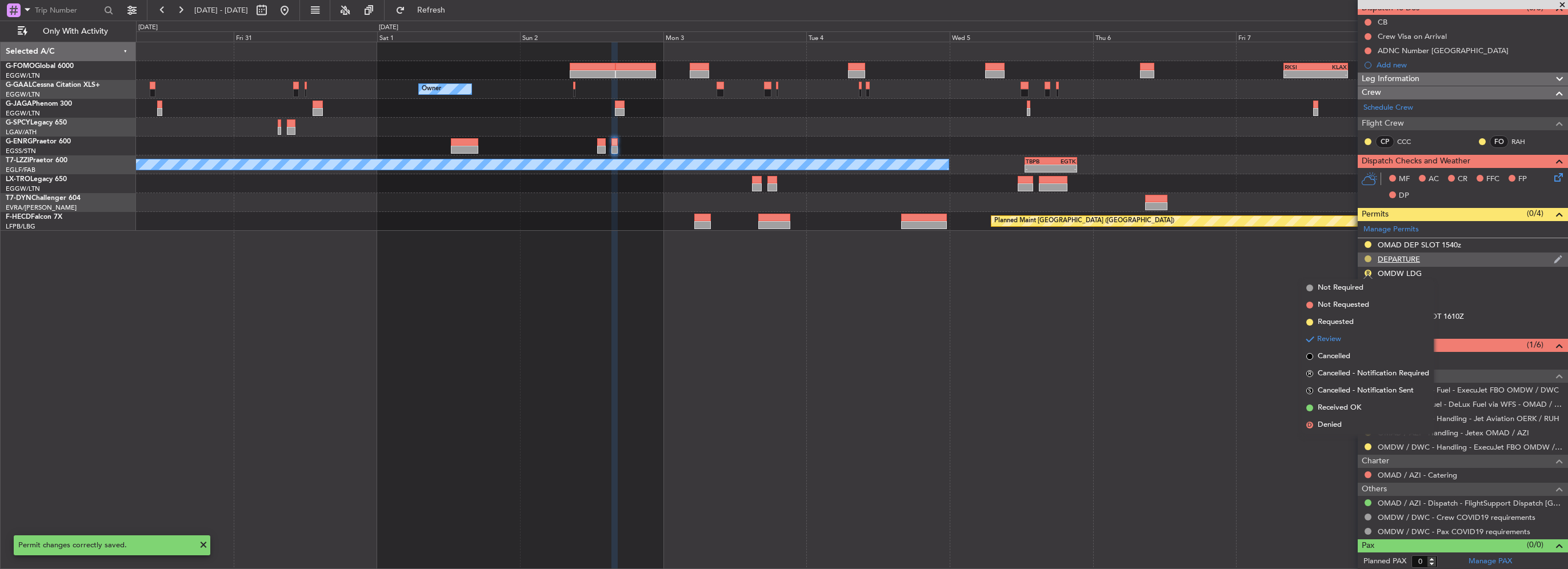
click at [1368, 258] on button at bounding box center [1368, 258] width 7 height 7
click at [1331, 274] on span "Not Required" at bounding box center [1340, 274] width 45 height 12
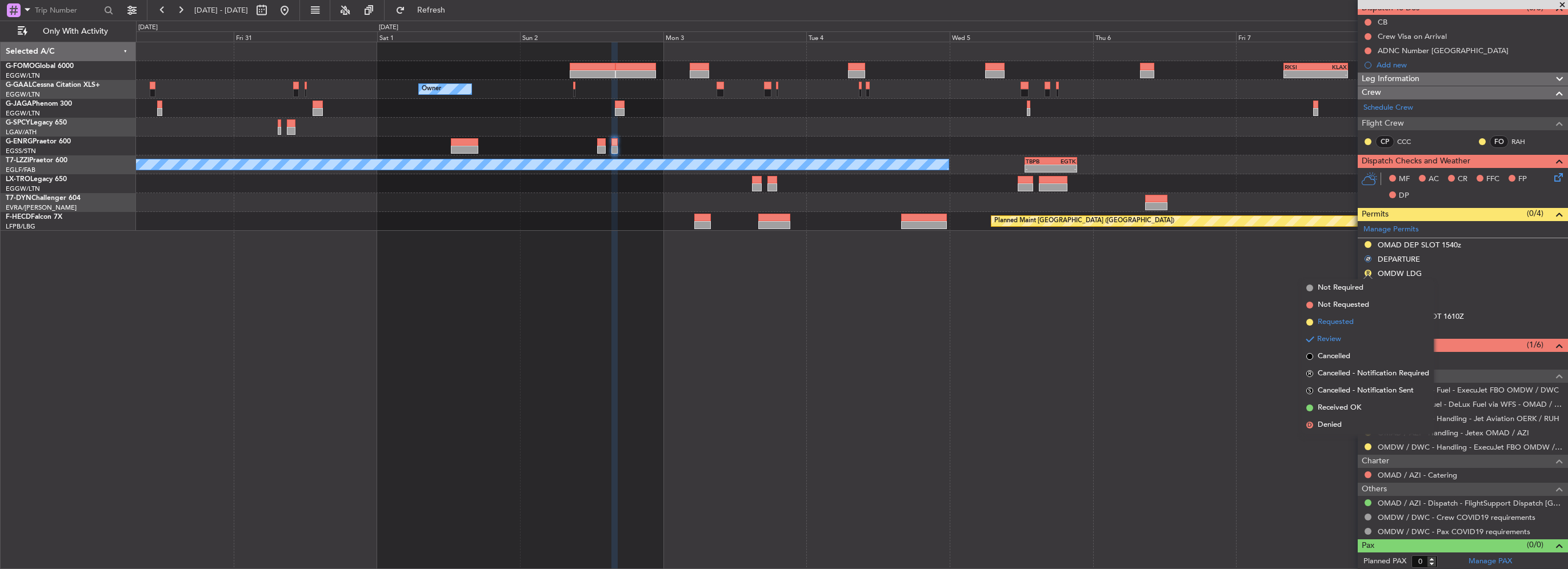
click at [1341, 325] on span "Requested" at bounding box center [1335, 322] width 36 height 12
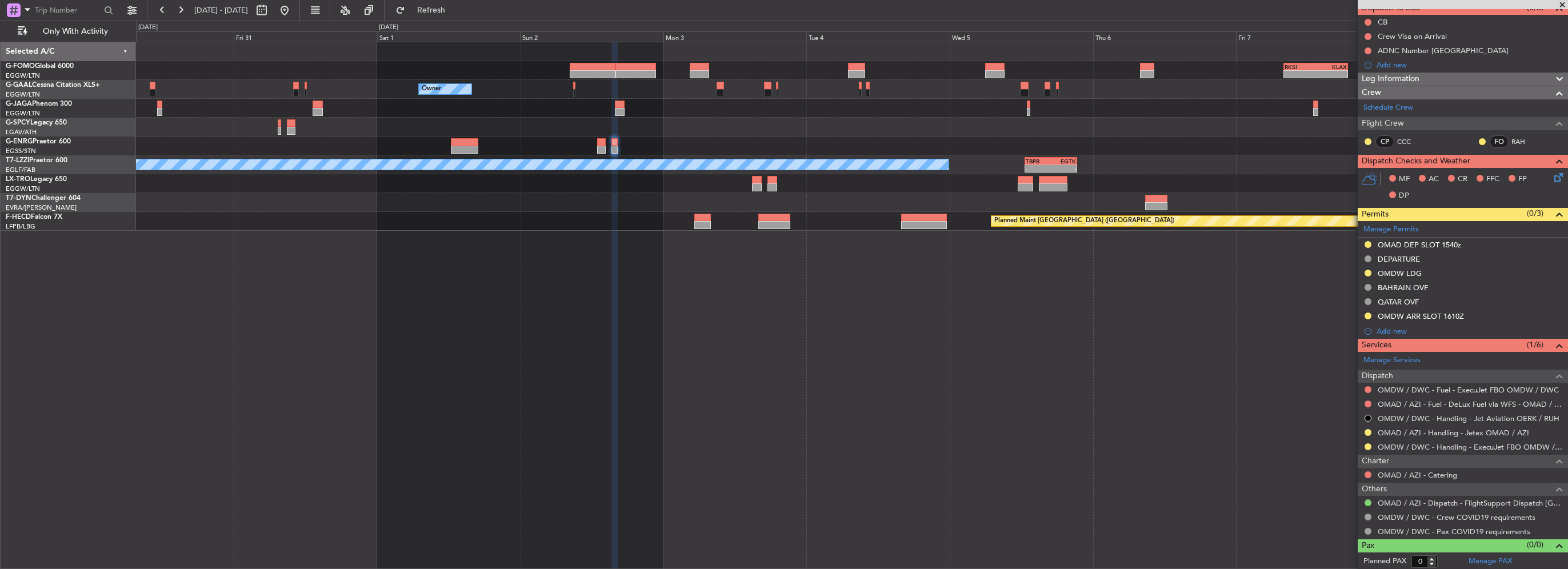
click at [595, 146] on div at bounding box center [851, 146] width 1432 height 19
type input "-00:05"
type input "5"
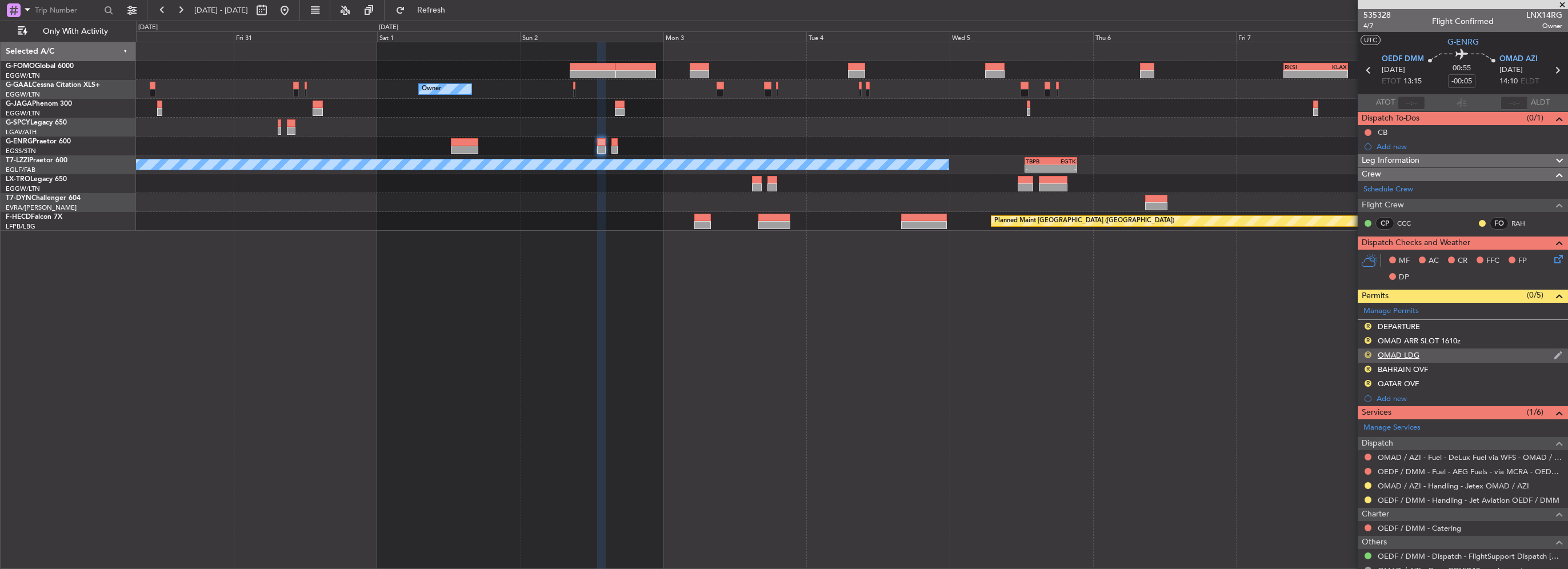
click at [1365, 352] on button "R" at bounding box center [1368, 355] width 7 height 7
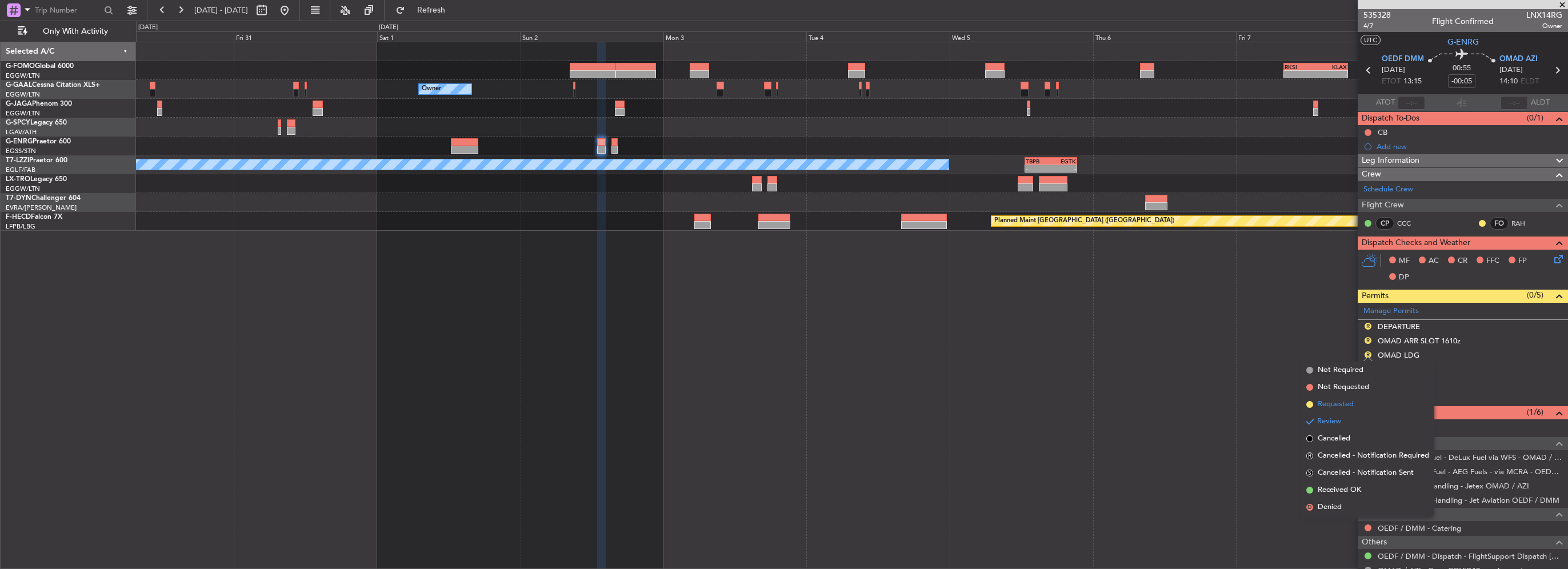
click at [1351, 401] on span "Requested" at bounding box center [1335, 404] width 36 height 12
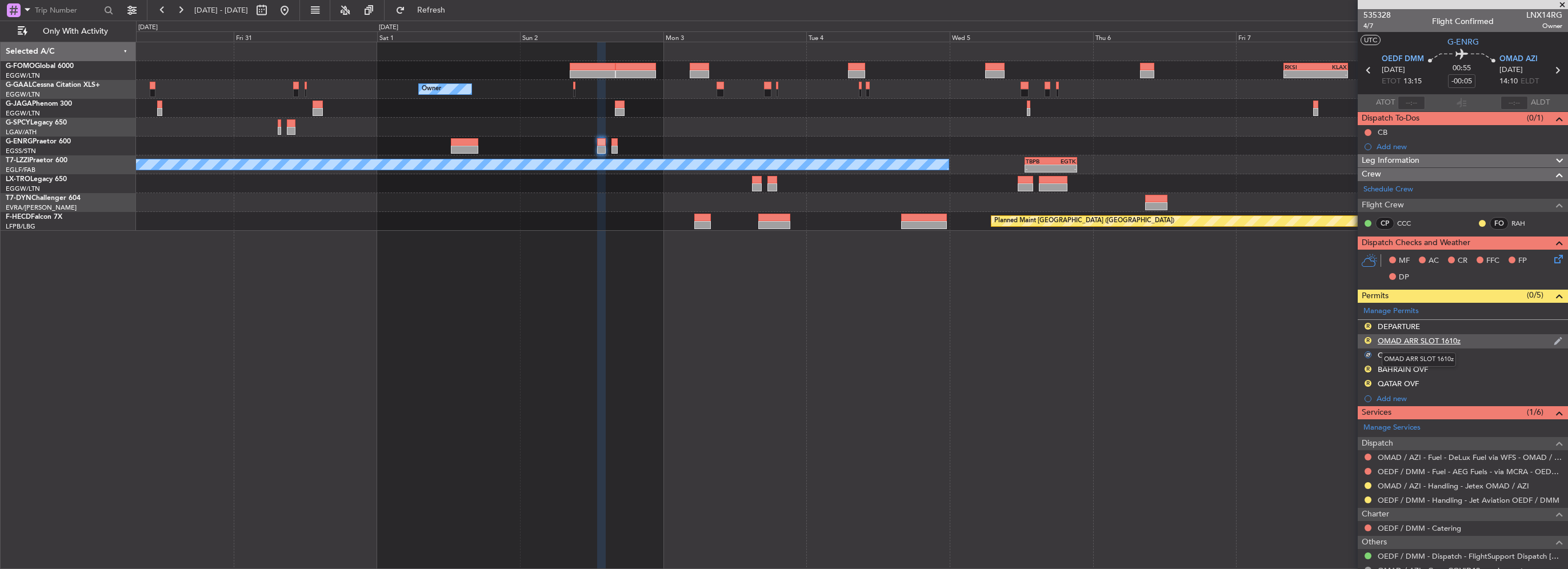
click at [1435, 340] on div "OMAD ARR SLOT 1610z" at bounding box center [1418, 341] width 82 height 10
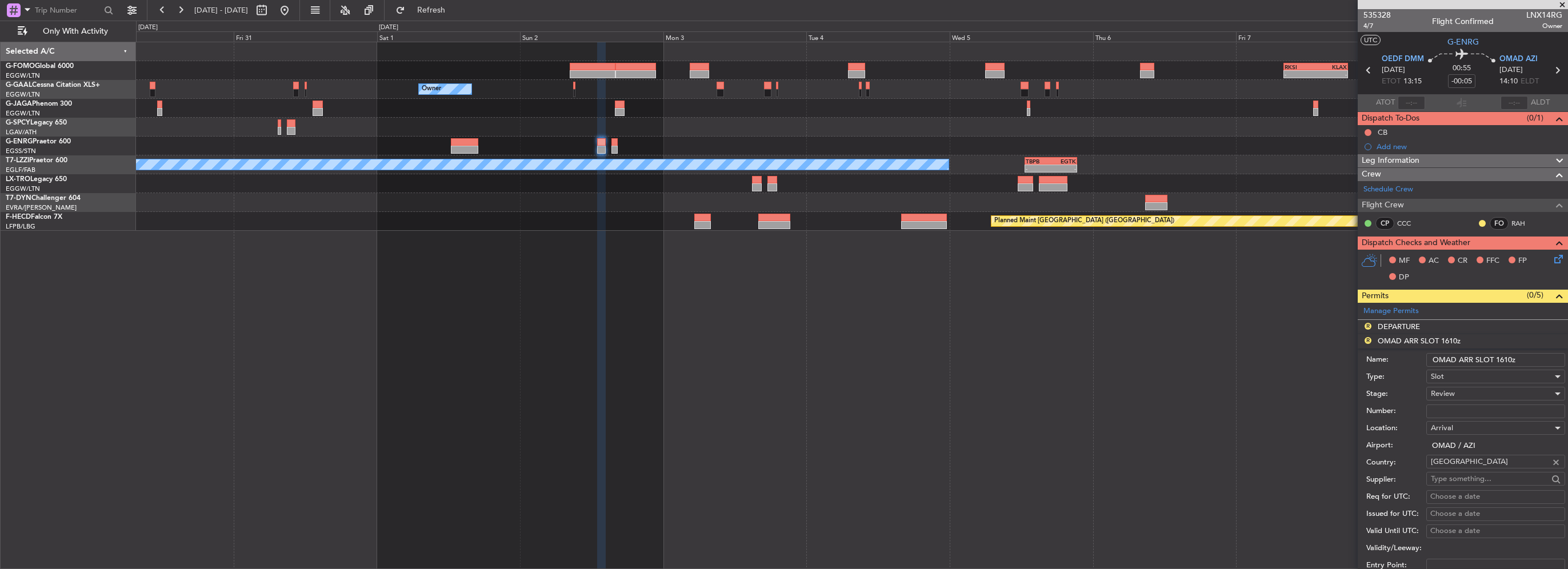
click at [1499, 360] on input "OMAD ARR SLOT 1610z" at bounding box center [1496, 360] width 139 height 14
type input "OMAD ARR SLOT 1410z"
click at [1450, 389] on span "Review" at bounding box center [1442, 393] width 24 height 10
click at [1456, 461] on span "Requested" at bounding box center [1492, 467] width 120 height 17
drag, startPoint x: 1456, startPoint y: 461, endPoint x: 1404, endPoint y: 436, distance: 57.7
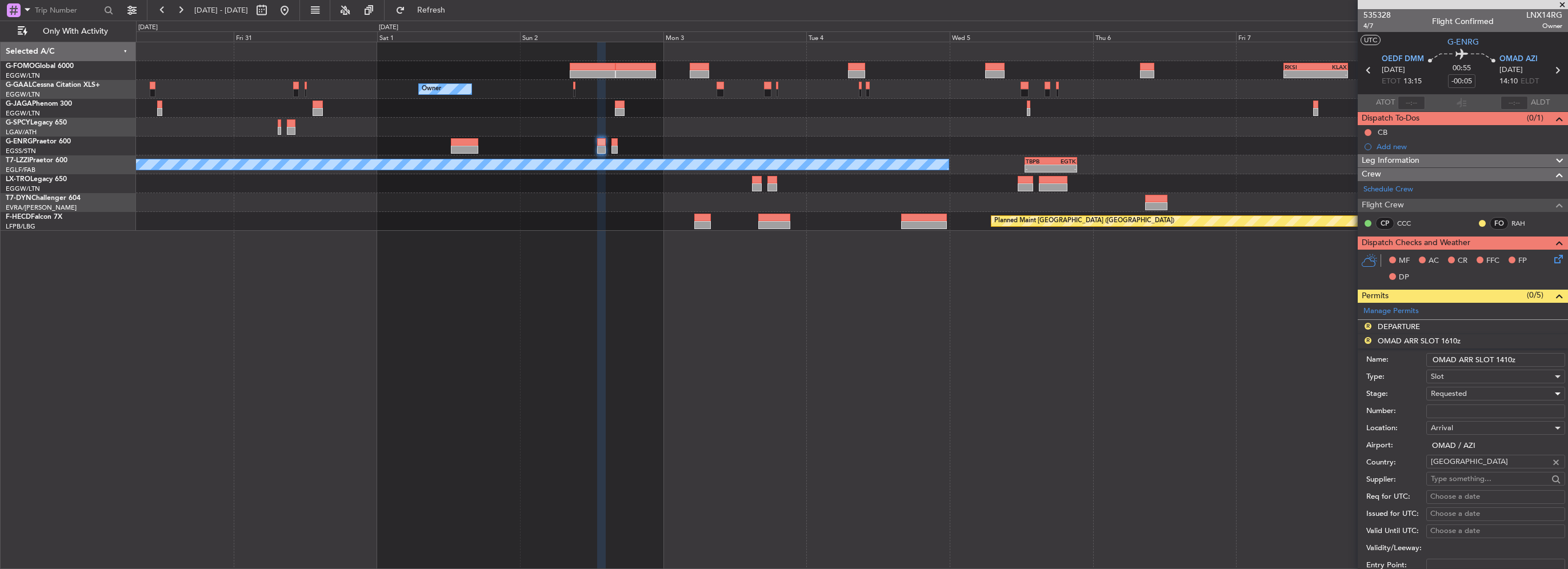
click at [1404, 437] on div "Airport: OMAD / [GEOGRAPHIC_DATA]" at bounding box center [1465, 446] width 199 height 17
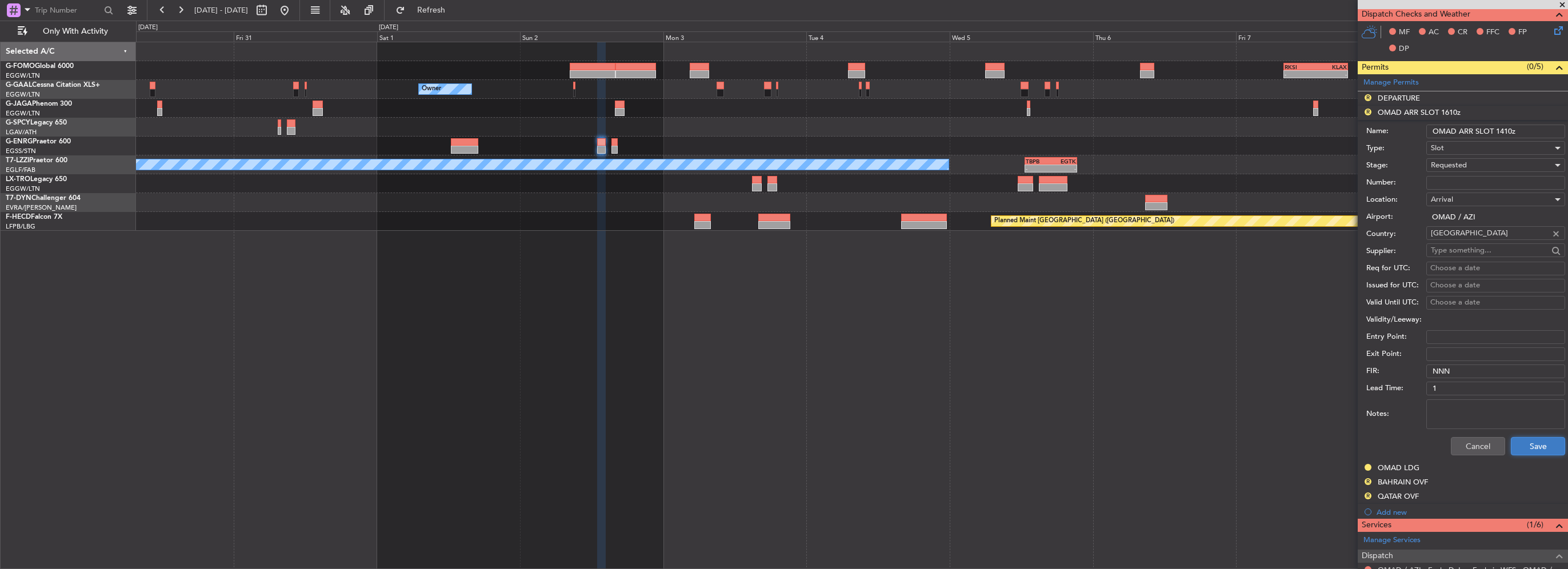
click at [1525, 448] on button "Save" at bounding box center [1538, 446] width 54 height 19
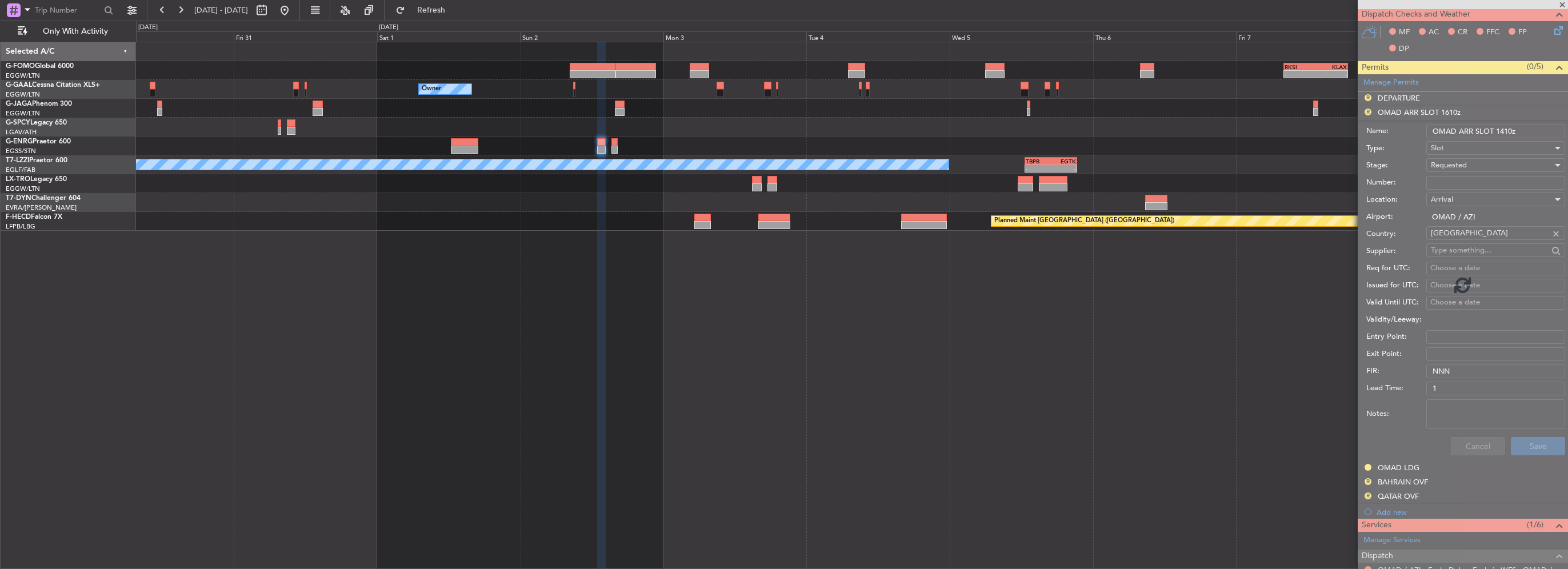
scroll to position [145, 0]
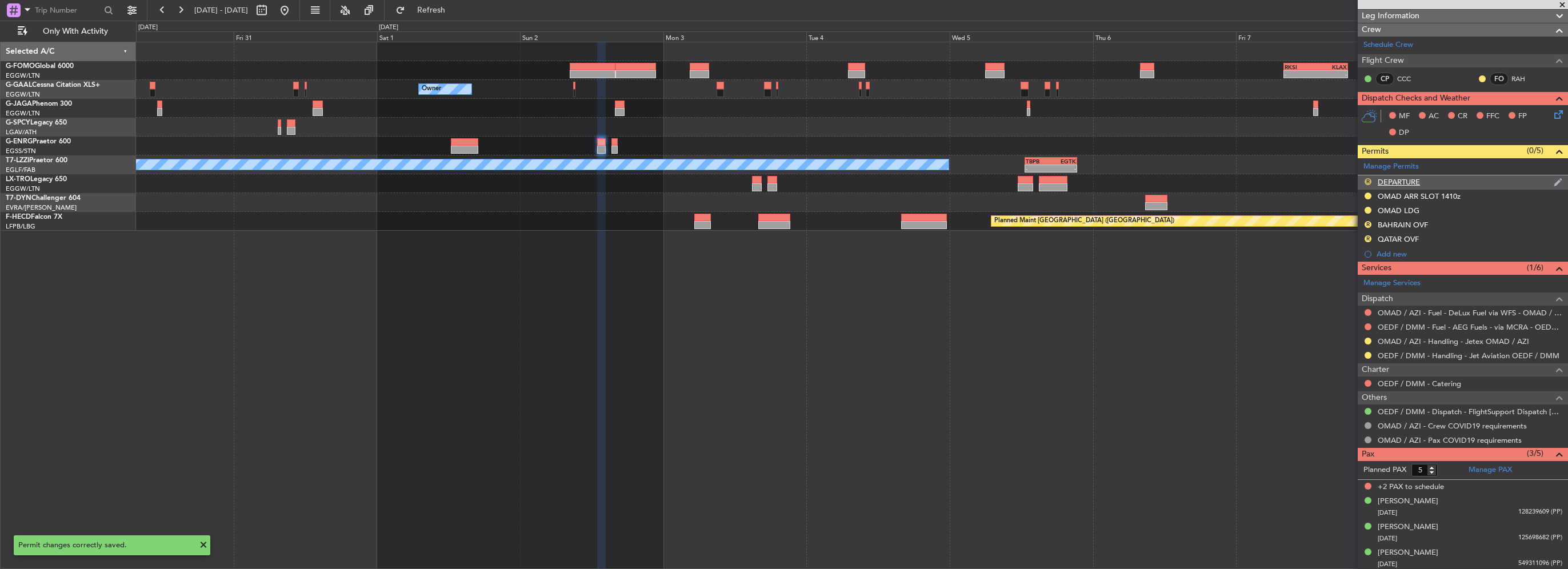
click at [1364, 180] on button "R" at bounding box center [1368, 181] width 7 height 7
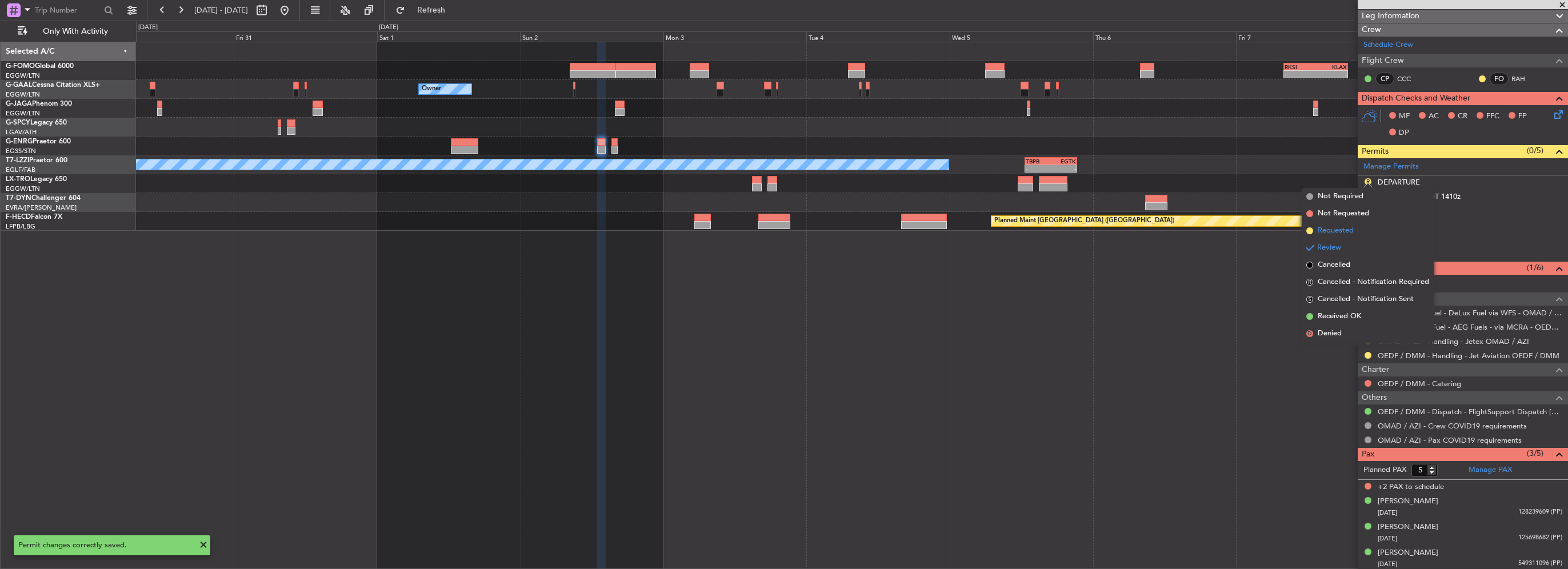
click at [1361, 231] on li "Requested" at bounding box center [1368, 231] width 132 height 17
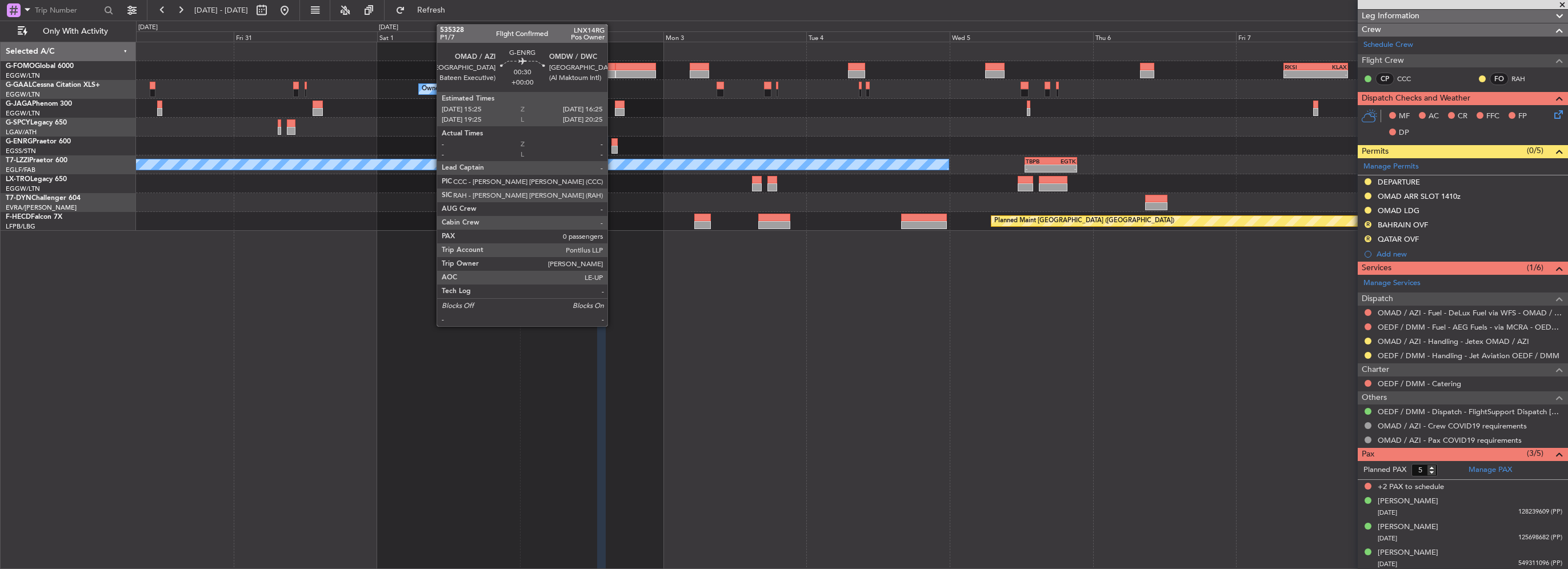
click at [613, 143] on div at bounding box center [614, 142] width 6 height 8
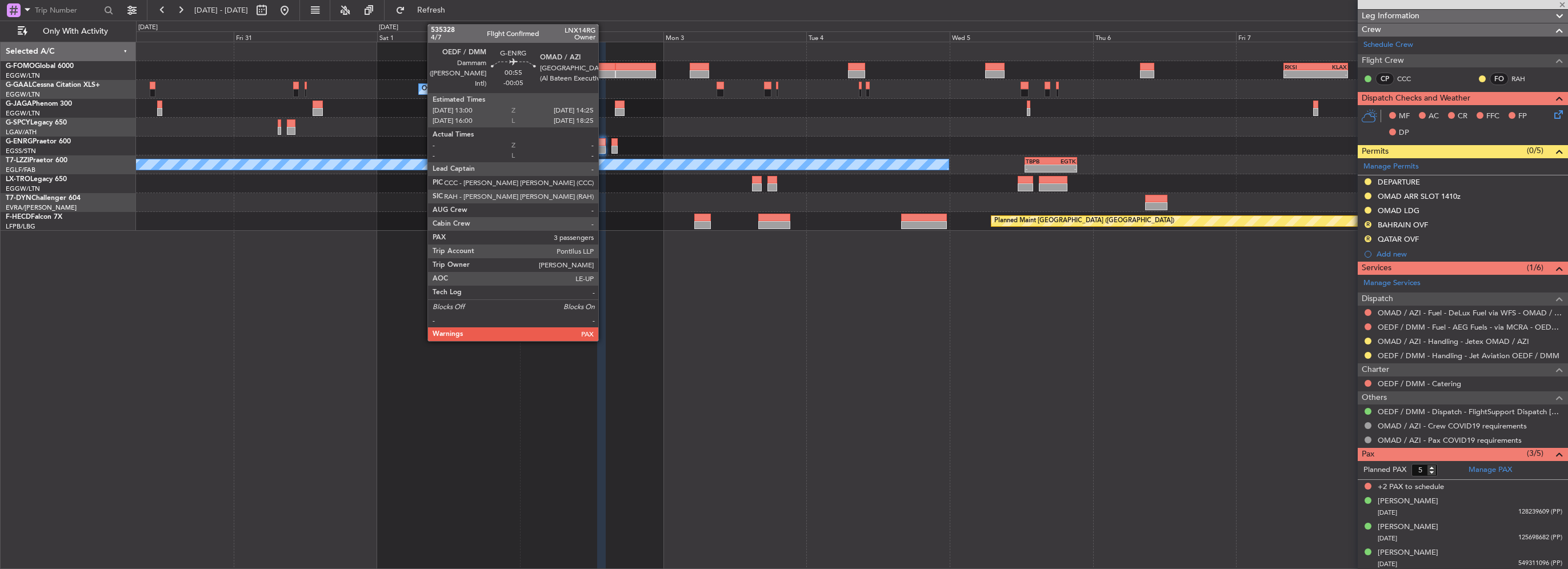
click at [604, 149] on div at bounding box center [601, 150] width 8 height 8
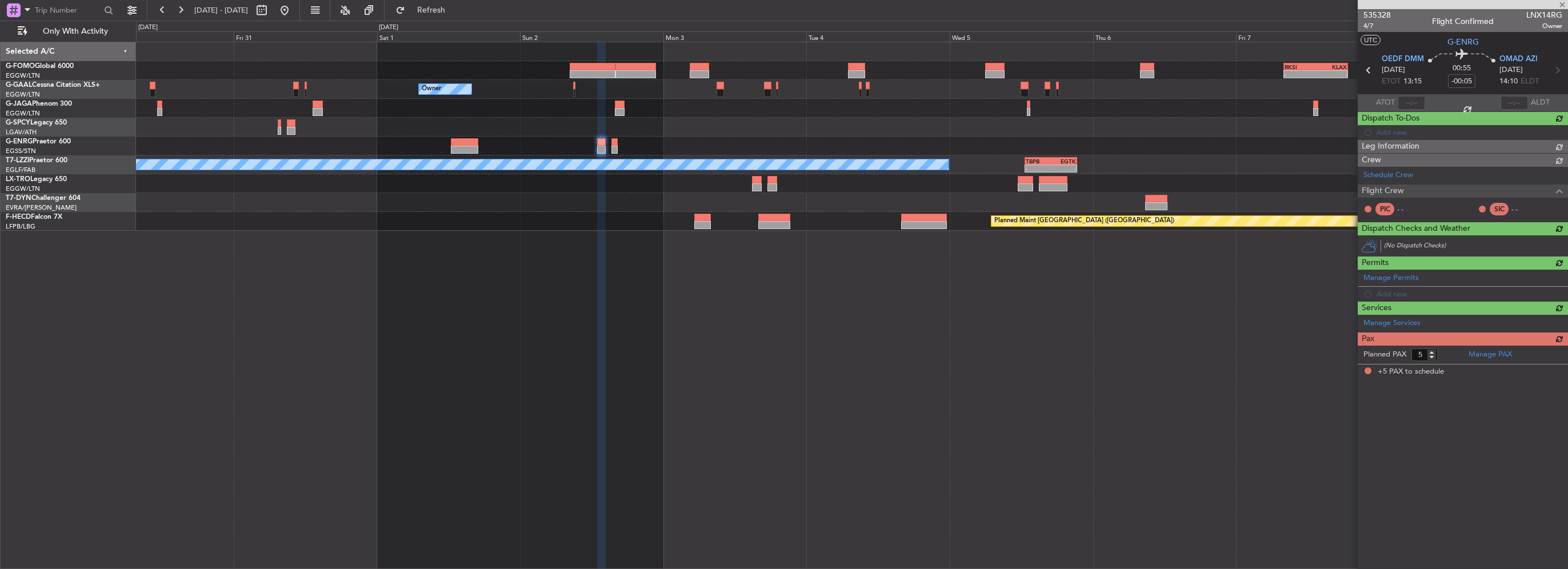
scroll to position [0, 0]
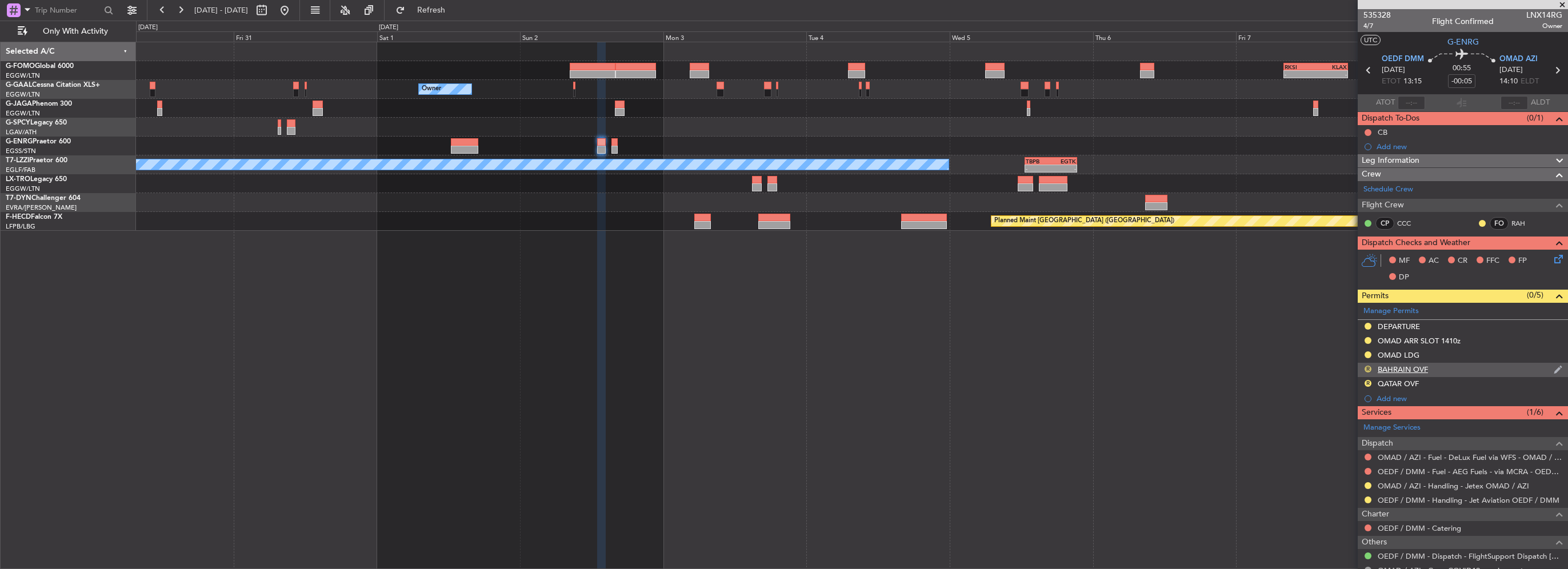
click at [1364, 369] on button "R" at bounding box center [1368, 369] width 7 height 7
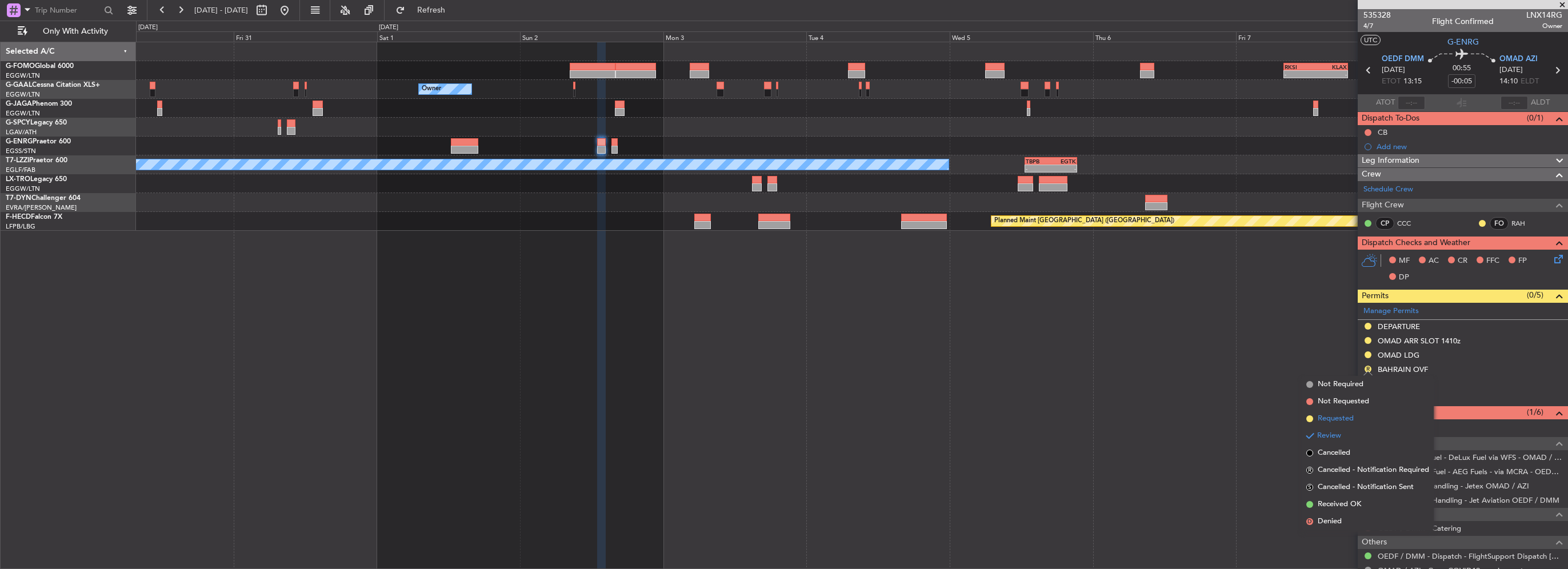
click at [1341, 418] on span "Requested" at bounding box center [1335, 419] width 36 height 12
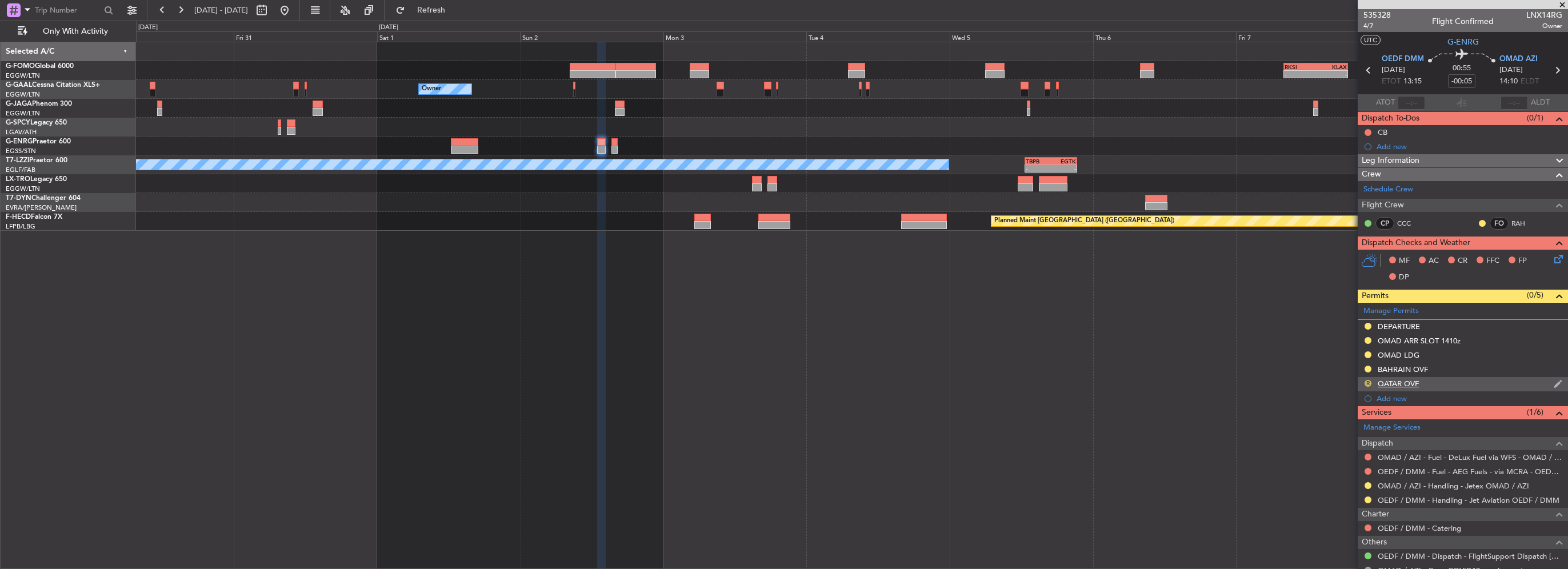
click at [1366, 380] on button "R" at bounding box center [1368, 383] width 7 height 7
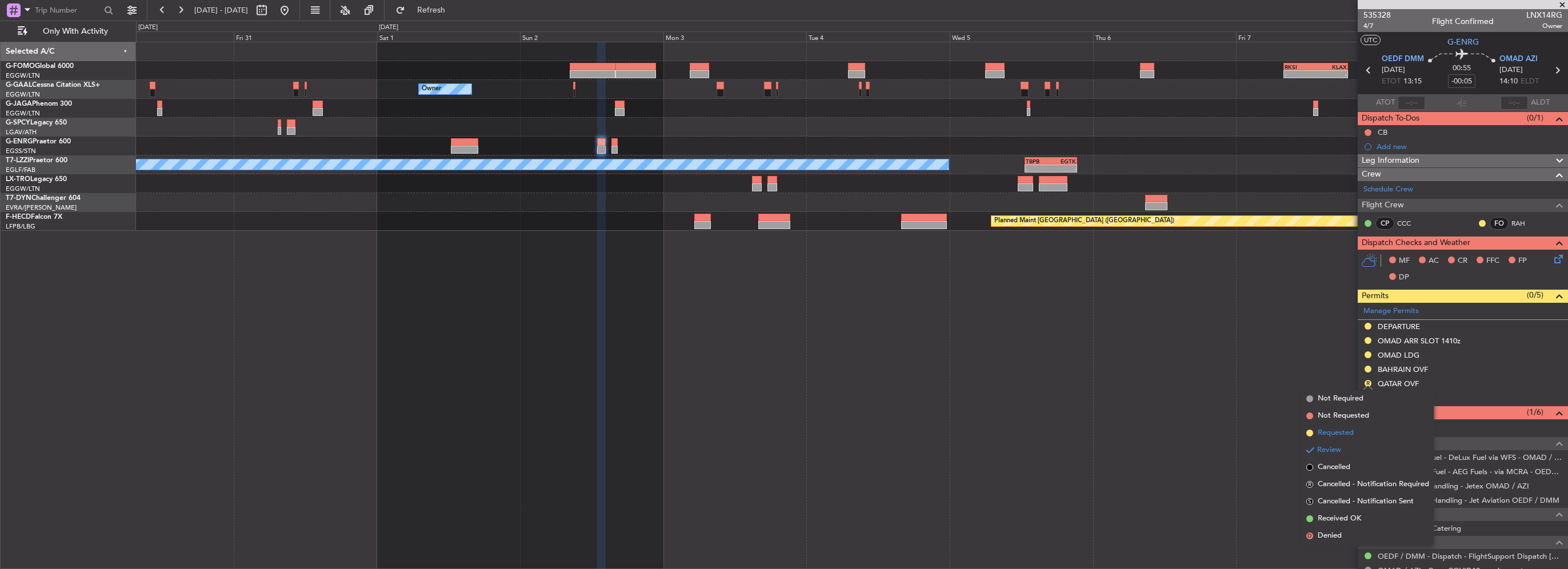
click at [1334, 436] on span "Requested" at bounding box center [1335, 433] width 36 height 12
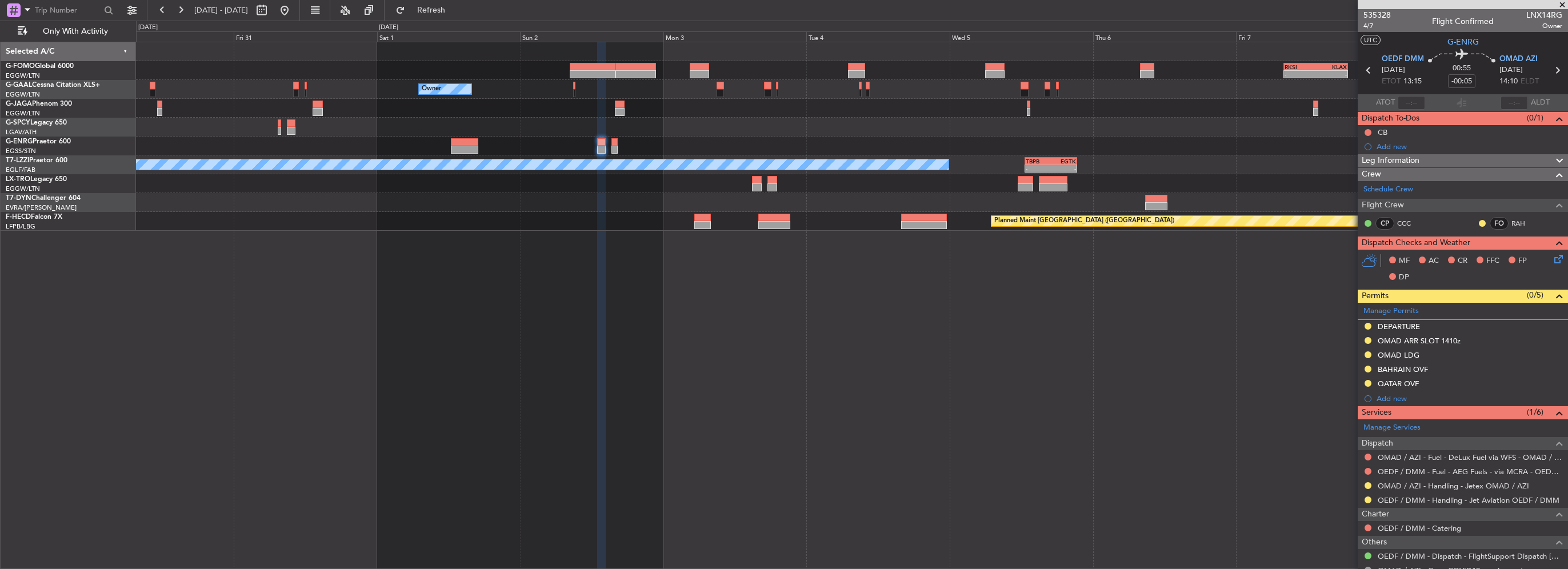
drag, startPoint x: 326, startPoint y: 14, endPoint x: 402, endPoint y: 66, distance: 92.1
click at [294, 14] on button at bounding box center [284, 10] width 19 height 19
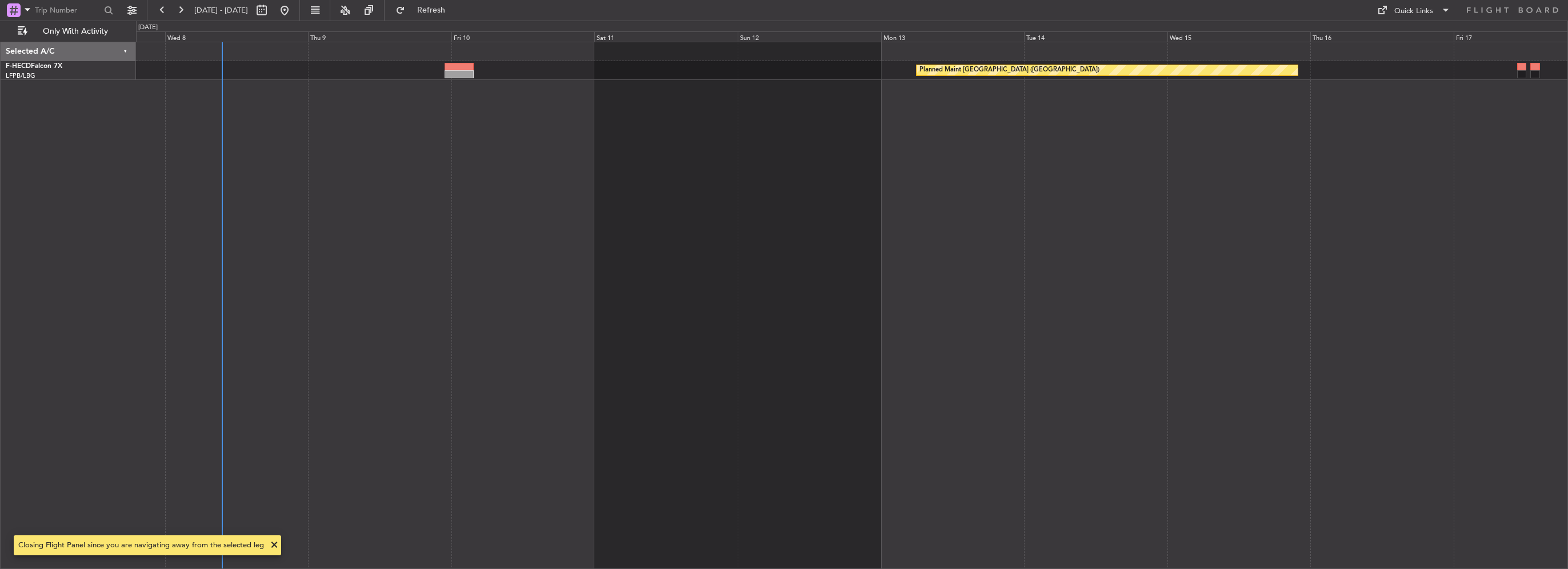
click at [288, 400] on div "Planned Maint [GEOGRAPHIC_DATA] ([GEOGRAPHIC_DATA])" at bounding box center [852, 305] width 1432 height 527
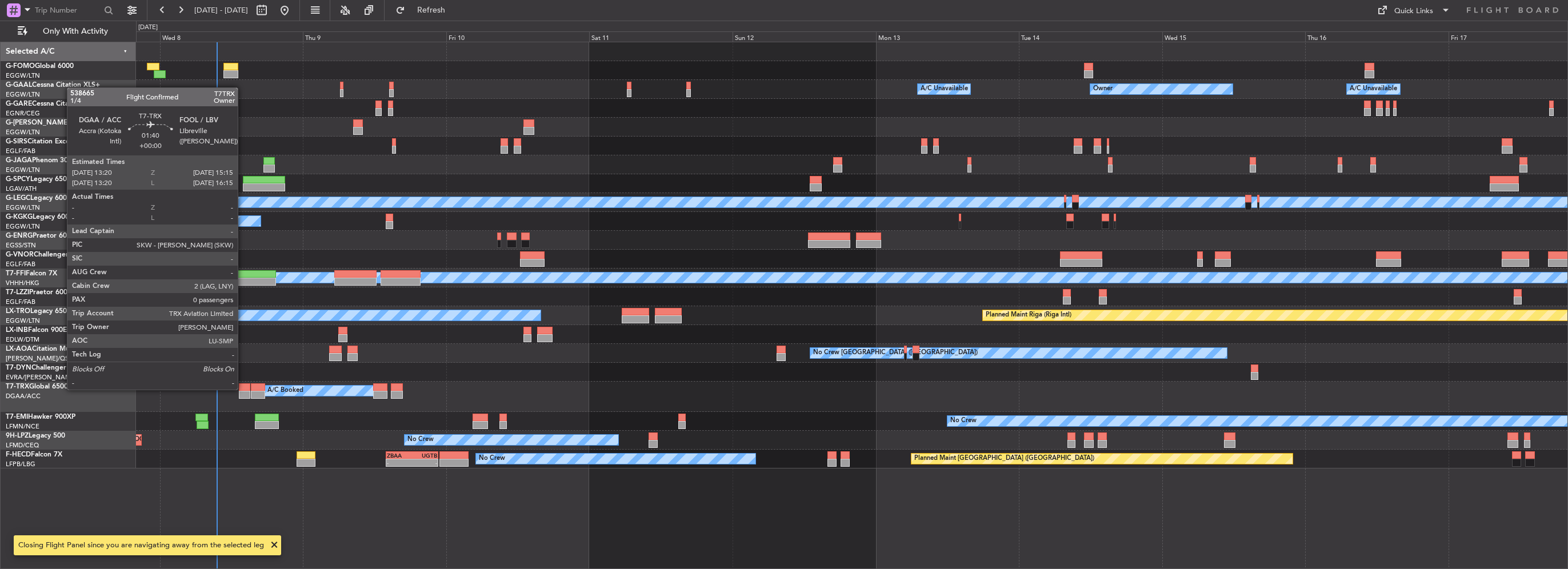
click at [243, 389] on div at bounding box center [245, 387] width 12 height 8
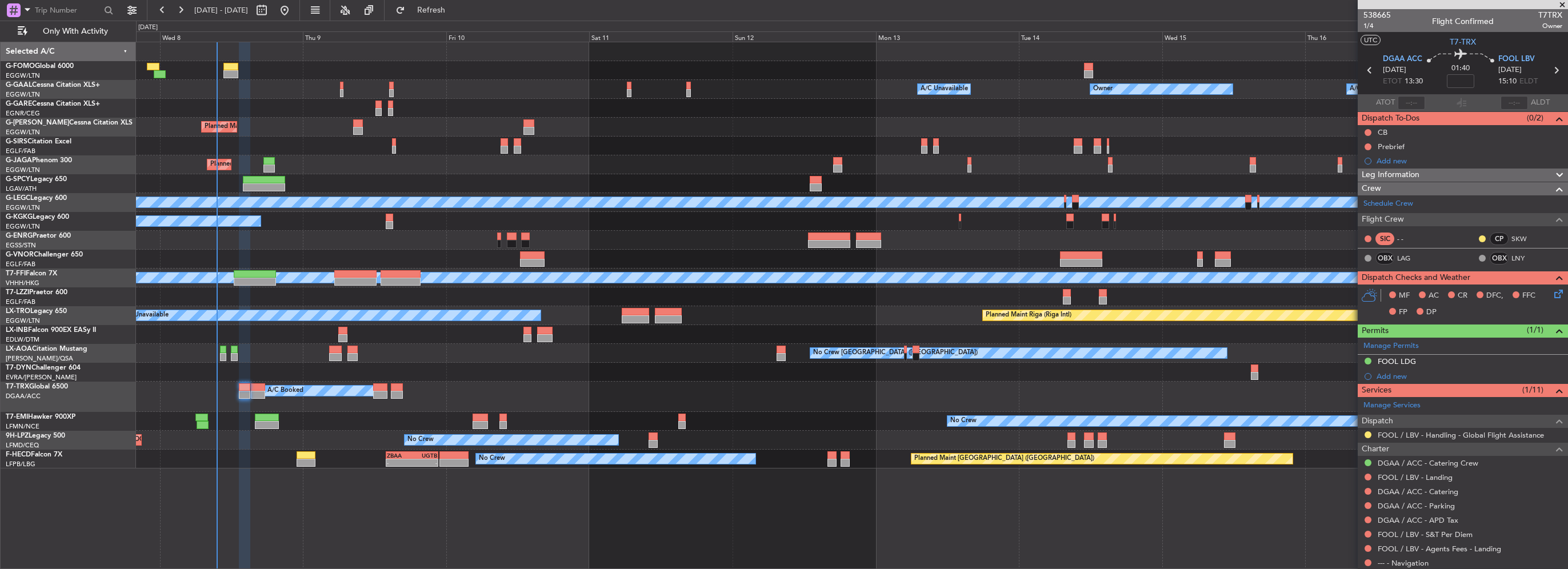
click at [878, 370] on div at bounding box center [851, 372] width 1432 height 19
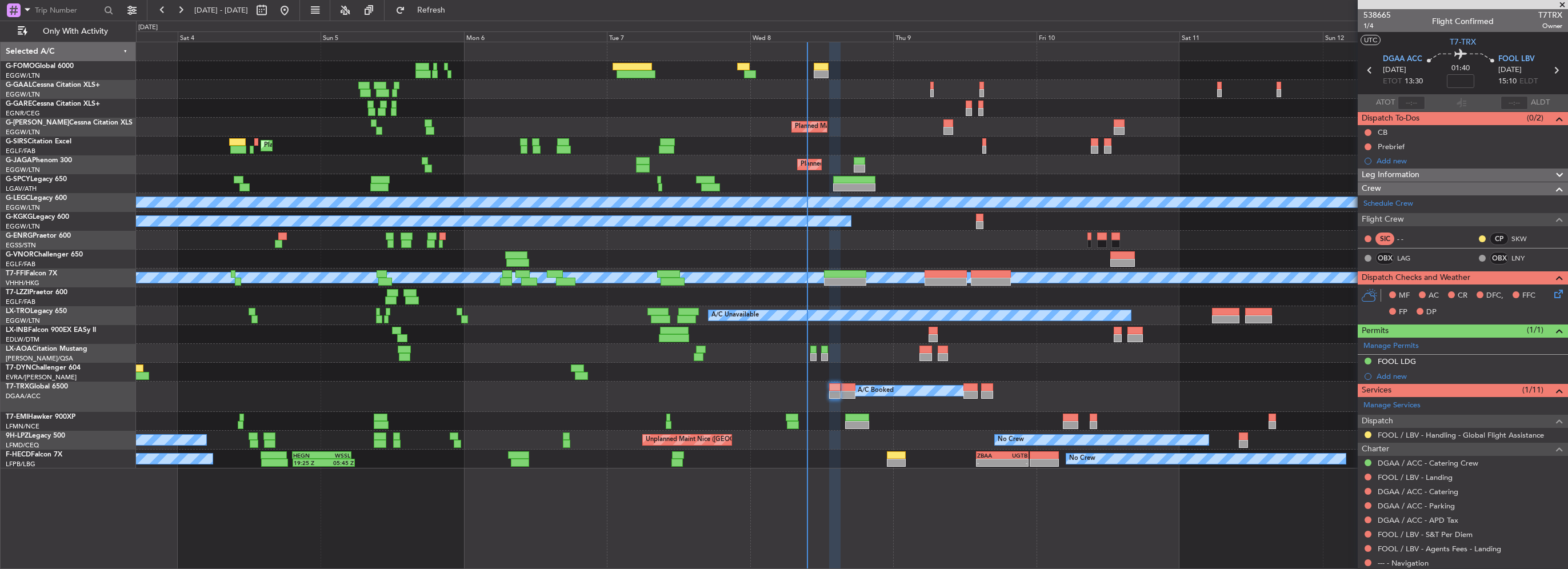
click at [948, 396] on div "A/C Booked A/C Booked A/C Booked" at bounding box center [851, 396] width 1432 height 30
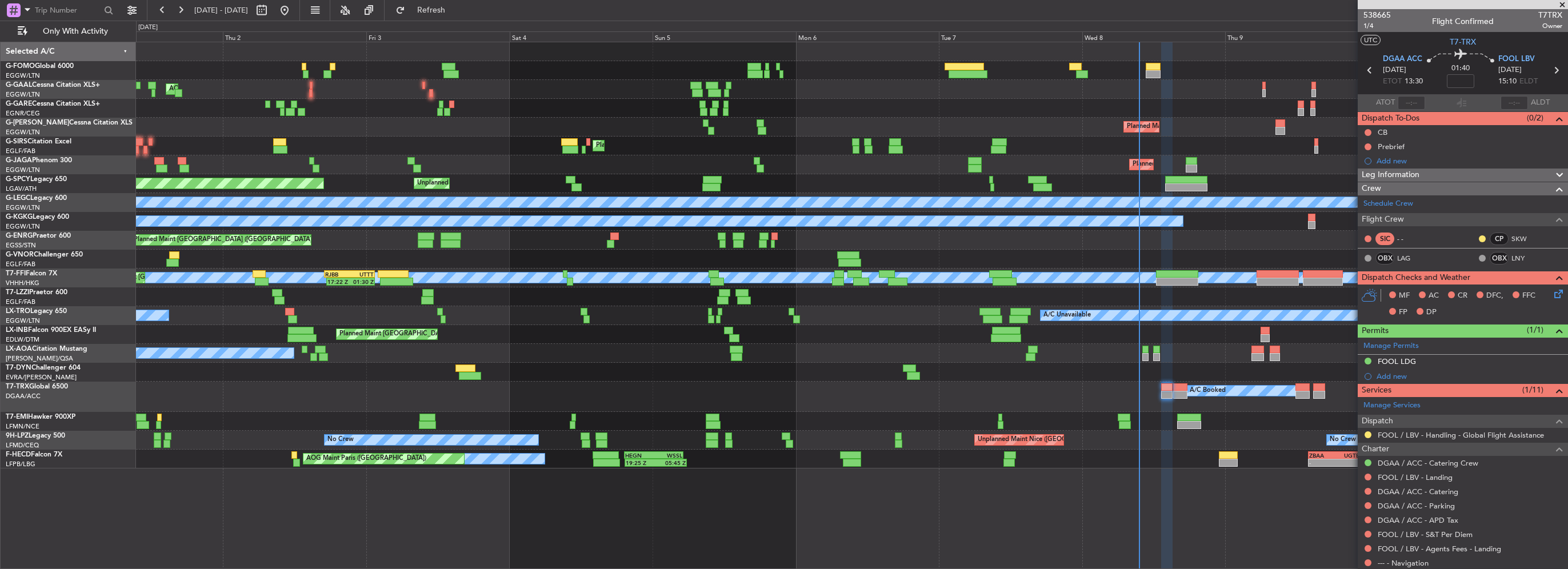
click at [1021, 413] on div "AOG Maint Dusseldorf A/C Unavailable Planned [GEOGRAPHIC_DATA] Planned Maint [G…" at bounding box center [851, 255] width 1432 height 426
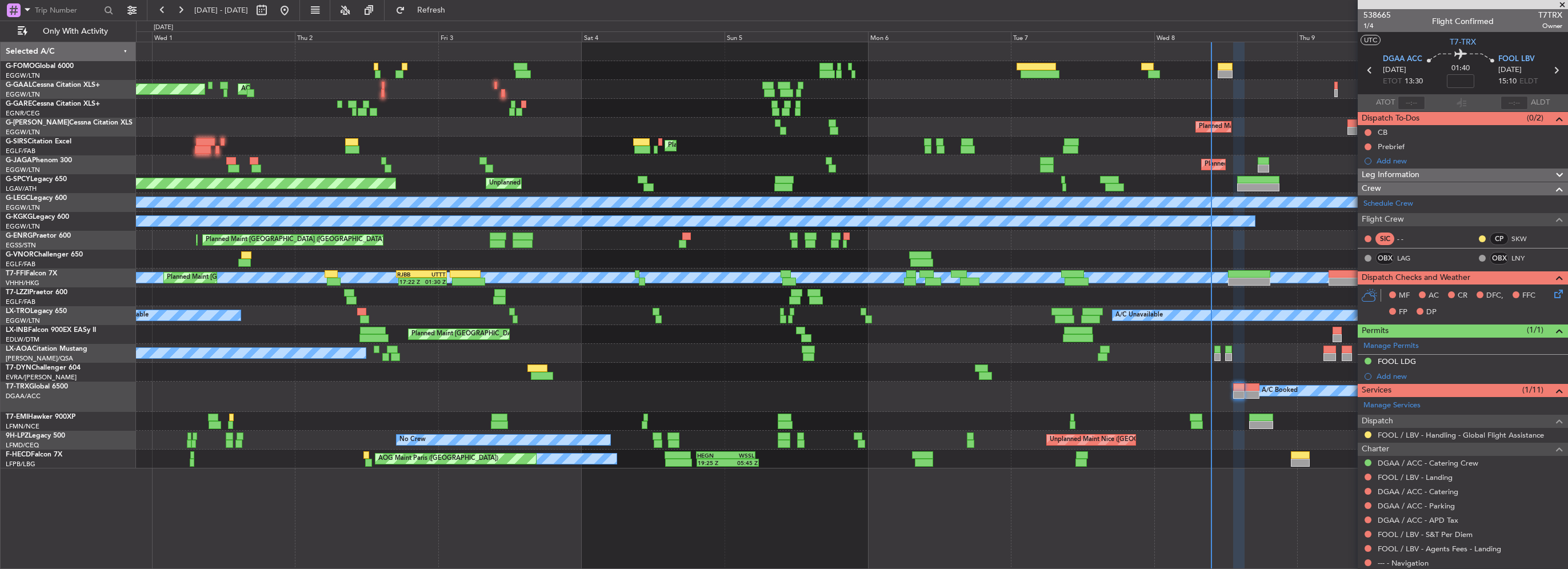
click at [123, 403] on div "AOG Maint Dusseldorf Planned [GEOGRAPHIC_DATA] A/C Unavailable Planned Maint [G…" at bounding box center [784, 295] width 1568 height 549
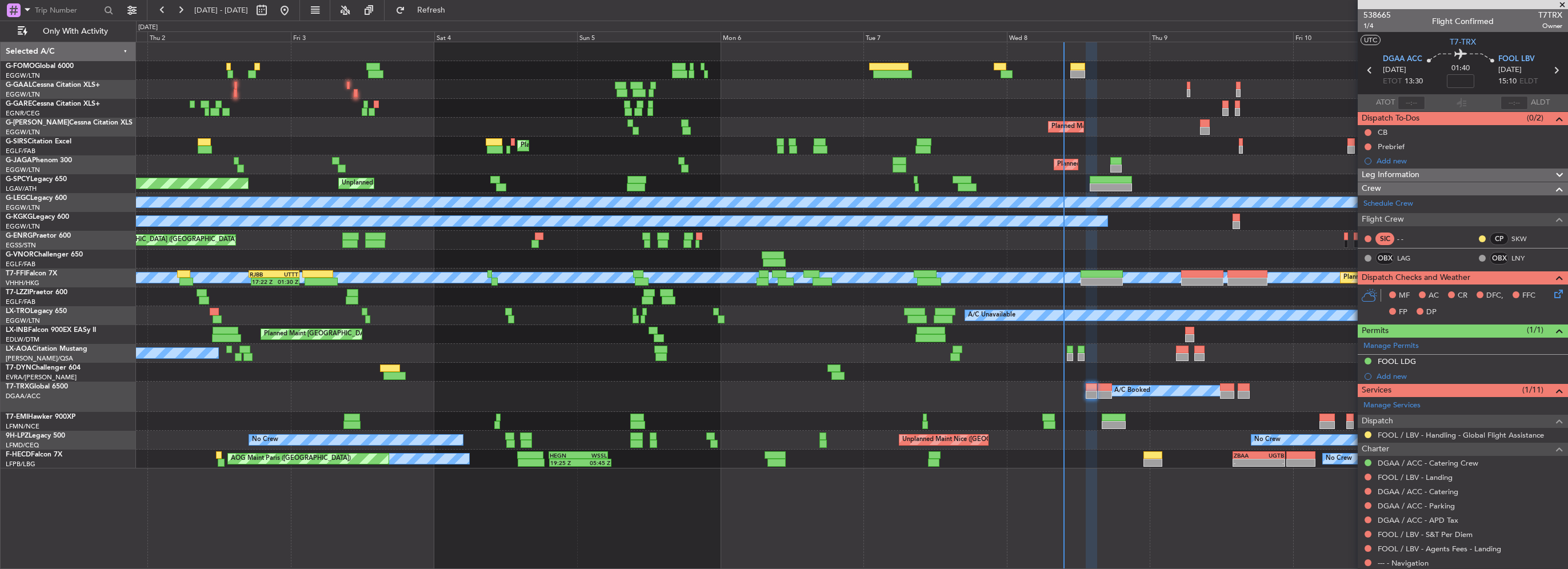
click at [1291, 375] on div "AOG Maint Dusseldorf A/C Unavailable Planned [GEOGRAPHIC_DATA] Planned Maint [G…" at bounding box center [851, 255] width 1432 height 426
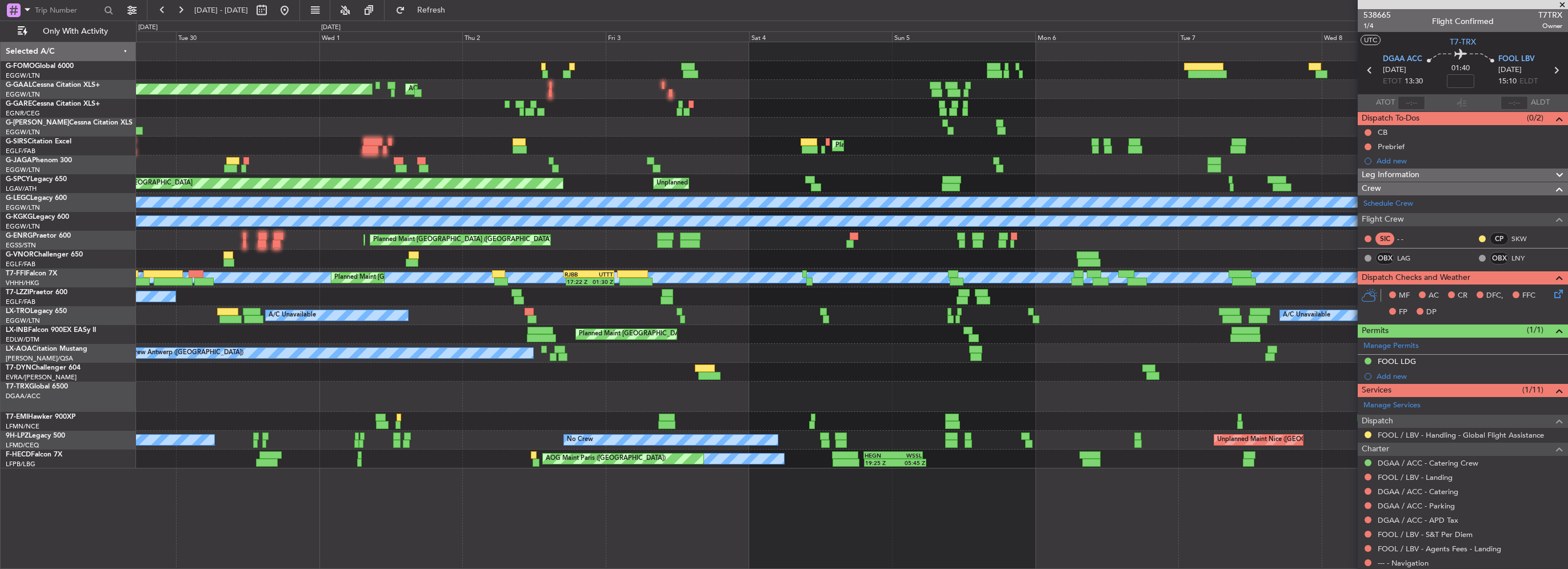
click at [42, 389] on div "AOG Maint Dusseldorf Planned [GEOGRAPHIC_DATA] Planned Maint [GEOGRAPHIC_DATA] …" at bounding box center [784, 295] width 1568 height 549
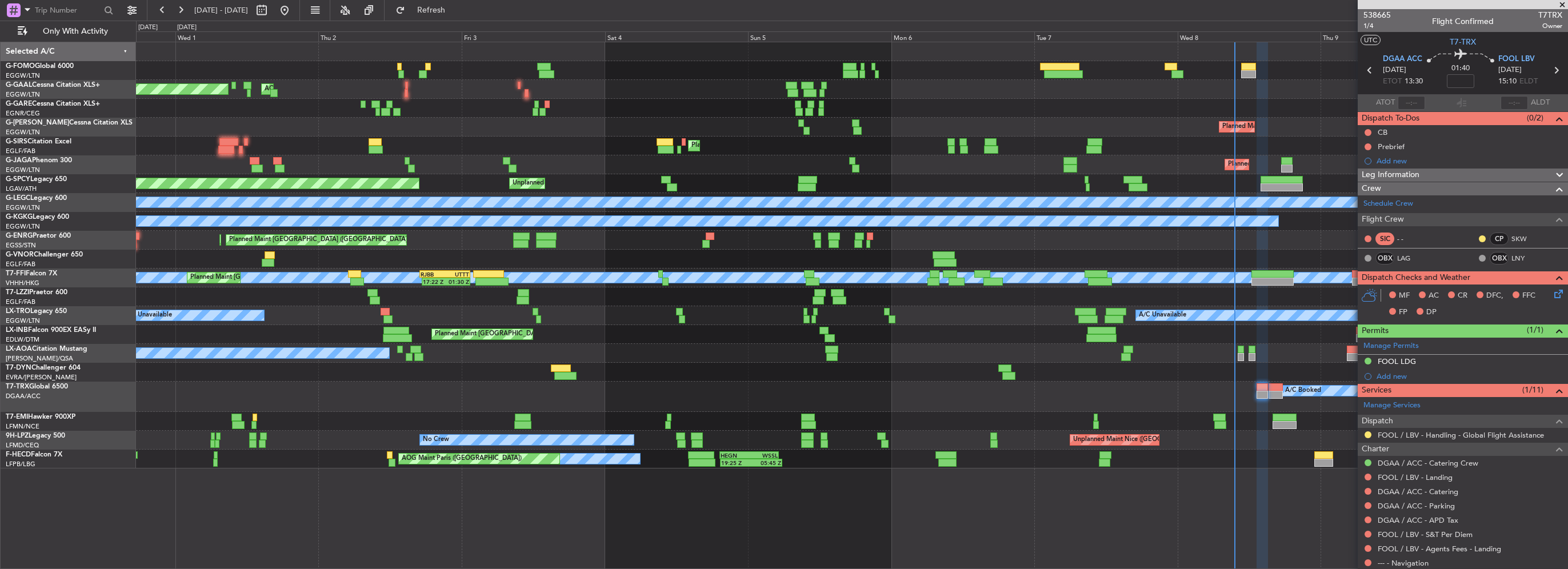
click at [202, 405] on div "AOG Maint Dusseldorf Planned [GEOGRAPHIC_DATA] Planned Maint [GEOGRAPHIC_DATA] …" at bounding box center [851, 255] width 1432 height 426
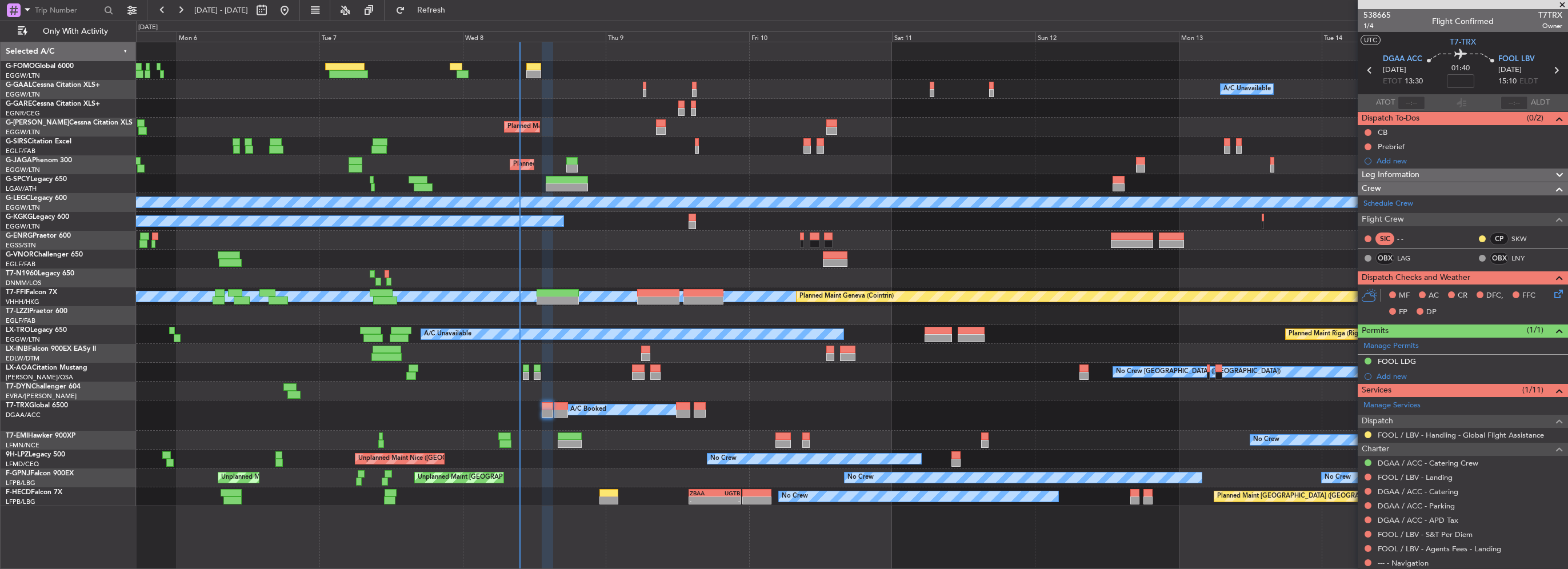
drag, startPoint x: 1441, startPoint y: 361, endPoint x: 1449, endPoint y: 365, distance: 8.9
click at [1441, 361] on div "FOOL LDG" at bounding box center [1462, 362] width 210 height 15
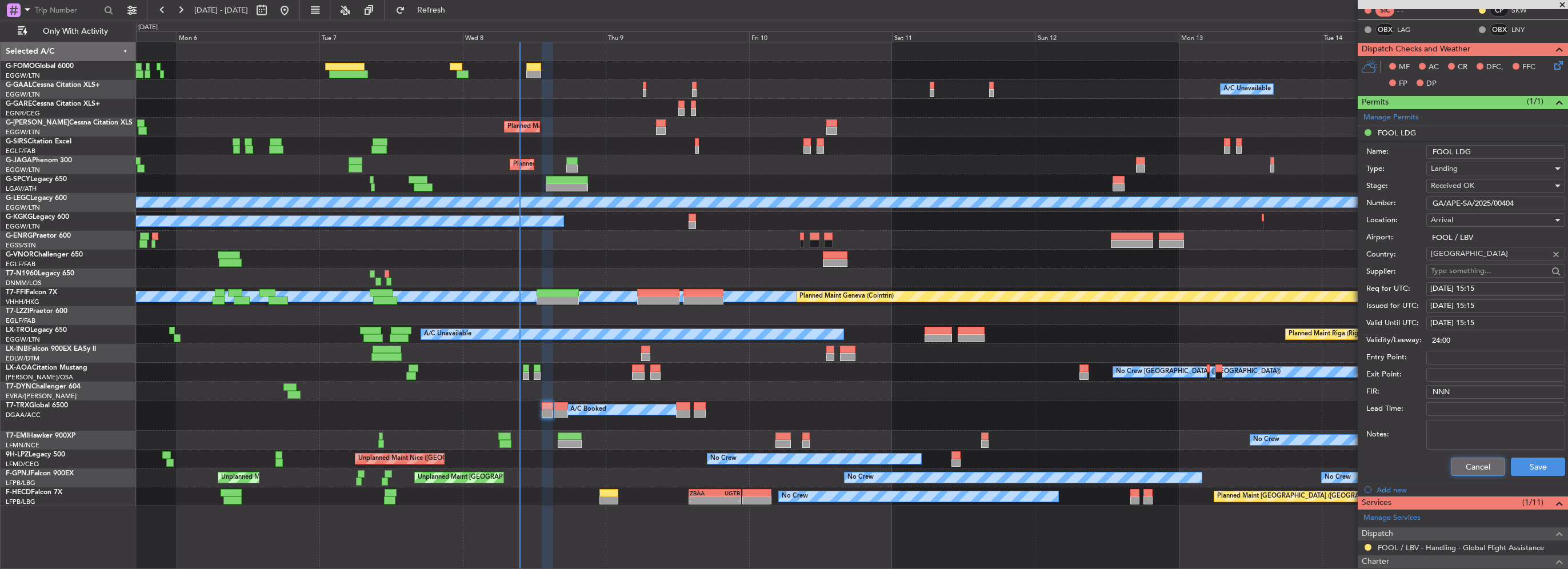
click at [1462, 459] on button "Cancel" at bounding box center [1478, 467] width 54 height 19
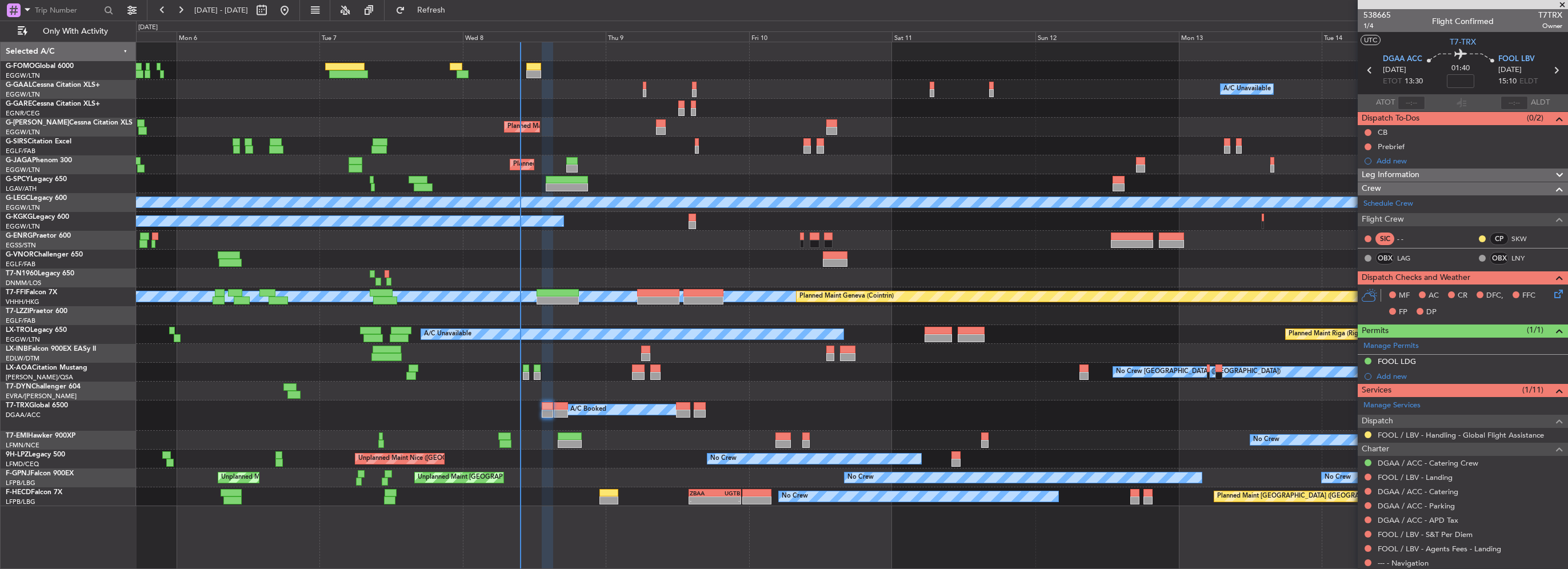
click at [991, 416] on div "Owner A/C Unavailable Owner A/C Unavailable Planned Maint [GEOGRAPHIC_DATA] ([G…" at bounding box center [851, 274] width 1432 height 464
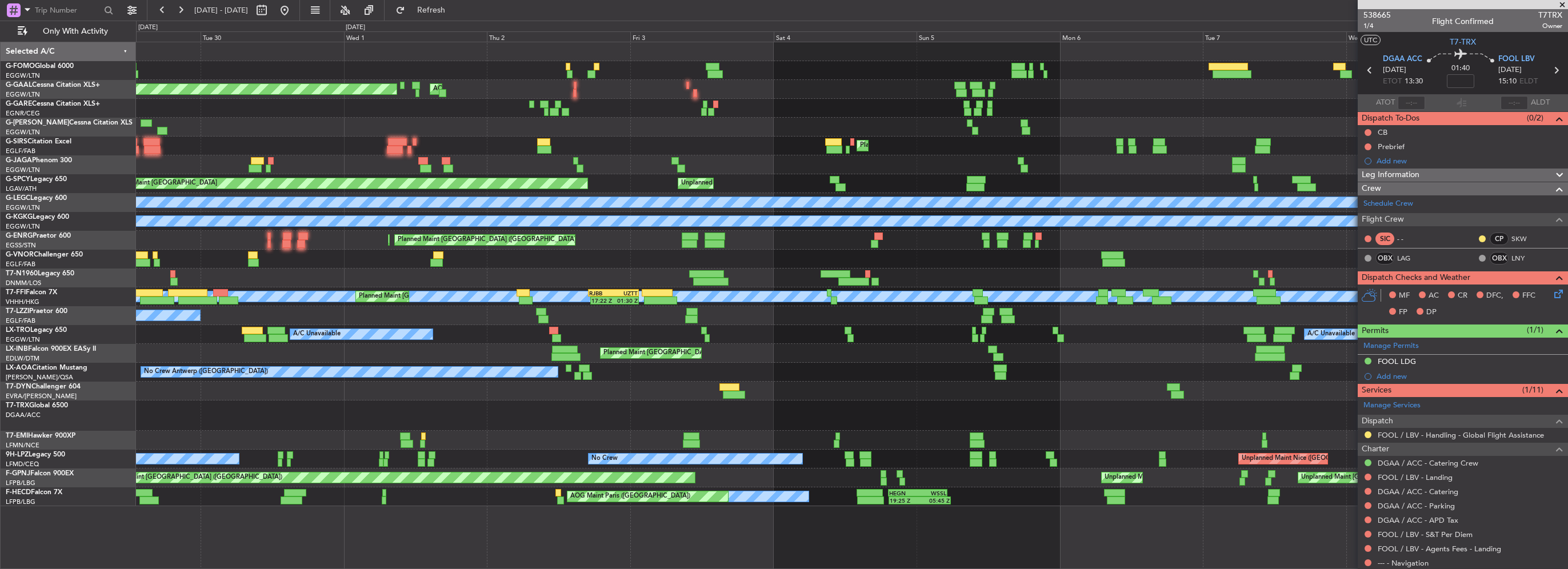
click at [984, 426] on div "A/C Booked A/C Booked A/C Booked" at bounding box center [851, 416] width 1432 height 30
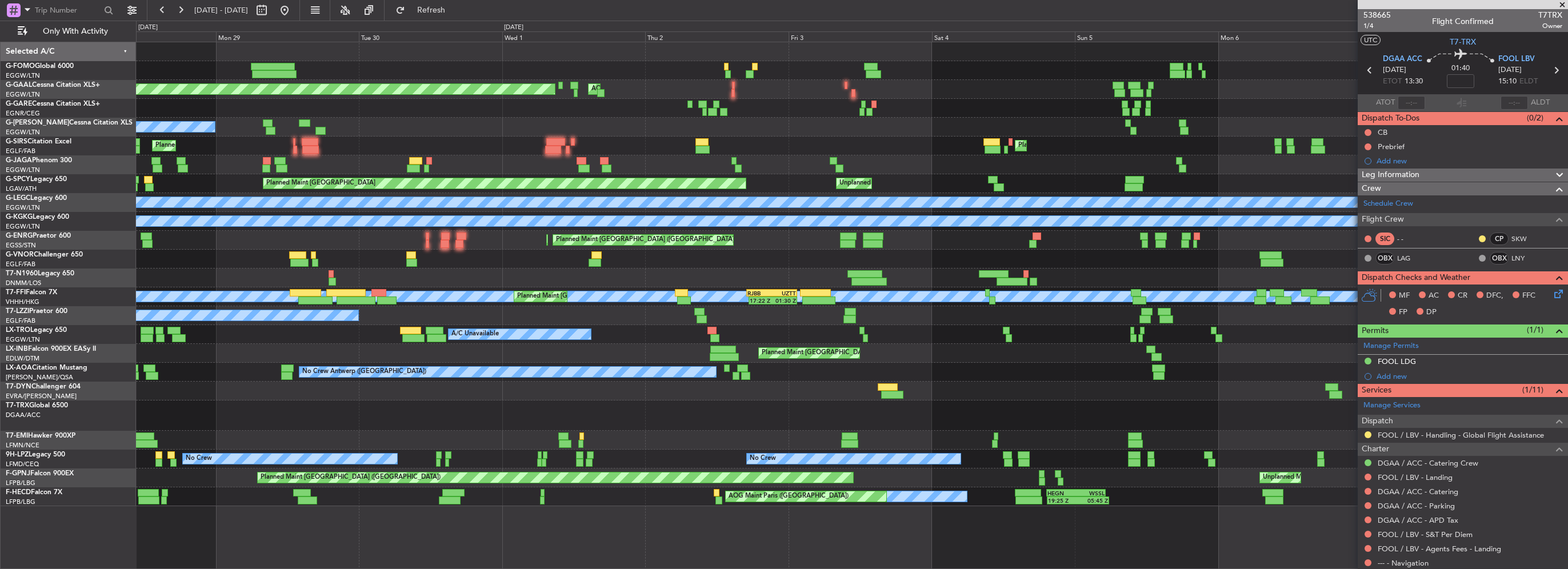
click at [930, 433] on div "AOG Maint Dusseldorf Planned [GEOGRAPHIC_DATA] Planned Maint [GEOGRAPHIC_DATA] …" at bounding box center [851, 274] width 1432 height 464
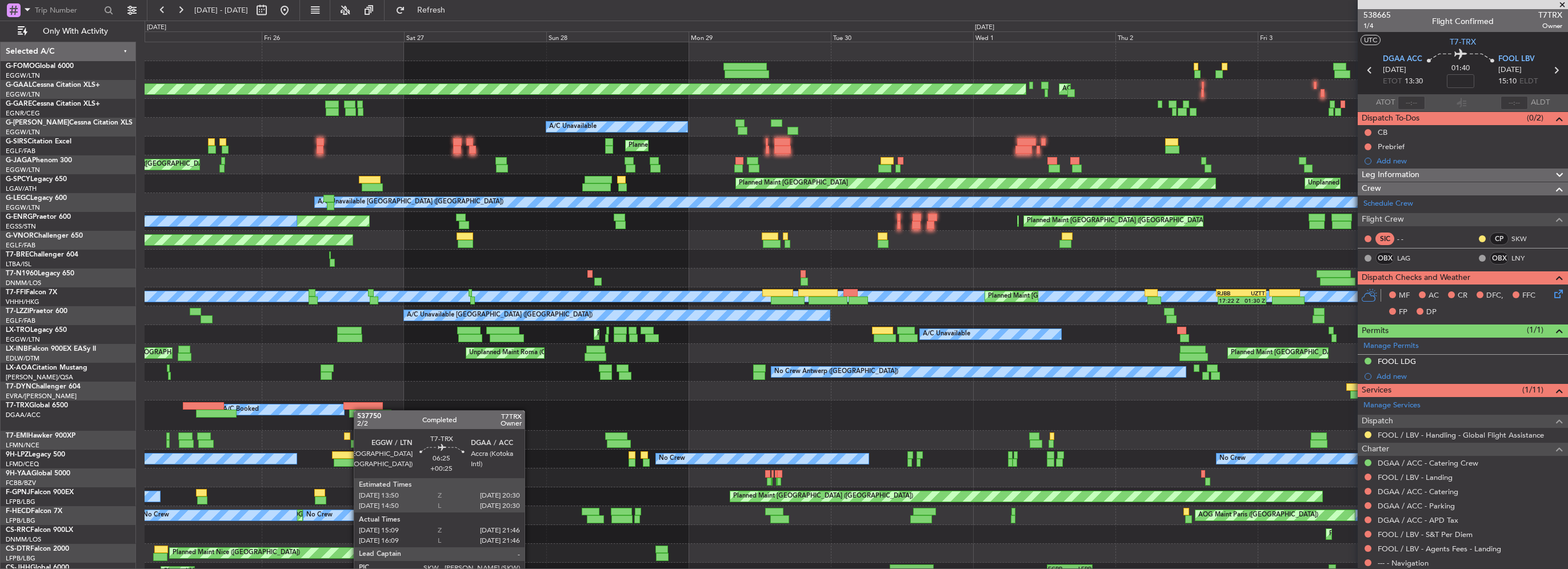
click at [359, 410] on div at bounding box center [370, 413] width 42 height 8
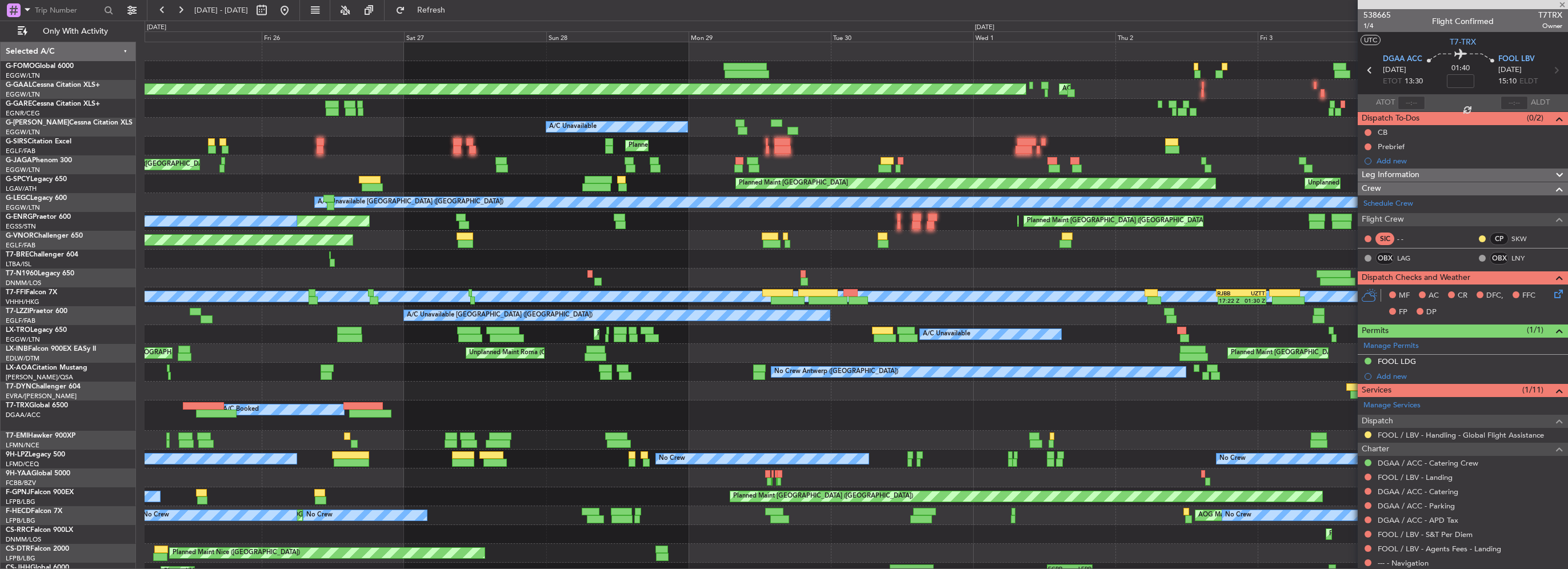
type input "+00:25"
type input "15:19"
type input "21:41"
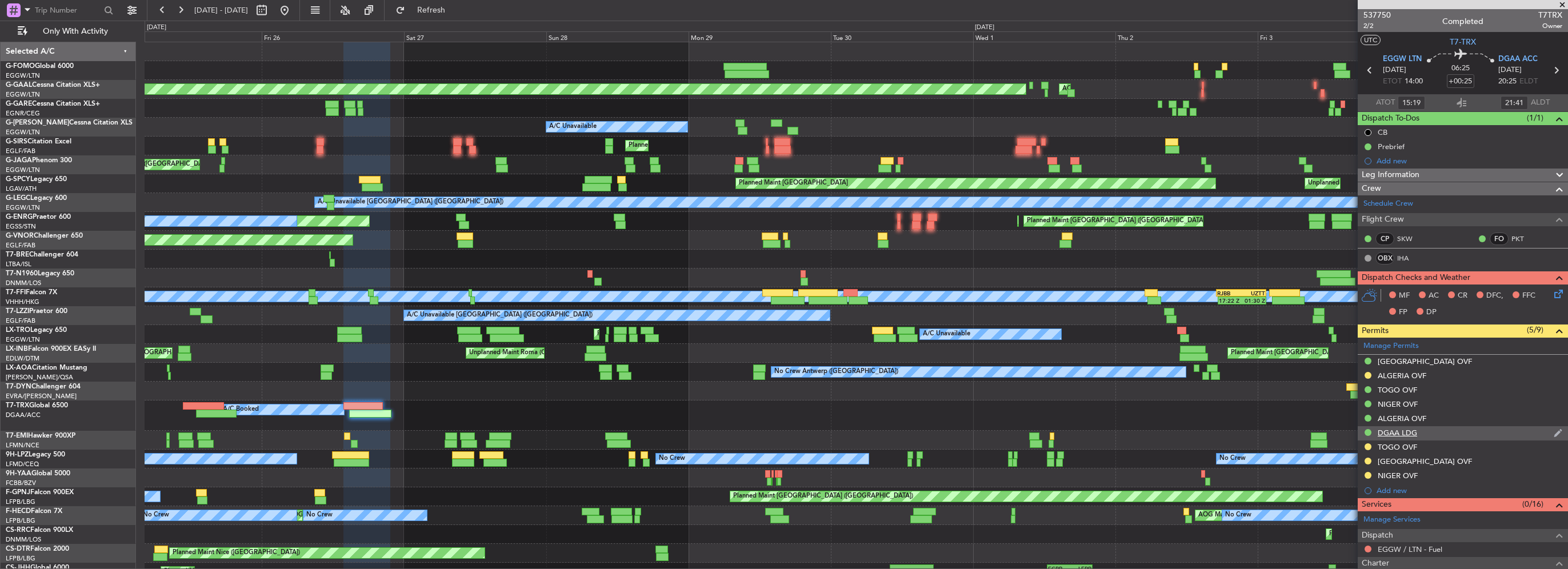
click at [1414, 436] on div "DGAA LDG" at bounding box center [1397, 433] width 39 height 10
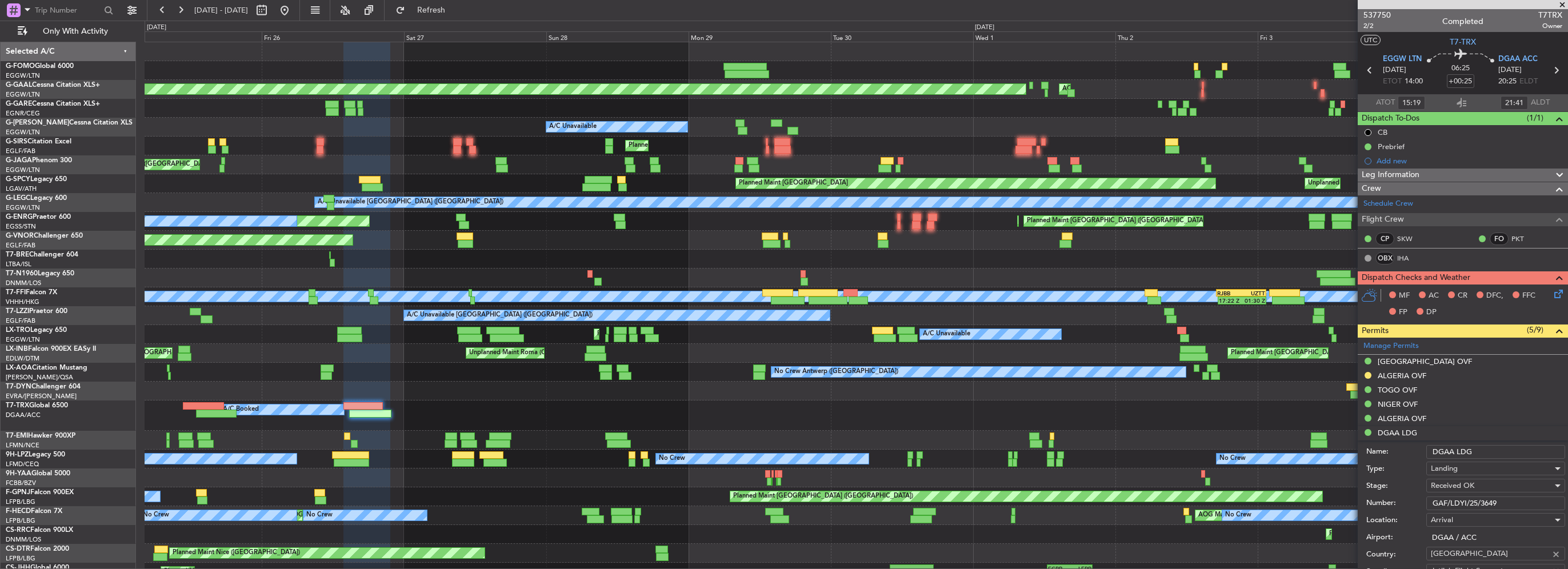
drag, startPoint x: 1492, startPoint y: 502, endPoint x: 1280, endPoint y: 499, distance: 212.0
click at [1300, 499] on fb-app "[DATE] - [DATE] Refresh Quick Links Only With Activity Planned Maint [GEOGRAPHI…" at bounding box center [784, 288] width 1568 height 561
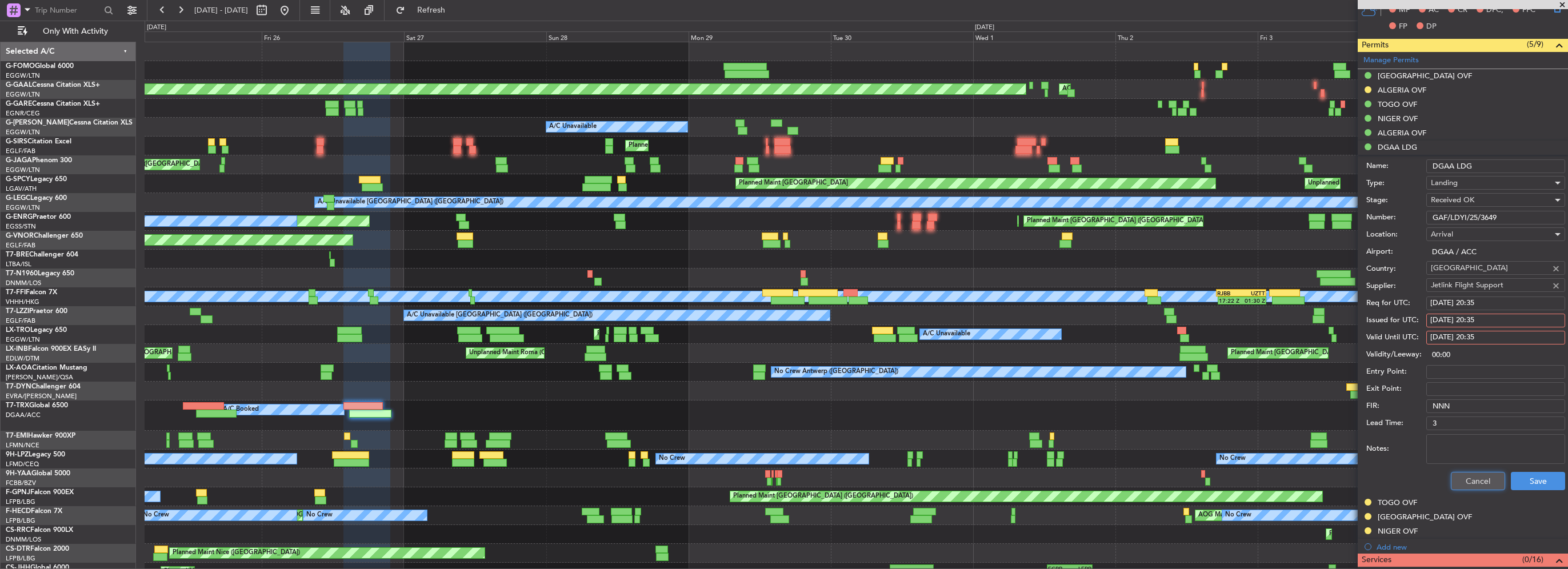
drag, startPoint x: 1463, startPoint y: 483, endPoint x: 1397, endPoint y: 480, distance: 66.1
click at [1463, 483] on button "Cancel" at bounding box center [1478, 481] width 54 height 19
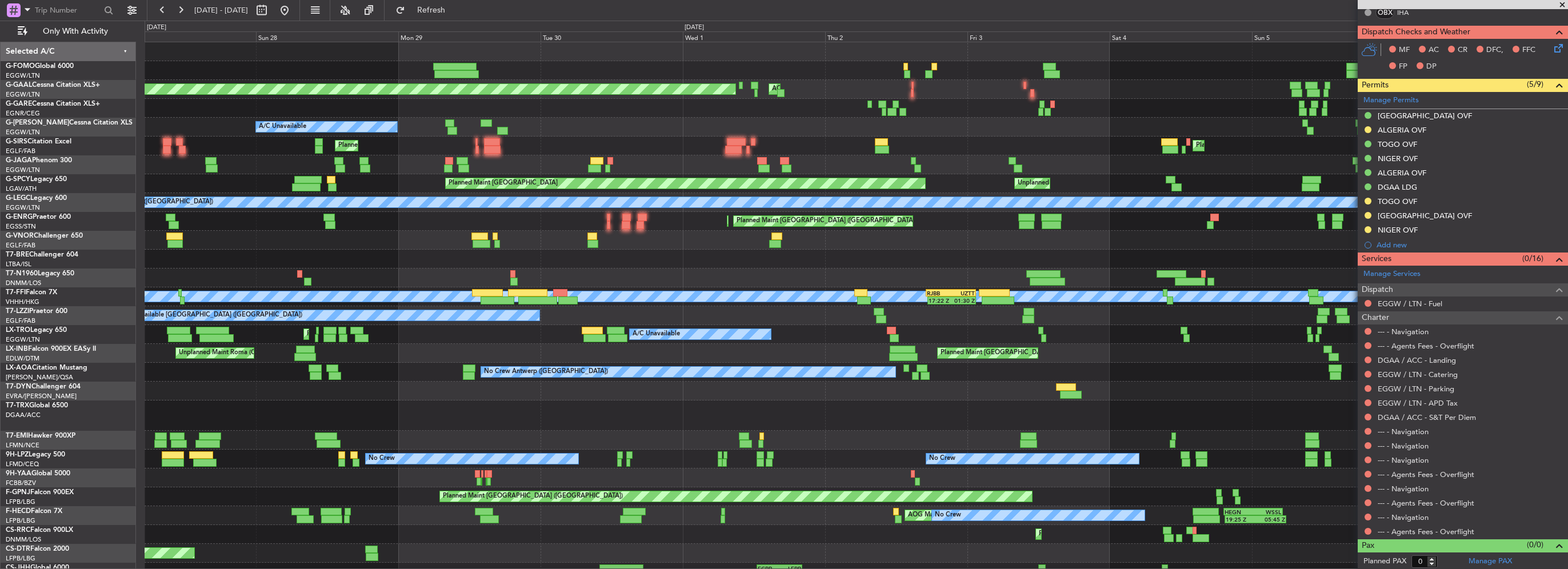
click at [806, 414] on div "A/C Booked A/C Booked A/C Booked A/C Booked" at bounding box center [856, 416] width 1423 height 30
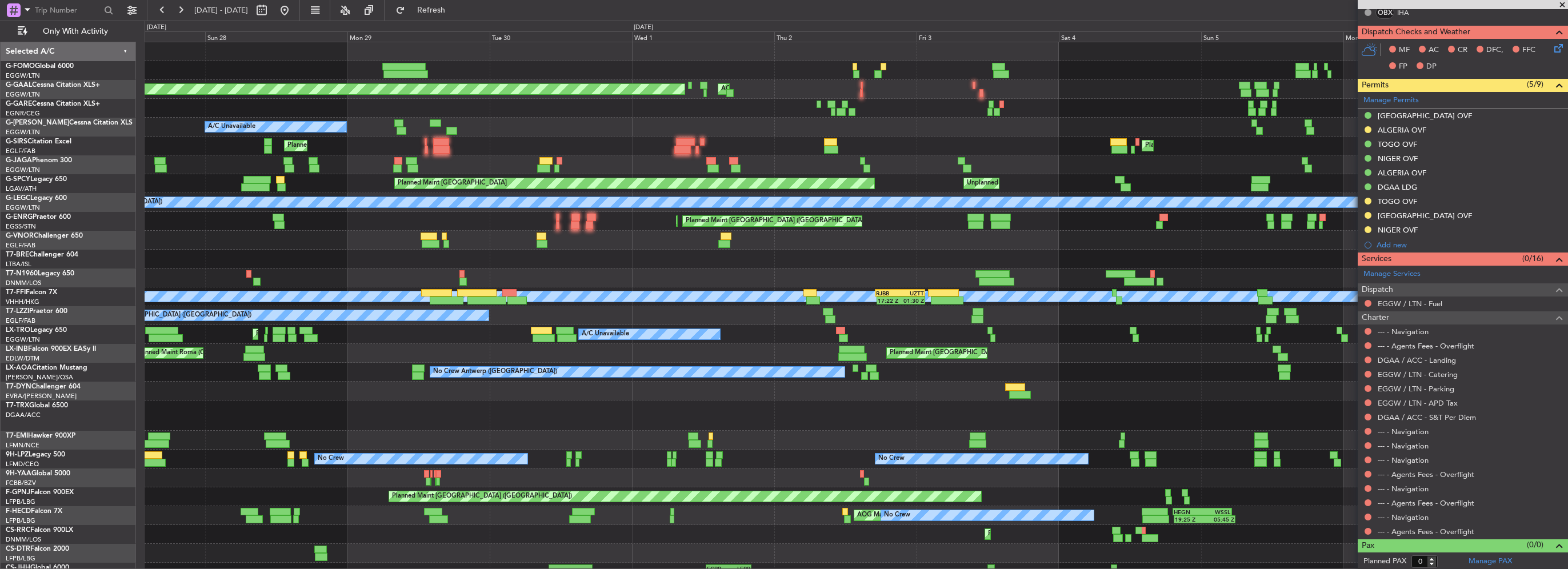
click at [619, 406] on div "A/C Booked A/C Booked A/C Booked A/C Booked" at bounding box center [856, 416] width 1423 height 30
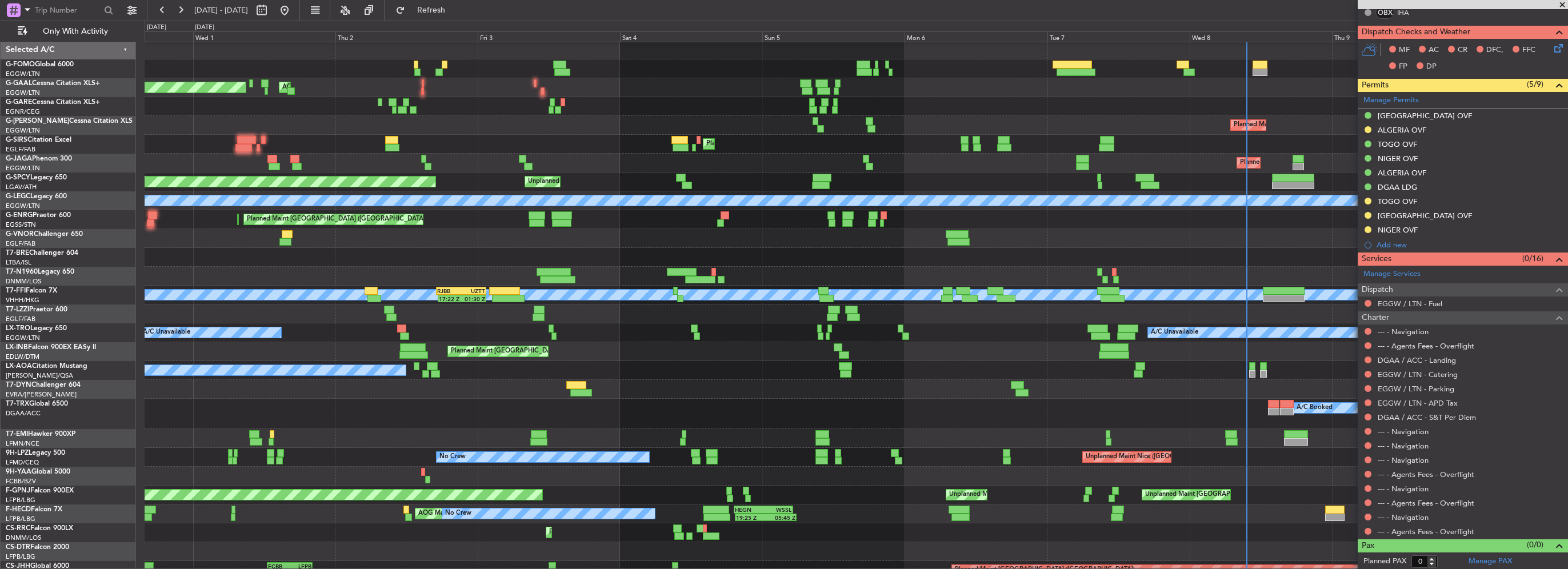
click at [846, 406] on div "A/C Booked A/C Booked A/C Booked" at bounding box center [856, 413] width 1423 height 30
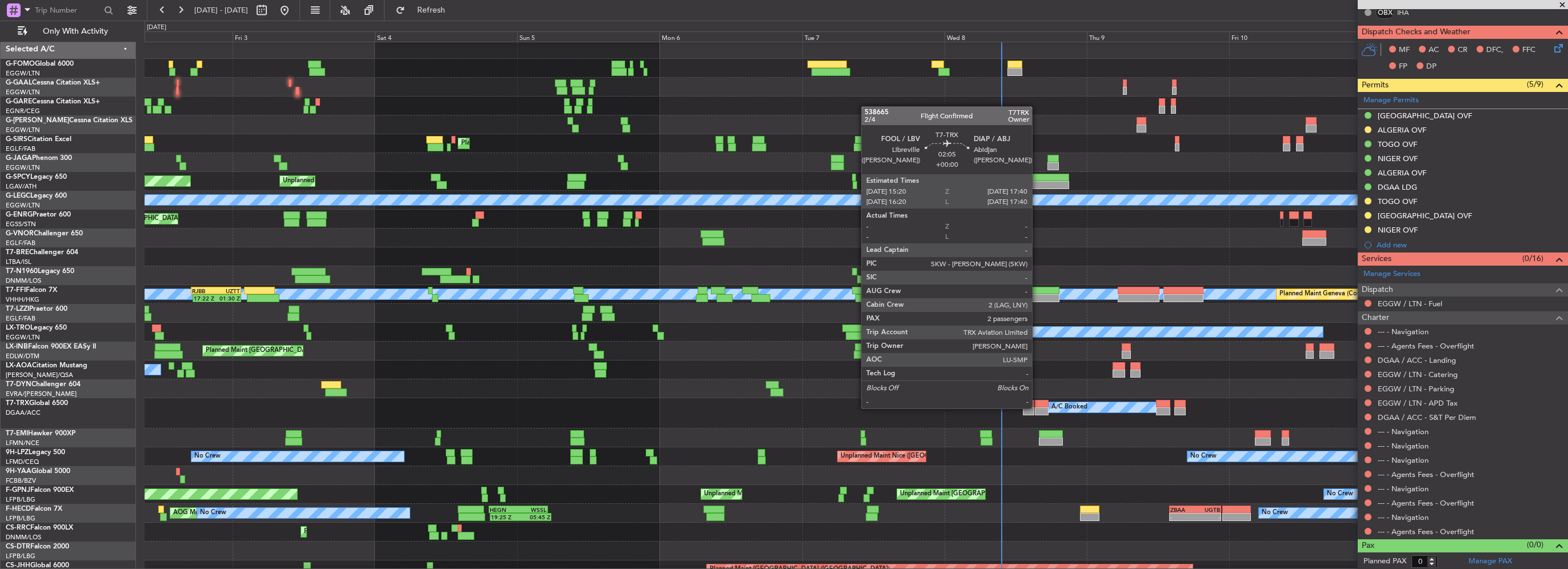
scroll to position [0, 0]
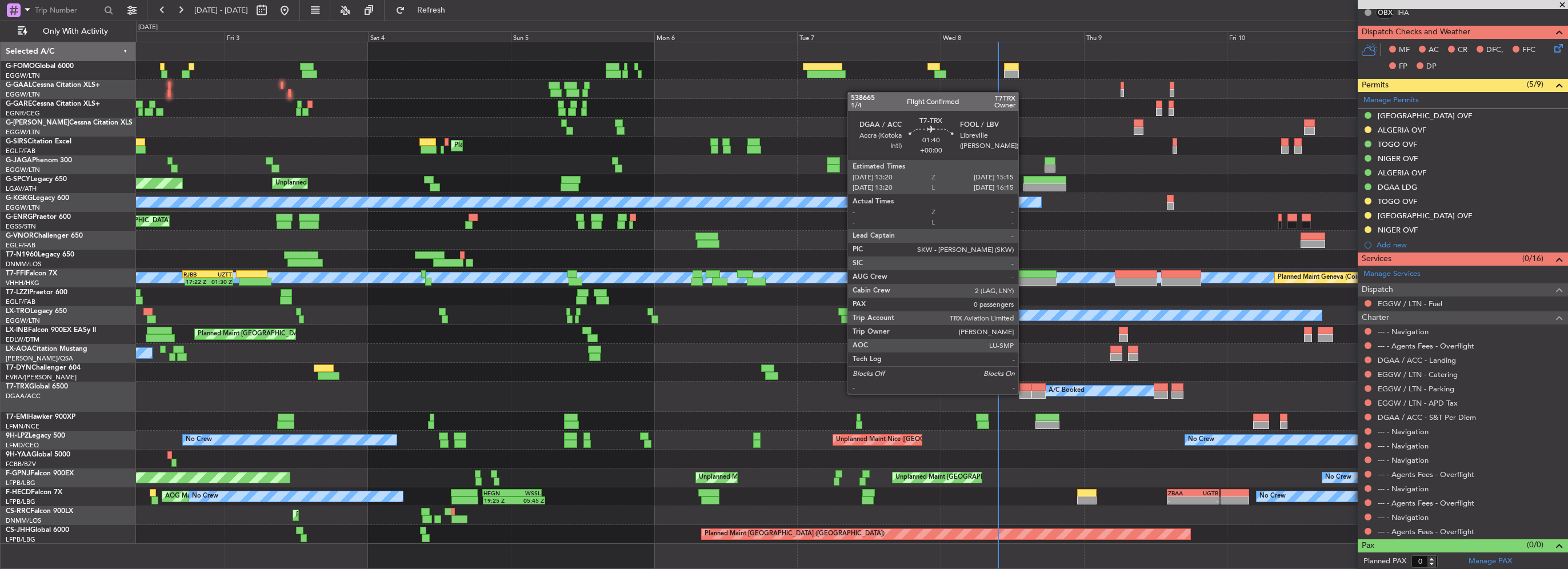
click at [1024, 393] on div at bounding box center [1025, 395] width 12 height 8
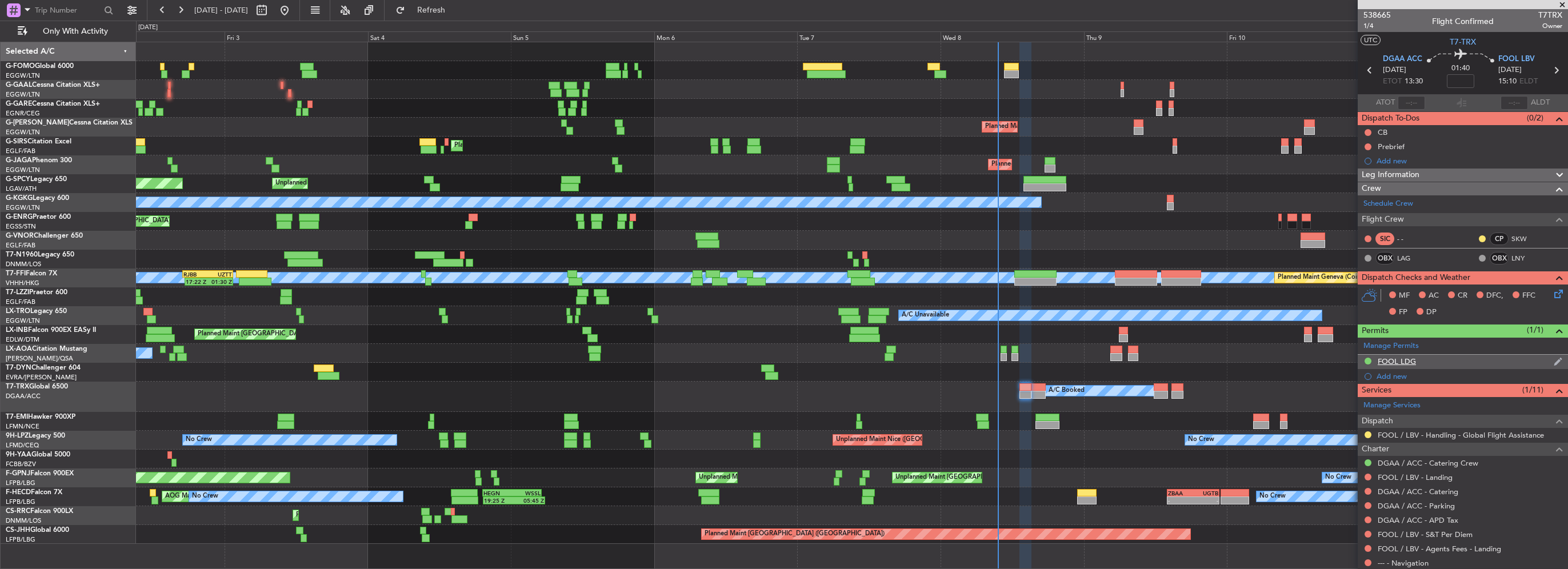
click at [1399, 357] on div "FOOL LDG" at bounding box center [1397, 362] width 39 height 10
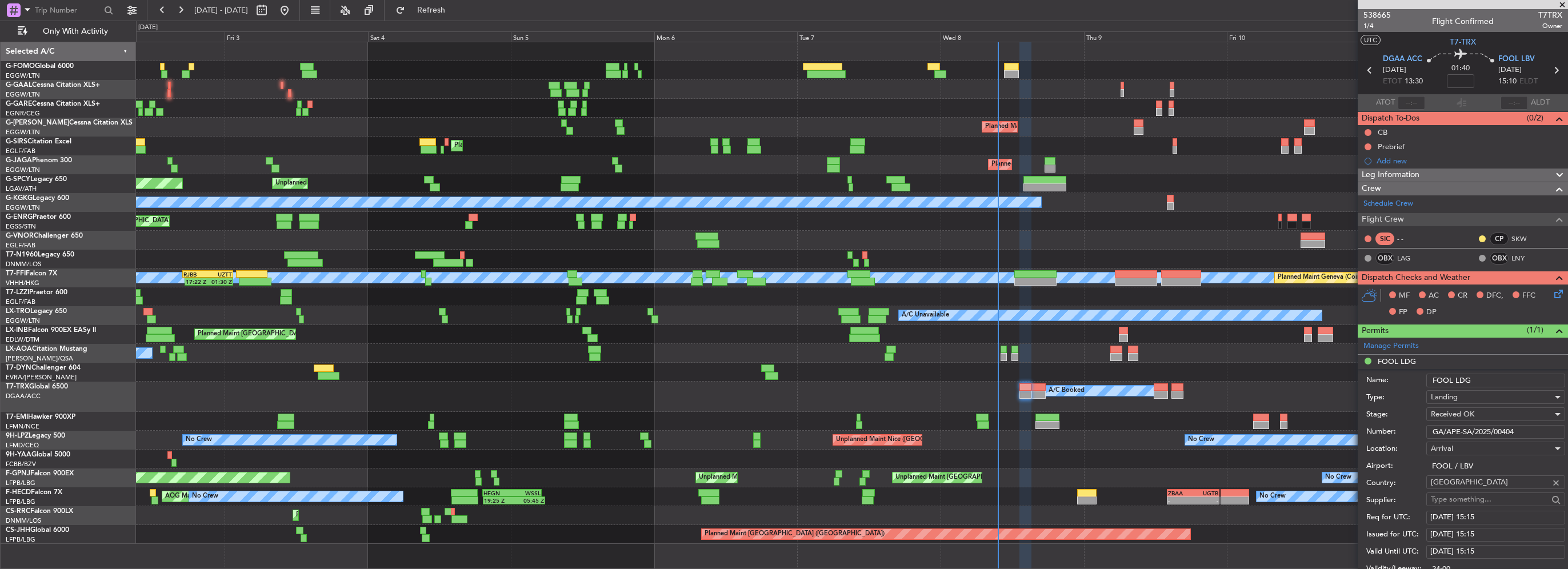
drag, startPoint x: 1512, startPoint y: 429, endPoint x: 1333, endPoint y: 428, distance: 179.0
click at [1333, 428] on fb-app "[DATE] - [DATE] Refresh Quick Links Only With Activity AOG Maint [GEOGRAPHIC_DA…" at bounding box center [784, 288] width 1568 height 561
drag, startPoint x: 1538, startPoint y: 426, endPoint x: 1088, endPoint y: 426, distance: 450.0
click at [1095, 428] on fb-app "[DATE] - [DATE] Refresh Quick Links Only With Activity AOG Maint [GEOGRAPHIC_DA…" at bounding box center [784, 288] width 1568 height 561
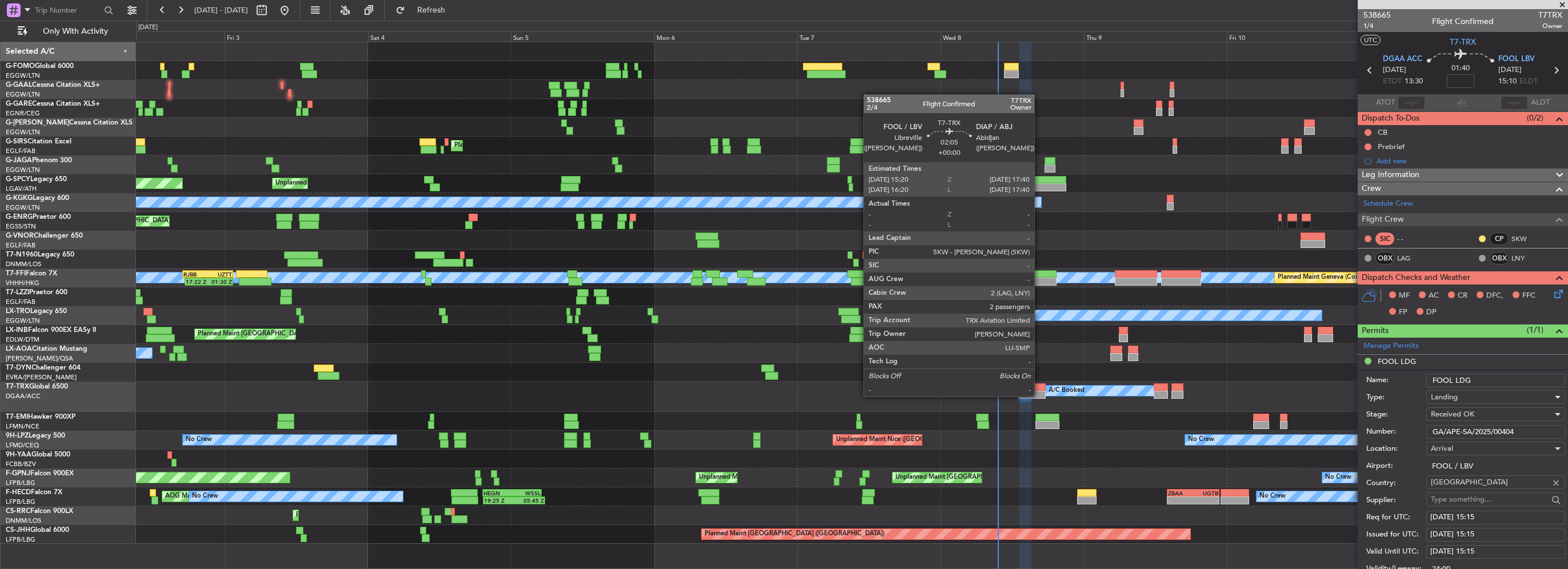
click at [1039, 396] on div at bounding box center [1038, 395] width 15 height 8
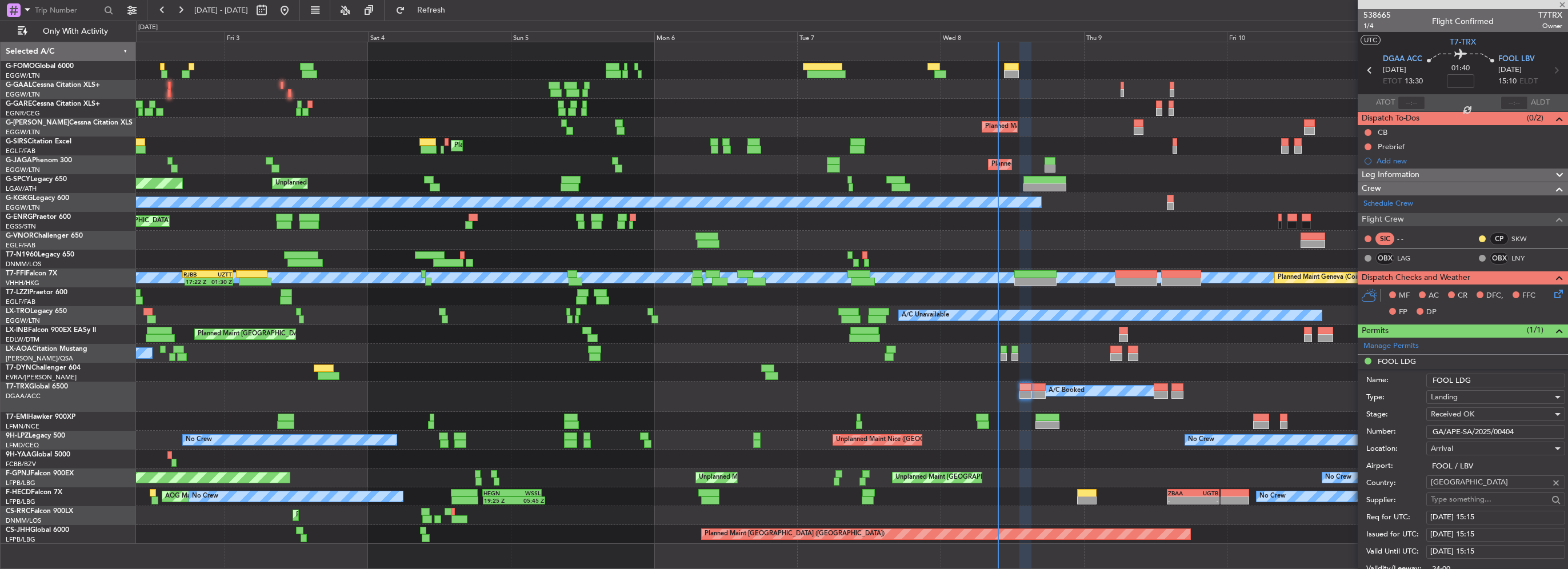
type input "2"
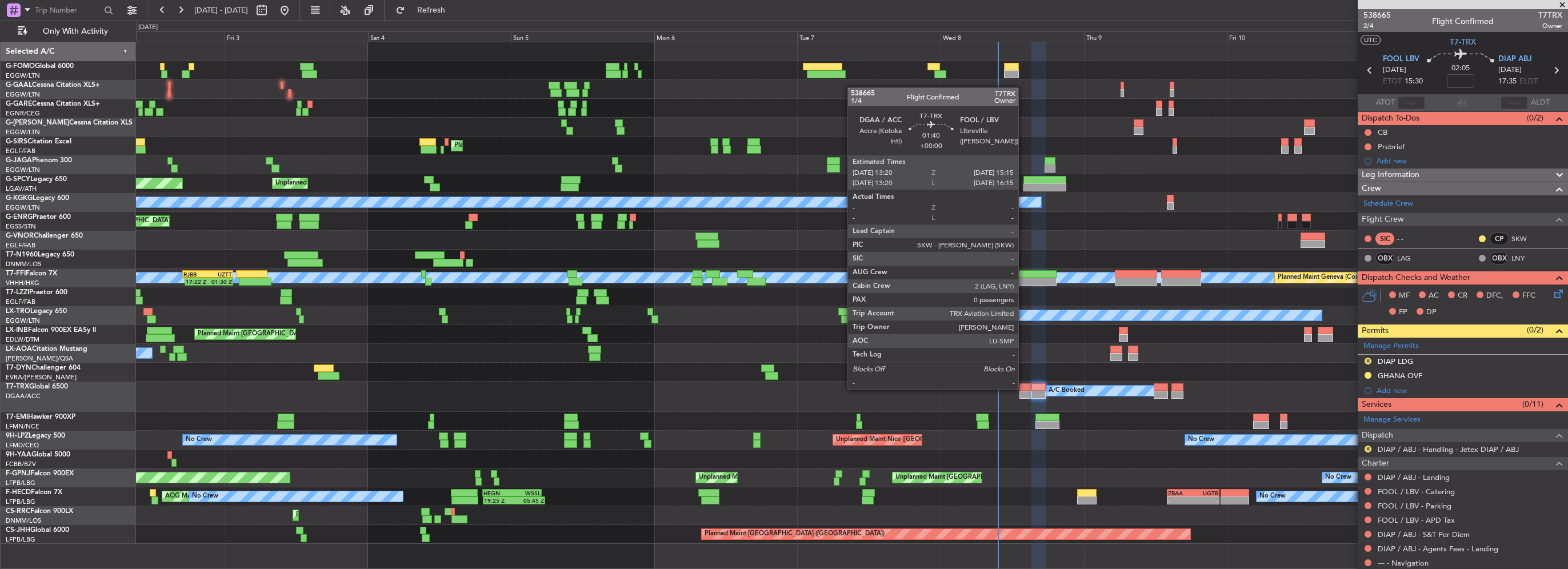
click at [1024, 389] on div at bounding box center [1025, 387] width 12 height 8
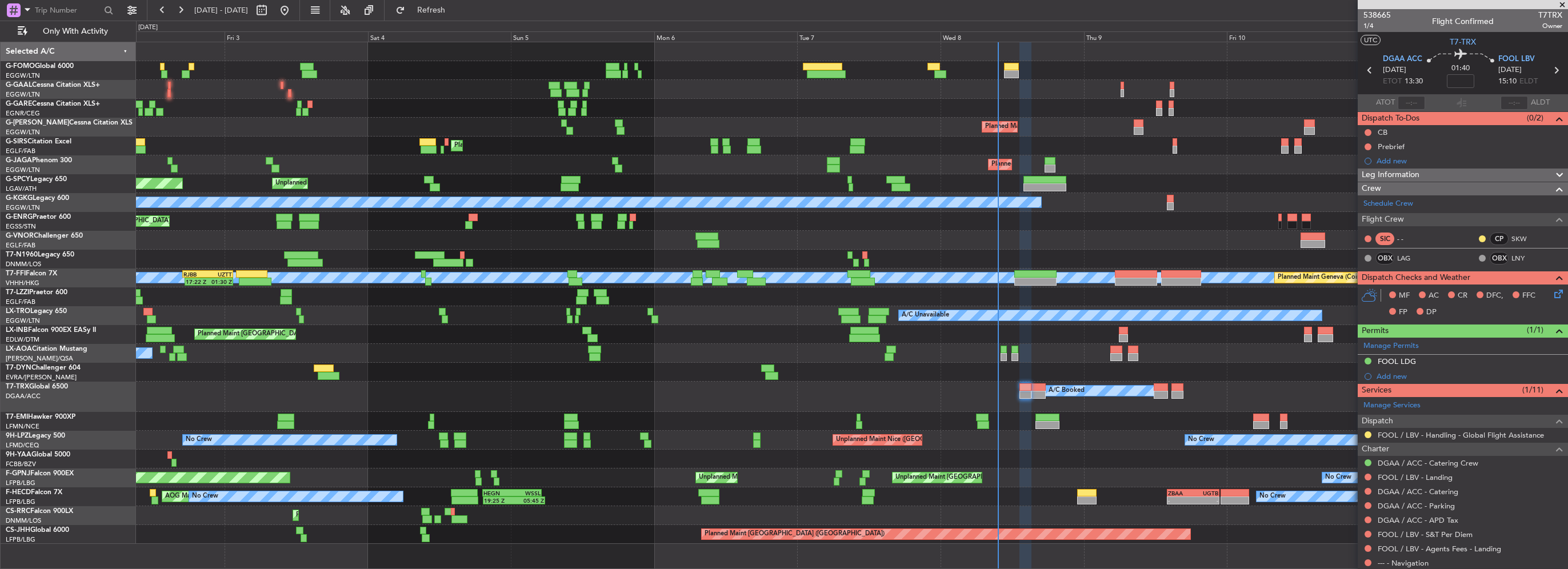
click at [710, 443] on div "AOG Maint Dusseldorf A/C Unavailable Owner Planned [GEOGRAPHIC_DATA] Planned Ma…" at bounding box center [851, 293] width 1432 height 502
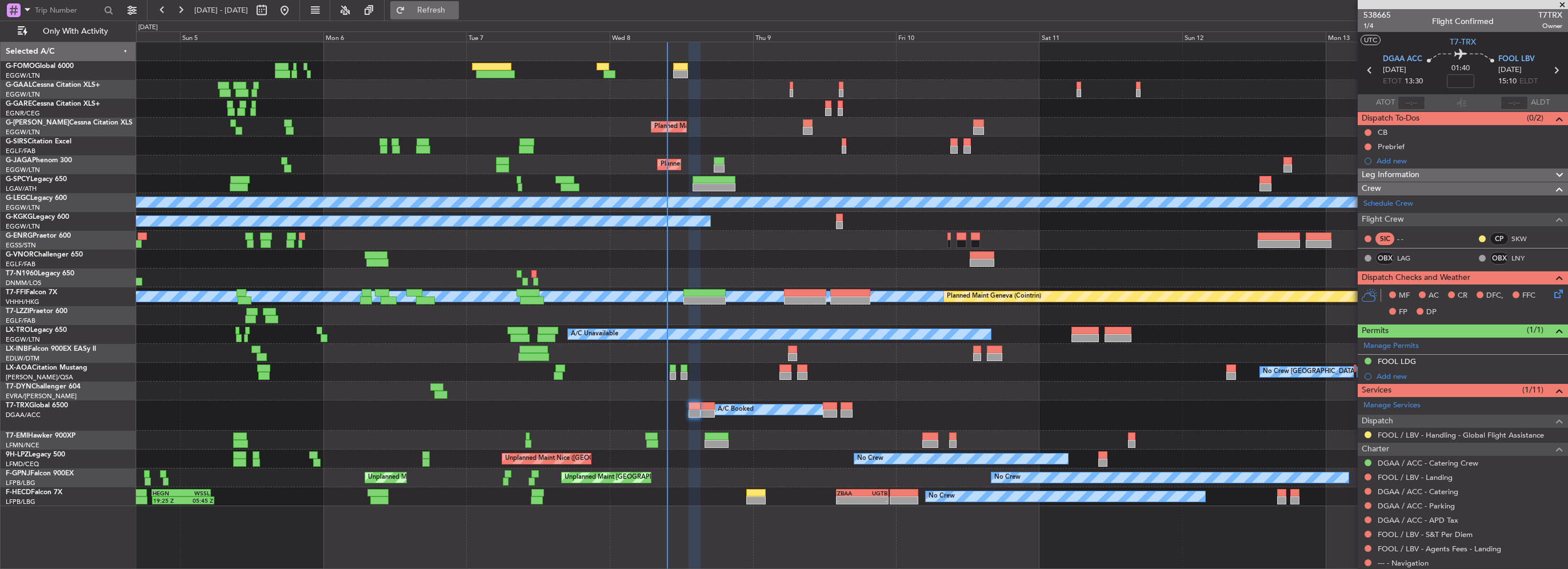
click at [456, 13] on span "Refresh" at bounding box center [432, 10] width 48 height 8
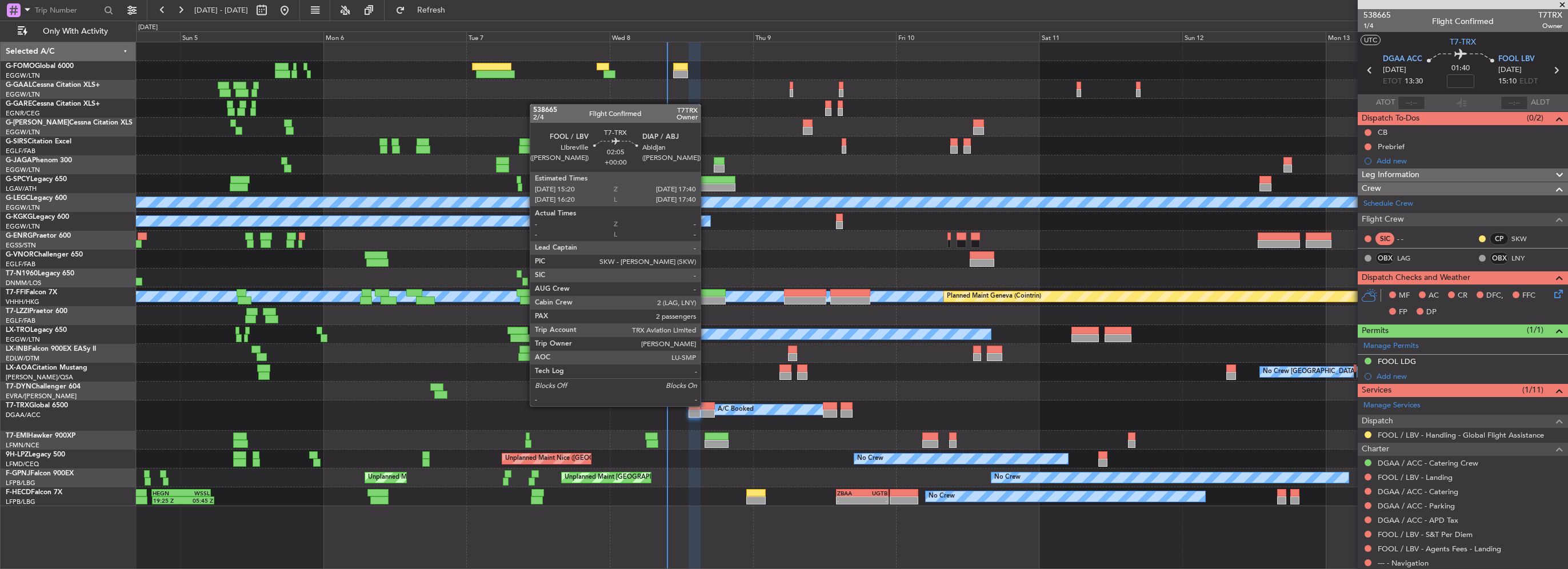
click at [702, 406] on div at bounding box center [708, 406] width 15 height 8
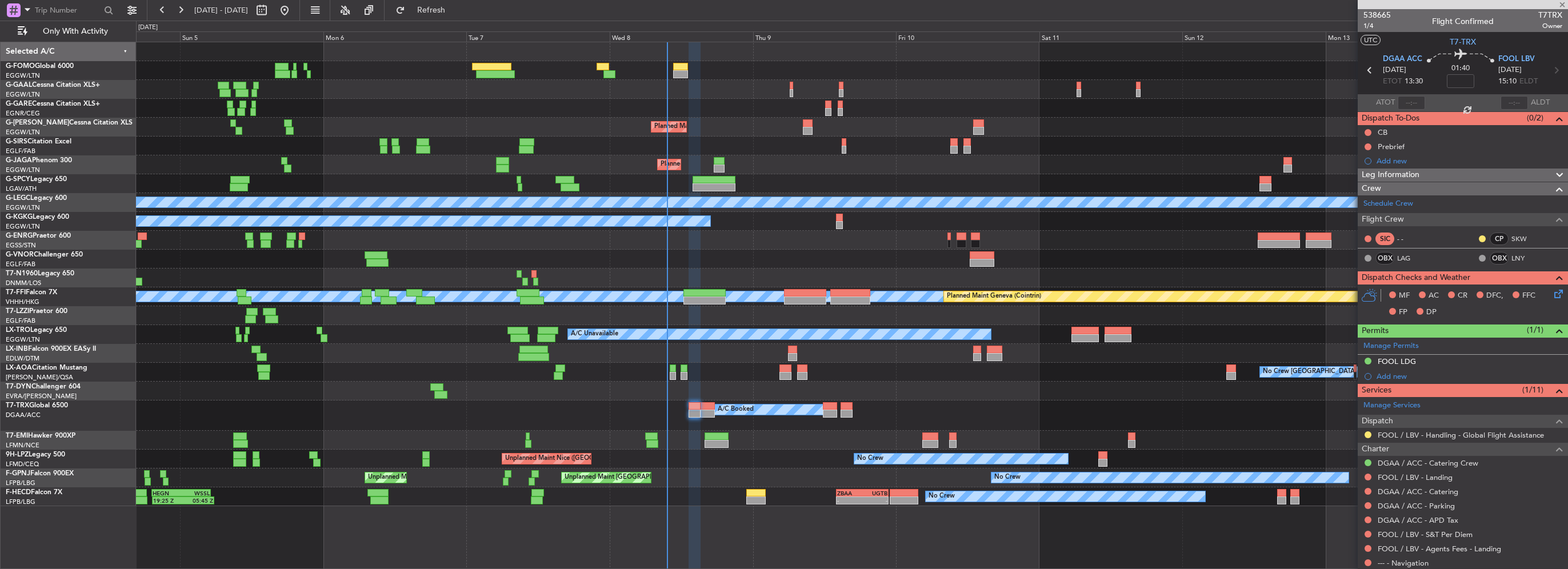
type input "2"
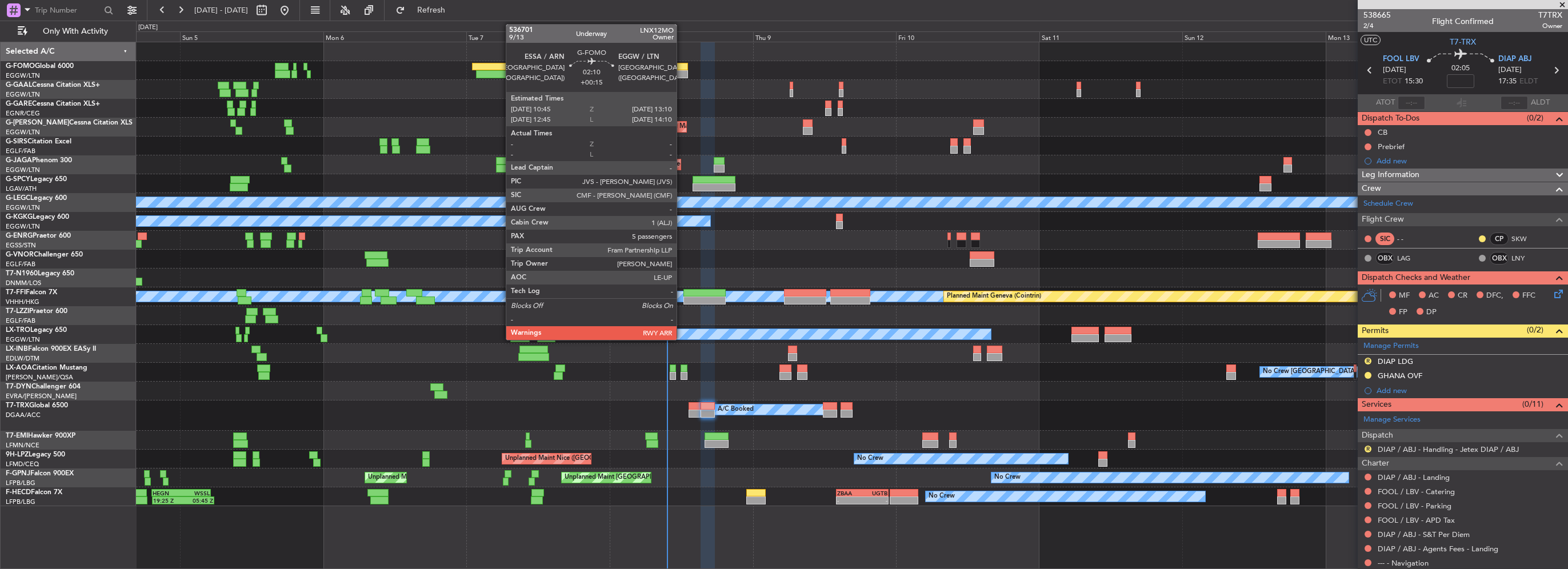
click at [681, 67] on div at bounding box center [680, 67] width 15 height 8
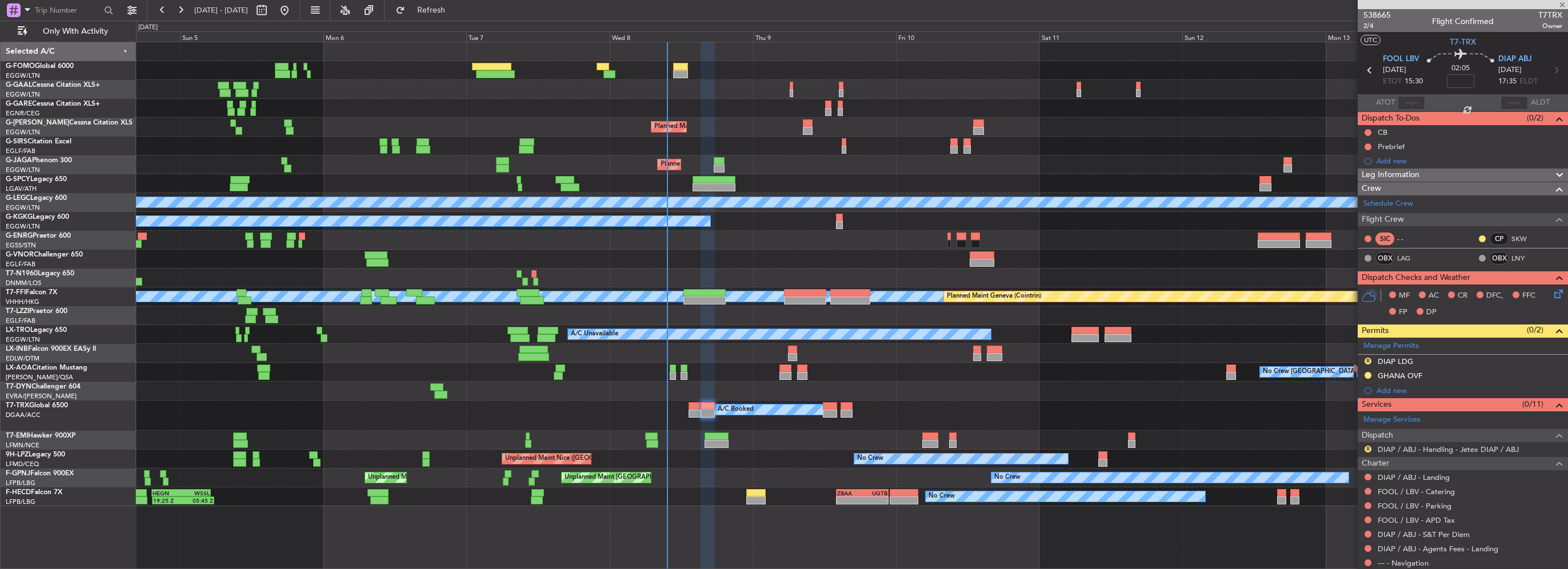
click at [299, 90] on div "Owner A/C Unavailable Owner A/C Unavailable" at bounding box center [851, 89] width 1432 height 19
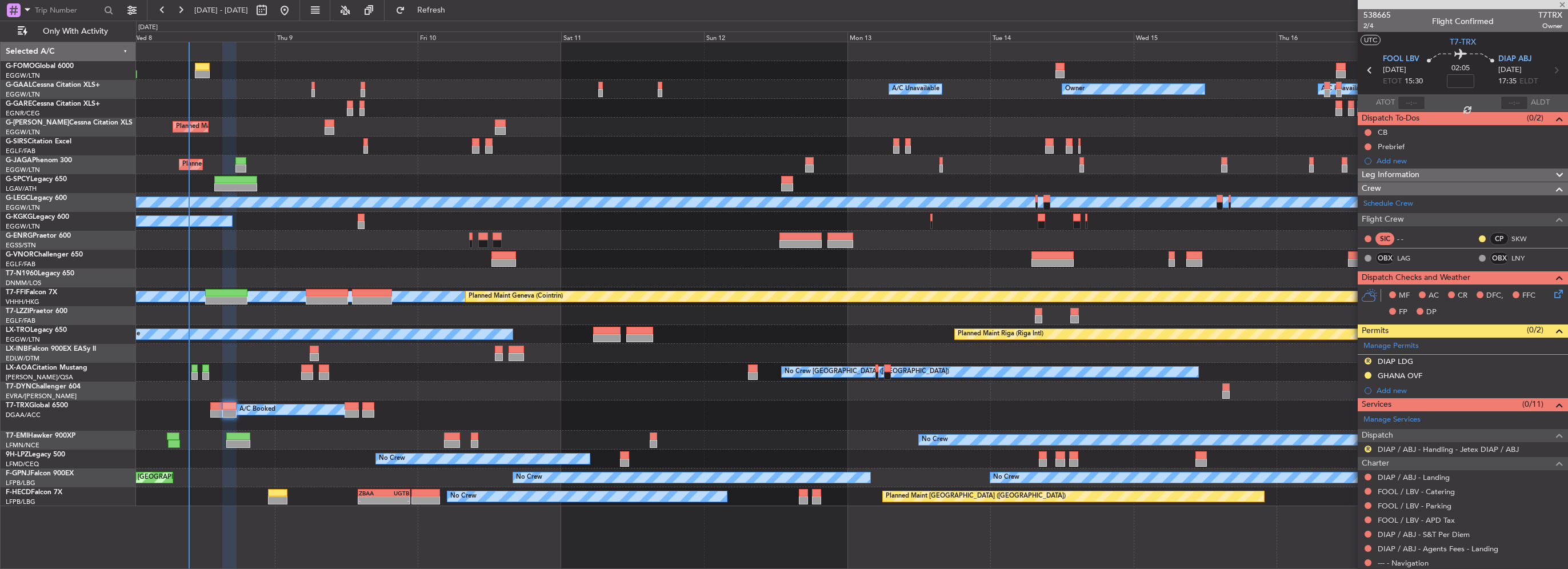
type input "+00:15"
type input "5"
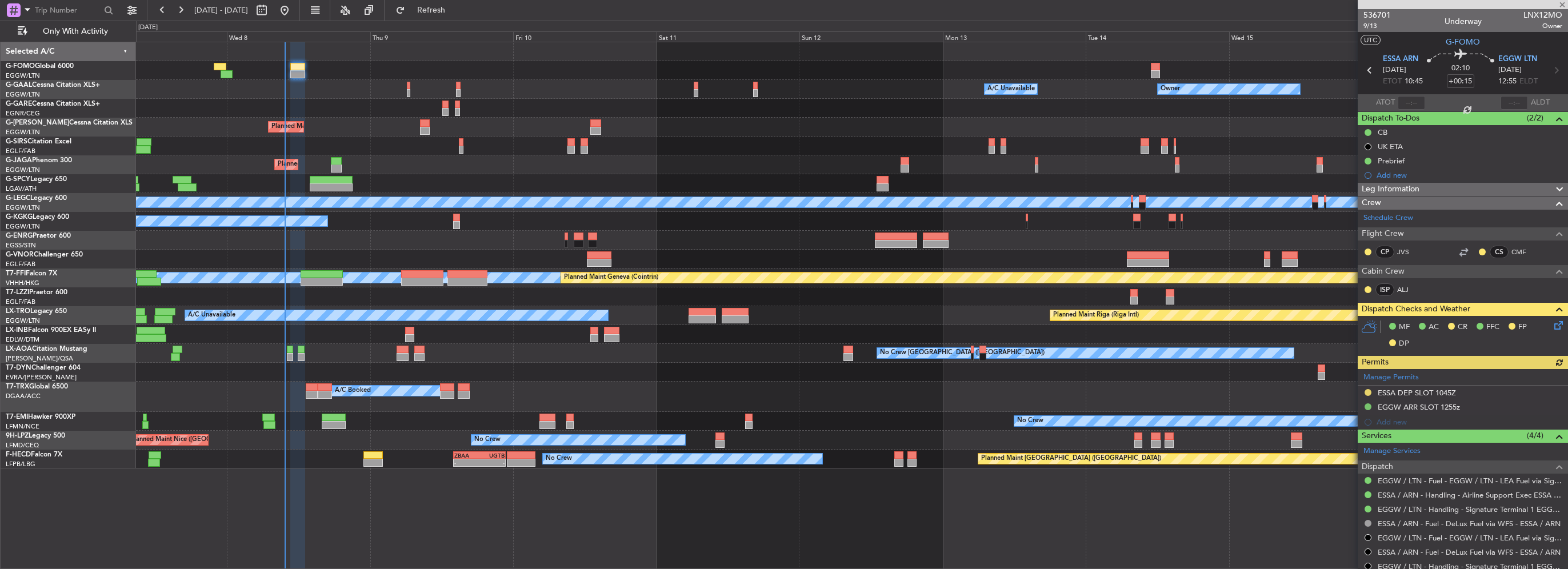
click at [368, 82] on div "Owner Owner A/C Unavailable A/C Unavailable Owner" at bounding box center [851, 89] width 1432 height 19
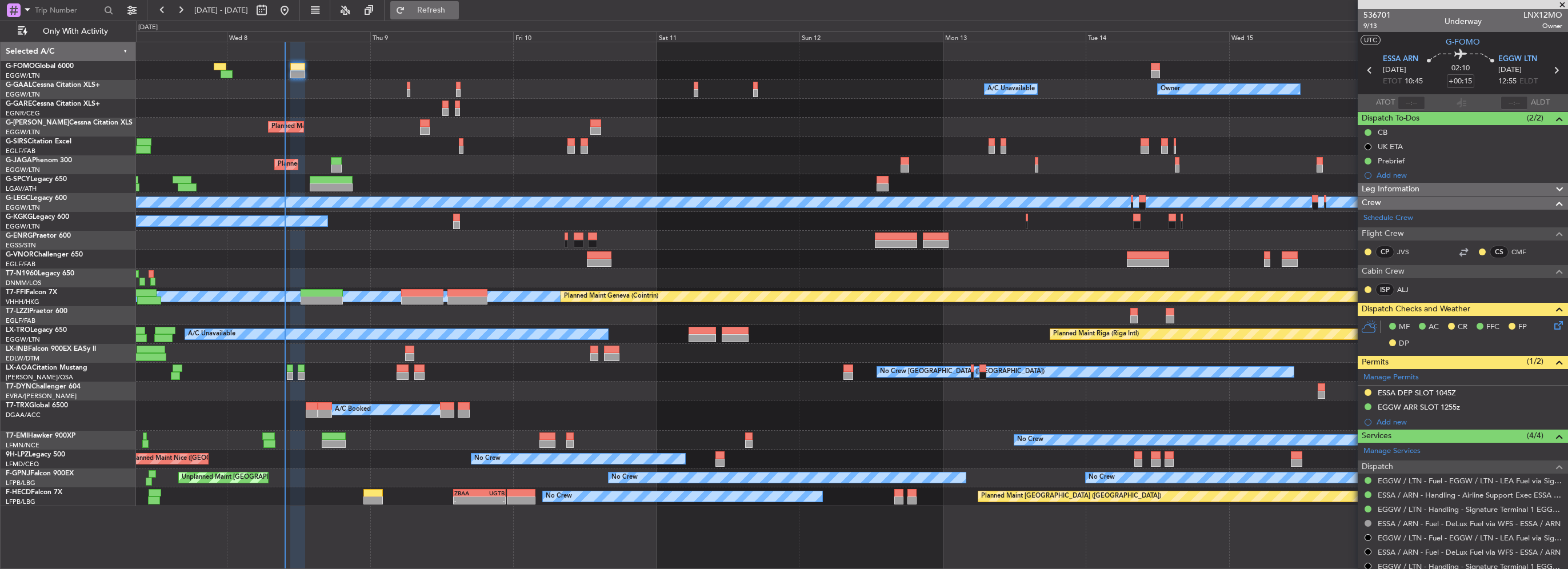
click at [453, 6] on span "Refresh" at bounding box center [432, 10] width 48 height 8
click at [443, 12] on span "Refresh" at bounding box center [432, 10] width 48 height 8
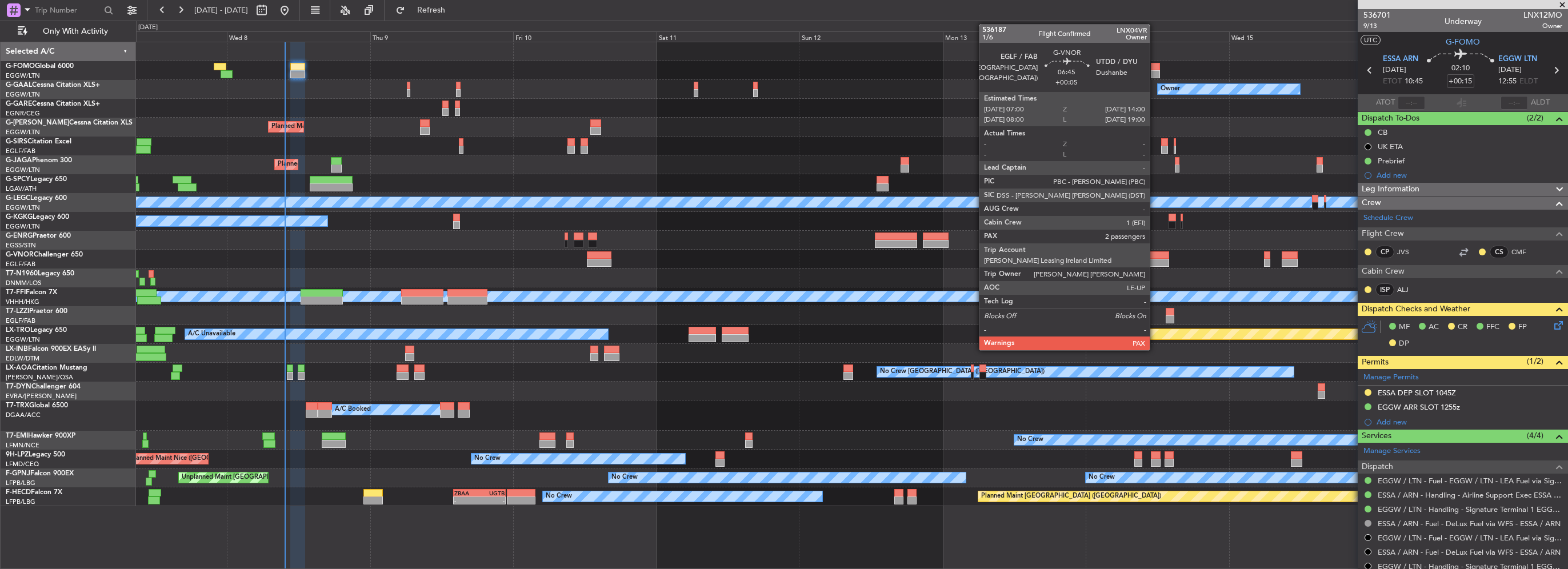
click at [1155, 259] on div at bounding box center [1148, 263] width 42 height 8
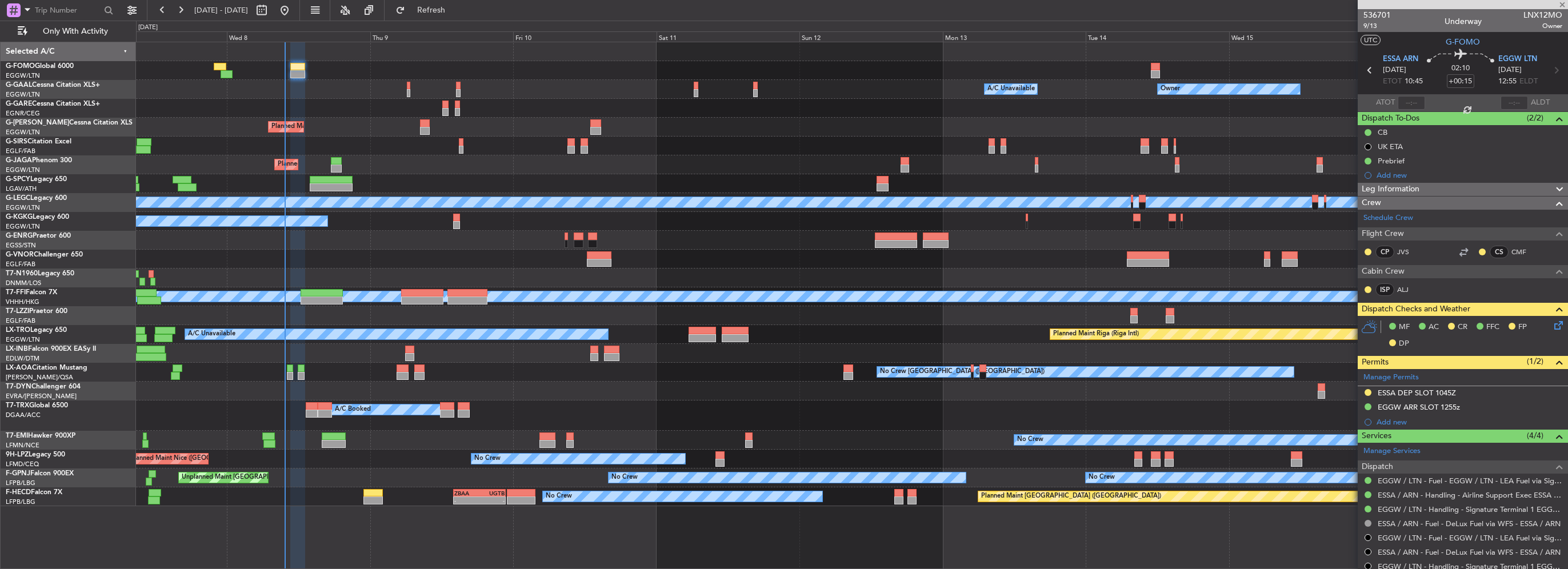
click at [311, 221] on div "Owner A/C Unavailable Owner A/C Unavailable Owner Planned Maint [GEOGRAPHIC_DAT…" at bounding box center [851, 274] width 1432 height 464
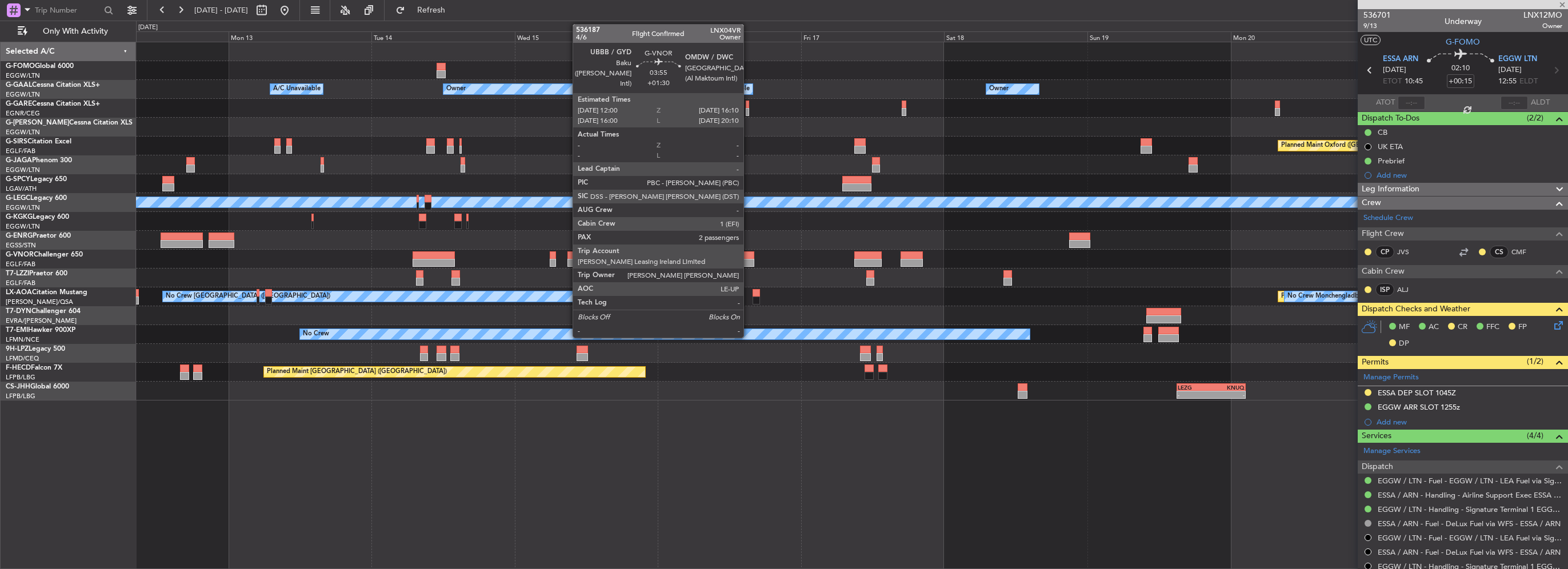
type input "+00:05"
type input "2"
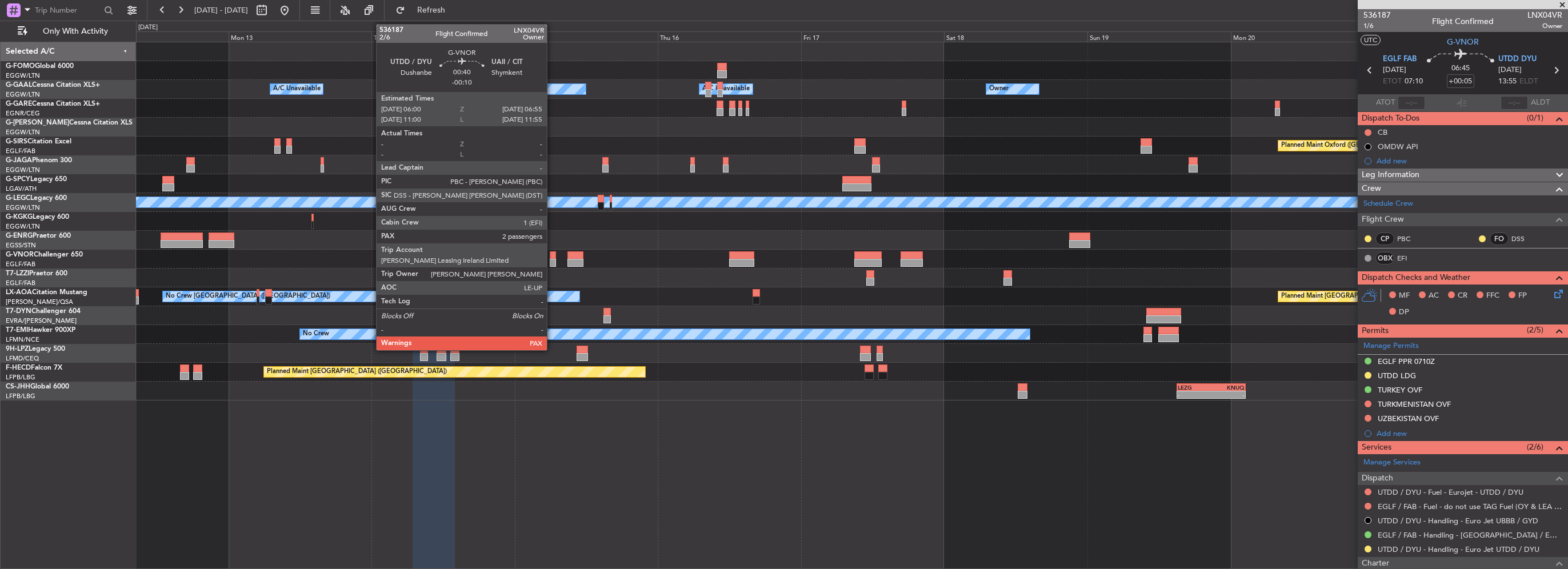
click at [552, 261] on div at bounding box center [552, 263] width 5 height 8
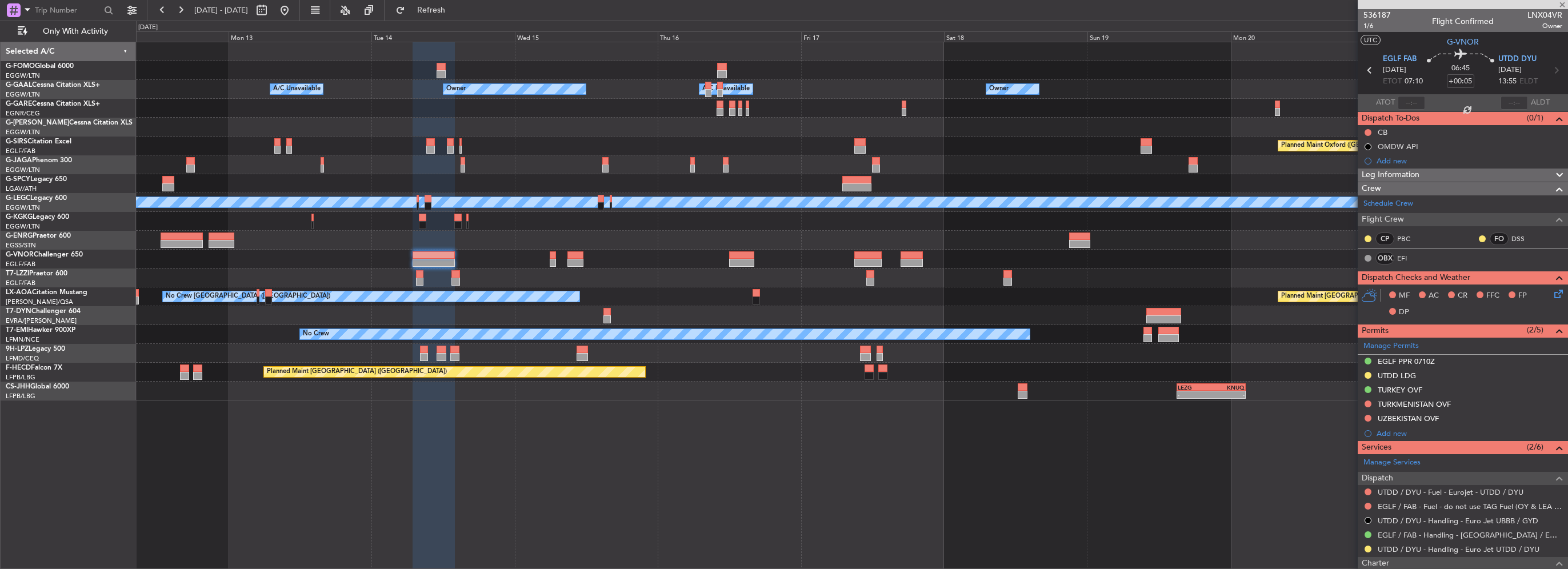
type input "-00:10"
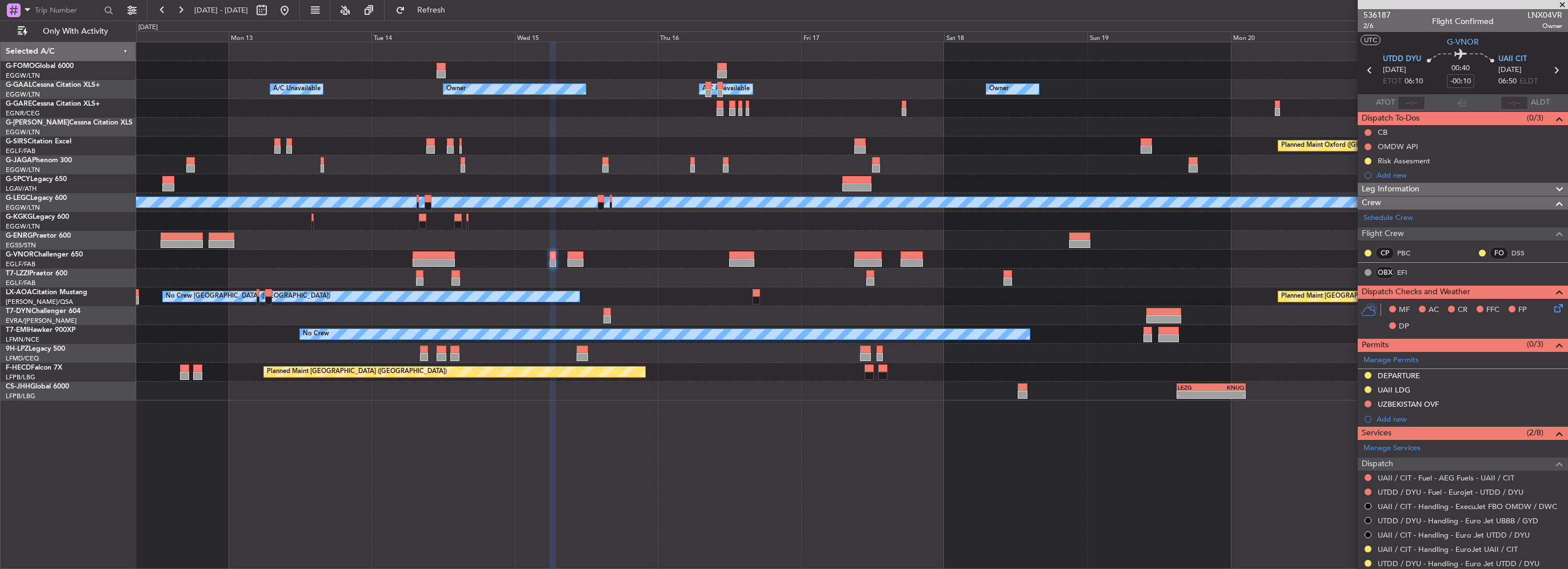
click at [888, 168] on div "Owner A/C Unavailable Owner A/C Unavailable Owner Planned Maint [GEOGRAPHIC_DAT…" at bounding box center [851, 221] width 1432 height 359
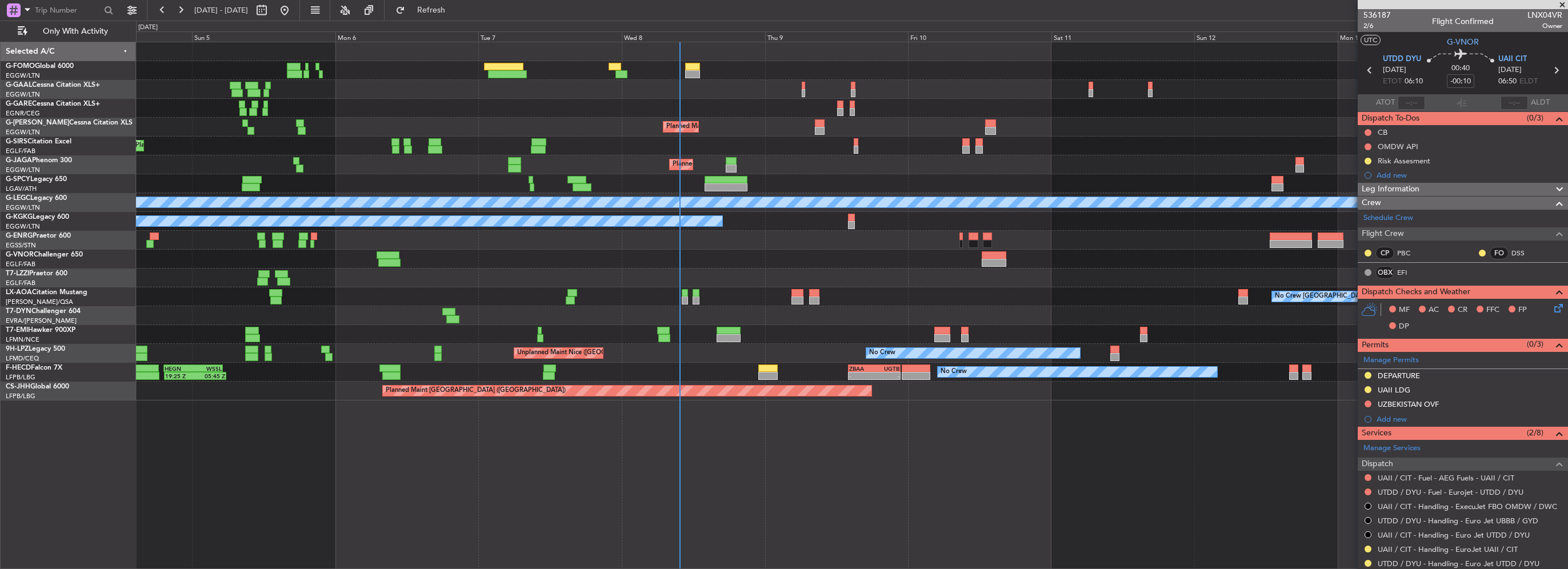
click at [905, 110] on div at bounding box center [851, 108] width 1432 height 19
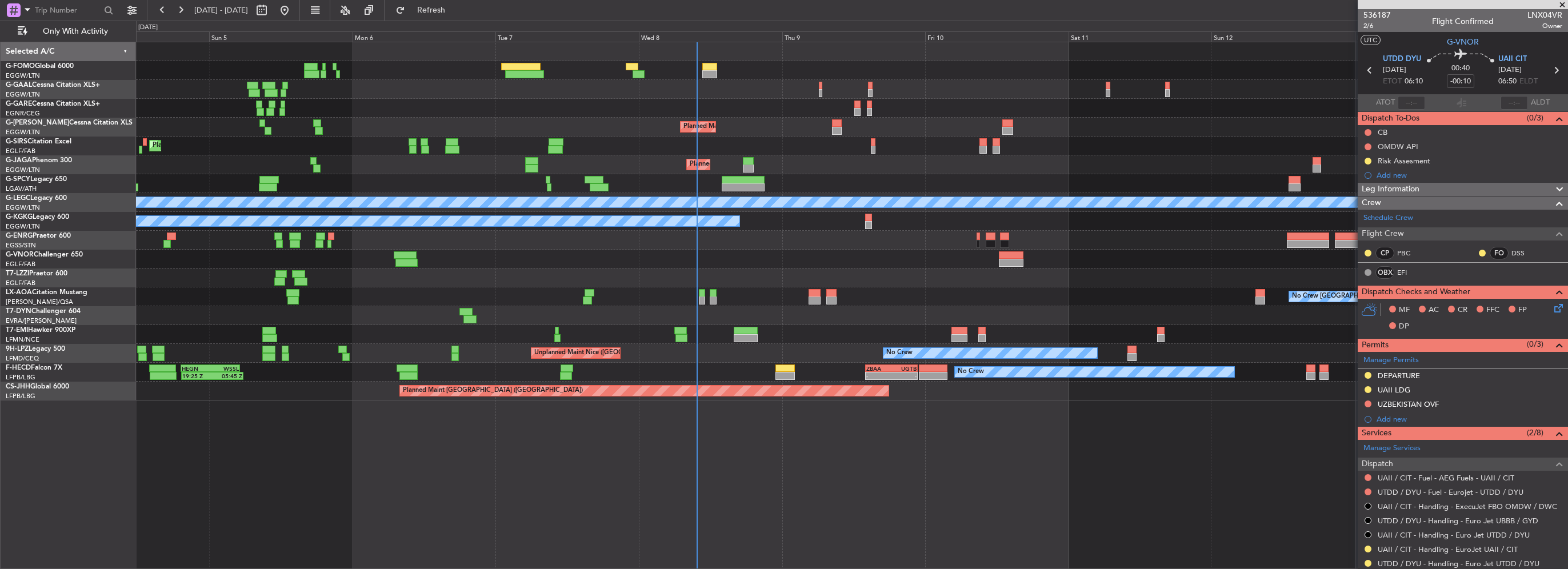
click at [204, 98] on div "A/C Unavailable Owner Owner A/C Unavailable Planned Maint [GEOGRAPHIC_DATA] ([G…" at bounding box center [851, 221] width 1432 height 359
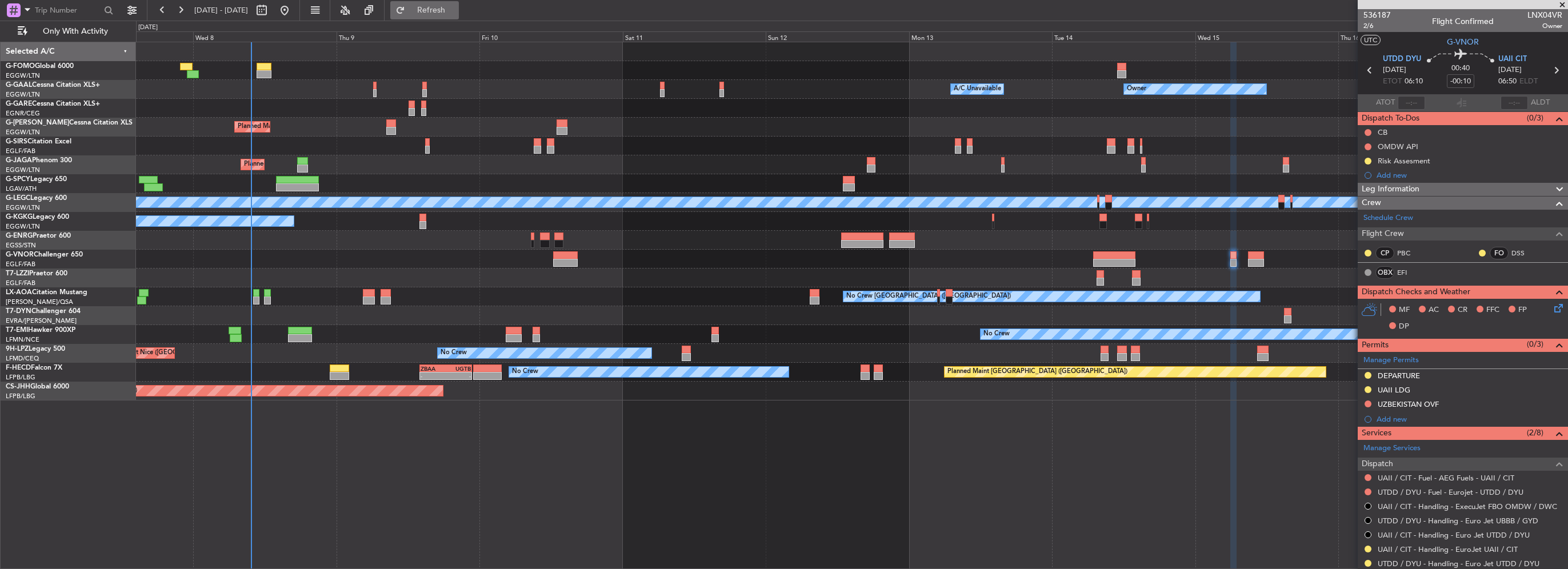
click at [449, 6] on span "Refresh" at bounding box center [432, 10] width 48 height 8
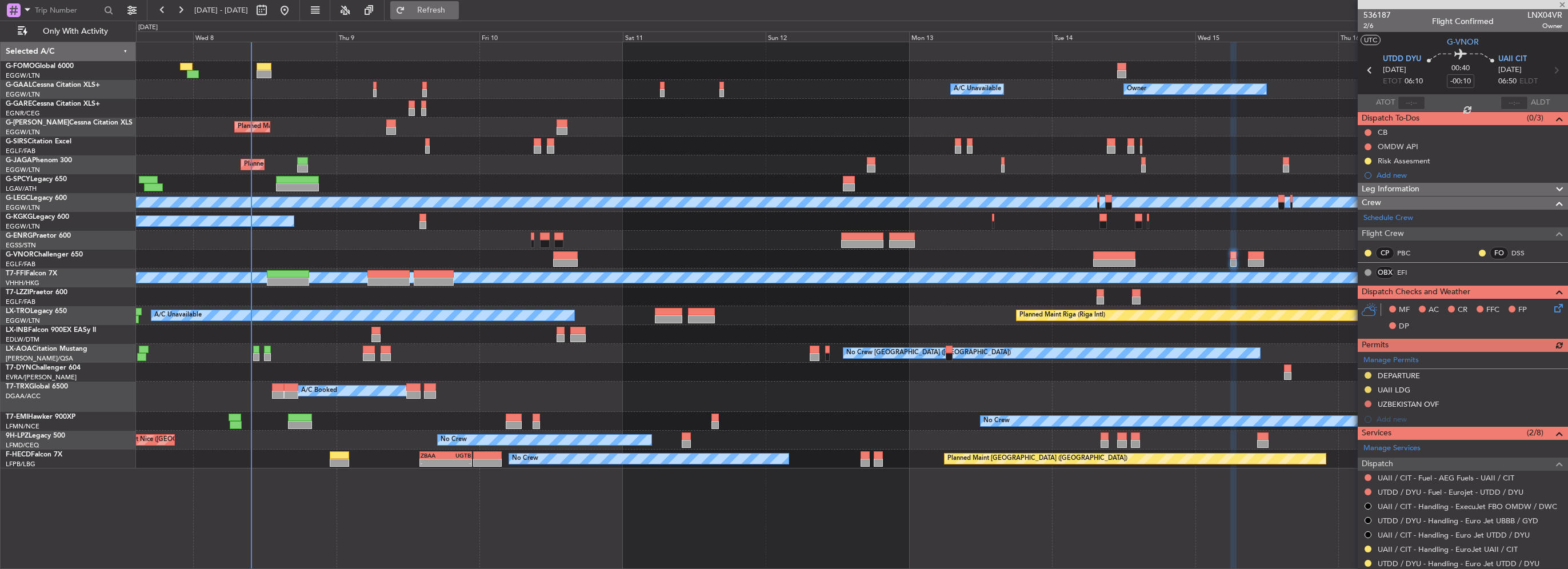
click at [456, 12] on span "Refresh" at bounding box center [432, 10] width 48 height 8
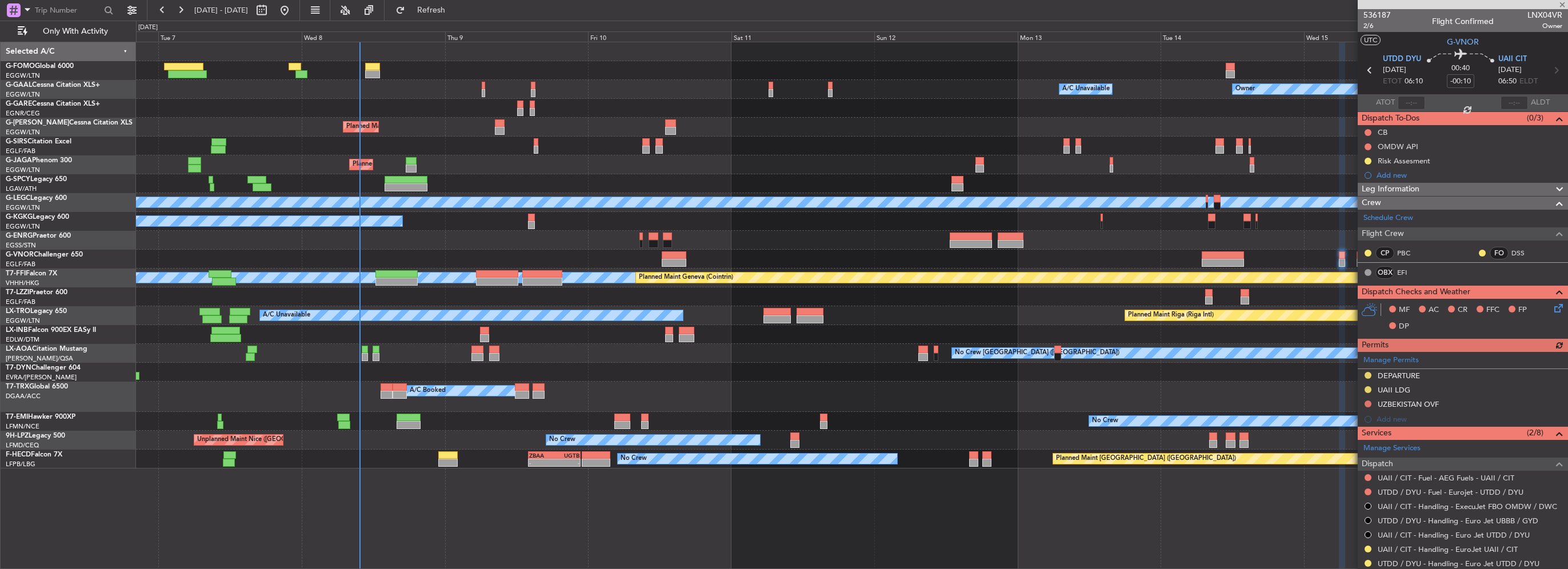
click at [464, 88] on div "Owner Owner A/C Unavailable A/C Unavailable Owner" at bounding box center [851, 89] width 1432 height 19
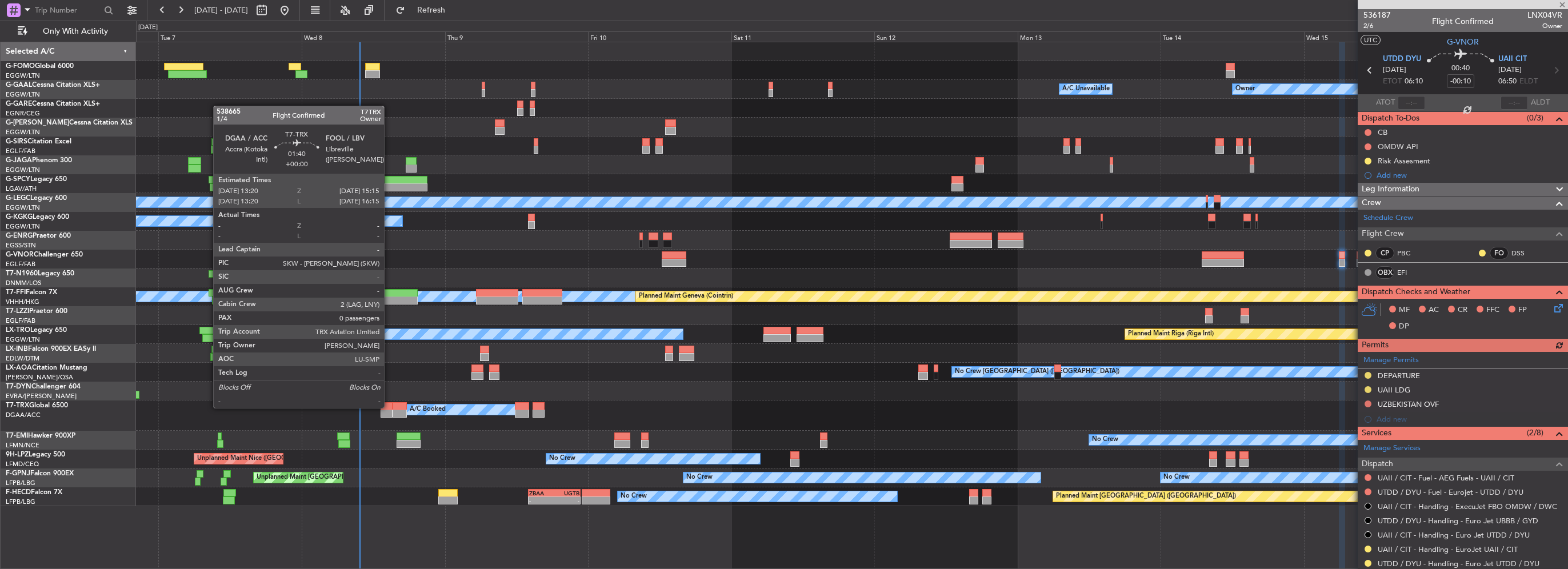
click at [389, 407] on div at bounding box center [387, 406] width 12 height 8
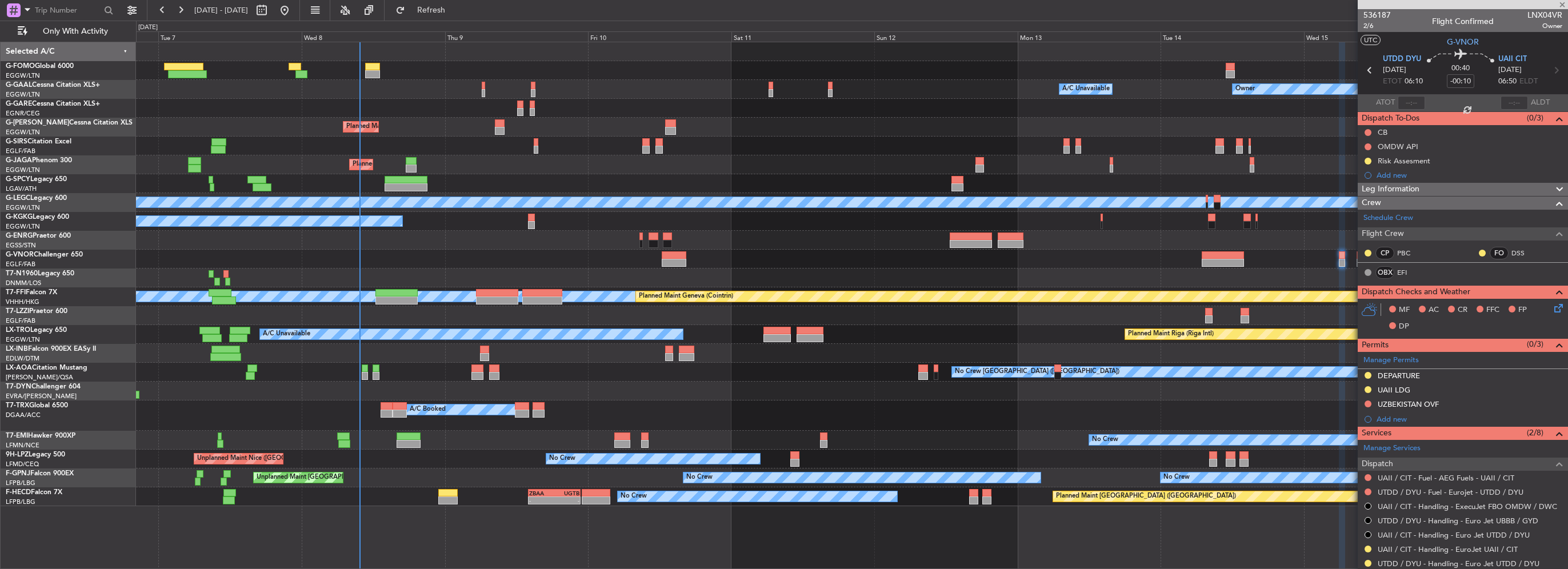
type input "0"
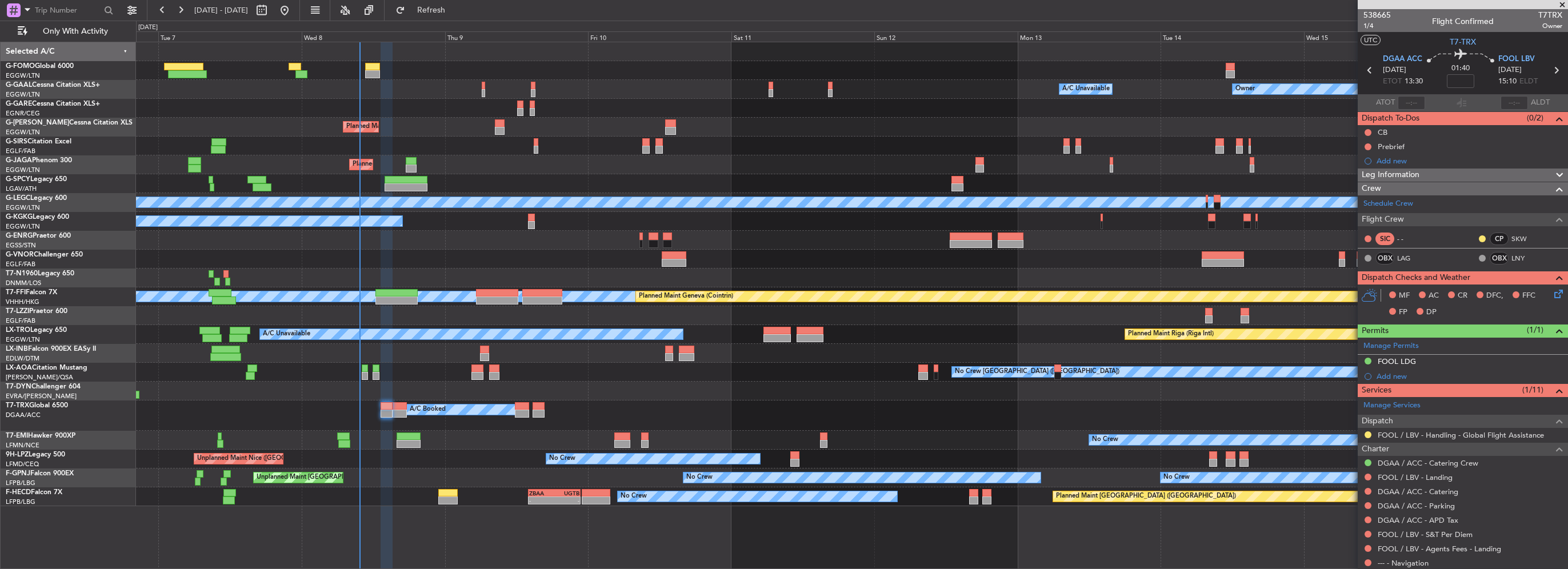
click at [498, 25] on div "0 0 Mon 6 Tue 7 Wed 8 Thu 9 Fri 10 Sat 11 [DATE] Mon 13 Tue 14 Wed 15 Thu 16" at bounding box center [852, 31] width 1431 height 21
click at [459, 17] on button "Refresh" at bounding box center [424, 10] width 69 height 19
